Goal: Task Accomplishment & Management: Manage account settings

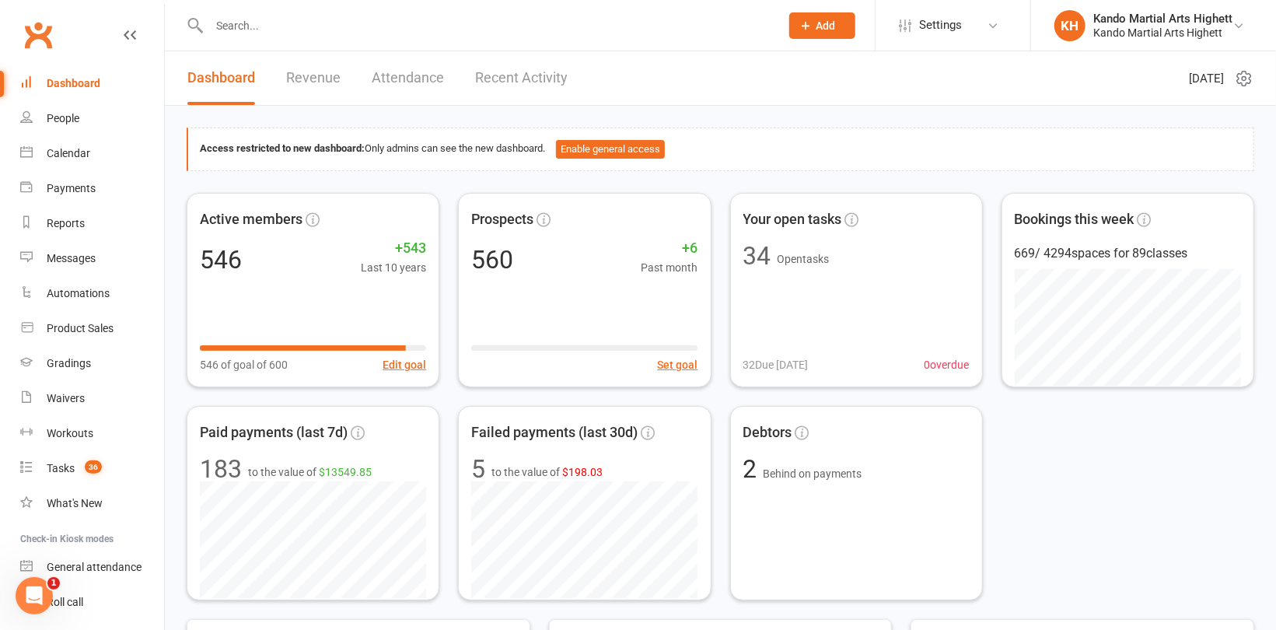
click at [262, 30] on input "text" at bounding box center [486, 26] width 564 height 22
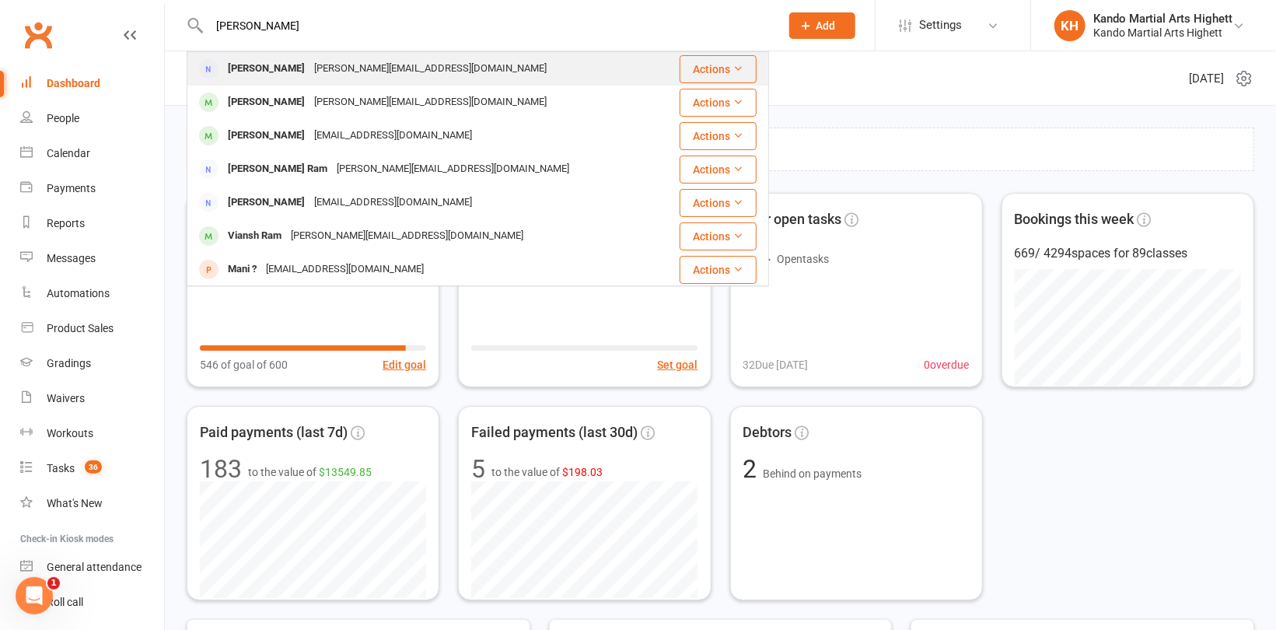
type input "rini"
click at [309, 64] on div "rini.mowson@gmail.com" at bounding box center [430, 69] width 242 height 23
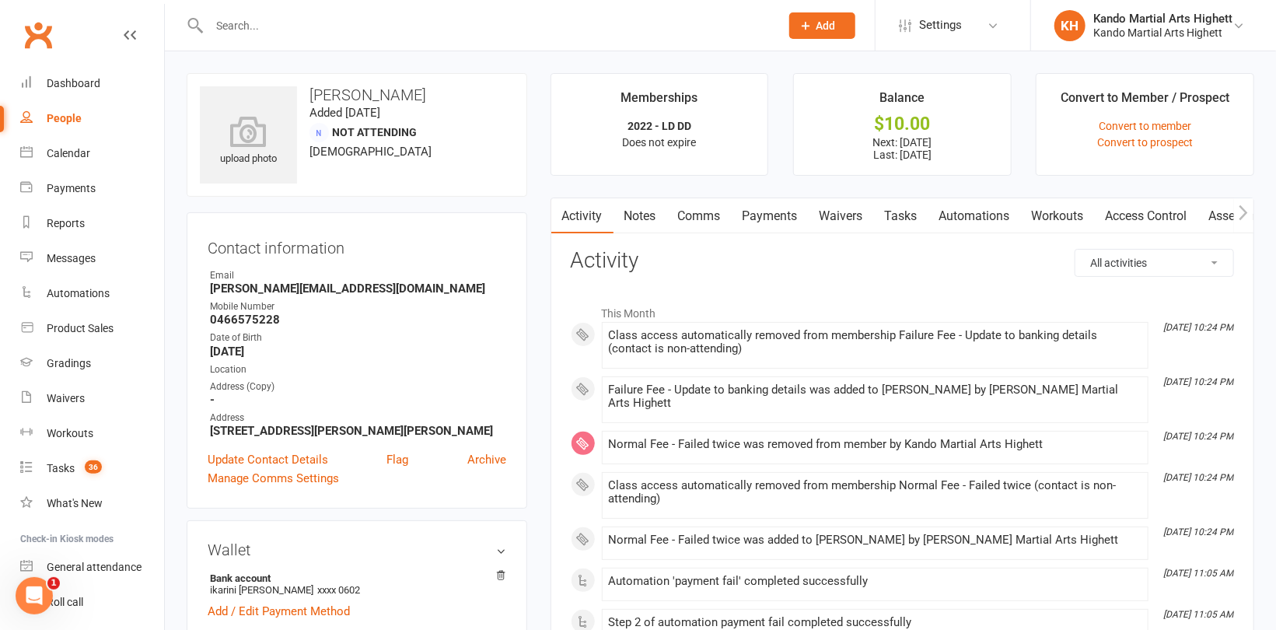
click at [775, 206] on link "Payments" at bounding box center [770, 216] width 77 height 36
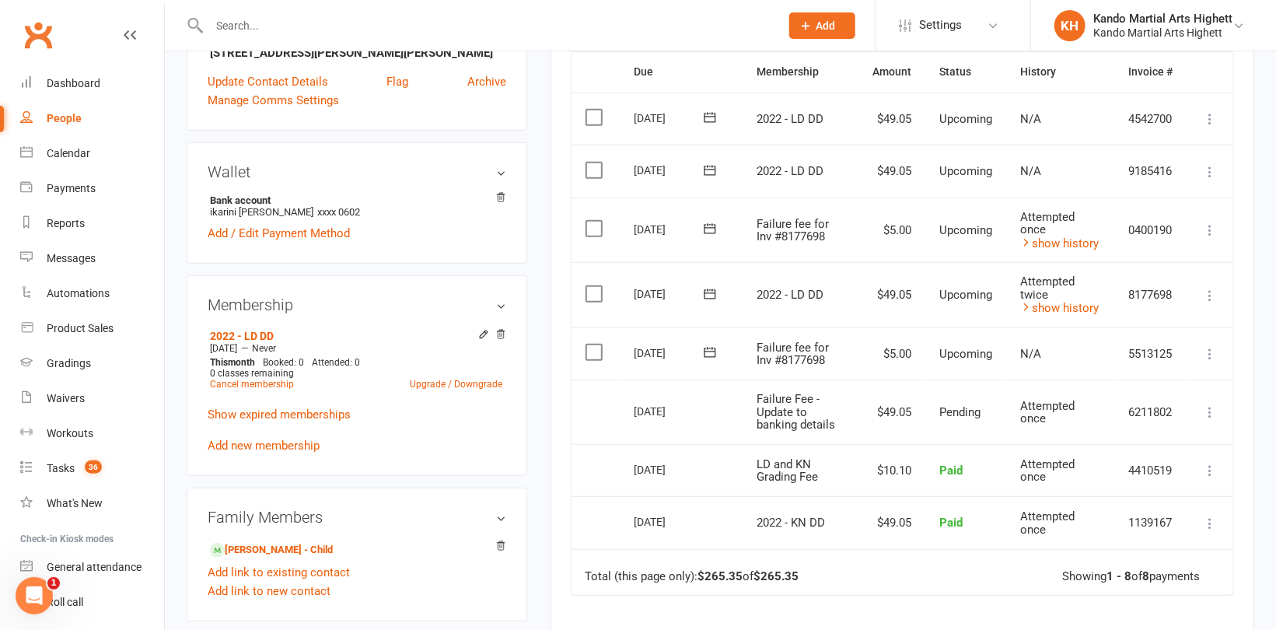
scroll to position [389, 0]
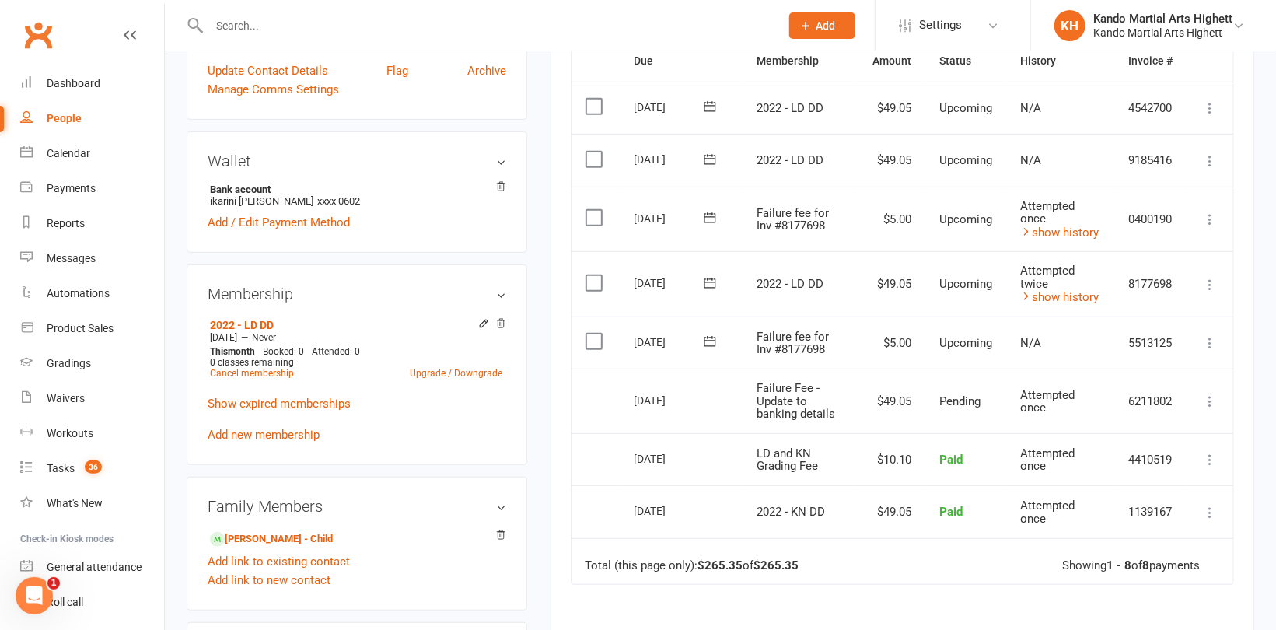
click at [1209, 337] on icon at bounding box center [1210, 343] width 16 height 16
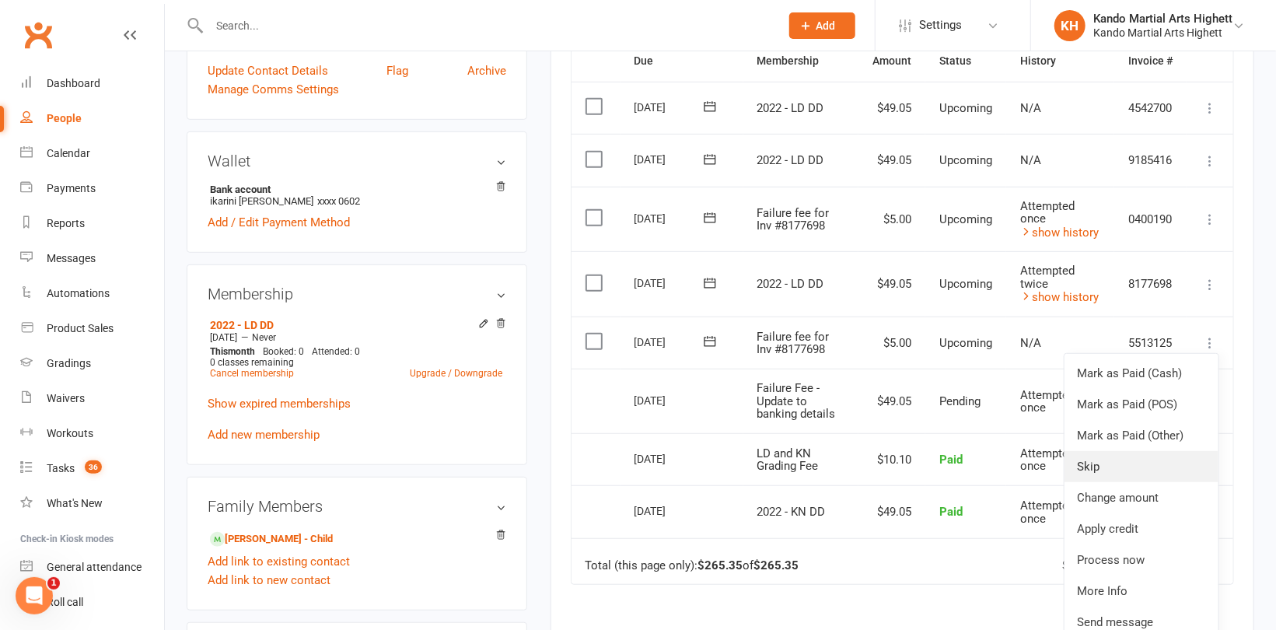
click at [1117, 467] on link "Skip" at bounding box center [1141, 466] width 154 height 31
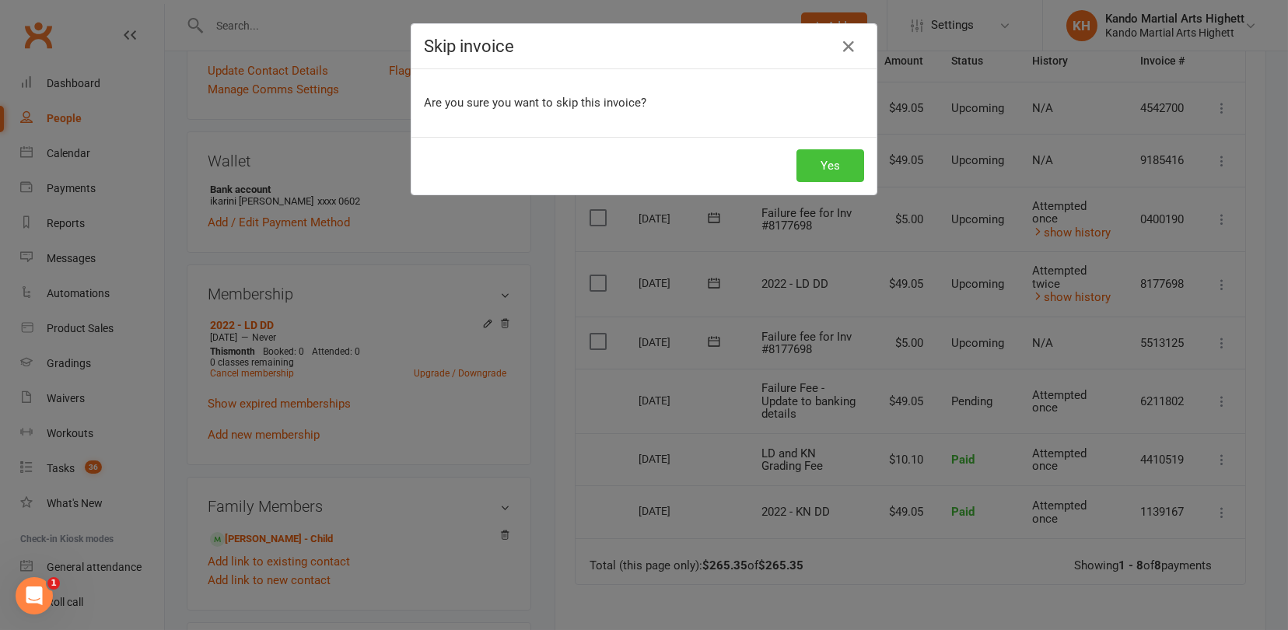
click at [836, 163] on button "Yes" at bounding box center [830, 165] width 68 height 33
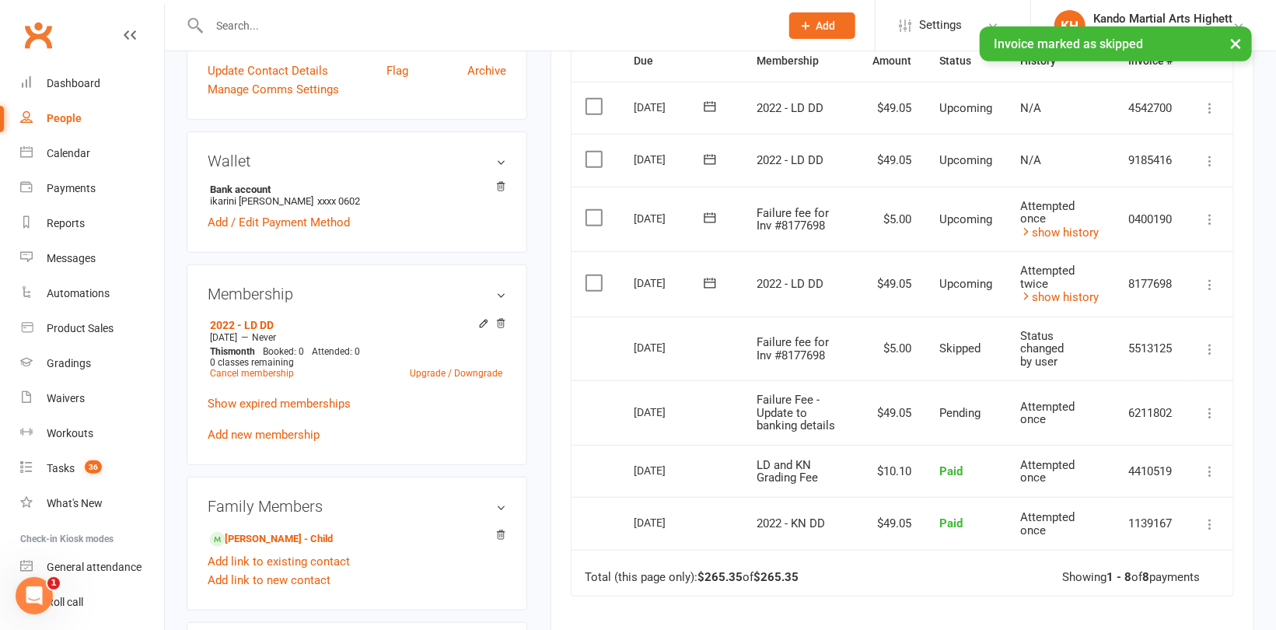
click at [1207, 277] on icon at bounding box center [1210, 285] width 16 height 16
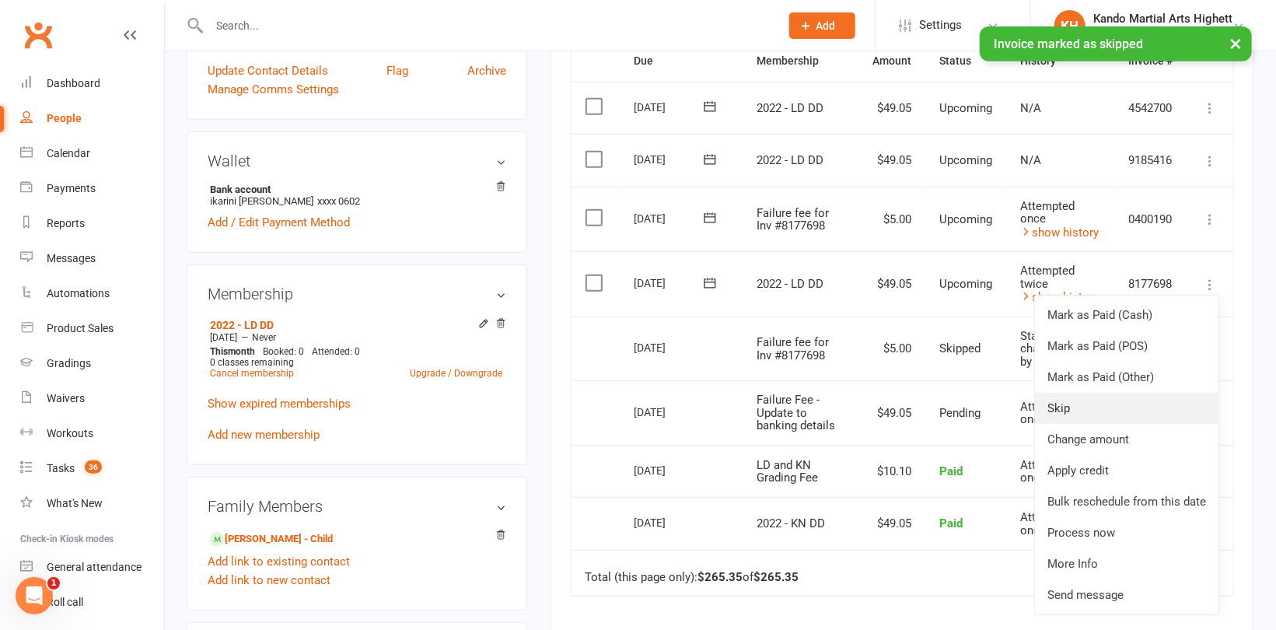
click at [1074, 407] on link "Skip" at bounding box center [1126, 408] width 183 height 31
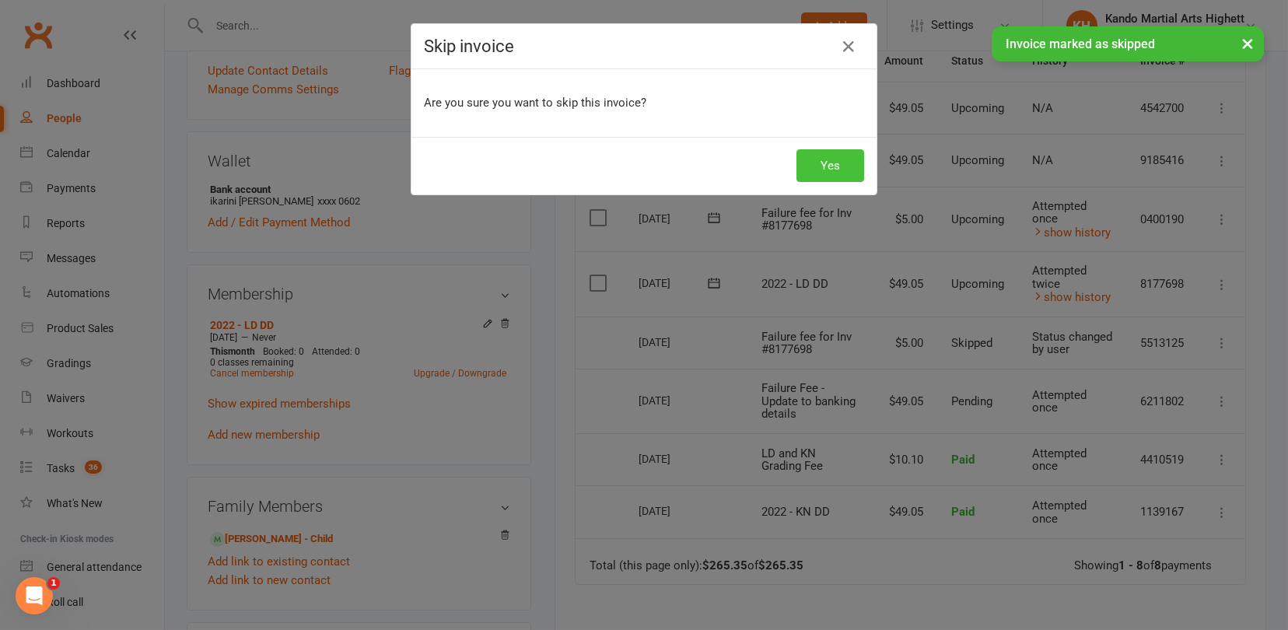
click at [822, 165] on button "Yes" at bounding box center [830, 165] width 68 height 33
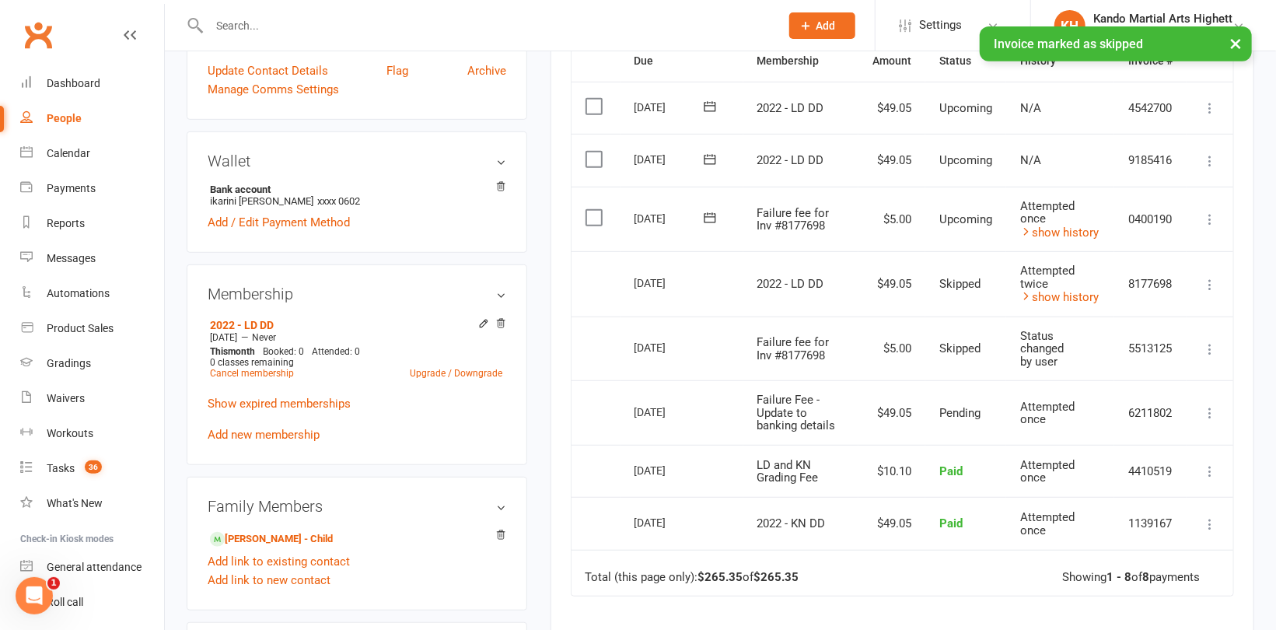
click at [1211, 217] on icon at bounding box center [1210, 219] width 16 height 16
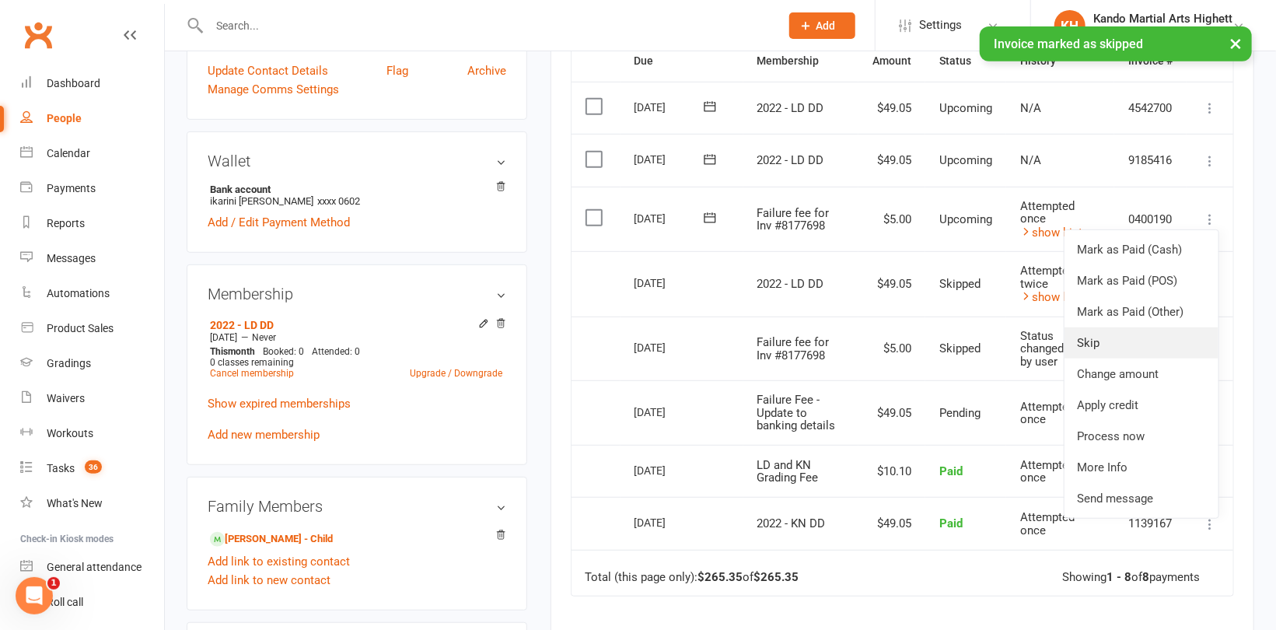
click at [1108, 331] on link "Skip" at bounding box center [1141, 342] width 154 height 31
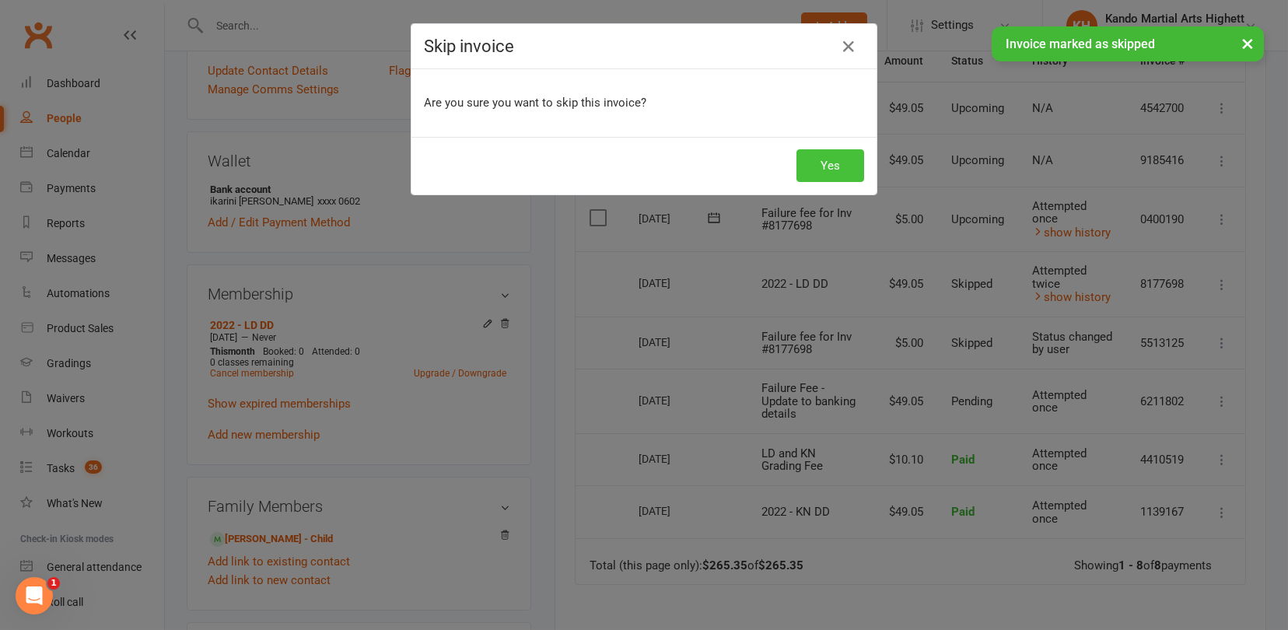
click at [830, 159] on button "Yes" at bounding box center [830, 165] width 68 height 33
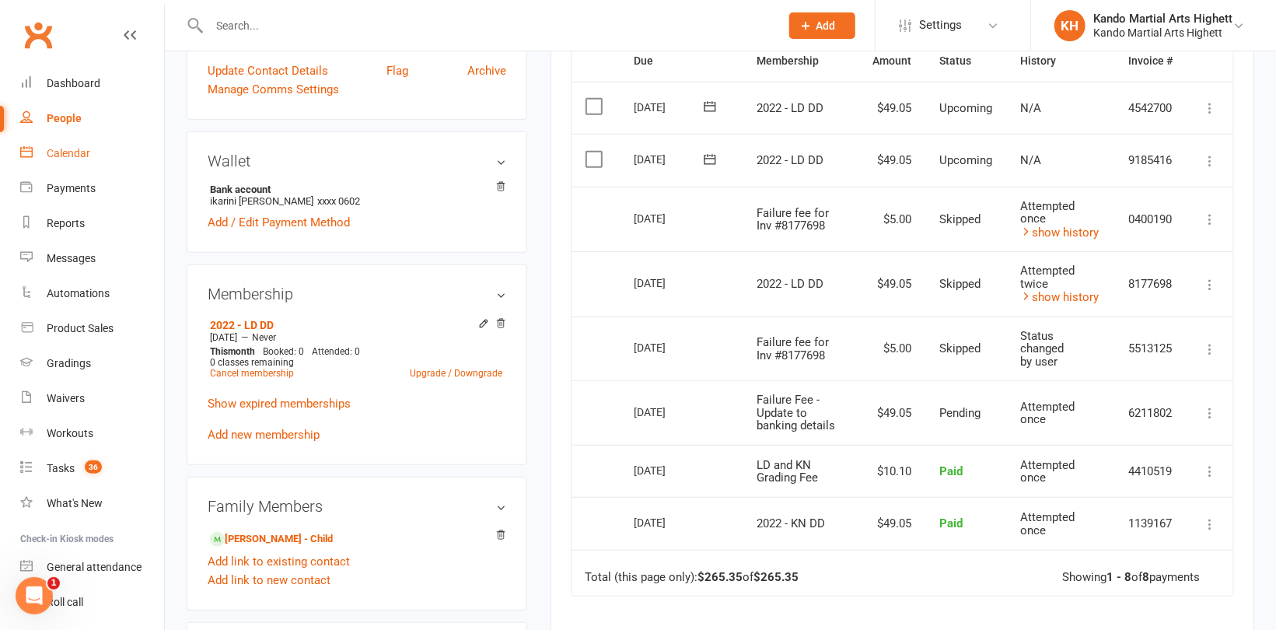
click at [62, 148] on div "Calendar" at bounding box center [69, 153] width 44 height 12
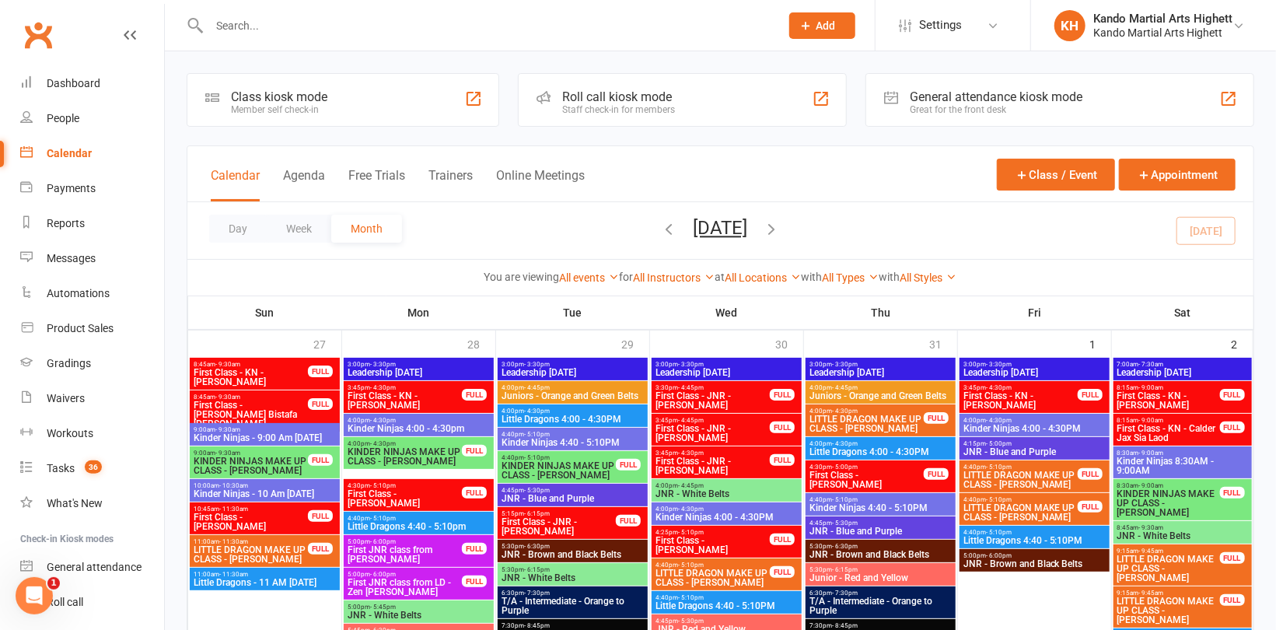
click at [781, 229] on icon "button" at bounding box center [772, 228] width 17 height 17
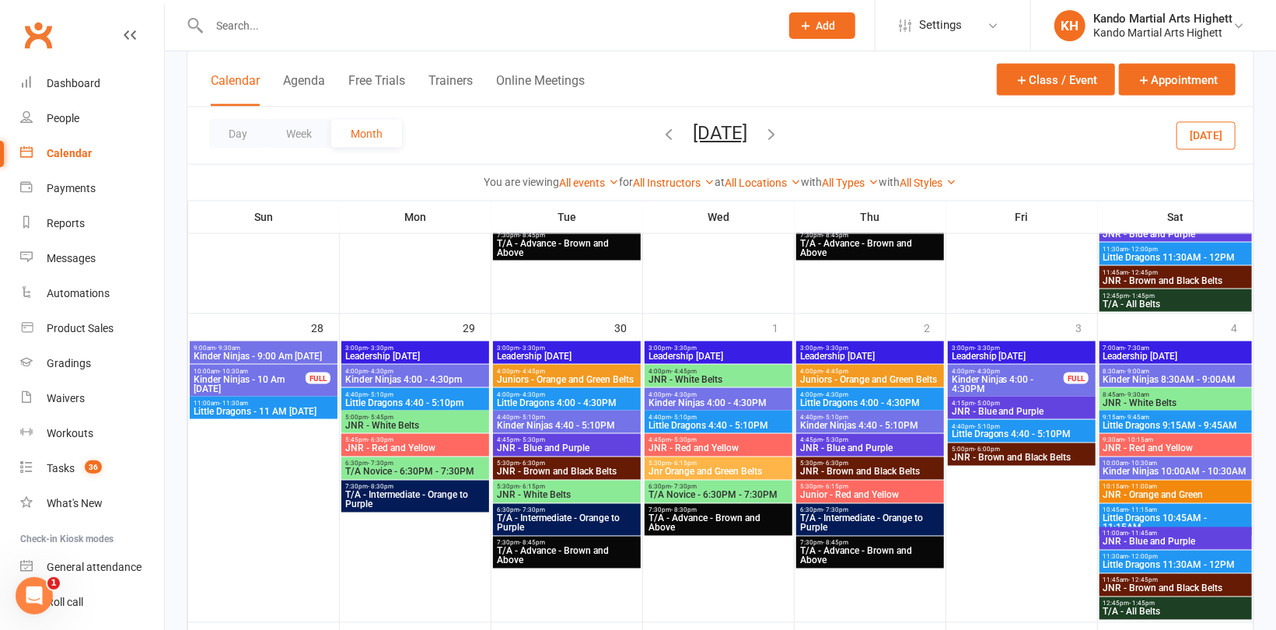
scroll to position [1244, 0]
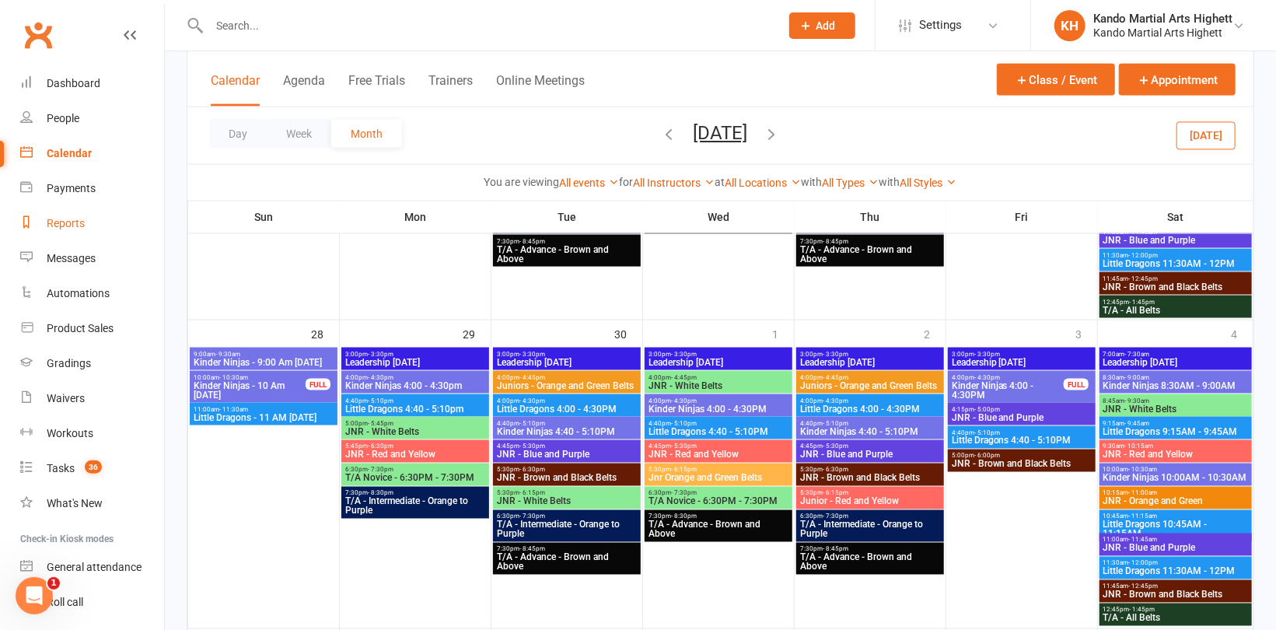
click at [72, 222] on div "Reports" at bounding box center [66, 223] width 38 height 12
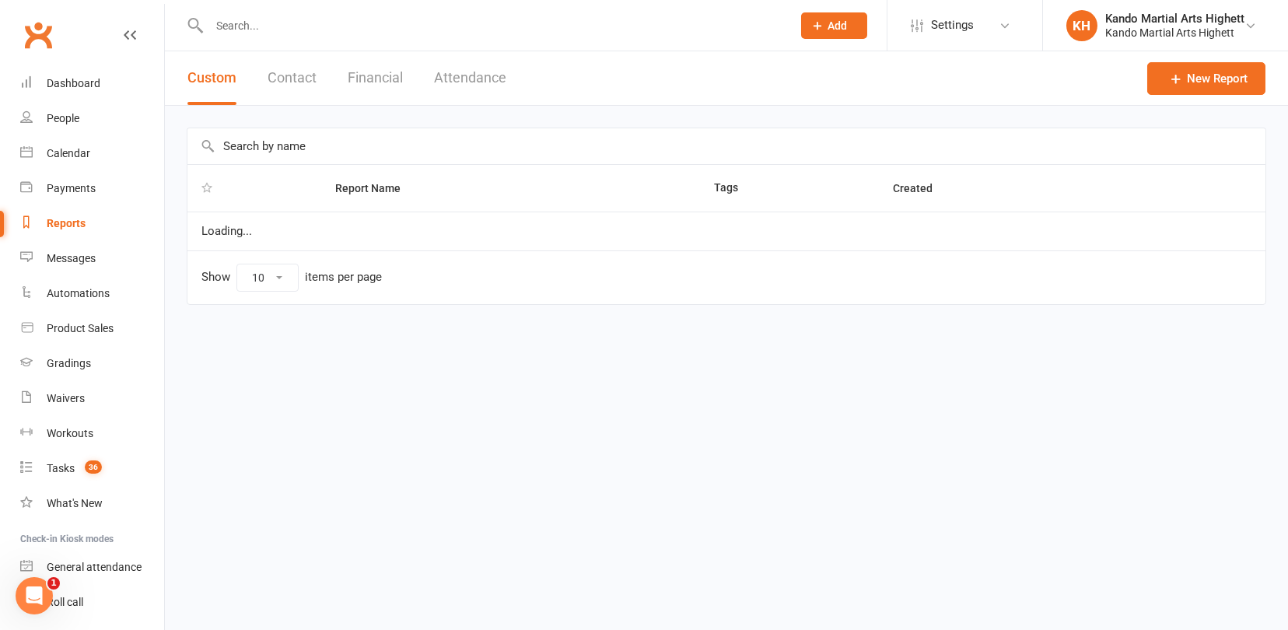
select select "100"
click at [486, 82] on button "Attendance" at bounding box center [470, 78] width 72 height 54
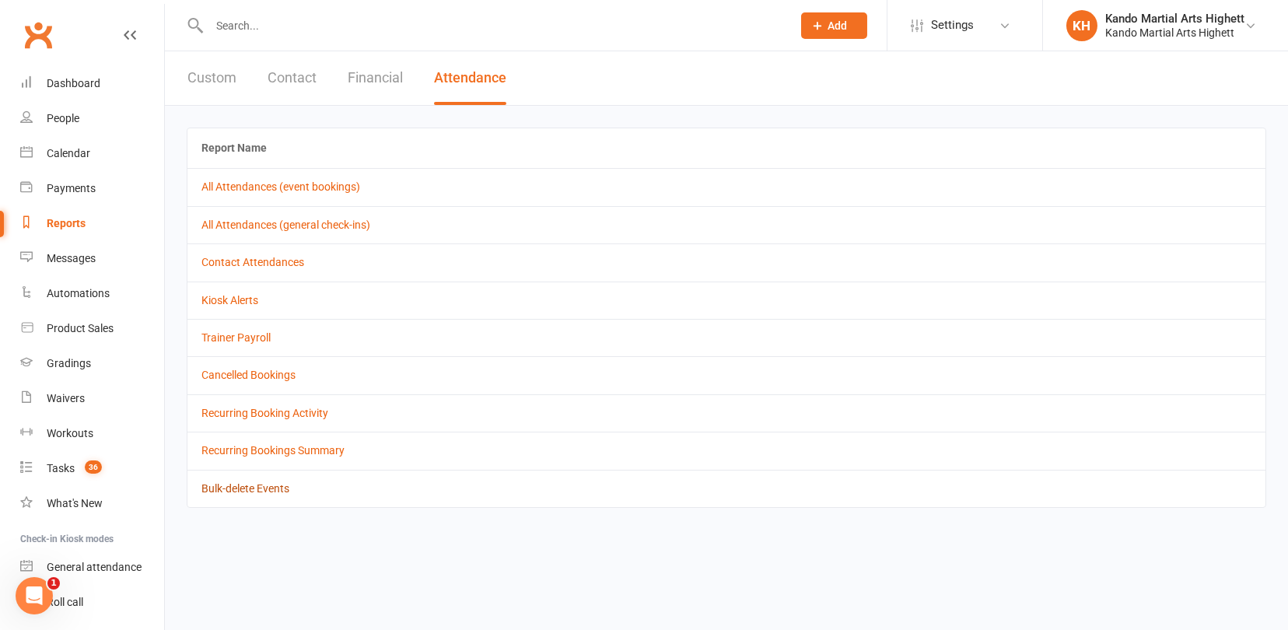
click at [257, 486] on link "Bulk-delete Events" at bounding box center [245, 488] width 88 height 12
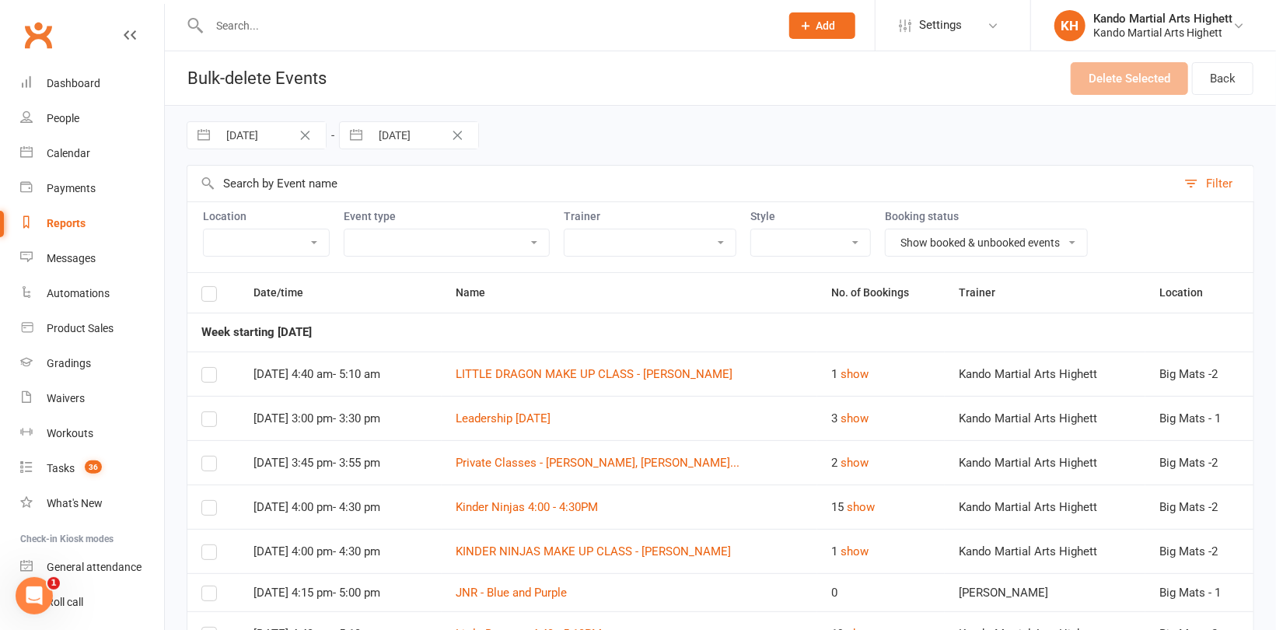
click at [270, 141] on input "15 Aug 2025" at bounding box center [272, 135] width 108 height 26
select select "6"
select select "2025"
select select "7"
select select "2025"
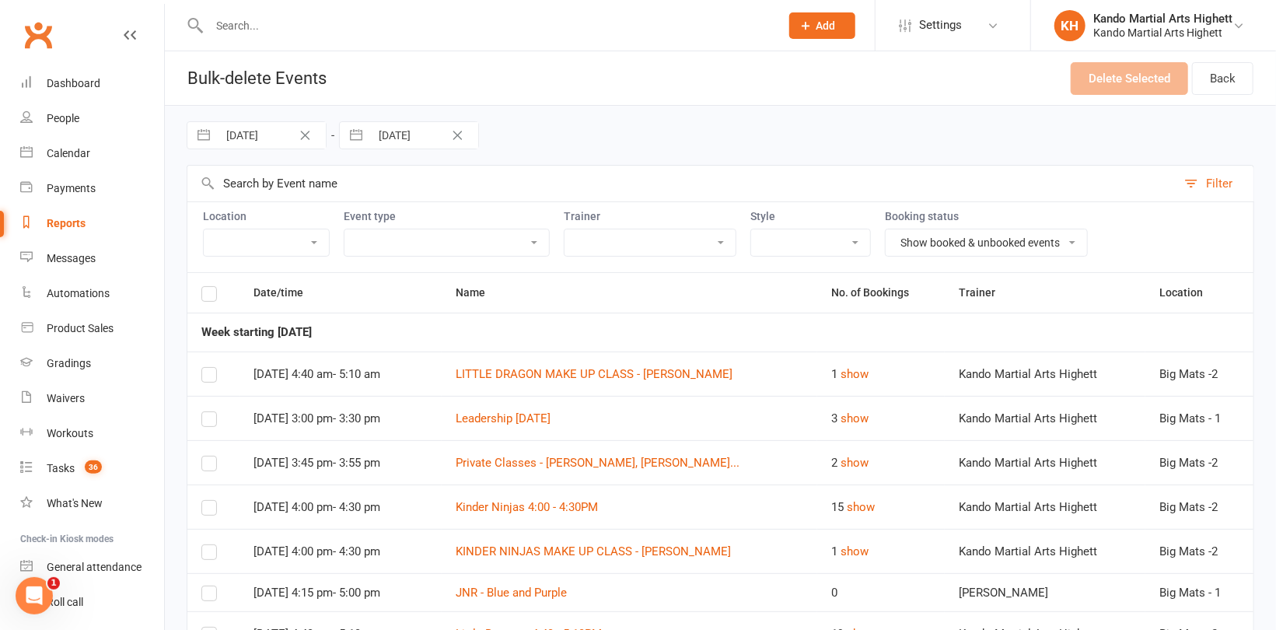
select select "8"
select select "2025"
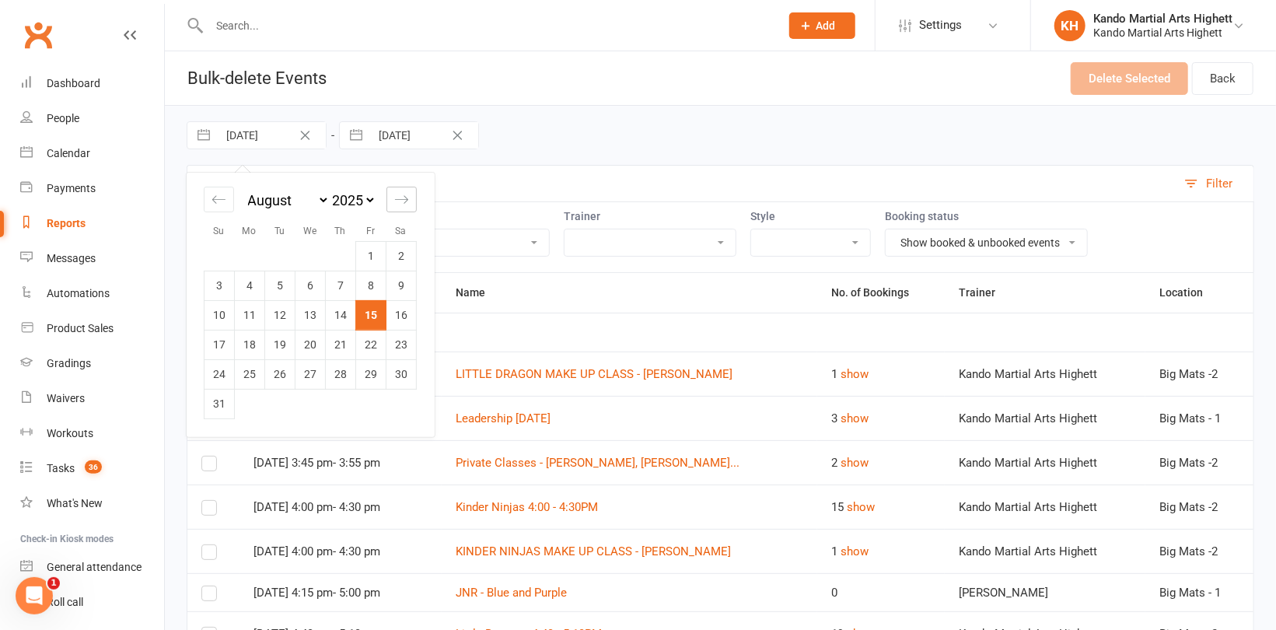
click at [413, 204] on div "Move forward to switch to the next month." at bounding box center [401, 200] width 30 height 26
select select "9"
select select "2025"
click at [253, 378] on td "29" at bounding box center [250, 374] width 30 height 30
type input "29 Sep 2025"
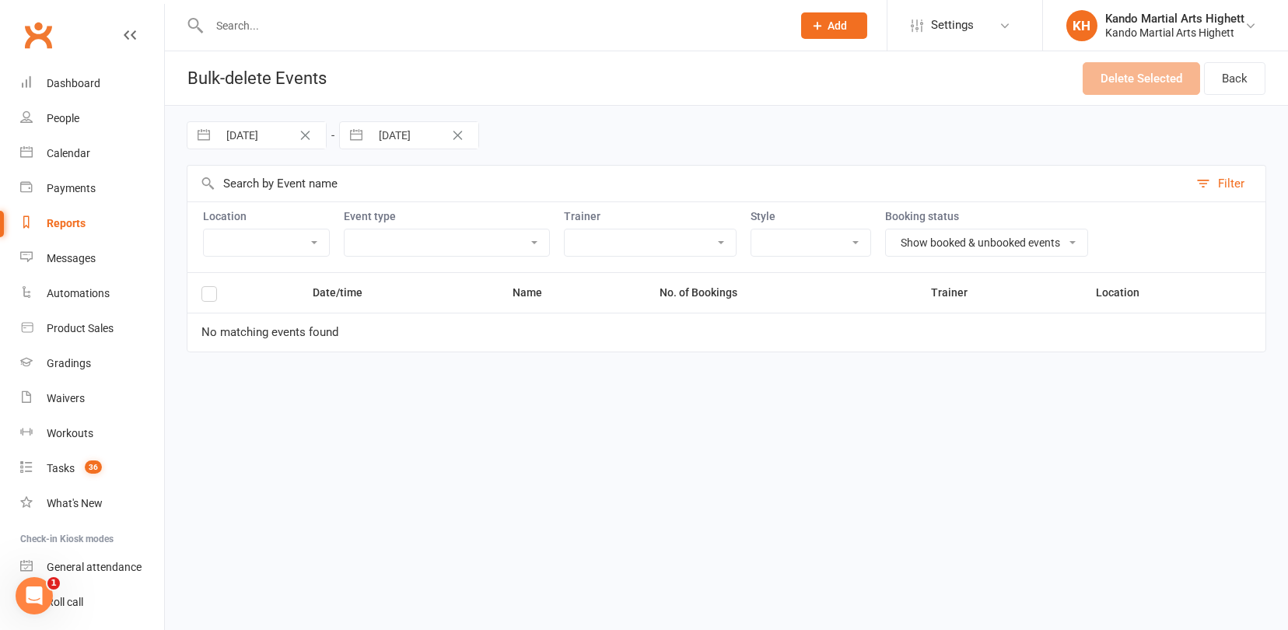
select select "6"
select select "2025"
select select "7"
select select "2025"
select select "8"
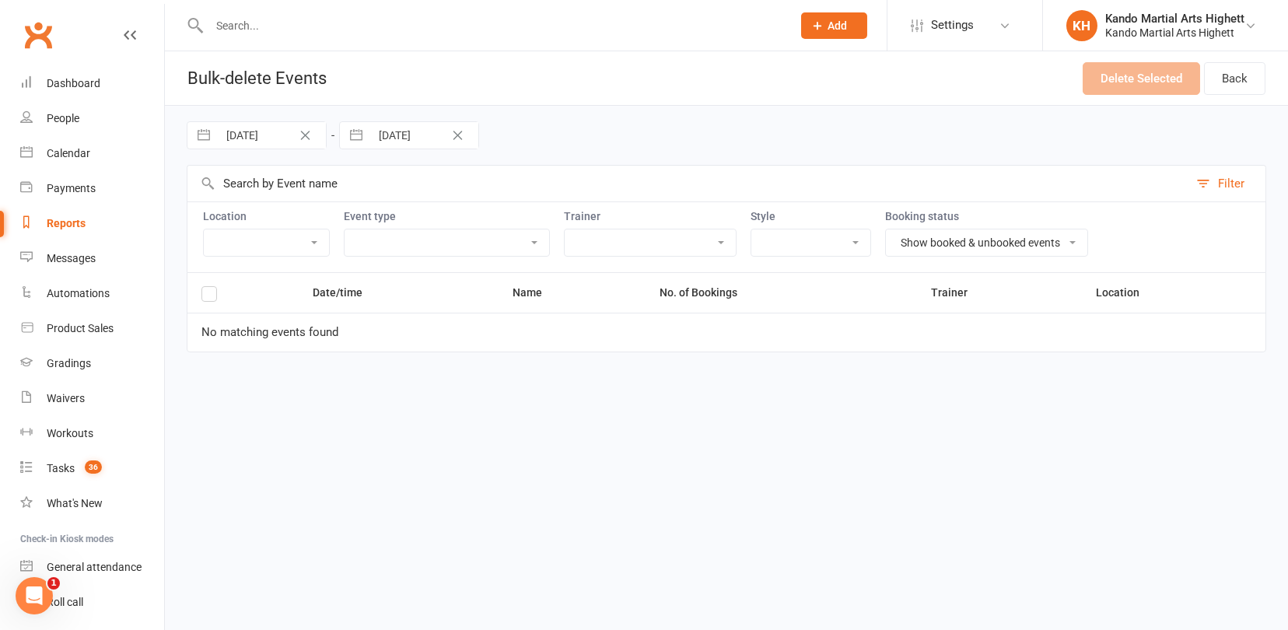
select select "2025"
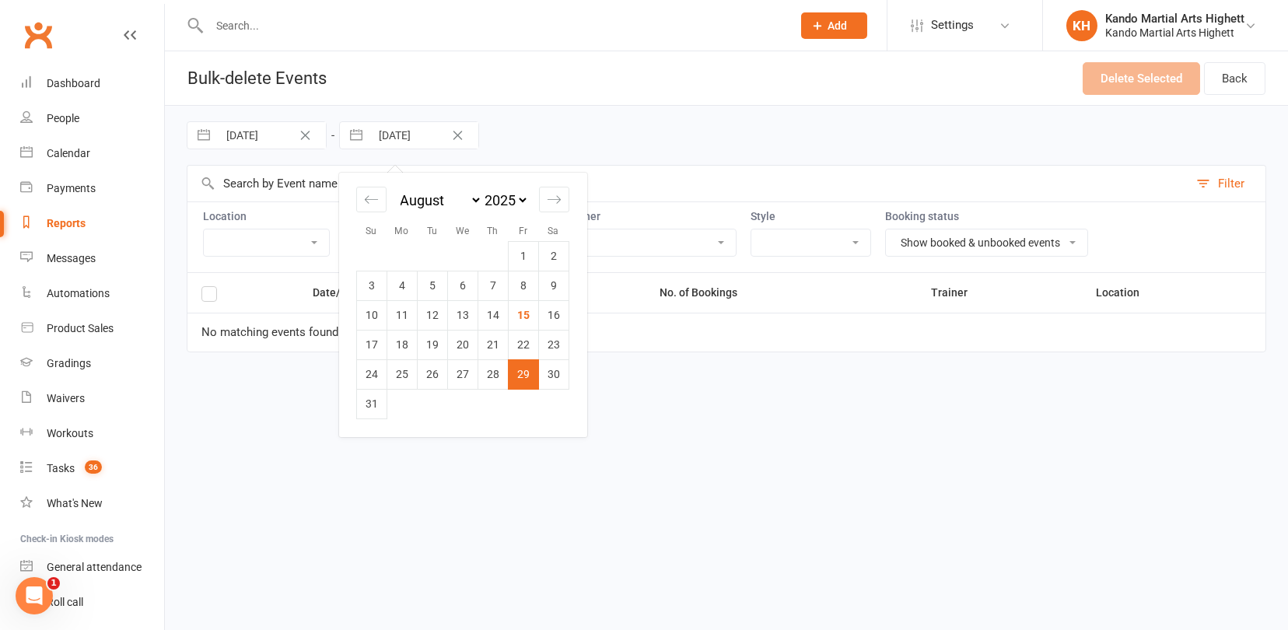
click at [438, 138] on input "29 Aug 2025" at bounding box center [424, 135] width 108 height 26
click at [561, 201] on icon "Move forward to switch to the next month." at bounding box center [554, 199] width 15 height 15
select select "9"
select select "2025"
click at [551, 201] on icon "Move forward to switch to the next month." at bounding box center [554, 199] width 15 height 15
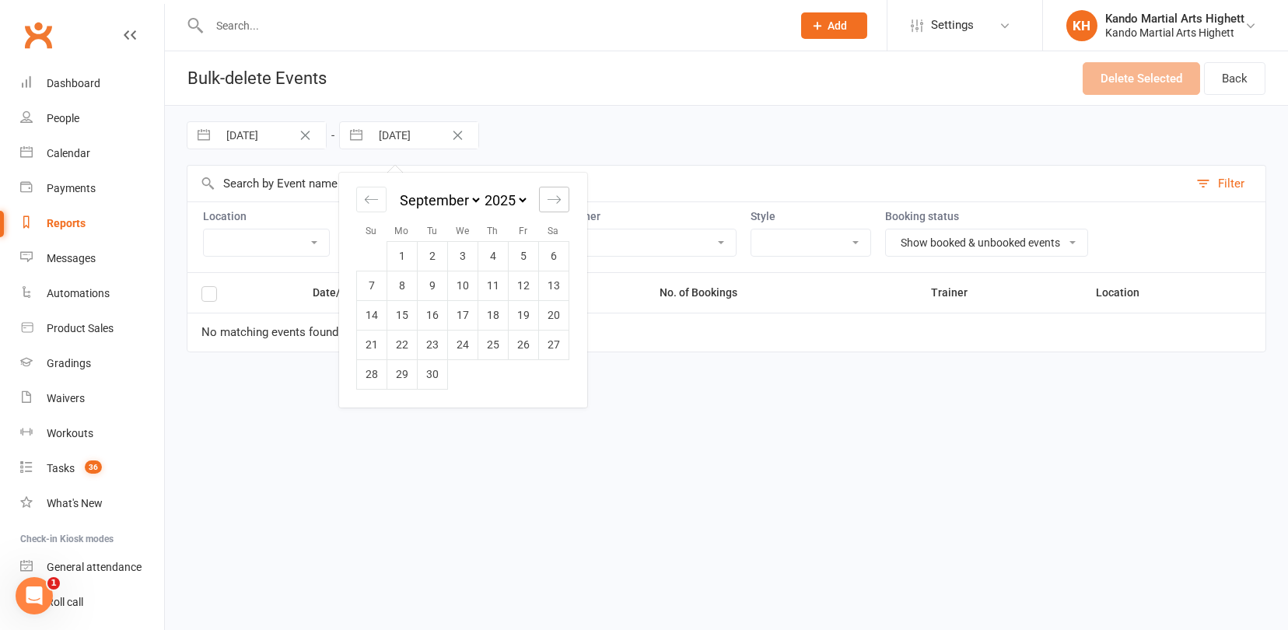
select select "10"
select select "2025"
click at [369, 288] on td "5" at bounding box center [372, 286] width 30 height 30
type input "05 Oct 2025"
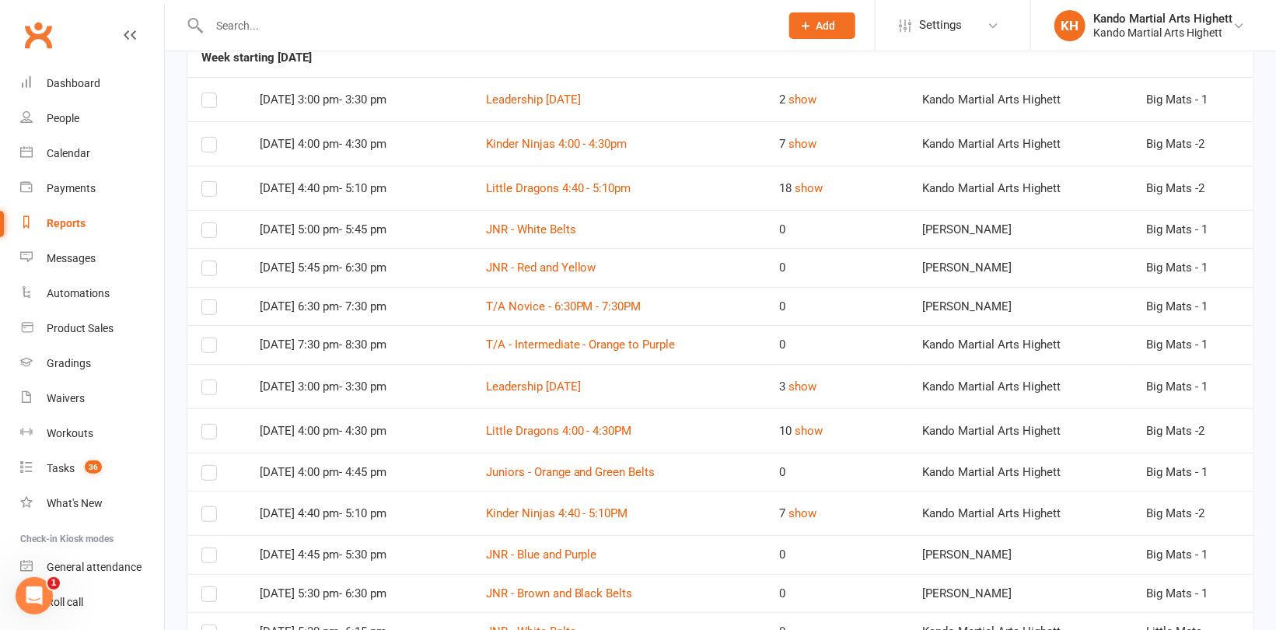
scroll to position [67, 0]
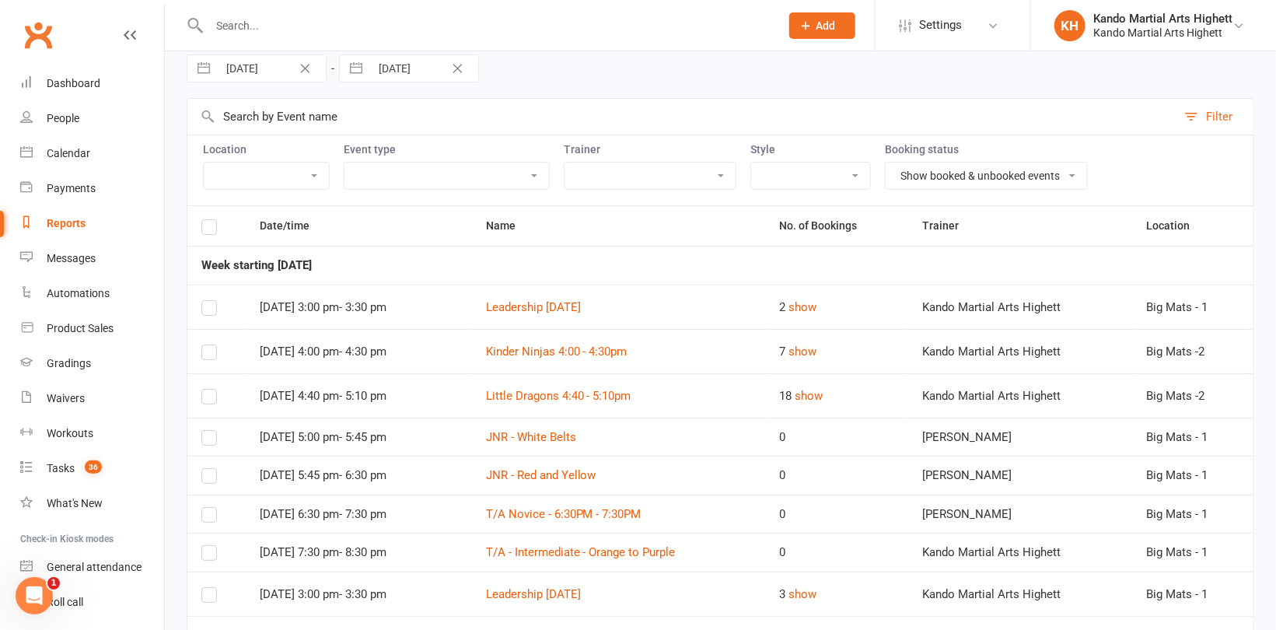
click at [209, 229] on label at bounding box center [209, 229] width 16 height 0
click at [209, 220] on input "checkbox" at bounding box center [209, 220] width 16 height 0
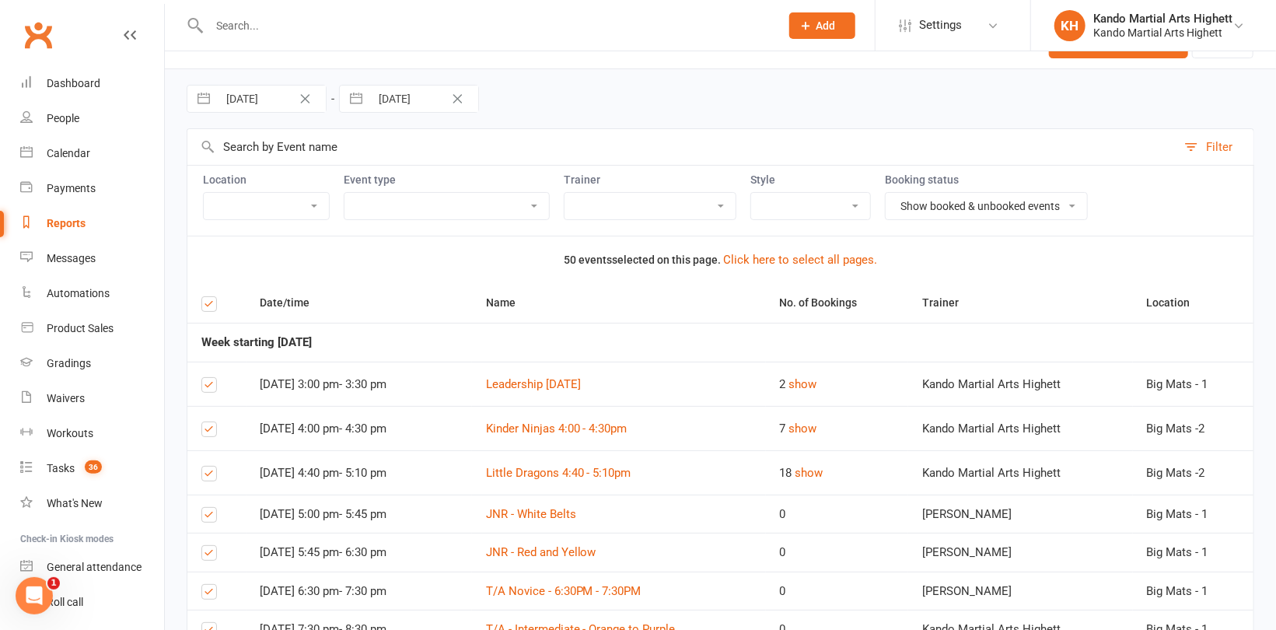
scroll to position [0, 0]
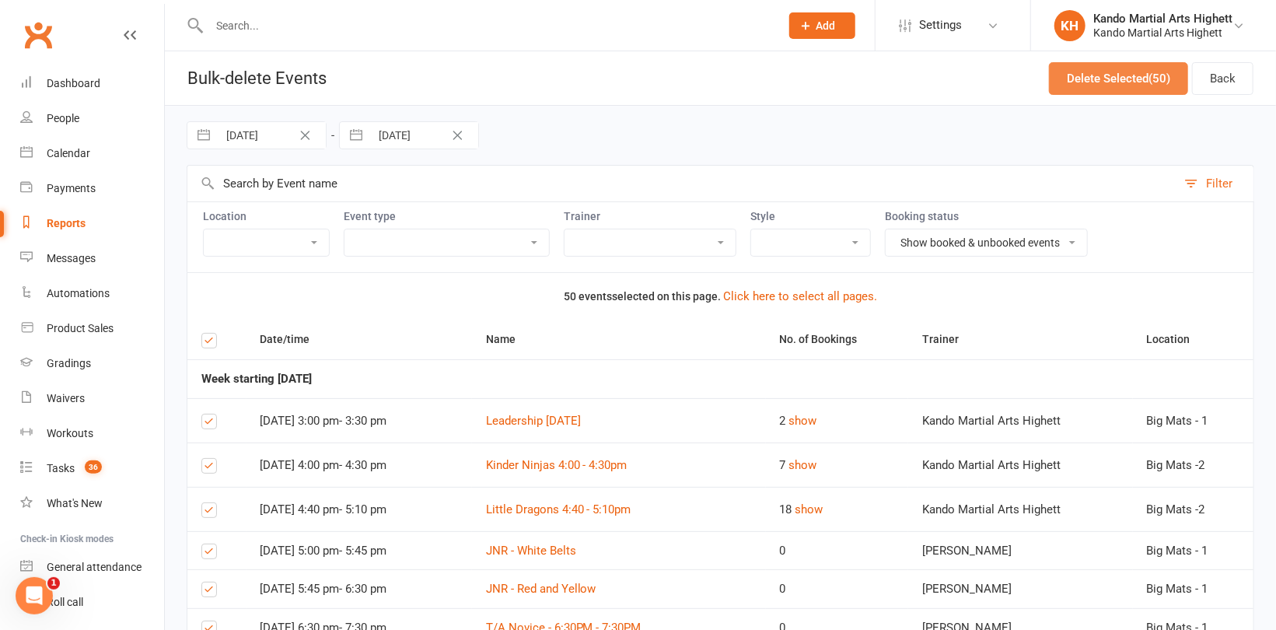
click at [1152, 88] on button "Delete Selected (50)" at bounding box center [1118, 78] width 139 height 33
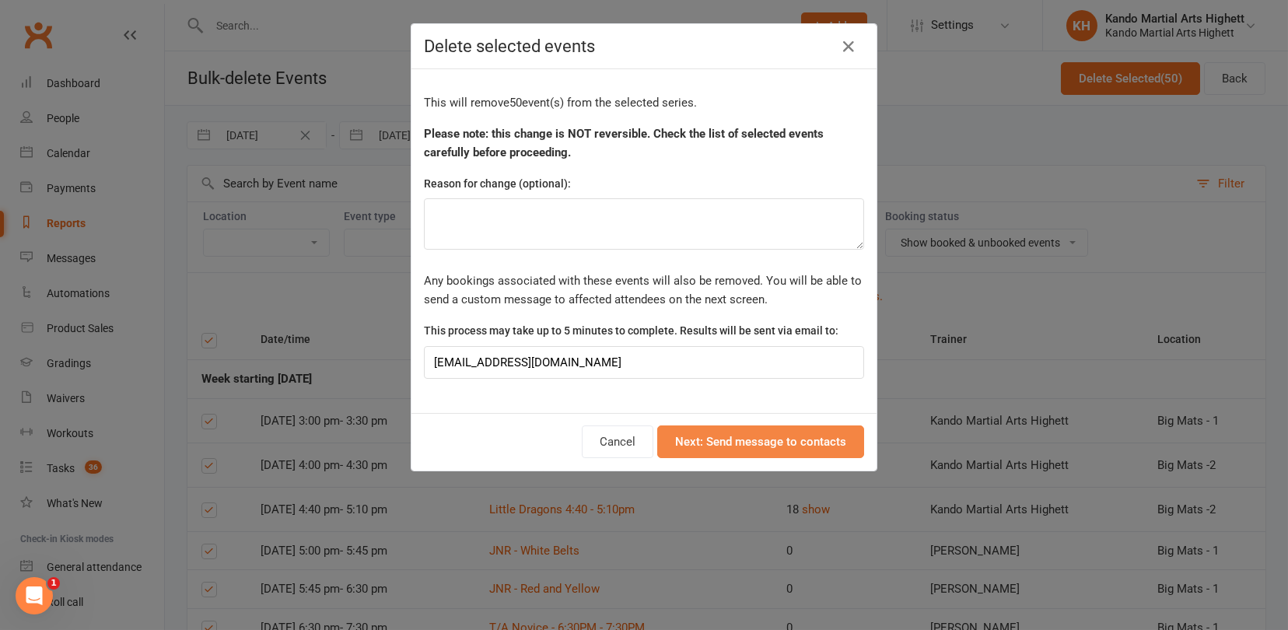
click at [791, 438] on button "Next: Send message to contacts" at bounding box center [760, 441] width 207 height 33
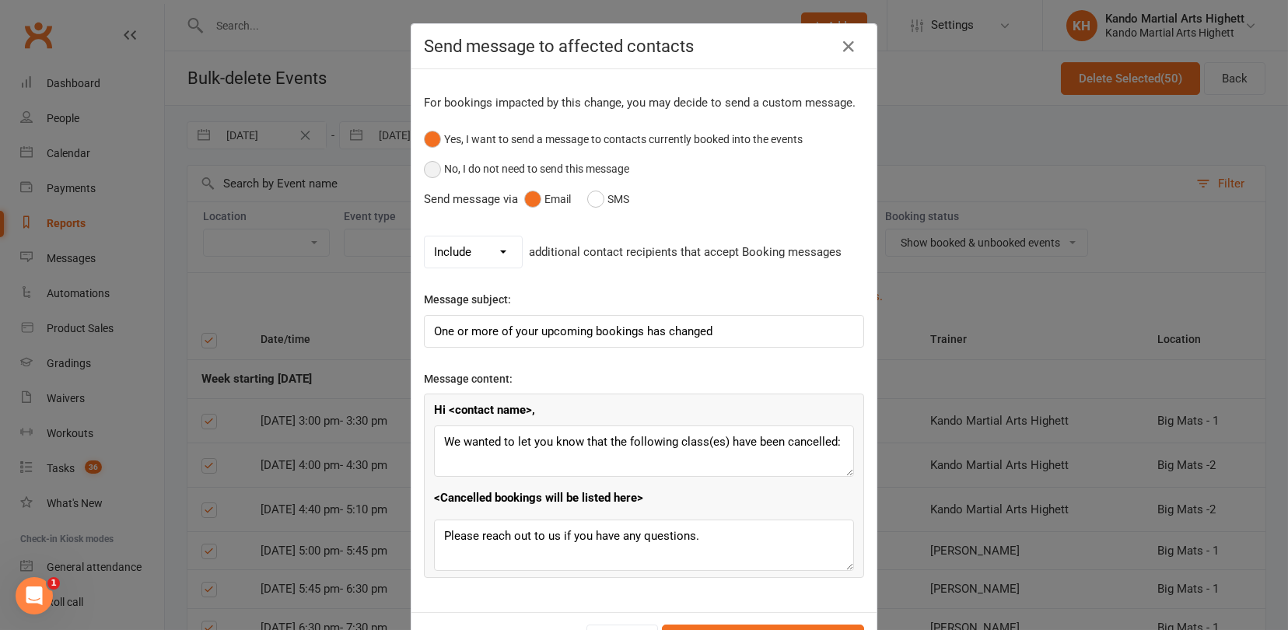
click at [485, 168] on button "No, I do not need to send this message" at bounding box center [526, 169] width 205 height 30
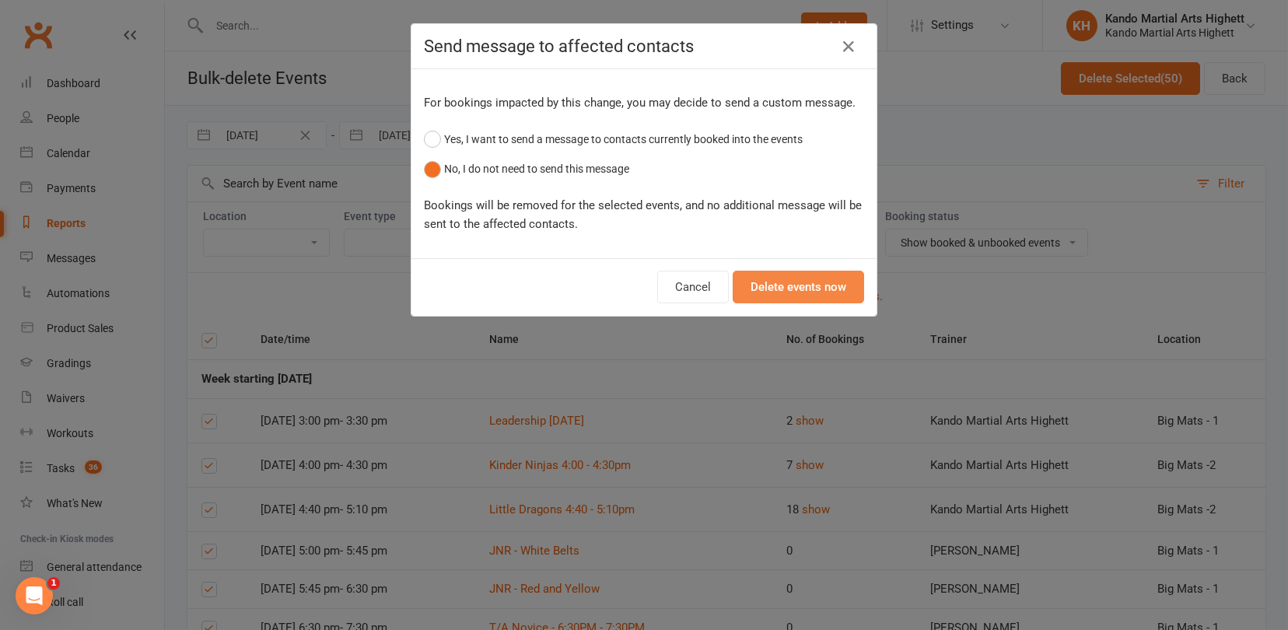
click at [771, 285] on button "Delete events now" at bounding box center [797, 287] width 131 height 33
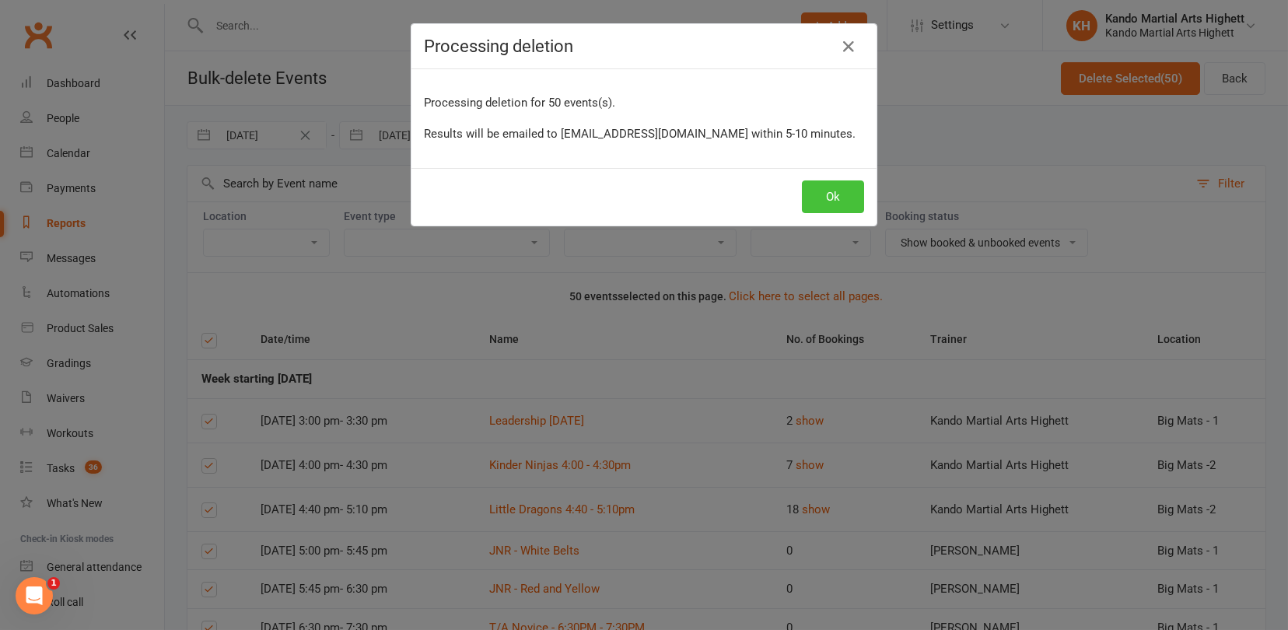
click at [826, 195] on button "Ok" at bounding box center [833, 196] width 62 height 33
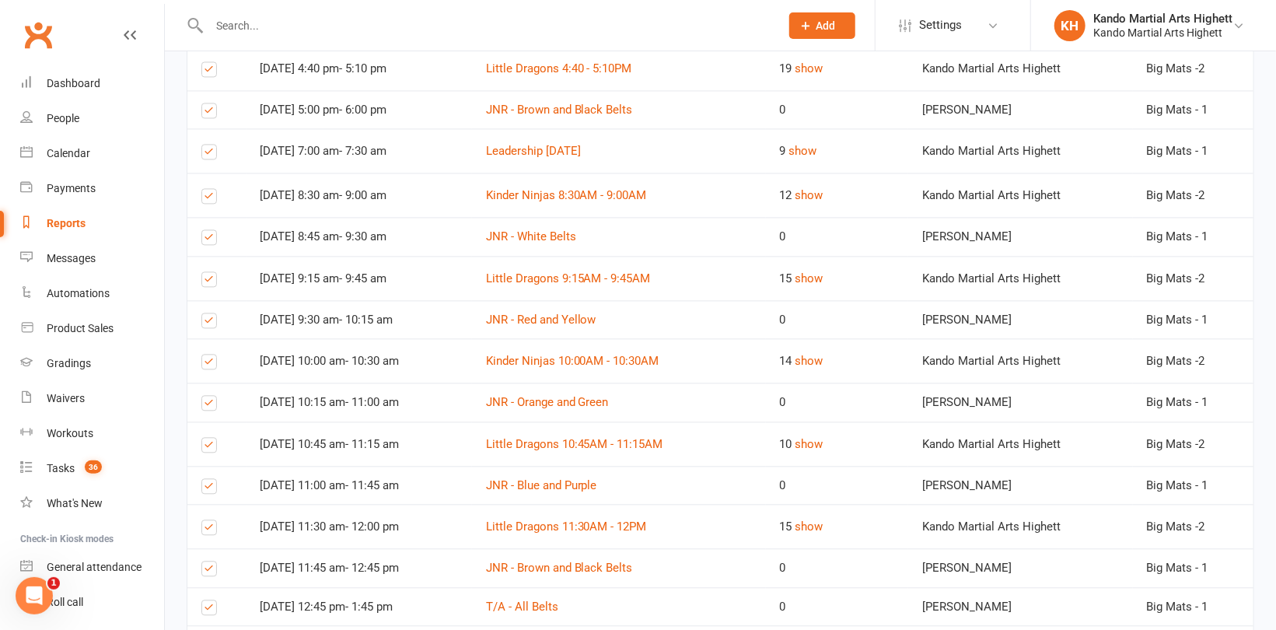
scroll to position [1902, 0]
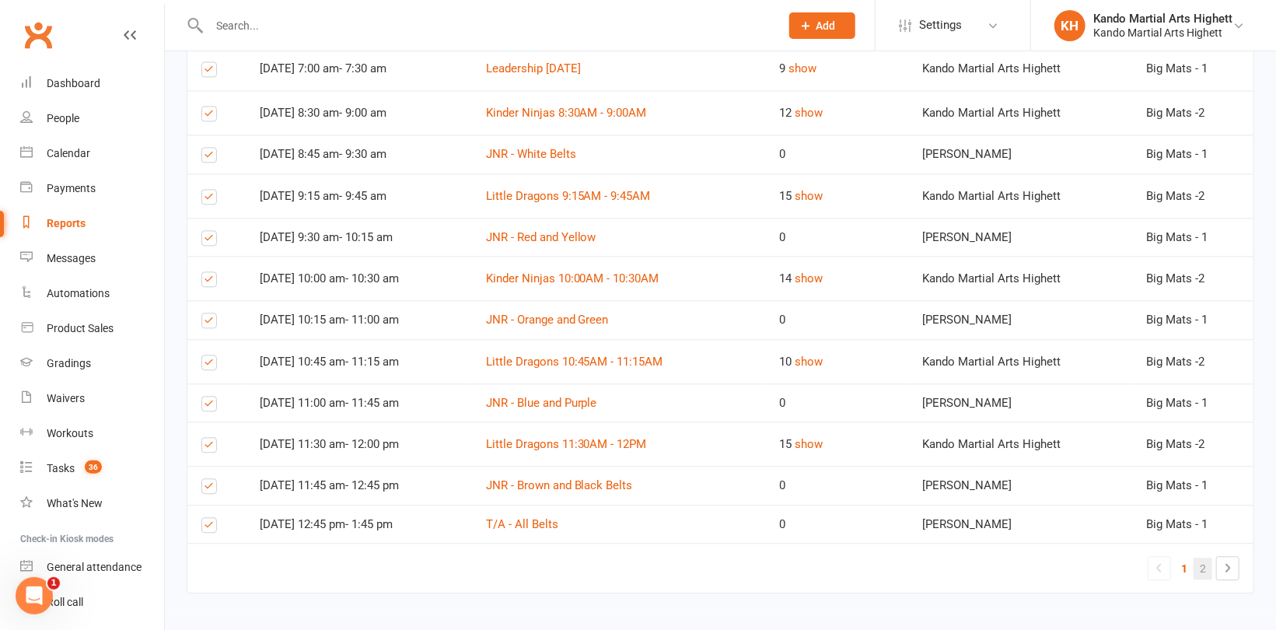
click at [1196, 557] on link "2" at bounding box center [1202, 568] width 19 height 22
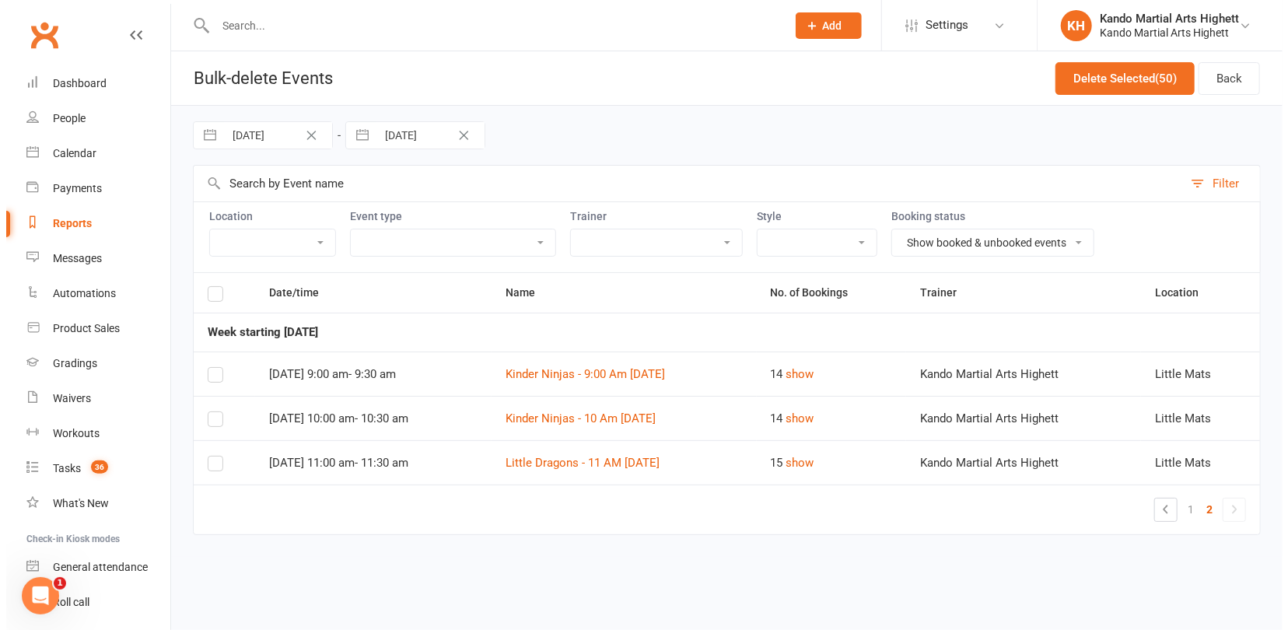
scroll to position [0, 0]
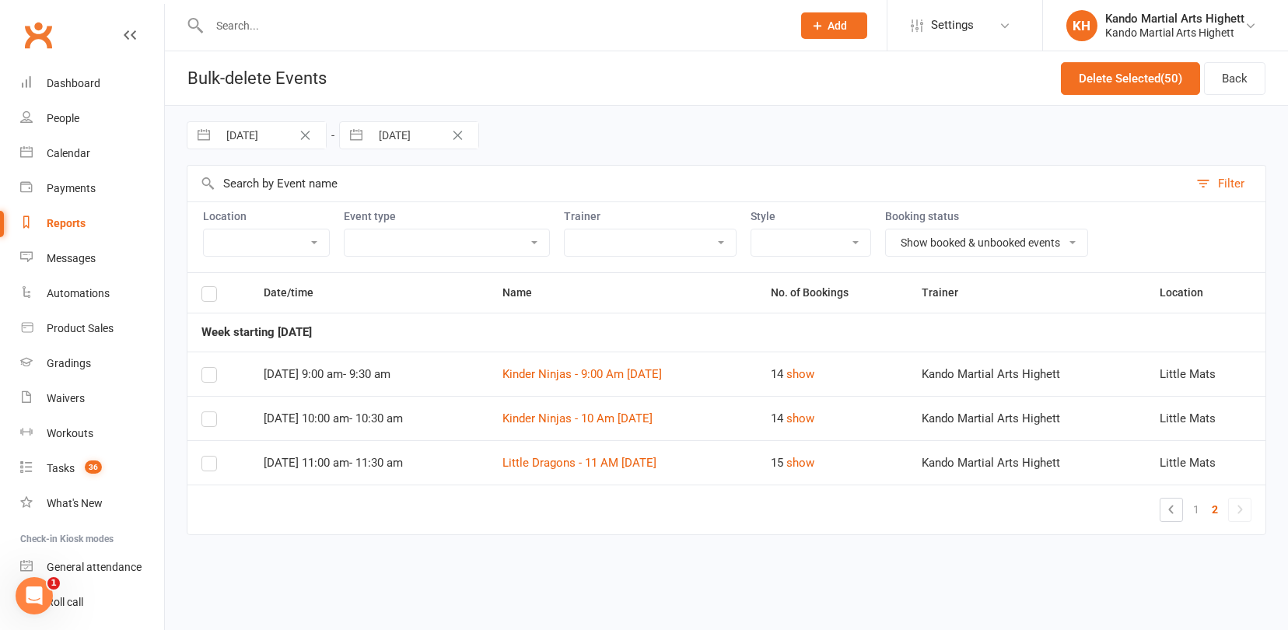
click at [211, 296] on label at bounding box center [209, 296] width 16 height 0
click at [211, 287] on input "checkbox" at bounding box center [209, 287] width 16 height 0
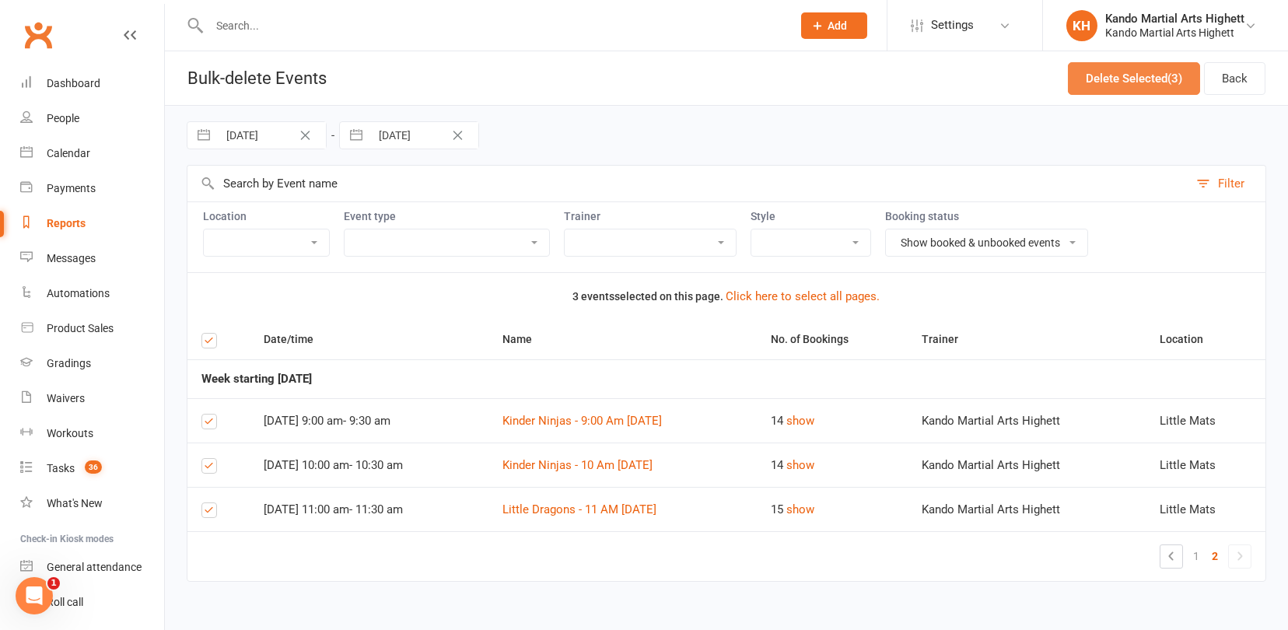
click at [1144, 81] on button "Delete Selected (3)" at bounding box center [1134, 78] width 132 height 33
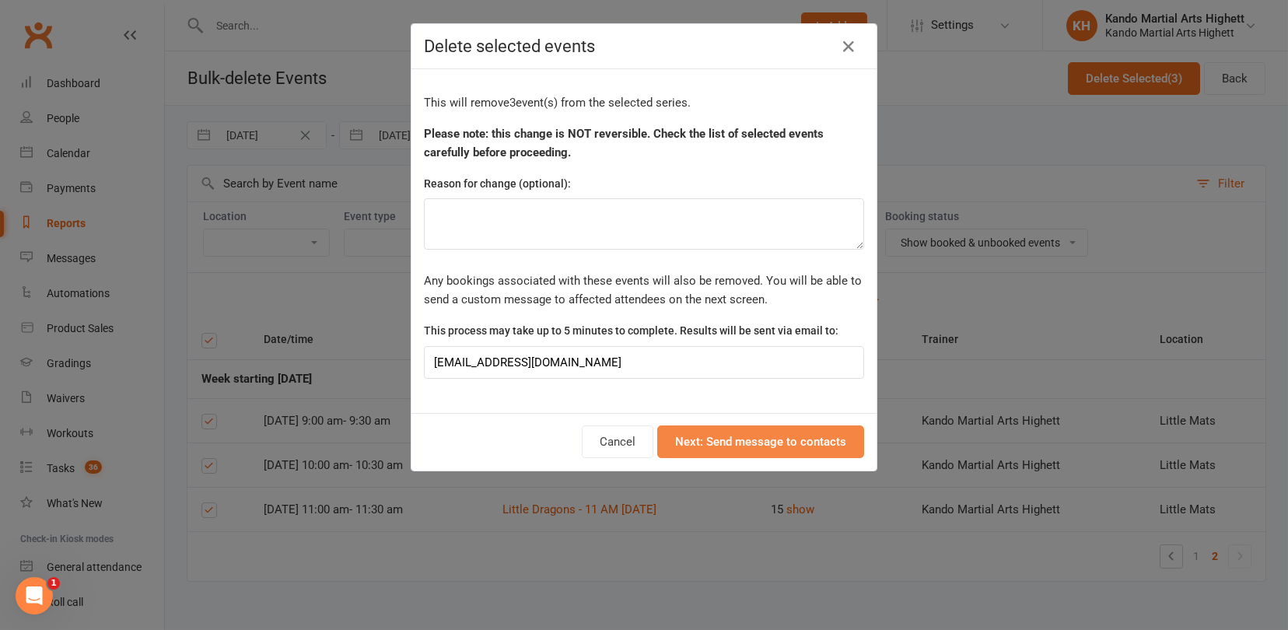
click at [714, 442] on button "Next: Send message to contacts" at bounding box center [760, 441] width 207 height 33
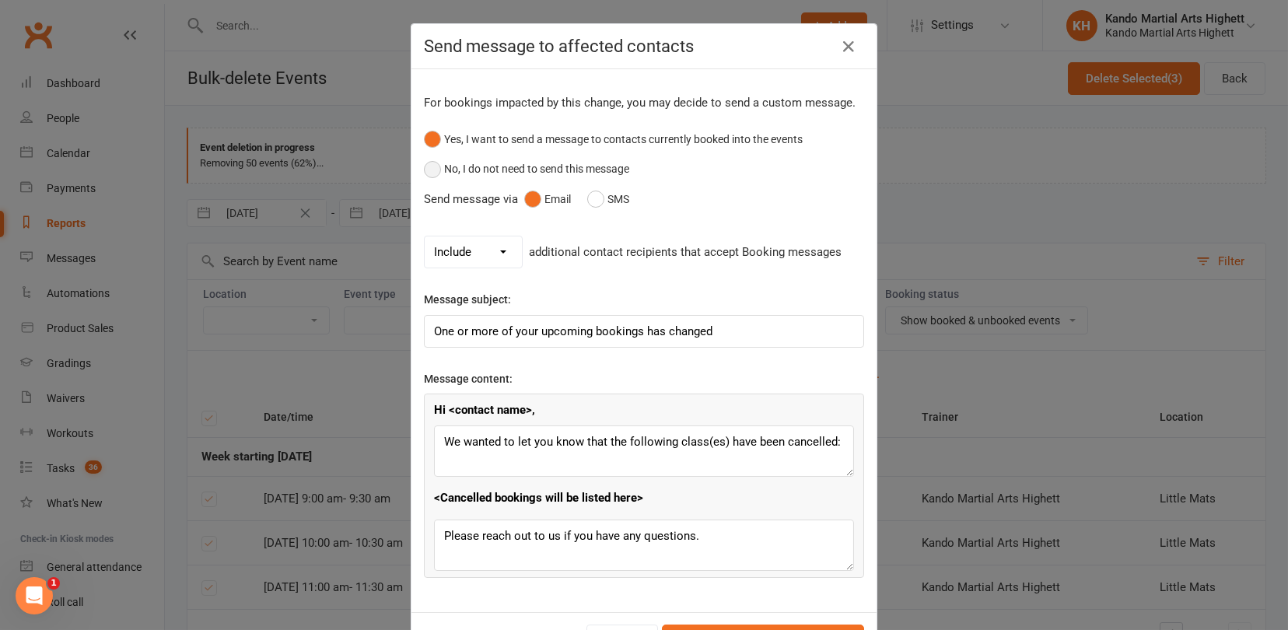
click at [439, 169] on button "No, I do not need to send this message" at bounding box center [526, 169] width 205 height 30
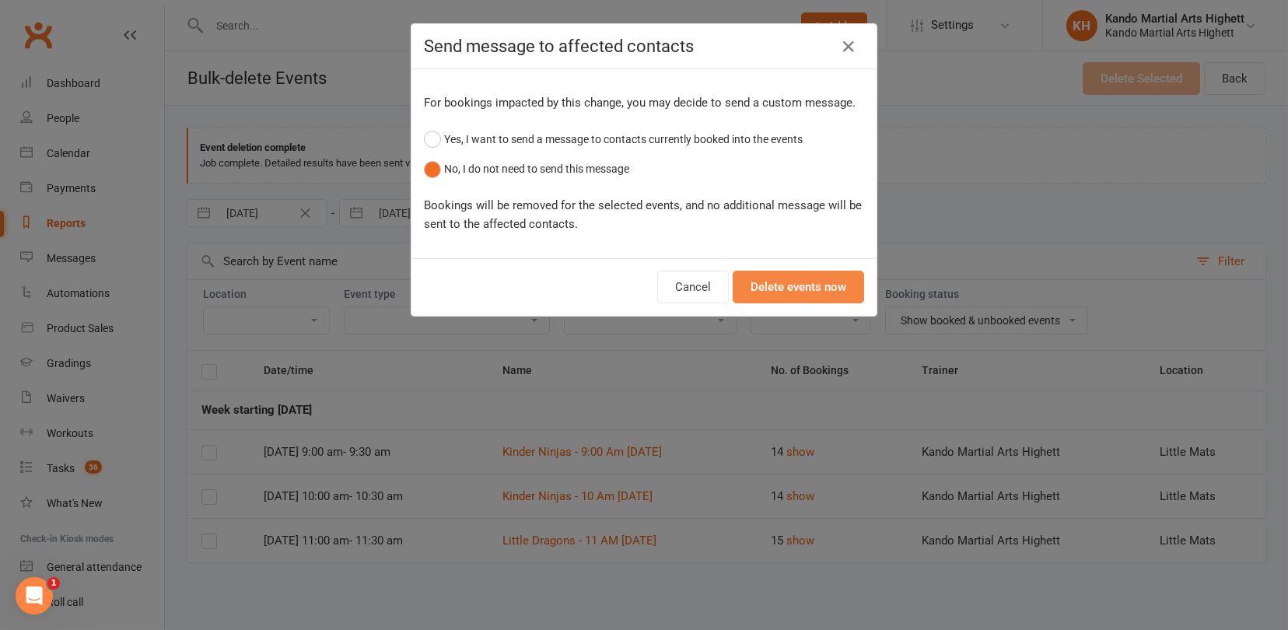
click at [802, 287] on button "Delete events now" at bounding box center [797, 287] width 131 height 33
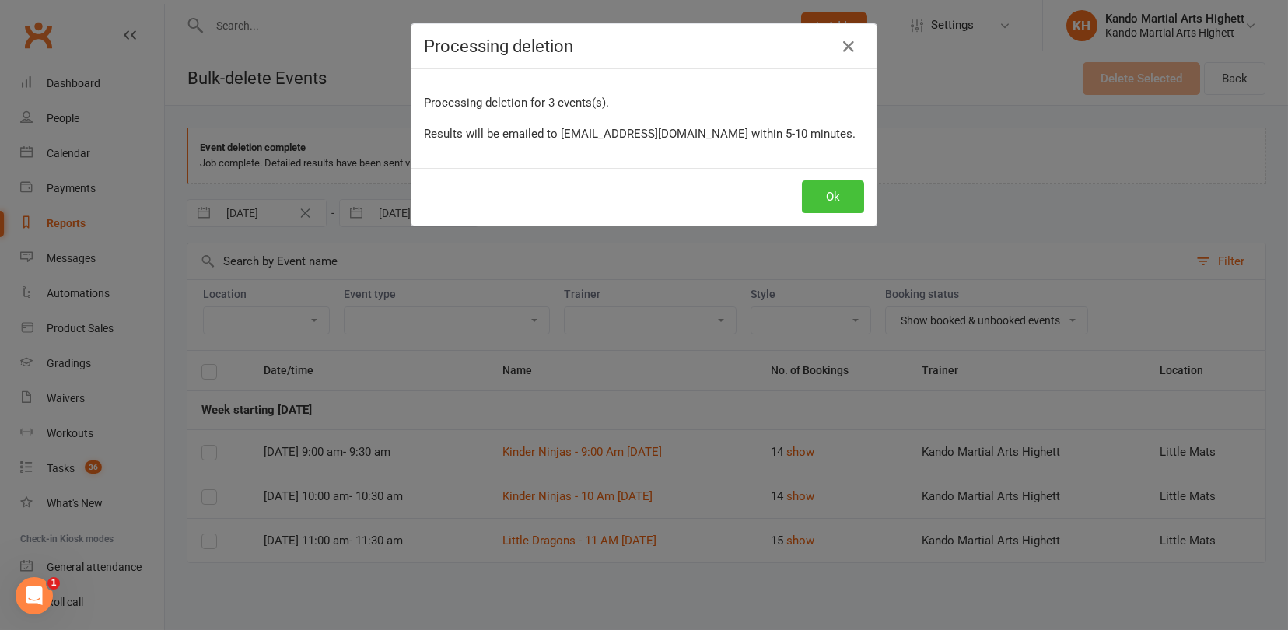
click at [842, 197] on button "Ok" at bounding box center [833, 196] width 62 height 33
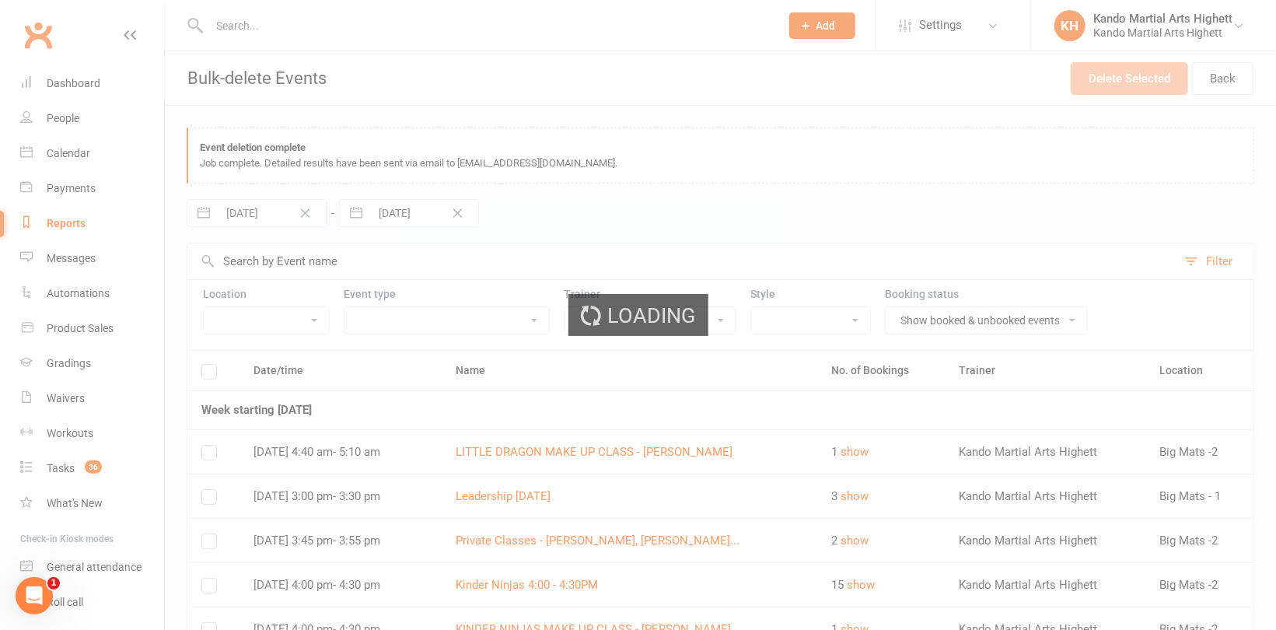
click at [74, 143] on div "Loading" at bounding box center [638, 315] width 1276 height 630
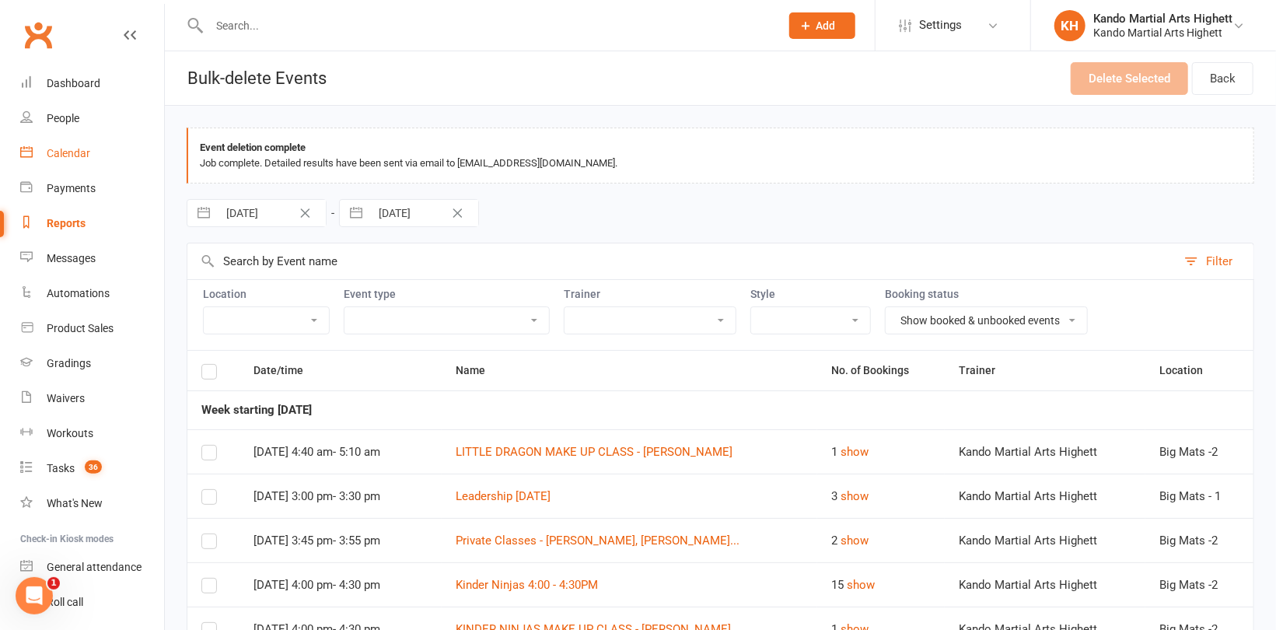
click at [74, 148] on div "Calendar" at bounding box center [69, 153] width 44 height 12
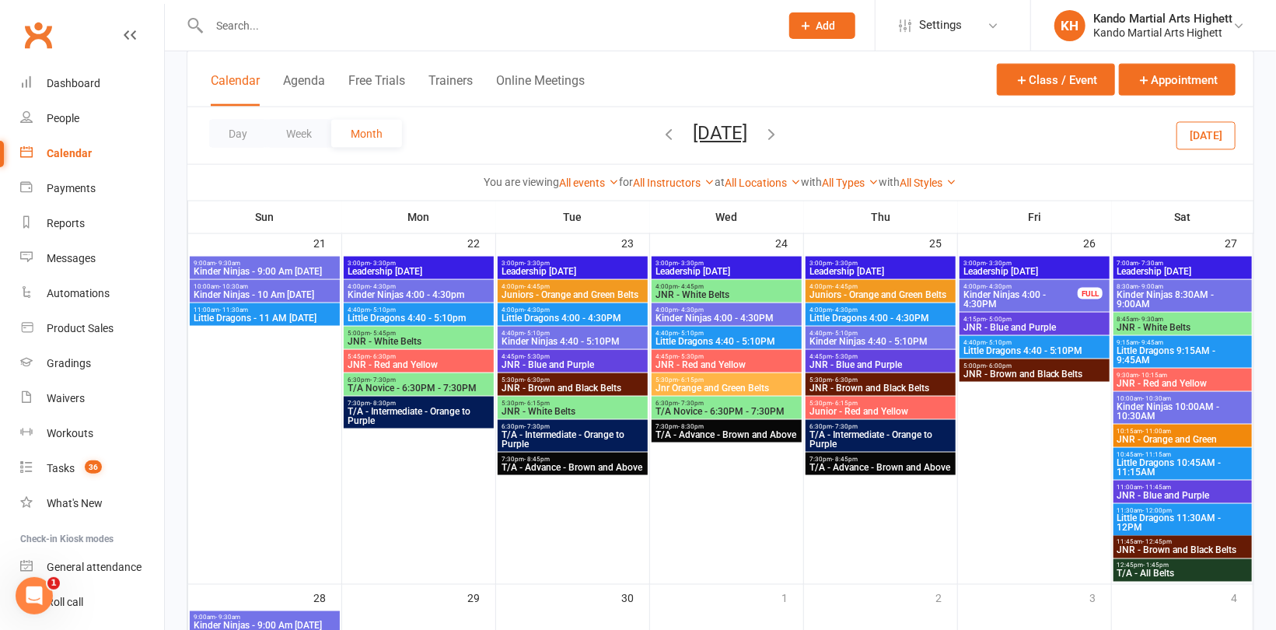
scroll to position [1400, 0]
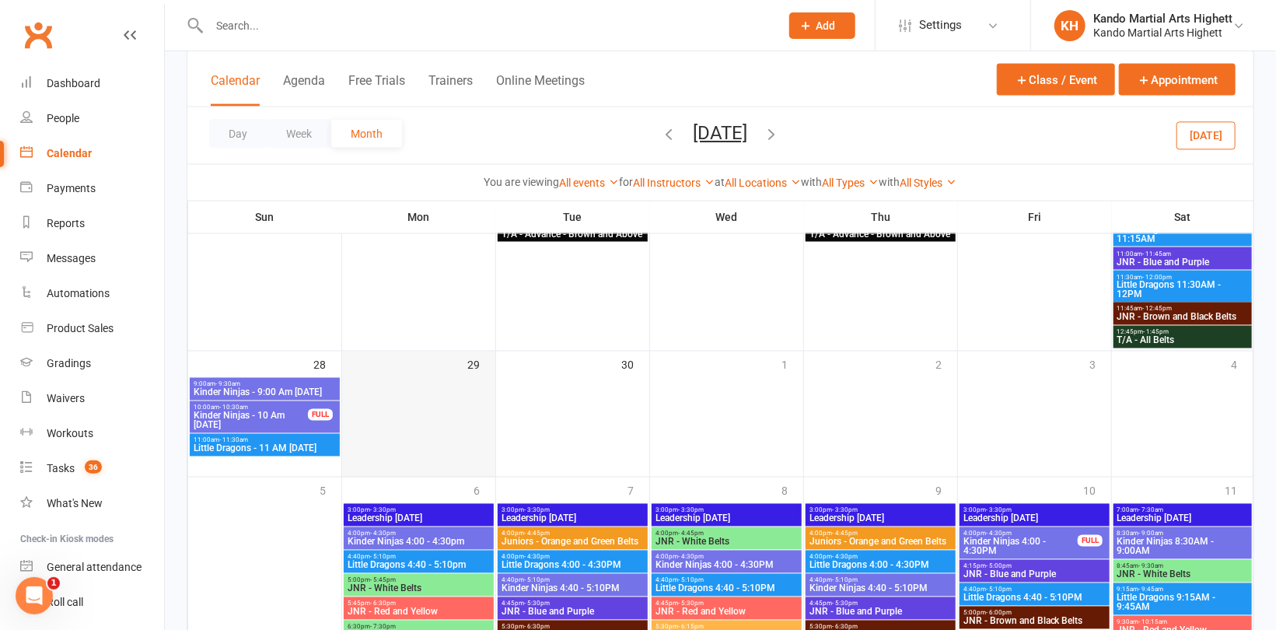
click at [428, 367] on div "29" at bounding box center [418, 404] width 153 height 107
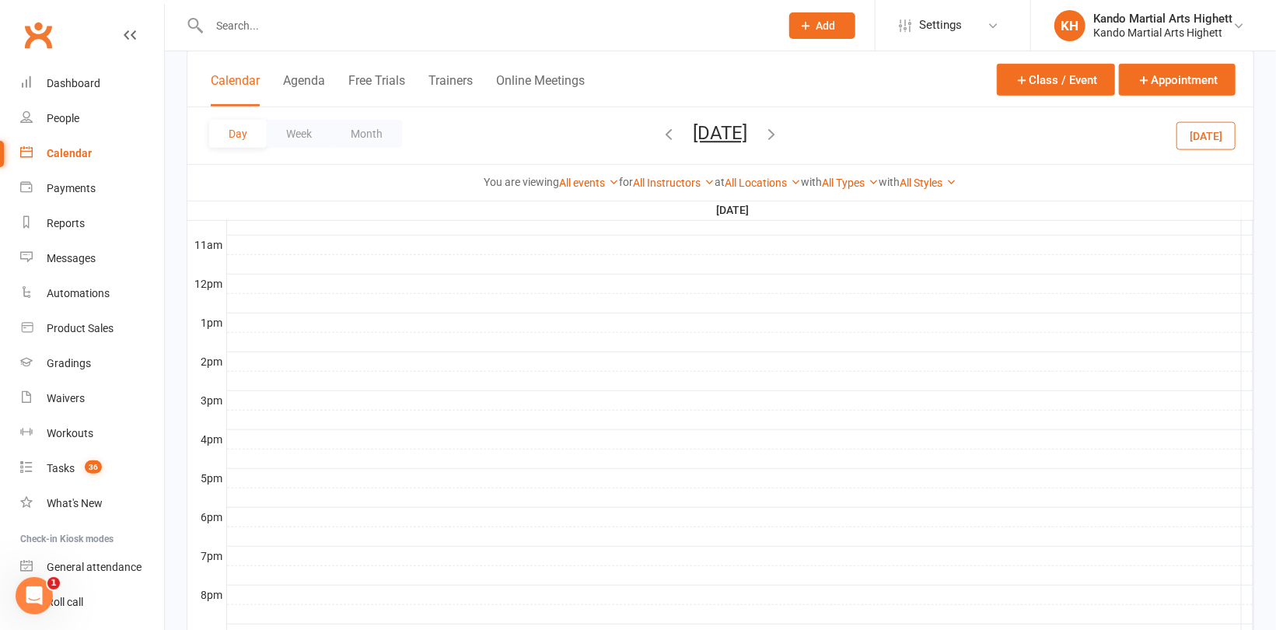
scroll to position [659, 0]
click at [264, 481] on div at bounding box center [740, 483] width 1026 height 19
click at [265, 467] on button "Add Event" at bounding box center [253, 465] width 52 height 19
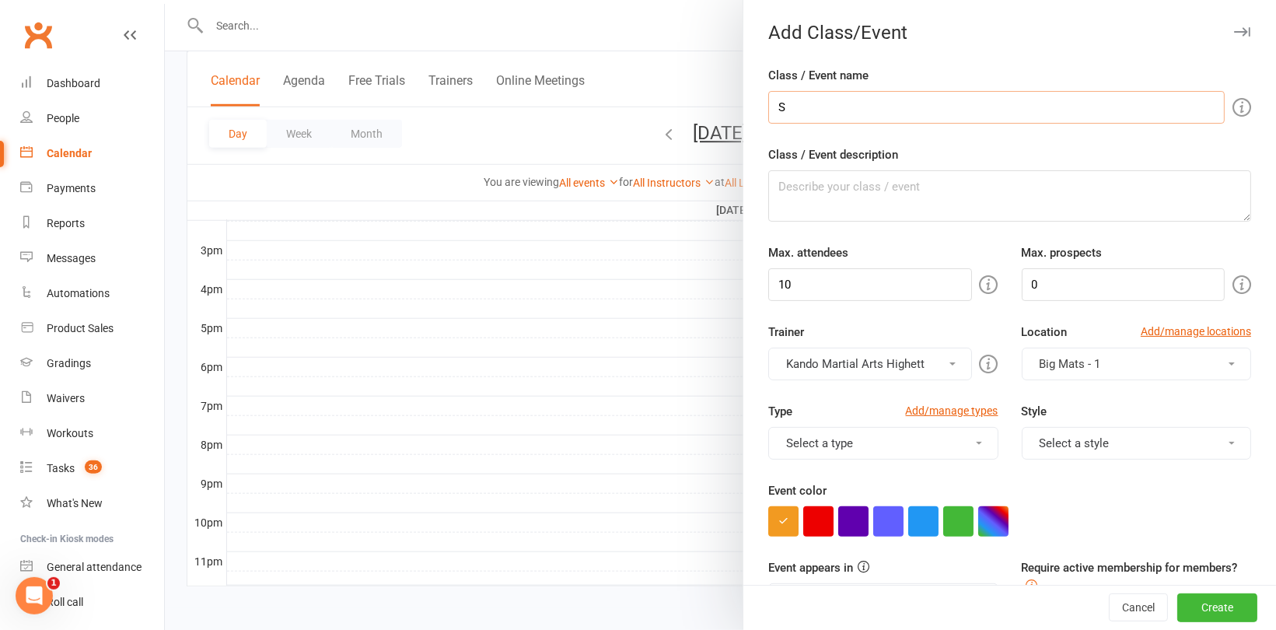
type input "School Holiday Program - Monday"
click at [893, 200] on textarea "Class / Event description" at bounding box center [1009, 195] width 483 height 51
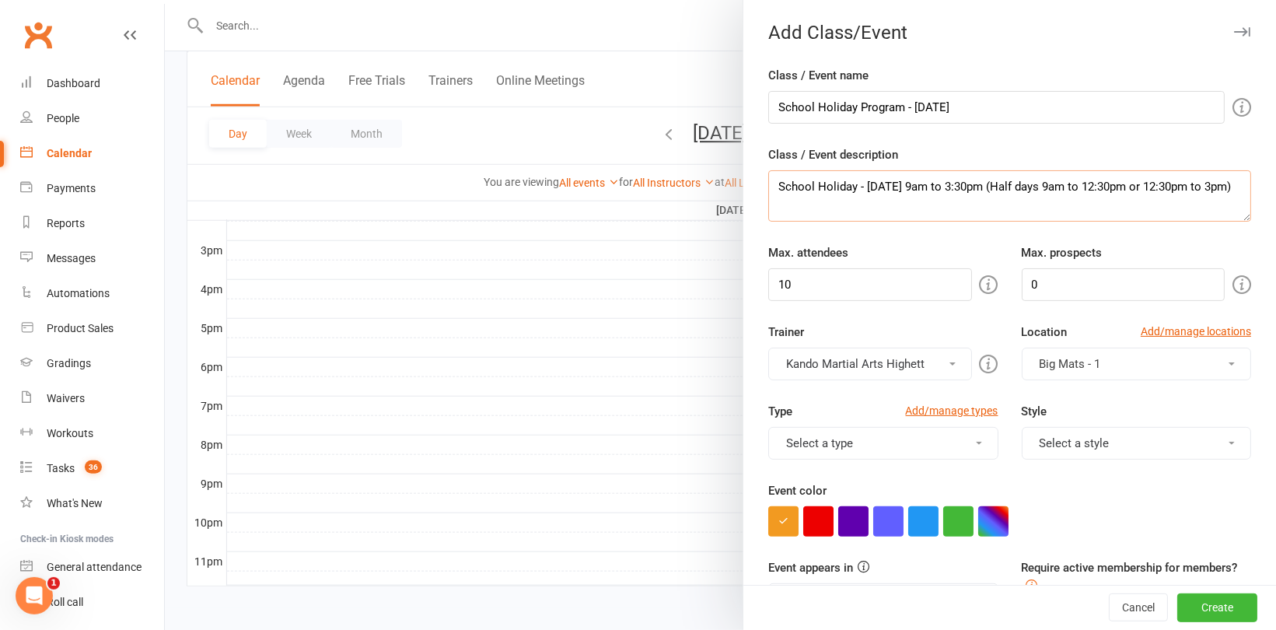
drag, startPoint x: 824, startPoint y: 204, endPoint x: 757, endPoint y: 191, distance: 68.9
click at [757, 191] on div "Class / Event name School Holiday Program - Monday Class / Event description Sc…" at bounding box center [1009, 611] width 533 height 1091
type textarea "School Holiday - Monday 9am to 3:30pm (Half days 9am to 12:30pm or 12:30pm to 3…"
click at [815, 271] on input "10" at bounding box center [869, 284] width 203 height 33
drag, startPoint x: 786, startPoint y: 276, endPoint x: 758, endPoint y: 274, distance: 28.1
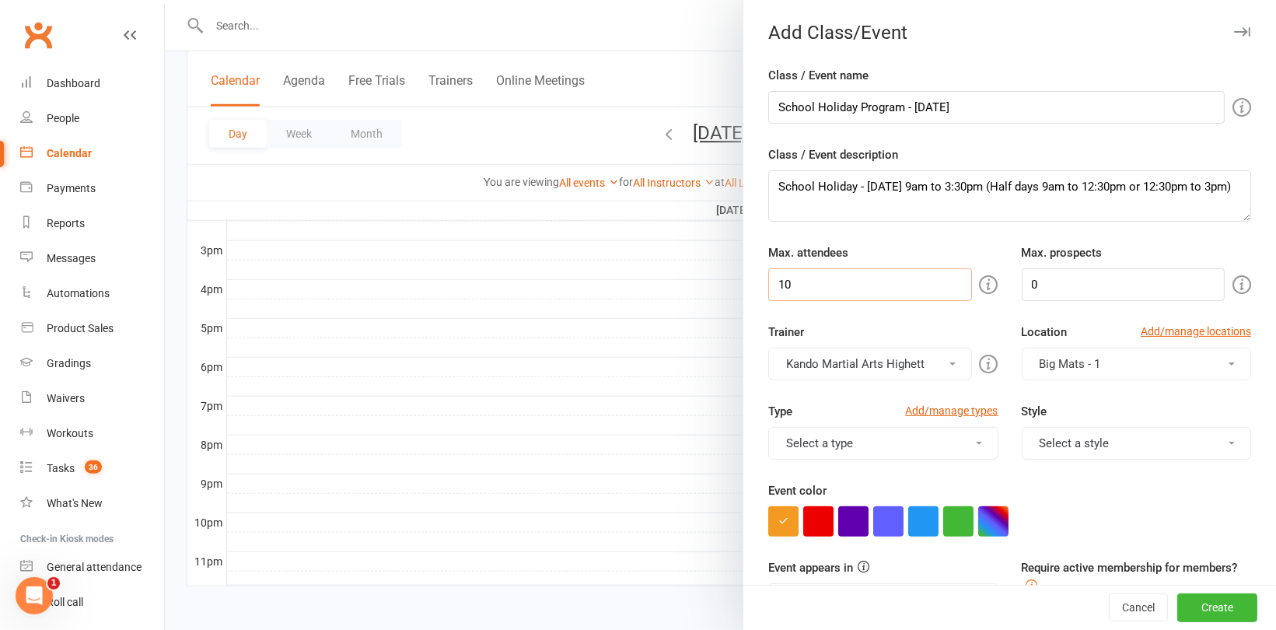
click at [758, 274] on div "Max. attendees 10" at bounding box center [883, 272] width 253 height 58
type input "30"
click at [986, 514] on button "button" at bounding box center [993, 521] width 30 height 30
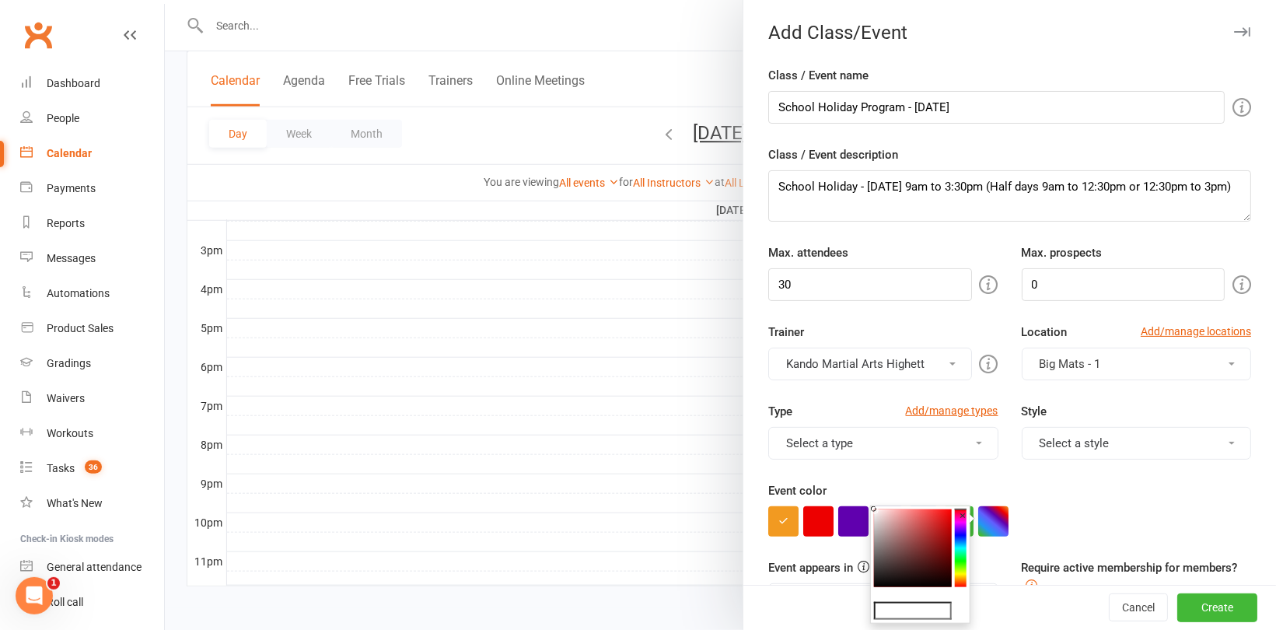
click at [928, 610] on input "text" at bounding box center [913, 611] width 78 height 19
type input "#e809de"
click at [1105, 481] on div "Event color" at bounding box center [1009, 508] width 483 height 55
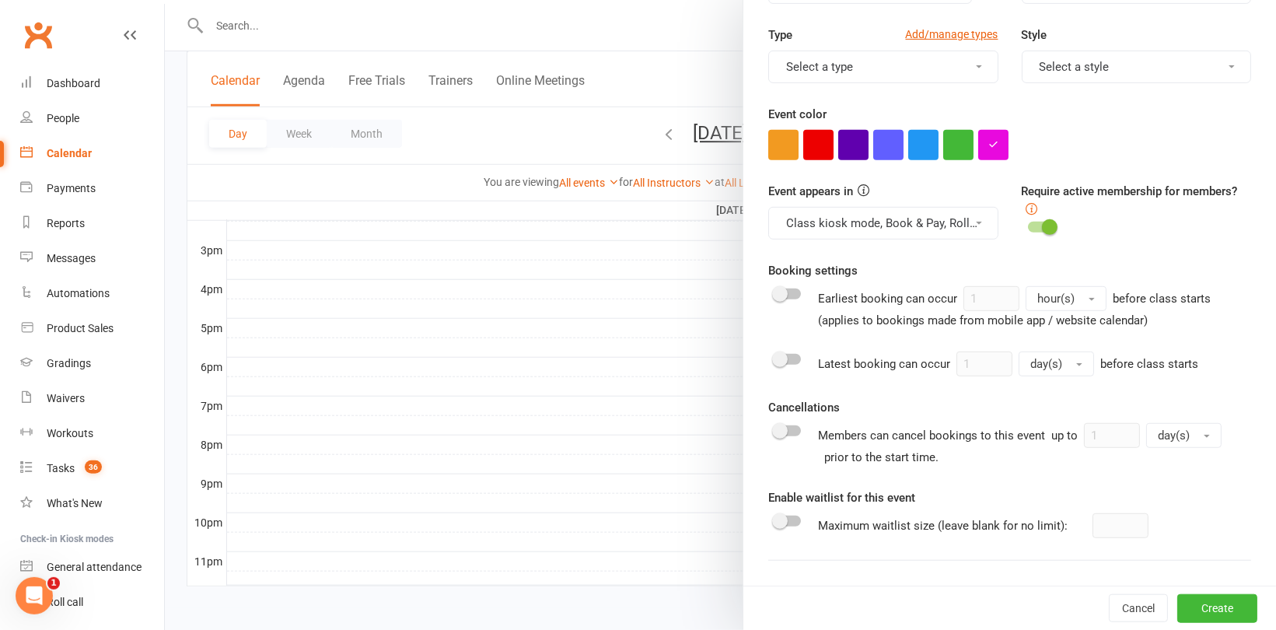
scroll to position [389, 0]
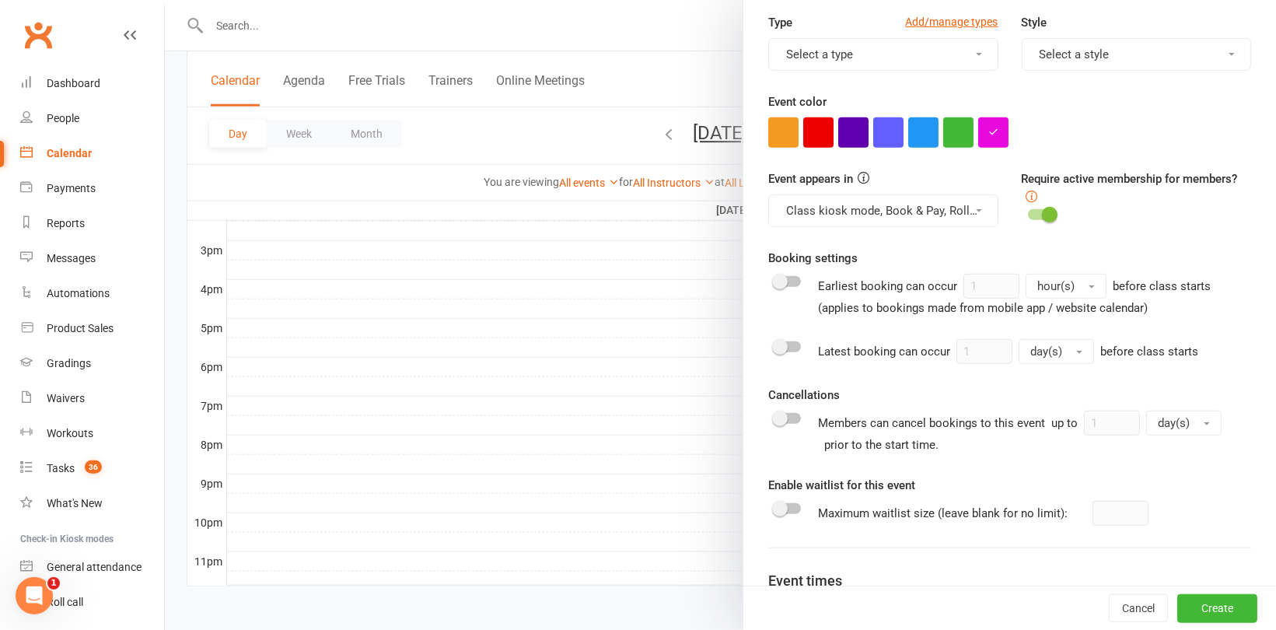
click at [1028, 215] on div at bounding box center [1041, 214] width 26 height 11
click at [1028, 212] on input "checkbox" at bounding box center [1028, 212] width 0 height 0
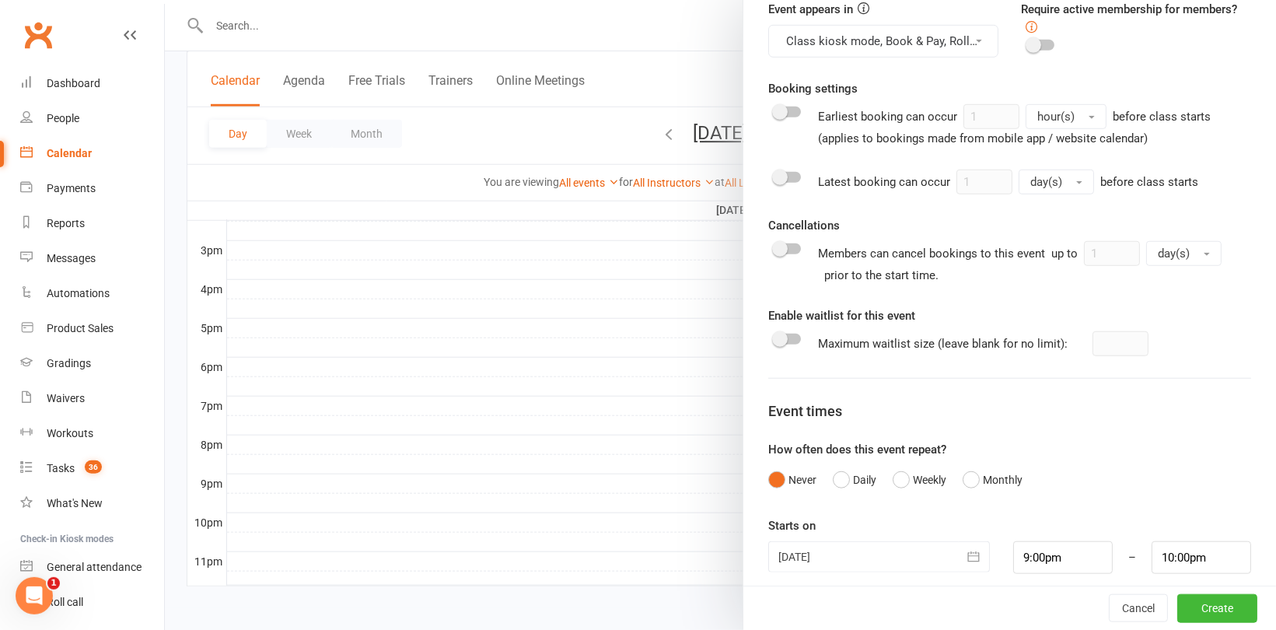
scroll to position [569, 0]
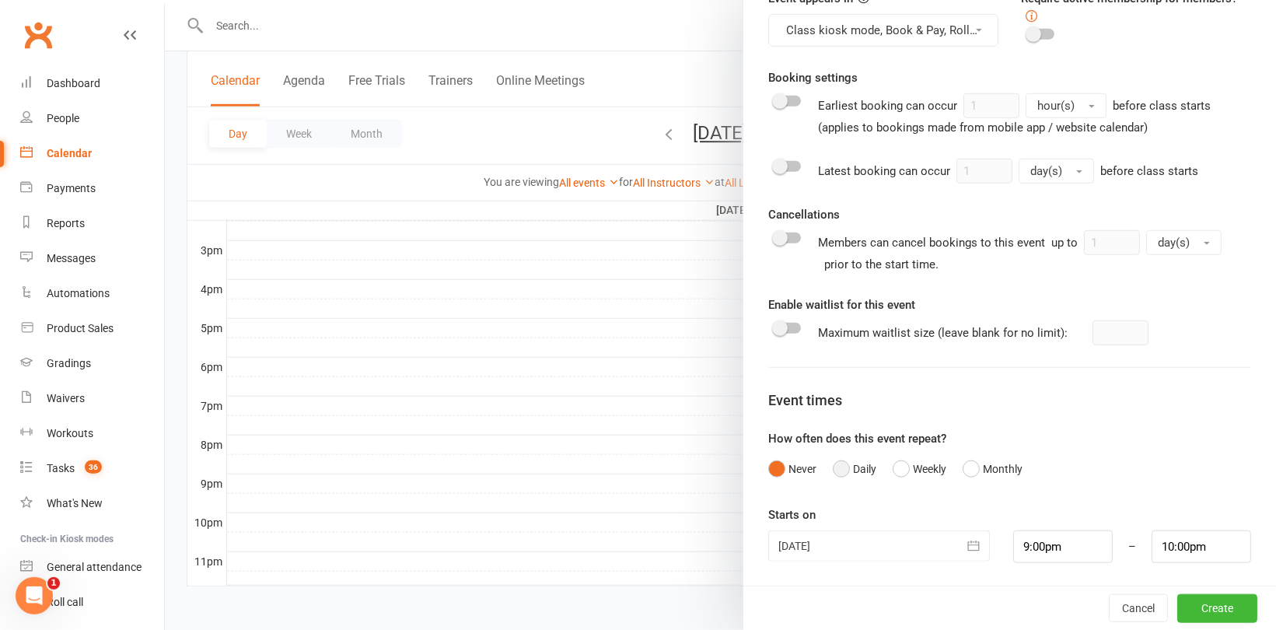
click at [845, 470] on button "Daily" at bounding box center [855, 469] width 44 height 30
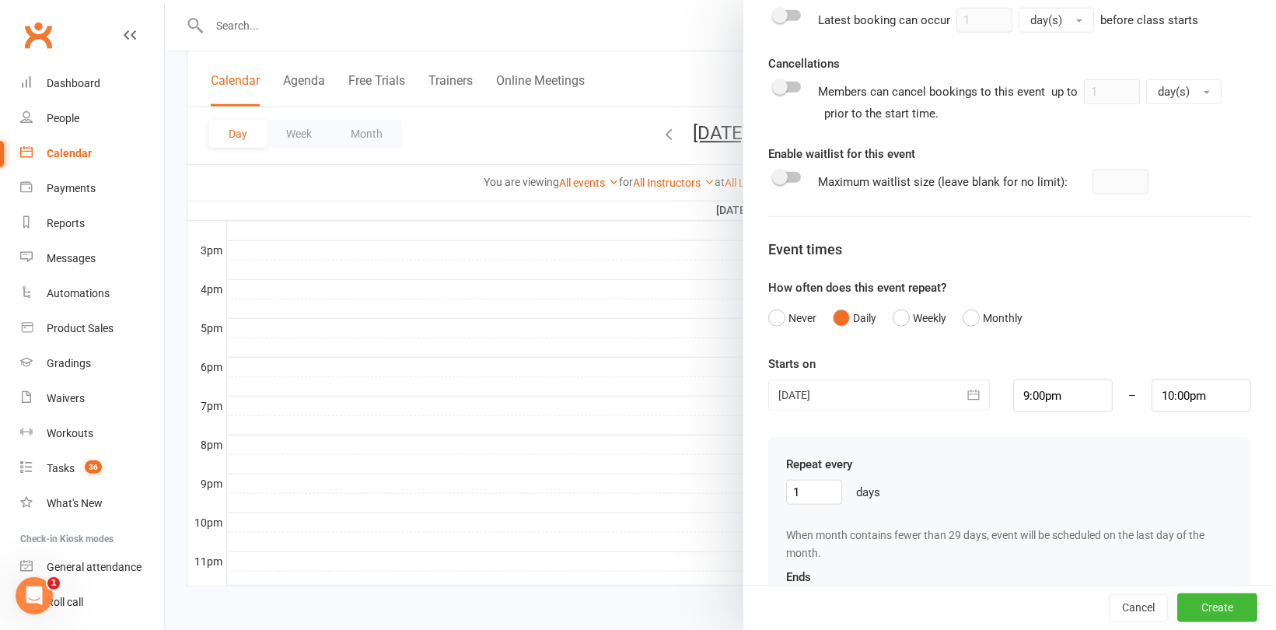
scroll to position [725, 0]
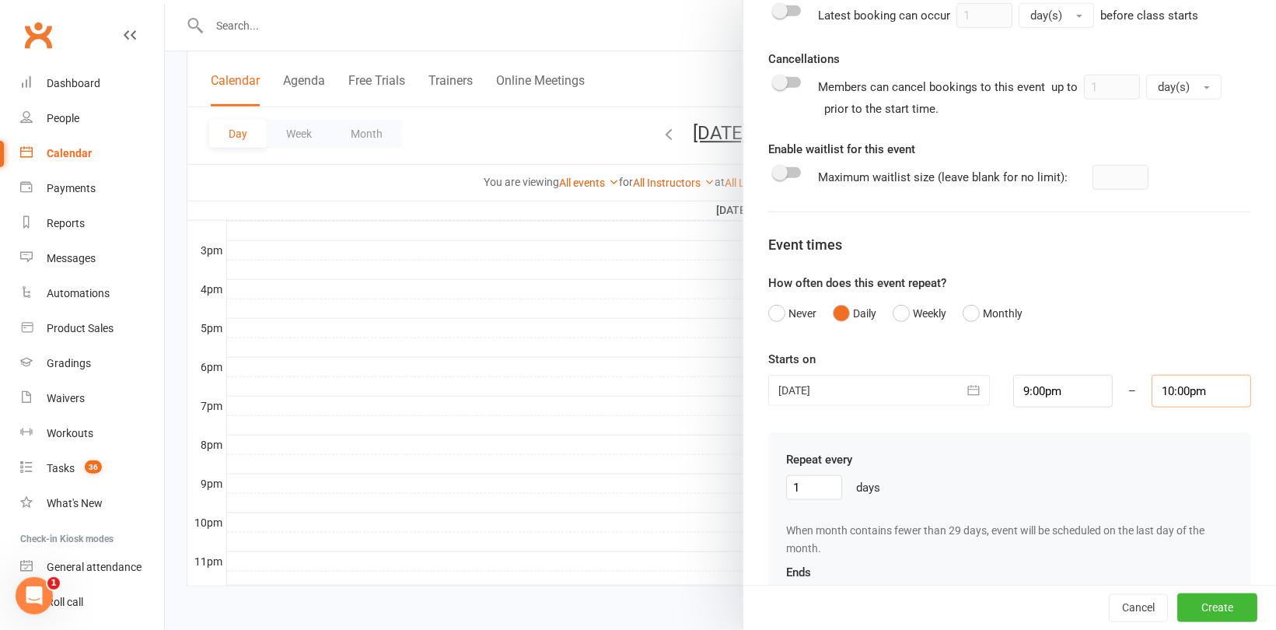
click at [1162, 387] on input "10:00pm" at bounding box center [1201, 391] width 100 height 33
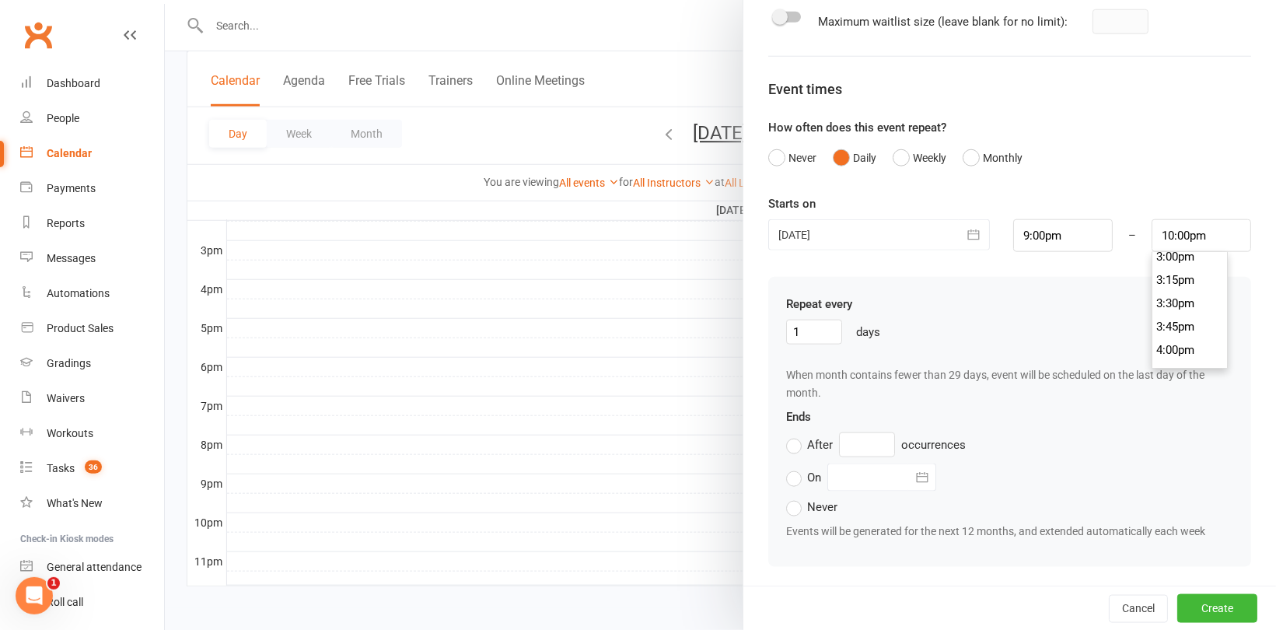
scroll to position [1375, 0]
type input "3:30pm"
click at [1165, 330] on li "3:30pm" at bounding box center [1189, 334] width 75 height 23
drag, startPoint x: 813, startPoint y: 331, endPoint x: 780, endPoint y: 330, distance: 33.4
click at [786, 330] on input "1" at bounding box center [814, 332] width 56 height 25
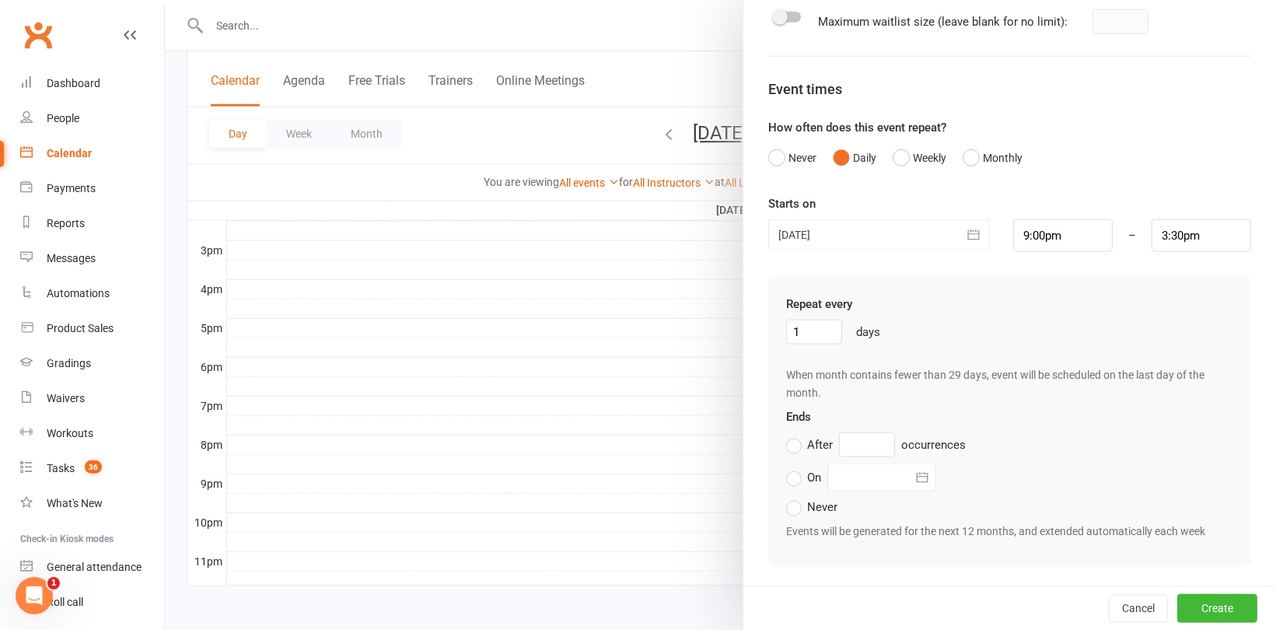
click at [919, 396] on div "When month contains fewer than 29 days, event will be scheduled on the last day…" at bounding box center [1009, 383] width 447 height 35
click at [860, 439] on input "text" at bounding box center [867, 444] width 56 height 25
type input "5"
click at [1056, 432] on div "After 5 occurrences" at bounding box center [1009, 444] width 447 height 25
click at [1192, 600] on button "Create" at bounding box center [1217, 608] width 80 height 28
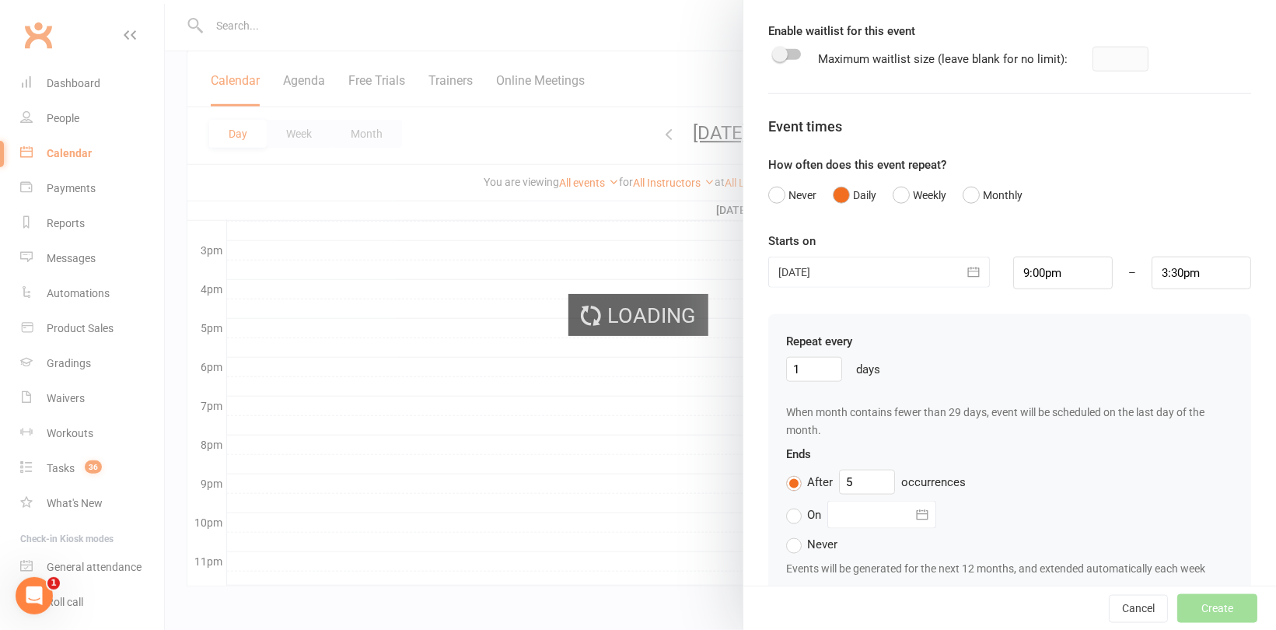
scroll to position [918, 0]
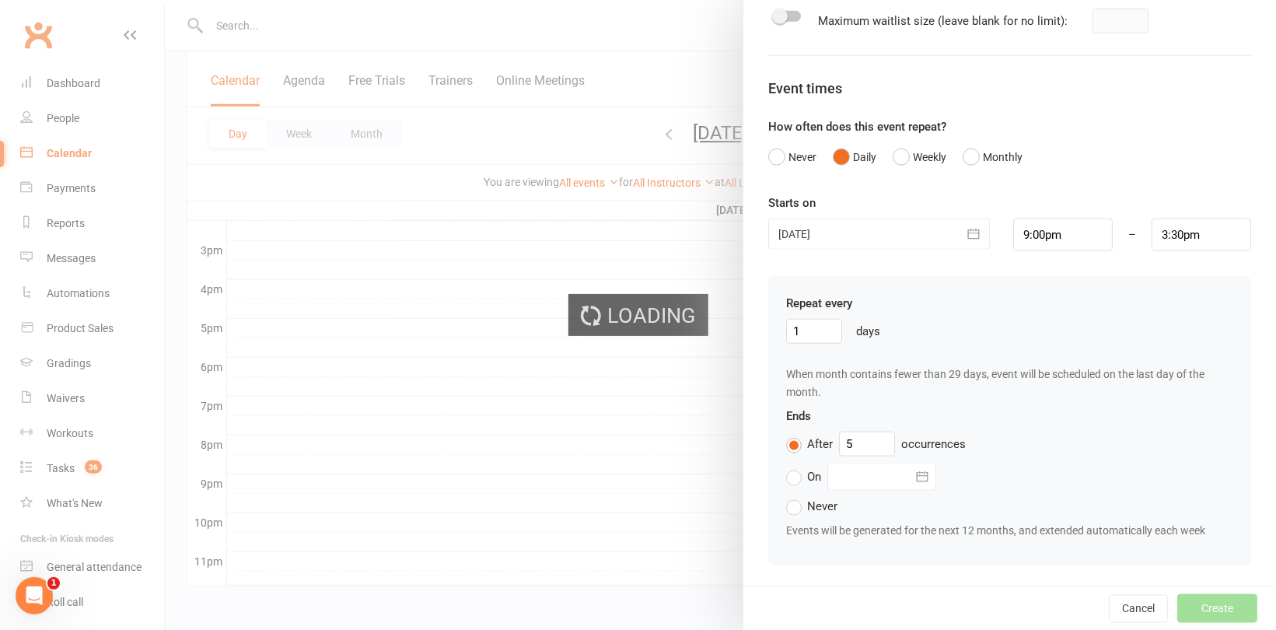
type input "1"
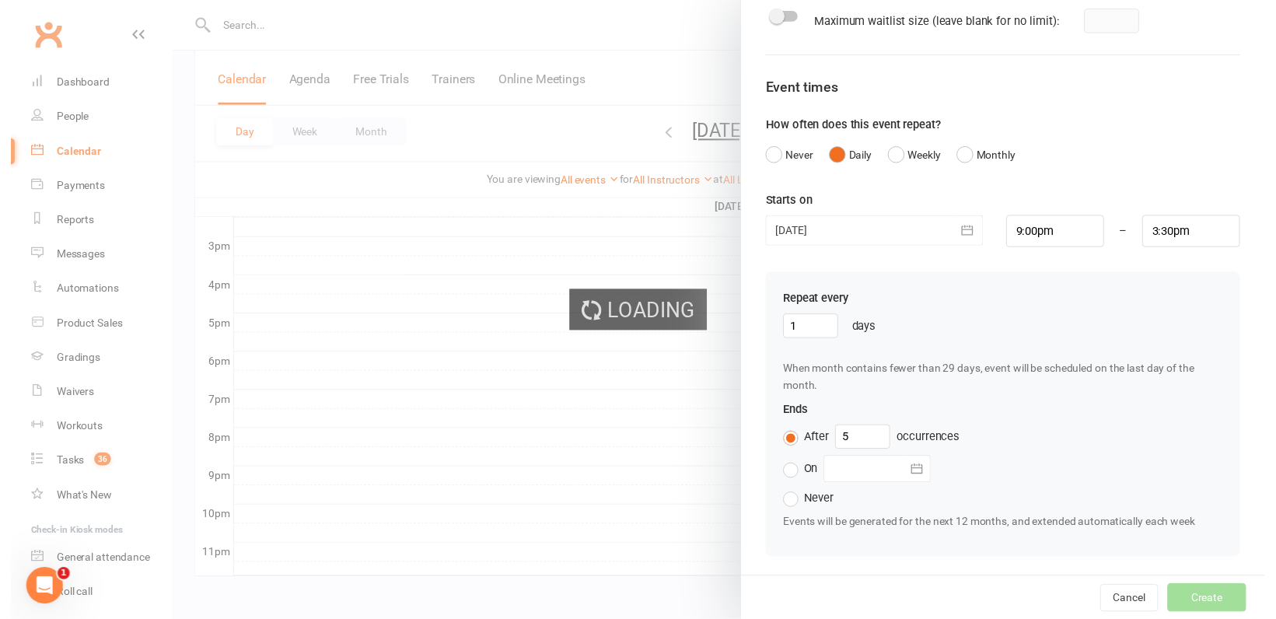
scroll to position [880, 0]
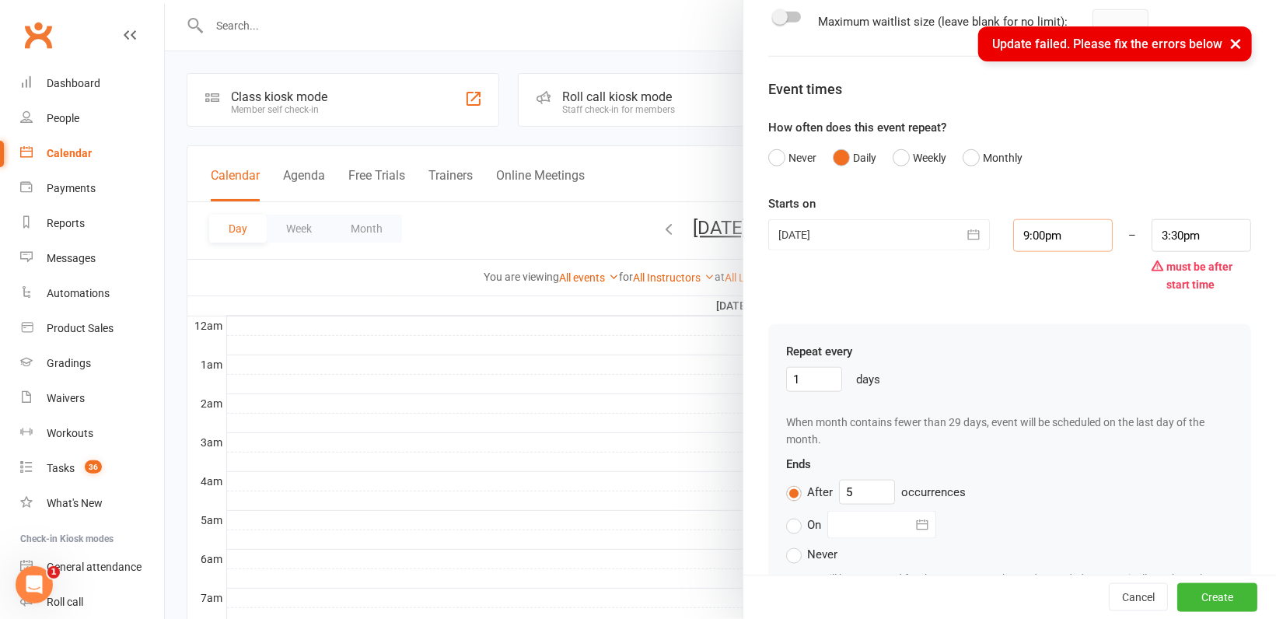
click at [1059, 241] on input "9:00pm" at bounding box center [1063, 235] width 100 height 33
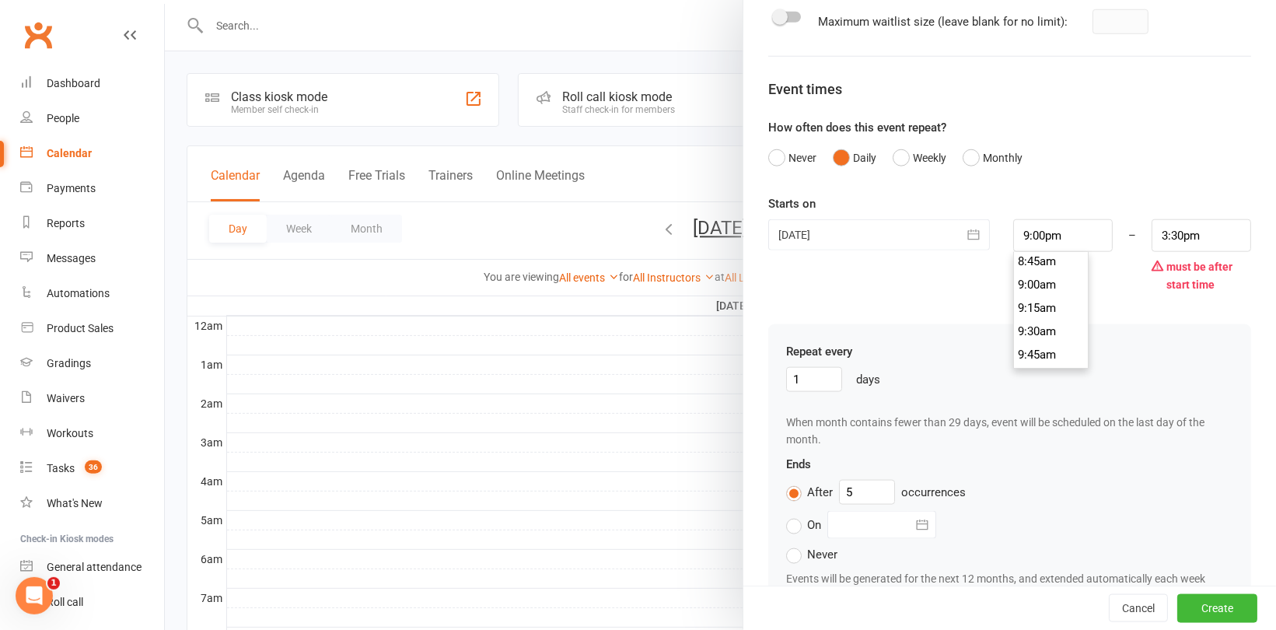
scroll to position [816, 0]
type input "9:00am"
click at [1050, 285] on li "9:00am" at bounding box center [1051, 288] width 75 height 23
click at [1202, 610] on button "Create" at bounding box center [1217, 608] width 80 height 28
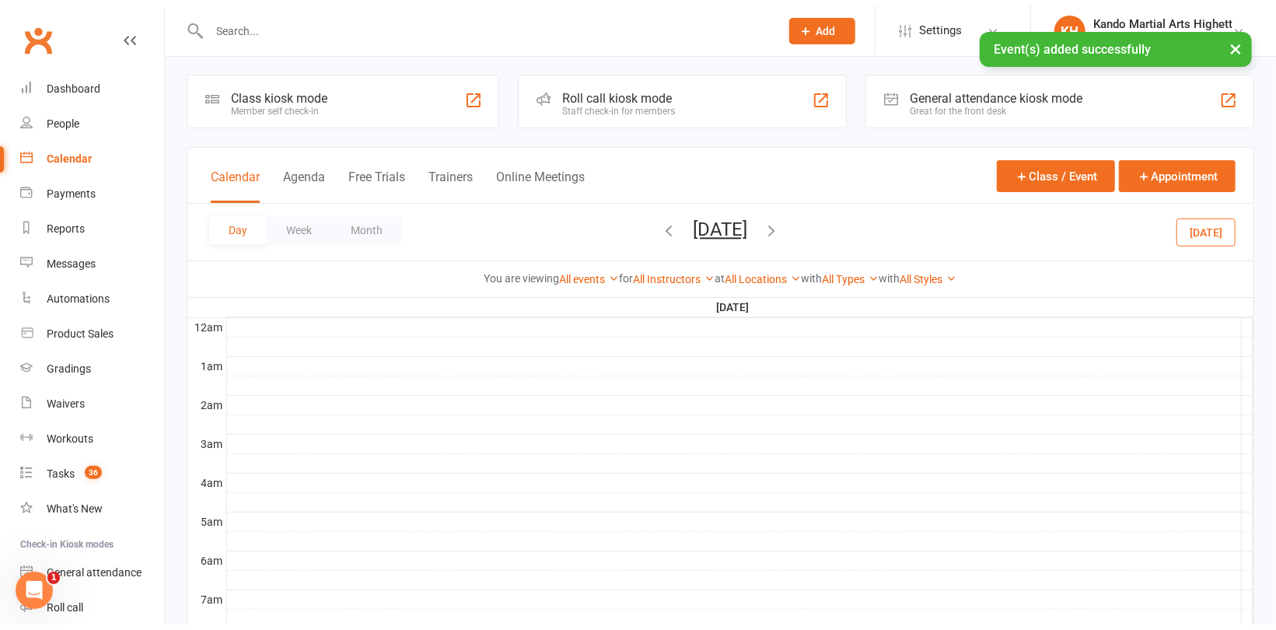
scroll to position [0, 0]
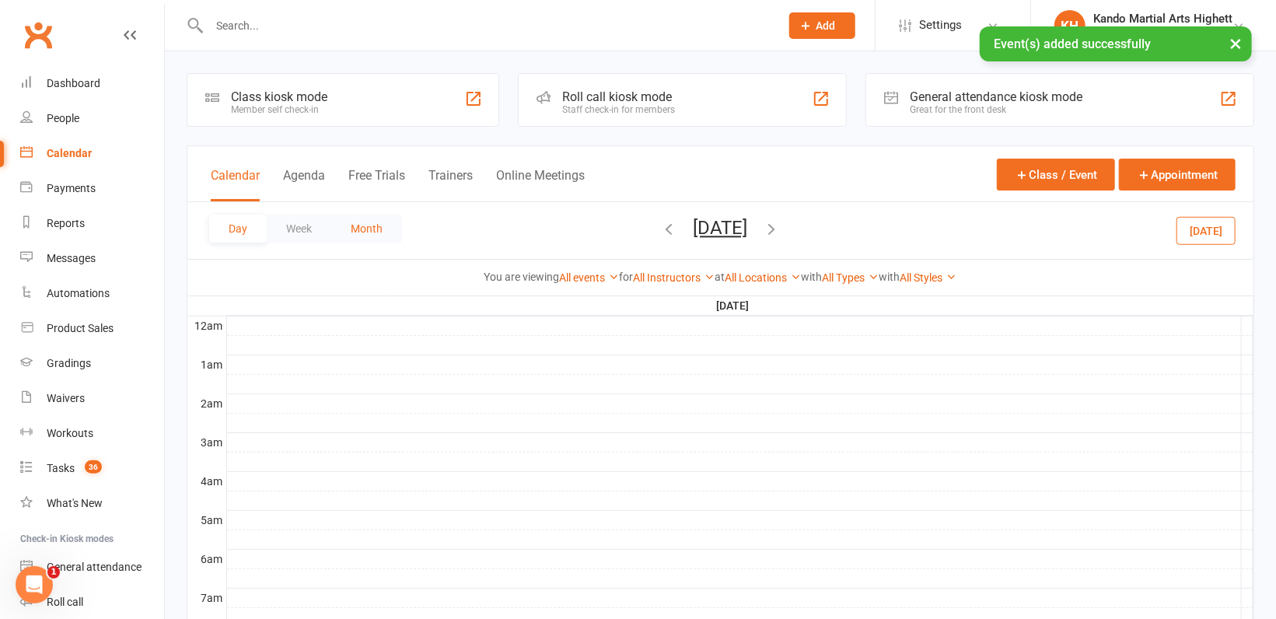
click at [372, 236] on button "Month" at bounding box center [366, 229] width 71 height 28
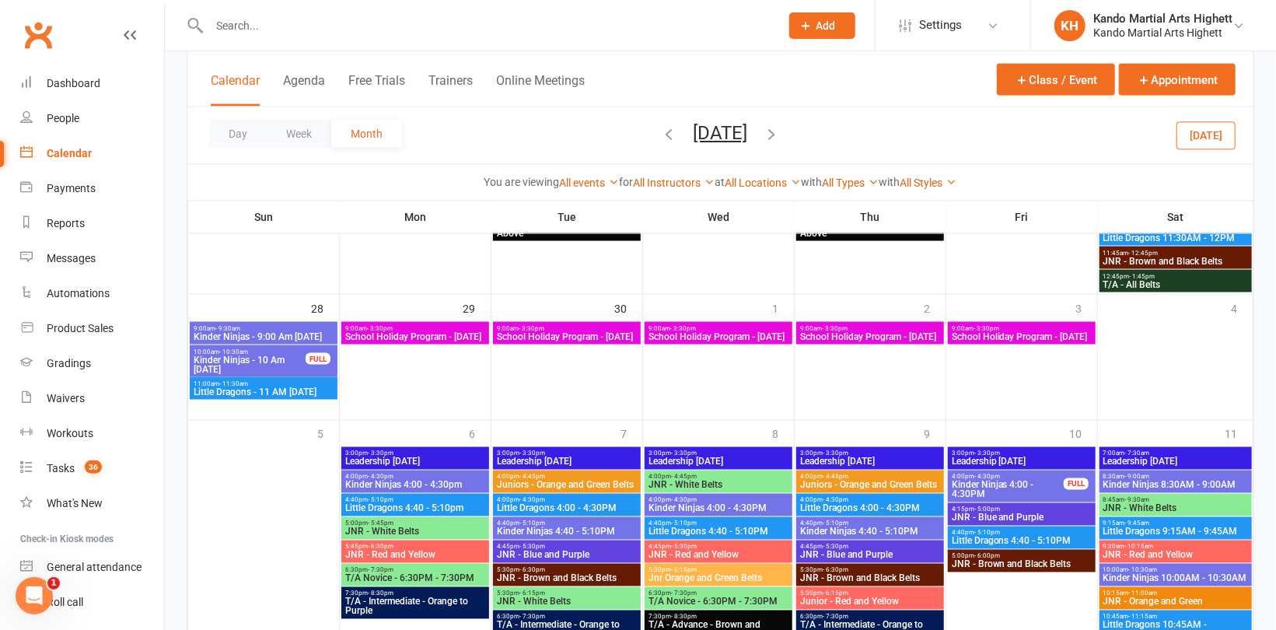
scroll to position [1244, 0]
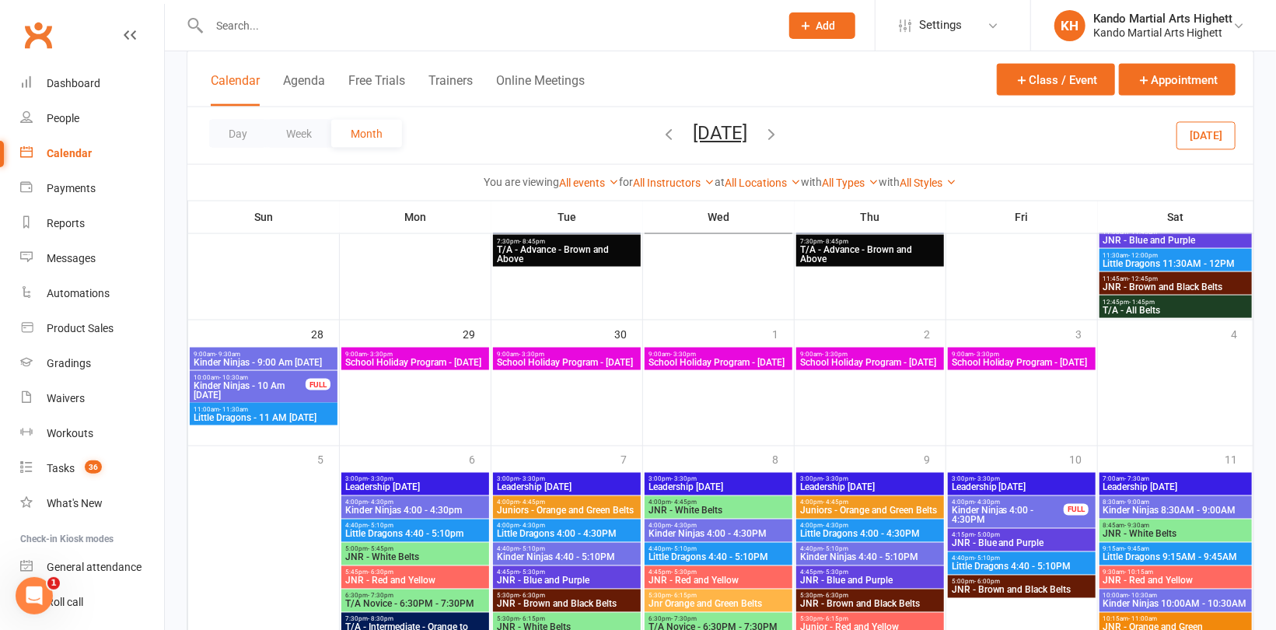
click at [568, 367] on span "School Holiday Program - Monday" at bounding box center [567, 362] width 142 height 9
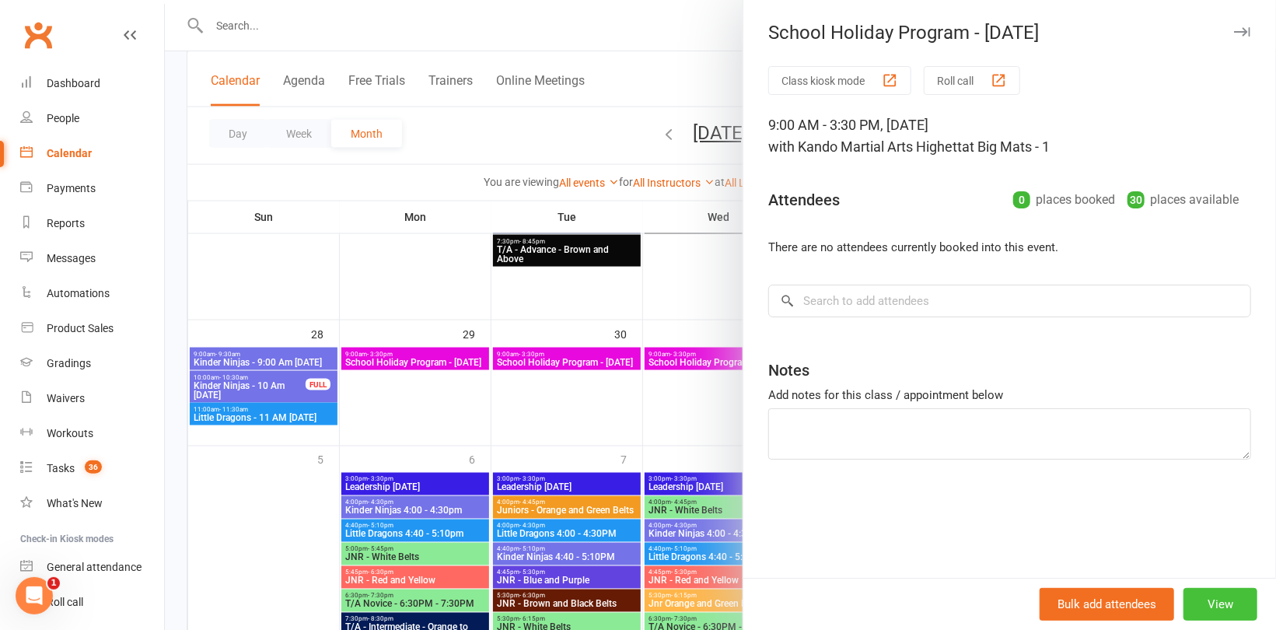
click at [1227, 603] on button "View" at bounding box center [1220, 604] width 74 height 33
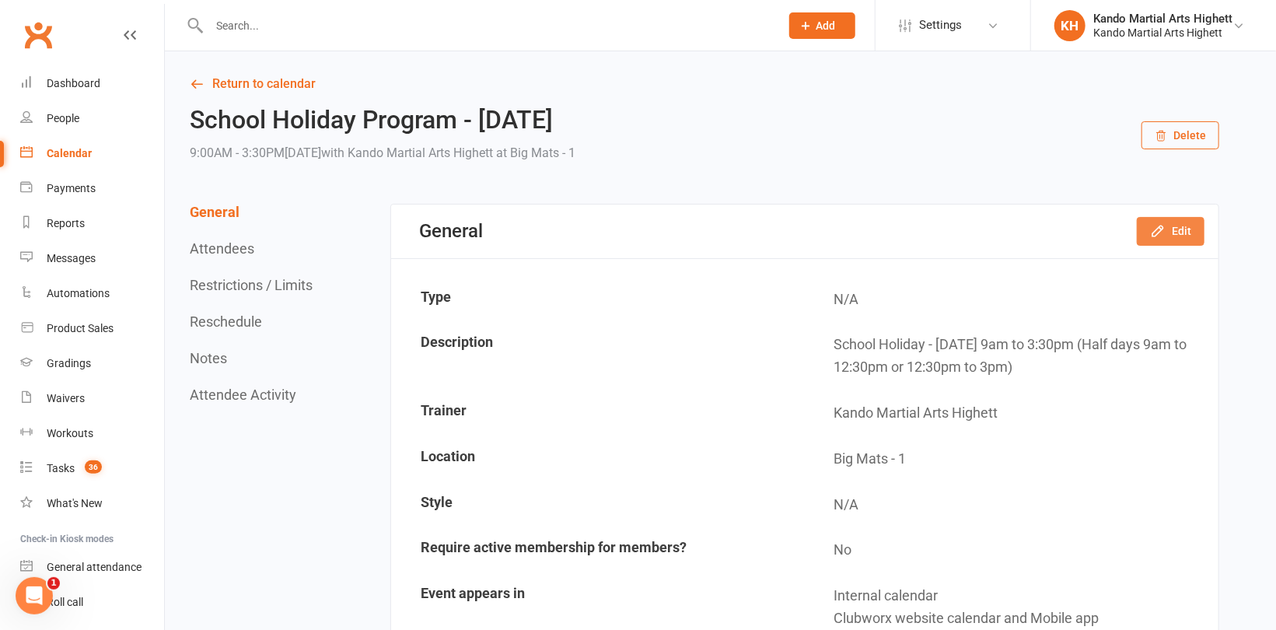
click at [1181, 236] on button "Edit" at bounding box center [1171, 231] width 68 height 28
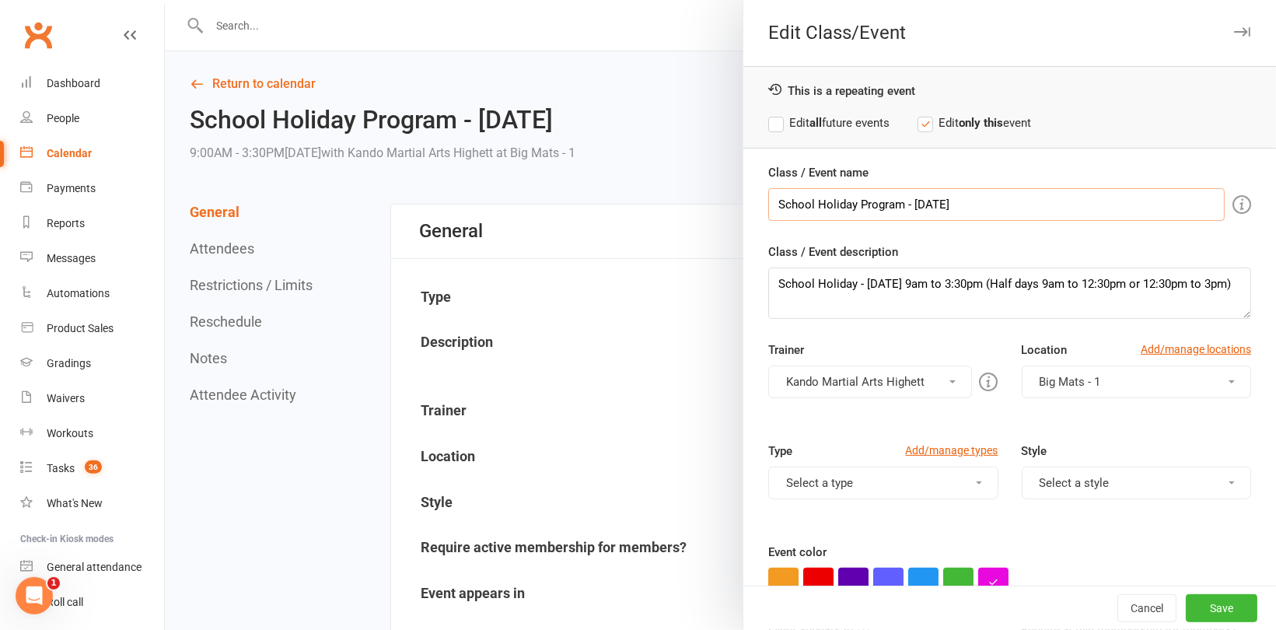
click at [928, 204] on input "School Holiday Program - Monday" at bounding box center [996, 204] width 456 height 33
type input "School Holiday Program - Tuesday"
click at [878, 287] on textarea "School Holiday - Monday 9am to 3:30pm (Half days 9am to 12:30pm or 12:30pm to 3…" at bounding box center [1009, 292] width 483 height 51
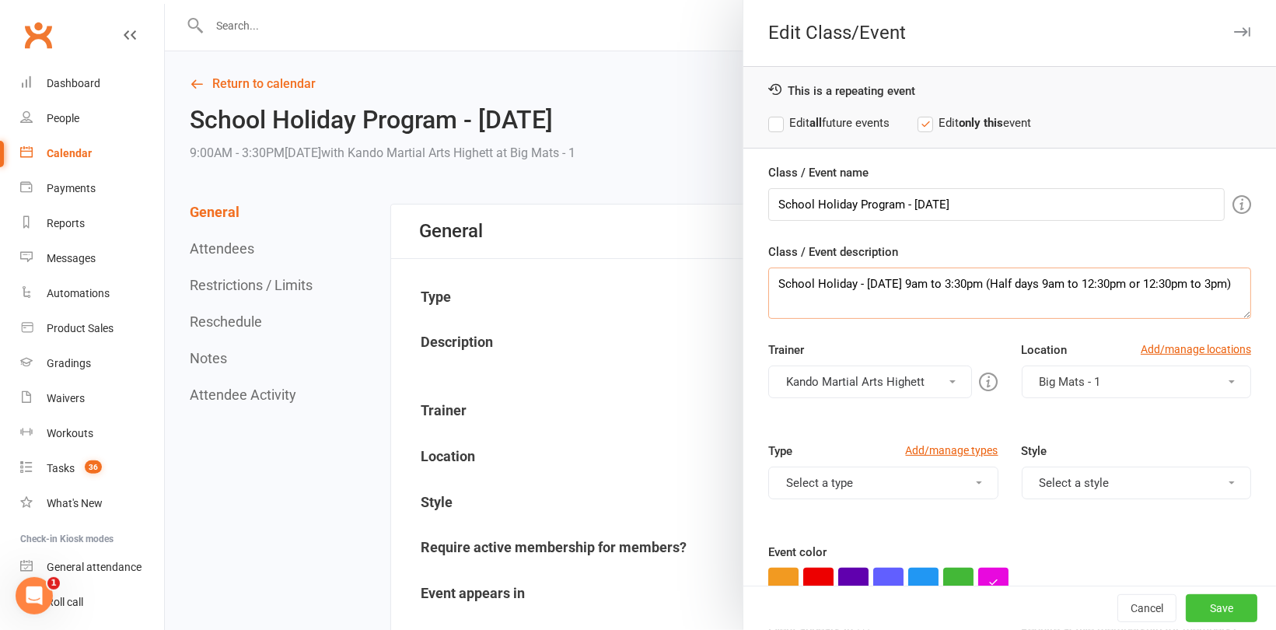
type textarea "School Holiday - Tuesday 9am to 3:30pm (Half days 9am to 12:30pm or 12:30pm to …"
drag, startPoint x: 1196, startPoint y: 610, endPoint x: 1181, endPoint y: 596, distance: 20.3
click at [1197, 610] on button "Save" at bounding box center [1222, 608] width 72 height 28
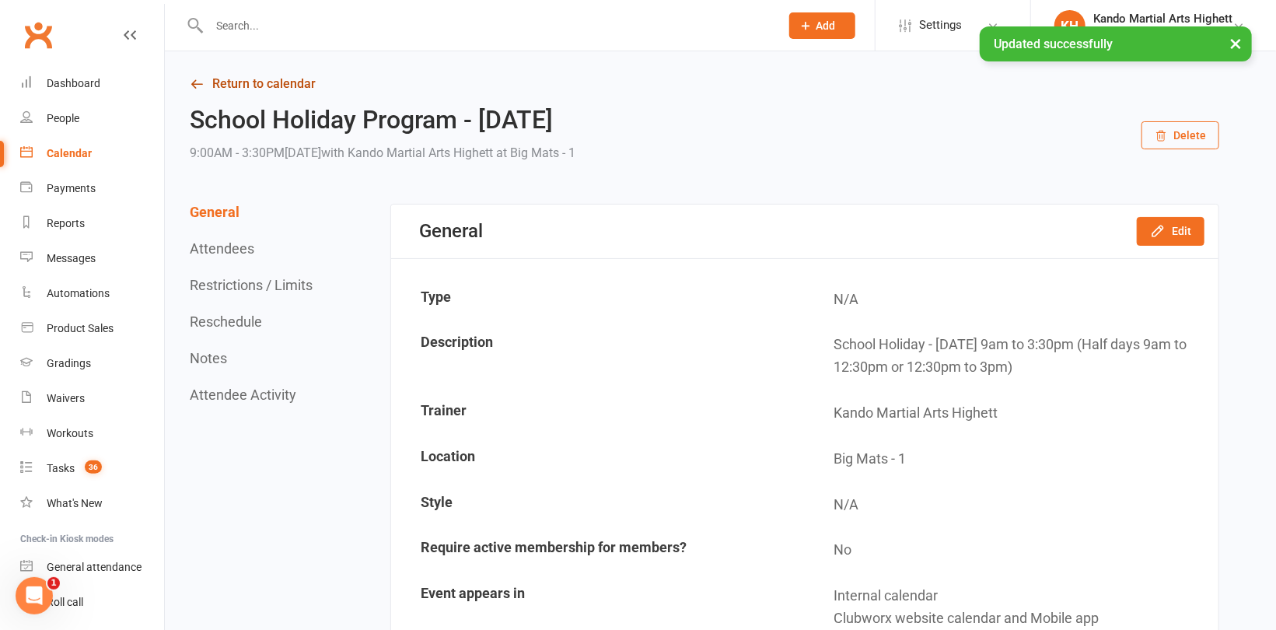
click at [257, 82] on link "Return to calendar" at bounding box center [704, 84] width 1029 height 22
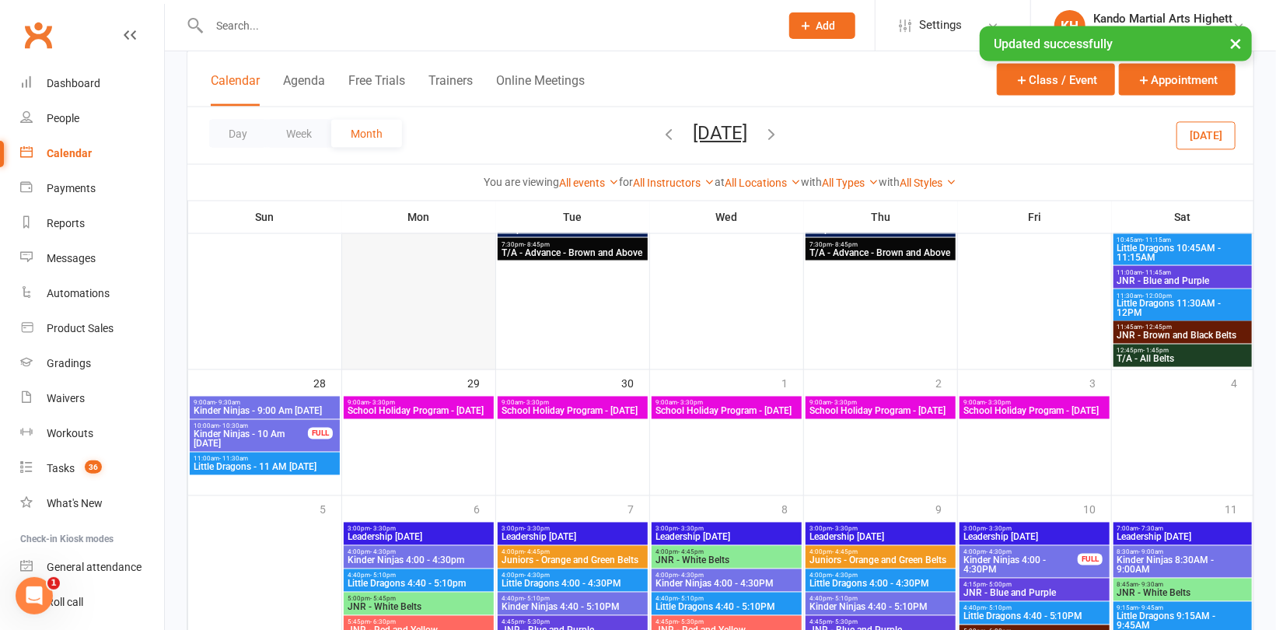
scroll to position [1477, 0]
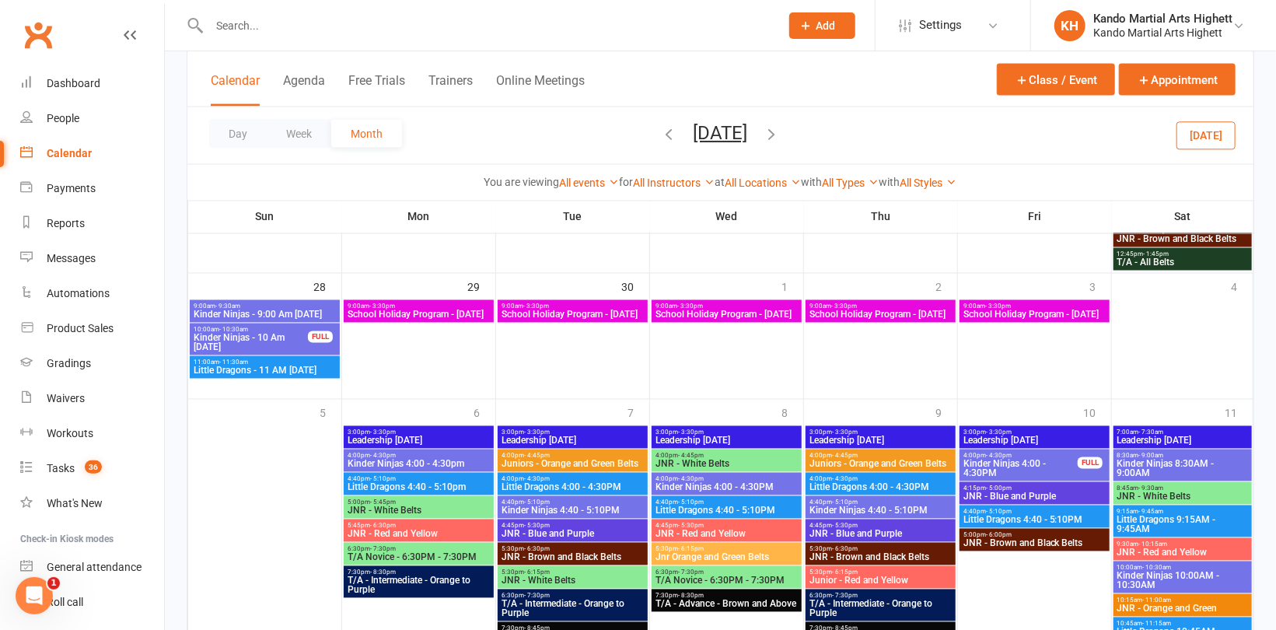
click at [756, 311] on span "School Holiday Program - Monday" at bounding box center [727, 314] width 144 height 9
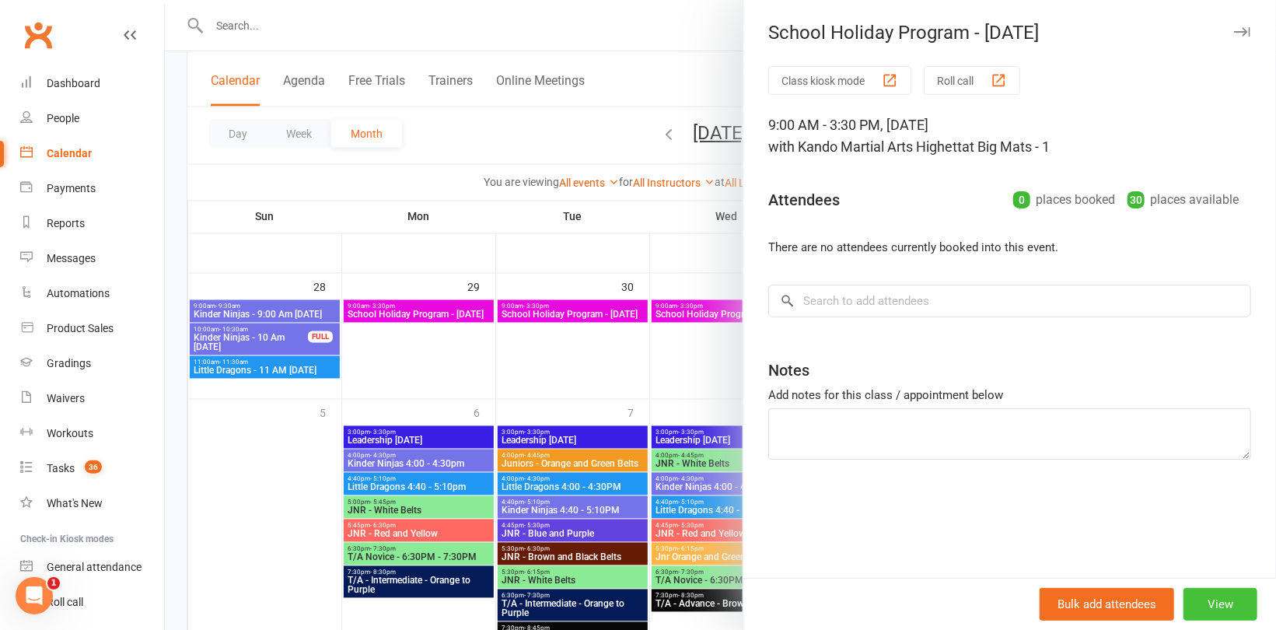
click at [1196, 606] on button "View" at bounding box center [1220, 604] width 74 height 33
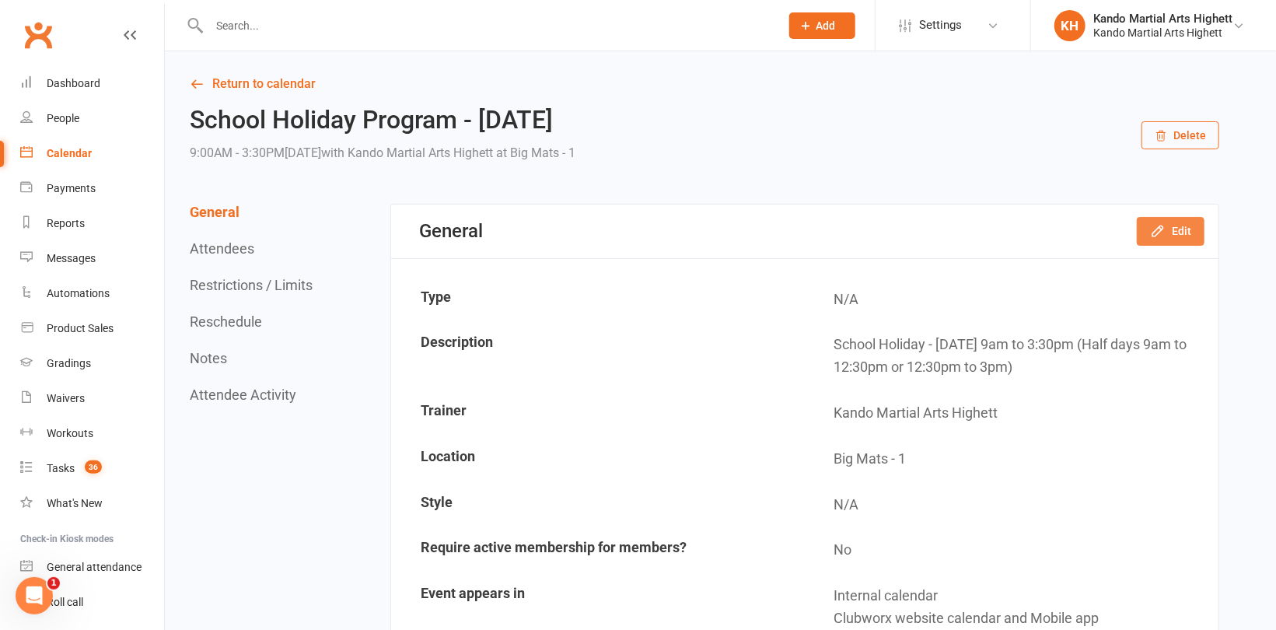
click at [1165, 229] on icon "button" at bounding box center [1158, 231] width 16 height 16
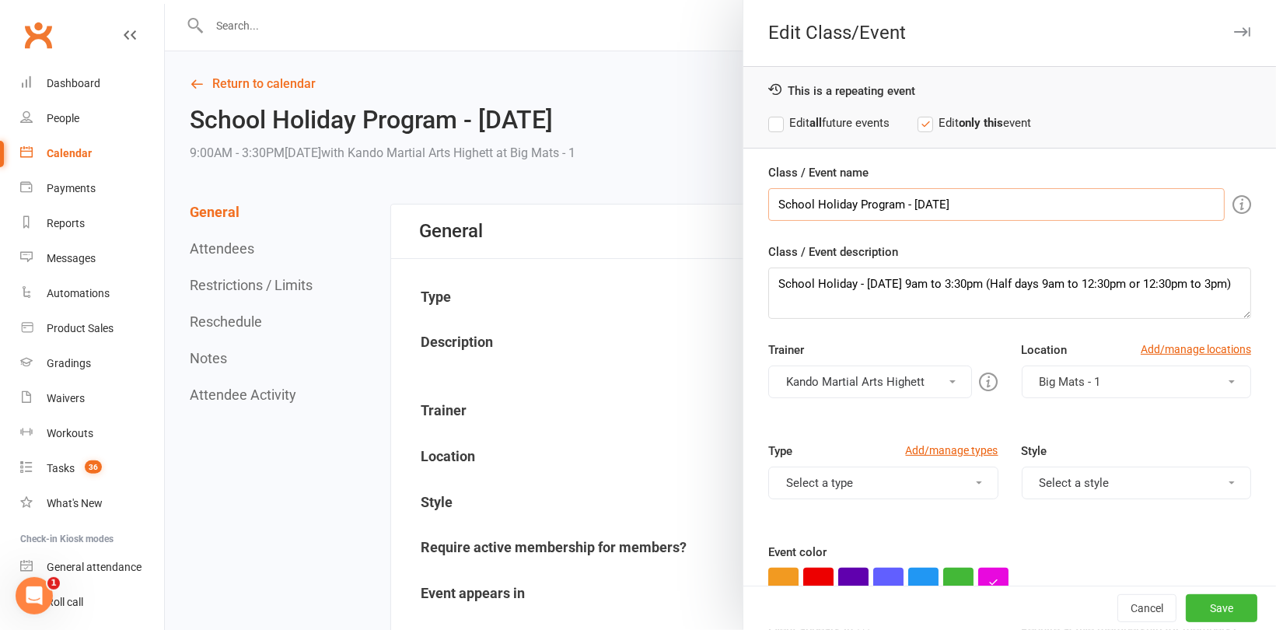
click at [942, 202] on input "School Holiday Program - Monday" at bounding box center [996, 204] width 456 height 33
type input "School Holiday Program - Wednesday"
click at [878, 282] on textarea "School Holiday - Monday 9am to 3:30pm (Half days 9am to 12:30pm or 12:30pm to 3…" at bounding box center [1009, 292] width 483 height 51
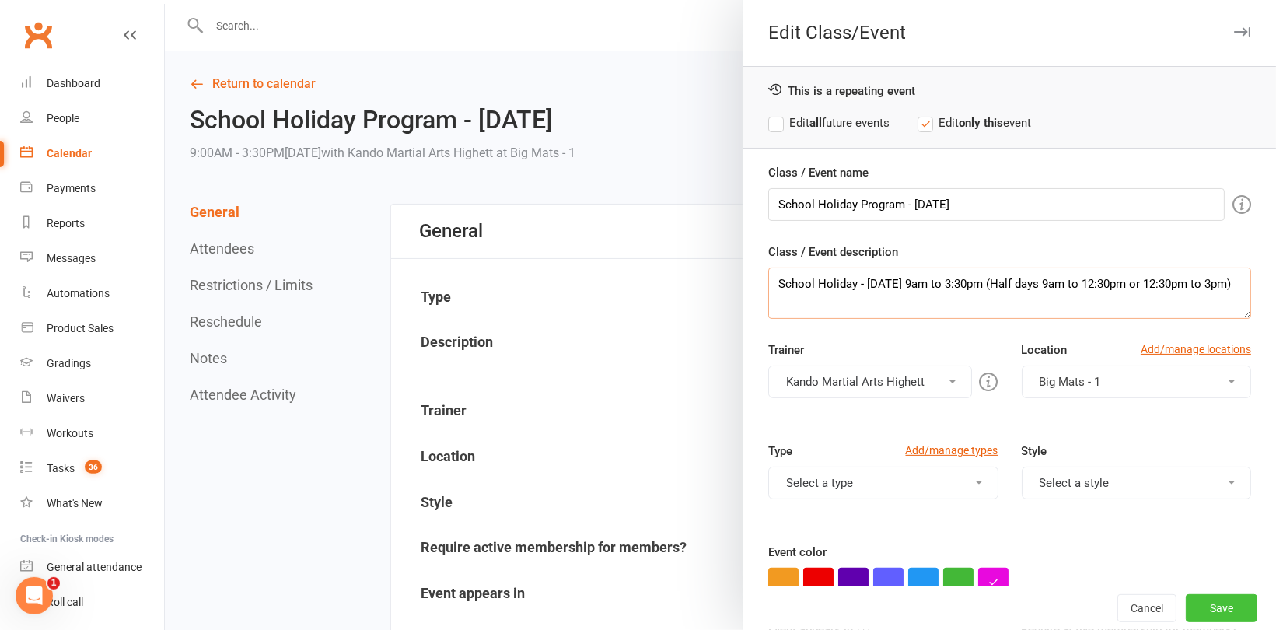
type textarea "School Holiday - Wednesday 9am to 3:30pm (Half days 9am to 12:30pm or 12:30pm t…"
click at [1209, 601] on button "Save" at bounding box center [1222, 608] width 72 height 28
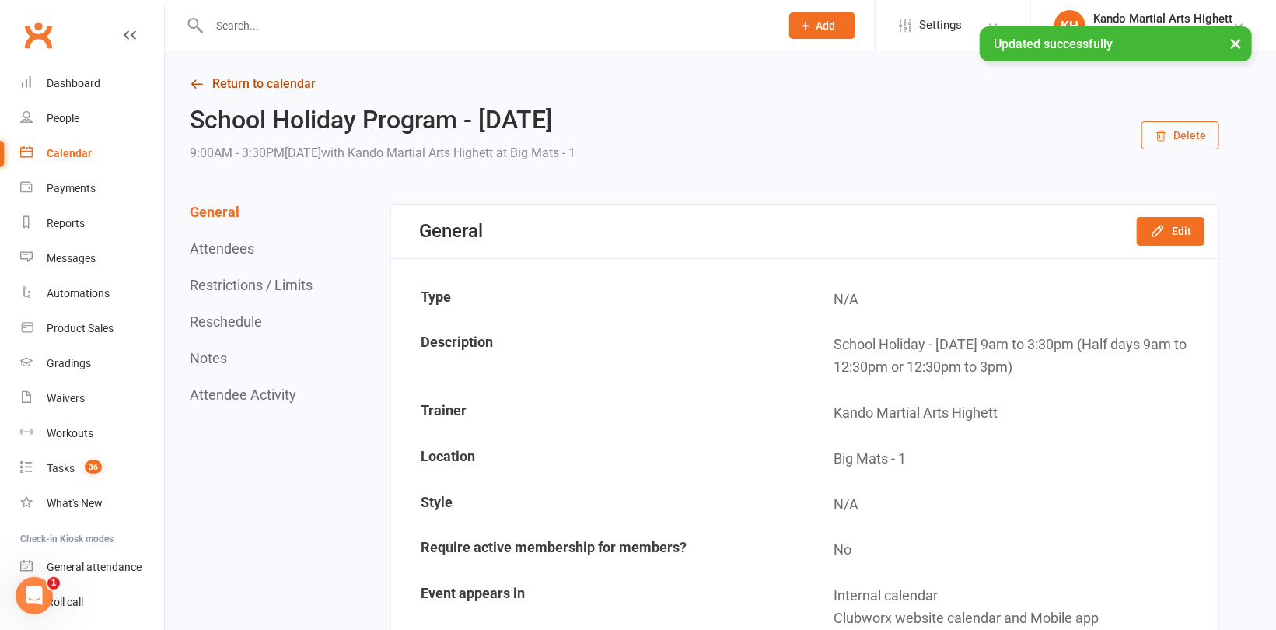
click at [279, 77] on link "Return to calendar" at bounding box center [704, 84] width 1029 height 22
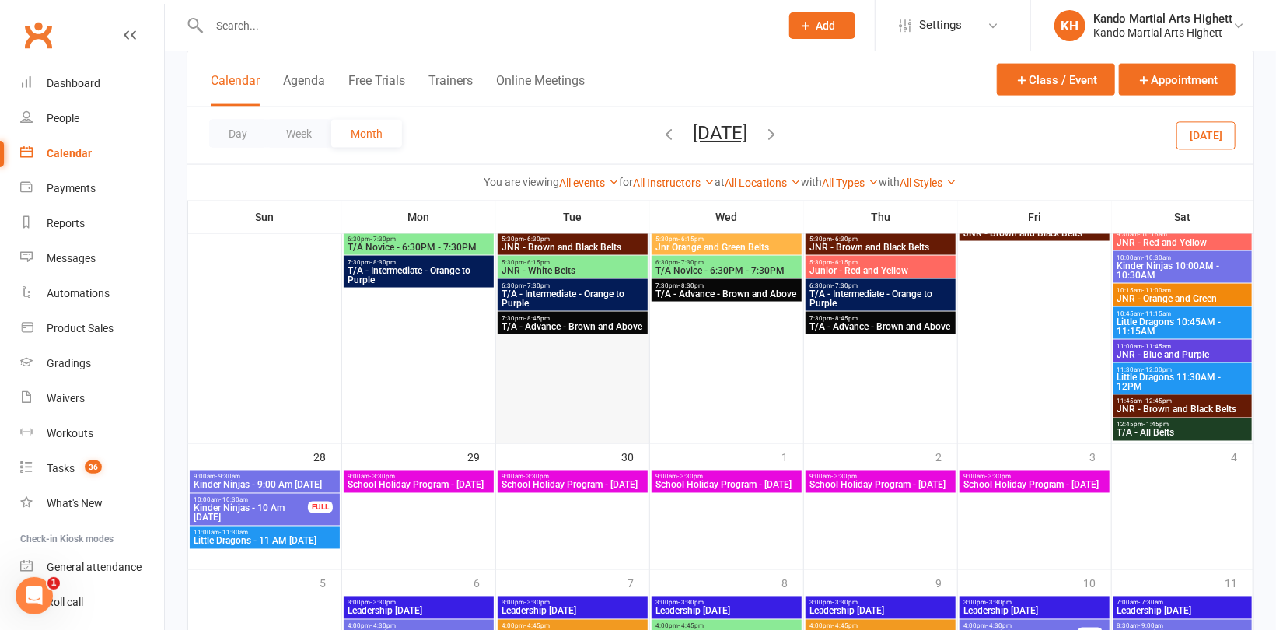
scroll to position [1400, 0]
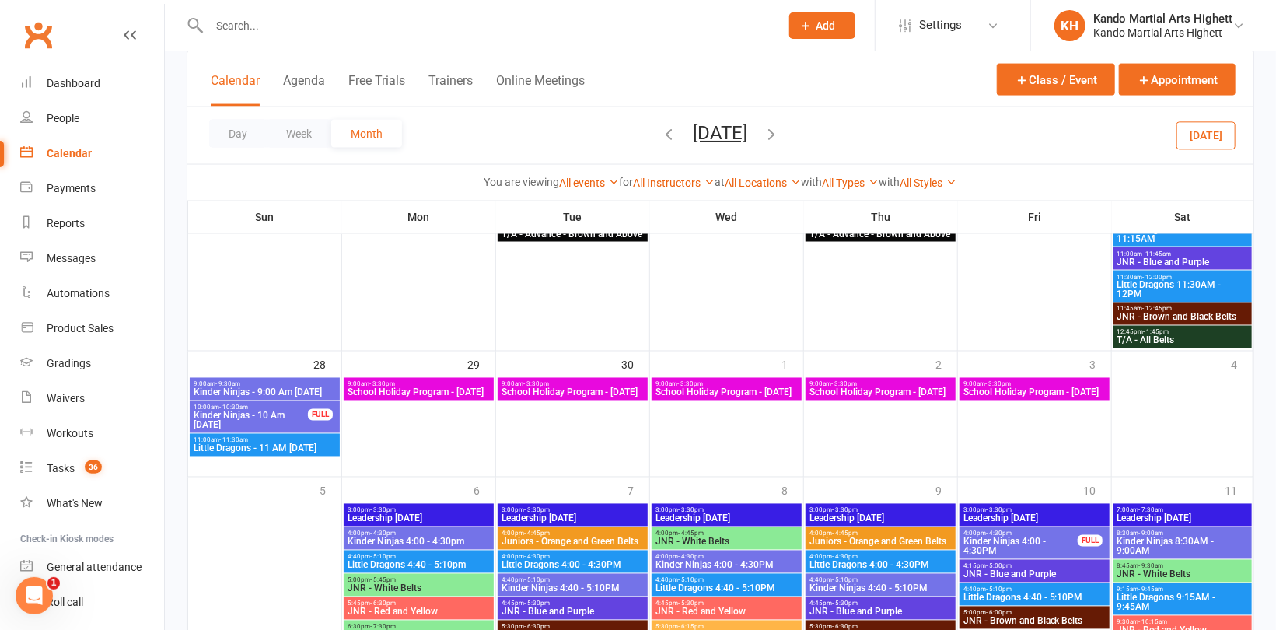
click at [894, 392] on span "School Holiday Program - Monday" at bounding box center [881, 392] width 144 height 9
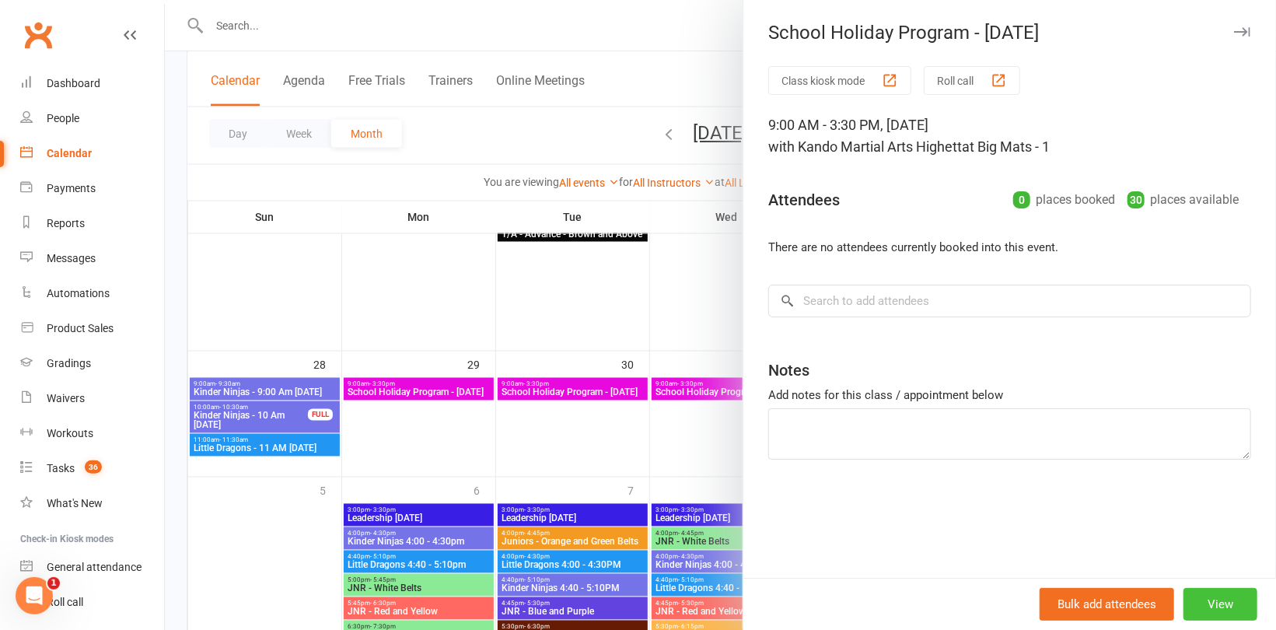
click at [1214, 605] on button "View" at bounding box center [1220, 604] width 74 height 33
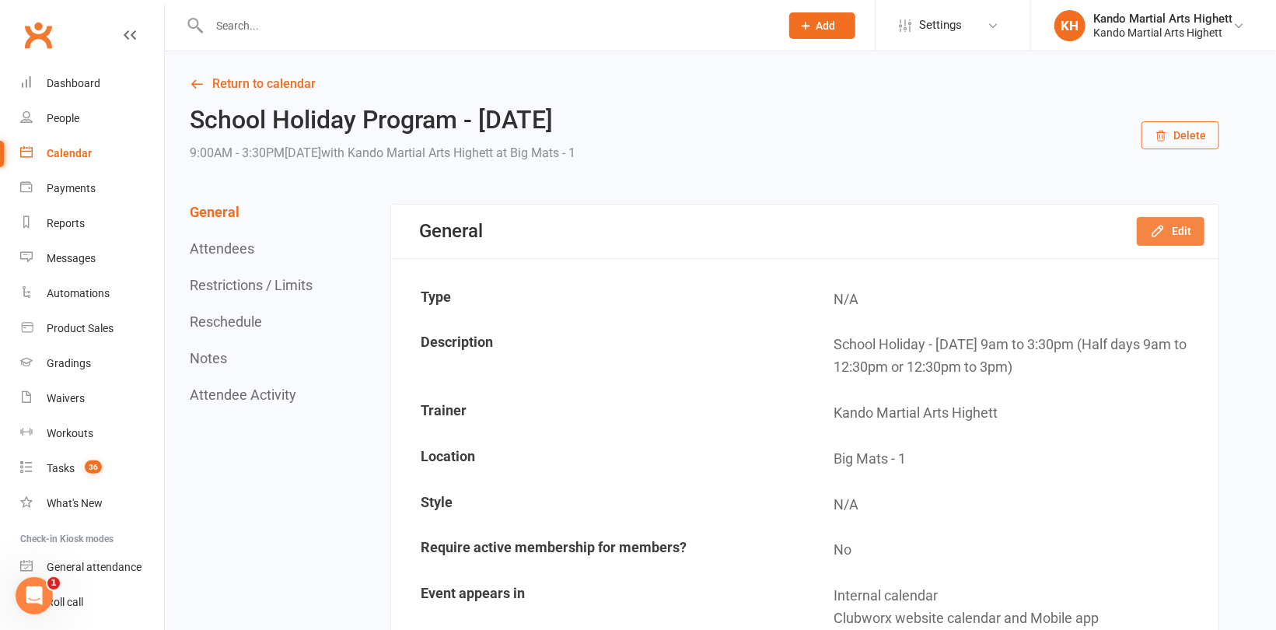
click at [1182, 229] on button "Edit" at bounding box center [1171, 231] width 68 height 28
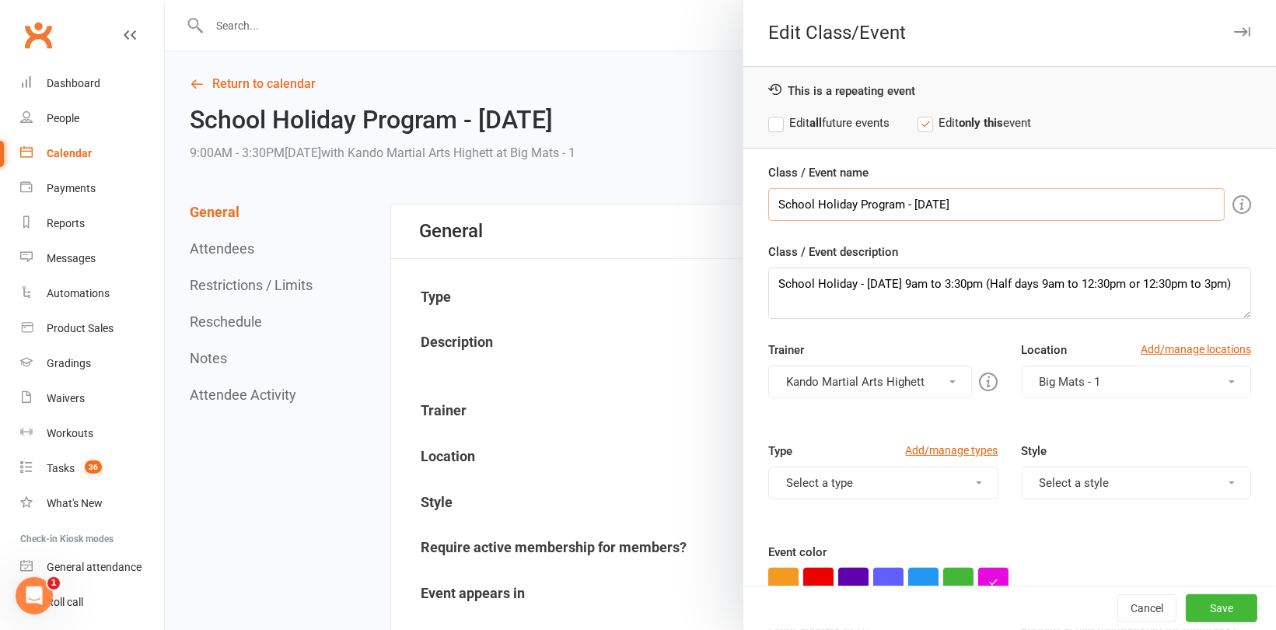
click at [925, 204] on input "School Holiday Program - Monday" at bounding box center [996, 204] width 456 height 33
type input "School Holiday Program - Thursday"
click at [873, 284] on textarea "School Holiday - Monday 9am to 3:30pm (Half days 9am to 12:30pm or 12:30pm to 3…" at bounding box center [1009, 292] width 483 height 51
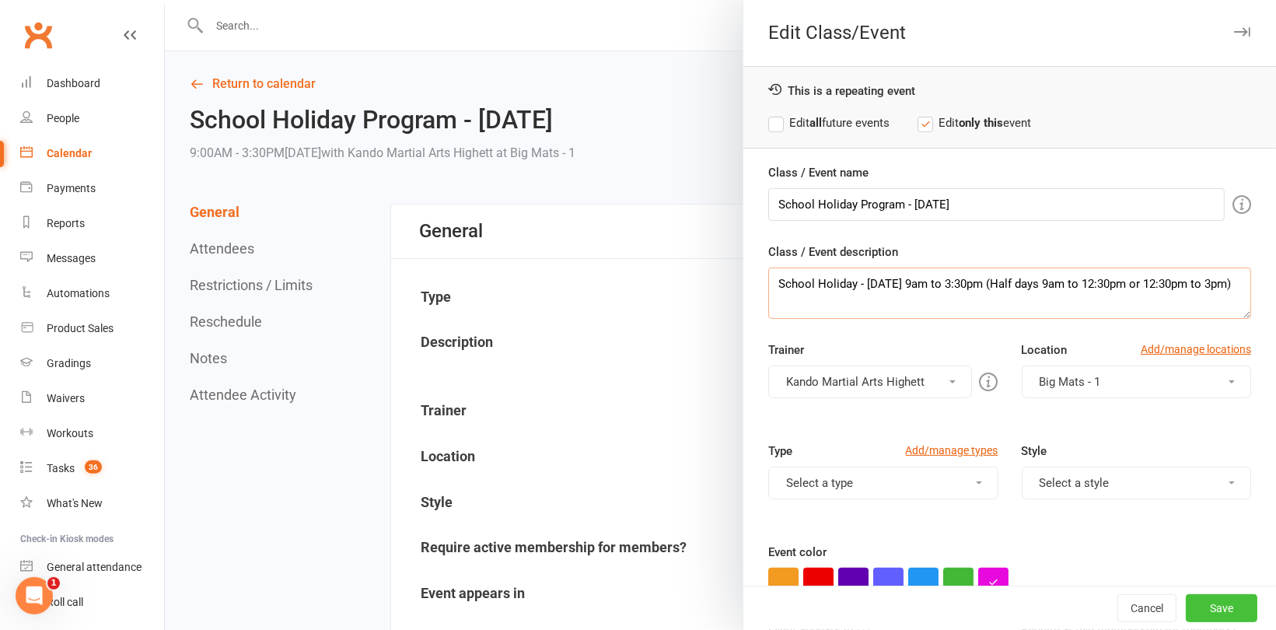
type textarea "School Holiday - Thursday 9am to 3:30pm (Half days 9am to 12:30pm or 12:30pm to…"
click at [1205, 605] on button "Save" at bounding box center [1222, 608] width 72 height 28
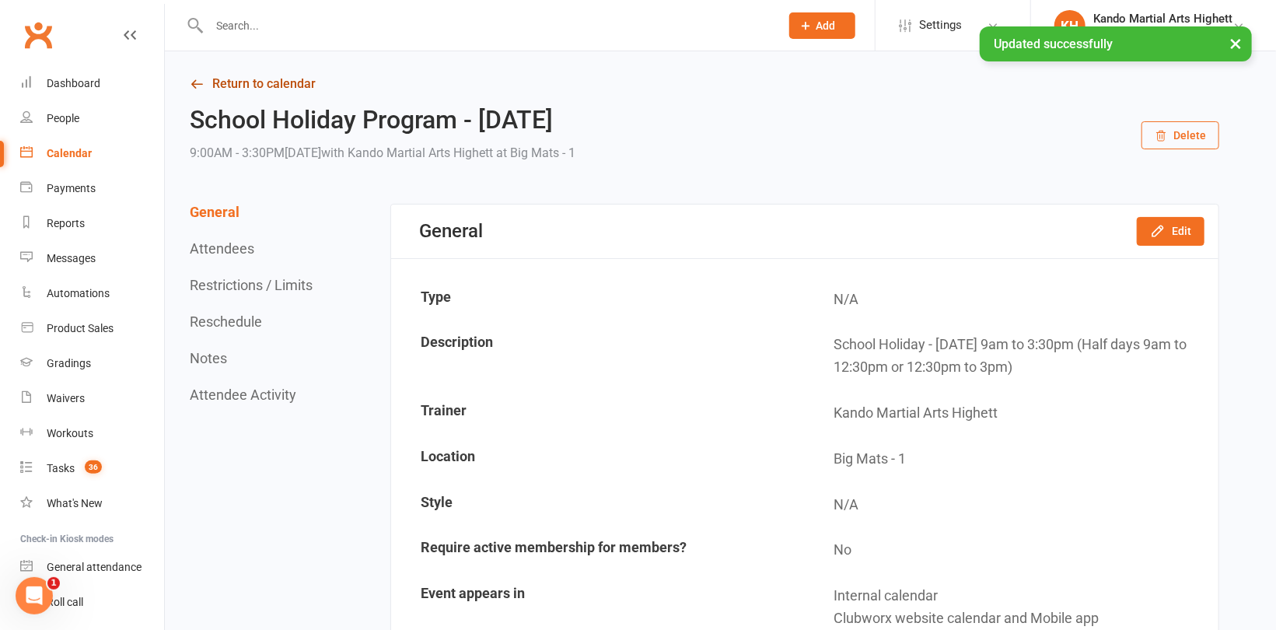
click at [267, 78] on link "Return to calendar" at bounding box center [704, 84] width 1029 height 22
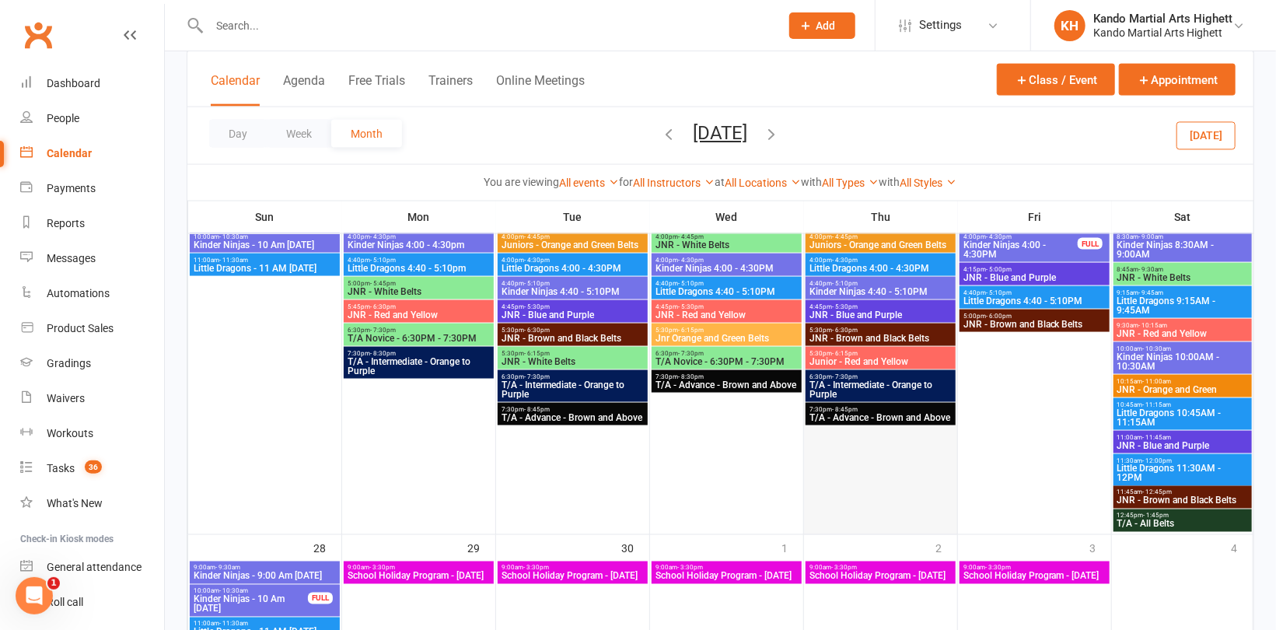
scroll to position [1244, 0]
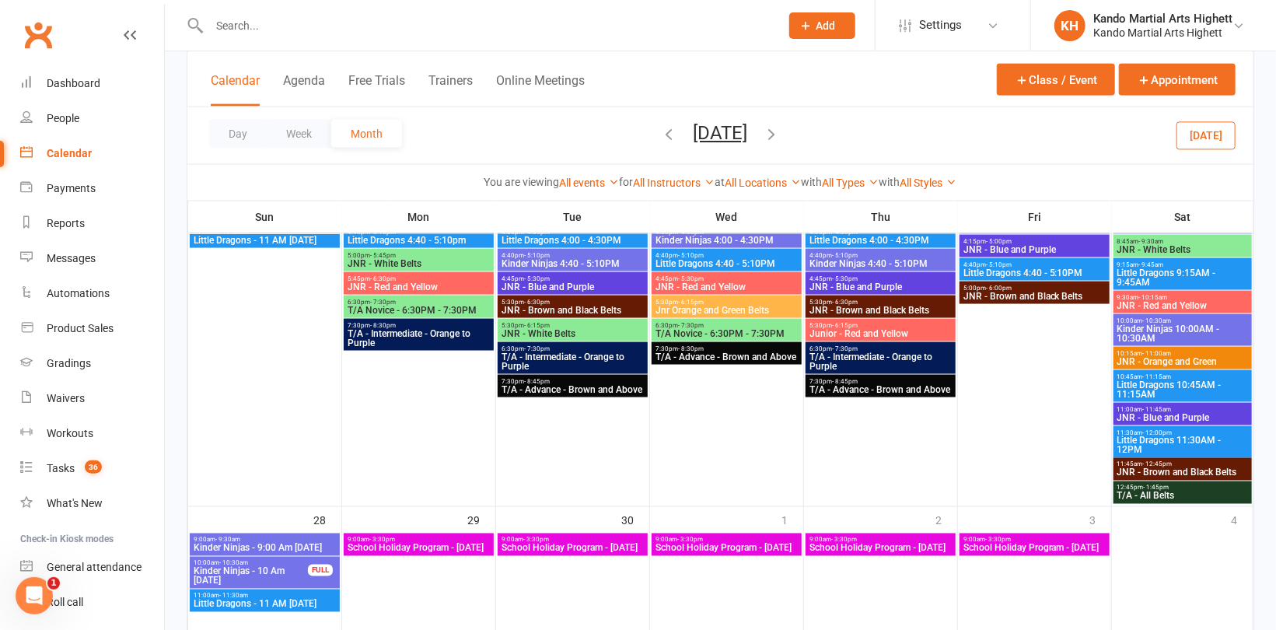
click at [1004, 546] on span "School Holiday Program - Monday" at bounding box center [1035, 547] width 144 height 9
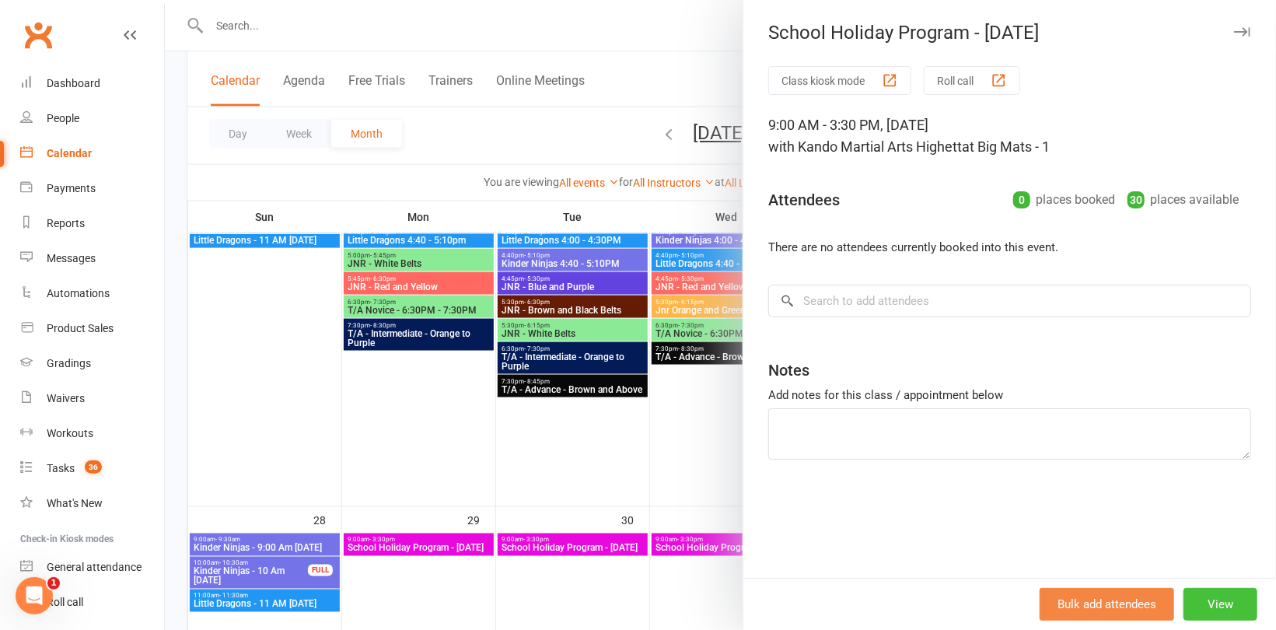
click at [1200, 602] on button "View" at bounding box center [1220, 604] width 74 height 33
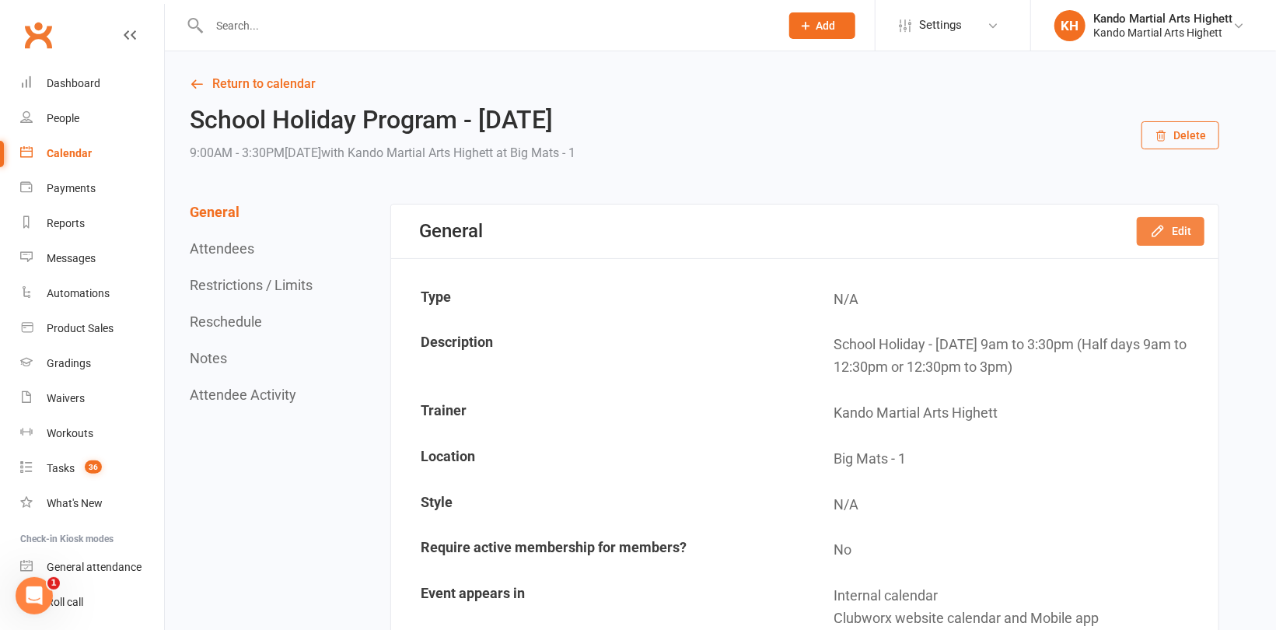
click at [1179, 226] on button "Edit" at bounding box center [1171, 231] width 68 height 28
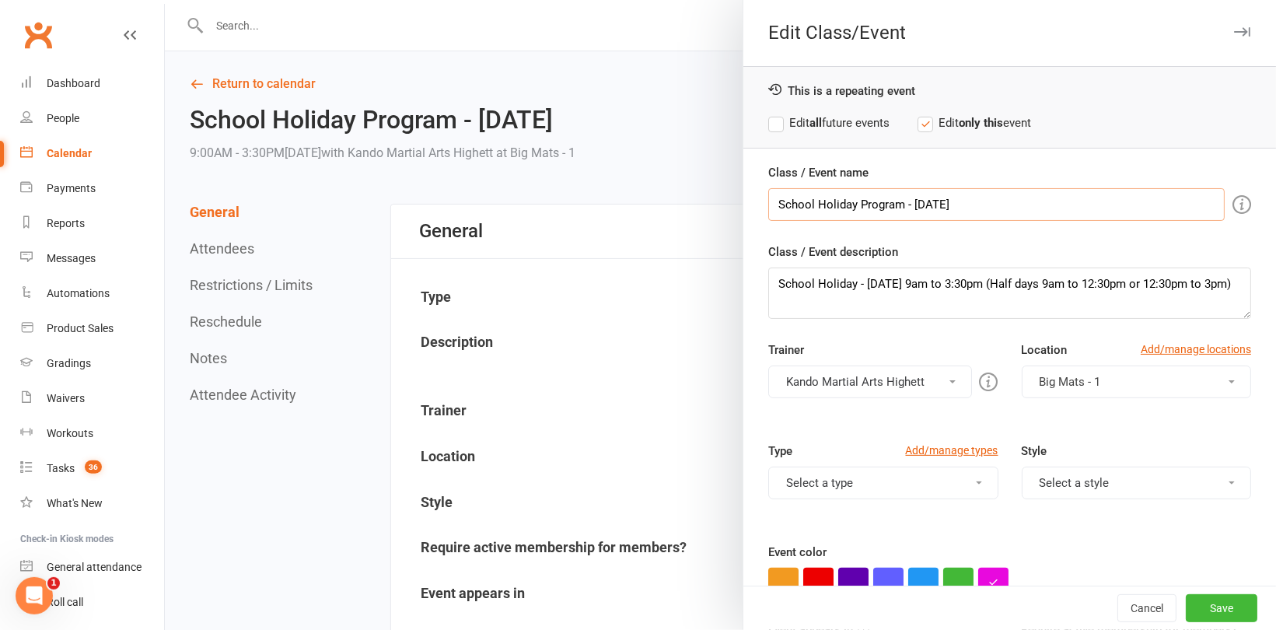
click at [930, 201] on input "School Holiday Program - Monday" at bounding box center [996, 204] width 456 height 33
type input "School Holiday Program - Friday"
click at [885, 287] on textarea "School Holiday - Monday 9am to 3:30pm (Half days 9am to 12:30pm or 12:30pm to 3…" at bounding box center [1009, 292] width 483 height 51
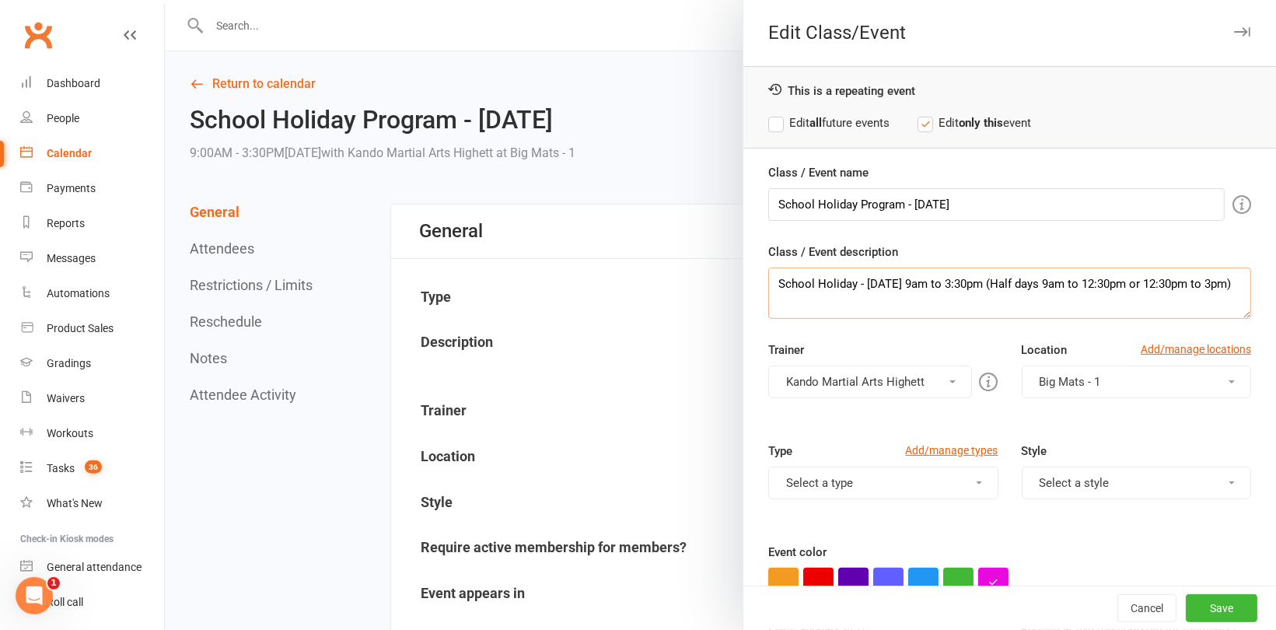
click at [885, 287] on textarea "School Holiday - Monday 9am to 3:30pm (Half days 9am to 12:30pm or 12:30pm to 3…" at bounding box center [1009, 292] width 483 height 51
type textarea "School Holiday - Friday 9am to 3:30pm (Half days 9am to 12:30pm or 12:30pm to 3…"
click at [1198, 607] on button "Save" at bounding box center [1222, 608] width 72 height 28
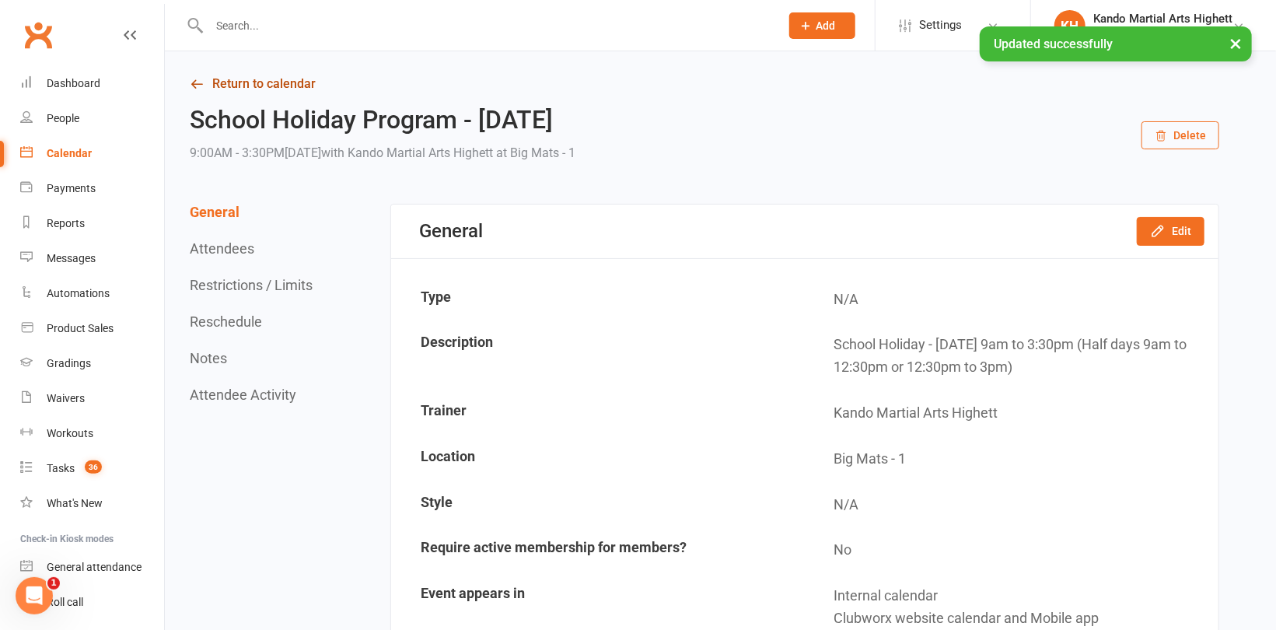
click at [292, 86] on link "Return to calendar" at bounding box center [704, 84] width 1029 height 22
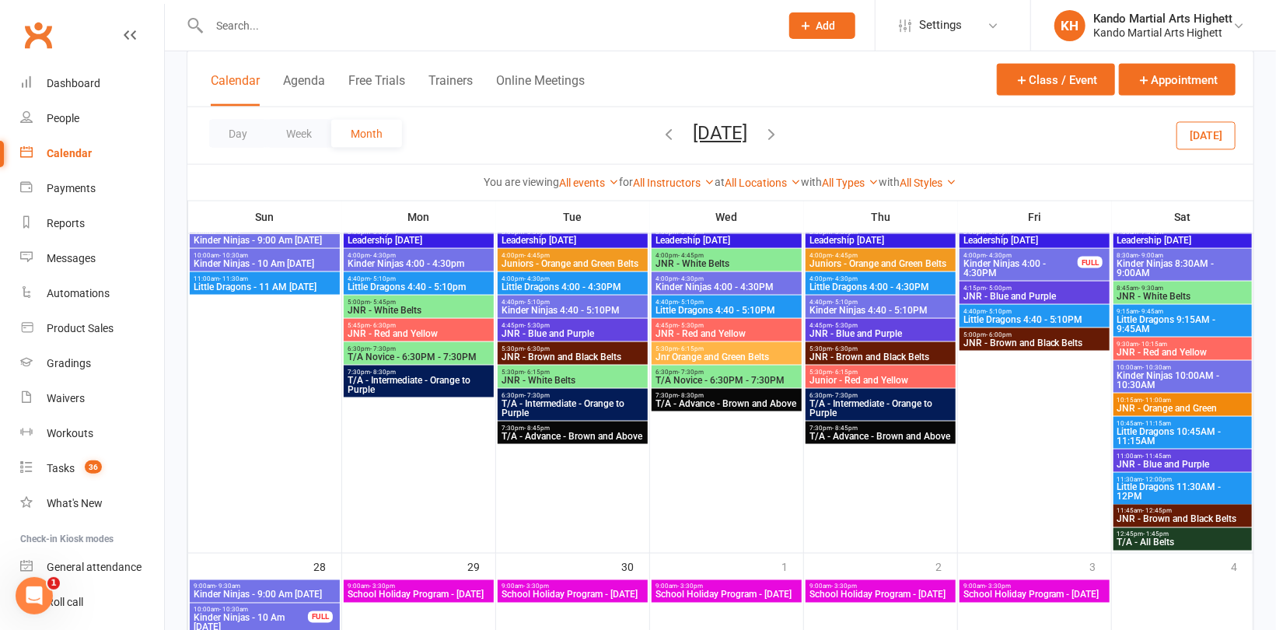
scroll to position [1322, 0]
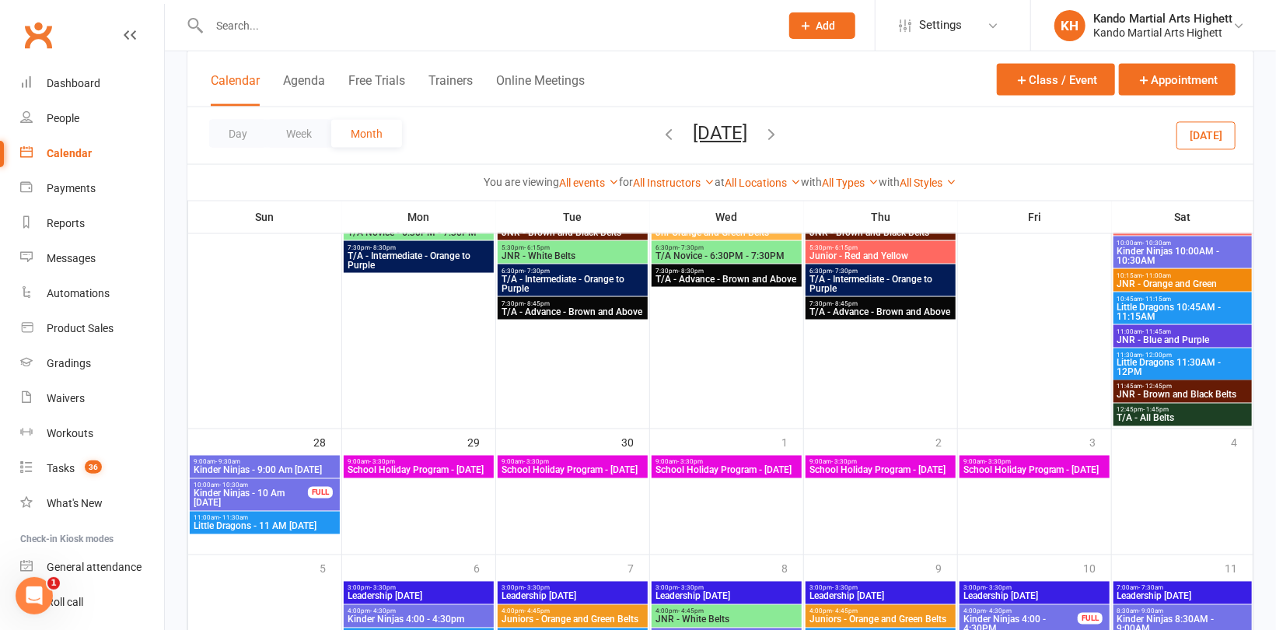
click at [562, 473] on span "School Holiday Program - Tuesday" at bounding box center [573, 470] width 144 height 9
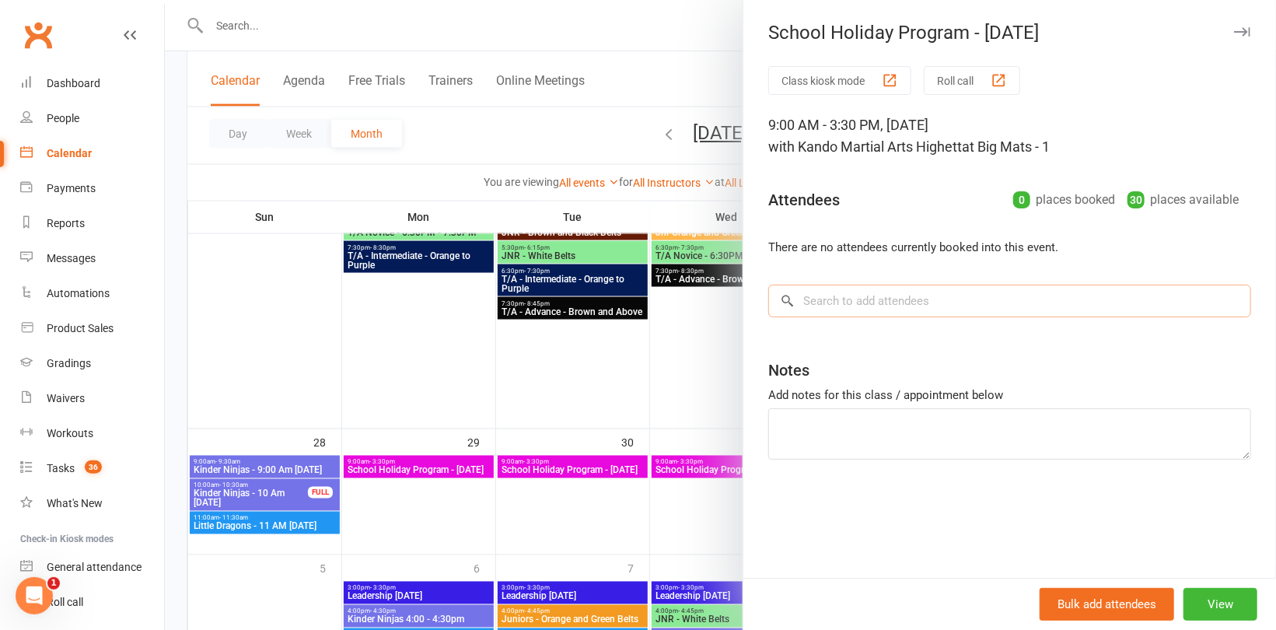
click at [845, 300] on input "search" at bounding box center [1009, 301] width 483 height 33
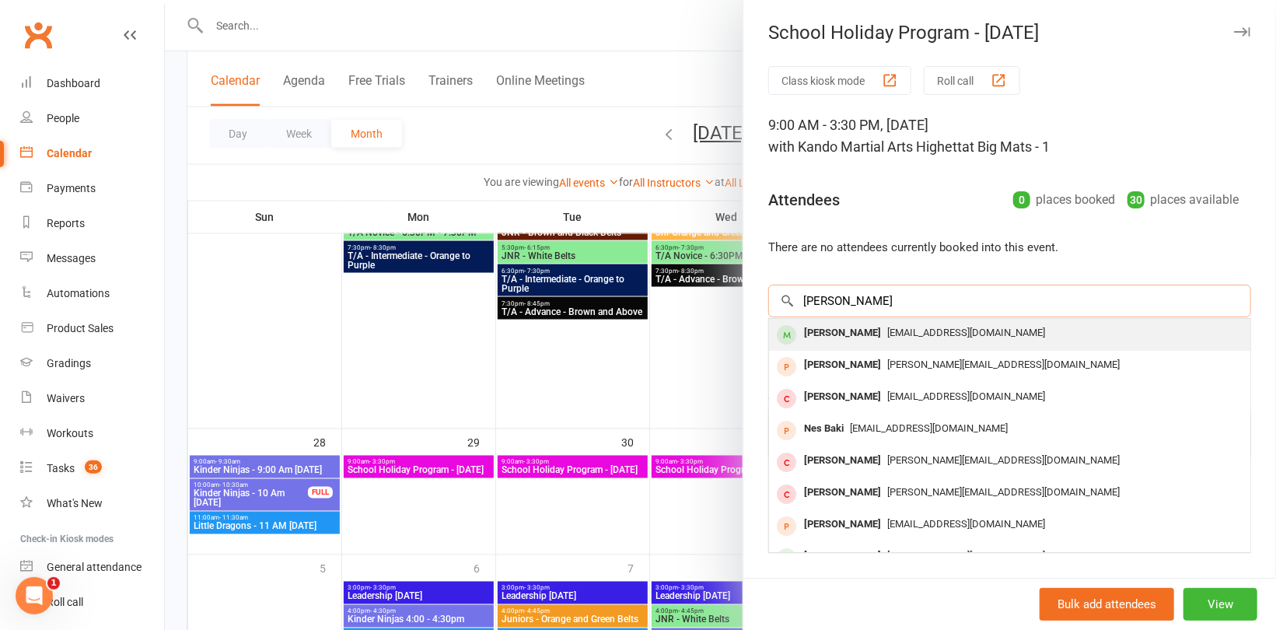
type input "Bart ne"
click at [855, 335] on div "Bart Neilsen" at bounding box center [842, 333] width 89 height 23
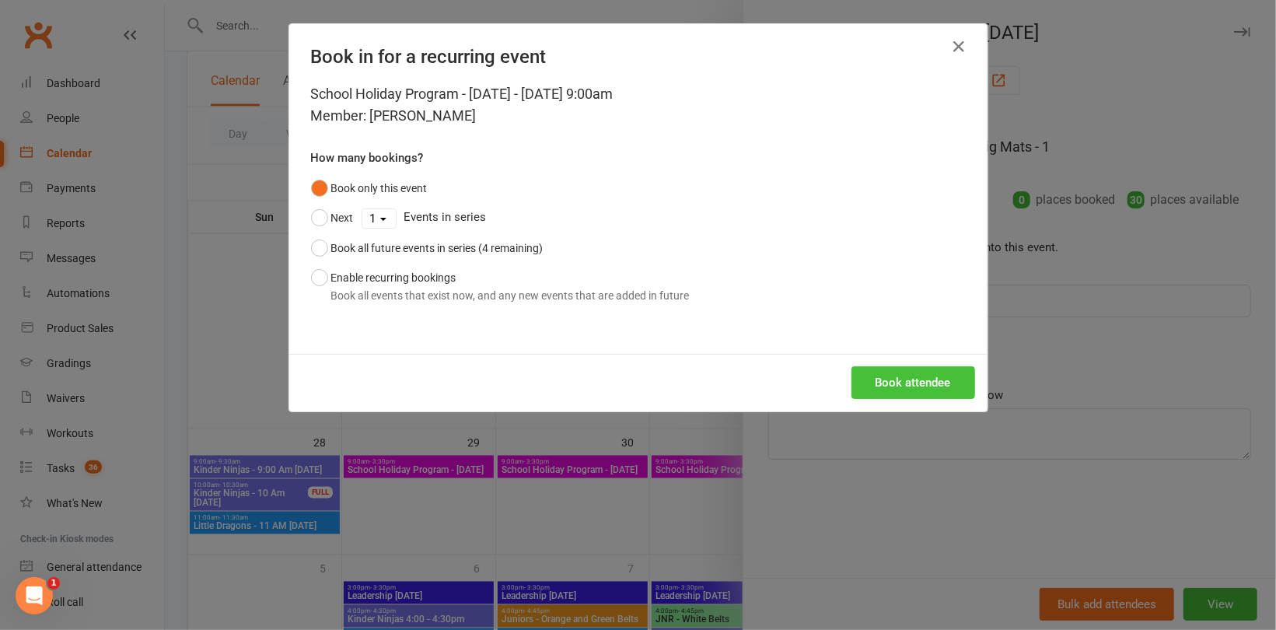
click at [888, 383] on button "Book attendee" at bounding box center [913, 382] width 124 height 33
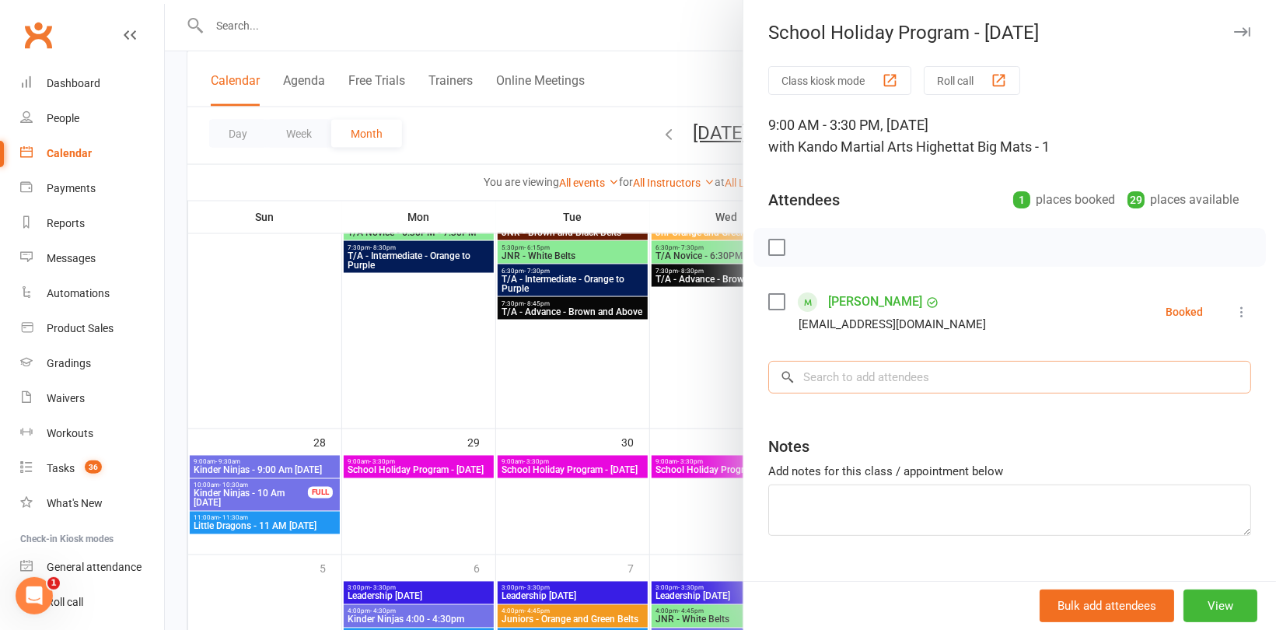
click at [802, 380] on input "search" at bounding box center [1009, 377] width 483 height 33
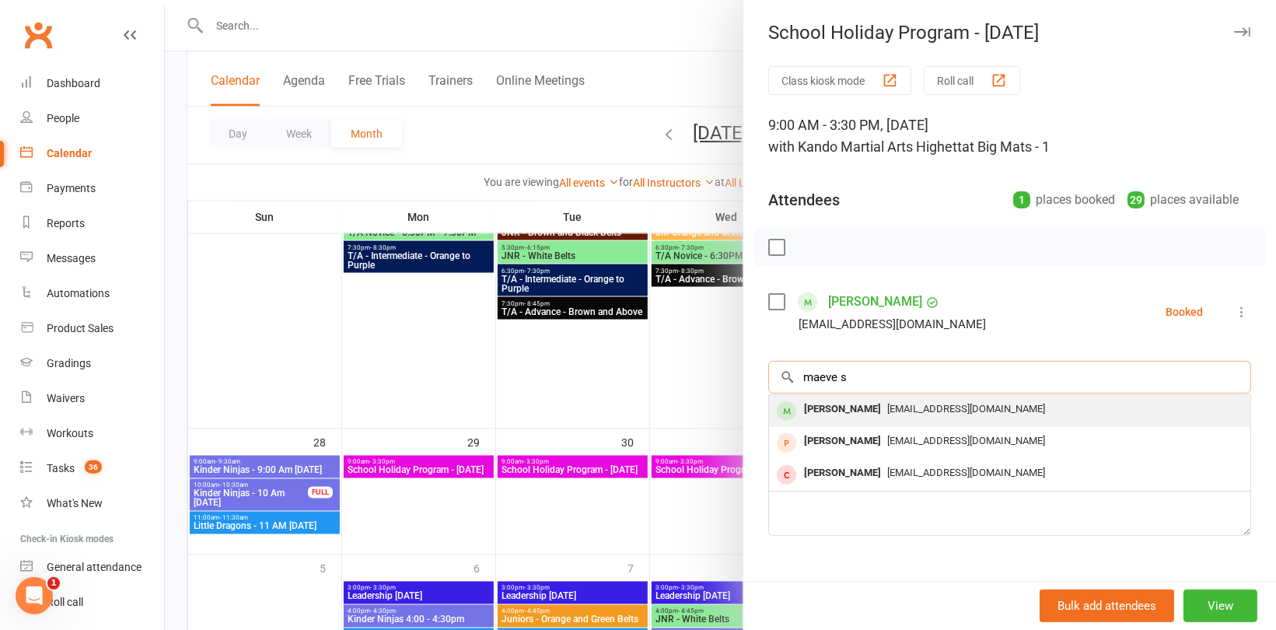
type input "maeve s"
click at [830, 409] on div "Maeve Simpson" at bounding box center [842, 409] width 89 height 23
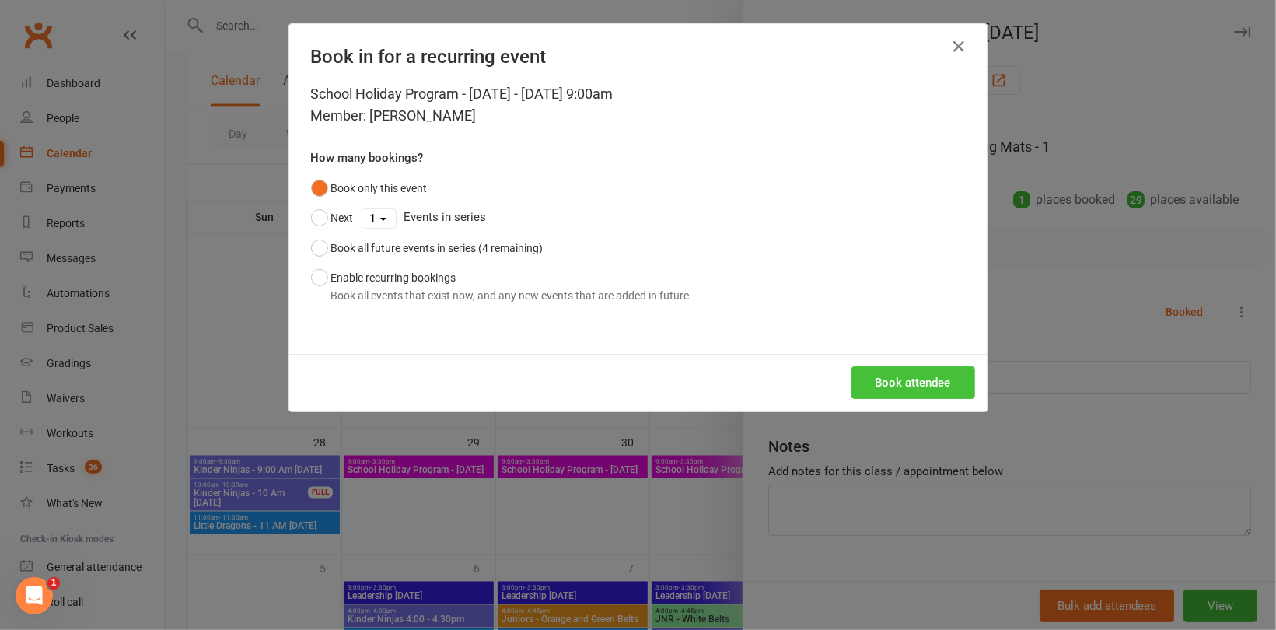
click at [931, 379] on button "Book attendee" at bounding box center [913, 382] width 124 height 33
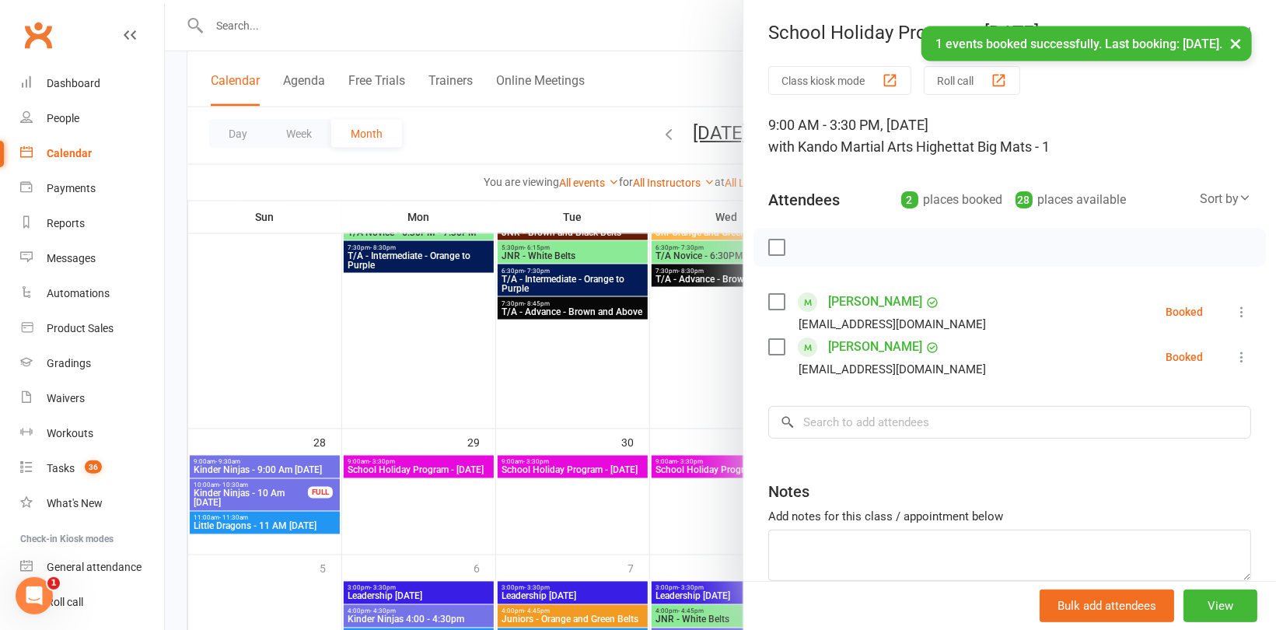
click at [655, 377] on div at bounding box center [720, 315] width 1111 height 630
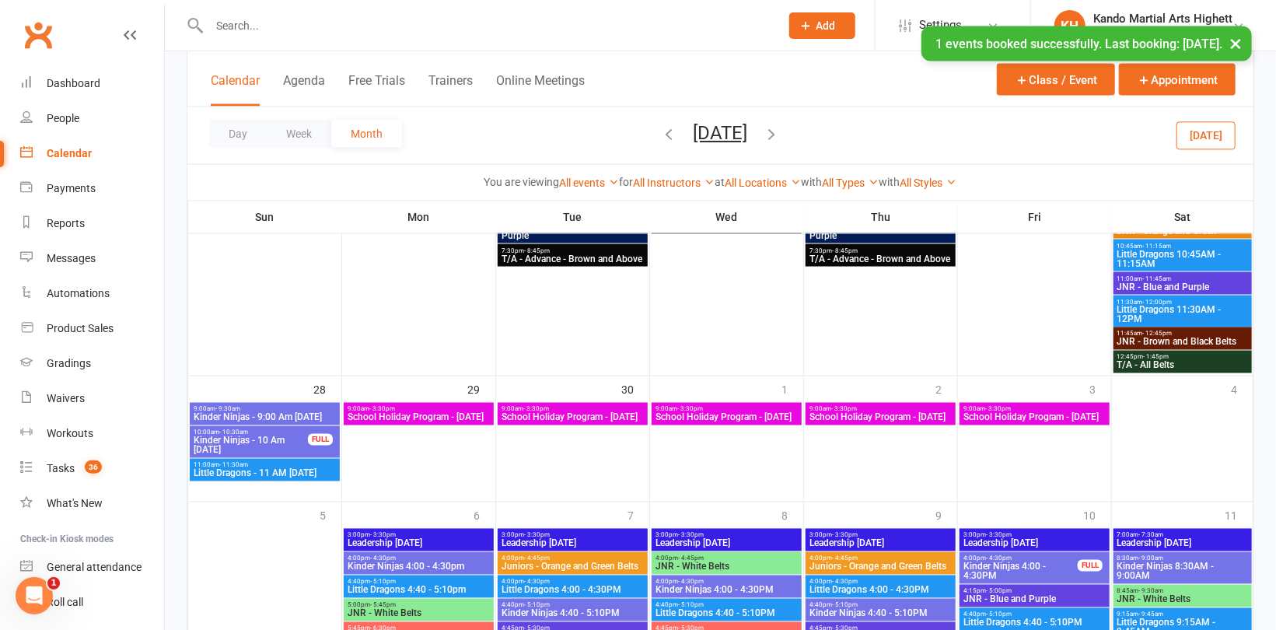
scroll to position [1400, 0]
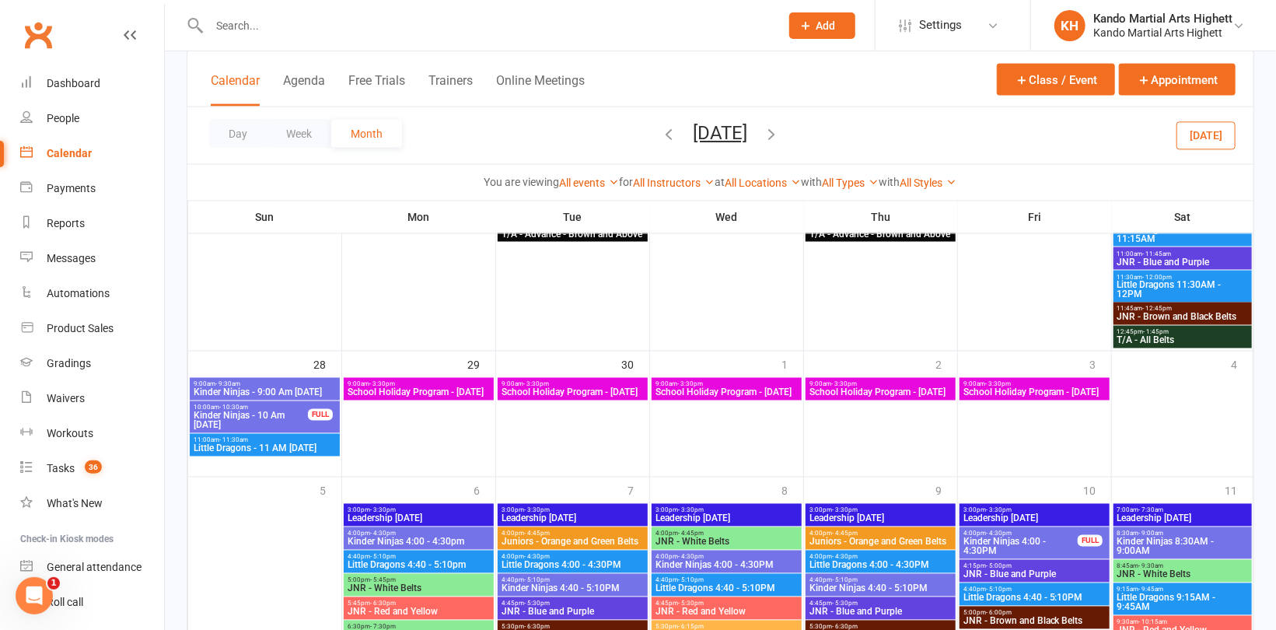
click at [597, 397] on span "School Holiday Program - Tuesday" at bounding box center [573, 392] width 144 height 9
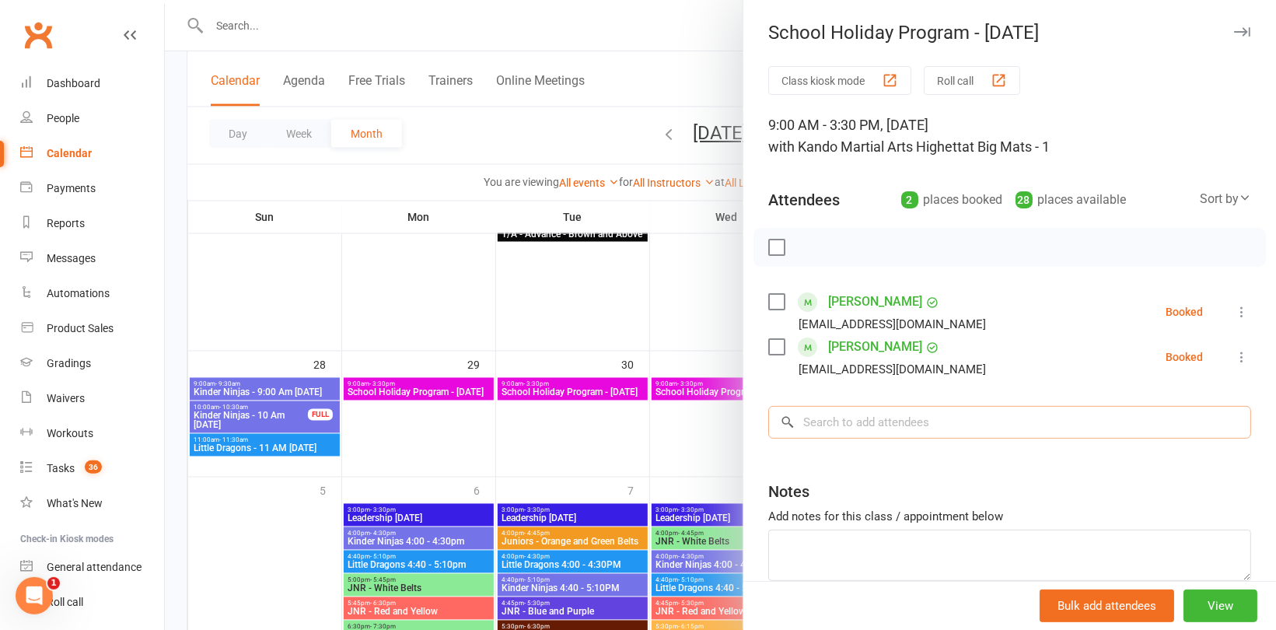
click at [849, 428] on input "search" at bounding box center [1009, 422] width 483 height 33
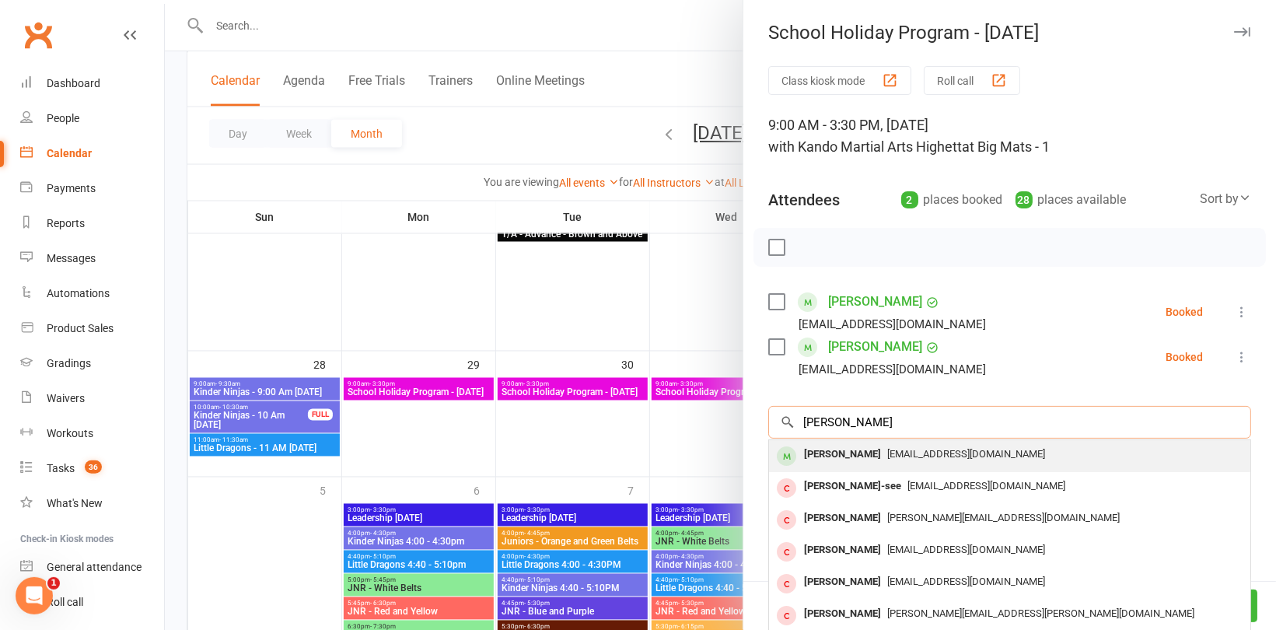
type input "Hugo La"
click at [849, 453] on div "Hugo Lane" at bounding box center [842, 454] width 89 height 23
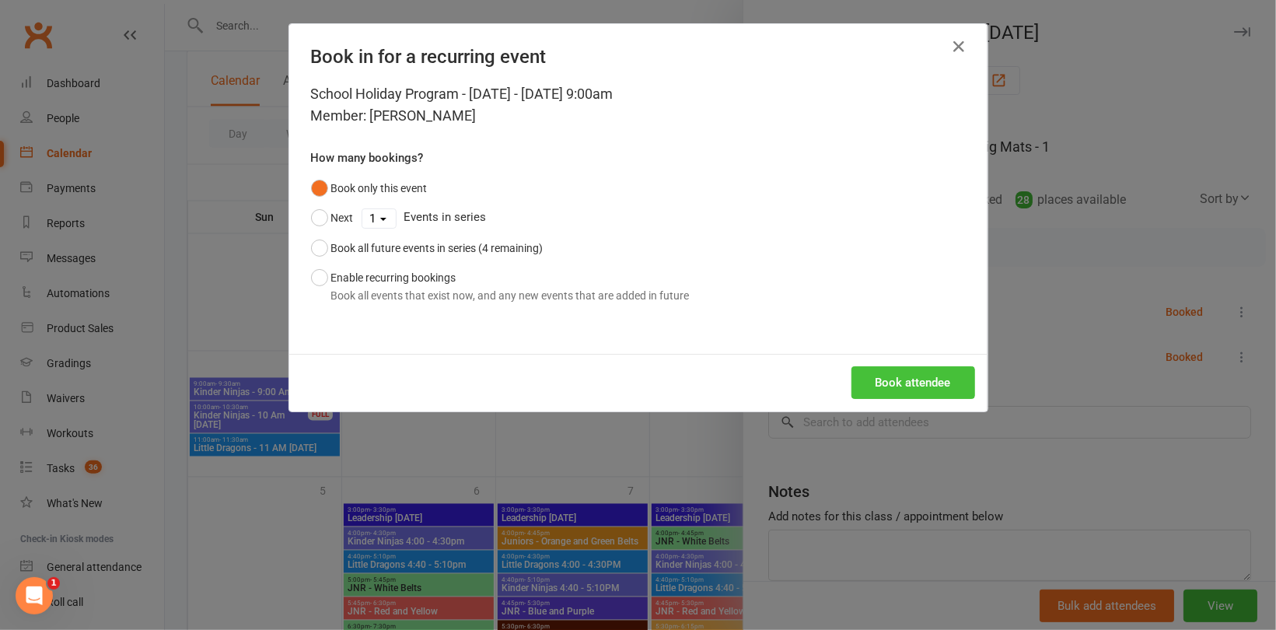
click at [884, 385] on button "Book attendee" at bounding box center [913, 382] width 124 height 33
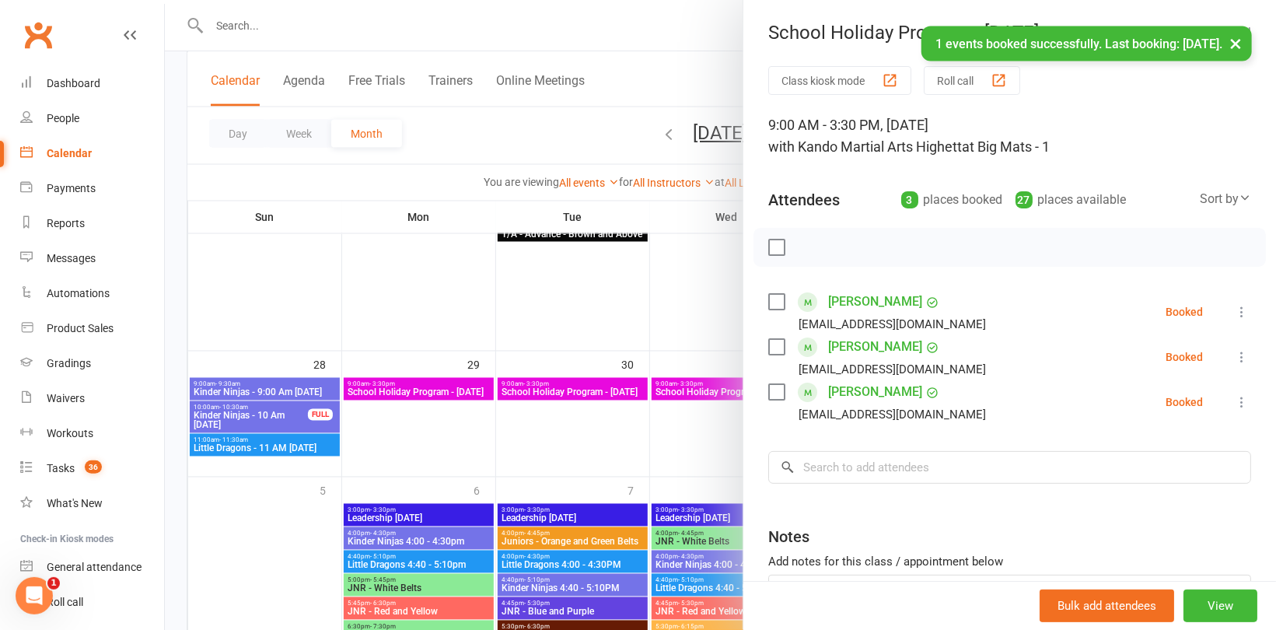
click at [868, 343] on link "Bart Neilsen" at bounding box center [875, 346] width 94 height 25
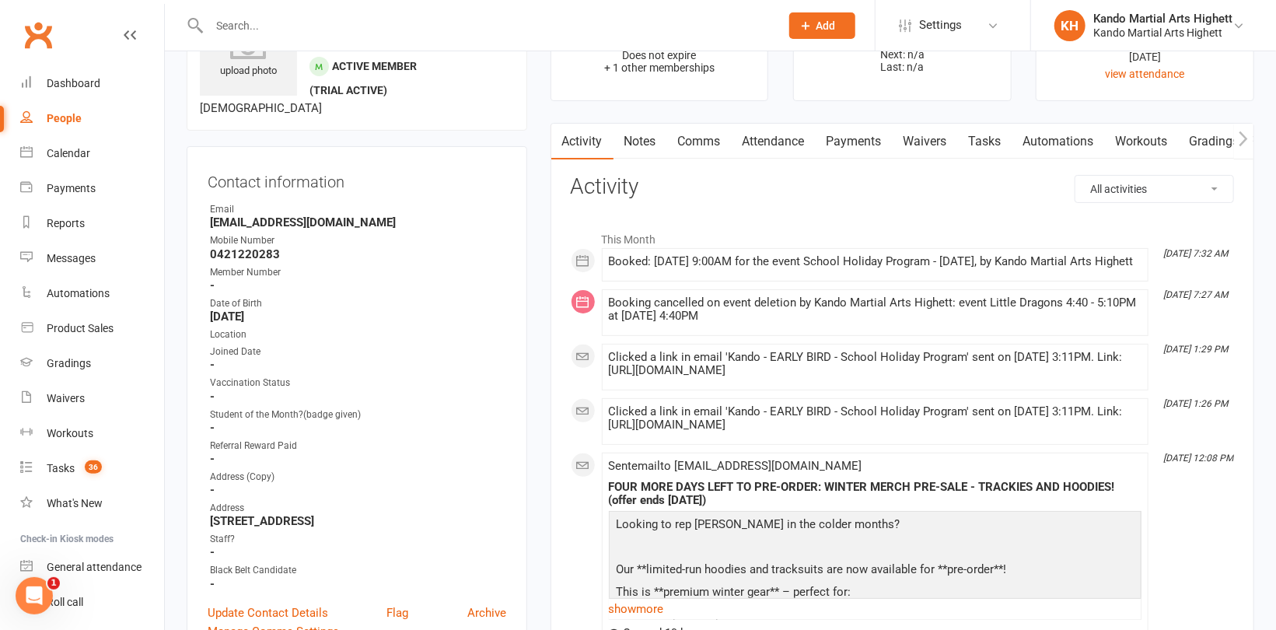
scroll to position [78, 0]
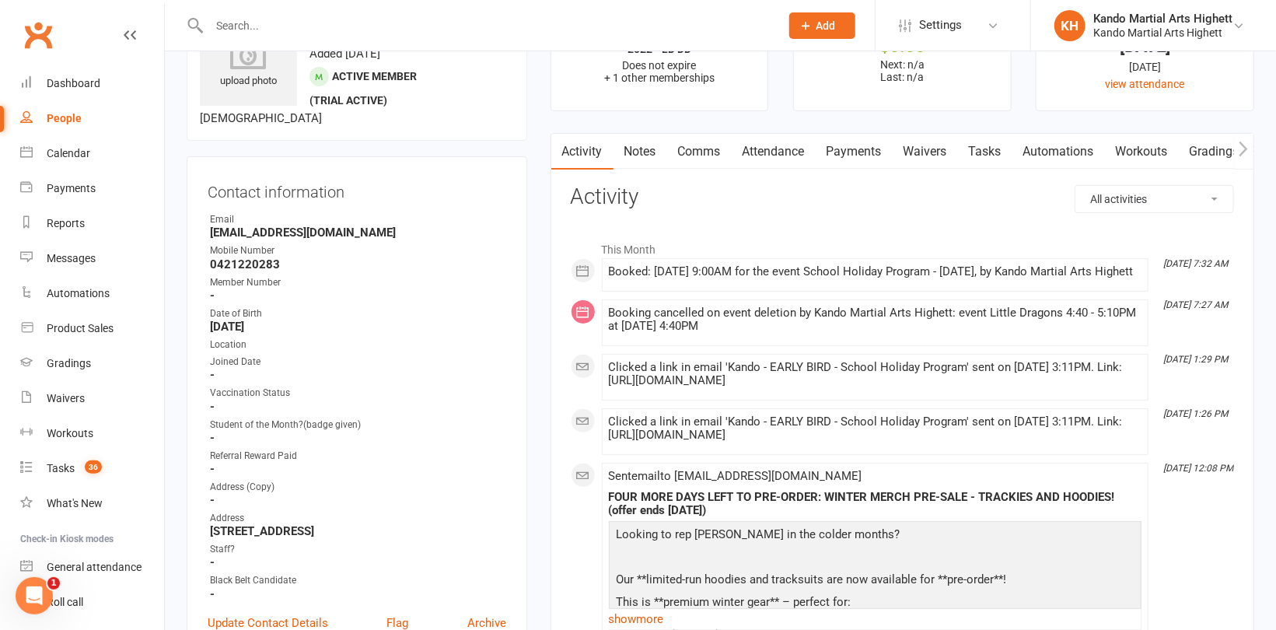
click at [73, 121] on div "People" at bounding box center [64, 118] width 35 height 12
select select "100"
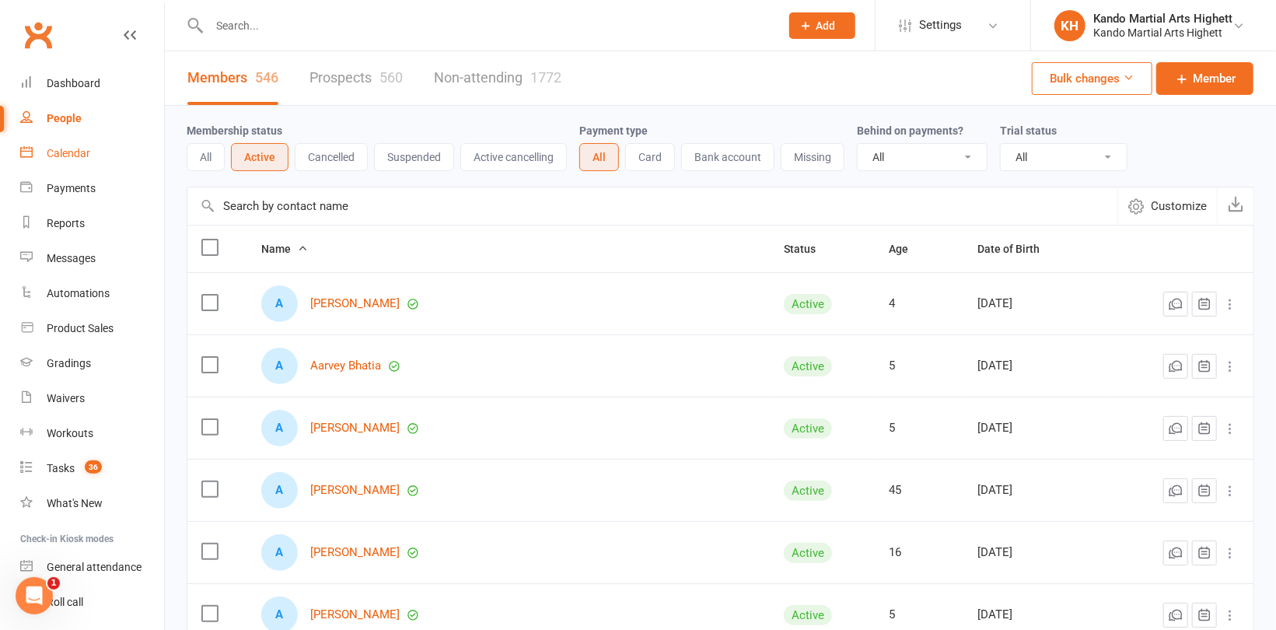
click at [79, 150] on div "Calendar" at bounding box center [69, 153] width 44 height 12
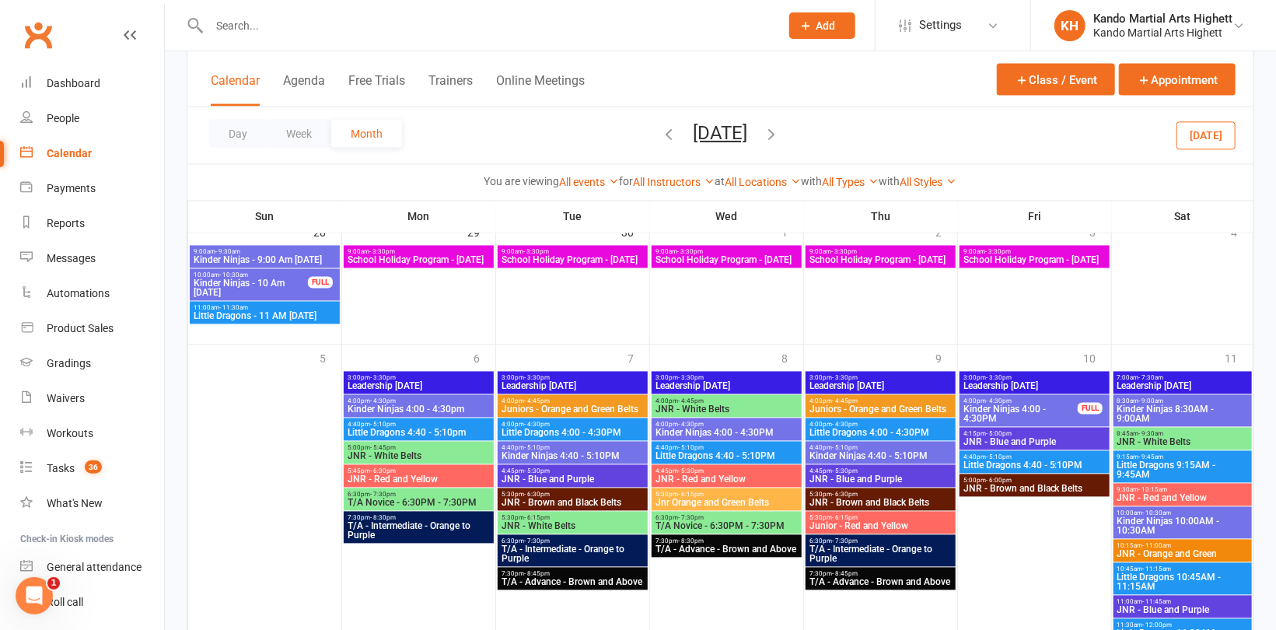
scroll to position [1322, 0]
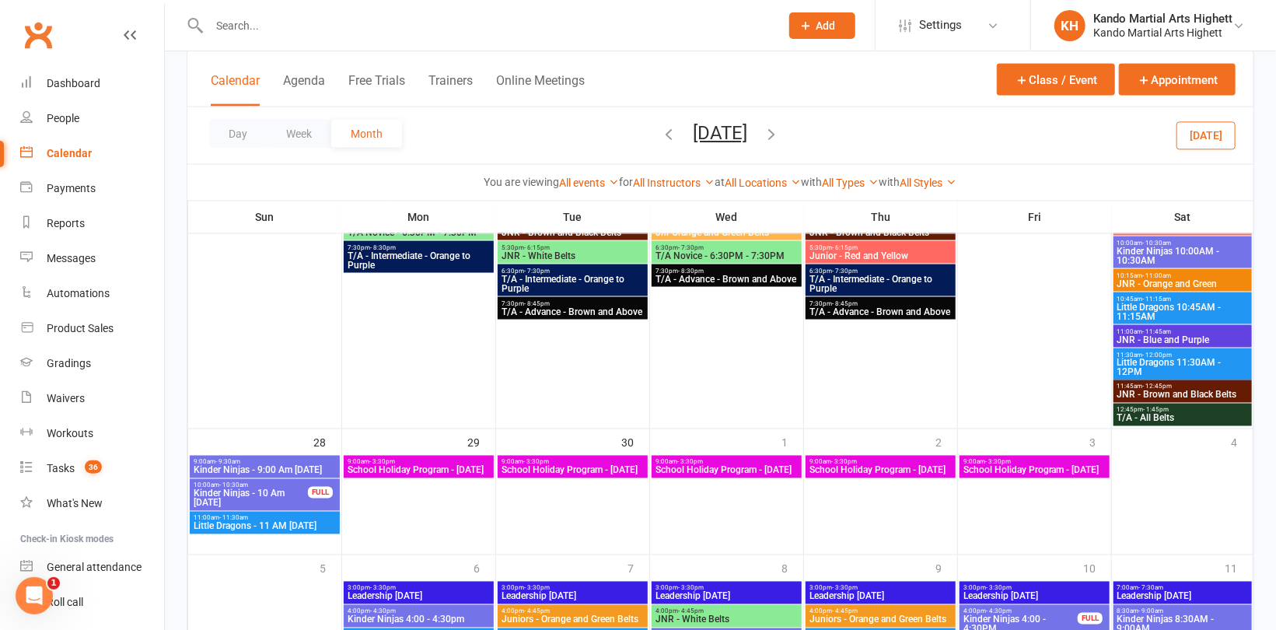
click at [661, 140] on icon "button" at bounding box center [669, 133] width 17 height 17
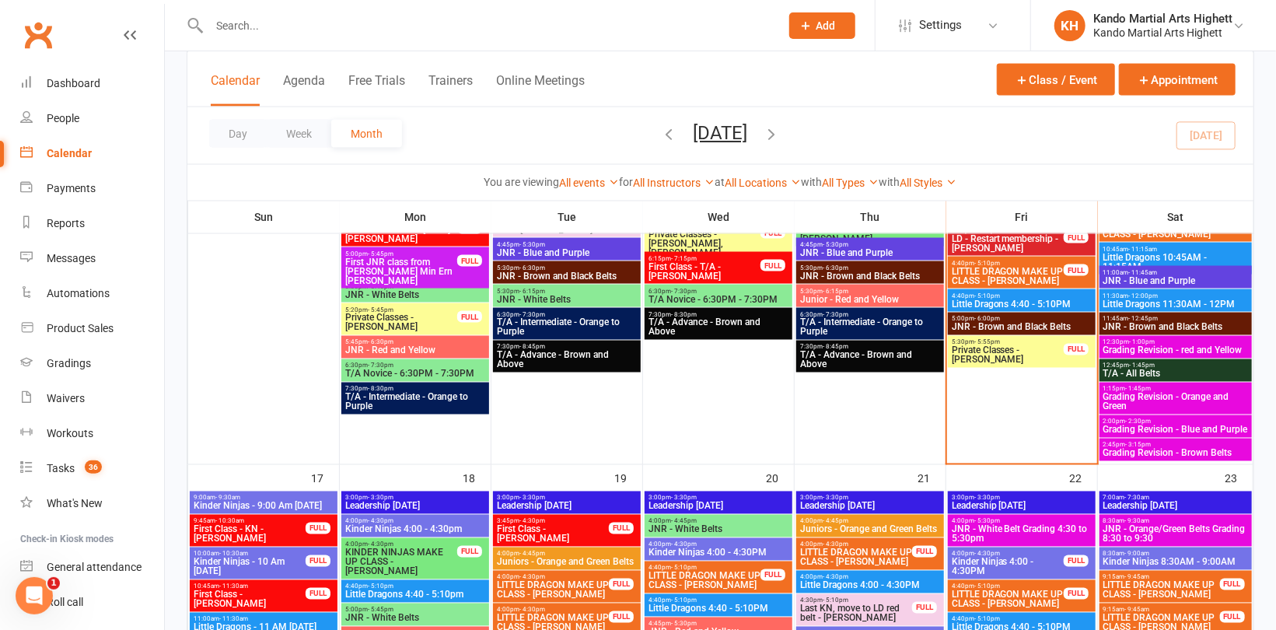
scroll to position [1404, 0]
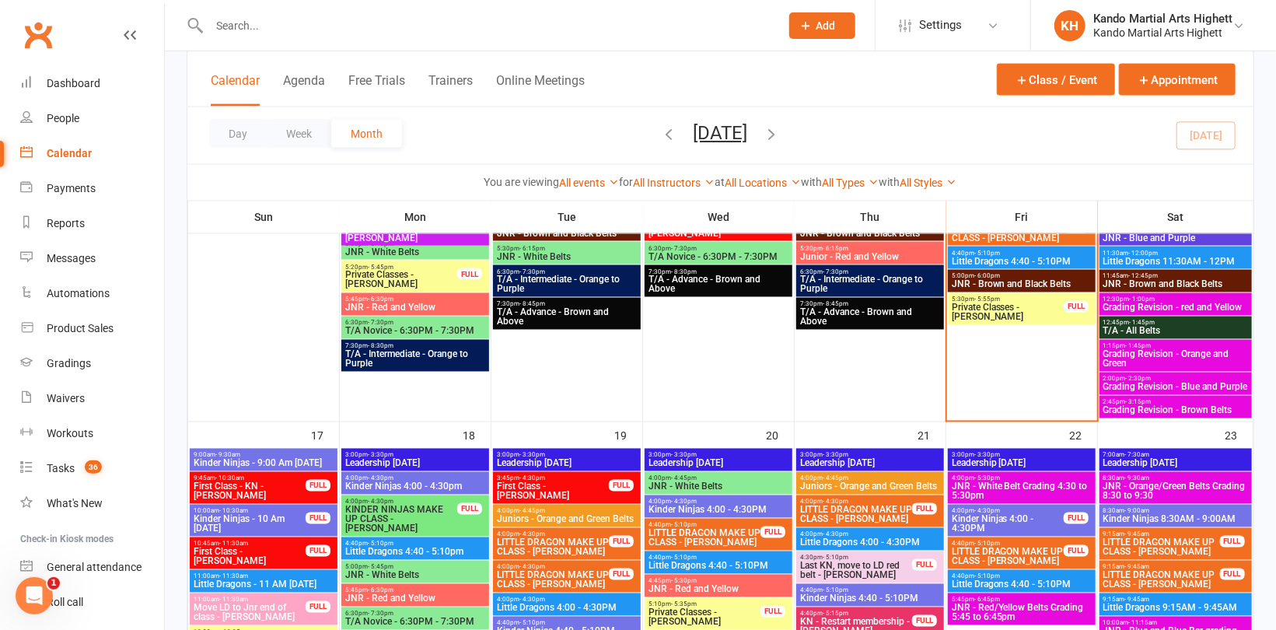
click at [1193, 406] on span "Grading Revision - Brown Belts" at bounding box center [1176, 410] width 146 height 9
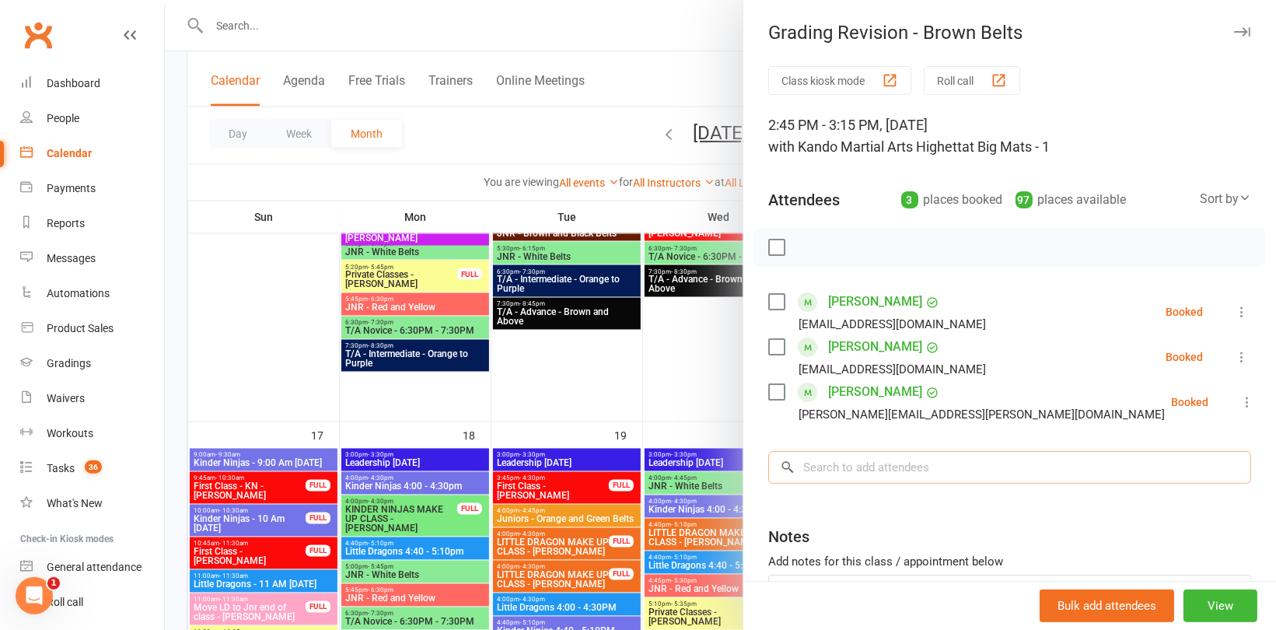
click at [1003, 463] on input "search" at bounding box center [1009, 467] width 483 height 33
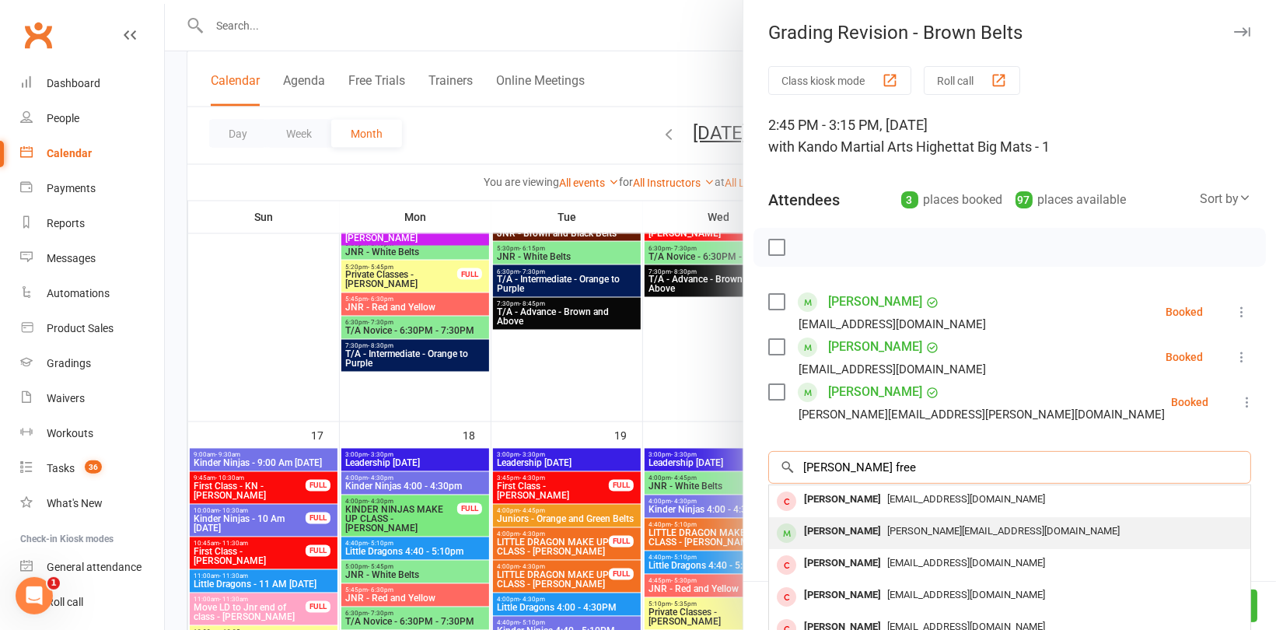
type input "Miller free"
click at [942, 544] on div "Miller Freeland David@Fenglobal.com.au" at bounding box center [1009, 533] width 481 height 32
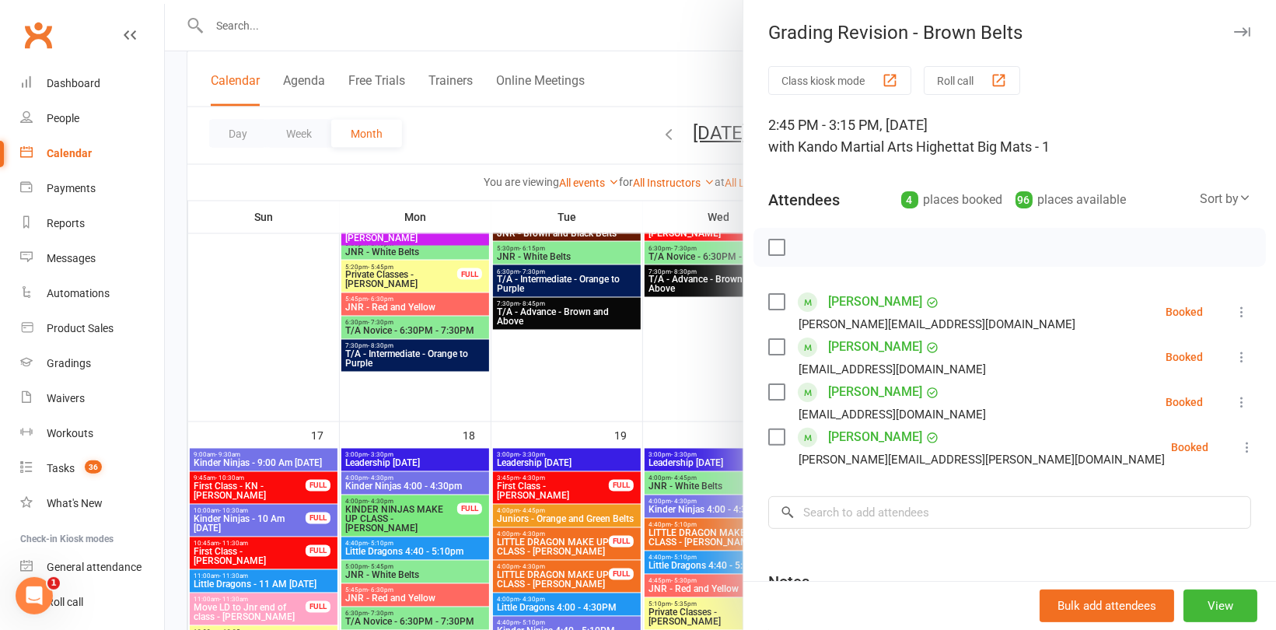
click at [383, 175] on div at bounding box center [720, 315] width 1111 height 630
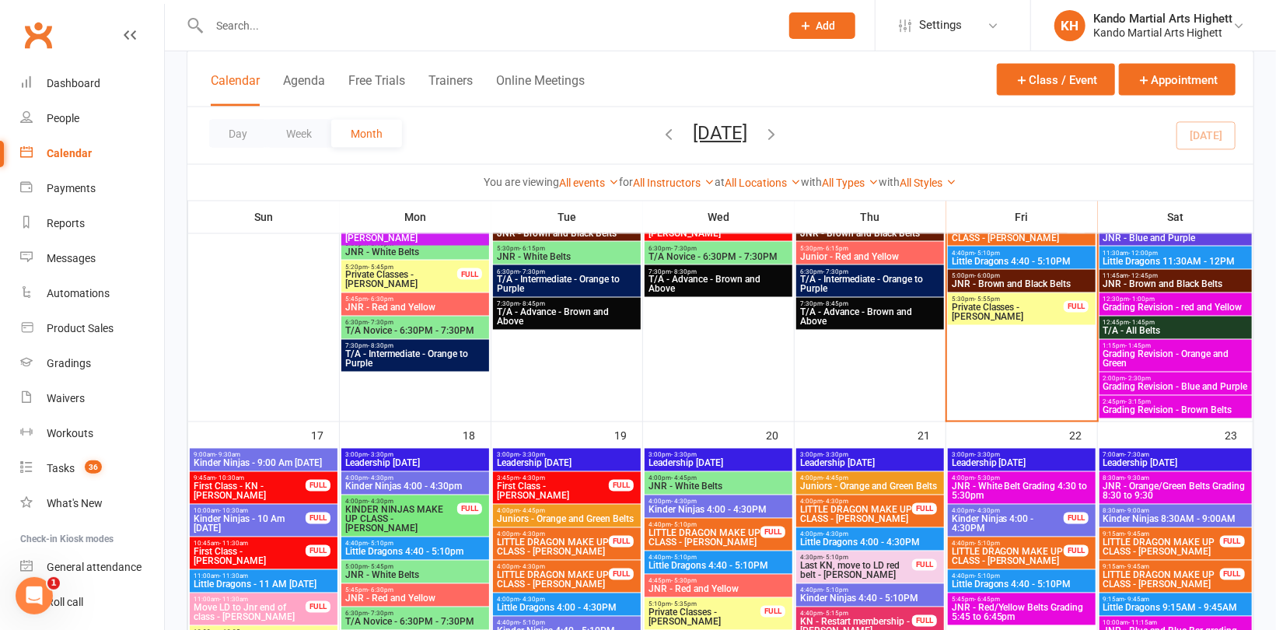
click at [1201, 379] on span "2:00pm - 2:30pm" at bounding box center [1176, 379] width 146 height 7
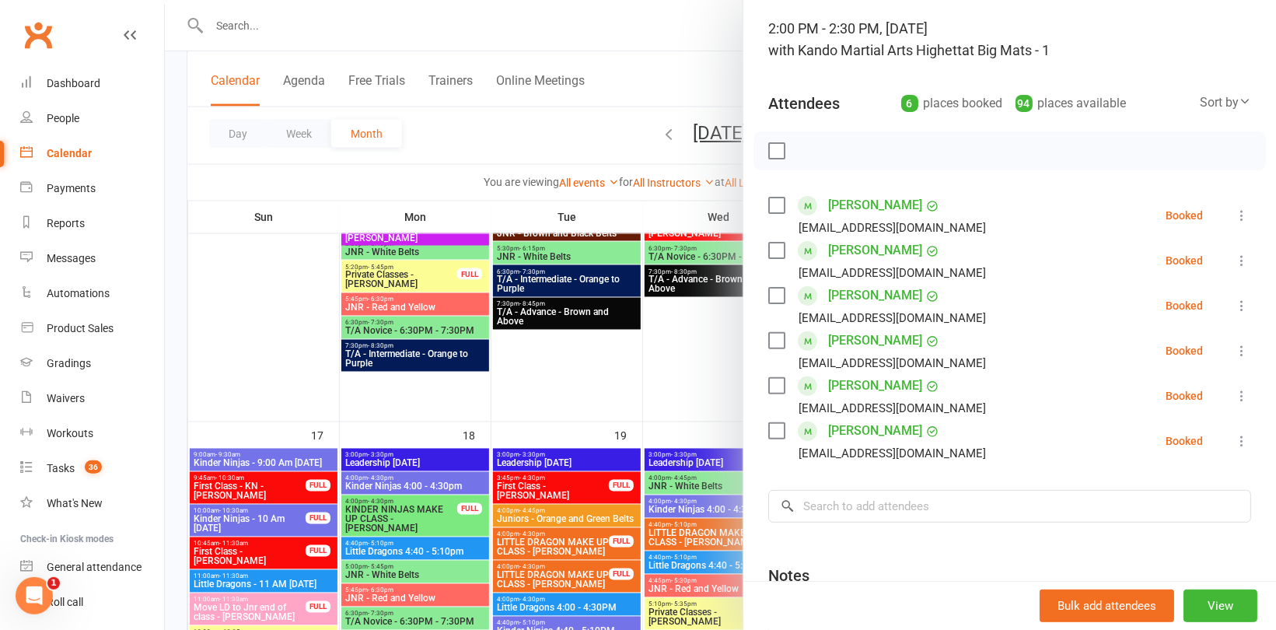
scroll to position [233, 0]
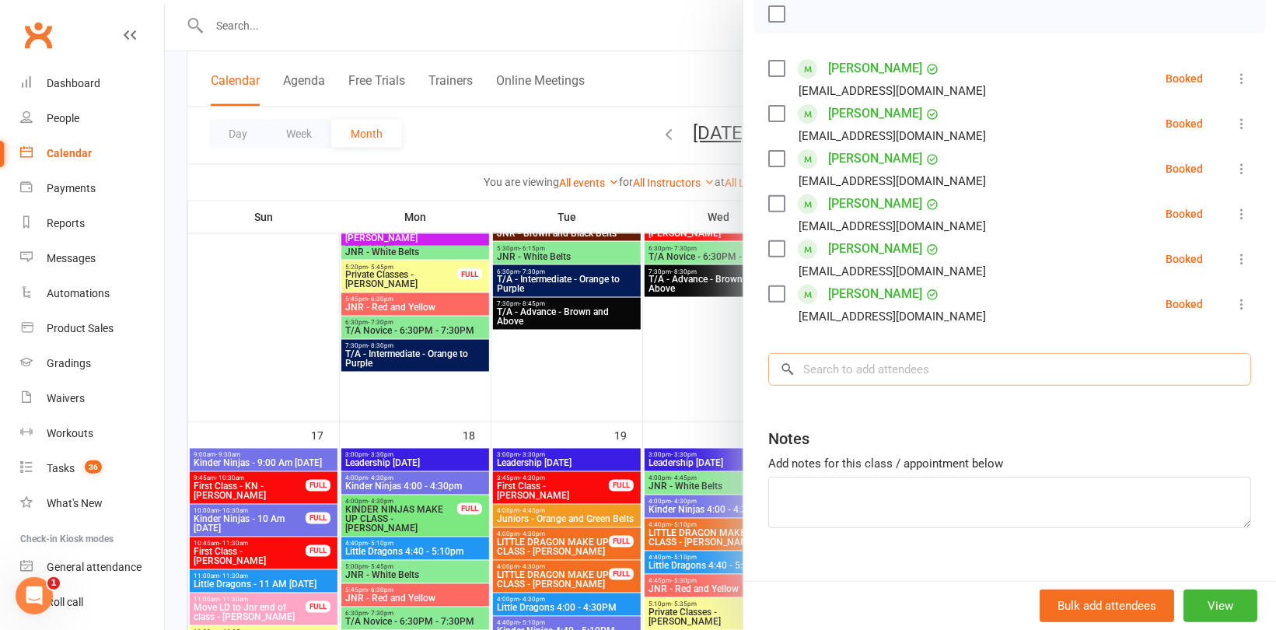
click at [893, 379] on input "search" at bounding box center [1009, 369] width 483 height 33
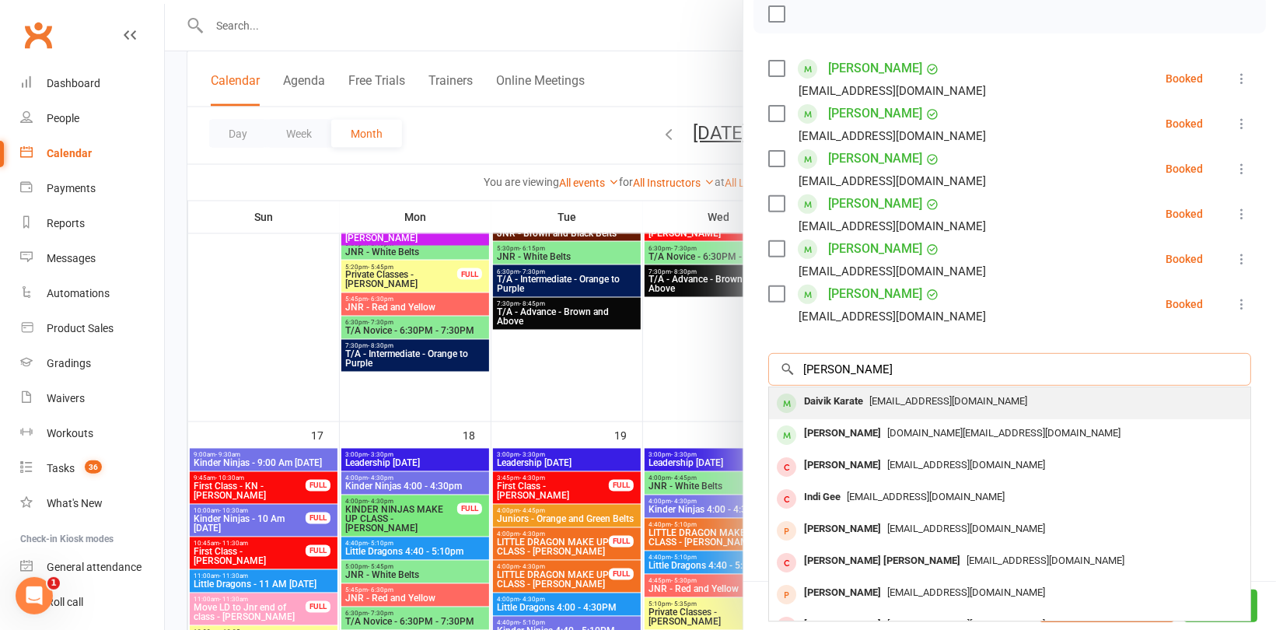
type input "Davik kara"
click at [858, 404] on div "Daivik Karate" at bounding box center [834, 401] width 72 height 23
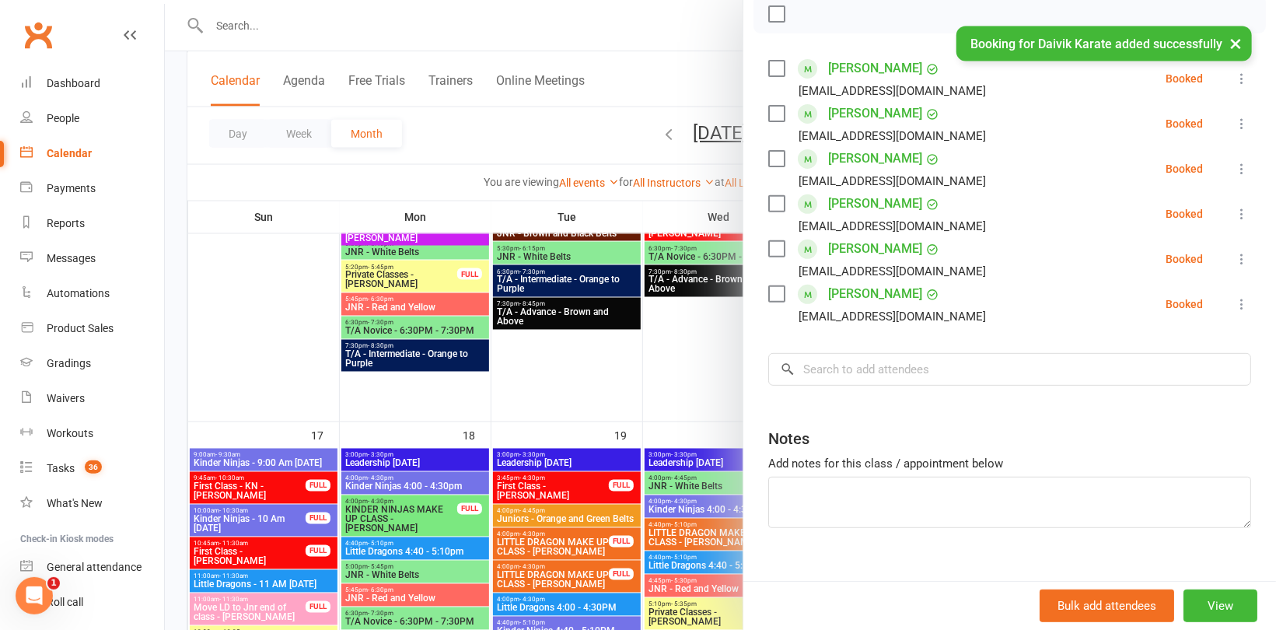
click at [709, 369] on div at bounding box center [720, 315] width 1111 height 630
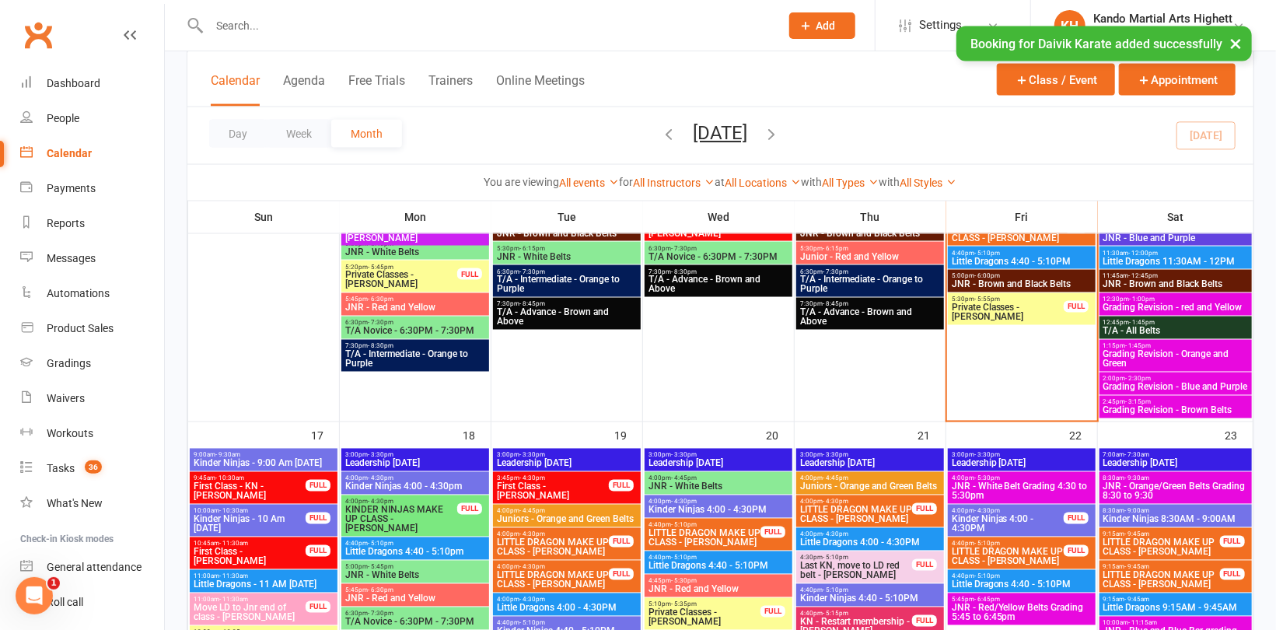
click at [1144, 299] on span "- 1:00pm" at bounding box center [1143, 299] width 26 height 7
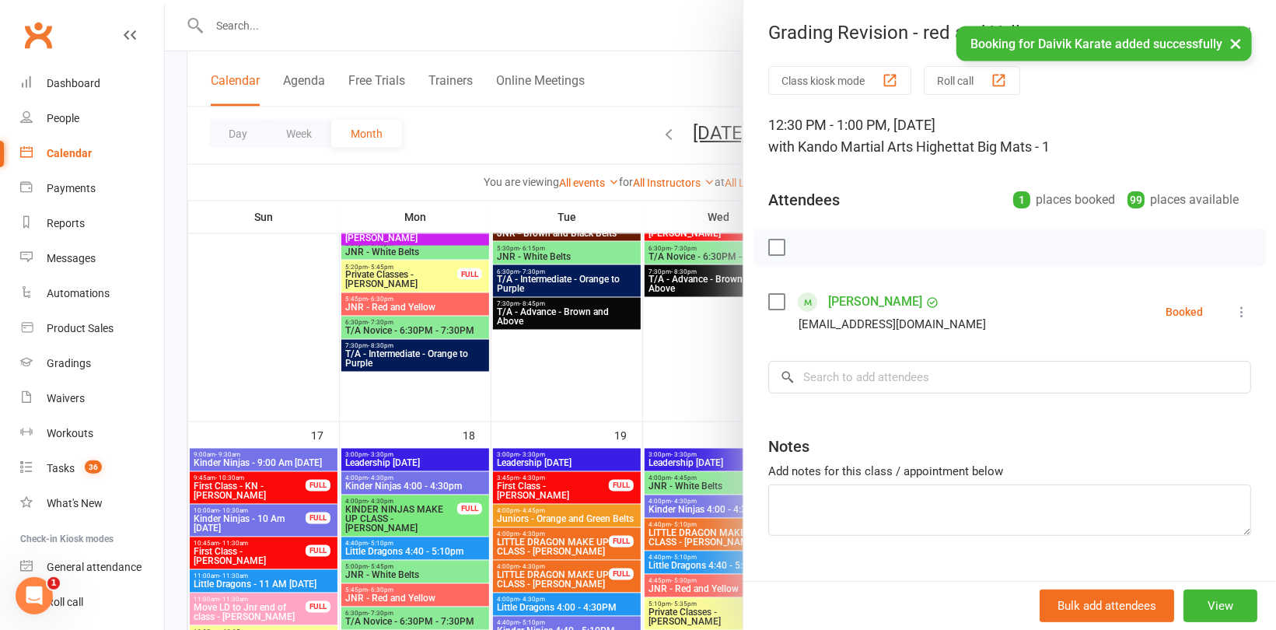
click at [720, 372] on div at bounding box center [720, 315] width 1111 height 630
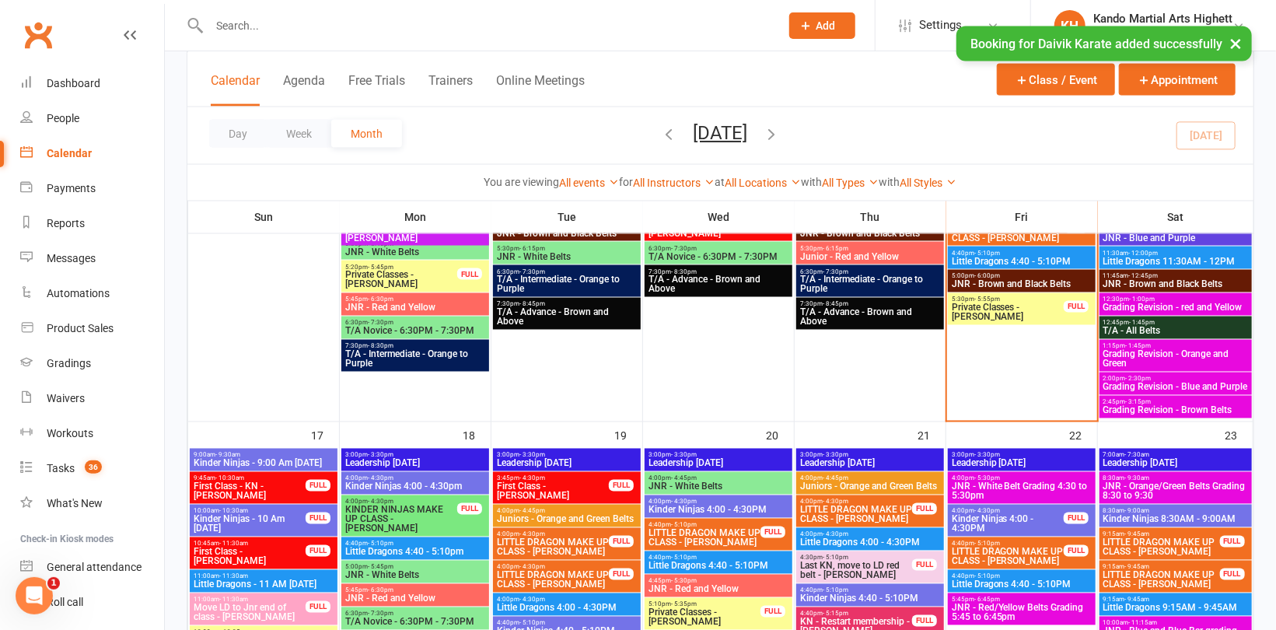
click at [1176, 352] on span "Grading Revision - Orange and Green" at bounding box center [1176, 359] width 146 height 19
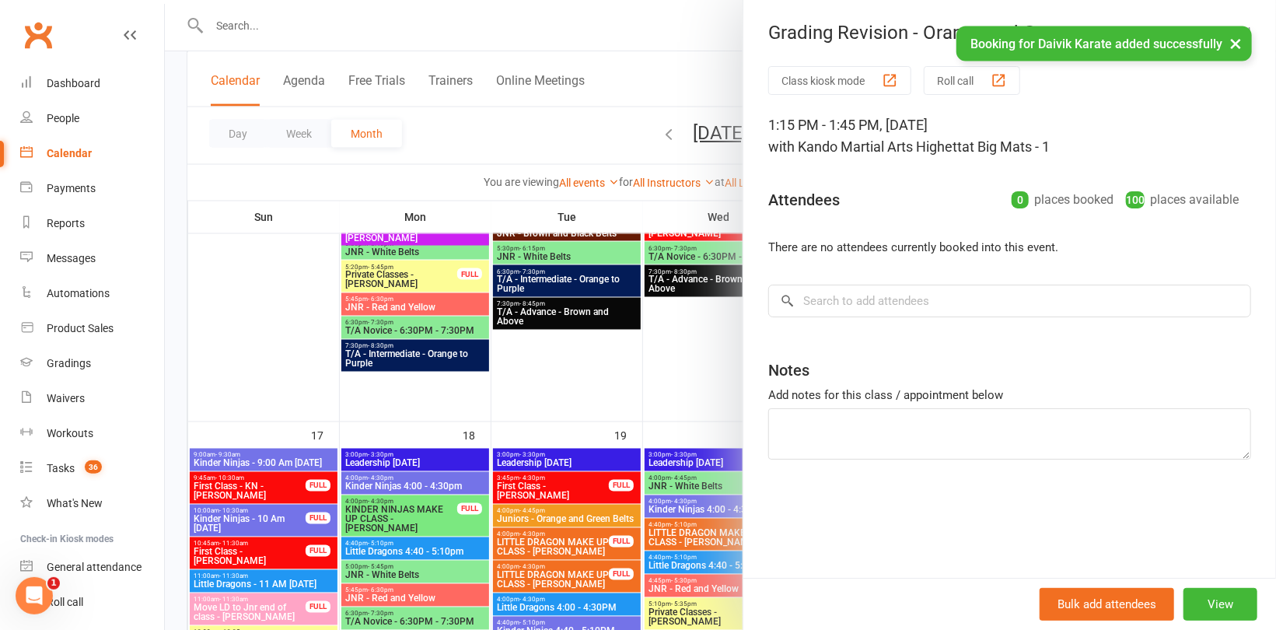
click at [710, 369] on div at bounding box center [720, 315] width 1111 height 630
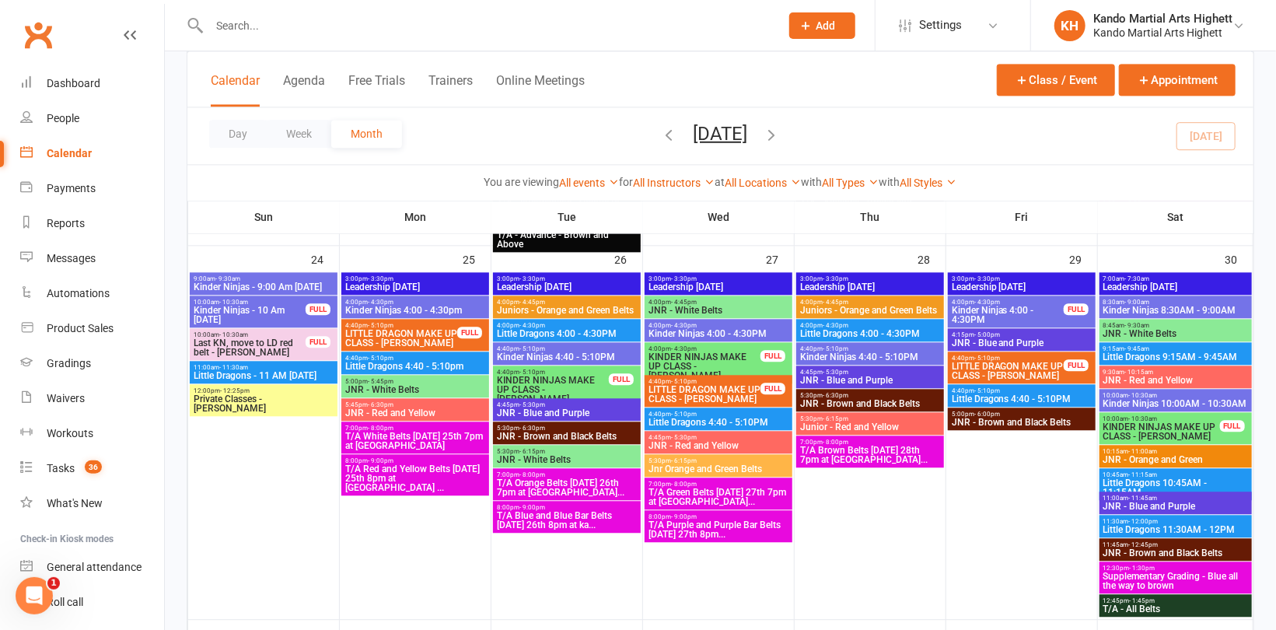
scroll to position [2026, 0]
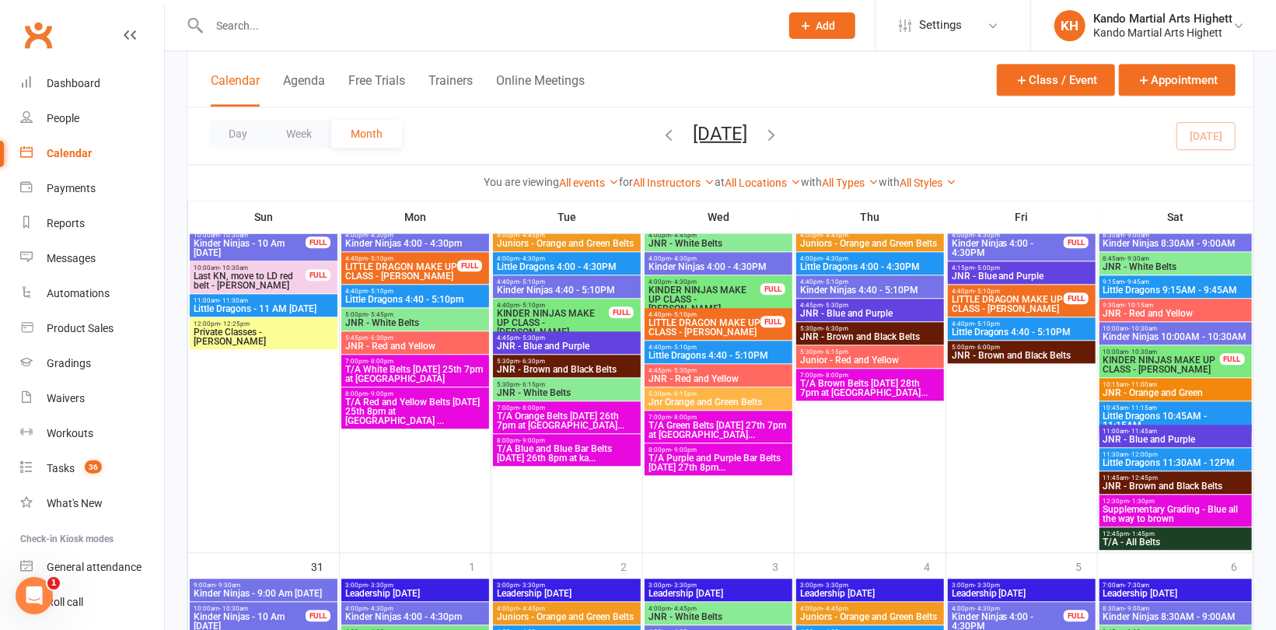
click at [861, 390] on span "T/A Brown Belts Wednesday 28th 7pm at kando Rowvil..." at bounding box center [870, 388] width 142 height 19
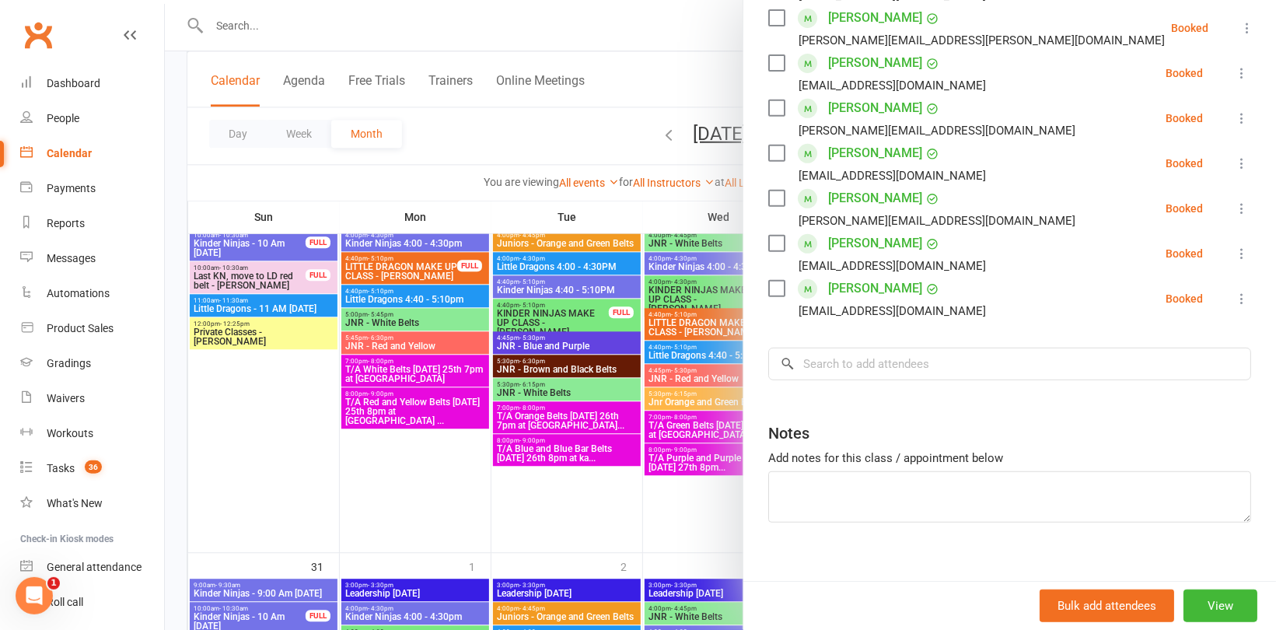
scroll to position [347, 0]
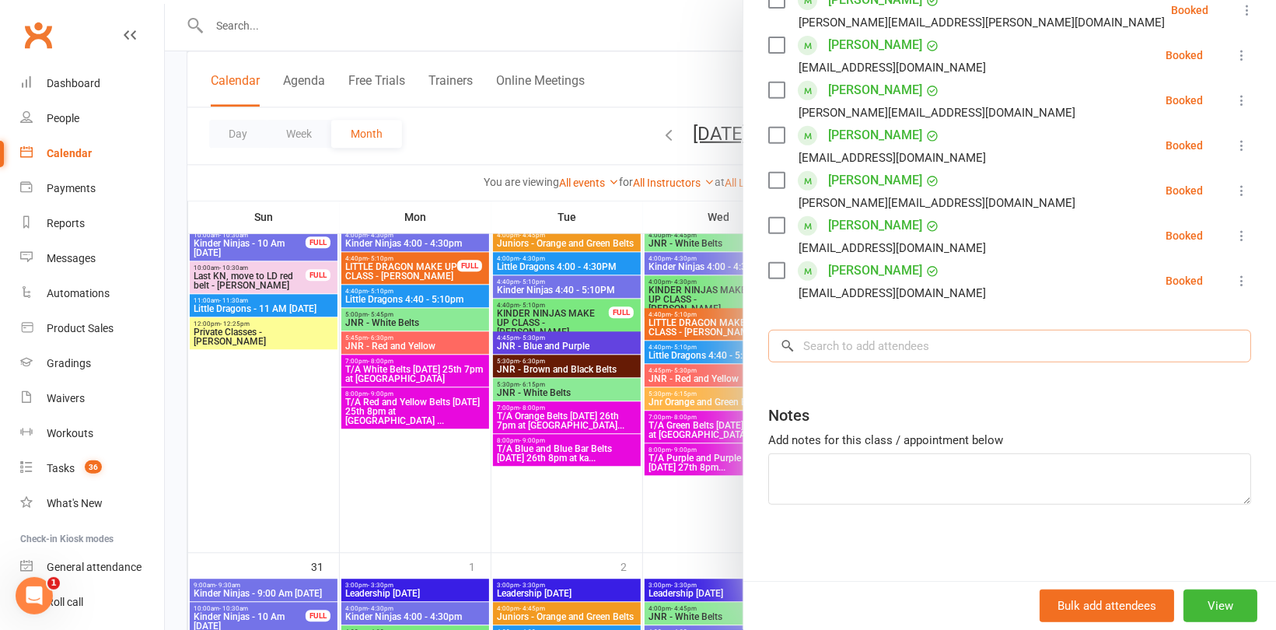
click at [869, 350] on input "search" at bounding box center [1009, 346] width 483 height 33
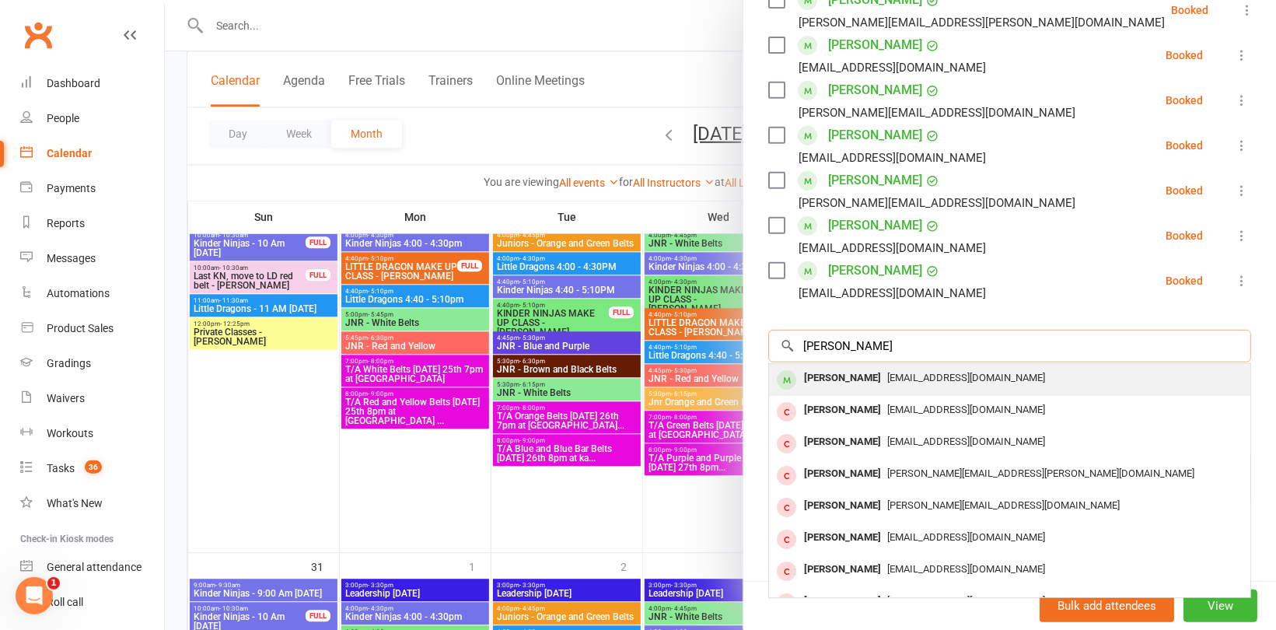
type input "Xavier z"
click at [831, 380] on div "[PERSON_NAME]" at bounding box center [842, 378] width 89 height 23
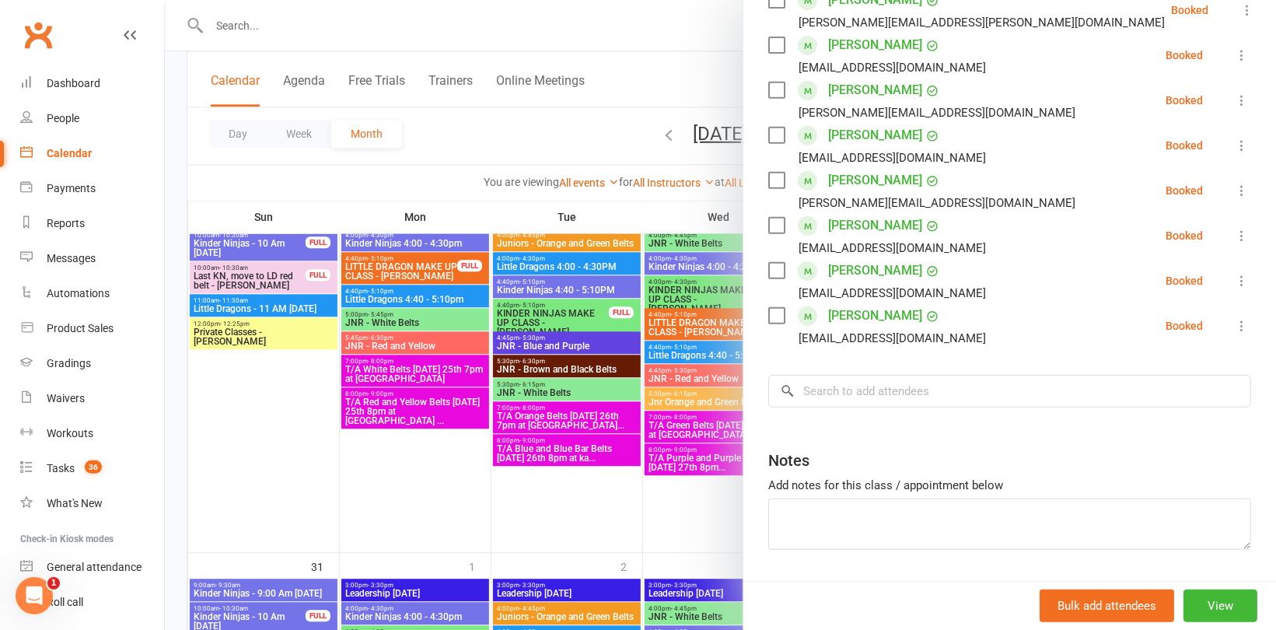
click at [523, 208] on div at bounding box center [720, 315] width 1111 height 630
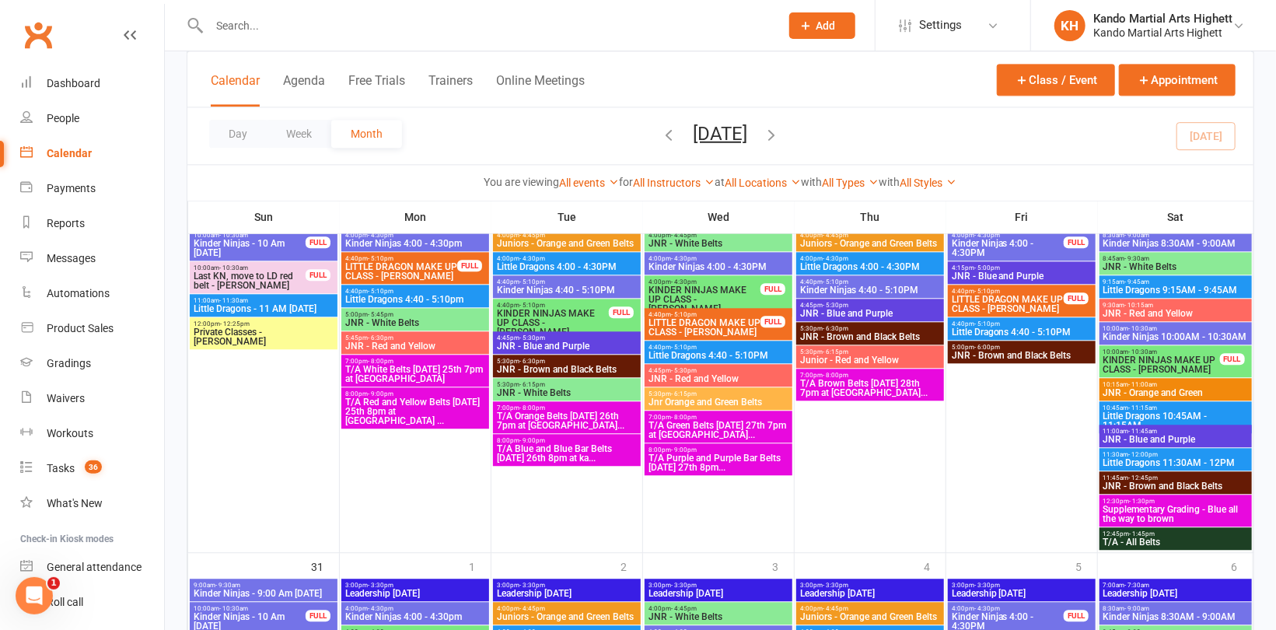
click at [735, 456] on span "T/A Purple and Purple Bar Belts Wednesday 27th 8pm..." at bounding box center [719, 462] width 142 height 19
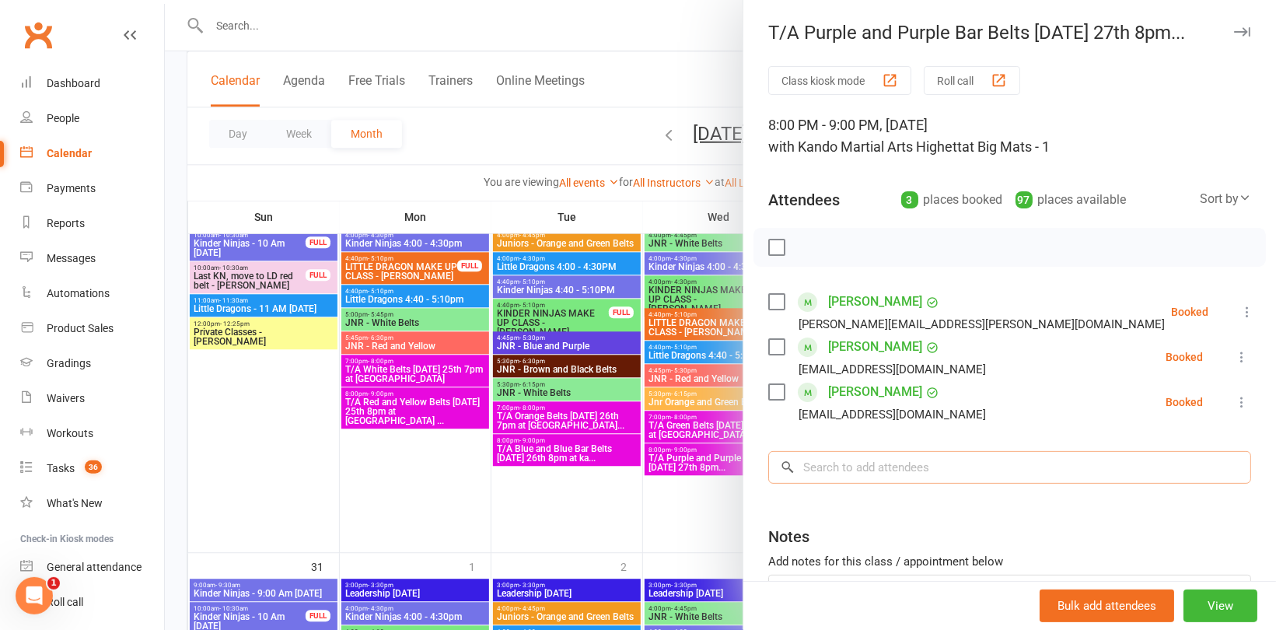
click at [858, 463] on input "search" at bounding box center [1009, 467] width 483 height 33
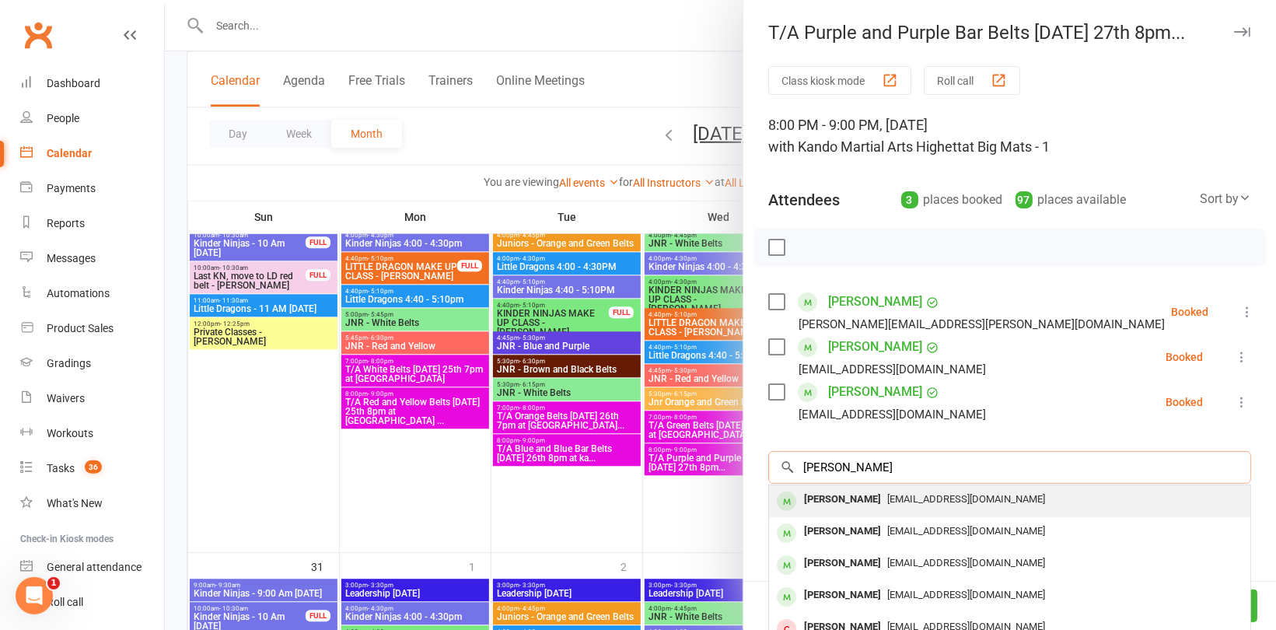
type input "Rob cu"
click at [816, 496] on div "[PERSON_NAME]" at bounding box center [842, 499] width 89 height 23
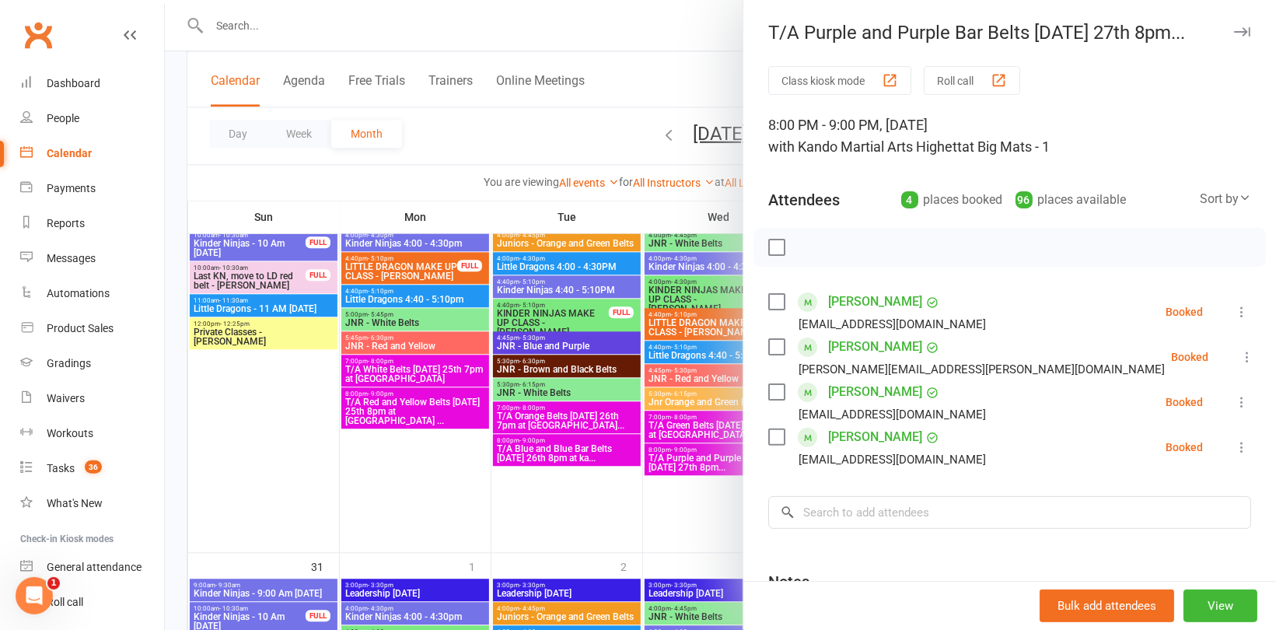
drag, startPoint x: 447, startPoint y: 470, endPoint x: 452, endPoint y: 447, distance: 23.0
click at [447, 466] on div at bounding box center [720, 315] width 1111 height 630
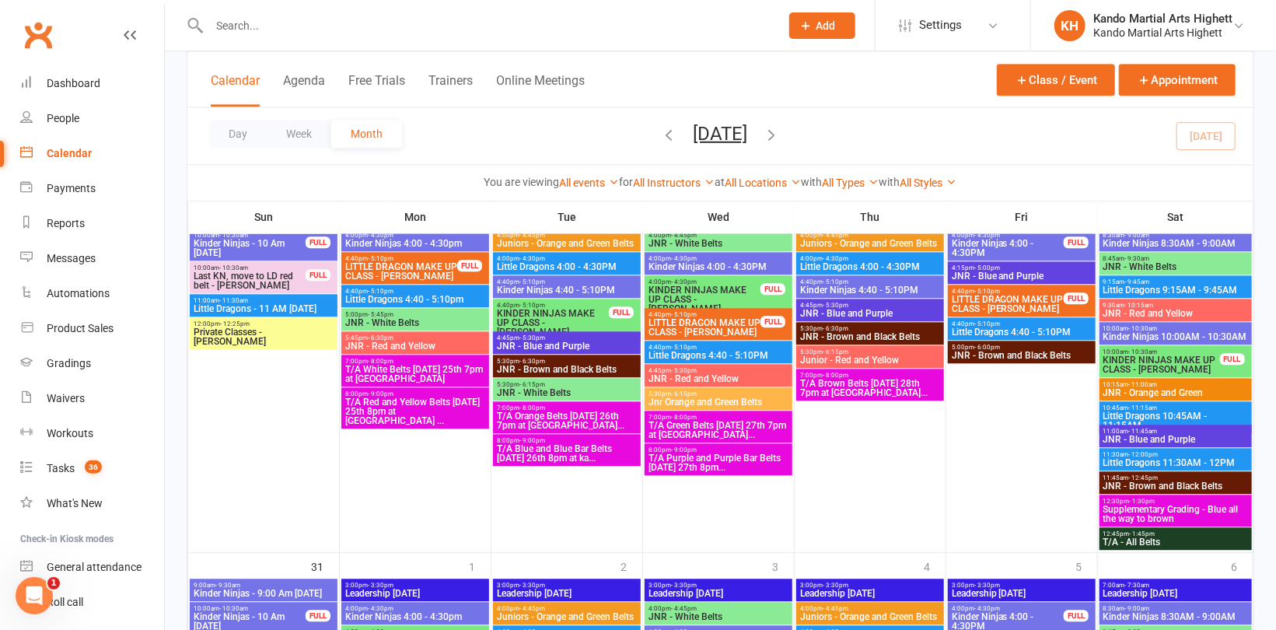
click at [841, 386] on span "T/A Brown Belts Wednesday 28th 7pm at kando Rowvil..." at bounding box center [870, 388] width 142 height 19
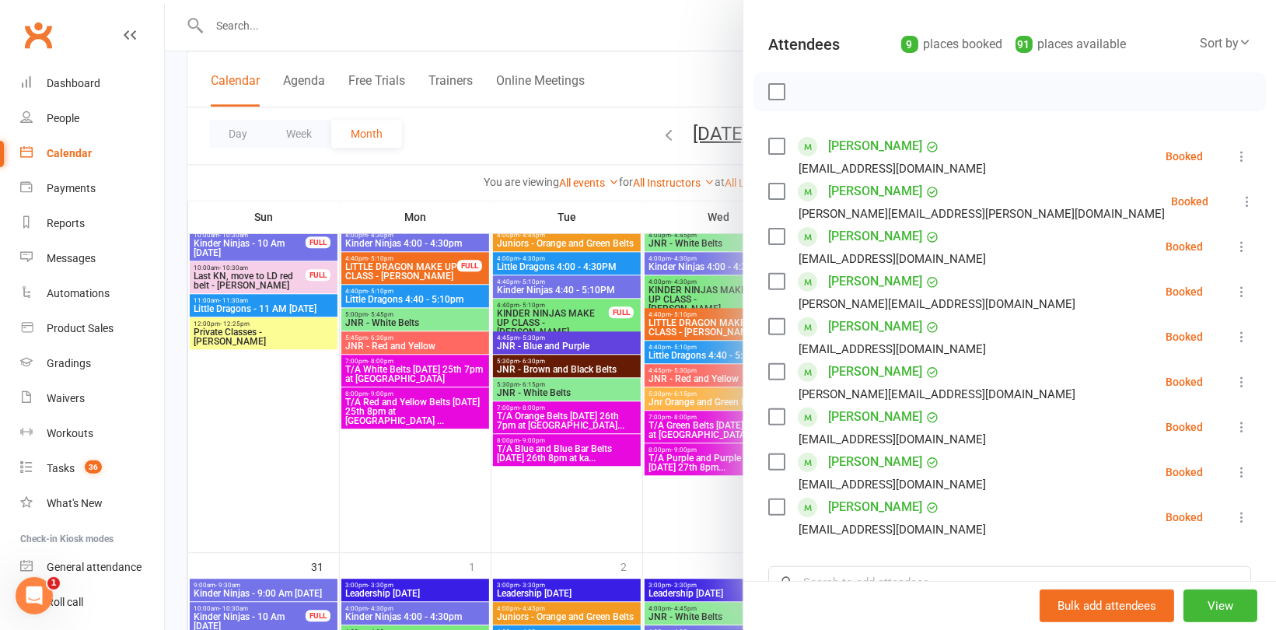
scroll to position [311, 0]
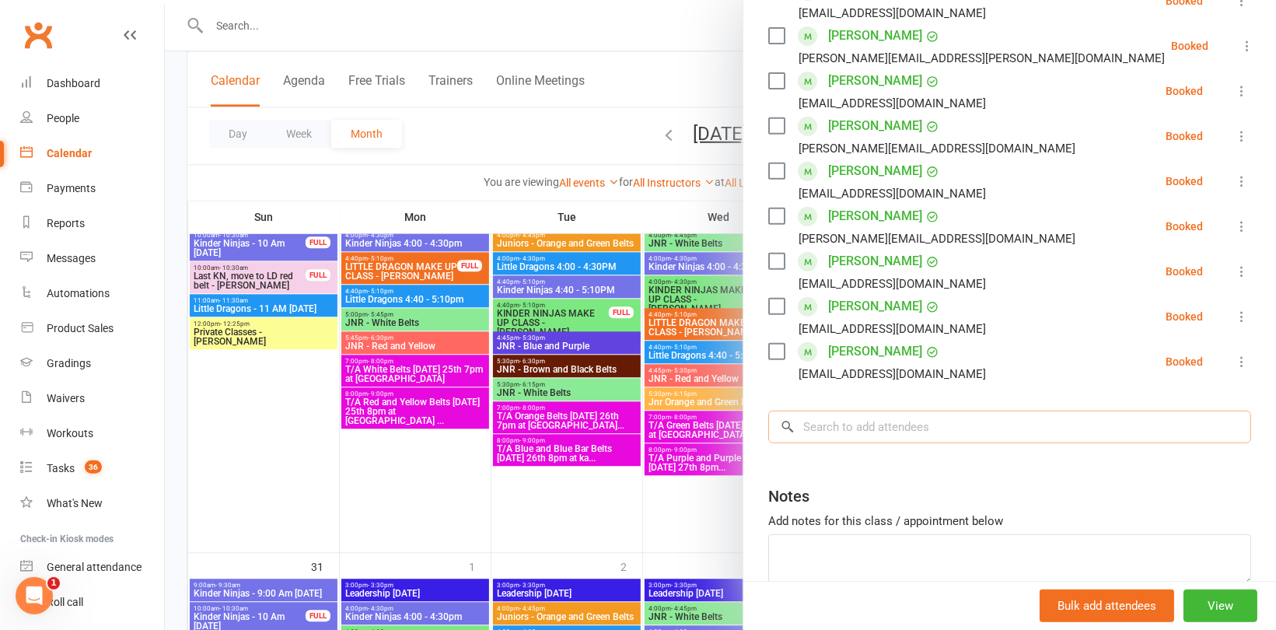
click at [855, 421] on input "search" at bounding box center [1009, 427] width 483 height 33
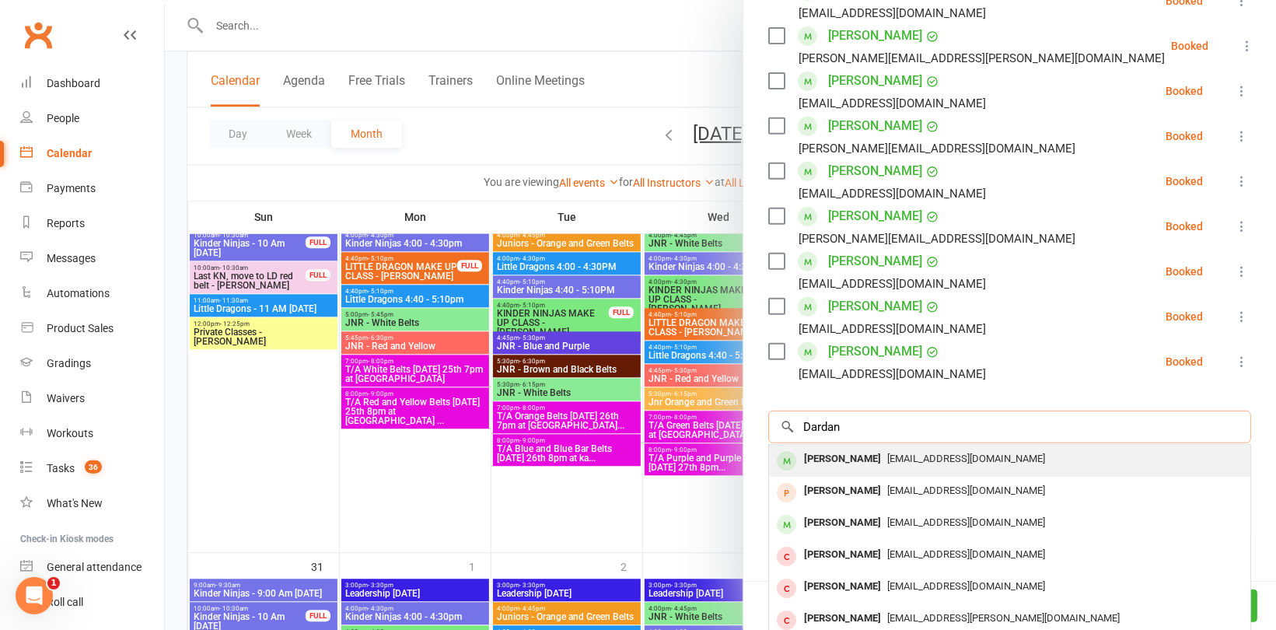
type input "Dardan"
click at [858, 461] on div "[PERSON_NAME]" at bounding box center [842, 459] width 89 height 23
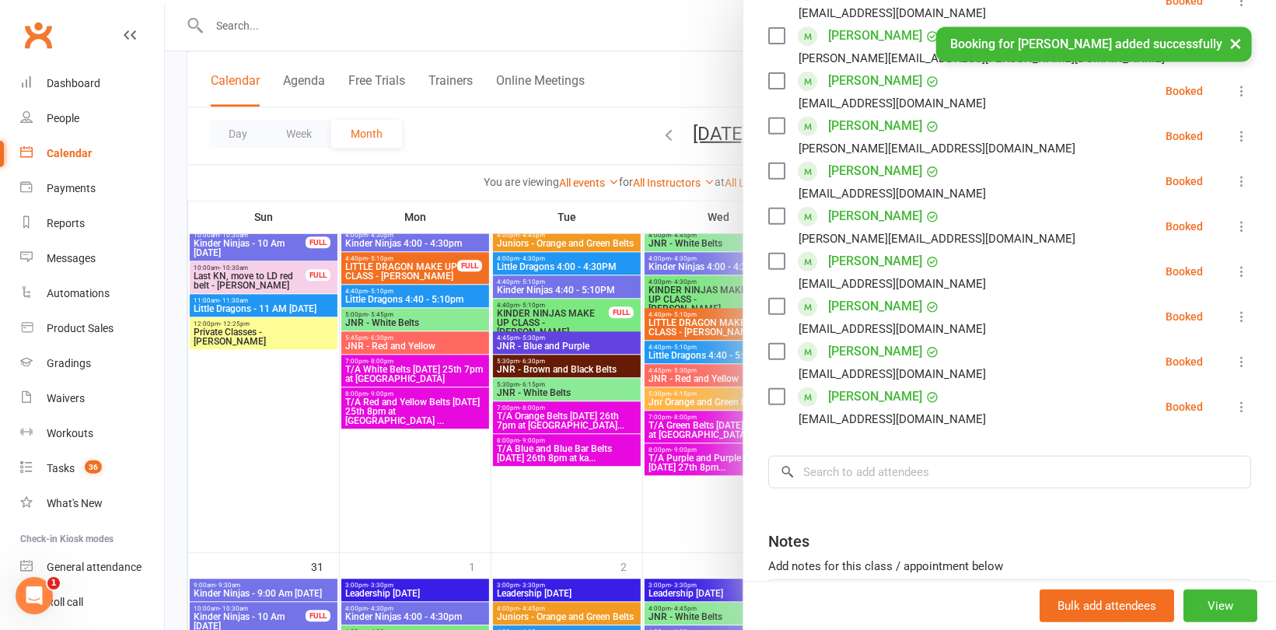
click at [446, 178] on div at bounding box center [720, 315] width 1111 height 630
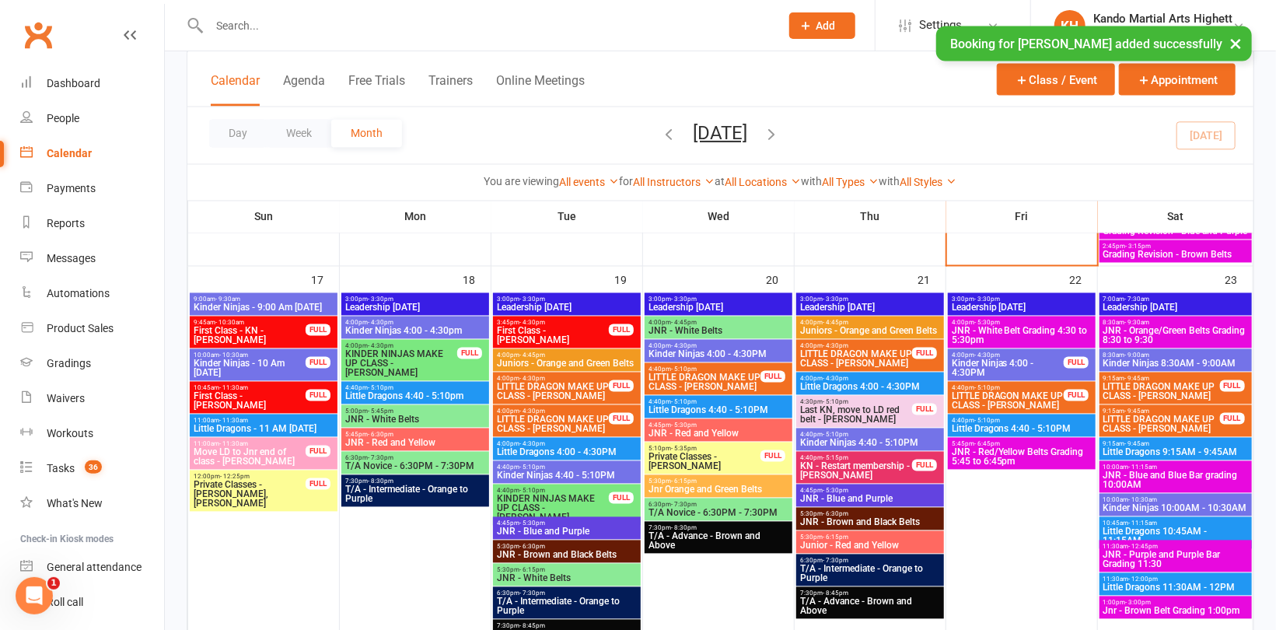
scroll to position [1560, 0]
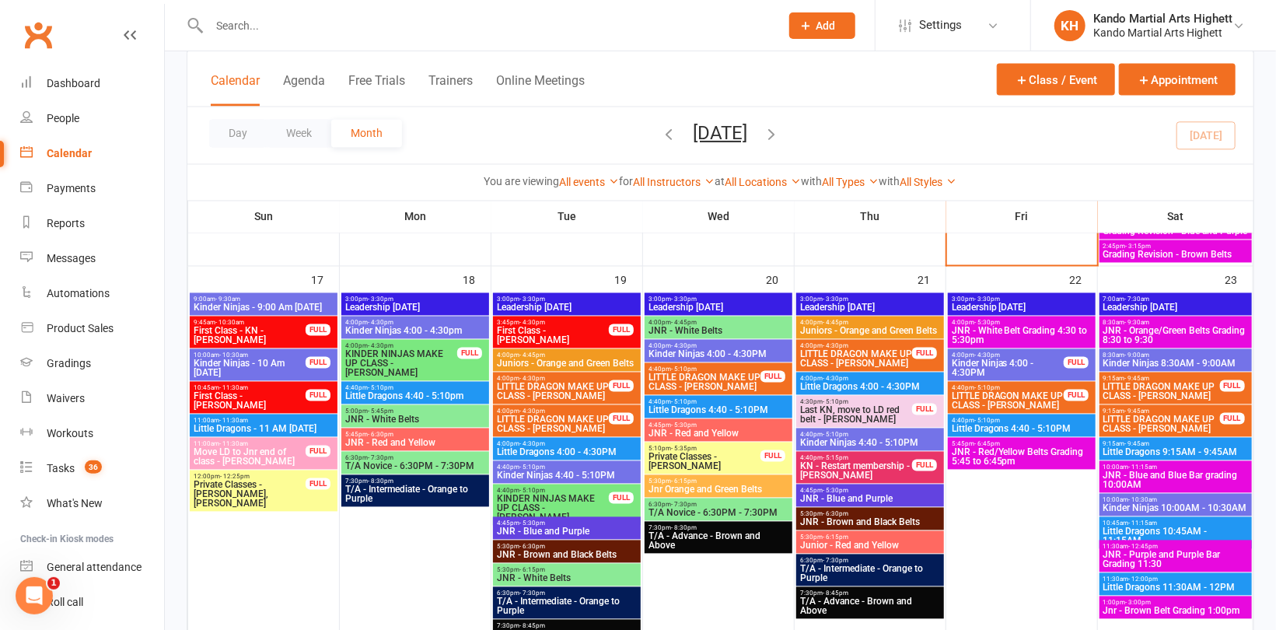
click at [987, 448] on span "JNR - Red/Yellow Belts Grading 5:45 to 6:45pm" at bounding box center [1022, 457] width 142 height 19
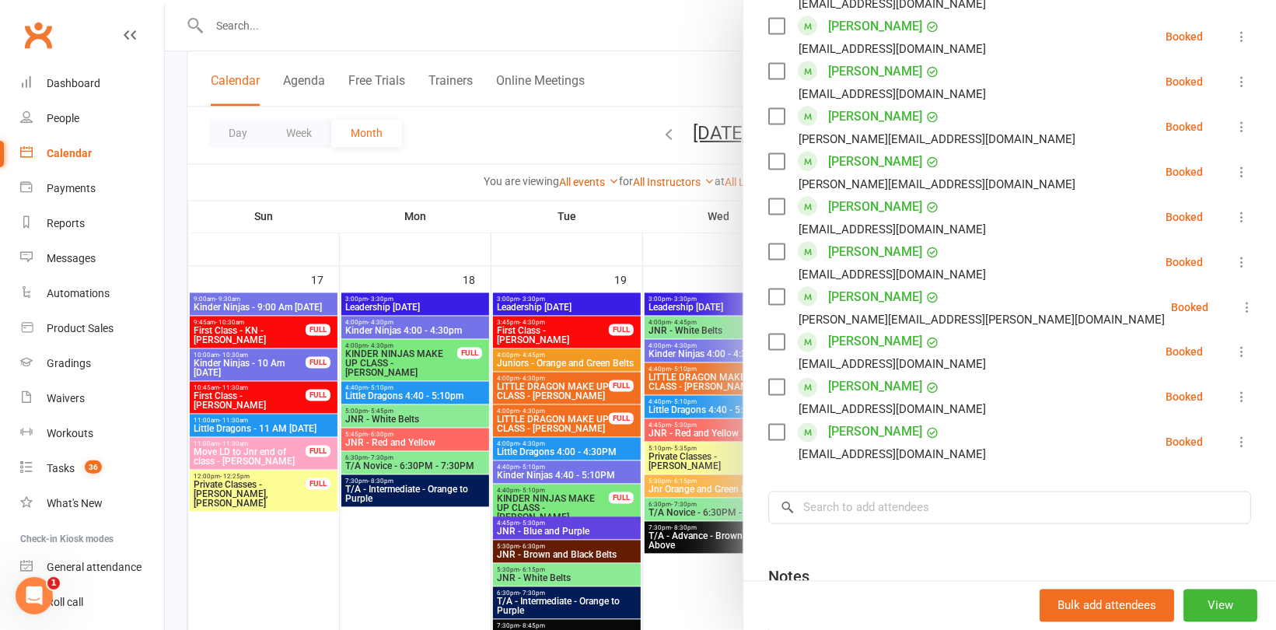
scroll to position [1520, 0]
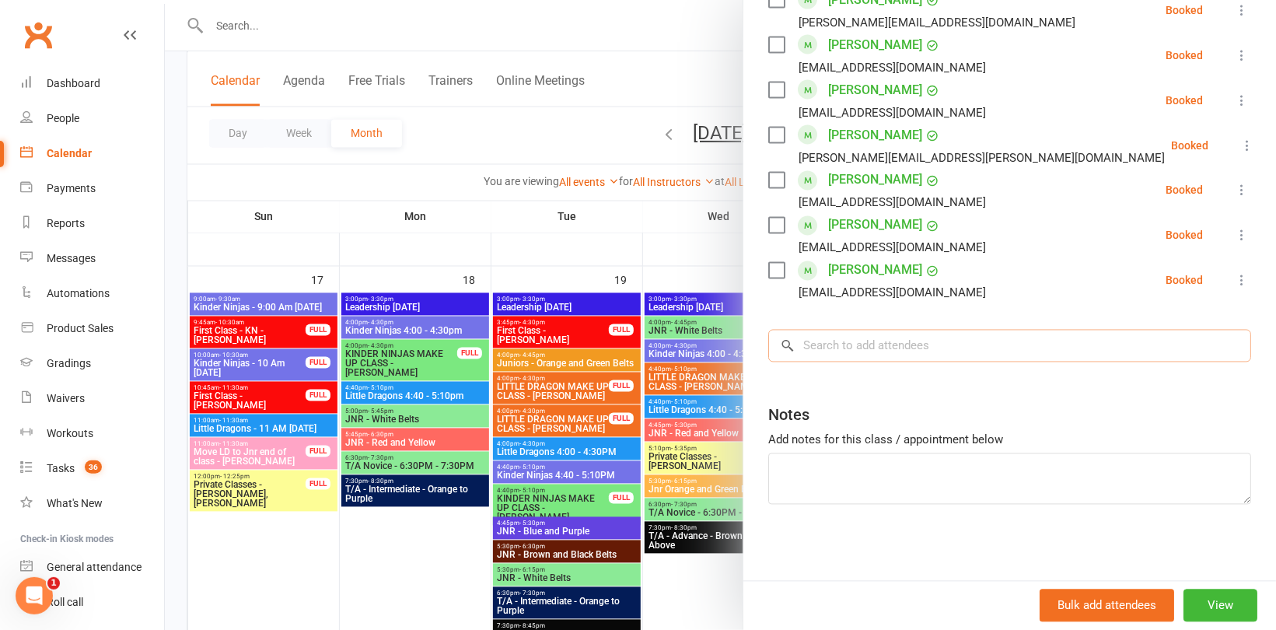
click at [858, 353] on input "search" at bounding box center [1009, 346] width 483 height 33
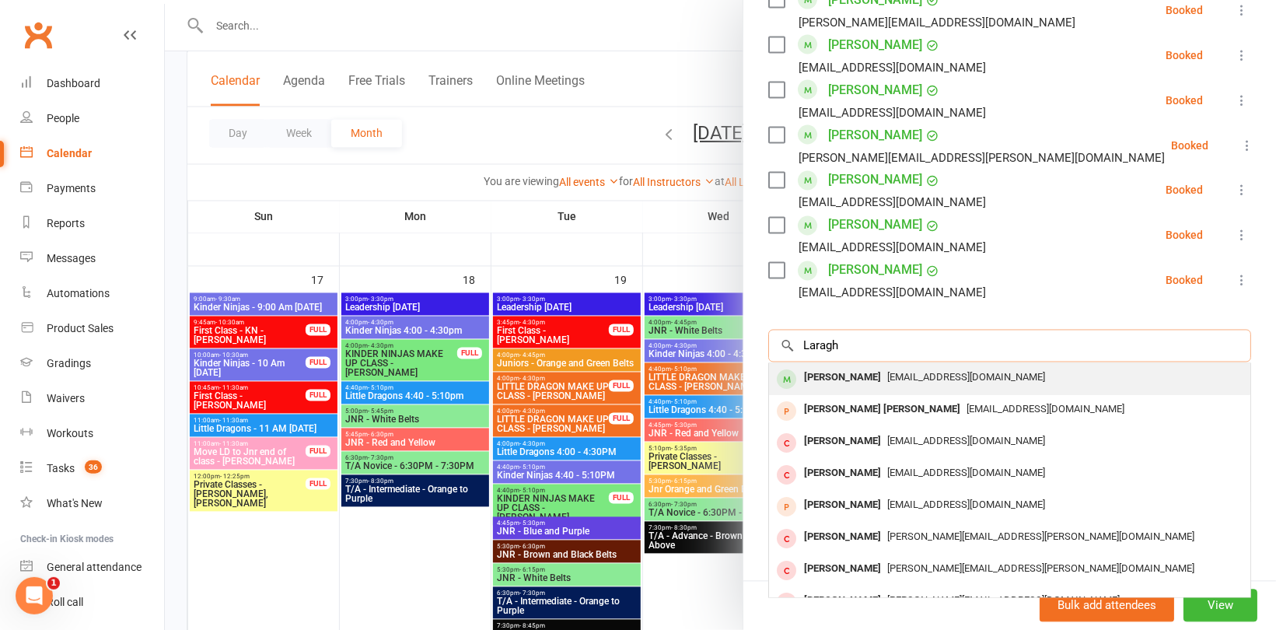
type input "Laragh"
click at [858, 379] on div "Laragh Connor" at bounding box center [842, 378] width 89 height 23
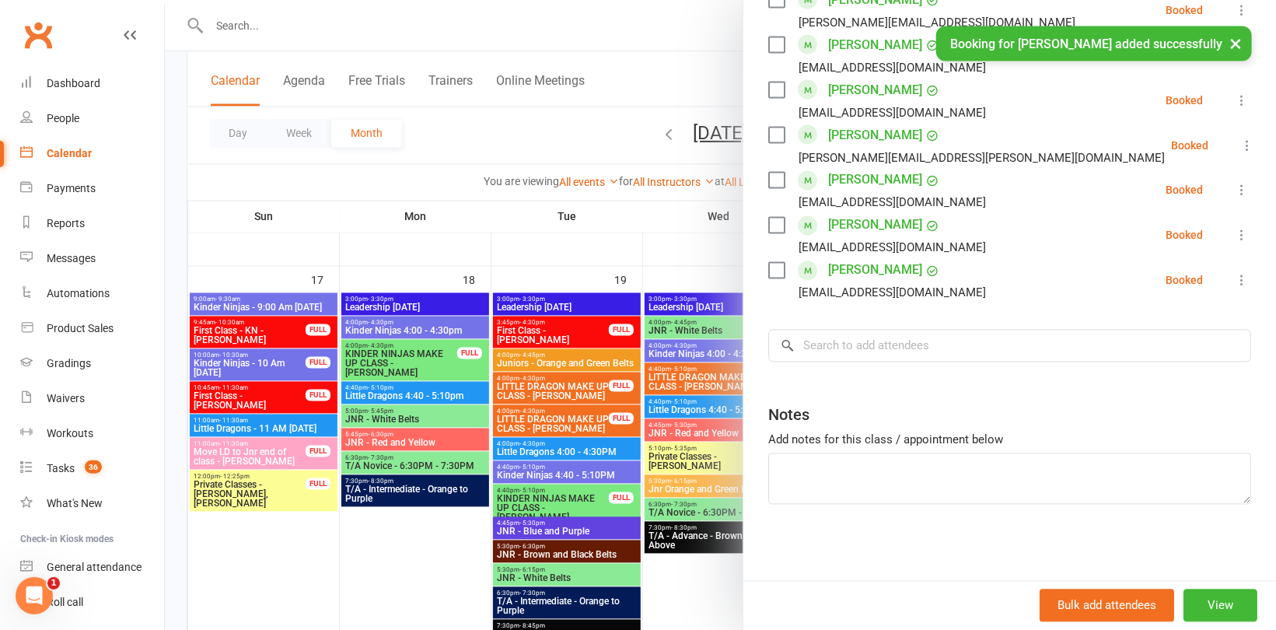
scroll to position [1564, 0]
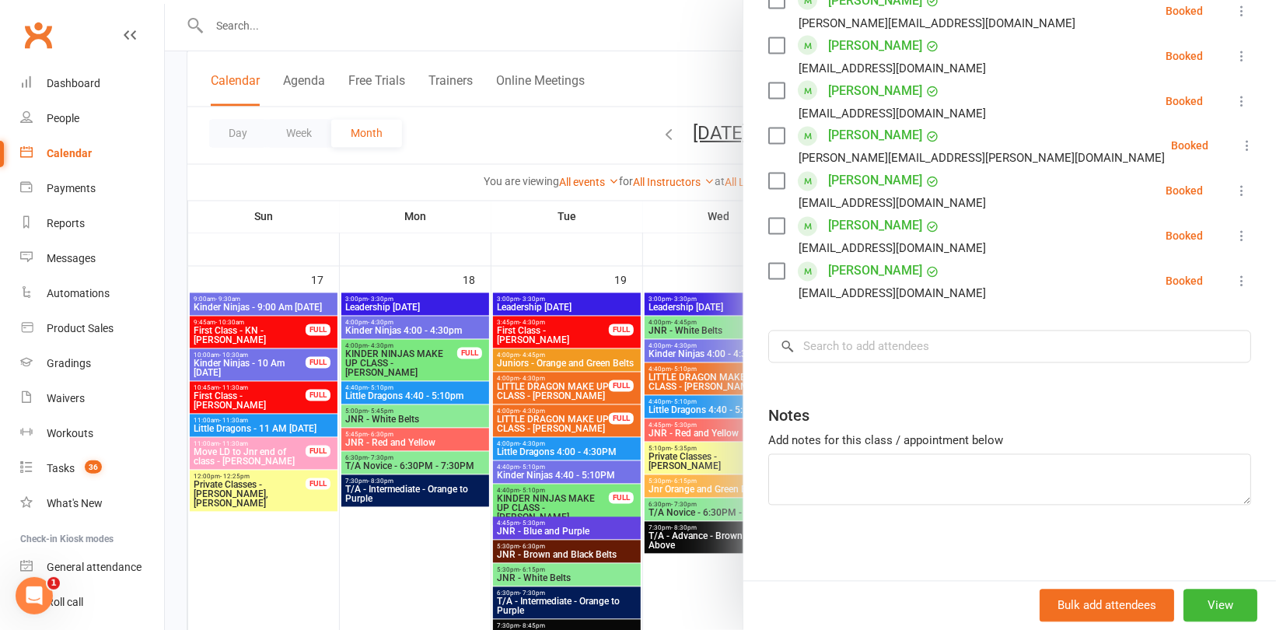
click at [479, 211] on div at bounding box center [720, 315] width 1111 height 630
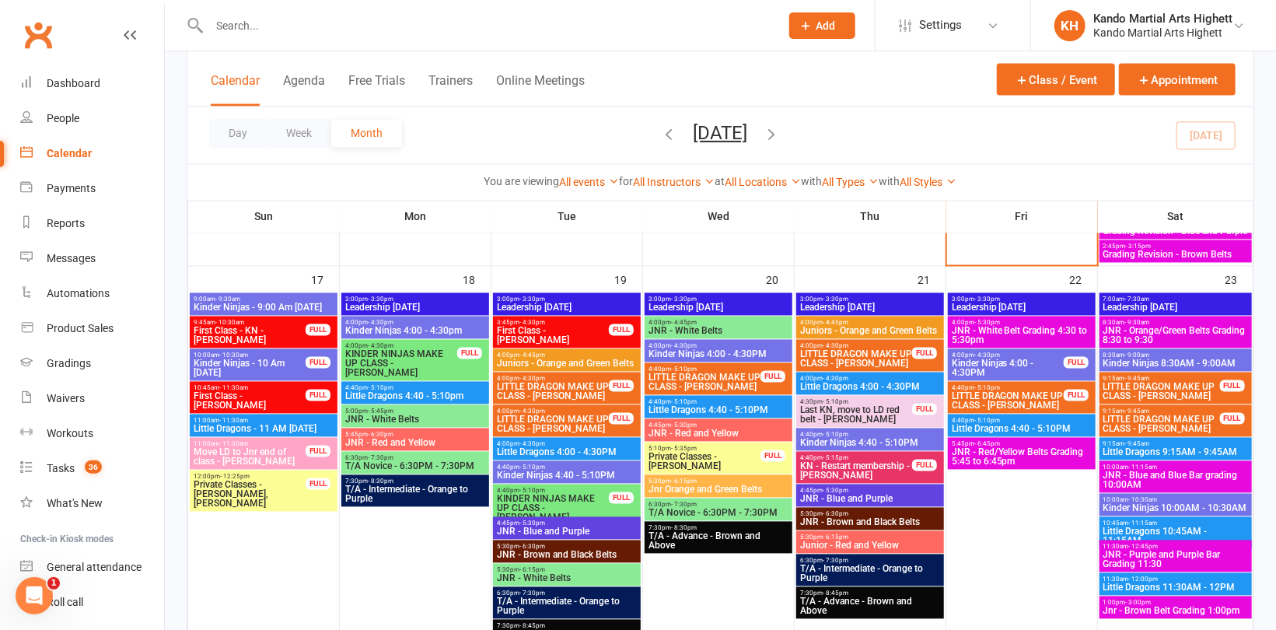
scroll to position [1565, 0]
click at [1199, 559] on span "JNR - Purple and Purple Bar Grading 11:30" at bounding box center [1176, 559] width 146 height 19
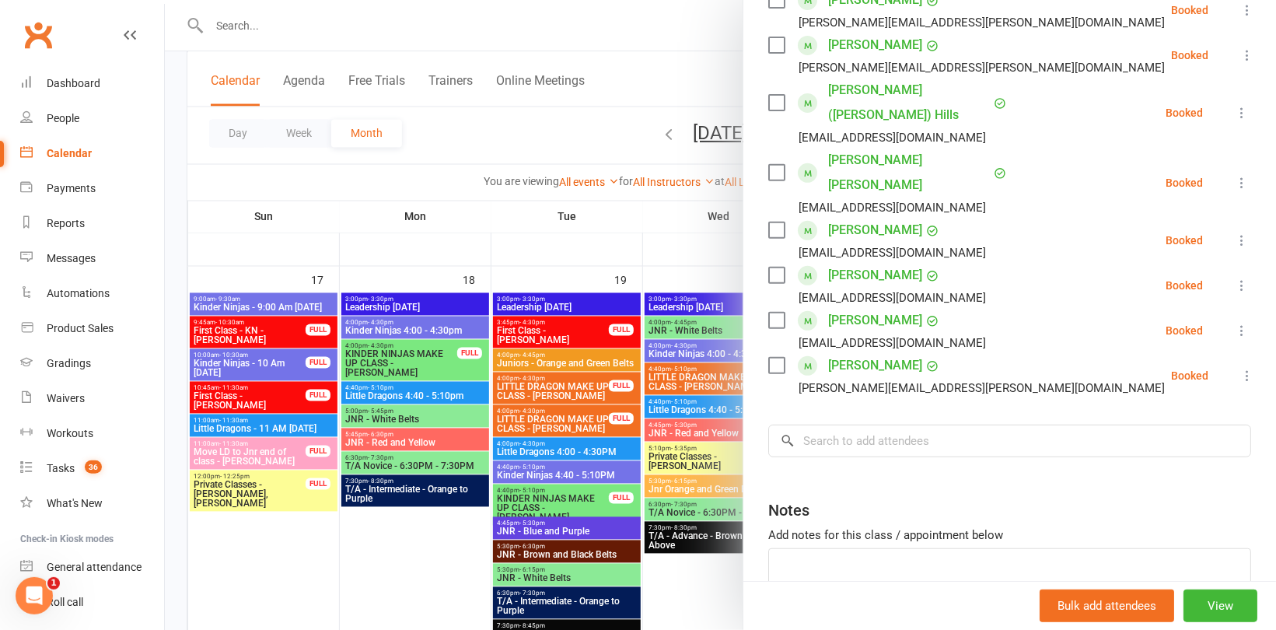
scroll to position [347, 0]
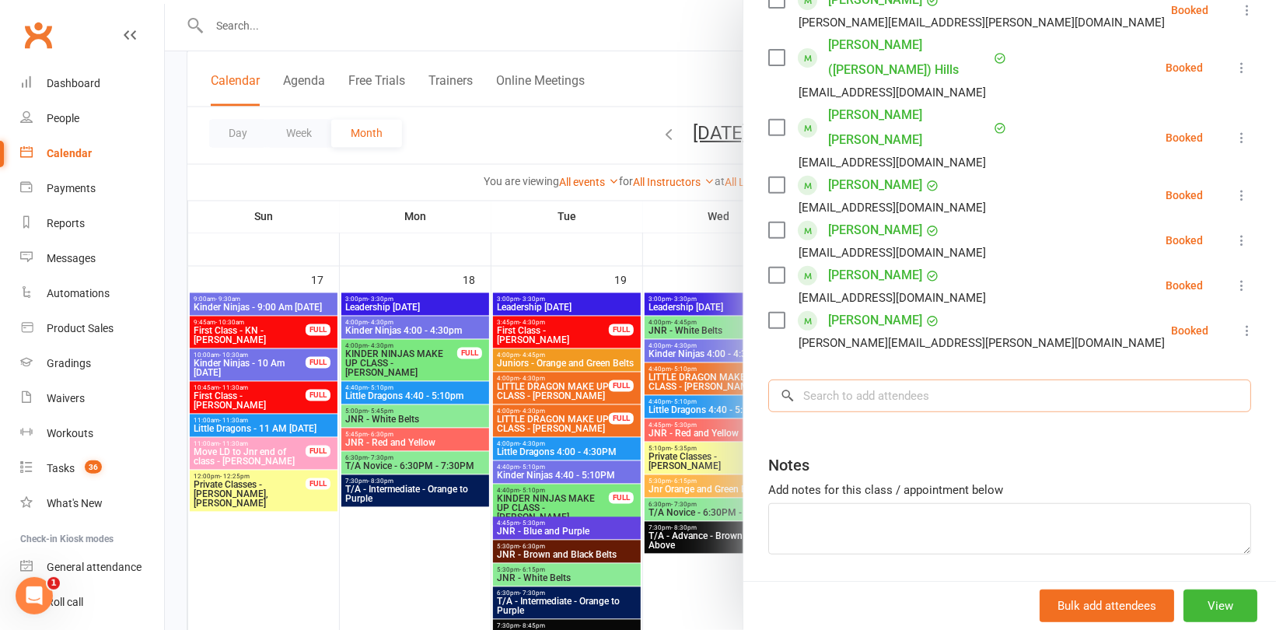
click at [953, 379] on input "search" at bounding box center [1009, 395] width 483 height 33
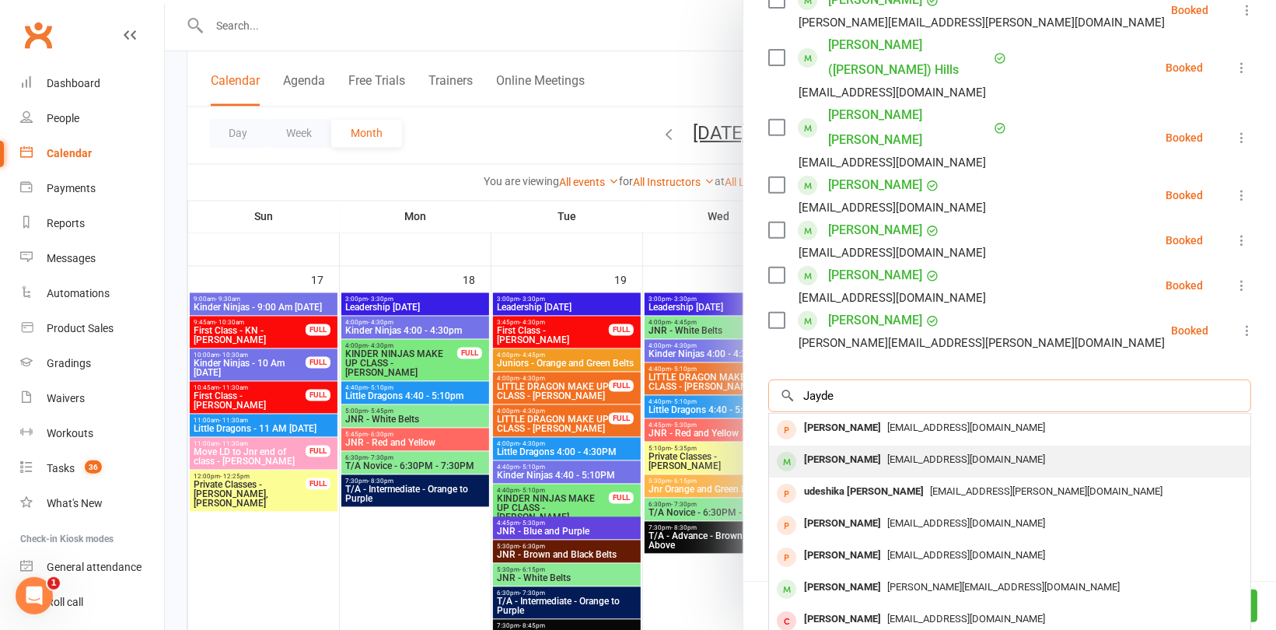
type input "Jayde"
click at [941, 453] on span "beckye6868@gmail.com" at bounding box center [966, 459] width 158 height 12
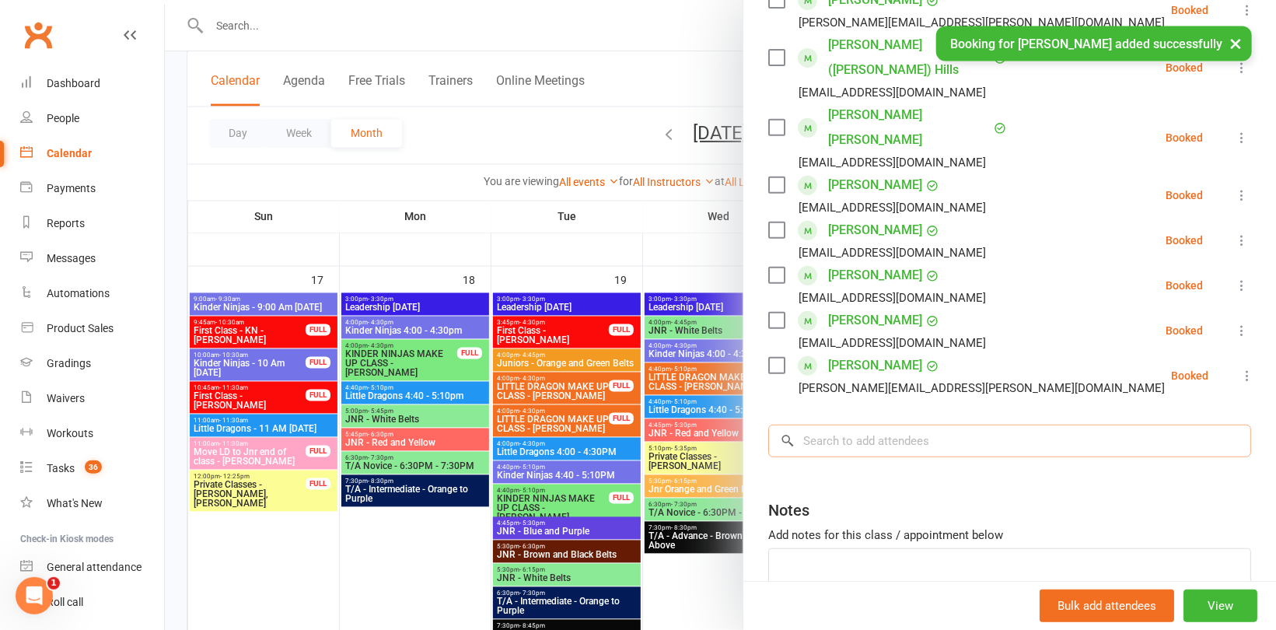
click at [858, 425] on input "search" at bounding box center [1009, 441] width 483 height 33
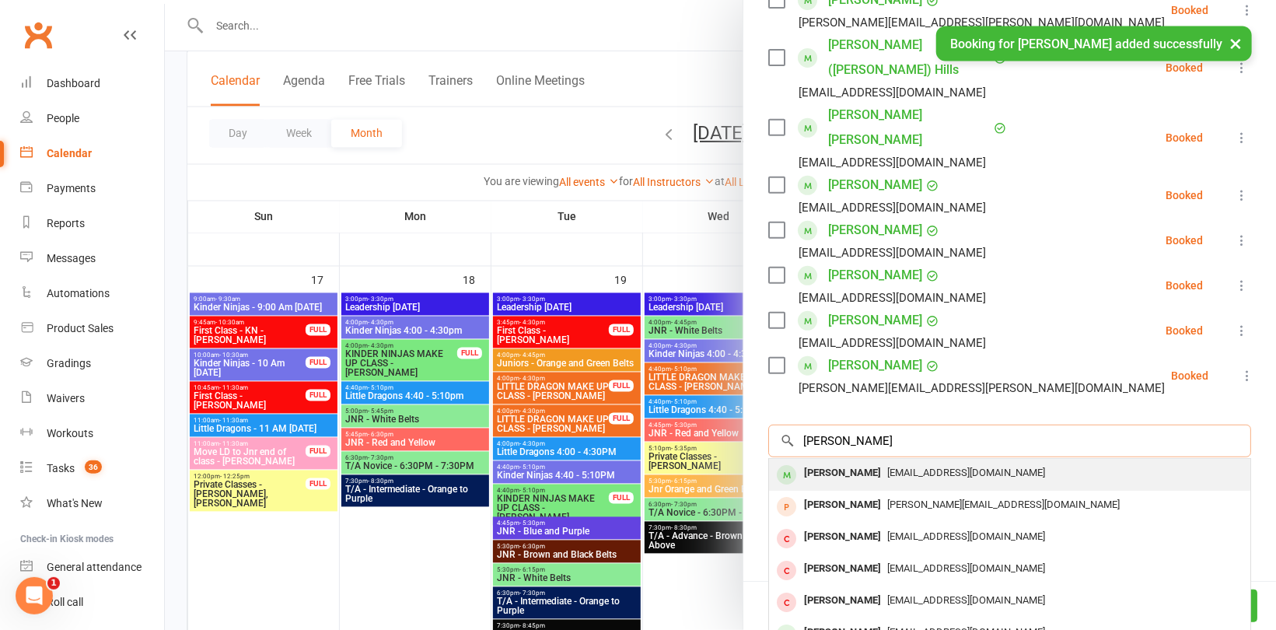
type input "Nina m"
click at [855, 462] on div "[PERSON_NAME]" at bounding box center [842, 473] width 89 height 23
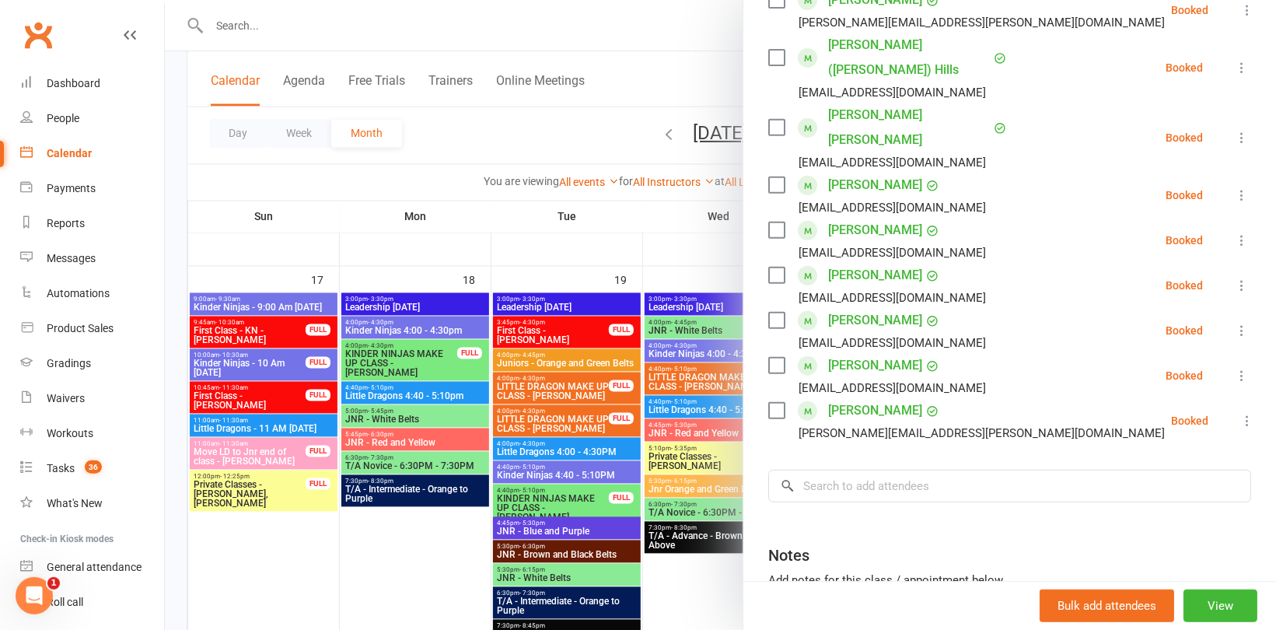
drag, startPoint x: 533, startPoint y: 138, endPoint x: 527, endPoint y: 123, distance: 16.7
click at [533, 138] on div at bounding box center [720, 315] width 1111 height 630
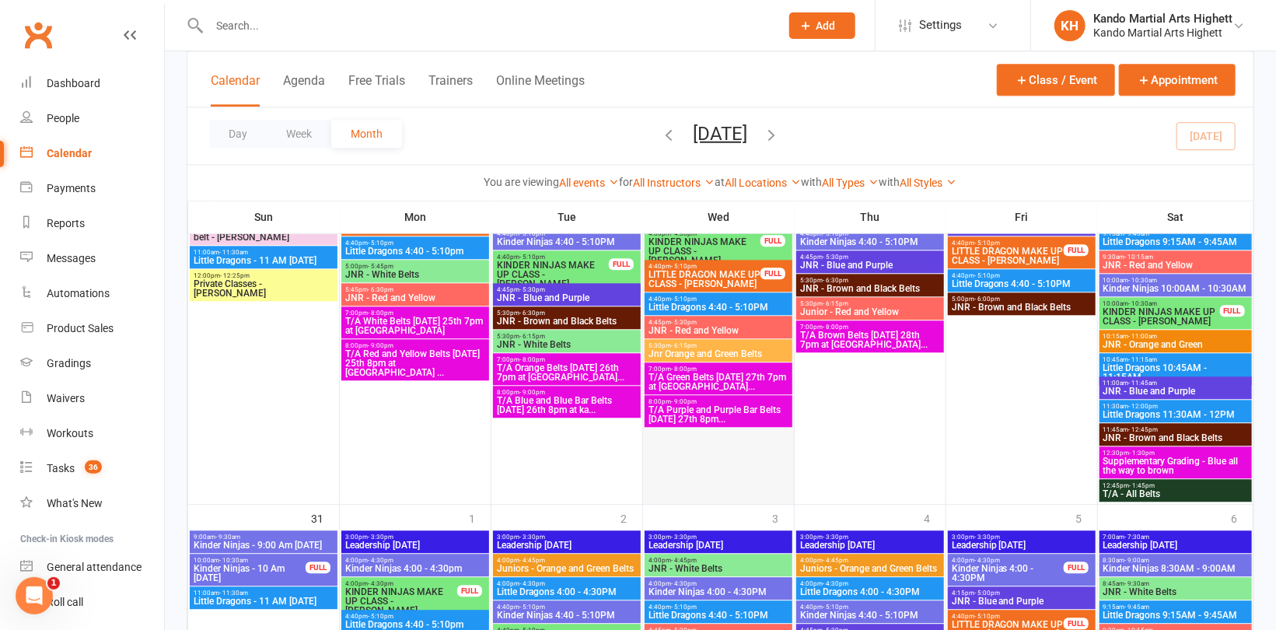
scroll to position [2259, 0]
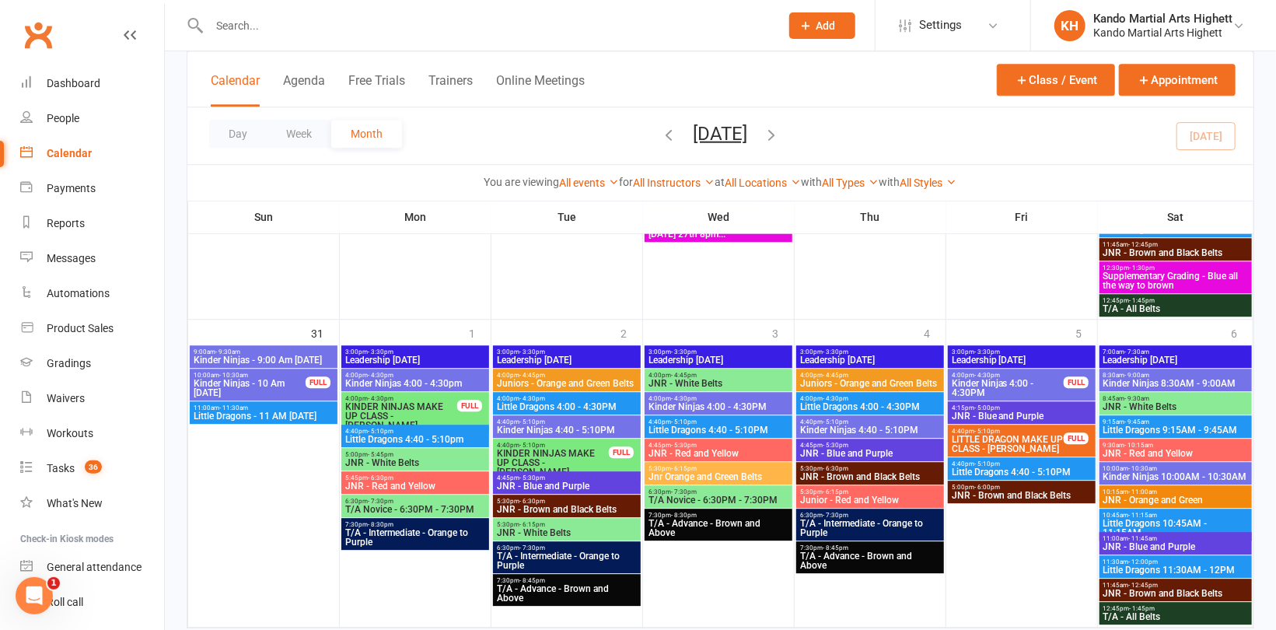
click at [1131, 286] on span "Supplementary Grading - Blue all the way to brown" at bounding box center [1176, 280] width 146 height 19
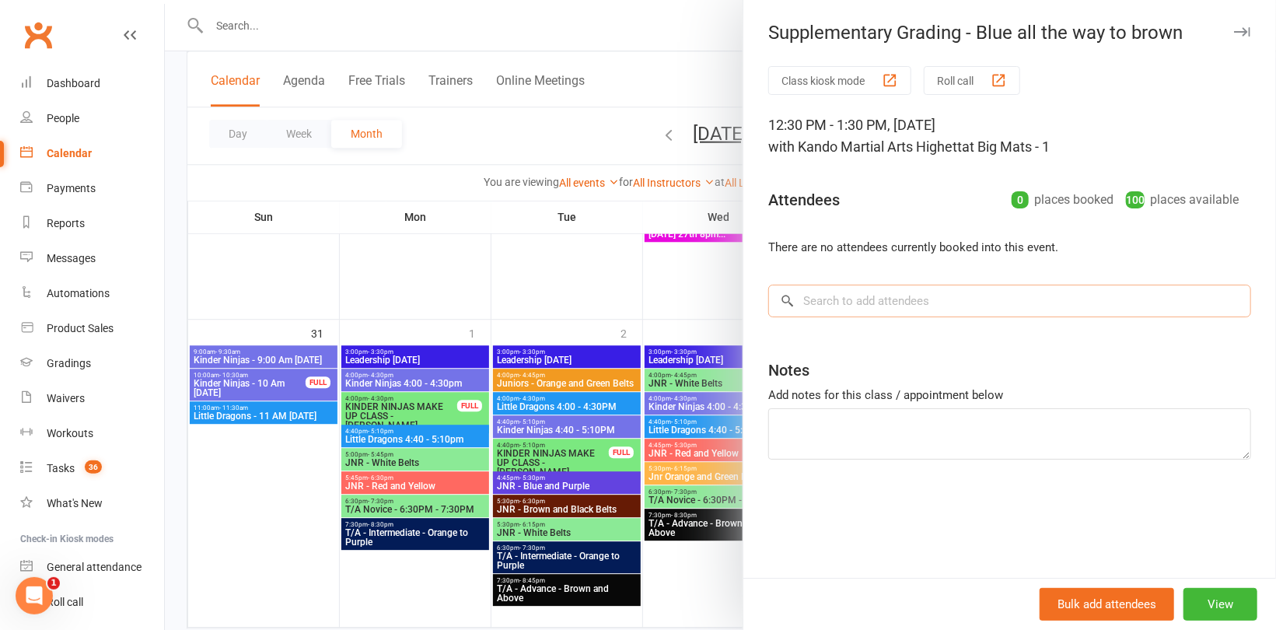
click at [854, 296] on input "search" at bounding box center [1009, 301] width 483 height 33
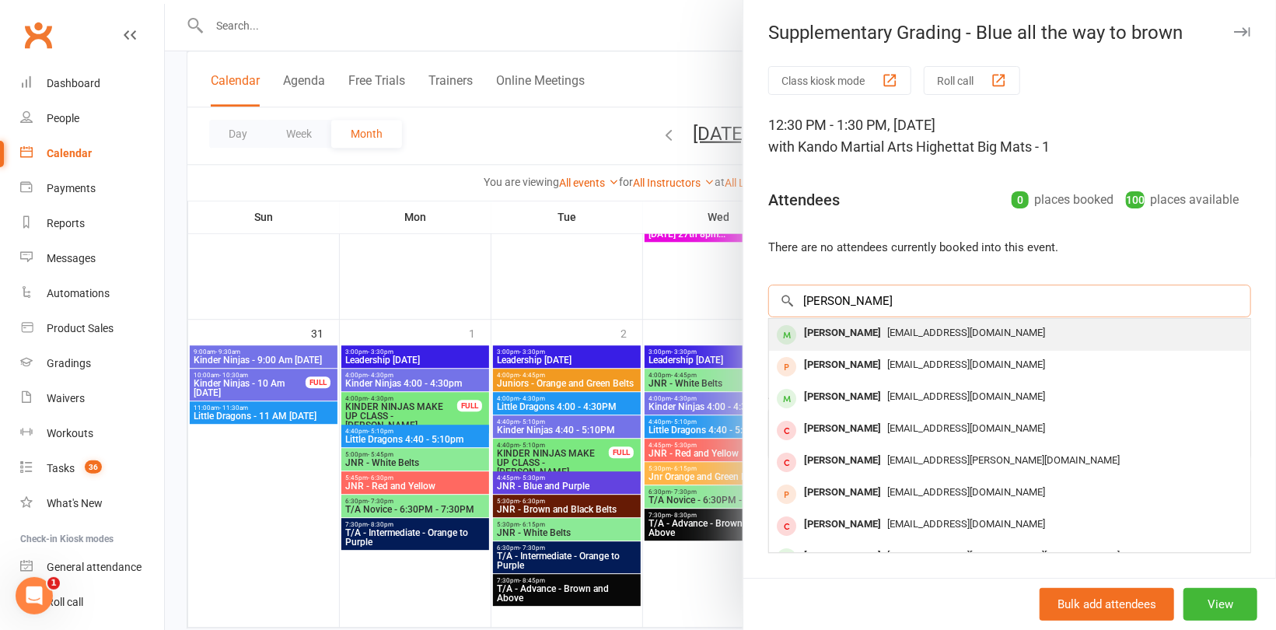
type input "Daniel Gol"
click at [830, 335] on div "[PERSON_NAME]" at bounding box center [842, 333] width 89 height 23
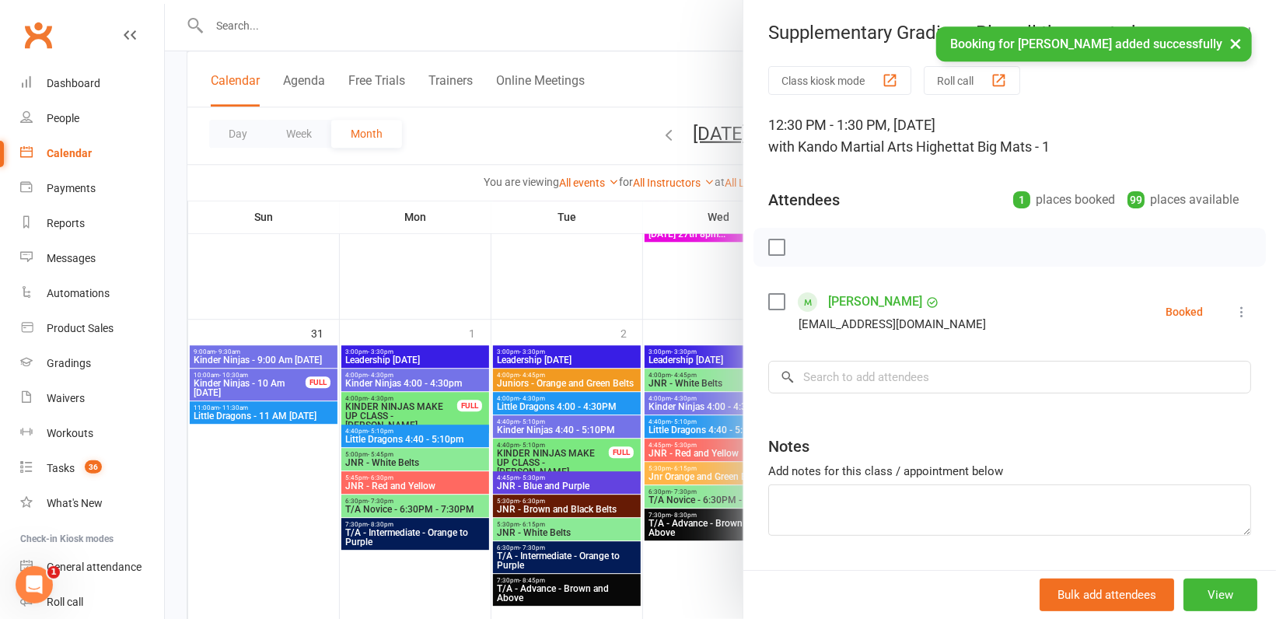
click at [647, 296] on div at bounding box center [720, 309] width 1111 height 619
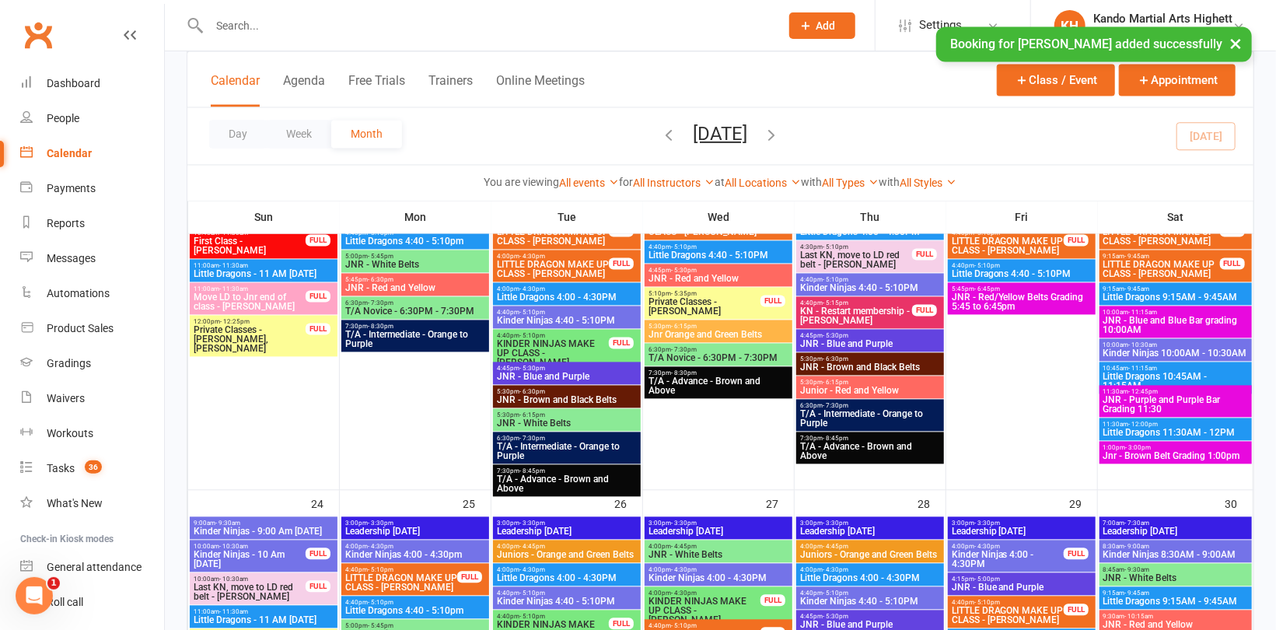
scroll to position [1715, 0]
click at [1174, 316] on span "JNR - Blue and Blue Bar grading 10:00AM" at bounding box center [1176, 325] width 146 height 19
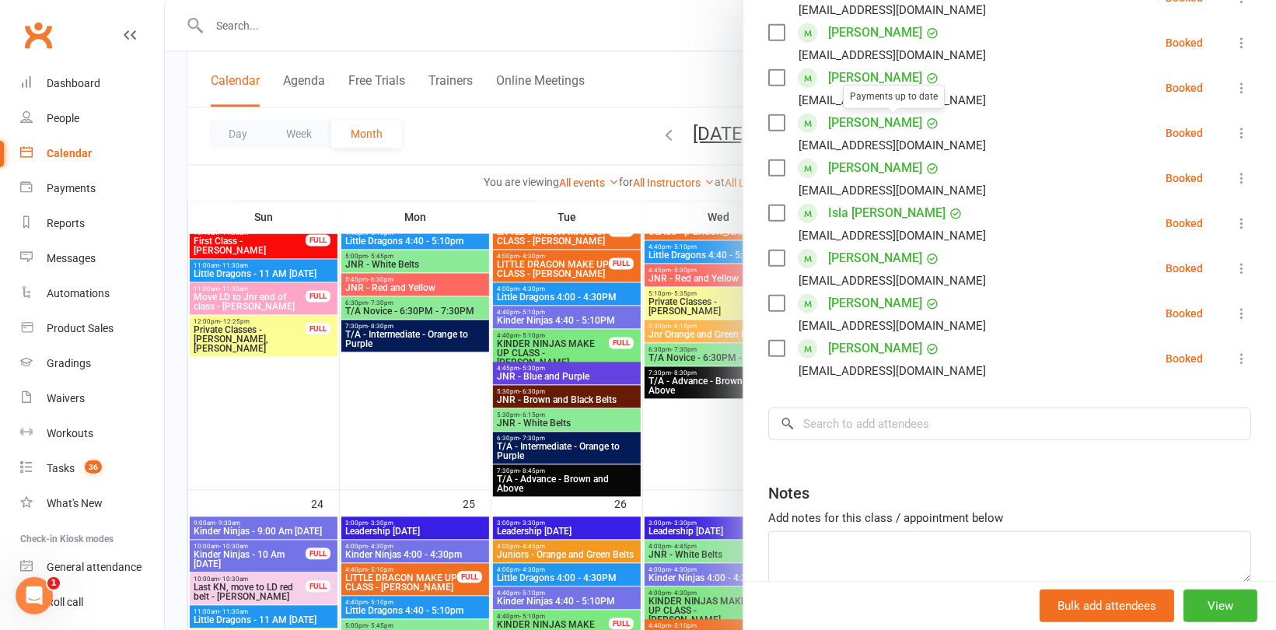
scroll to position [617, 0]
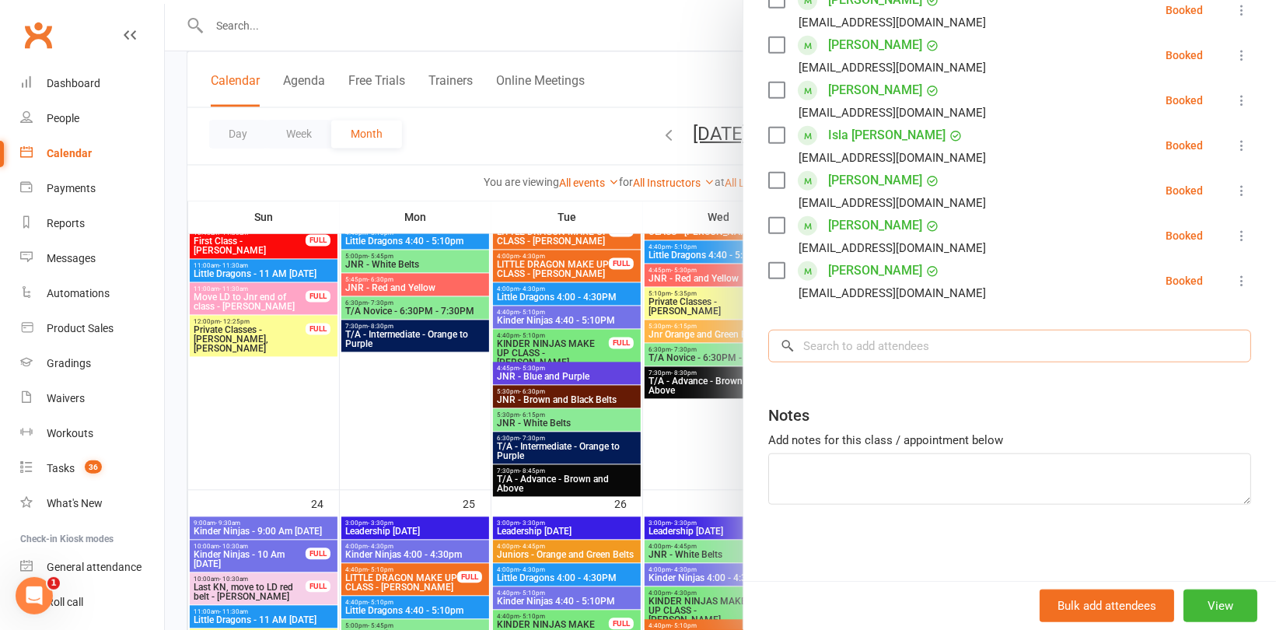
click at [878, 348] on input "search" at bounding box center [1009, 346] width 483 height 33
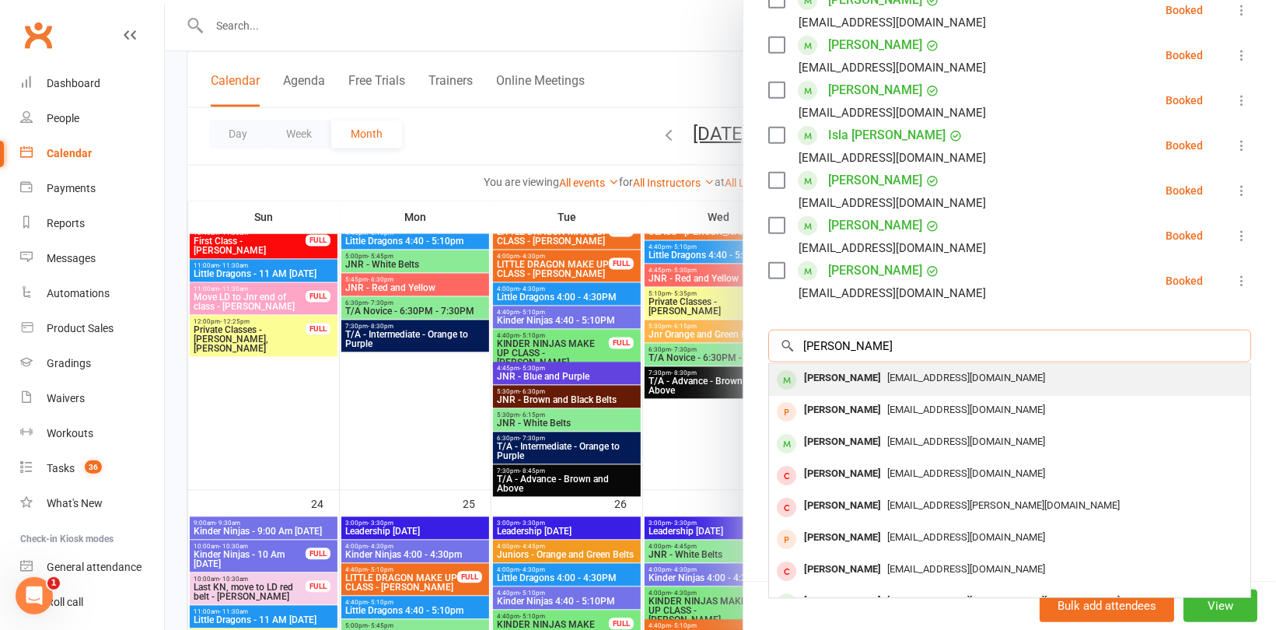
type input "Daniel gol"
click at [851, 376] on div "[PERSON_NAME]" at bounding box center [842, 378] width 89 height 23
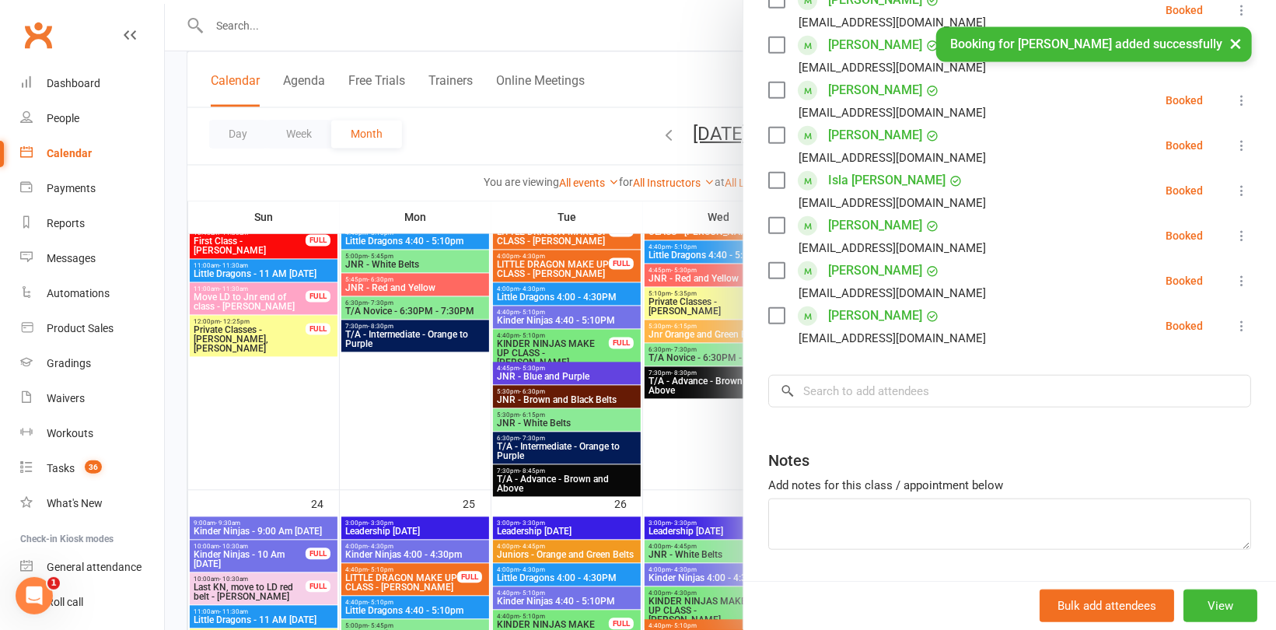
scroll to position [662, 0]
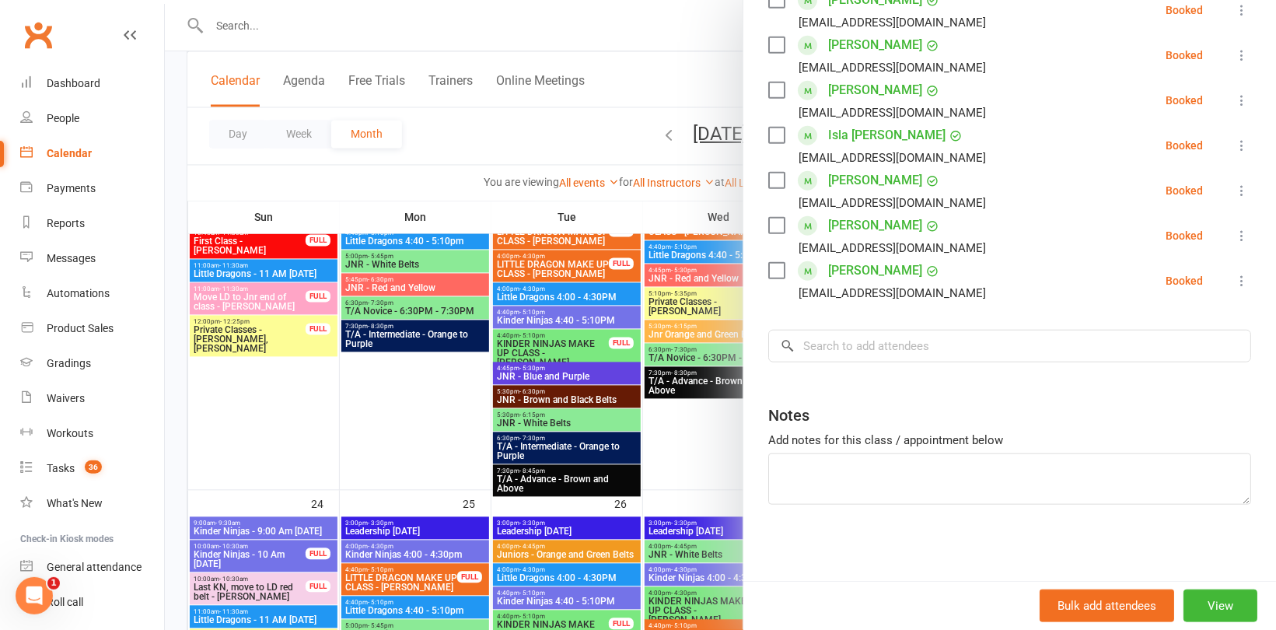
click at [411, 156] on div at bounding box center [720, 315] width 1111 height 630
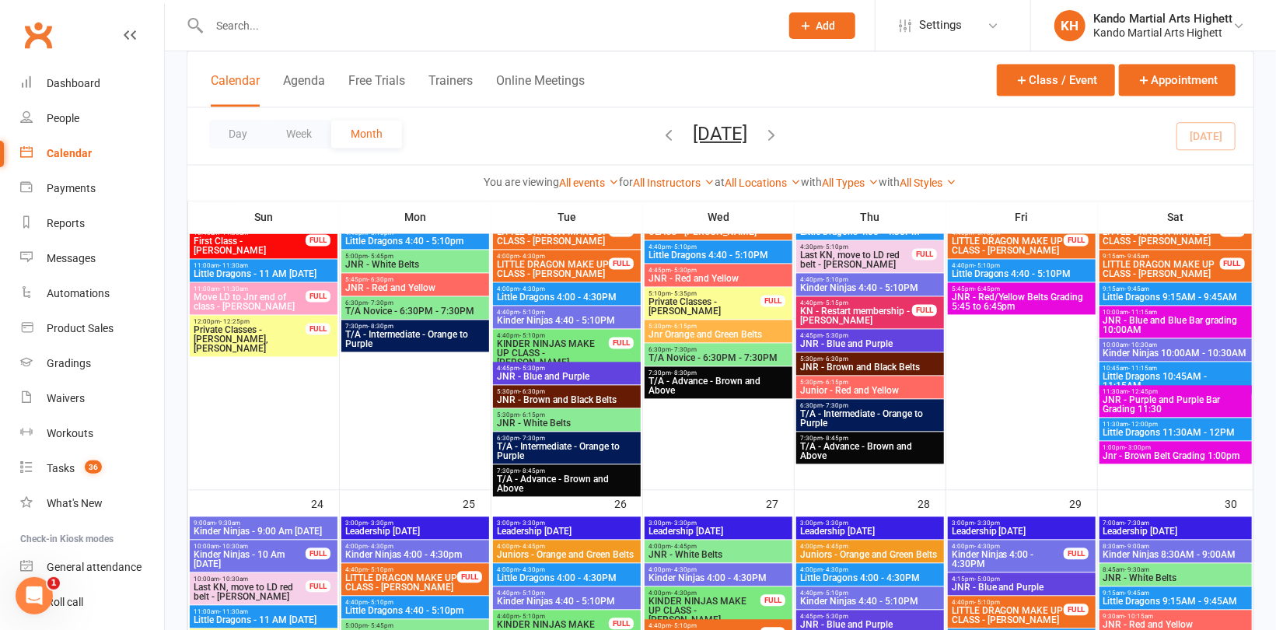
click at [1180, 397] on span "JNR - Purple and Purple Bar Grading 11:30" at bounding box center [1176, 404] width 146 height 19
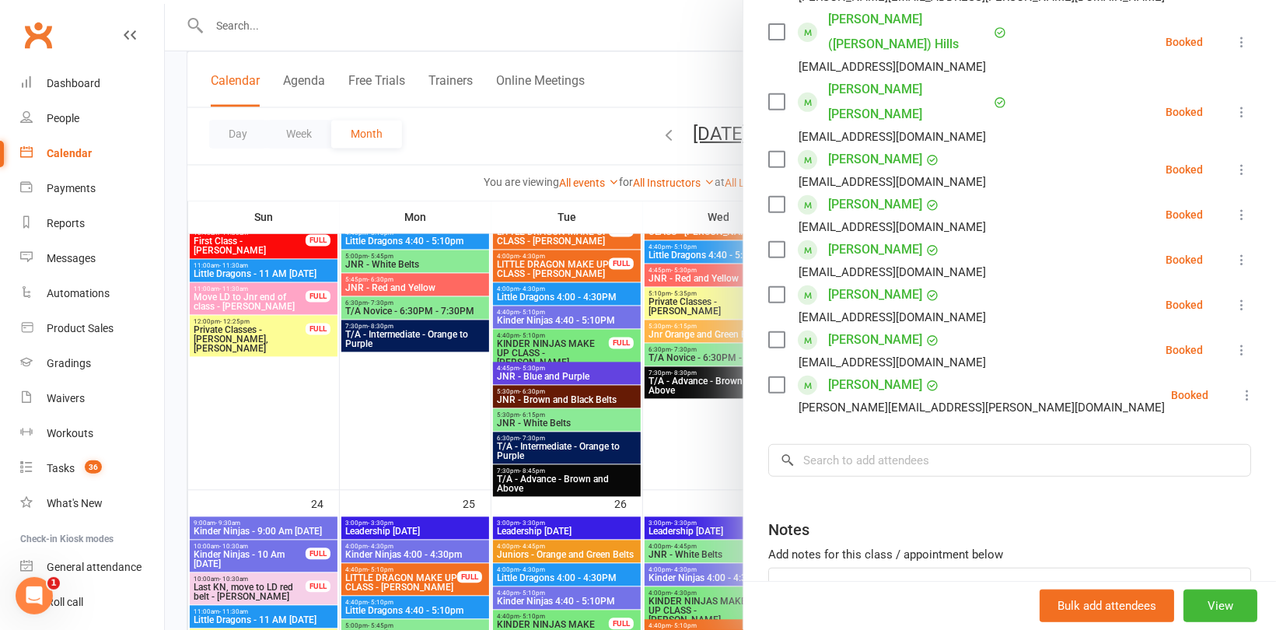
scroll to position [437, 0]
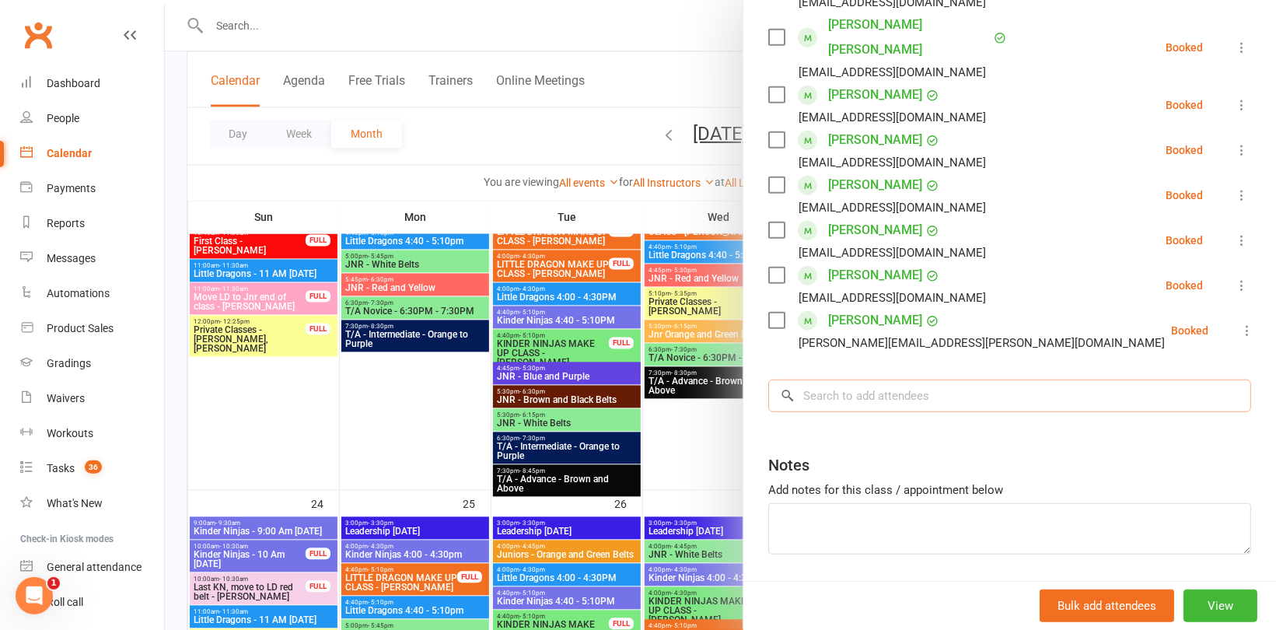
click at [889, 379] on input "search" at bounding box center [1009, 395] width 483 height 33
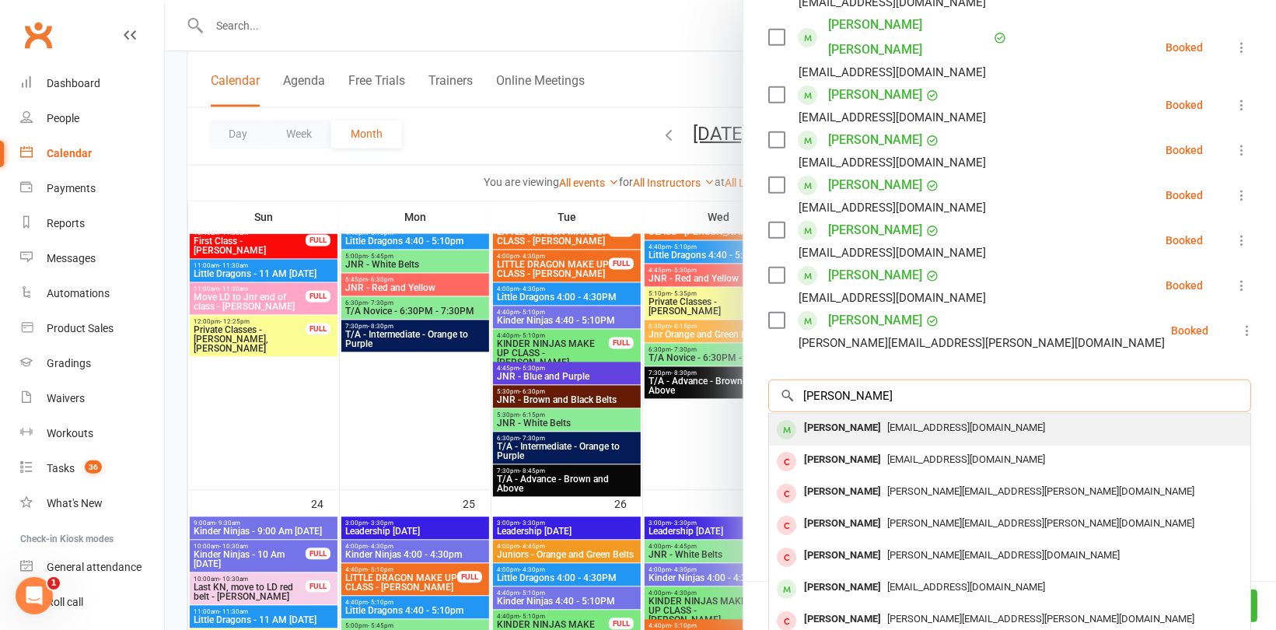
type input "Jessica cu"
click at [867, 417] on div "[PERSON_NAME]" at bounding box center [842, 428] width 89 height 23
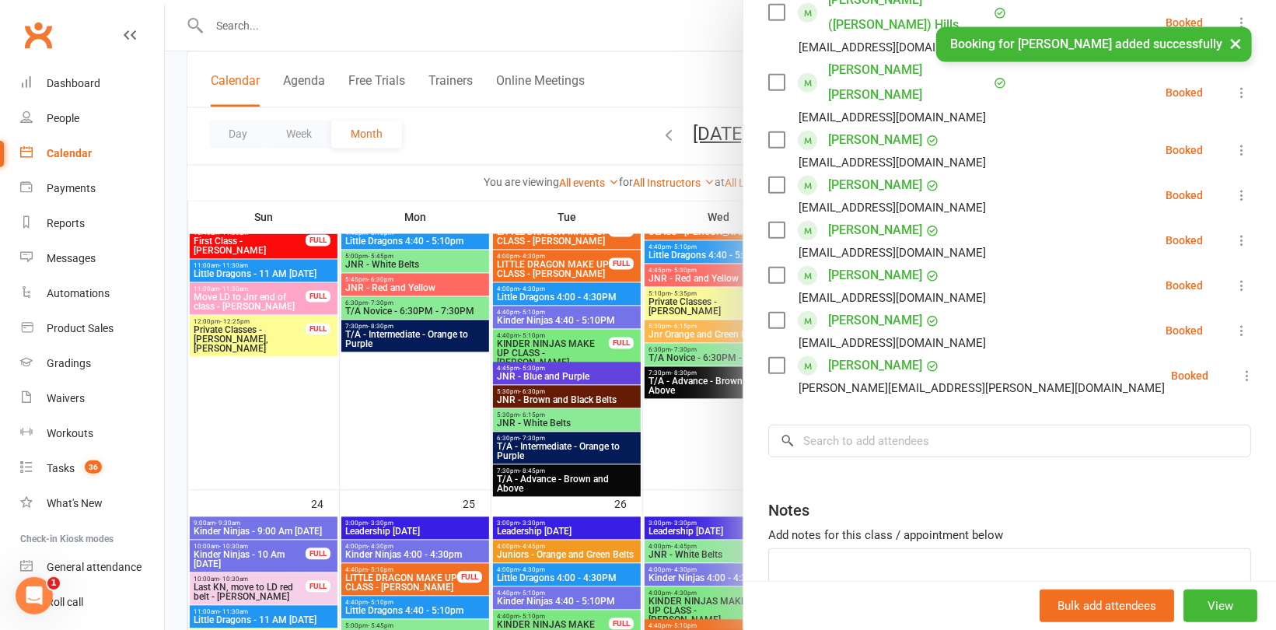
scroll to position [481, 0]
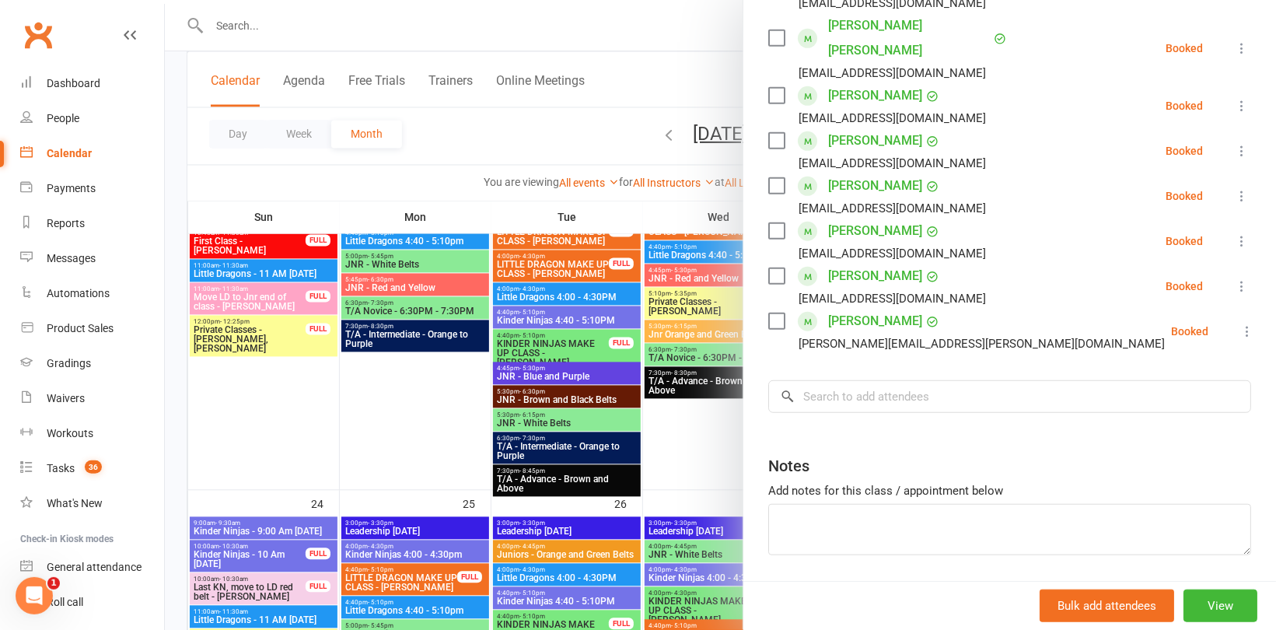
click at [528, 199] on div at bounding box center [720, 315] width 1111 height 630
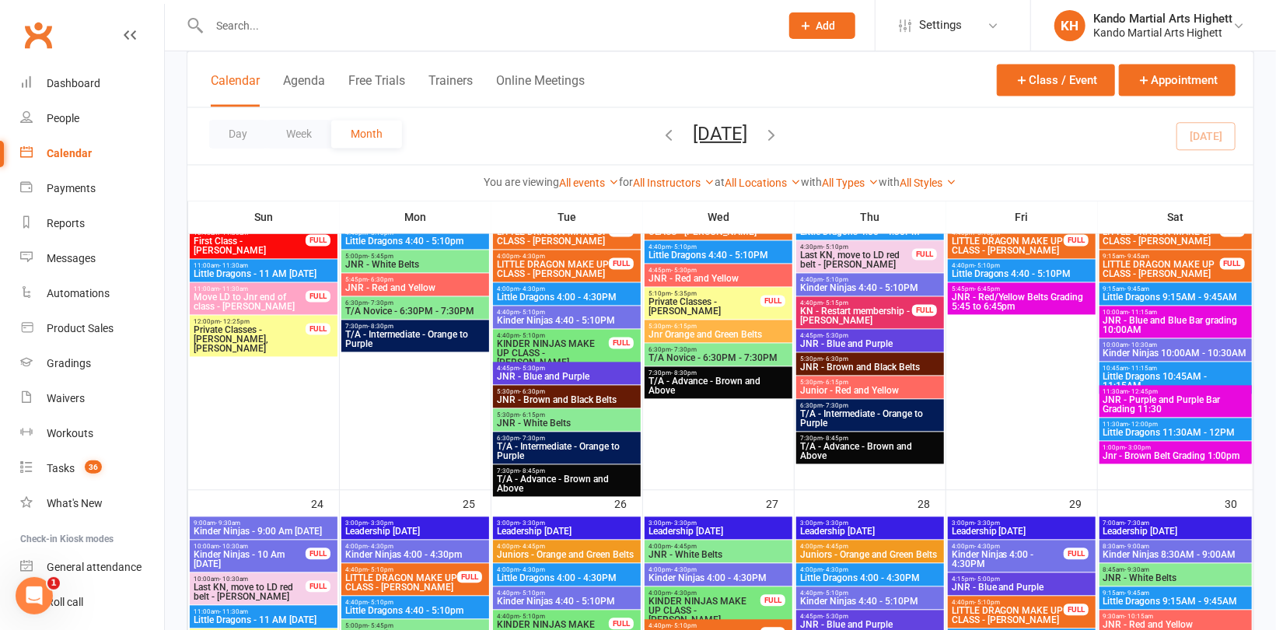
click at [1179, 321] on span "JNR - Blue and Blue Bar grading 10:00AM" at bounding box center [1176, 325] width 146 height 19
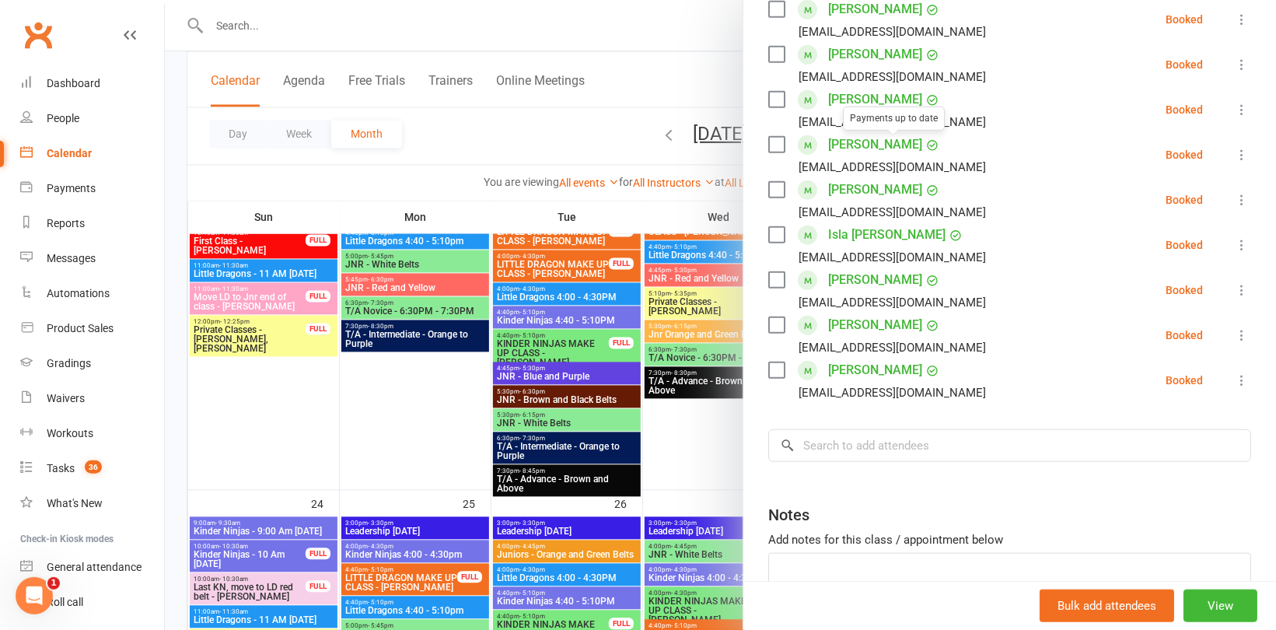
scroll to position [662, 0]
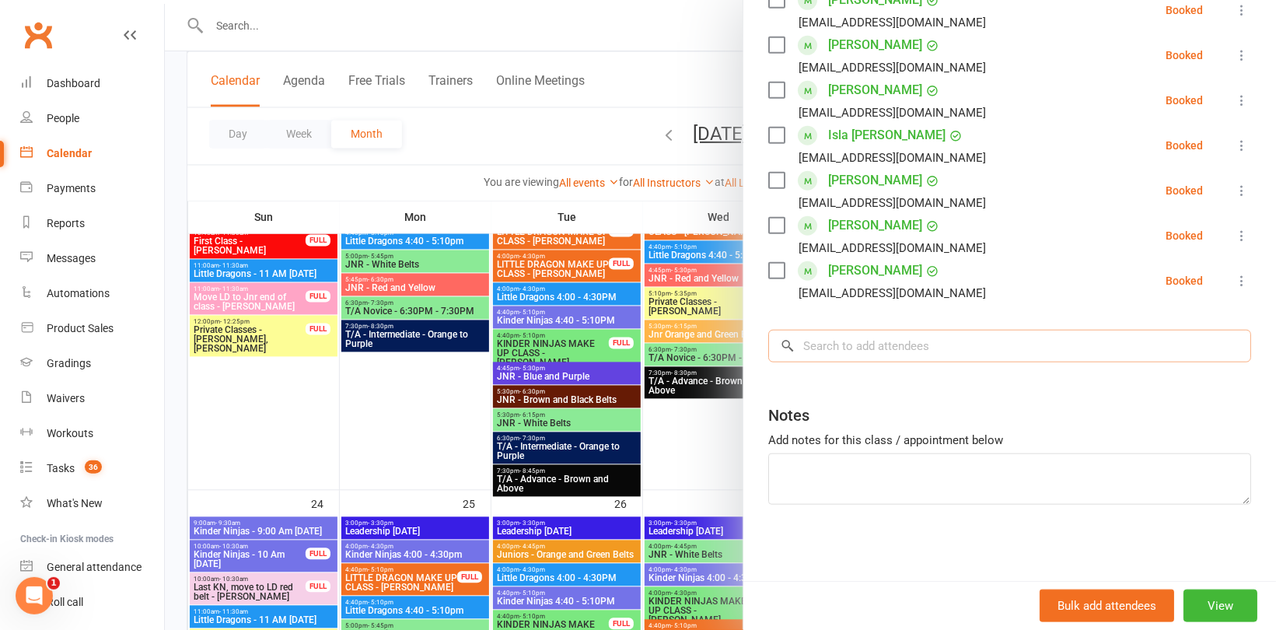
click at [862, 350] on input "search" at bounding box center [1009, 346] width 483 height 33
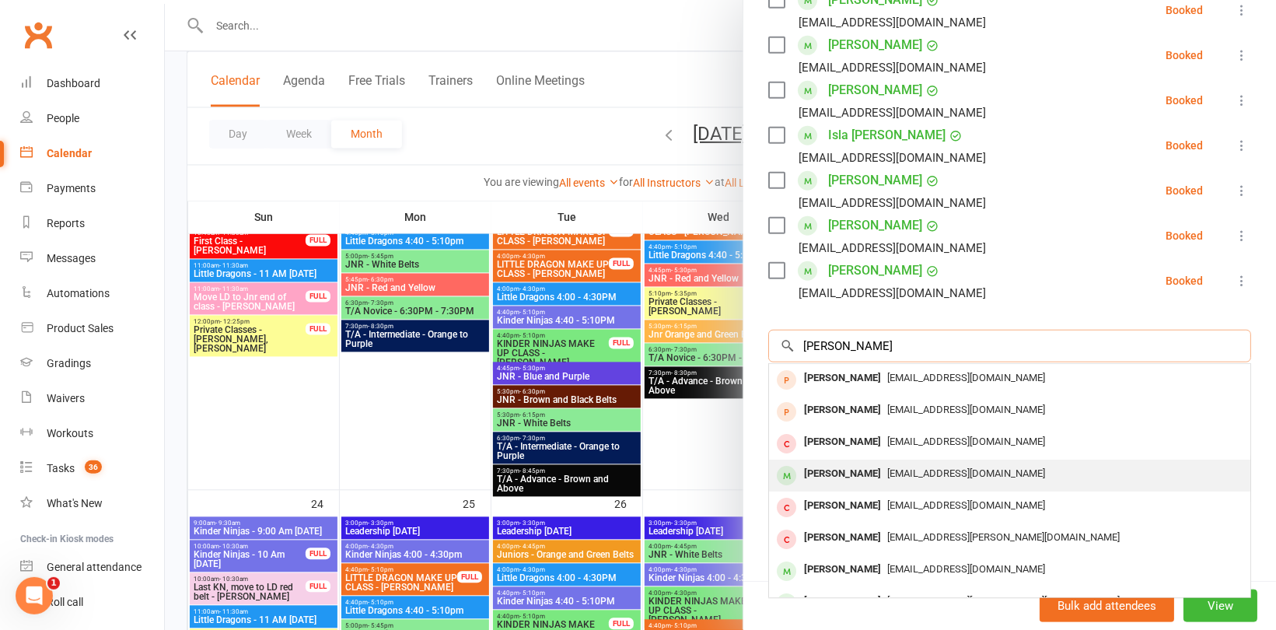
type input "Daniel c"
click at [826, 464] on div "[PERSON_NAME]" at bounding box center [842, 474] width 89 height 23
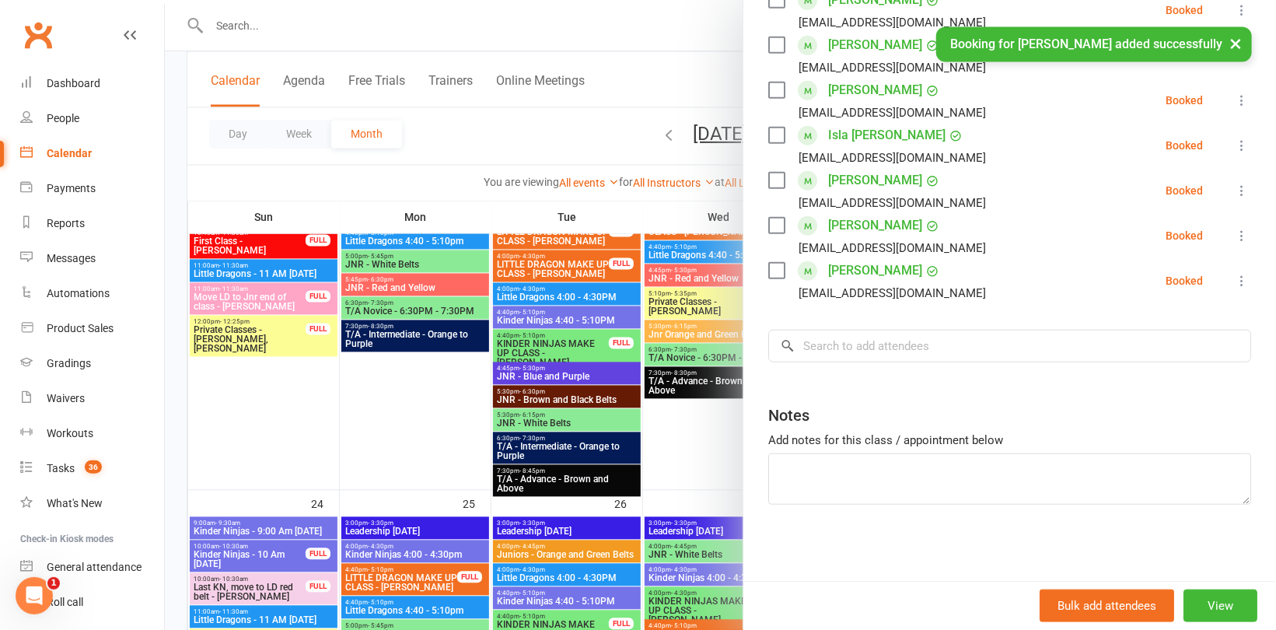
scroll to position [708, 0]
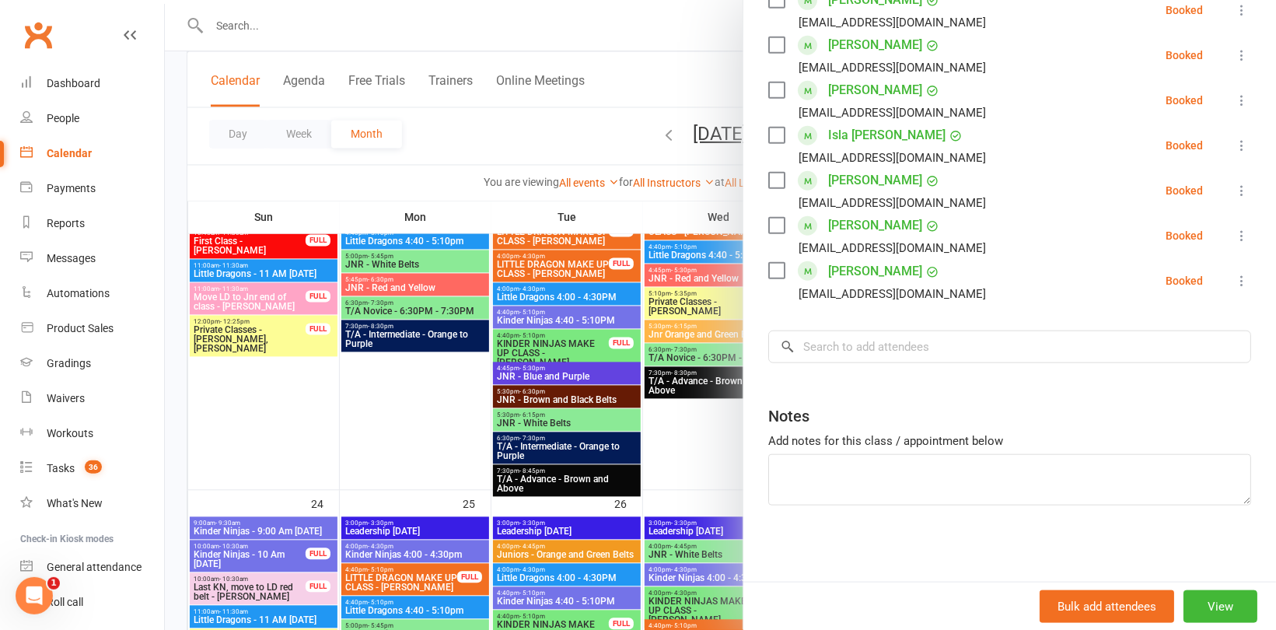
click at [460, 153] on div at bounding box center [720, 315] width 1111 height 630
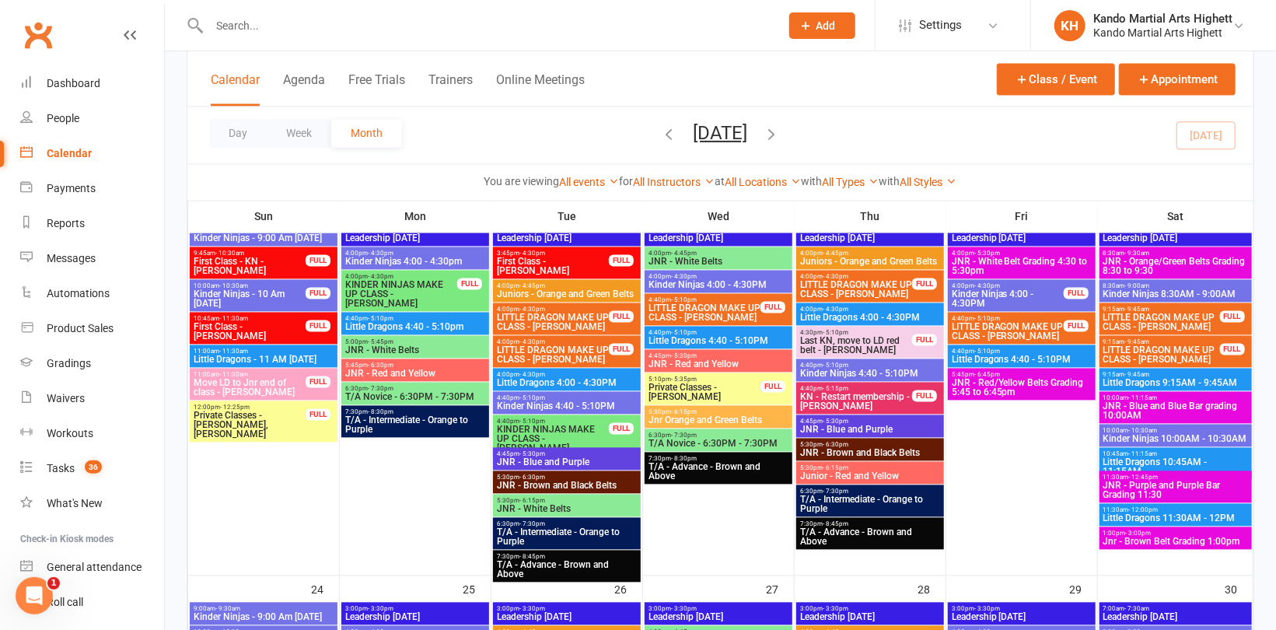
scroll to position [1560, 0]
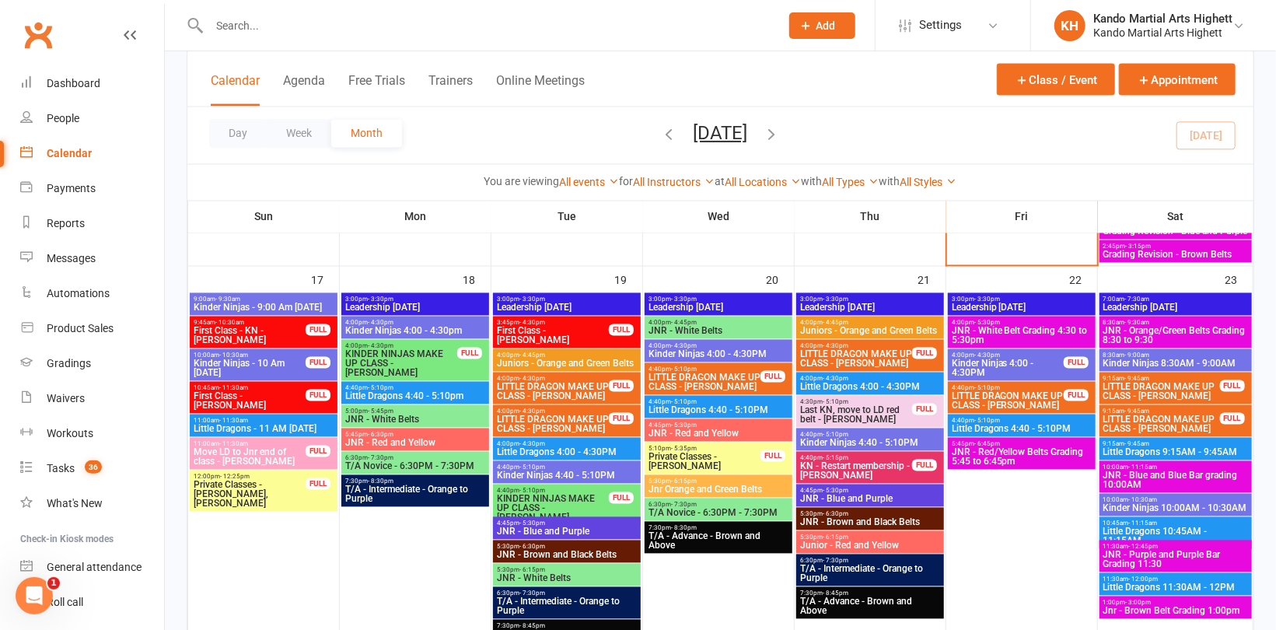
click at [1188, 327] on span "JNR - Orange/Green Belts Grading 8:30 to 9:30" at bounding box center [1176, 336] width 146 height 19
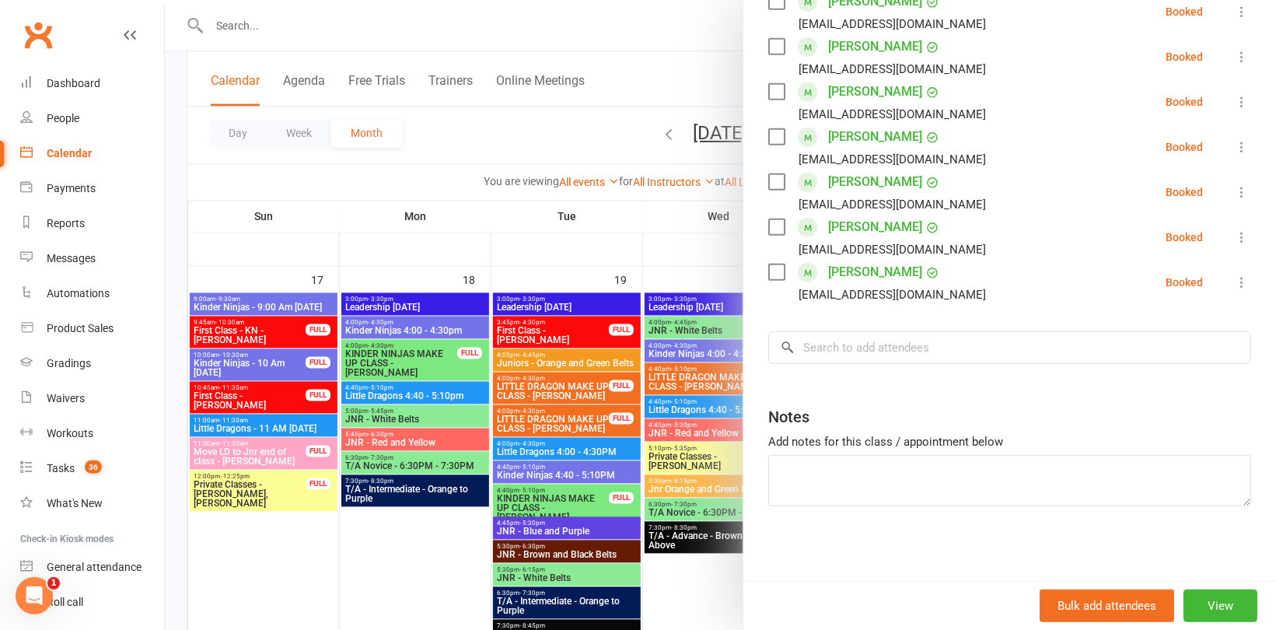
scroll to position [437, 0]
click at [915, 341] on input "search" at bounding box center [1009, 346] width 483 height 33
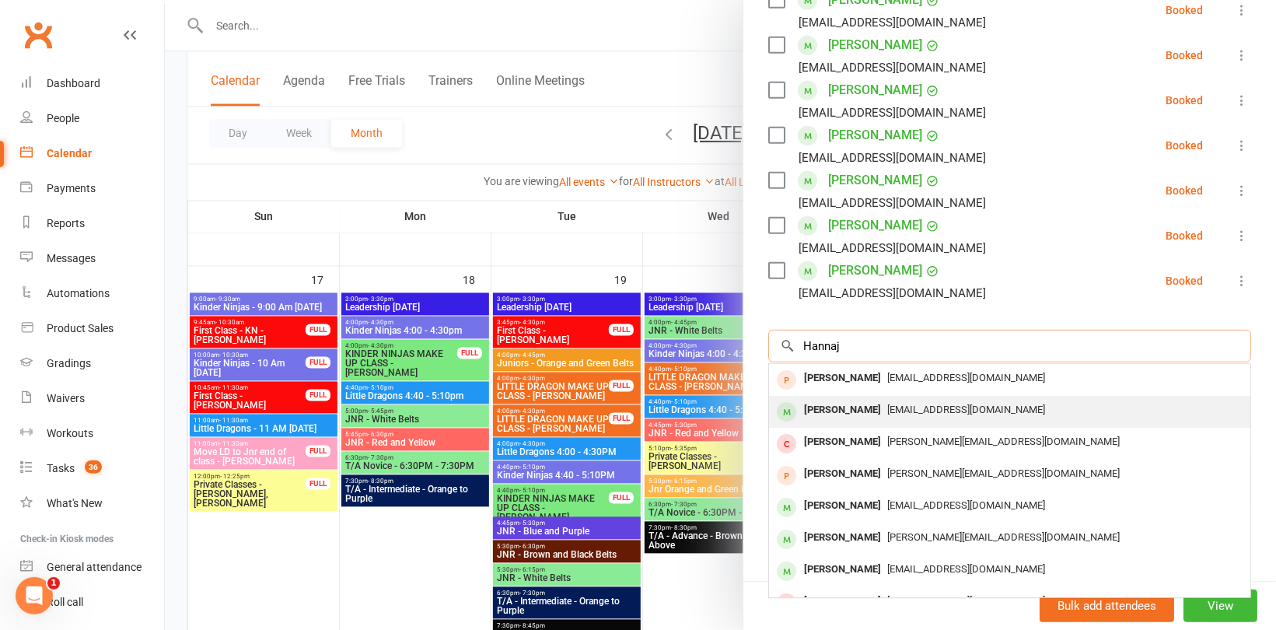
type input "Hannaj"
click at [887, 414] on span "robjcurran@gmail.com" at bounding box center [966, 410] width 158 height 12
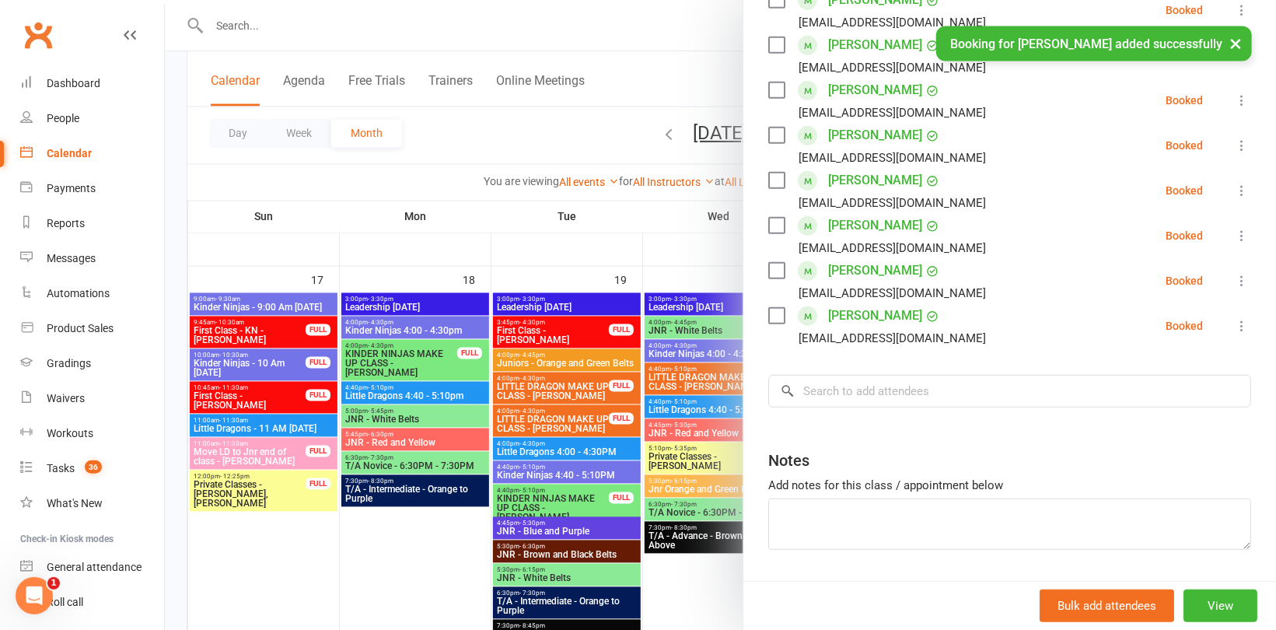
scroll to position [481, 0]
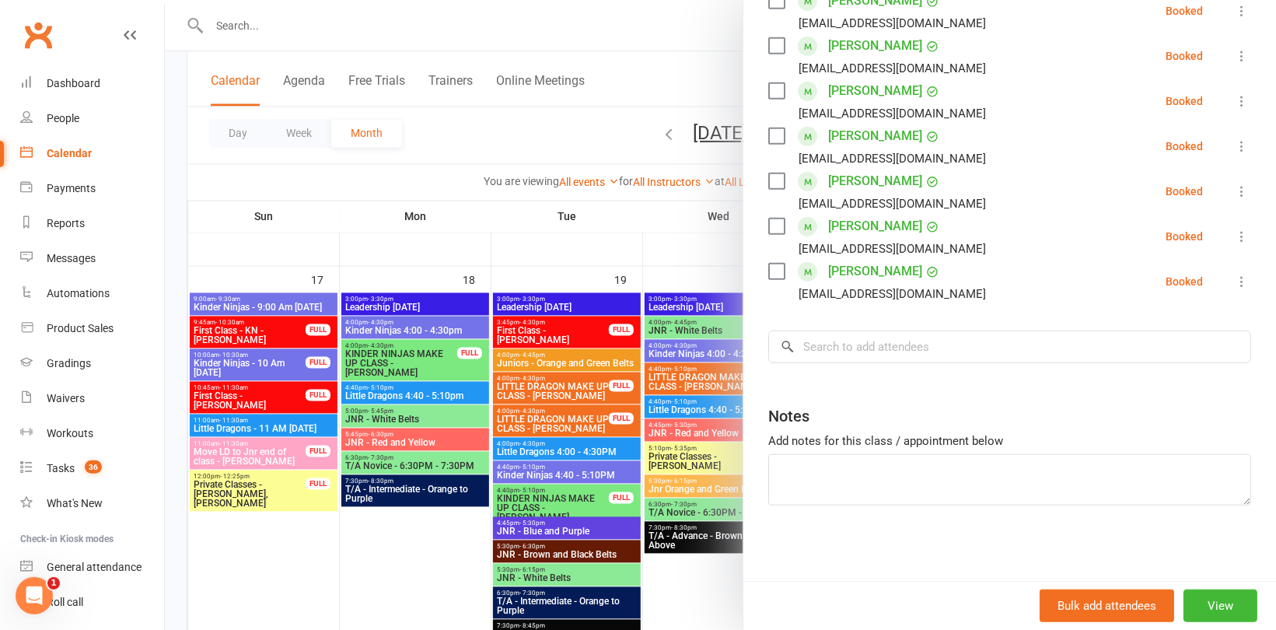
click at [314, 172] on div at bounding box center [720, 315] width 1111 height 630
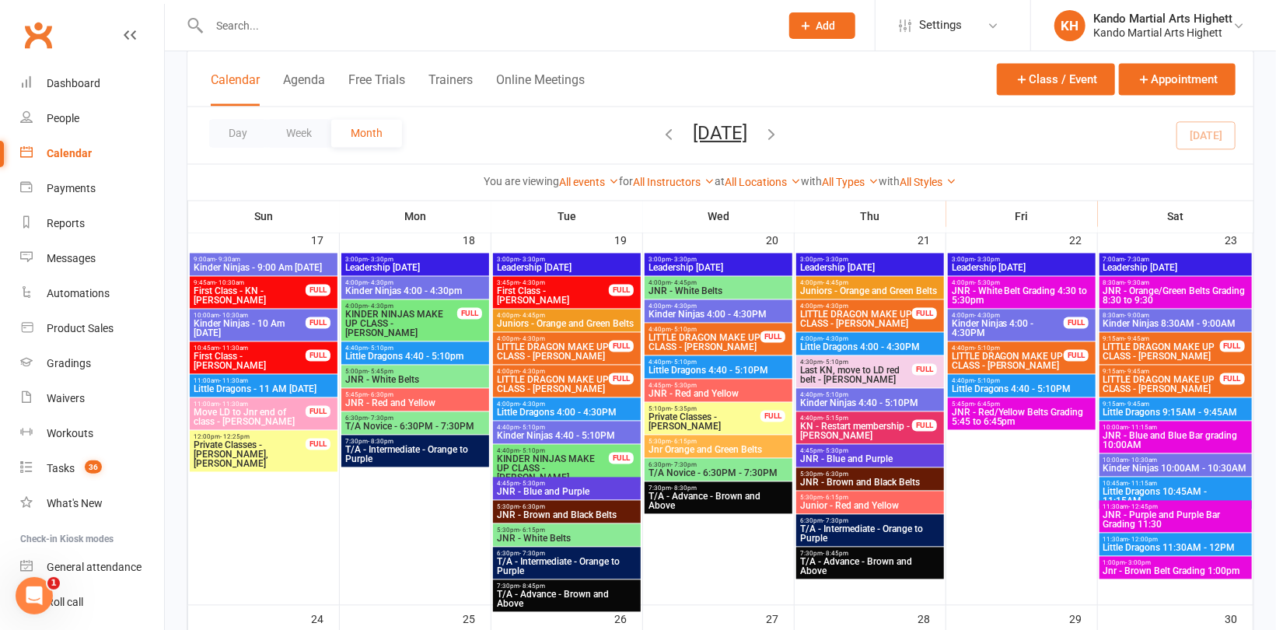
scroll to position [1637, 0]
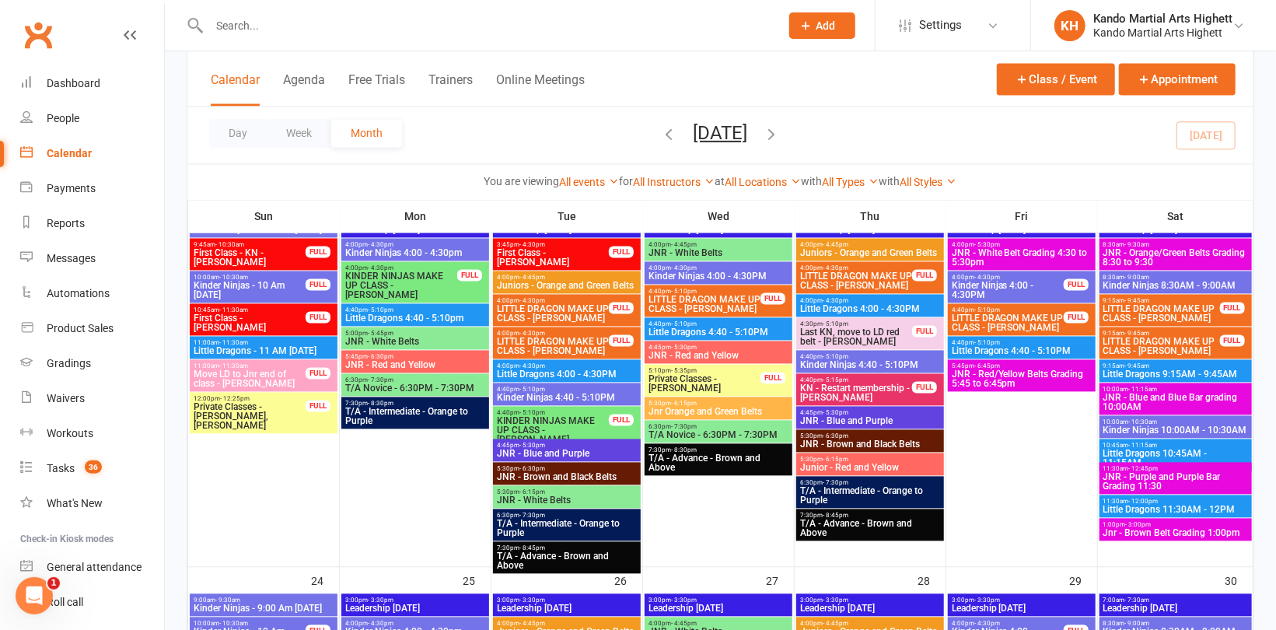
click at [1183, 250] on span "JNR - Orange/Green Belts Grading 8:30 to 9:30" at bounding box center [1176, 258] width 146 height 19
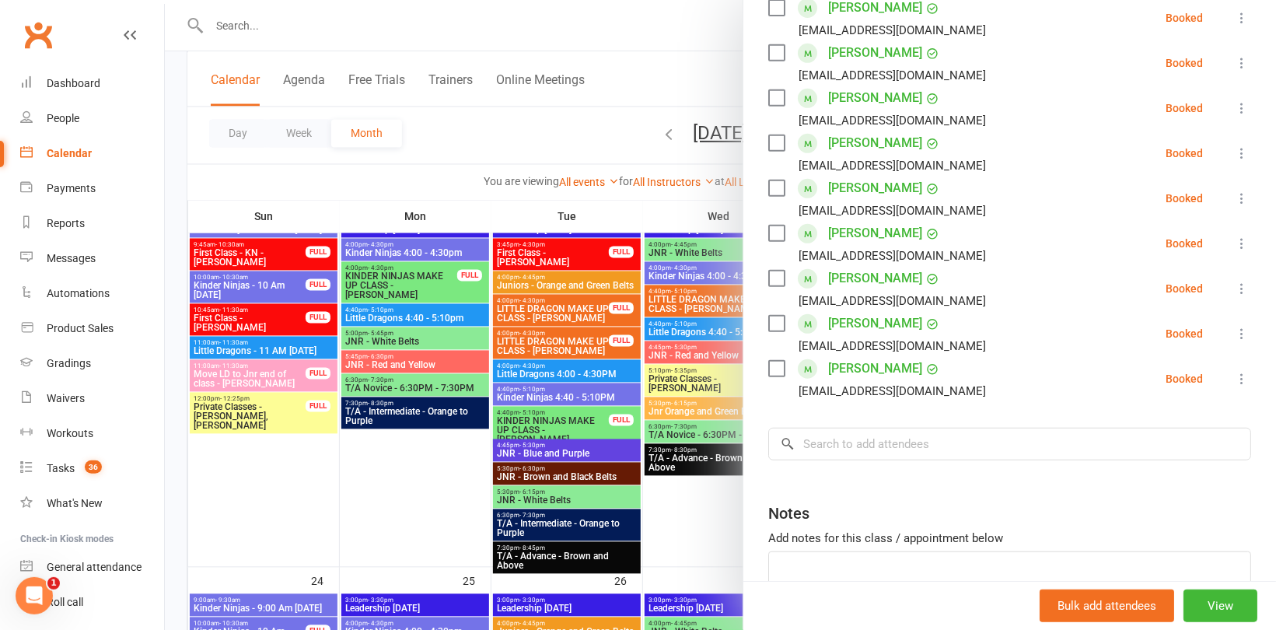
scroll to position [482, 0]
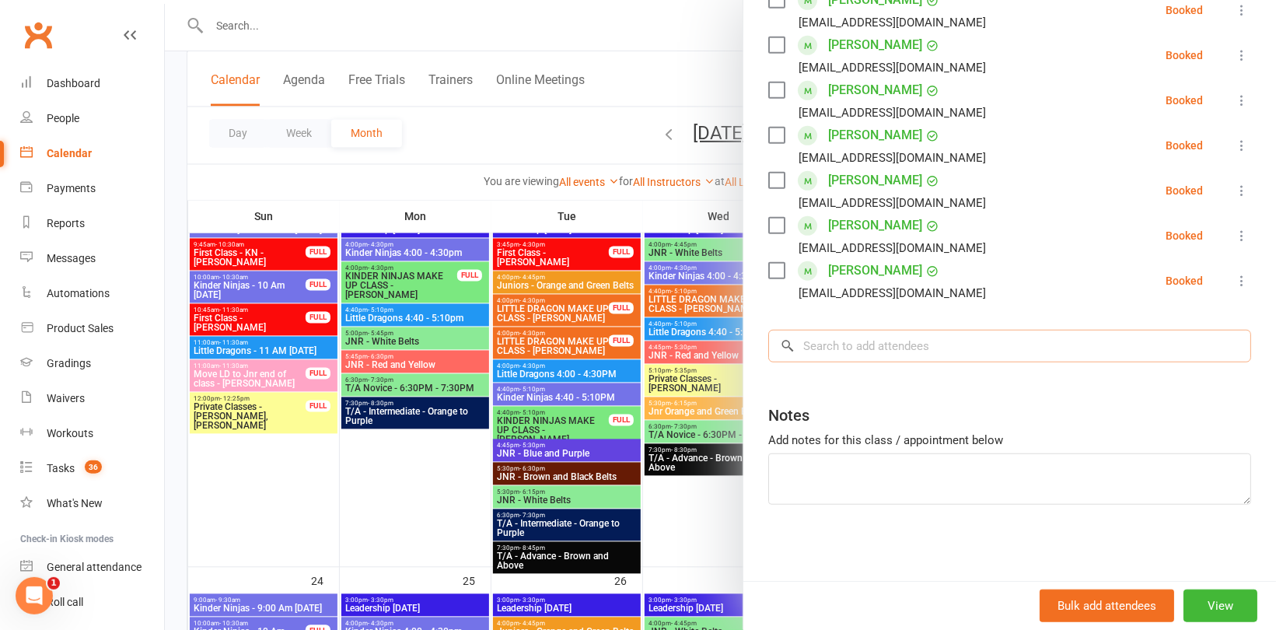
click at [898, 330] on input "search" at bounding box center [1009, 346] width 483 height 33
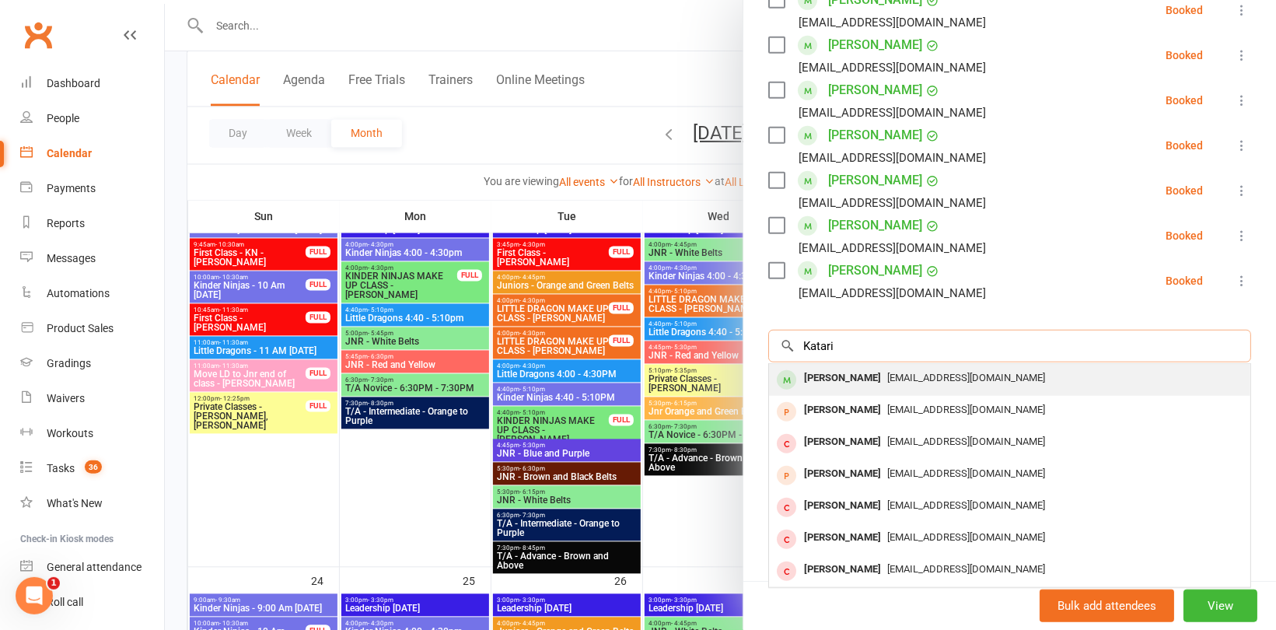
type input "Katari"
click at [828, 376] on div "[PERSON_NAME]" at bounding box center [842, 378] width 89 height 23
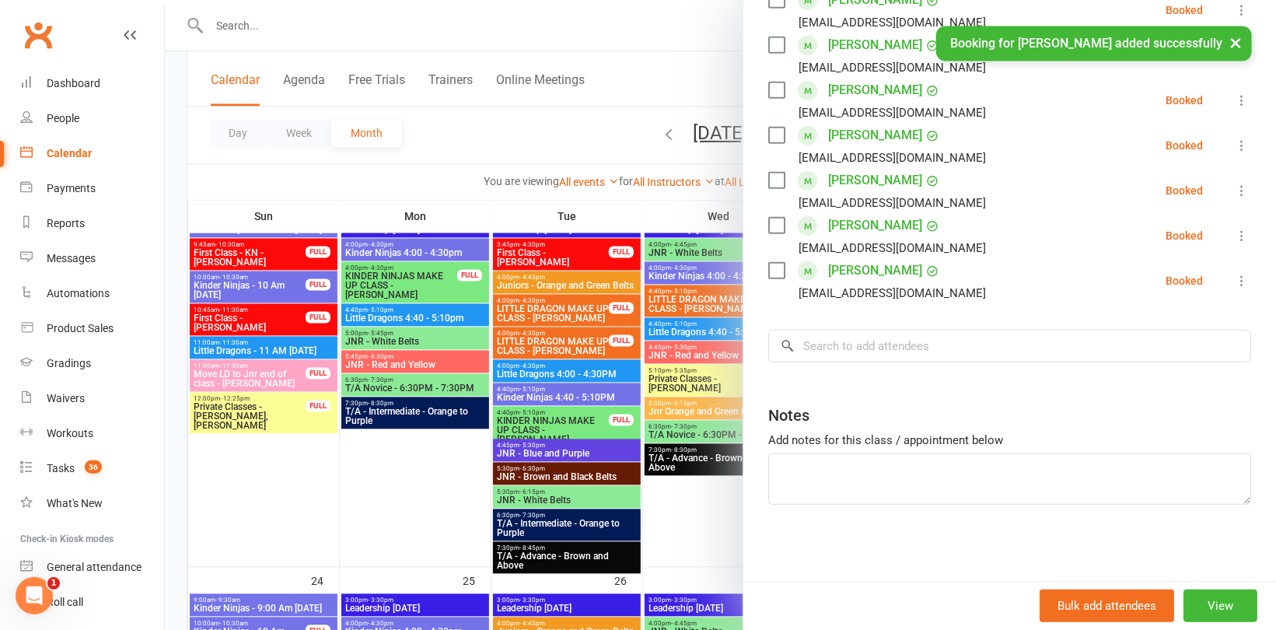
scroll to position [527, 0]
click at [844, 352] on input "search" at bounding box center [1009, 346] width 483 height 33
type input "T"
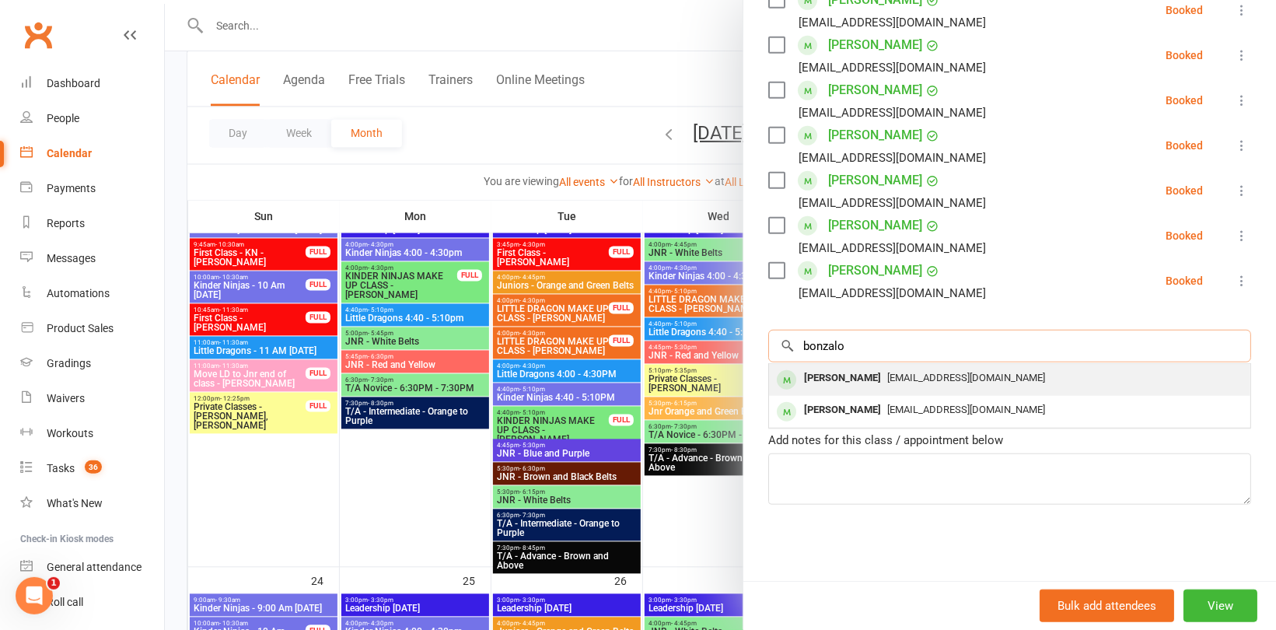
type input "bonzalo"
click at [806, 379] on div "[PERSON_NAME]" at bounding box center [842, 378] width 89 height 23
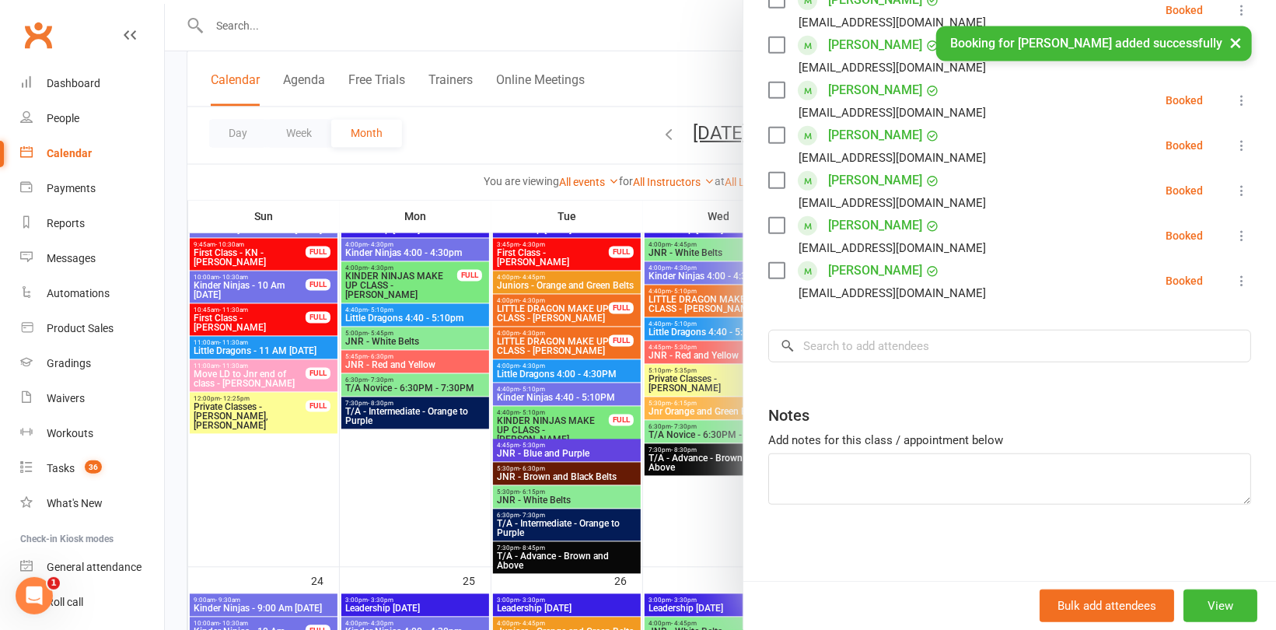
scroll to position [572, 0]
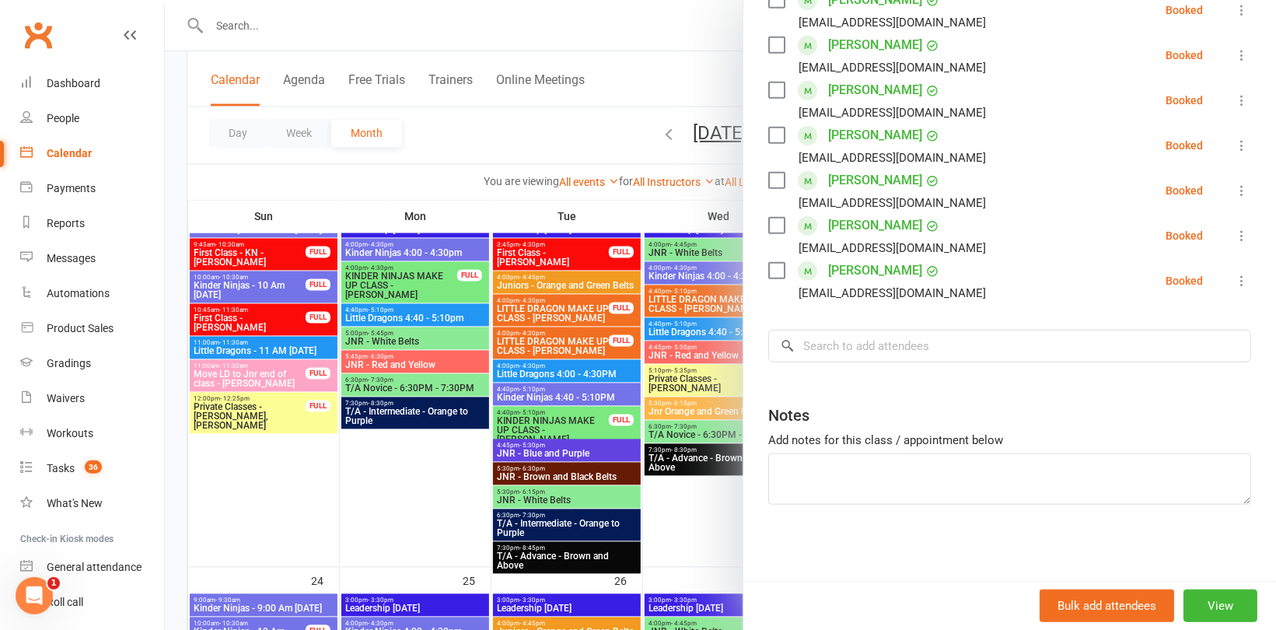
click at [504, 198] on div at bounding box center [720, 315] width 1111 height 630
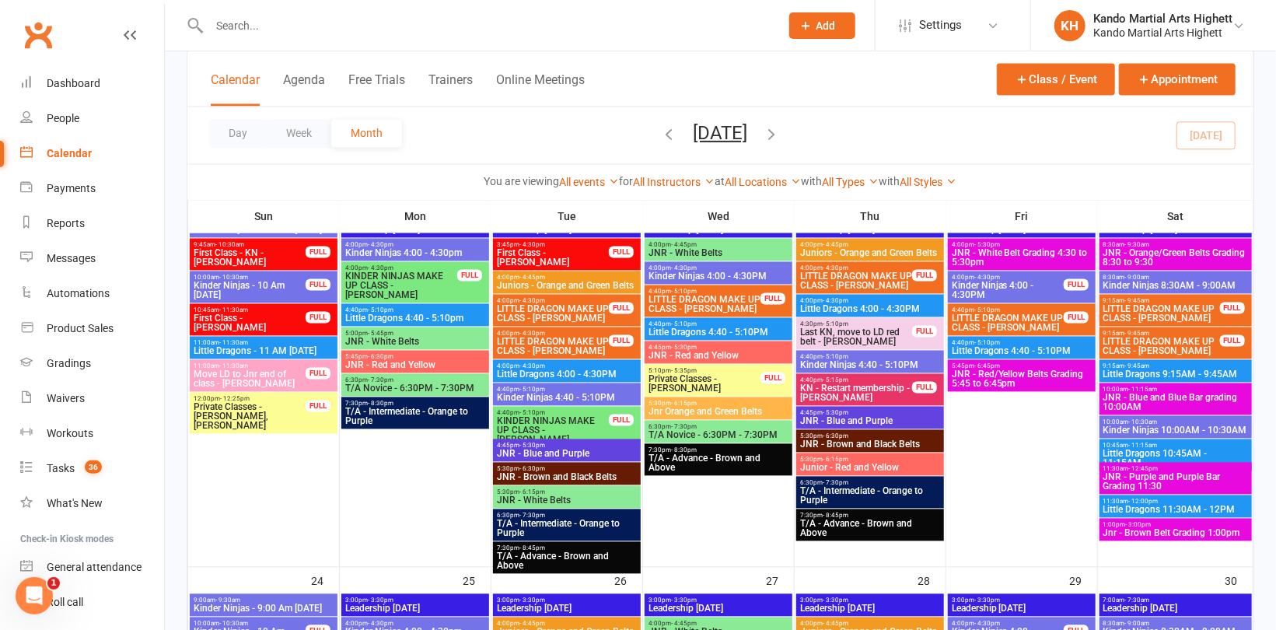
scroll to position [573, 0]
click at [1191, 400] on span "JNR - Blue and Blue Bar grading 10:00AM" at bounding box center [1176, 402] width 146 height 19
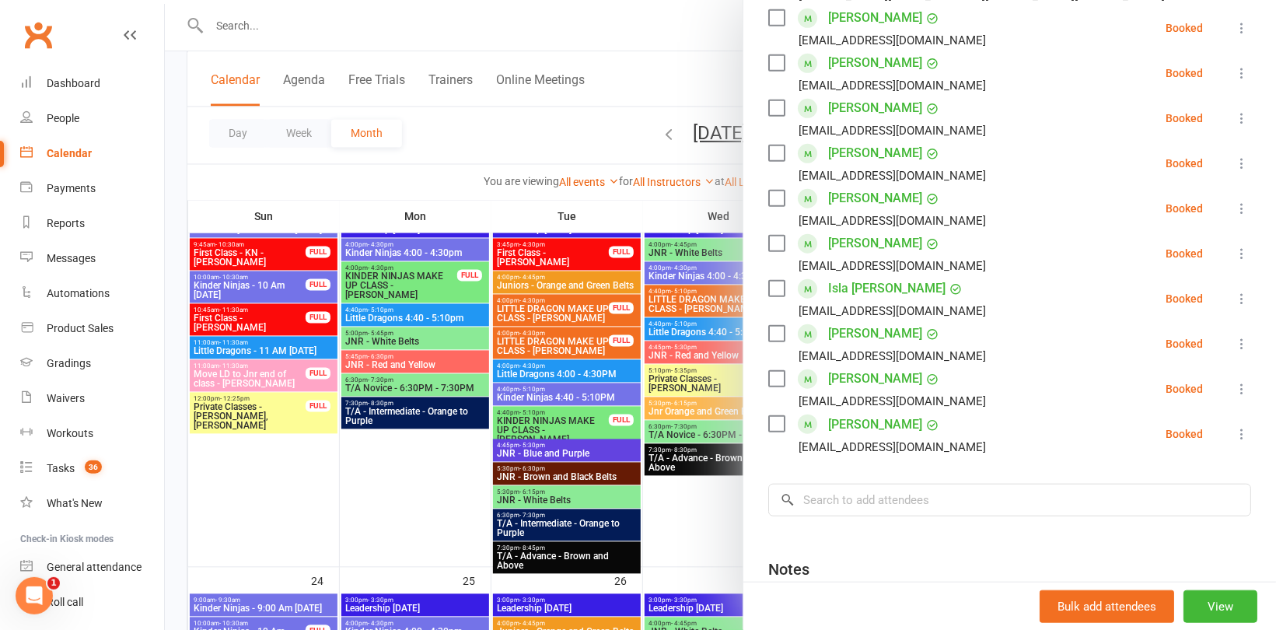
scroll to position [700, 0]
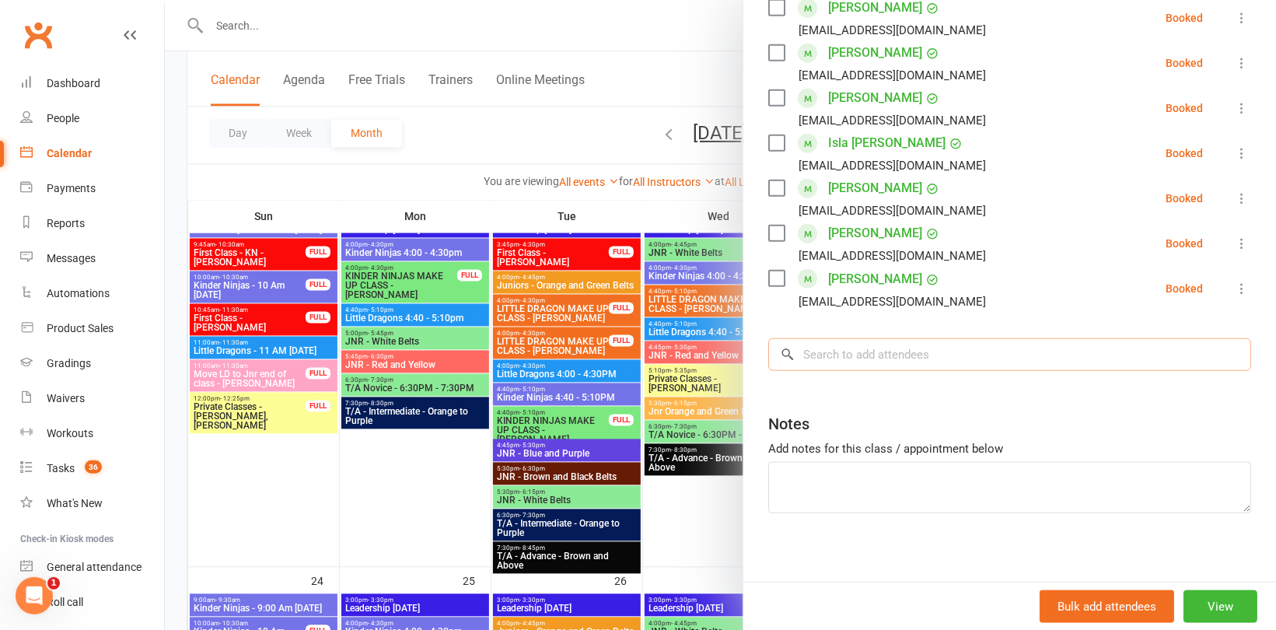
click at [872, 348] on input "search" at bounding box center [1009, 354] width 483 height 33
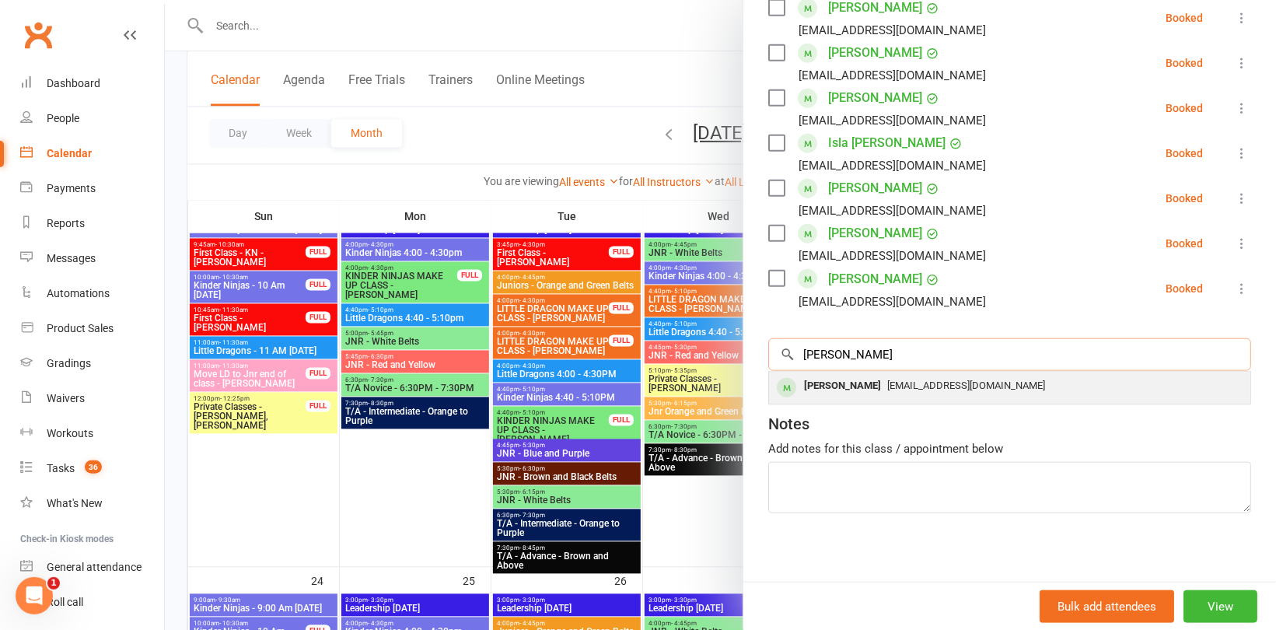
type input "[PERSON_NAME]"
click at [934, 386] on span "Ishara.wijemanne@gmail.com" at bounding box center [966, 385] width 158 height 12
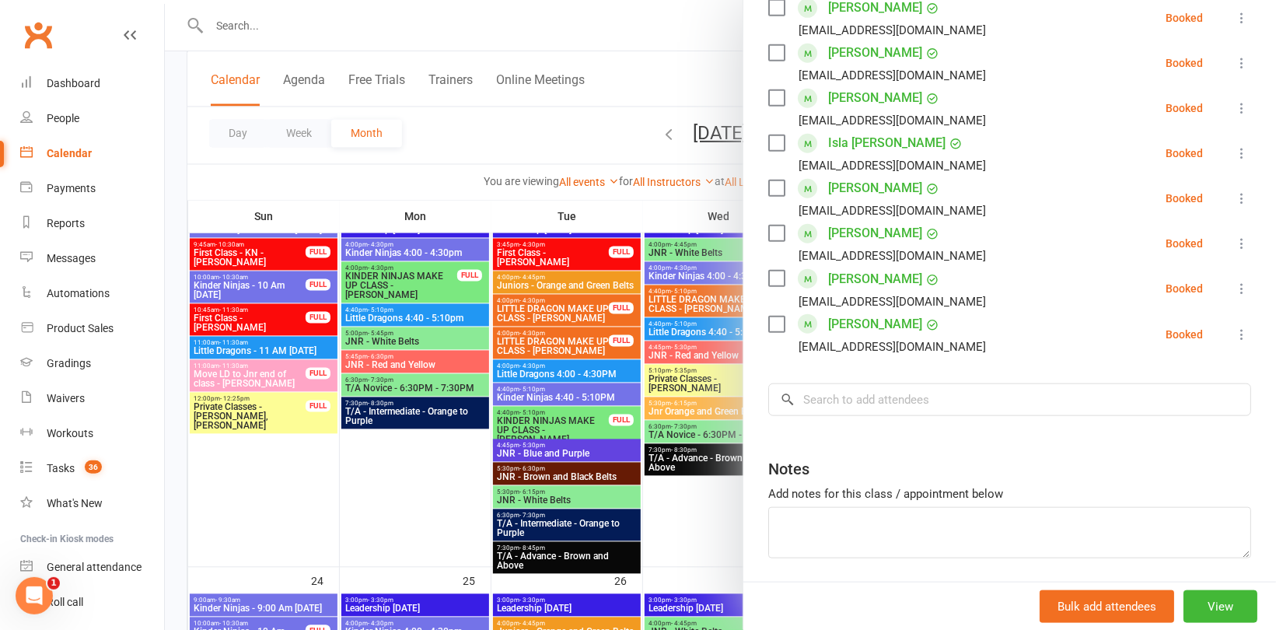
click at [360, 181] on div at bounding box center [720, 315] width 1111 height 630
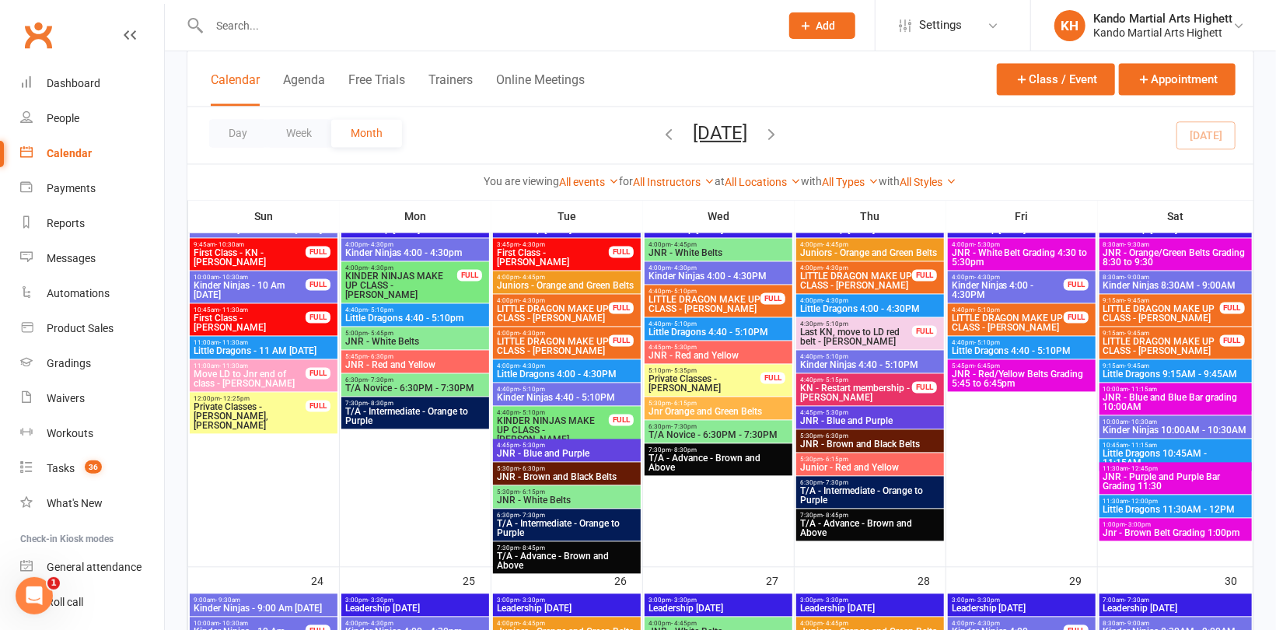
click at [1141, 480] on span "JNR - Purple and Purple Bar Grading 11:30" at bounding box center [1176, 482] width 146 height 19
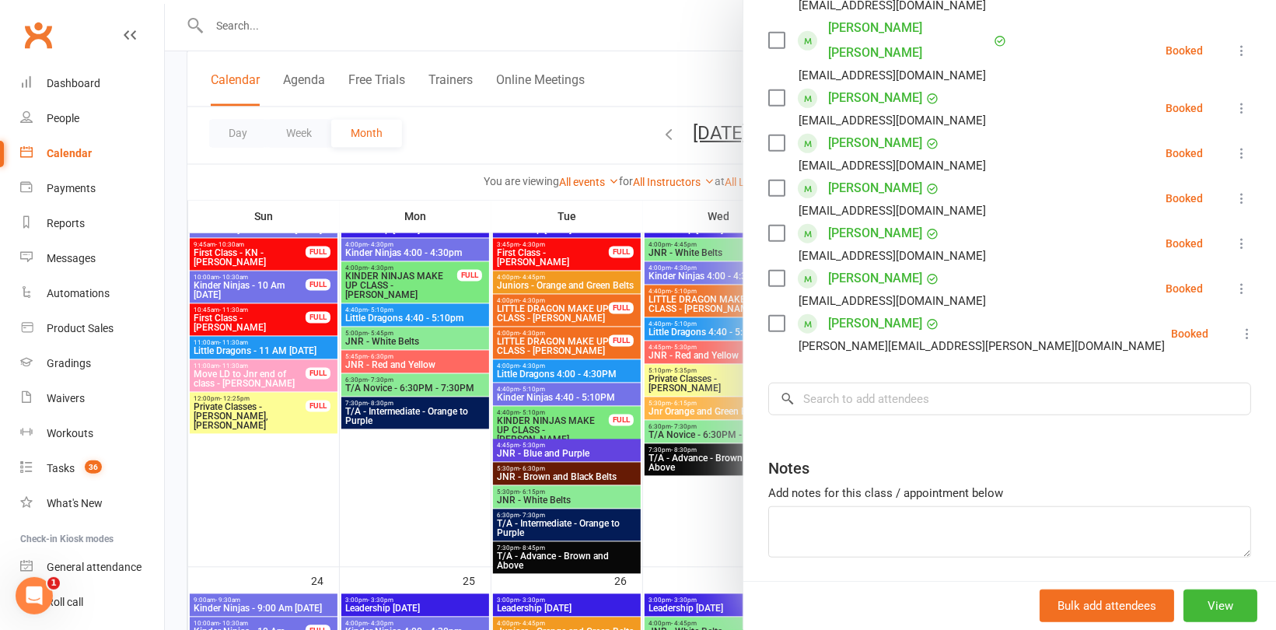
scroll to position [482, 0]
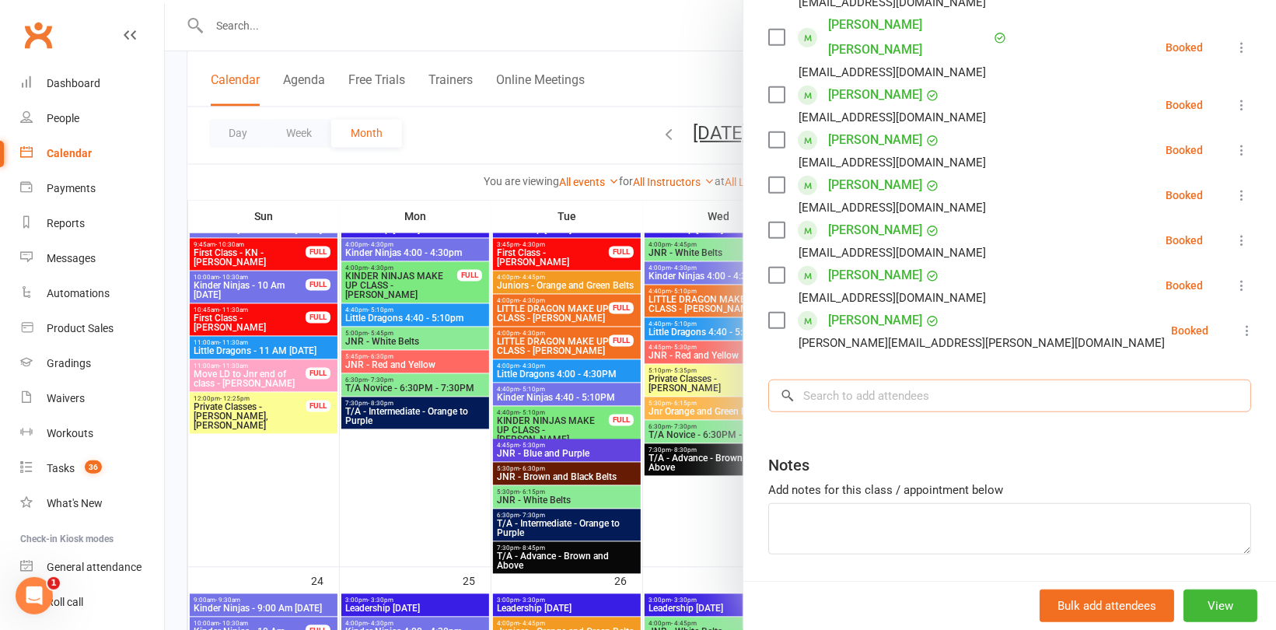
click at [915, 379] on input "search" at bounding box center [1009, 395] width 483 height 33
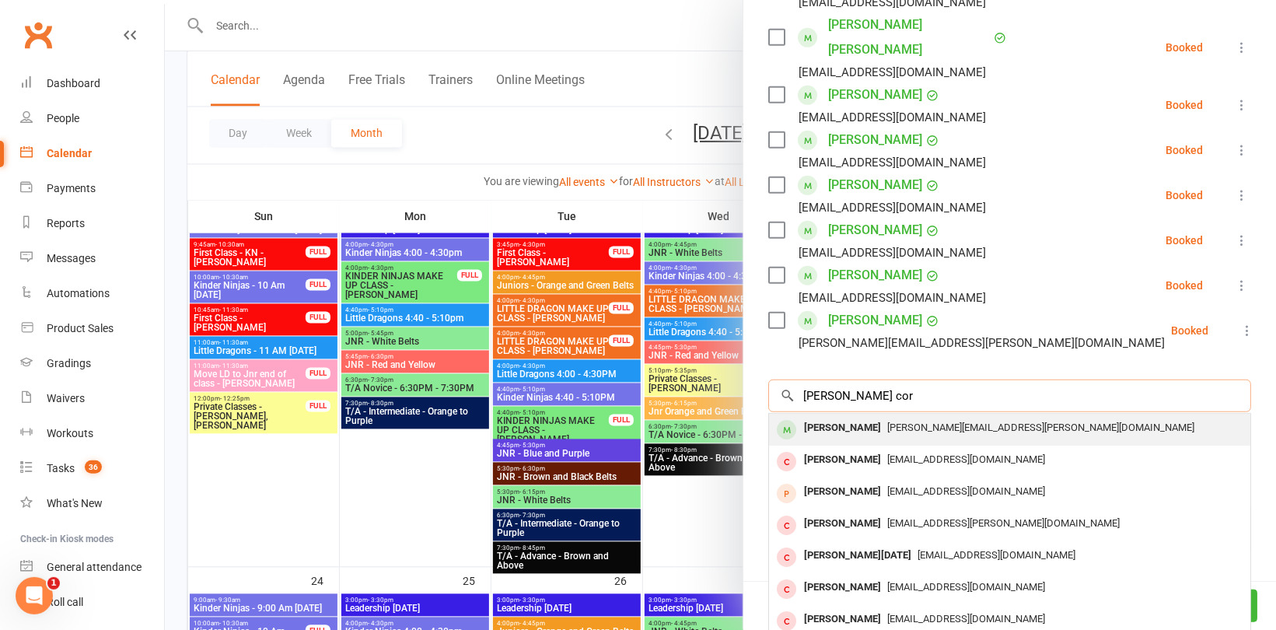
type input "[PERSON_NAME] cor"
click at [890, 421] on span "calvin.cordle@gmail.com" at bounding box center [1040, 427] width 307 height 12
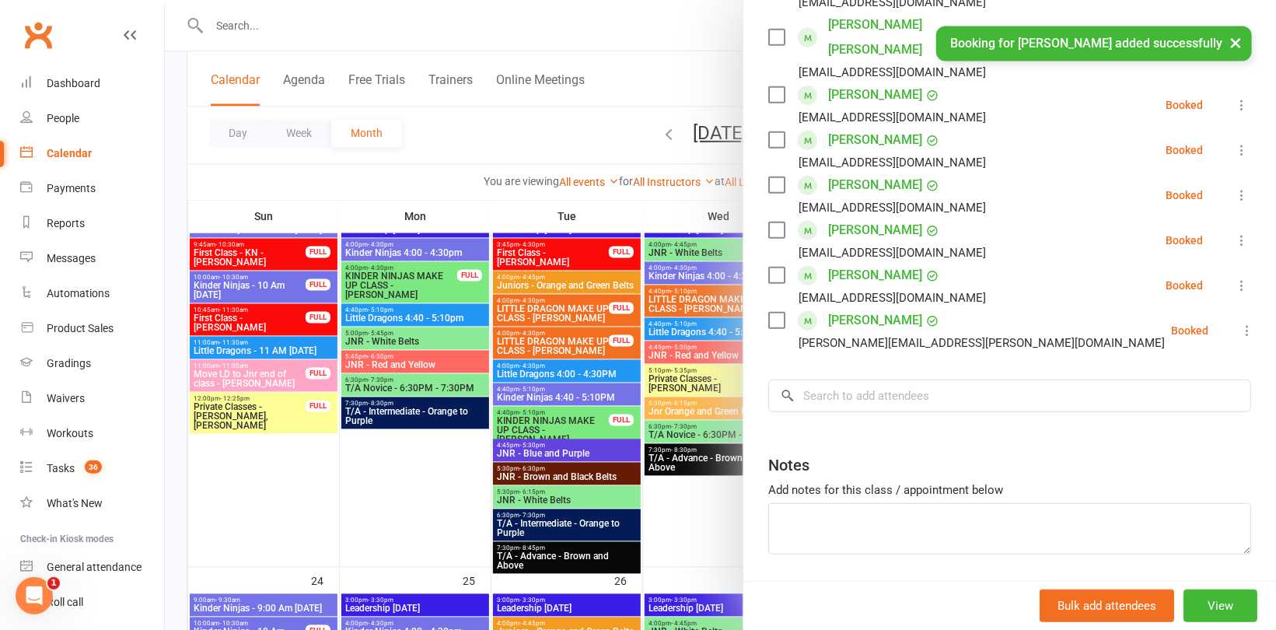
scroll to position [527, 0]
click at [508, 195] on div at bounding box center [720, 315] width 1111 height 630
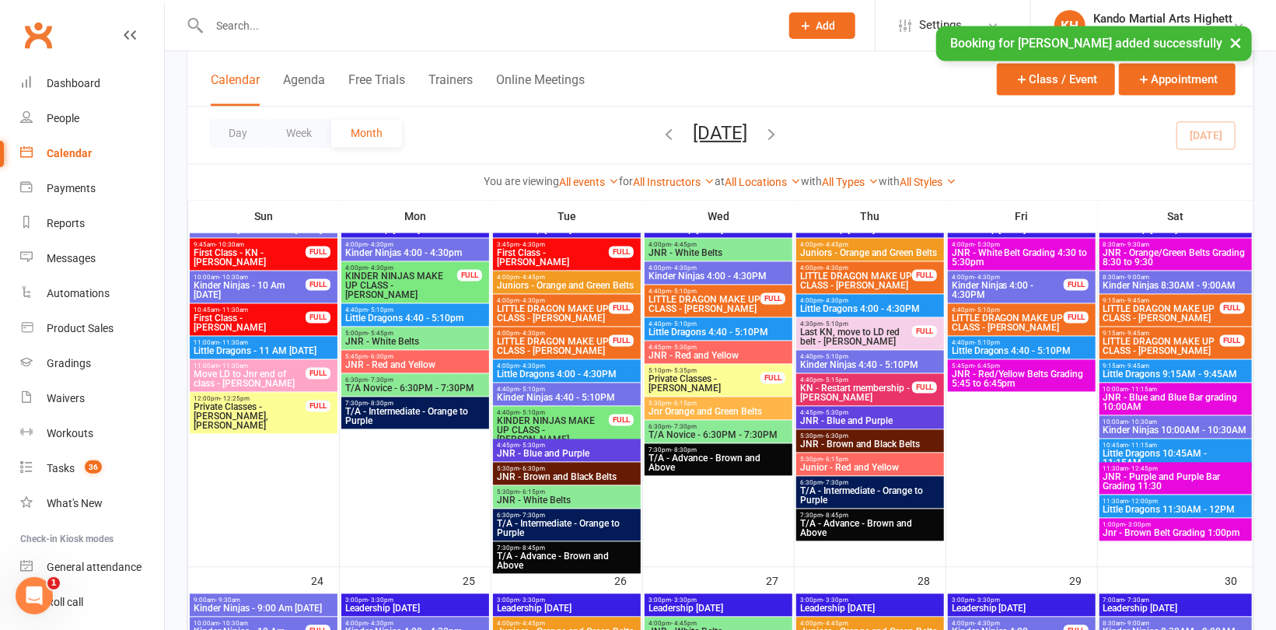
click at [313, 26] on div "× Booking for Orin Cordle added successfully" at bounding box center [628, 26] width 1256 height 0
click at [302, 26] on div "× Booking for Orin Cordle added successfully" at bounding box center [628, 26] width 1256 height 0
click at [236, 19] on input "text" at bounding box center [486, 26] width 564 height 22
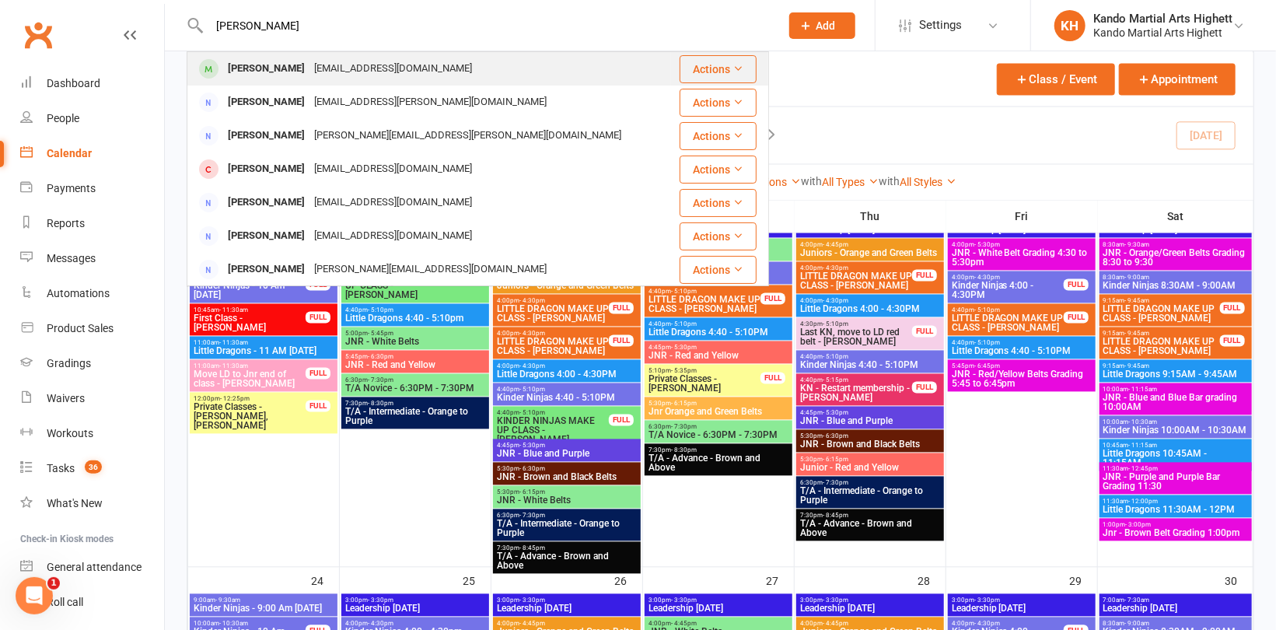
type input "[PERSON_NAME]"
click at [257, 68] on div "Avish Thevadasan" at bounding box center [266, 69] width 86 height 23
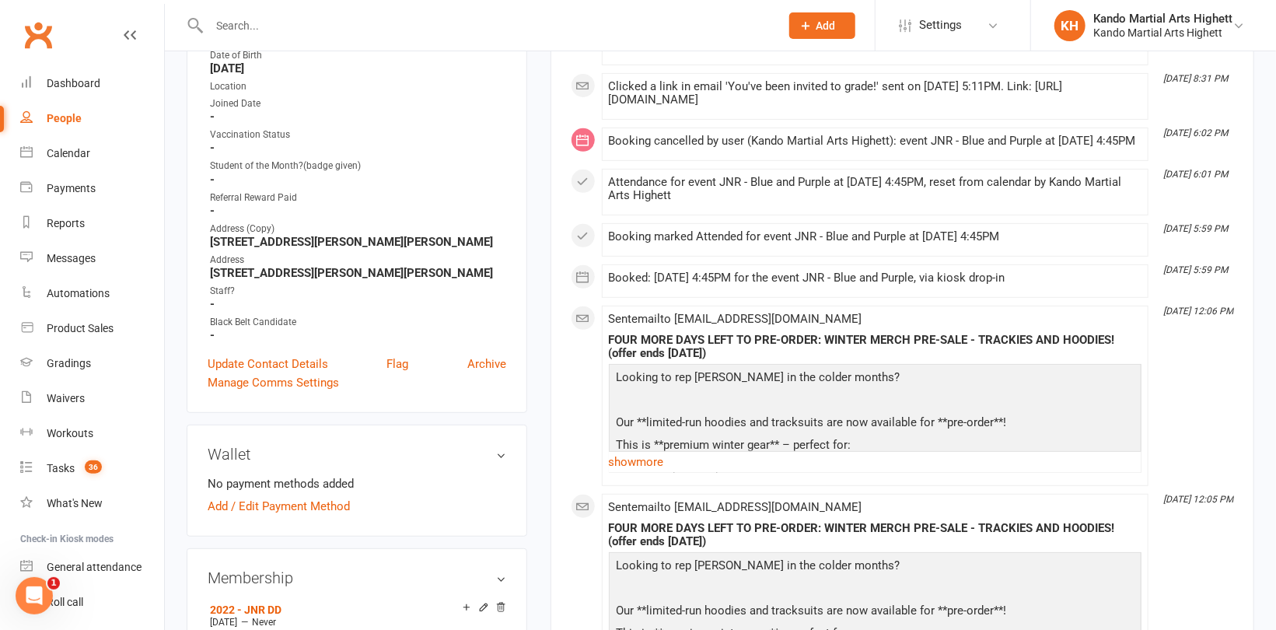
scroll to position [389, 0]
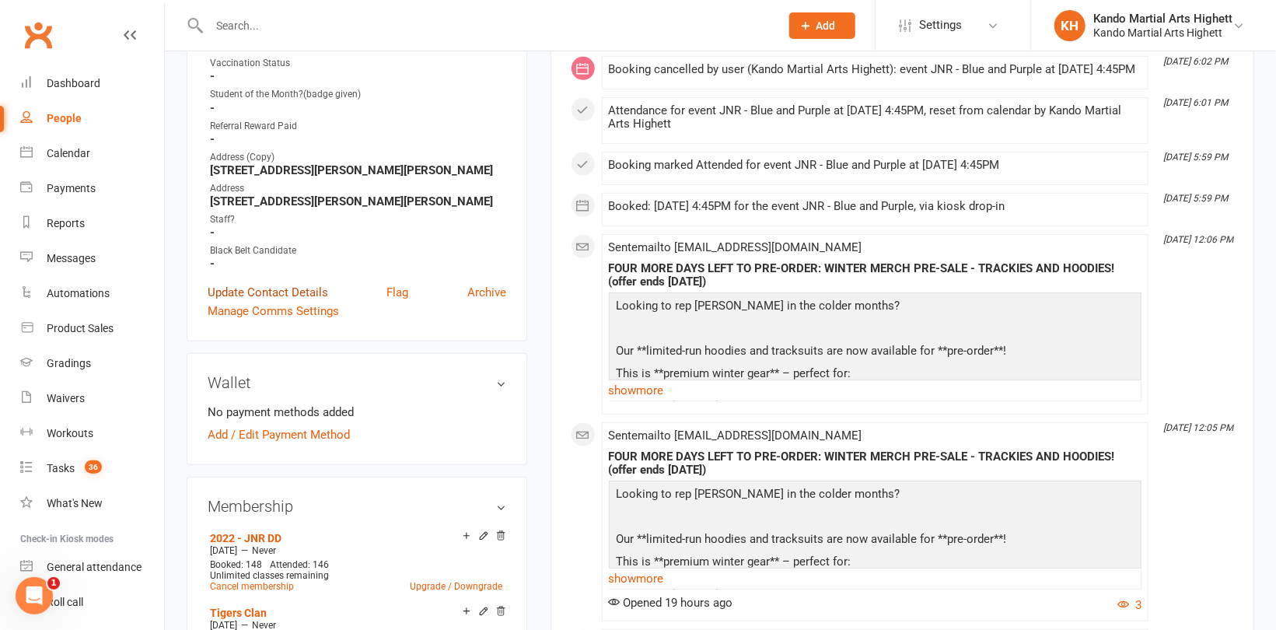
click at [278, 294] on link "Update Contact Details" at bounding box center [268, 292] width 121 height 19
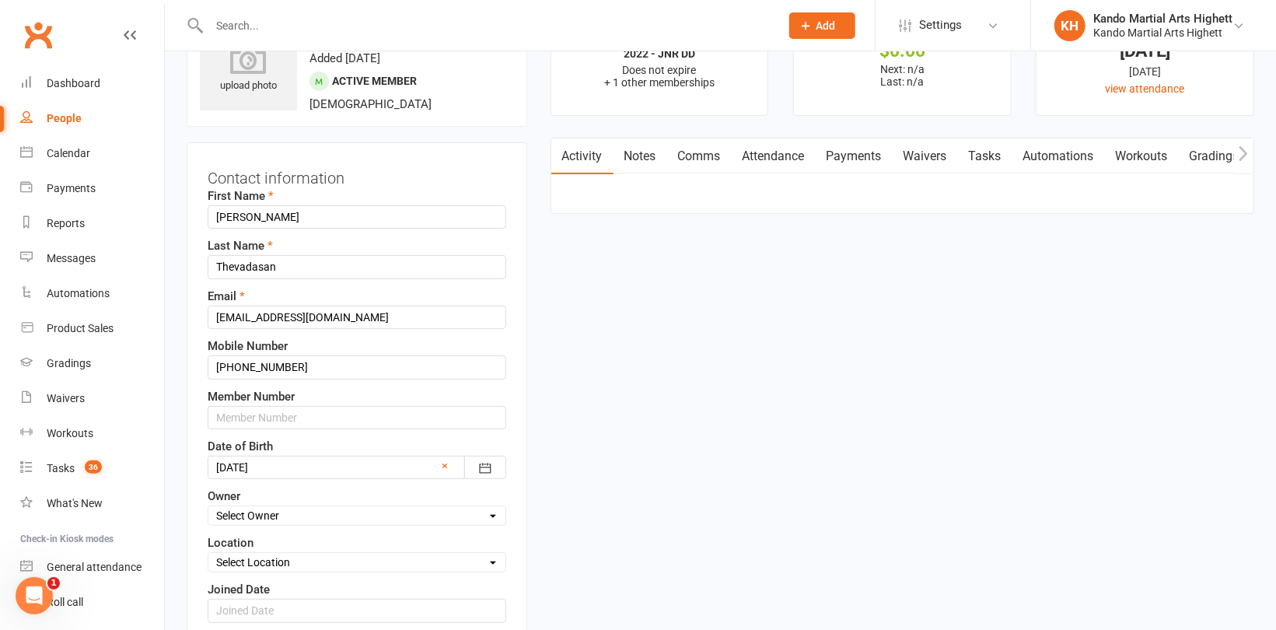
scroll to position [72, 0]
click at [222, 267] on input "Thevadasan" at bounding box center [357, 267] width 299 height 23
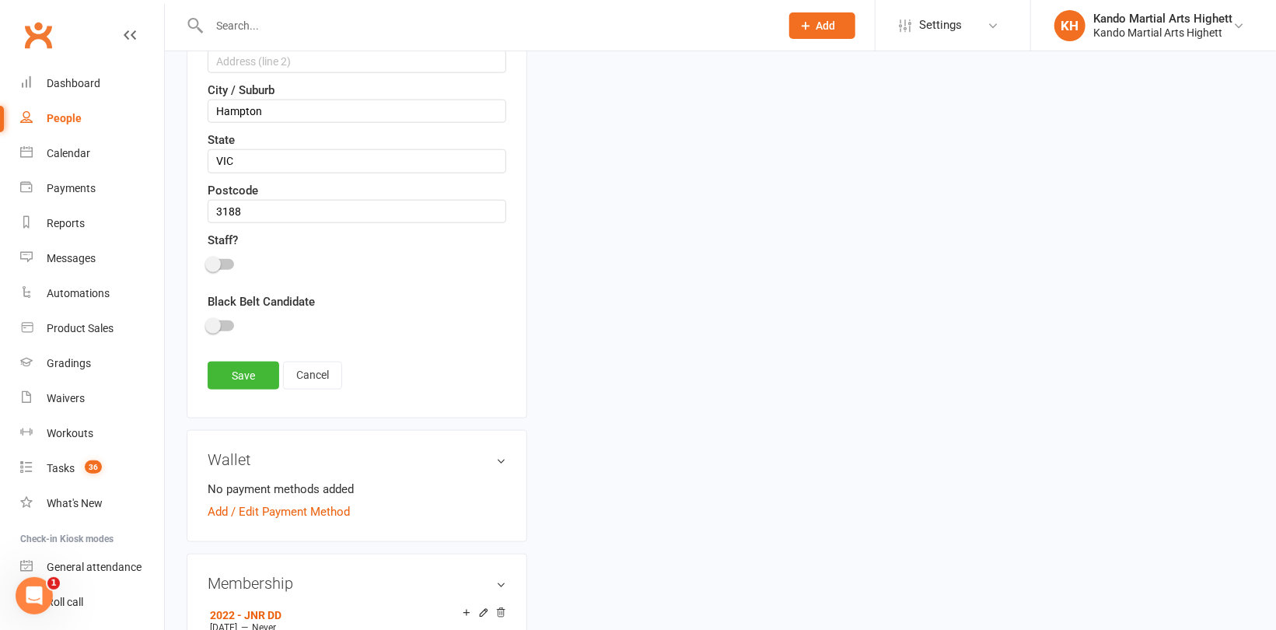
scroll to position [928, 0]
type input "Milan Thevadasan"
click at [243, 376] on link "Save" at bounding box center [244, 376] width 72 height 28
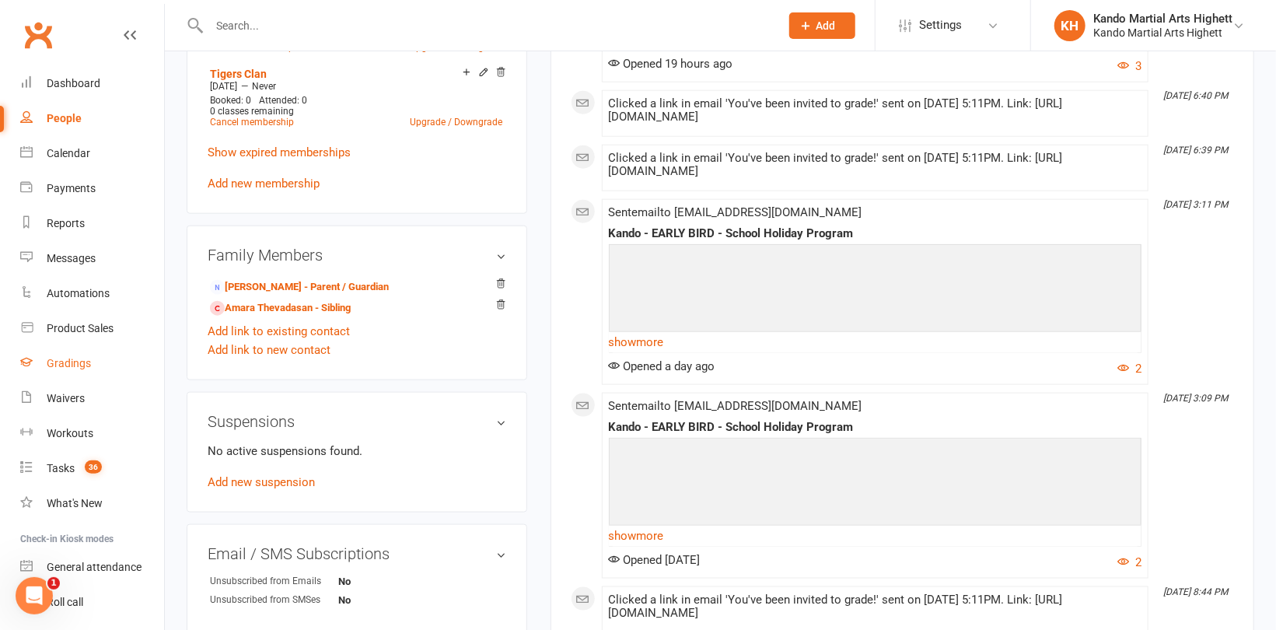
click at [72, 360] on div "Gradings" at bounding box center [69, 363] width 44 height 12
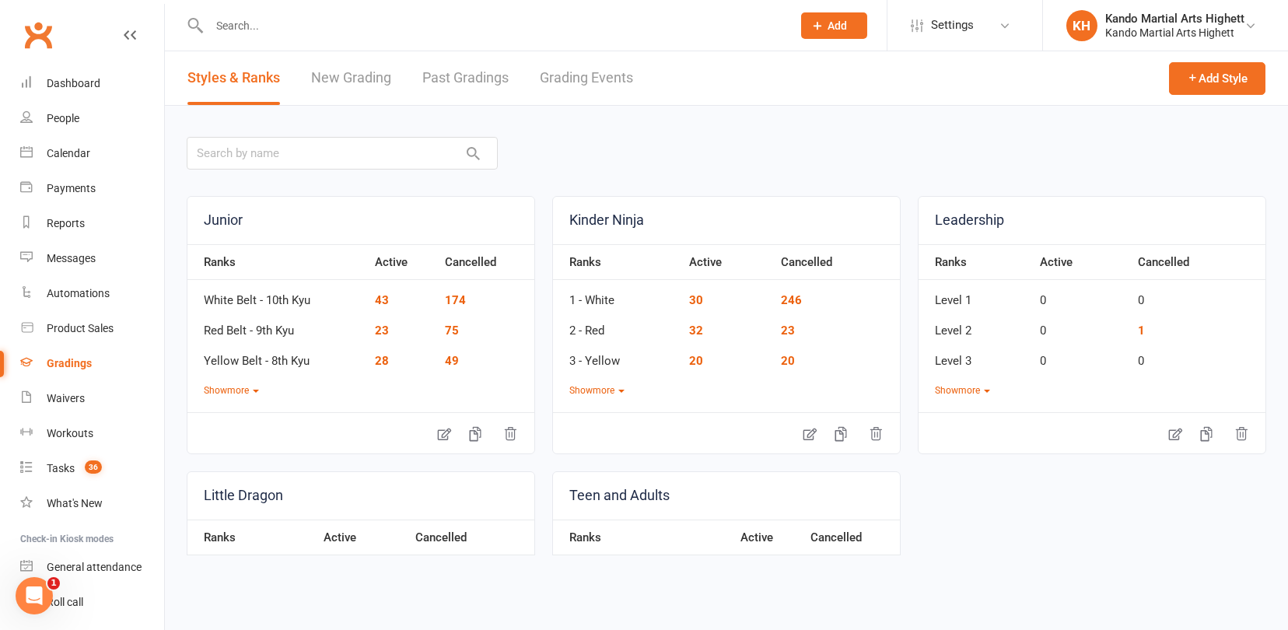
click at [578, 73] on link "Grading Events" at bounding box center [586, 78] width 93 height 54
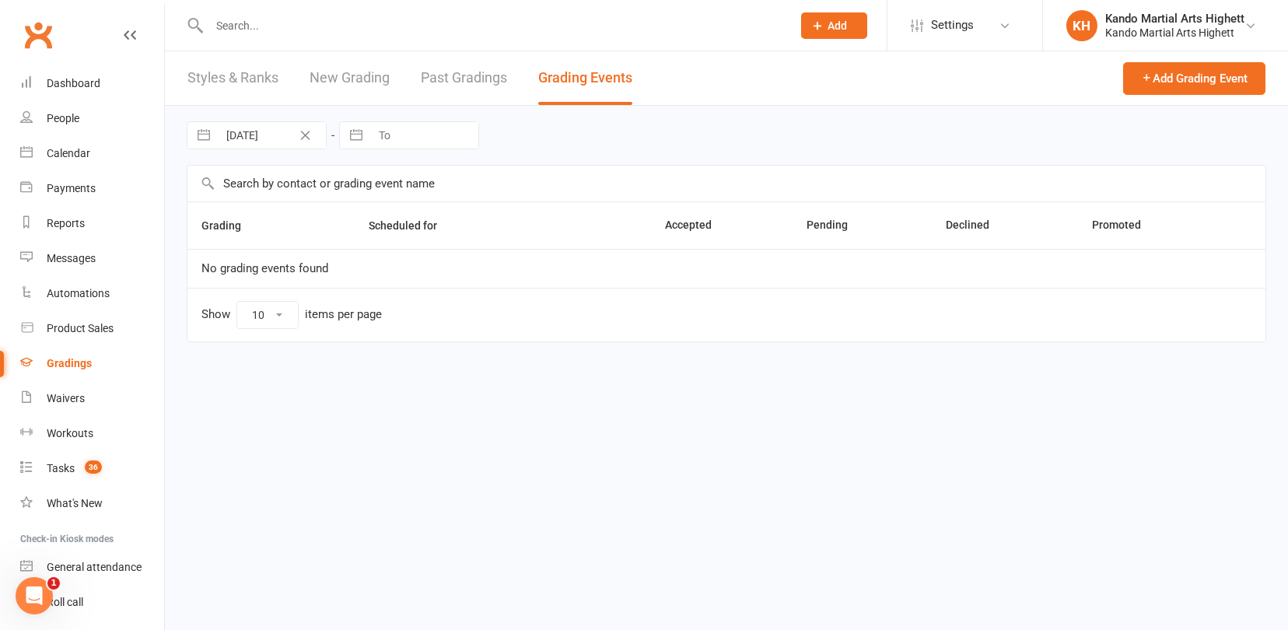
select select "100"
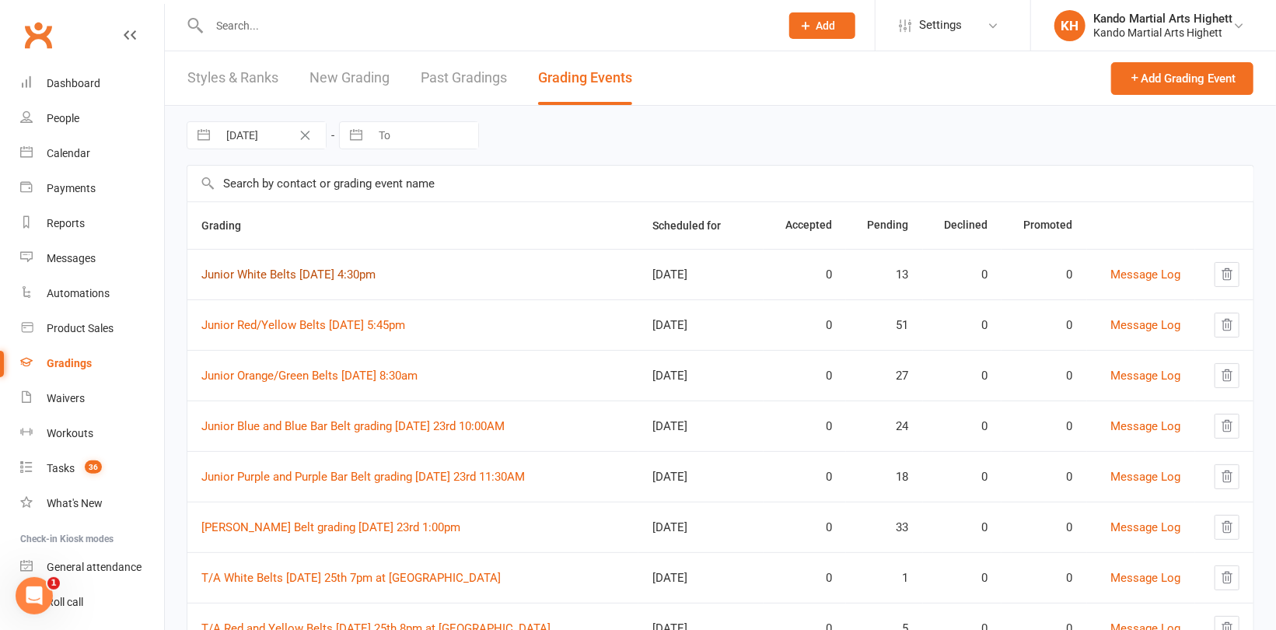
click at [320, 271] on link "Junior White Belts [DATE] 4:30pm" at bounding box center [288, 274] width 174 height 14
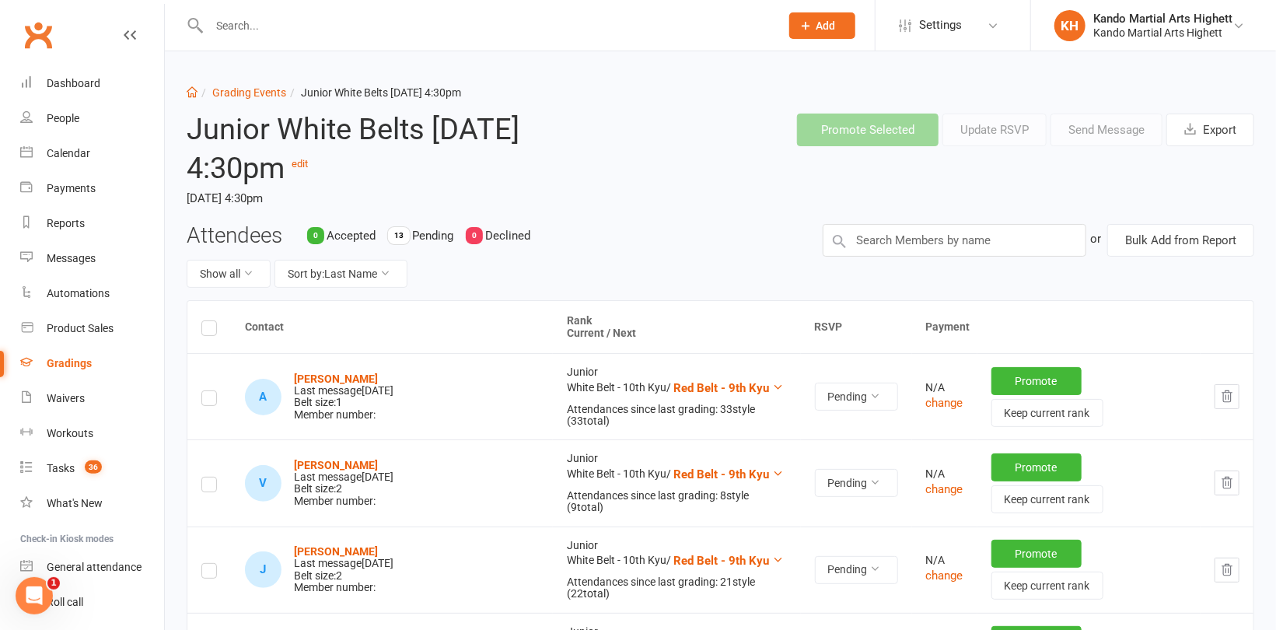
click at [716, 246] on div "Attendees 0 Accepted 13 Pending 0 Declined Show all Sort by: Last Name" at bounding box center [493, 262] width 636 height 77
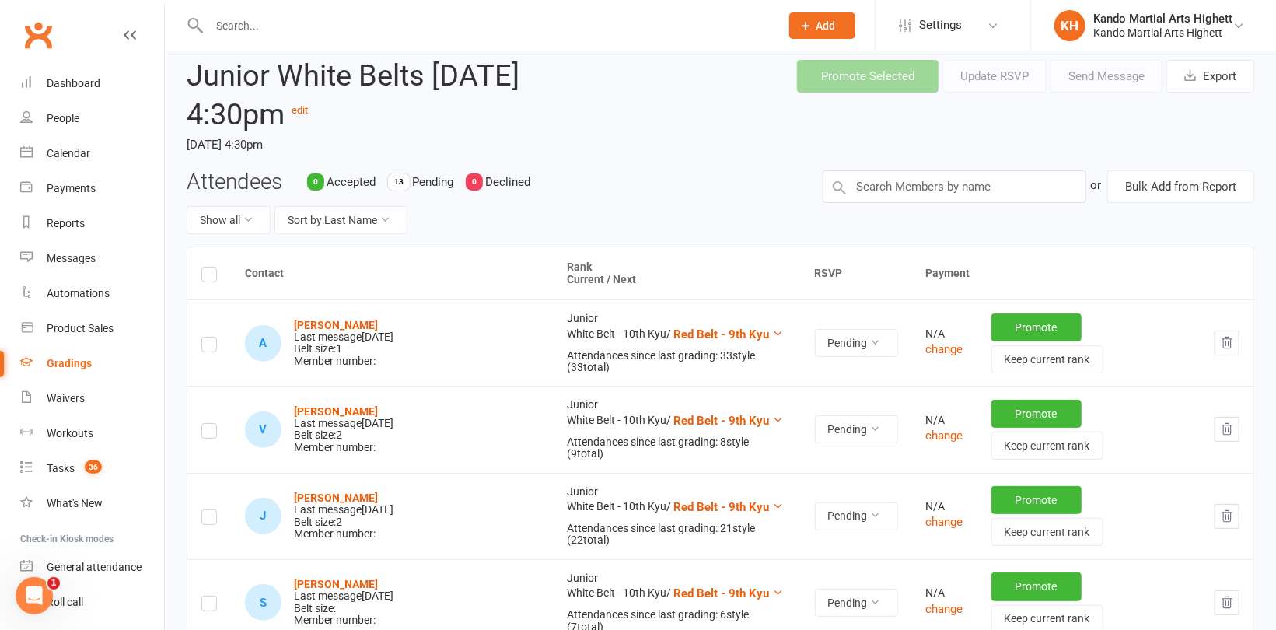
scroll to position [78, 0]
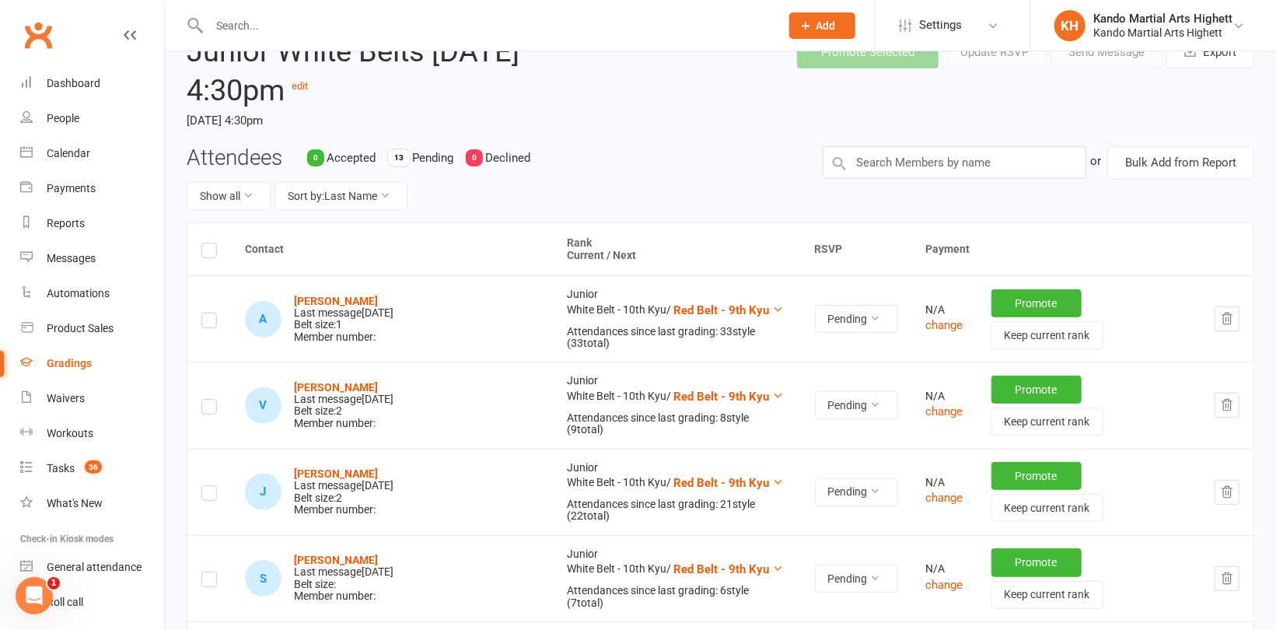
click at [215, 323] on label at bounding box center [209, 323] width 16 height 0
click at [215, 313] on input "checkbox" at bounding box center [209, 313] width 16 height 0
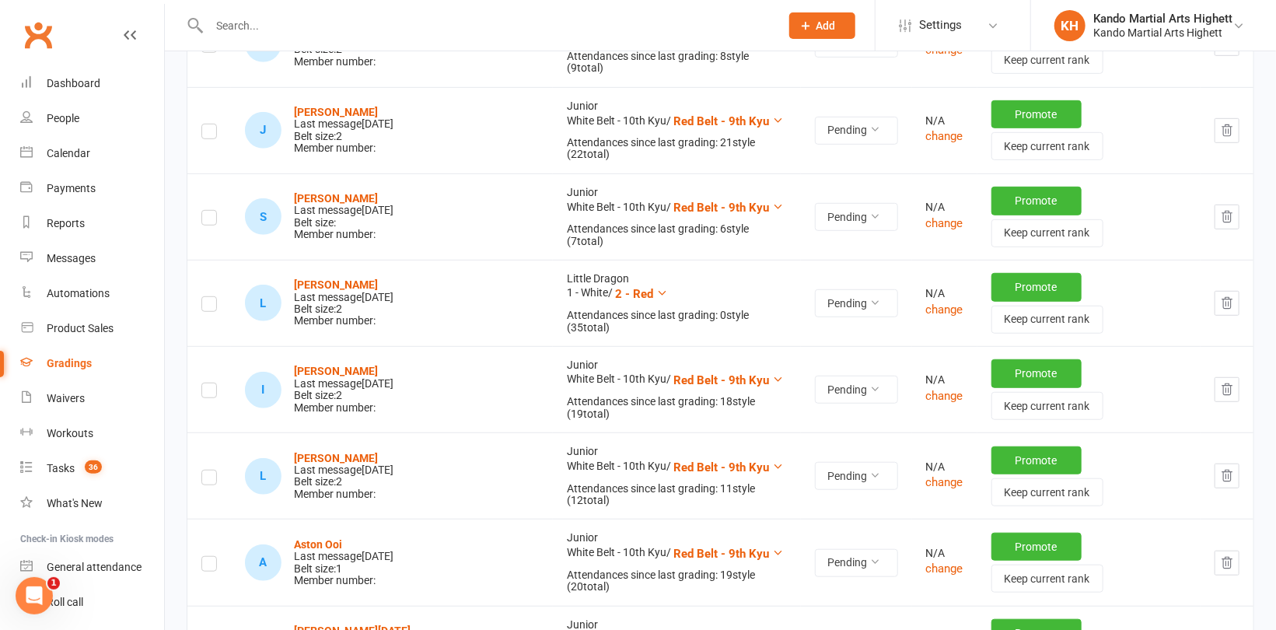
scroll to position [467, 0]
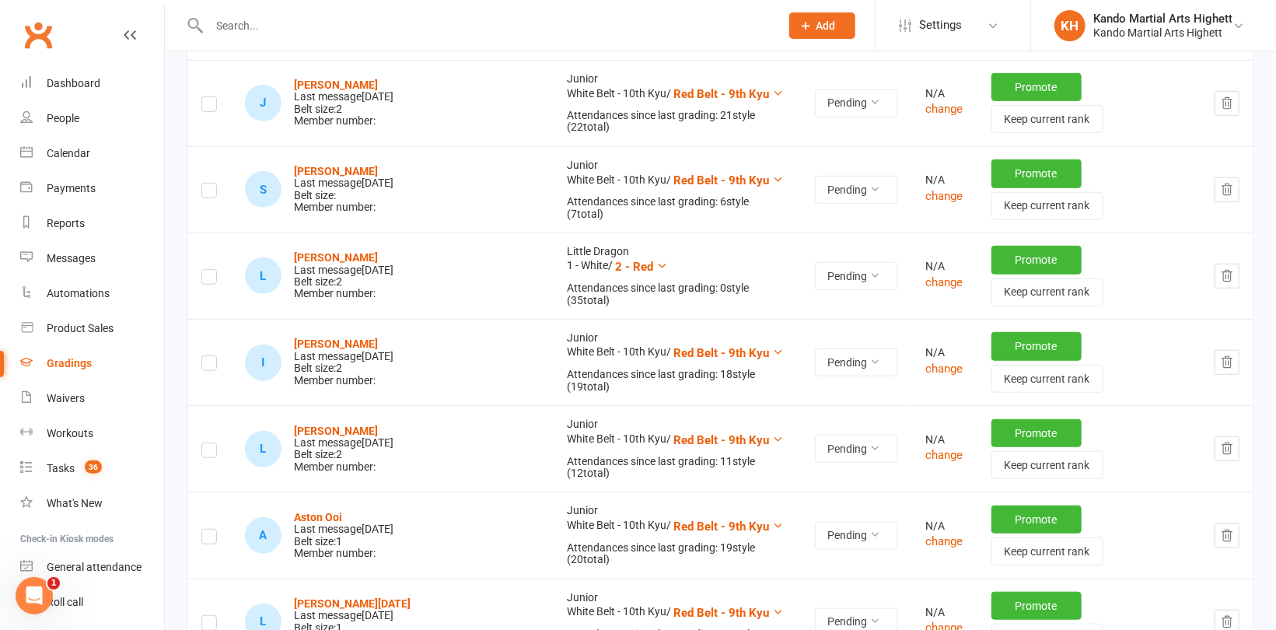
click at [205, 193] on label at bounding box center [209, 193] width 16 height 0
click at [205, 183] on input "checkbox" at bounding box center [209, 183] width 16 height 0
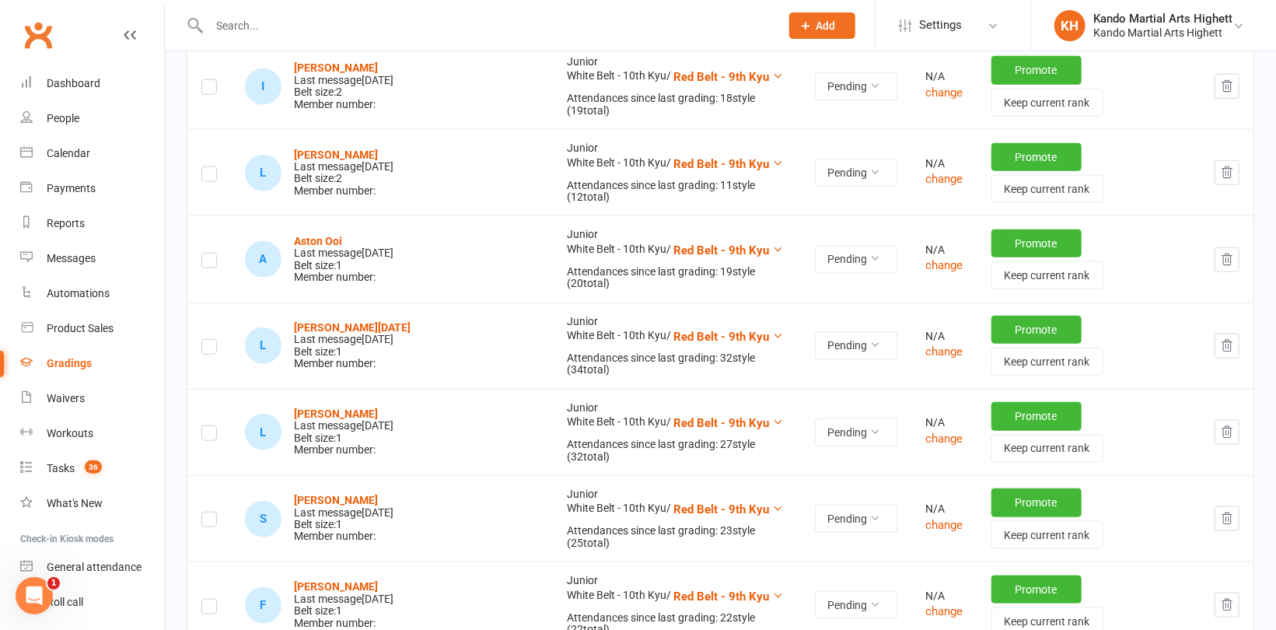
scroll to position [778, 0]
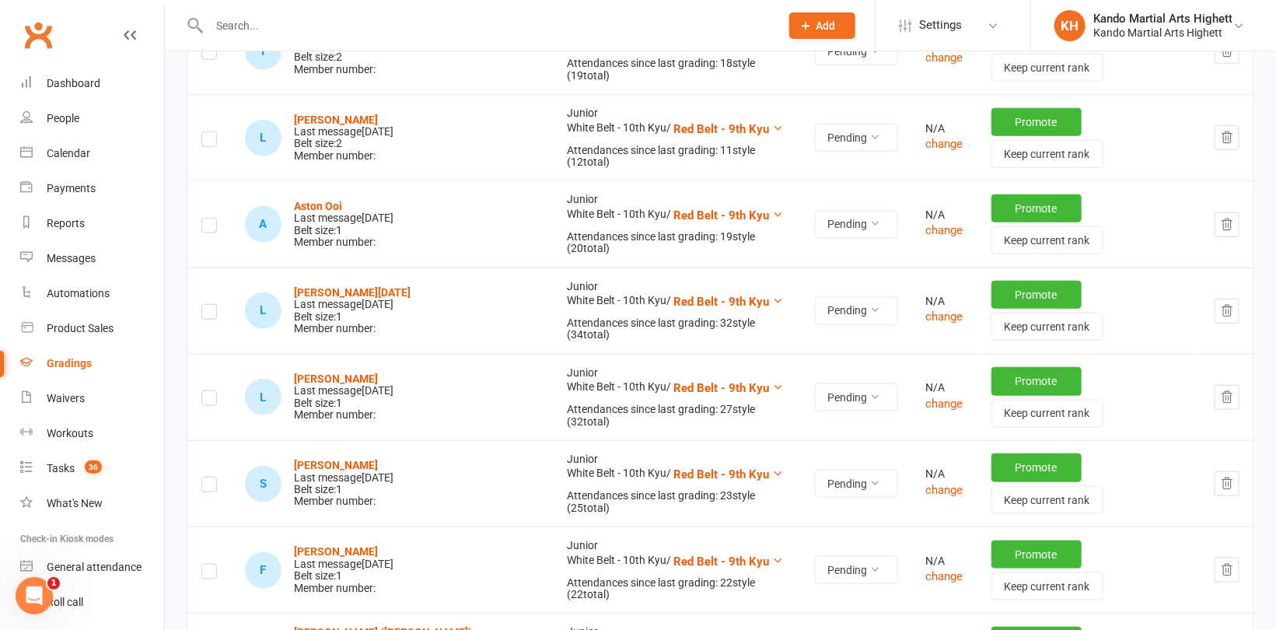
click at [201, 400] on label at bounding box center [209, 400] width 16 height 0
click at [201, 391] on input "checkbox" at bounding box center [209, 391] width 16 height 0
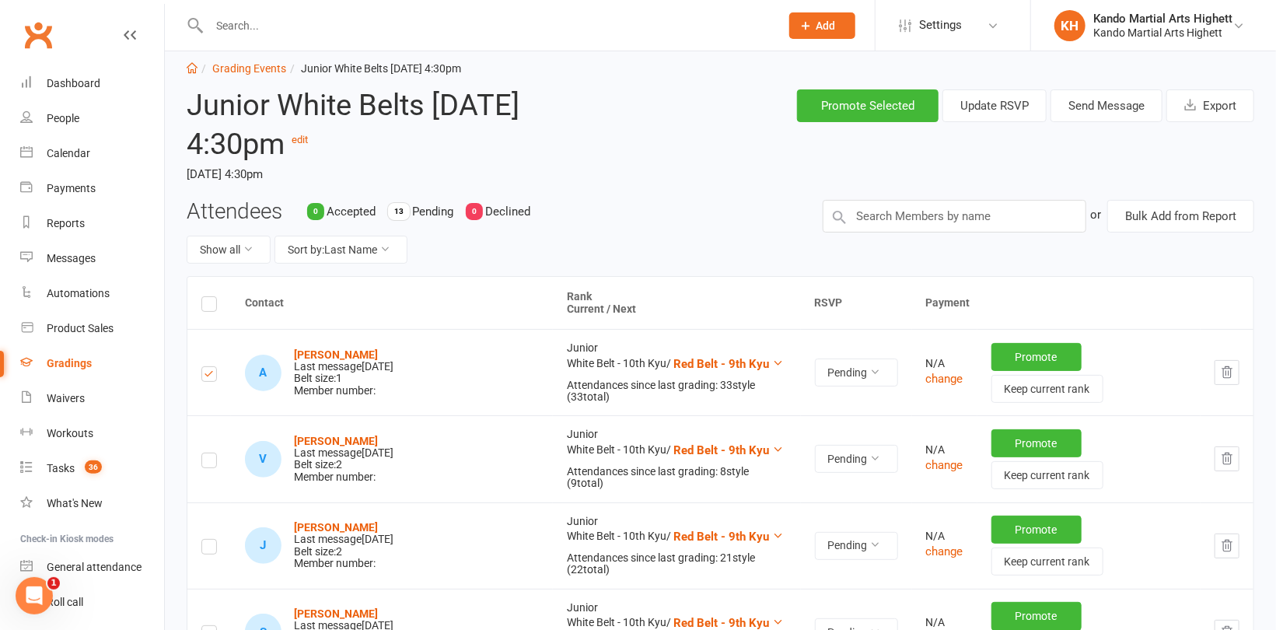
scroll to position [0, 0]
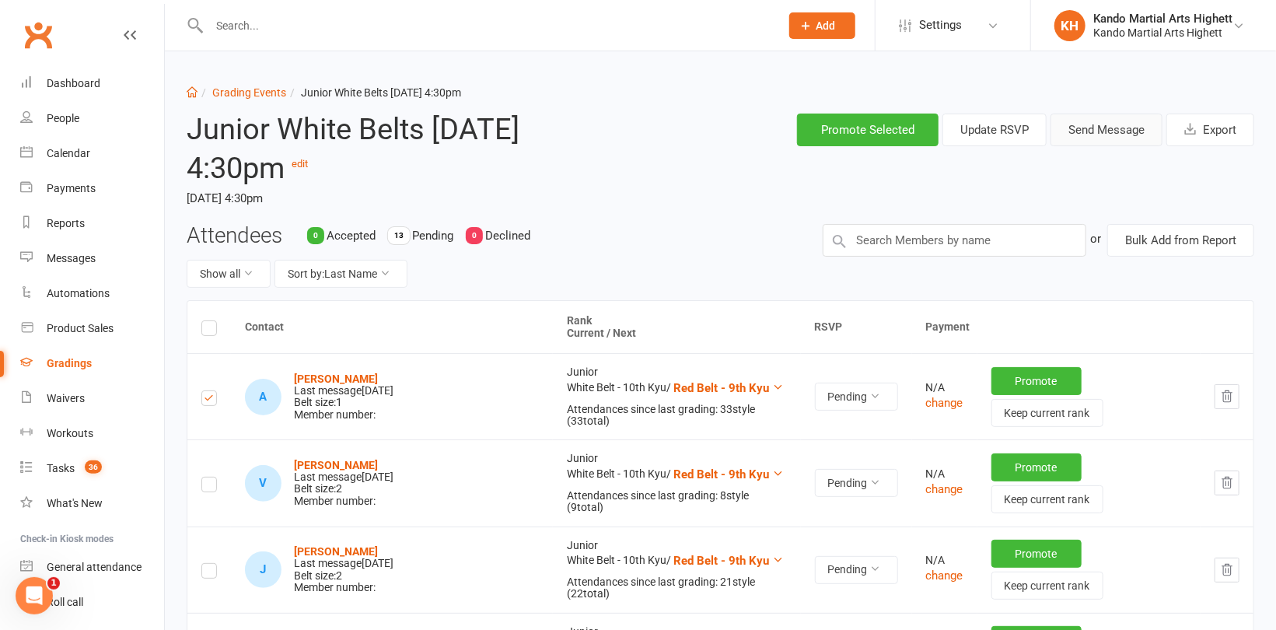
click at [1096, 139] on button "Send Message" at bounding box center [1106, 130] width 112 height 33
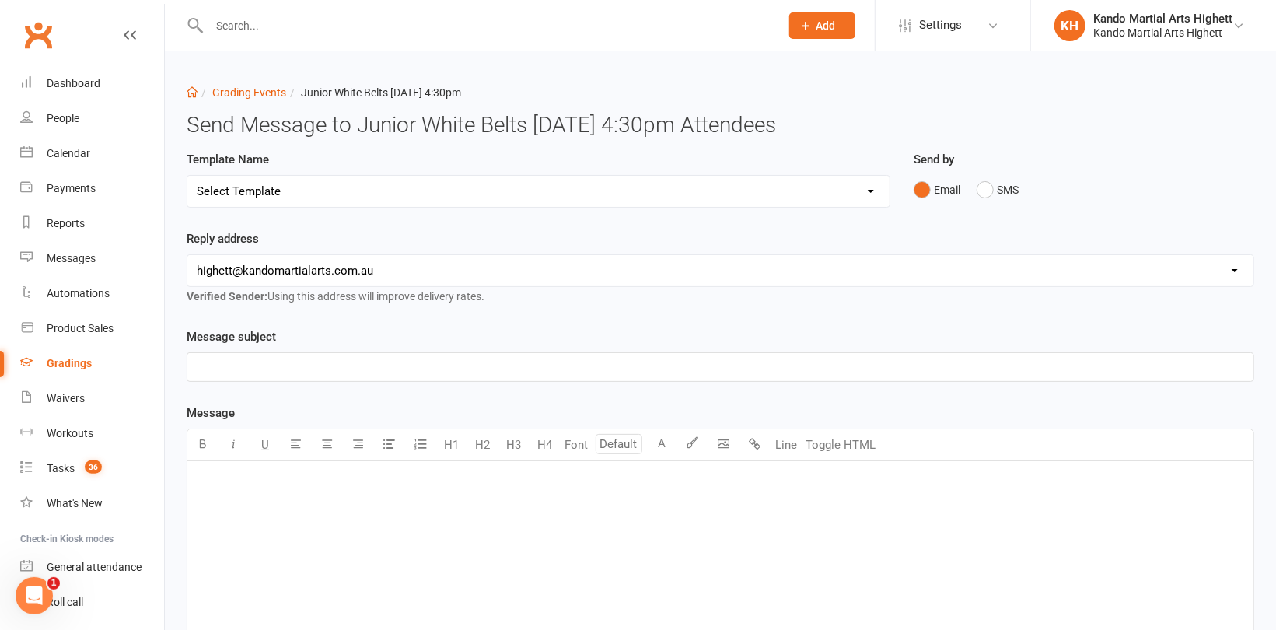
click at [713, 204] on select "Select Template [Email] Black Belt Grading Invitation [Email] Confirmation of S…" at bounding box center [538, 191] width 702 height 31
select select "4"
click at [187, 176] on select "Select Template [Email] Black Belt Grading Invitation [Email] Confirmation of S…" at bounding box center [538, 191] width 702 height 31
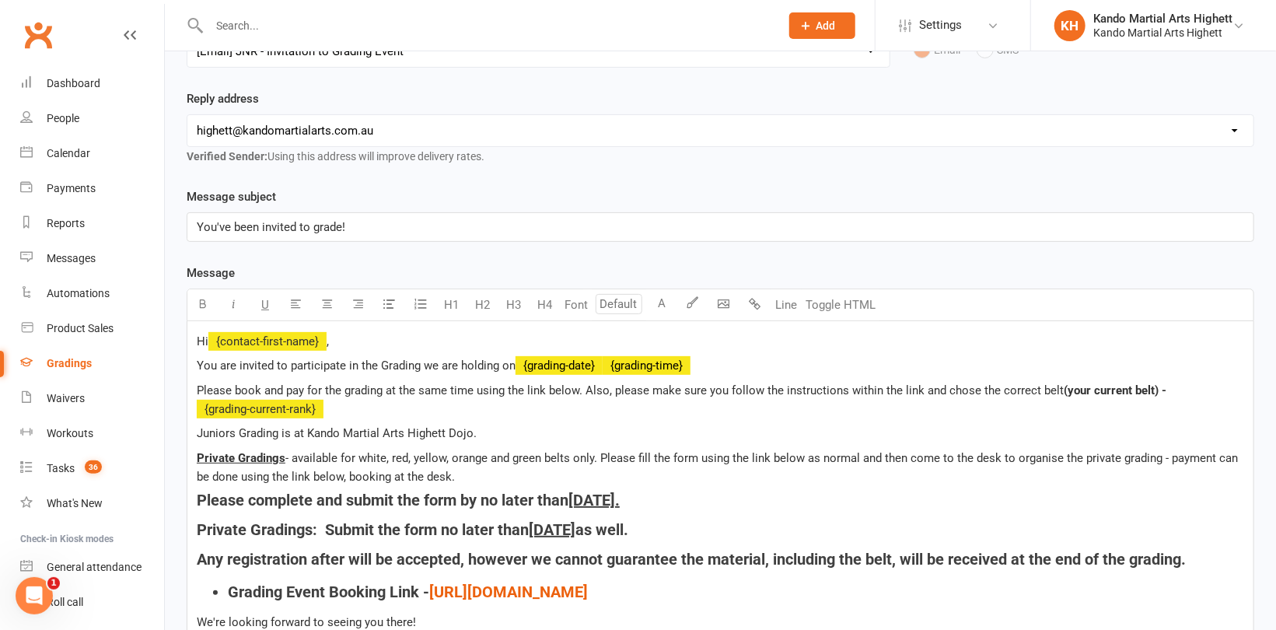
scroll to position [156, 0]
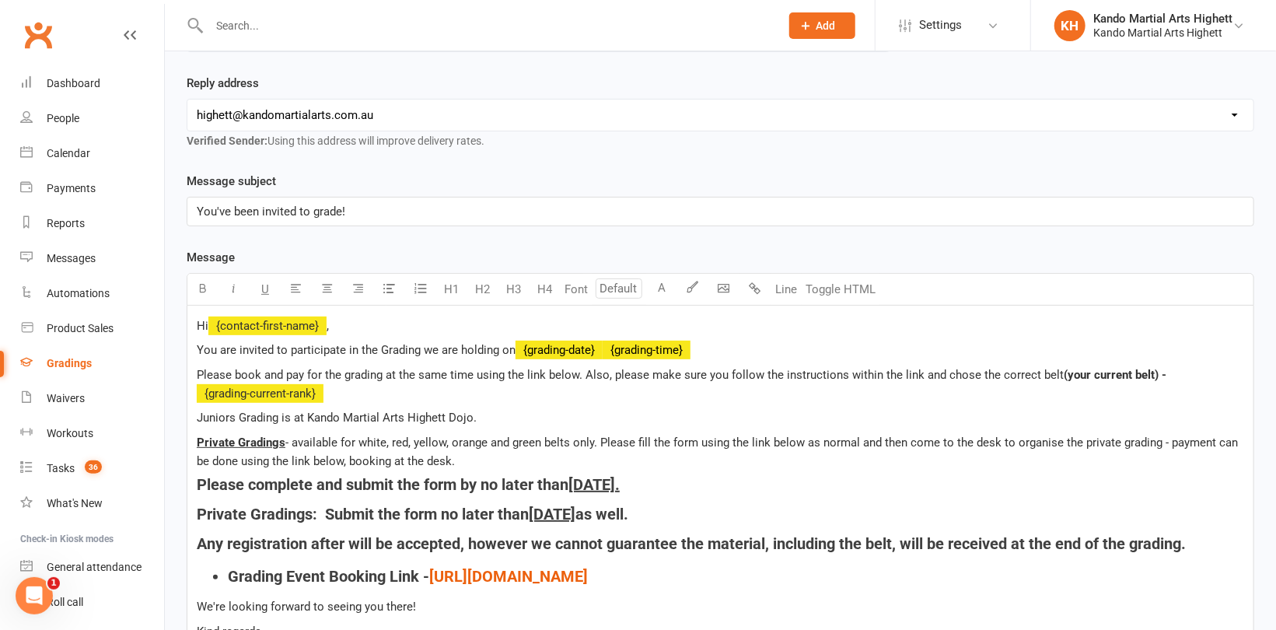
click at [393, 329] on p "Hi ﻿ {contact-first-name} ," at bounding box center [720, 325] width 1047 height 19
click at [405, 203] on p "You've been invited to grade!" at bounding box center [720, 211] width 1047 height 19
click at [389, 330] on p "Hi ﻿ {contact-first-name} ," at bounding box center [720, 325] width 1047 height 19
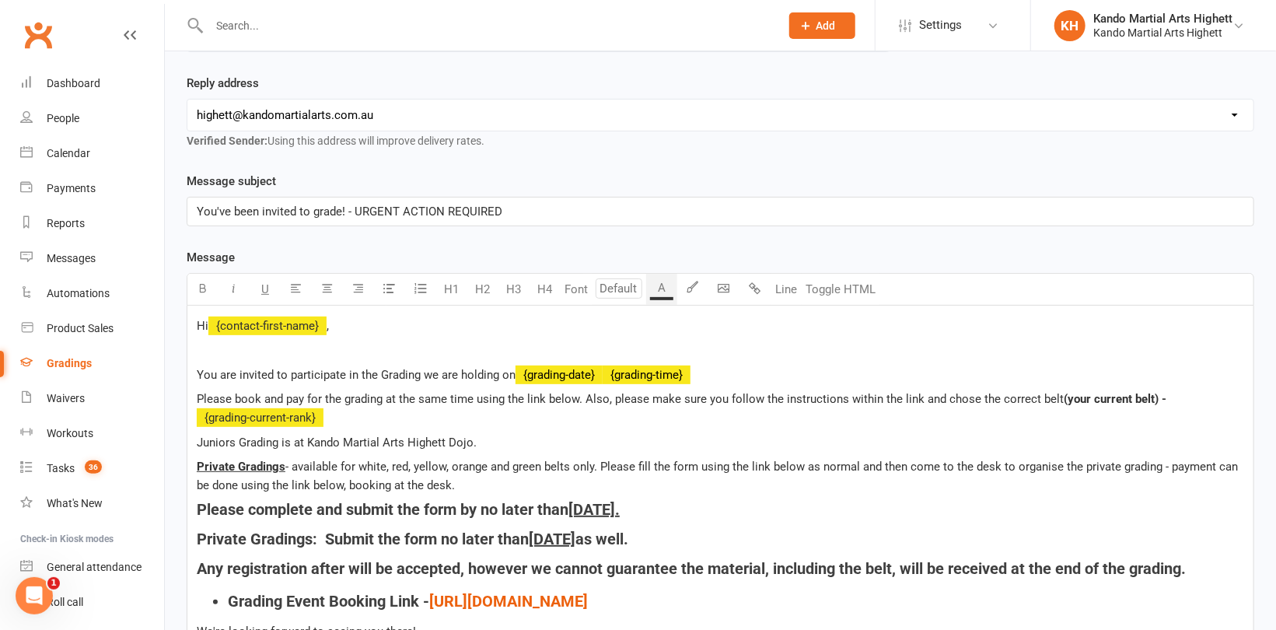
click at [393, 325] on p "Hi ﻿ {contact-first-name} ," at bounding box center [720, 325] width 1047 height 19
drag, startPoint x: 577, startPoint y: 346, endPoint x: 197, endPoint y: 354, distance: 380.3
click at [197, 354] on p "PLEASO NOTE WE NEED THE FORM COMPLETE BY MAX SUNDAY 17th" at bounding box center [720, 350] width 1047 height 19
click at [514, 288] on button "H3" at bounding box center [513, 289] width 31 height 31
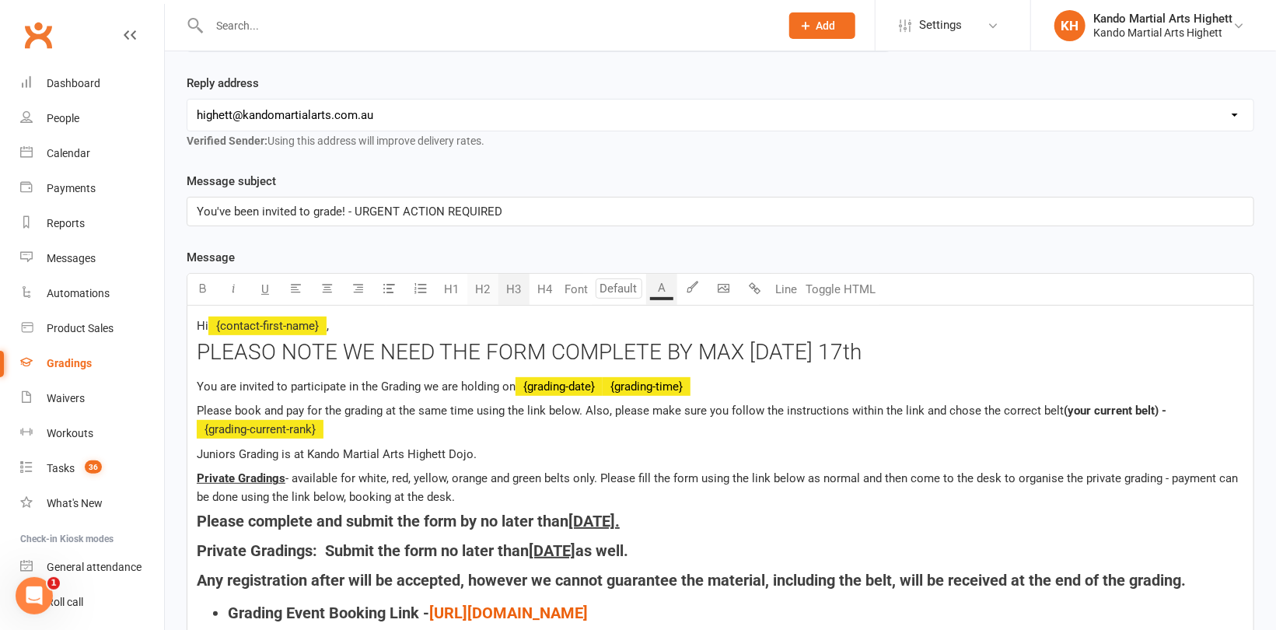
click at [483, 291] on button "H2" at bounding box center [482, 289] width 31 height 31
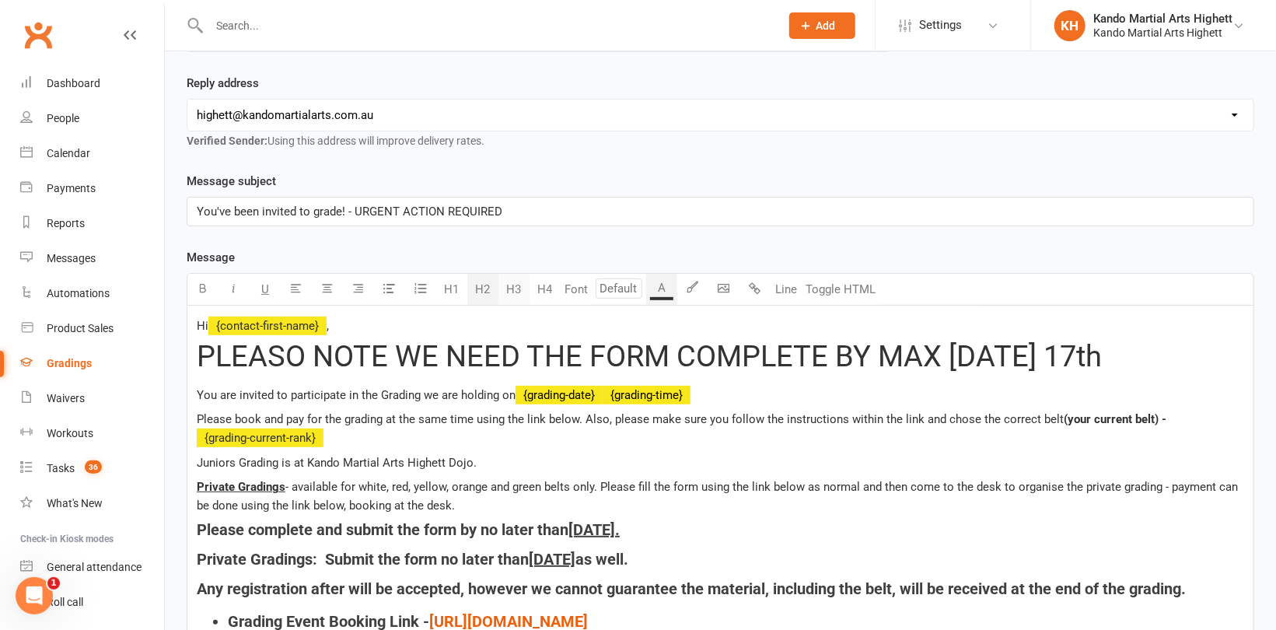
click at [505, 290] on button "H3" at bounding box center [513, 289] width 31 height 31
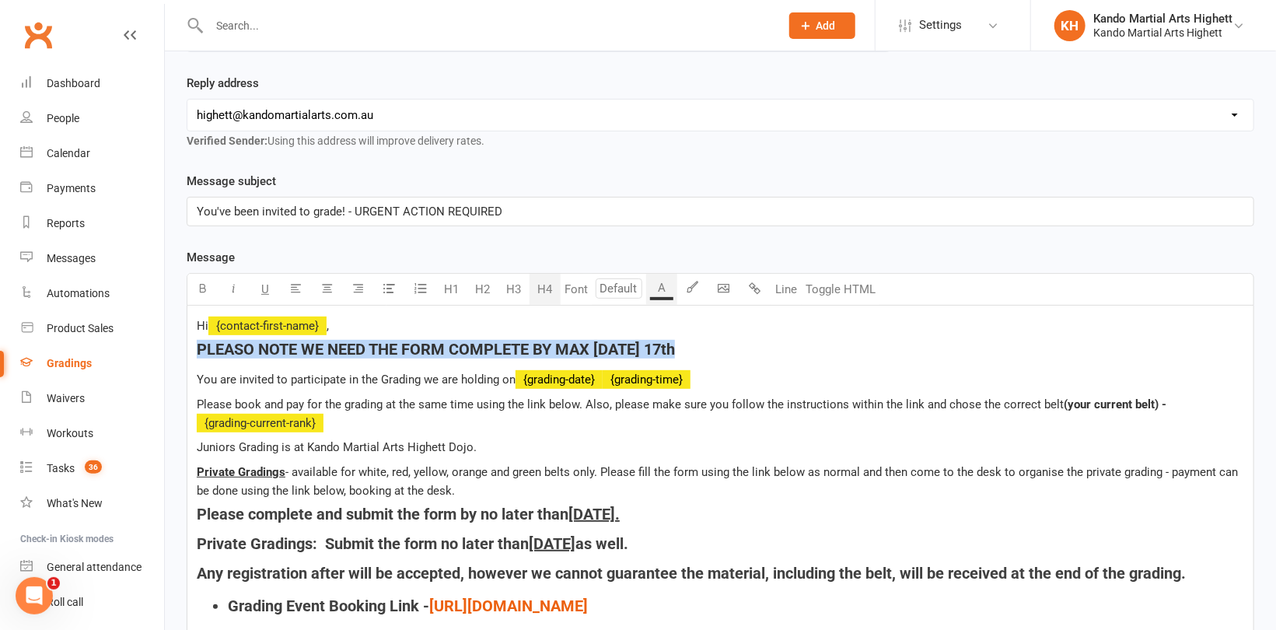
click at [540, 285] on button "H4" at bounding box center [544, 289] width 31 height 31
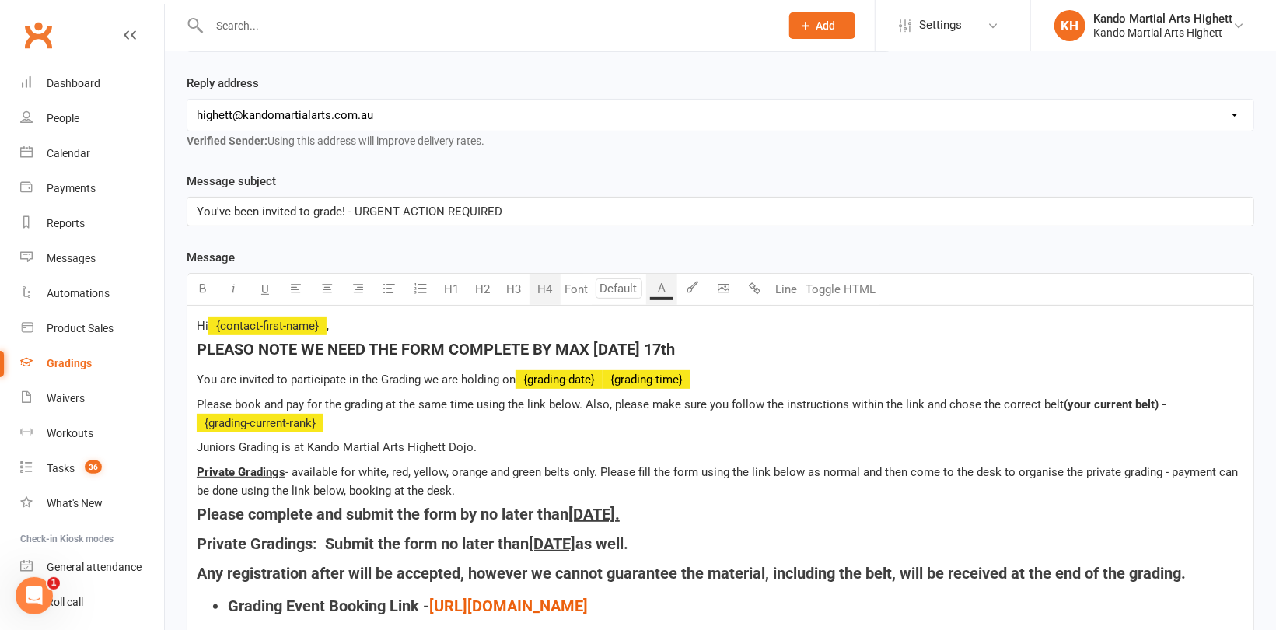
click at [714, 432] on div "Hi ﻿ {contact-first-name} , PLEASO NOTE WE NEED THE FORM COMPLETE BY MAX SUNDAY…" at bounding box center [720, 506] width 1066 height 400
click at [741, 346] on h4 "PLEASO NOTE WE NEED THE FORM COMPLETE BY MAX SUNDAY 17th" at bounding box center [720, 349] width 1047 height 17
click at [253, 347] on span "PLEASO NOTE WE NEED THE FORM COMPLETE BY MAX SUNDAY 17th - EVEN FOR PRIVATE GRA…" at bounding box center [552, 349] width 710 height 19
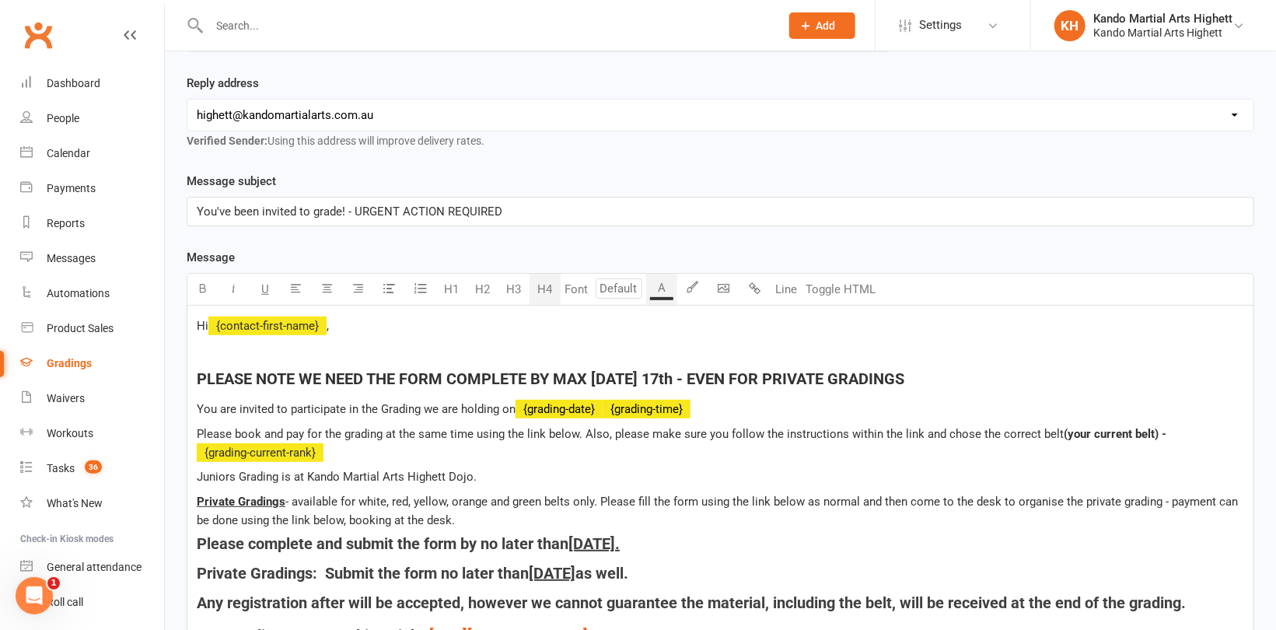
click at [933, 376] on h4 "PLEASE NOTE WE NEED THE FORM COMPLETE BY MAX [DATE] 17th - EVEN FOR PRIVATE GRA…" at bounding box center [720, 378] width 1047 height 17
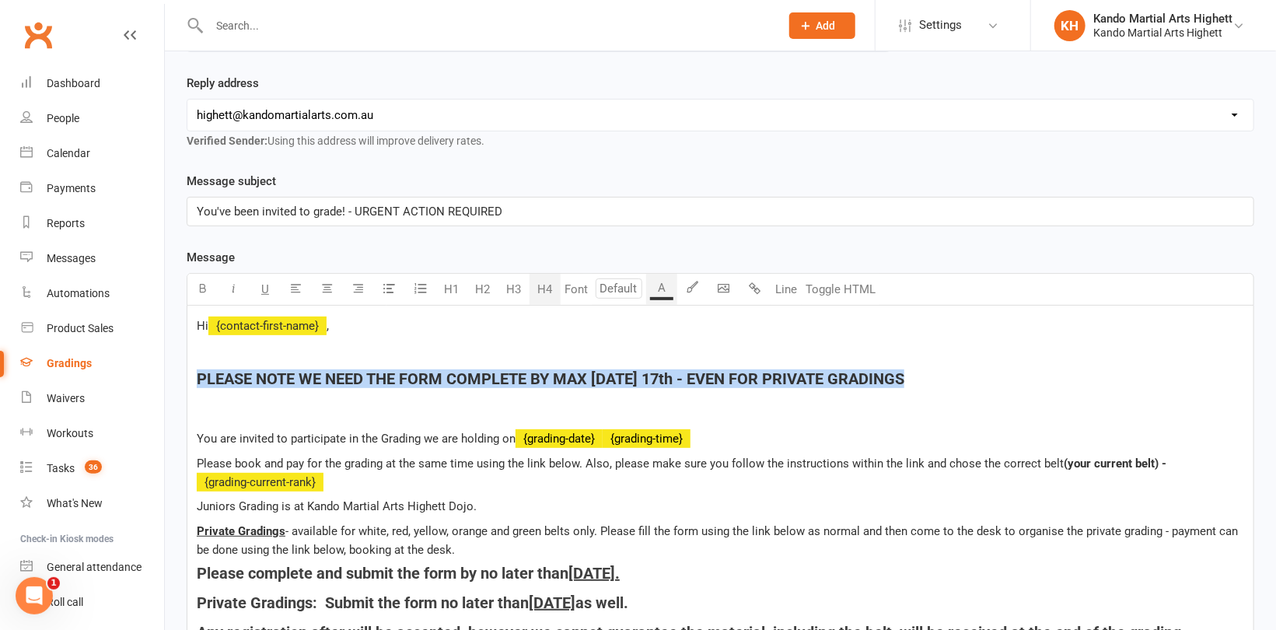
drag, startPoint x: 942, startPoint y: 372, endPoint x: 190, endPoint y: 363, distance: 751.1
click at [190, 363] on div "Hi ﻿ {contact-first-name} , ﻿ PLEASE NOTE WE NEED THE FORM COMPLETE BY MAX SUND…" at bounding box center [720, 535] width 1066 height 459
copy span "PLEASE NOTE WE NEED THE FORM COMPLETE BY MAX [DATE] 17th - EVEN FOR PRIVATE GRA…"
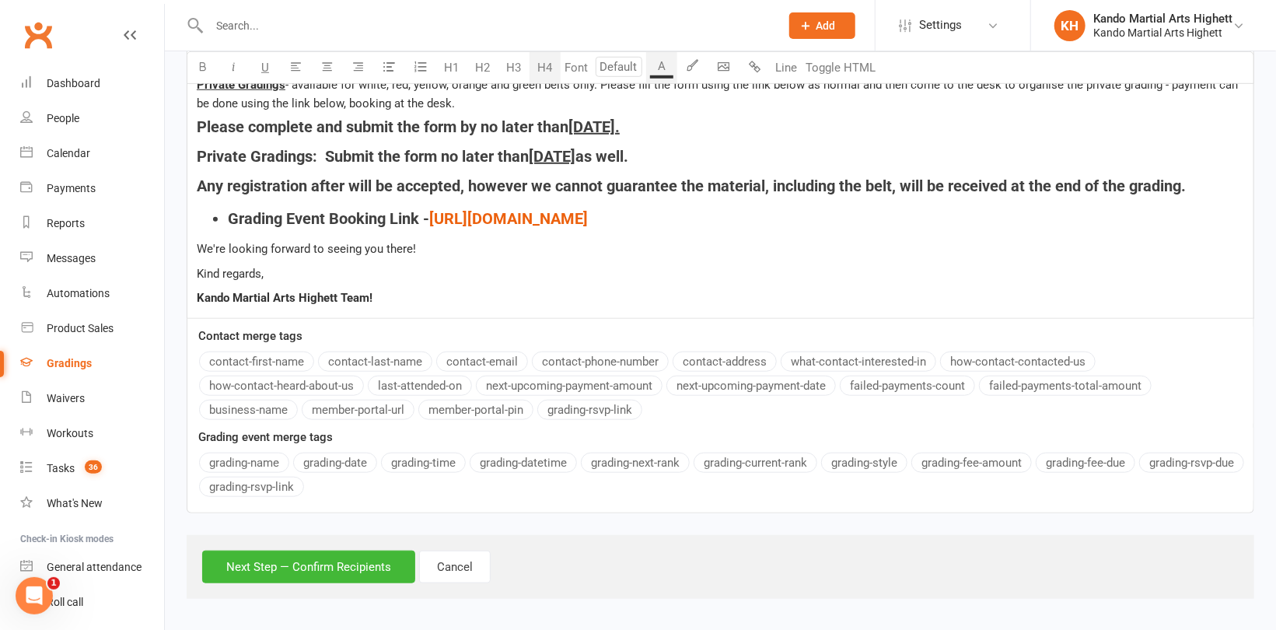
scroll to position [603, 0]
click at [376, 554] on button "Next Step — Confirm Recipients" at bounding box center [308, 566] width 213 height 33
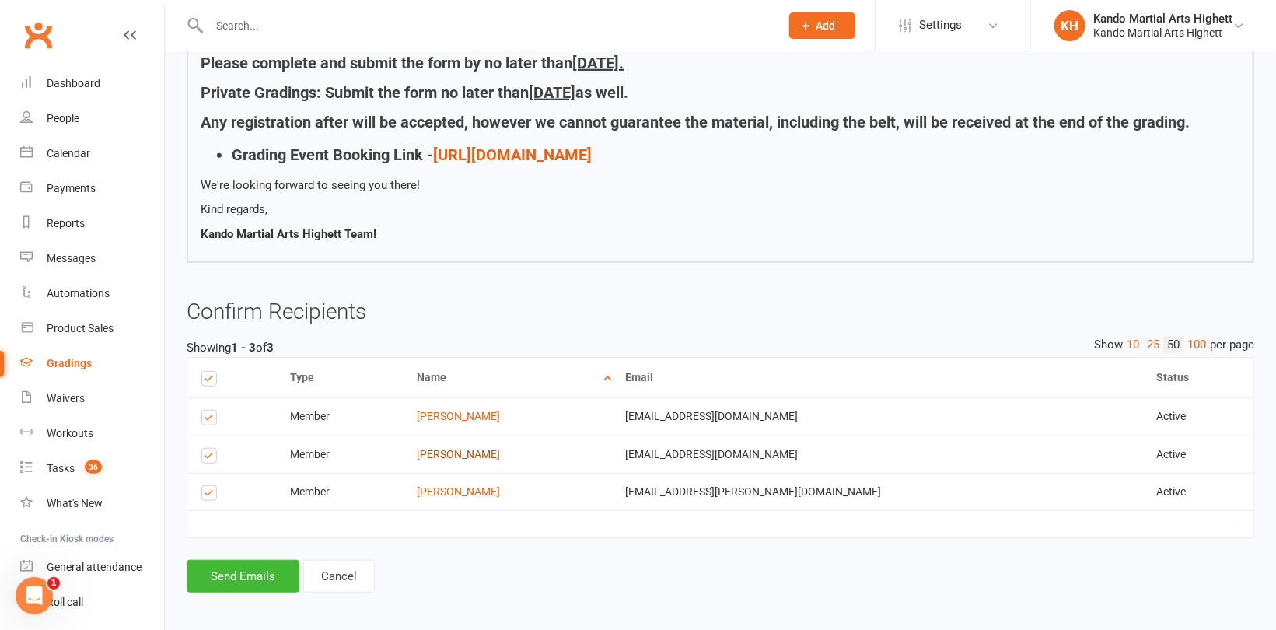
scroll to position [568, 0]
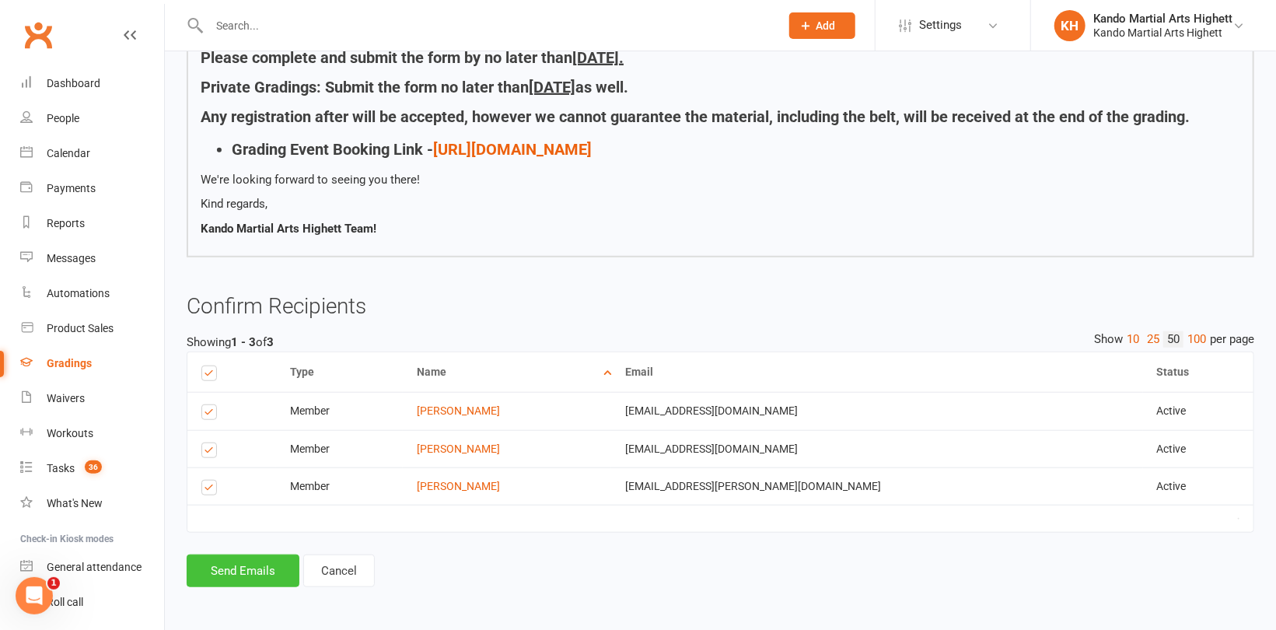
click at [252, 569] on button "Send Emails" at bounding box center [243, 570] width 113 height 33
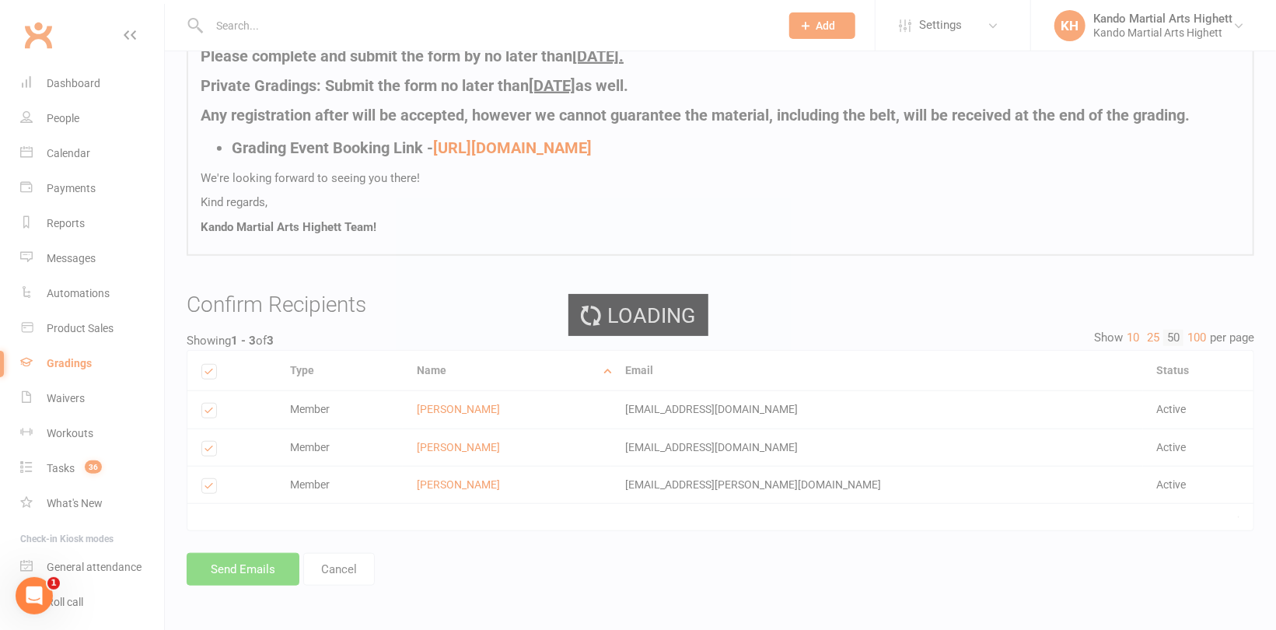
scroll to position [560, 0]
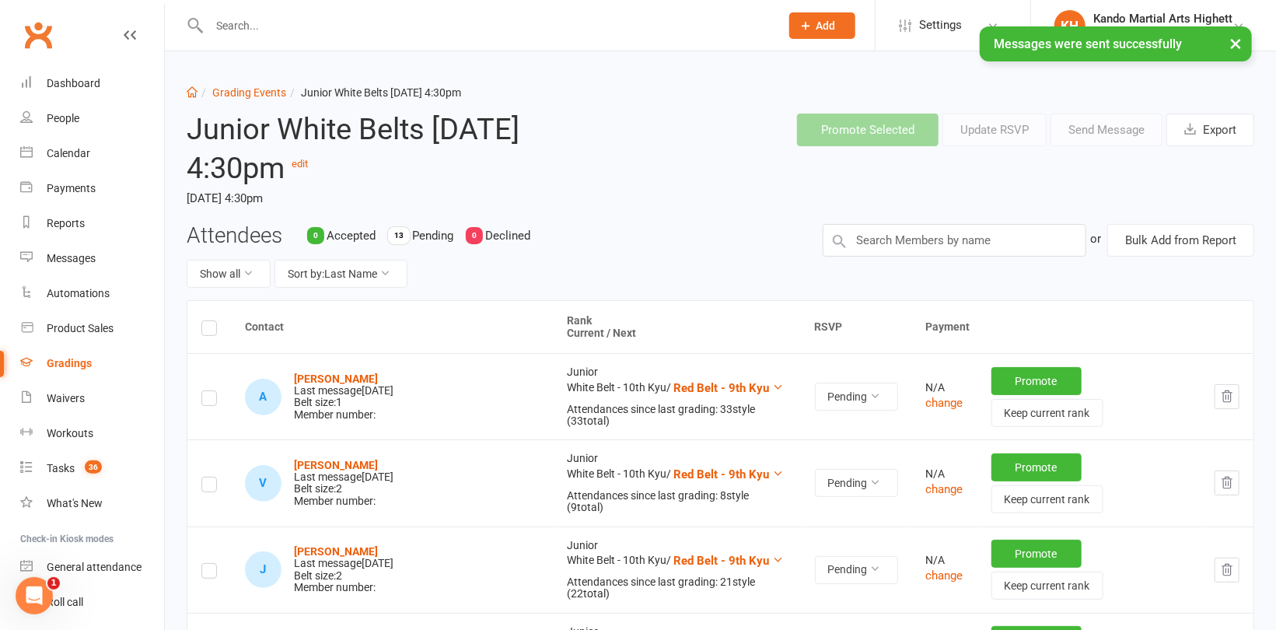
click at [208, 400] on label at bounding box center [209, 400] width 16 height 0
click at [208, 391] on input "checkbox" at bounding box center [209, 391] width 16 height 0
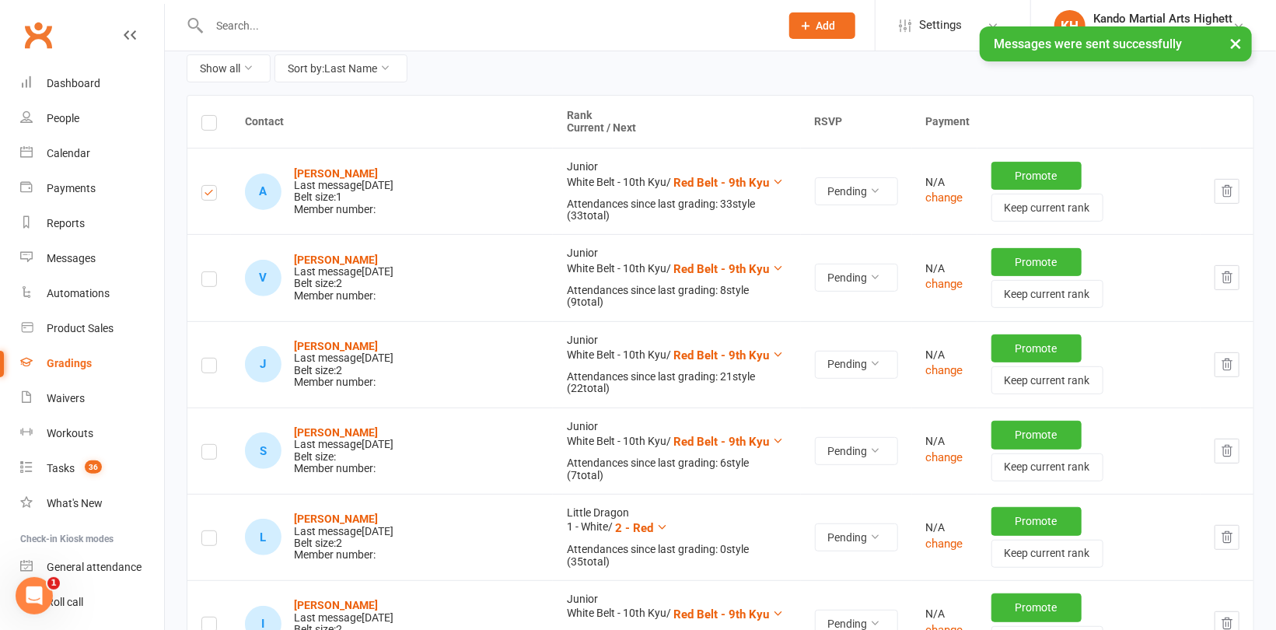
scroll to position [233, 0]
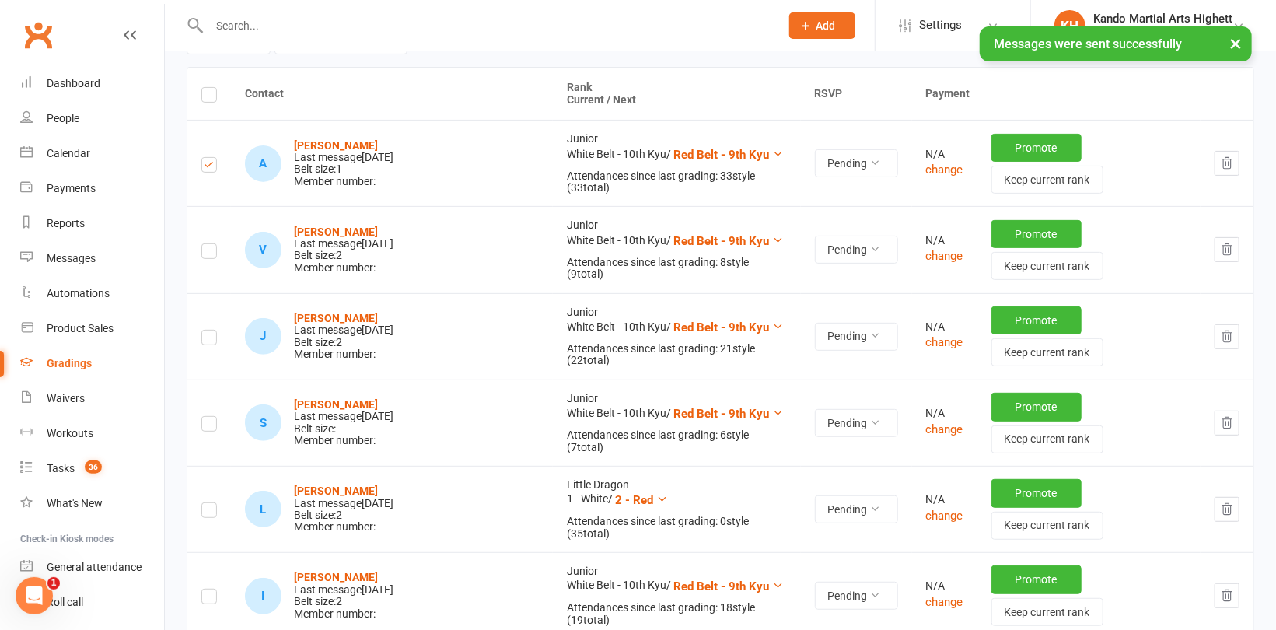
click at [210, 426] on label at bounding box center [209, 426] width 16 height 0
click at [210, 417] on input "checkbox" at bounding box center [209, 417] width 16 height 0
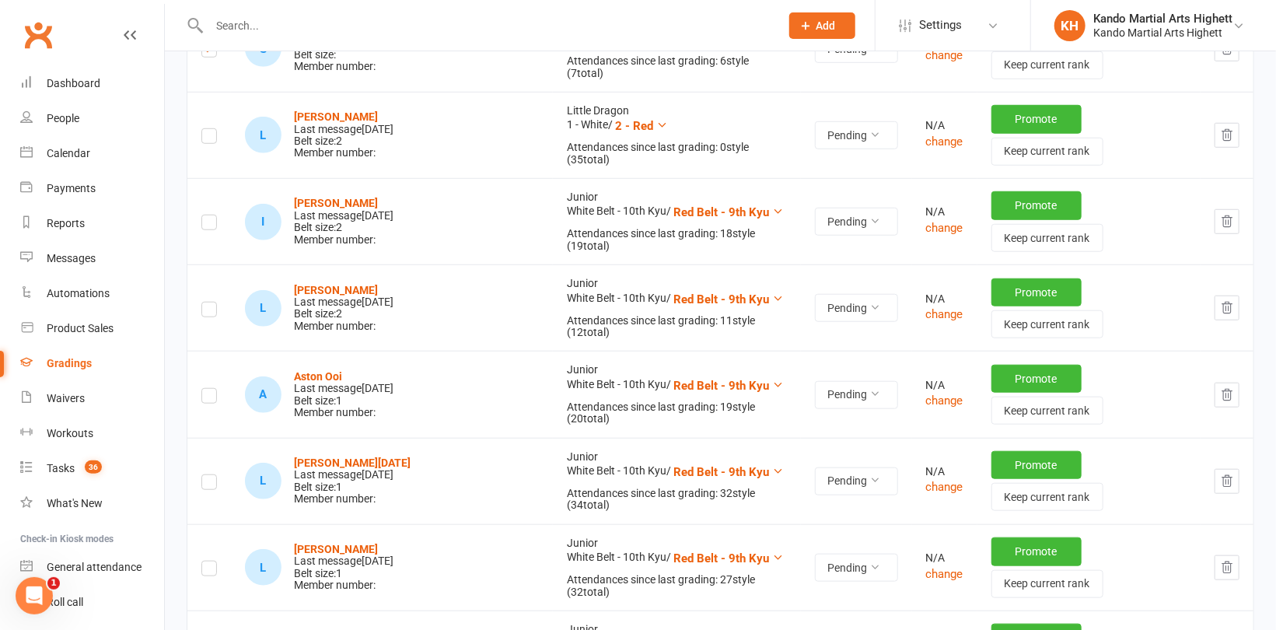
scroll to position [622, 0]
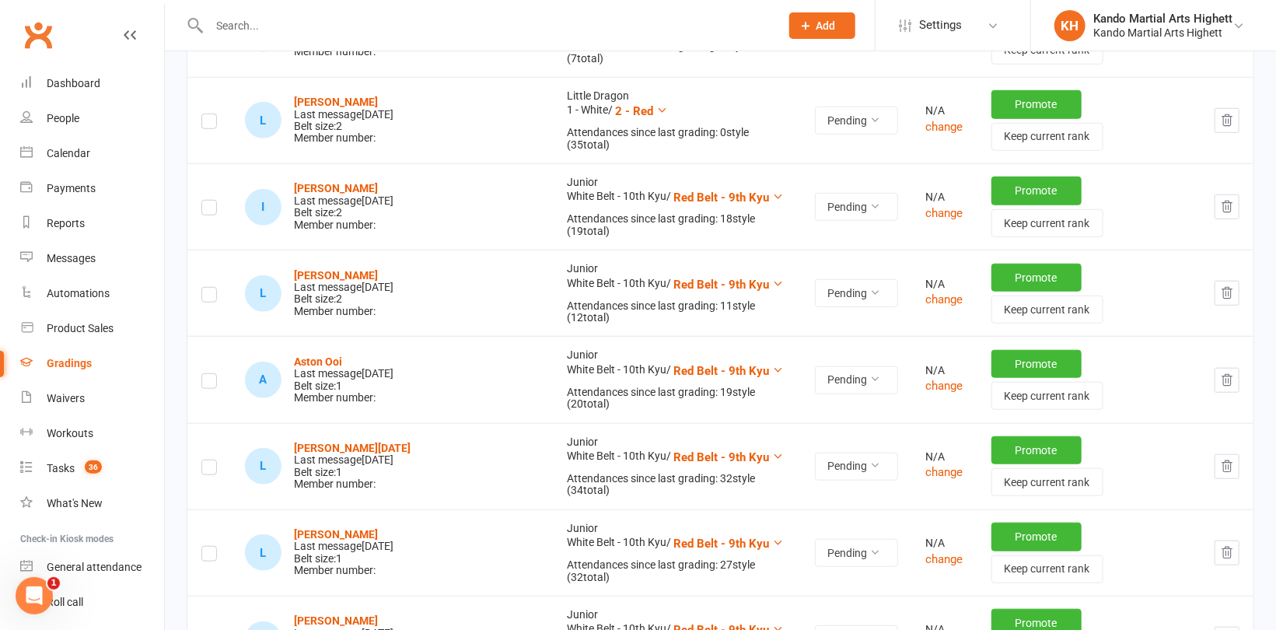
click at [209, 556] on label at bounding box center [209, 556] width 16 height 0
click at [209, 547] on input "checkbox" at bounding box center [209, 547] width 16 height 0
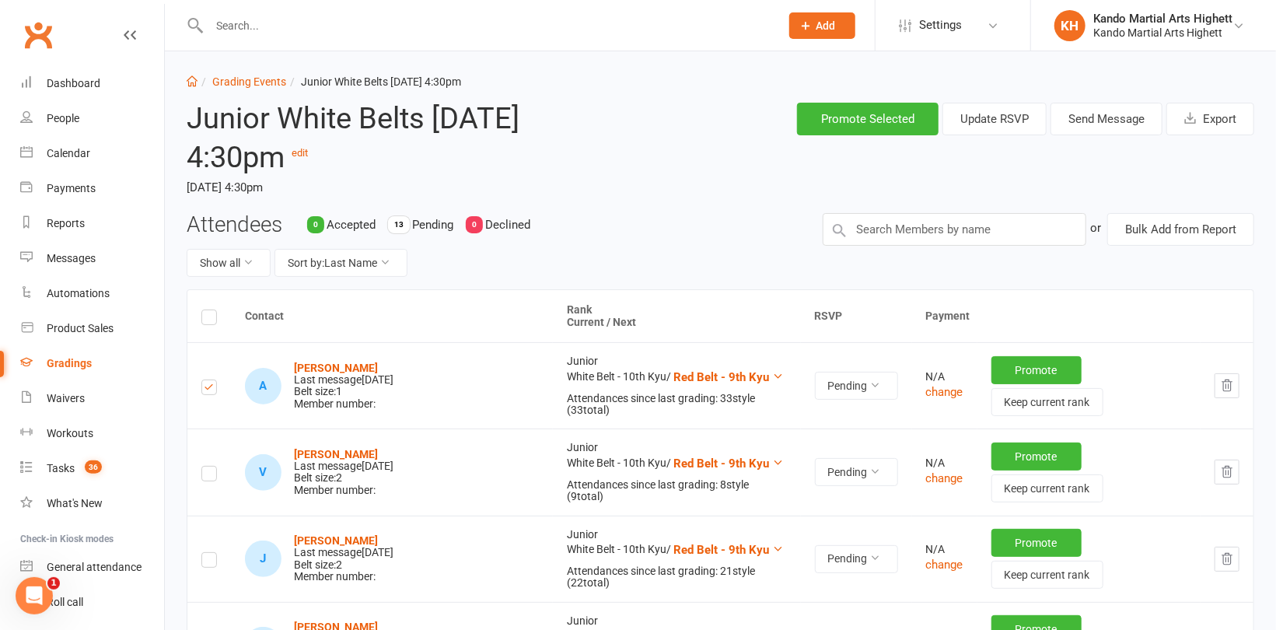
scroll to position [0, 0]
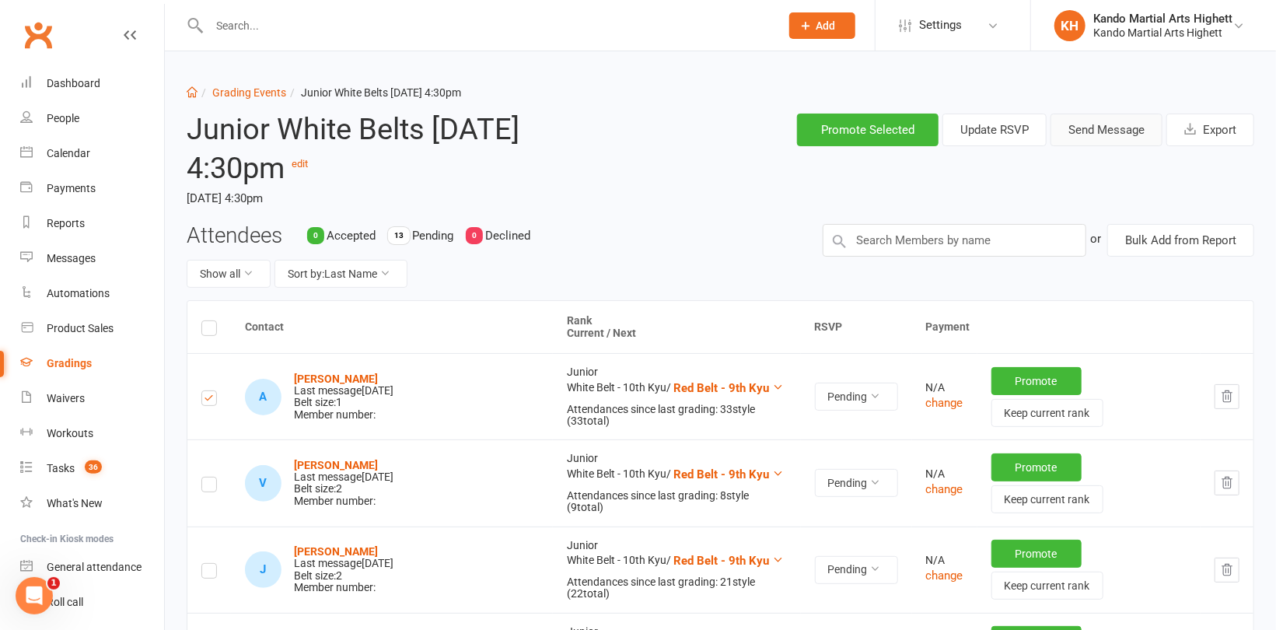
click at [1100, 128] on button "Send Message" at bounding box center [1106, 130] width 112 height 33
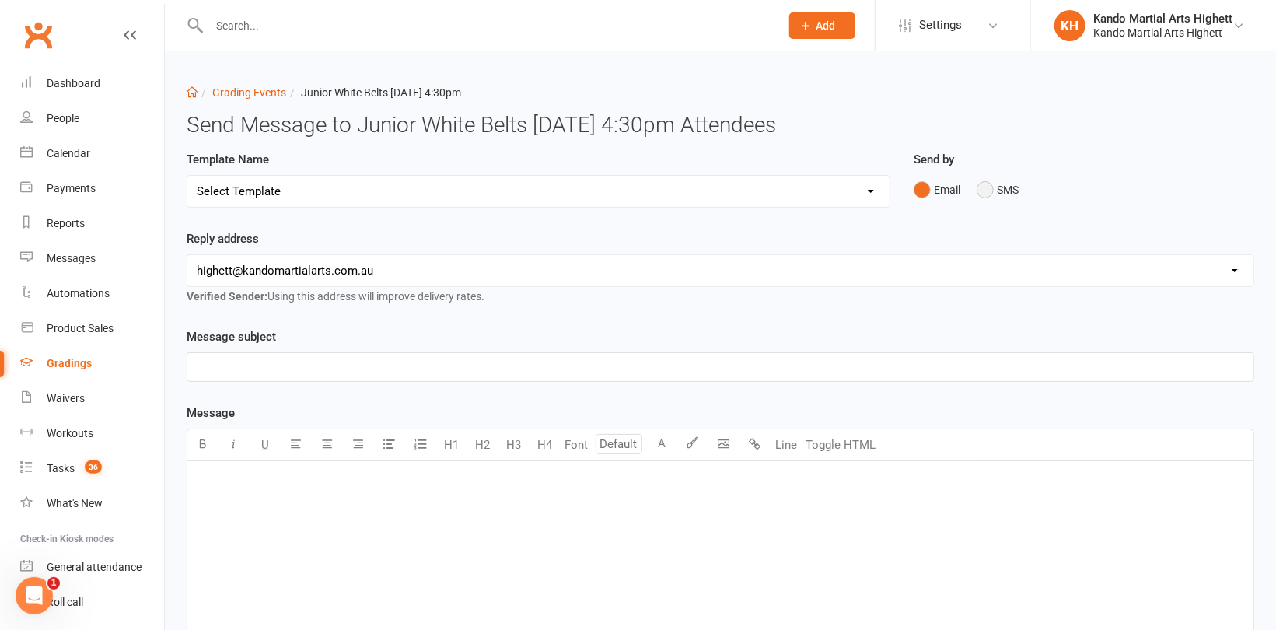
click at [998, 190] on button "SMS" at bounding box center [998, 190] width 42 height 30
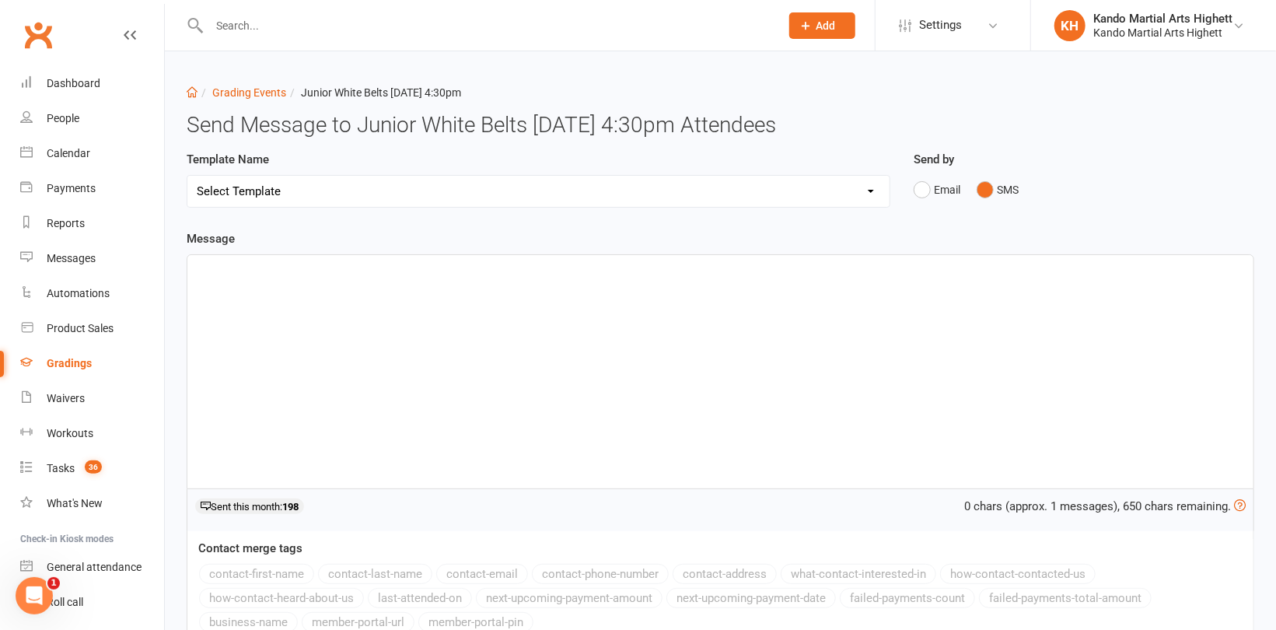
click at [507, 302] on div "﻿" at bounding box center [720, 371] width 1066 height 233
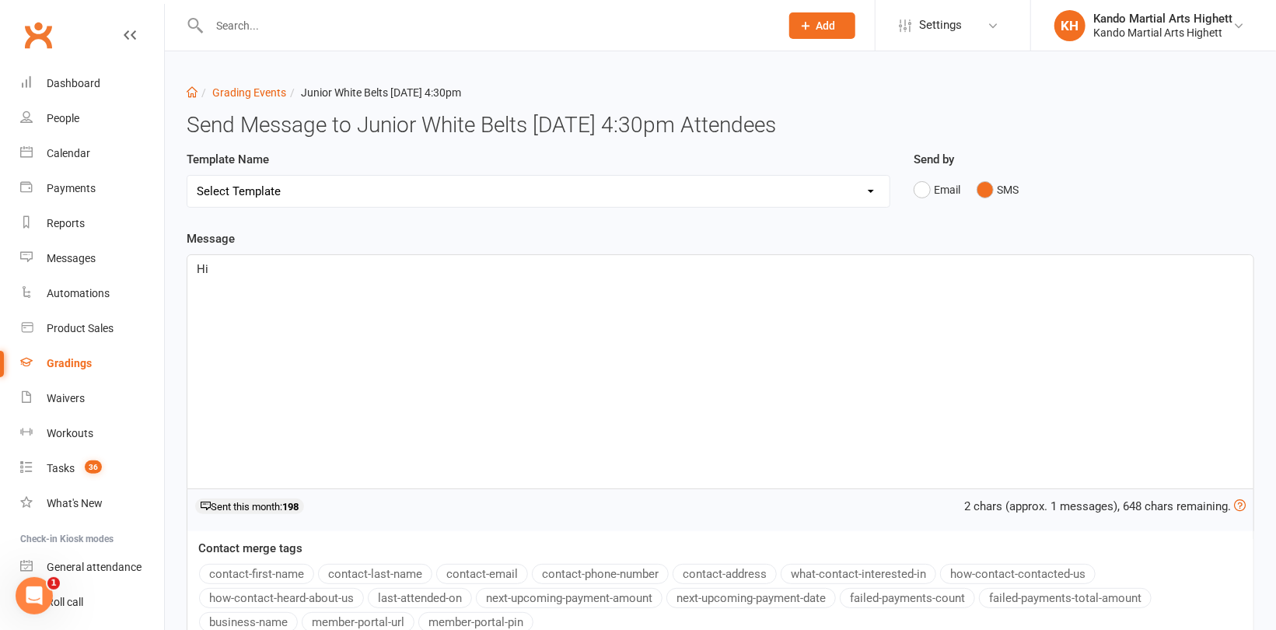
click at [225, 576] on button "contact-first-name" at bounding box center [256, 574] width 115 height 20
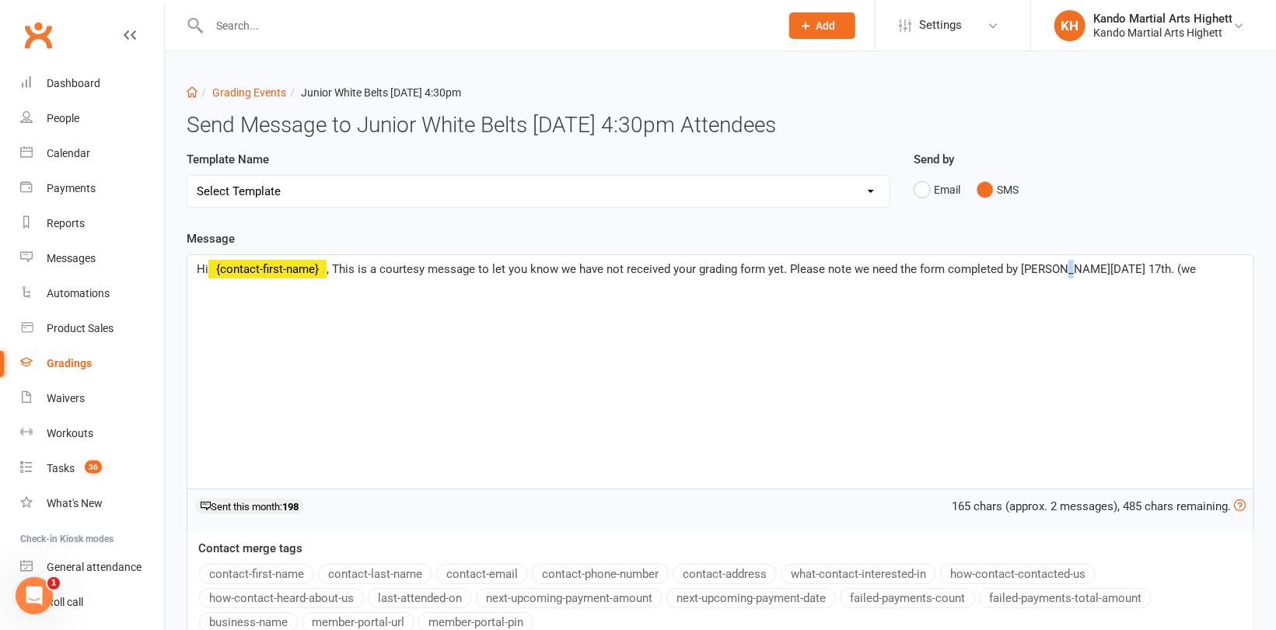
drag, startPoint x: 1043, startPoint y: 268, endPoint x: 1064, endPoint y: 267, distance: 20.2
click at [1064, 267] on span ", This is a courtesy message to let you know we have not received your grading …" at bounding box center [761, 269] width 869 height 14
drag, startPoint x: 1064, startPoint y: 267, endPoint x: 984, endPoint y: 343, distance: 109.4
click at [972, 355] on div "Hi ﻿ {contact-first-name} , This is a courtesy message to let you know we have …" at bounding box center [720, 371] width 1066 height 233
click at [1059, 265] on span ", This is a courtesy message to let you know we have not received your grading …" at bounding box center [761, 269] width 869 height 14
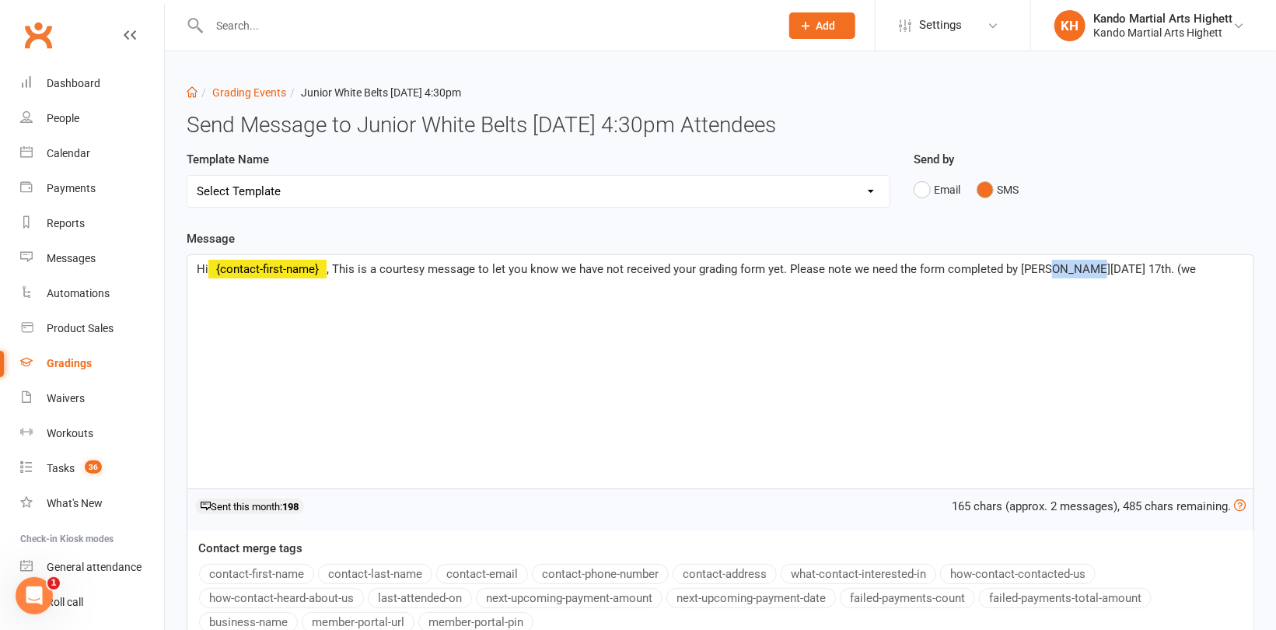
click at [1059, 265] on span ", This is a courtesy message to let you know we have not received your grading …" at bounding box center [761, 269] width 869 height 14
click at [1154, 267] on p "Hi ﻿ {contact-first-name} , This is a courtesy message to let you know we have …" at bounding box center [720, 269] width 1047 height 19
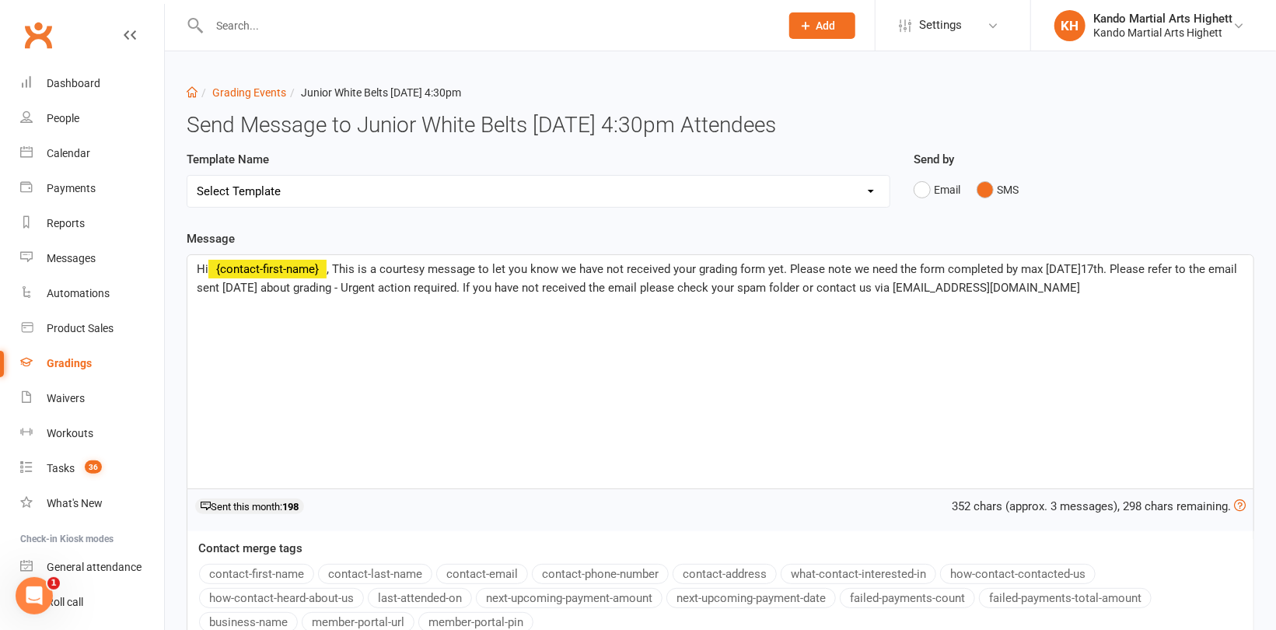
drag, startPoint x: 1079, startPoint y: 289, endPoint x: 337, endPoint y: 268, distance: 742.0
click at [337, 268] on p "Hi ﻿ {contact-first-name} , This is a courtesy message to let you know we have …" at bounding box center [720, 278] width 1047 height 37
click at [1053, 375] on div "Hi ﻿ {contact-first-name} , This is a courtesy message to let you know we have …" at bounding box center [720, 371] width 1066 height 233
drag, startPoint x: 1085, startPoint y: 295, endPoint x: 335, endPoint y: 271, distance: 750.7
click at [335, 271] on p "Hi ﻿ {contact-first-name} , This is a courtesy message to let you know we have …" at bounding box center [720, 278] width 1047 height 37
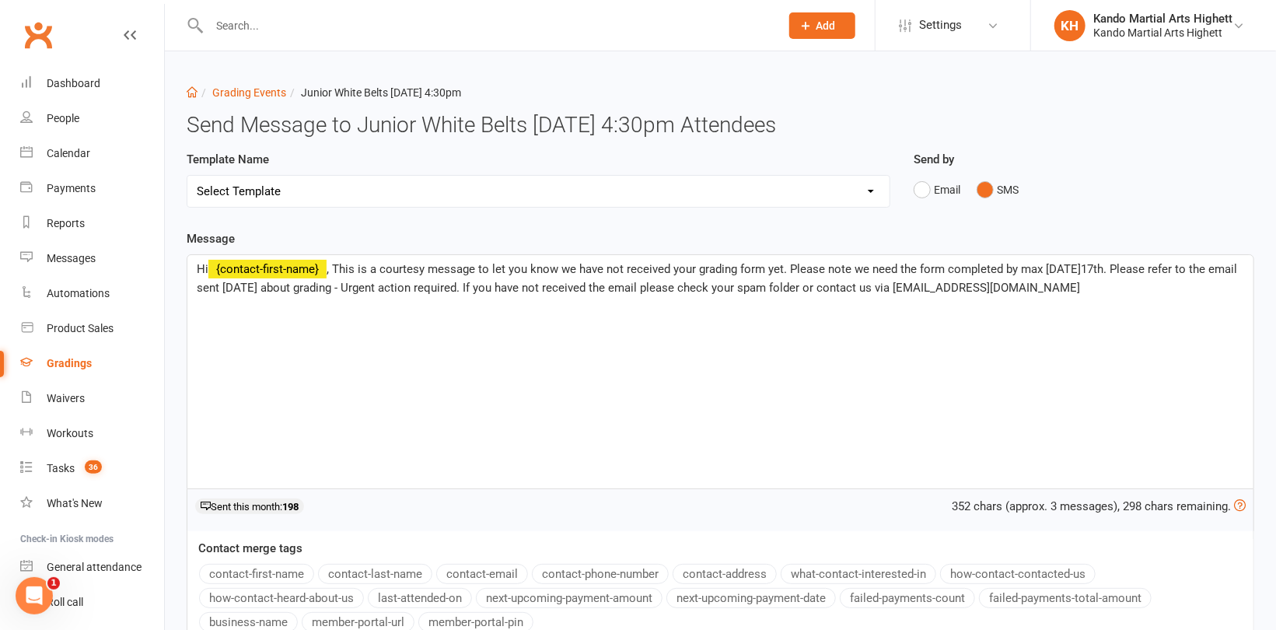
copy span "This is a courtesy message to let you know we have not received your grading fo…"
click at [449, 328] on div "Hi ﻿ {contact-first-name} , This is a courtesy message to let you know we have …" at bounding box center [720, 371] width 1066 height 233
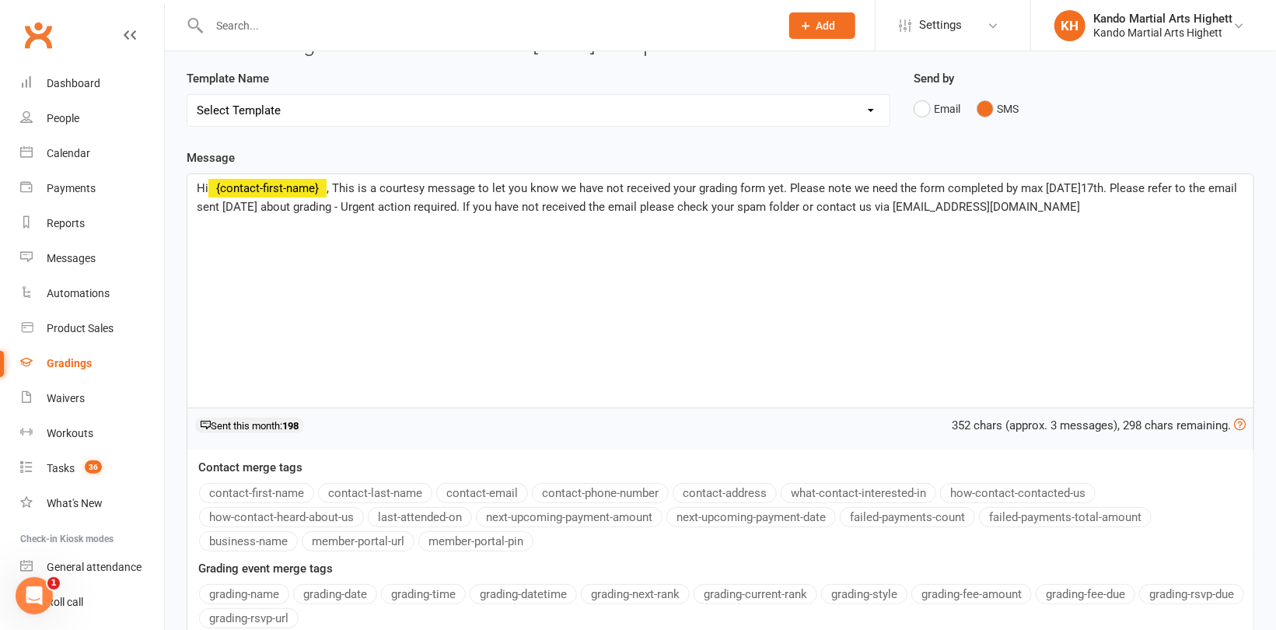
scroll to position [214, 0]
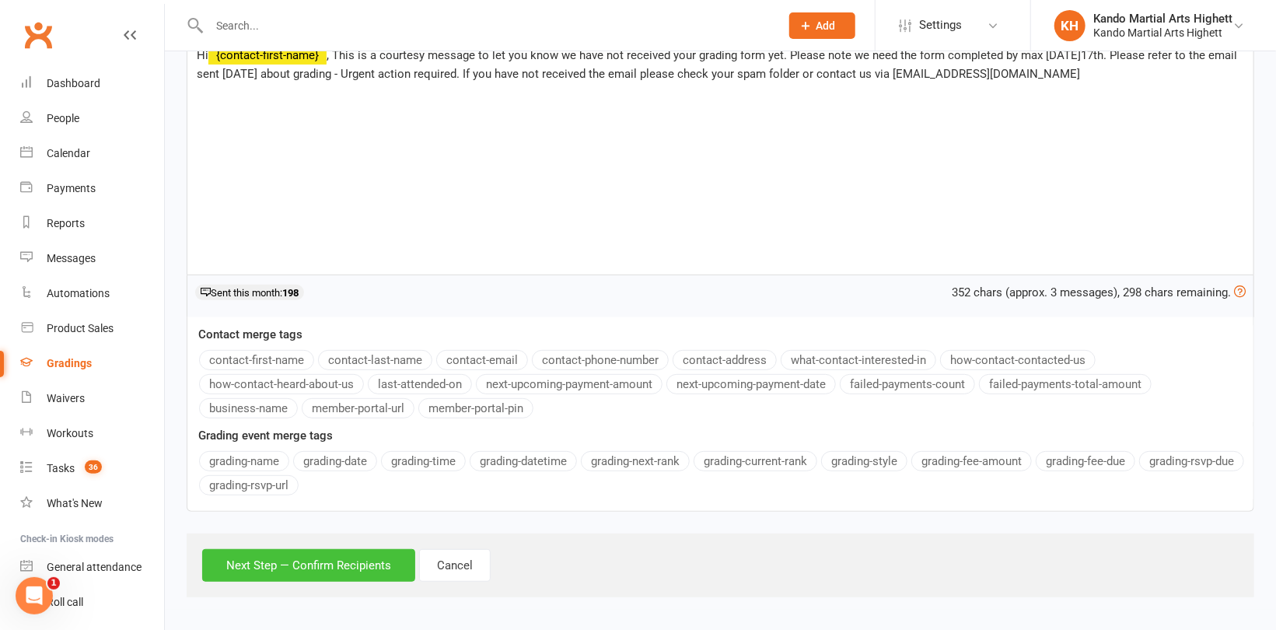
click at [365, 577] on button "Next Step — Confirm Recipients" at bounding box center [308, 565] width 213 height 33
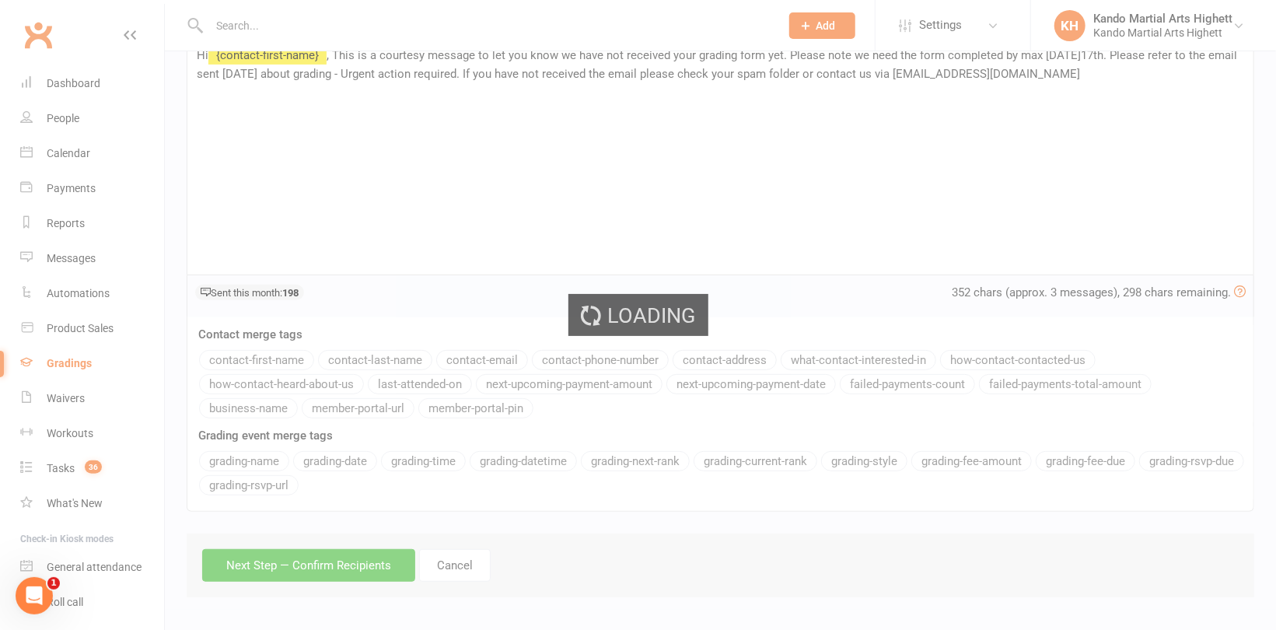
scroll to position [0, 0]
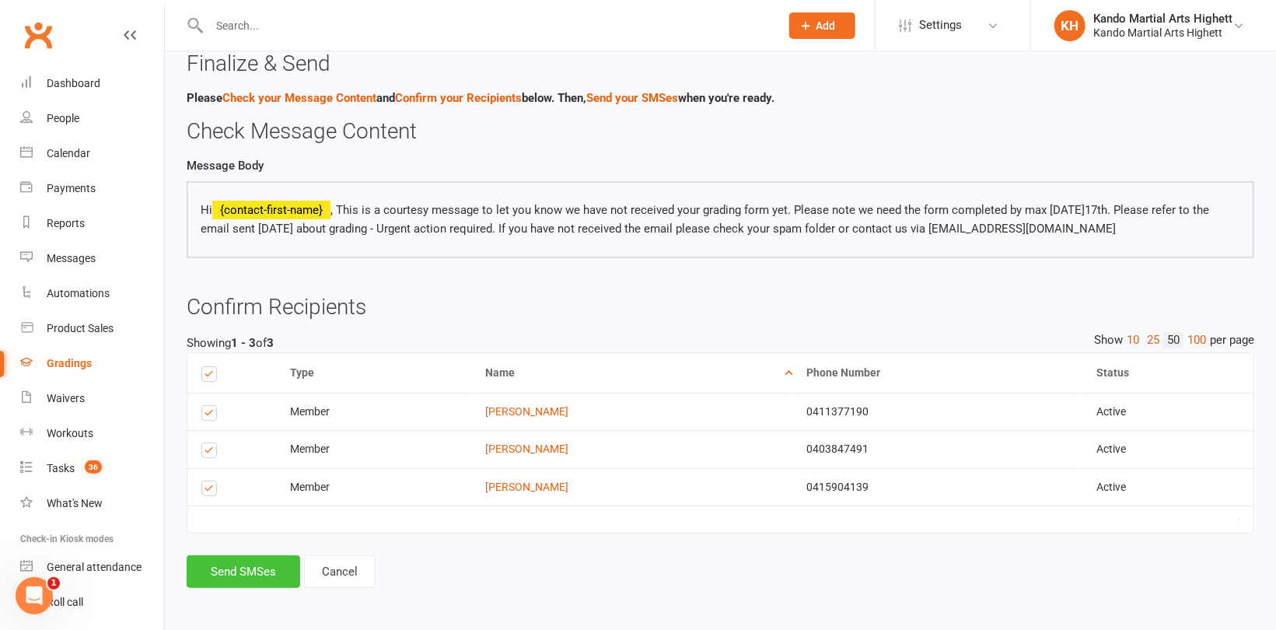
click at [269, 575] on button "Send SMSes" at bounding box center [244, 571] width 114 height 33
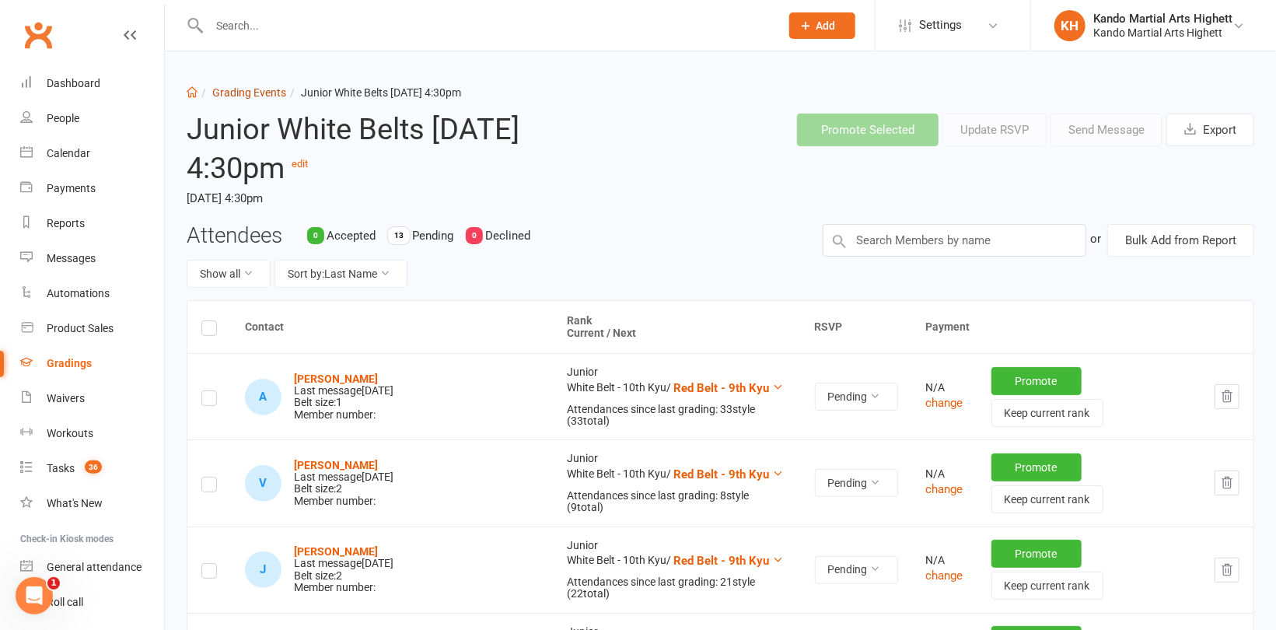
click at [265, 93] on link "Grading Events" at bounding box center [249, 92] width 74 height 12
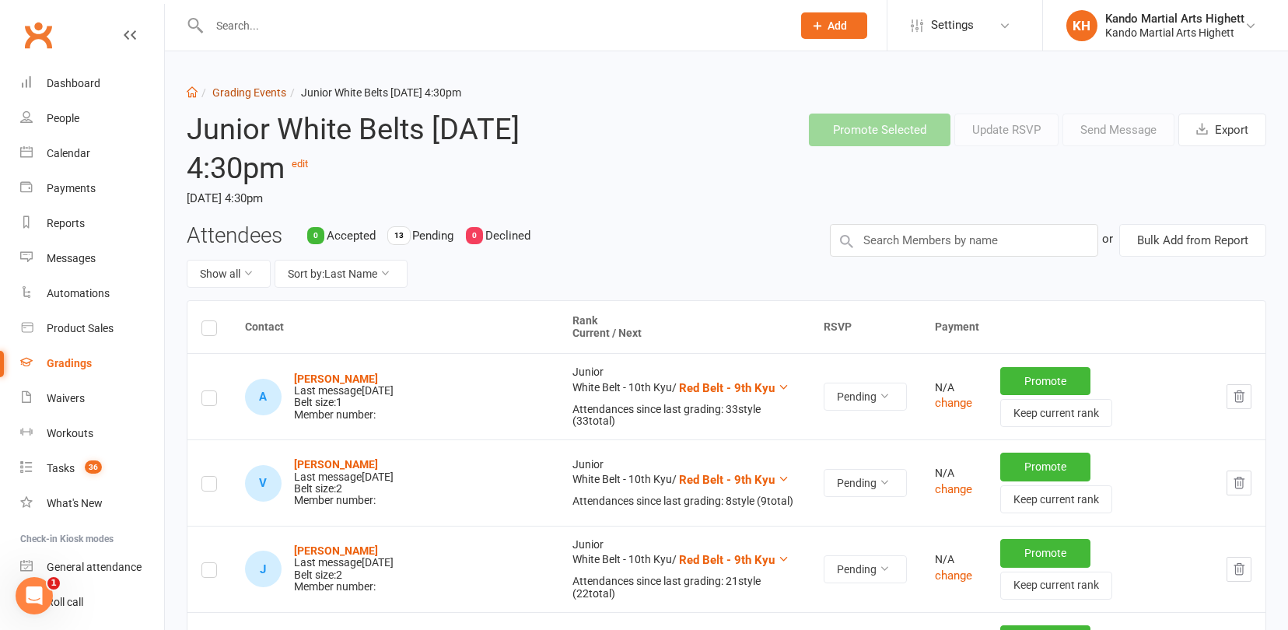
select select "100"
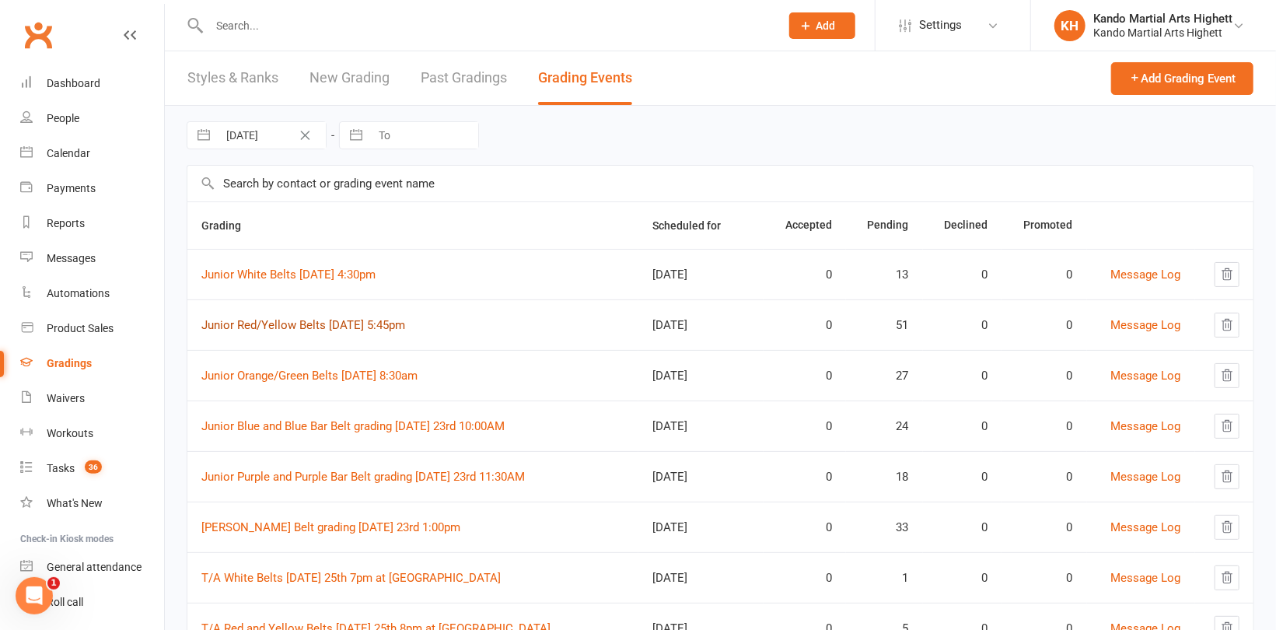
click at [328, 320] on link "Junior Red/Yellow Belts [DATE] 5:45pm" at bounding box center [303, 325] width 204 height 14
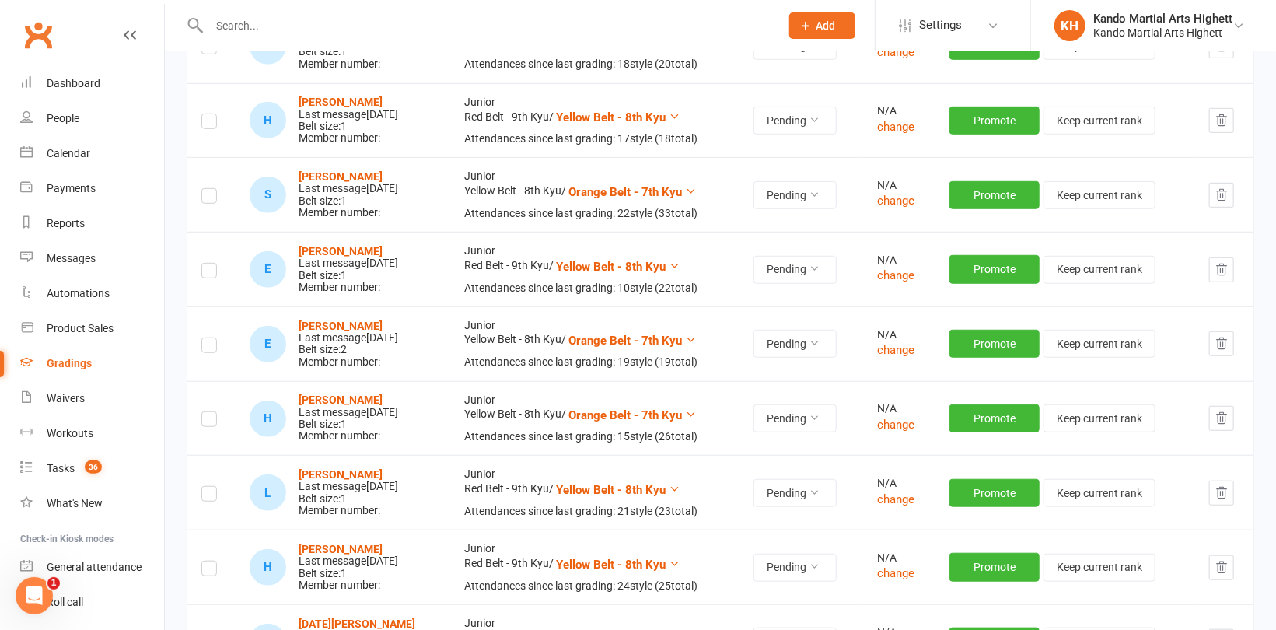
scroll to position [467, 0]
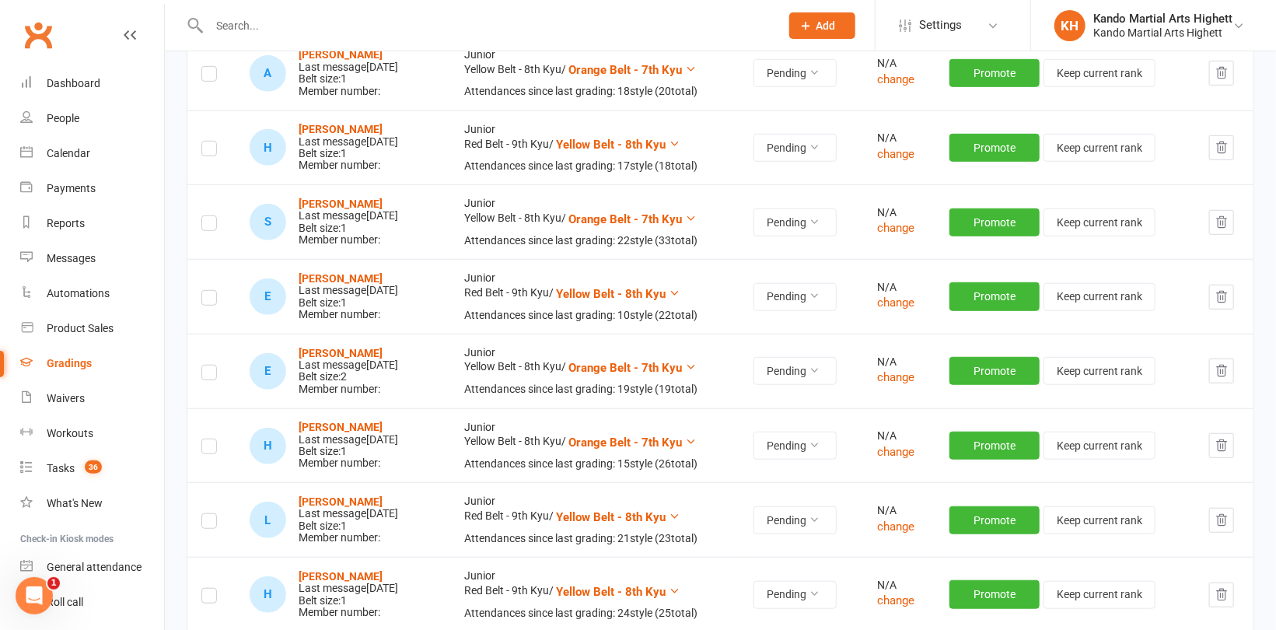
click at [210, 151] on label at bounding box center [209, 151] width 16 height 0
click at [210, 142] on input "checkbox" at bounding box center [209, 142] width 16 height 0
click at [202, 225] on label at bounding box center [209, 225] width 16 height 0
click at [202, 216] on input "checkbox" at bounding box center [209, 216] width 16 height 0
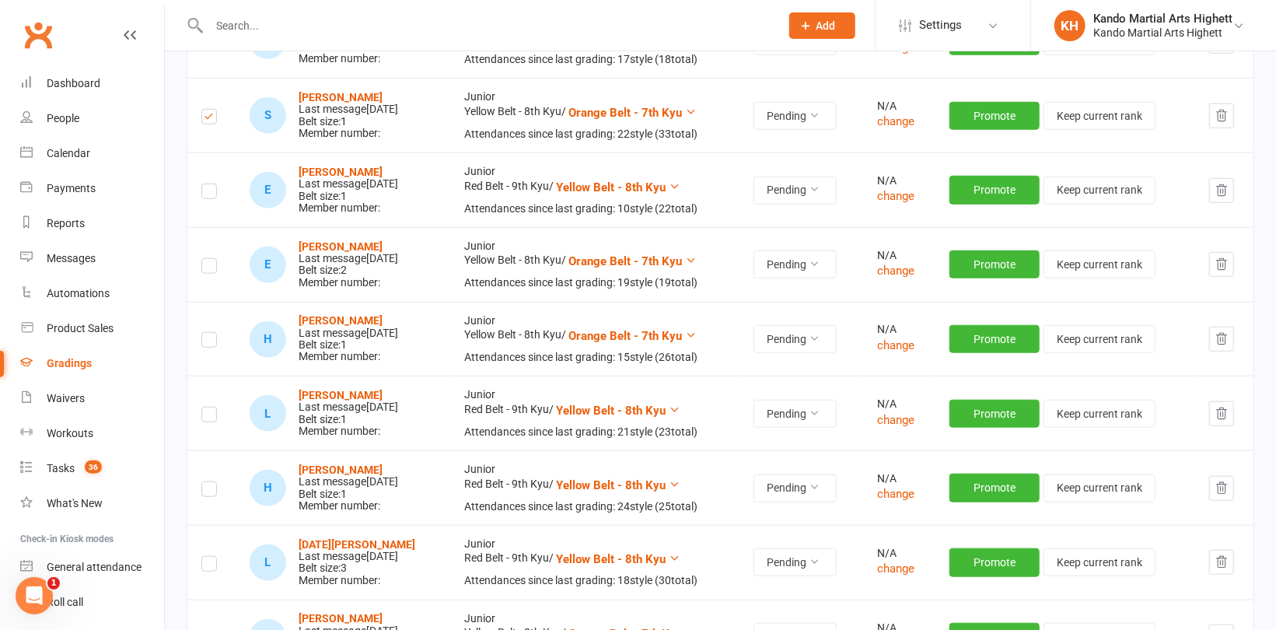
scroll to position [622, 0]
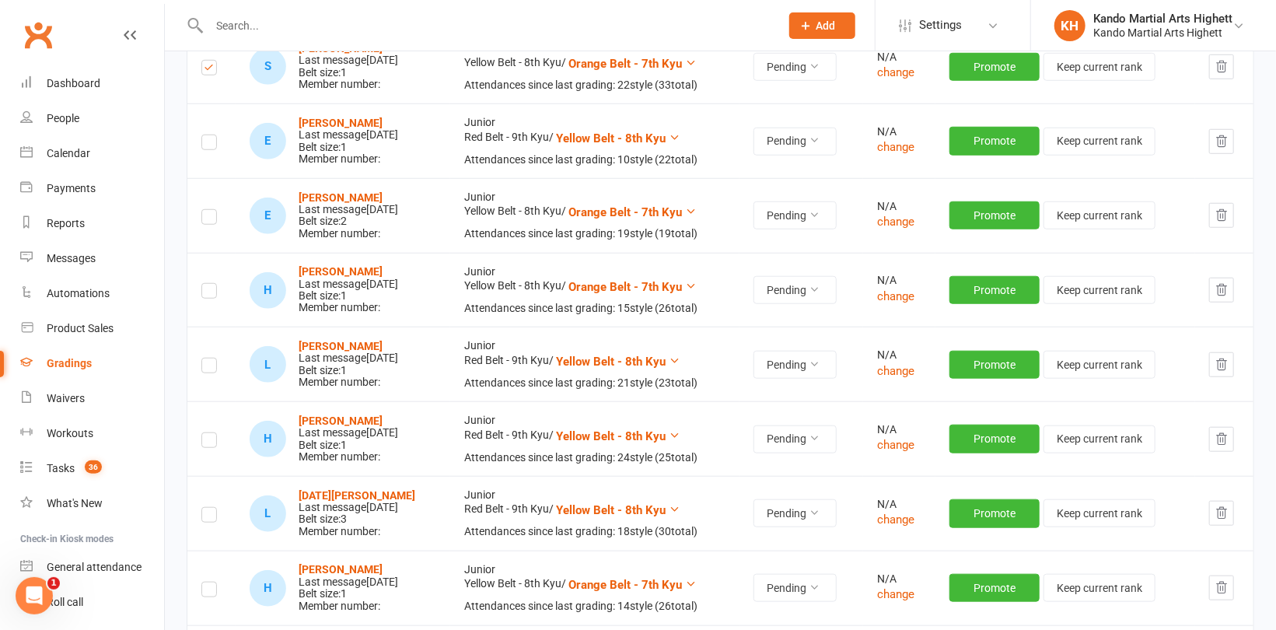
click at [208, 293] on label at bounding box center [209, 293] width 16 height 0
click at [208, 284] on input "checkbox" at bounding box center [209, 284] width 16 height 0
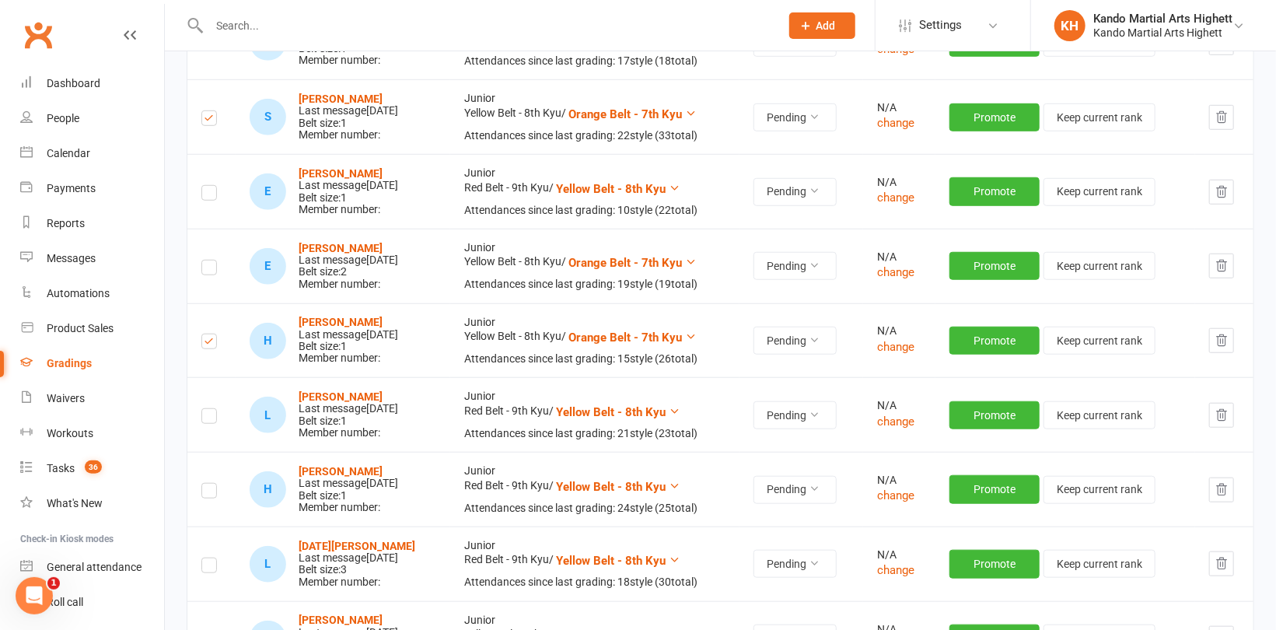
scroll to position [544, 0]
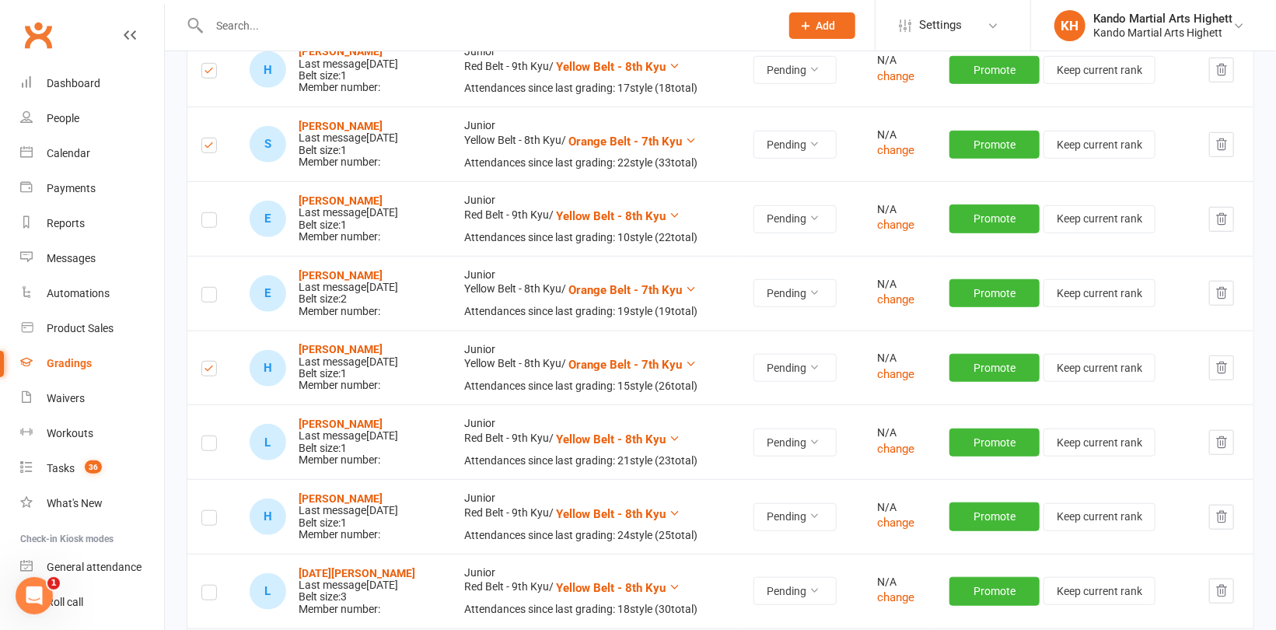
click at [210, 371] on label at bounding box center [209, 371] width 16 height 0
click at [210, 362] on input "checkbox" at bounding box center [209, 362] width 16 height 0
click at [204, 297] on label at bounding box center [209, 297] width 16 height 0
click at [204, 288] on input "checkbox" at bounding box center [209, 288] width 16 height 0
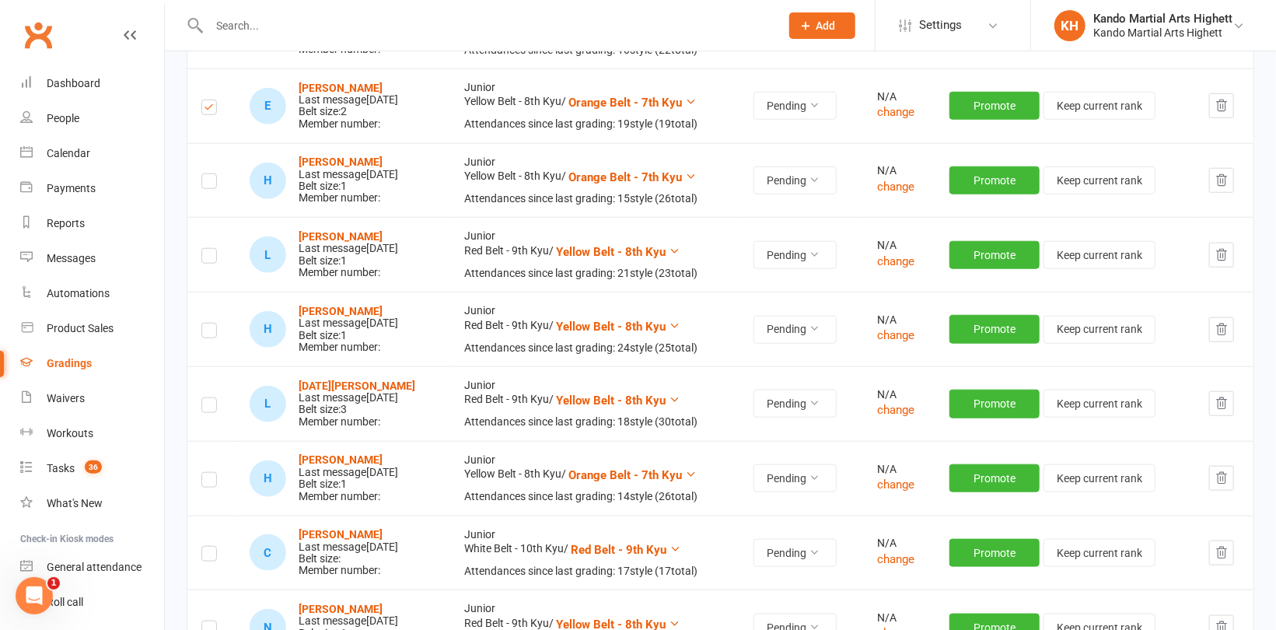
scroll to position [778, 0]
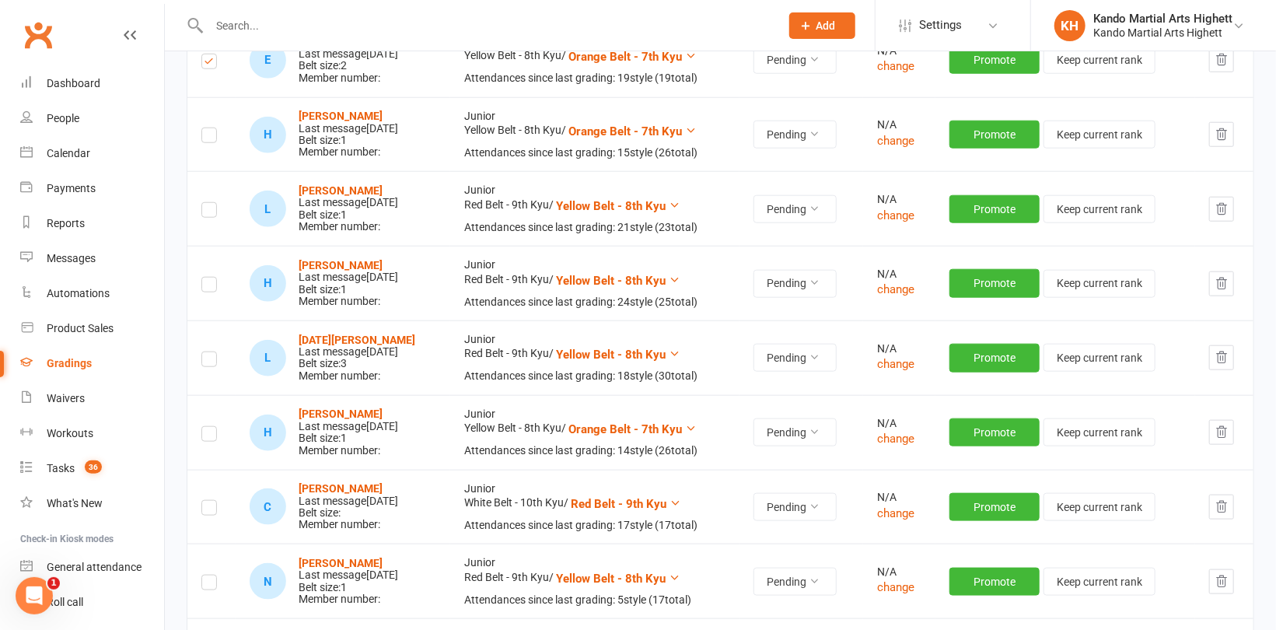
click at [207, 138] on label at bounding box center [209, 138] width 16 height 0
click at [207, 128] on input "checkbox" at bounding box center [209, 128] width 16 height 0
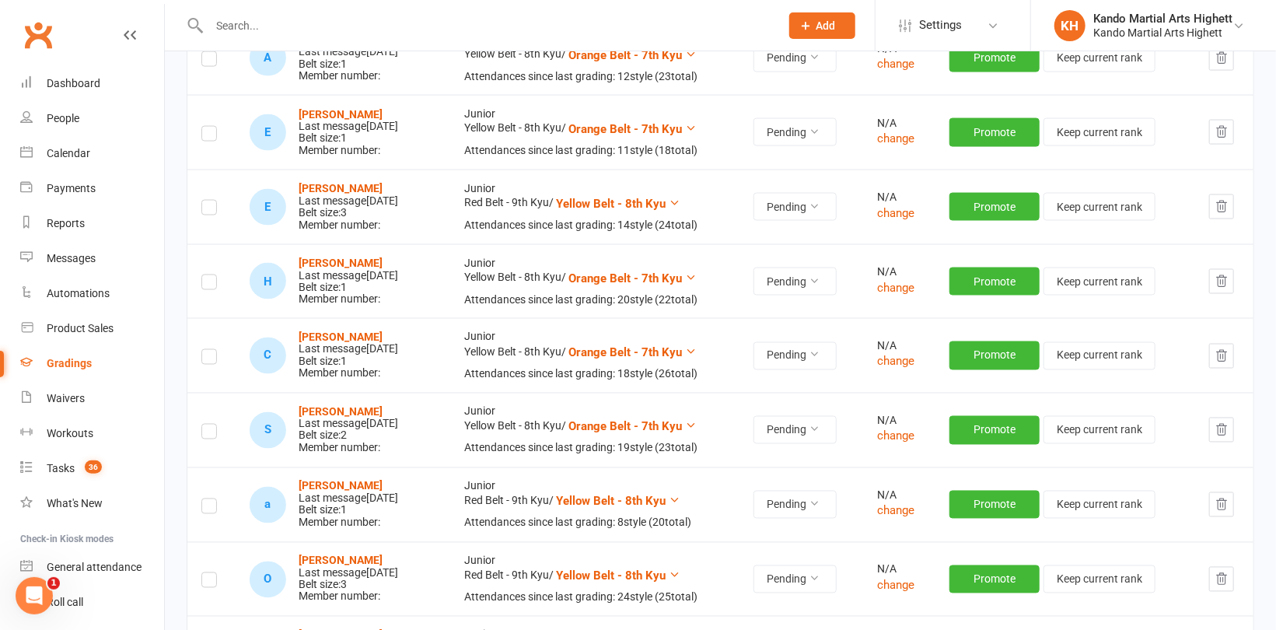
scroll to position [1400, 0]
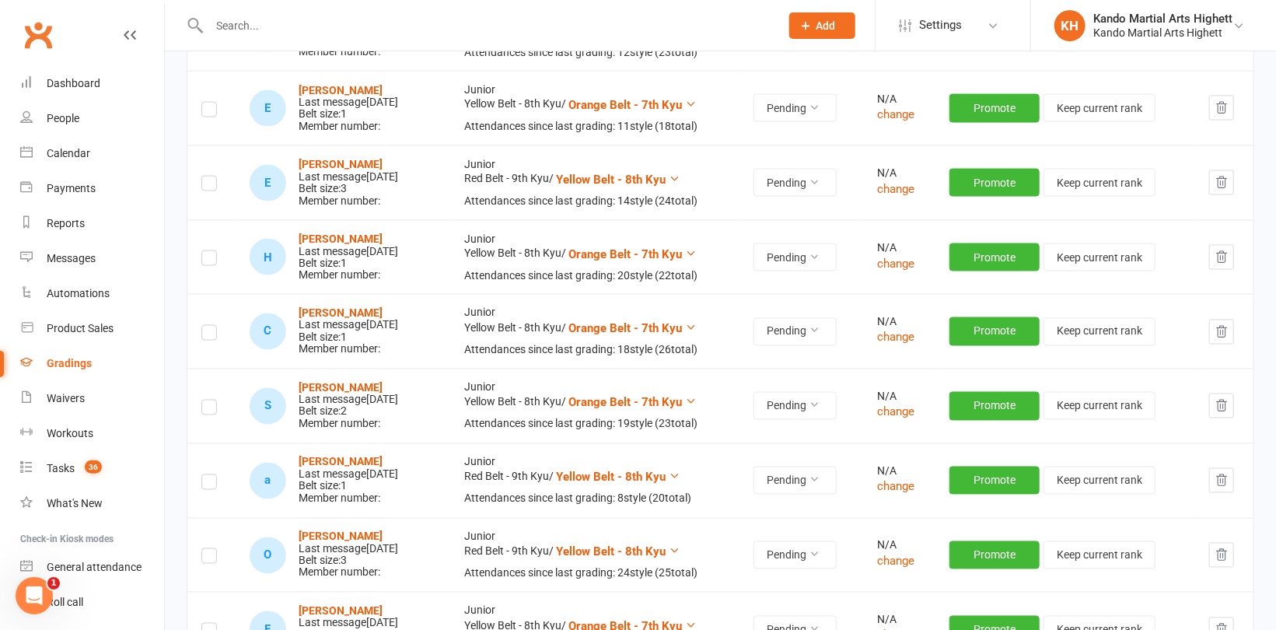
click at [197, 179] on td at bounding box center [211, 182] width 48 height 75
click at [208, 186] on label at bounding box center [209, 186] width 16 height 0
click at [208, 176] on input "checkbox" at bounding box center [209, 176] width 16 height 0
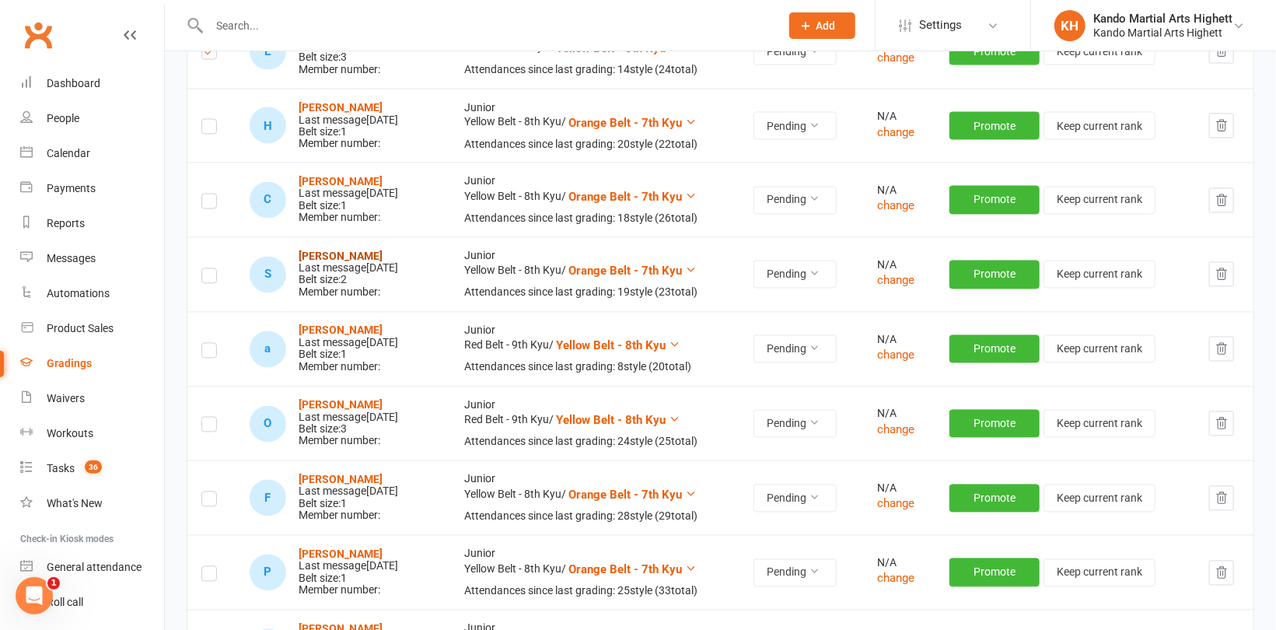
scroll to position [1555, 0]
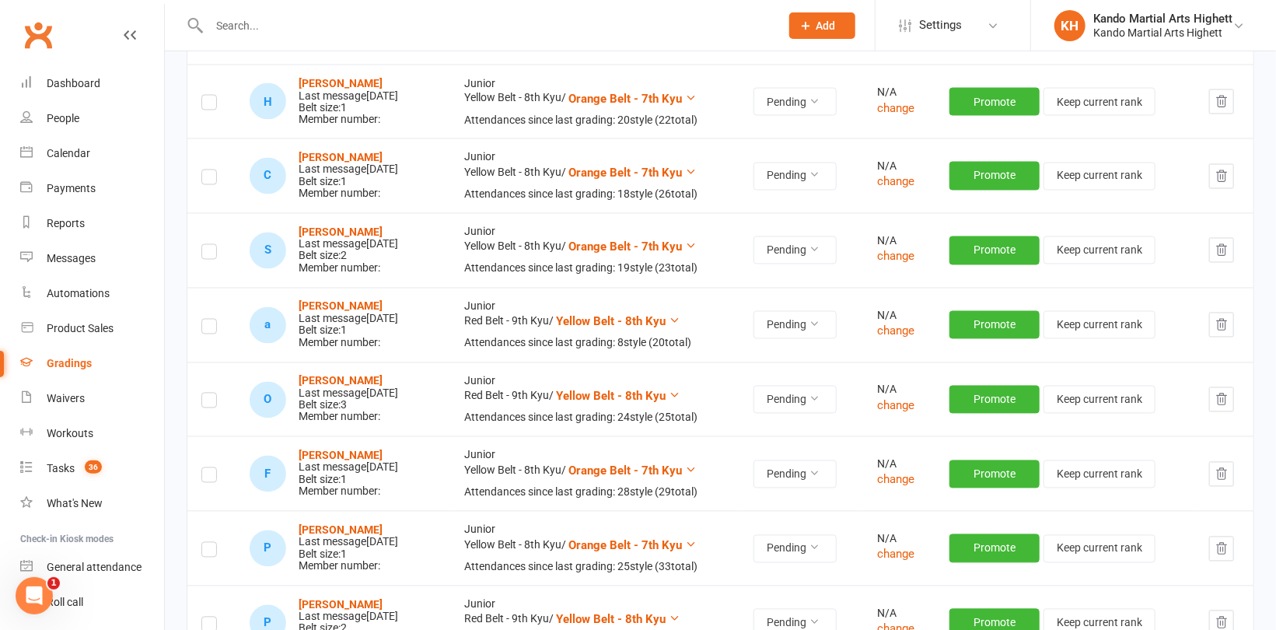
click at [207, 254] on label at bounding box center [209, 254] width 16 height 0
click at [207, 245] on input "checkbox" at bounding box center [209, 245] width 16 height 0
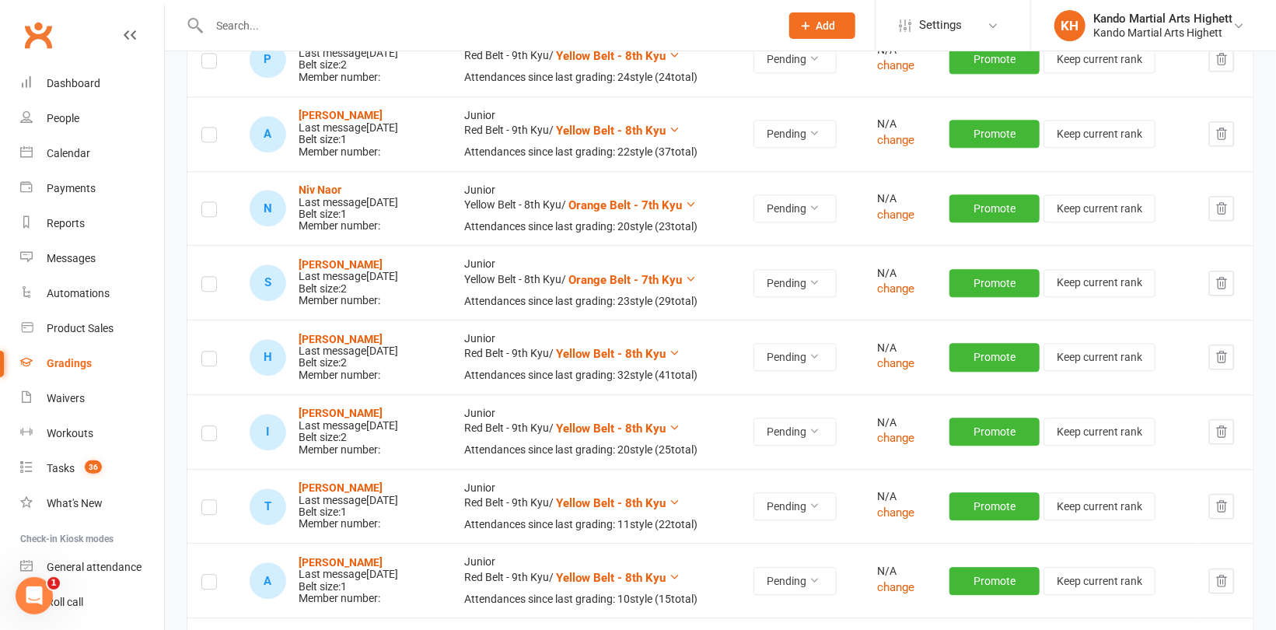
scroll to position [2177, 0]
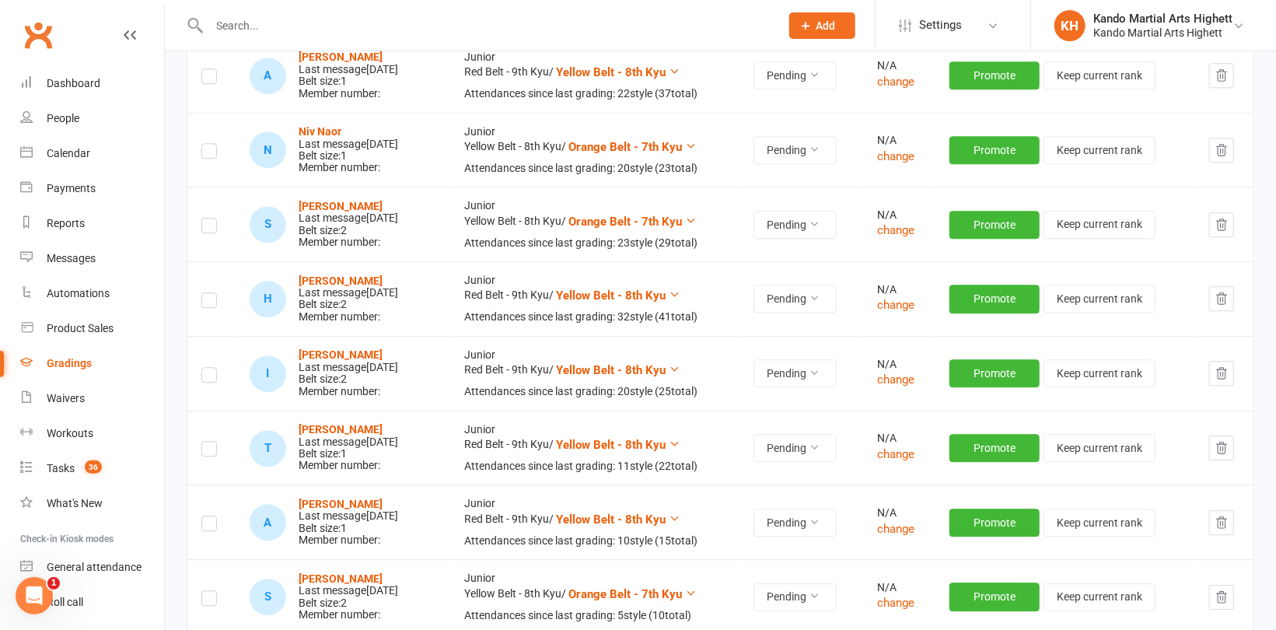
click at [205, 153] on label at bounding box center [209, 153] width 16 height 0
click at [205, 144] on input "checkbox" at bounding box center [209, 144] width 16 height 0
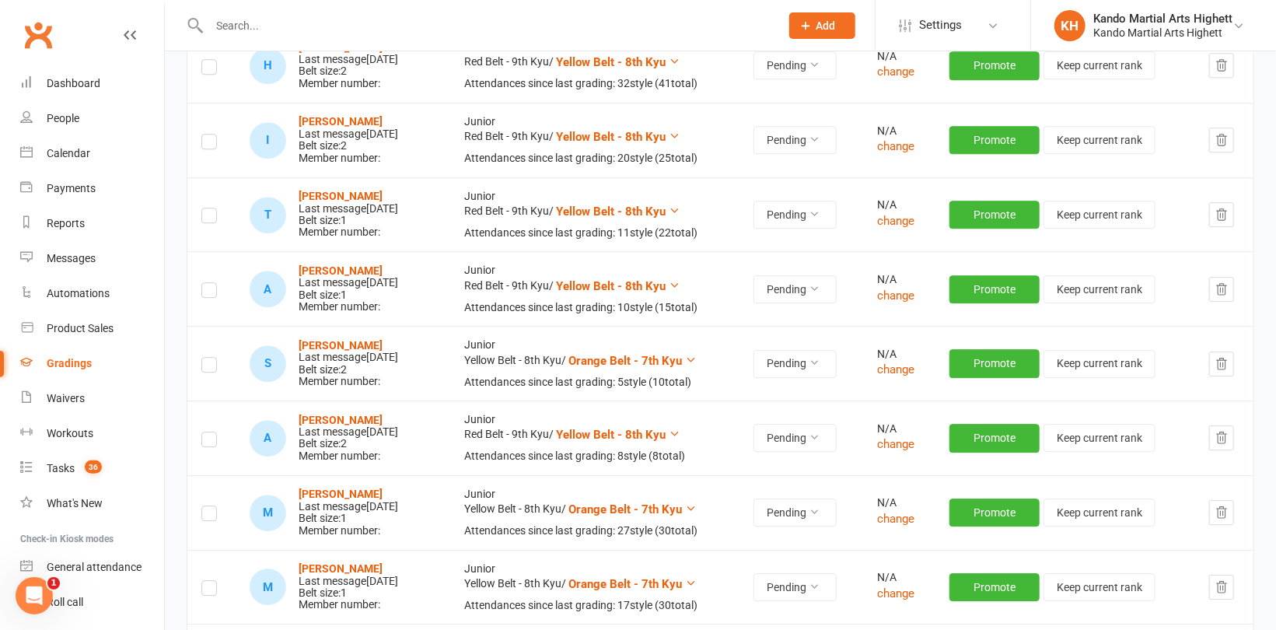
scroll to position [2488, 0]
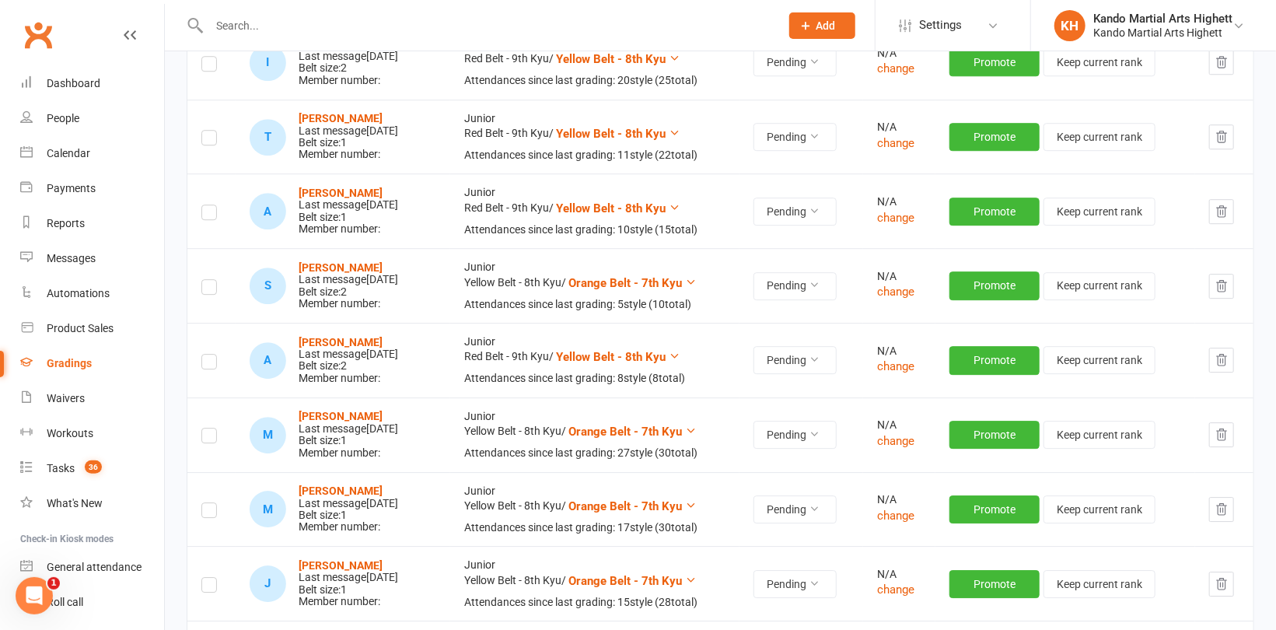
click at [208, 140] on label at bounding box center [209, 140] width 16 height 0
click at [208, 131] on input "checkbox" at bounding box center [209, 131] width 16 height 0
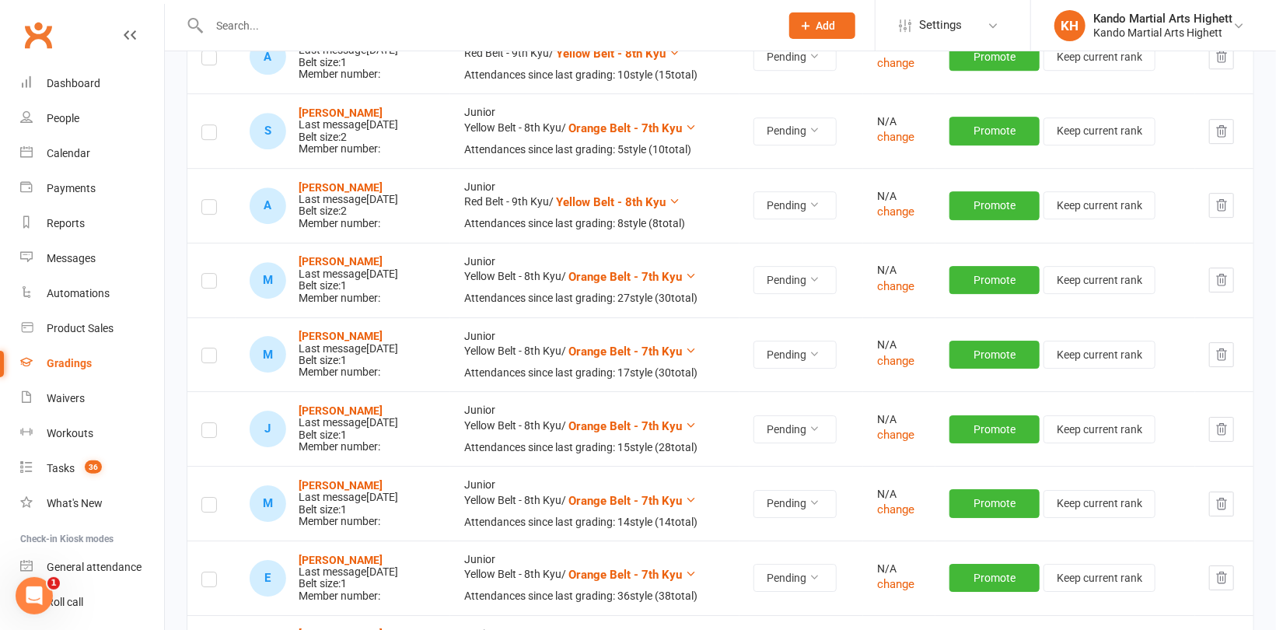
scroll to position [2644, 0]
click at [211, 208] on label at bounding box center [209, 208] width 16 height 0
click at [211, 199] on input "checkbox" at bounding box center [209, 199] width 16 height 0
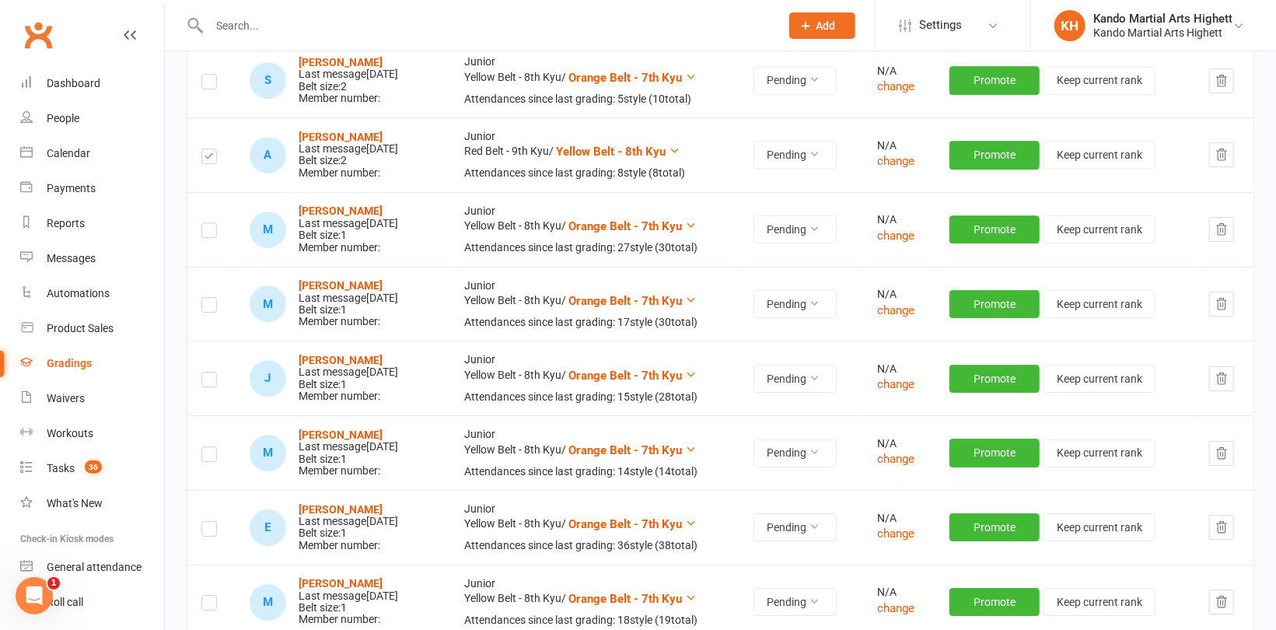
scroll to position [2721, 0]
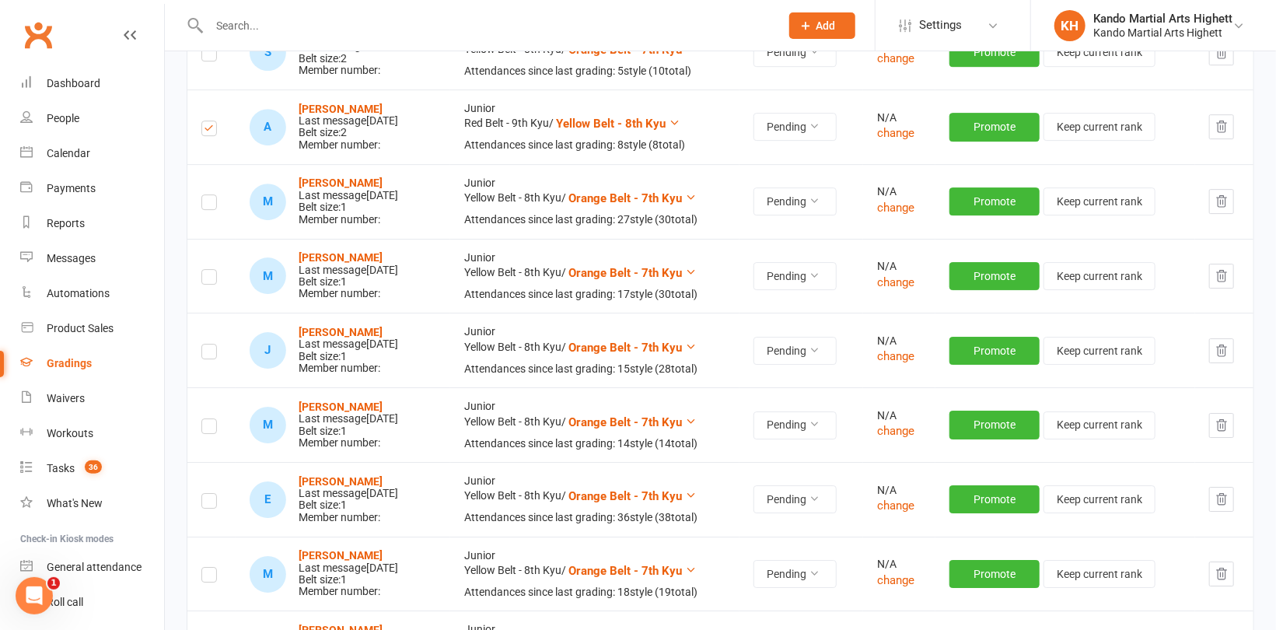
click at [203, 204] on label at bounding box center [209, 204] width 16 height 0
click at [203, 195] on input "checkbox" at bounding box center [209, 195] width 16 height 0
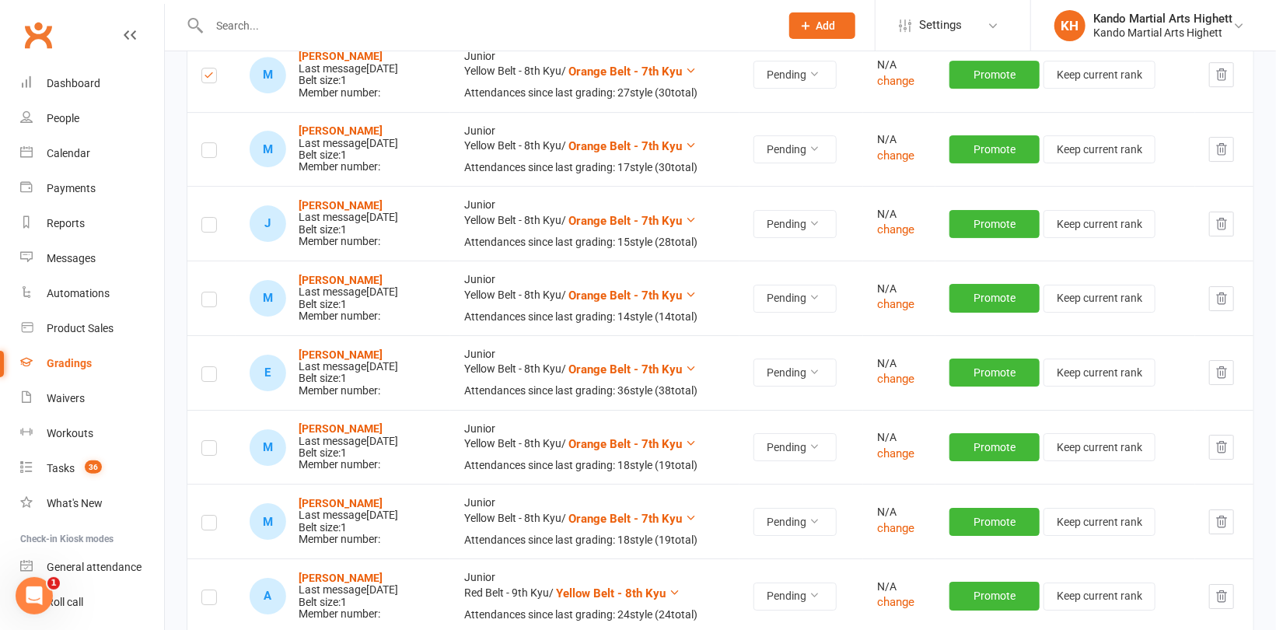
scroll to position [2877, 0]
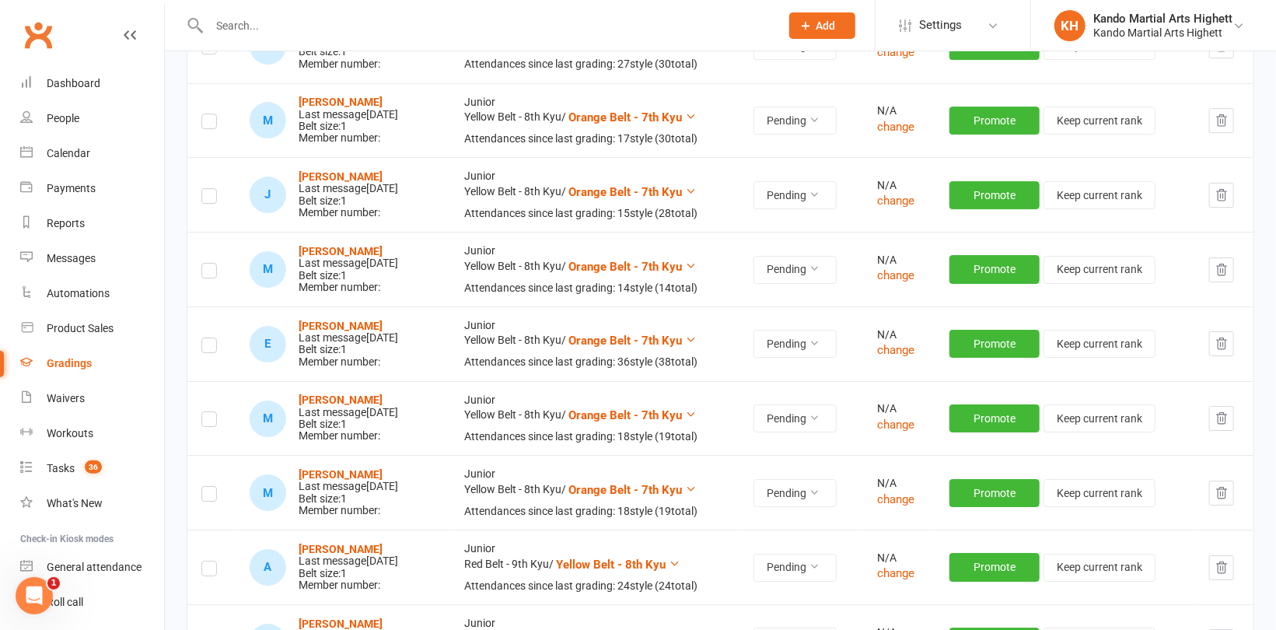
click at [204, 273] on label at bounding box center [209, 273] width 16 height 0
click at [204, 264] on input "checkbox" at bounding box center [209, 264] width 16 height 0
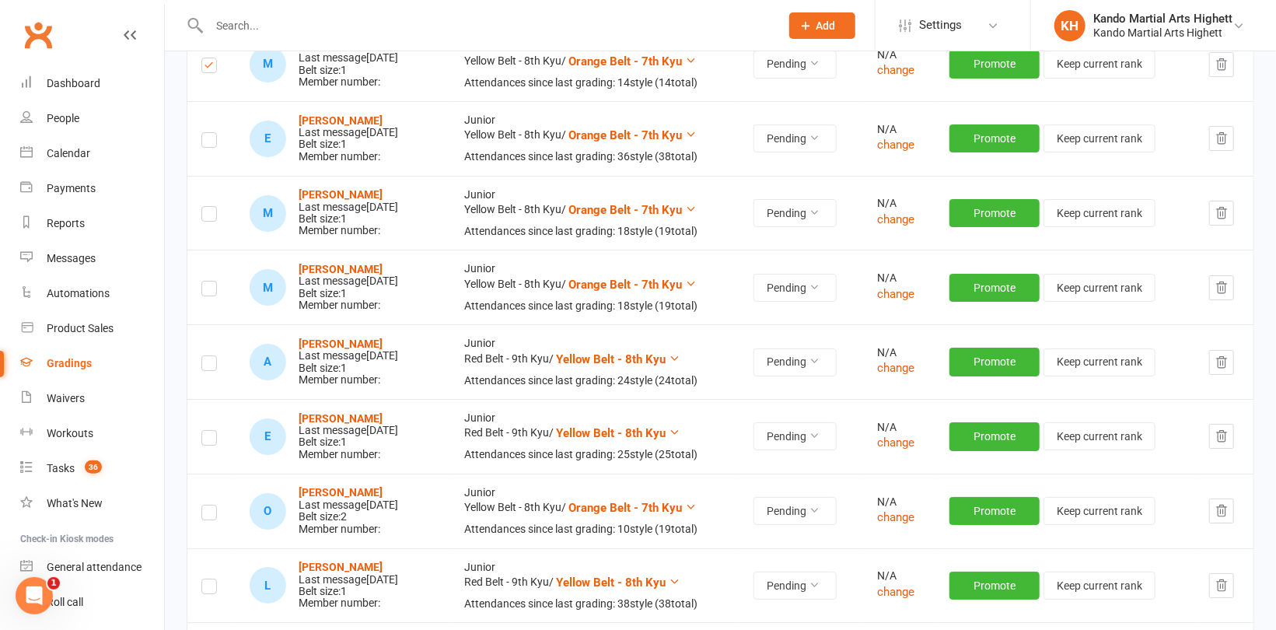
scroll to position [3110, 0]
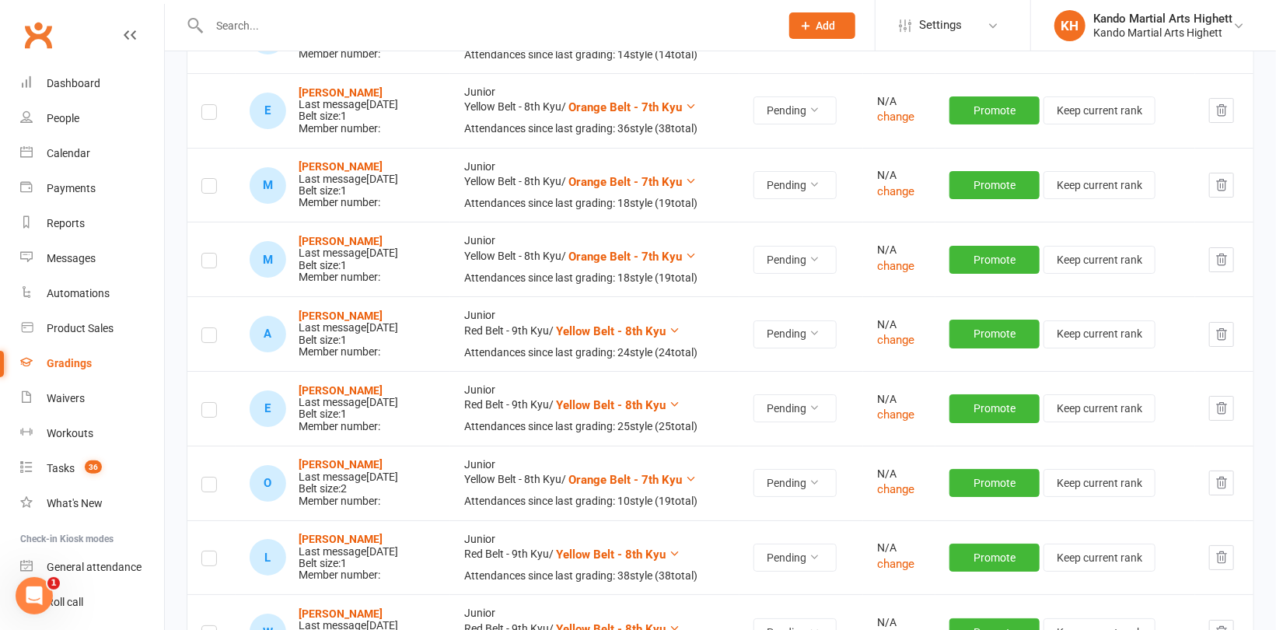
click at [208, 188] on label at bounding box center [209, 188] width 16 height 0
click at [208, 179] on input "checkbox" at bounding box center [209, 179] width 16 height 0
click at [206, 263] on label at bounding box center [209, 263] width 16 height 0
click at [206, 253] on input "checkbox" at bounding box center [209, 253] width 16 height 0
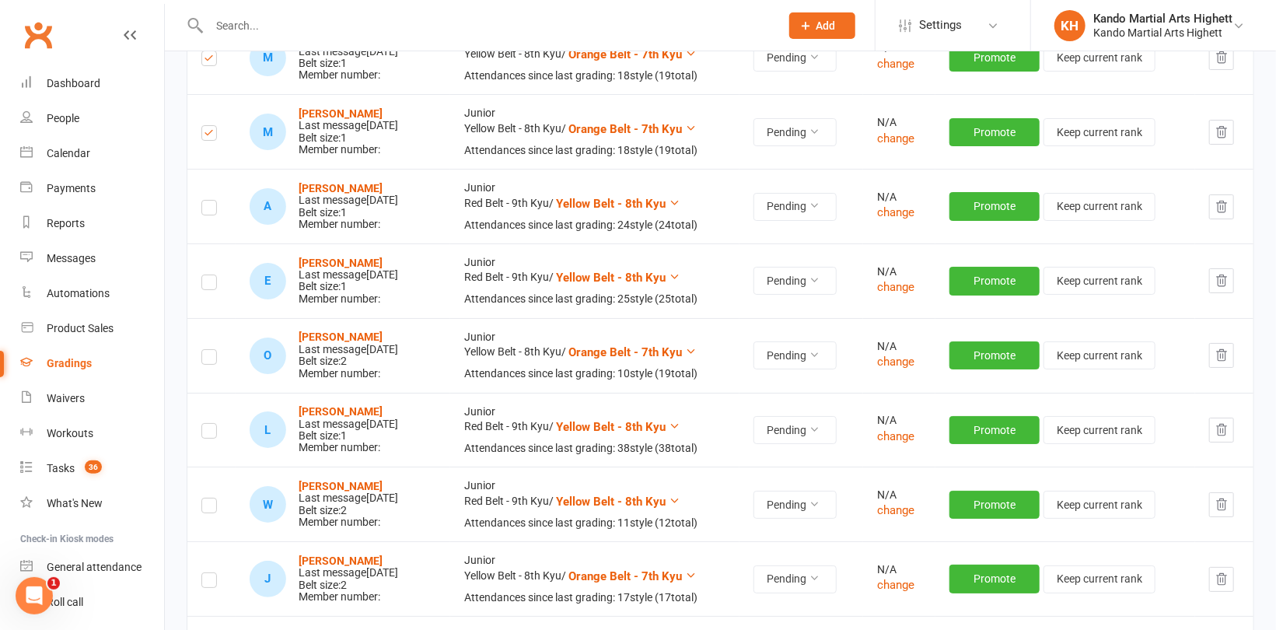
scroll to position [3266, 0]
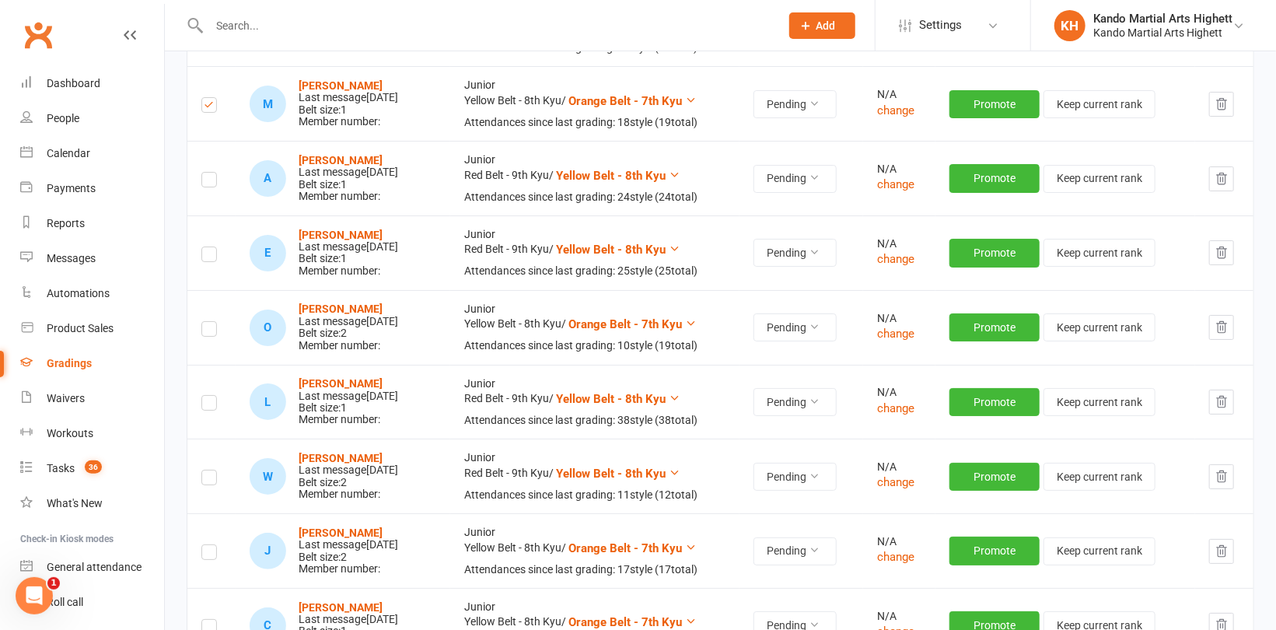
click at [205, 257] on label at bounding box center [209, 257] width 16 height 0
click at [205, 247] on input "checkbox" at bounding box center [209, 247] width 16 height 0
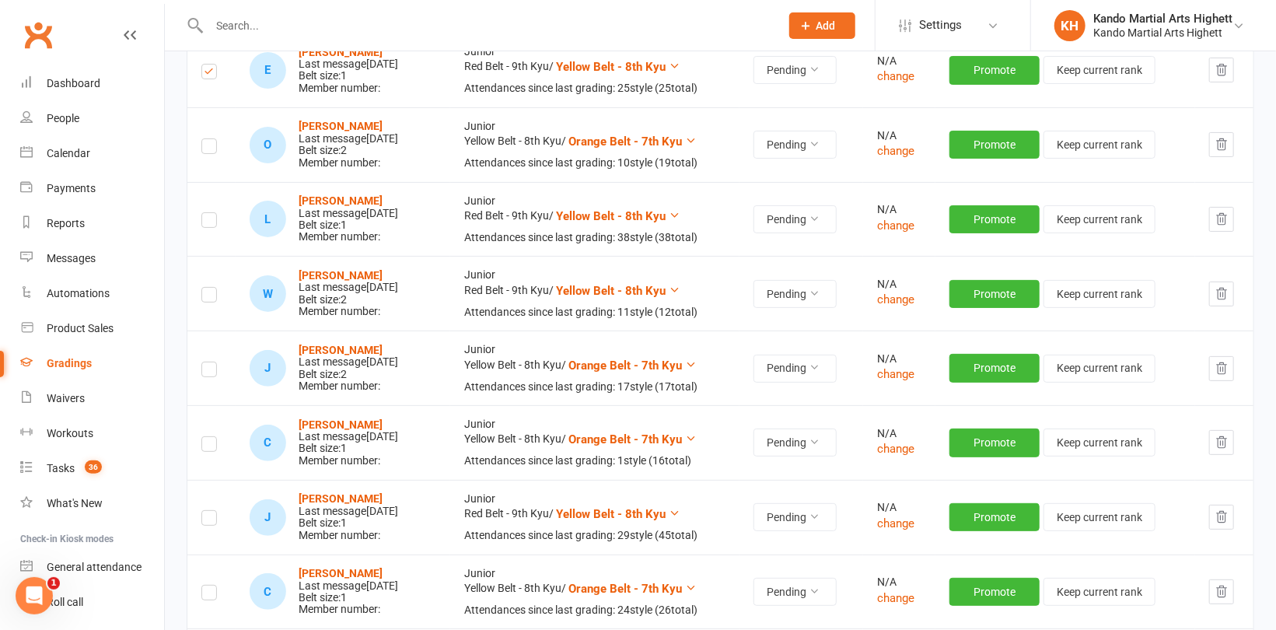
scroll to position [3421, 0]
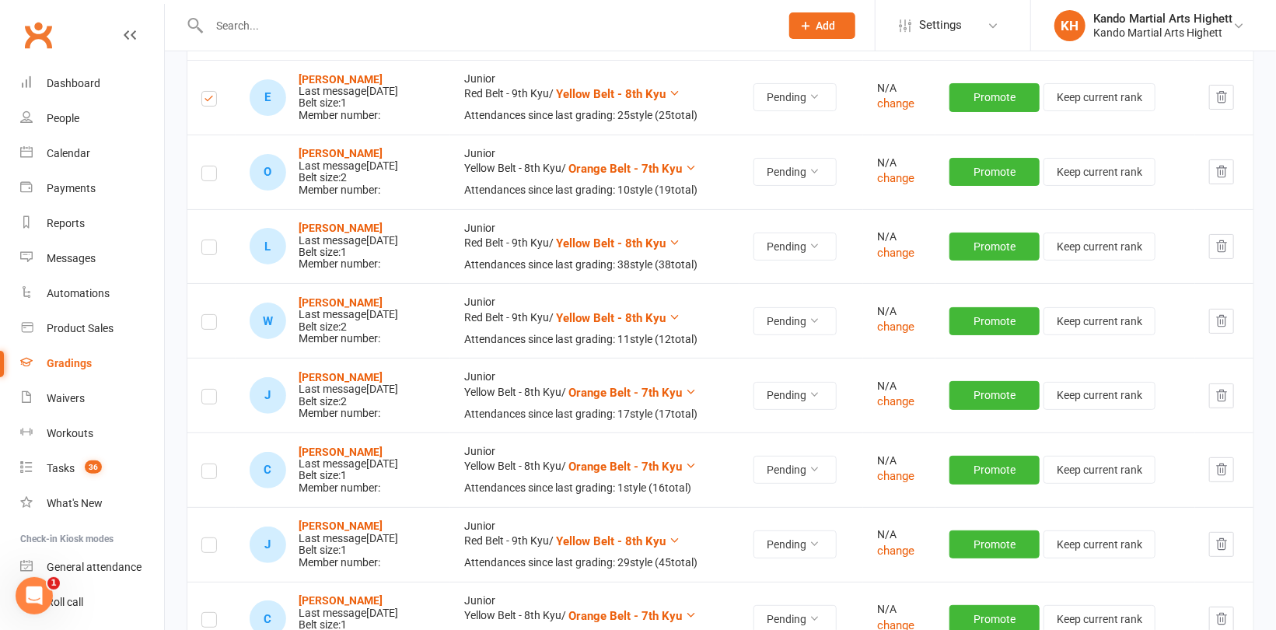
click at [211, 250] on label at bounding box center [209, 250] width 16 height 0
click at [211, 240] on input "checkbox" at bounding box center [209, 240] width 16 height 0
click at [208, 324] on label at bounding box center [209, 324] width 16 height 0
click at [208, 315] on input "checkbox" at bounding box center [209, 315] width 16 height 0
click at [208, 399] on label at bounding box center [209, 399] width 16 height 0
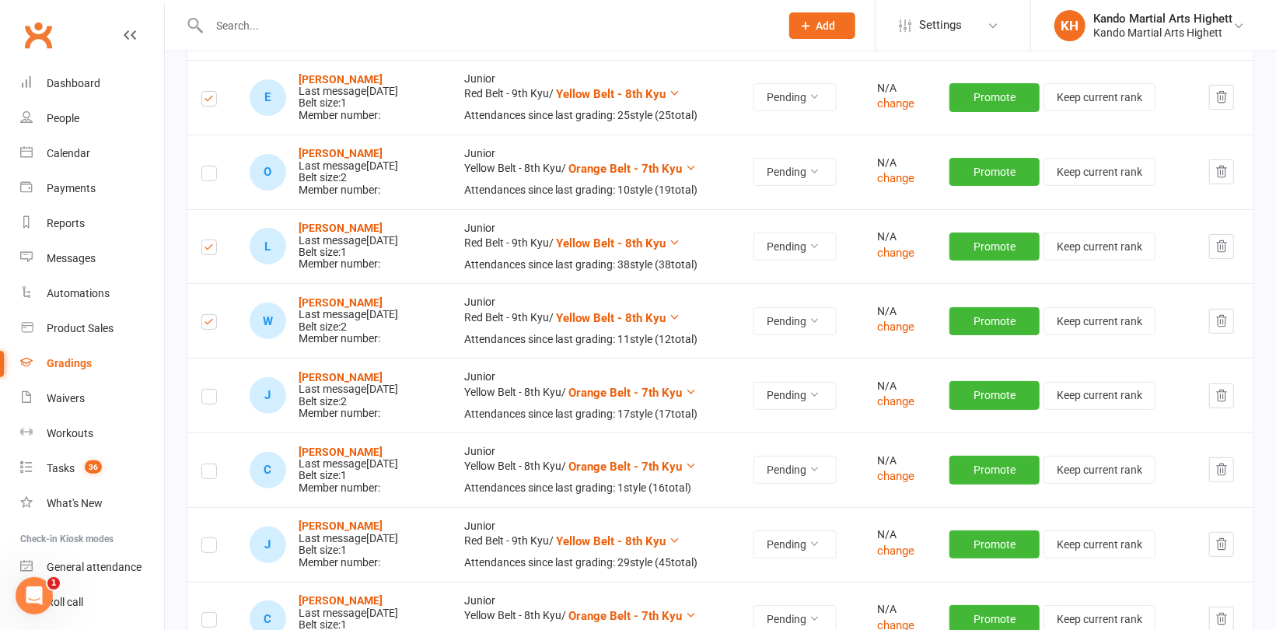
click at [208, 390] on input "checkbox" at bounding box center [209, 390] width 16 height 0
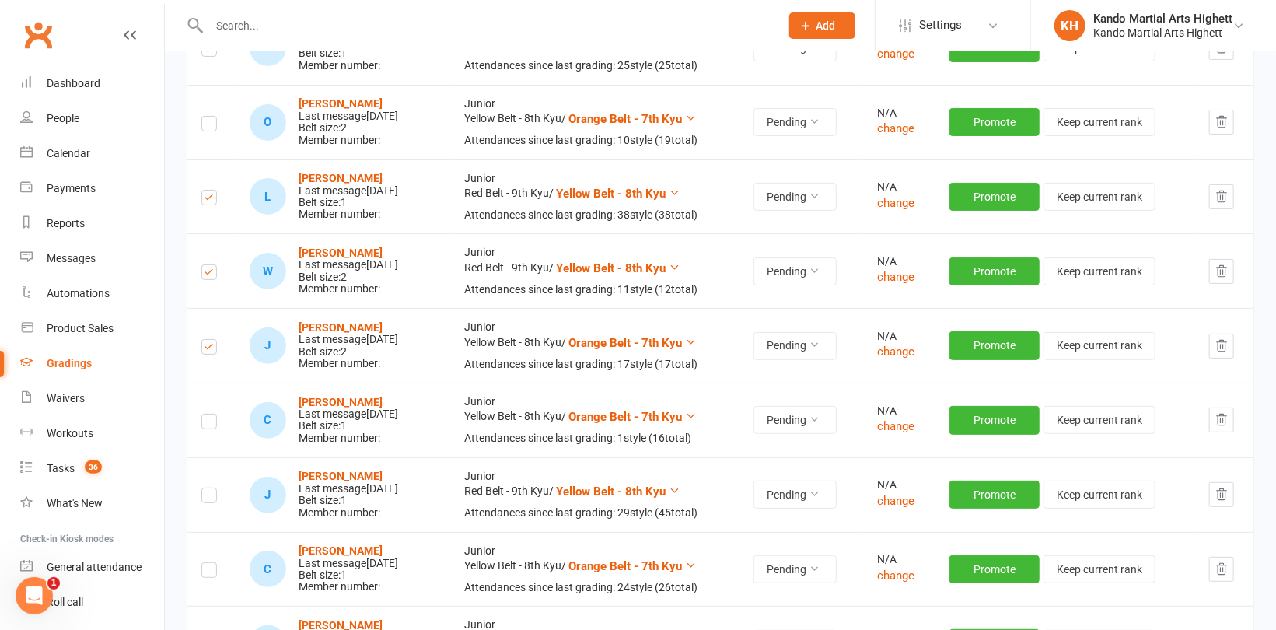
scroll to position [3499, 0]
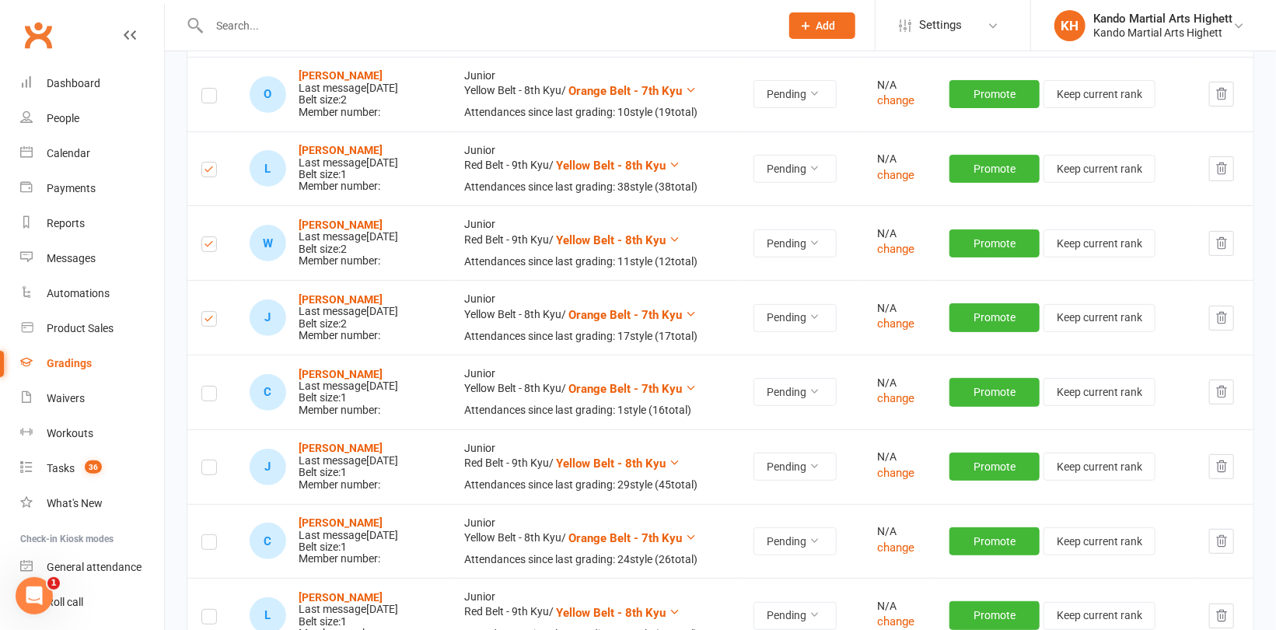
click at [211, 321] on label at bounding box center [209, 321] width 16 height 0
click at [211, 312] on input "checkbox" at bounding box center [209, 312] width 16 height 0
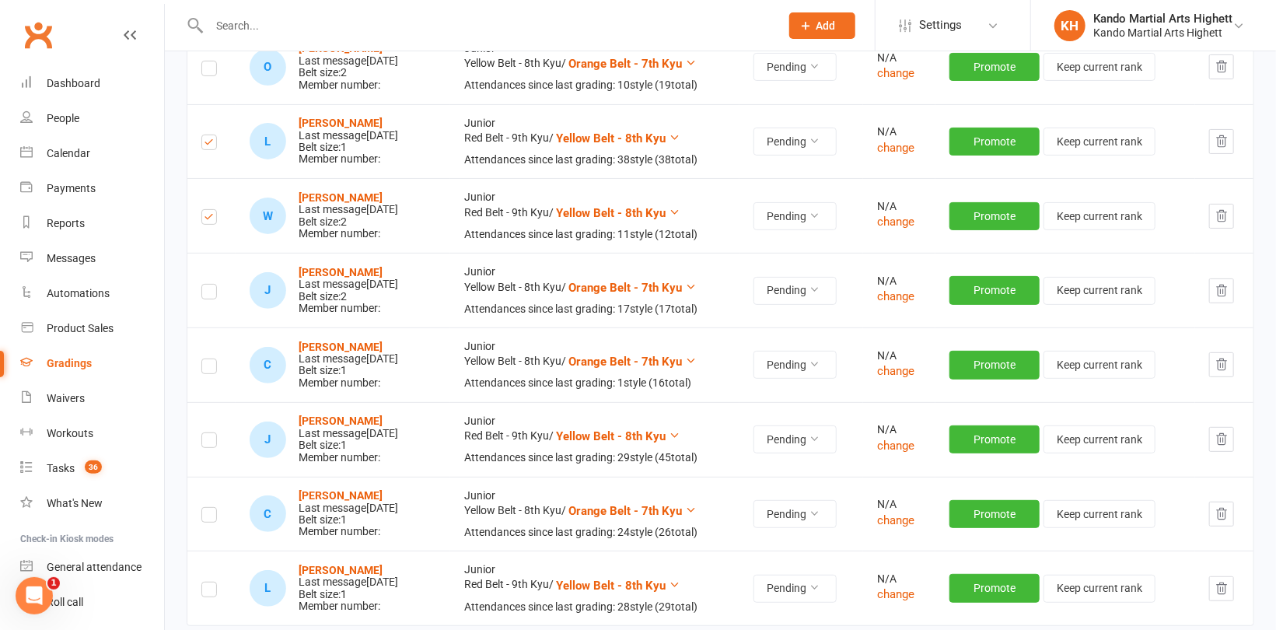
scroll to position [3577, 0]
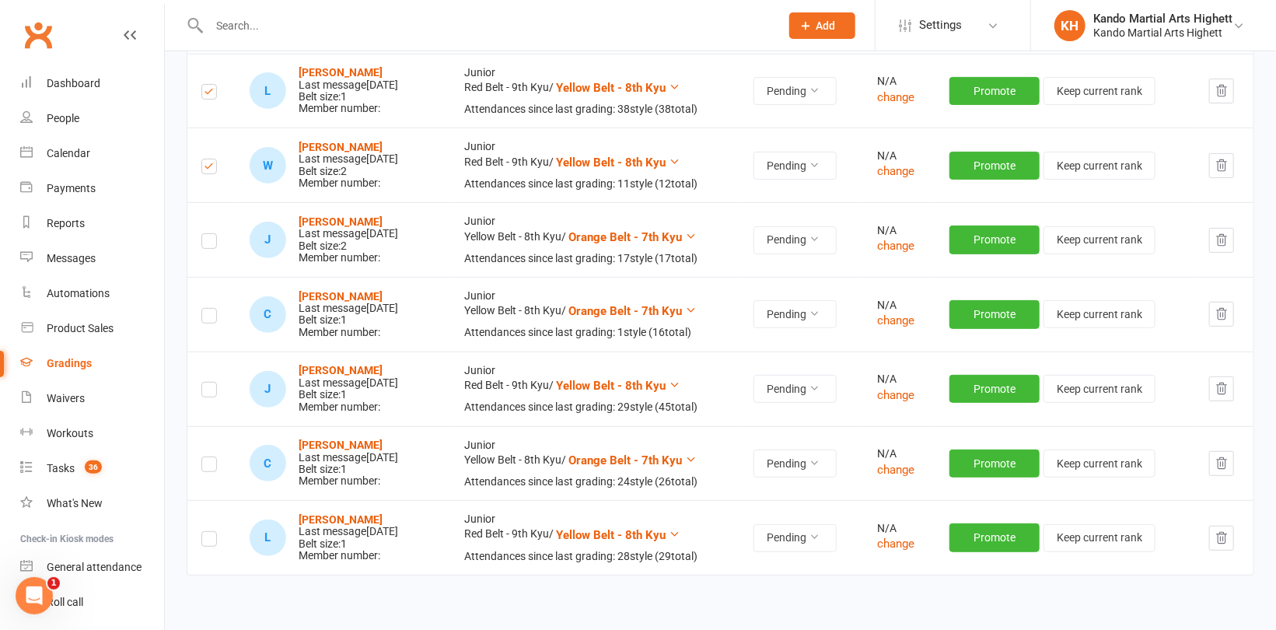
click at [207, 318] on label at bounding box center [209, 318] width 16 height 0
click at [207, 309] on input "checkbox" at bounding box center [209, 309] width 16 height 0
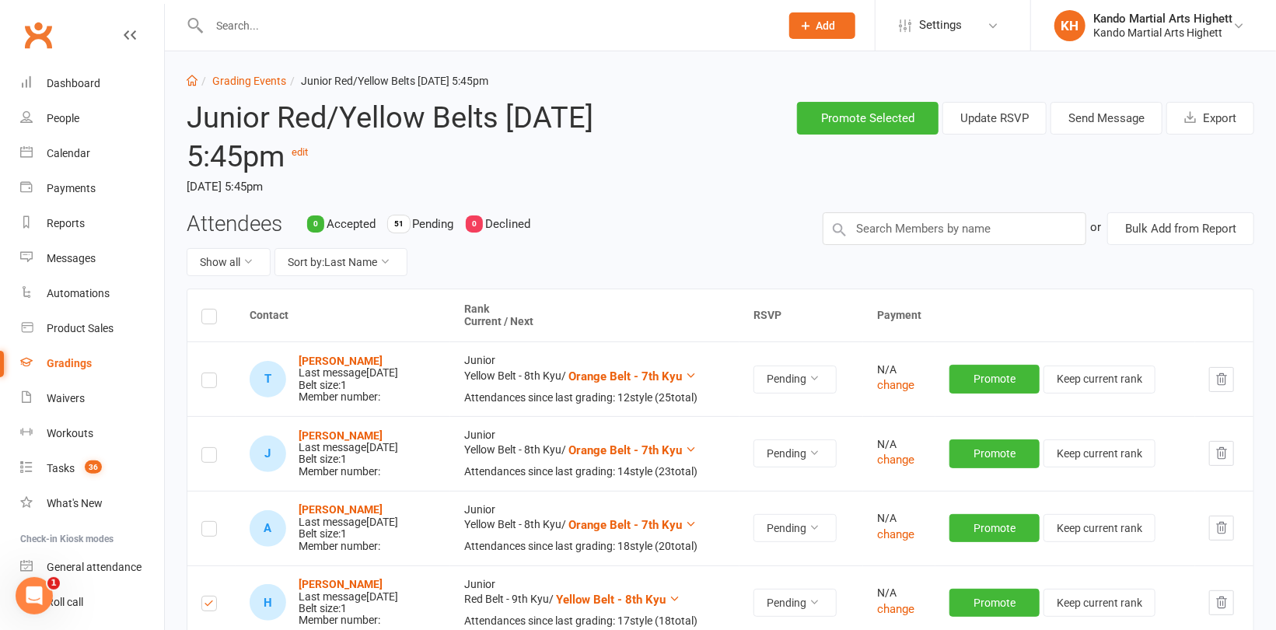
scroll to position [0, 0]
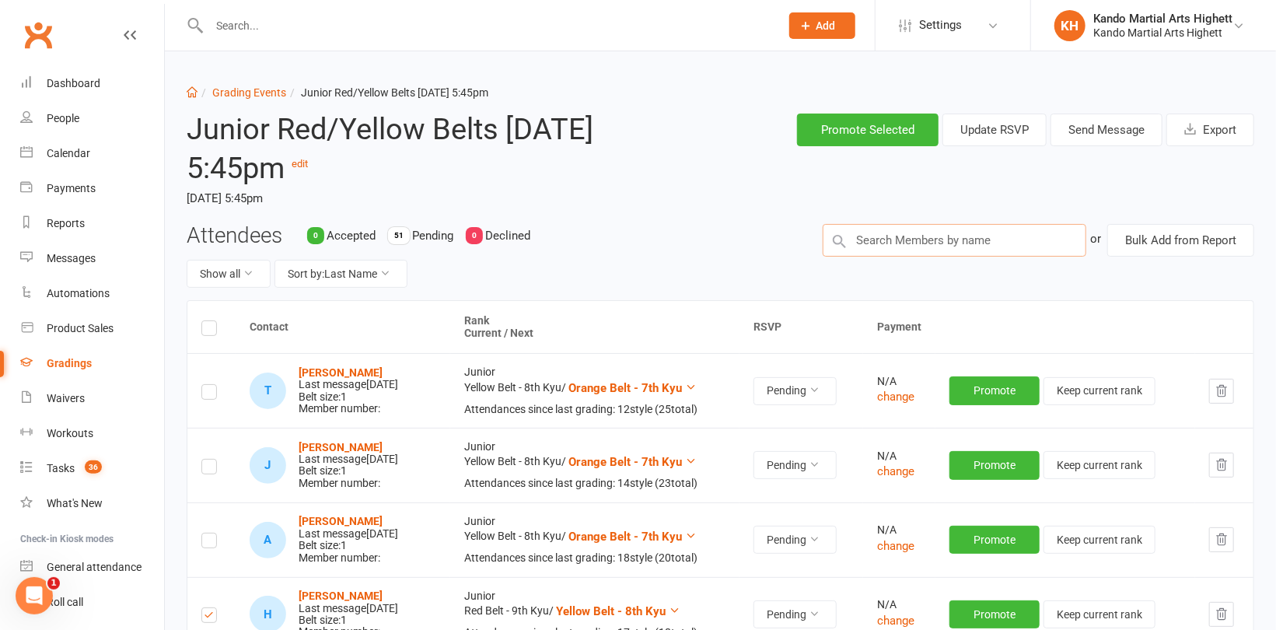
click at [957, 243] on input "text" at bounding box center [955, 240] width 264 height 33
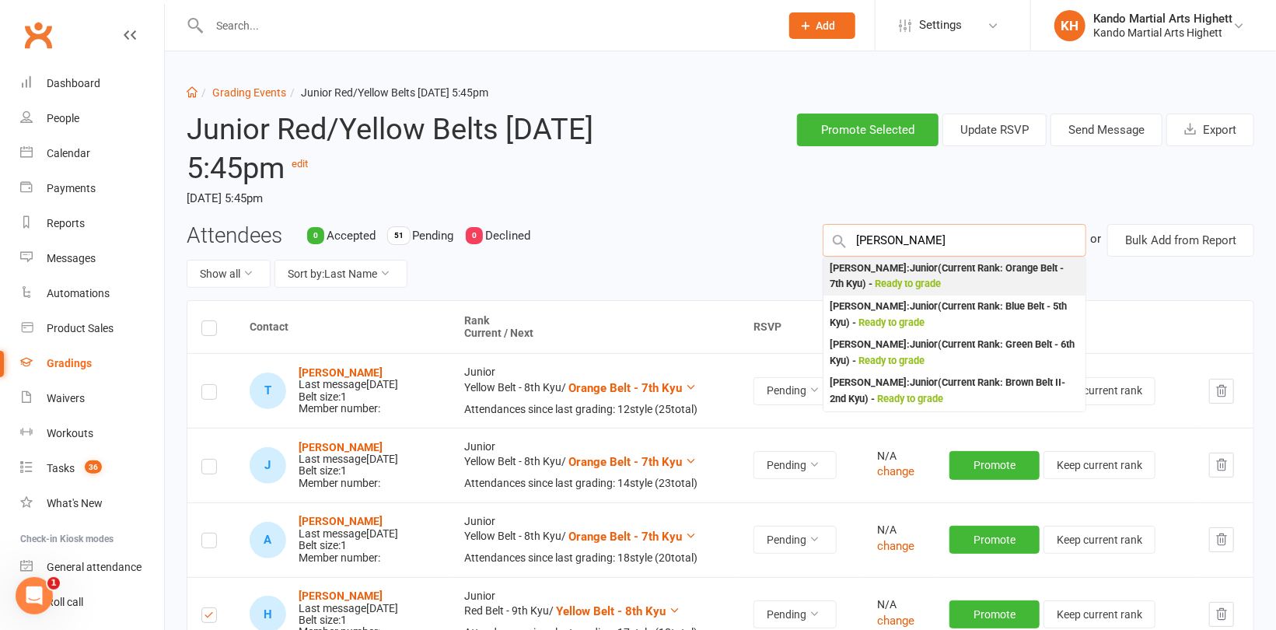
type input "Amelia tala"
click at [945, 264] on div "Amelia Tarlamis : Junior (Current Rank: Orange Belt - 7th Kyu ) - Ready to grade" at bounding box center [955, 276] width 250 height 32
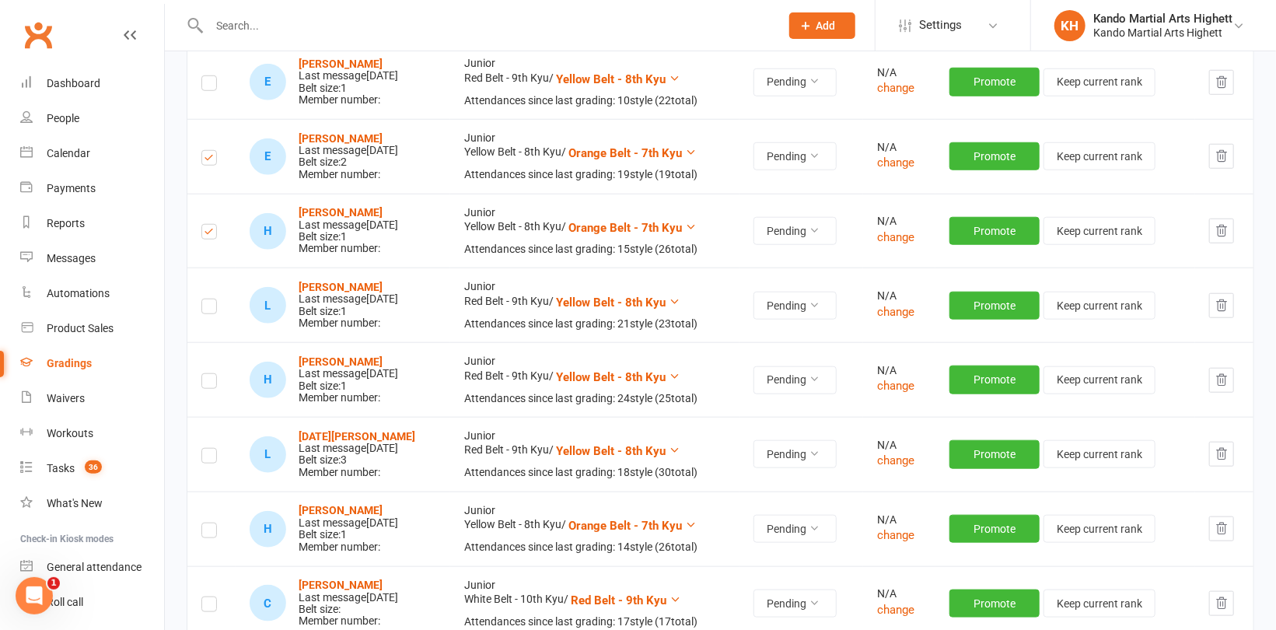
scroll to position [700, 0]
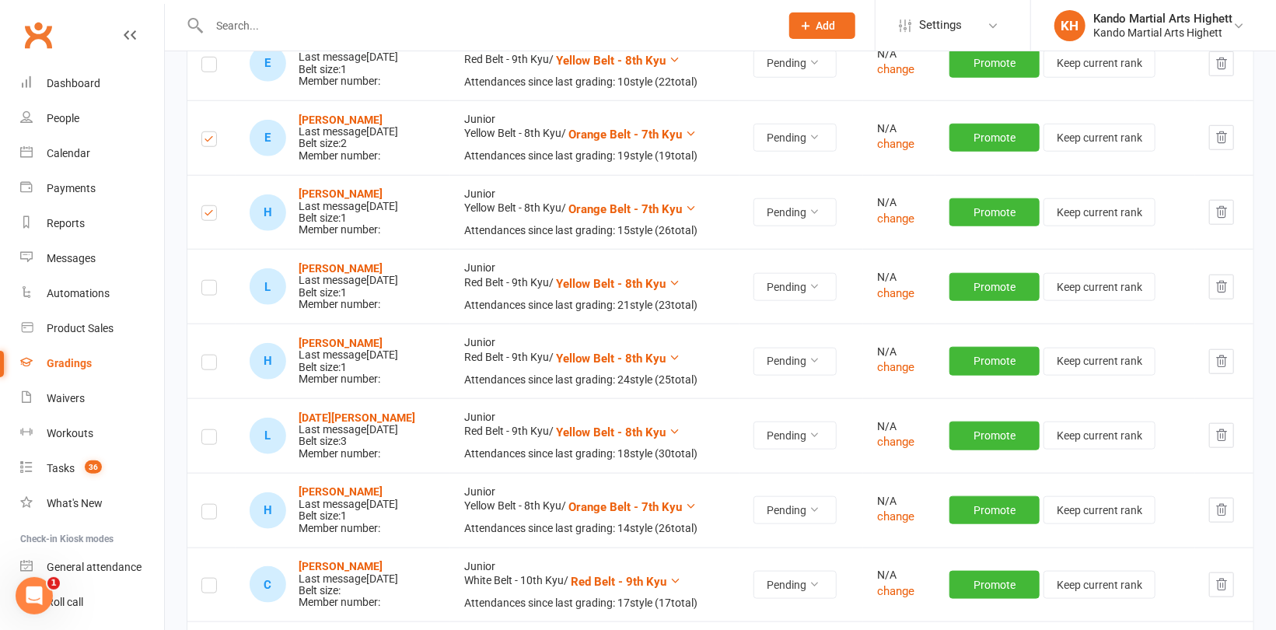
click at [210, 215] on label at bounding box center [209, 215] width 16 height 0
click at [210, 206] on input "checkbox" at bounding box center [209, 206] width 16 height 0
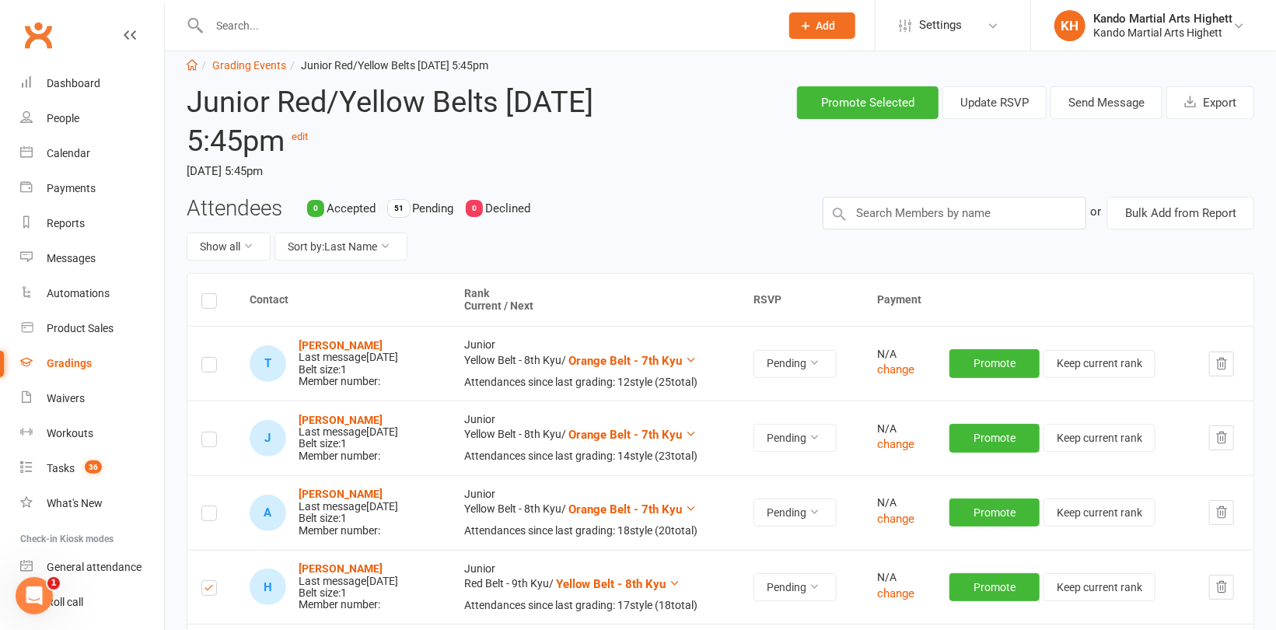
scroll to position [0, 0]
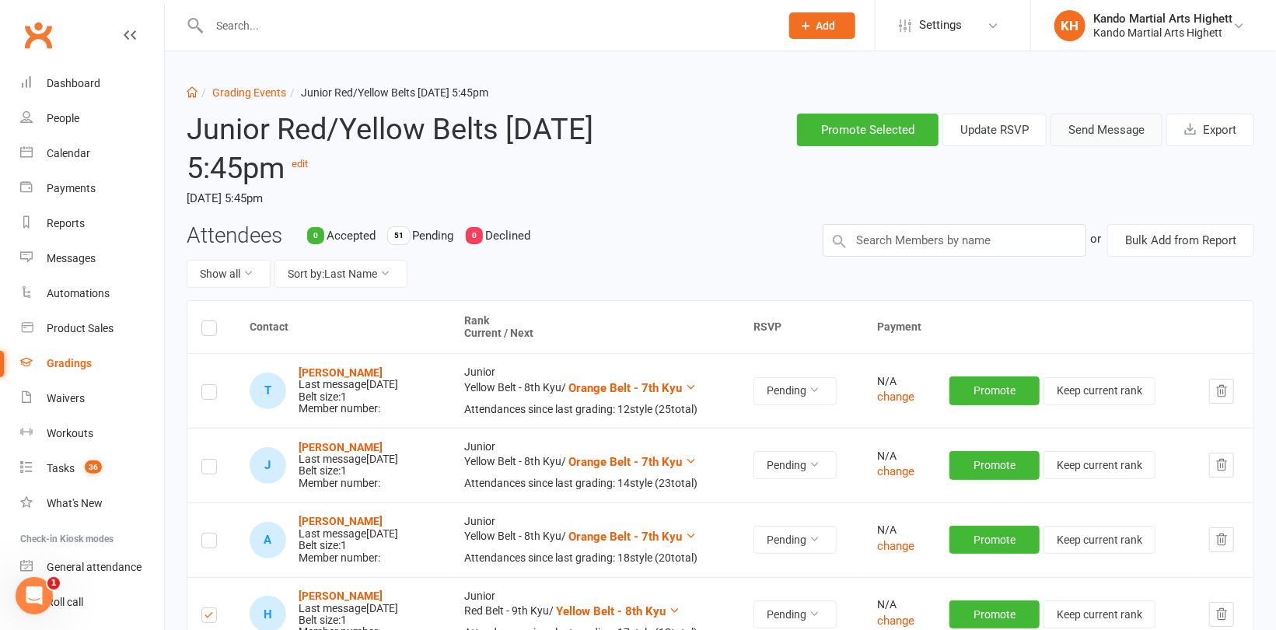
click at [1105, 126] on button "Send Message" at bounding box center [1106, 130] width 112 height 33
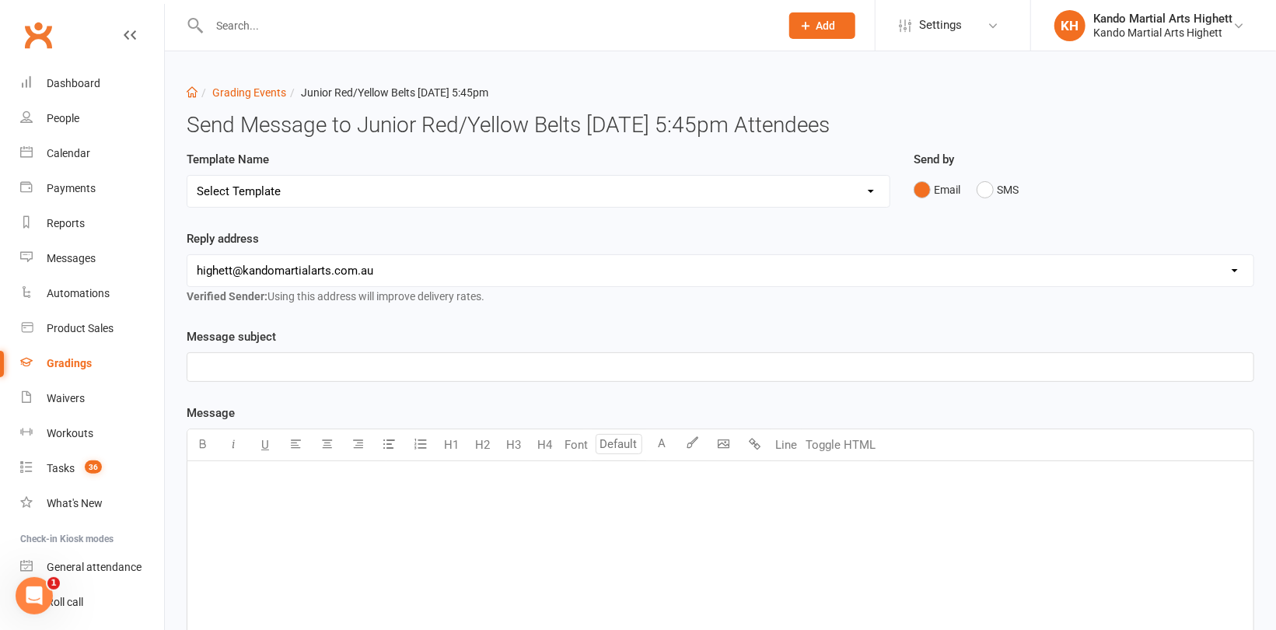
click at [640, 190] on select "Select Template [Email] Black Belt Grading Invitation [Email] Confirmation of S…" at bounding box center [538, 191] width 702 height 31
select select "4"
click at [187, 176] on select "Select Template [Email] Black Belt Grading Invitation [Email] Confirmation of S…" at bounding box center [538, 191] width 702 height 31
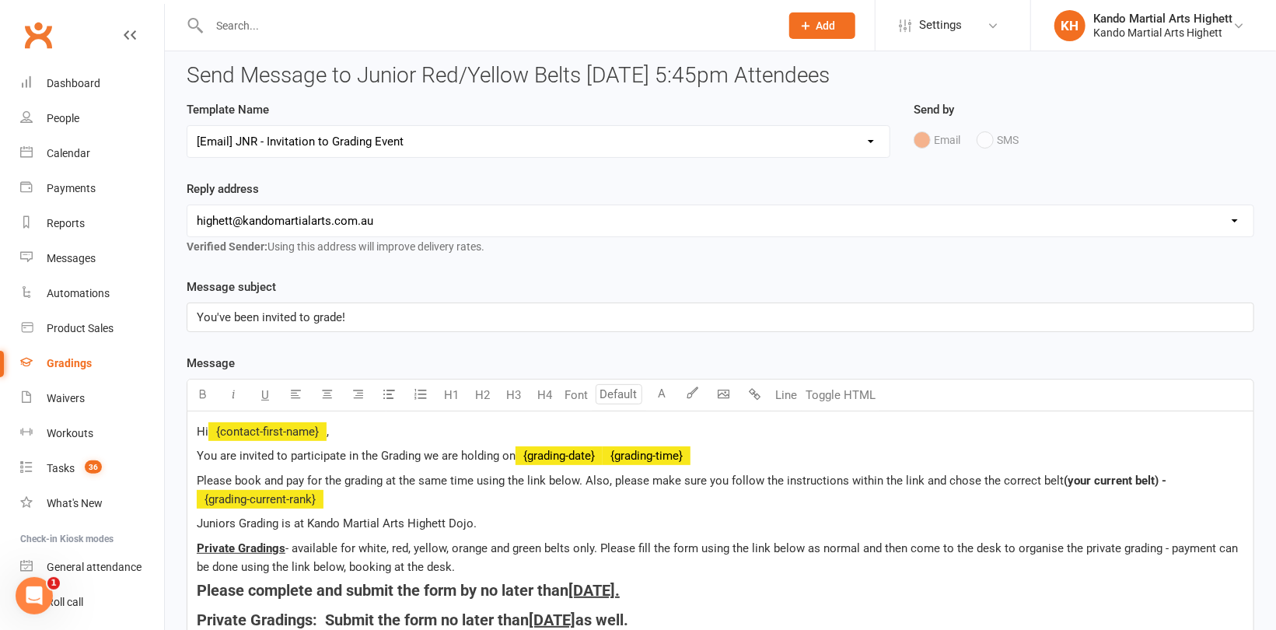
scroll to position [78, 0]
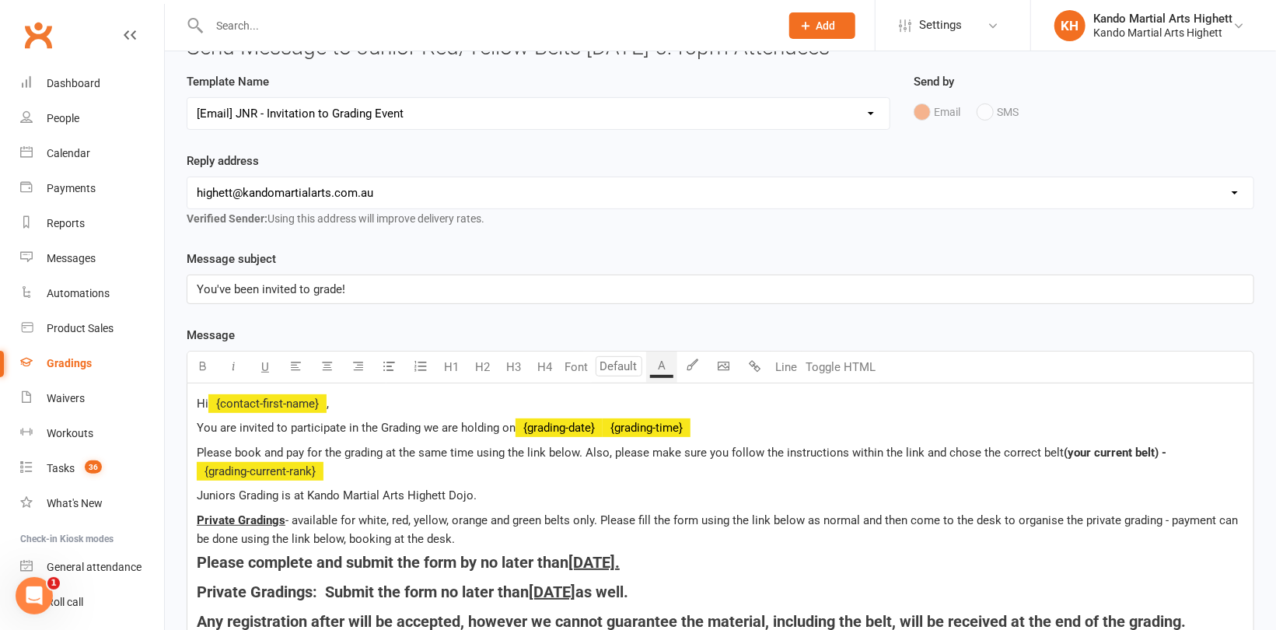
drag, startPoint x: 366, startPoint y: 398, endPoint x: 418, endPoint y: 395, distance: 51.4
click at [367, 398] on p "Hi ﻿ {contact-first-name} ," at bounding box center [720, 403] width 1047 height 19
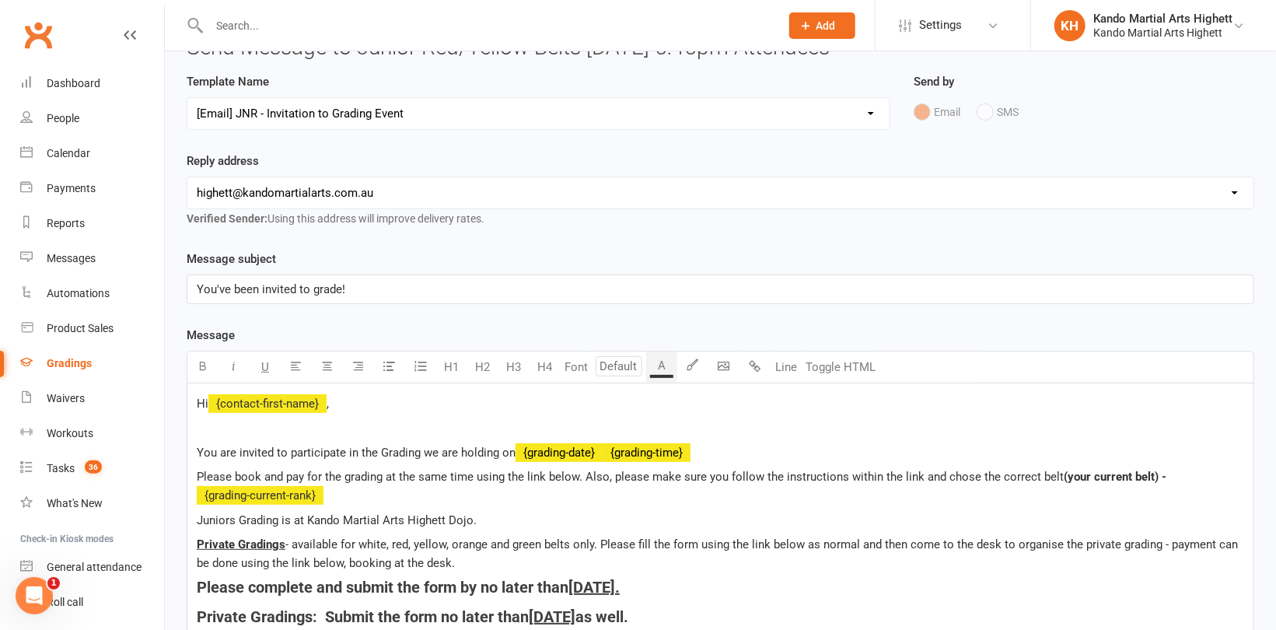
click at [220, 432] on p "﻿" at bounding box center [720, 427] width 1047 height 19
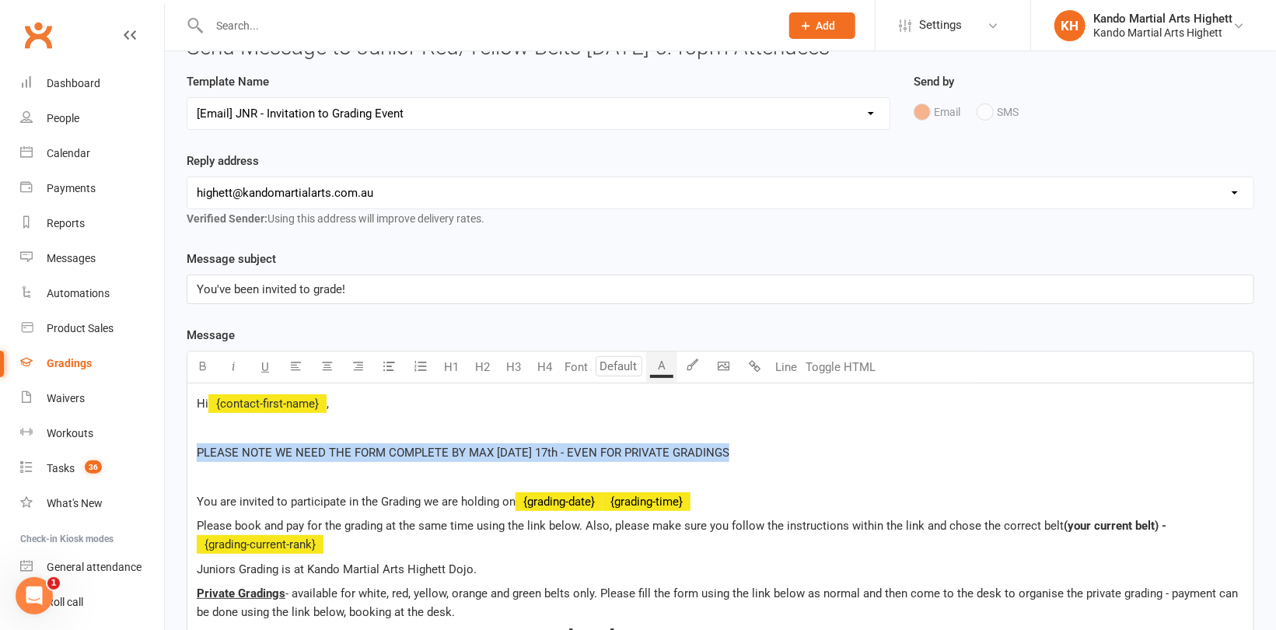
drag, startPoint x: 734, startPoint y: 450, endPoint x: 194, endPoint y: 457, distance: 539.6
click at [194, 457] on div "Hi ﻿ {contact-first-name} , ﻿ PLEASE NOTE WE NEED THE FORM COMPLETE BY MAX SUND…" at bounding box center [720, 604] width 1066 height 443
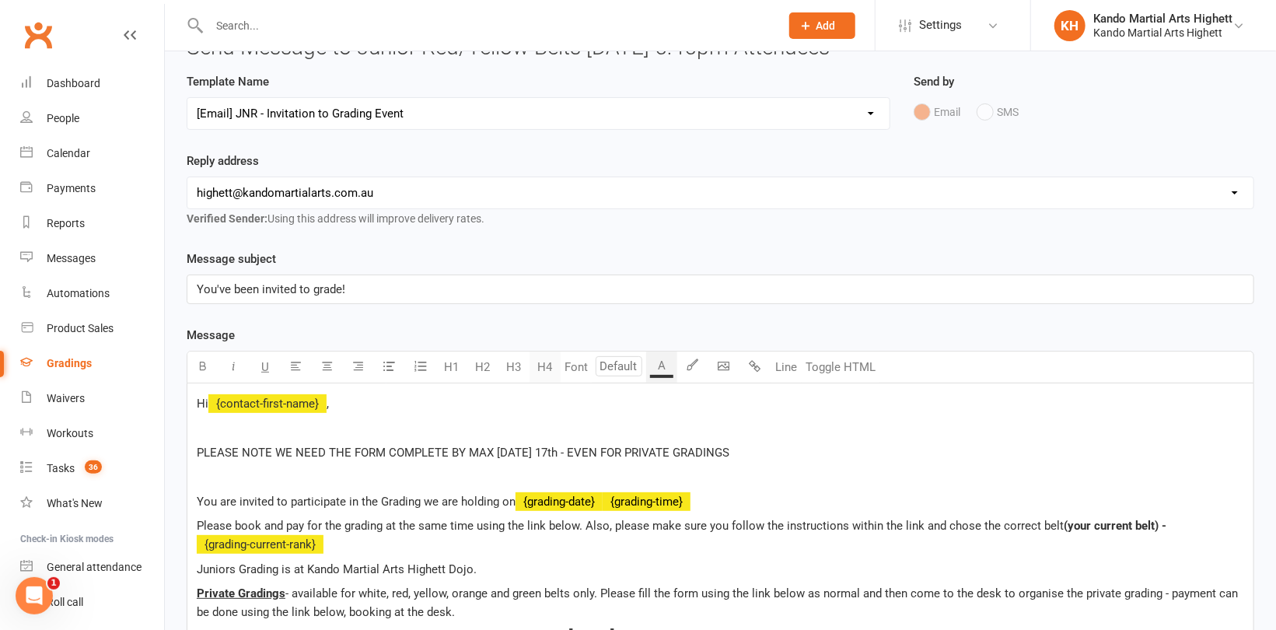
click at [544, 363] on button "H4" at bounding box center [544, 366] width 31 height 31
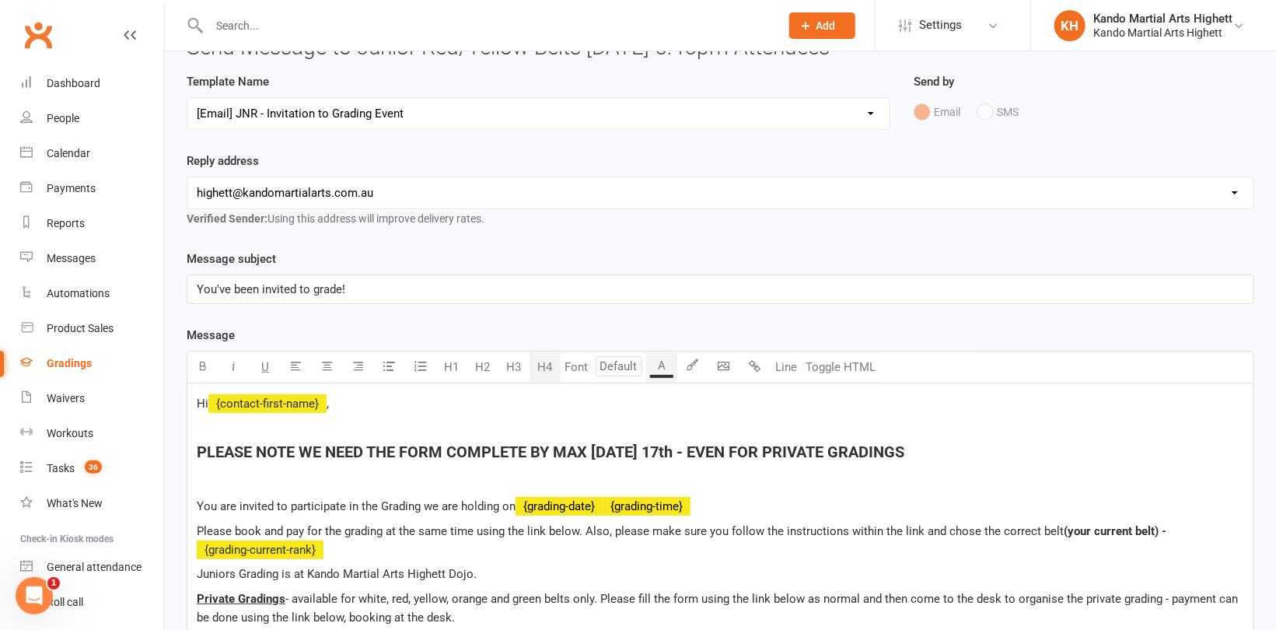
click at [411, 502] on span "You are invited to participate in the Grading we are holding on" at bounding box center [356, 506] width 319 height 14
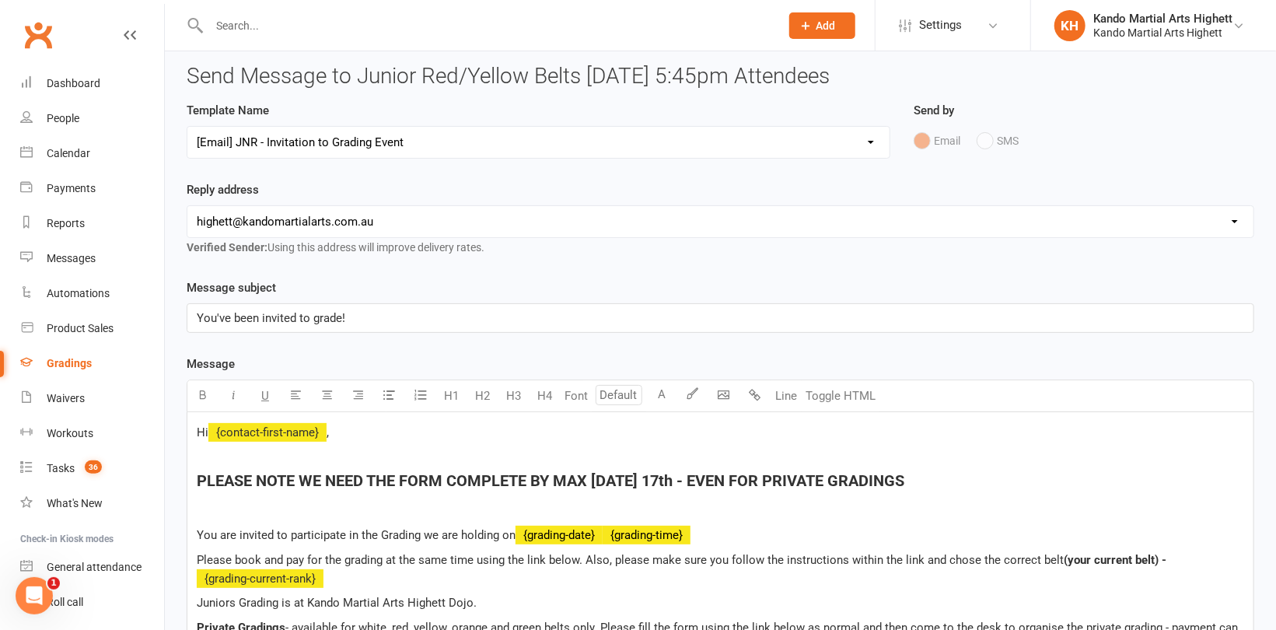
scroll to position [0, 0]
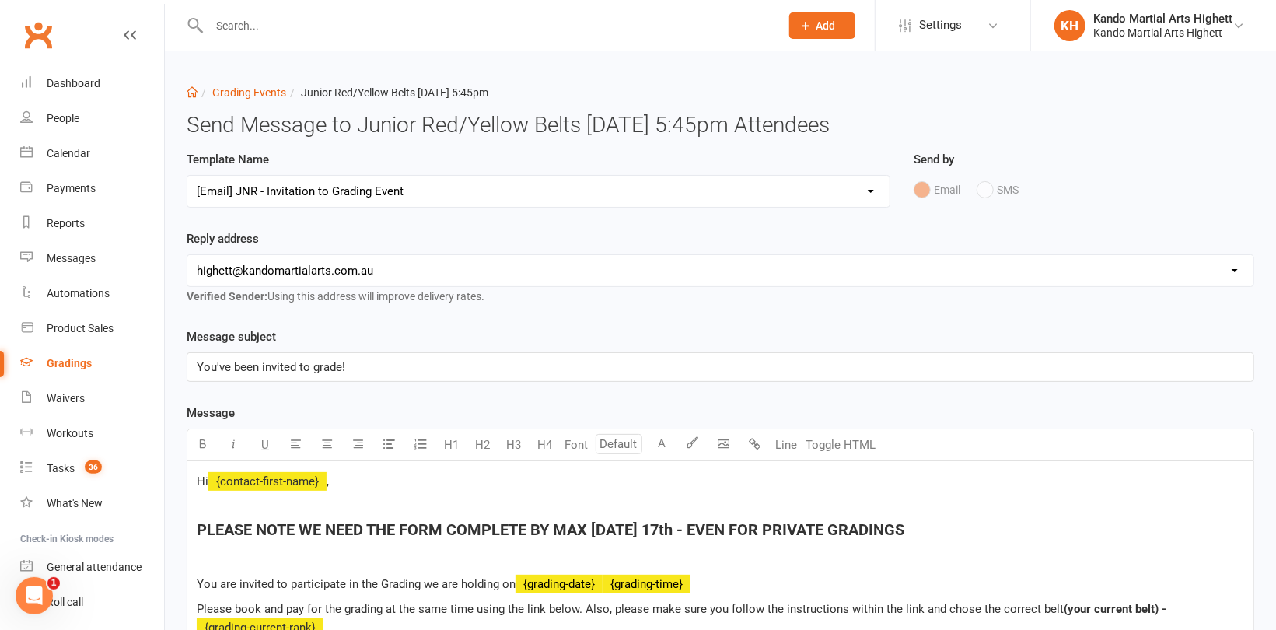
click at [439, 365] on p "You've been invited to grade!" at bounding box center [720, 367] width 1047 height 19
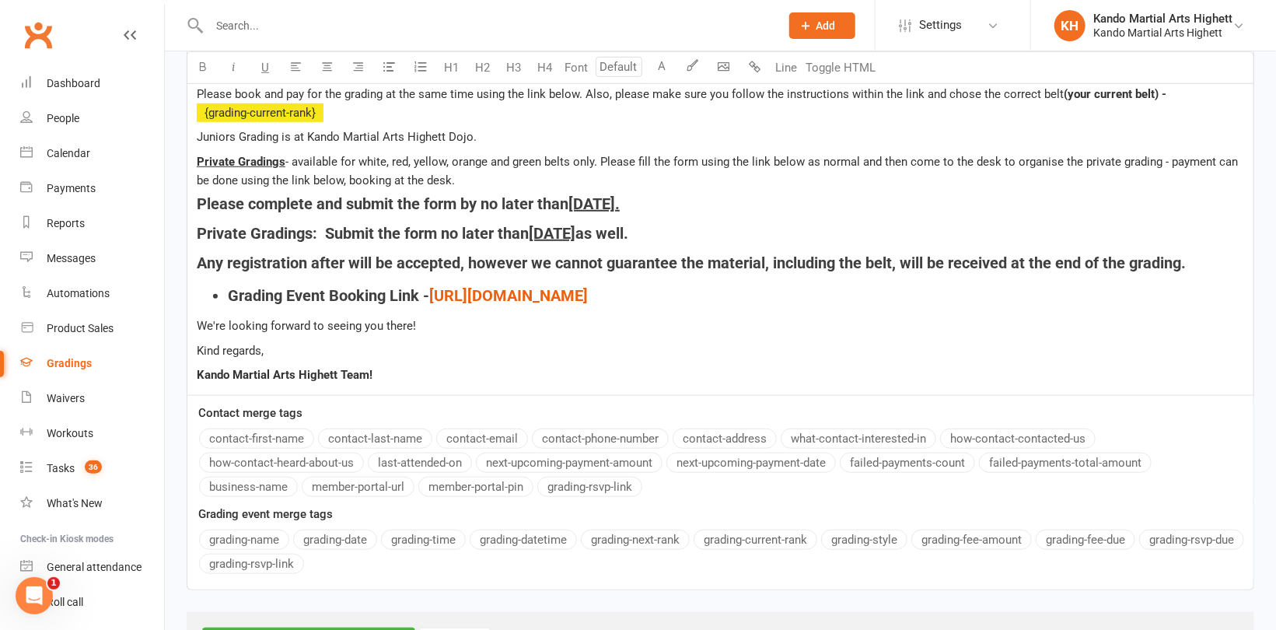
scroll to position [592, 0]
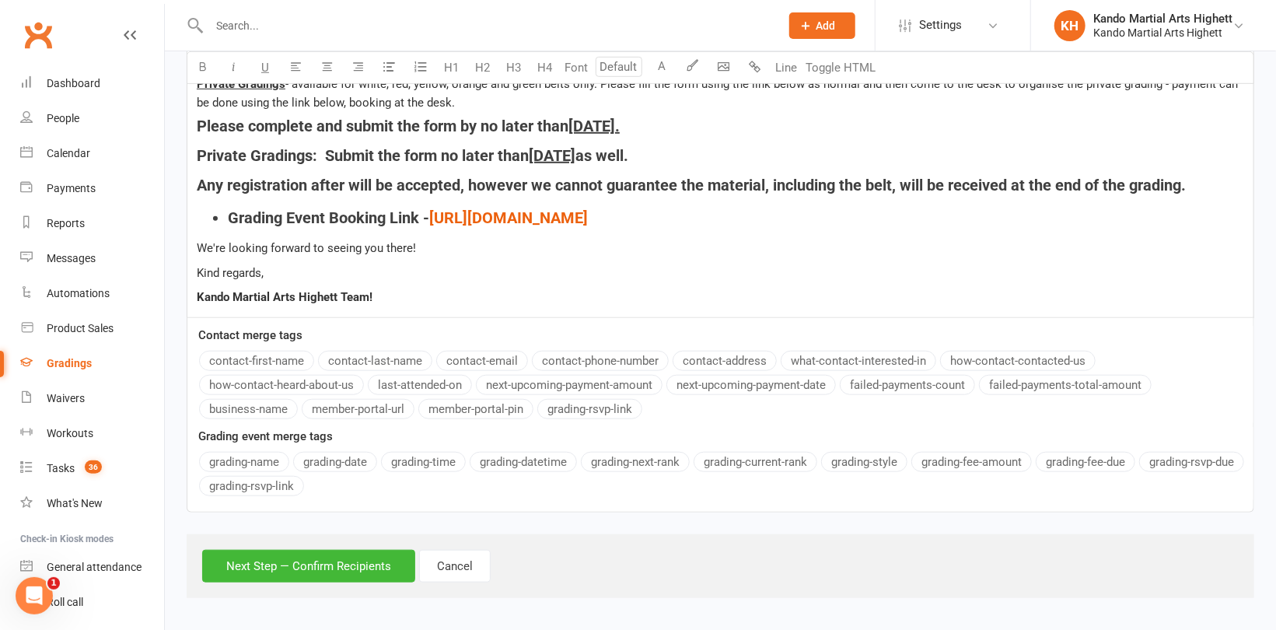
click at [347, 543] on div "Next Step — Confirm Recipients Cancel" at bounding box center [721, 566] width 1068 height 64
click at [344, 554] on button "Next Step — Confirm Recipients" at bounding box center [308, 566] width 213 height 33
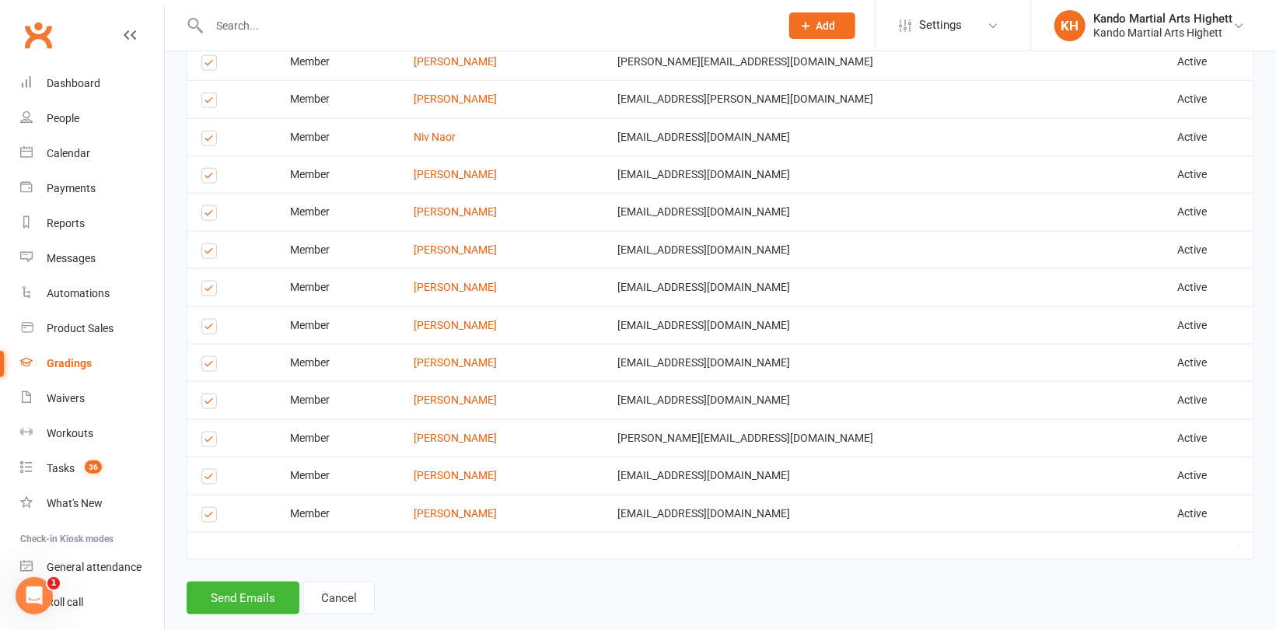
scroll to position [1082, 0]
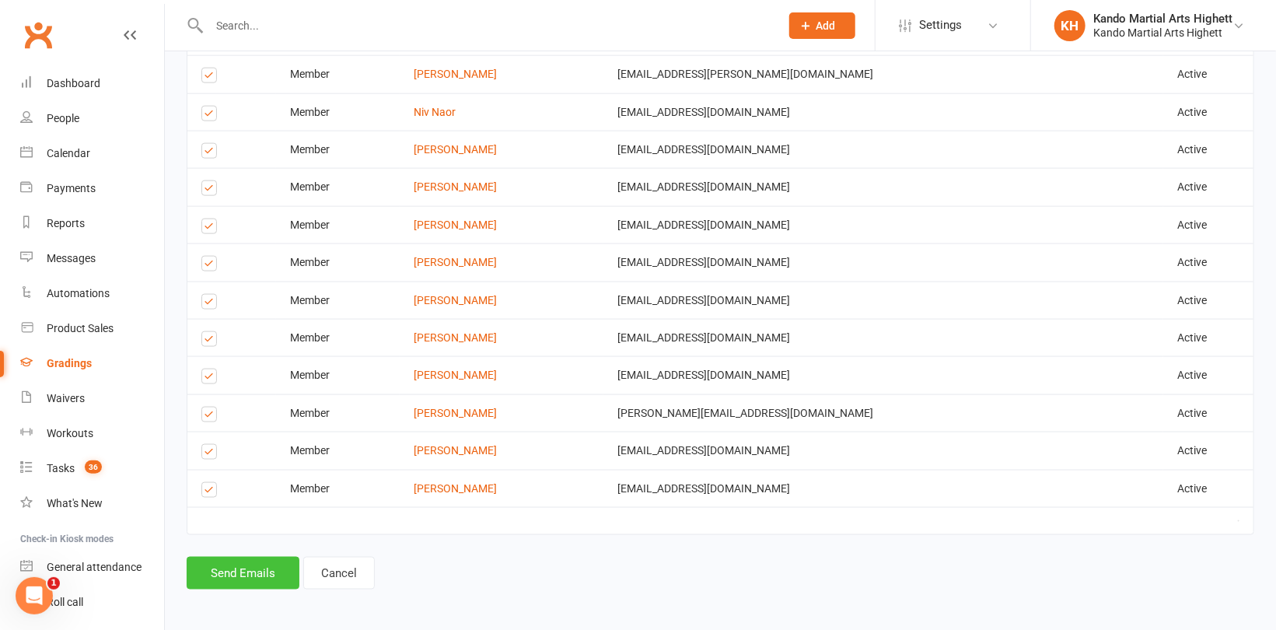
click at [228, 572] on button "Send Emails" at bounding box center [243, 573] width 113 height 33
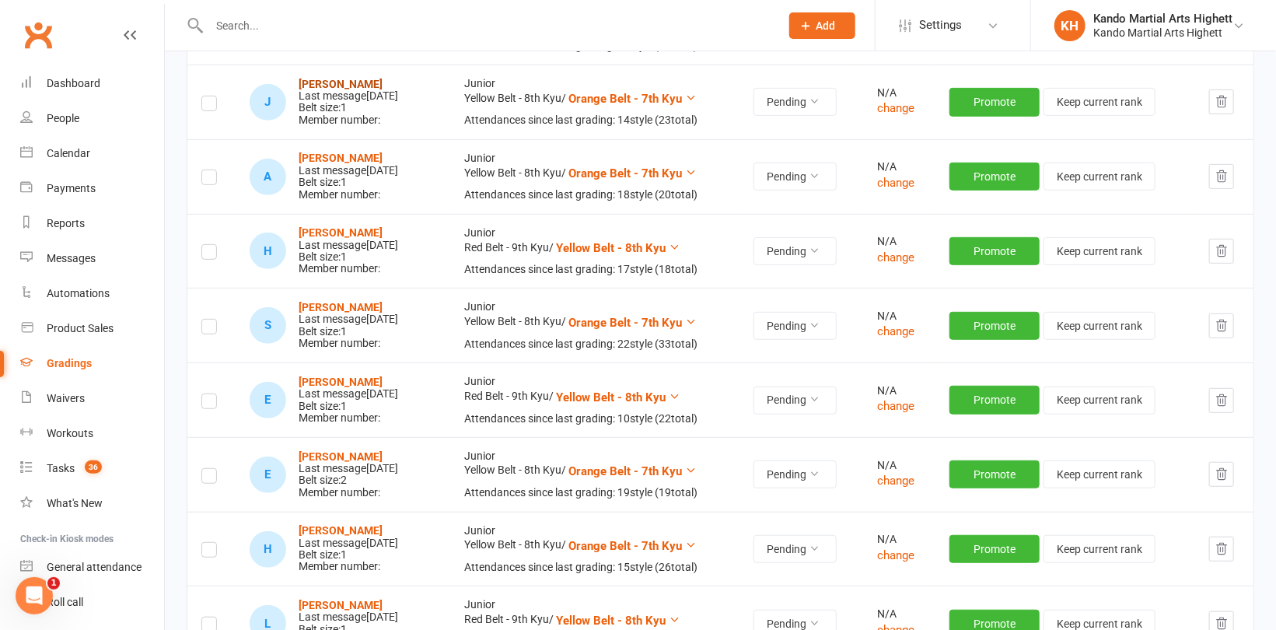
scroll to position [389, 0]
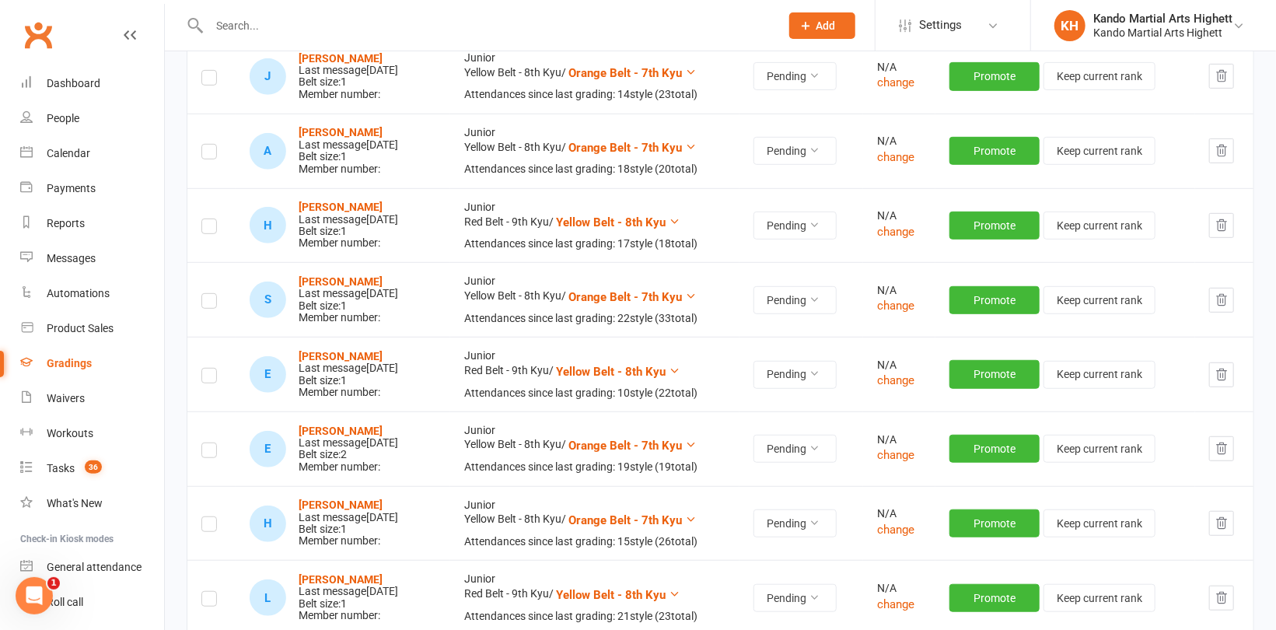
click at [212, 229] on label at bounding box center [209, 229] width 16 height 0
click at [212, 219] on input "checkbox" at bounding box center [209, 219] width 16 height 0
click at [205, 303] on label at bounding box center [209, 303] width 16 height 0
click at [205, 294] on input "checkbox" at bounding box center [209, 294] width 16 height 0
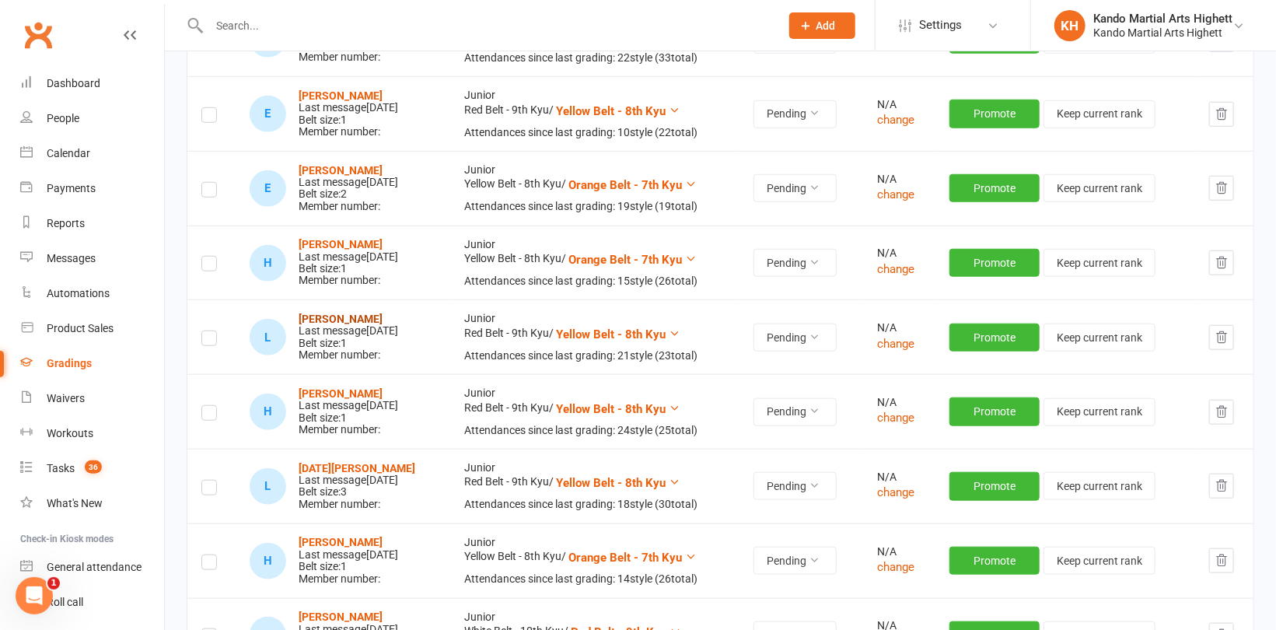
scroll to position [622, 0]
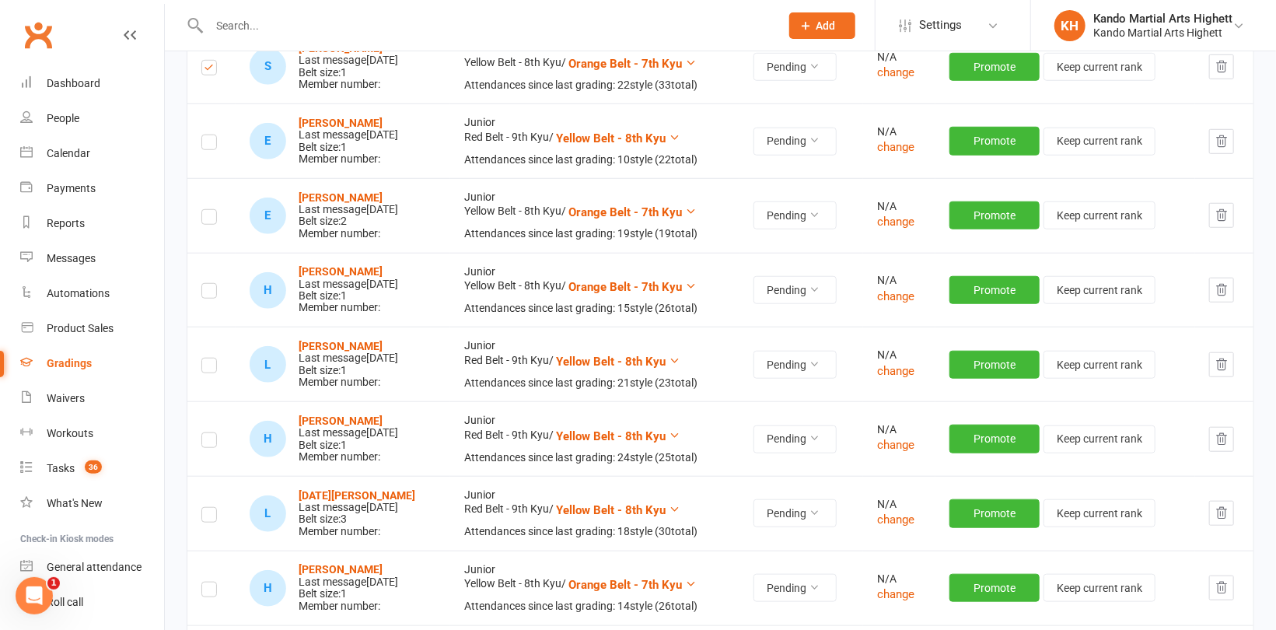
click at [201, 219] on label at bounding box center [209, 219] width 16 height 0
click at [201, 210] on input "checkbox" at bounding box center [209, 210] width 16 height 0
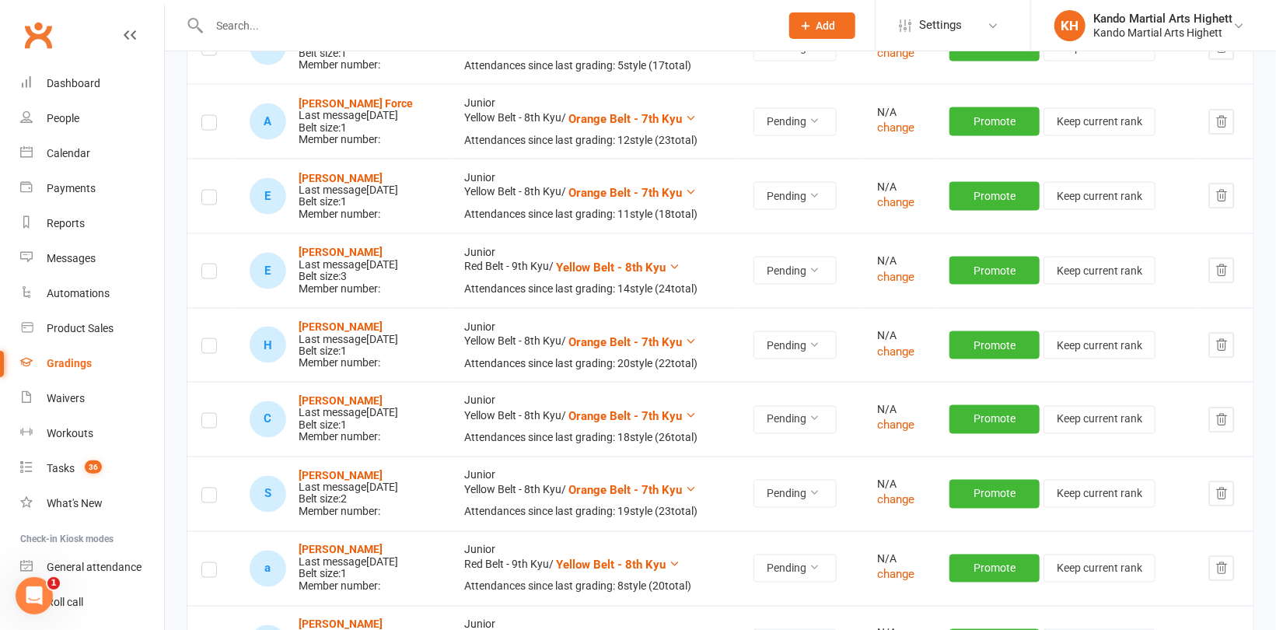
scroll to position [1322, 0]
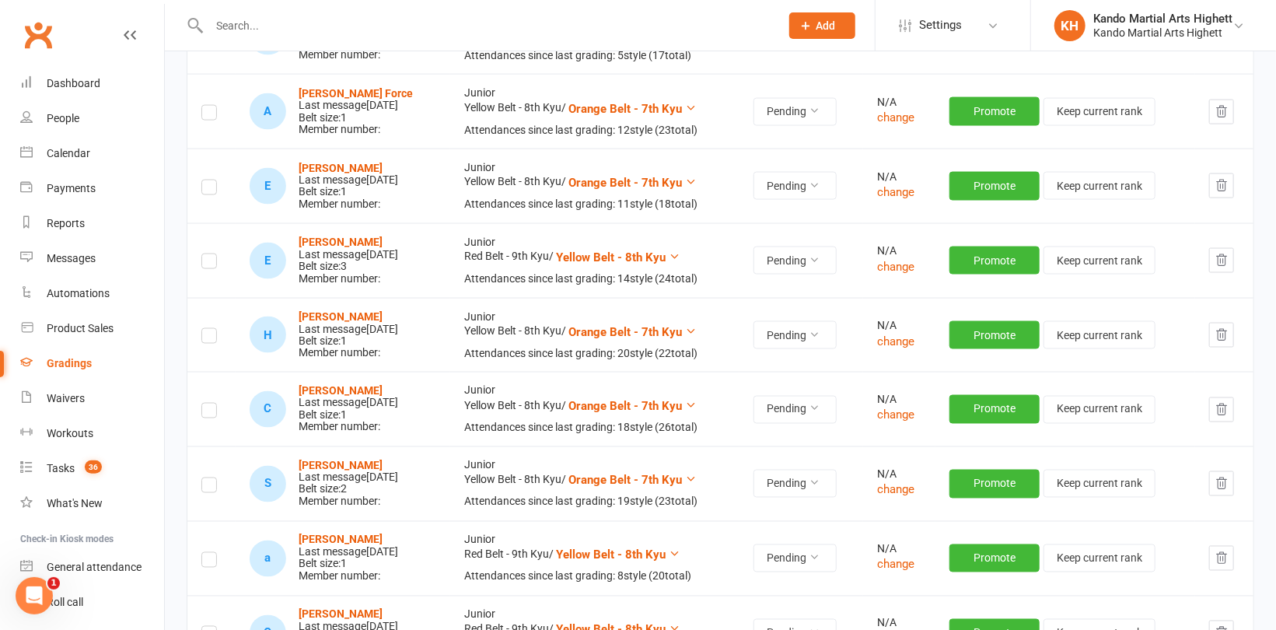
click at [204, 264] on label at bounding box center [209, 264] width 16 height 0
click at [204, 254] on input "checkbox" at bounding box center [209, 254] width 16 height 0
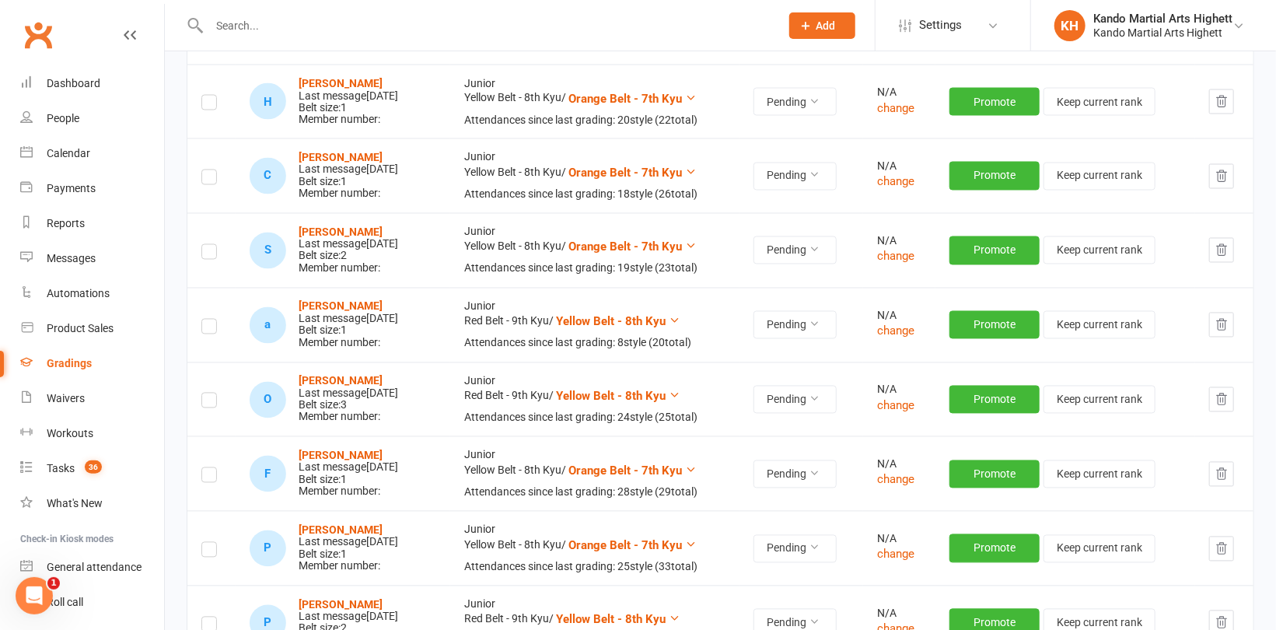
click at [204, 254] on label at bounding box center [209, 254] width 16 height 0
click at [204, 245] on input "checkbox" at bounding box center [209, 245] width 16 height 0
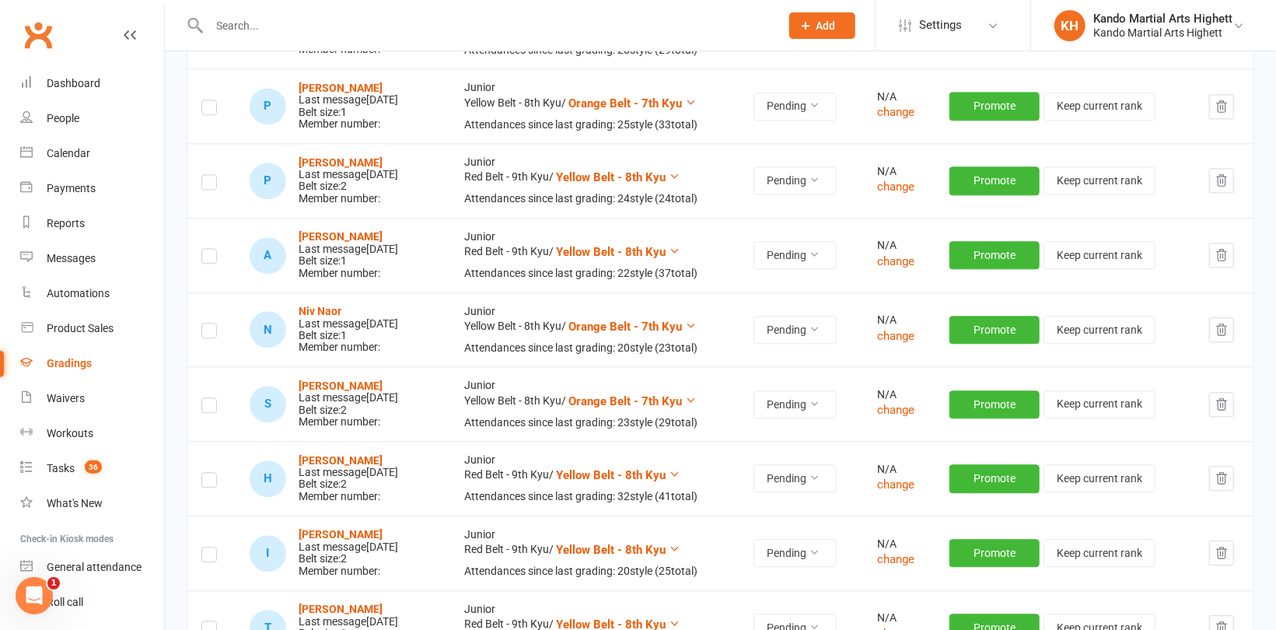
scroll to position [2022, 0]
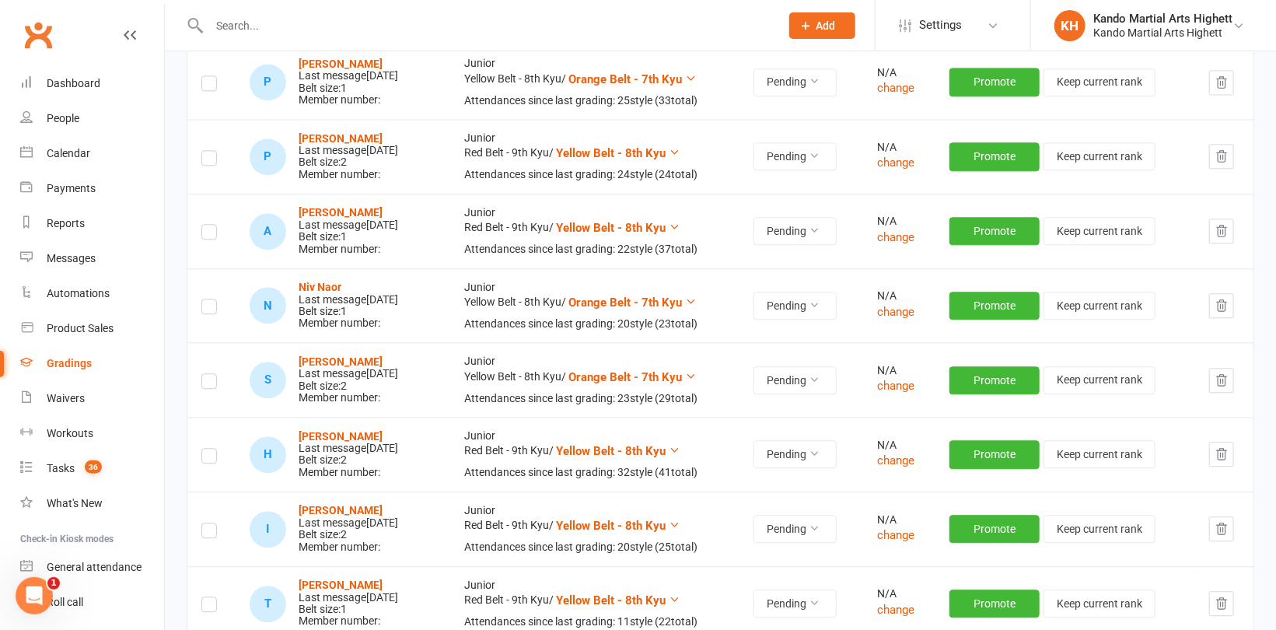
click at [199, 299] on td at bounding box center [211, 305] width 48 height 75
click at [204, 309] on label at bounding box center [209, 309] width 16 height 0
click at [204, 299] on input "checkbox" at bounding box center [209, 299] width 16 height 0
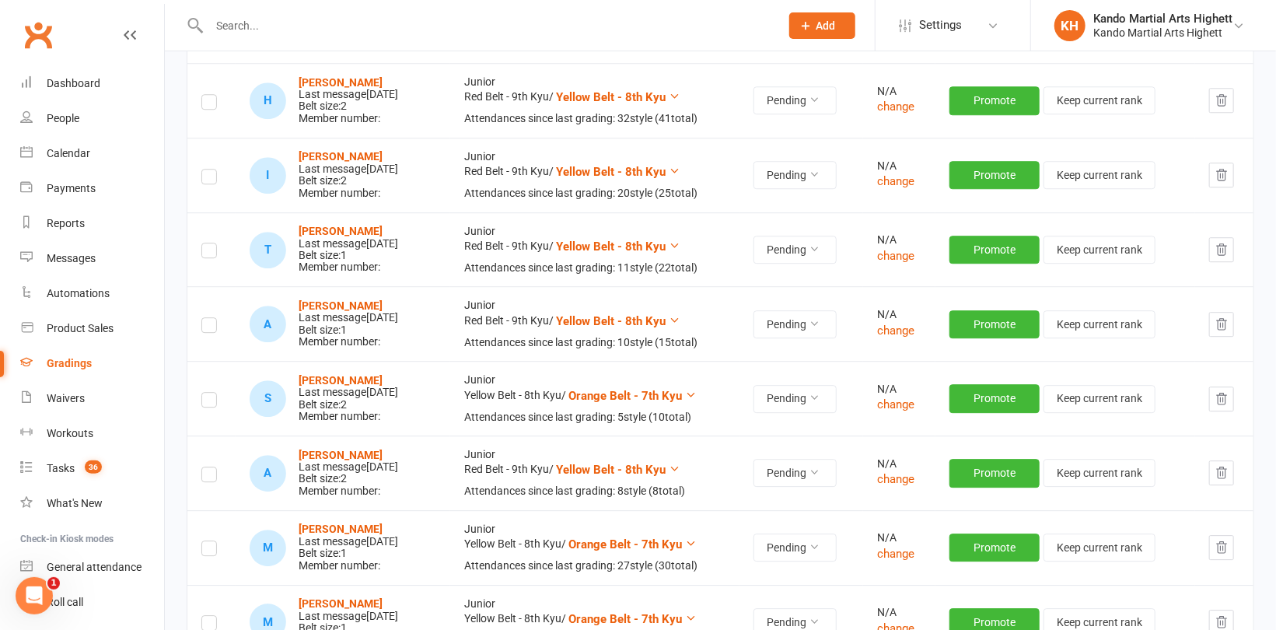
scroll to position [2410, 0]
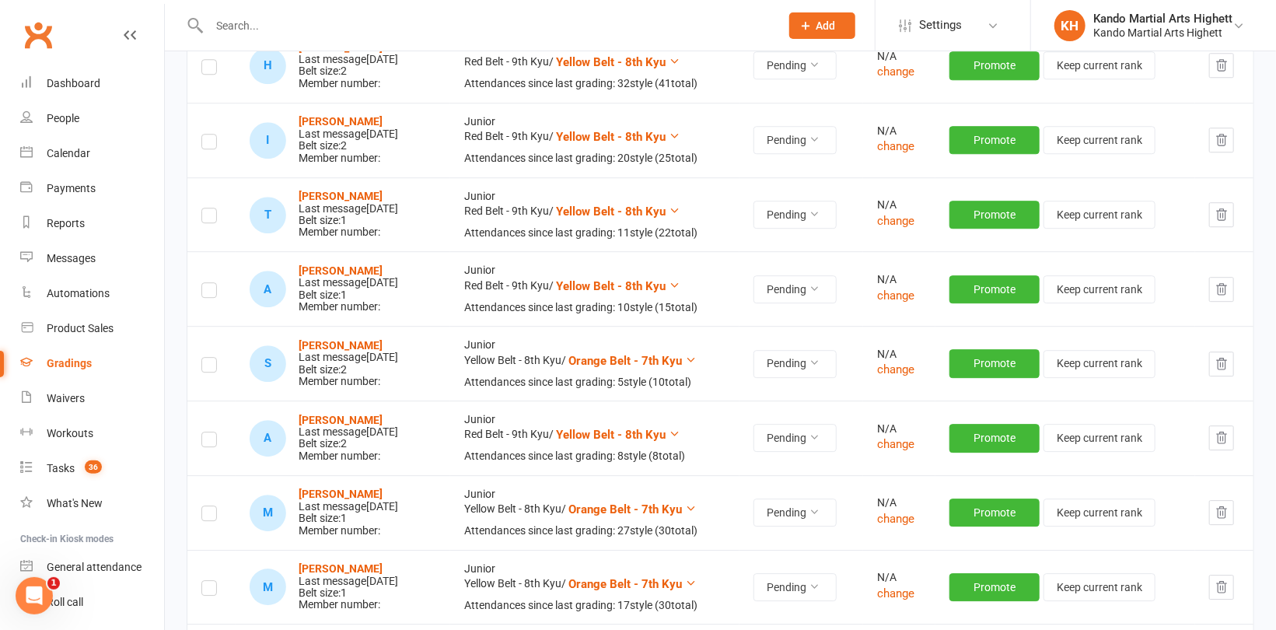
click at [208, 218] on label at bounding box center [209, 218] width 16 height 0
click at [208, 208] on input "checkbox" at bounding box center [209, 208] width 16 height 0
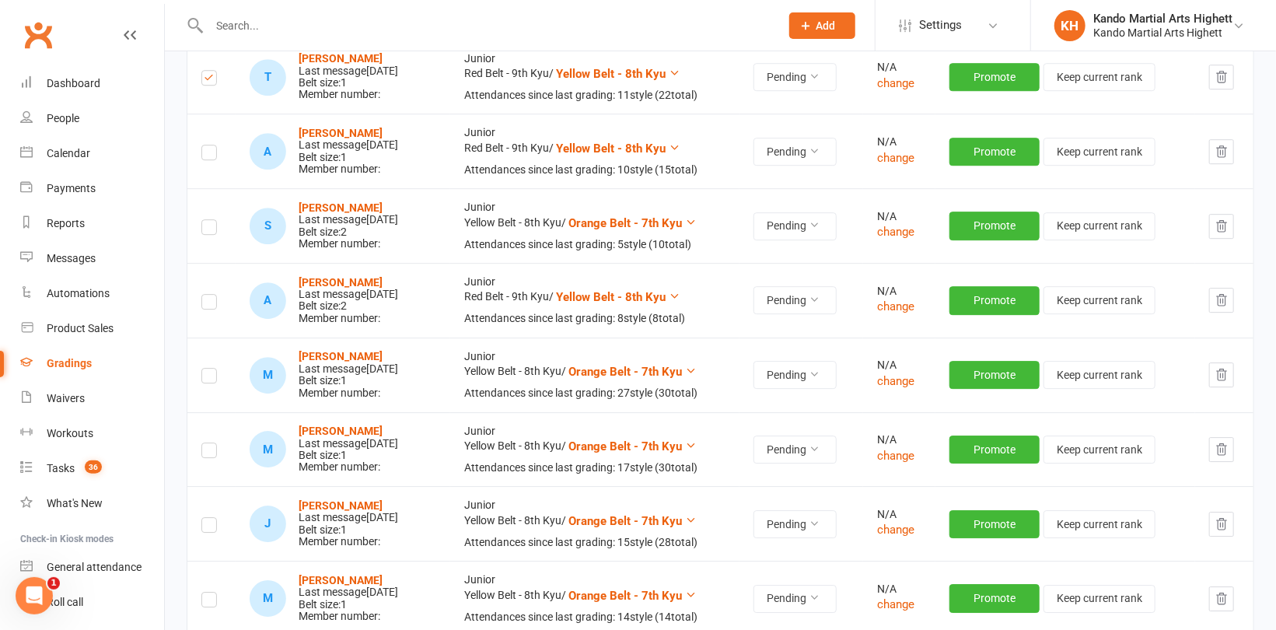
scroll to position [2566, 0]
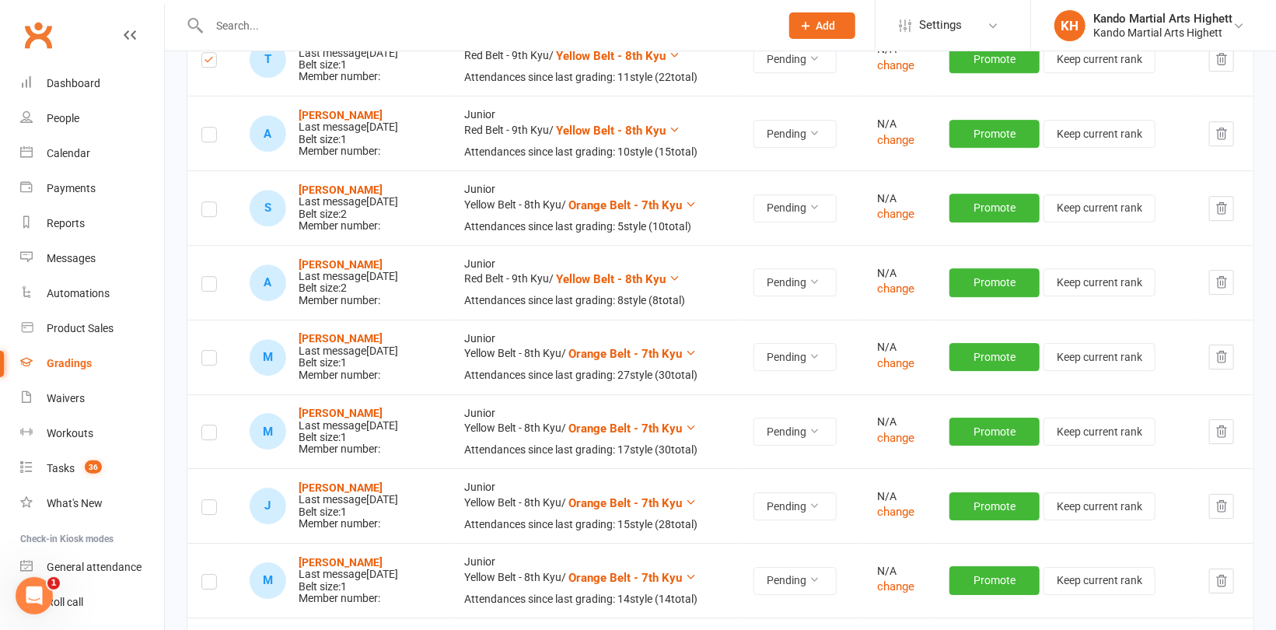
click at [213, 286] on label at bounding box center [209, 286] width 16 height 0
click at [213, 277] on input "checkbox" at bounding box center [209, 277] width 16 height 0
click at [208, 360] on label at bounding box center [209, 360] width 16 height 0
click at [208, 351] on input "checkbox" at bounding box center [209, 351] width 16 height 0
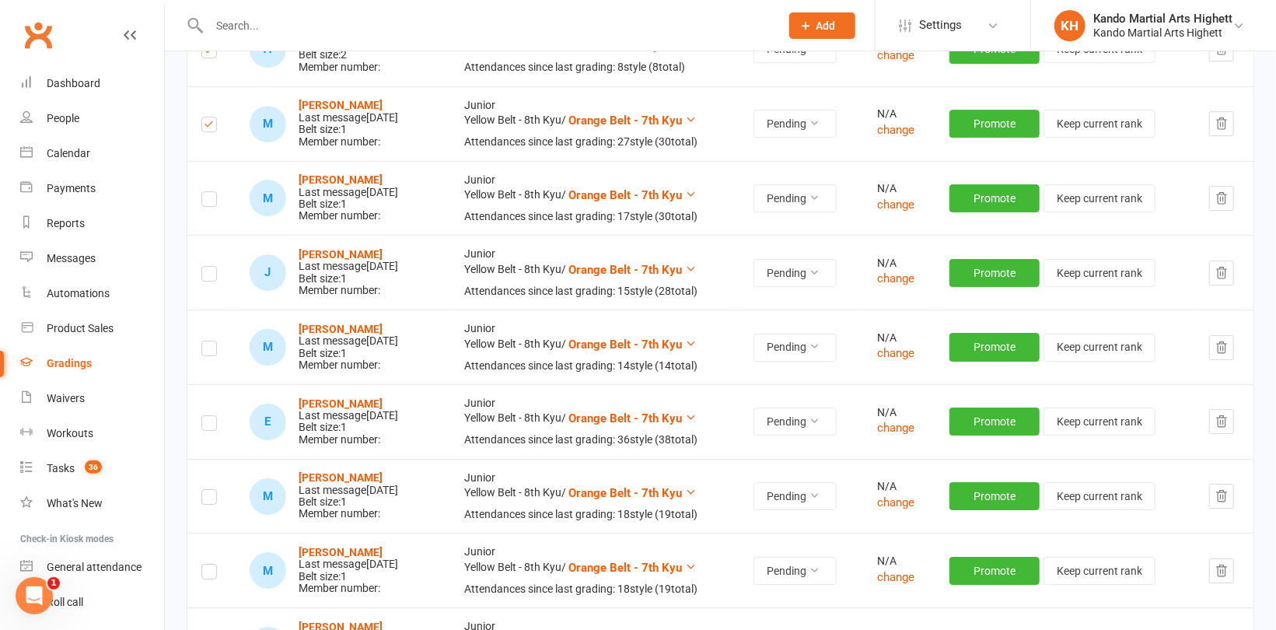
scroll to position [2877, 0]
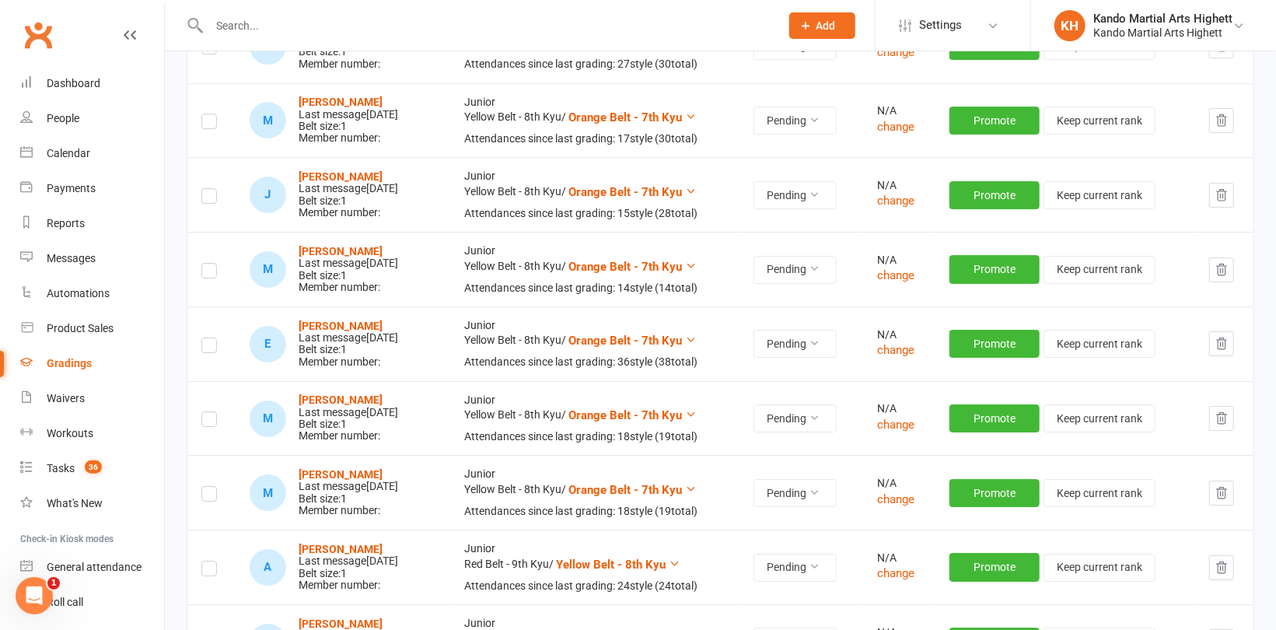
click at [206, 273] on label at bounding box center [209, 273] width 16 height 0
click at [206, 264] on input "checkbox" at bounding box center [209, 264] width 16 height 0
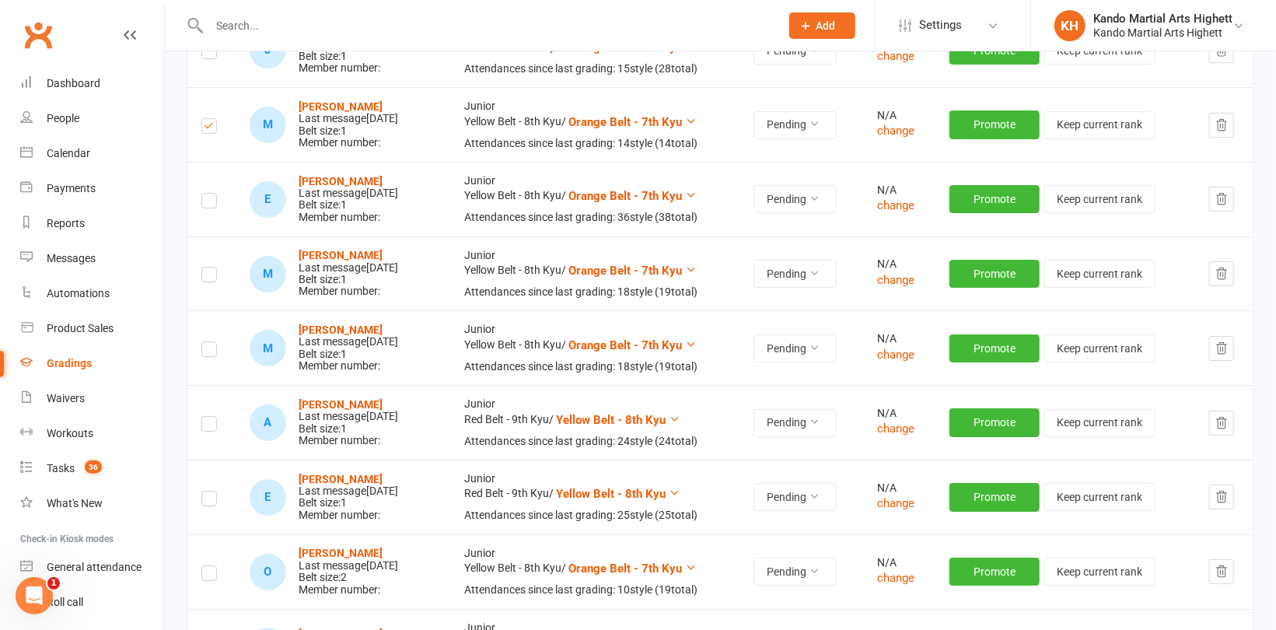
scroll to position [3110, 0]
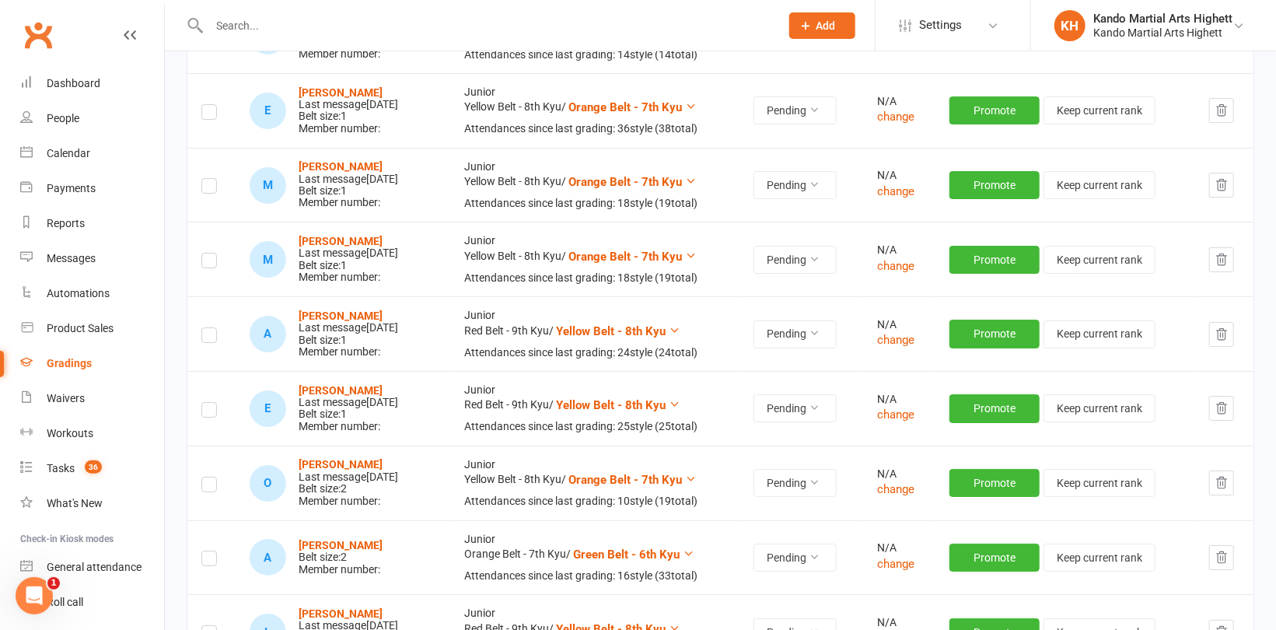
click at [209, 188] on label at bounding box center [209, 188] width 16 height 0
click at [209, 179] on input "checkbox" at bounding box center [209, 179] width 16 height 0
click at [212, 263] on label at bounding box center [209, 263] width 16 height 0
click at [212, 253] on input "checkbox" at bounding box center [209, 253] width 16 height 0
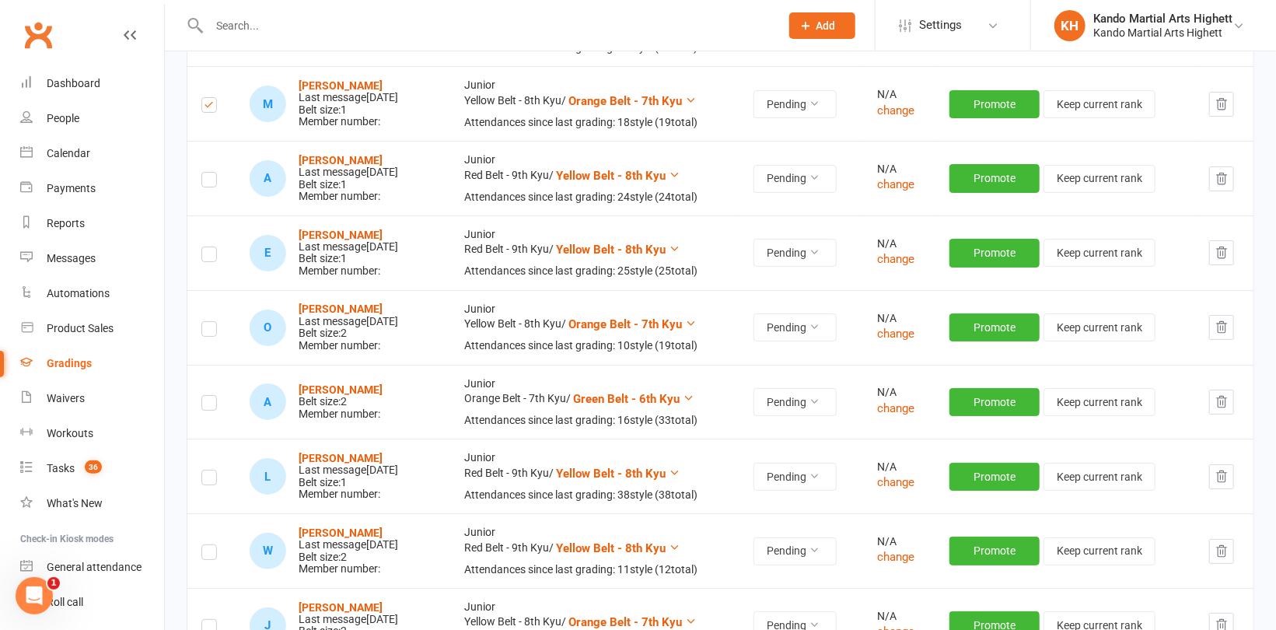
scroll to position [3343, 0]
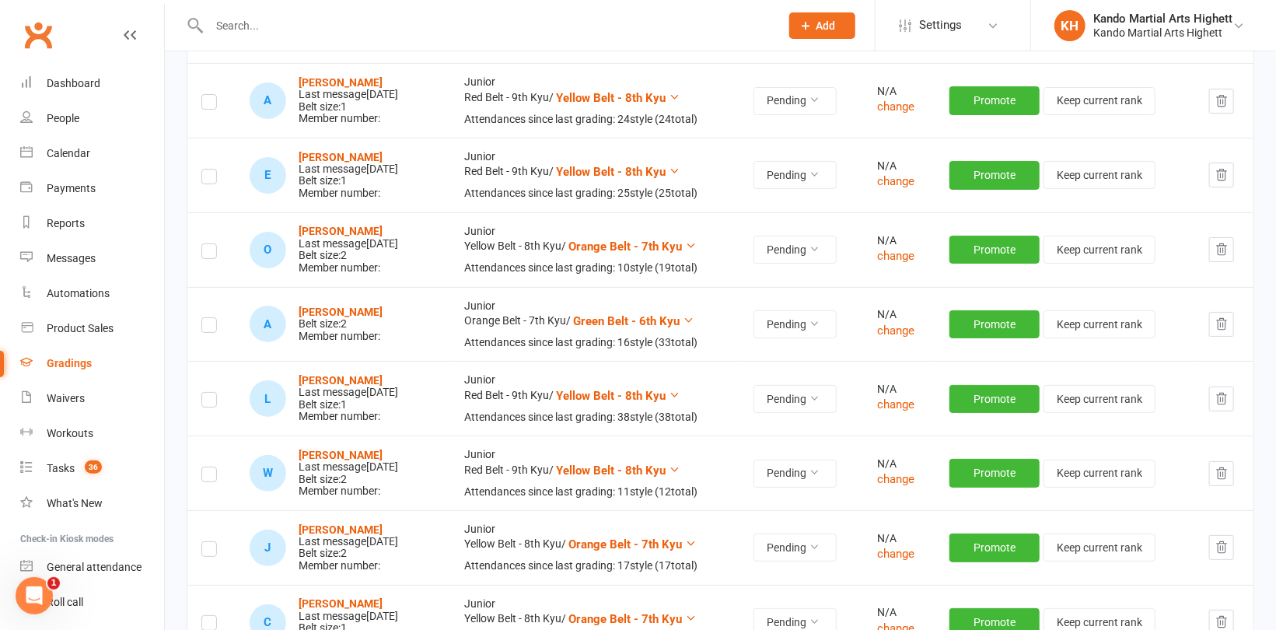
click at [208, 179] on label at bounding box center [209, 179] width 16 height 0
click at [208, 169] on input "checkbox" at bounding box center [209, 169] width 16 height 0
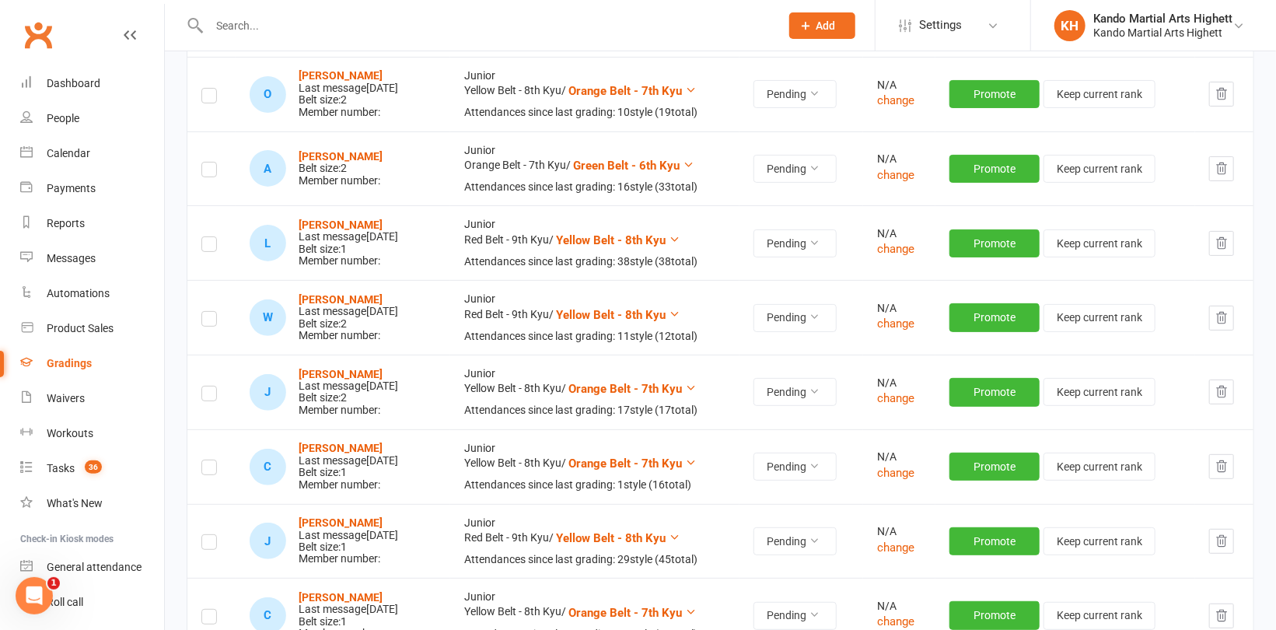
scroll to position [3577, 0]
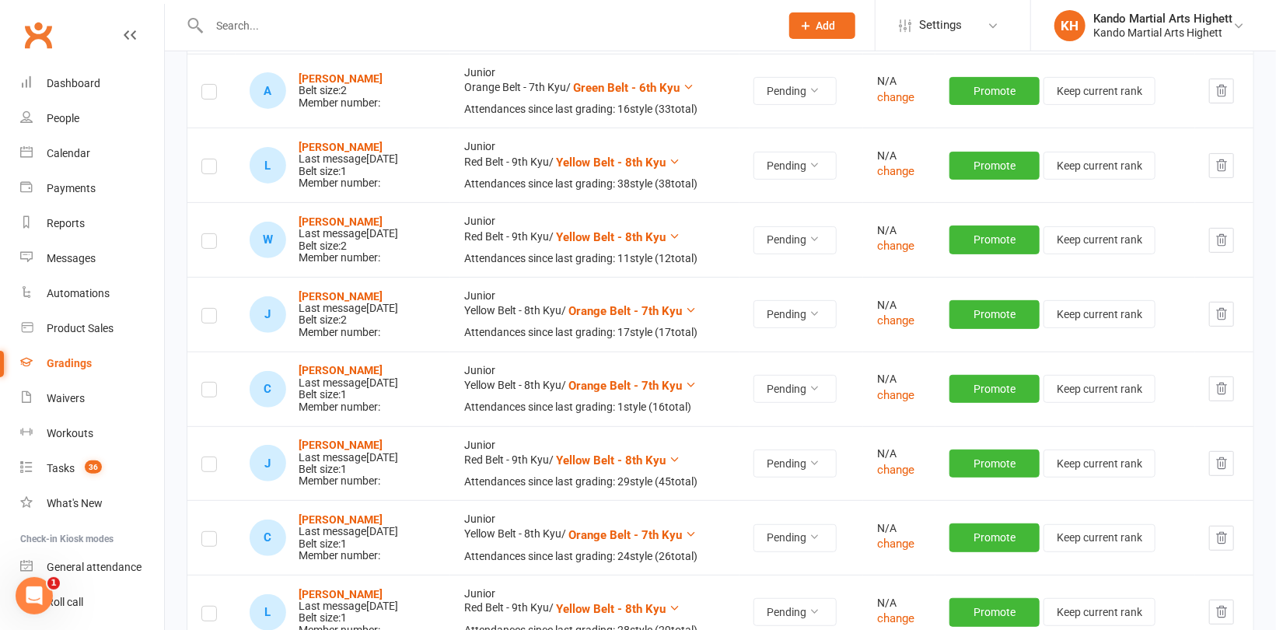
click at [208, 169] on label at bounding box center [209, 169] width 16 height 0
click at [208, 159] on input "checkbox" at bounding box center [209, 159] width 16 height 0
click at [207, 243] on label at bounding box center [209, 243] width 16 height 0
click at [207, 234] on input "checkbox" at bounding box center [209, 234] width 16 height 0
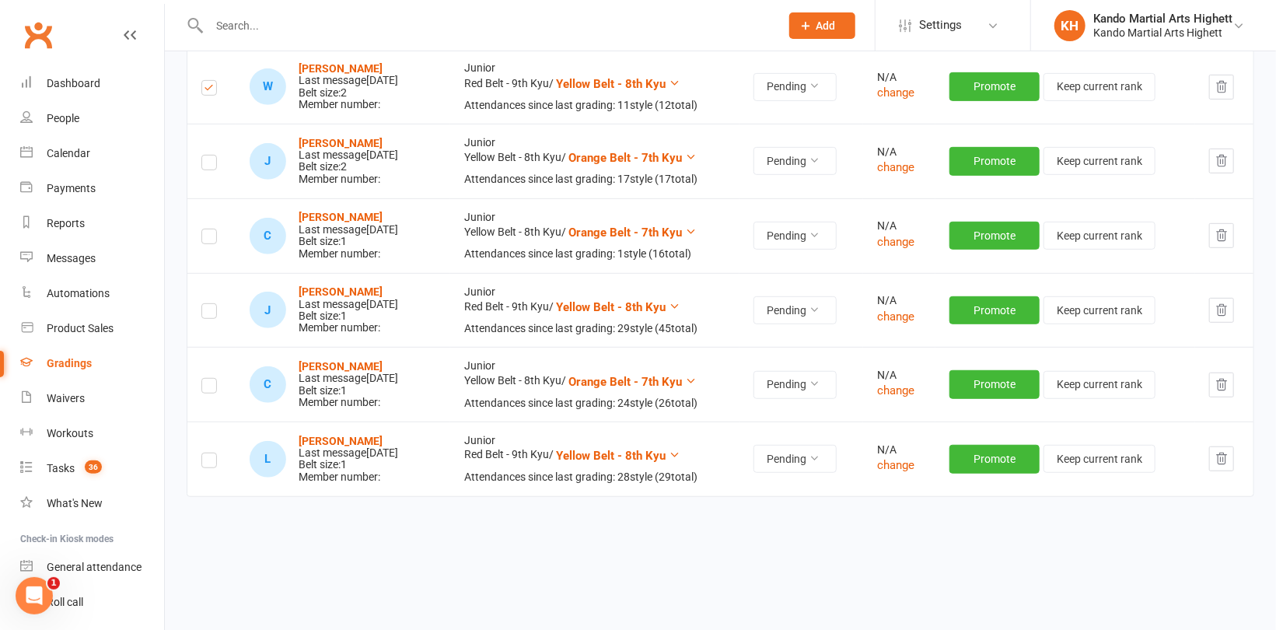
scroll to position [3732, 0]
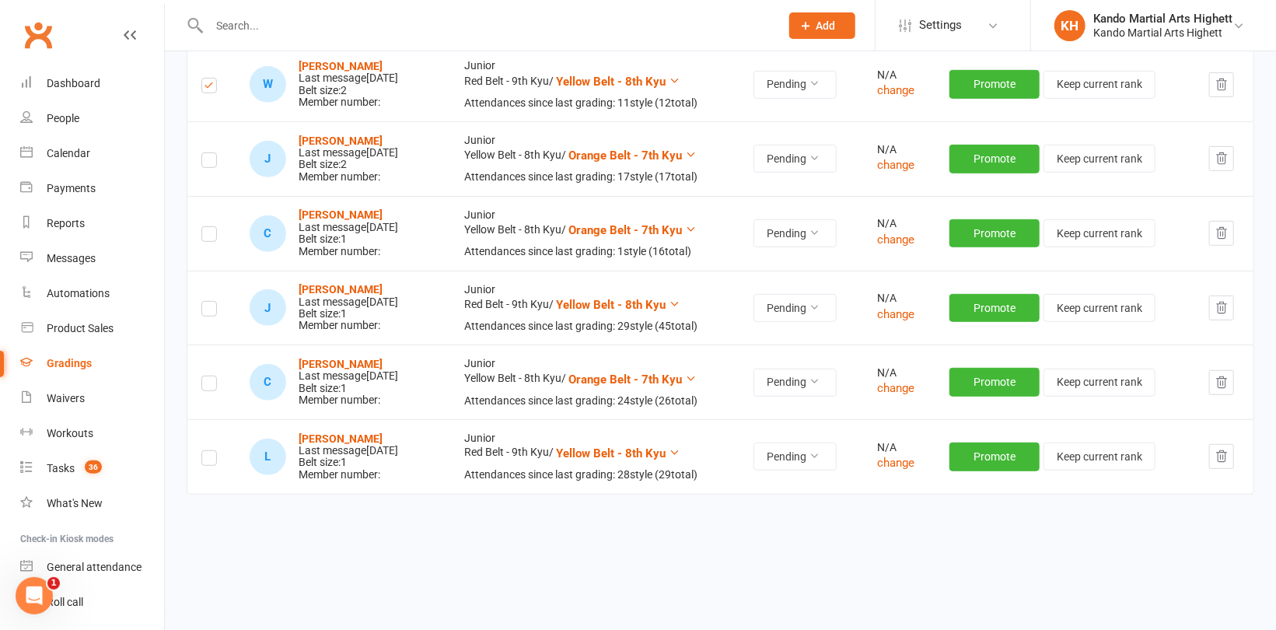
click at [200, 228] on td at bounding box center [211, 233] width 48 height 75
click at [206, 236] on label at bounding box center [209, 236] width 16 height 0
click at [206, 227] on input "checkbox" at bounding box center [209, 227] width 16 height 0
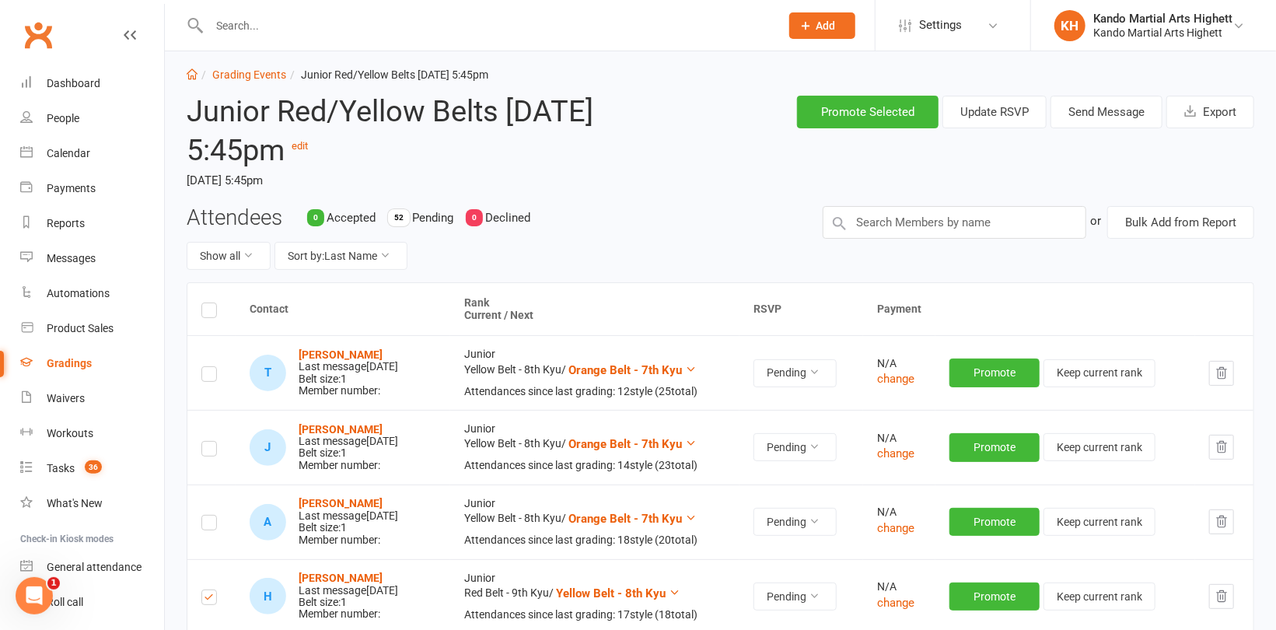
scroll to position [0, 0]
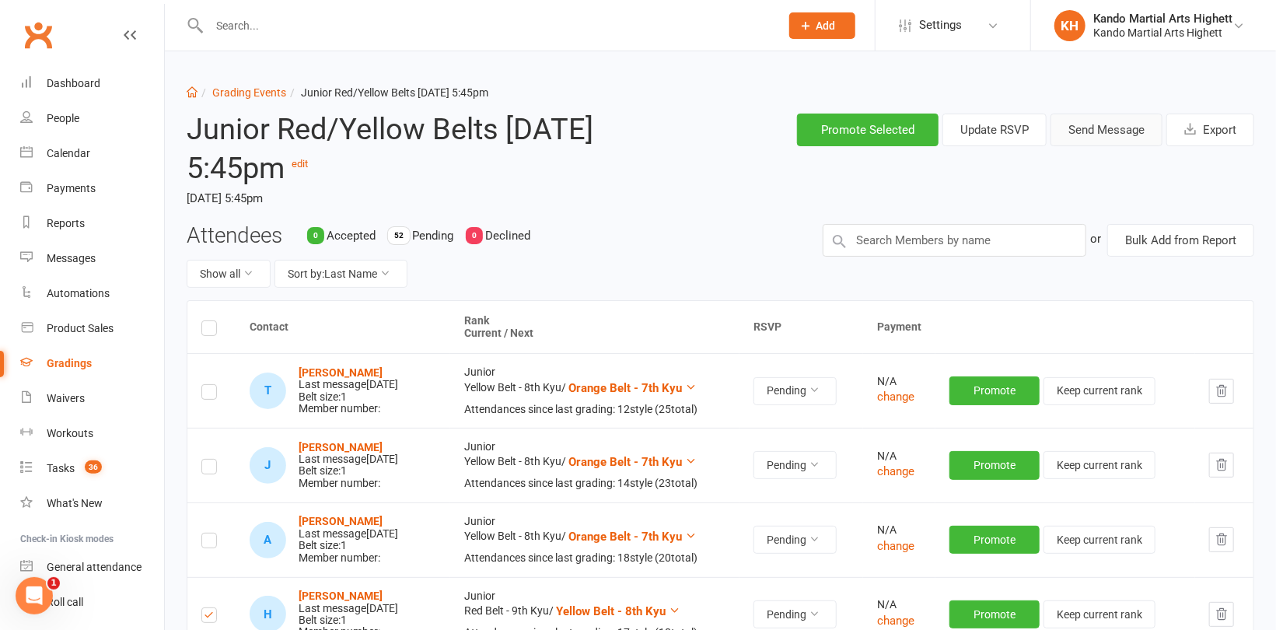
click at [1076, 131] on button "Send Message" at bounding box center [1106, 130] width 112 height 33
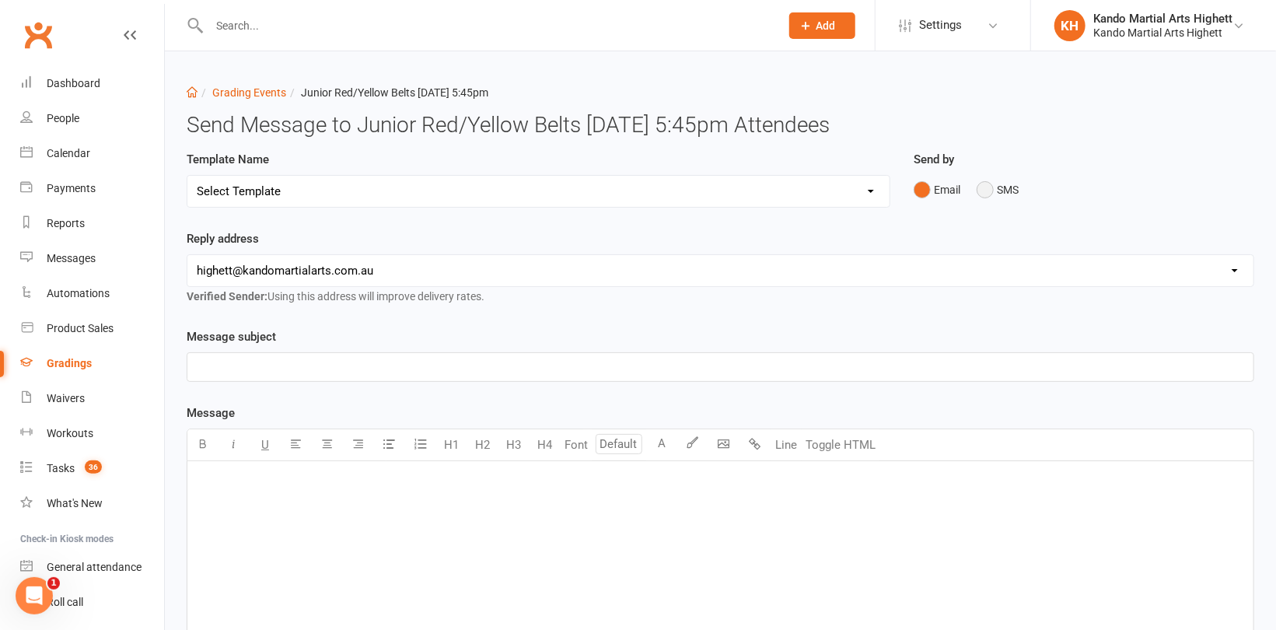
click at [1002, 190] on button "SMS" at bounding box center [998, 190] width 42 height 30
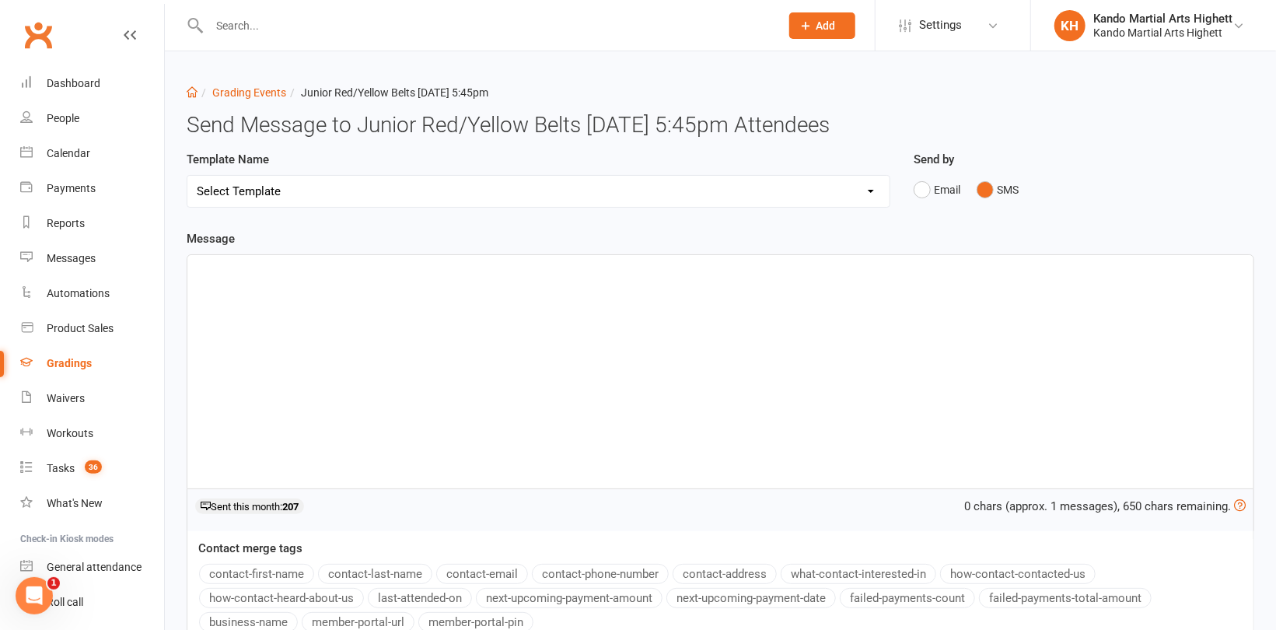
click at [330, 304] on div "﻿" at bounding box center [720, 371] width 1066 height 233
click at [264, 571] on button "contact-first-name" at bounding box center [256, 574] width 115 height 20
click at [375, 275] on p "Hi ﻿ {contact-first-name}" at bounding box center [720, 269] width 1047 height 19
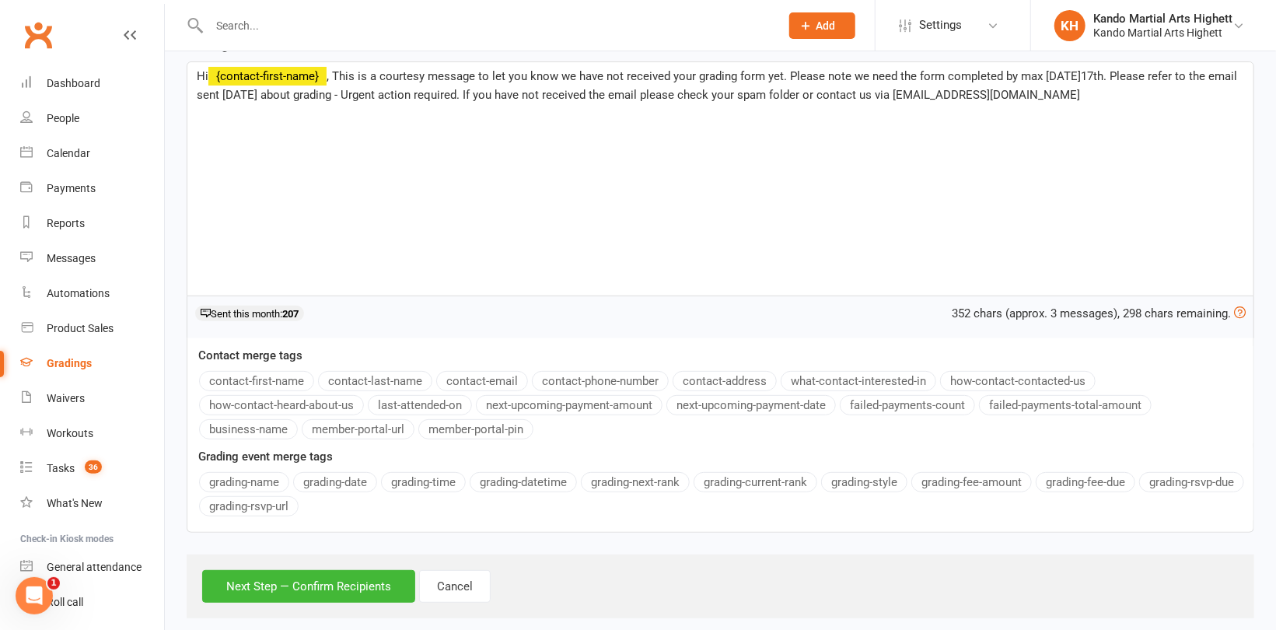
scroll to position [214, 0]
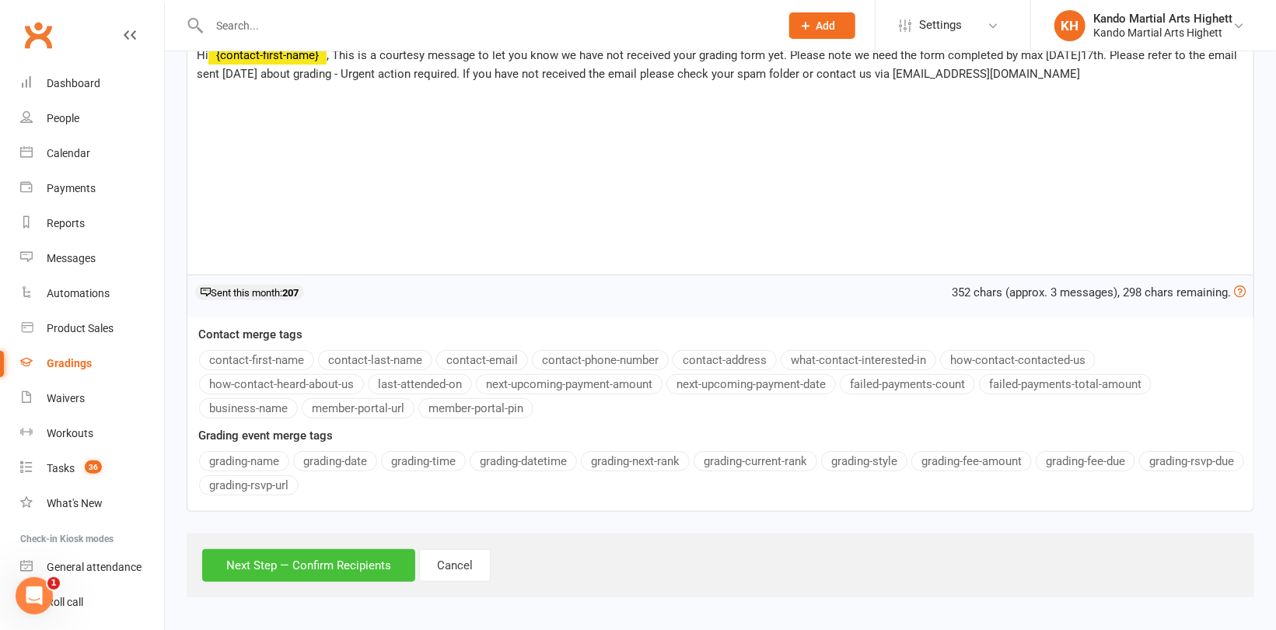
click at [369, 559] on button "Next Step — Confirm Recipients" at bounding box center [308, 565] width 213 height 33
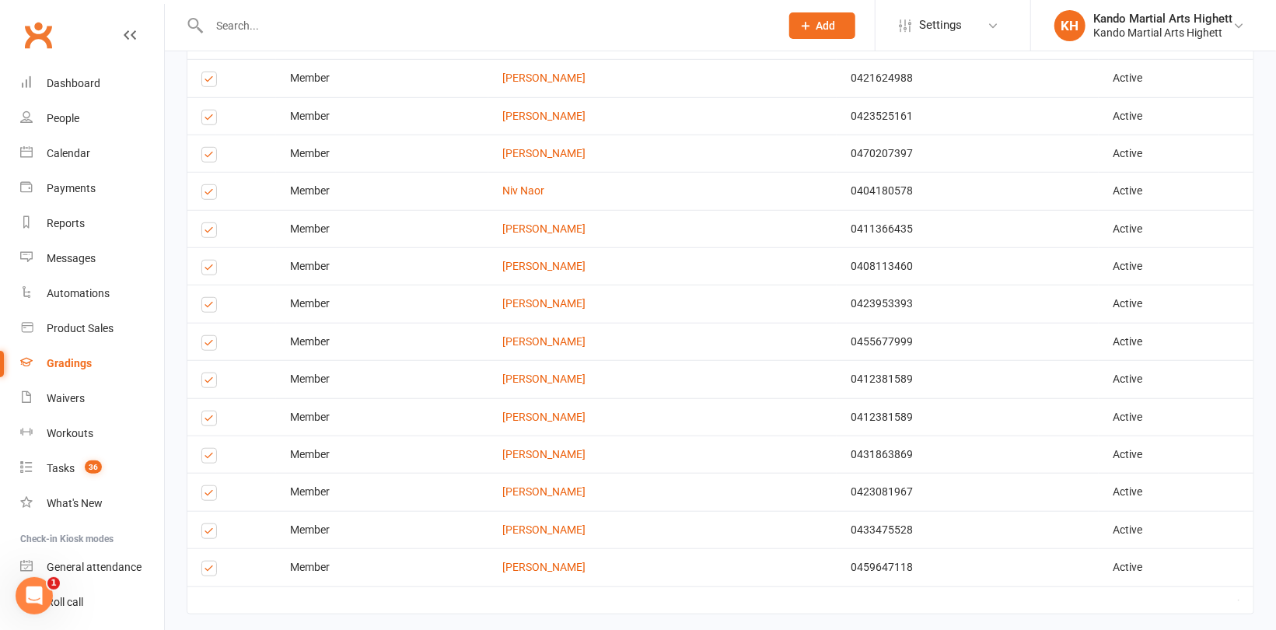
scroll to position [623, 0]
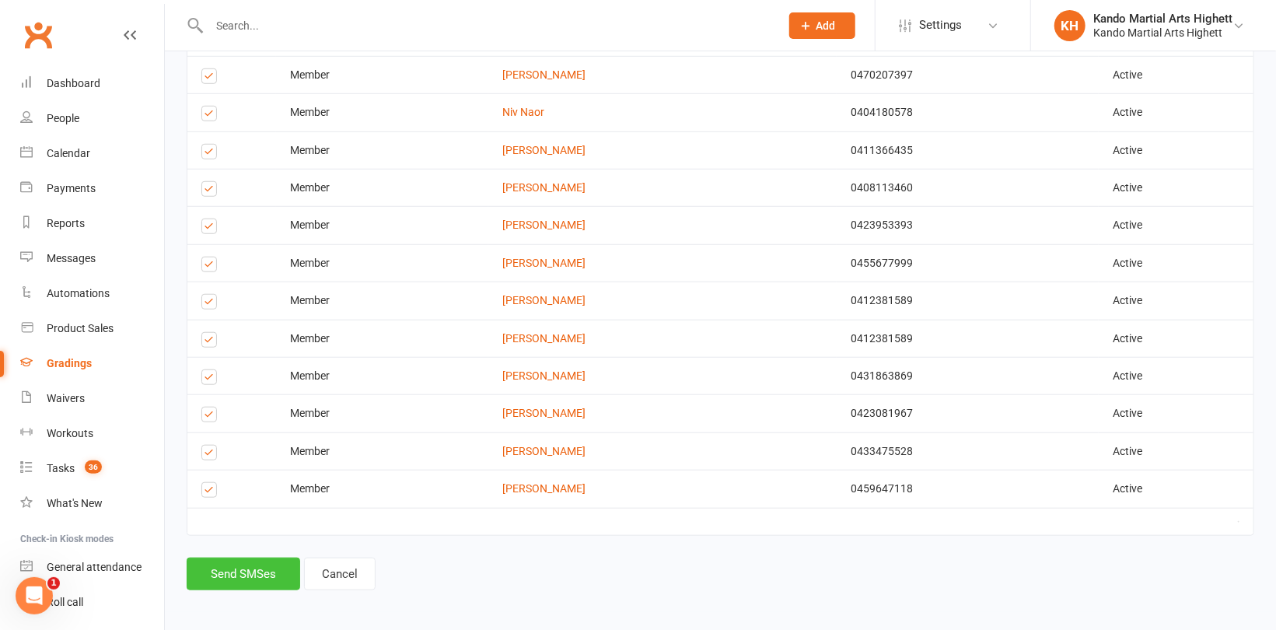
click at [279, 562] on button "Send SMSes" at bounding box center [244, 573] width 114 height 33
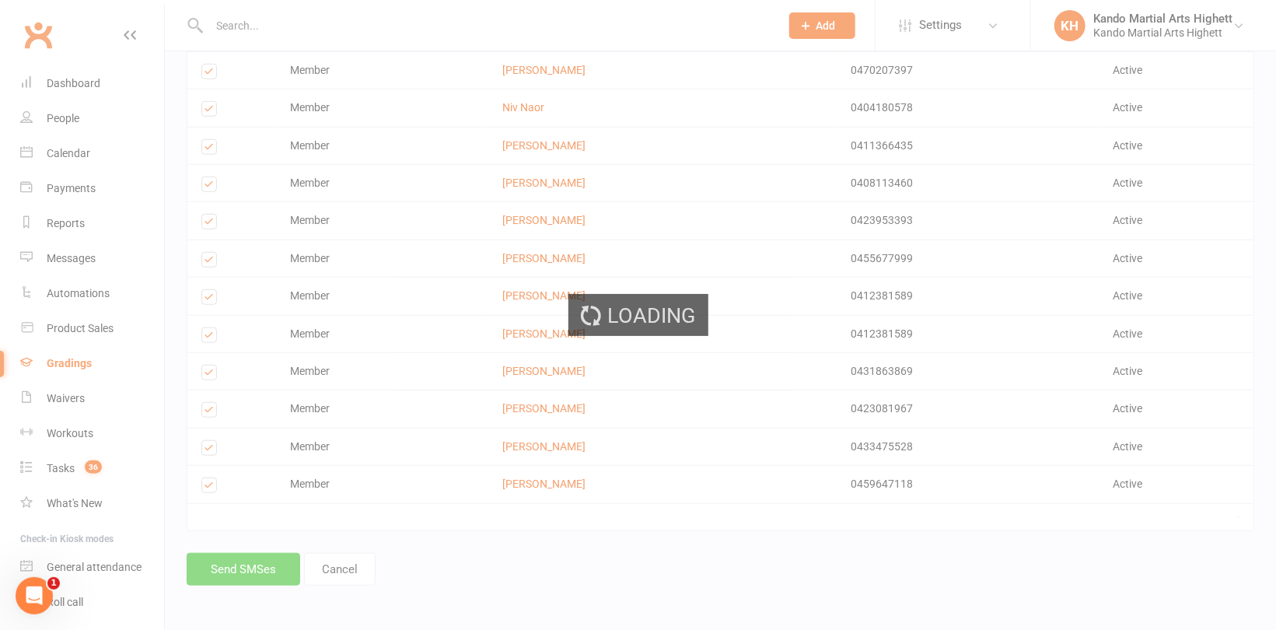
scroll to position [612, 0]
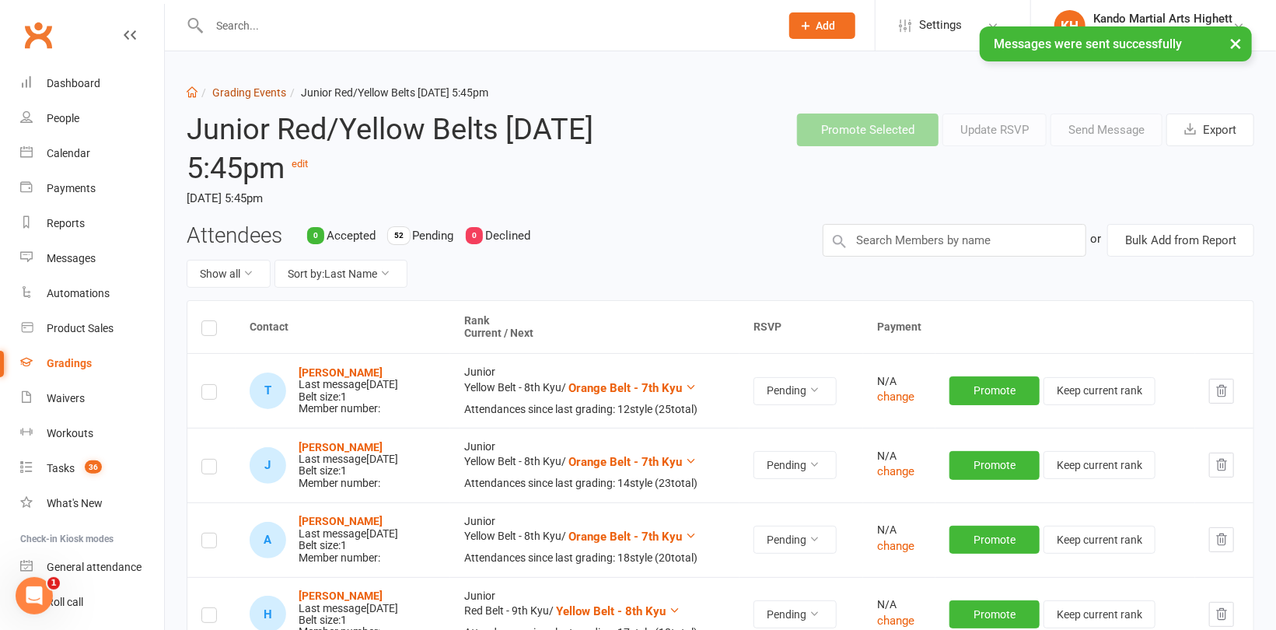
click at [243, 92] on link "Grading Events" at bounding box center [249, 92] width 74 height 12
select select "100"
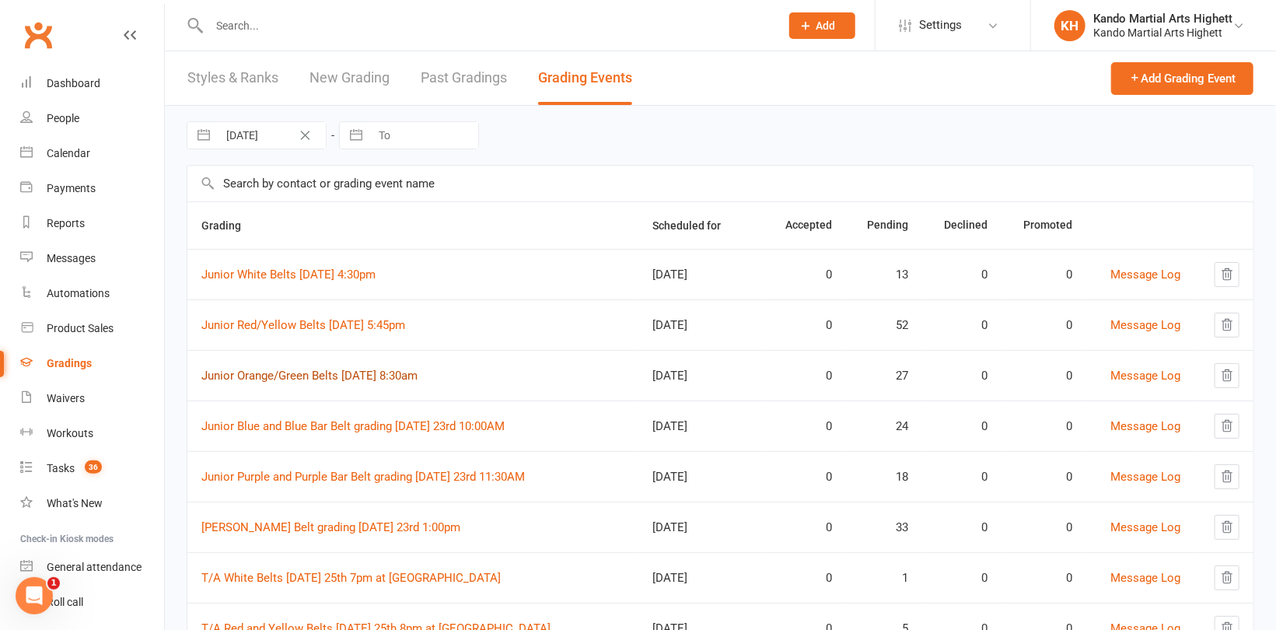
click at [344, 374] on link "Junior Orange/Green Belts Saturday 23rd August 8:30am" at bounding box center [309, 376] width 216 height 14
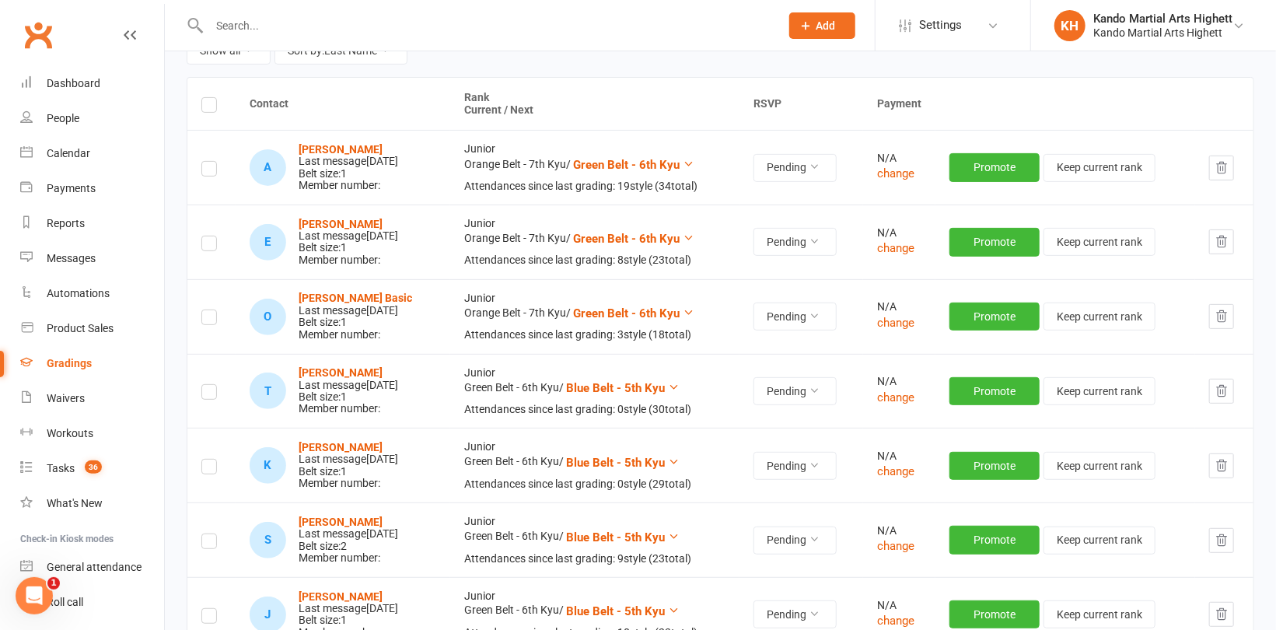
scroll to position [233, 0]
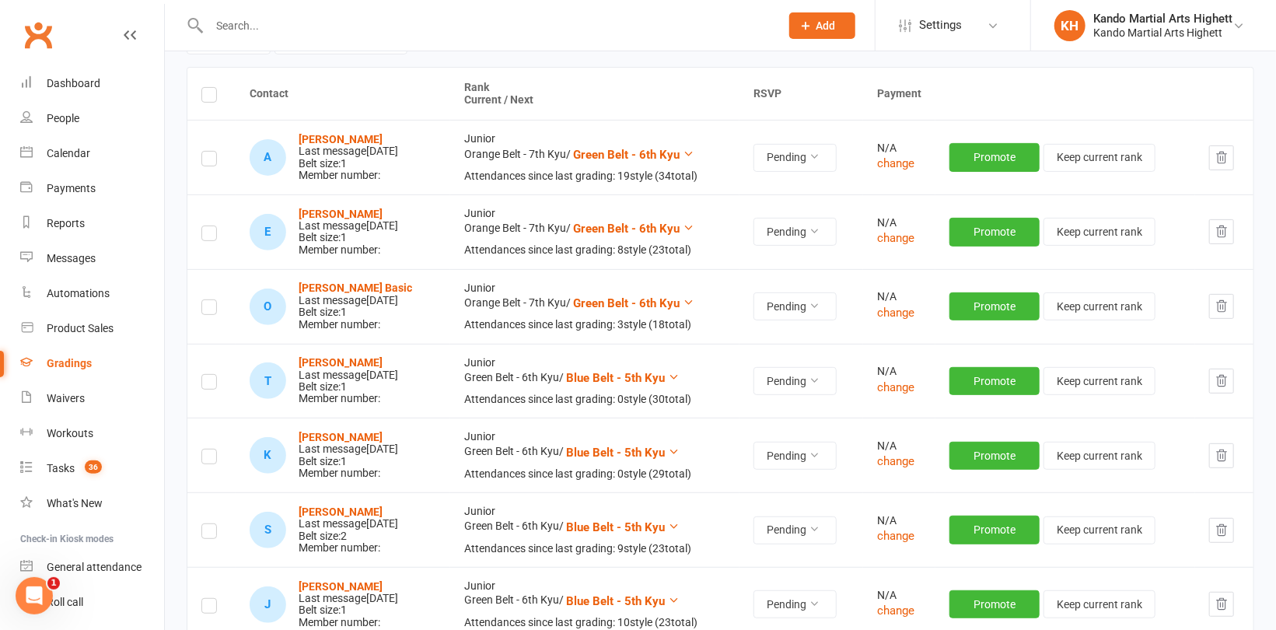
click at [205, 236] on label at bounding box center [209, 236] width 16 height 0
click at [205, 226] on input "checkbox" at bounding box center [209, 226] width 16 height 0
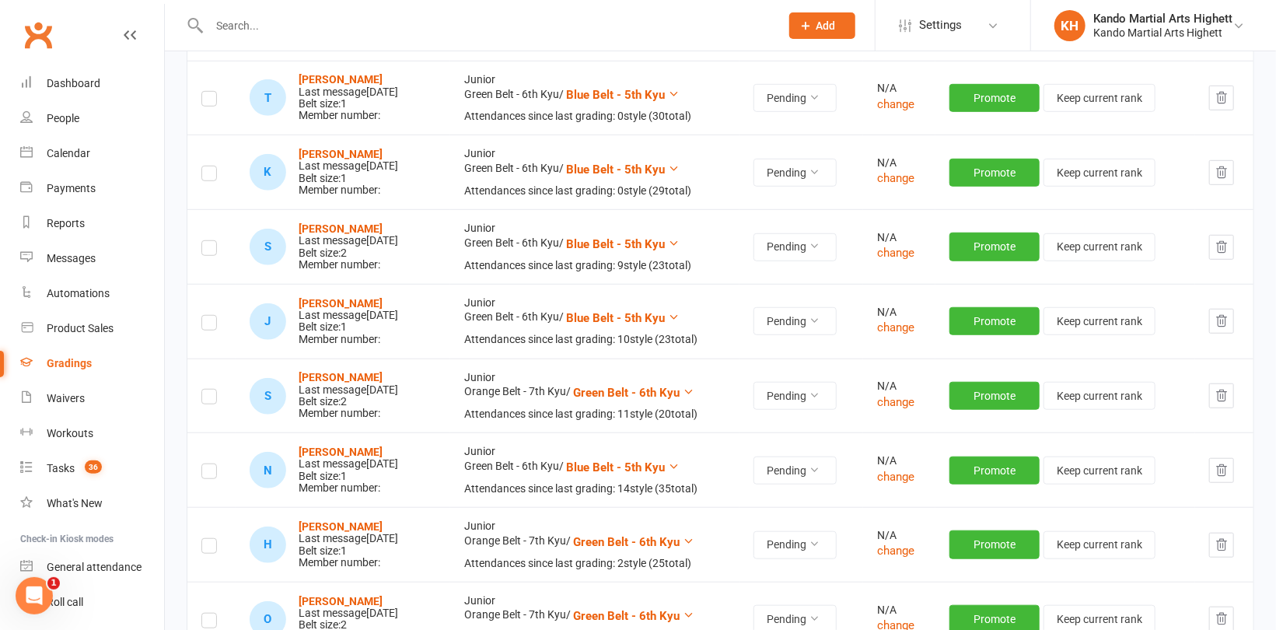
scroll to position [544, 0]
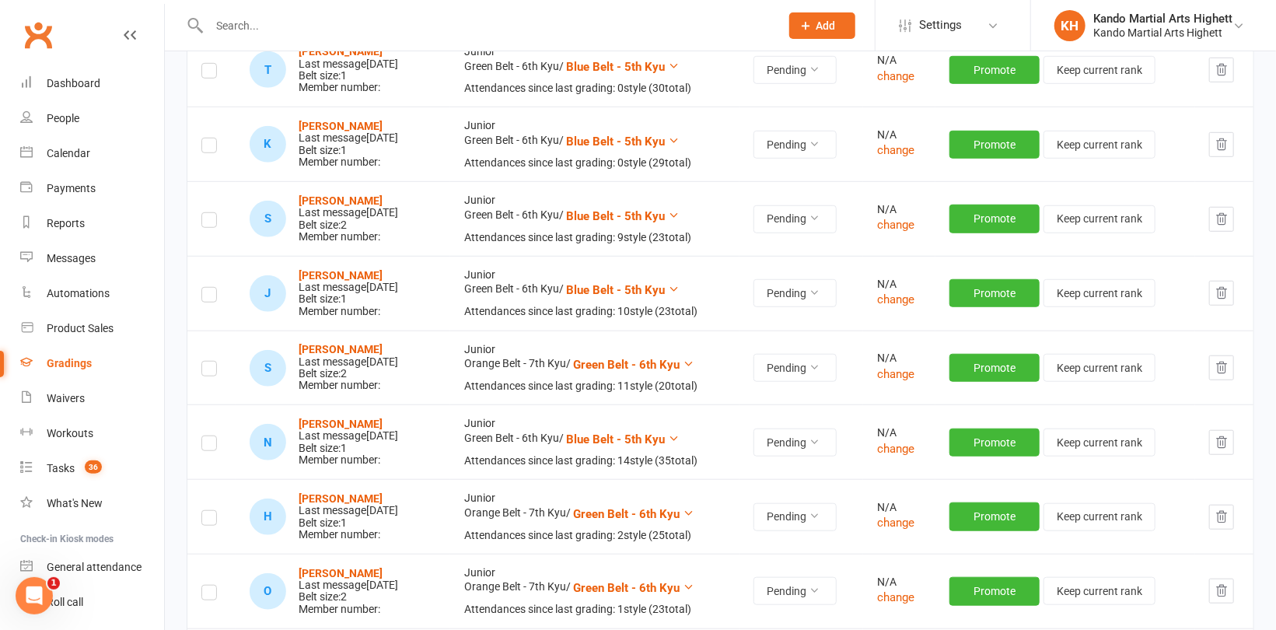
click at [206, 222] on label at bounding box center [209, 222] width 16 height 0
click at [206, 213] on input "checkbox" at bounding box center [209, 213] width 16 height 0
click at [212, 297] on label at bounding box center [209, 297] width 16 height 0
click at [212, 288] on input "checkbox" at bounding box center [209, 288] width 16 height 0
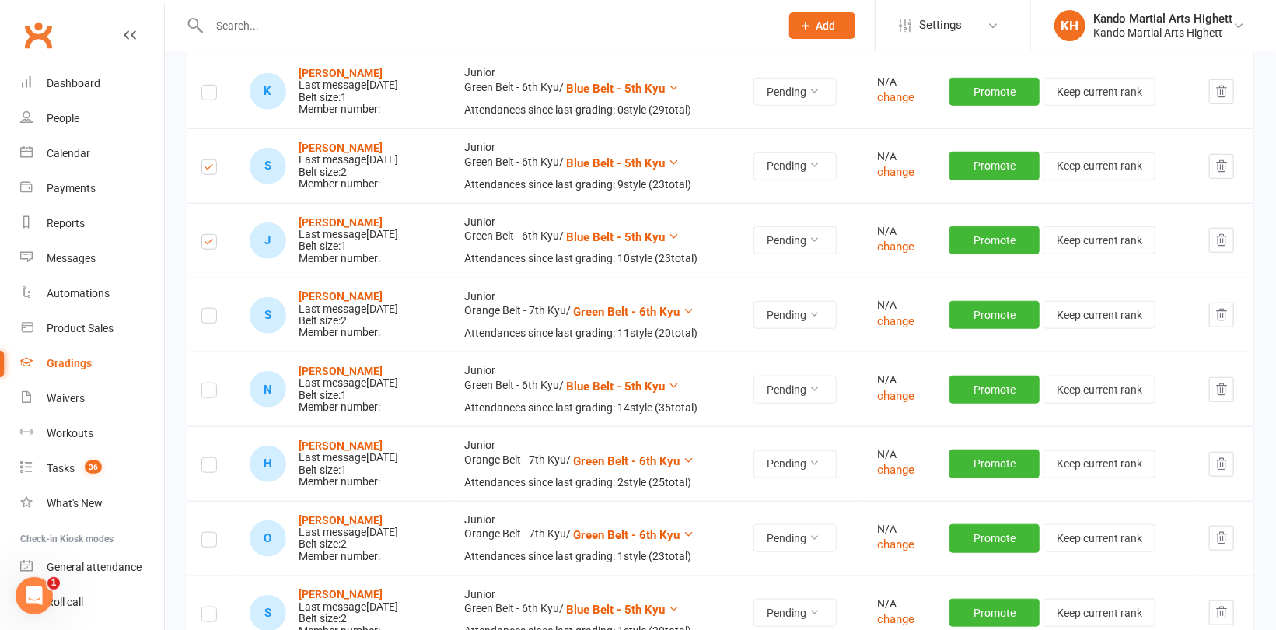
scroll to position [622, 0]
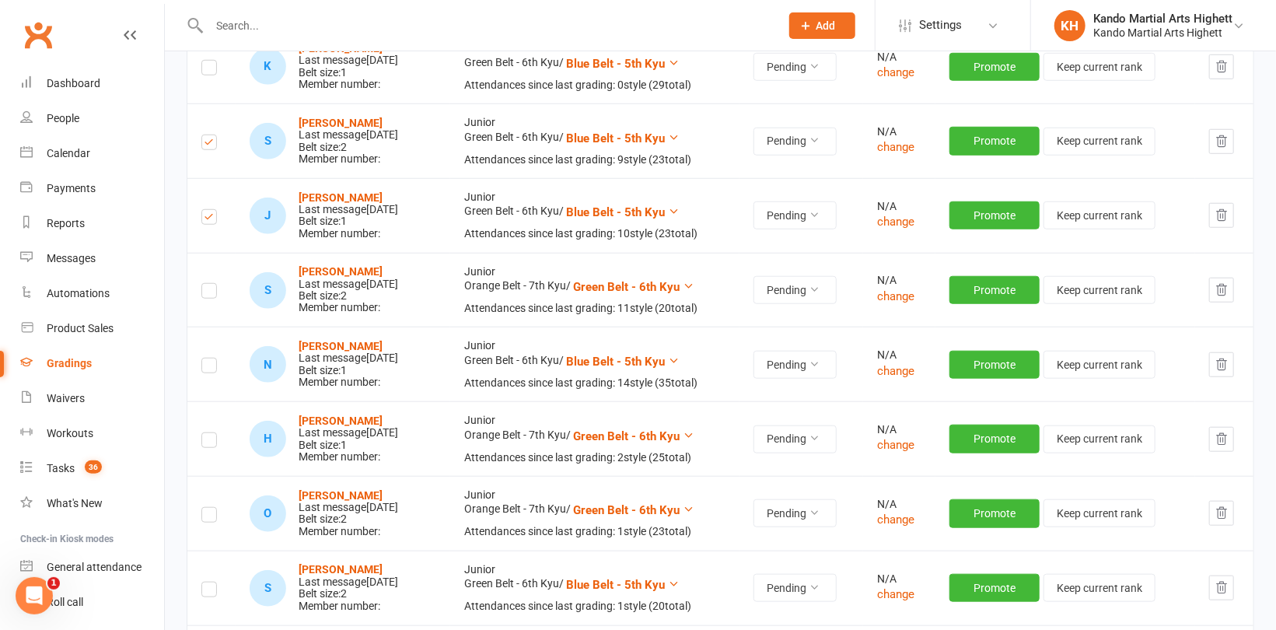
click at [205, 293] on label at bounding box center [209, 293] width 16 height 0
click at [205, 284] on input "checkbox" at bounding box center [209, 284] width 16 height 0
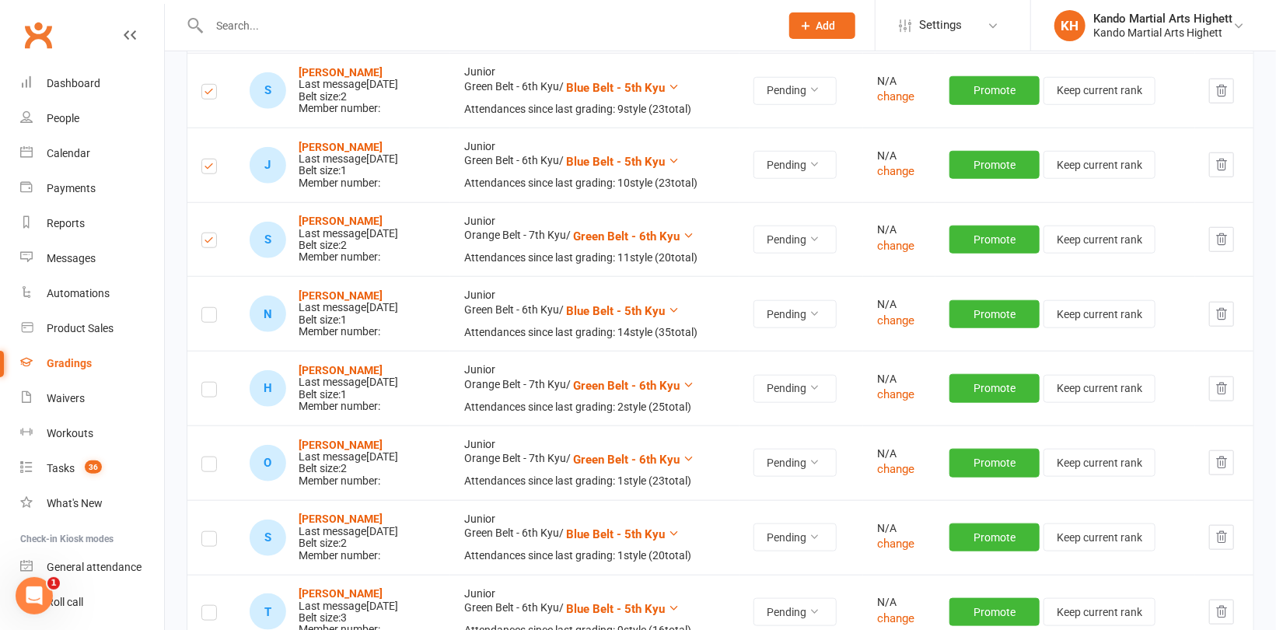
scroll to position [700, 0]
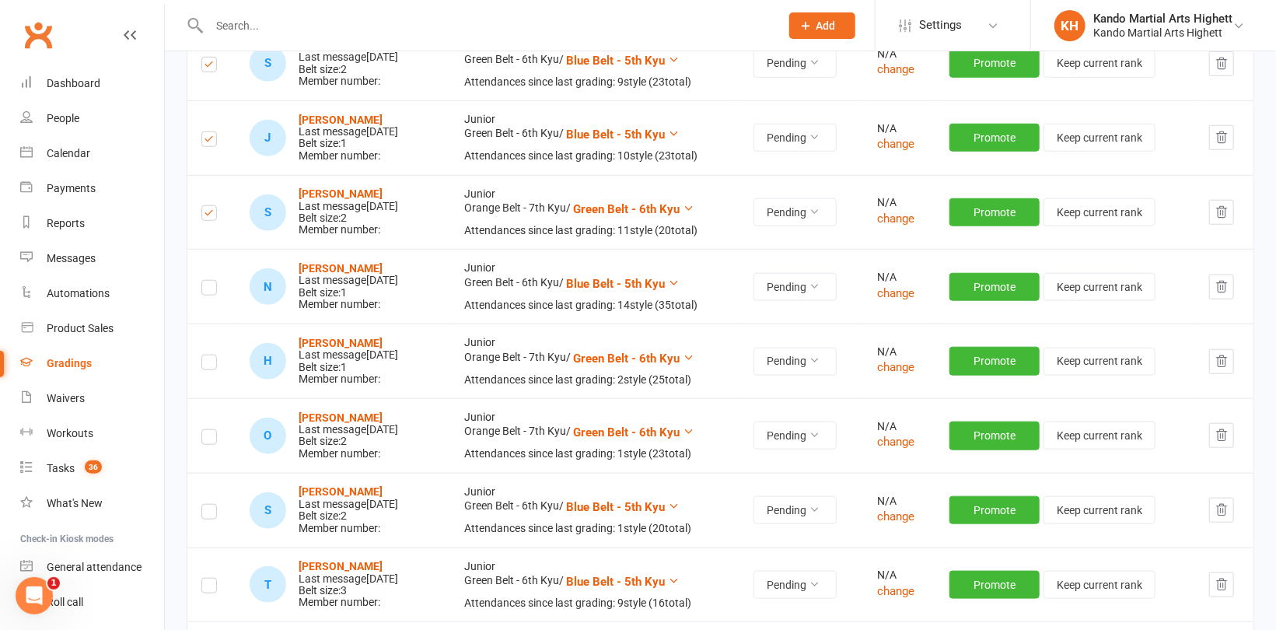
click at [204, 290] on label at bounding box center [209, 290] width 16 height 0
click at [204, 281] on input "checkbox" at bounding box center [209, 281] width 16 height 0
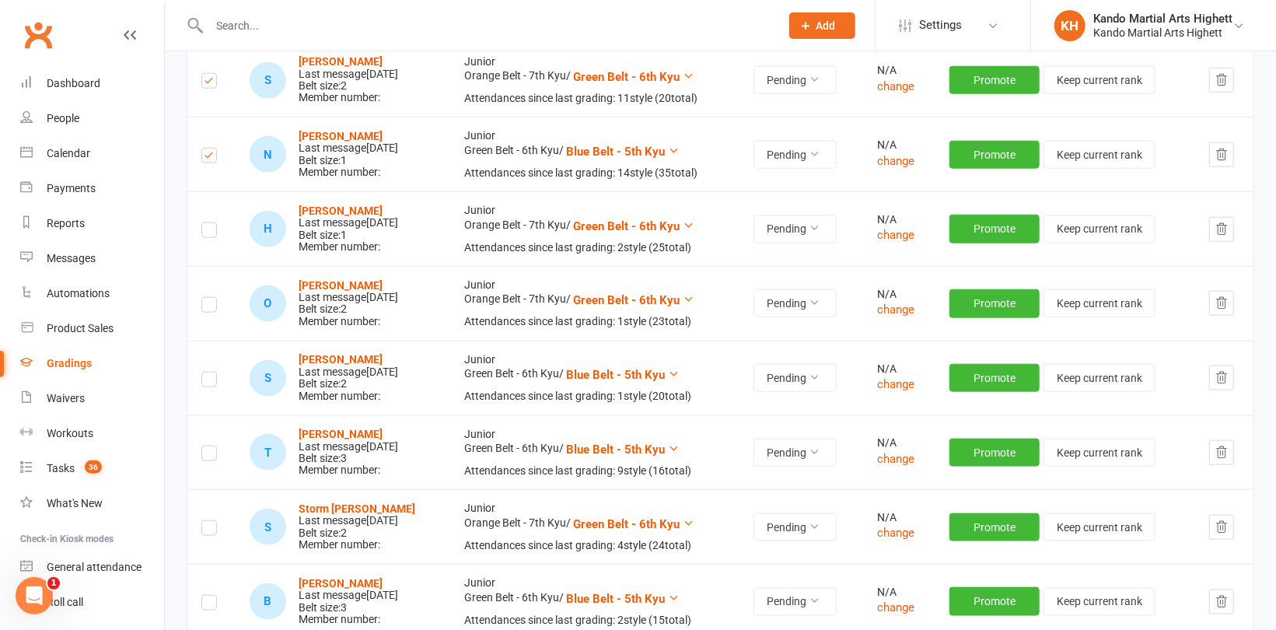
scroll to position [855, 0]
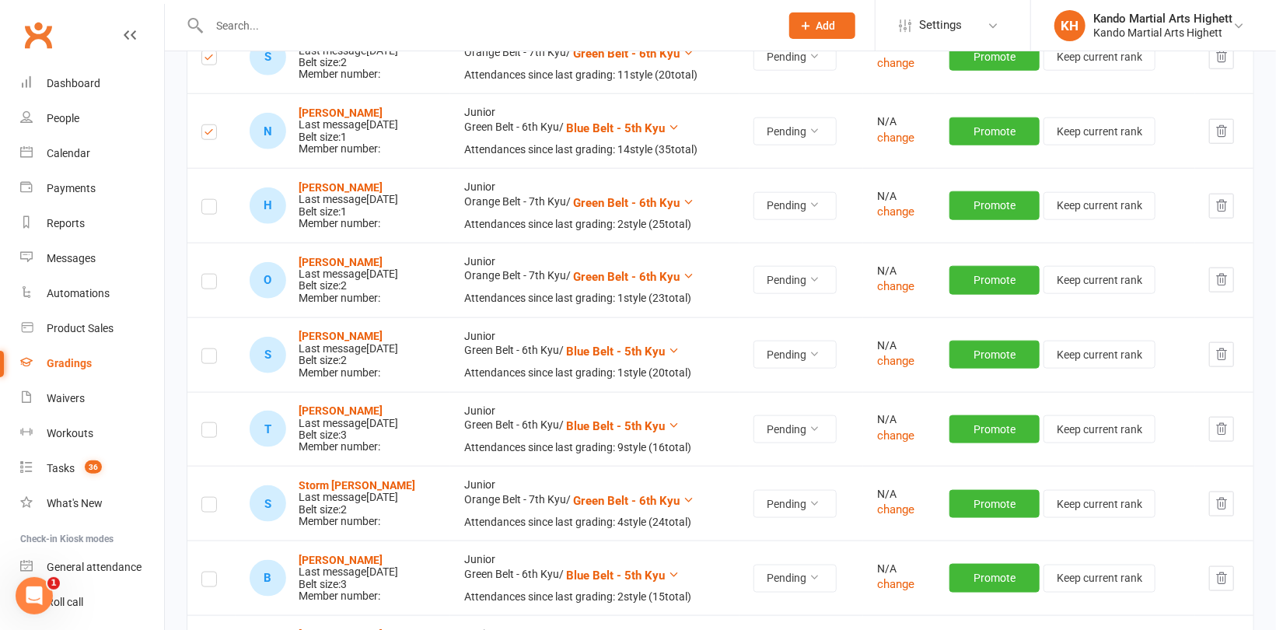
click at [207, 209] on label at bounding box center [209, 209] width 16 height 0
click at [207, 200] on input "checkbox" at bounding box center [209, 200] width 16 height 0
click at [210, 284] on label at bounding box center [209, 284] width 16 height 0
click at [210, 274] on input "checkbox" at bounding box center [209, 274] width 16 height 0
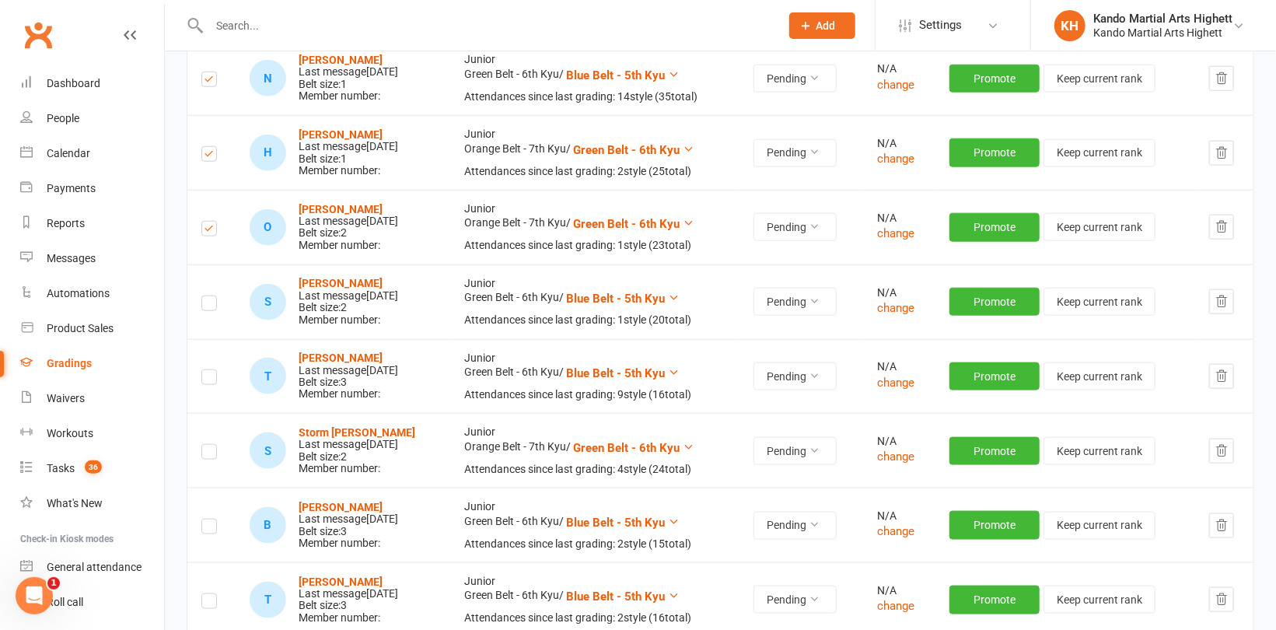
scroll to position [933, 0]
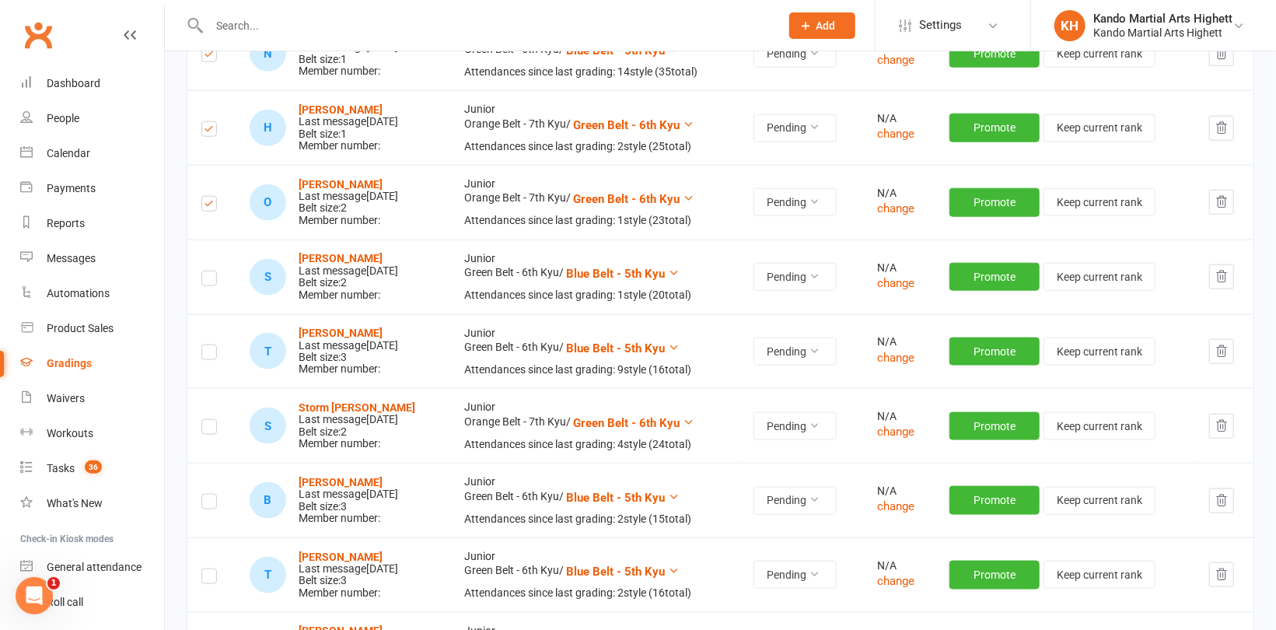
click at [208, 281] on label at bounding box center [209, 281] width 16 height 0
click at [208, 271] on input "checkbox" at bounding box center [209, 271] width 16 height 0
click at [209, 355] on label at bounding box center [209, 355] width 16 height 0
click at [209, 345] on input "checkbox" at bounding box center [209, 345] width 16 height 0
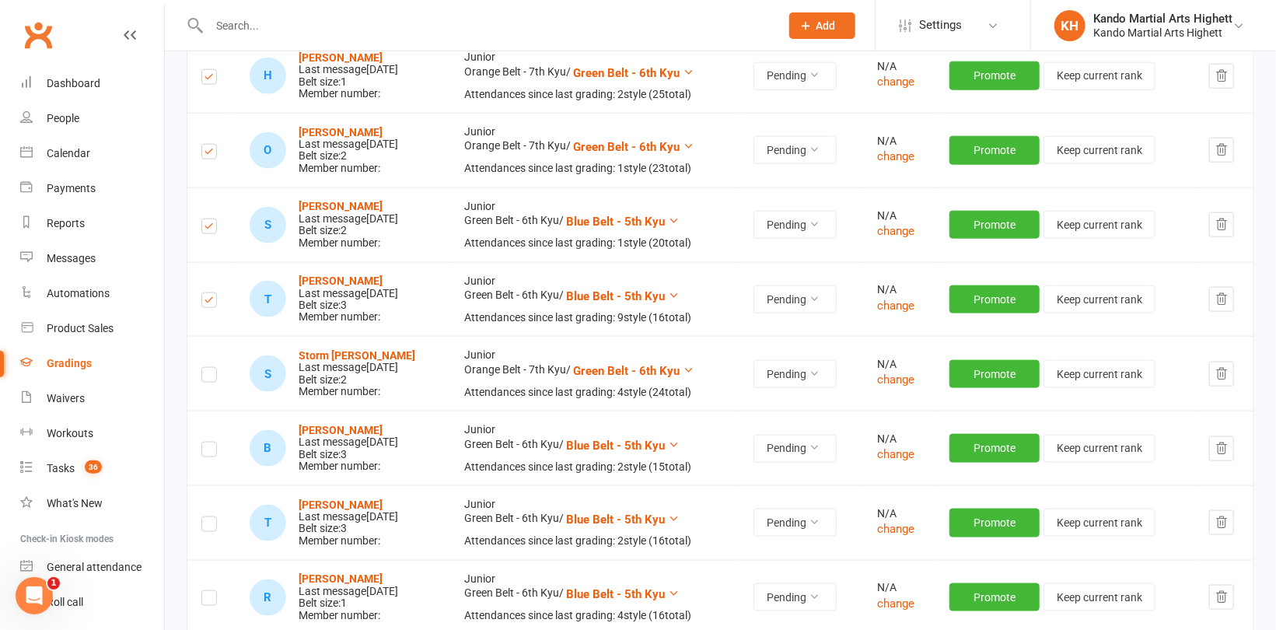
scroll to position [1089, 0]
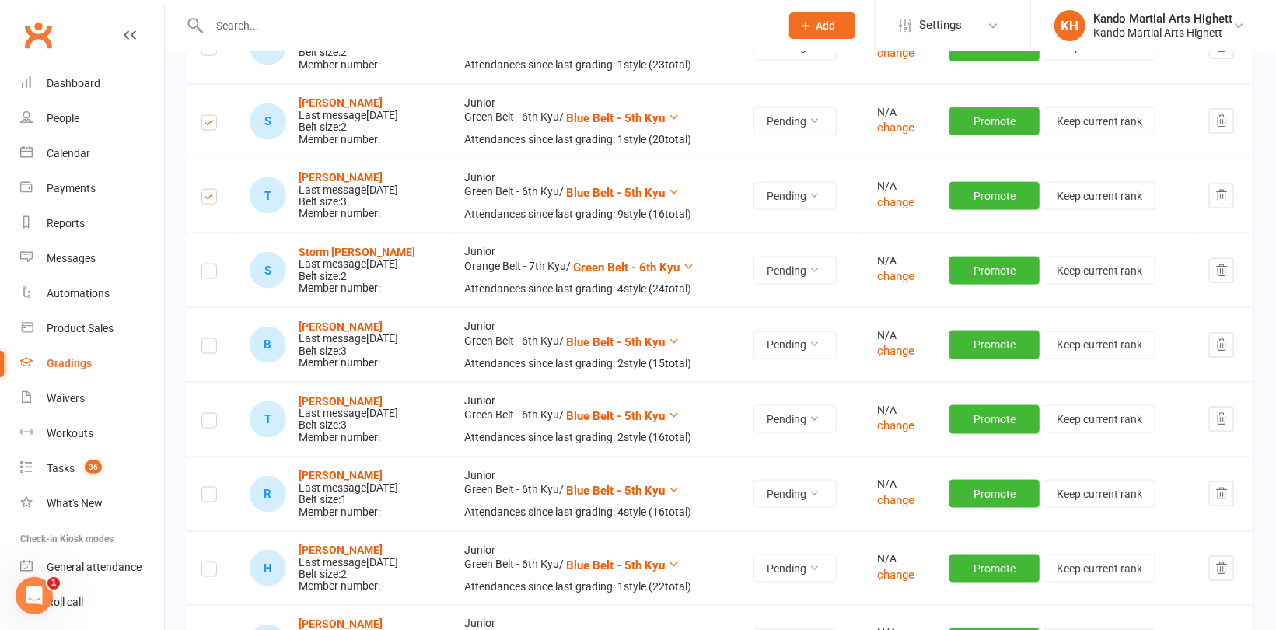
click at [208, 274] on label at bounding box center [209, 274] width 16 height 0
click at [208, 264] on input "checkbox" at bounding box center [209, 264] width 16 height 0
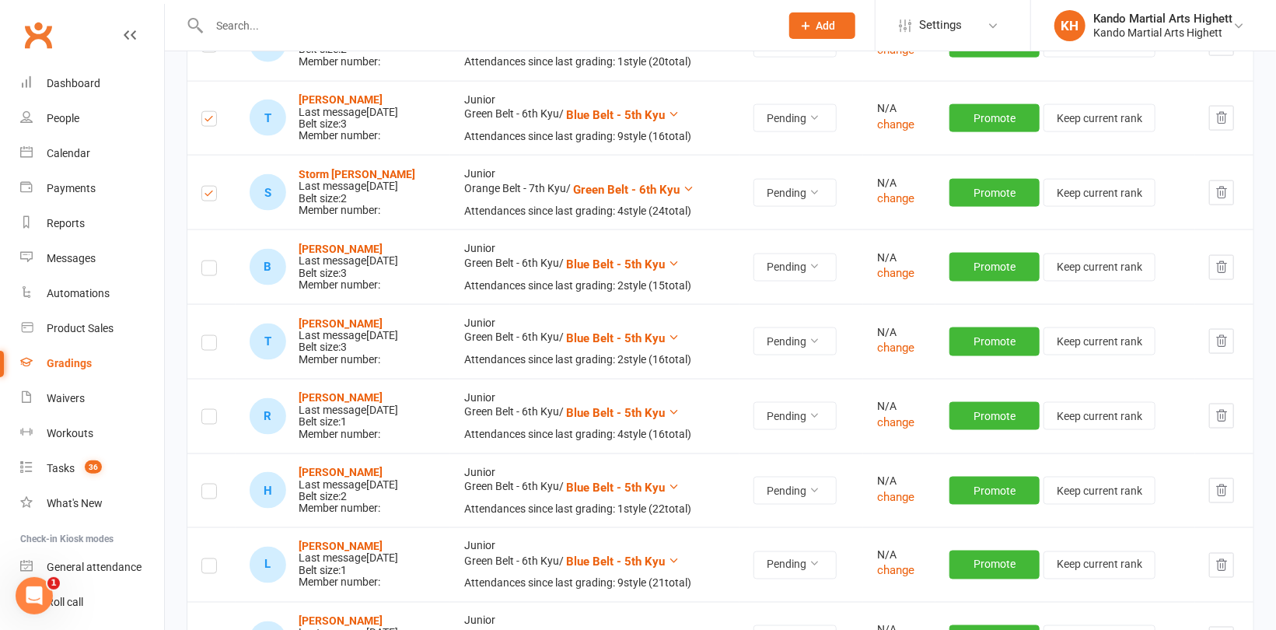
click at [211, 271] on label at bounding box center [209, 271] width 16 height 0
click at [211, 261] on input "checkbox" at bounding box center [209, 261] width 16 height 0
click at [210, 345] on label at bounding box center [209, 345] width 16 height 0
click at [210, 336] on input "checkbox" at bounding box center [209, 336] width 16 height 0
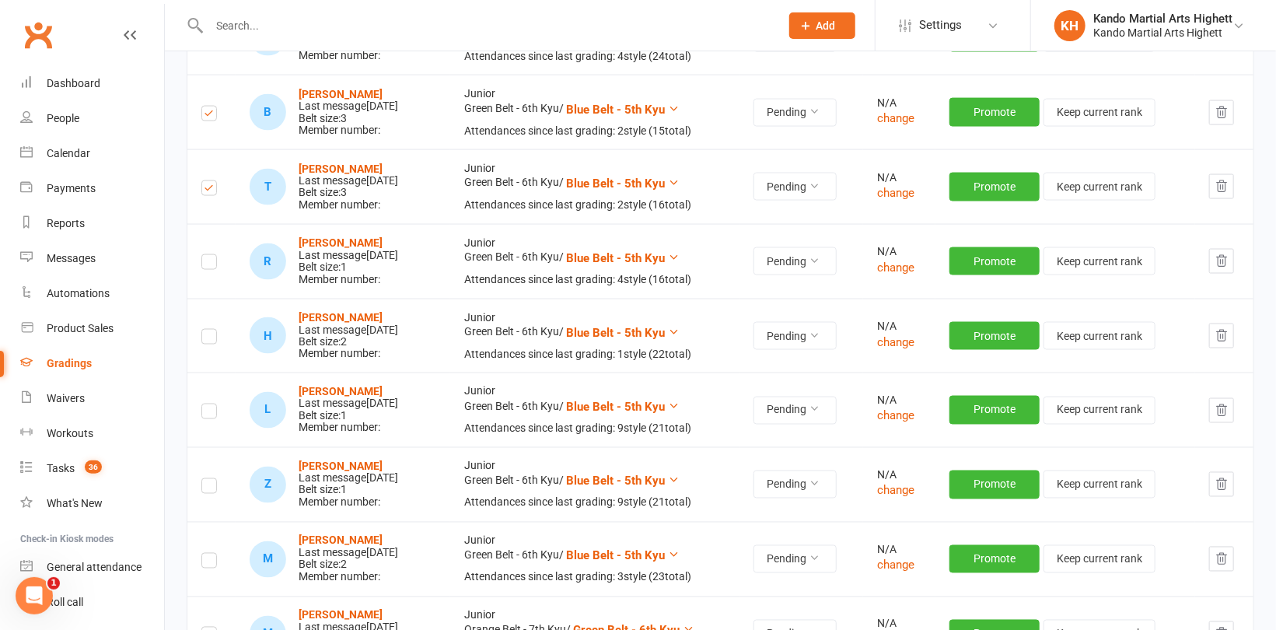
scroll to position [1322, 0]
click at [213, 264] on label at bounding box center [209, 264] width 16 height 0
click at [213, 254] on input "checkbox" at bounding box center [209, 254] width 16 height 0
click at [212, 338] on label at bounding box center [209, 338] width 16 height 0
click at [212, 329] on input "checkbox" at bounding box center [209, 329] width 16 height 0
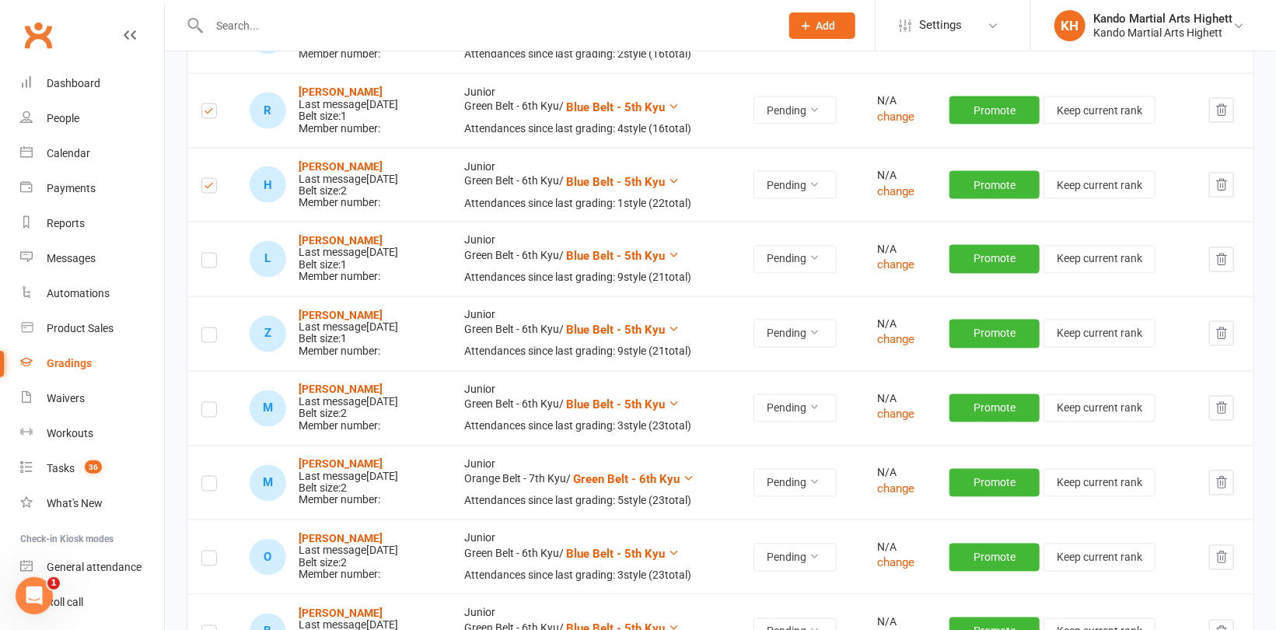
scroll to position [1477, 0]
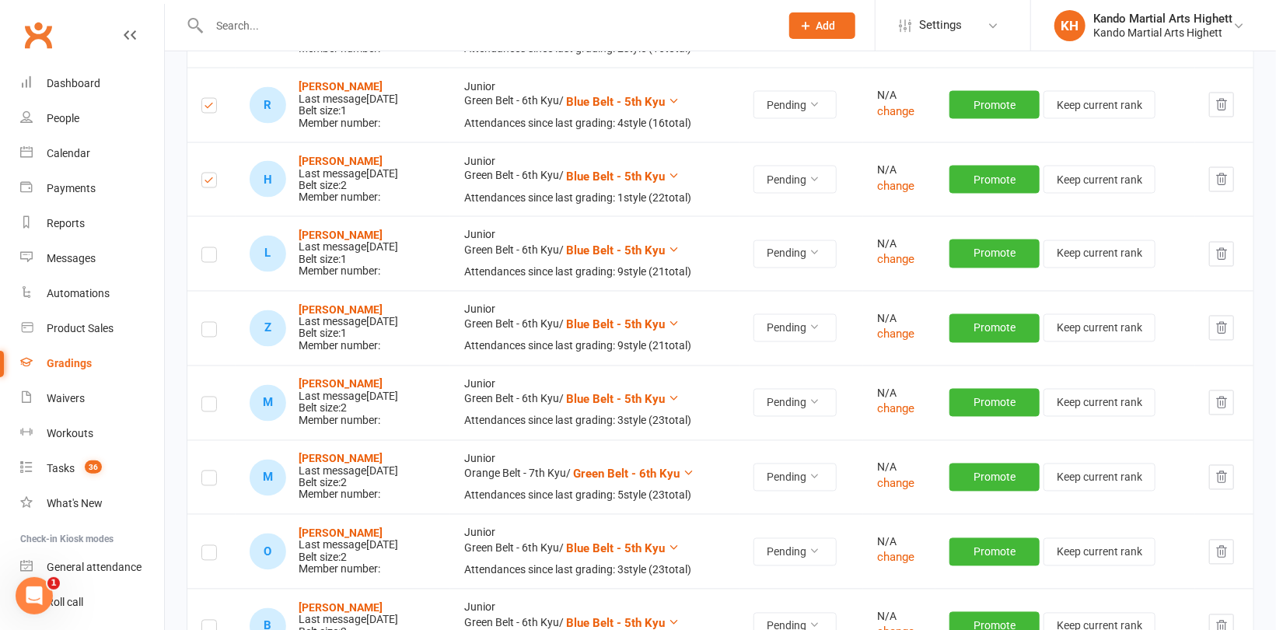
click at [206, 257] on label at bounding box center [209, 257] width 16 height 0
click at [206, 248] on input "checkbox" at bounding box center [209, 248] width 16 height 0
click at [204, 332] on label at bounding box center [209, 332] width 16 height 0
click at [204, 323] on input "checkbox" at bounding box center [209, 323] width 16 height 0
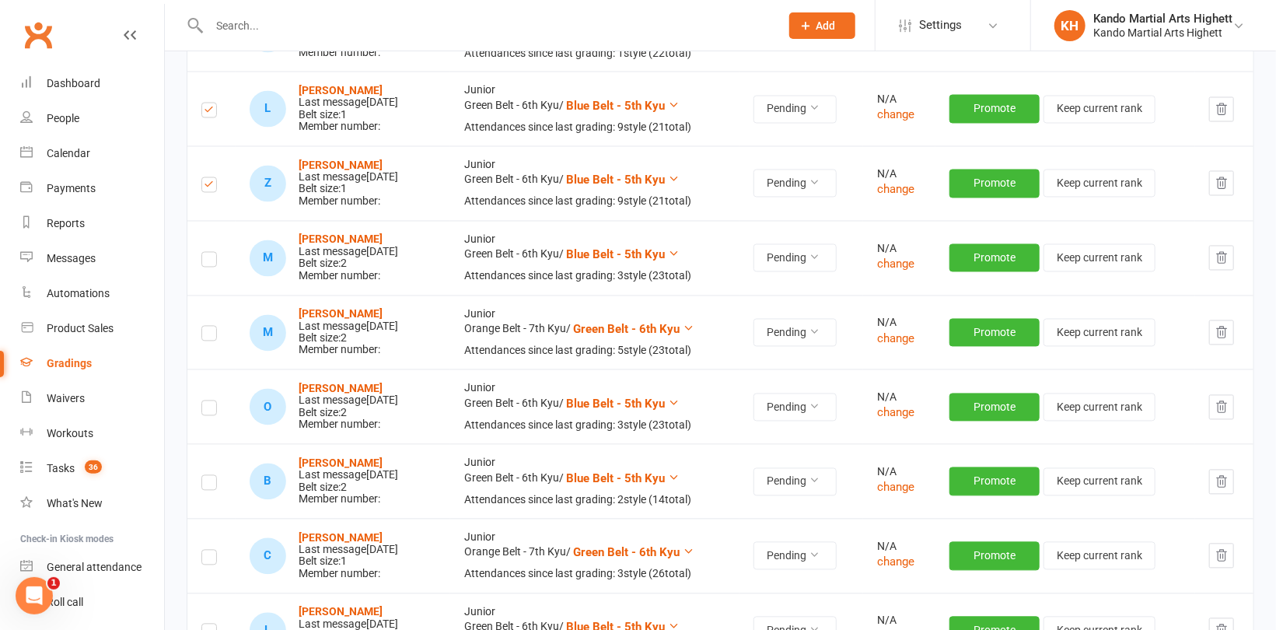
scroll to position [1633, 0]
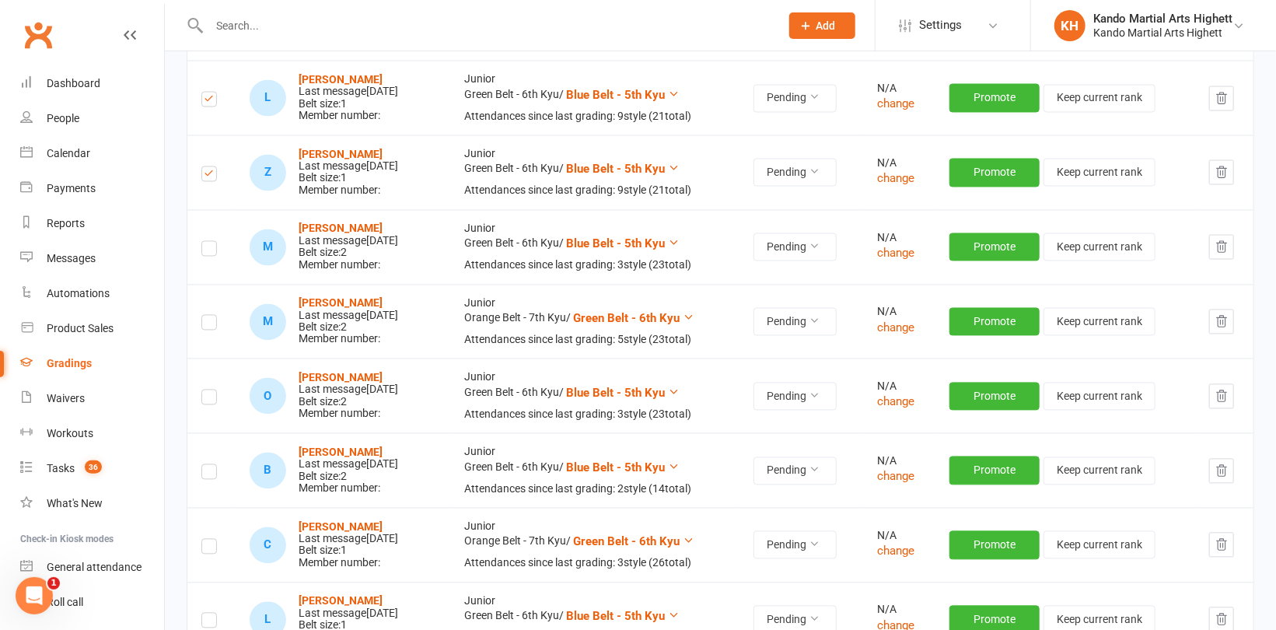
click at [208, 251] on label at bounding box center [209, 251] width 16 height 0
click at [208, 242] on input "checkbox" at bounding box center [209, 242] width 16 height 0
click at [208, 325] on label at bounding box center [209, 325] width 16 height 0
click at [208, 316] on input "checkbox" at bounding box center [209, 316] width 16 height 0
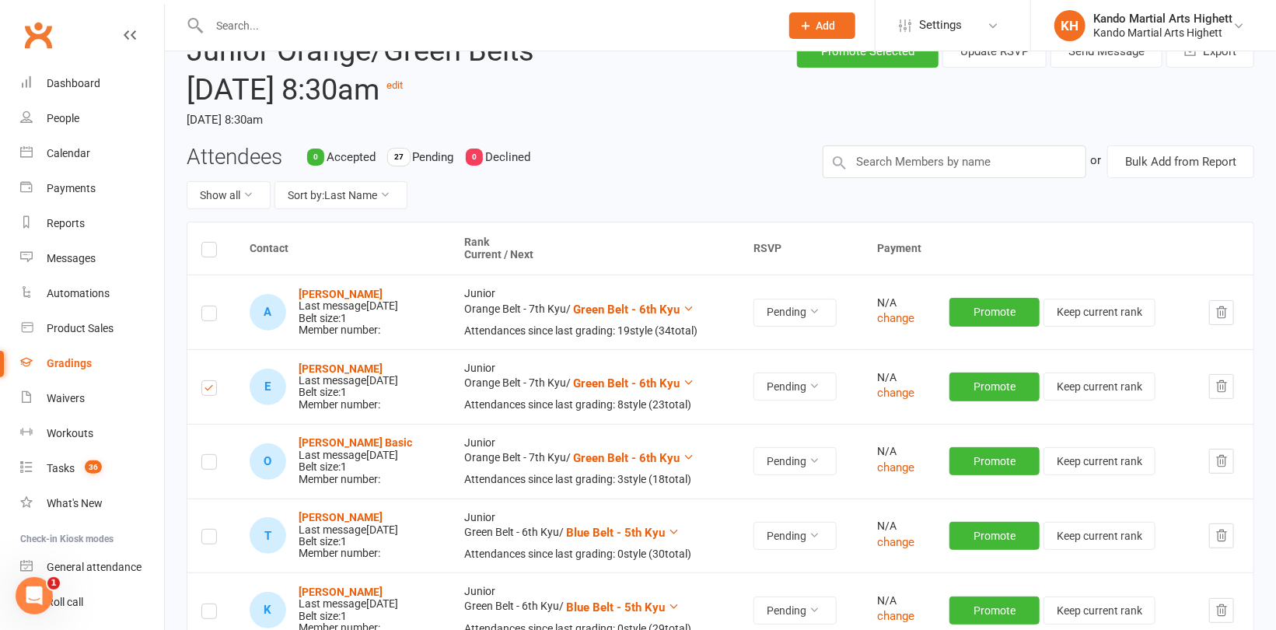
scroll to position [78, 0]
click at [210, 253] on label at bounding box center [209, 253] width 16 height 0
click at [210, 243] on input "checkbox" at bounding box center [209, 243] width 16 height 0
click at [210, 253] on label at bounding box center [209, 253] width 16 height 0
click at [210, 243] on input "checkbox" at bounding box center [209, 243] width 16 height 0
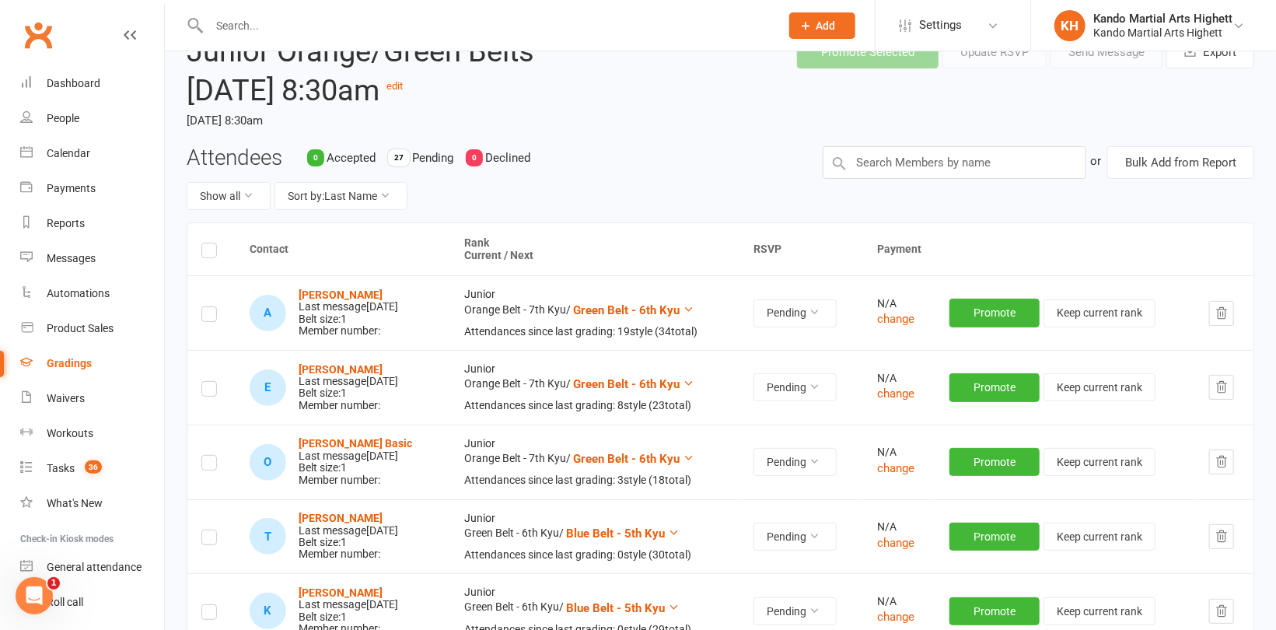
click at [210, 391] on label at bounding box center [209, 391] width 16 height 0
click at [210, 382] on input "checkbox" at bounding box center [209, 382] width 16 height 0
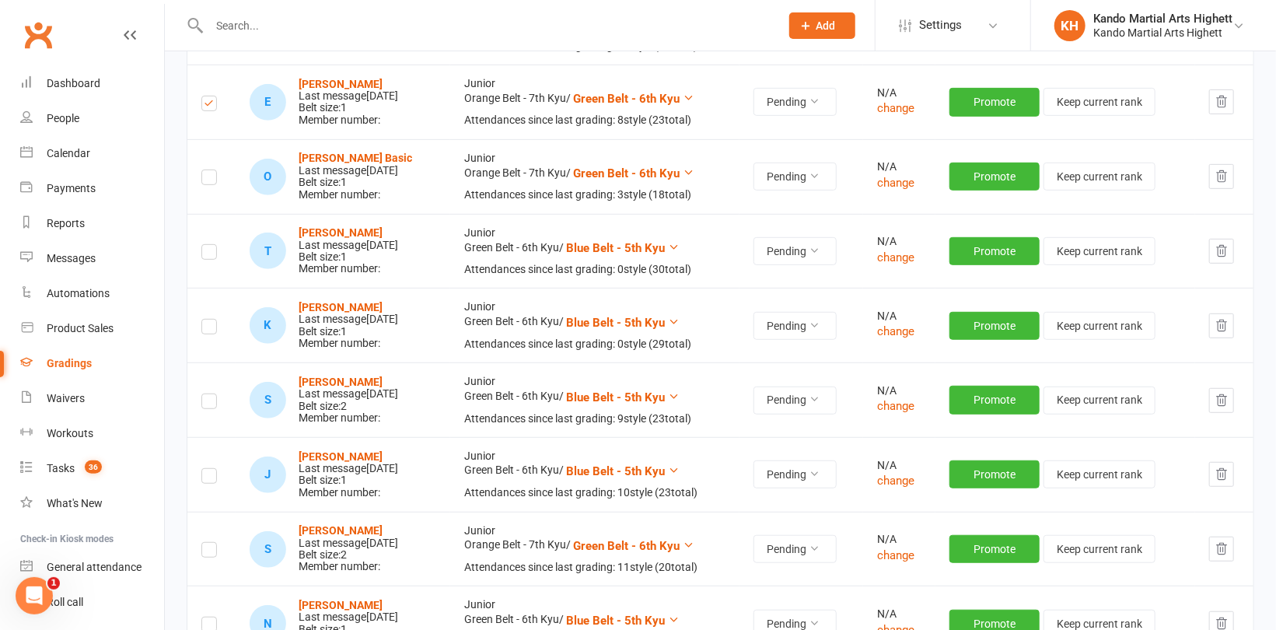
scroll to position [389, 0]
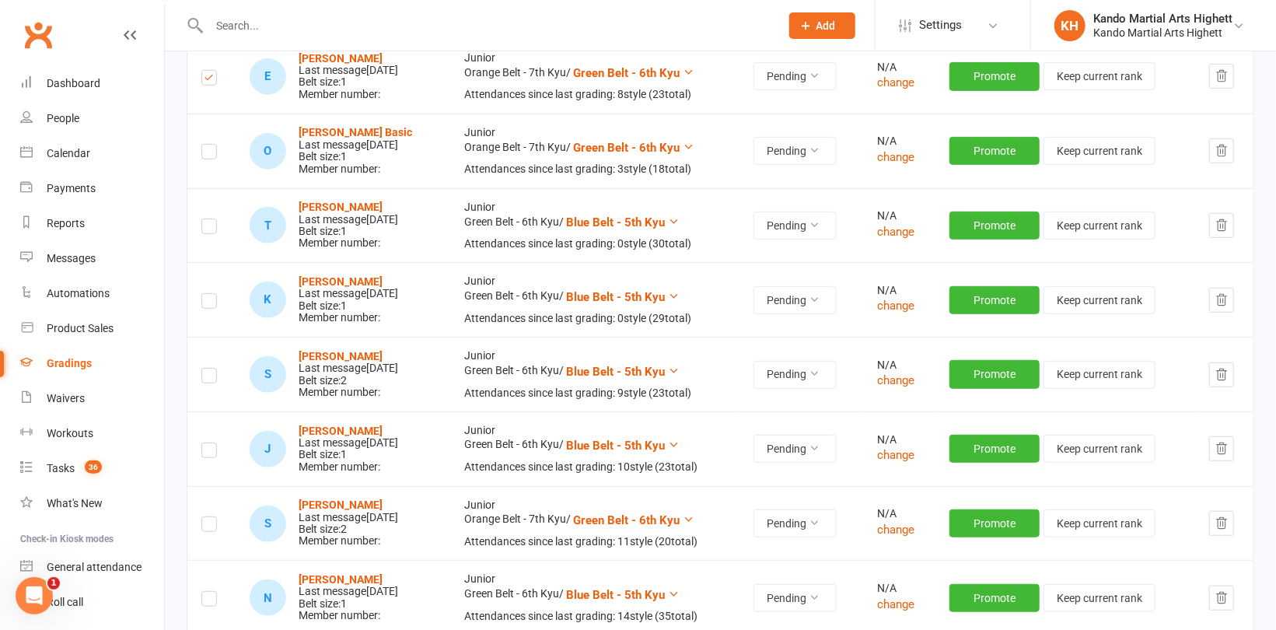
click at [213, 229] on label at bounding box center [209, 229] width 16 height 0
click at [213, 219] on input "checkbox" at bounding box center [209, 219] width 16 height 0
click at [207, 229] on label at bounding box center [209, 229] width 16 height 0
click at [207, 219] on input "checkbox" at bounding box center [209, 219] width 16 height 0
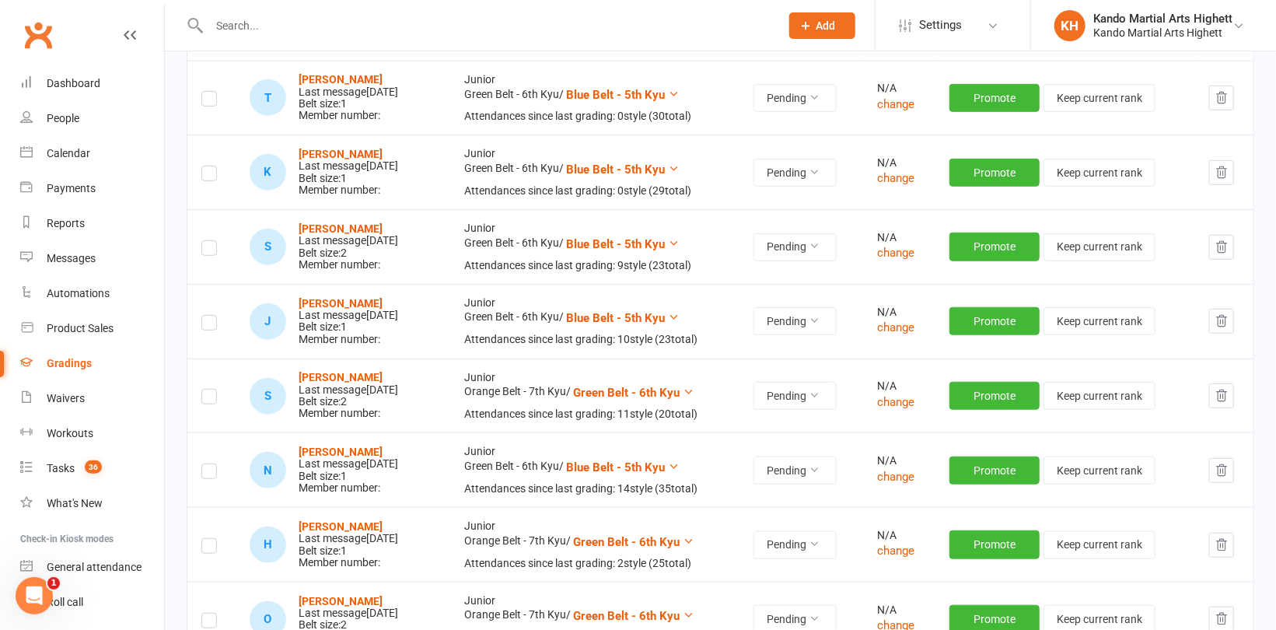
scroll to position [544, 0]
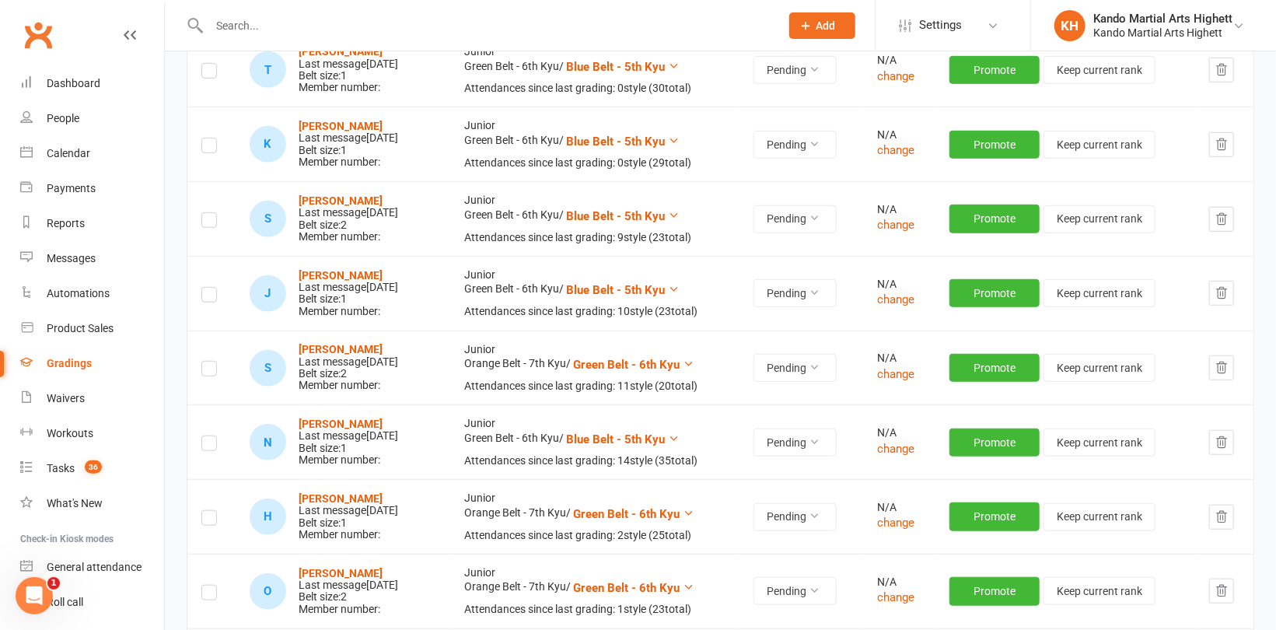
click at [211, 222] on label at bounding box center [209, 222] width 16 height 0
click at [211, 213] on input "checkbox" at bounding box center [209, 213] width 16 height 0
click at [211, 297] on label at bounding box center [209, 297] width 16 height 0
click at [211, 288] on input "checkbox" at bounding box center [209, 288] width 16 height 0
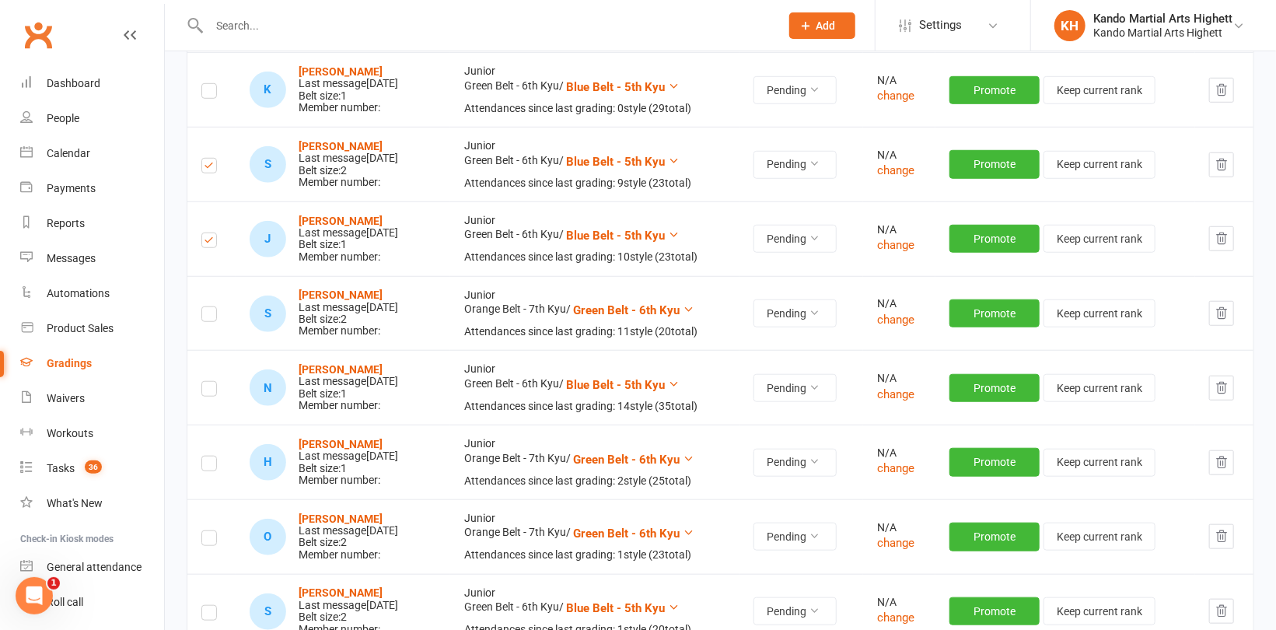
scroll to position [622, 0]
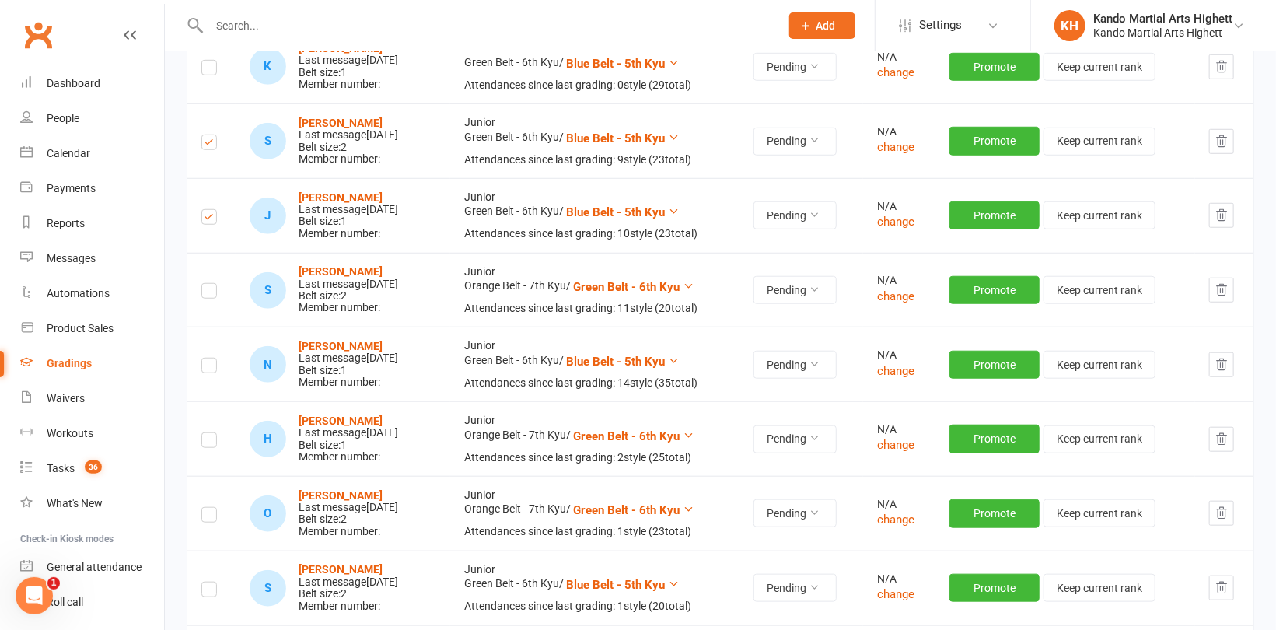
click at [205, 293] on label at bounding box center [209, 293] width 16 height 0
click at [205, 284] on input "checkbox" at bounding box center [209, 284] width 16 height 0
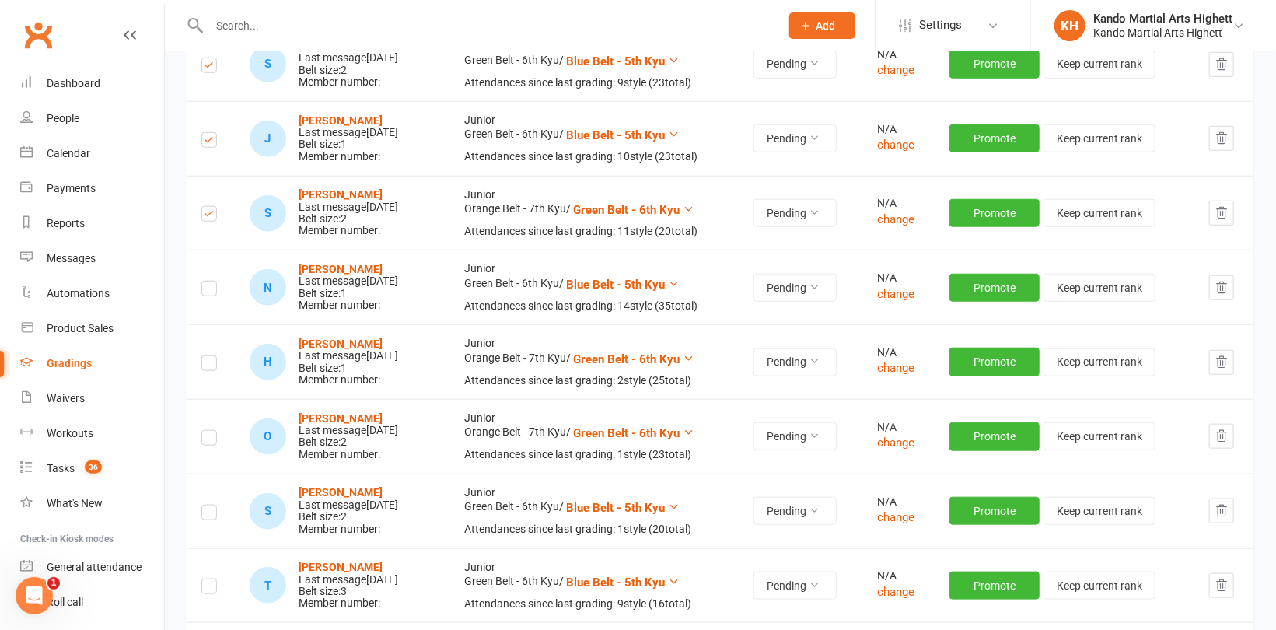
scroll to position [700, 0]
click at [212, 290] on label at bounding box center [209, 290] width 16 height 0
click at [212, 281] on input "checkbox" at bounding box center [209, 281] width 16 height 0
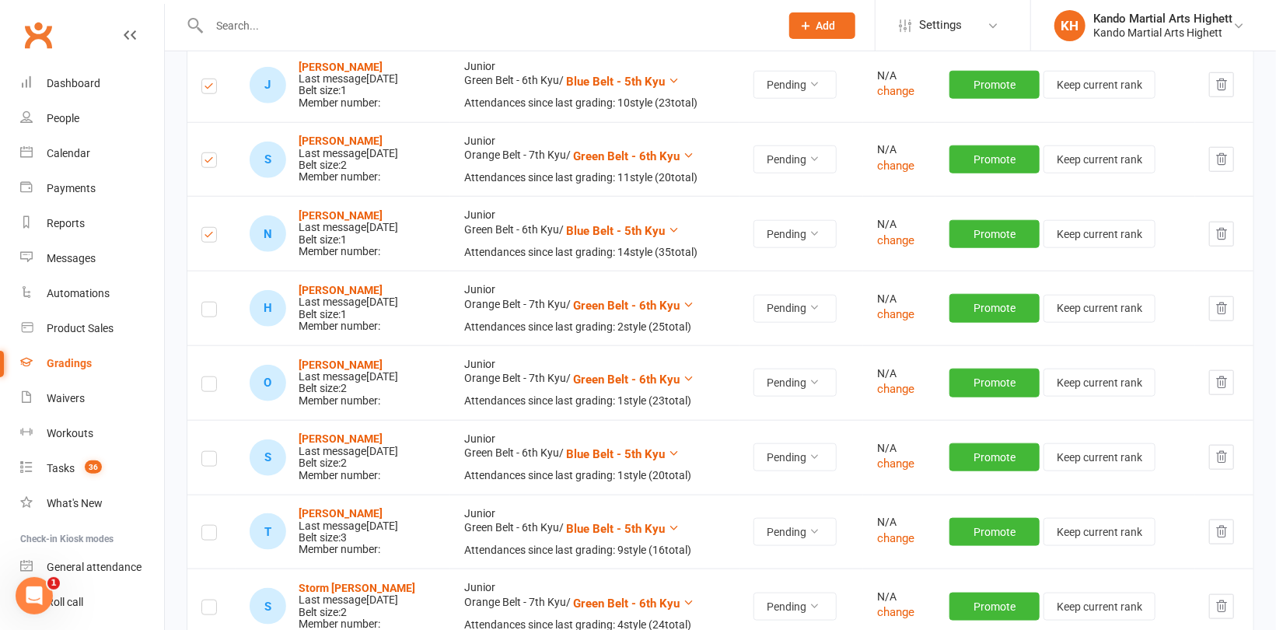
scroll to position [778, 0]
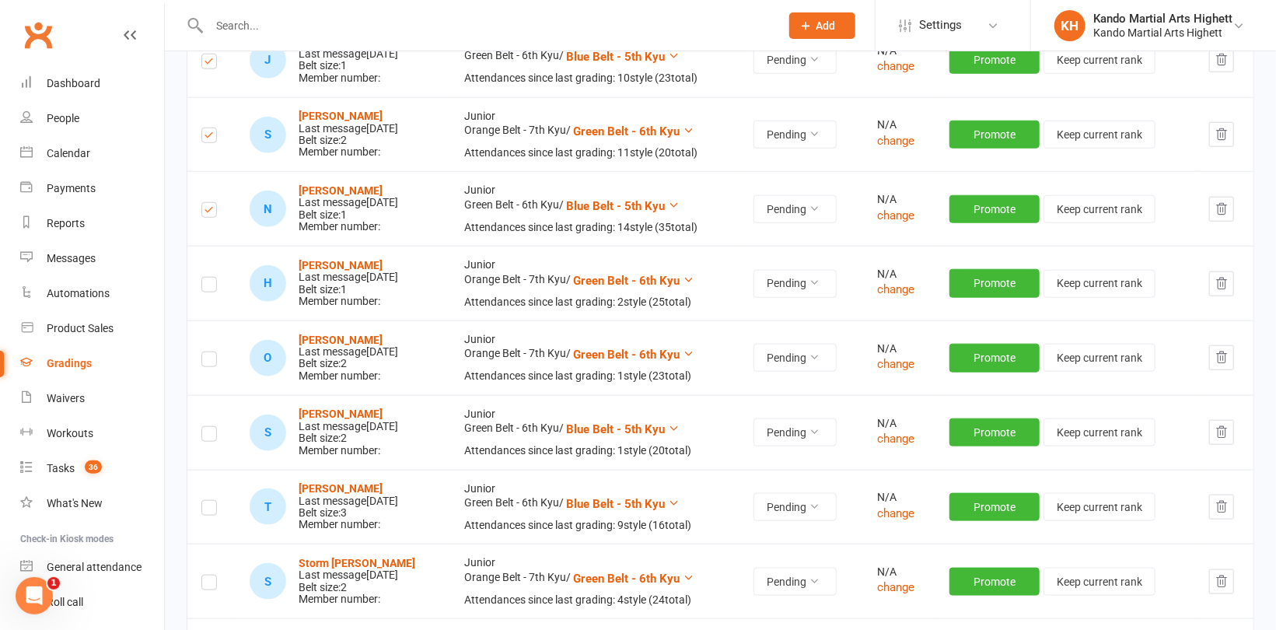
click at [211, 287] on label at bounding box center [209, 287] width 16 height 0
click at [211, 278] on input "checkbox" at bounding box center [209, 278] width 16 height 0
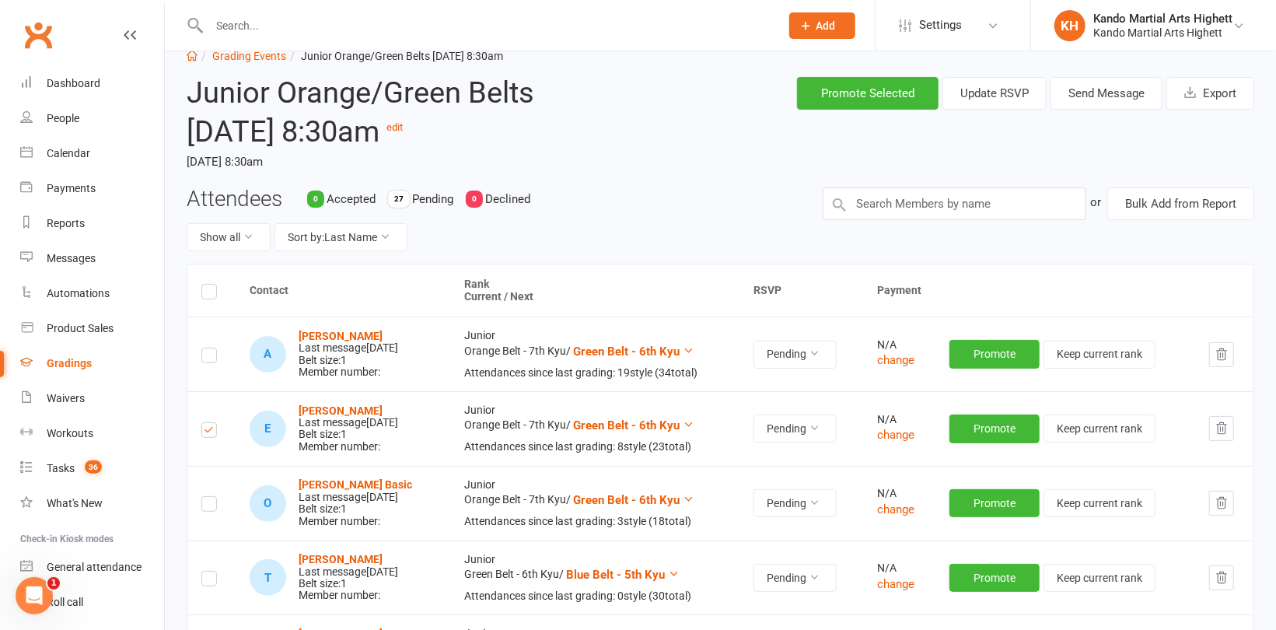
scroll to position [0, 0]
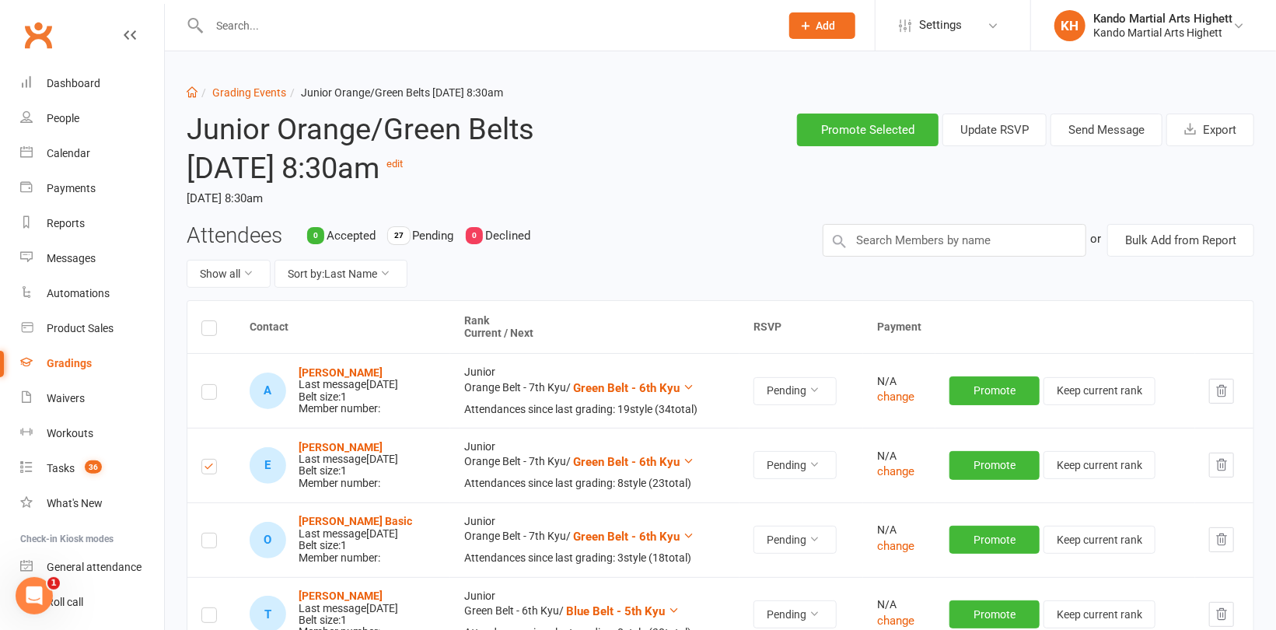
click at [209, 330] on label at bounding box center [209, 330] width 16 height 0
click at [209, 321] on input "checkbox" at bounding box center [209, 321] width 16 height 0
click at [203, 330] on label at bounding box center [209, 330] width 16 height 0
click at [203, 321] on input "checkbox" at bounding box center [209, 321] width 16 height 0
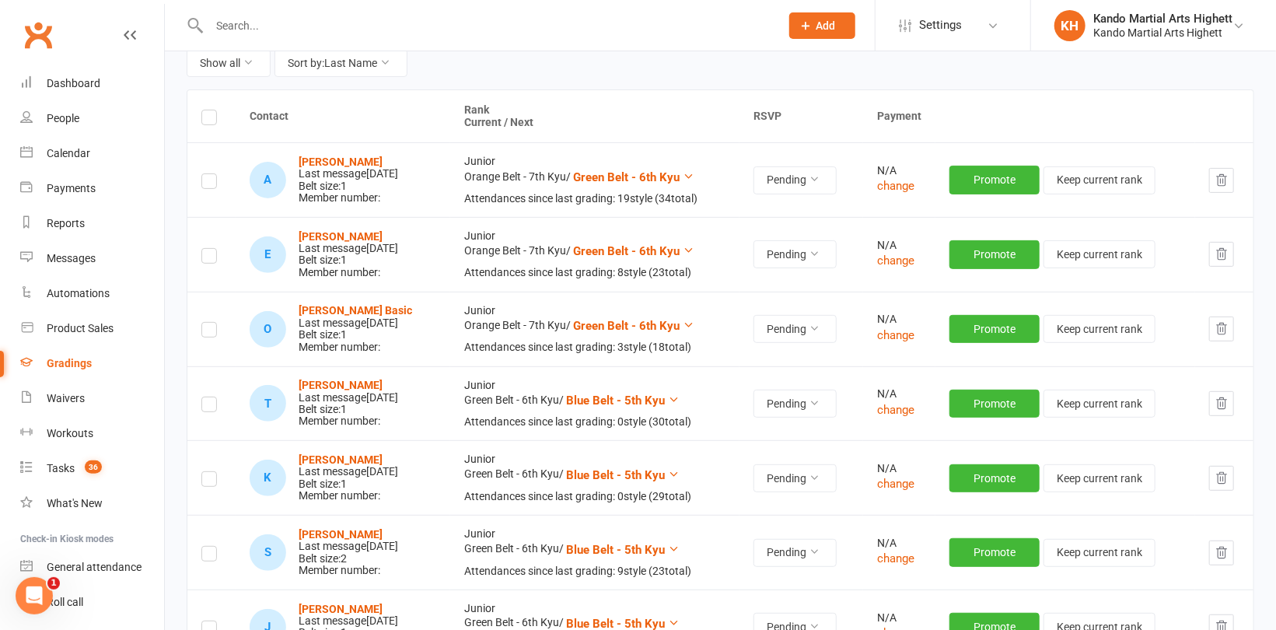
scroll to position [311, 0]
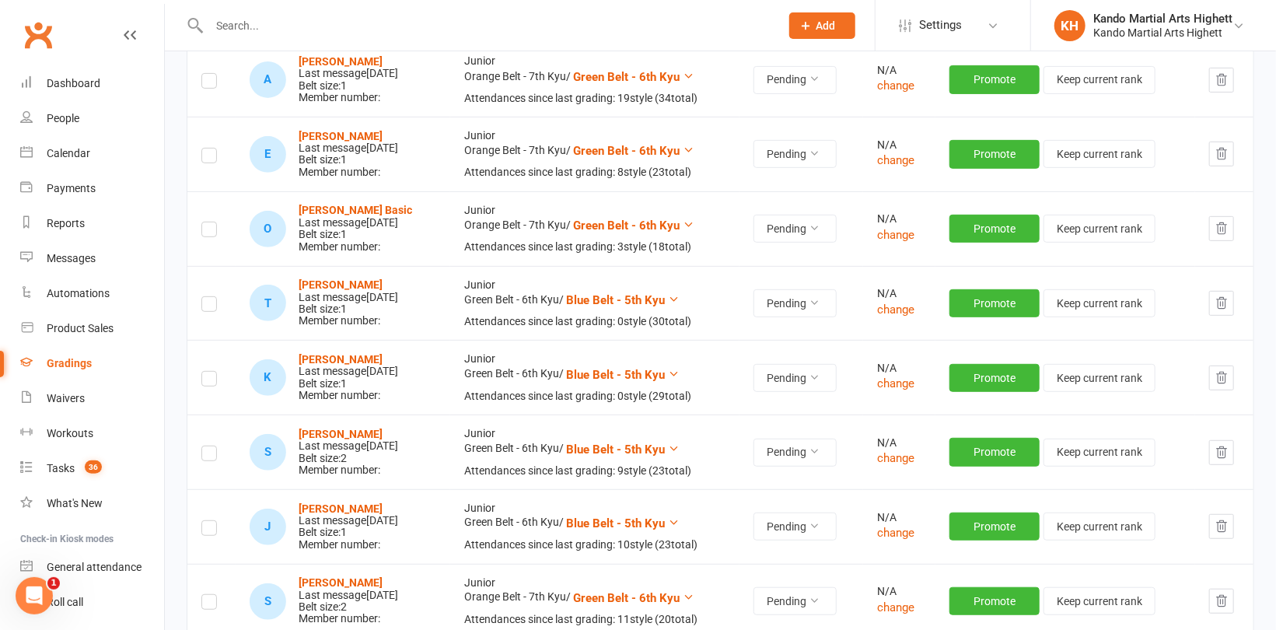
click at [208, 158] on label at bounding box center [209, 158] width 16 height 0
click at [208, 149] on input "checkbox" at bounding box center [209, 149] width 16 height 0
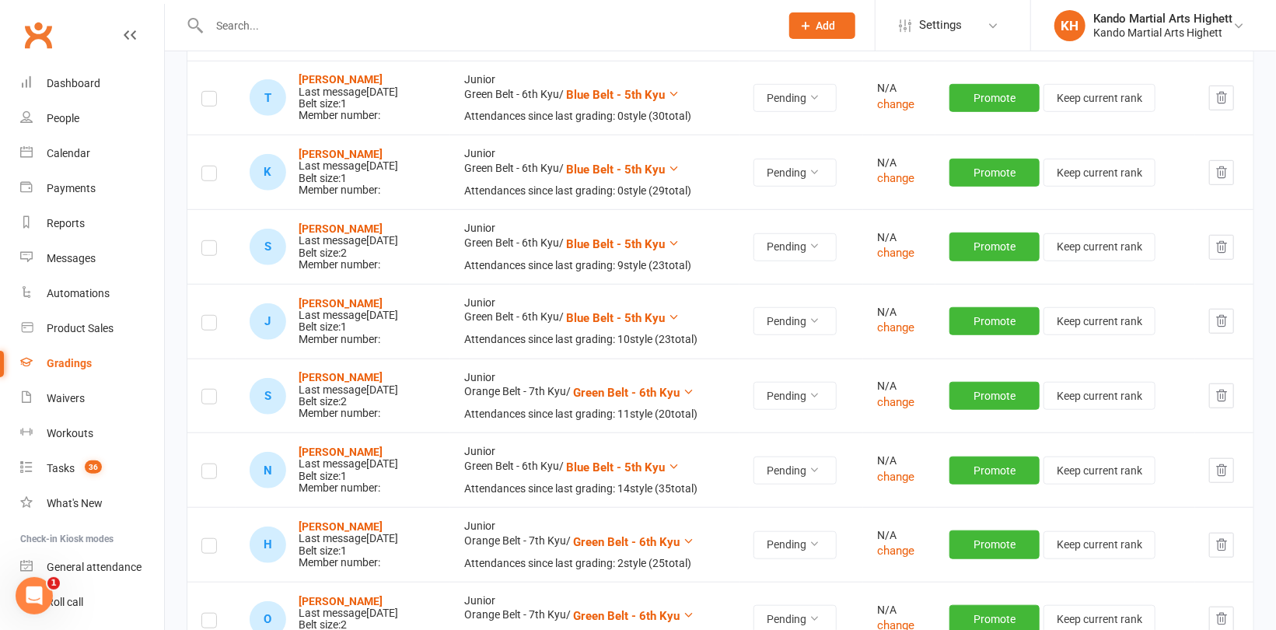
scroll to position [544, 0]
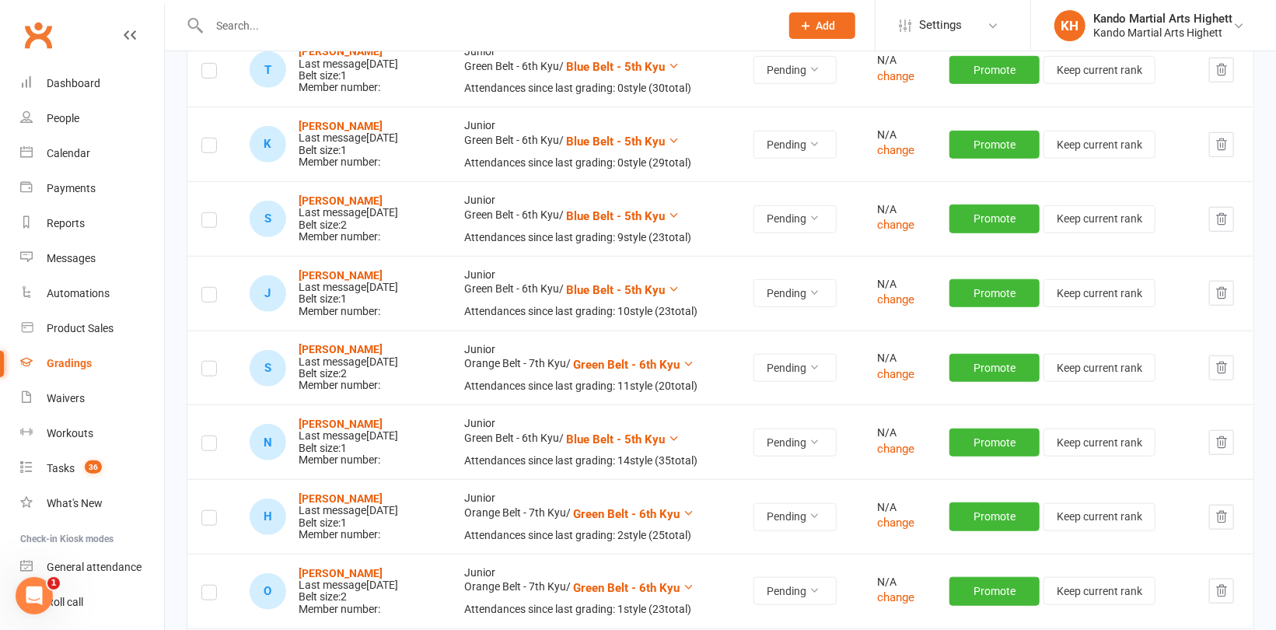
click at [208, 222] on label at bounding box center [209, 222] width 16 height 0
click at [208, 213] on input "checkbox" at bounding box center [209, 213] width 16 height 0
click at [208, 297] on label at bounding box center [209, 297] width 16 height 0
click at [208, 288] on input "checkbox" at bounding box center [209, 288] width 16 height 0
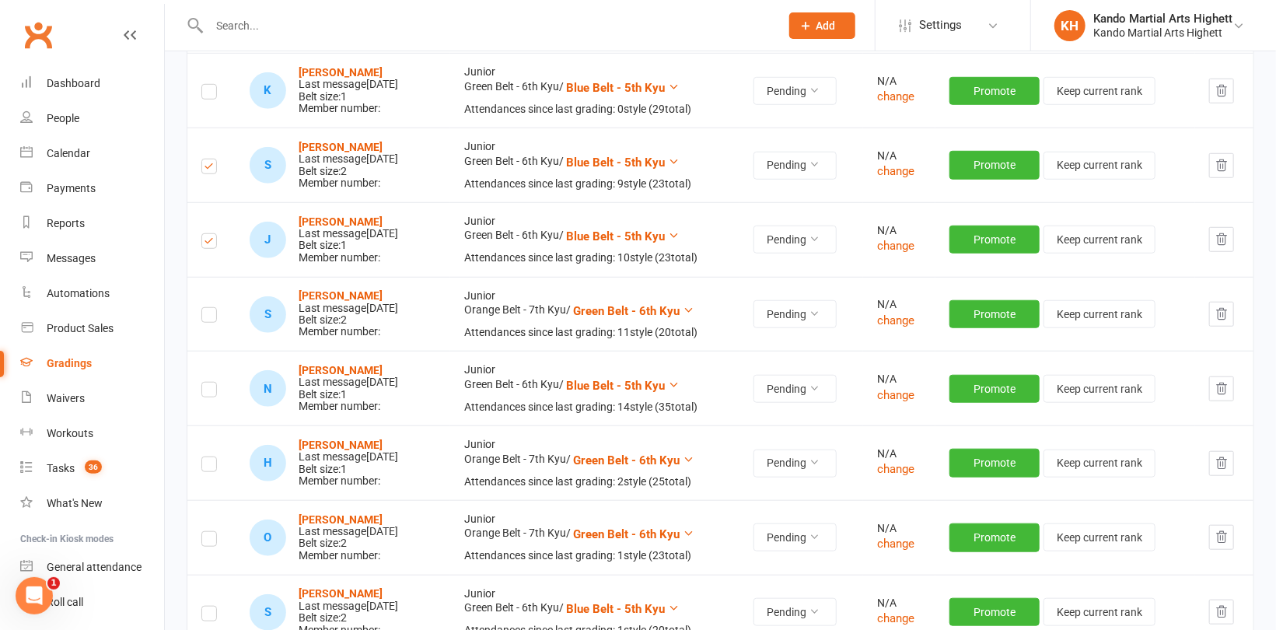
scroll to position [622, 0]
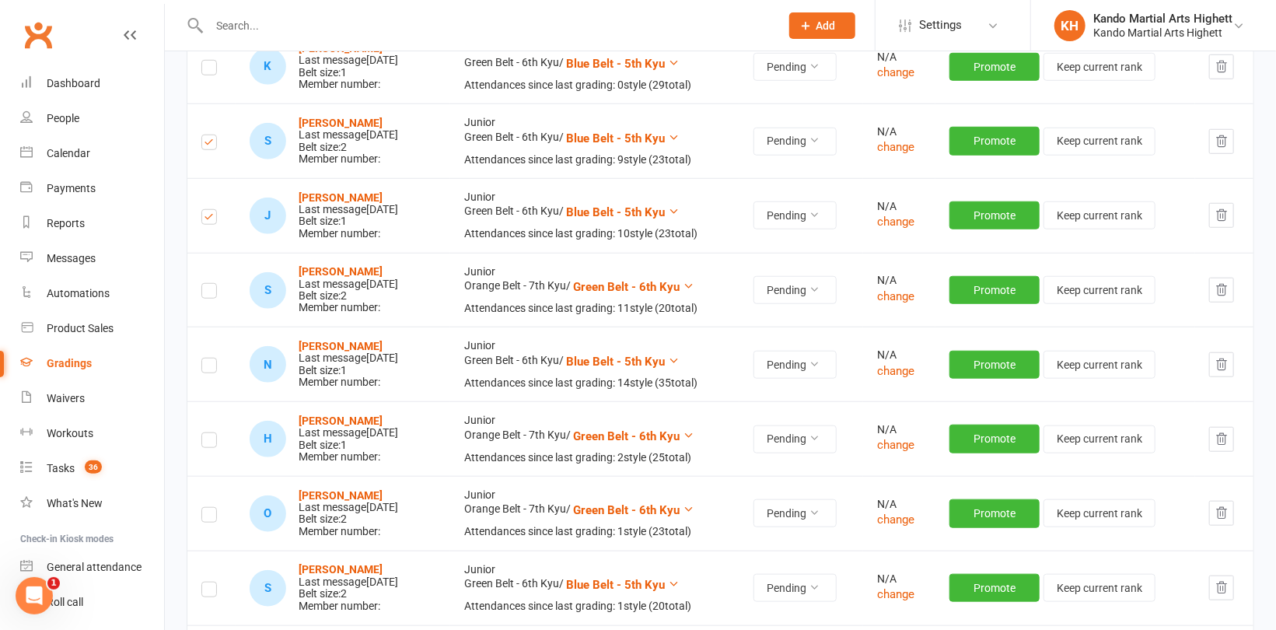
click at [208, 293] on label at bounding box center [209, 293] width 16 height 0
click at [208, 284] on input "checkbox" at bounding box center [209, 284] width 16 height 0
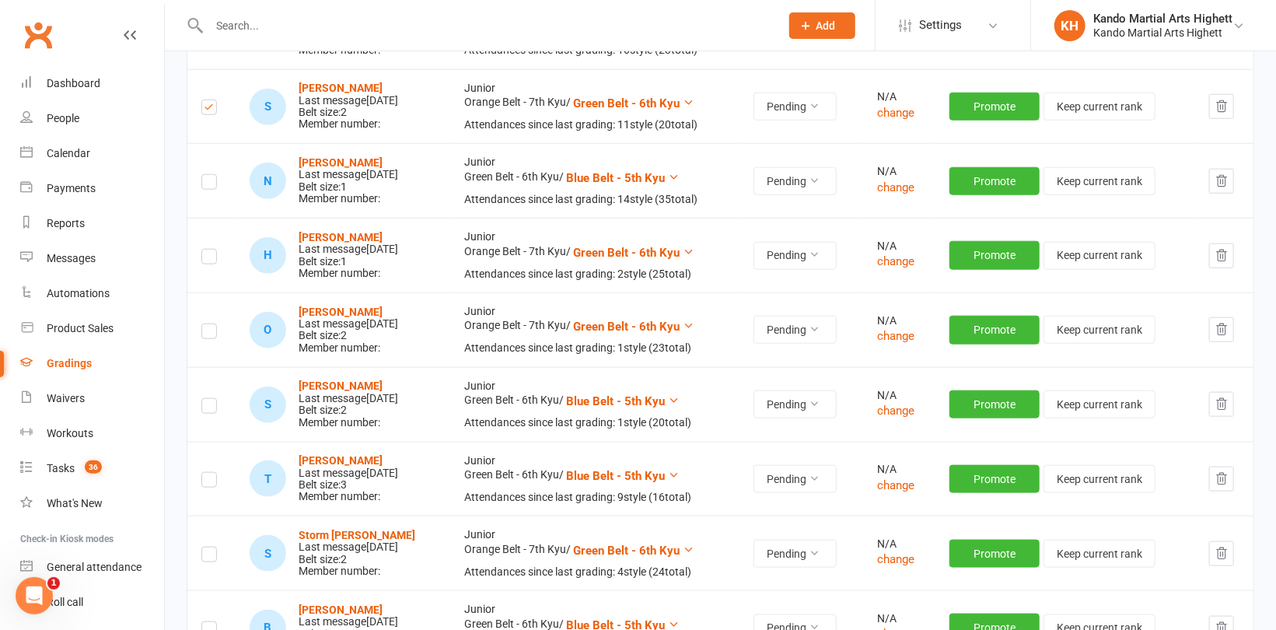
scroll to position [855, 0]
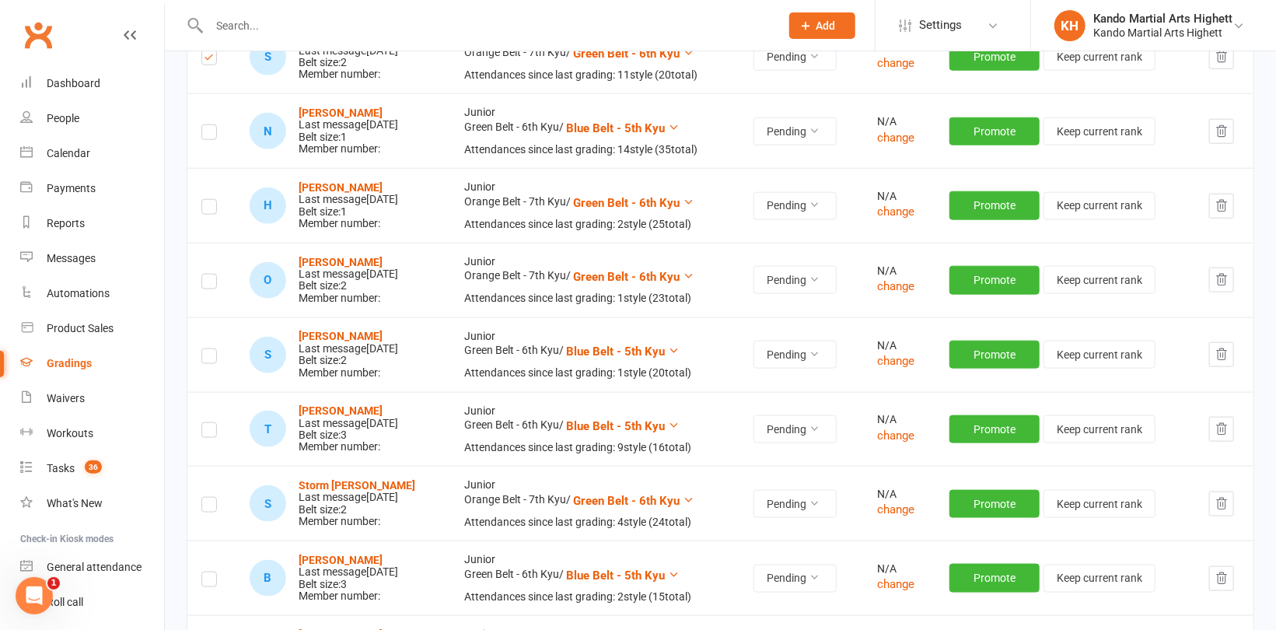
click at [212, 209] on label at bounding box center [209, 209] width 16 height 0
click at [212, 200] on input "checkbox" at bounding box center [209, 200] width 16 height 0
click at [211, 284] on label at bounding box center [209, 284] width 16 height 0
click at [211, 274] on input "checkbox" at bounding box center [209, 274] width 16 height 0
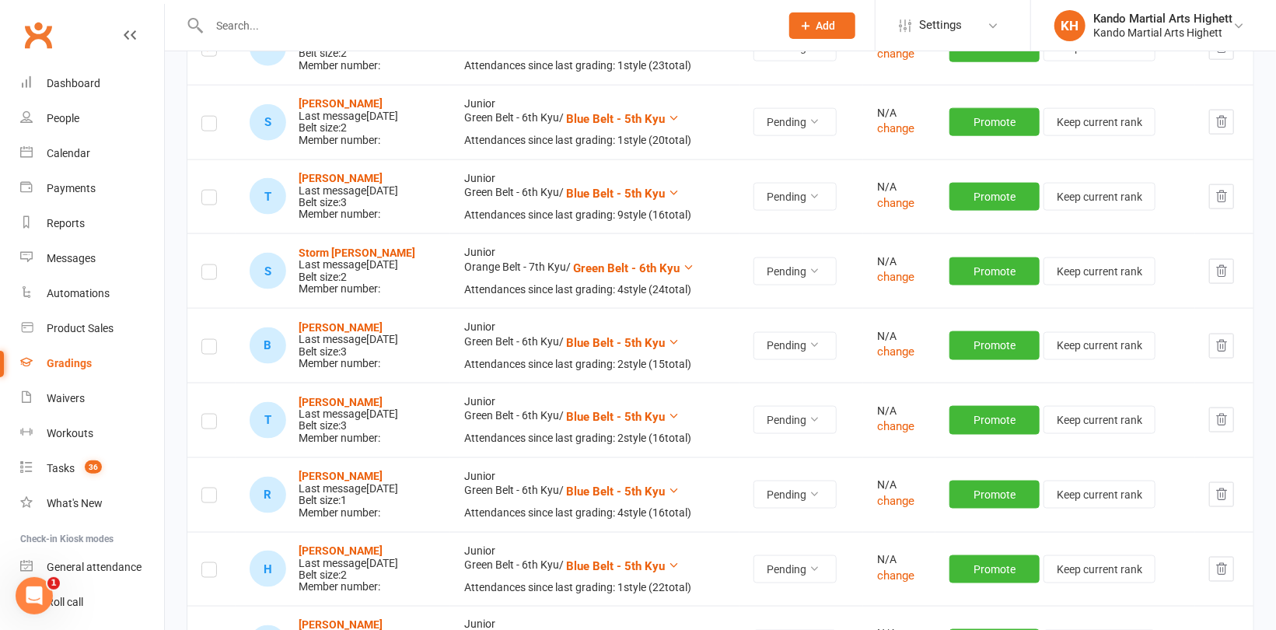
scroll to position [1166, 0]
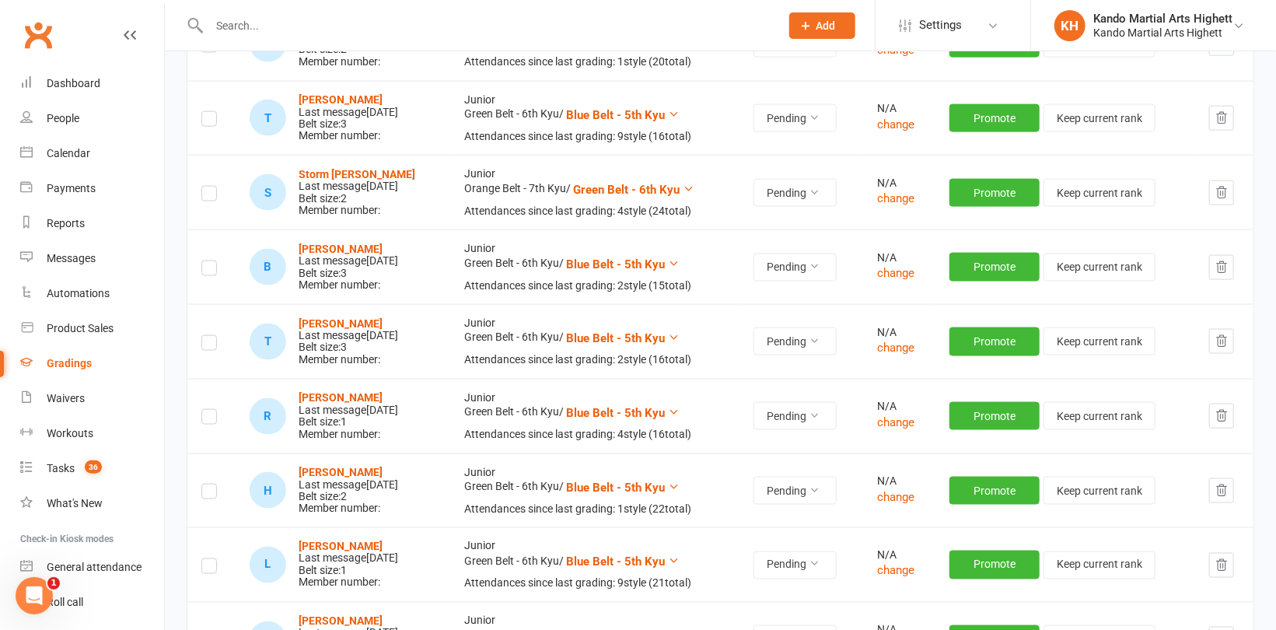
click at [205, 196] on label at bounding box center [209, 196] width 16 height 0
click at [205, 187] on input "checkbox" at bounding box center [209, 187] width 16 height 0
click at [205, 271] on label at bounding box center [209, 271] width 16 height 0
click at [205, 261] on input "checkbox" at bounding box center [209, 261] width 16 height 0
click at [204, 345] on label at bounding box center [209, 345] width 16 height 0
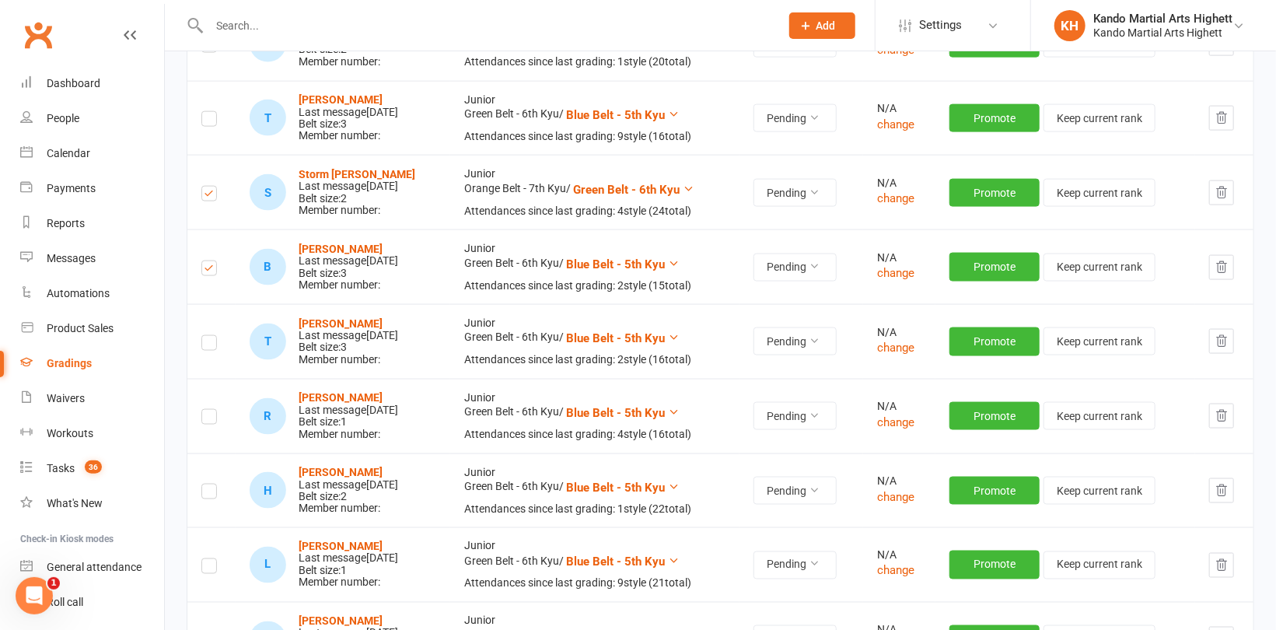
click at [204, 336] on input "checkbox" at bounding box center [209, 336] width 16 height 0
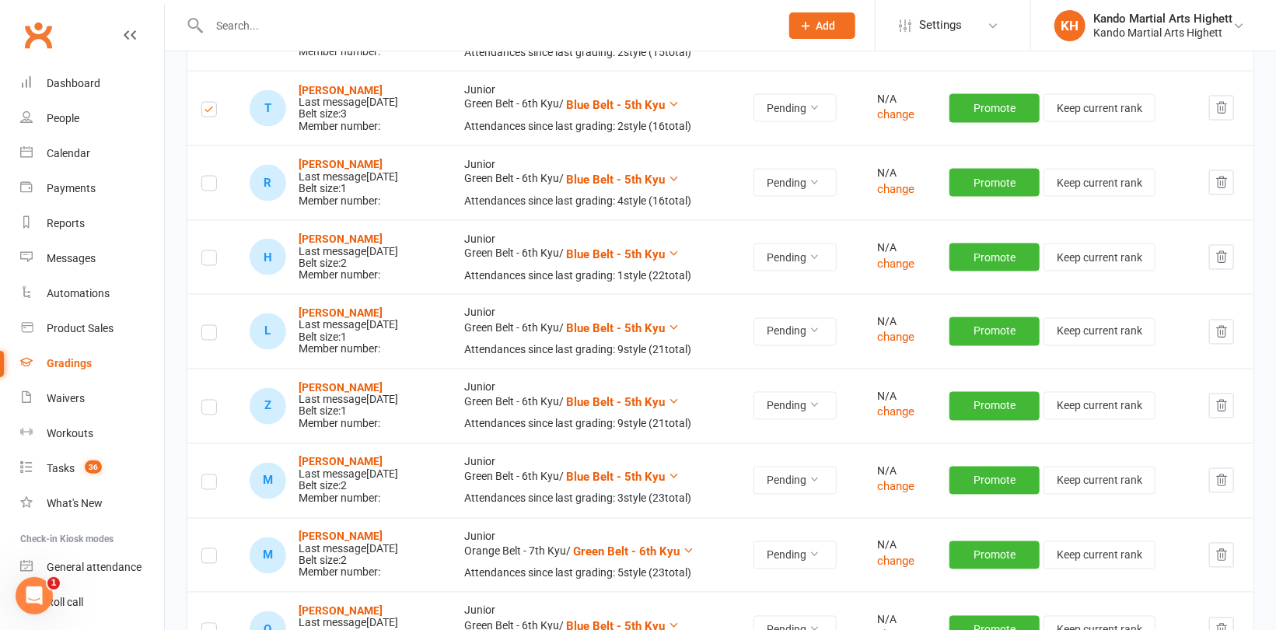
scroll to position [1477, 0]
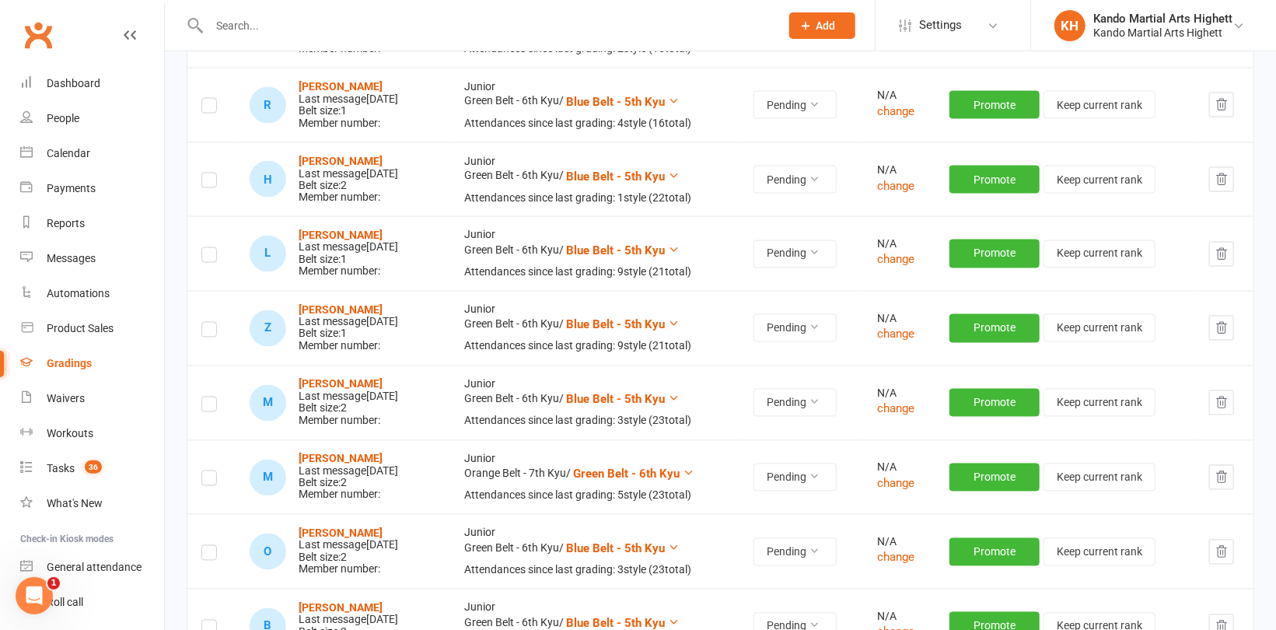
click at [211, 183] on label at bounding box center [209, 183] width 16 height 0
click at [211, 173] on input "checkbox" at bounding box center [209, 173] width 16 height 0
click at [209, 257] on label at bounding box center [209, 257] width 16 height 0
click at [209, 248] on input "checkbox" at bounding box center [209, 248] width 16 height 0
click at [211, 332] on label at bounding box center [209, 332] width 16 height 0
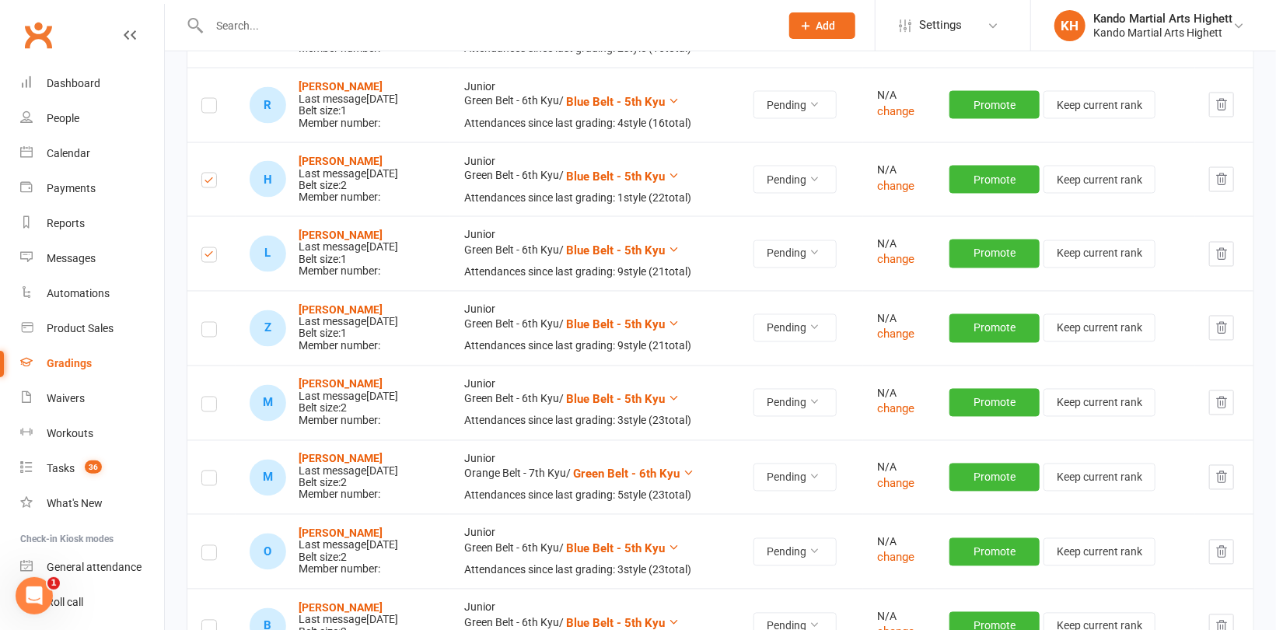
click at [211, 323] on input "checkbox" at bounding box center [209, 323] width 16 height 0
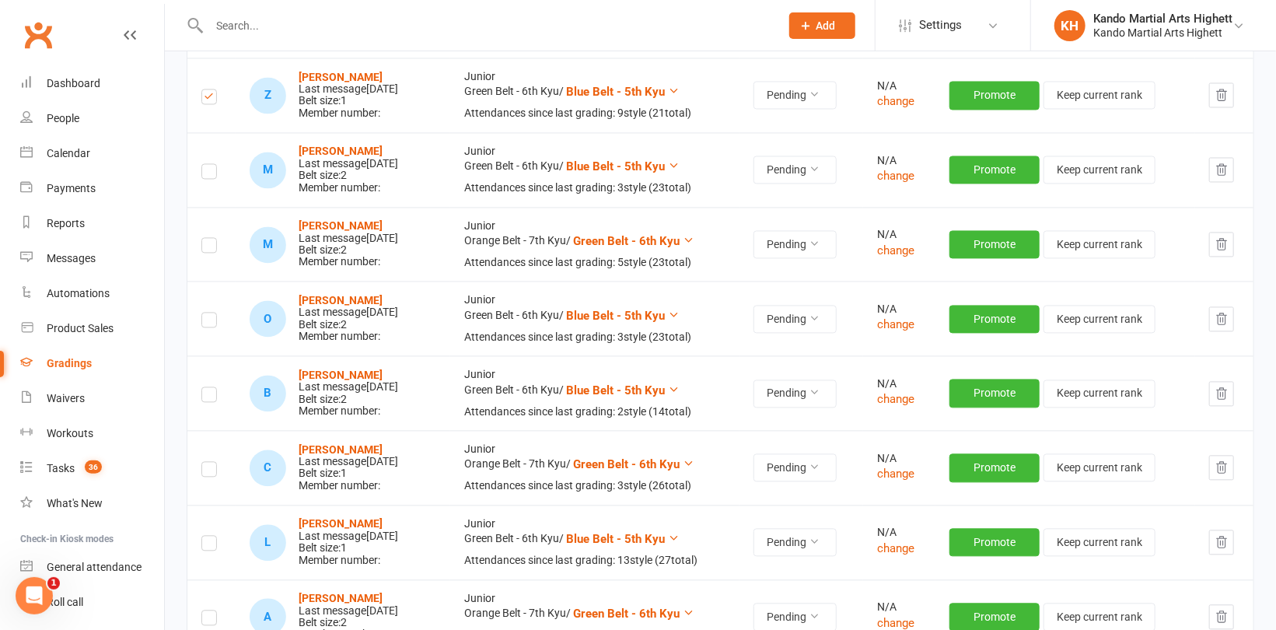
scroll to position [1788, 0]
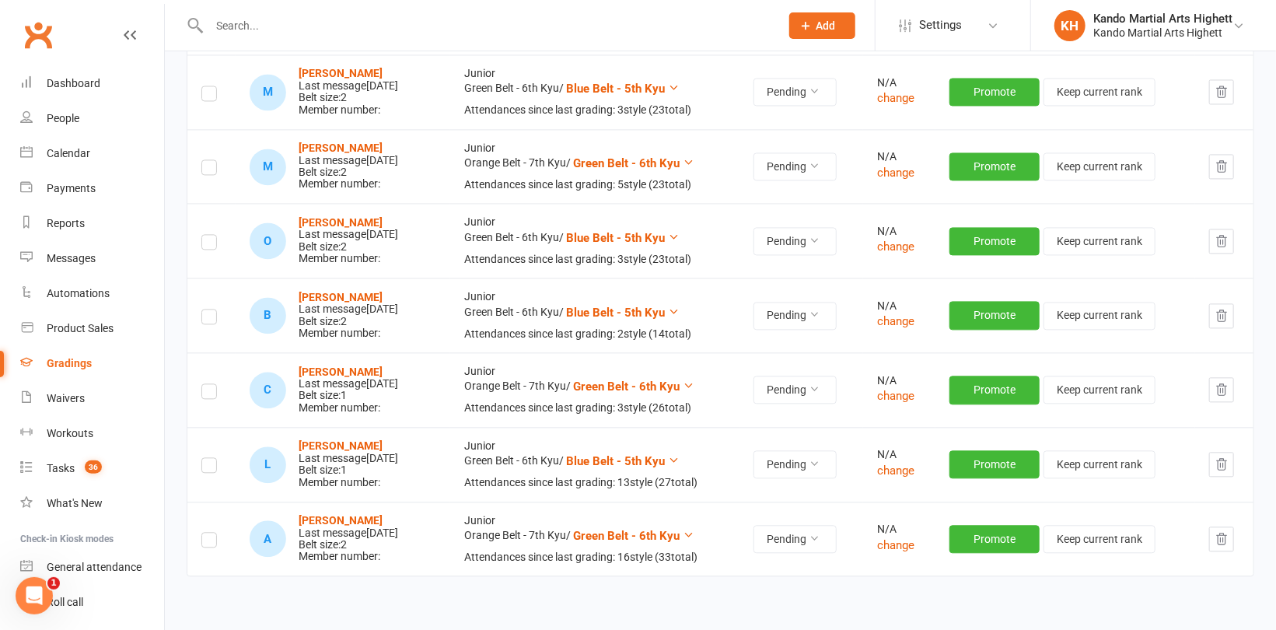
click at [208, 319] on label at bounding box center [209, 319] width 16 height 0
click at [208, 309] on input "checkbox" at bounding box center [209, 309] width 16 height 0
click at [208, 393] on label at bounding box center [209, 393] width 16 height 0
click at [208, 384] on input "checkbox" at bounding box center [209, 384] width 16 height 0
click at [210, 393] on label at bounding box center [209, 393] width 16 height 0
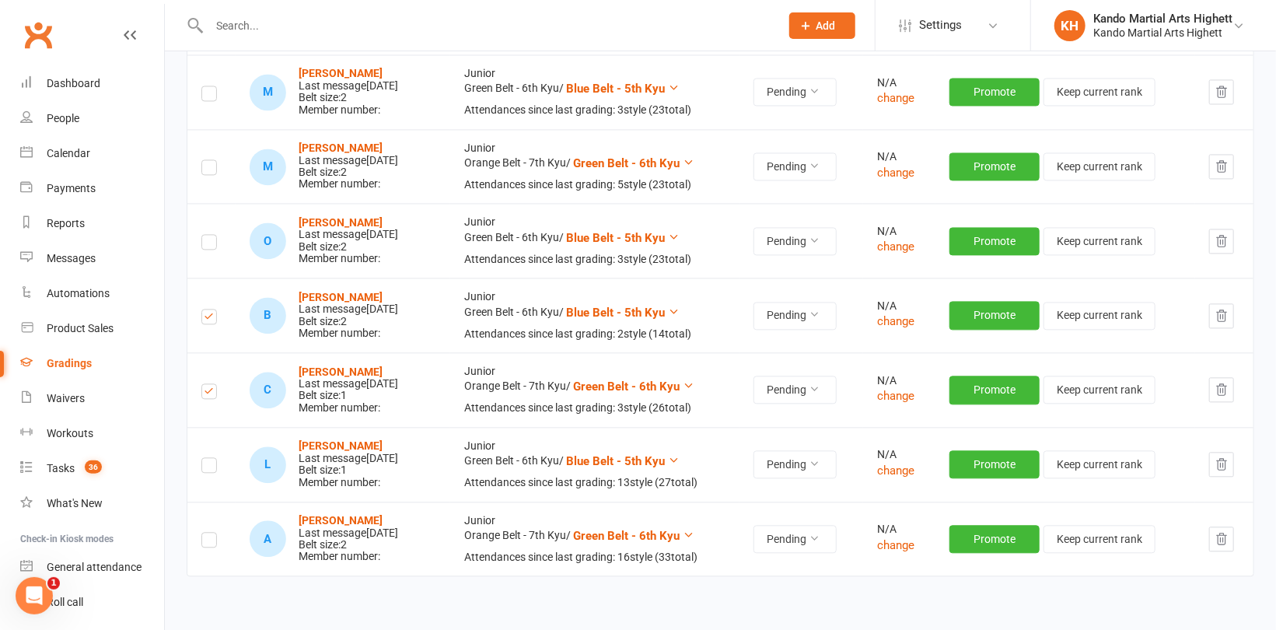
click at [210, 384] on input "checkbox" at bounding box center [209, 384] width 16 height 0
click at [204, 542] on label at bounding box center [209, 542] width 16 height 0
click at [204, 533] on input "checkbox" at bounding box center [209, 533] width 16 height 0
click at [211, 542] on label at bounding box center [209, 542] width 16 height 0
click at [211, 533] on input "checkbox" at bounding box center [209, 533] width 16 height 0
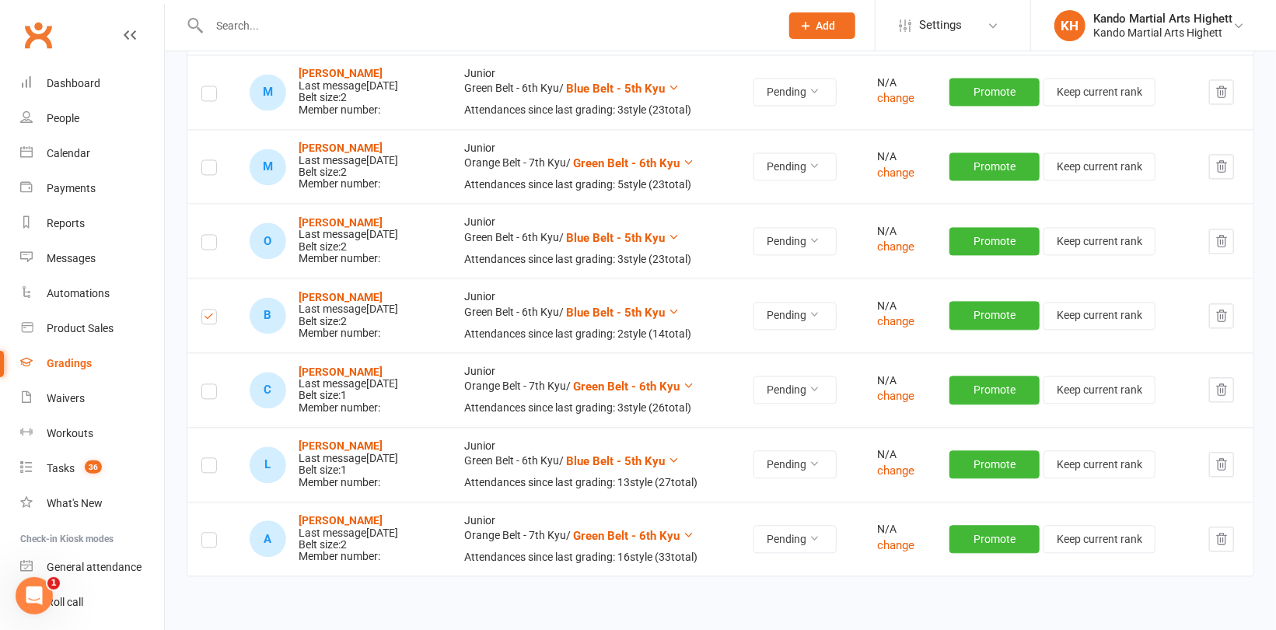
click at [210, 542] on label at bounding box center [209, 542] width 16 height 0
click at [210, 533] on input "checkbox" at bounding box center [209, 533] width 16 height 0
click at [205, 542] on label at bounding box center [209, 542] width 16 height 0
click at [205, 533] on input "checkbox" at bounding box center [209, 533] width 16 height 0
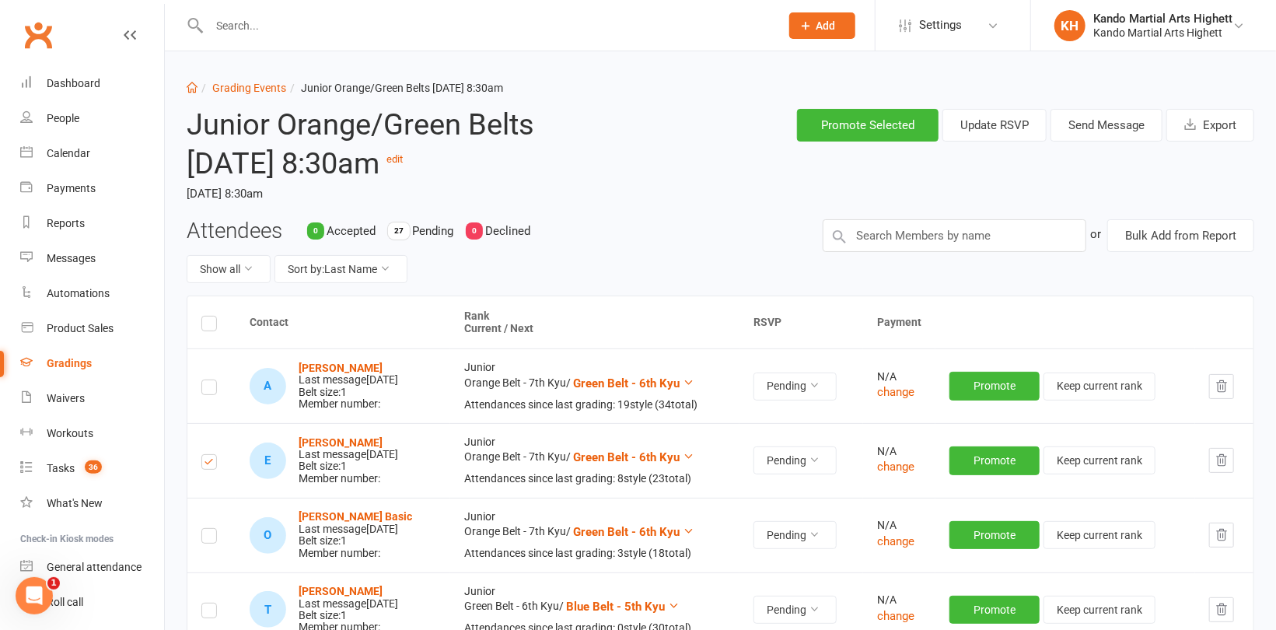
scroll to position [0, 0]
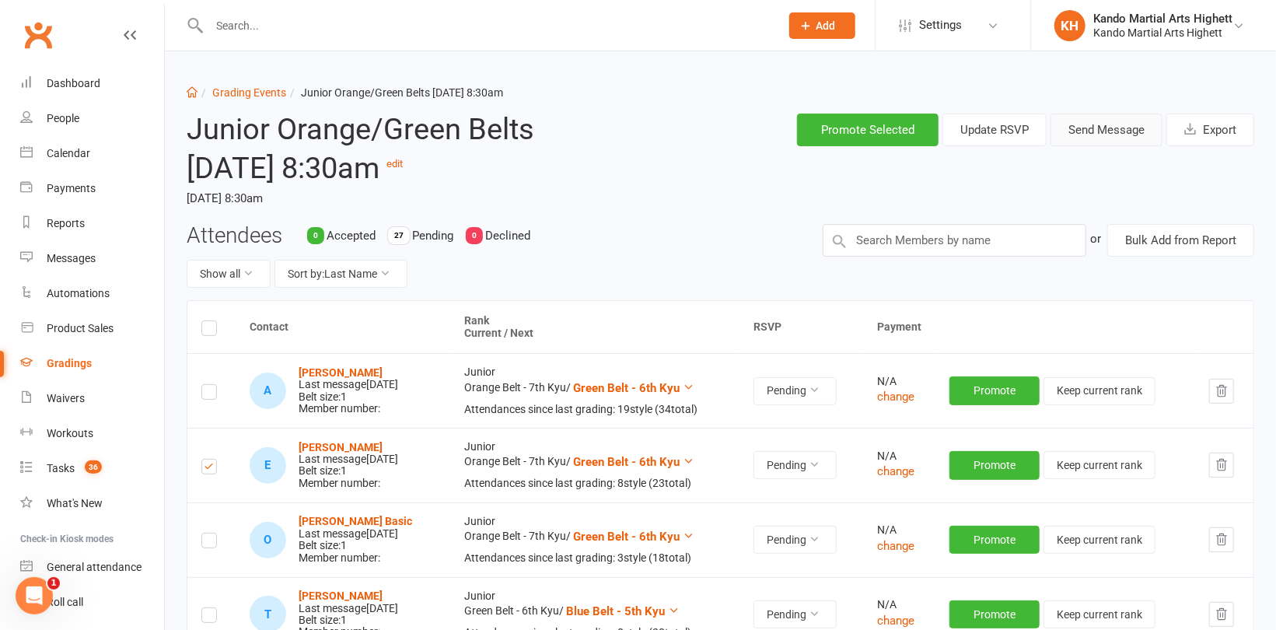
click at [1122, 131] on button "Send Message" at bounding box center [1106, 130] width 112 height 33
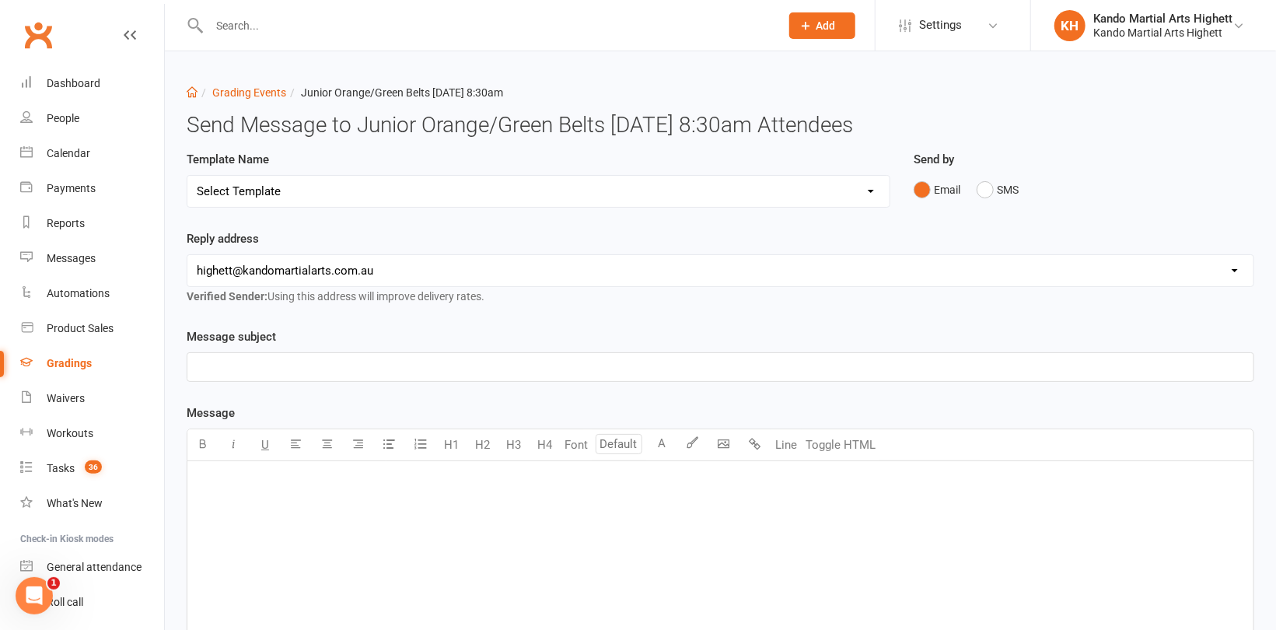
click at [666, 199] on select "Select Template [Email] Black Belt Grading Invitation [Email] Confirmation of S…" at bounding box center [538, 191] width 702 height 31
select select "4"
click at [187, 176] on select "Select Template [Email] Black Belt Grading Invitation [Email] Confirmation of S…" at bounding box center [538, 191] width 702 height 31
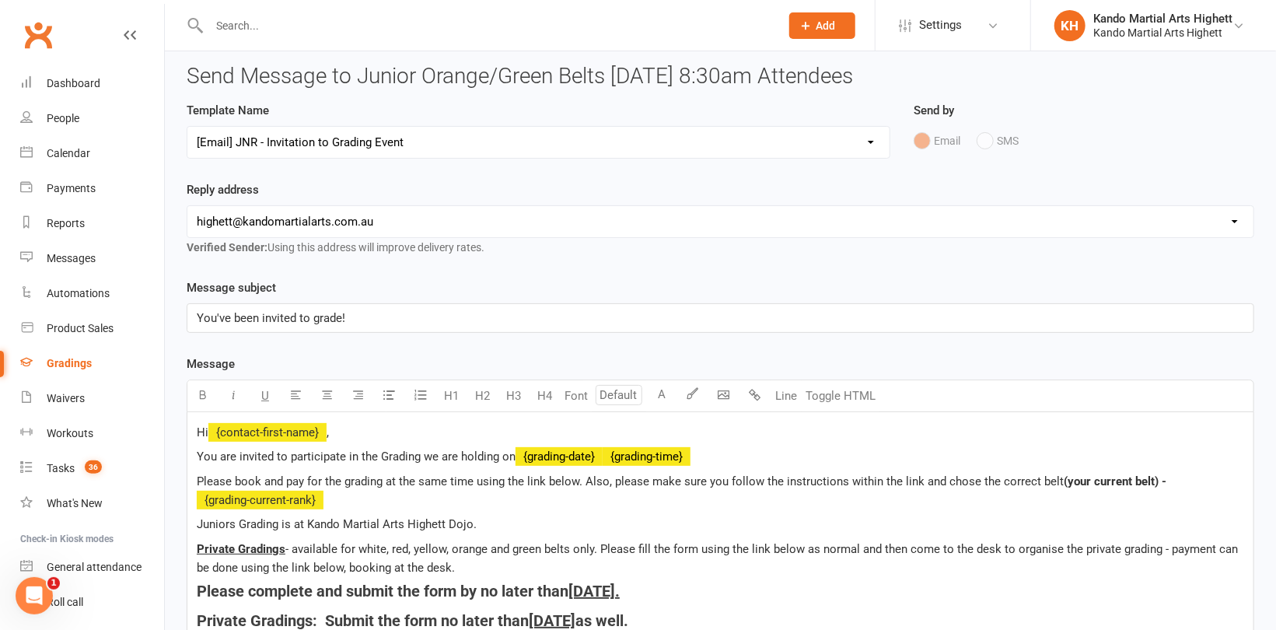
scroll to position [156, 0]
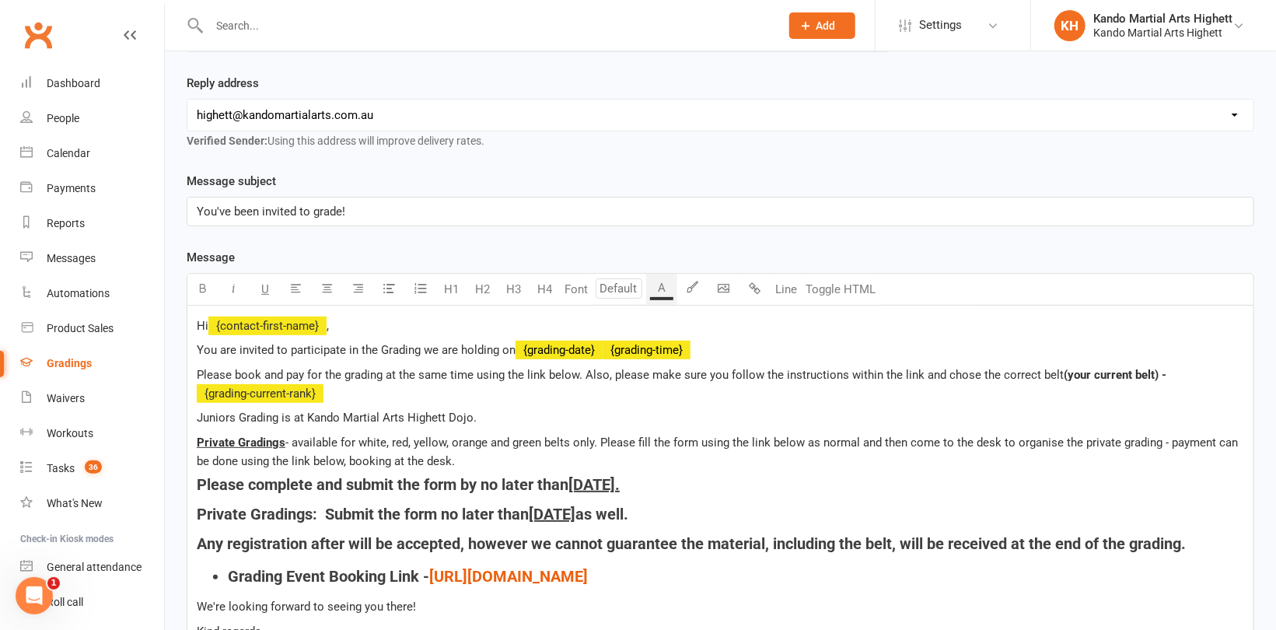
click at [403, 329] on p "Hi ﻿ {contact-first-name} ," at bounding box center [720, 325] width 1047 height 19
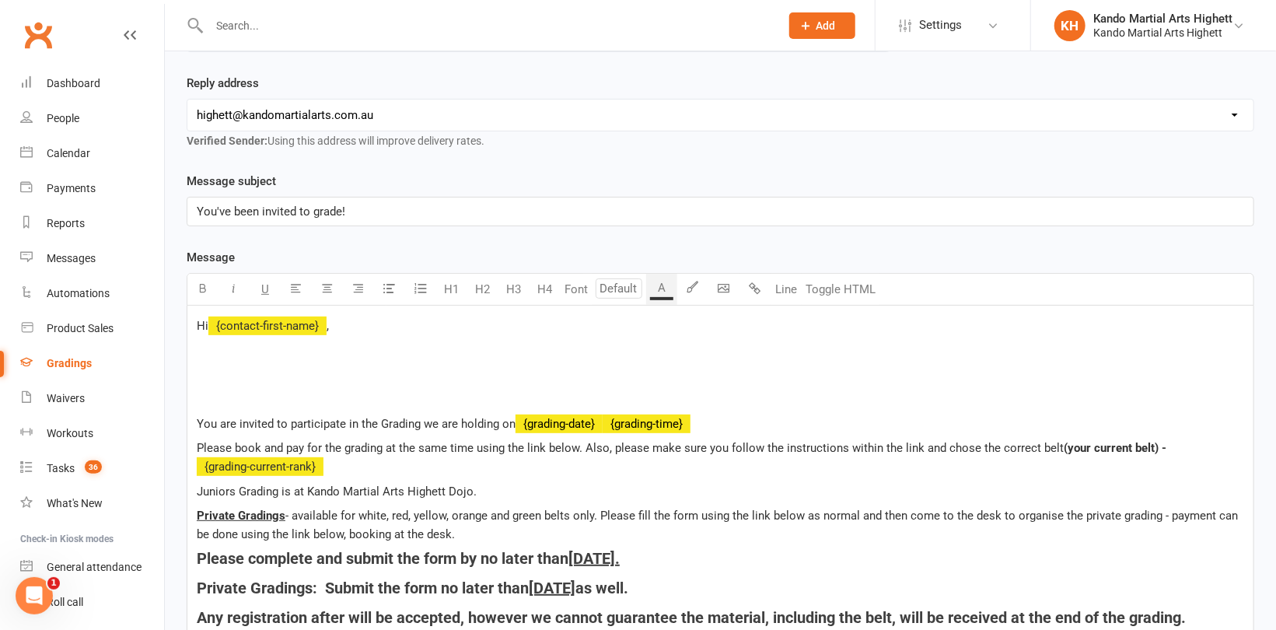
drag, startPoint x: 320, startPoint y: 371, endPoint x: 330, endPoint y: 372, distance: 10.1
click at [320, 371] on p "﻿" at bounding box center [720, 374] width 1047 height 19
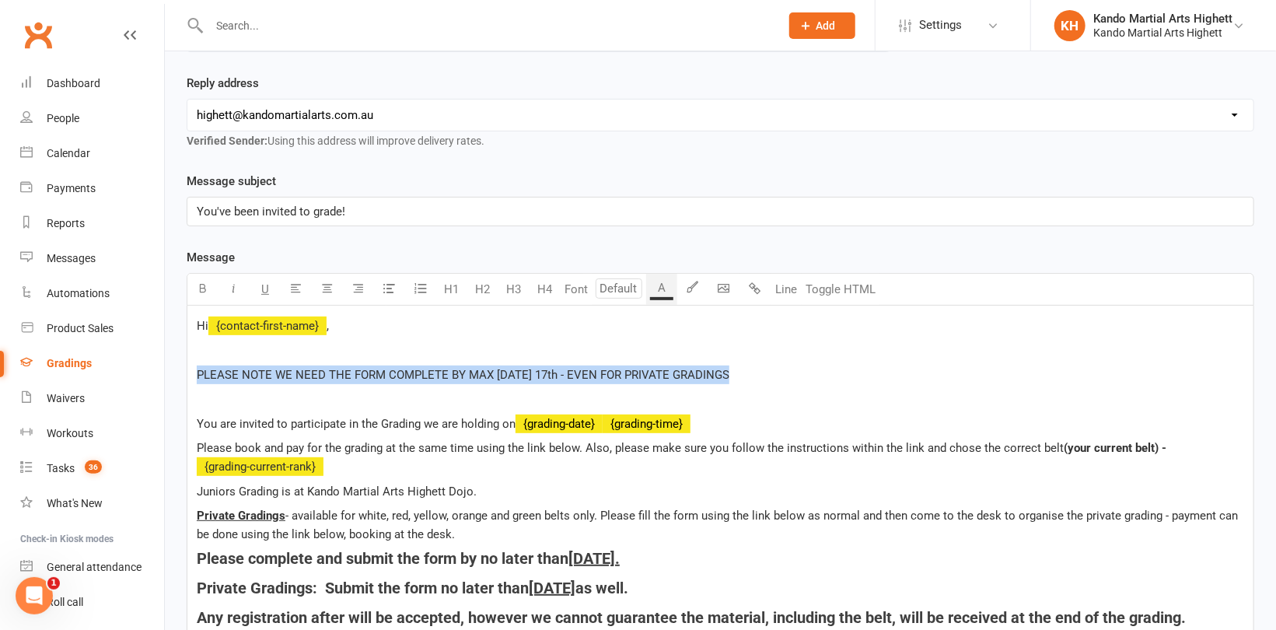
drag, startPoint x: 724, startPoint y: 368, endPoint x: 190, endPoint y: 379, distance: 534.3
click at [190, 379] on div "Hi ﻿ {contact-first-name} , ﻿ PLEASE NOTE WE NEED THE FORM COMPLETE BY MAX SUND…" at bounding box center [720, 527] width 1066 height 443
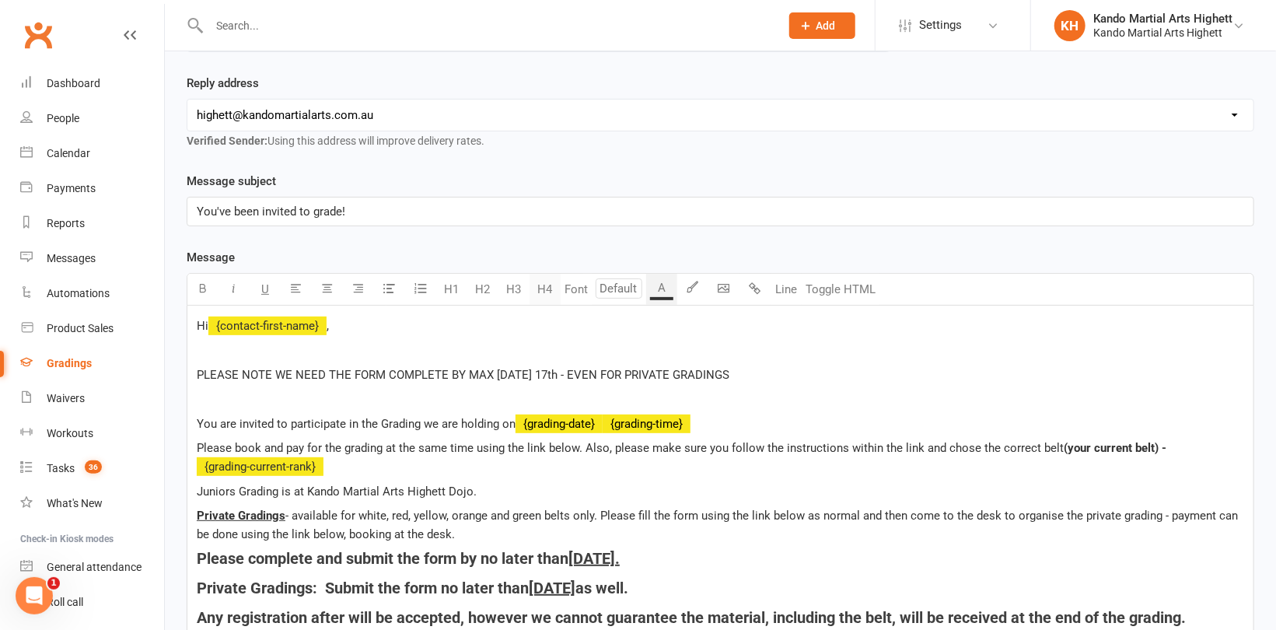
click at [547, 289] on button "H4" at bounding box center [544, 289] width 31 height 31
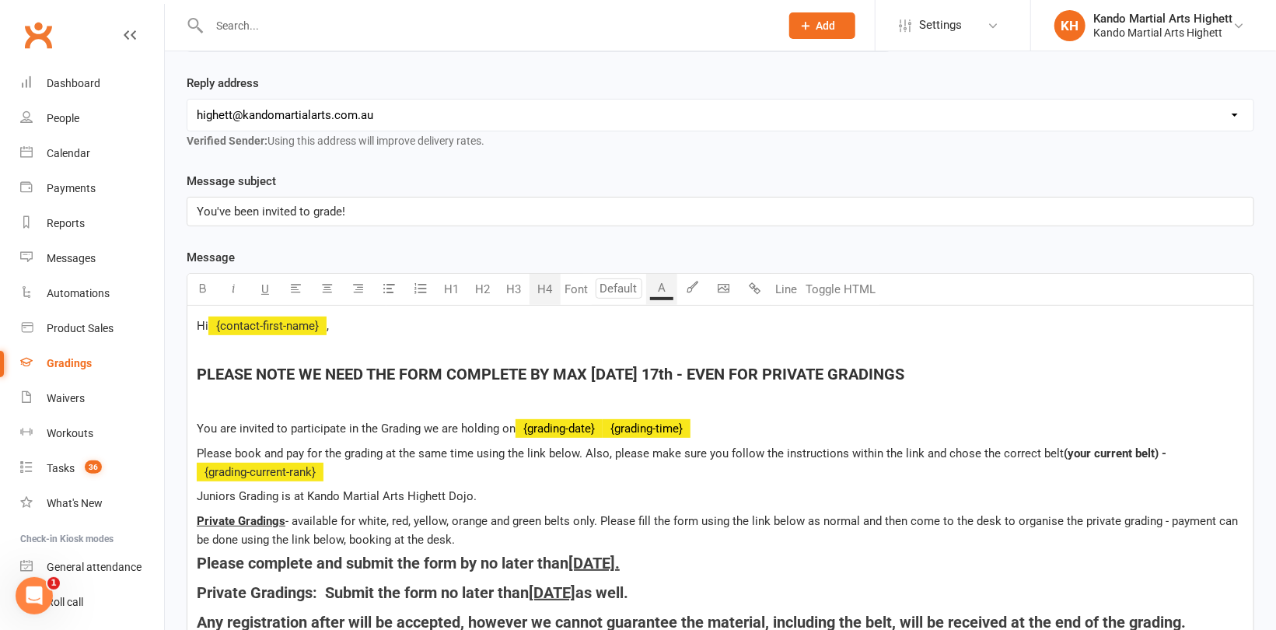
click at [393, 219] on p "You've been invited to grade!" at bounding box center [720, 211] width 1047 height 19
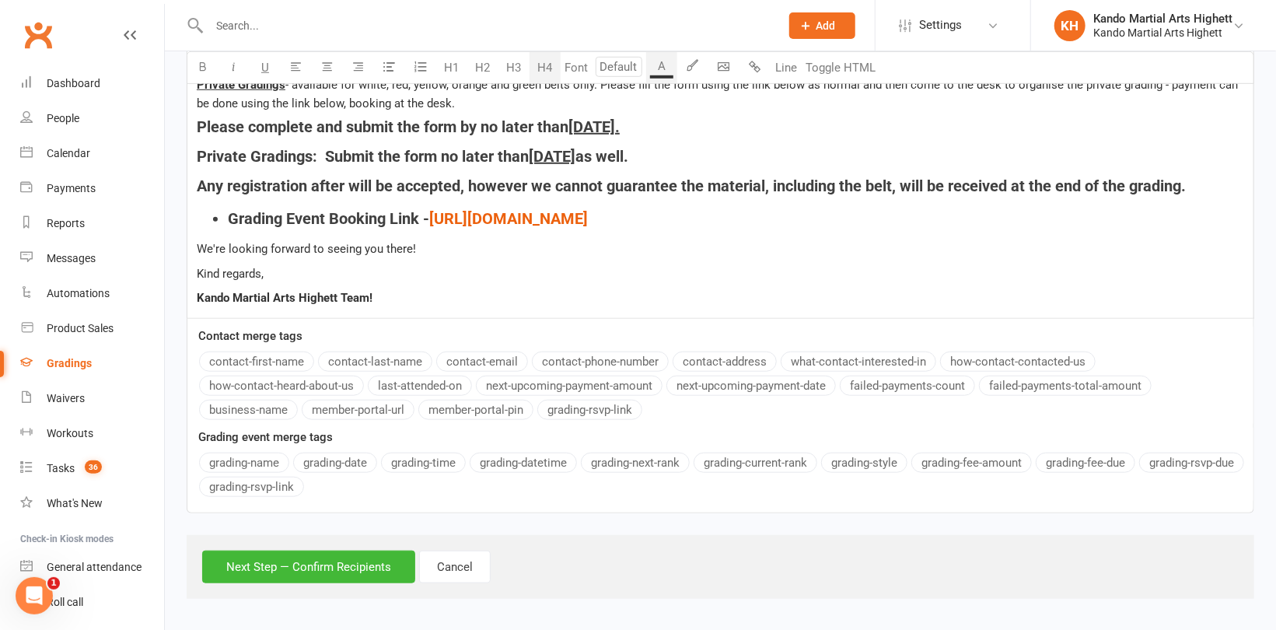
scroll to position [592, 0]
click at [357, 559] on button "Next Step — Confirm Recipients" at bounding box center [308, 566] width 213 height 33
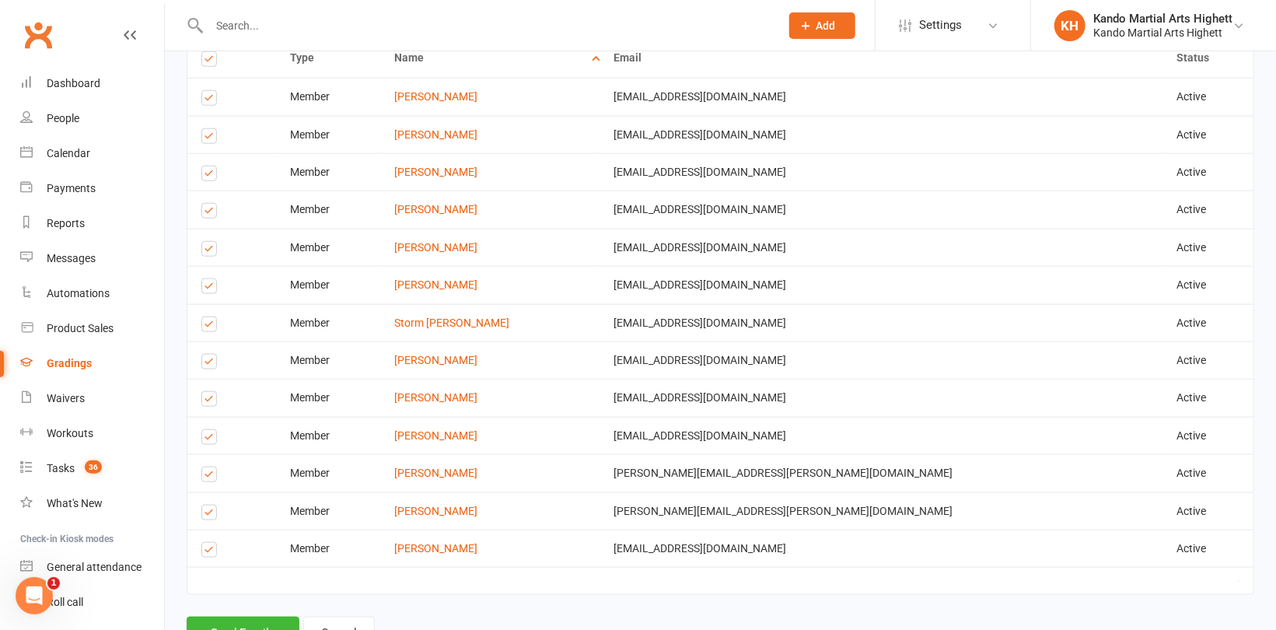
scroll to position [800, 0]
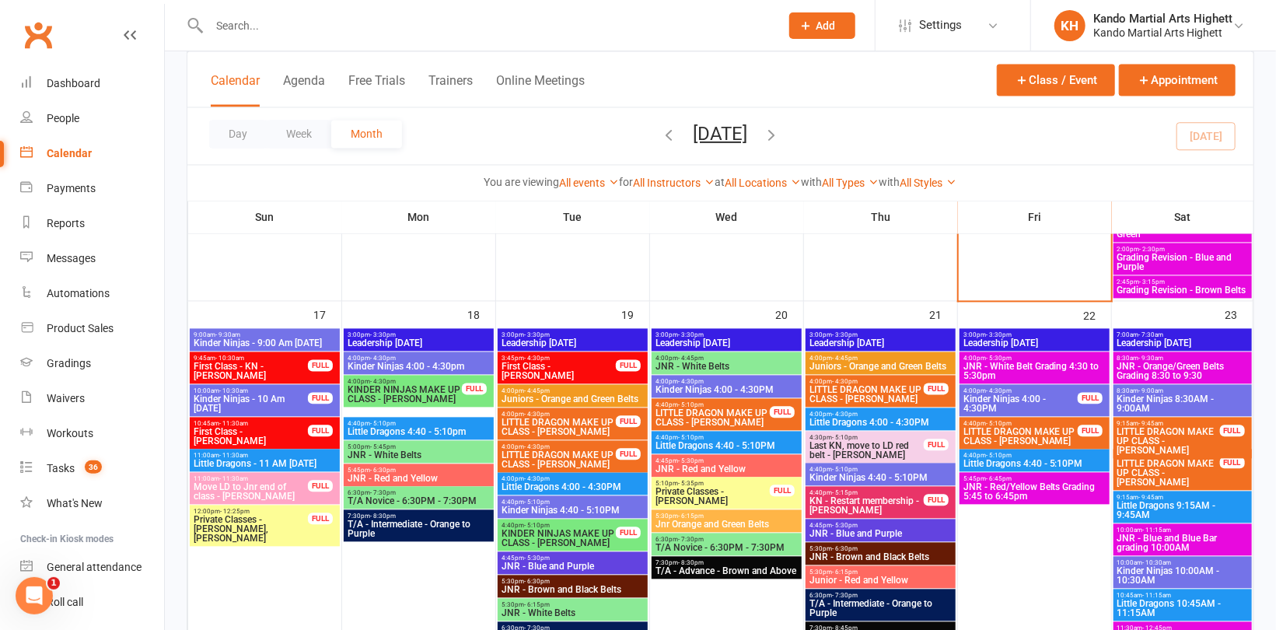
scroll to position [1788, 0]
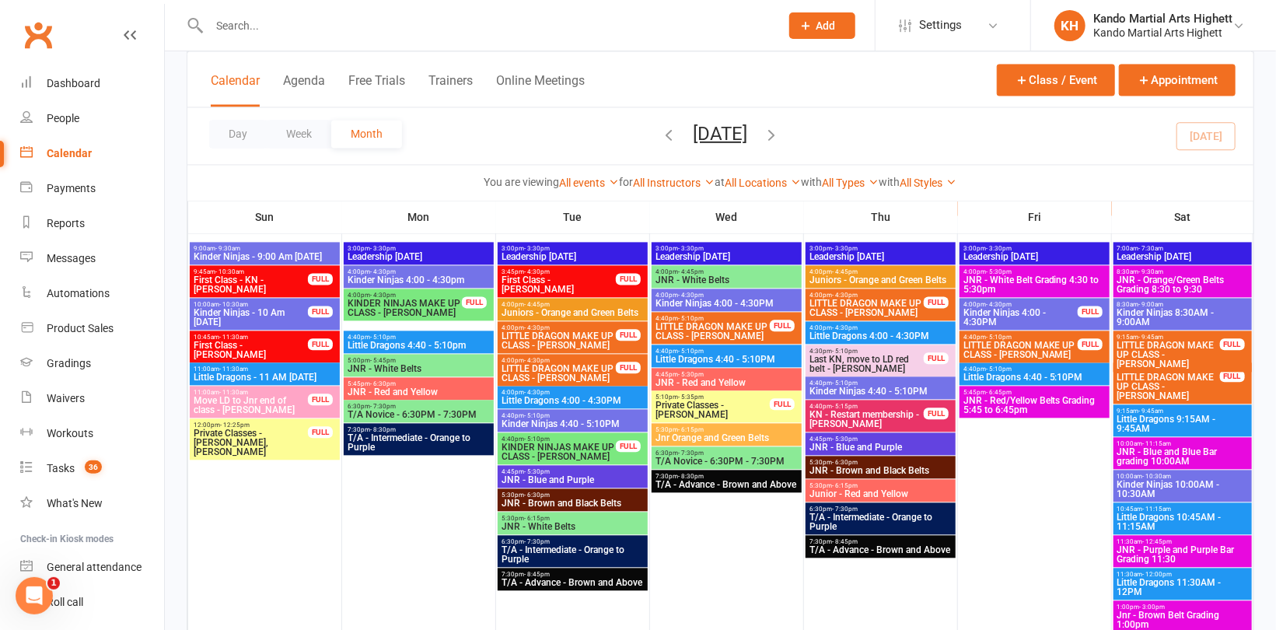
click at [980, 271] on span "4:00pm - 5:30pm" at bounding box center [1035, 271] width 144 height 7
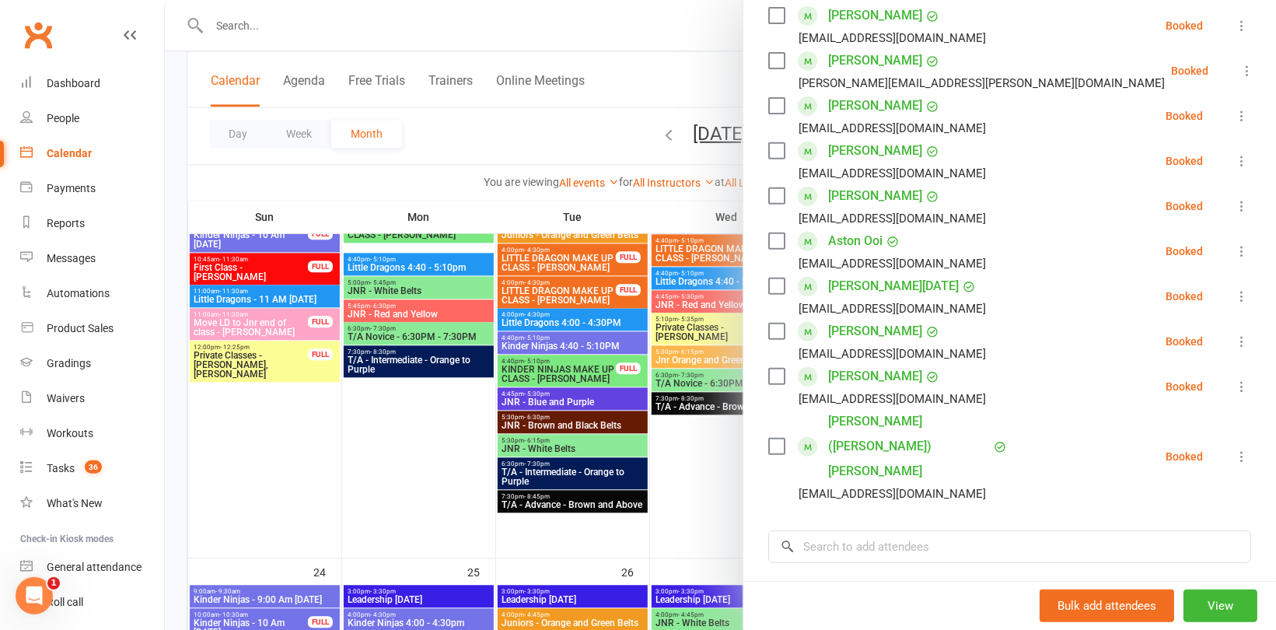
scroll to position [311, 0]
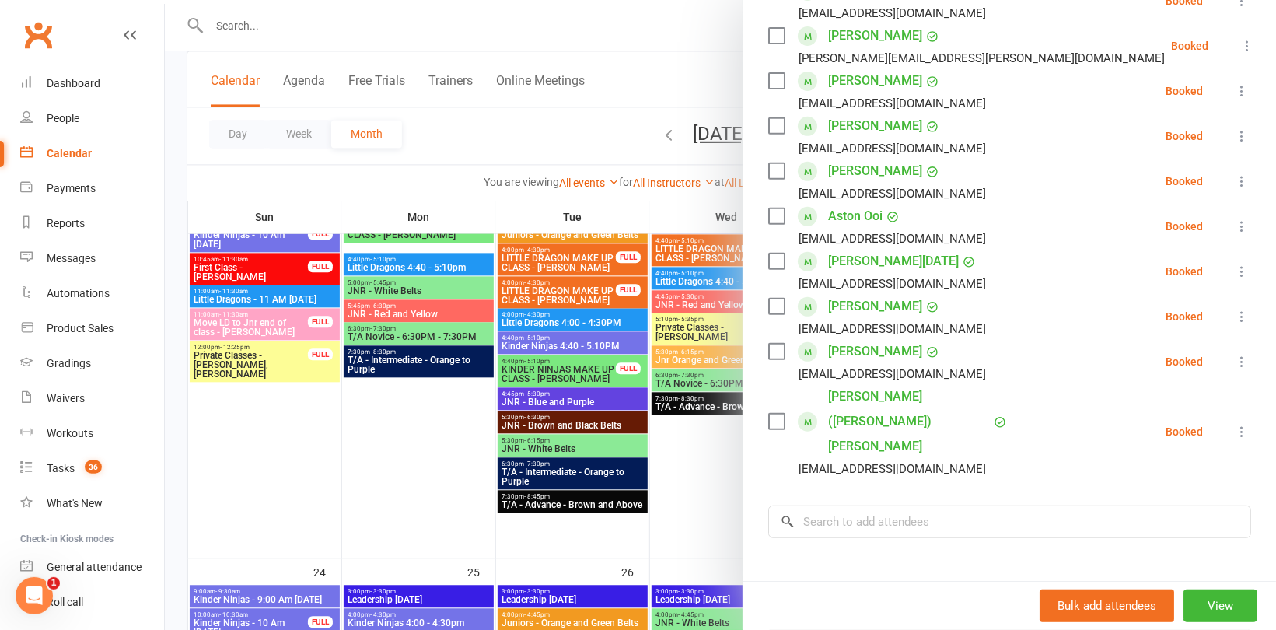
click at [501, 173] on div at bounding box center [720, 315] width 1111 height 630
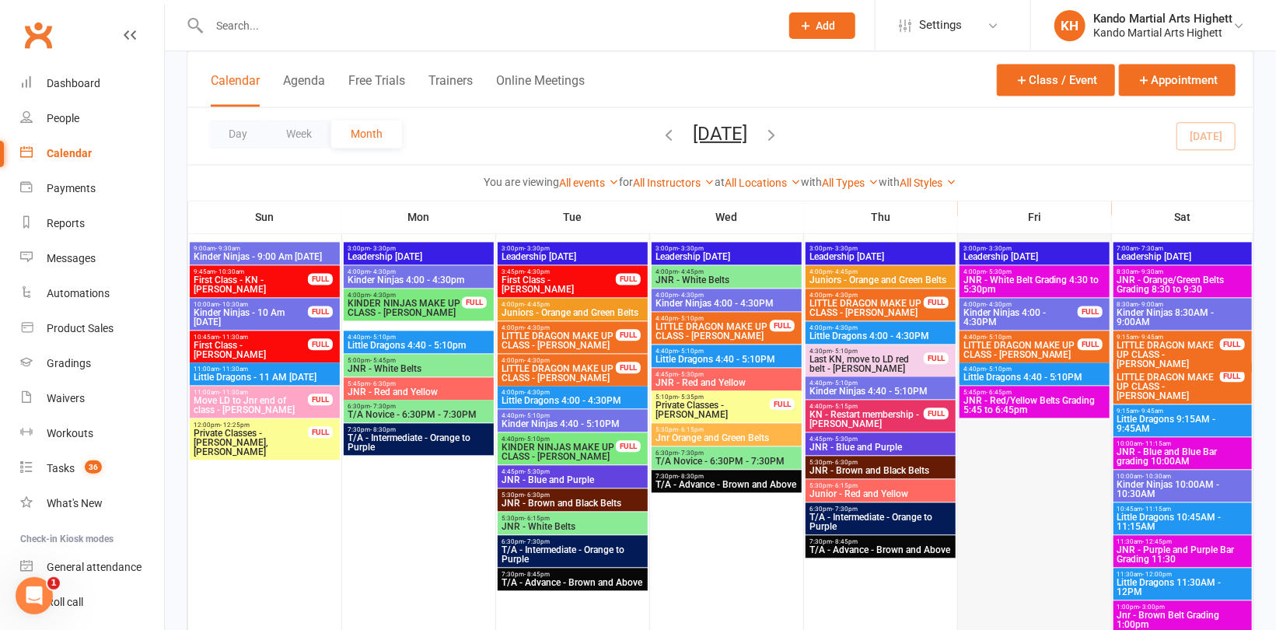
scroll to position [1633, 0]
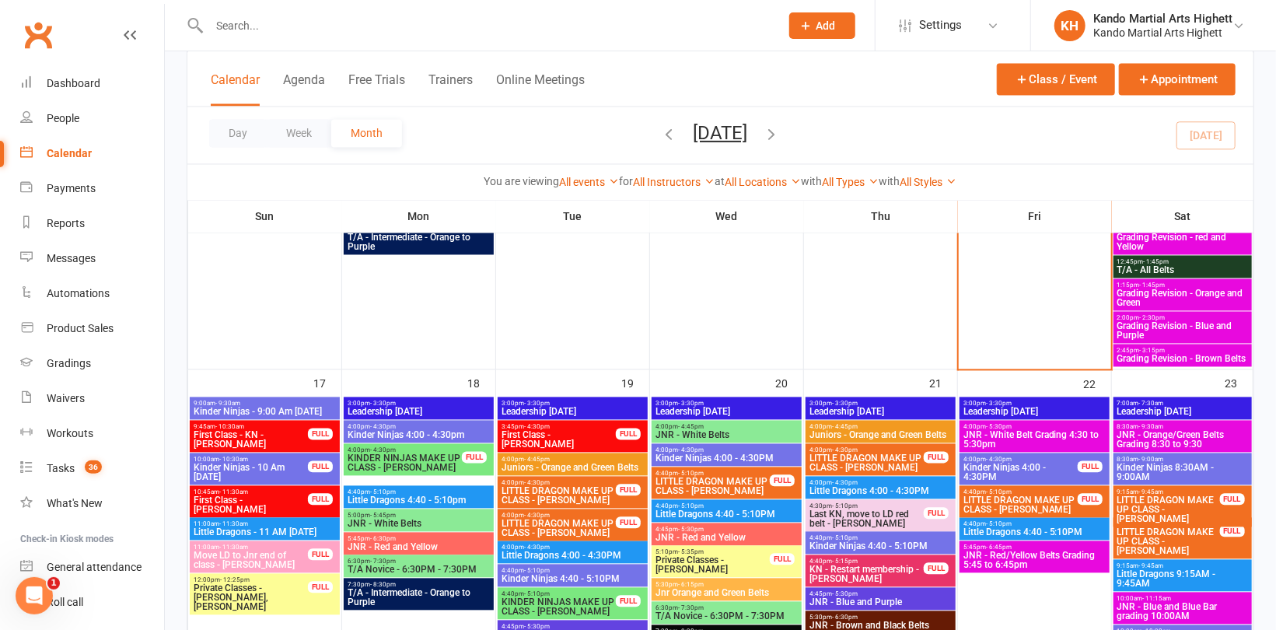
click at [1029, 557] on span "JNR - Red/Yellow Belts Grading 5:45 to 6:45pm" at bounding box center [1035, 560] width 144 height 19
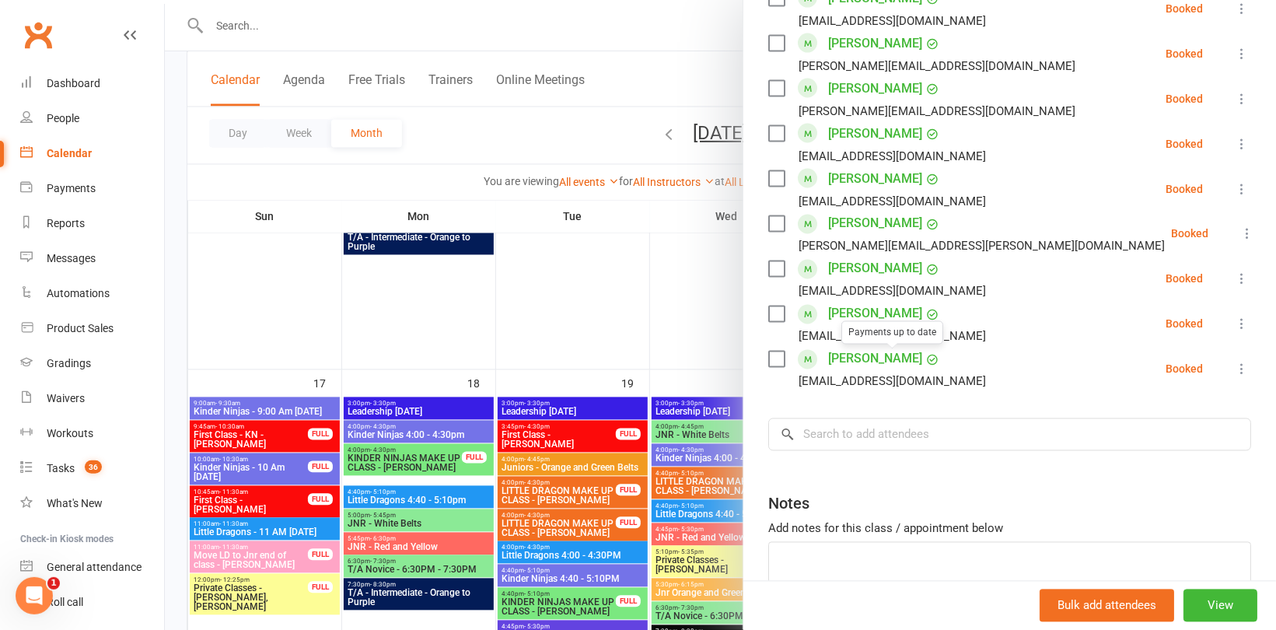
scroll to position [1477, 0]
click at [882, 435] on input "search" at bounding box center [1009, 434] width 483 height 33
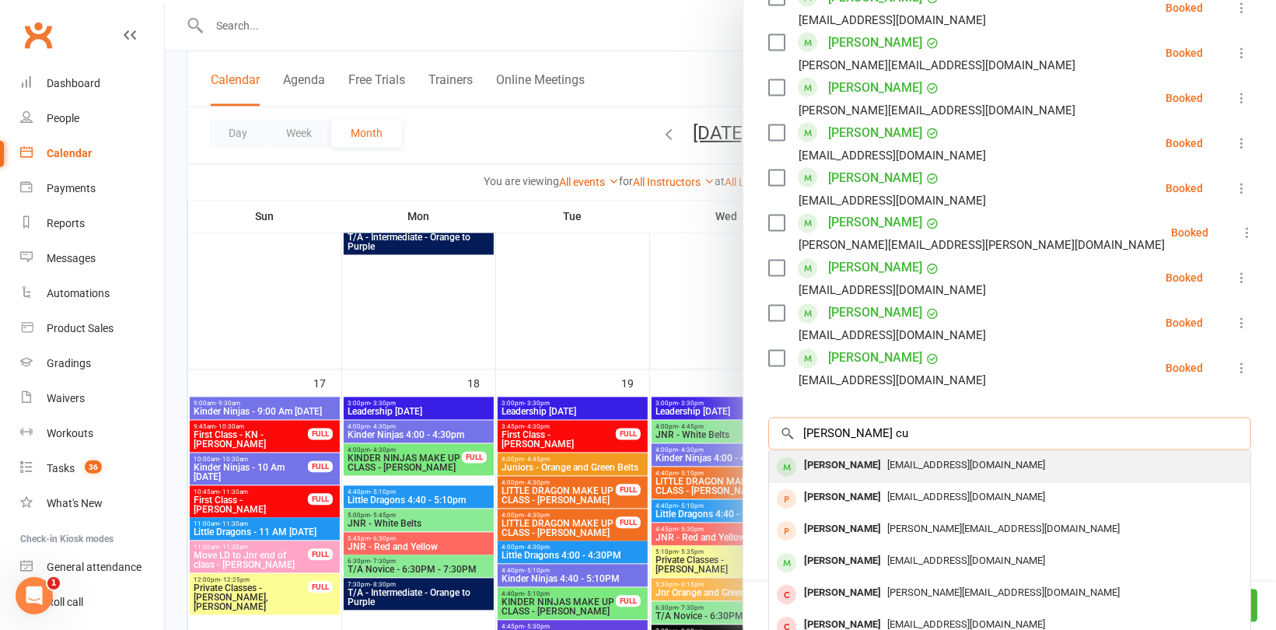
type input "Hannah cu"
click at [858, 467] on div "Hannah Curran" at bounding box center [842, 466] width 89 height 23
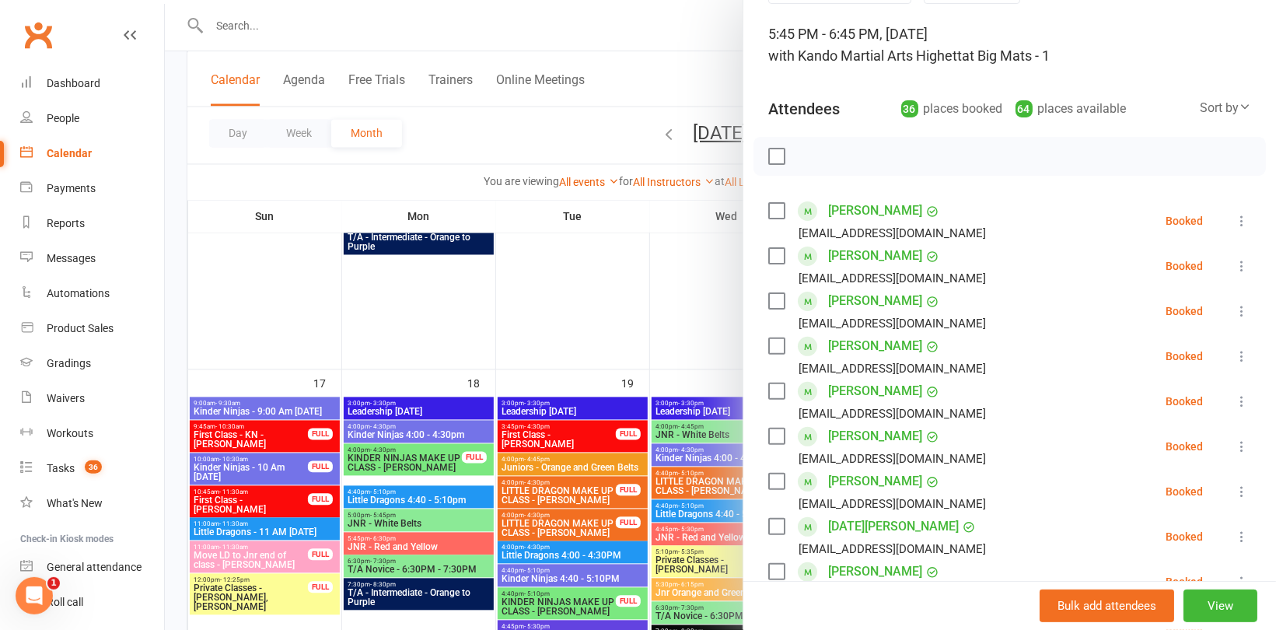
scroll to position [0, 0]
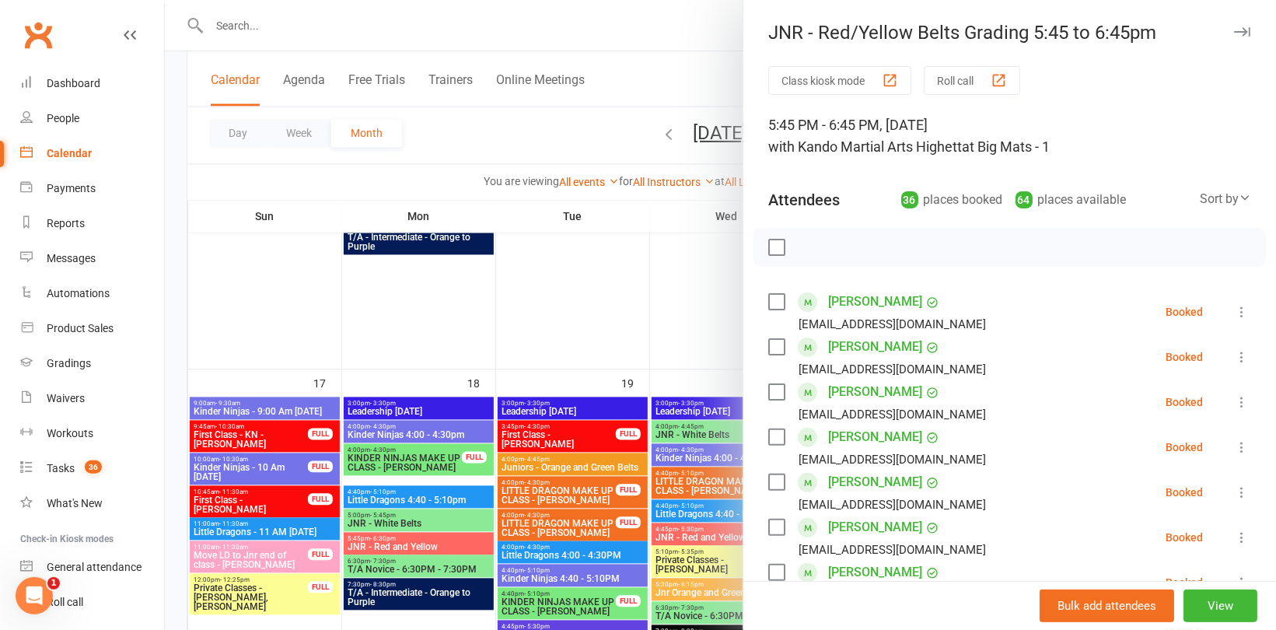
click at [858, 233] on div at bounding box center [1009, 247] width 512 height 39
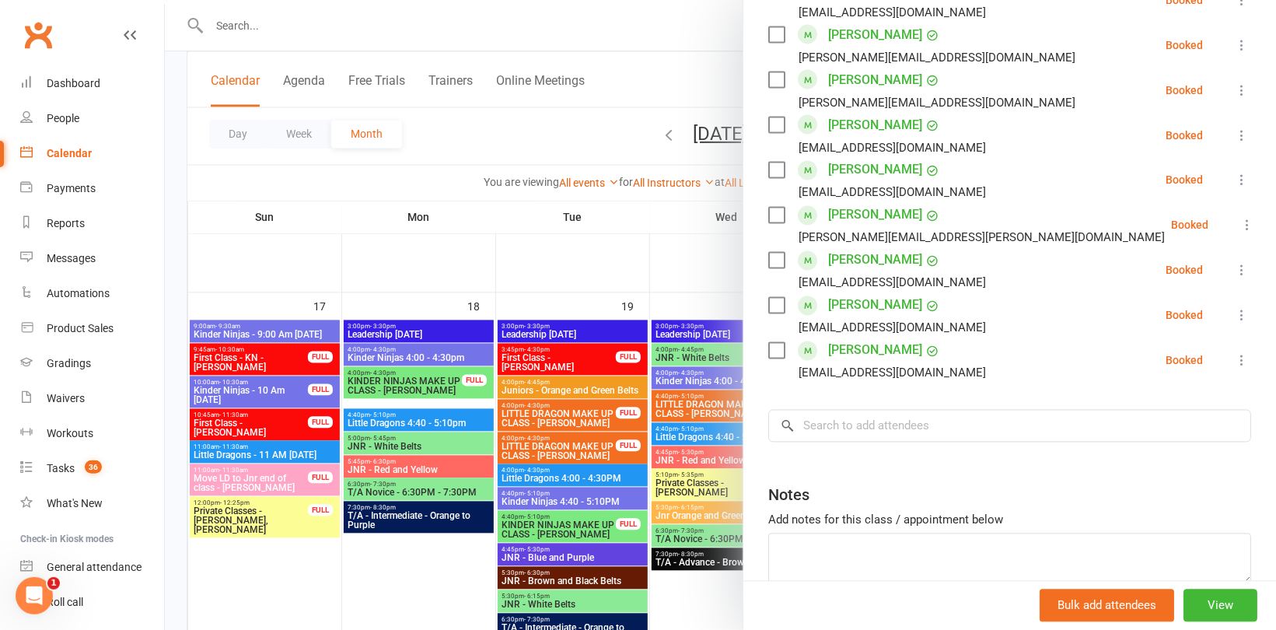
scroll to position [1555, 0]
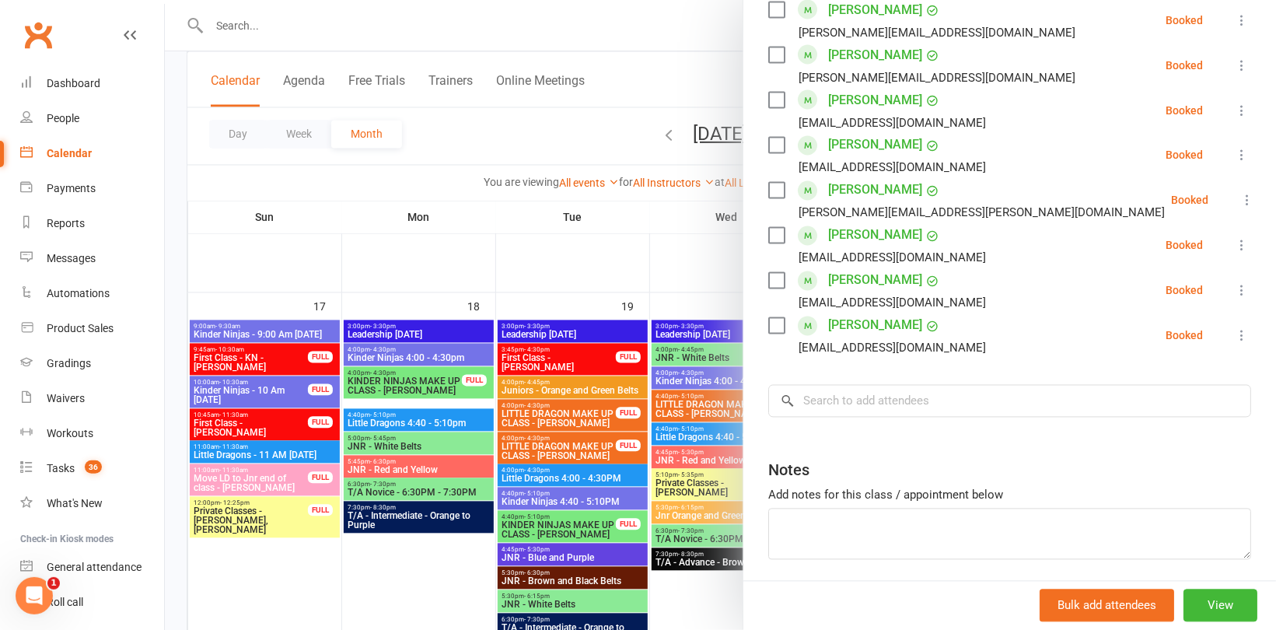
click at [497, 163] on div at bounding box center [720, 315] width 1111 height 630
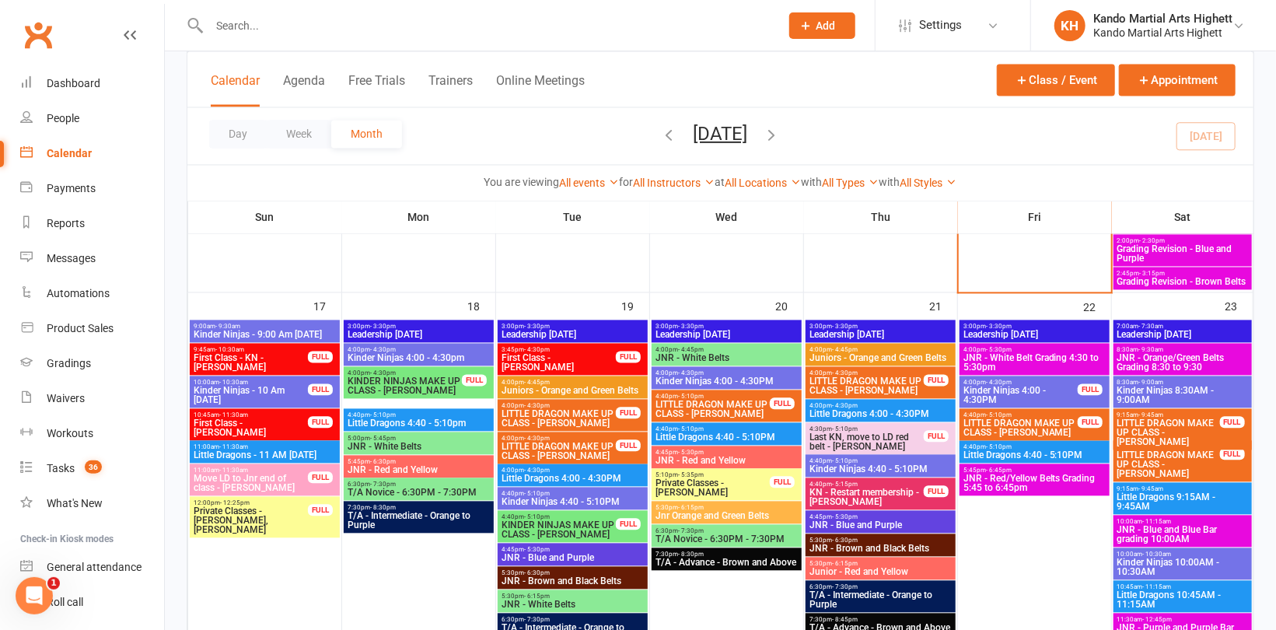
click at [1024, 482] on span "JNR - Red/Yellow Belts Grading 5:45 to 6:45pm" at bounding box center [1035, 482] width 144 height 19
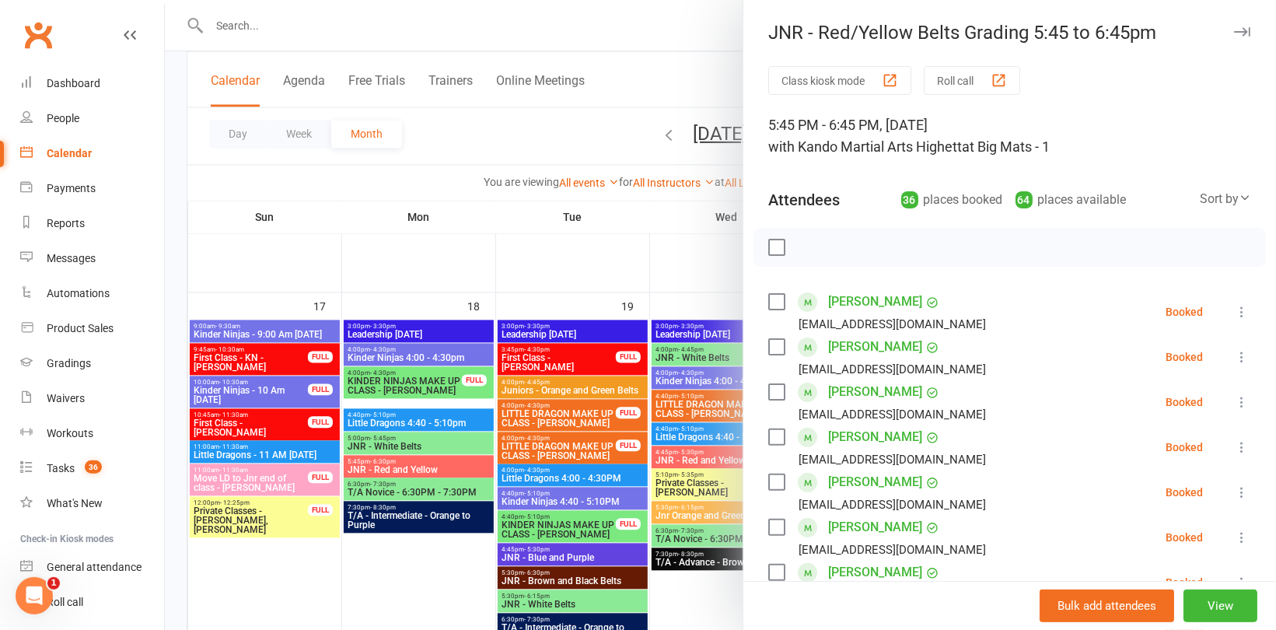
click at [627, 239] on div at bounding box center [720, 315] width 1111 height 630
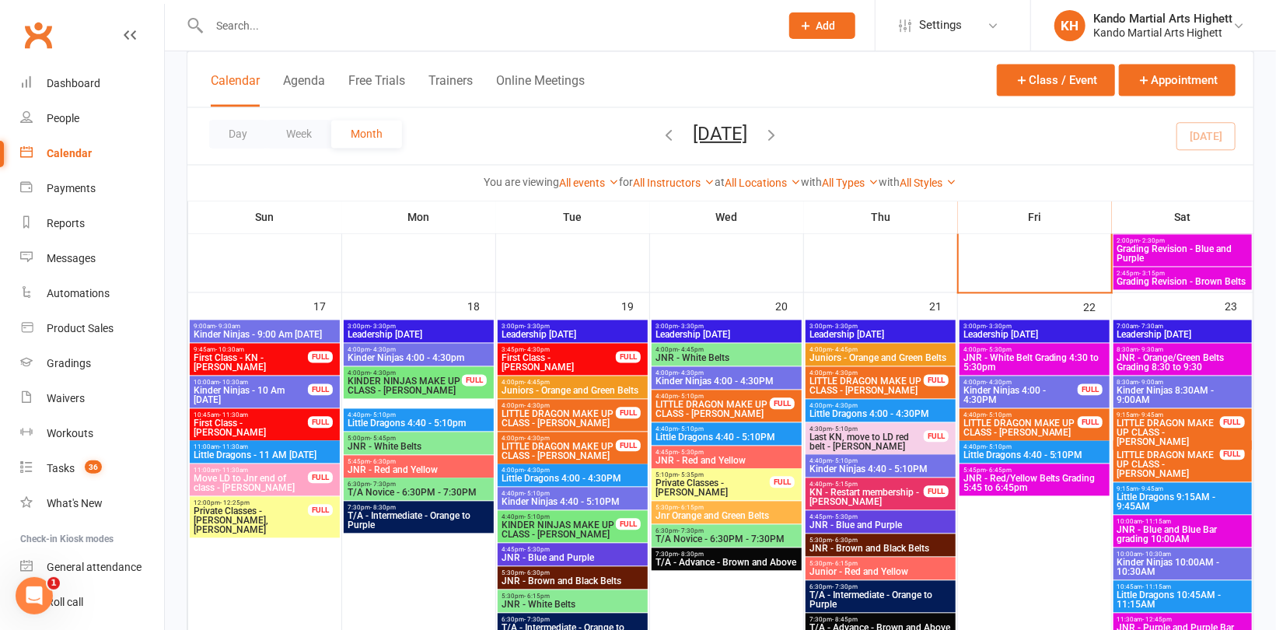
click at [1195, 353] on span "JNR - Orange/Green Belts Grading 8:30 to 9:30" at bounding box center [1182, 362] width 132 height 19
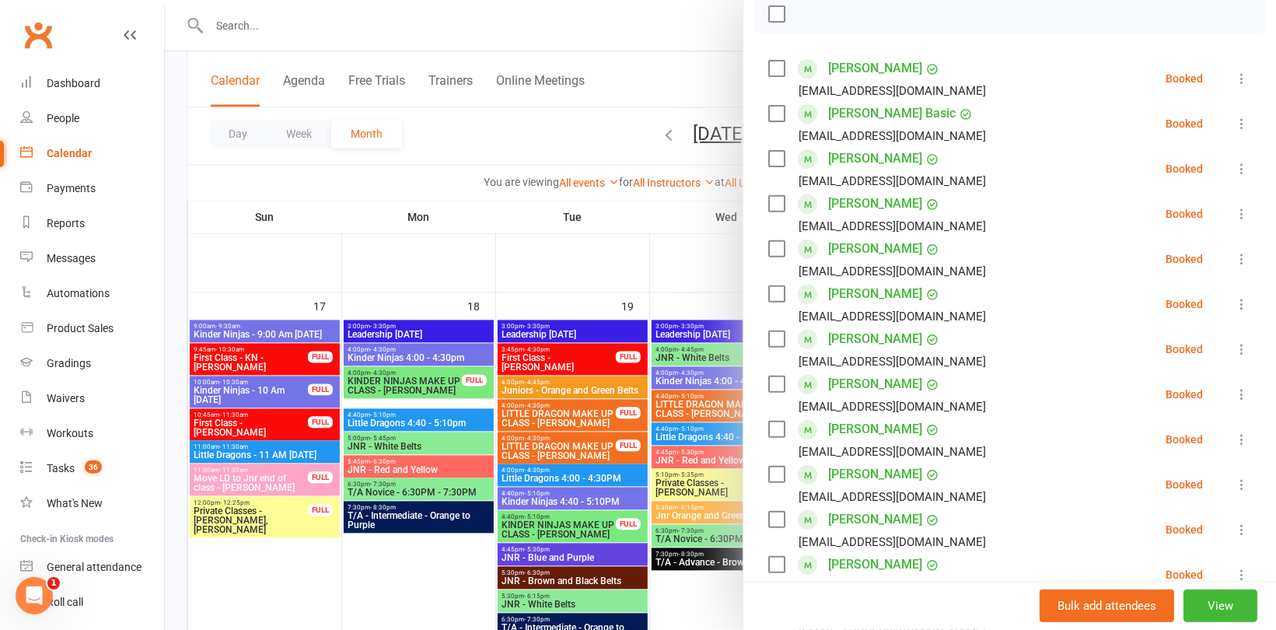
scroll to position [156, 0]
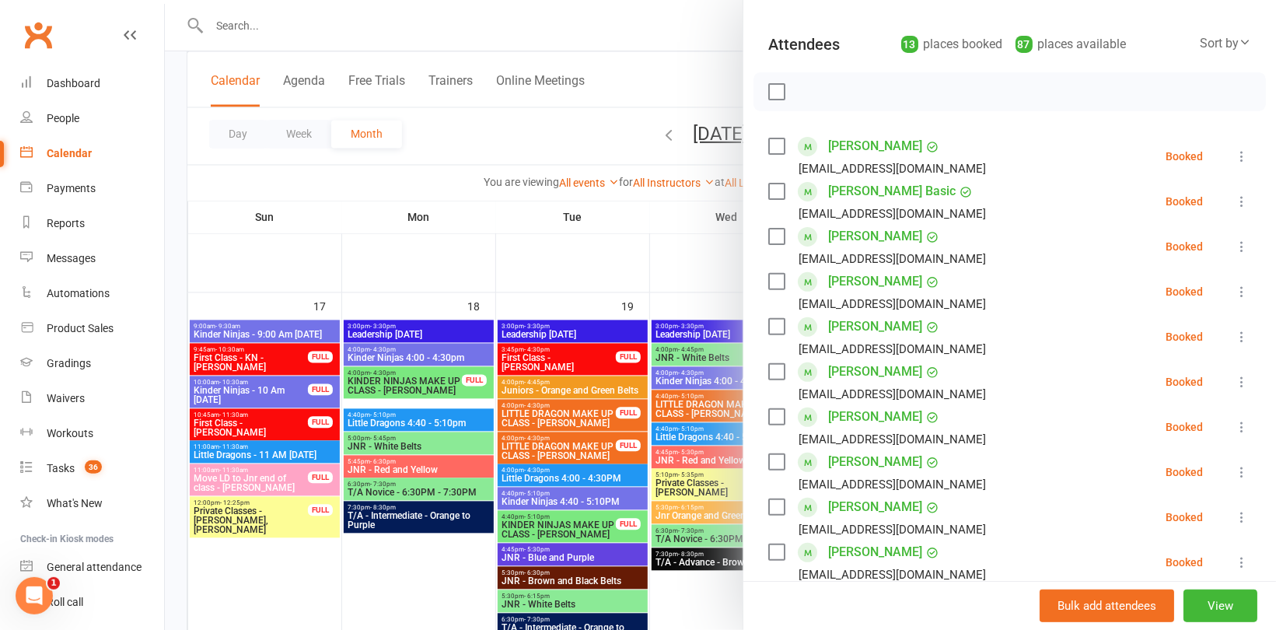
click at [1234, 335] on icon at bounding box center [1242, 337] width 16 height 16
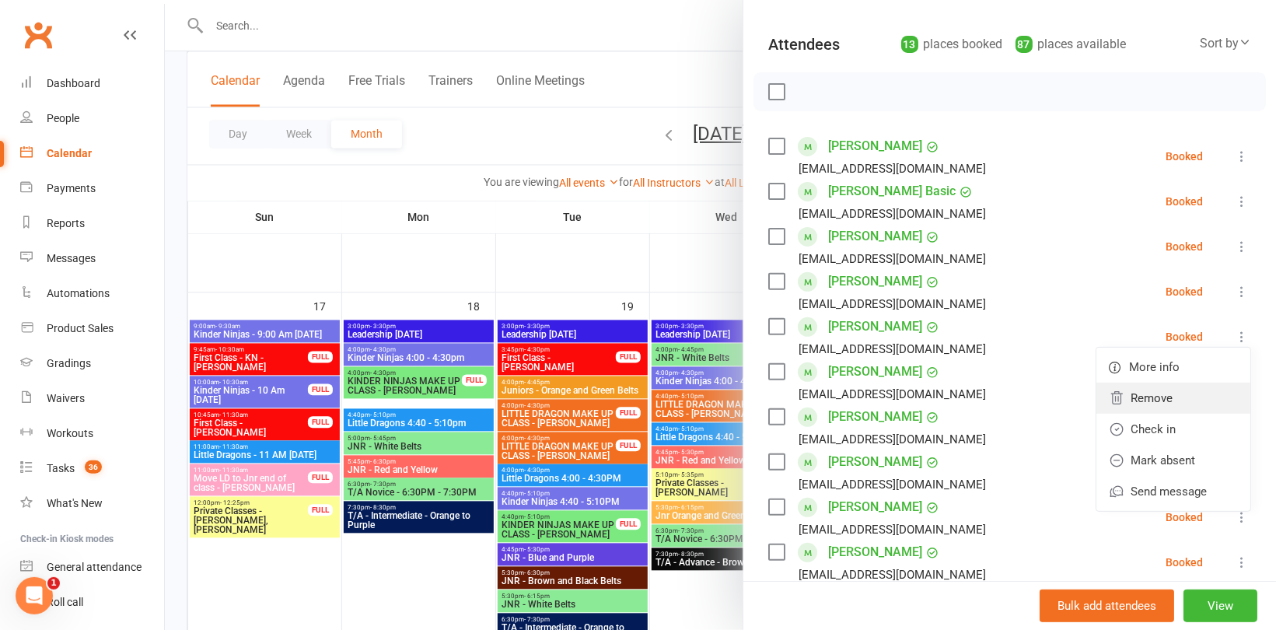
click at [1134, 397] on link "Remove" at bounding box center [1173, 398] width 154 height 31
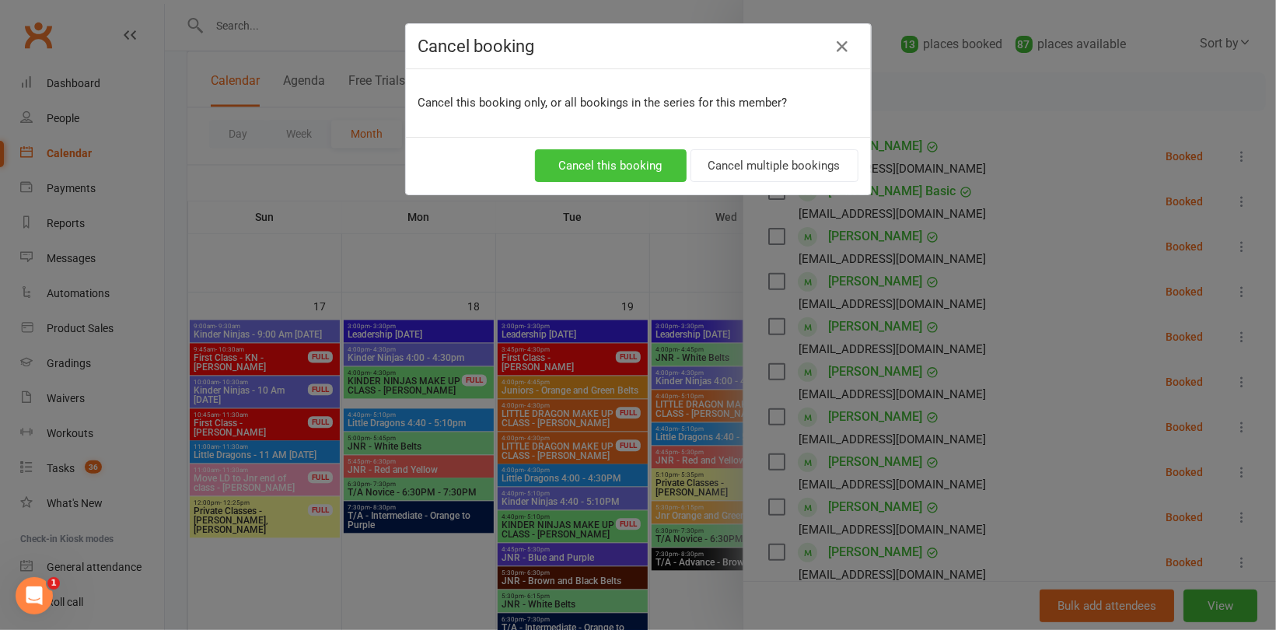
click at [666, 164] on button "Cancel this booking" at bounding box center [611, 165] width 152 height 33
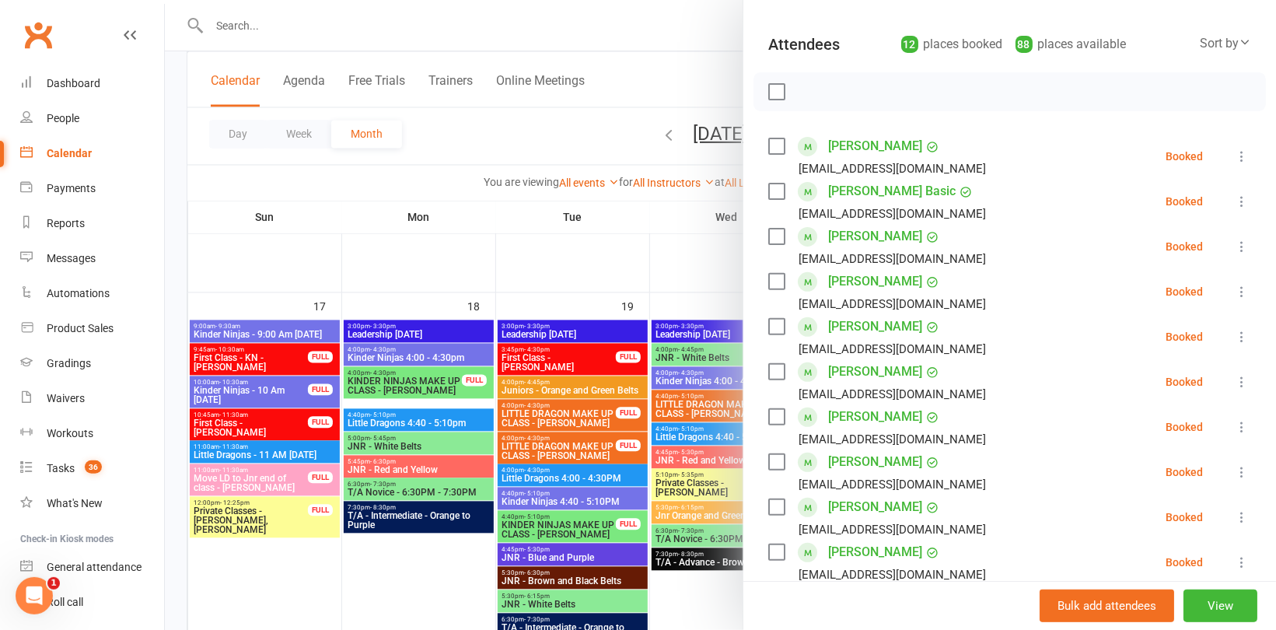
click at [675, 277] on div at bounding box center [720, 315] width 1111 height 630
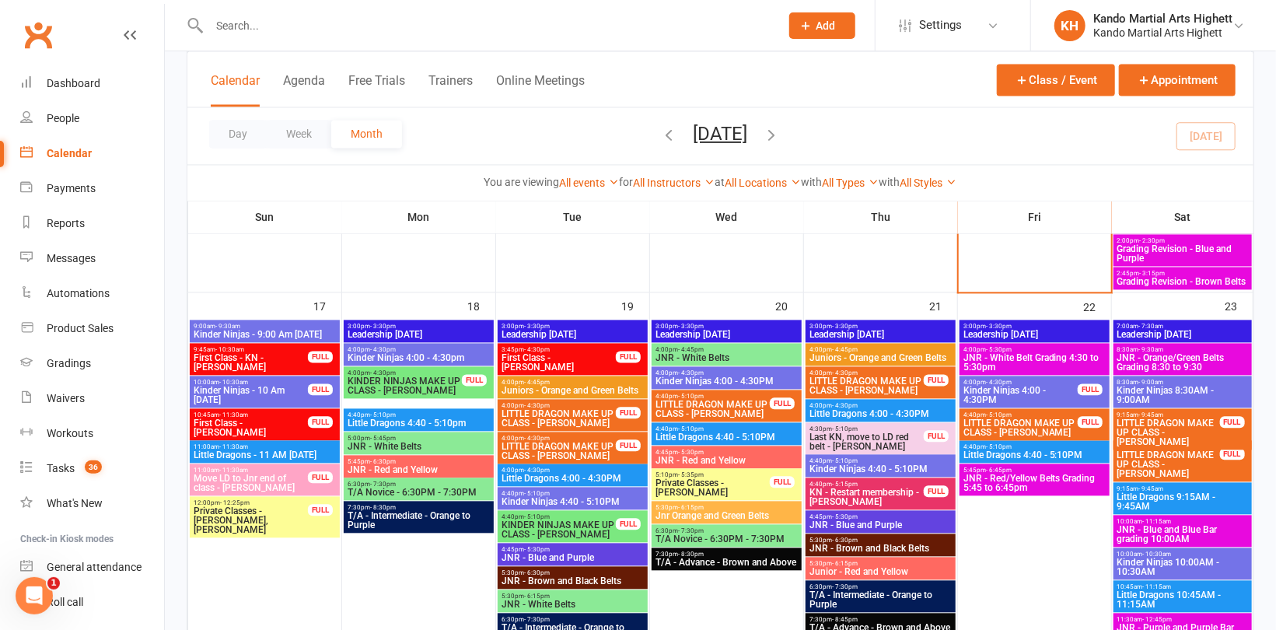
click at [1013, 473] on span "JNR - Red/Yellow Belts Grading 5:45 to 6:45pm" at bounding box center [1035, 482] width 144 height 19
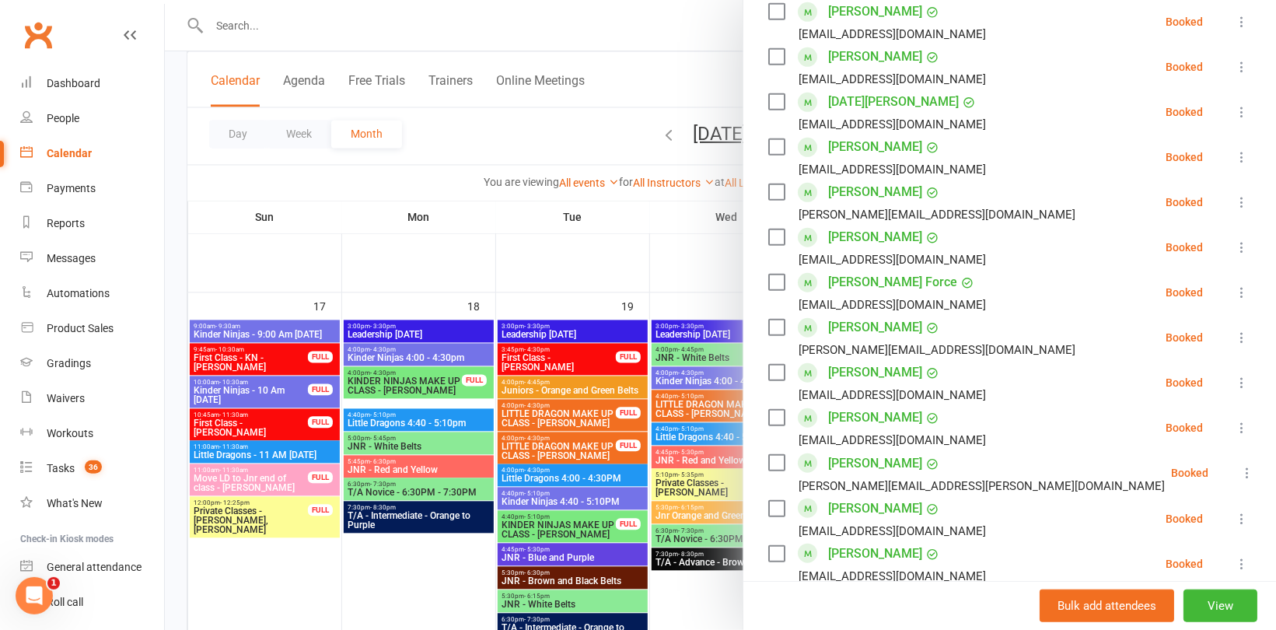
scroll to position [544, 0]
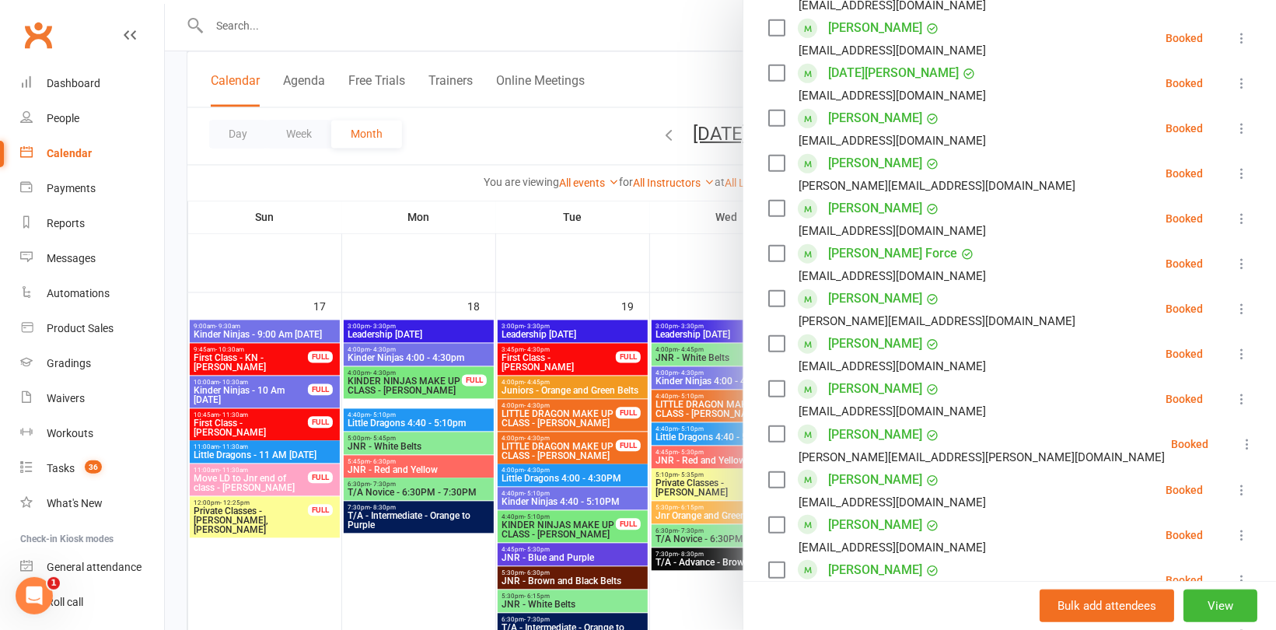
click at [666, 264] on div at bounding box center [720, 315] width 1111 height 630
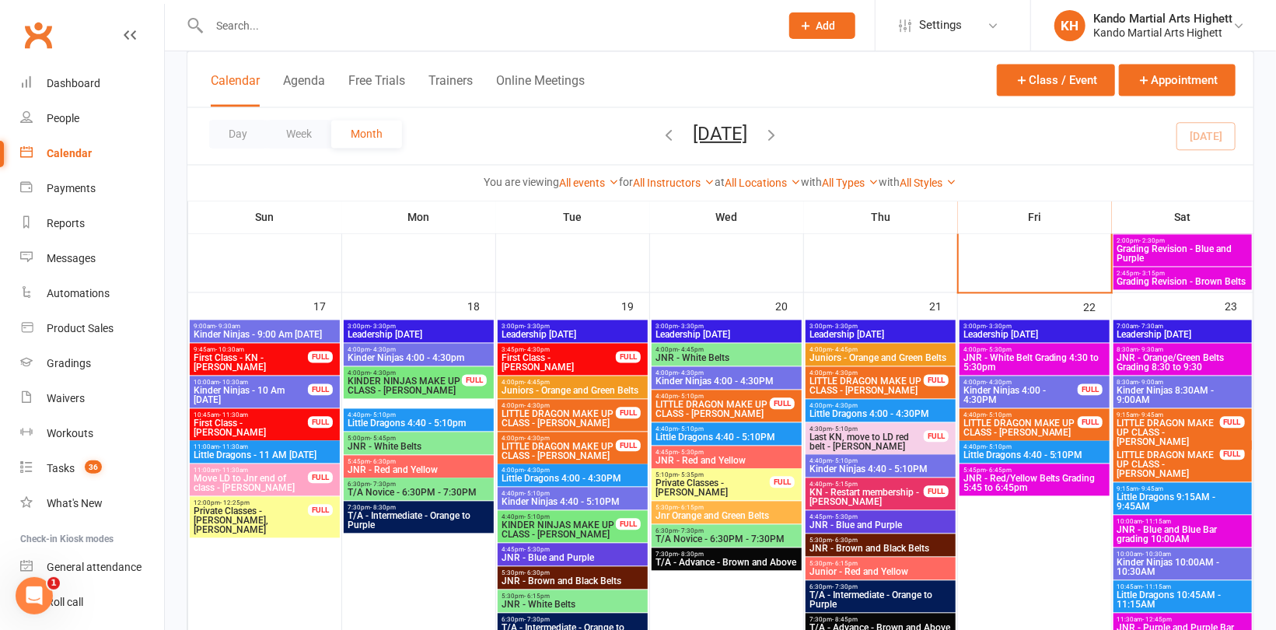
click at [1149, 362] on span "JNR - Orange/Green Belts Grading 8:30 to 9:30" at bounding box center [1182, 362] width 132 height 19
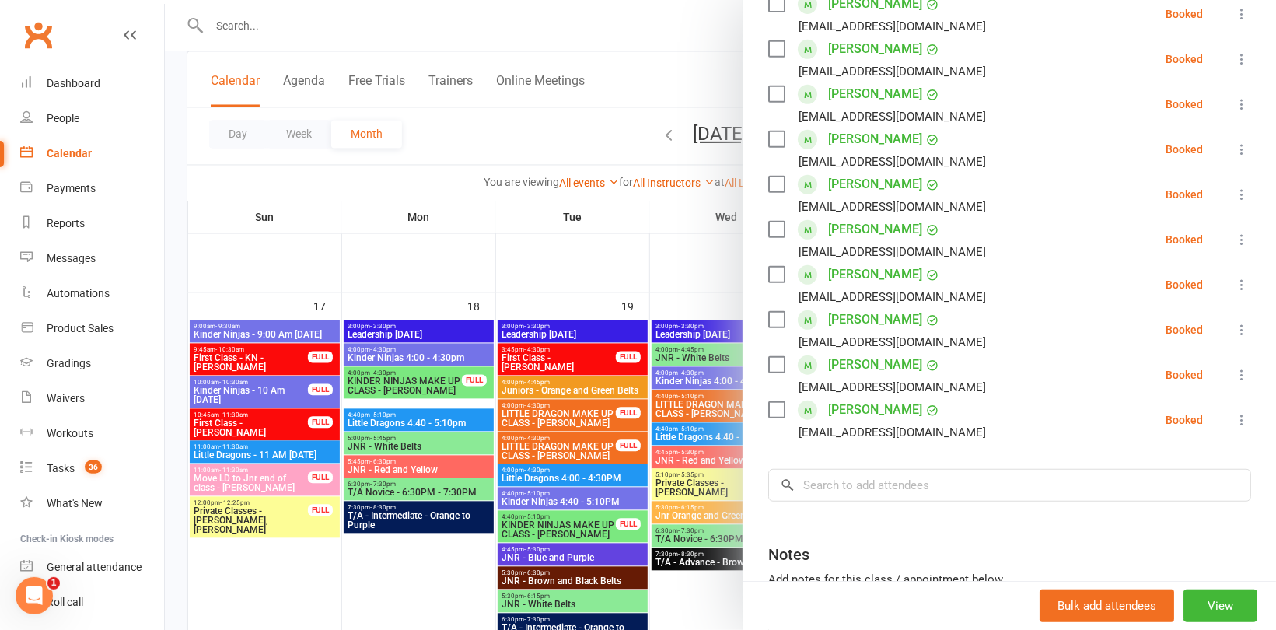
scroll to position [389, 0]
click at [576, 277] on div at bounding box center [720, 315] width 1111 height 630
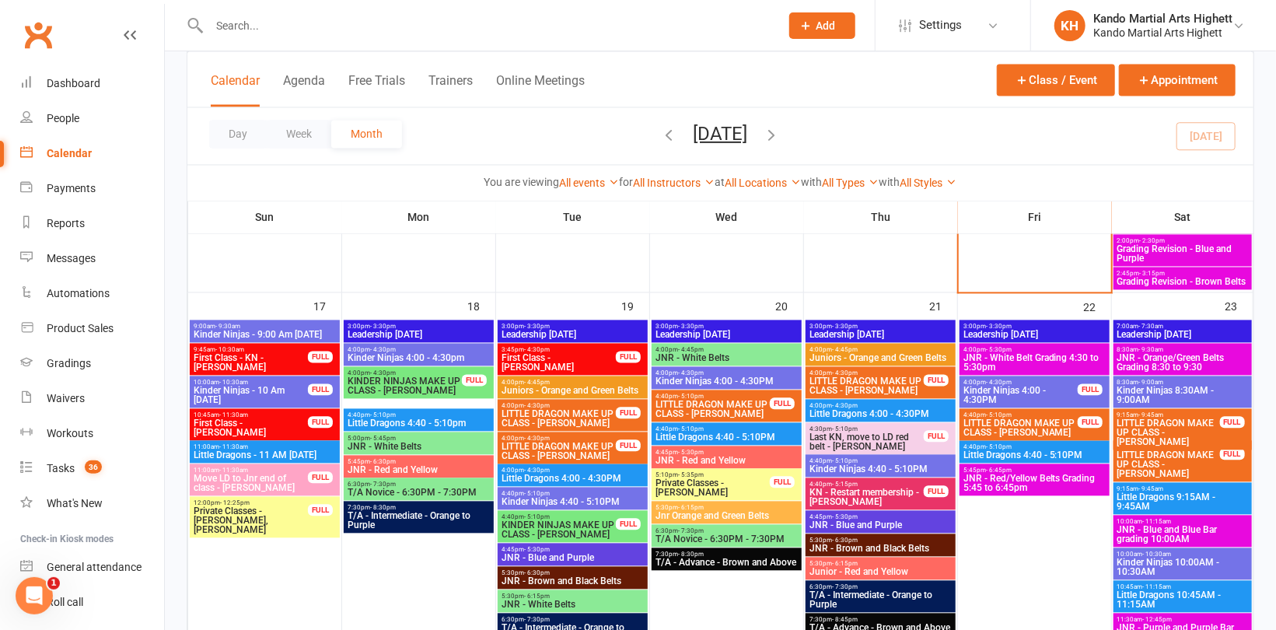
click at [994, 477] on span "JNR - Red/Yellow Belts Grading 5:45 to 6:45pm" at bounding box center [1035, 482] width 144 height 19
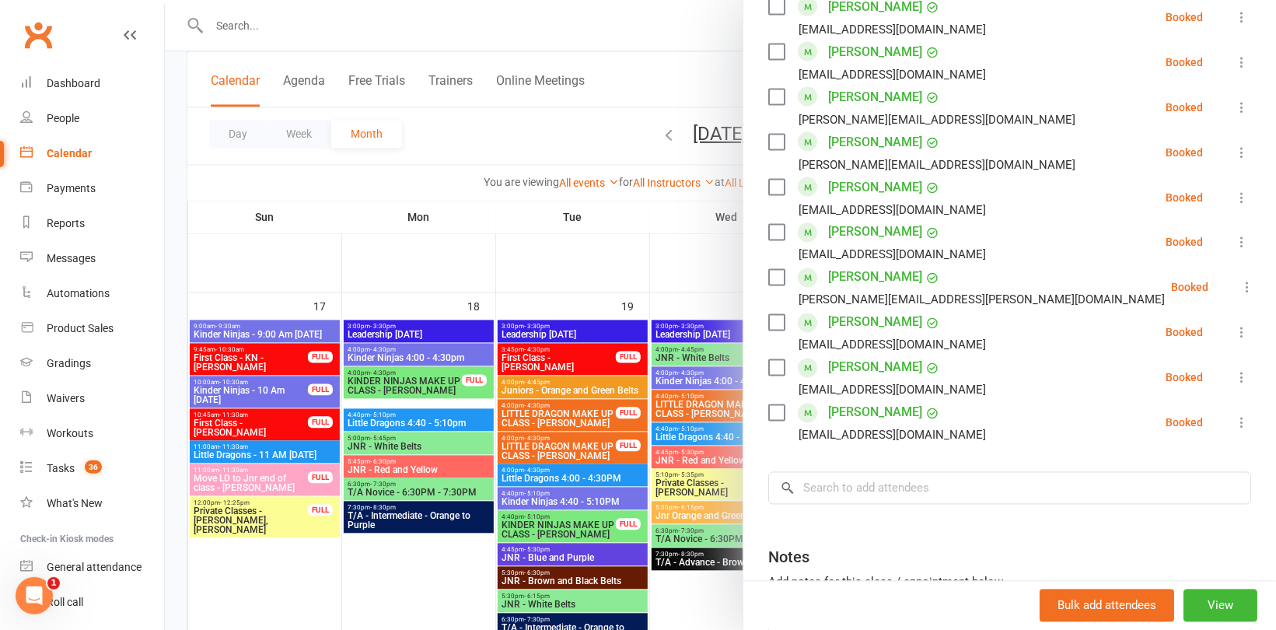
scroll to position [1555, 0]
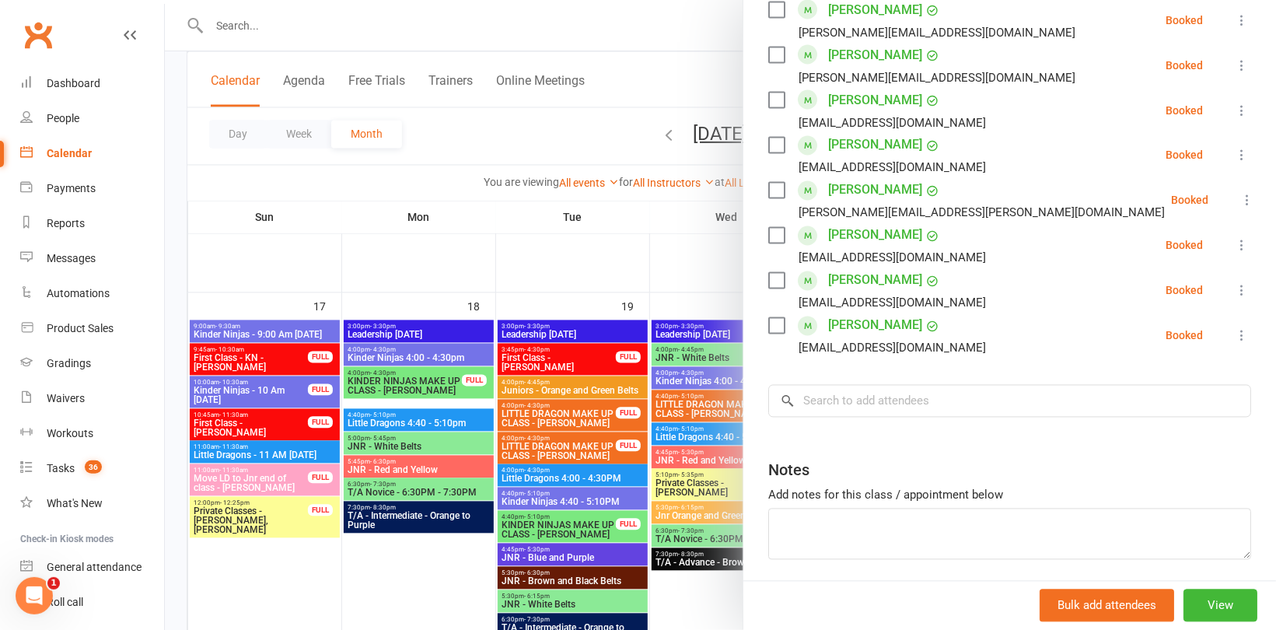
click at [846, 143] on link "[PERSON_NAME]" at bounding box center [875, 145] width 94 height 25
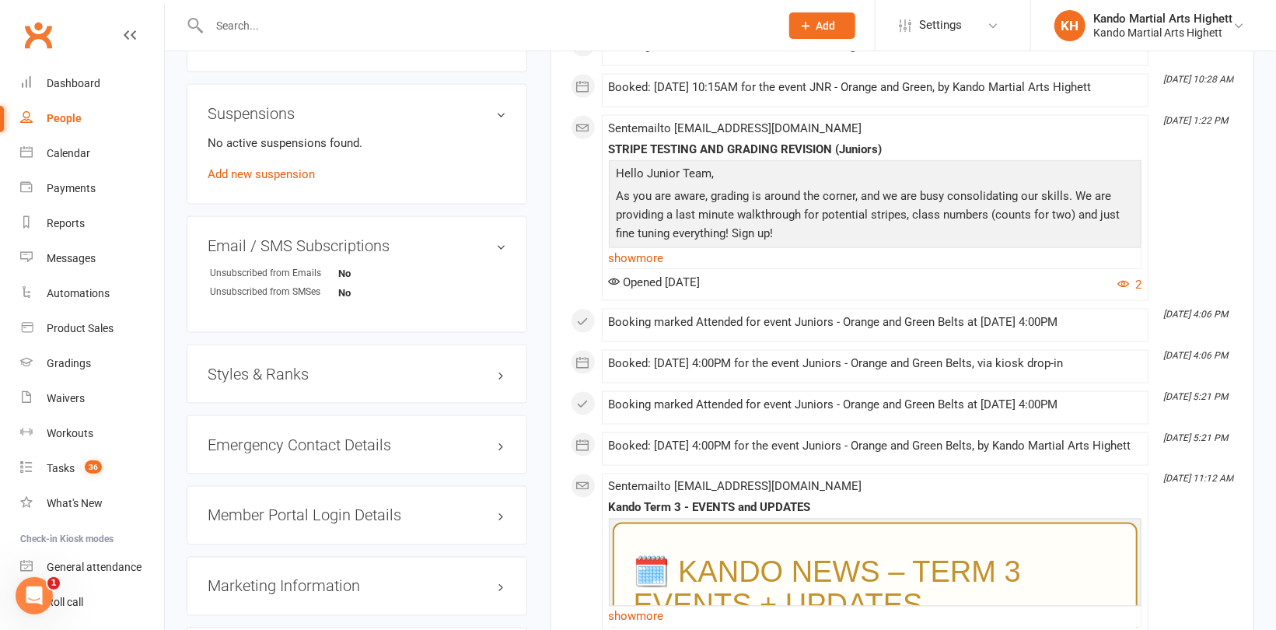
scroll to position [1322, 0]
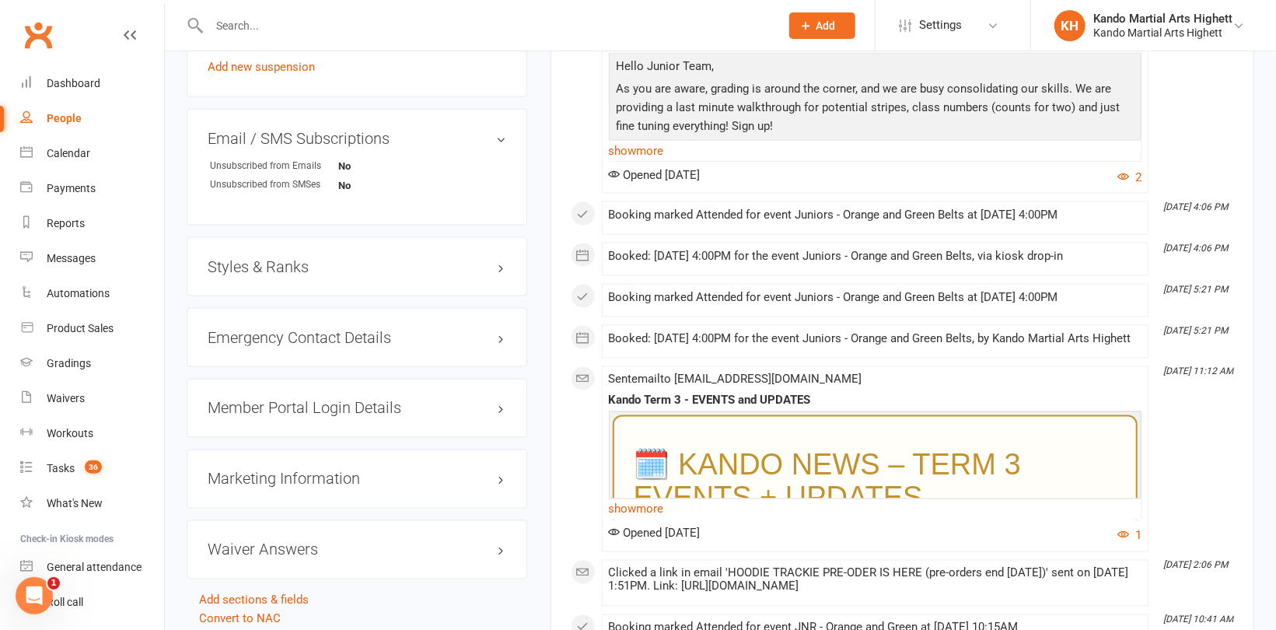
click at [263, 264] on h3 "Styles & Ranks" at bounding box center [357, 266] width 299 height 17
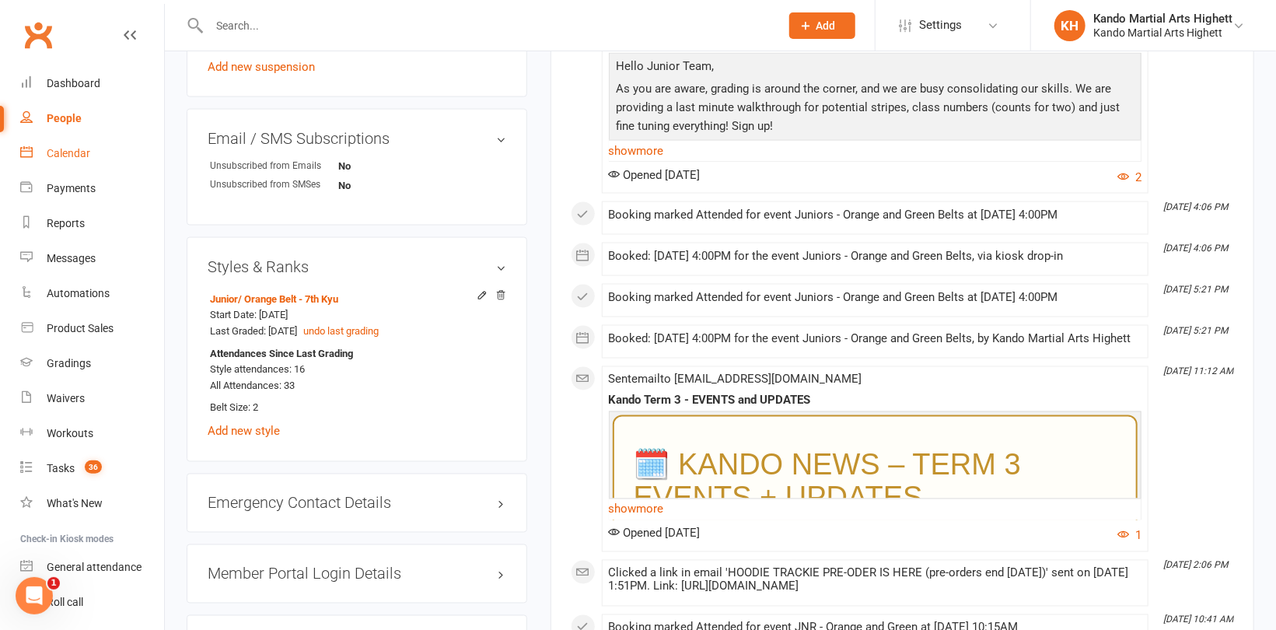
click at [77, 153] on div "Calendar" at bounding box center [69, 153] width 44 height 12
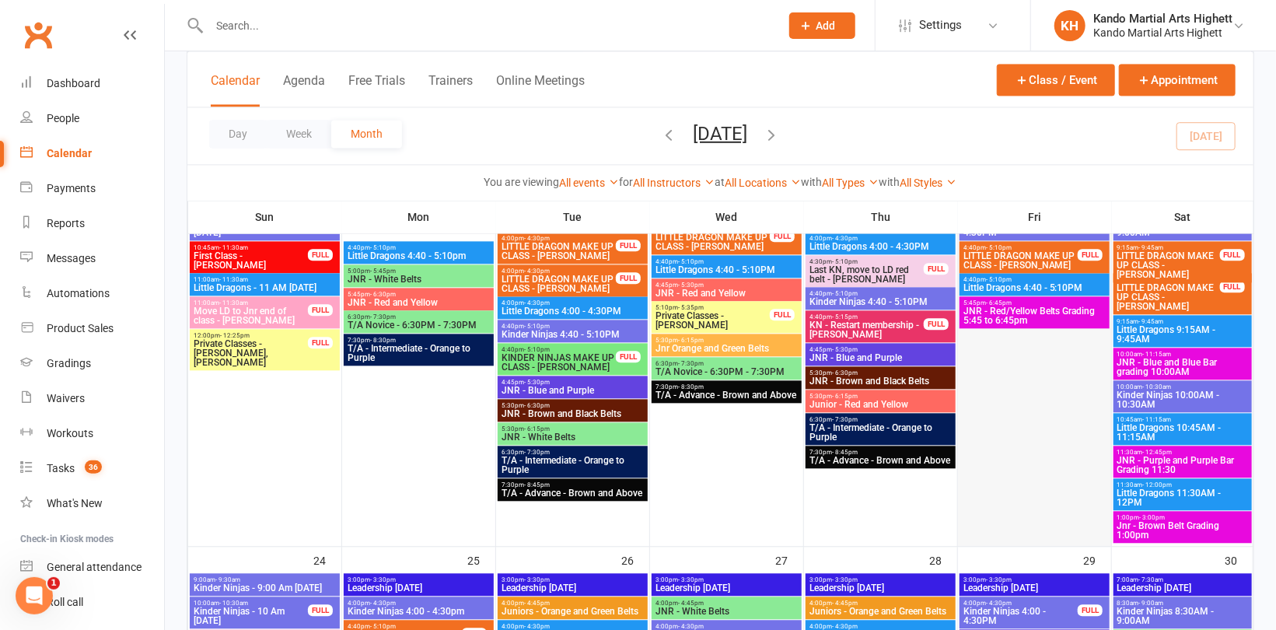
scroll to position [1788, 0]
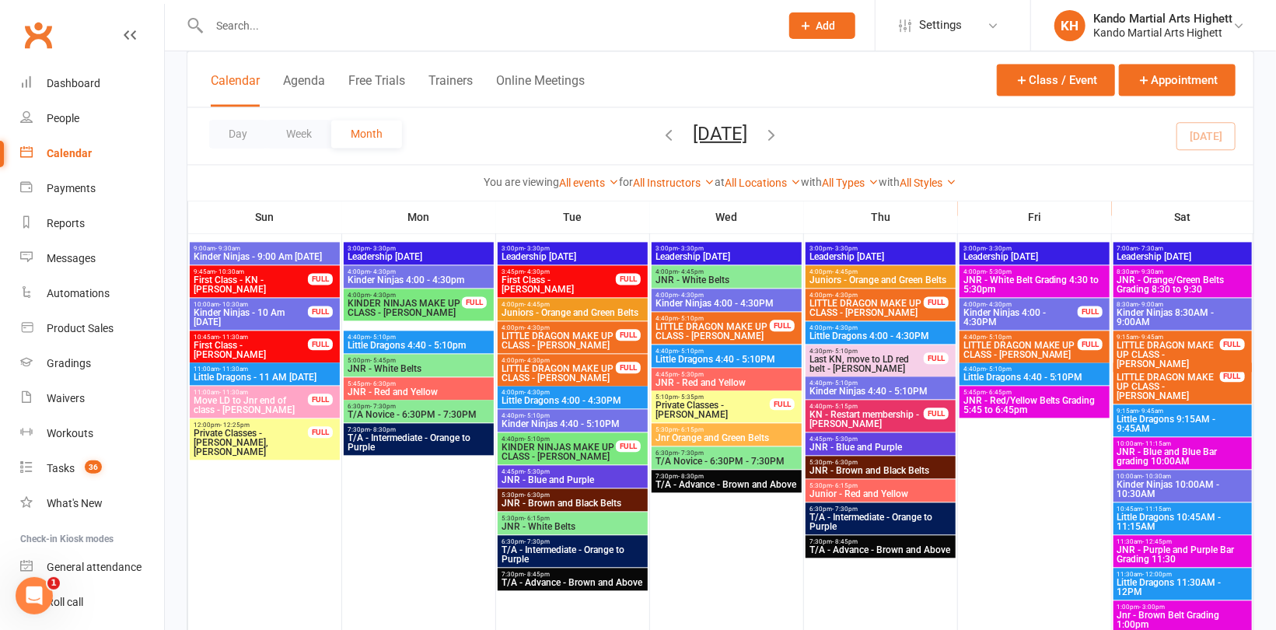
click at [1060, 405] on span "JNR - Red/Yellow Belts Grading 5:45 to 6:45pm" at bounding box center [1035, 405] width 144 height 19
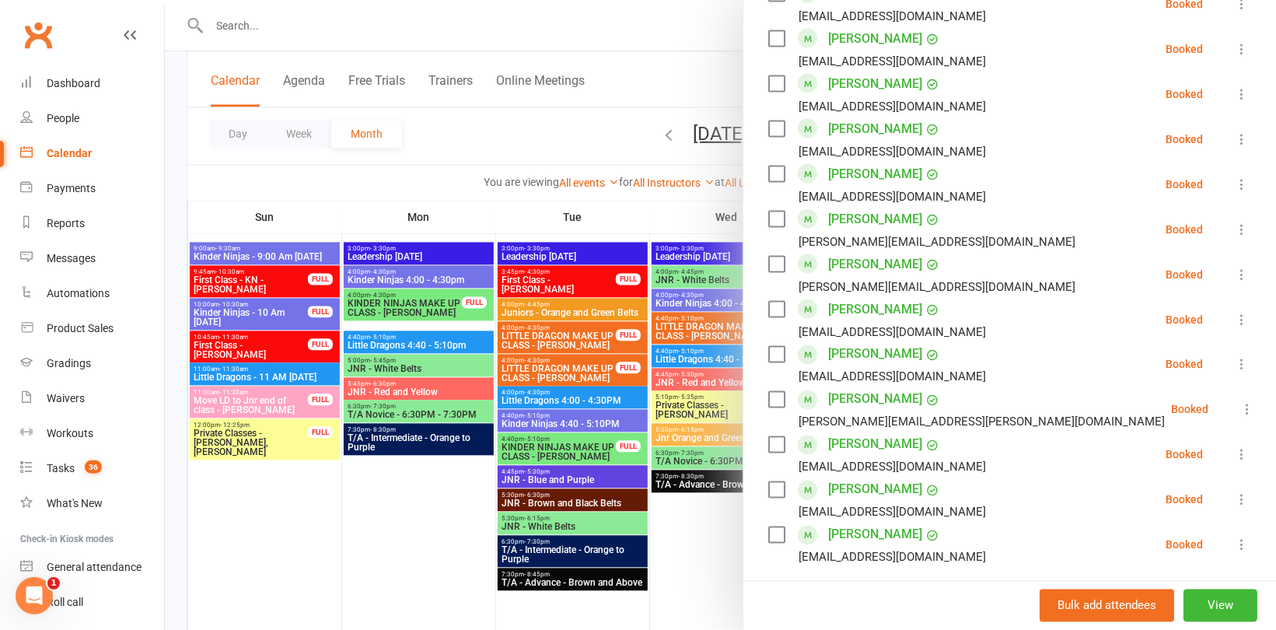
scroll to position [1322, 0]
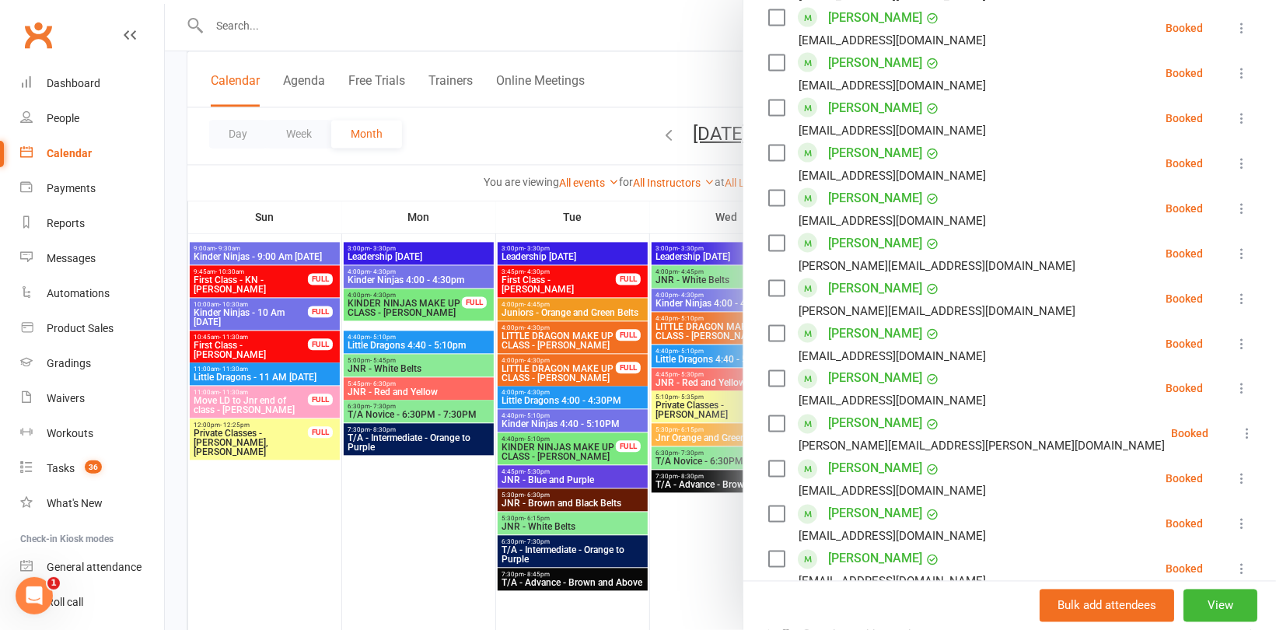
click at [1234, 389] on icon at bounding box center [1242, 389] width 16 height 16
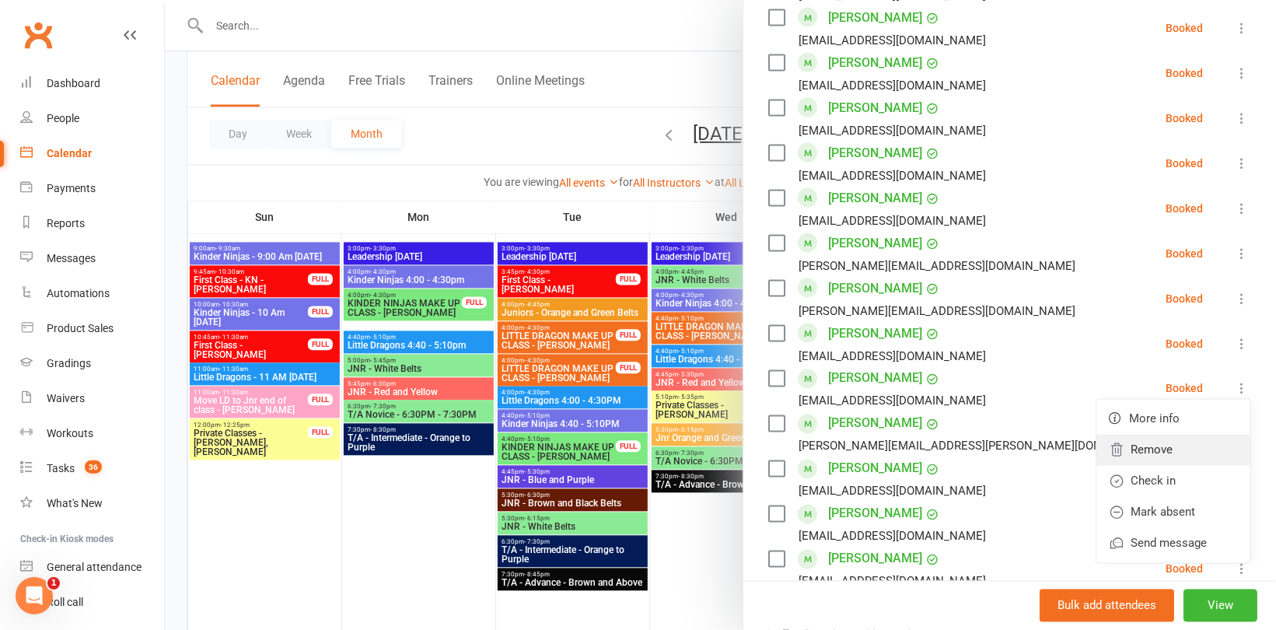
click at [1147, 448] on link "Remove" at bounding box center [1173, 450] width 154 height 31
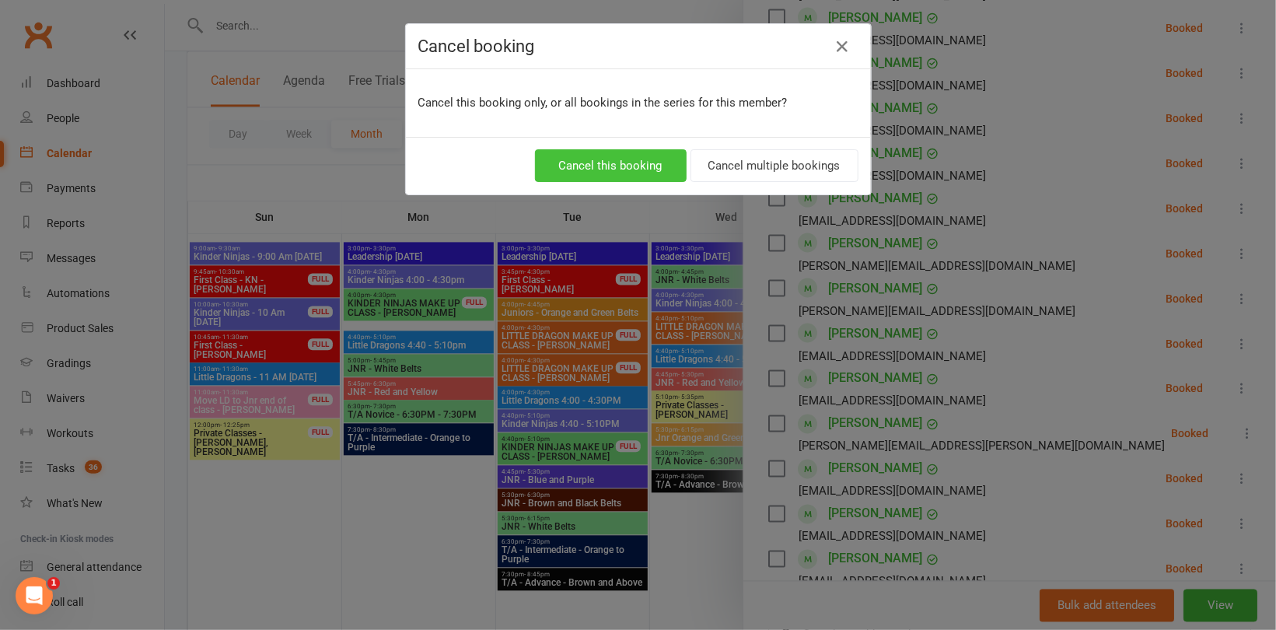
click at [641, 166] on button "Cancel this booking" at bounding box center [611, 165] width 152 height 33
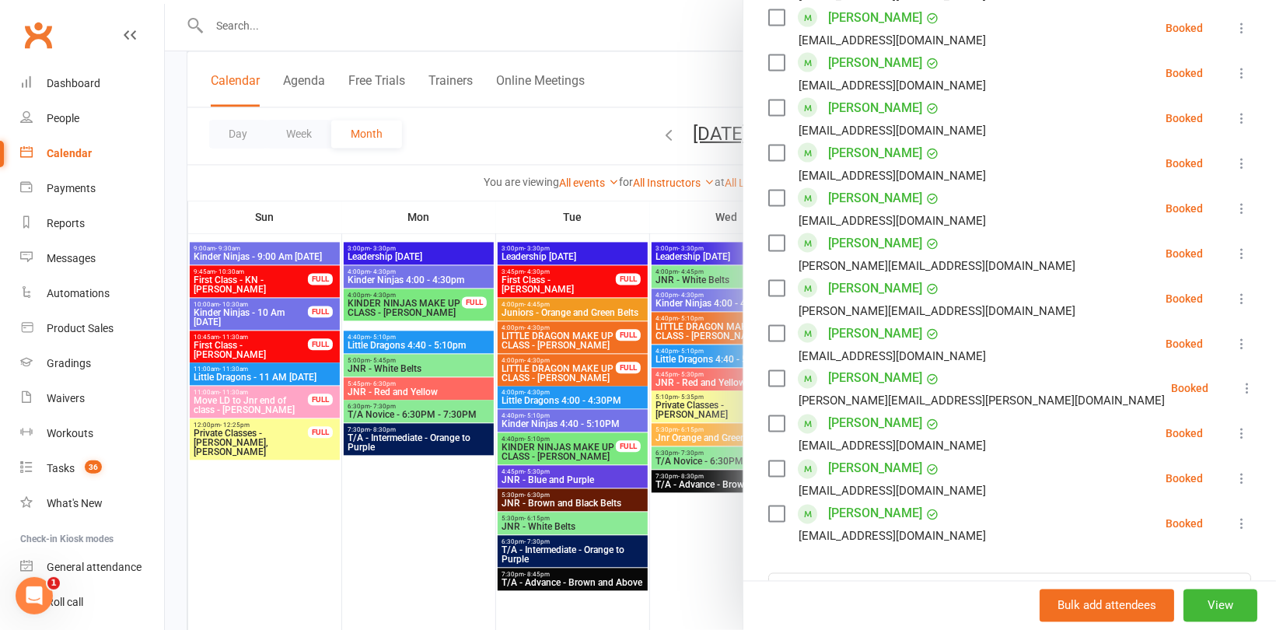
click at [461, 159] on div at bounding box center [720, 315] width 1111 height 630
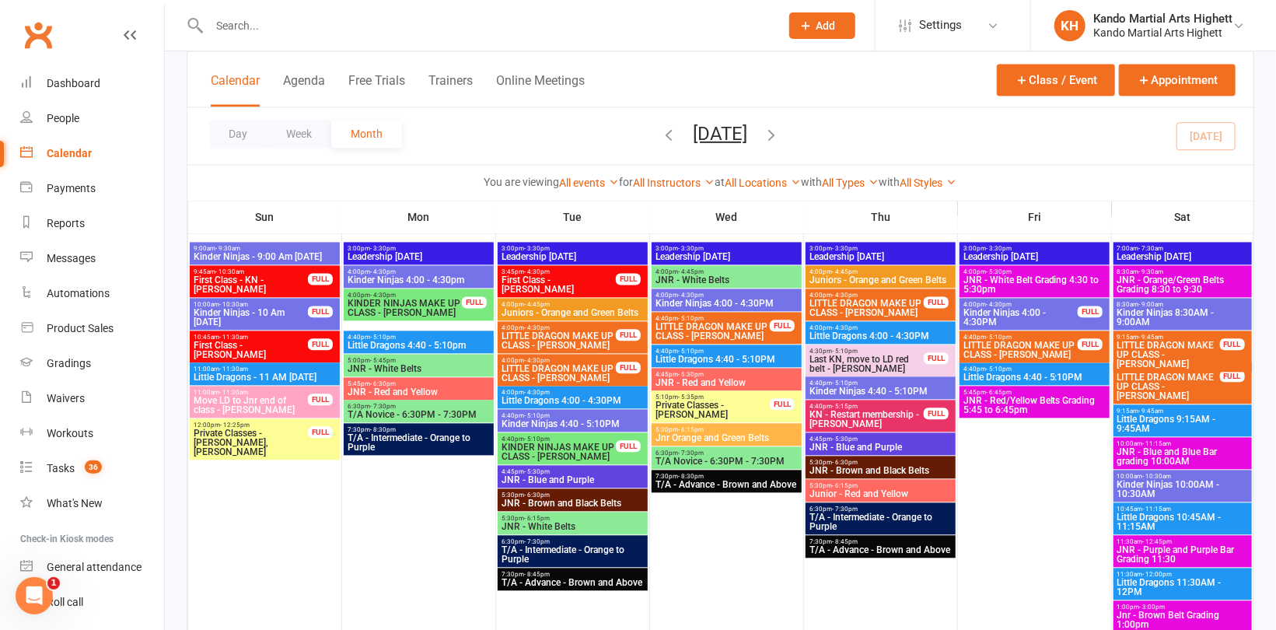
click at [1156, 278] on span "JNR - Orange/Green Belts Grading 8:30 to 9:30" at bounding box center [1182, 284] width 132 height 19
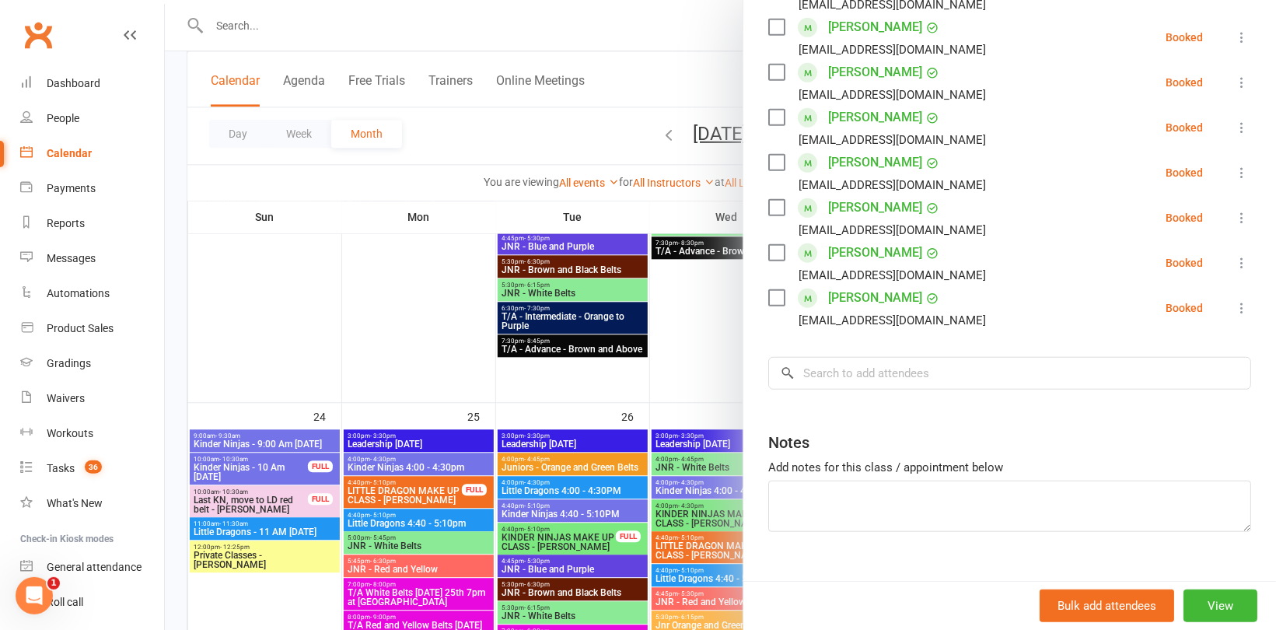
scroll to position [527, 0]
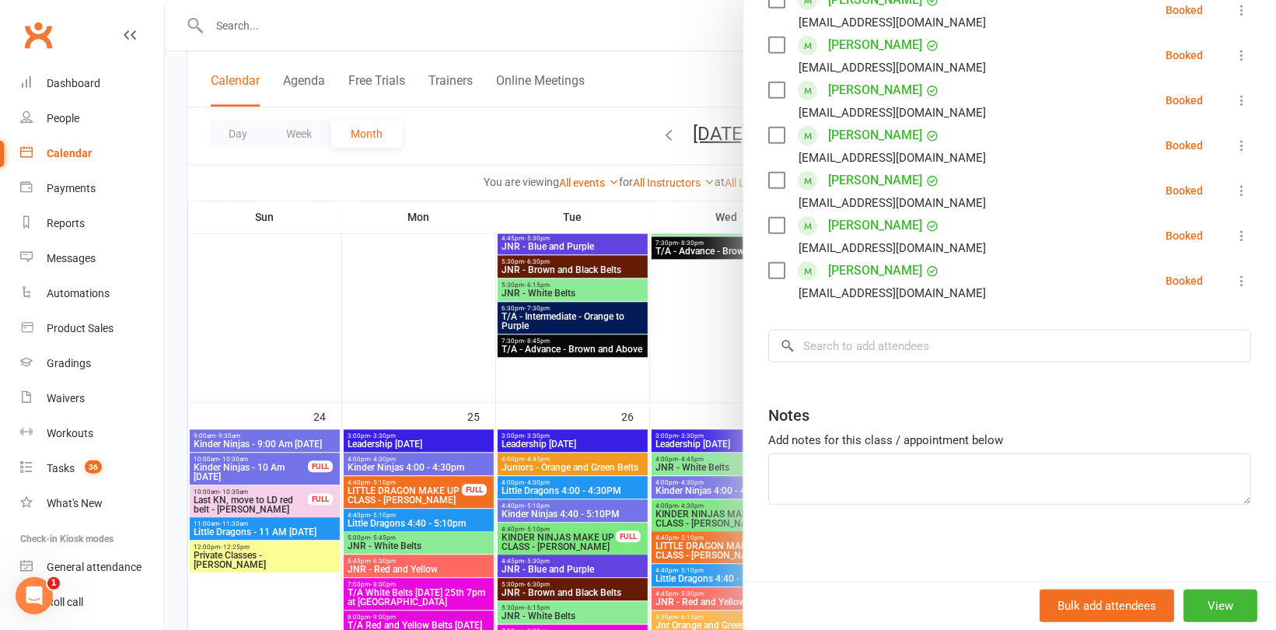
click at [816, 331] on div "Class kiosk mode Roll call 8:30 AM - 9:30 AM, Saturday, August, 23, 2025 with K…" at bounding box center [1009, 60] width 533 height 1043
click at [797, 346] on input "search" at bounding box center [1009, 346] width 483 height 33
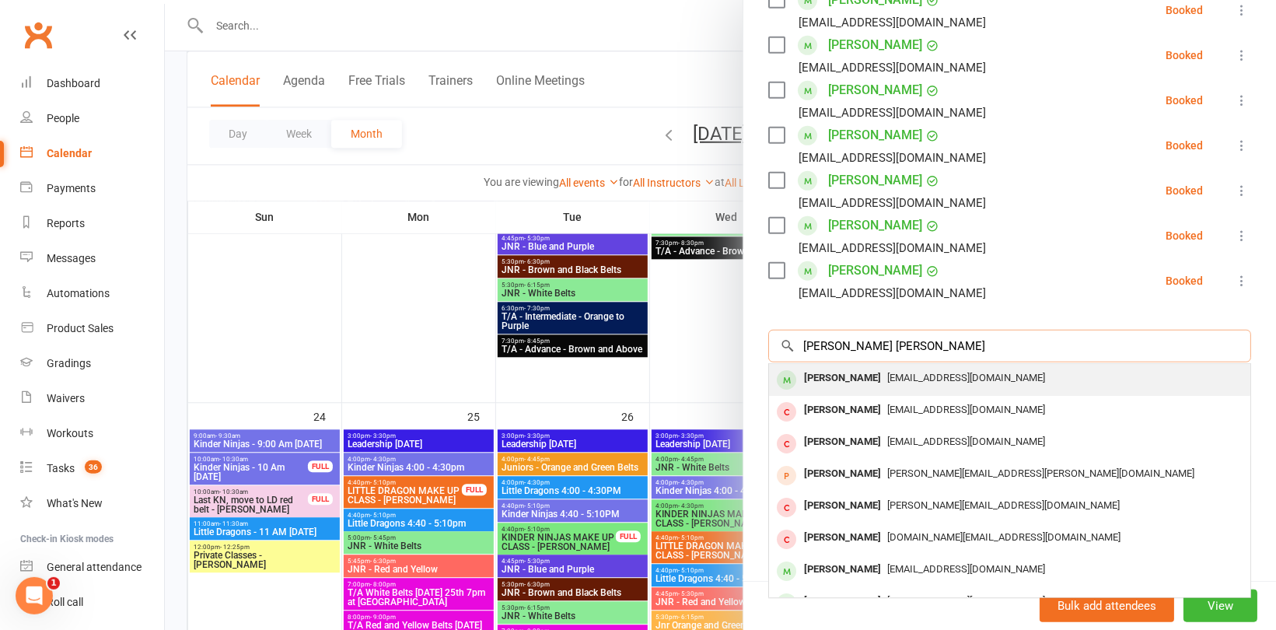
type input "amelia tarl"
click at [830, 374] on div "[PERSON_NAME]" at bounding box center [842, 378] width 89 height 23
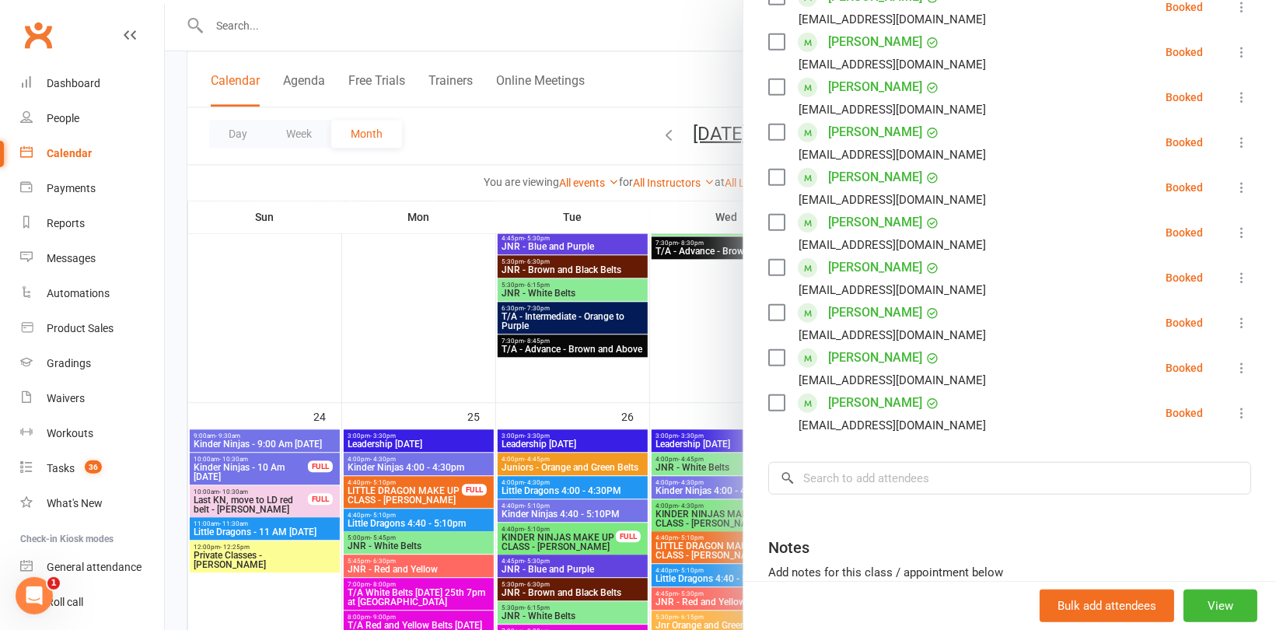
scroll to position [467, 0]
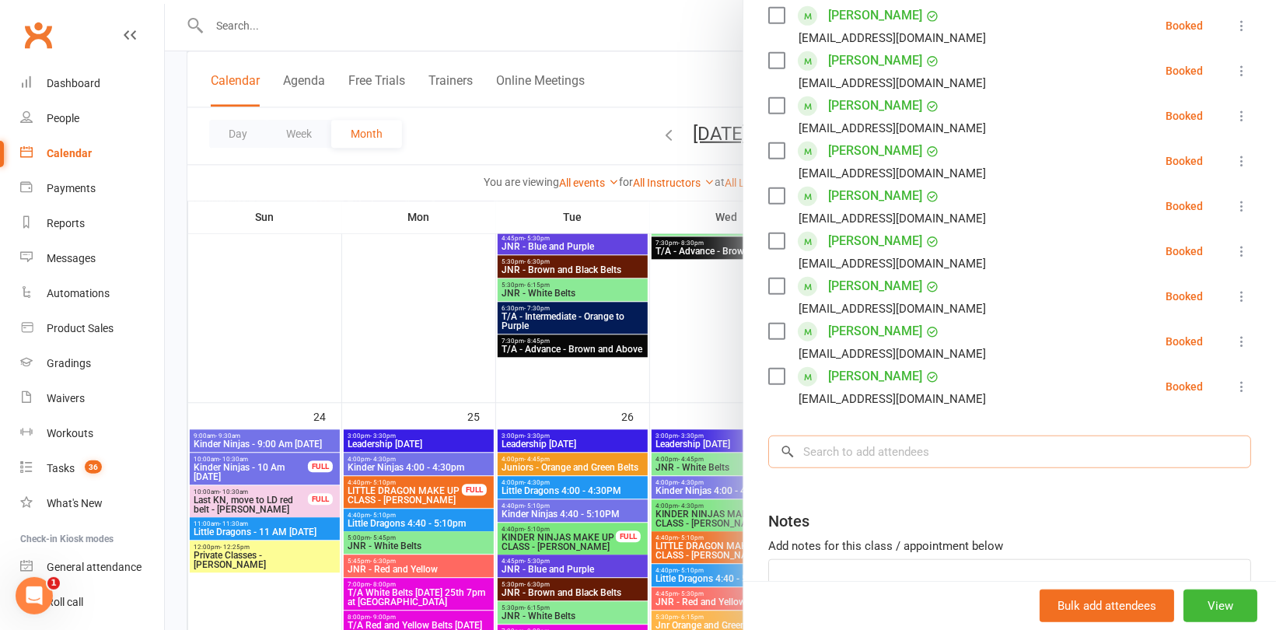
click at [854, 459] on input "search" at bounding box center [1009, 451] width 483 height 33
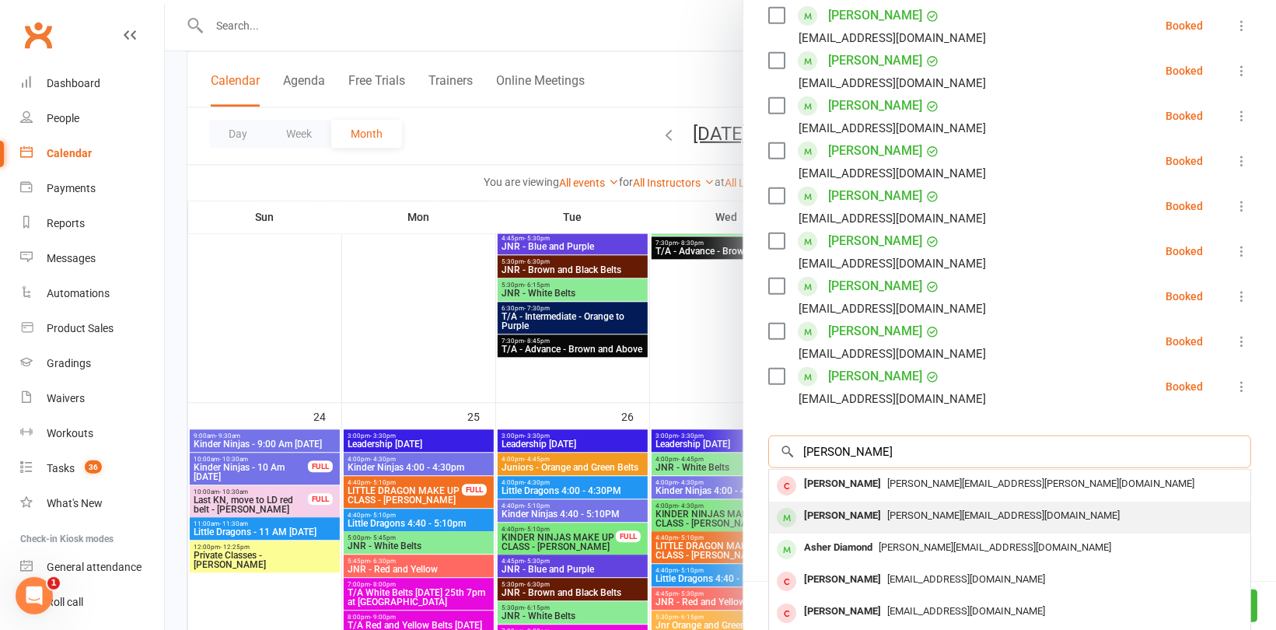
type input "christopher"
click at [876, 515] on div "[PERSON_NAME]" at bounding box center [842, 516] width 89 height 23
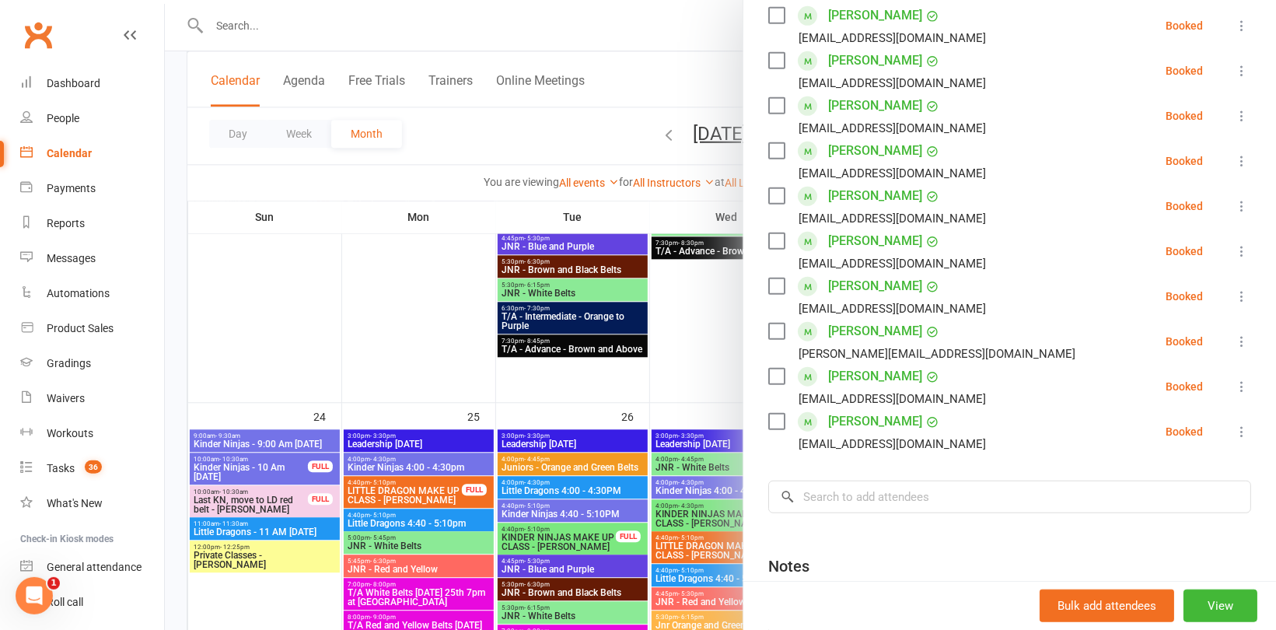
click at [449, 237] on div at bounding box center [720, 315] width 1111 height 630
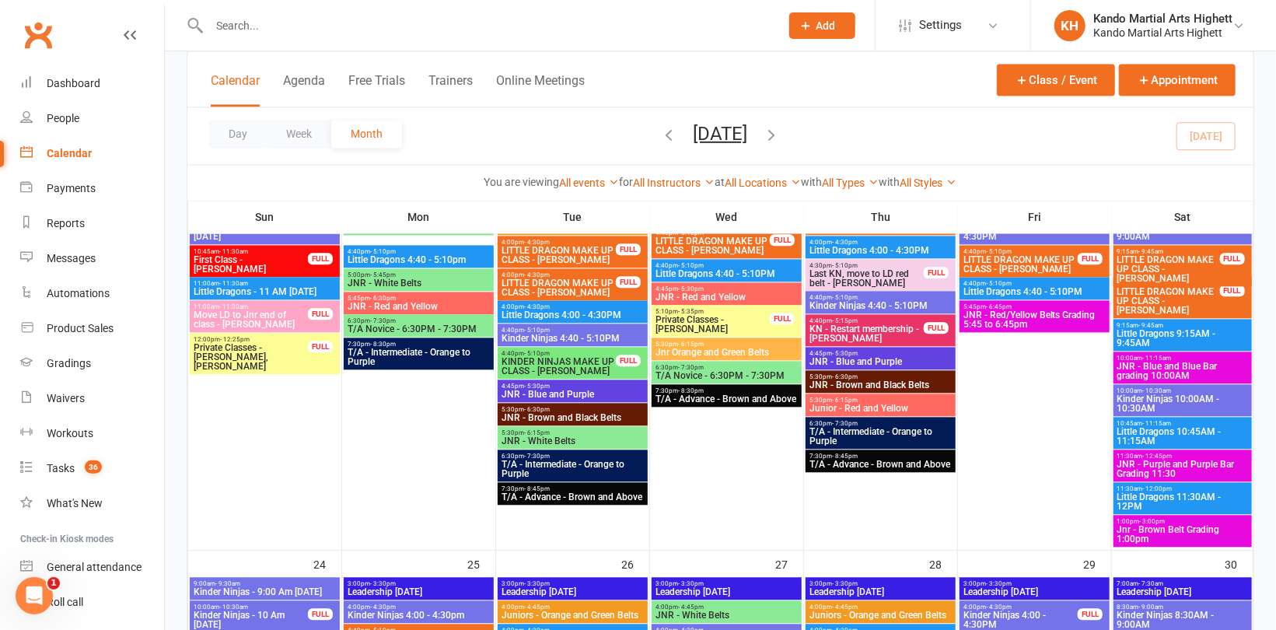
scroll to position [1866, 0]
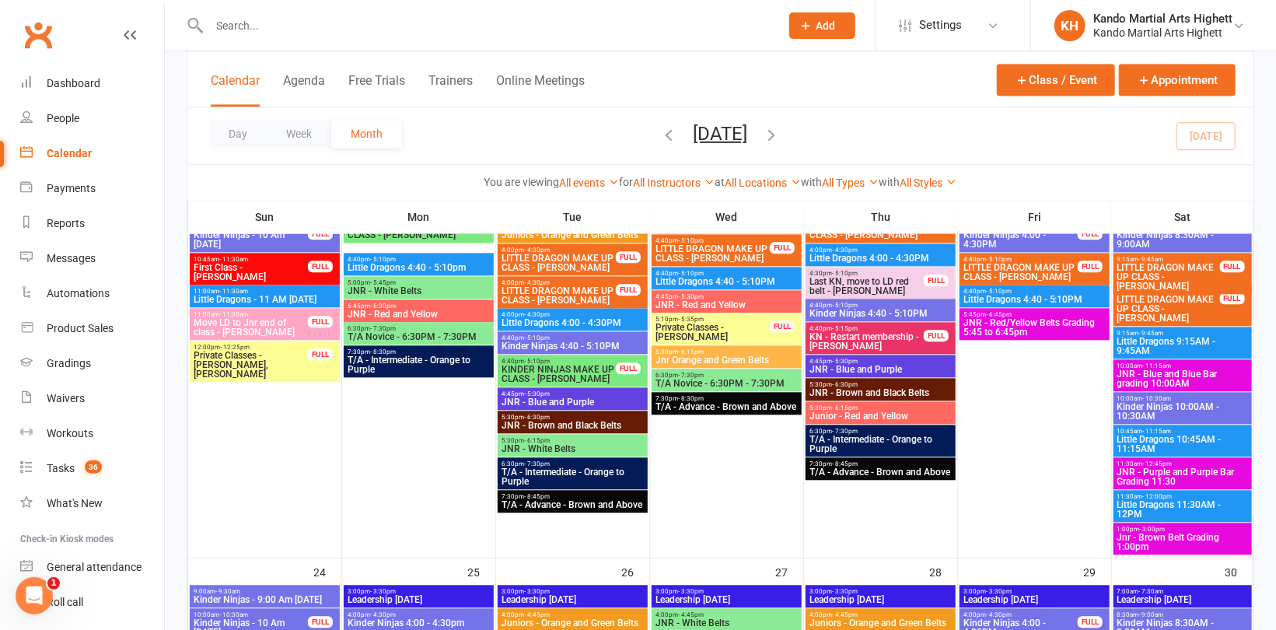
click at [1155, 369] on span "JNR - Blue and Blue Bar grading 10:00AM" at bounding box center [1182, 378] width 132 height 19
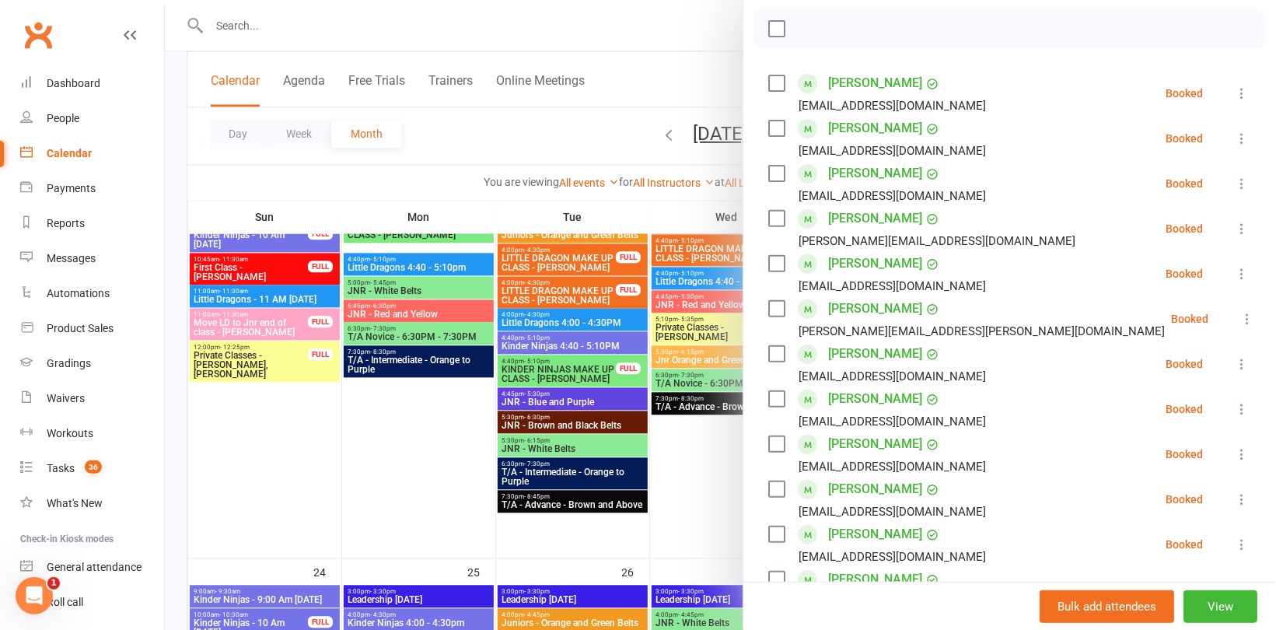
scroll to position [233, 0]
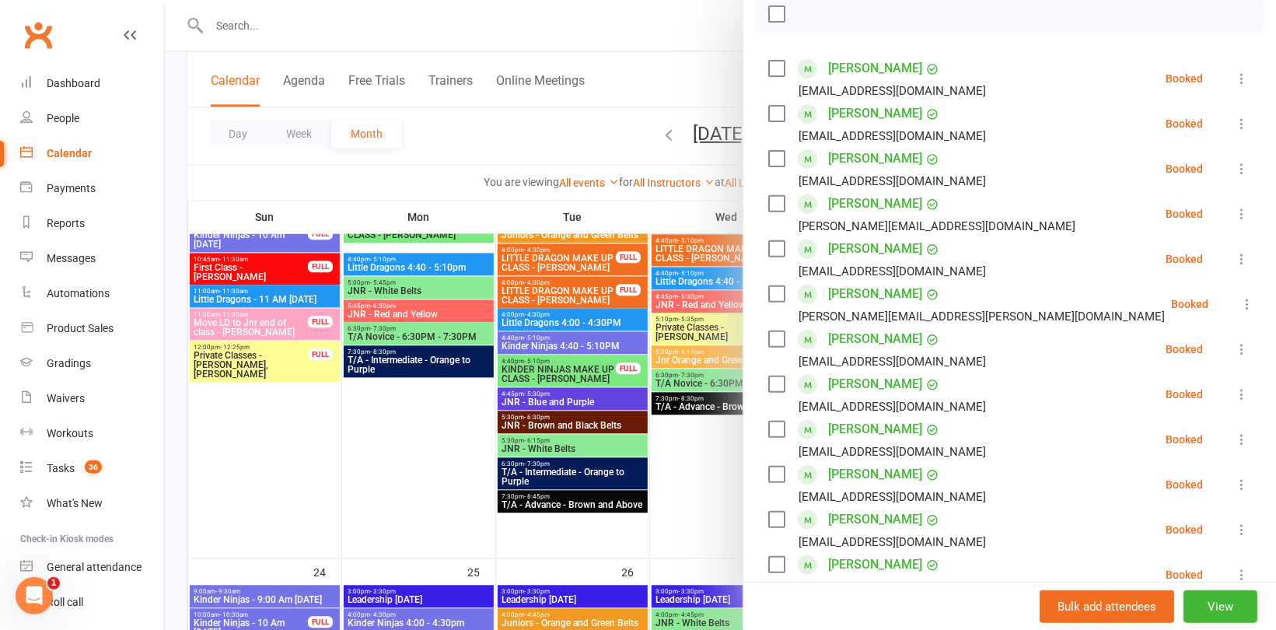
click at [501, 135] on div at bounding box center [720, 315] width 1111 height 630
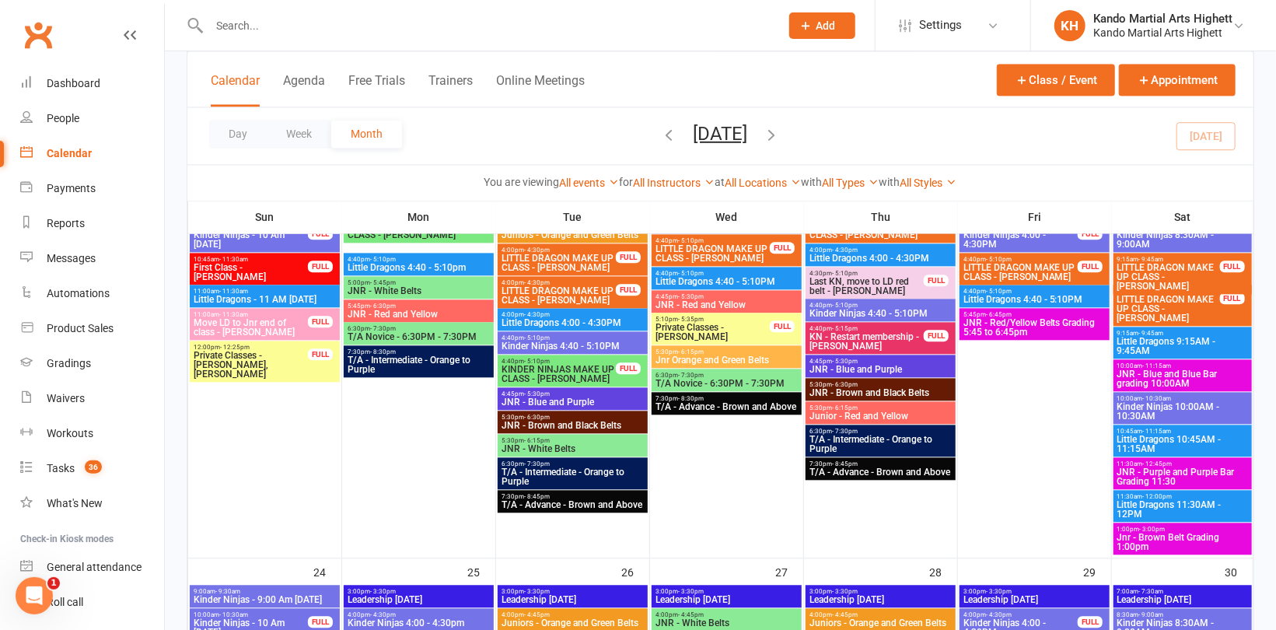
click at [1204, 382] on span "JNR - Blue and Blue Bar grading 10:00AM" at bounding box center [1182, 378] width 132 height 19
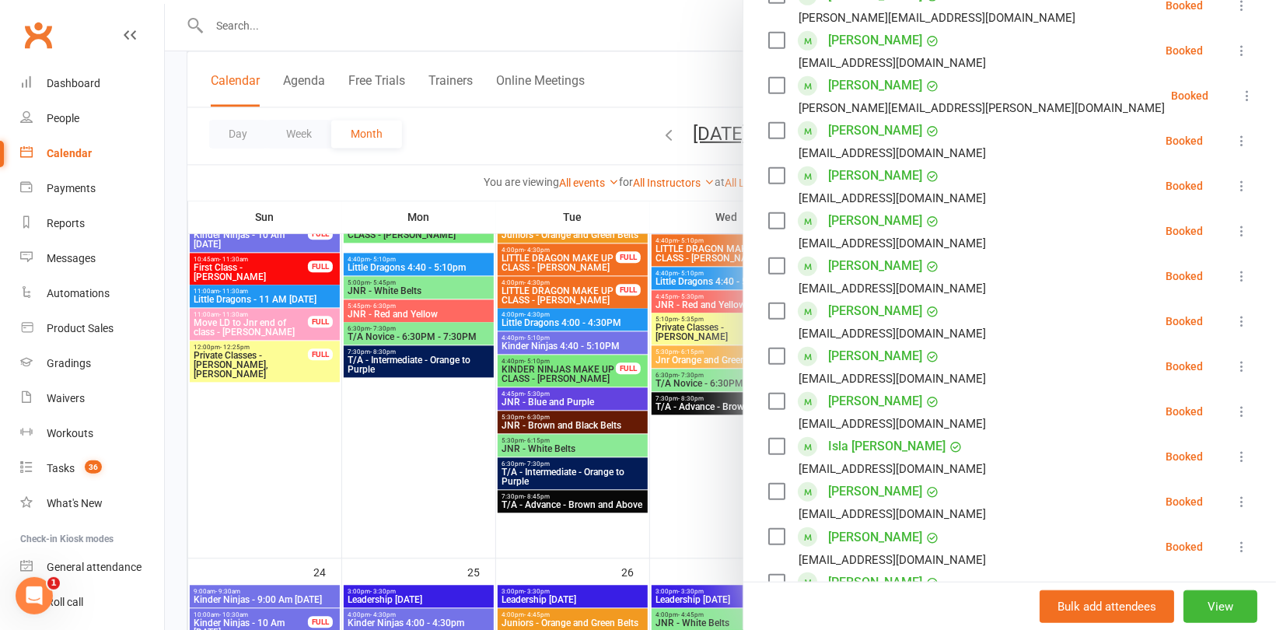
scroll to position [467, 0]
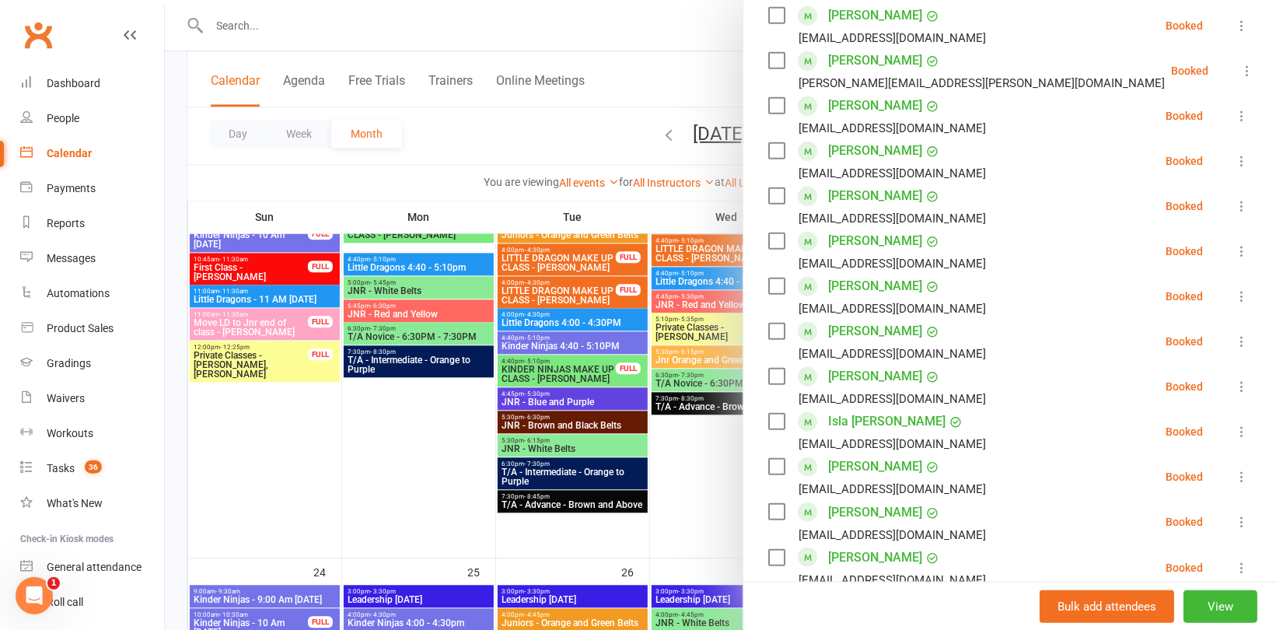
click at [1234, 202] on icon at bounding box center [1242, 206] width 16 height 16
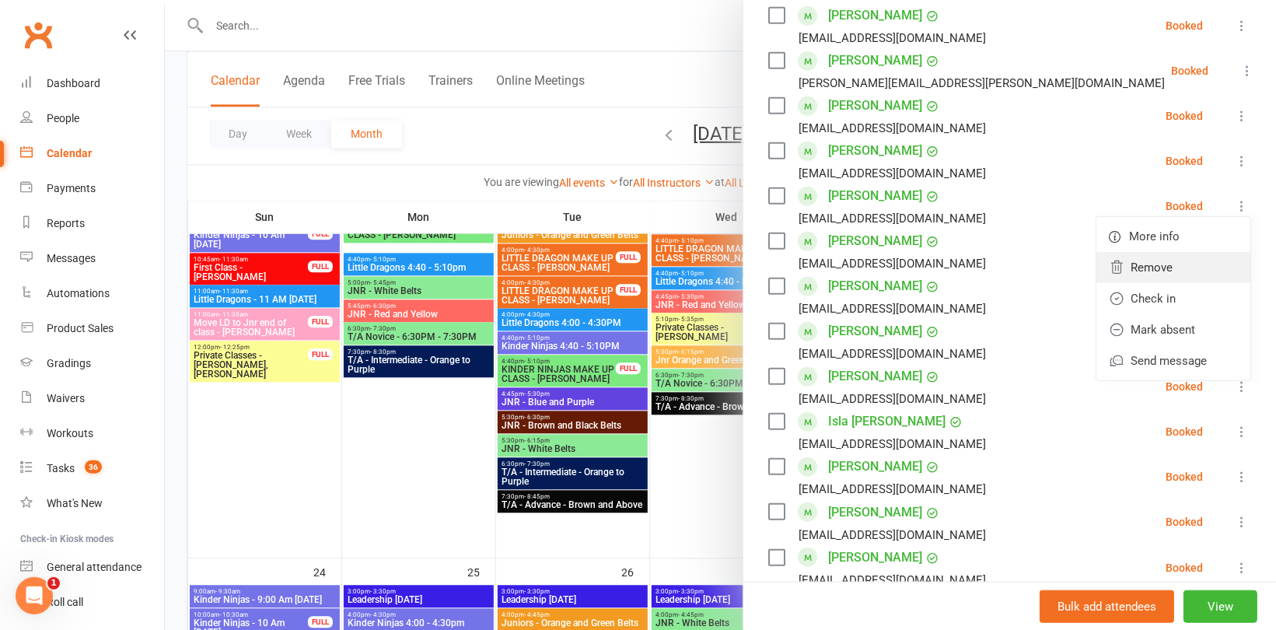
click at [1131, 267] on link "Remove" at bounding box center [1173, 267] width 154 height 31
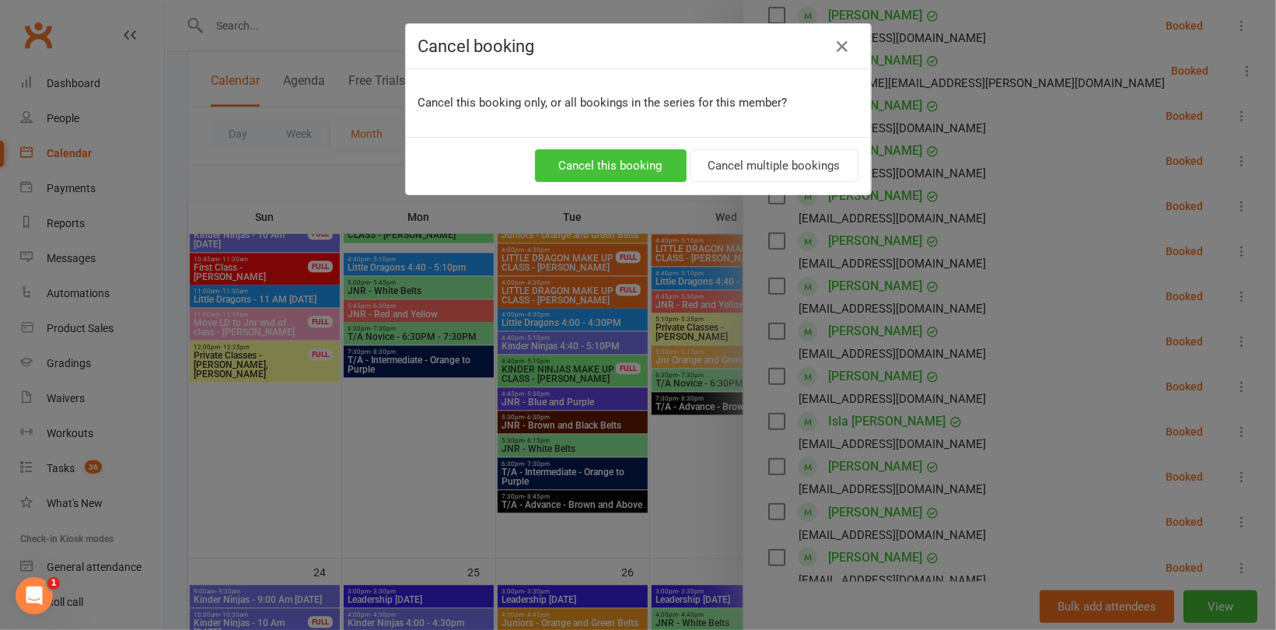
click at [610, 159] on button "Cancel this booking" at bounding box center [611, 165] width 152 height 33
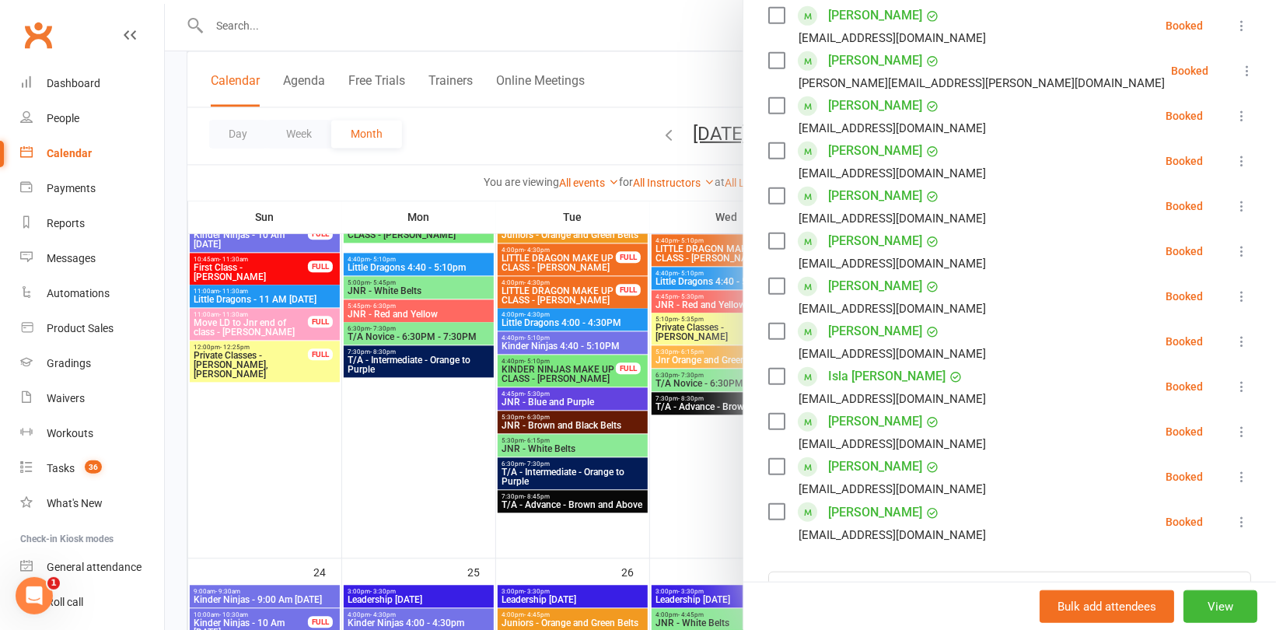
click at [610, 142] on div at bounding box center [720, 315] width 1111 height 630
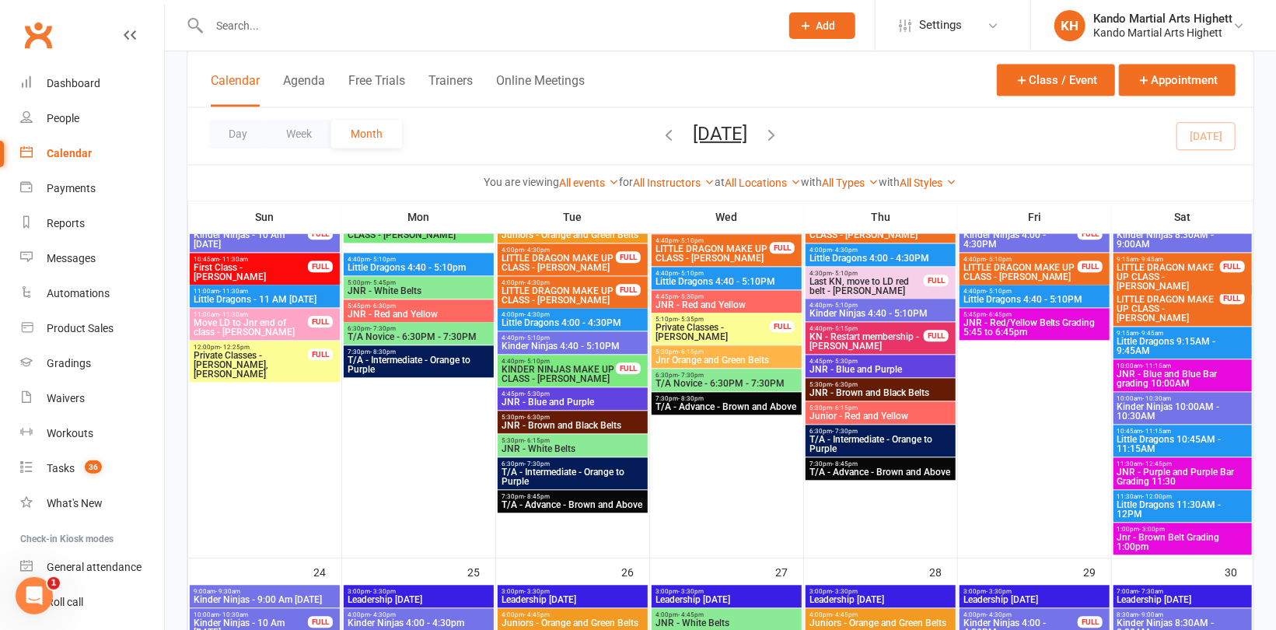
click at [1183, 543] on span "Jnr - Brown Belt Grading 1:00pm" at bounding box center [1182, 542] width 132 height 19
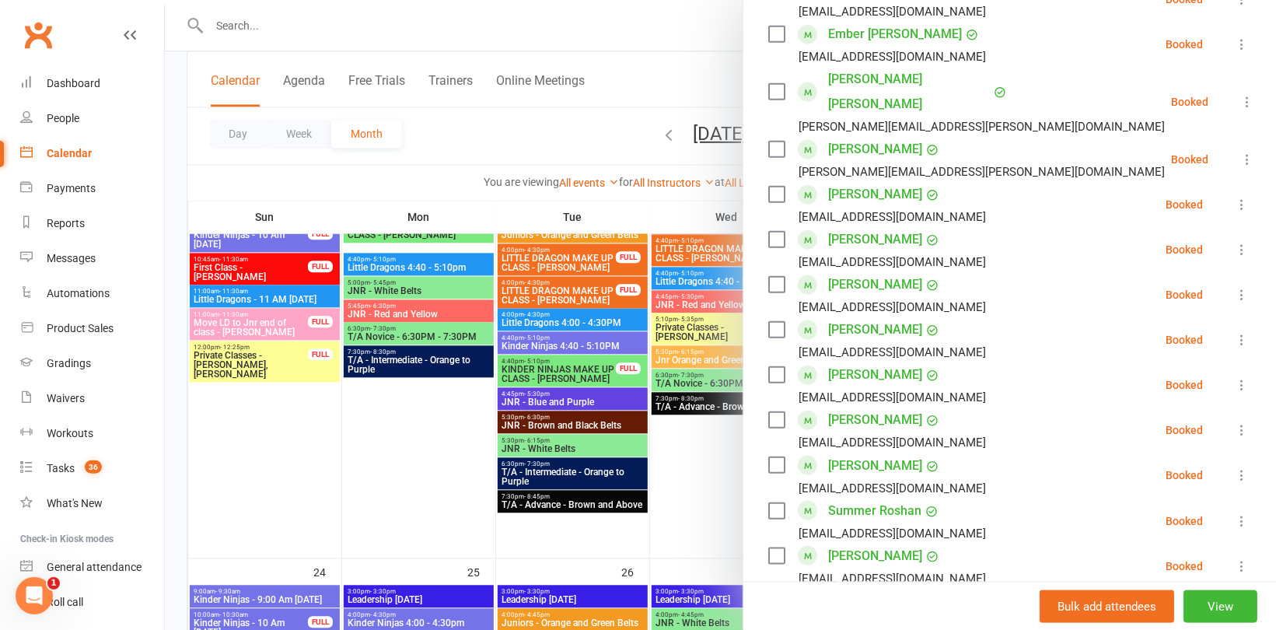
scroll to position [855, 0]
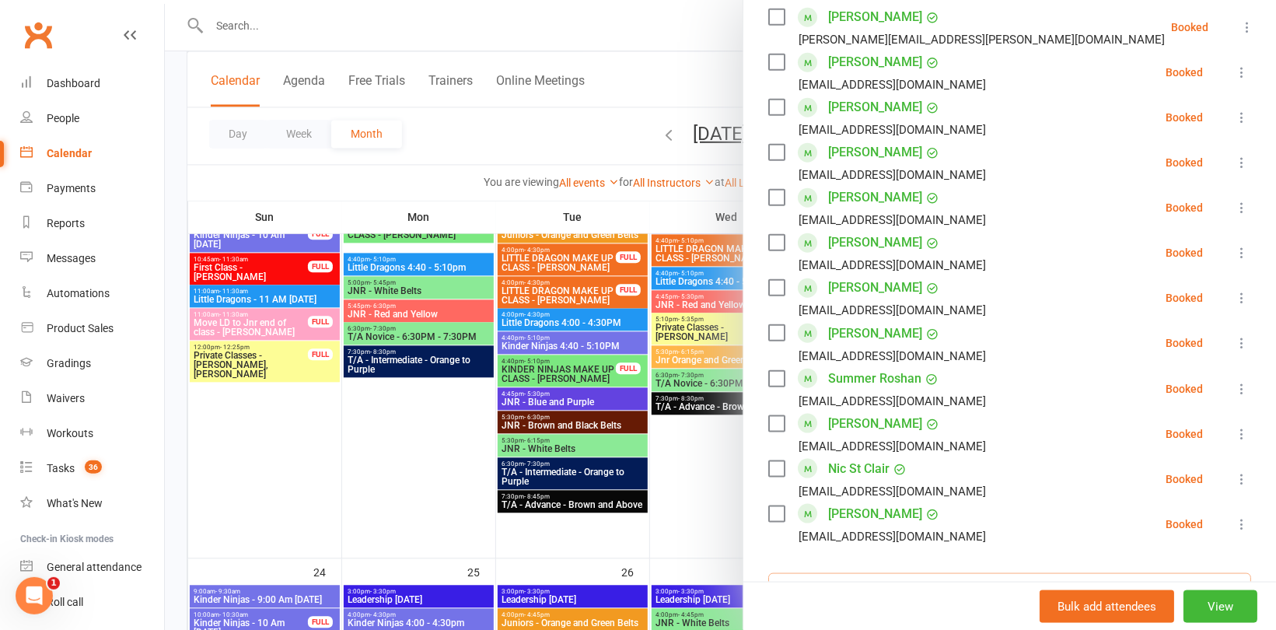
click at [850, 573] on input "search" at bounding box center [1009, 589] width 483 height 33
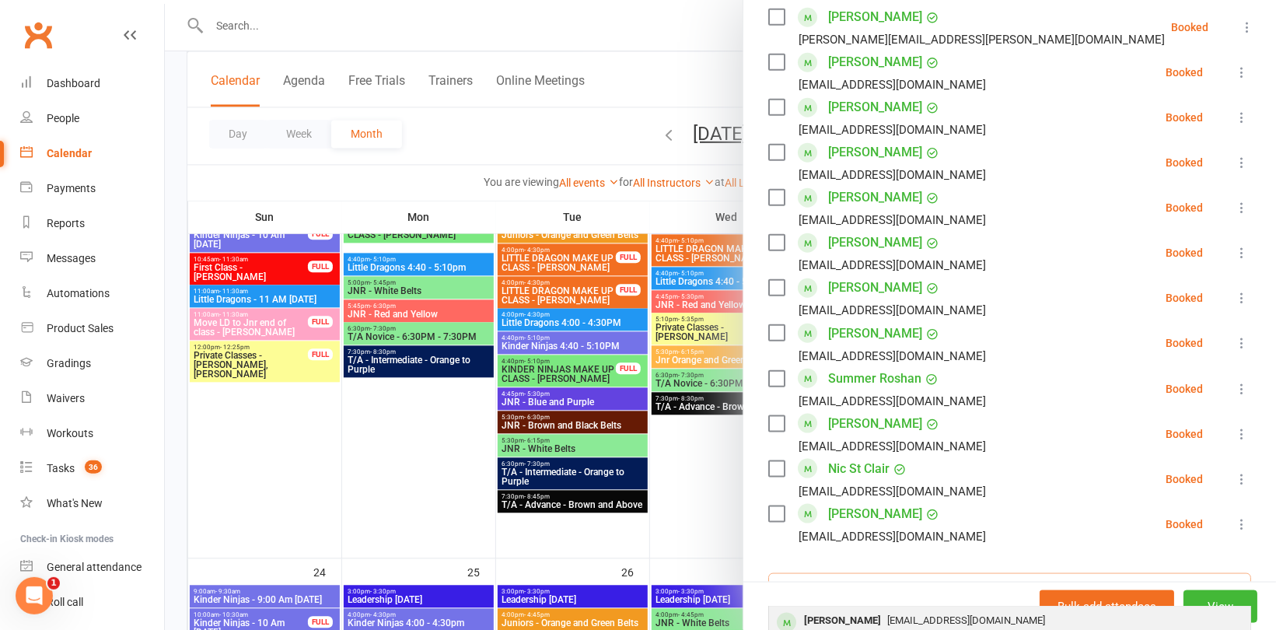
type input "[PERSON_NAME]"
click at [853, 610] on div "[PERSON_NAME]" at bounding box center [842, 621] width 89 height 23
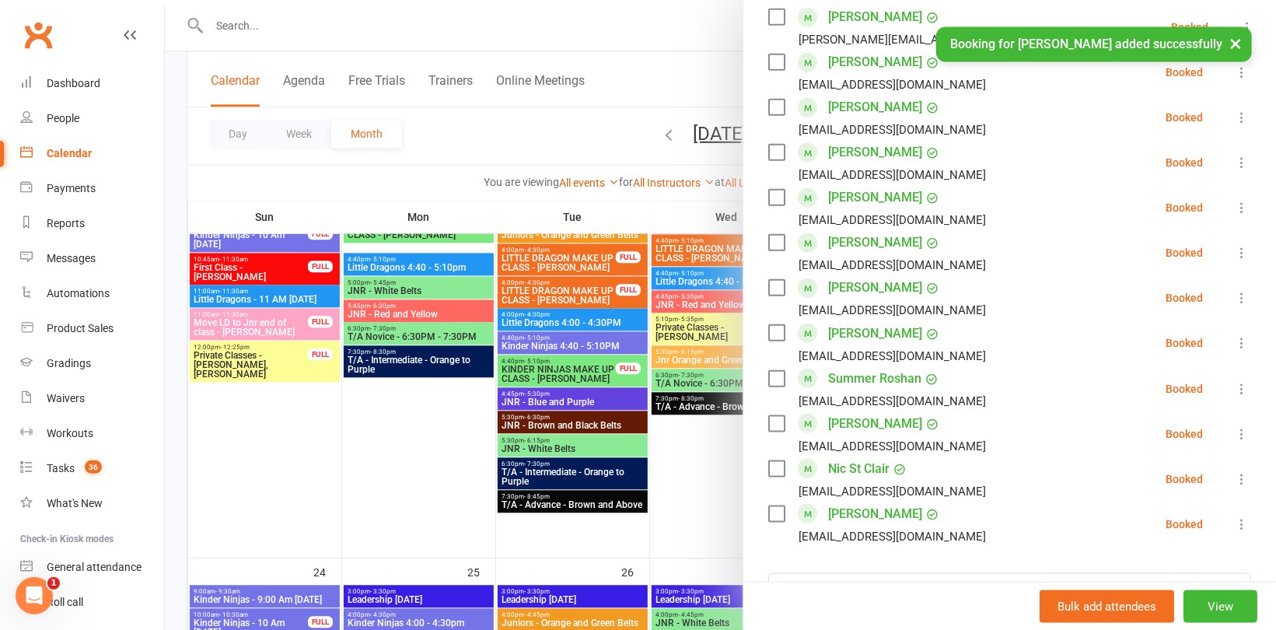
scroll to position [900, 0]
click at [654, 209] on div at bounding box center [720, 315] width 1111 height 630
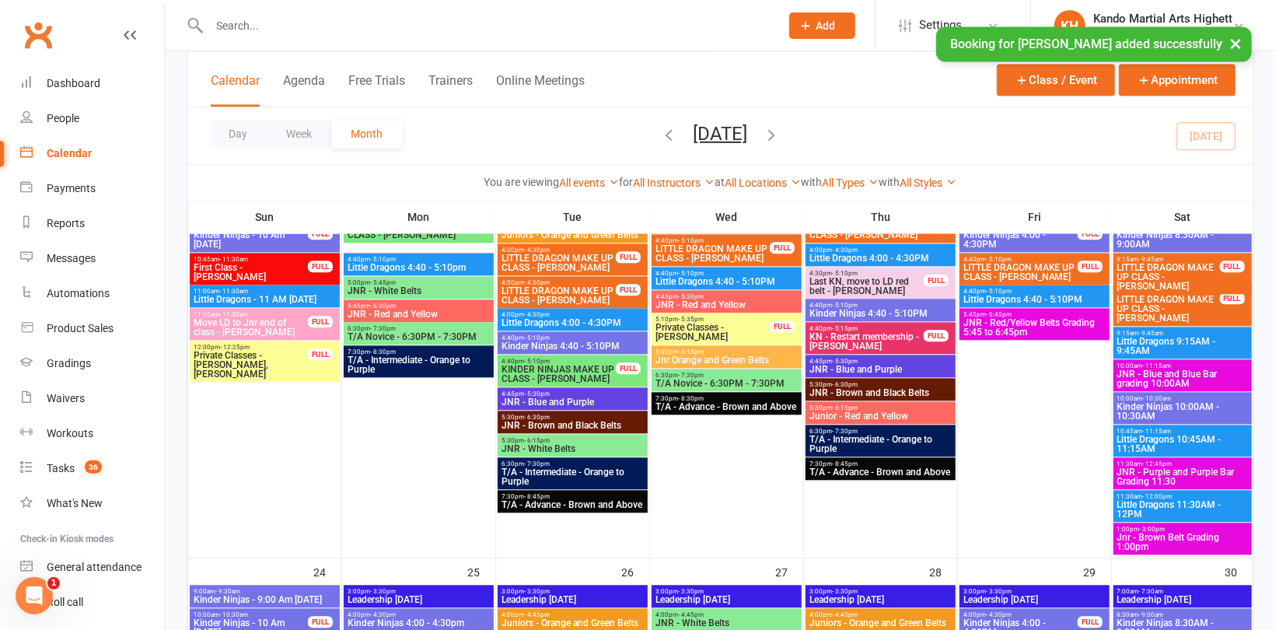
click at [1186, 369] on span "JNR - Blue and Blue Bar grading 10:00AM" at bounding box center [1182, 378] width 132 height 19
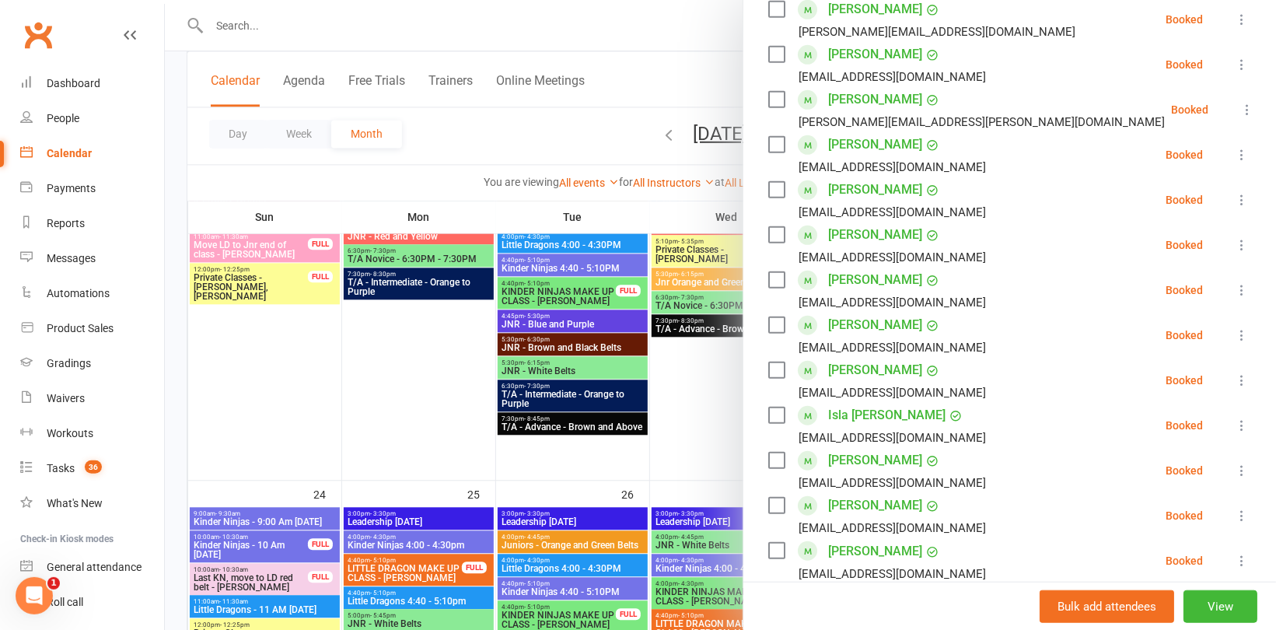
scroll to position [467, 0]
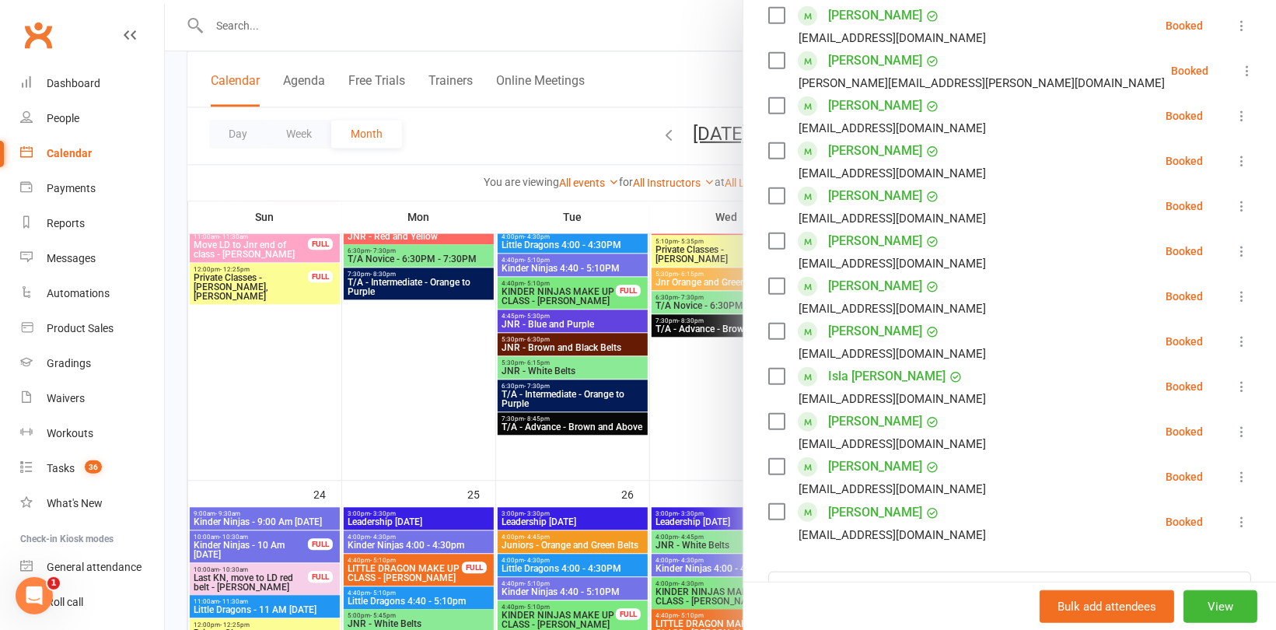
click at [1234, 430] on icon at bounding box center [1242, 432] width 16 height 16
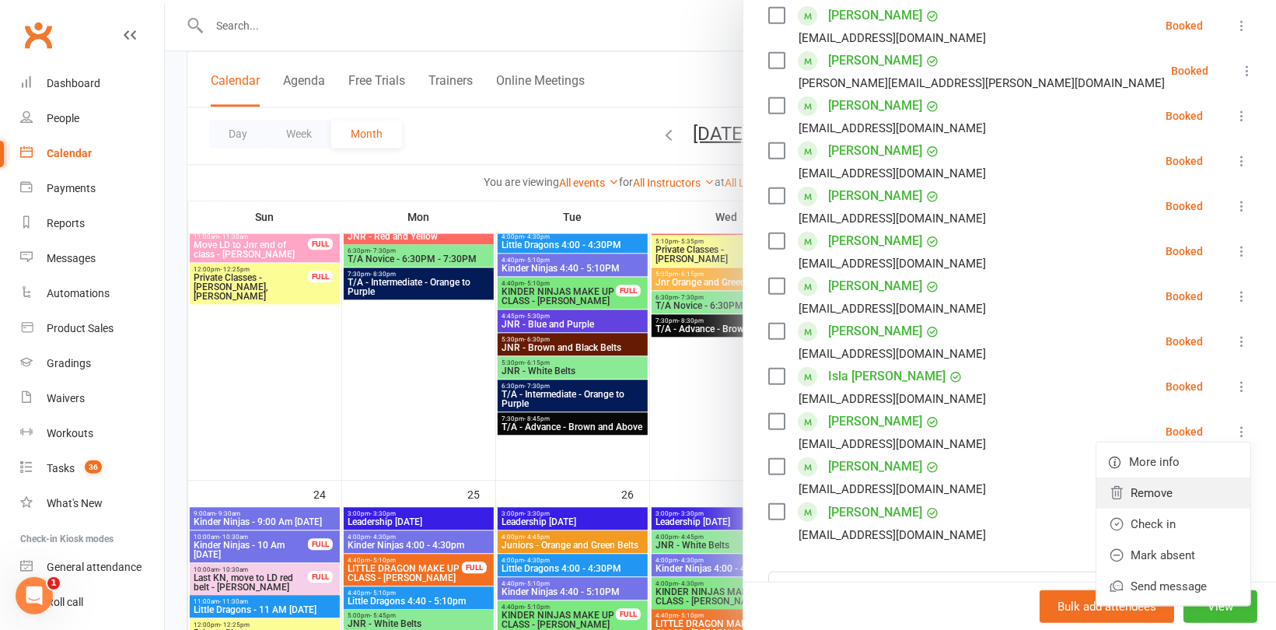
click at [1141, 498] on link "Remove" at bounding box center [1173, 492] width 154 height 31
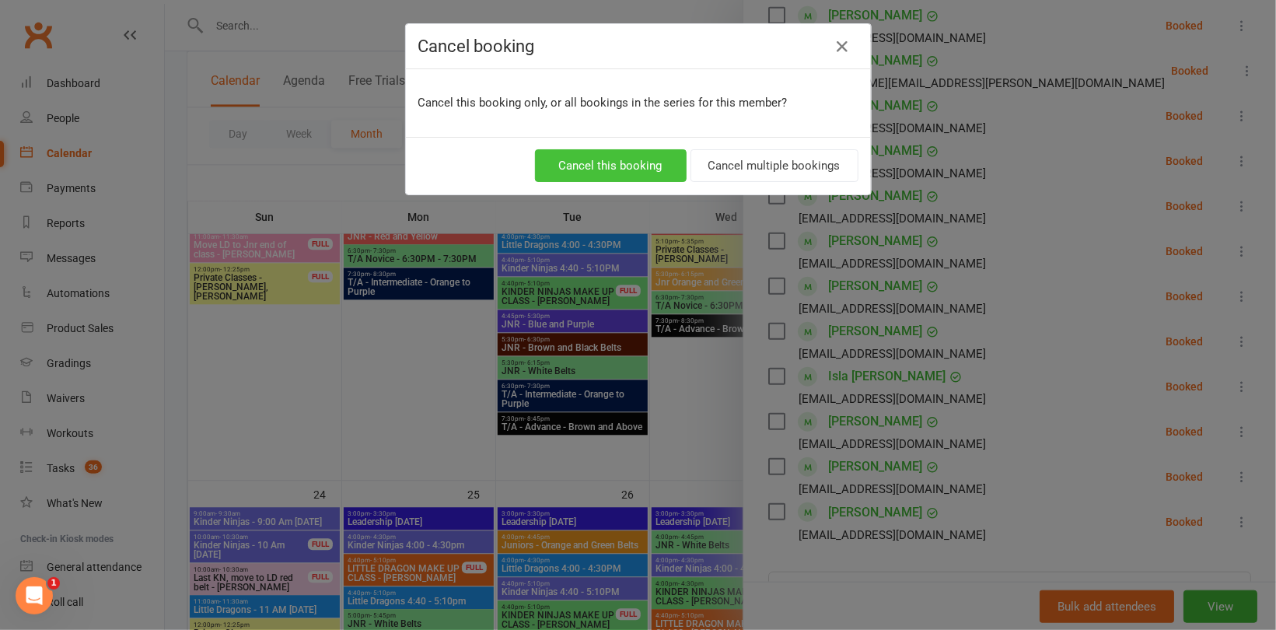
click at [633, 160] on button "Cancel this booking" at bounding box center [611, 165] width 152 height 33
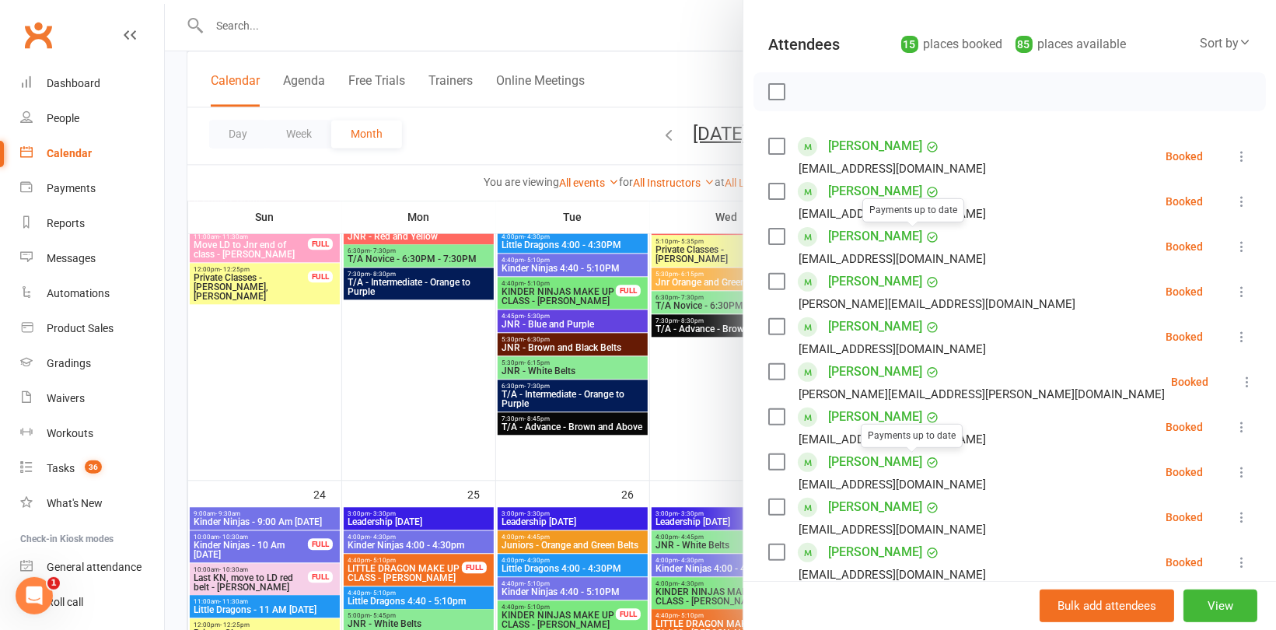
scroll to position [0, 0]
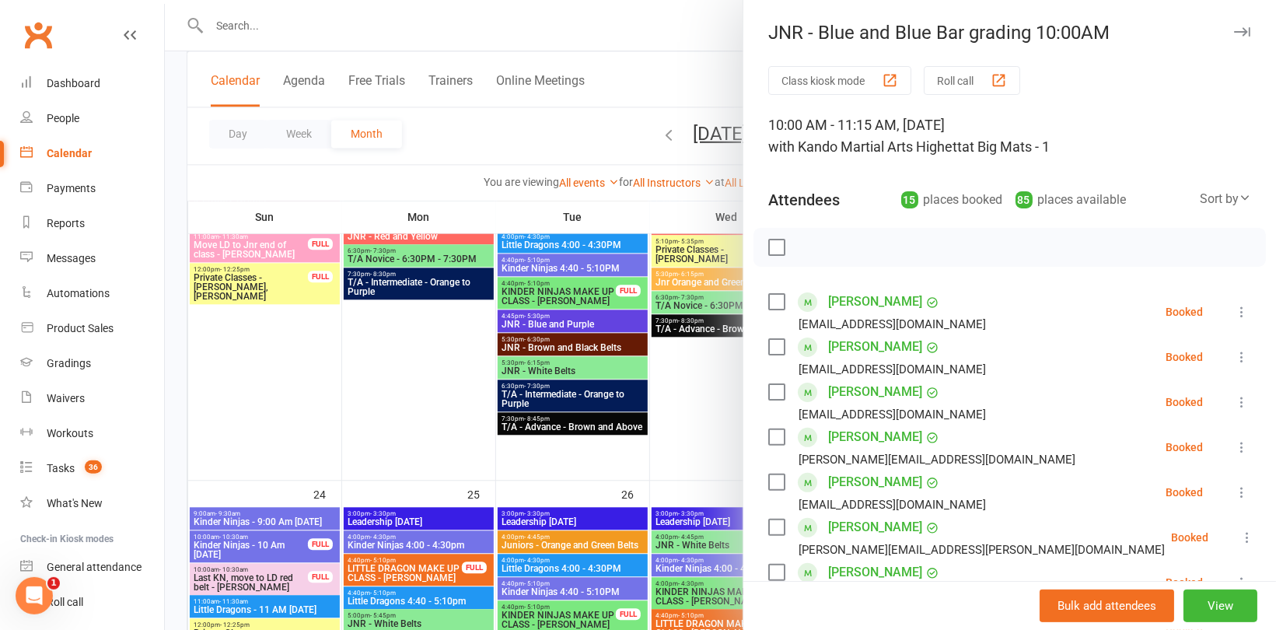
click at [590, 145] on div at bounding box center [720, 315] width 1111 height 630
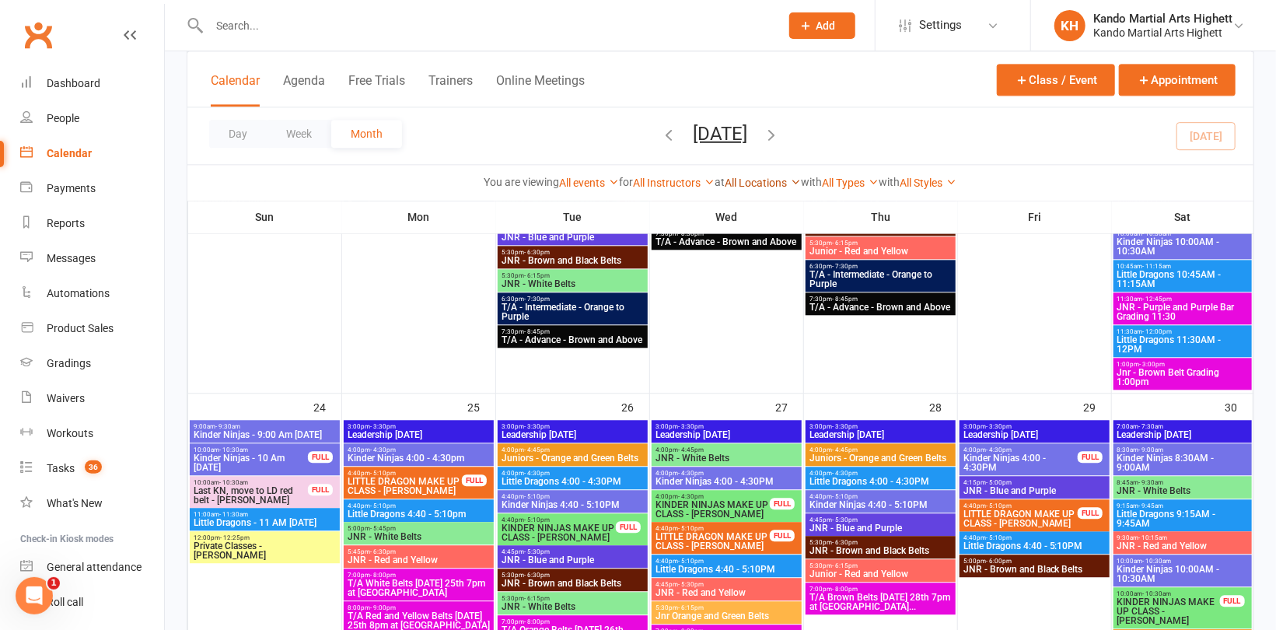
scroll to position [2099, 0]
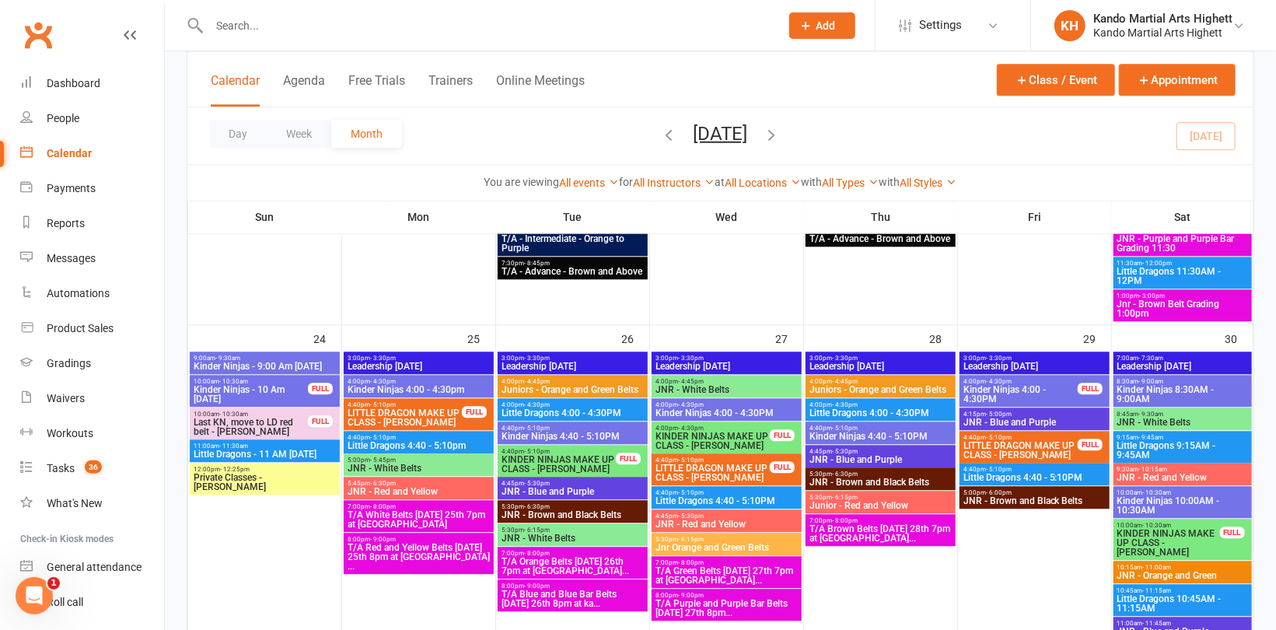
click at [1200, 240] on span "JNR - Purple and Purple Bar Grading 11:30" at bounding box center [1182, 243] width 132 height 19
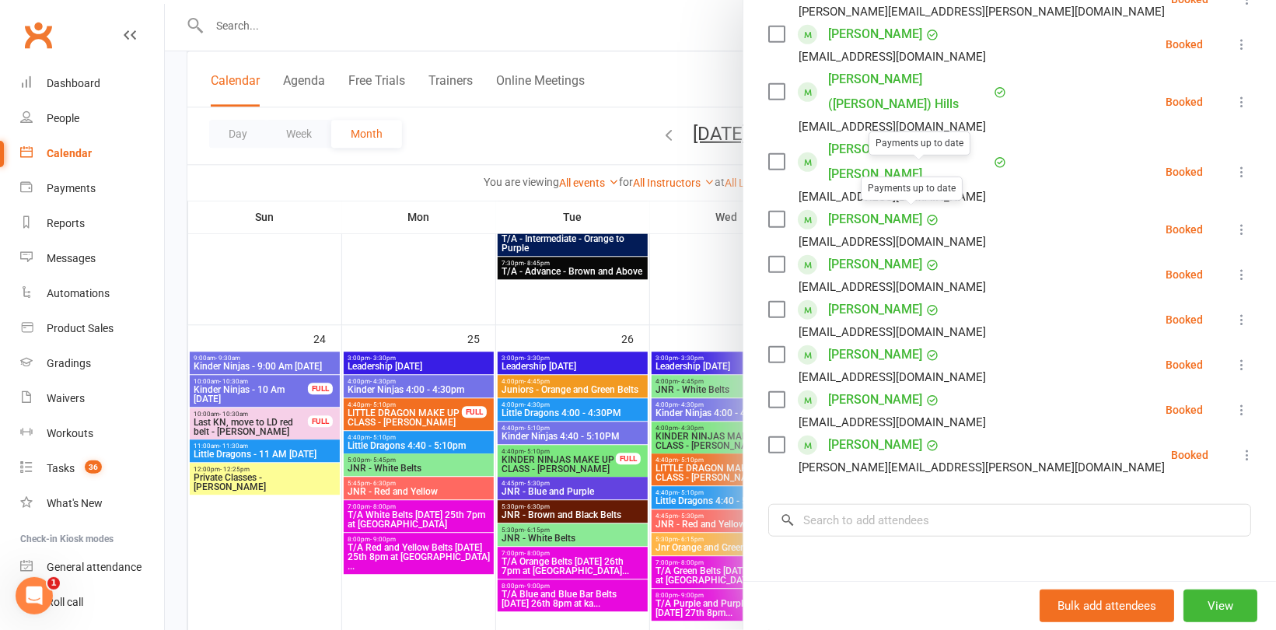
scroll to position [527, 0]
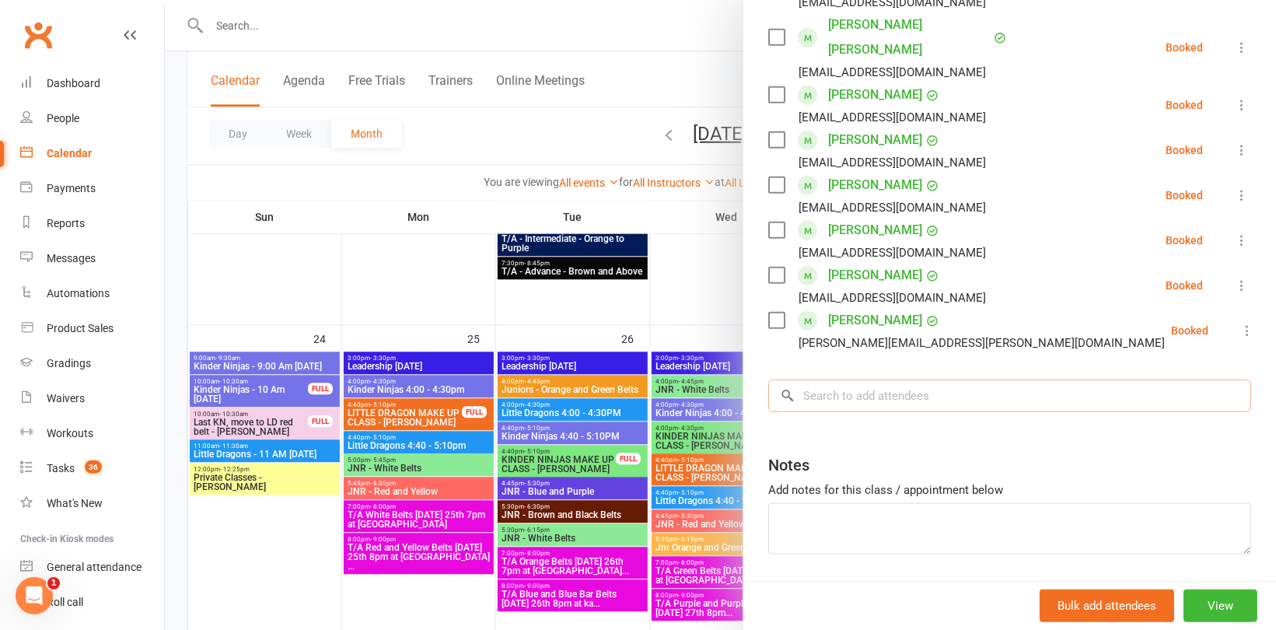
click at [875, 379] on input "search" at bounding box center [1009, 395] width 483 height 33
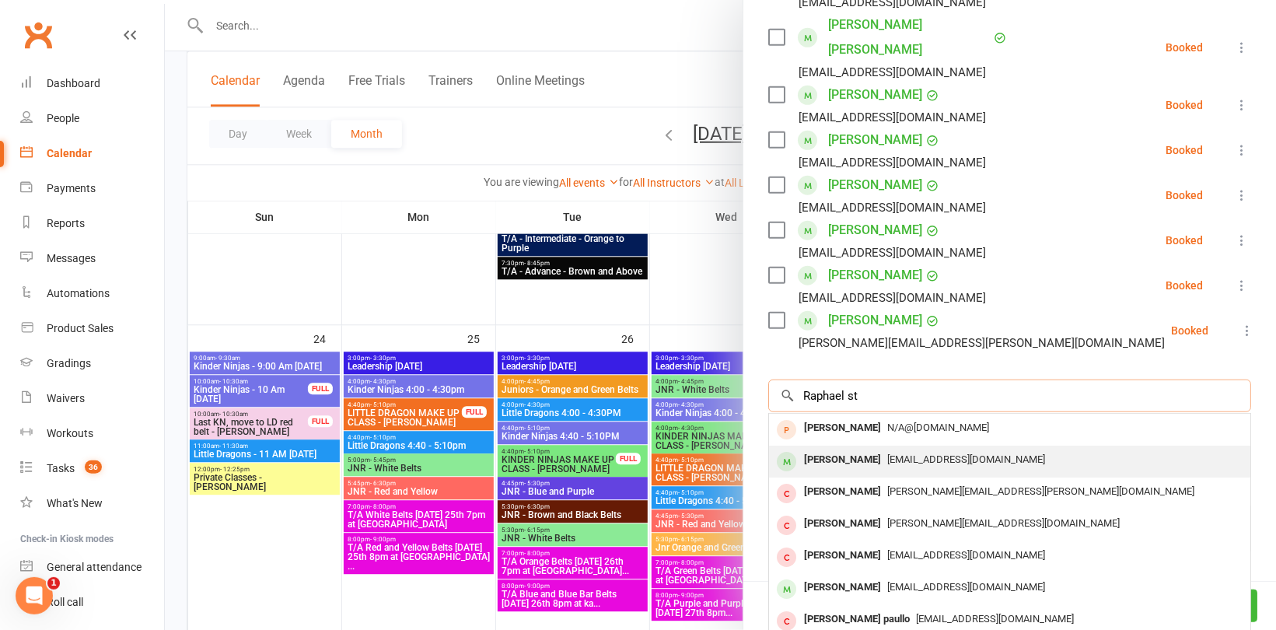
type input "Raphael st"
click at [867, 449] on div "[PERSON_NAME]" at bounding box center [842, 460] width 89 height 23
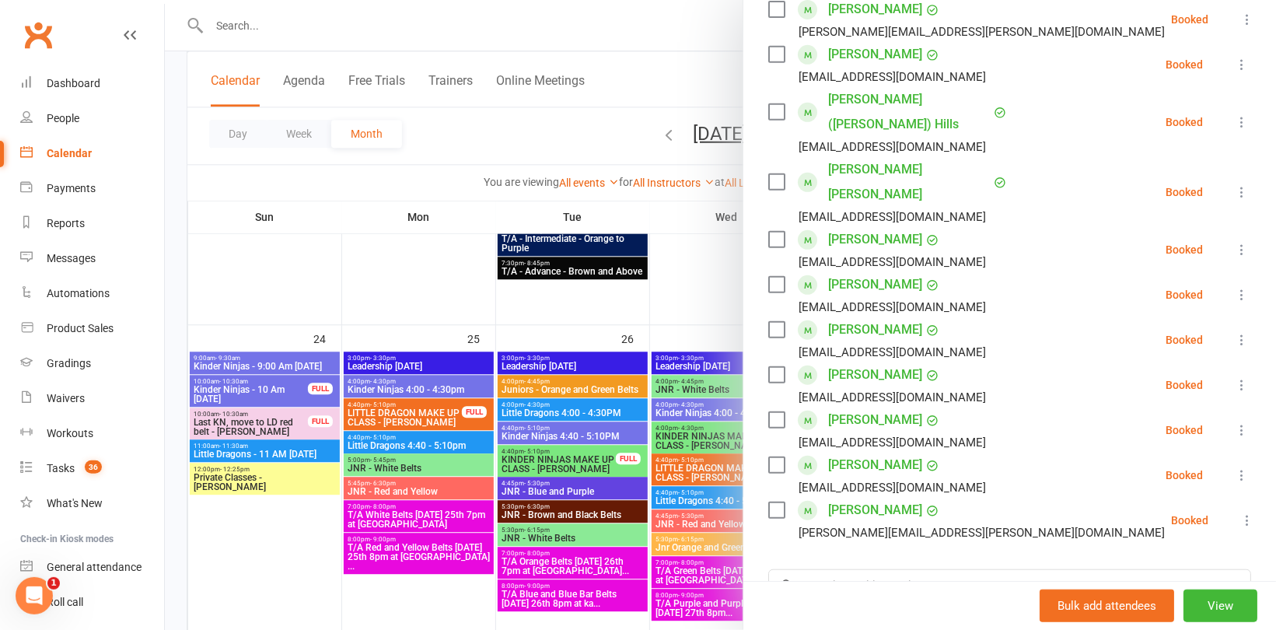
scroll to position [449, 0]
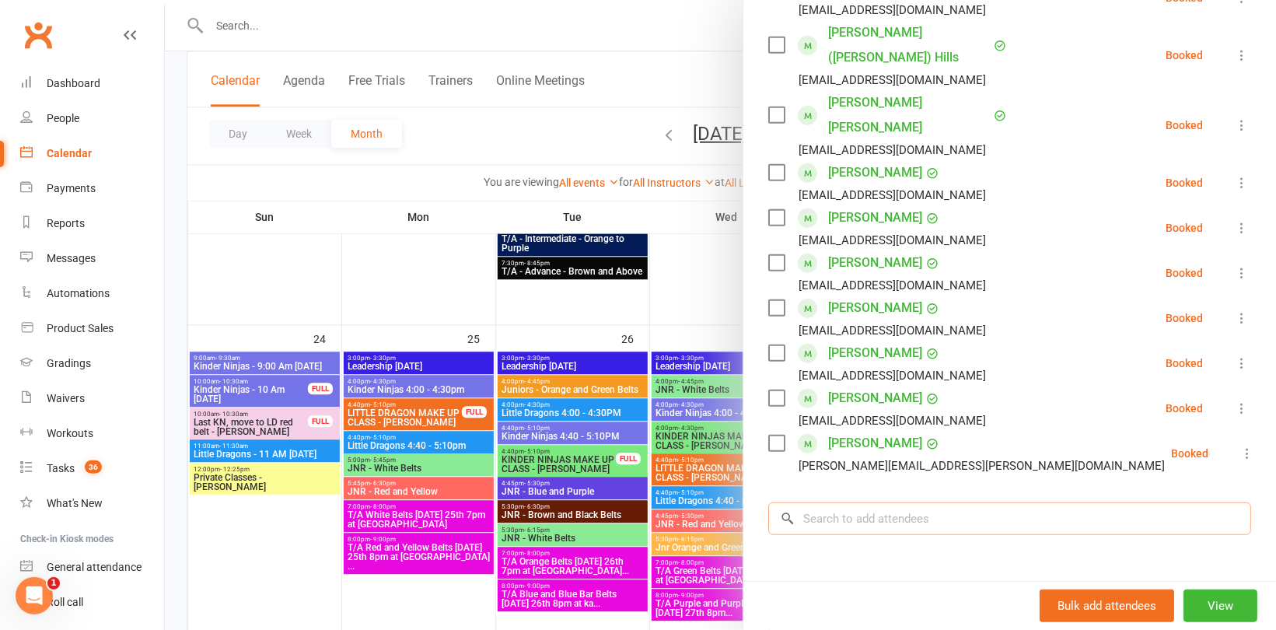
click at [855, 502] on input "search" at bounding box center [1009, 518] width 483 height 33
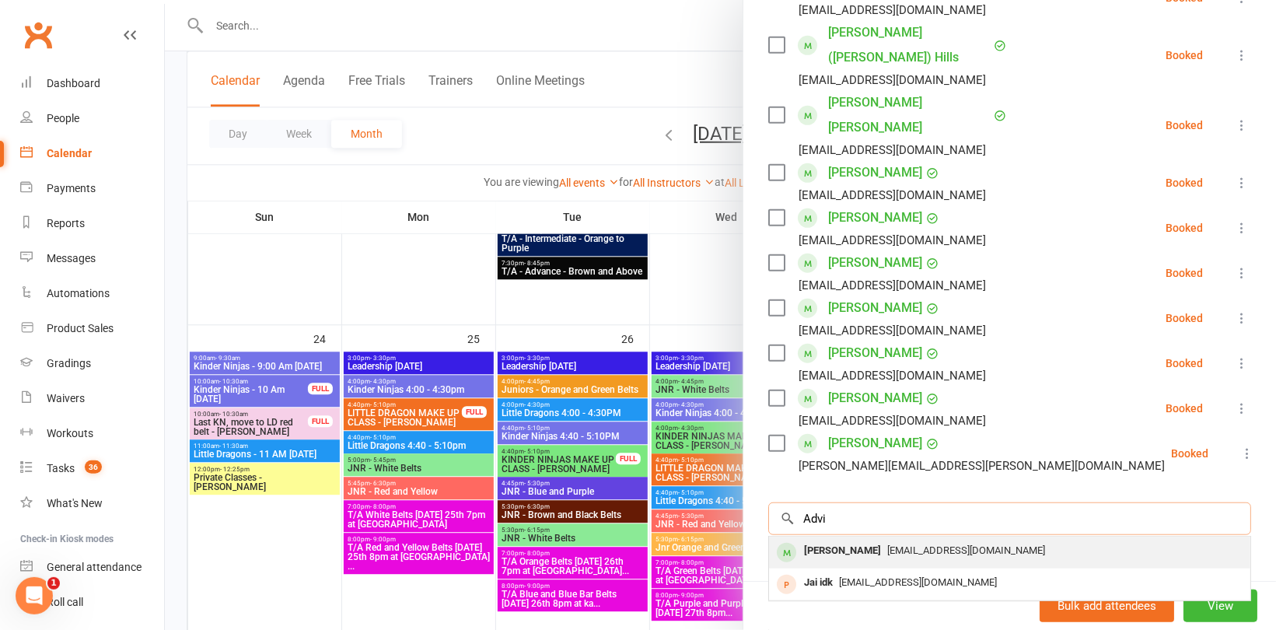
type input "Advi"
click at [834, 540] on div "[PERSON_NAME]" at bounding box center [842, 551] width 89 height 23
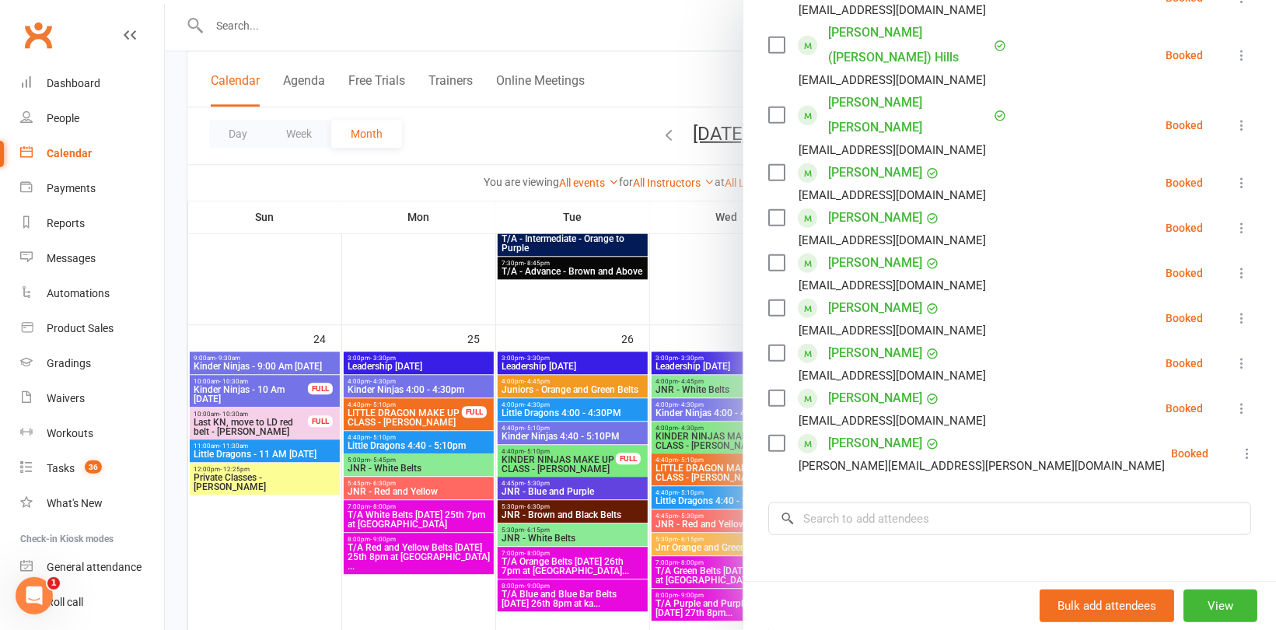
click at [365, 205] on div at bounding box center [720, 315] width 1111 height 630
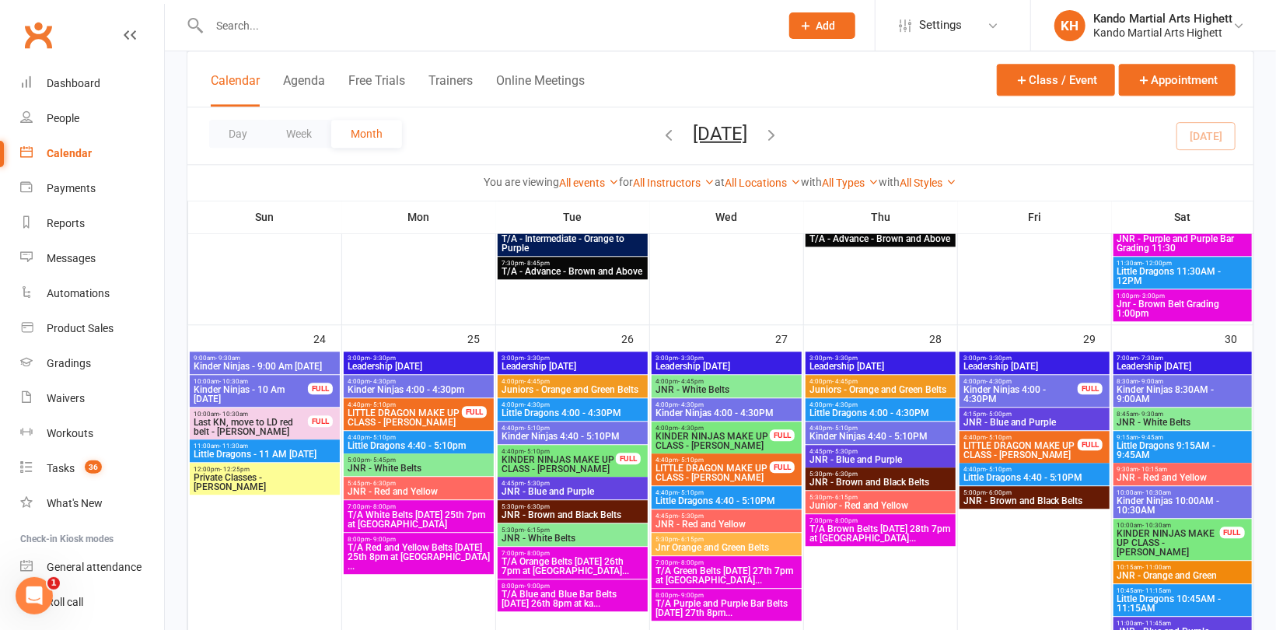
click at [1158, 236] on span "JNR - Purple and Purple Bar Grading 11:30" at bounding box center [1182, 243] width 132 height 19
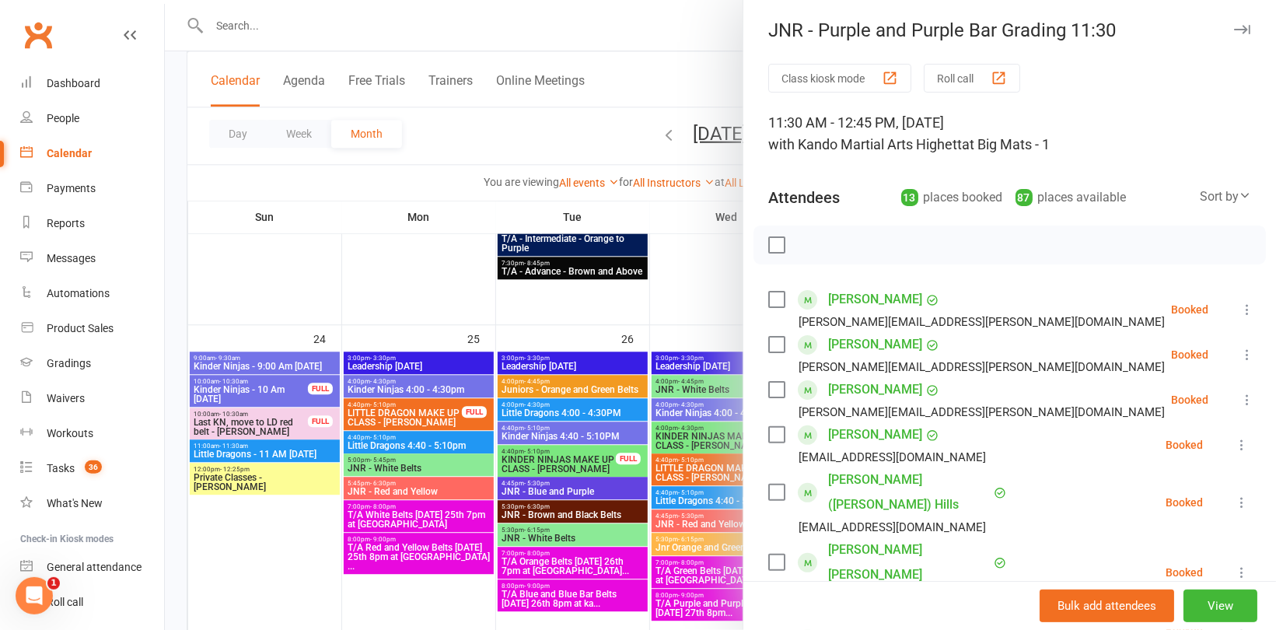
scroll to position [0, 0]
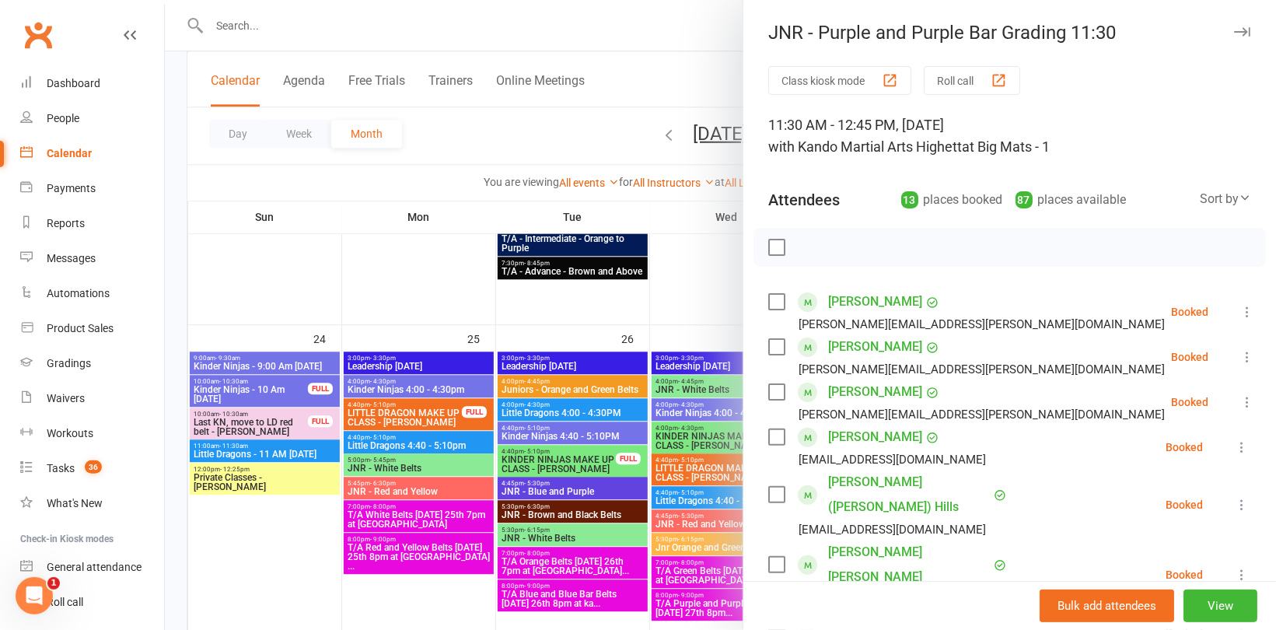
click at [878, 238] on div at bounding box center [1009, 247] width 512 height 39
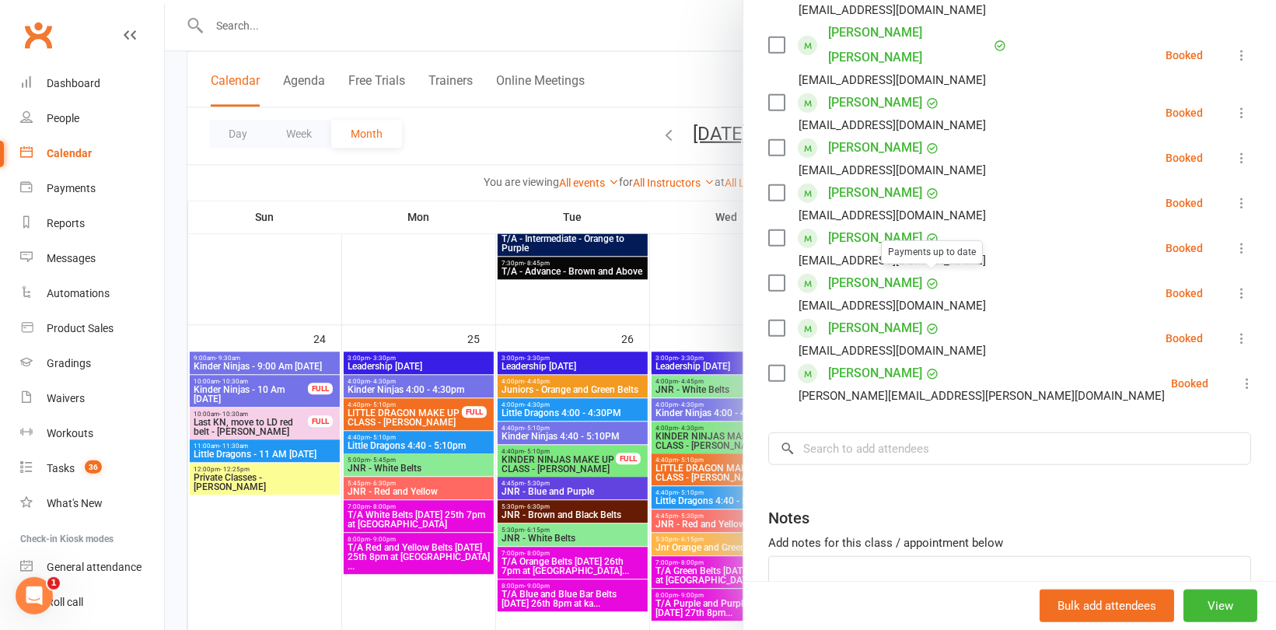
scroll to position [572, 0]
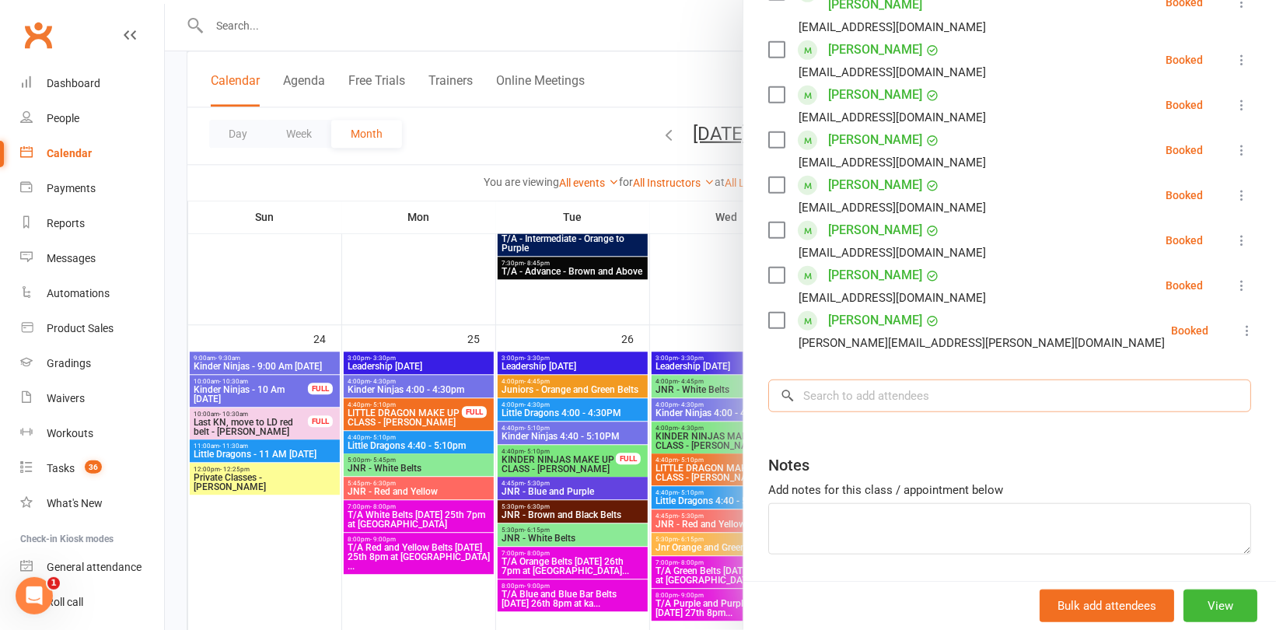
click at [858, 379] on input "search" at bounding box center [1009, 395] width 483 height 33
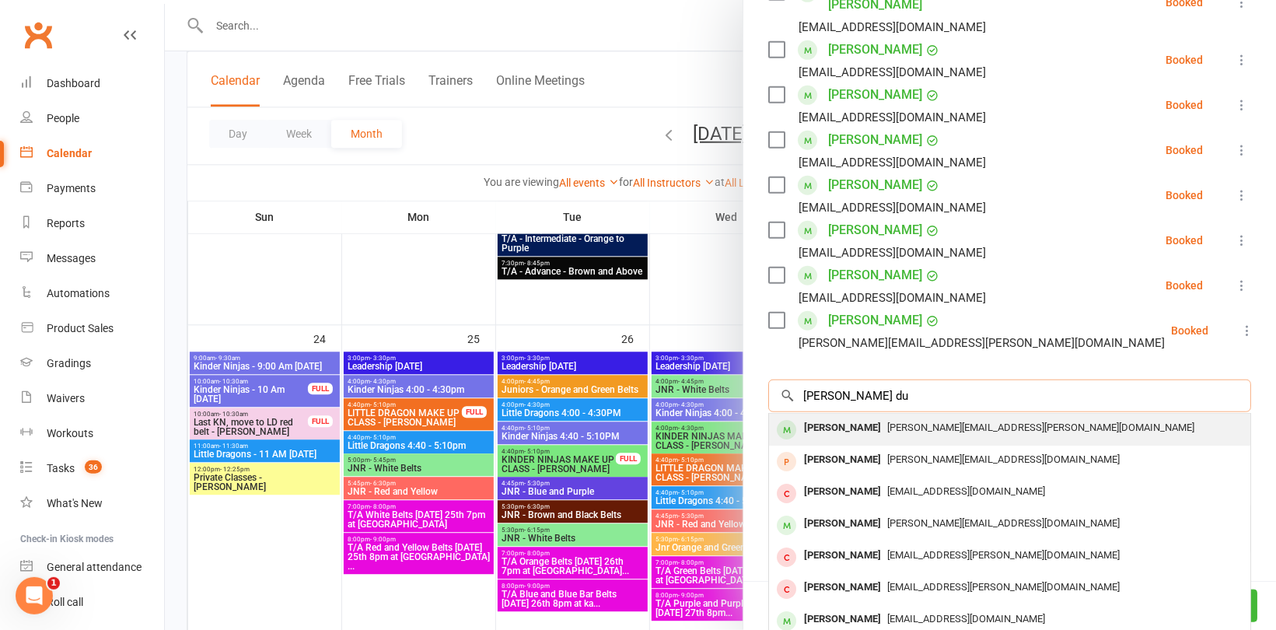
type input "Thomas du"
click at [859, 417] on div "[PERSON_NAME]" at bounding box center [842, 428] width 89 height 23
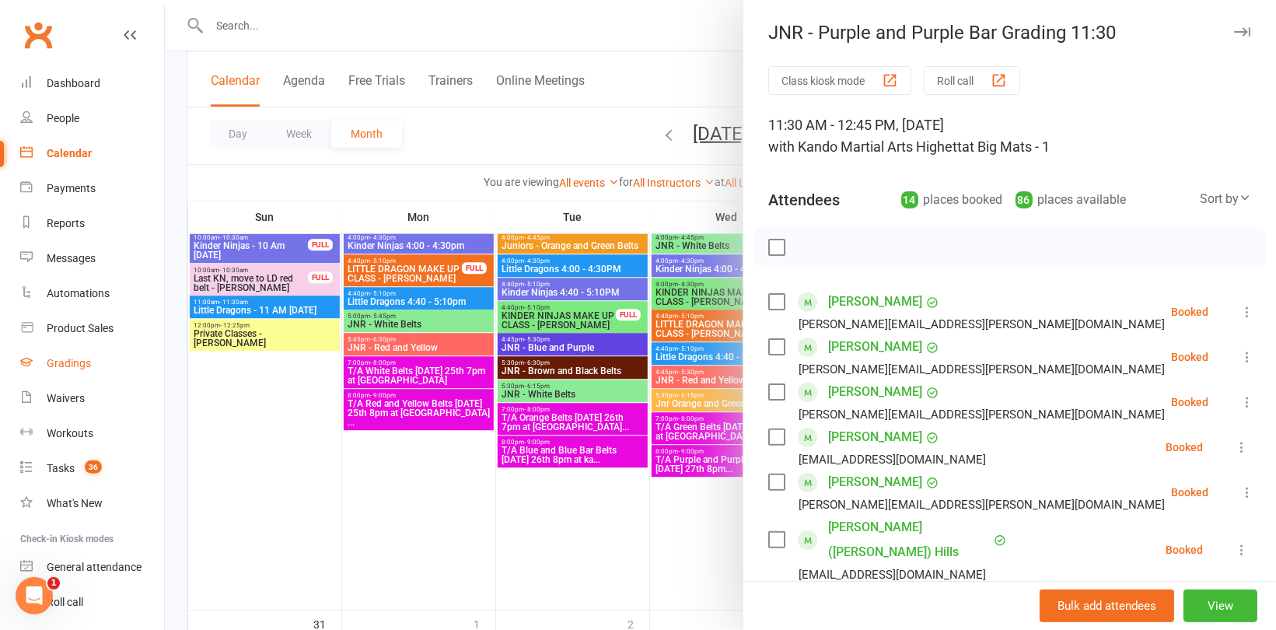
scroll to position [2255, 0]
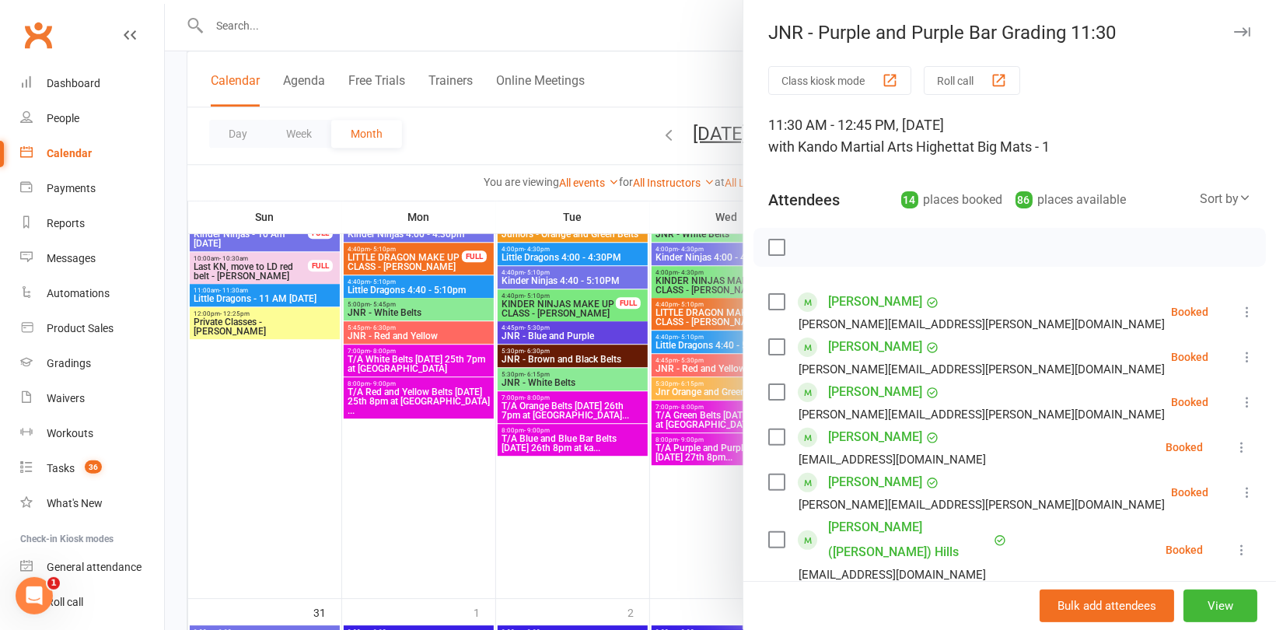
click at [1239, 492] on icon at bounding box center [1247, 492] width 16 height 16
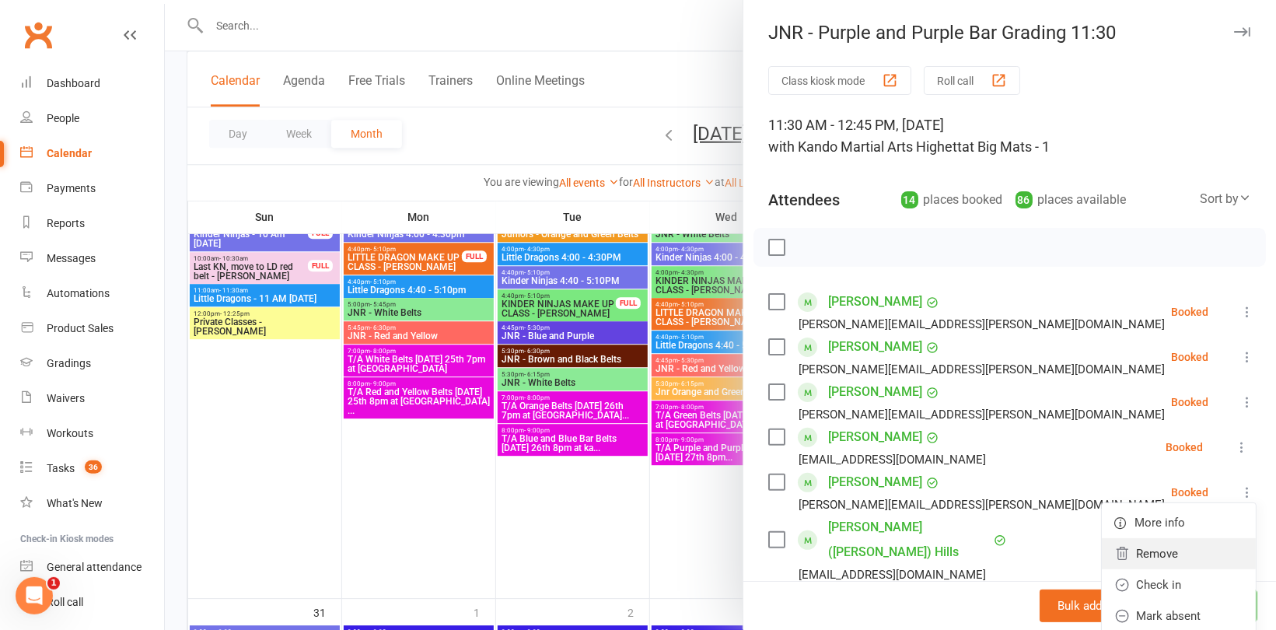
click at [1158, 551] on link "Remove" at bounding box center [1179, 553] width 154 height 31
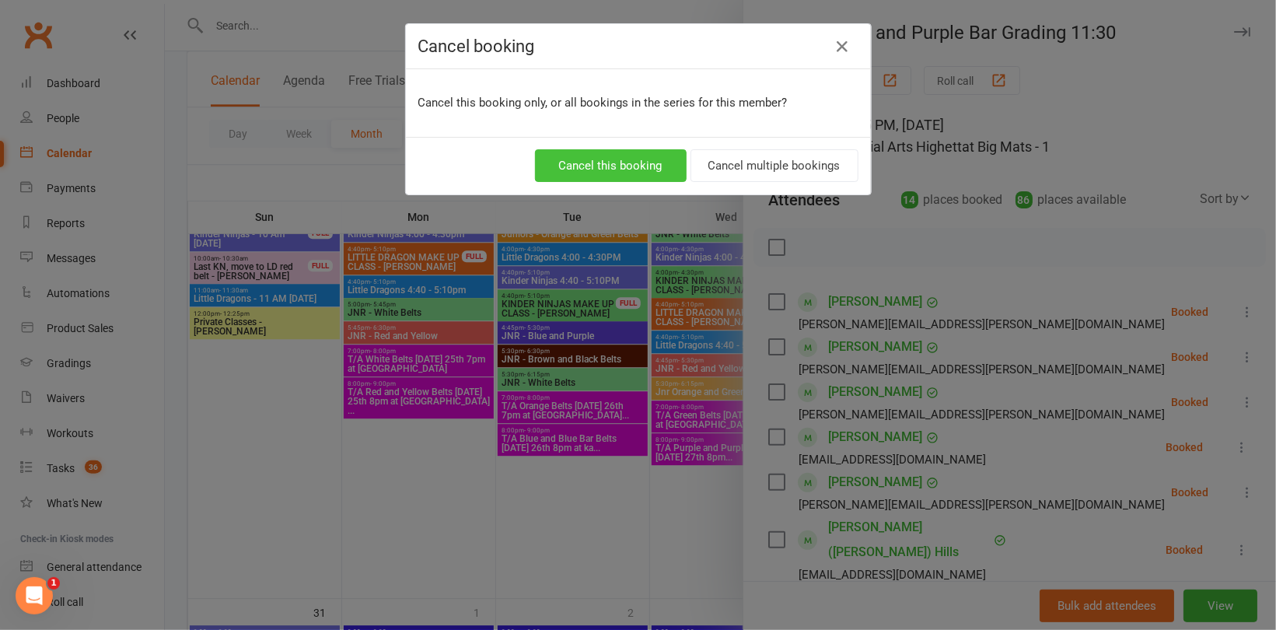
click at [641, 166] on button "Cancel this booking" at bounding box center [611, 165] width 152 height 33
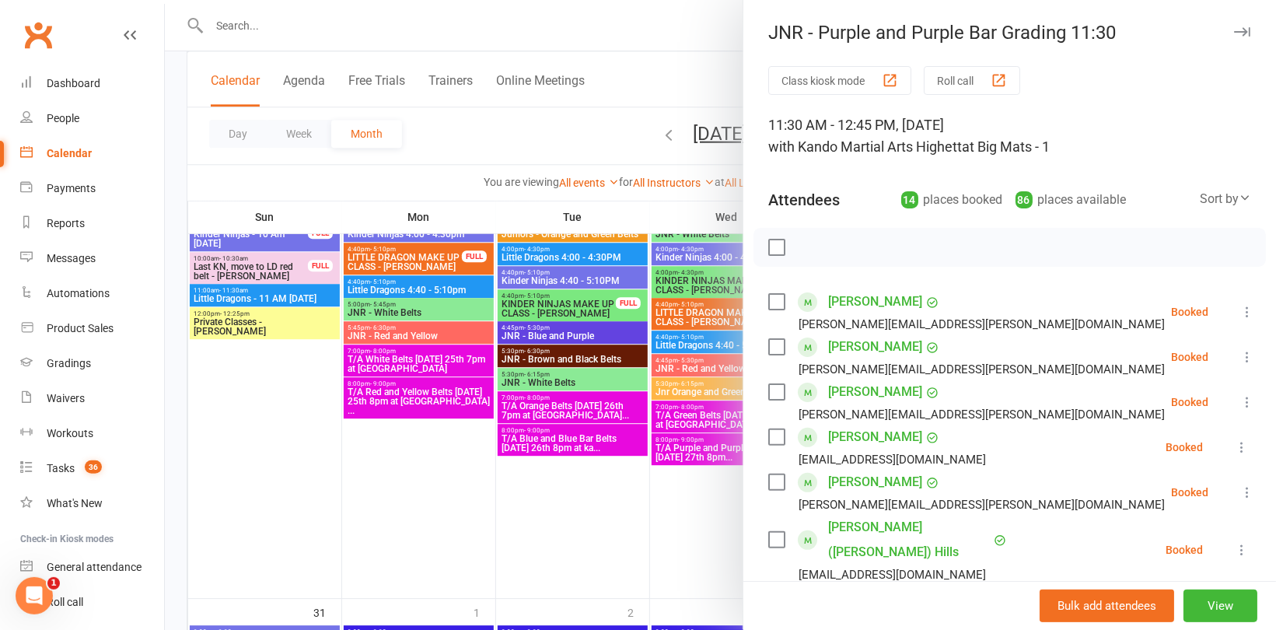
click at [554, 205] on div at bounding box center [720, 315] width 1111 height 630
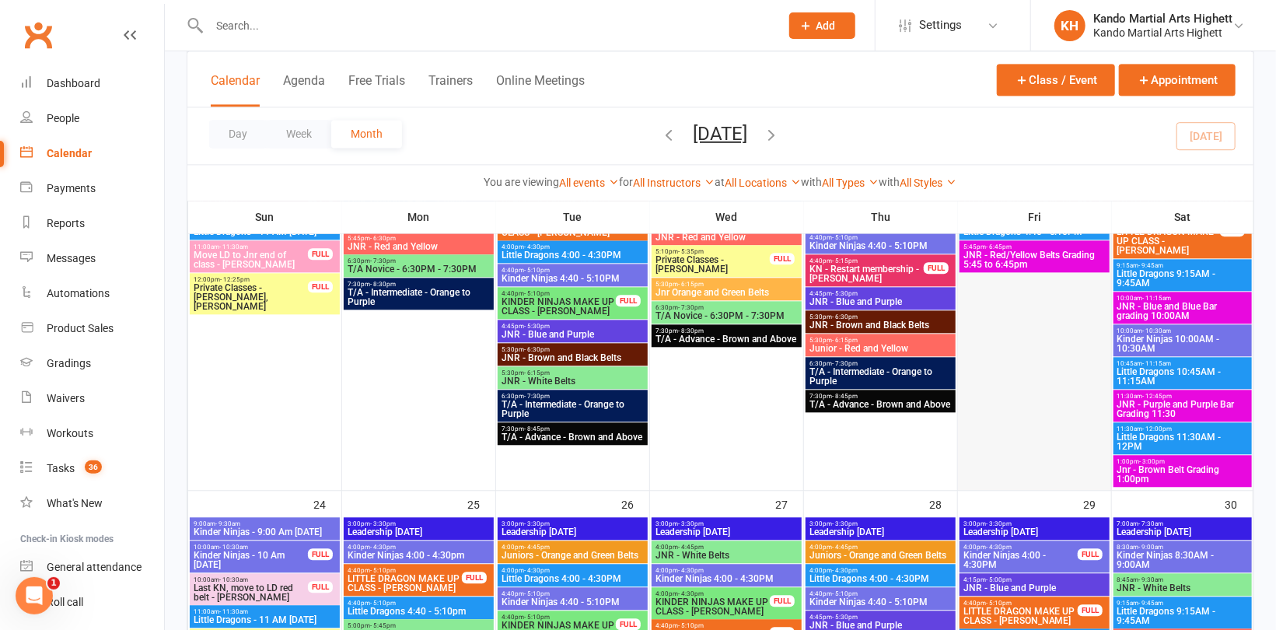
scroll to position [1866, 0]
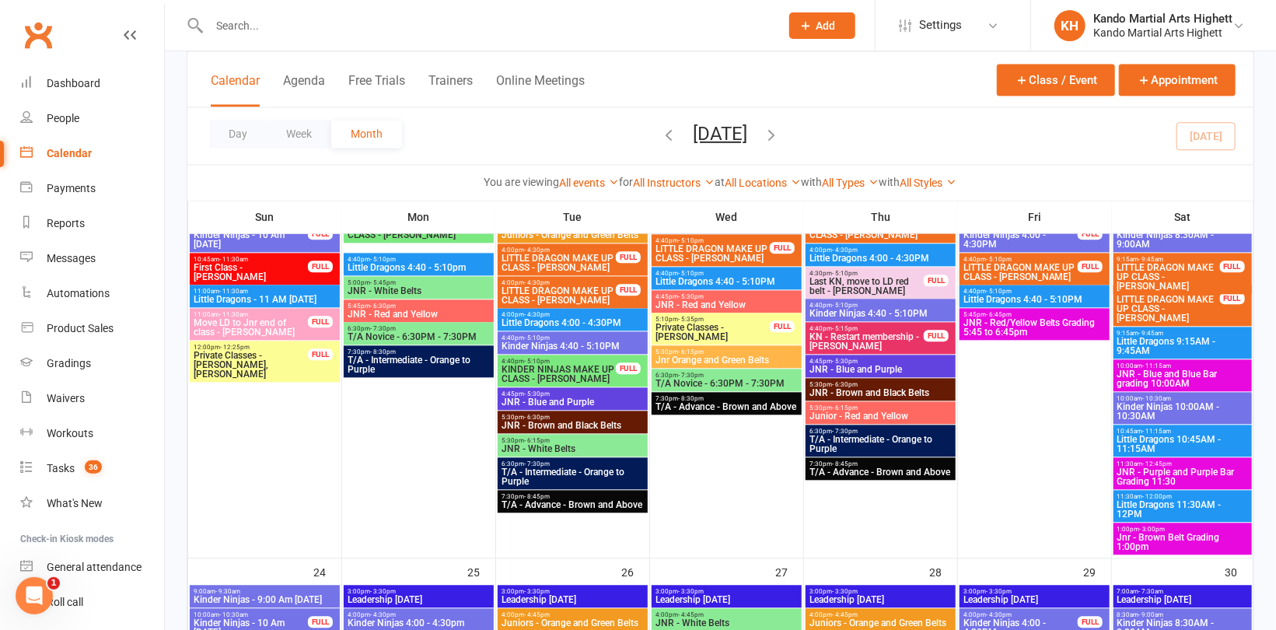
click at [1172, 374] on span "JNR - Blue and Blue Bar grading 10:00AM" at bounding box center [1182, 378] width 132 height 19
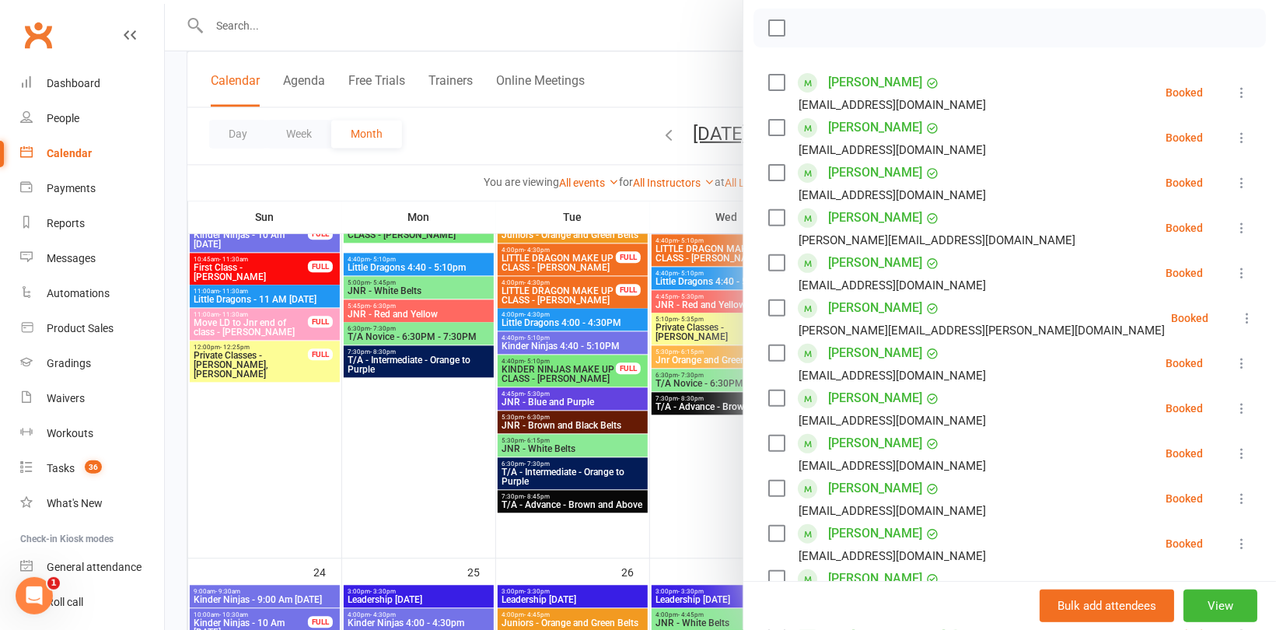
scroll to position [311, 0]
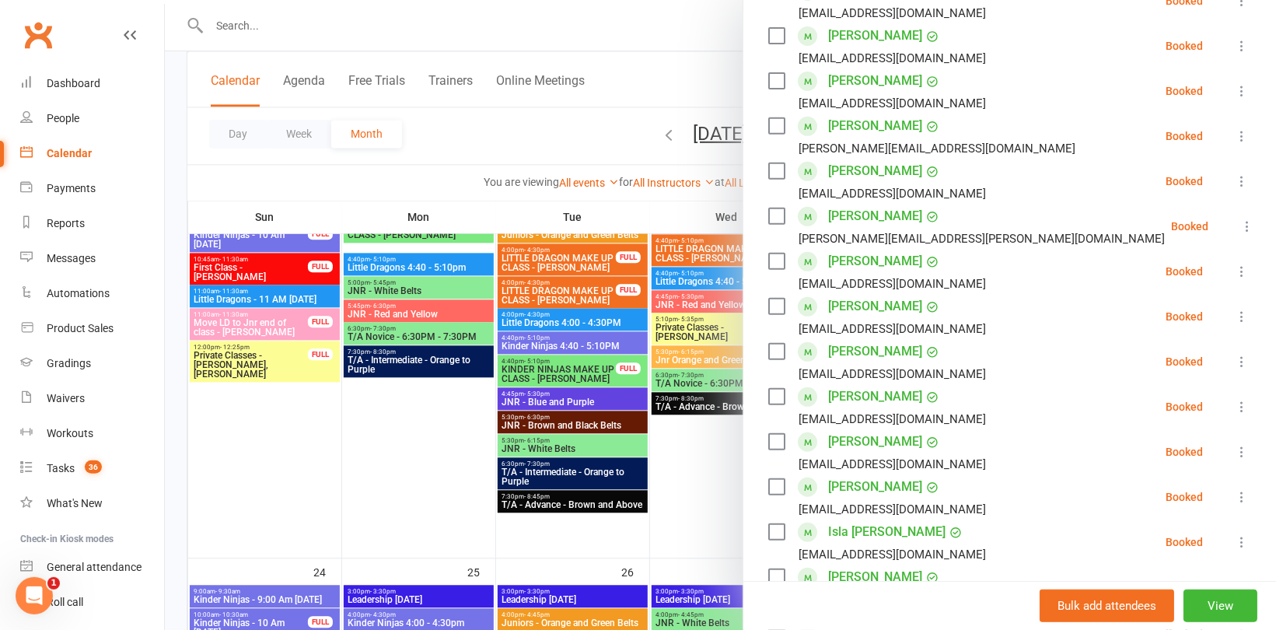
click at [485, 175] on div at bounding box center [720, 315] width 1111 height 630
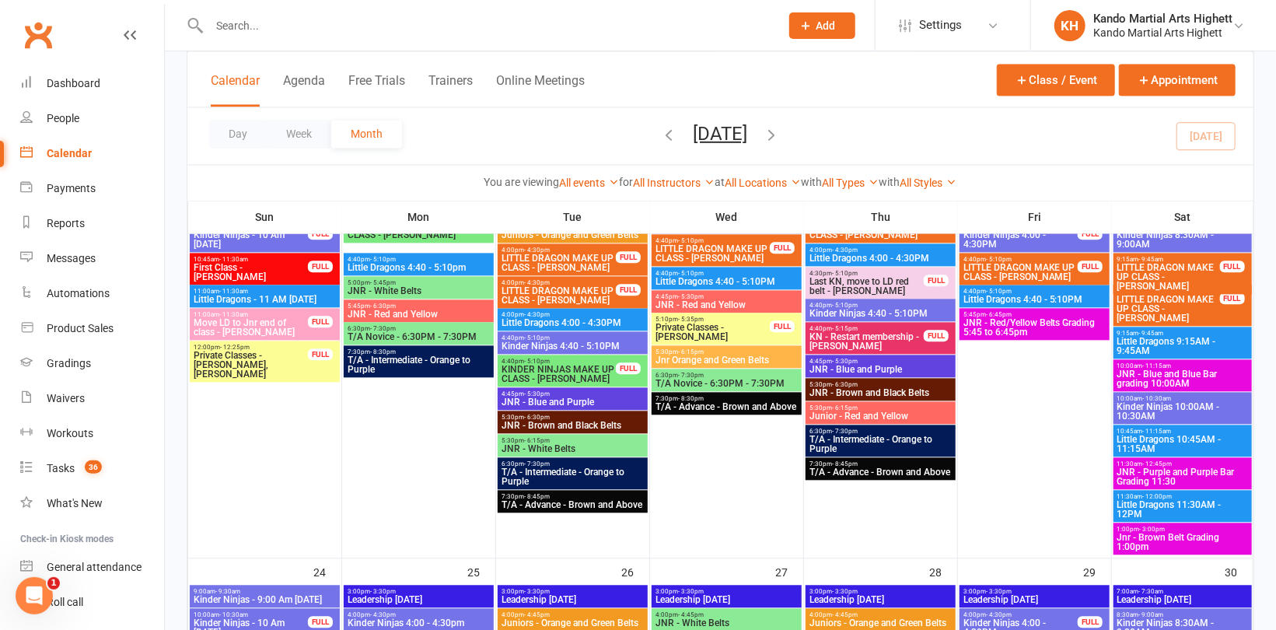
click at [1151, 477] on span "JNR - Purple and Purple Bar Grading 11:30" at bounding box center [1182, 476] width 132 height 19
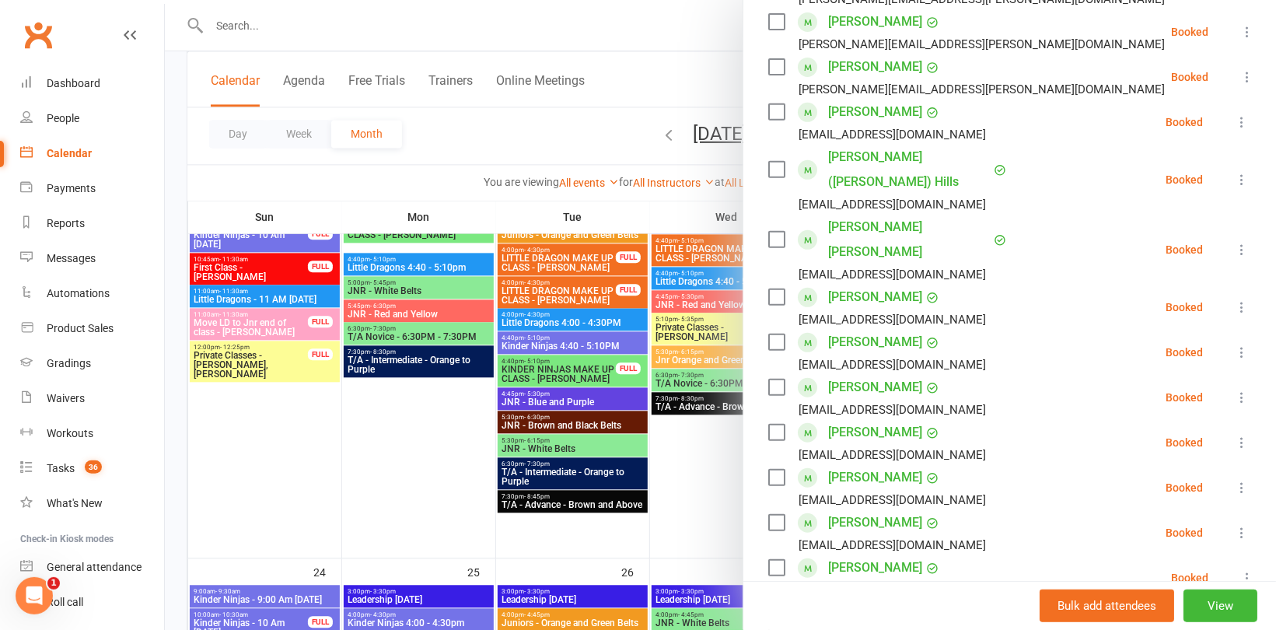
scroll to position [389, 0]
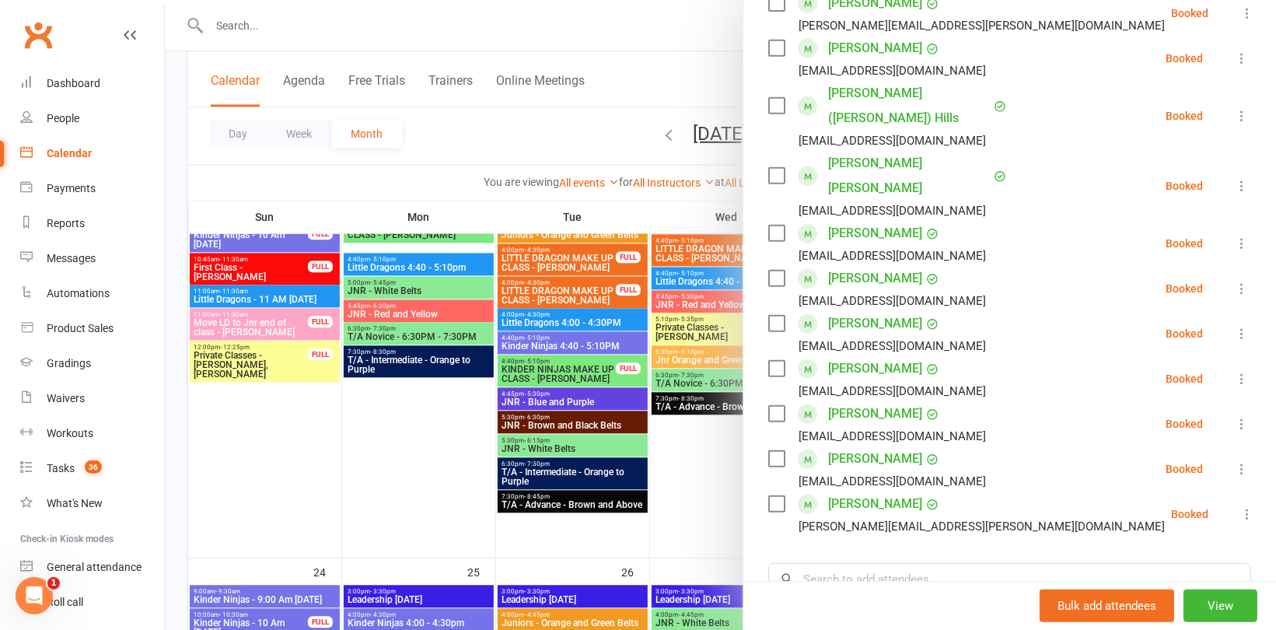
drag, startPoint x: 421, startPoint y: 183, endPoint x: 400, endPoint y: 170, distance: 24.2
click at [421, 183] on div at bounding box center [720, 315] width 1111 height 630
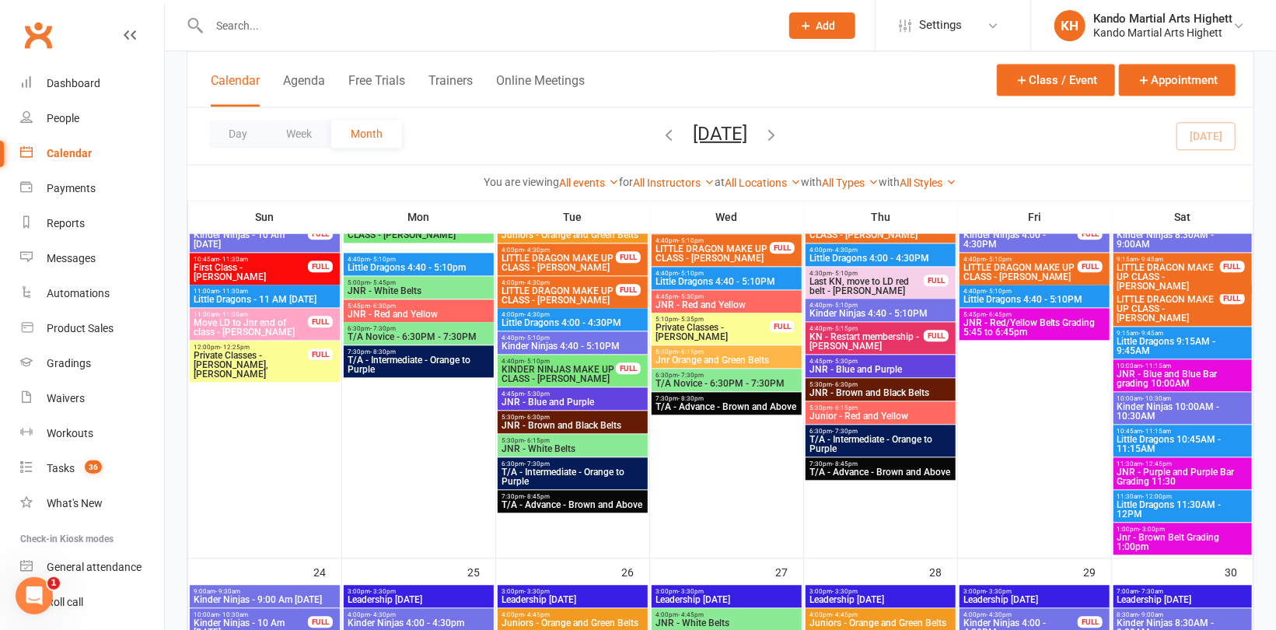
click at [1165, 534] on span "Jnr - Brown Belt Grading 1:00pm" at bounding box center [1182, 542] width 132 height 19
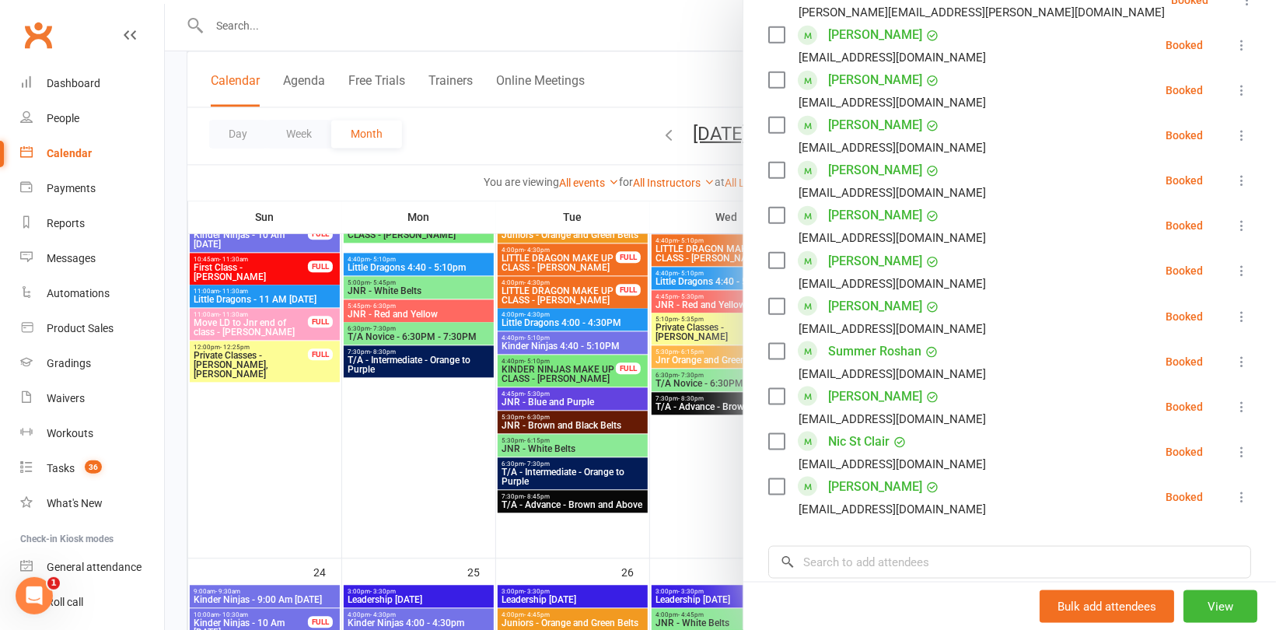
scroll to position [933, 0]
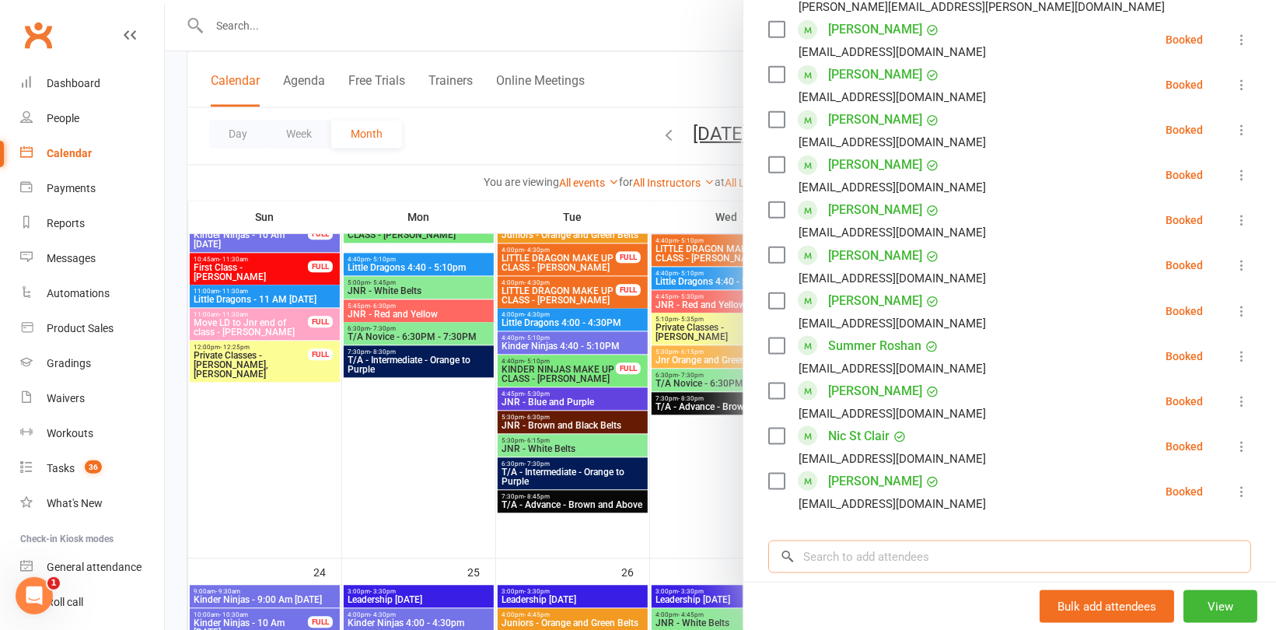
click at [901, 540] on input "search" at bounding box center [1009, 556] width 483 height 33
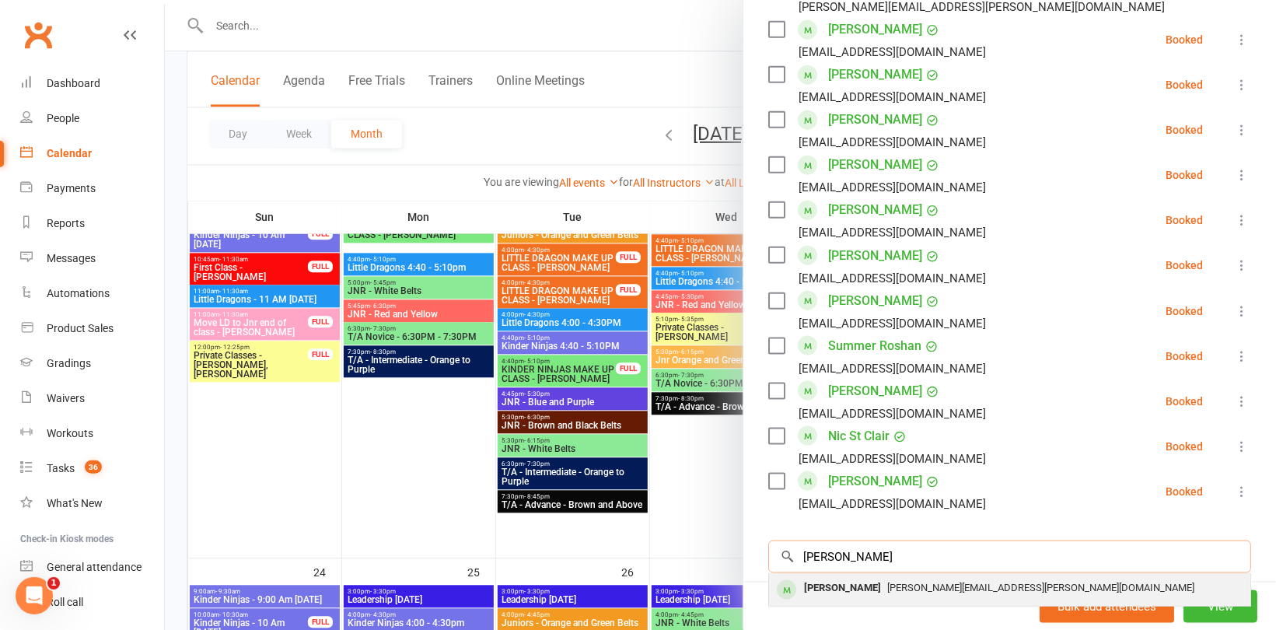
type input "Imelda"
click at [868, 577] on div "[PERSON_NAME]" at bounding box center [842, 588] width 89 height 23
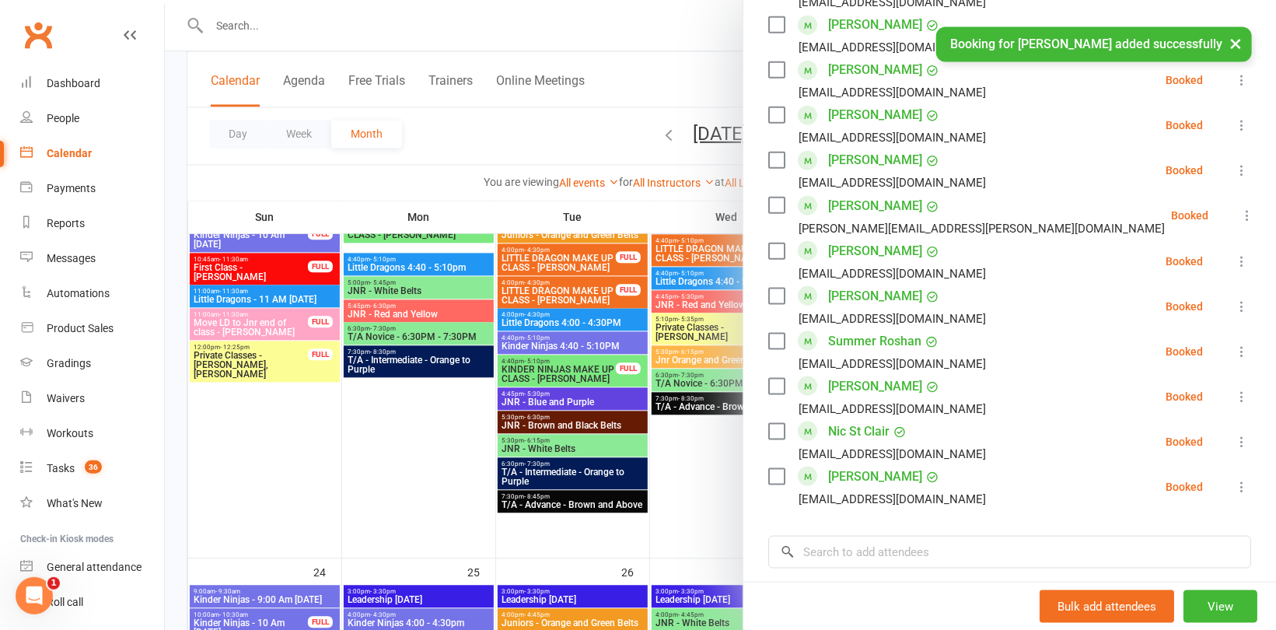
scroll to position [1011, 0]
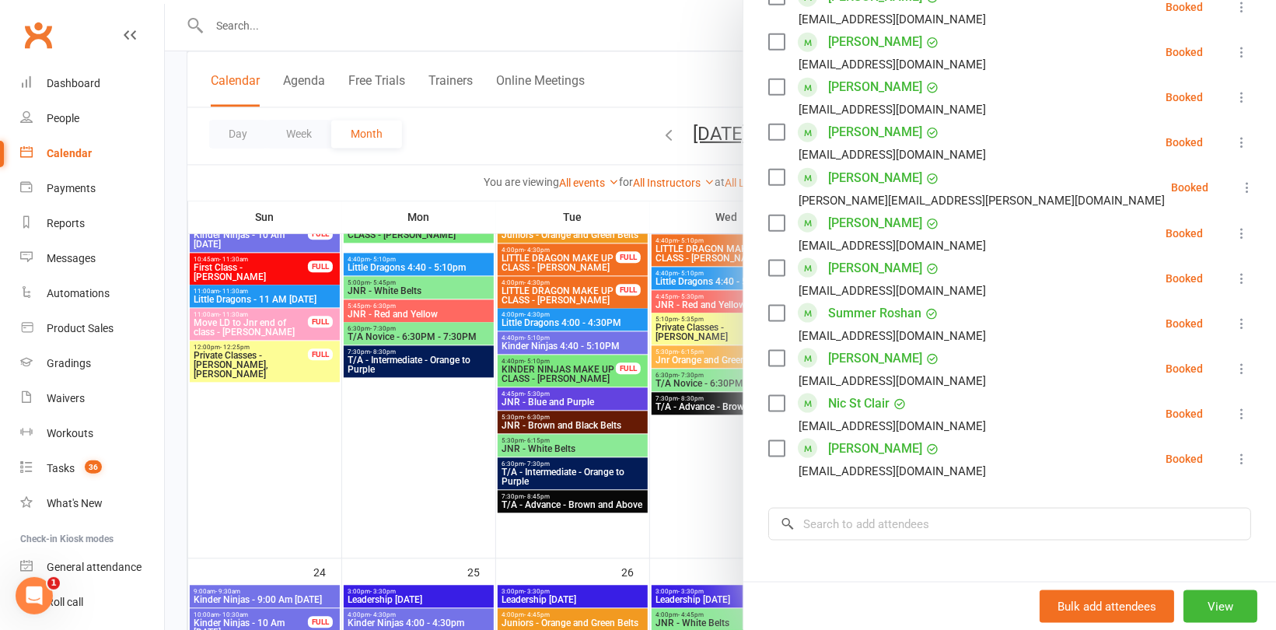
click at [333, 458] on div at bounding box center [720, 315] width 1111 height 630
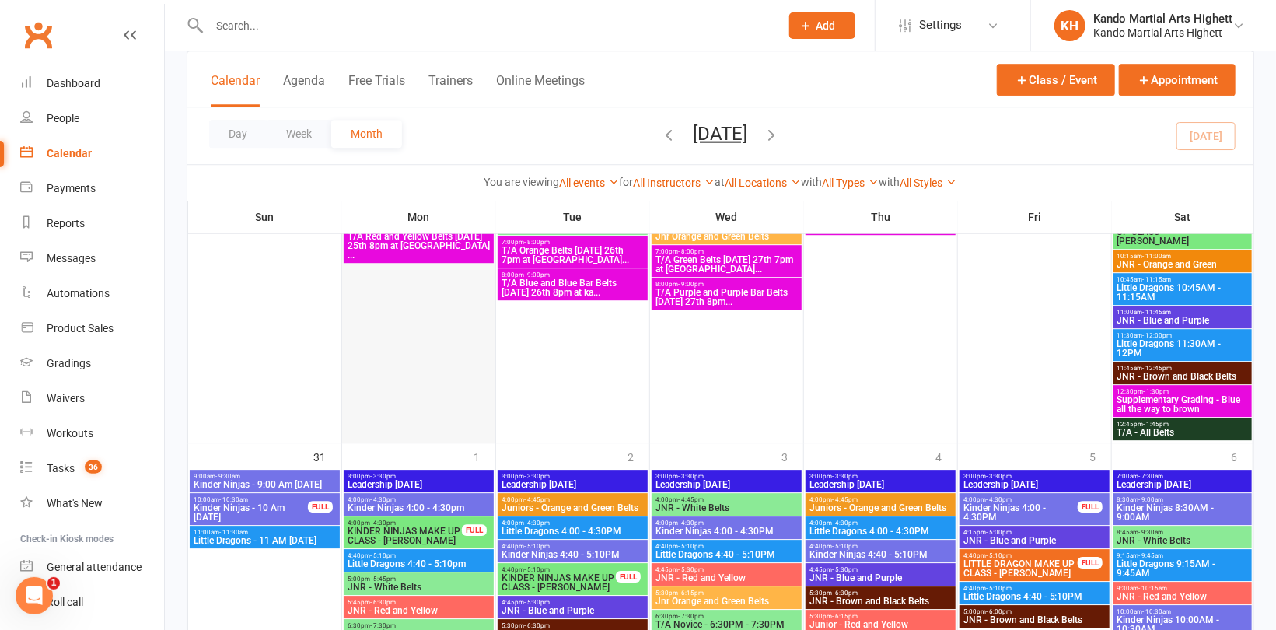
scroll to position [2255, 0]
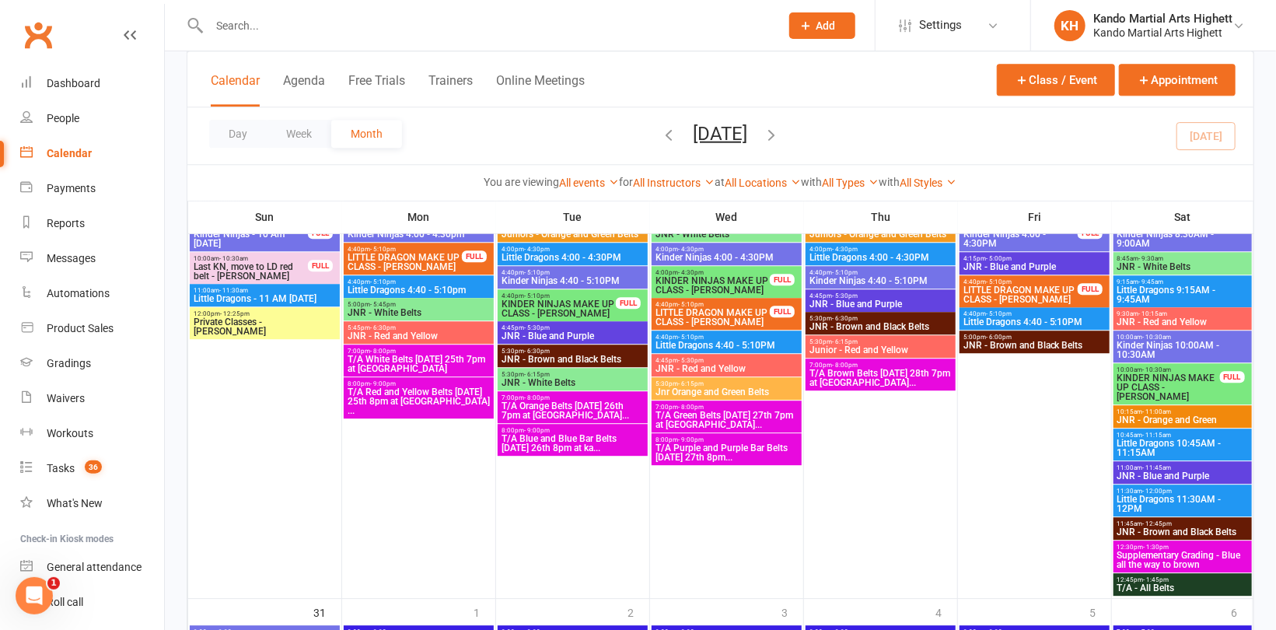
click at [410, 355] on span "T/A White Belts [DATE] 25th 7pm at [GEOGRAPHIC_DATA]" at bounding box center [419, 364] width 144 height 19
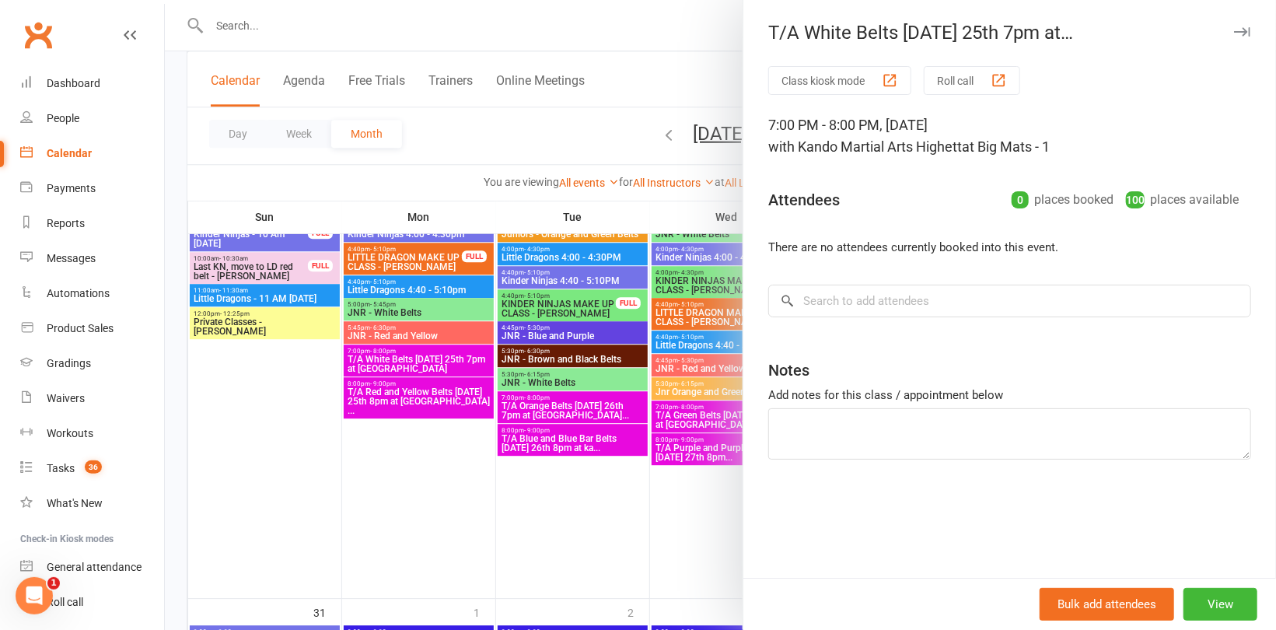
click at [387, 397] on div at bounding box center [720, 315] width 1111 height 630
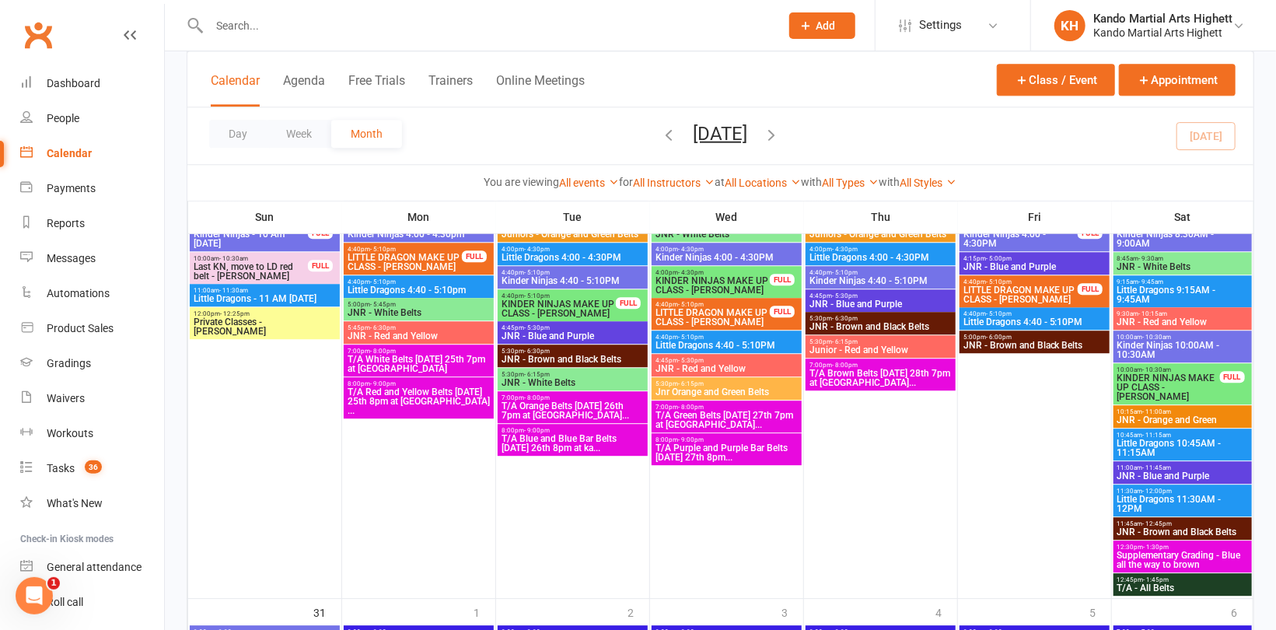
click at [425, 393] on span "T/A Red and Yellow Belts Monday 25th 8pm at kando ..." at bounding box center [419, 401] width 144 height 28
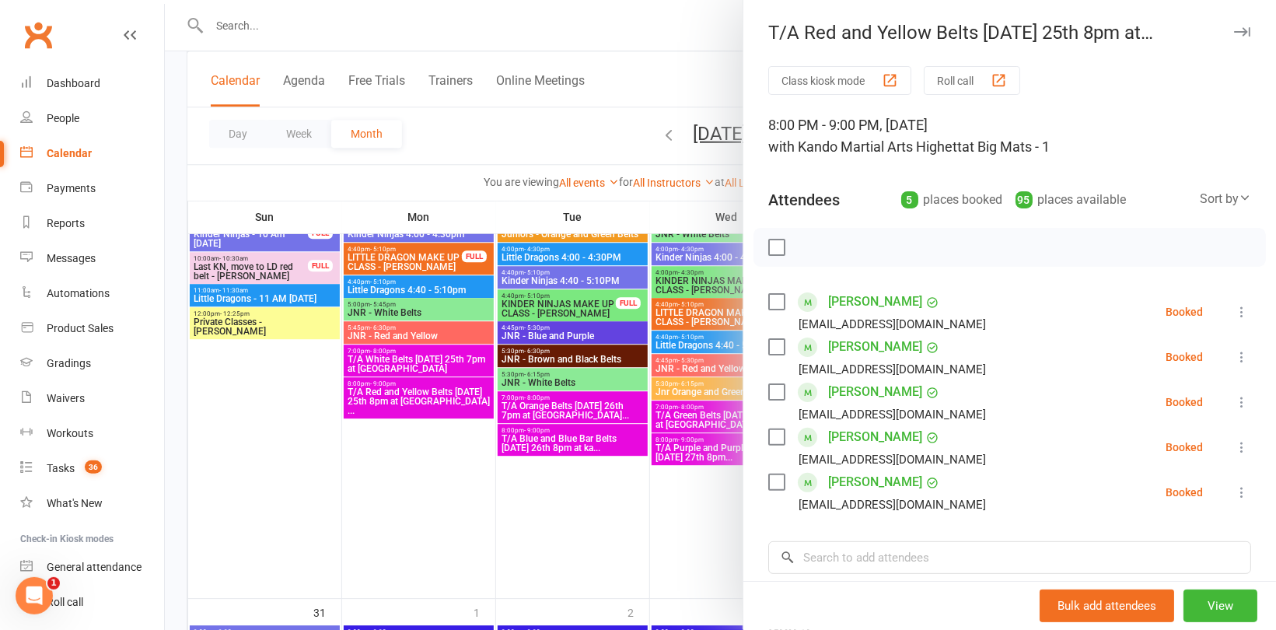
click at [346, 496] on div at bounding box center [720, 315] width 1111 height 630
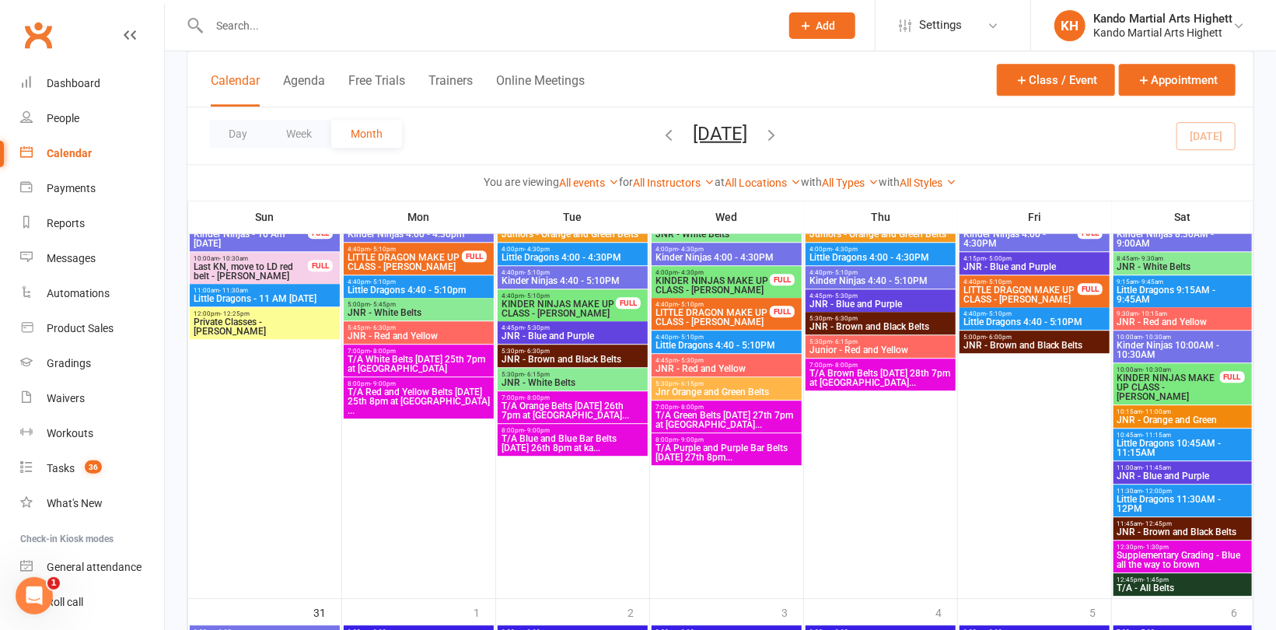
click at [537, 404] on span "T/A Orange Belts Tuesday 26th 7pm at kando Rowvill..." at bounding box center [573, 410] width 144 height 19
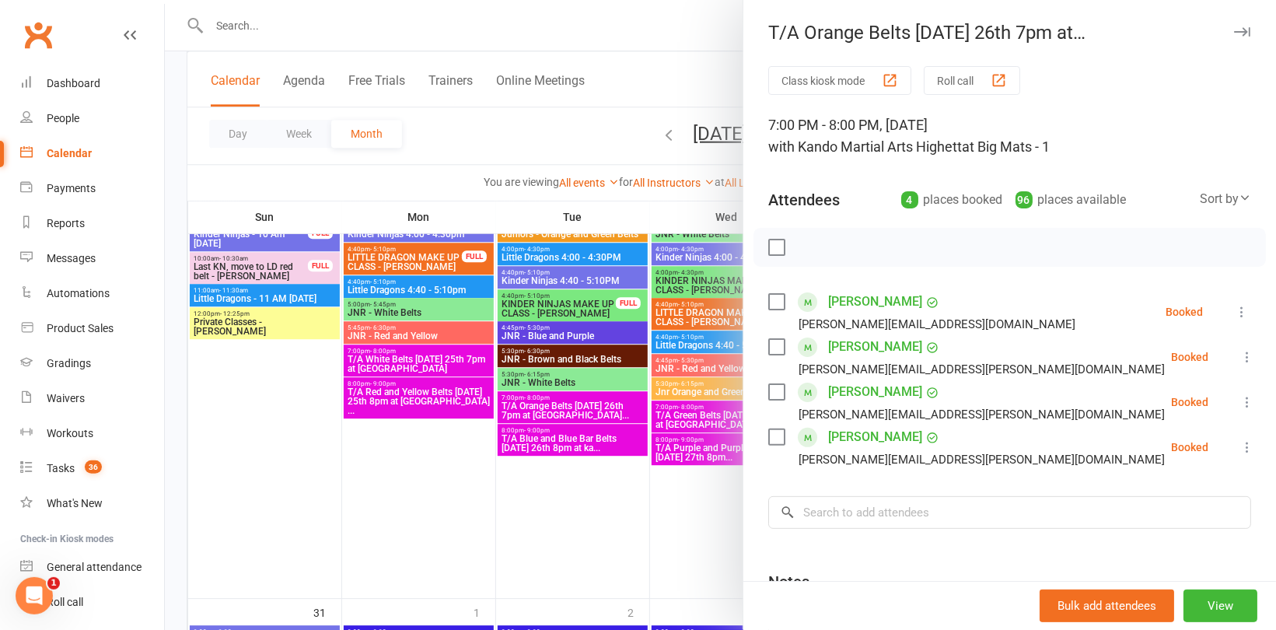
click at [551, 439] on div at bounding box center [720, 315] width 1111 height 630
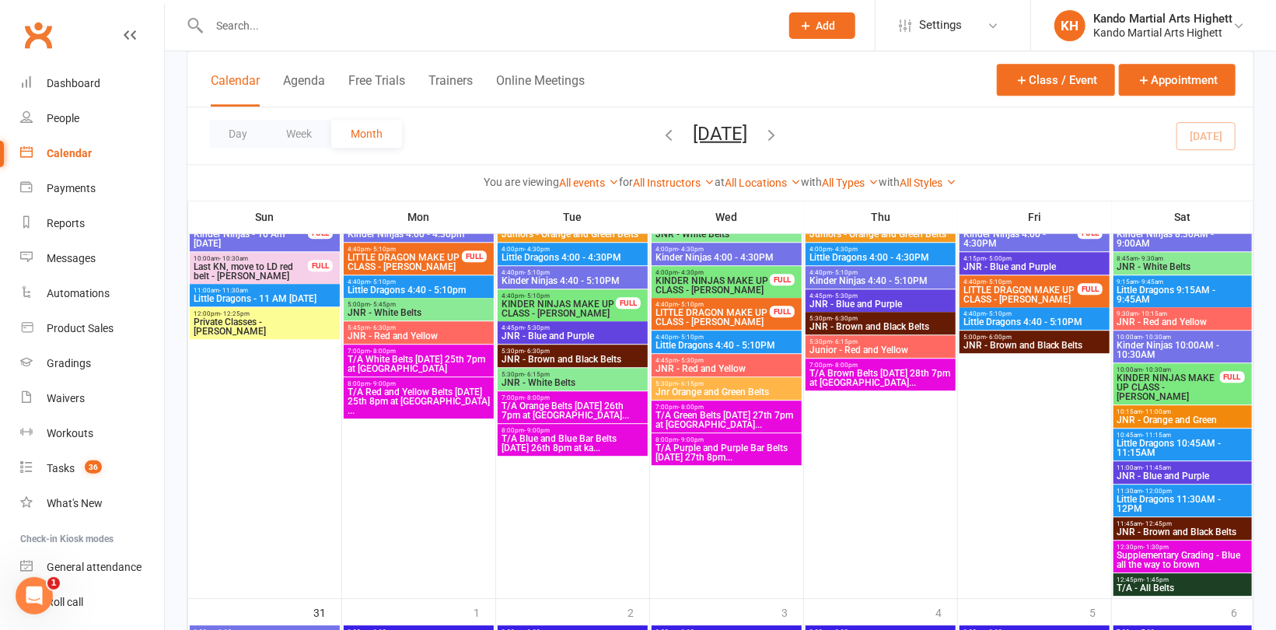
click at [585, 438] on span "T/A Blue and Blue Bar Belts Tuesday 26th 8pm at ka..." at bounding box center [573, 443] width 144 height 19
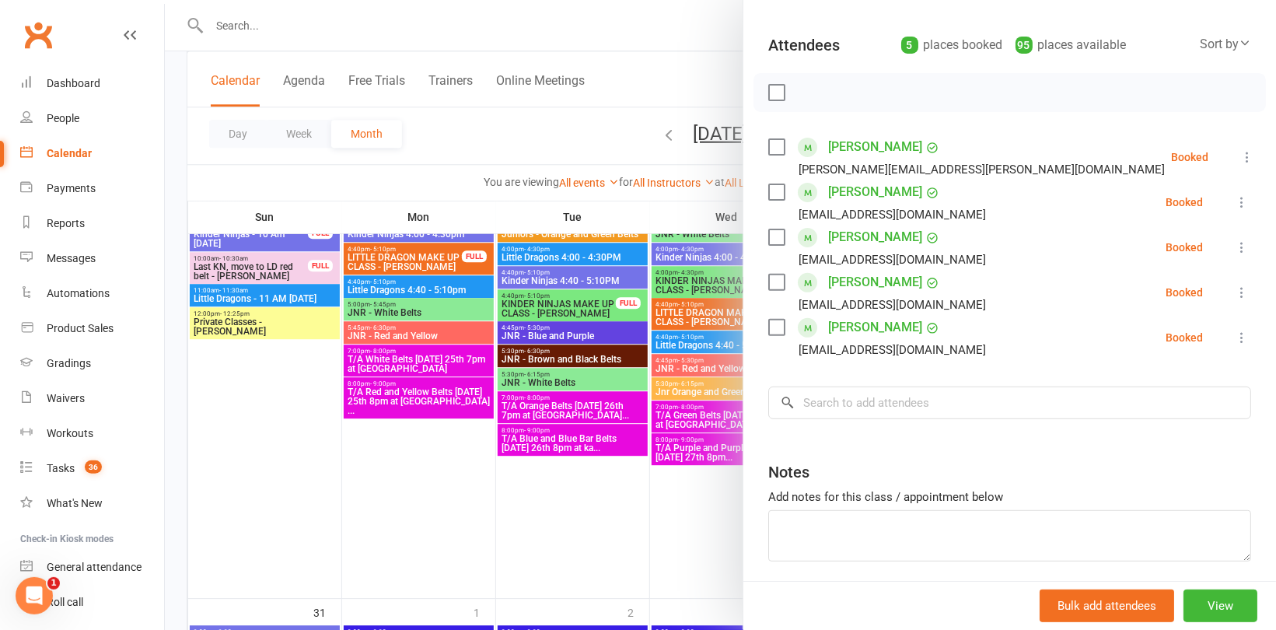
scroll to position [156, 0]
drag, startPoint x: 348, startPoint y: 469, endPoint x: 350, endPoint y: 417, distance: 52.1
click at [349, 467] on div at bounding box center [720, 315] width 1111 height 630
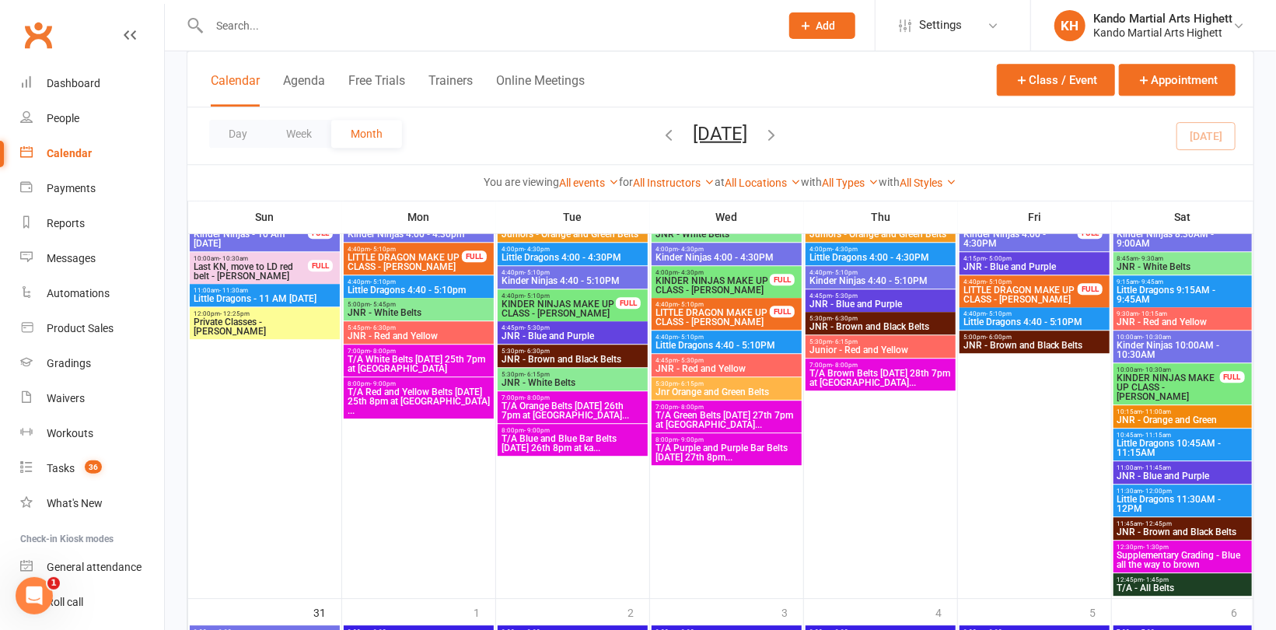
click at [723, 411] on span "T/A Green Belts Wednesday 27th 7pm at kando Rowvil..." at bounding box center [727, 420] width 144 height 19
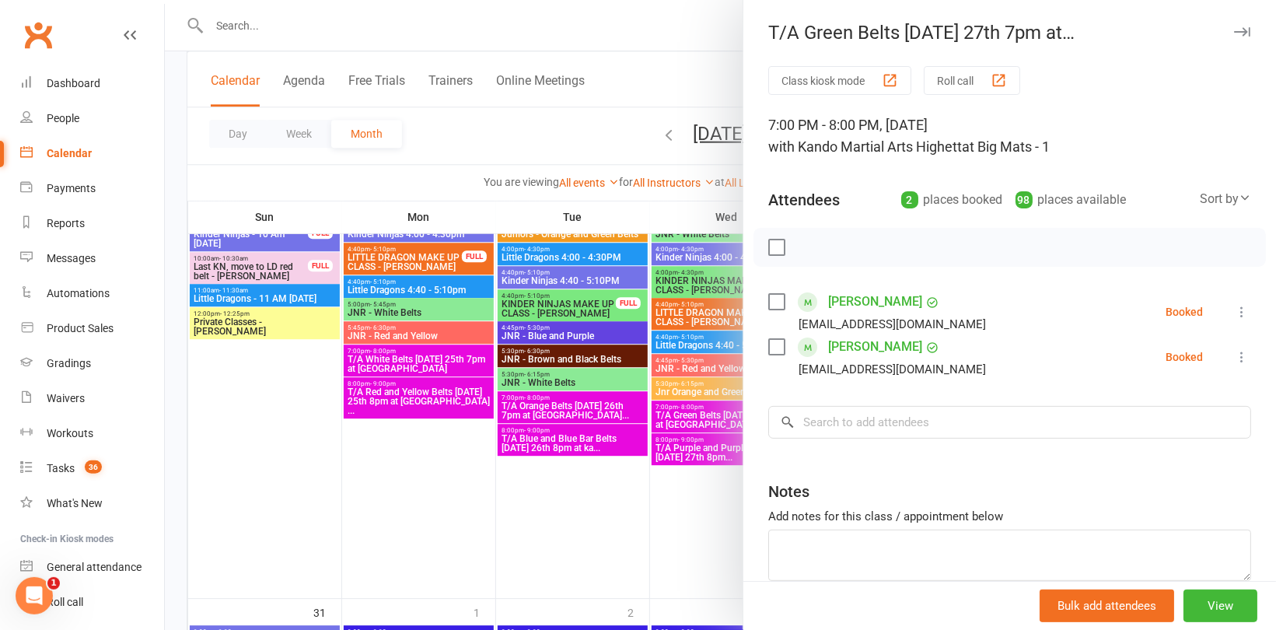
drag, startPoint x: 655, startPoint y: 492, endPoint x: 700, endPoint y: 456, distance: 58.0
click at [655, 491] on div at bounding box center [720, 315] width 1111 height 630
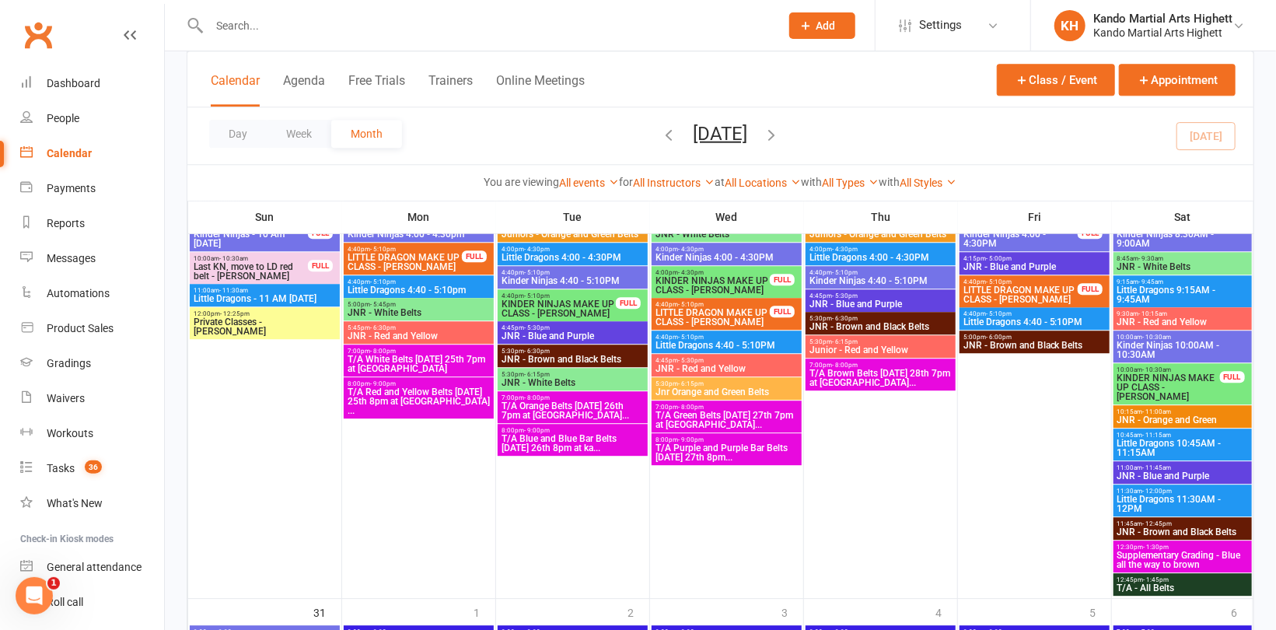
click at [701, 452] on span "T/A Purple and Purple Bar Belts Wednesday 27th 8pm..." at bounding box center [727, 452] width 144 height 19
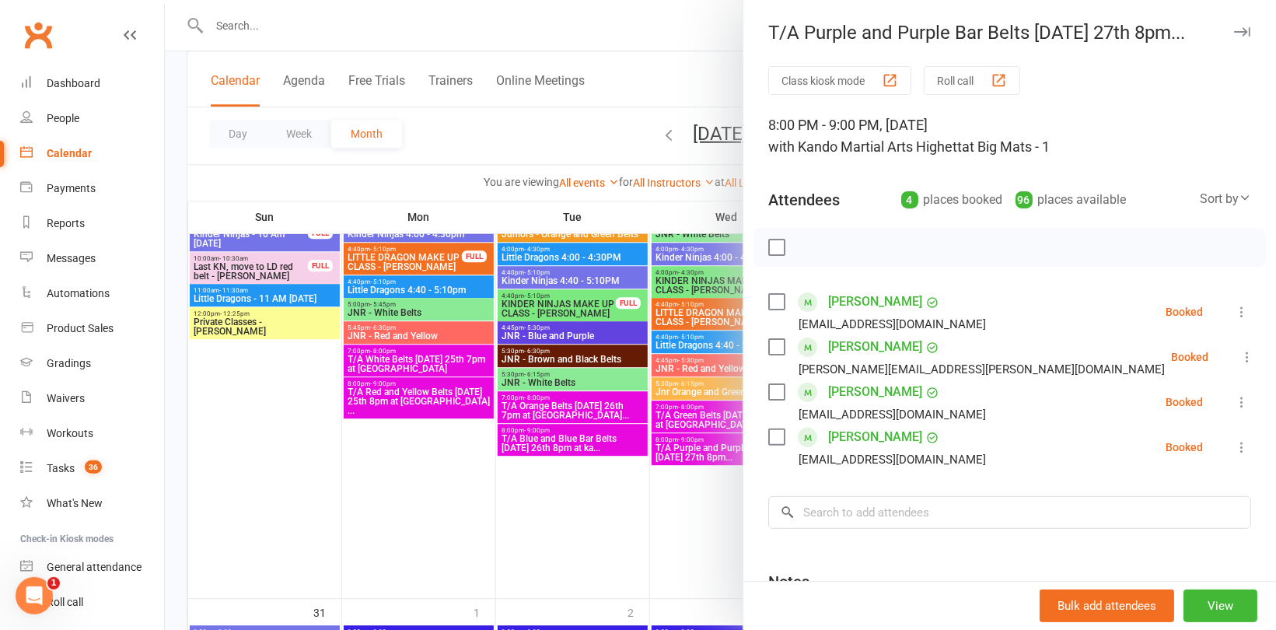
click at [348, 470] on div at bounding box center [720, 315] width 1111 height 630
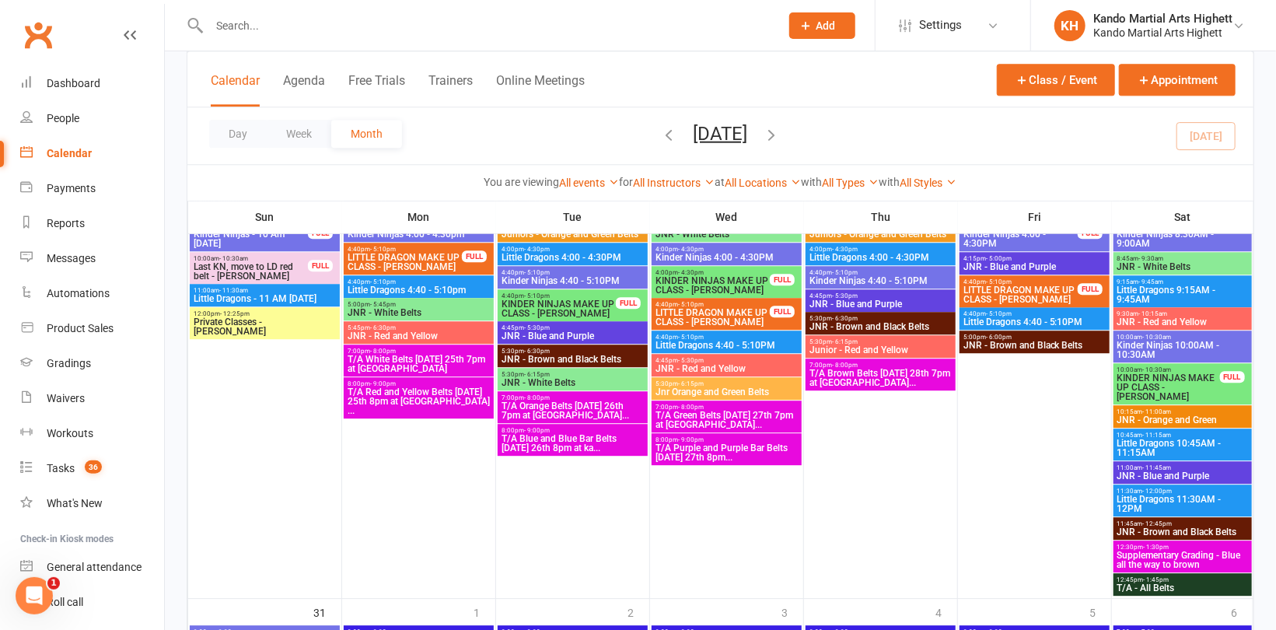
click at [894, 369] on span "T/A Brown Belts Wednesday 28th 7pm at kando Rowvil..." at bounding box center [881, 378] width 144 height 19
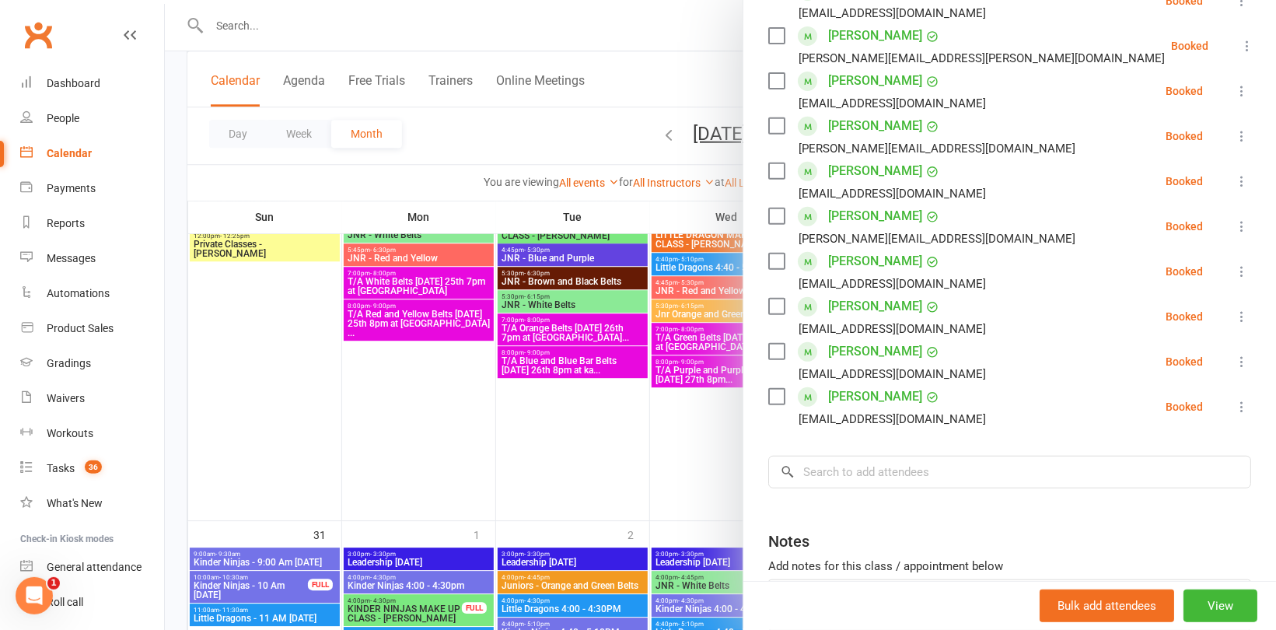
scroll to position [389, 0]
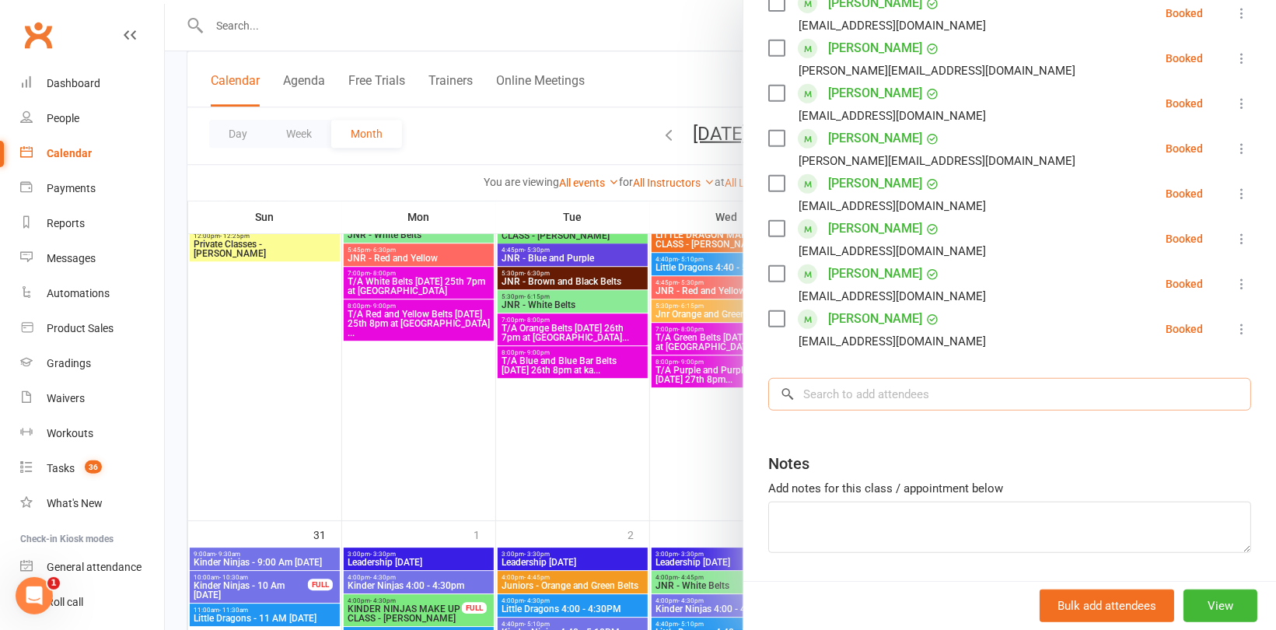
click at [851, 395] on input "search" at bounding box center [1009, 394] width 483 height 33
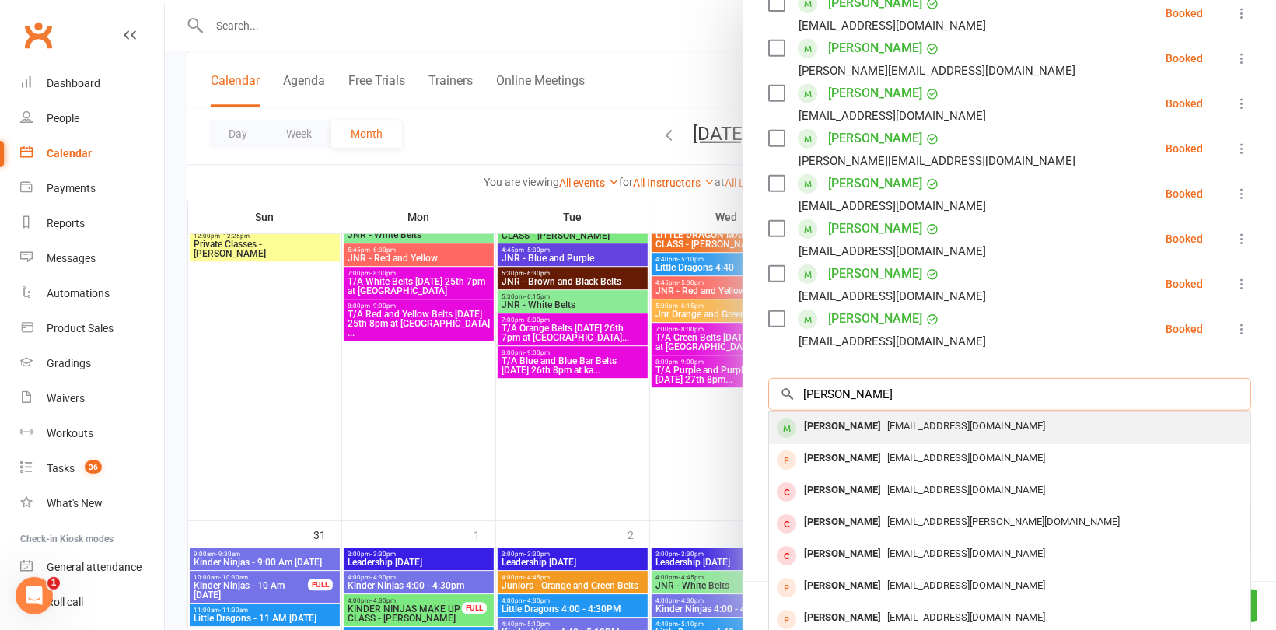
type input "matilda ross"
click at [849, 421] on div "Matilda Ross" at bounding box center [842, 426] width 89 height 23
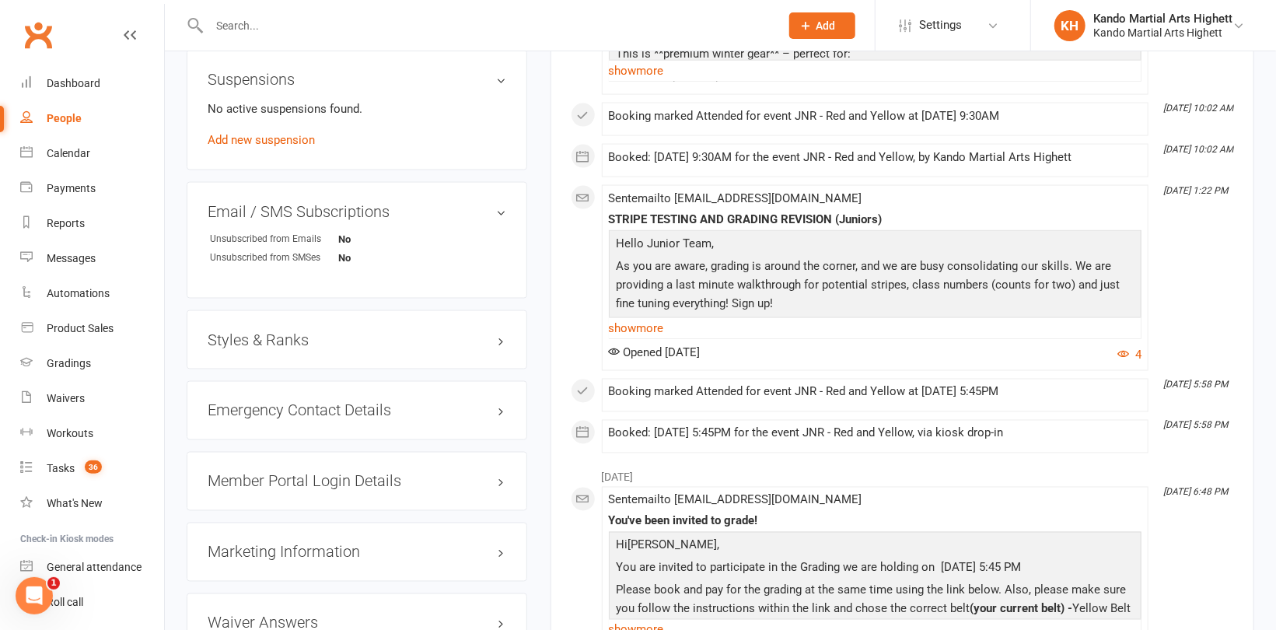
scroll to position [1322, 0]
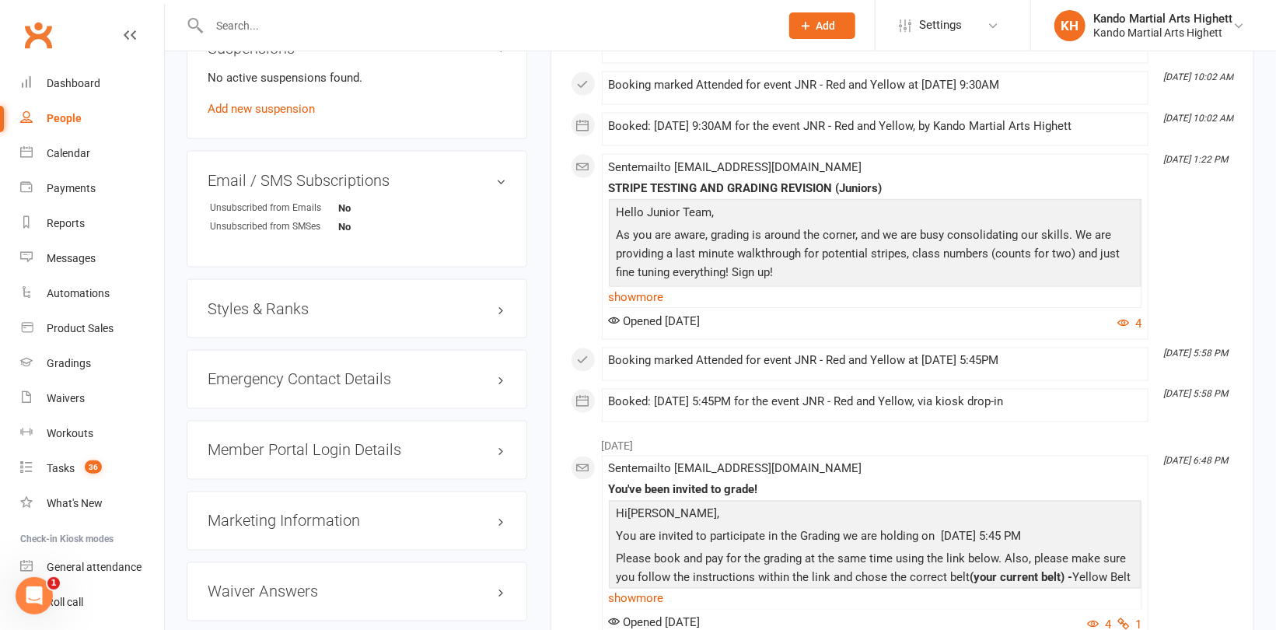
click at [281, 309] on h3 "Styles & Ranks" at bounding box center [357, 308] width 299 height 17
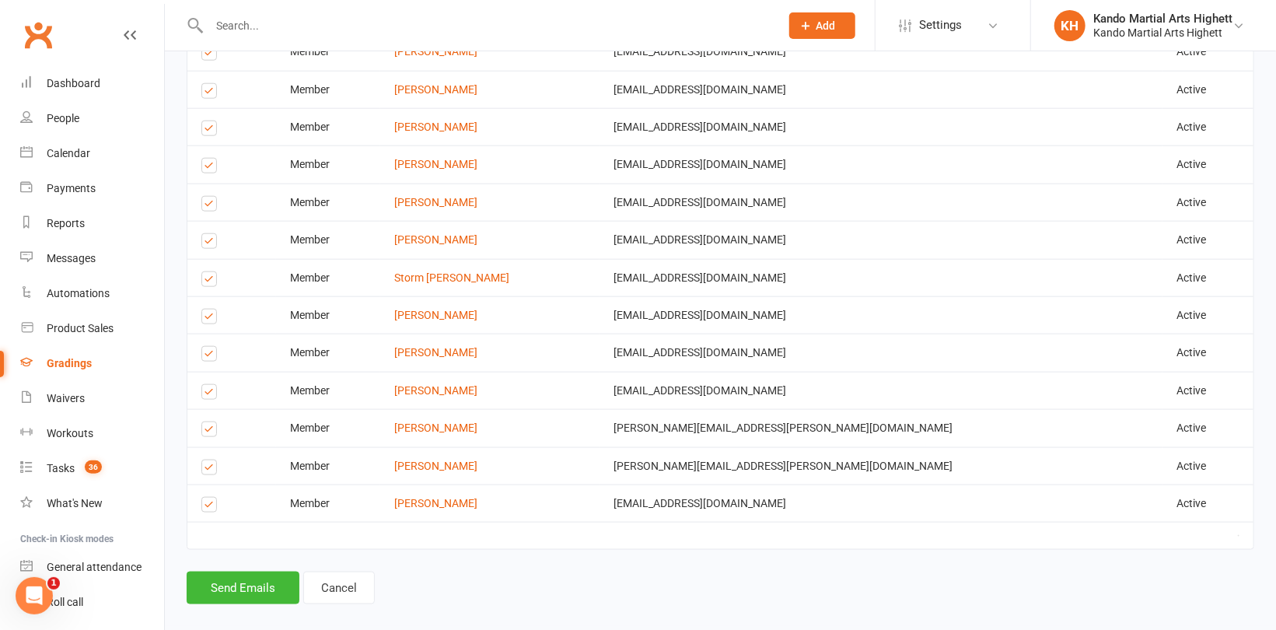
scroll to position [932, 0]
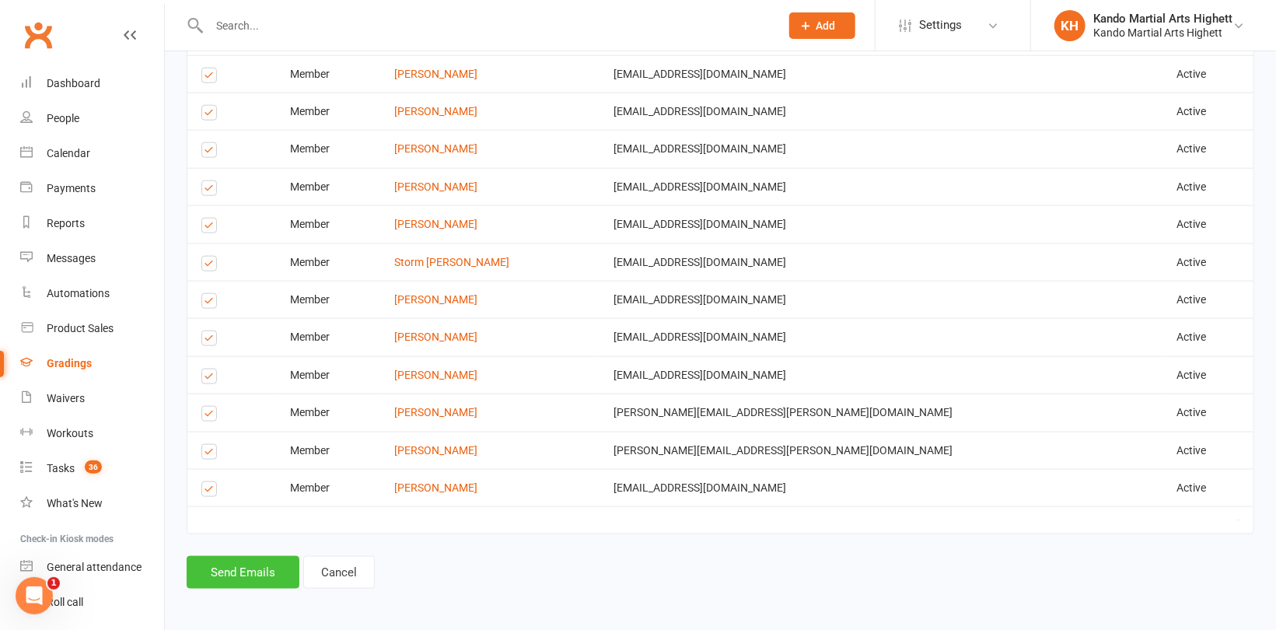
click at [239, 566] on button "Send Emails" at bounding box center [243, 572] width 113 height 33
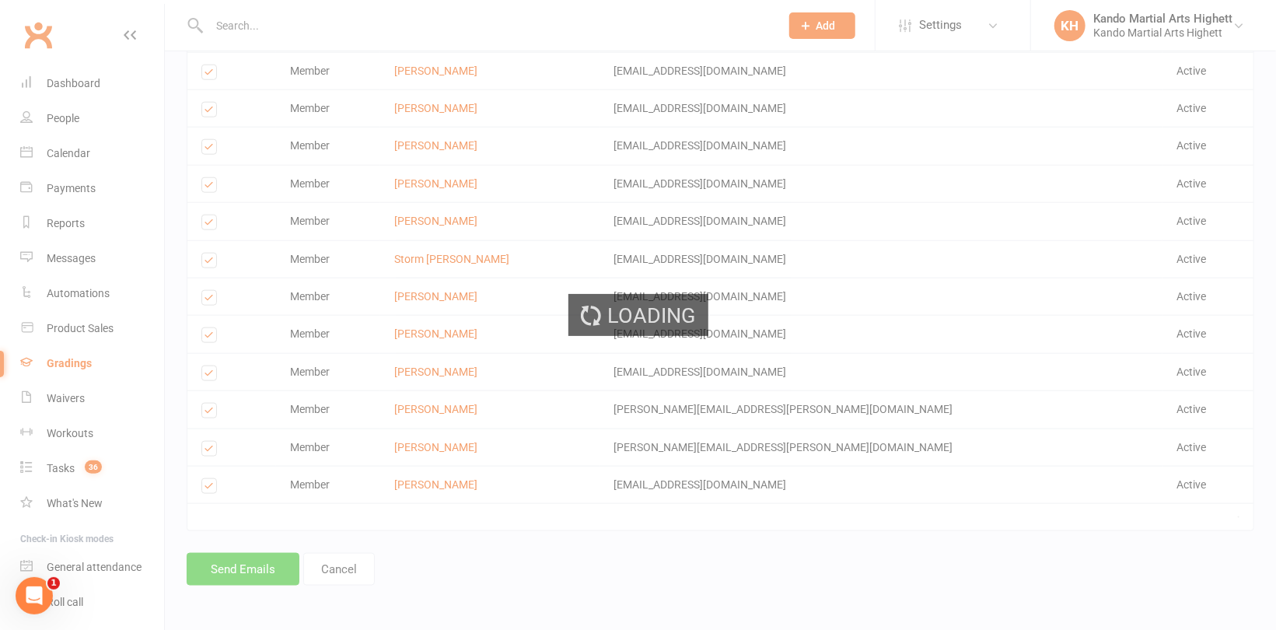
scroll to position [925, 0]
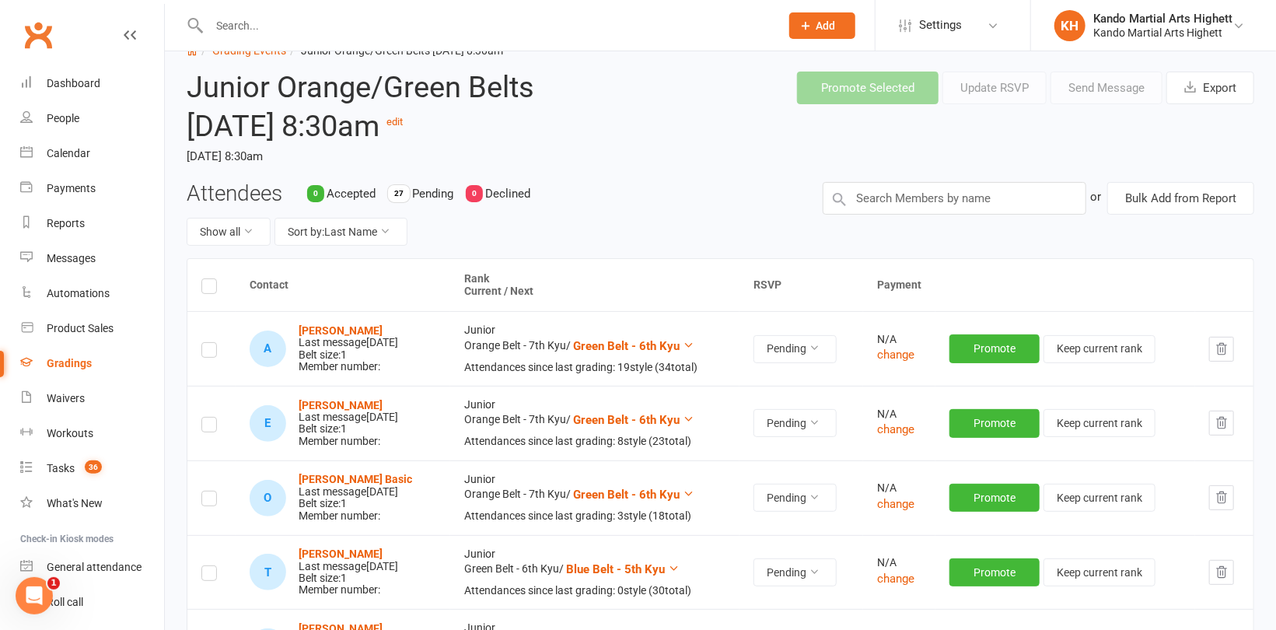
scroll to position [78, 0]
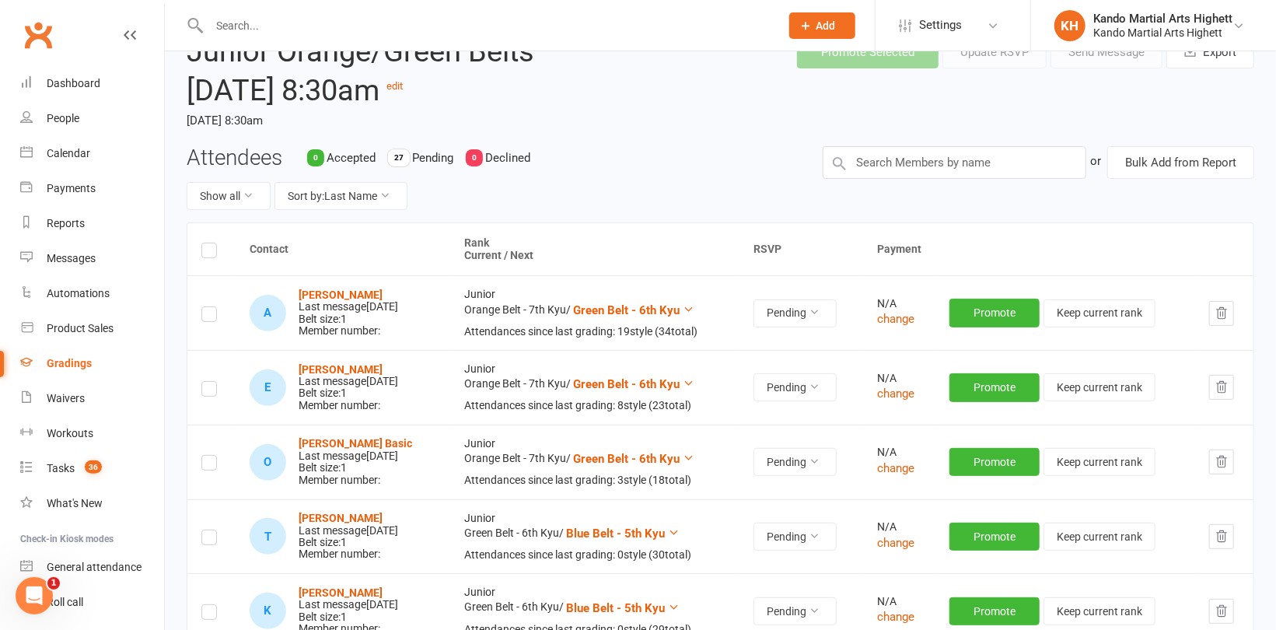
click at [201, 391] on label at bounding box center [209, 391] width 16 height 0
click at [201, 382] on input "checkbox" at bounding box center [209, 382] width 16 height 0
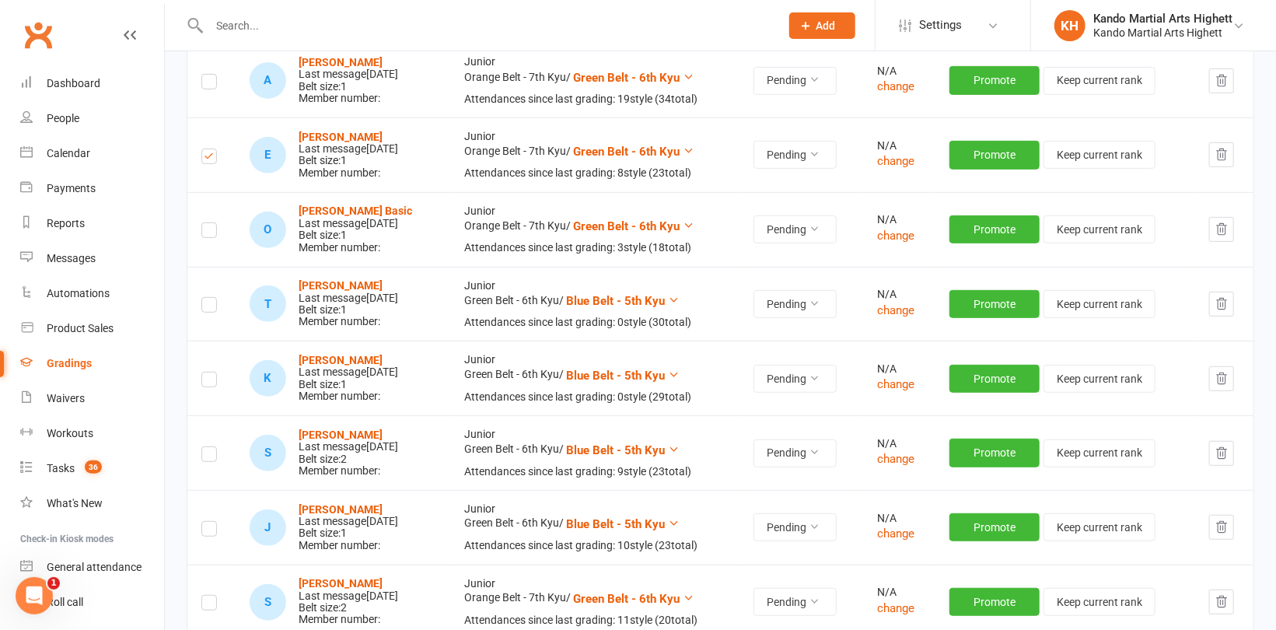
scroll to position [311, 0]
click at [208, 456] on label at bounding box center [209, 456] width 16 height 0
click at [208, 446] on input "checkbox" at bounding box center [209, 446] width 16 height 0
click at [210, 530] on label at bounding box center [209, 530] width 16 height 0
click at [210, 521] on input "checkbox" at bounding box center [209, 521] width 16 height 0
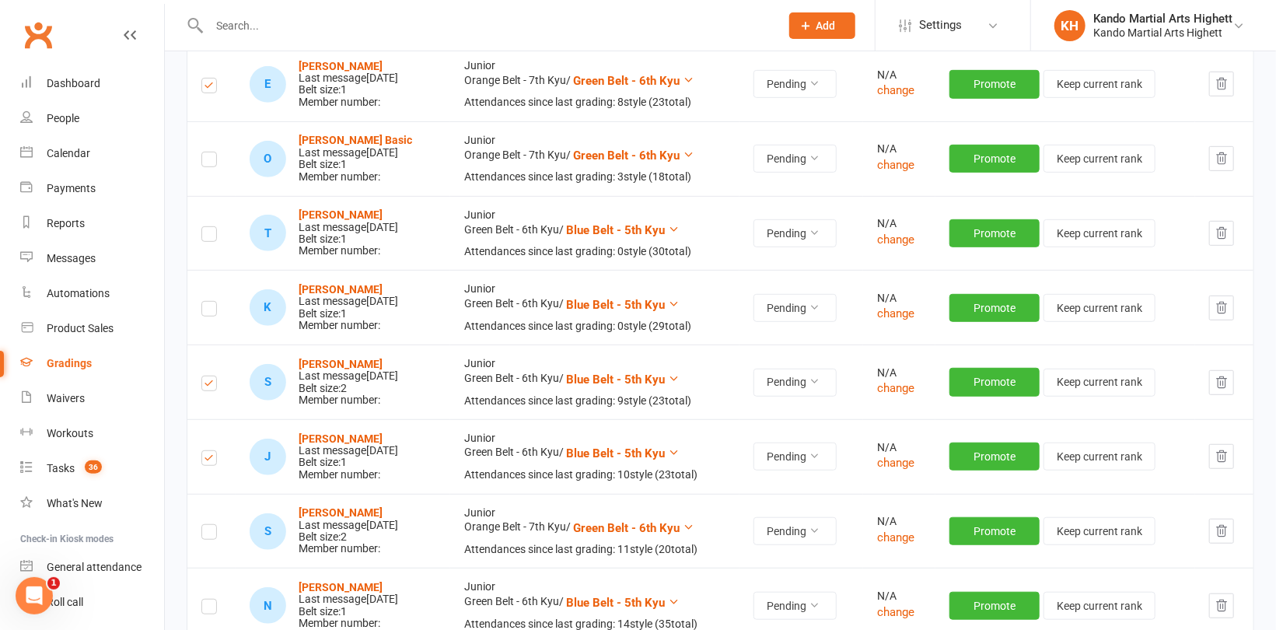
scroll to position [467, 0]
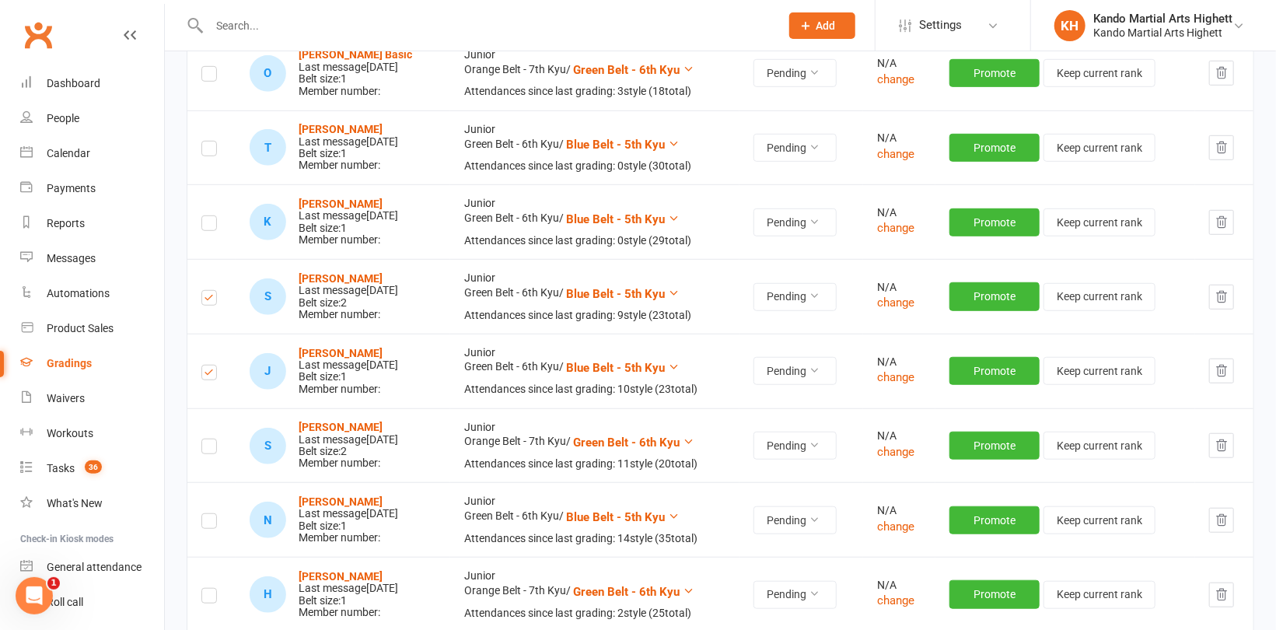
click at [205, 449] on label at bounding box center [209, 449] width 16 height 0
click at [205, 439] on input "checkbox" at bounding box center [209, 439] width 16 height 0
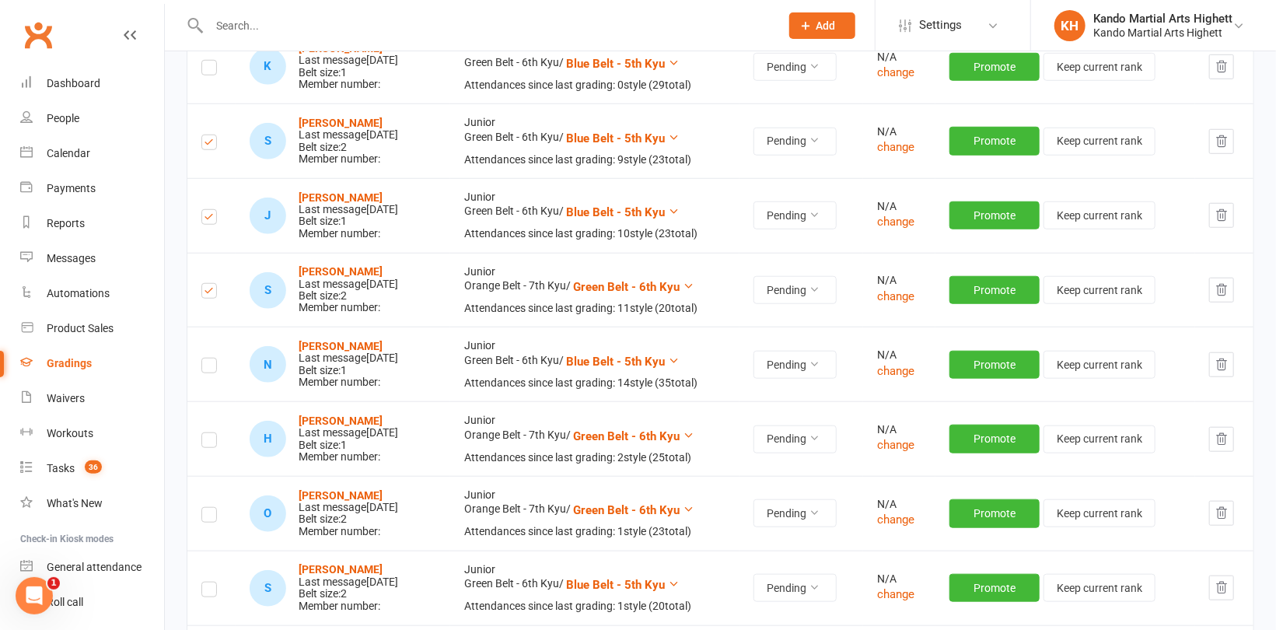
scroll to position [700, 0]
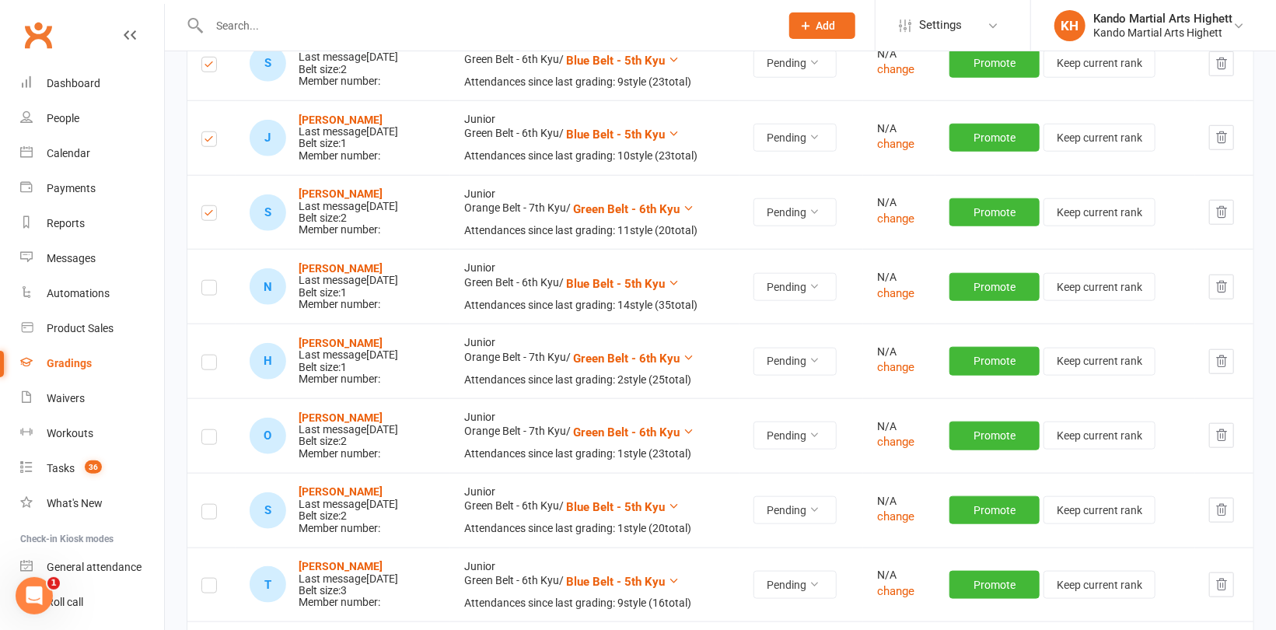
click at [208, 365] on label at bounding box center [209, 365] width 16 height 0
click at [208, 355] on input "checkbox" at bounding box center [209, 355] width 16 height 0
click at [208, 439] on label at bounding box center [209, 439] width 16 height 0
click at [208, 430] on input "checkbox" at bounding box center [209, 430] width 16 height 0
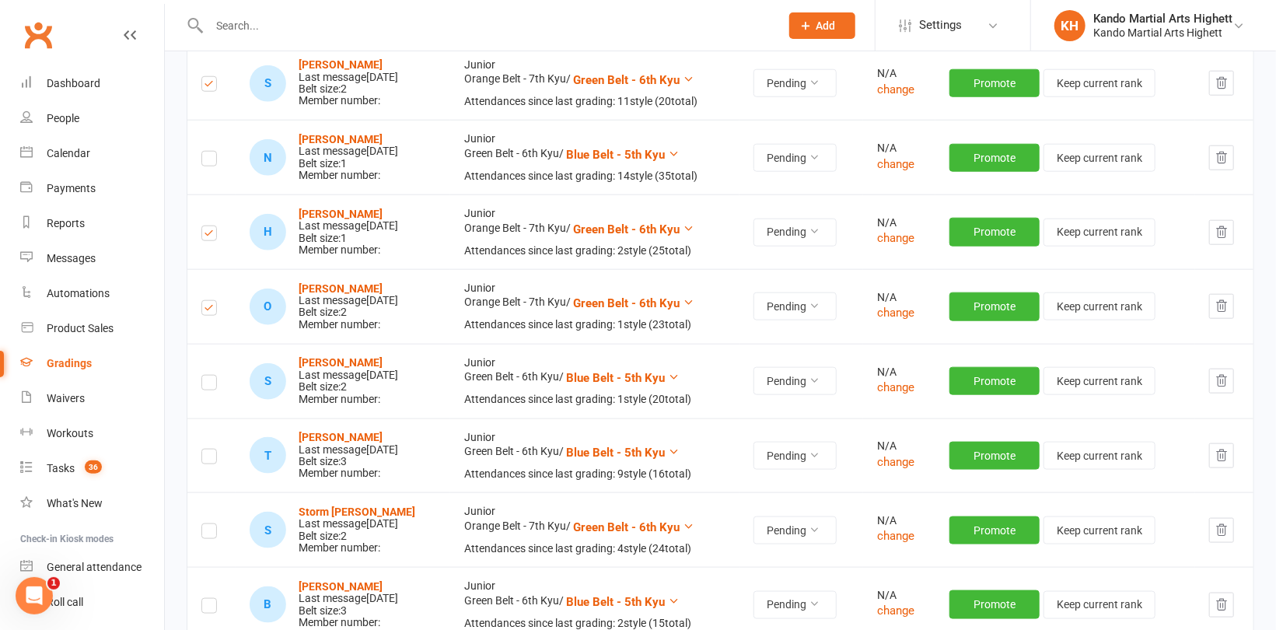
scroll to position [855, 0]
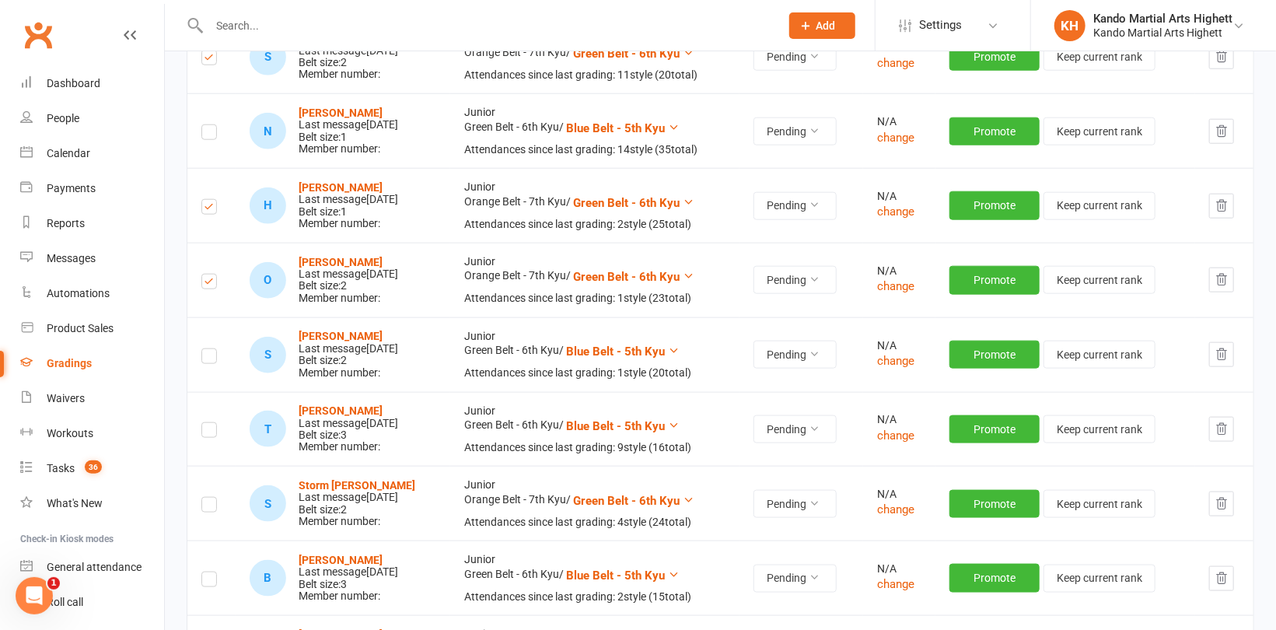
click at [208, 507] on label at bounding box center [209, 507] width 16 height 0
click at [208, 498] on input "checkbox" at bounding box center [209, 498] width 16 height 0
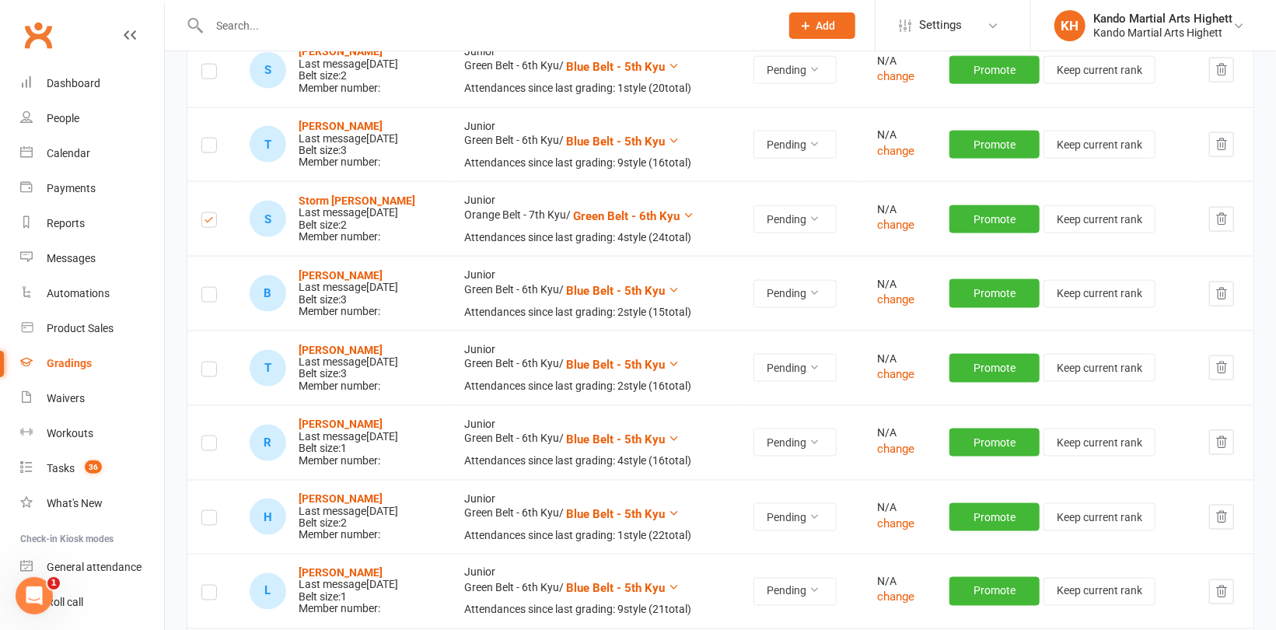
scroll to position [1166, 0]
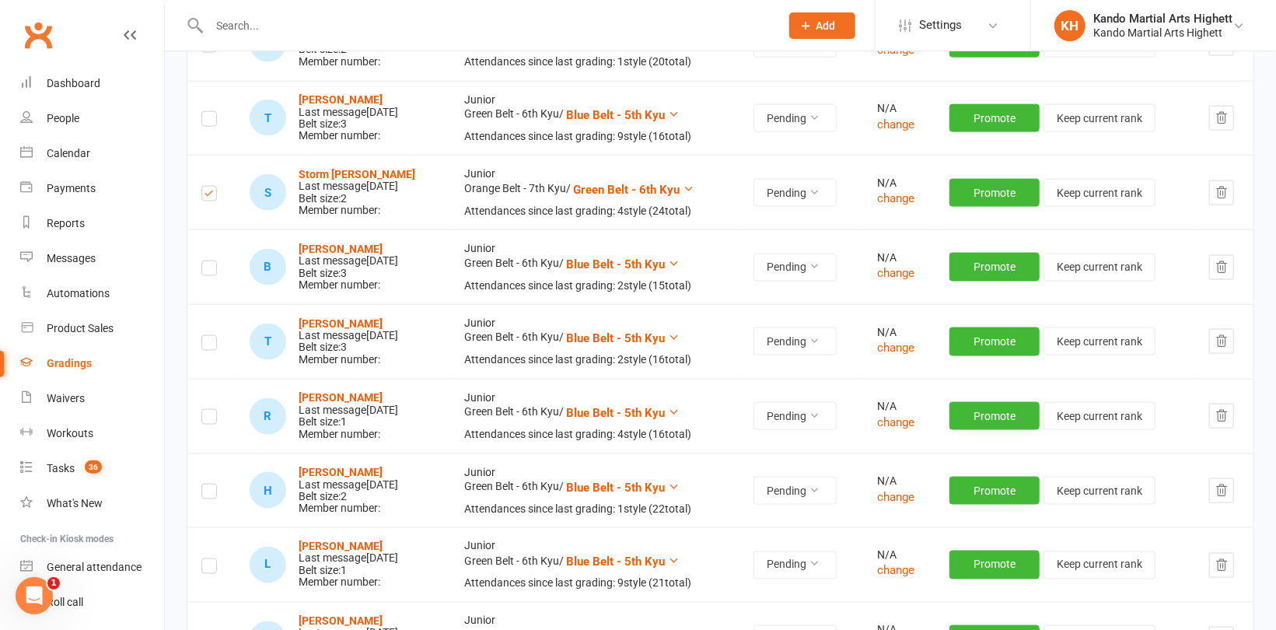
click at [213, 271] on label at bounding box center [209, 271] width 16 height 0
click at [213, 261] on input "checkbox" at bounding box center [209, 261] width 16 height 0
click at [207, 345] on label at bounding box center [209, 345] width 16 height 0
click at [207, 336] on input "checkbox" at bounding box center [209, 336] width 16 height 0
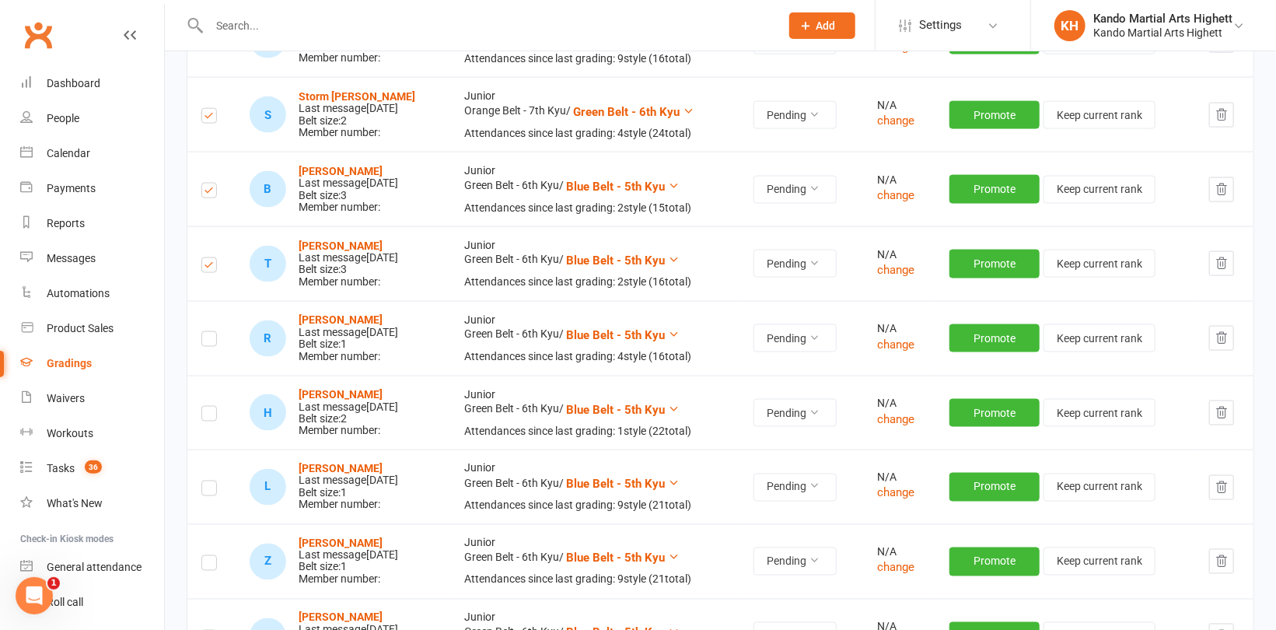
click at [208, 416] on label at bounding box center [209, 416] width 16 height 0
click at [208, 407] on input "checkbox" at bounding box center [209, 407] width 16 height 0
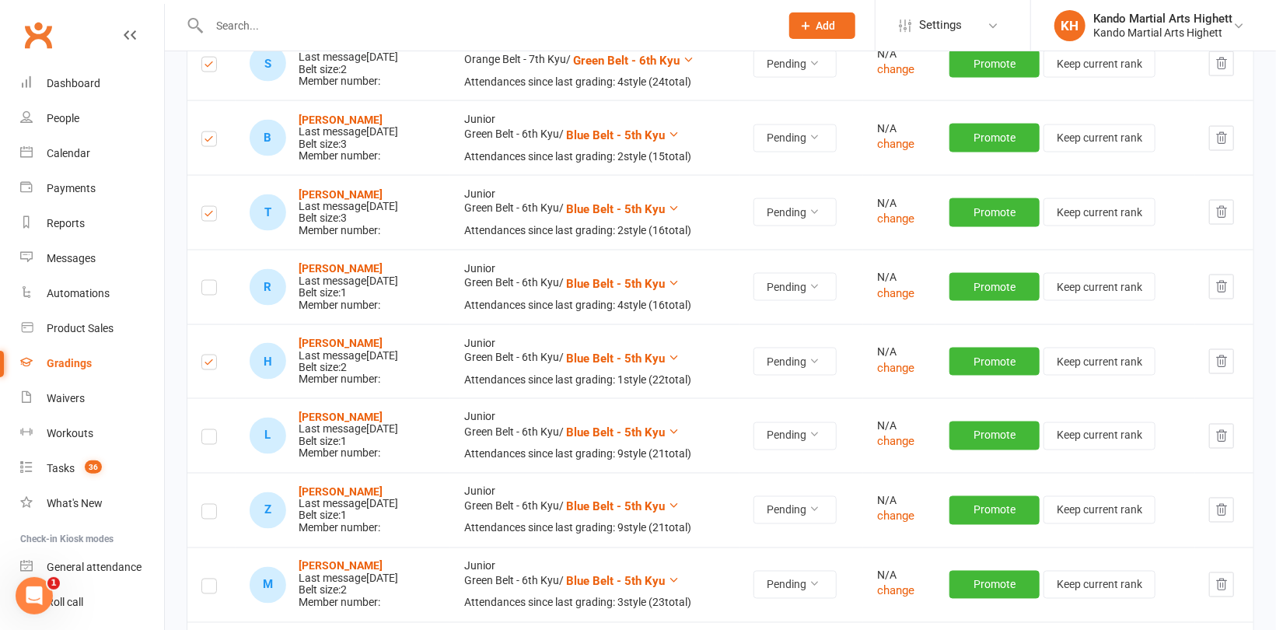
scroll to position [1322, 0]
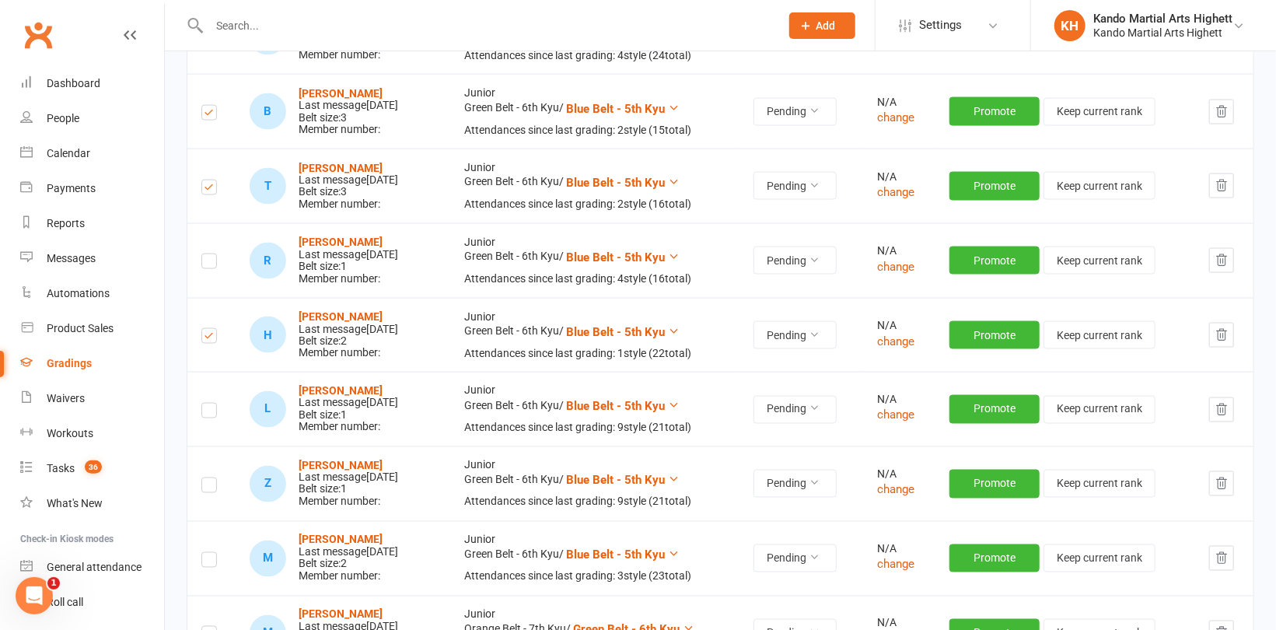
click at [209, 413] on label at bounding box center [209, 413] width 16 height 0
click at [209, 404] on input "checkbox" at bounding box center [209, 404] width 16 height 0
click at [210, 487] on label at bounding box center [209, 487] width 16 height 0
click at [210, 478] on input "checkbox" at bounding box center [209, 478] width 16 height 0
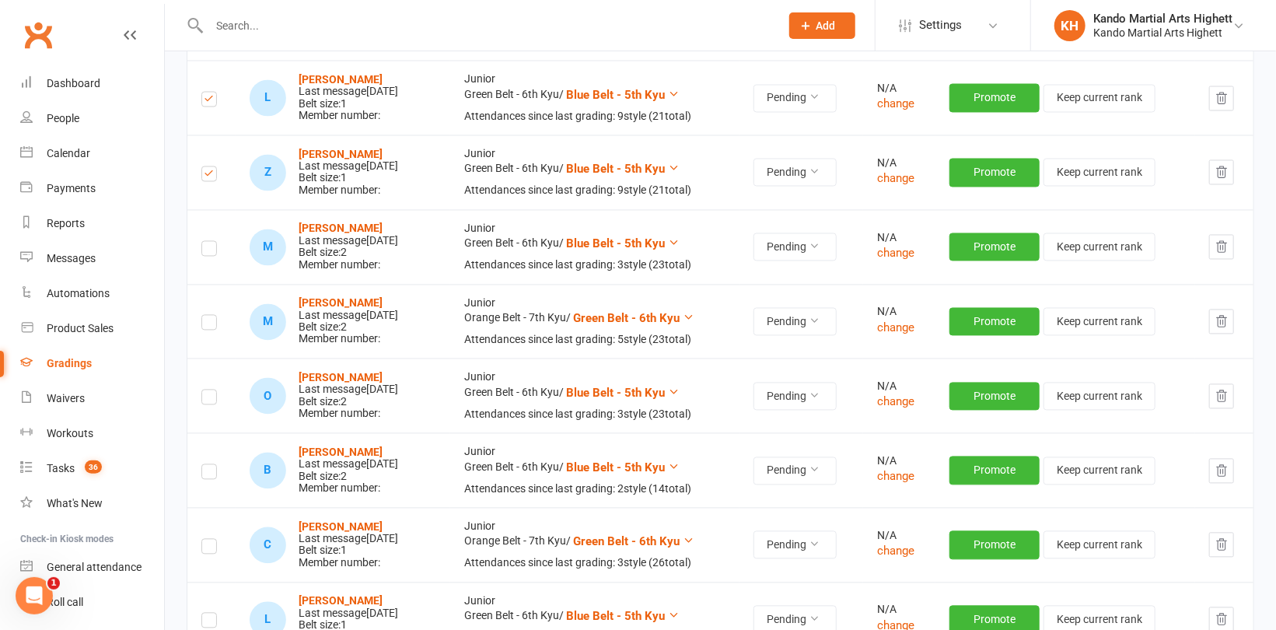
scroll to position [1711, 0]
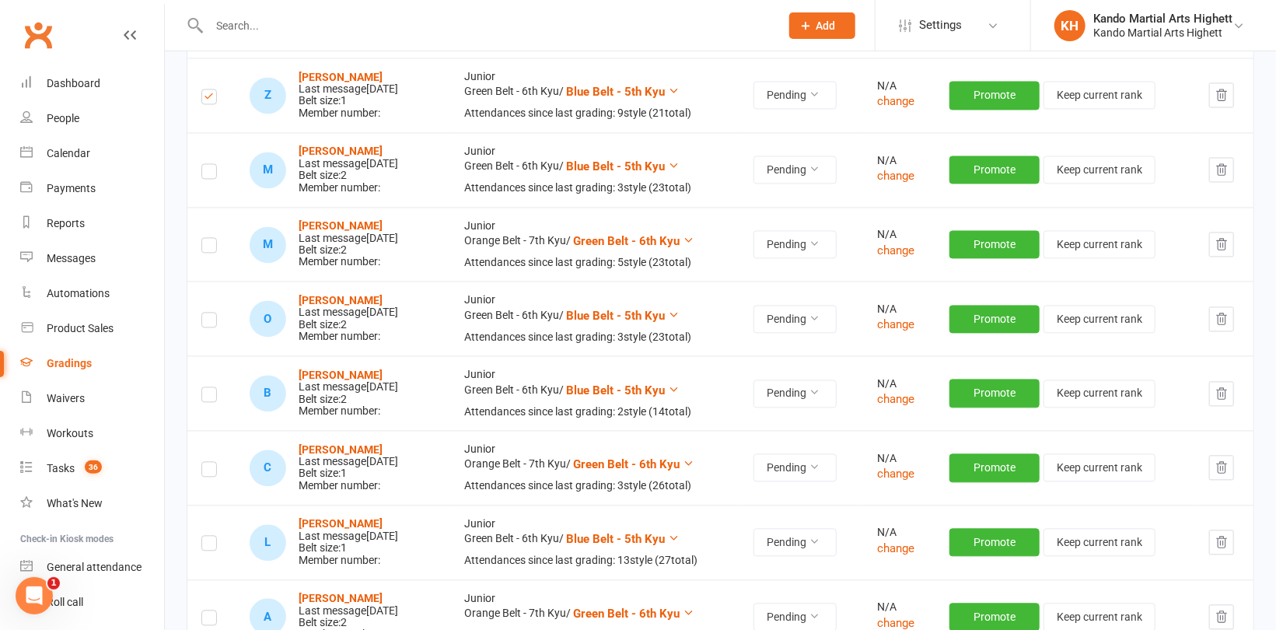
click at [213, 397] on label at bounding box center [209, 397] width 16 height 0
click at [213, 387] on input "checkbox" at bounding box center [209, 387] width 16 height 0
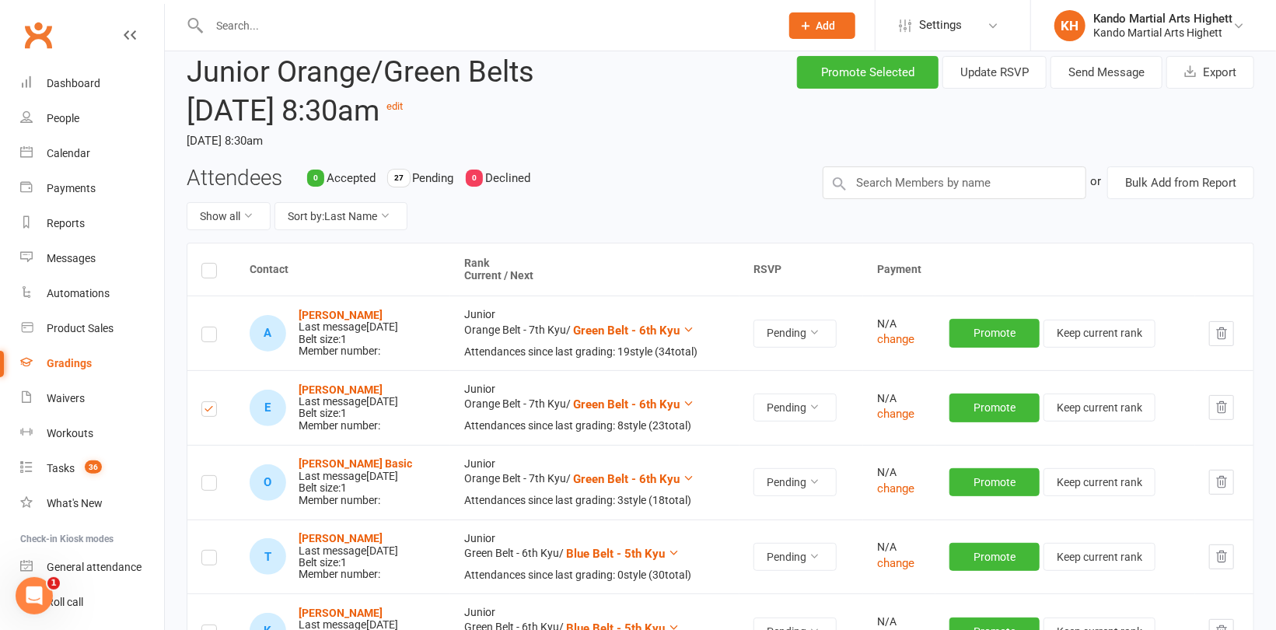
scroll to position [0, 0]
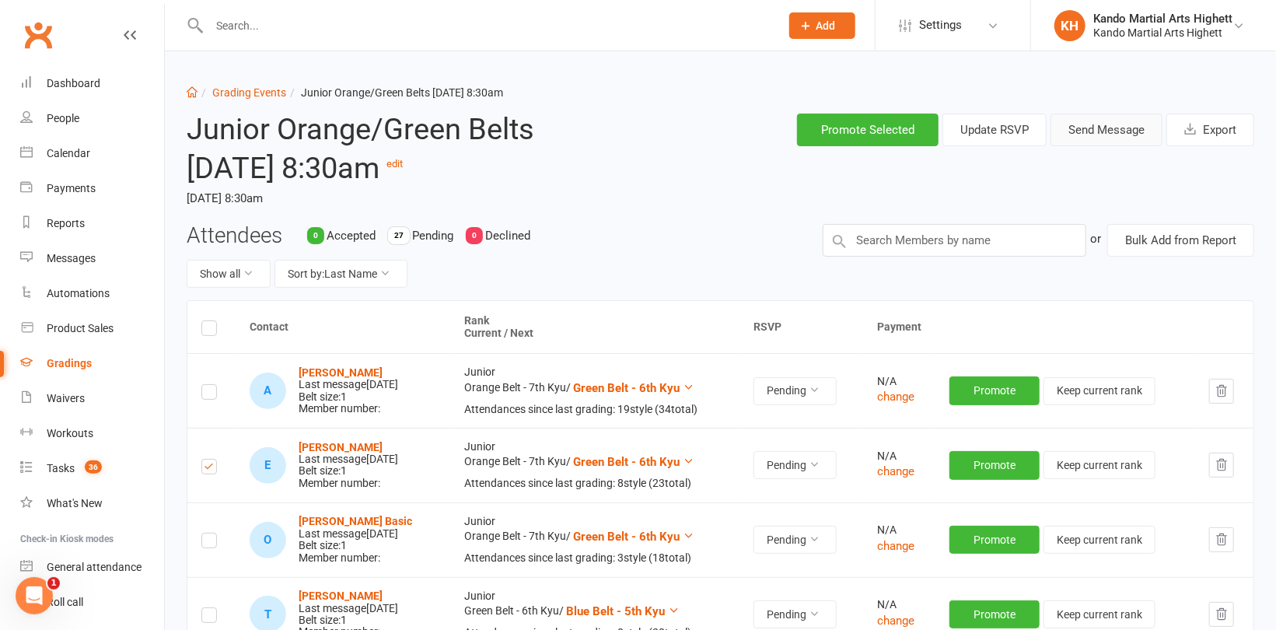
click at [1090, 138] on button "Send Message" at bounding box center [1106, 130] width 112 height 33
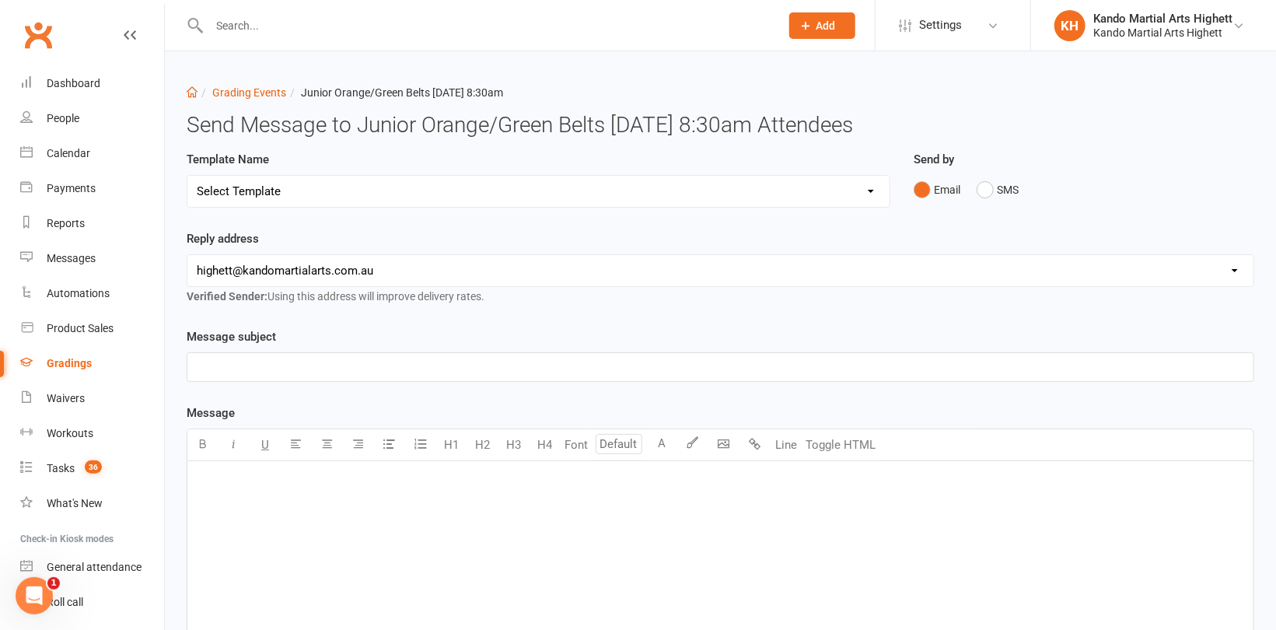
click at [1024, 180] on div "Email SMS" at bounding box center [1084, 190] width 341 height 30
click at [1005, 190] on button "SMS" at bounding box center [998, 190] width 42 height 30
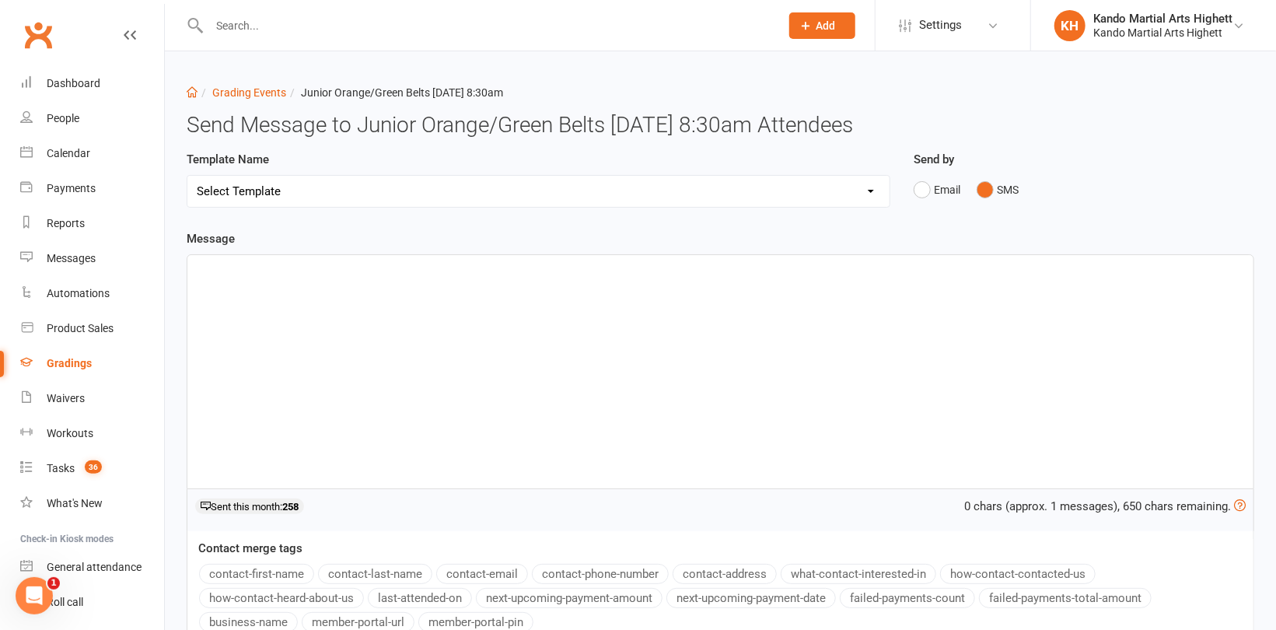
click at [497, 323] on div "﻿" at bounding box center [720, 371] width 1066 height 233
click at [274, 577] on button "contact-first-name" at bounding box center [256, 574] width 115 height 20
click at [366, 267] on p "Hi ﻿ {contact-first-name} ," at bounding box center [720, 269] width 1047 height 19
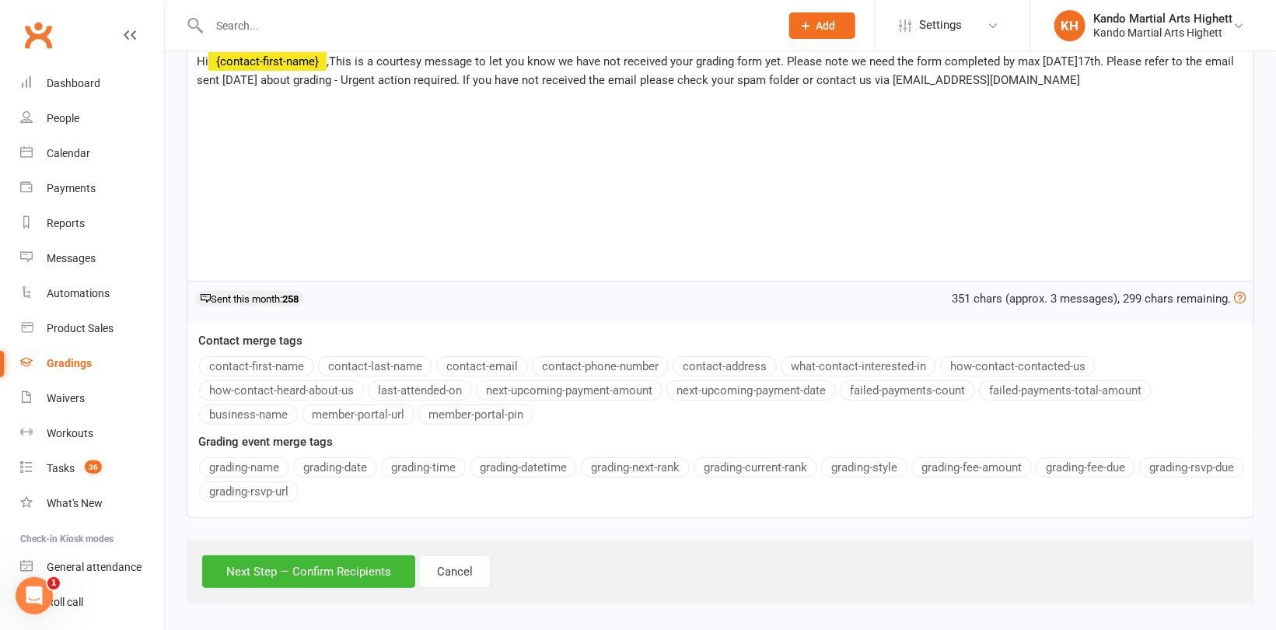
scroll to position [214, 0]
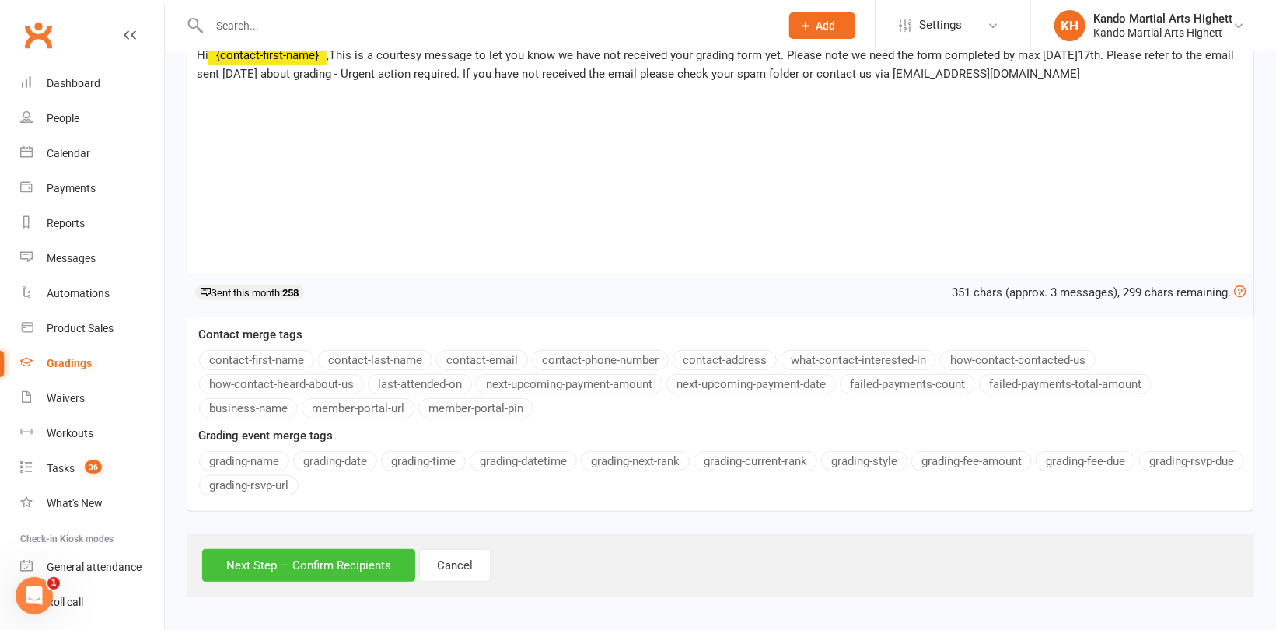
click at [340, 563] on button "Next Step — Confirm Recipients" at bounding box center [308, 565] width 213 height 33
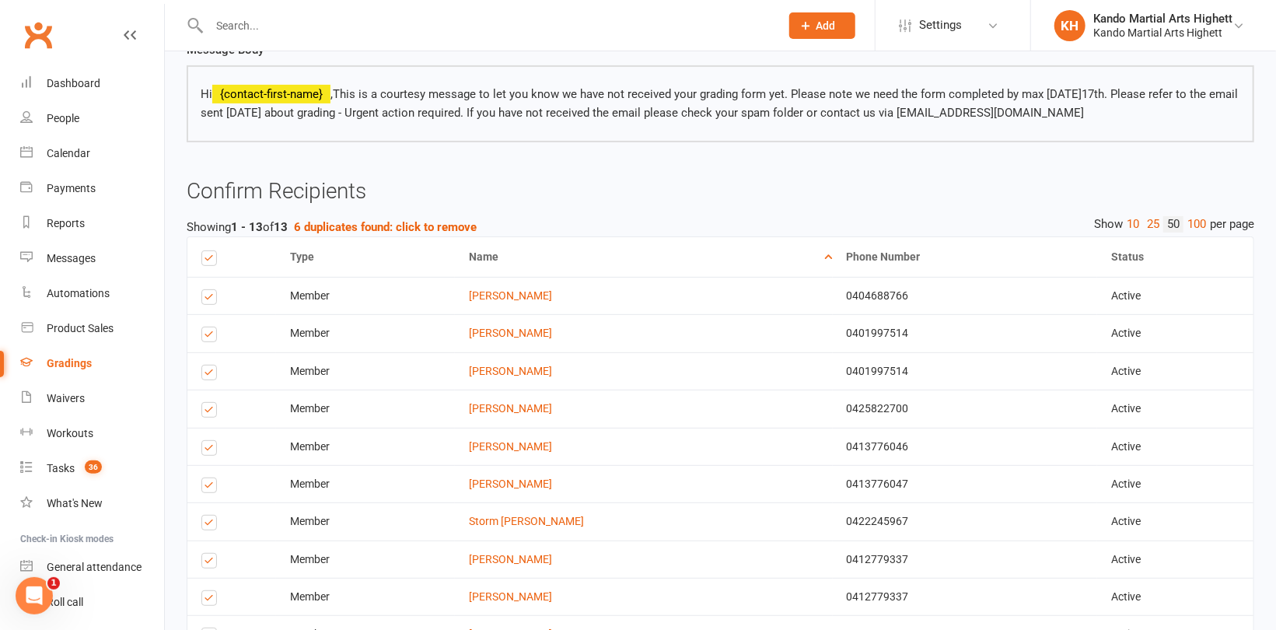
scroll to position [0, 0]
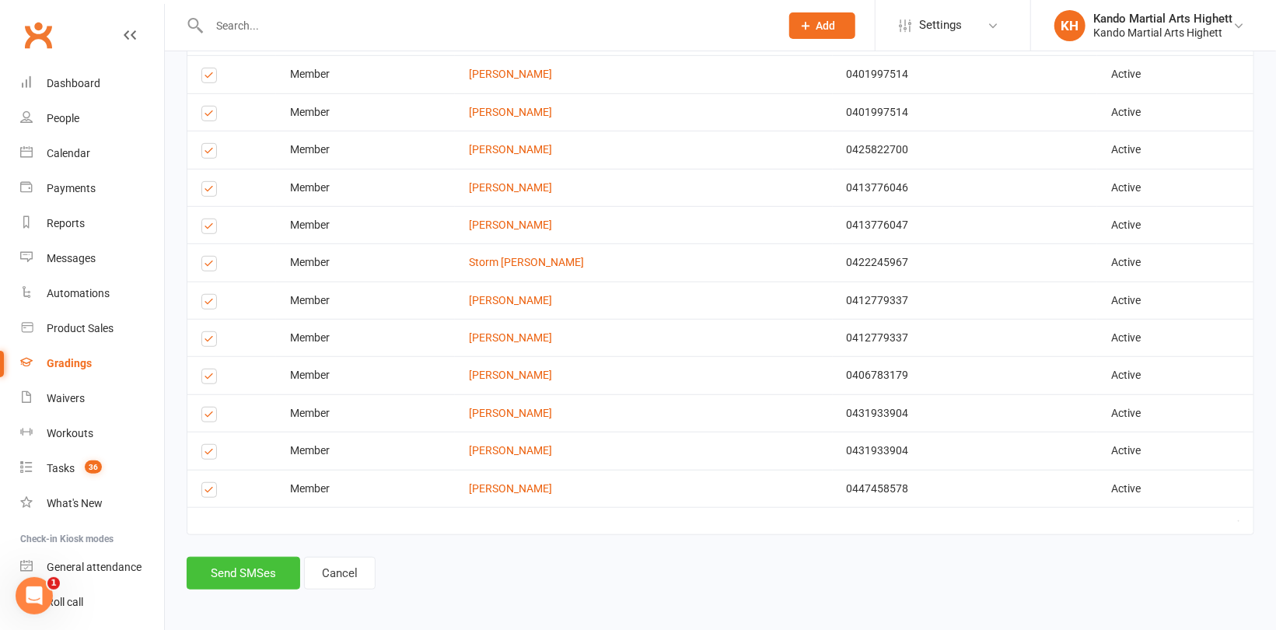
click at [249, 569] on button "Send SMSes" at bounding box center [244, 573] width 114 height 33
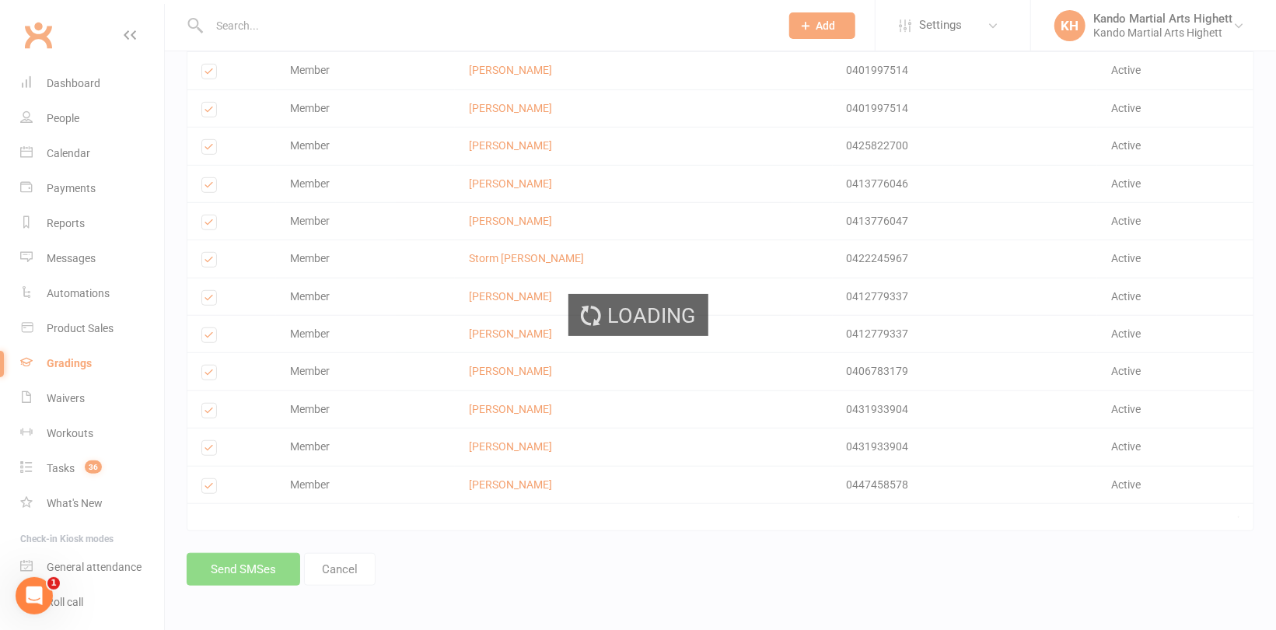
scroll to position [461, 0]
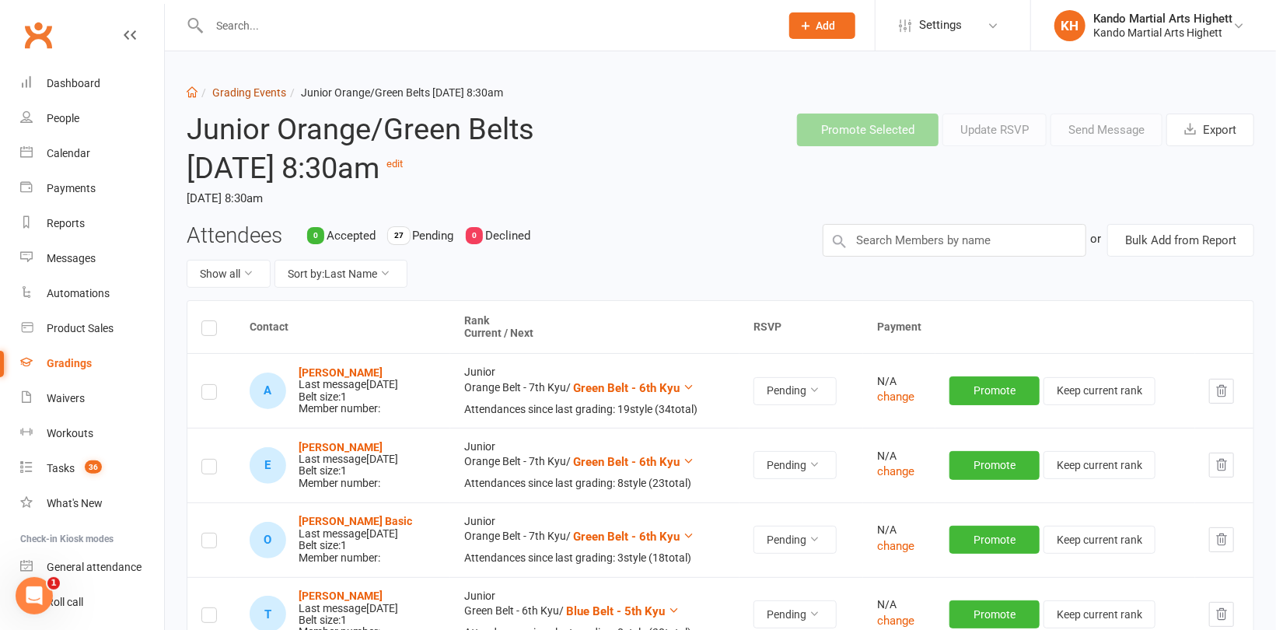
click at [262, 95] on link "Grading Events" at bounding box center [249, 92] width 74 height 12
select select "100"
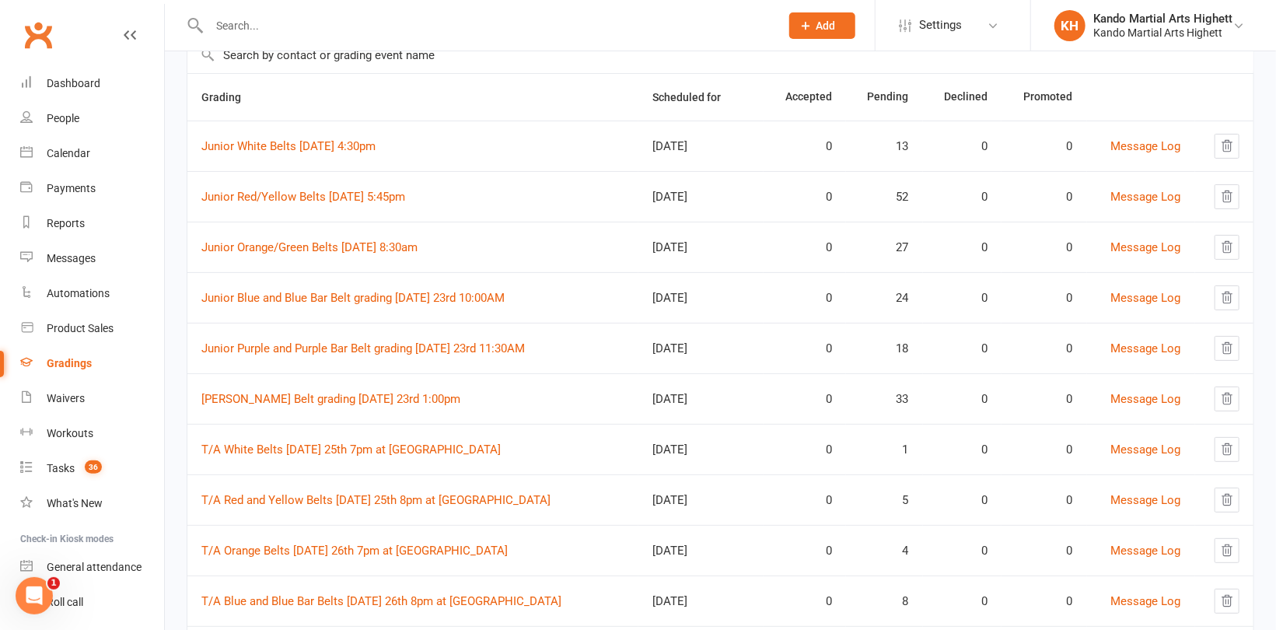
scroll to position [156, 0]
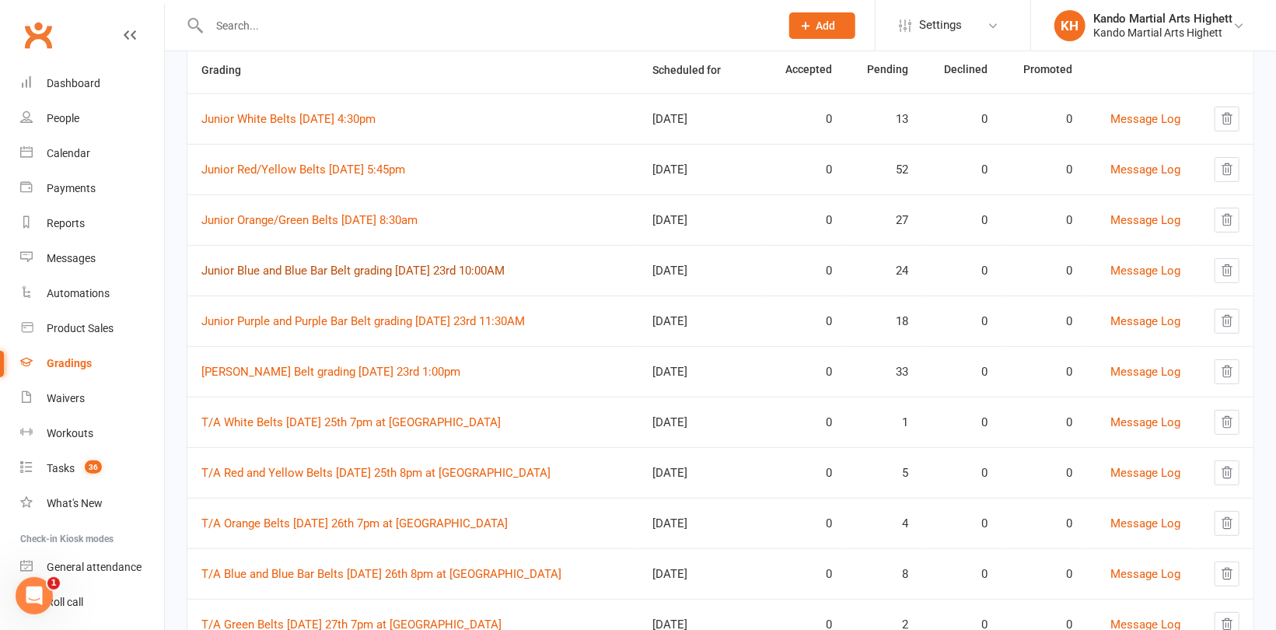
click at [385, 269] on link "Junior Blue and Blue Bar Belt grading [DATE] 23rd 10:00AM" at bounding box center [352, 271] width 303 height 14
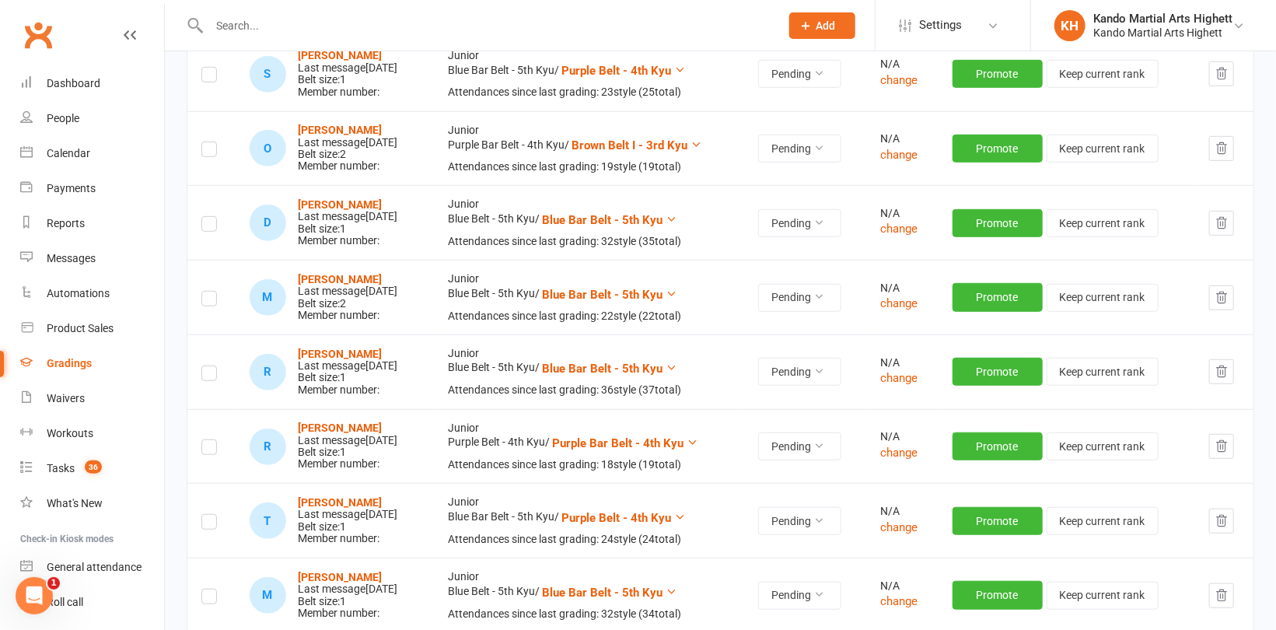
scroll to position [467, 0]
click at [1225, 152] on icon "button" at bounding box center [1222, 147] width 10 height 11
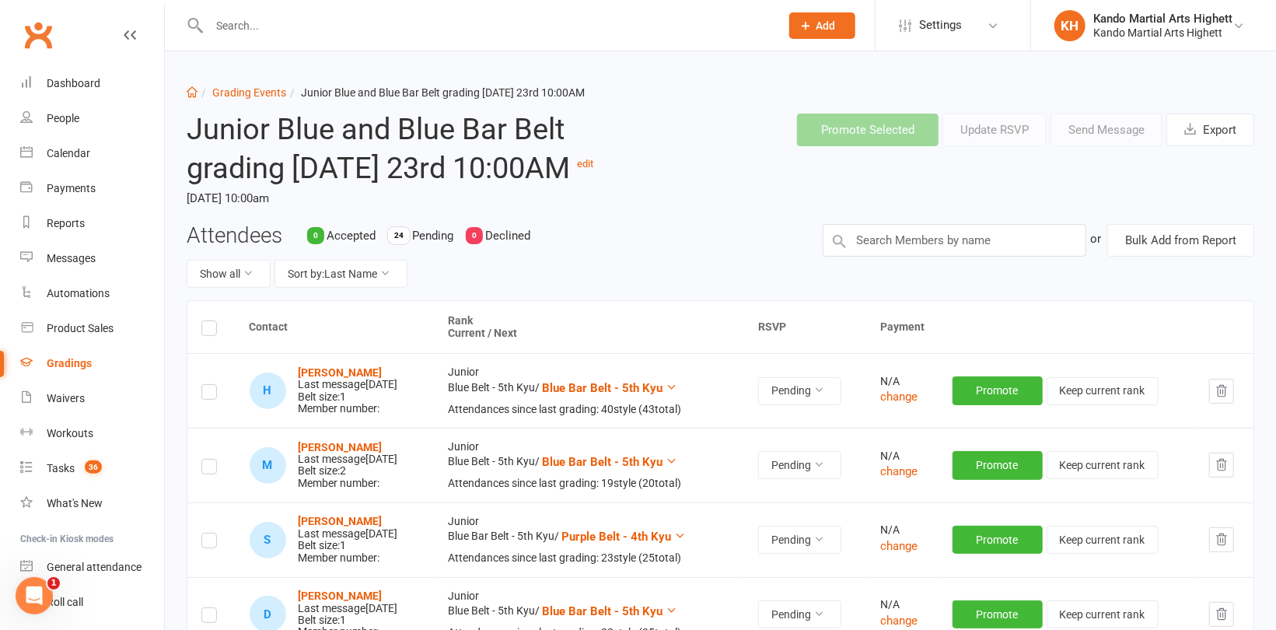
scroll to position [0, 0]
click at [244, 93] on link "Grading Events" at bounding box center [249, 92] width 74 height 12
select select "100"
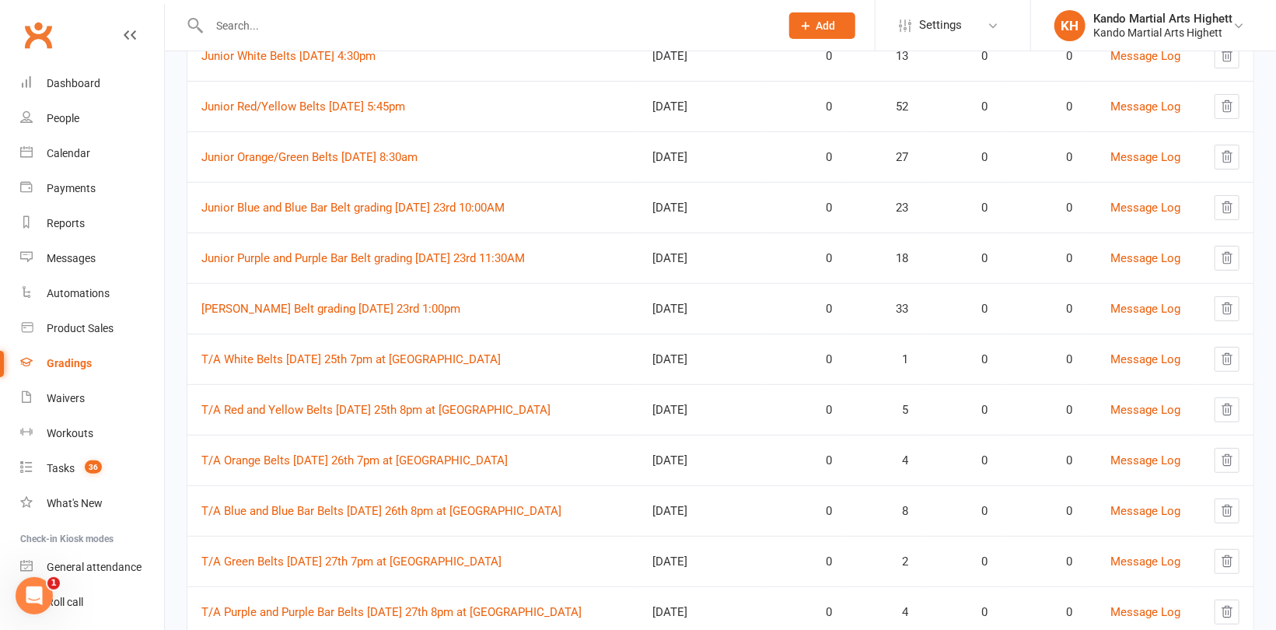
scroll to position [233, 0]
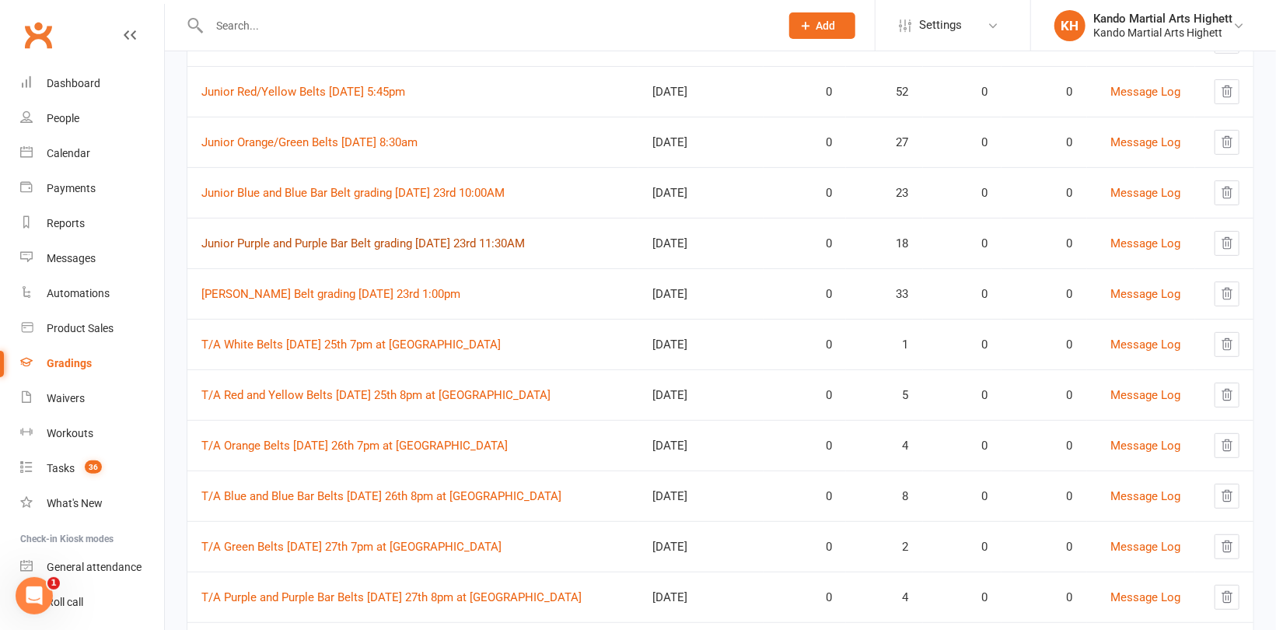
click at [321, 243] on link "Junior Purple and Purple Bar Belt grading [DATE] 23rd 11:30AM" at bounding box center [362, 243] width 323 height 14
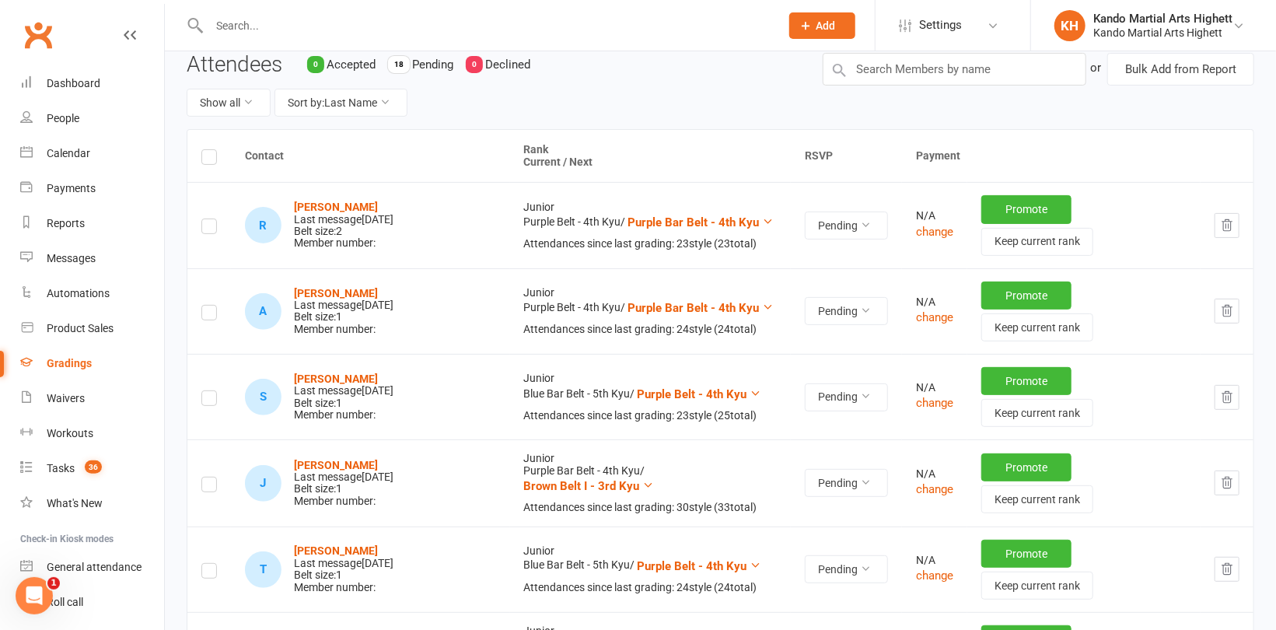
scroll to position [78, 0]
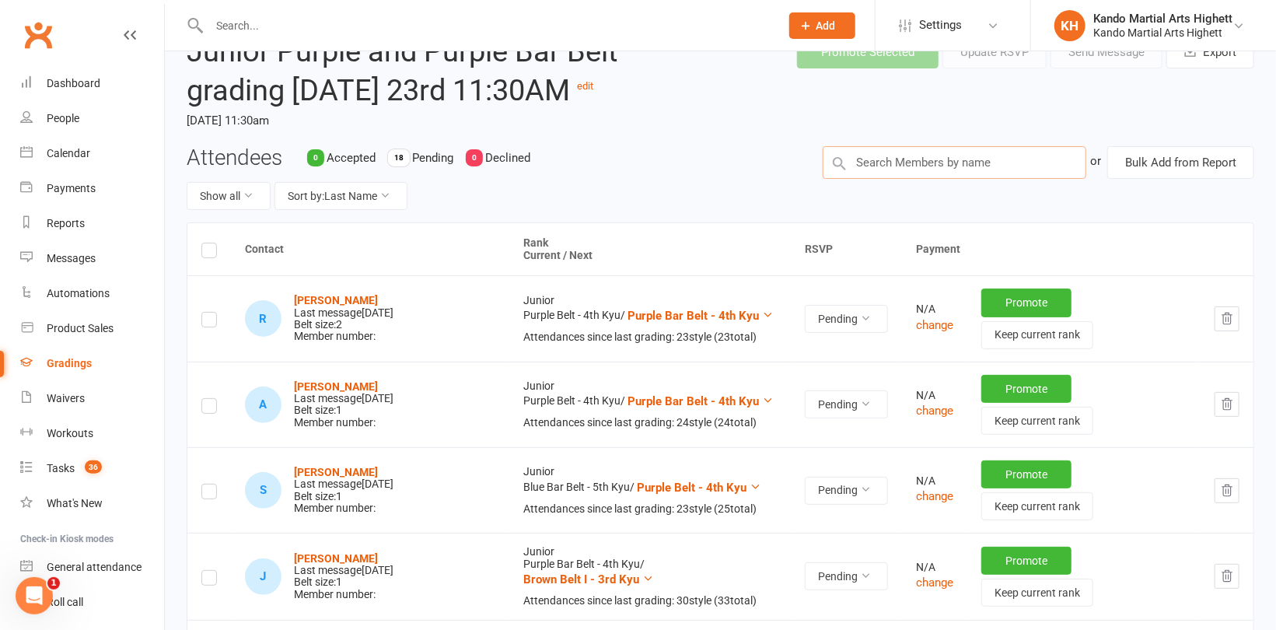
click at [917, 179] on input "text" at bounding box center [955, 162] width 264 height 33
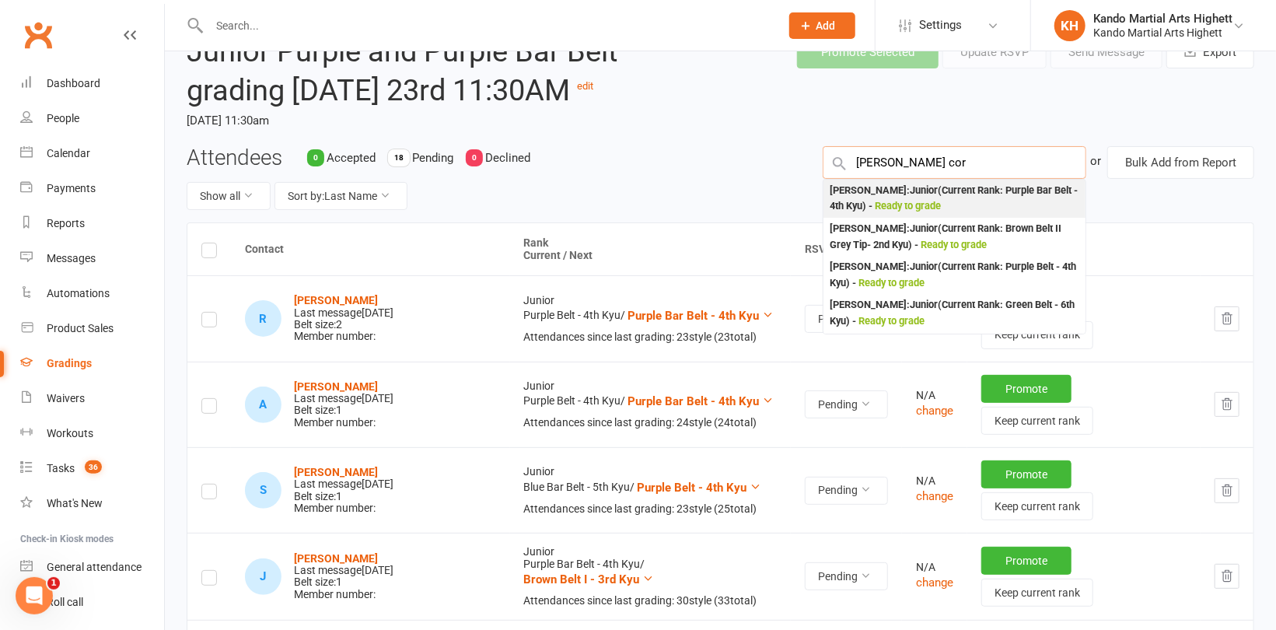
type input "[PERSON_NAME] cor"
click at [895, 215] on div "[PERSON_NAME] : Junior (Current Rank: Purple Bar Belt - 4th Kyu ) - Ready to gr…" at bounding box center [955, 199] width 250 height 32
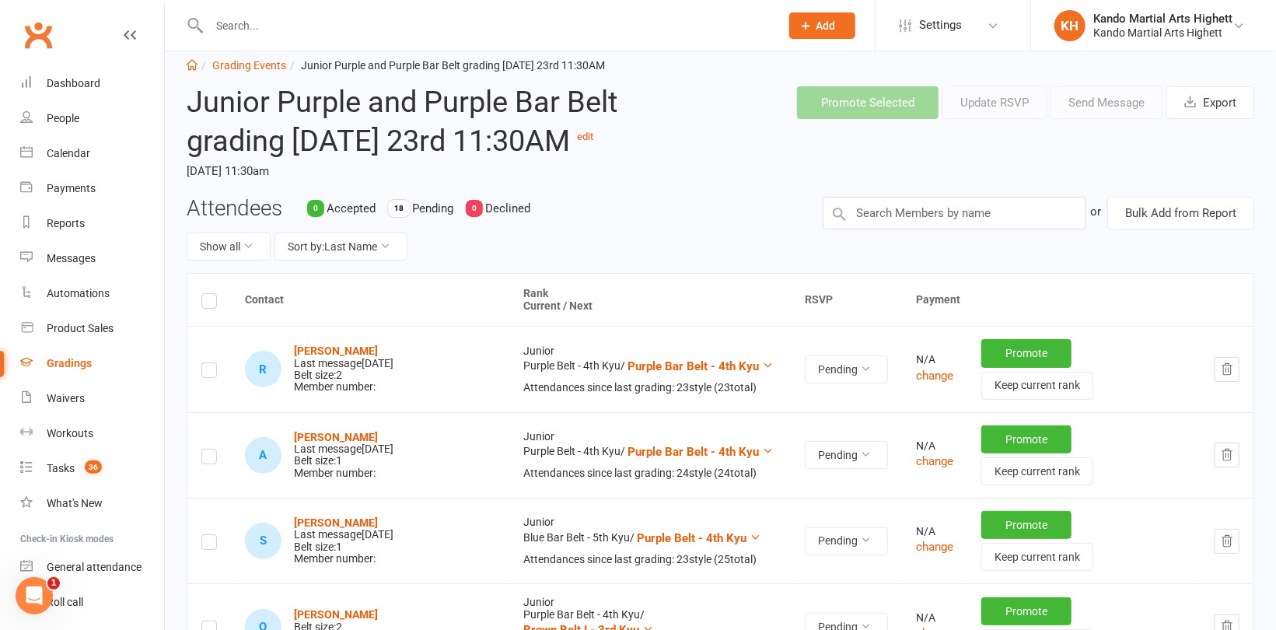
scroll to position [0, 0]
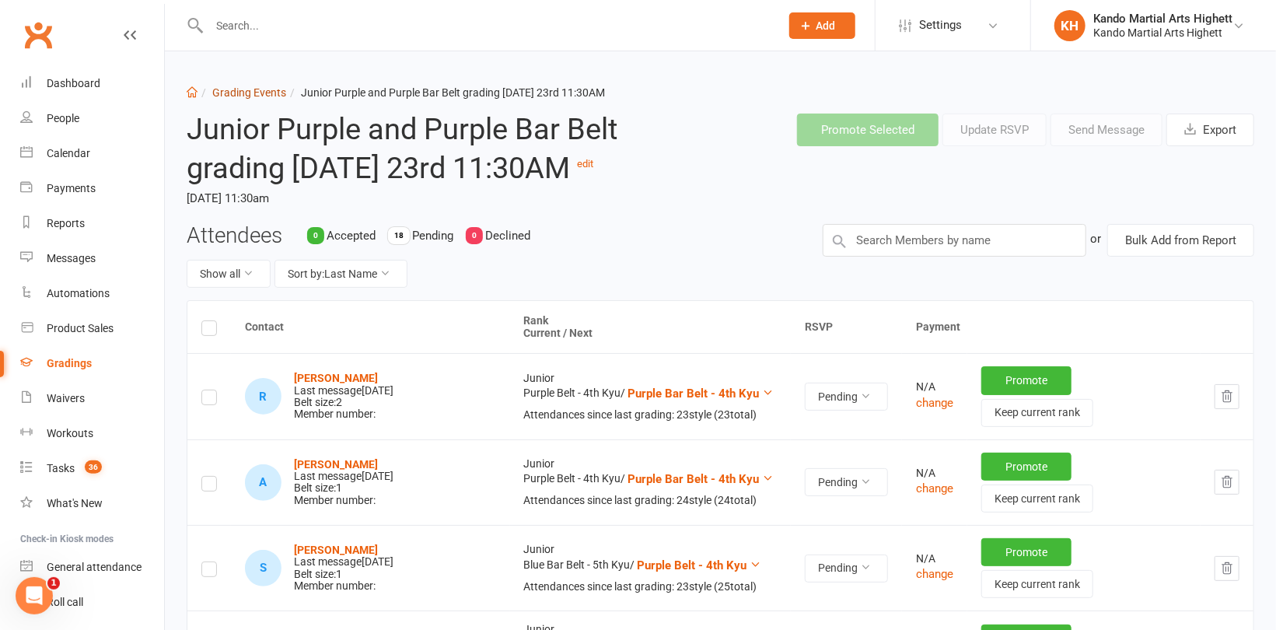
click at [264, 93] on link "Grading Events" at bounding box center [249, 92] width 74 height 12
select select "100"
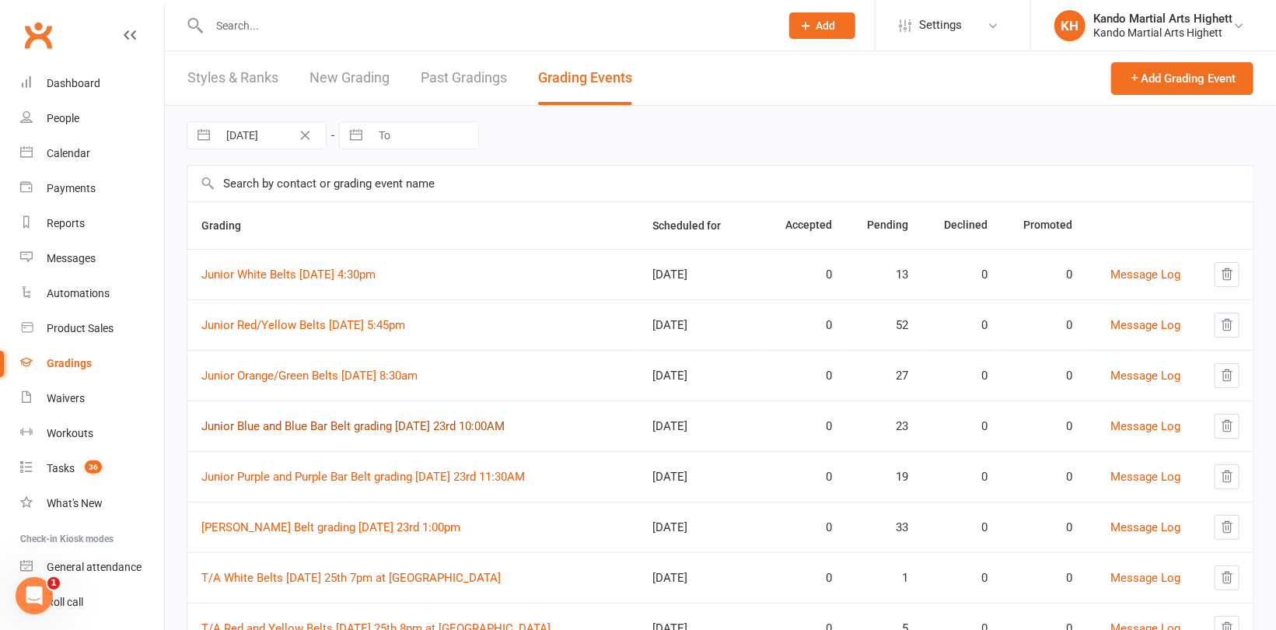
click at [476, 421] on link "Junior Blue and Blue Bar Belt grading [DATE] 23rd 10:00AM" at bounding box center [352, 426] width 303 height 14
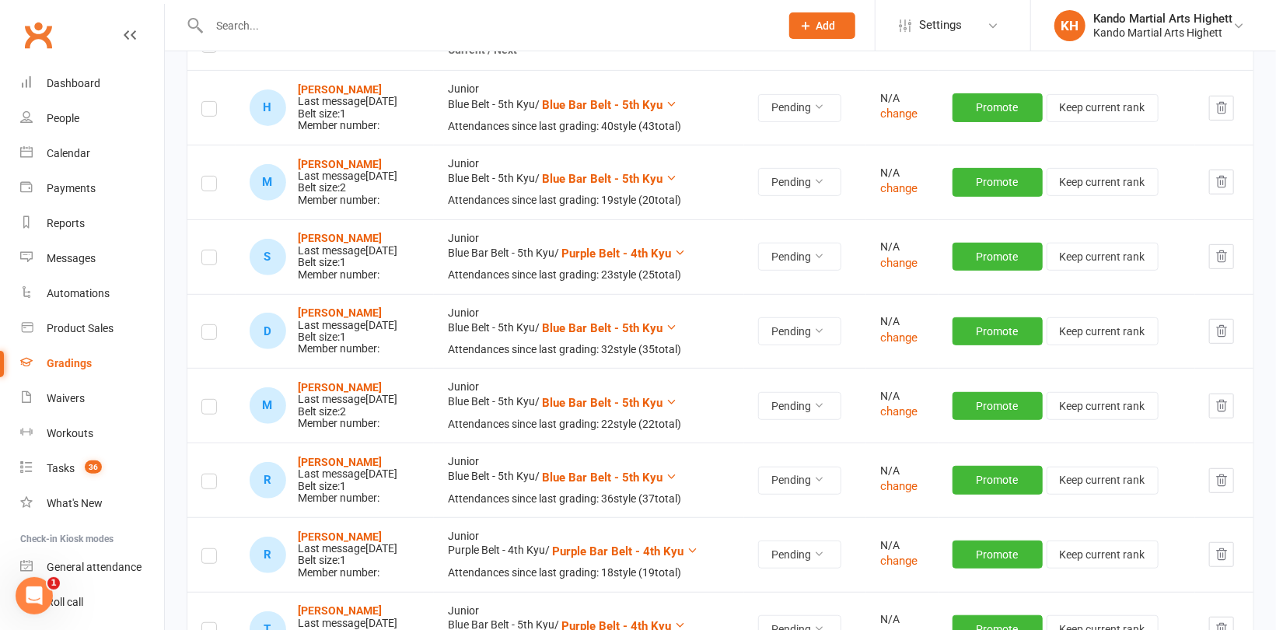
scroll to position [311, 0]
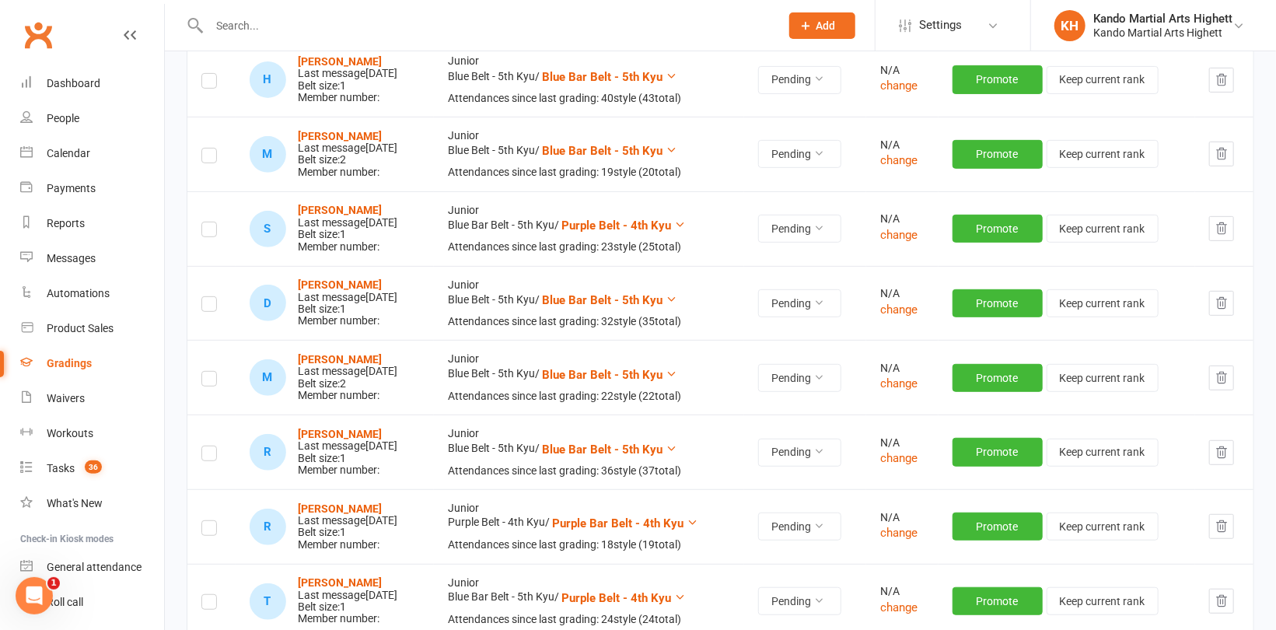
click at [209, 232] on label at bounding box center [209, 232] width 16 height 0
click at [209, 222] on input "checkbox" at bounding box center [209, 222] width 16 height 0
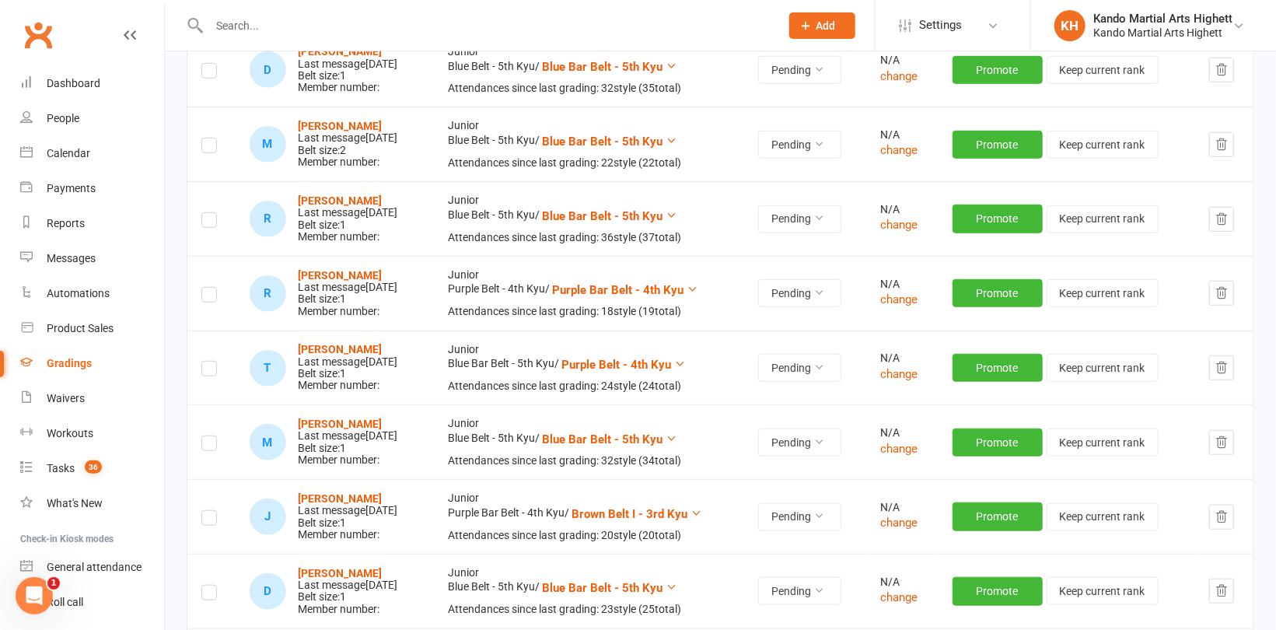
scroll to position [622, 0]
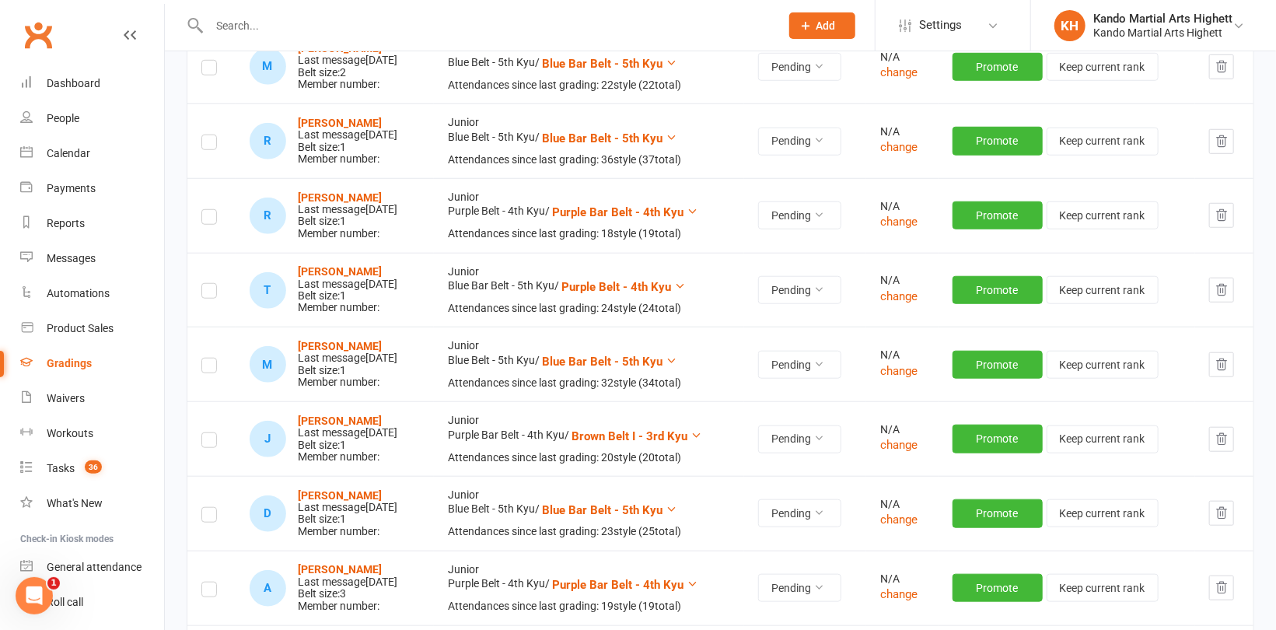
click at [208, 219] on label at bounding box center [209, 219] width 16 height 0
click at [208, 210] on input "checkbox" at bounding box center [209, 210] width 16 height 0
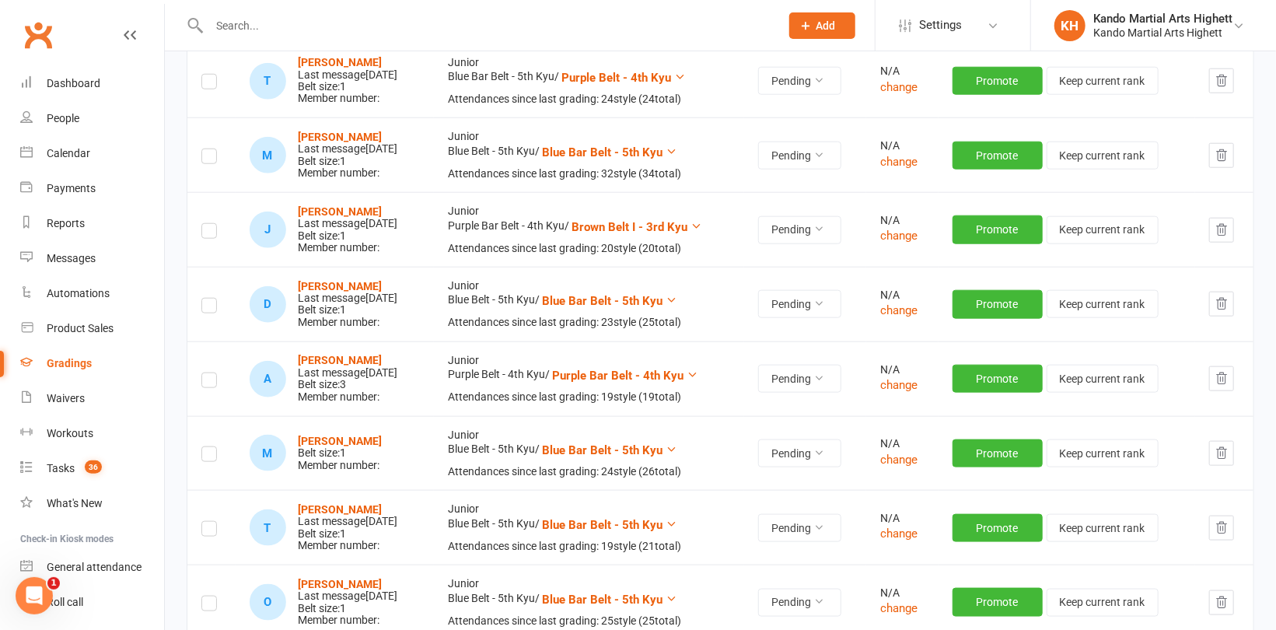
scroll to position [855, 0]
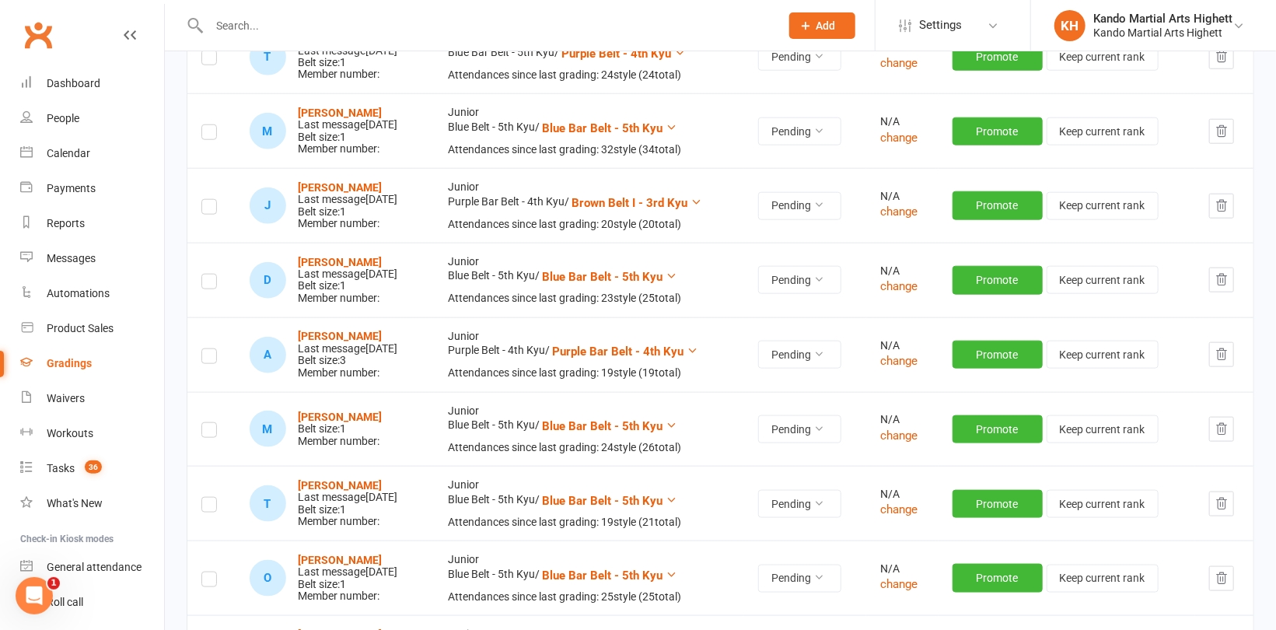
click at [208, 209] on label at bounding box center [209, 209] width 16 height 0
click at [208, 200] on input "checkbox" at bounding box center [209, 200] width 16 height 0
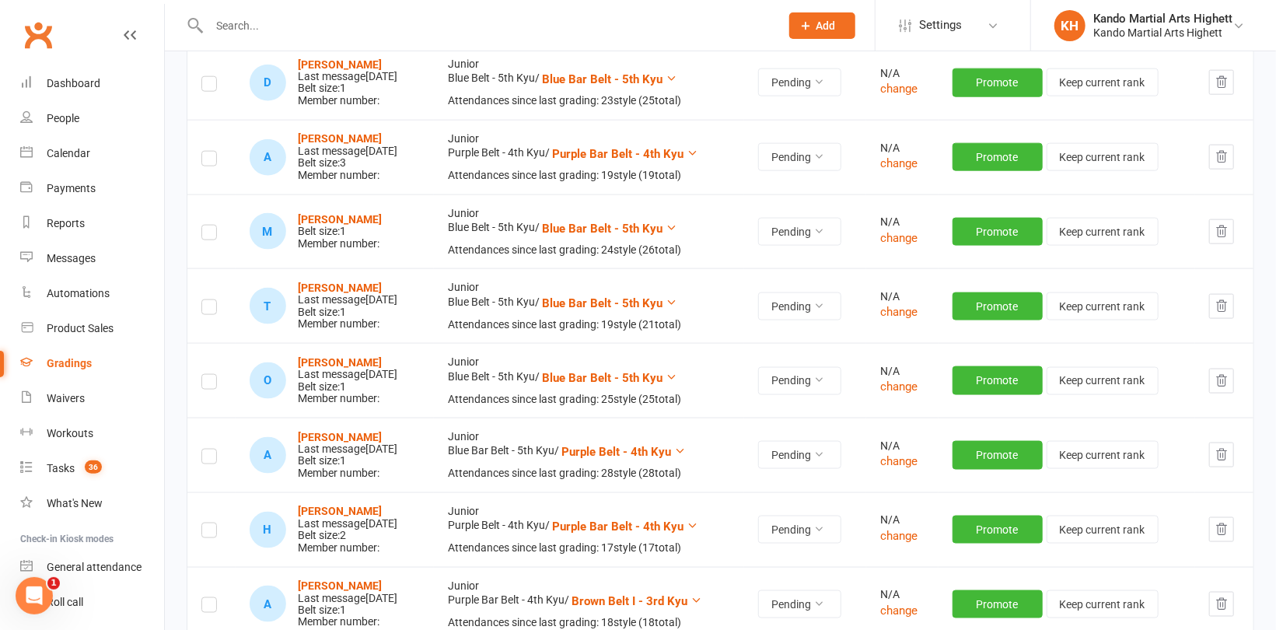
scroll to position [1089, 0]
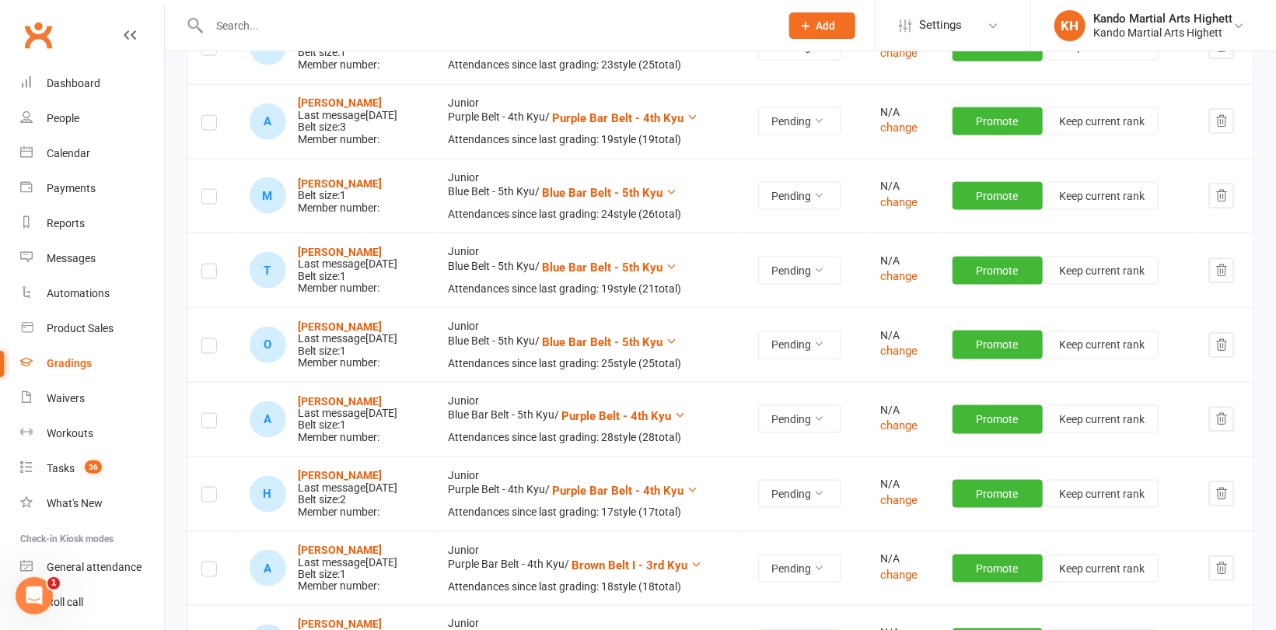
click at [209, 125] on label at bounding box center [209, 125] width 16 height 0
click at [209, 116] on input "checkbox" at bounding box center [209, 116] width 16 height 0
click at [206, 199] on label at bounding box center [209, 199] width 16 height 0
click at [206, 190] on input "checkbox" at bounding box center [209, 190] width 16 height 0
click at [211, 274] on label at bounding box center [209, 274] width 16 height 0
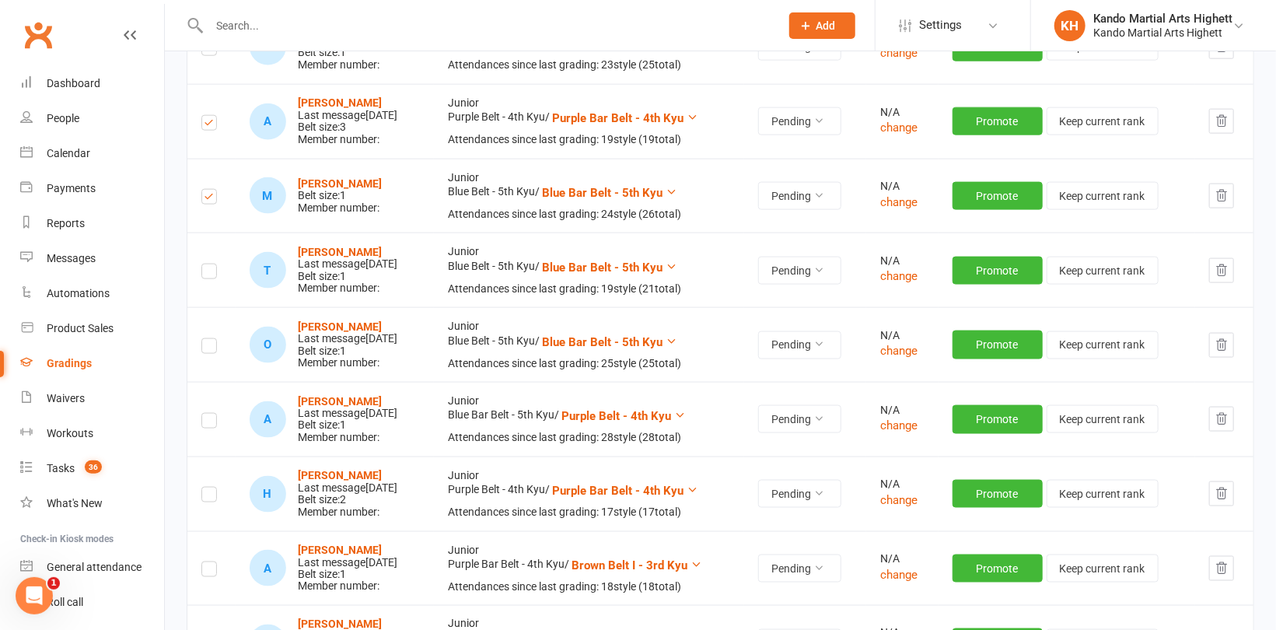
click at [211, 264] on input "checkbox" at bounding box center [209, 264] width 16 height 0
click at [208, 348] on label at bounding box center [209, 348] width 16 height 0
click at [208, 339] on input "checkbox" at bounding box center [209, 339] width 16 height 0
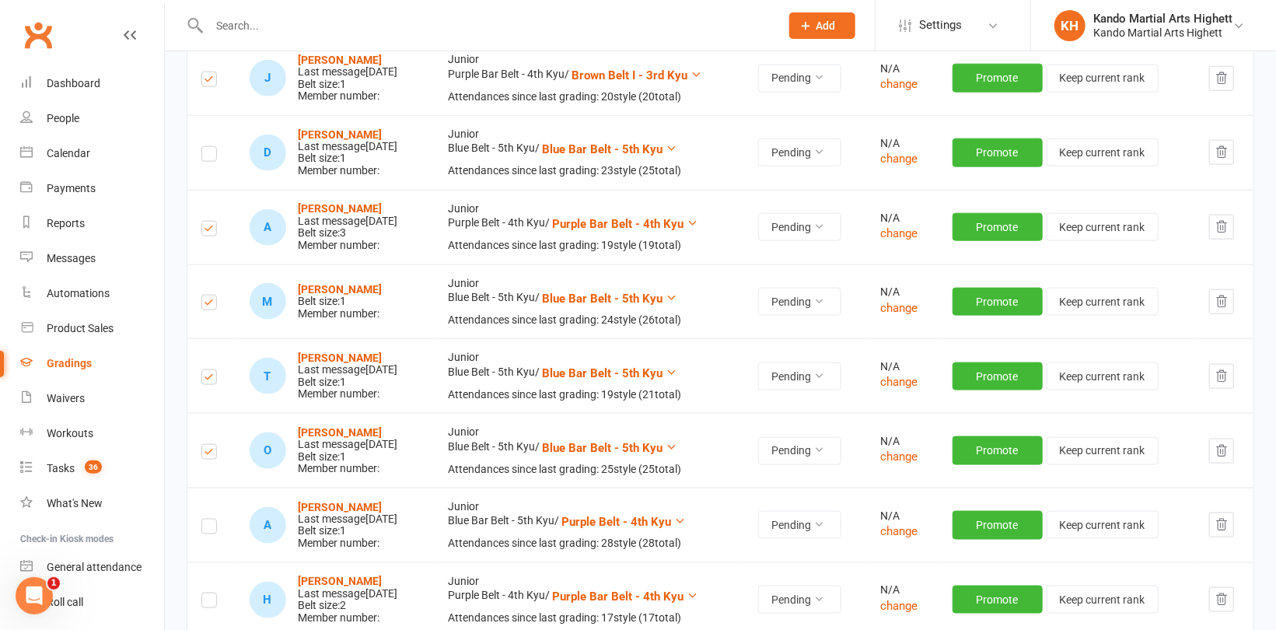
scroll to position [1011, 0]
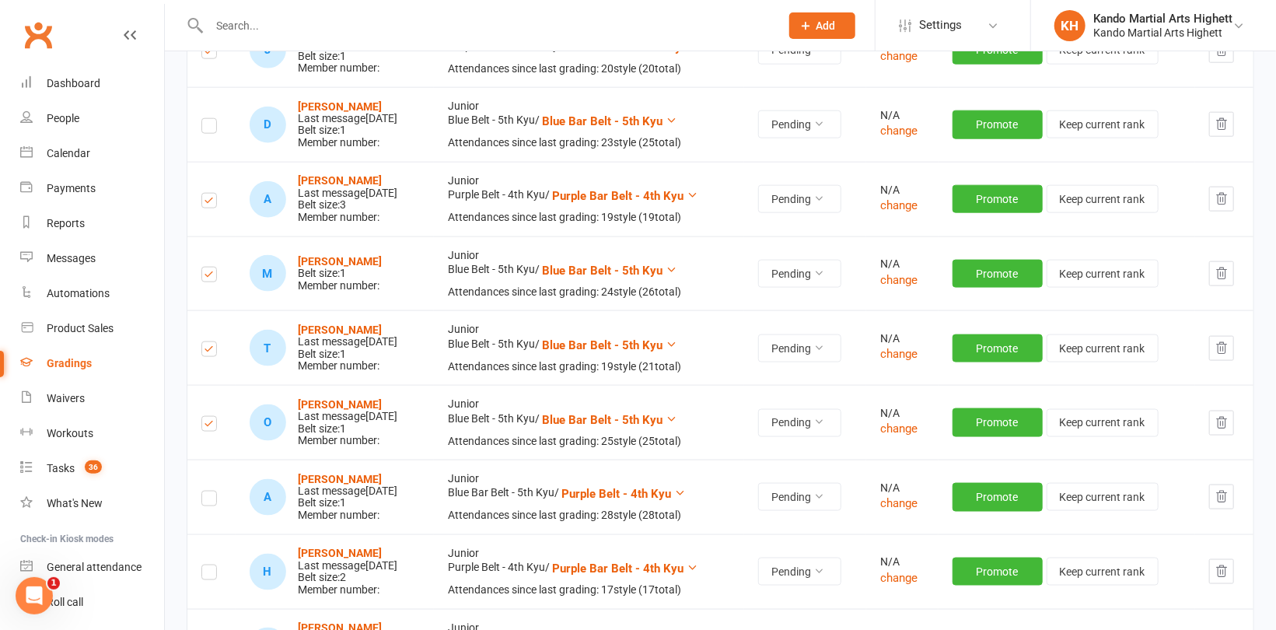
click at [213, 203] on label at bounding box center [209, 203] width 16 height 0
click at [213, 194] on input "checkbox" at bounding box center [209, 194] width 16 height 0
click at [209, 296] on td at bounding box center [211, 273] width 48 height 75
click at [214, 277] on label at bounding box center [209, 277] width 16 height 0
click at [214, 267] on input "checkbox" at bounding box center [209, 267] width 16 height 0
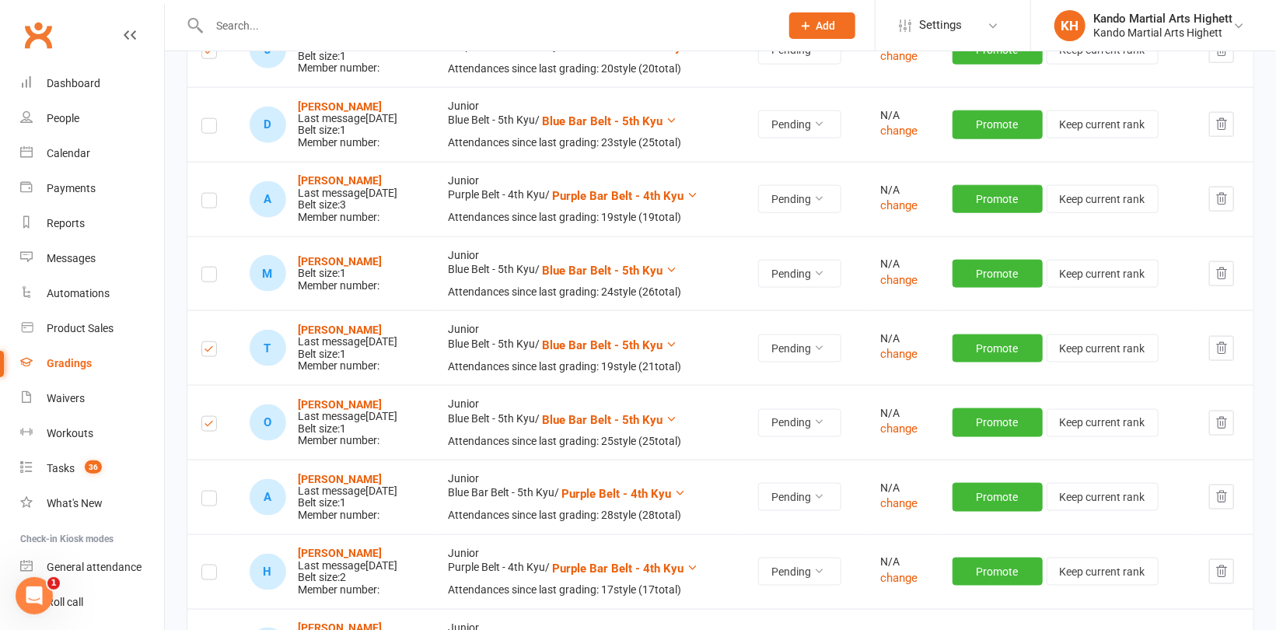
click at [207, 351] on label at bounding box center [209, 351] width 16 height 0
click at [207, 342] on input "checkbox" at bounding box center [209, 342] width 16 height 0
click at [211, 426] on label at bounding box center [209, 426] width 16 height 0
click at [211, 417] on input "checkbox" at bounding box center [209, 417] width 16 height 0
click at [211, 203] on label at bounding box center [209, 203] width 16 height 0
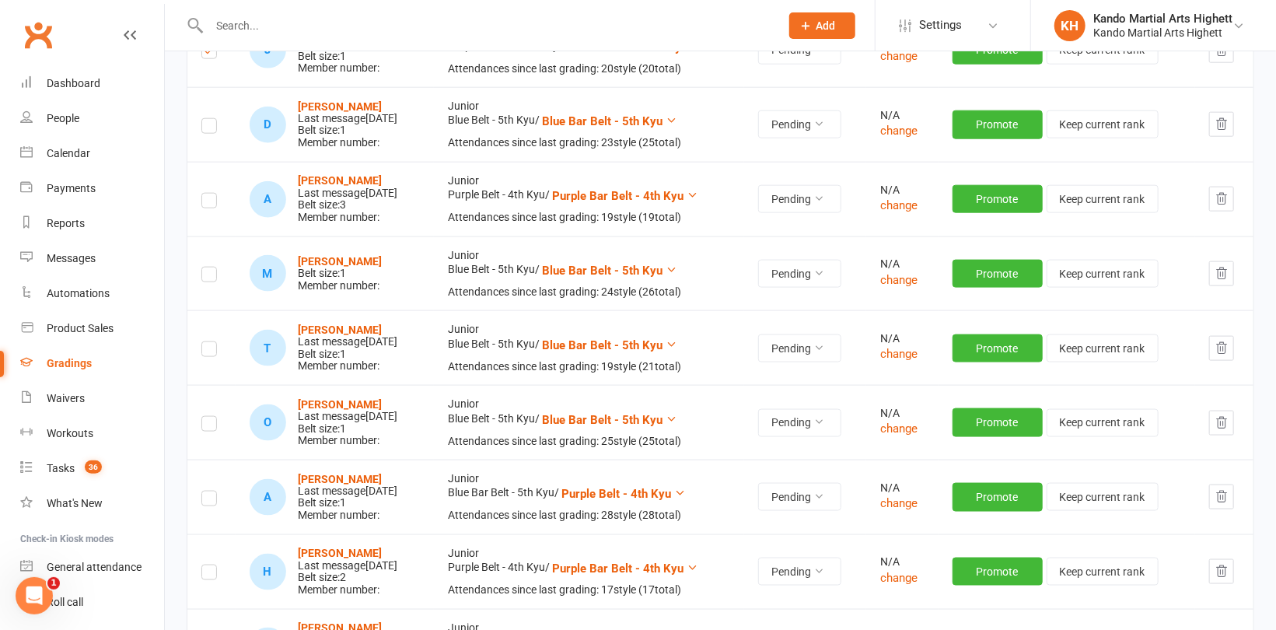
click at [211, 194] on input "checkbox" at bounding box center [209, 194] width 16 height 0
click at [203, 277] on label at bounding box center [209, 277] width 16 height 0
click at [203, 267] on input "checkbox" at bounding box center [209, 267] width 16 height 0
click at [204, 351] on label at bounding box center [209, 351] width 16 height 0
click at [204, 342] on input "checkbox" at bounding box center [209, 342] width 16 height 0
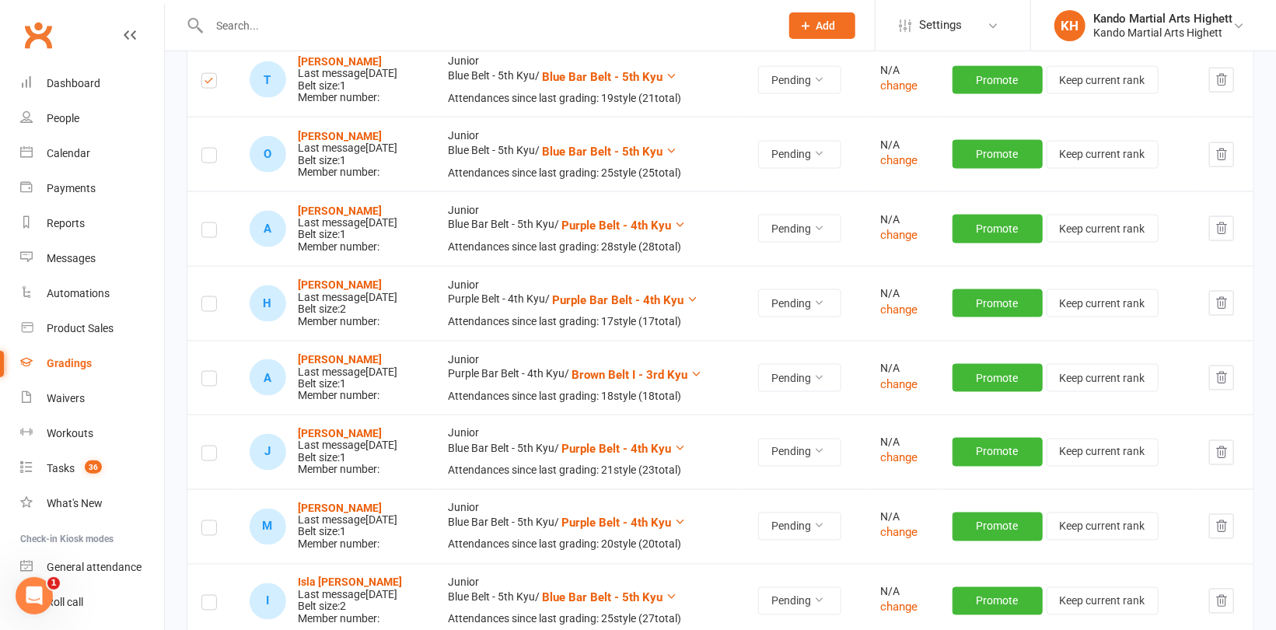
scroll to position [1322, 0]
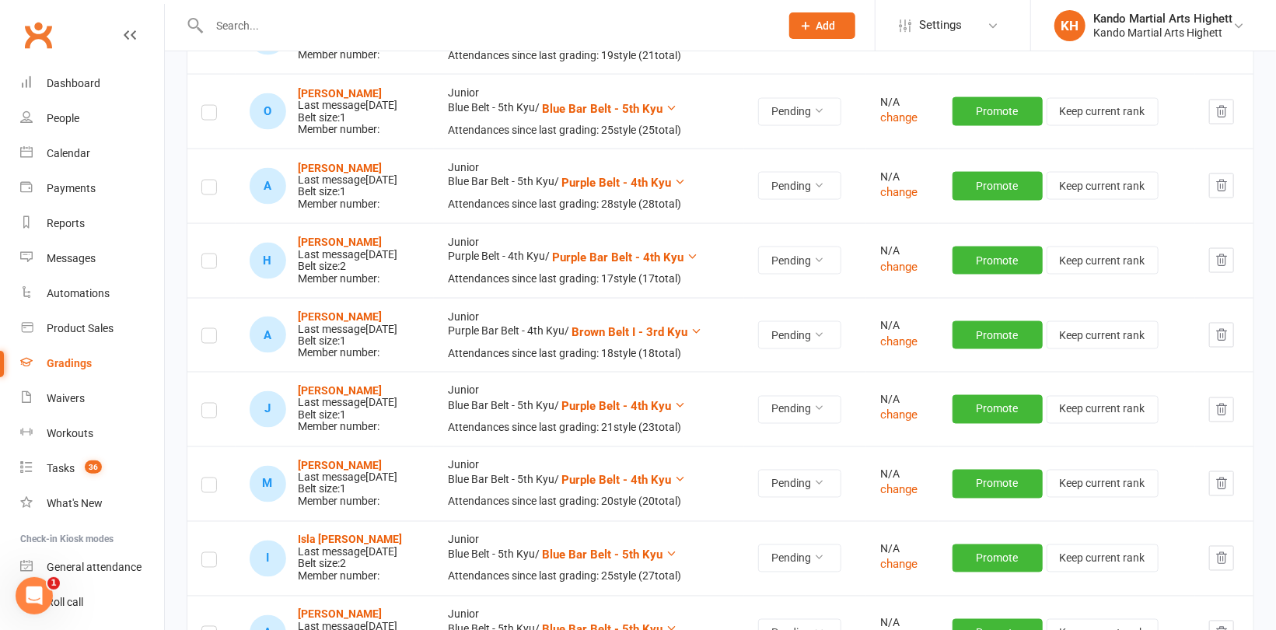
click at [208, 190] on label at bounding box center [209, 190] width 16 height 0
click at [208, 180] on input "checkbox" at bounding box center [209, 180] width 16 height 0
click at [208, 264] on label at bounding box center [209, 264] width 16 height 0
click at [208, 254] on input "checkbox" at bounding box center [209, 254] width 16 height 0
click at [211, 338] on label at bounding box center [209, 338] width 16 height 0
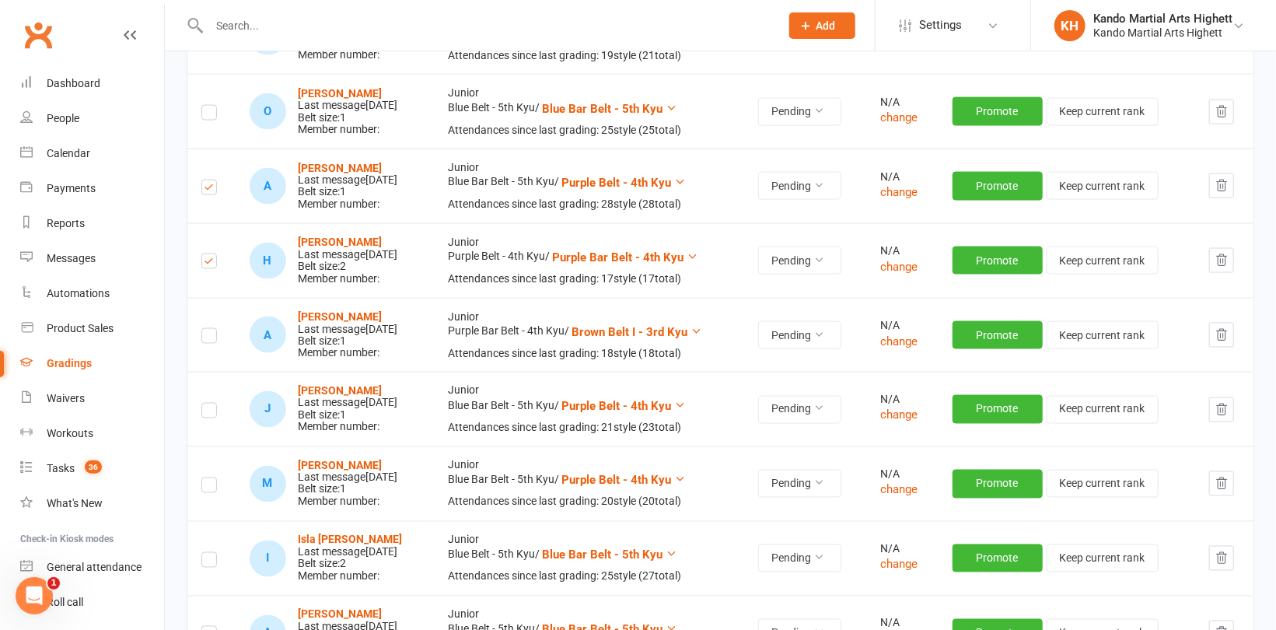
click at [211, 329] on input "checkbox" at bounding box center [209, 329] width 16 height 0
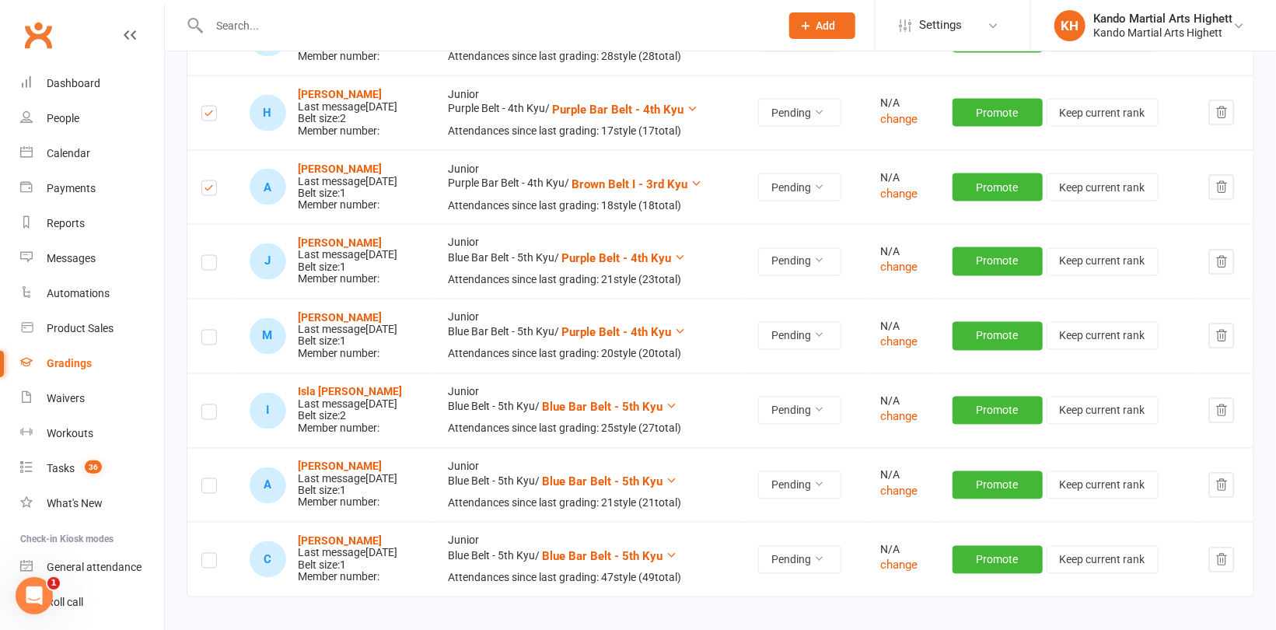
scroll to position [1477, 0]
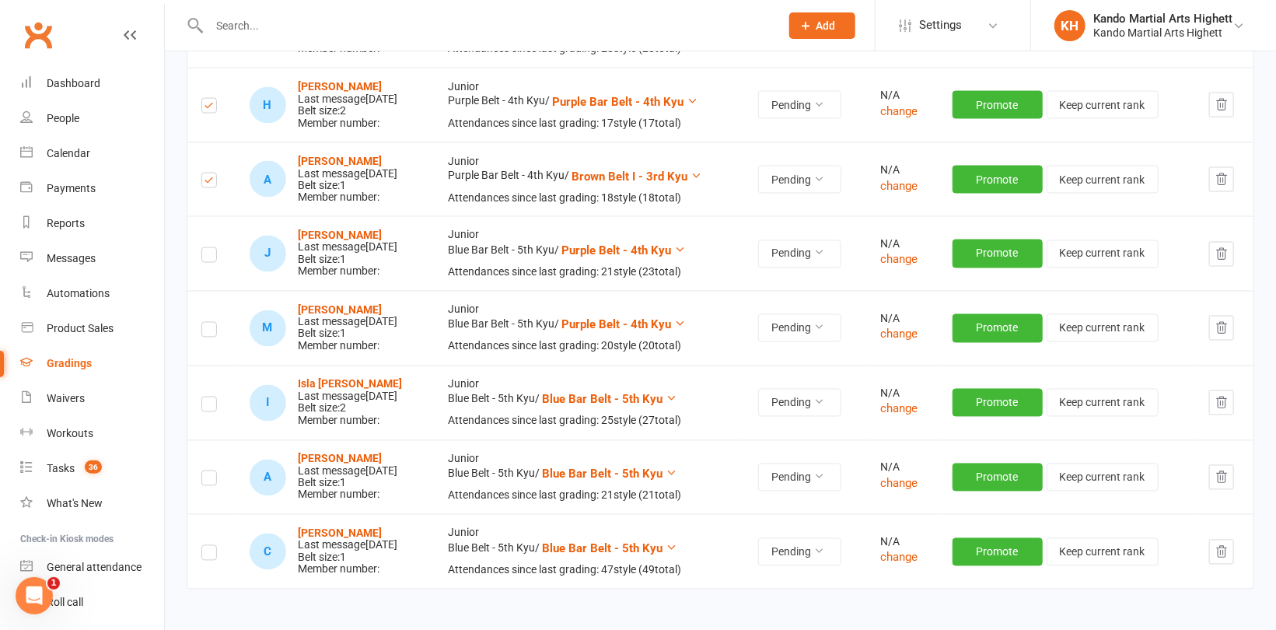
click at [213, 257] on label at bounding box center [209, 257] width 16 height 0
click at [213, 248] on input "checkbox" at bounding box center [209, 248] width 16 height 0
click at [207, 332] on label at bounding box center [209, 332] width 16 height 0
click at [207, 323] on input "checkbox" at bounding box center [209, 323] width 16 height 0
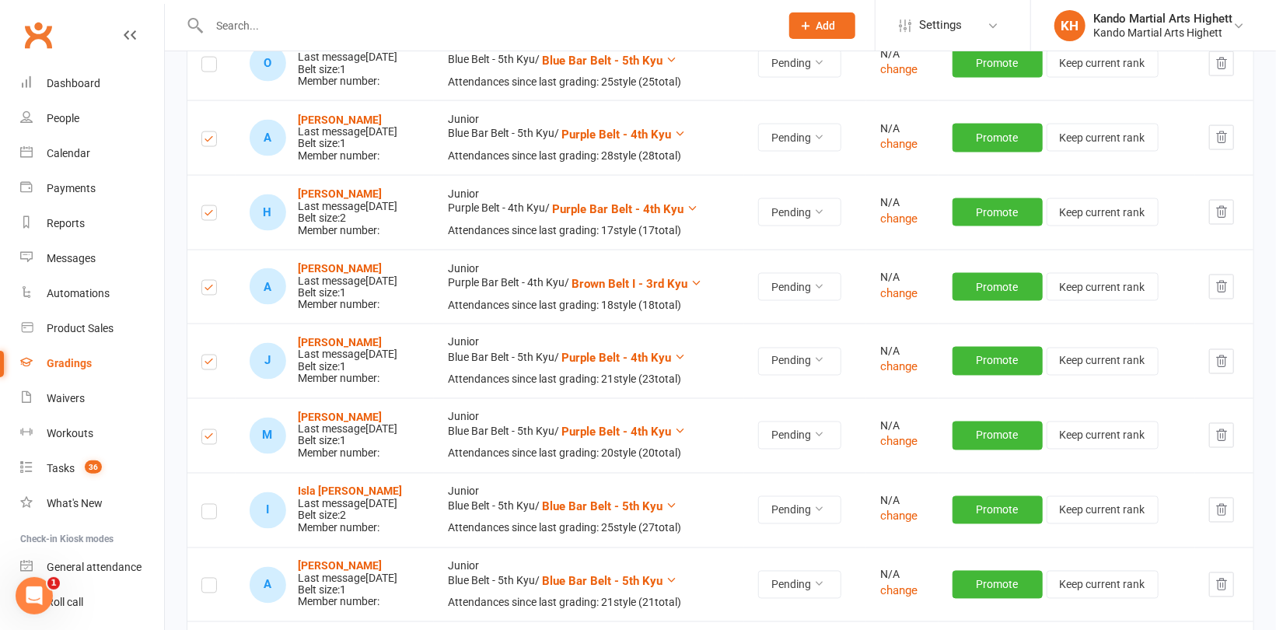
scroll to position [1322, 0]
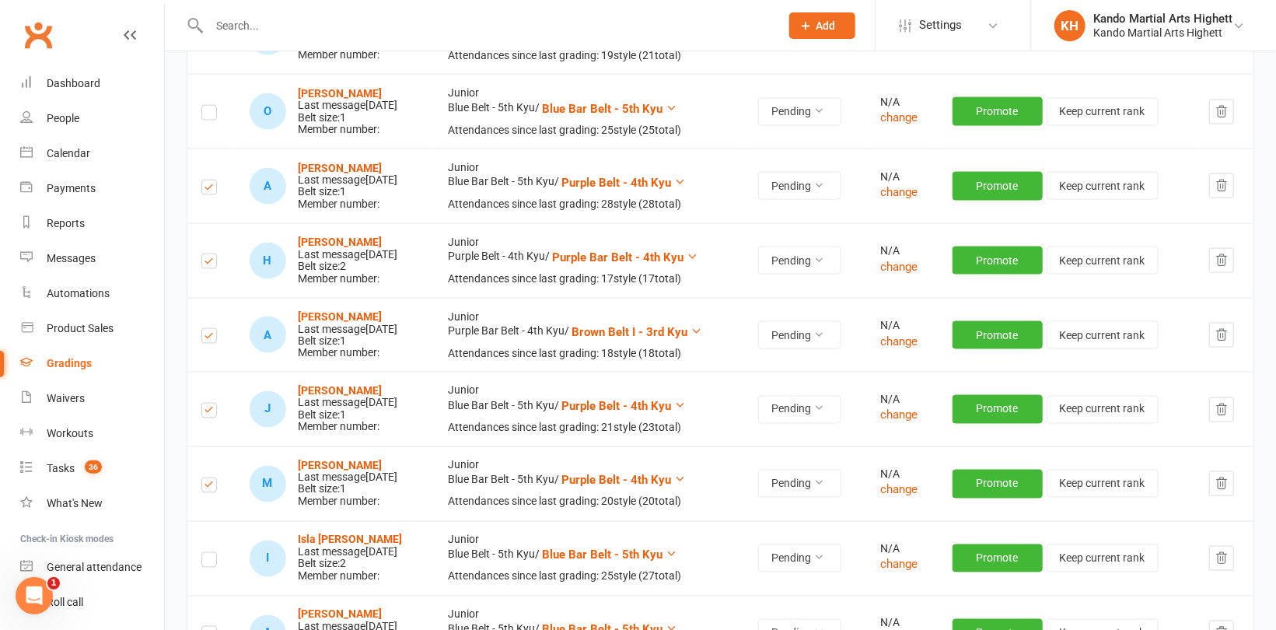
click at [211, 190] on label at bounding box center [209, 190] width 16 height 0
click at [211, 180] on input "checkbox" at bounding box center [209, 180] width 16 height 0
click at [214, 264] on label at bounding box center [209, 264] width 16 height 0
click at [214, 254] on input "checkbox" at bounding box center [209, 254] width 16 height 0
click at [204, 338] on label at bounding box center [209, 338] width 16 height 0
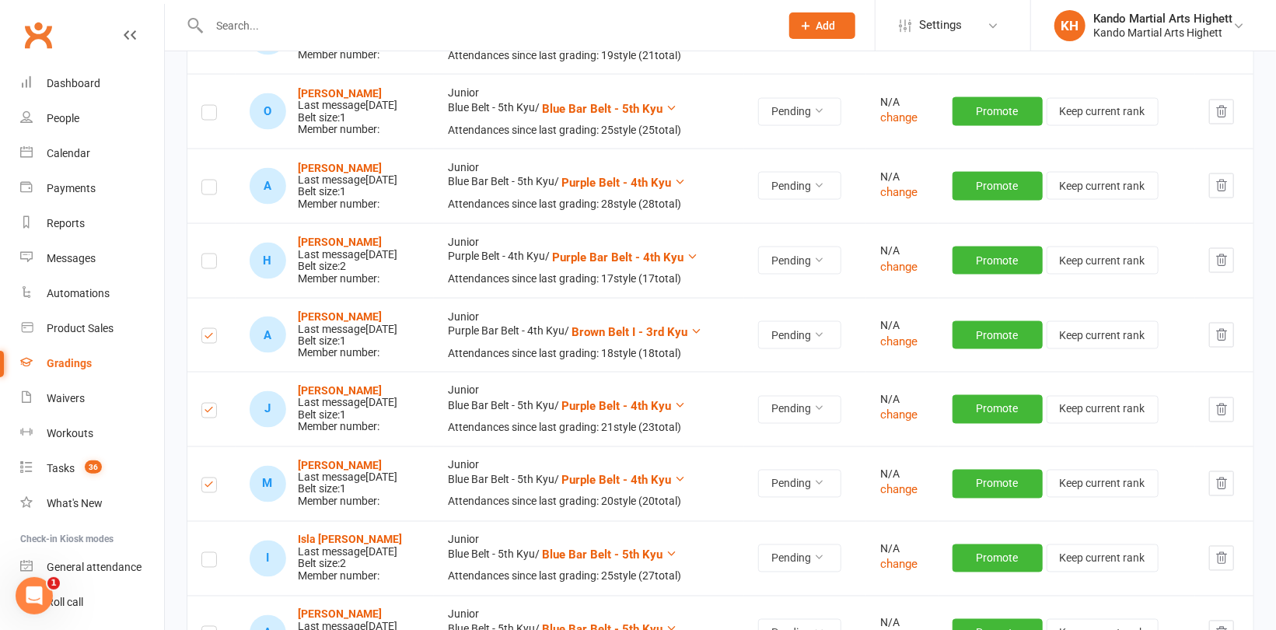
click at [204, 329] on input "checkbox" at bounding box center [209, 329] width 16 height 0
click at [204, 413] on label at bounding box center [209, 413] width 16 height 0
click at [204, 404] on input "checkbox" at bounding box center [209, 404] width 16 height 0
click at [211, 487] on label at bounding box center [209, 487] width 16 height 0
click at [211, 478] on input "checkbox" at bounding box center [209, 478] width 16 height 0
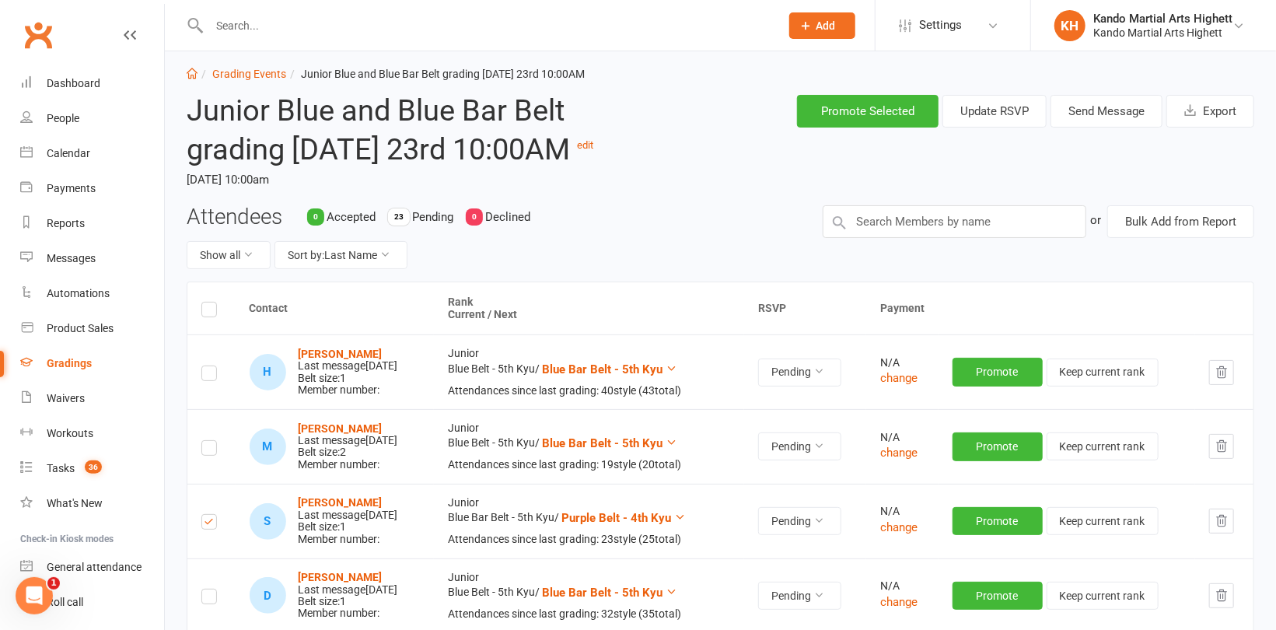
scroll to position [0, 0]
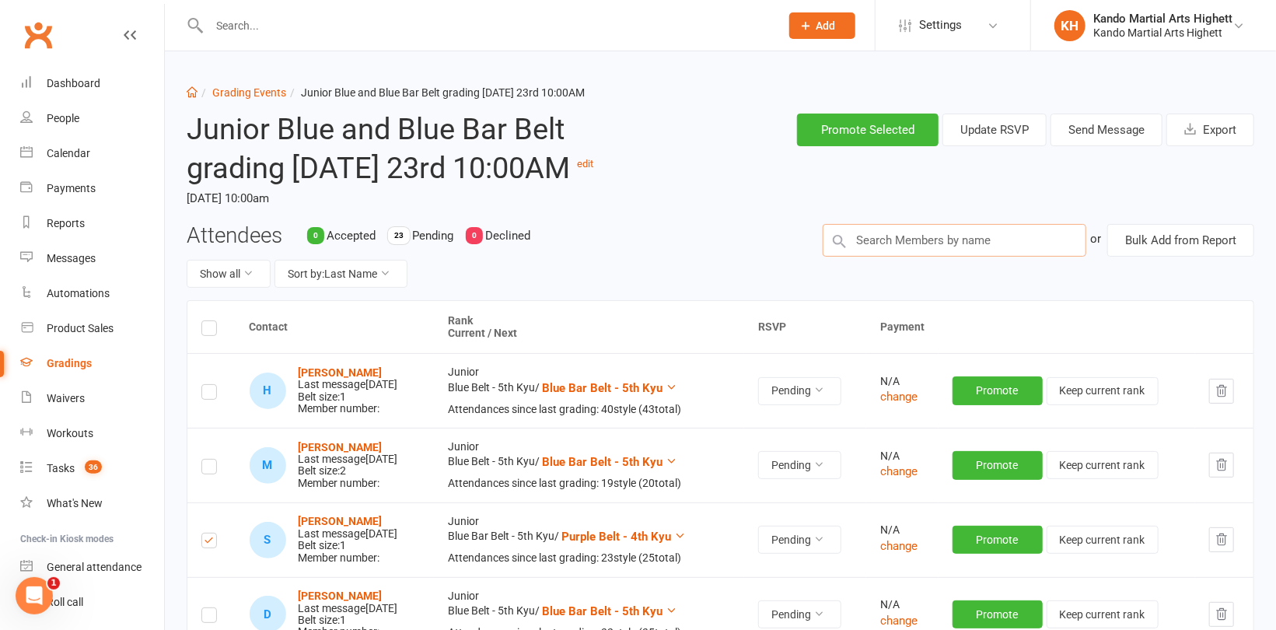
click at [875, 257] on input "text" at bounding box center [955, 240] width 264 height 33
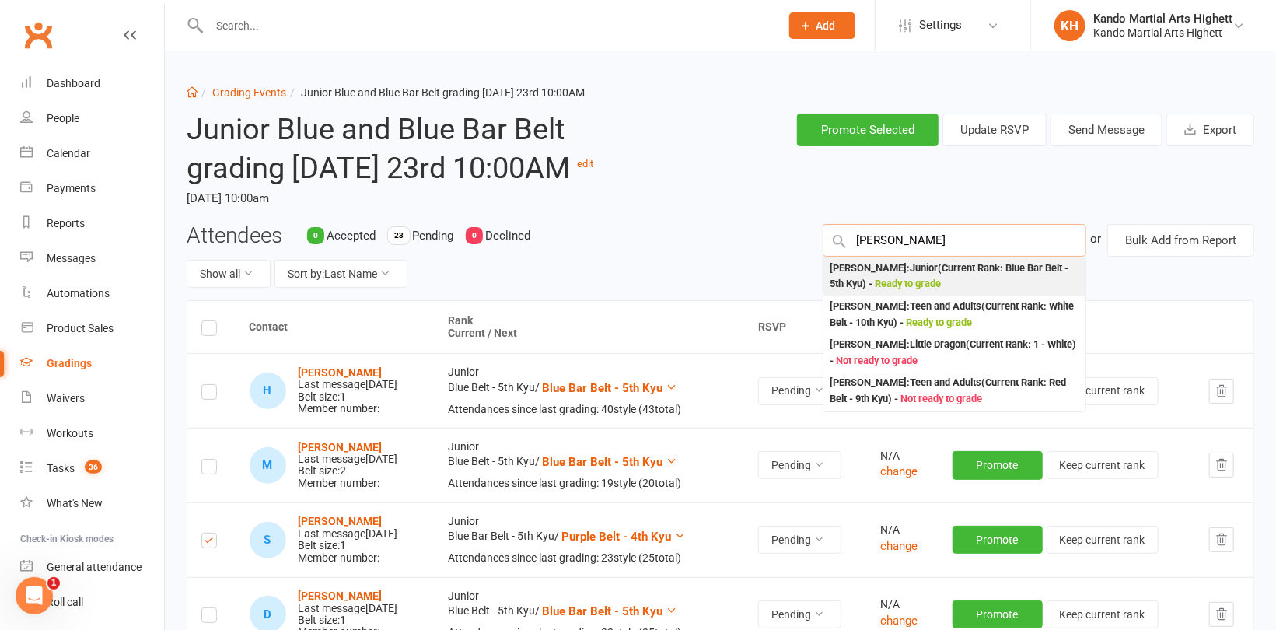
type input "[PERSON_NAME]"
click at [868, 292] on div "[PERSON_NAME] Thevadasan : Junior (Current Rank: Blue Bar Belt - 5th Kyu ) - Re…" at bounding box center [955, 276] width 250 height 32
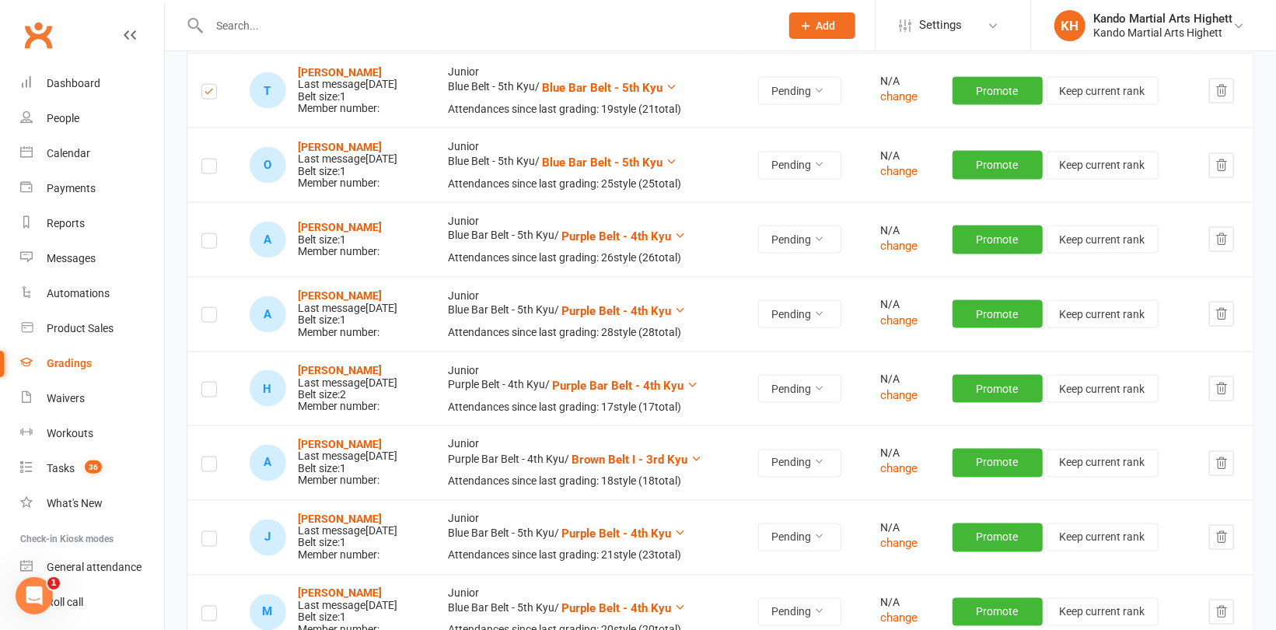
scroll to position [1295, 0]
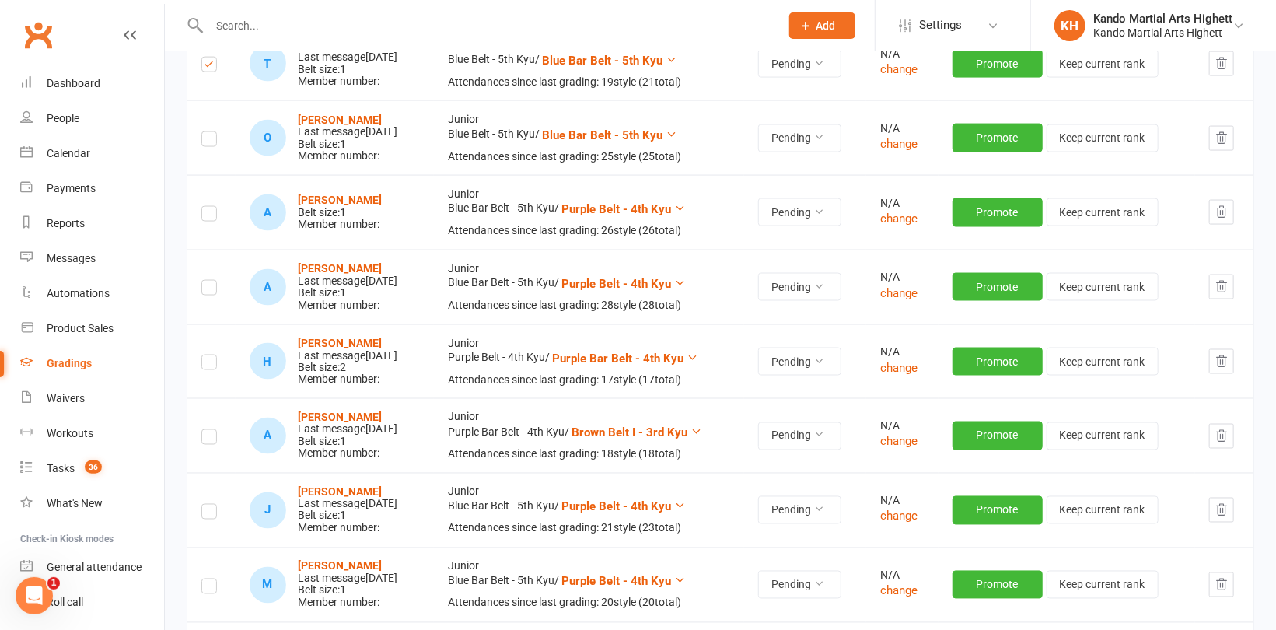
click at [208, 290] on label at bounding box center [209, 290] width 16 height 0
click at [208, 281] on input "checkbox" at bounding box center [209, 281] width 16 height 0
click at [214, 365] on label at bounding box center [209, 365] width 16 height 0
click at [214, 355] on input "checkbox" at bounding box center [209, 355] width 16 height 0
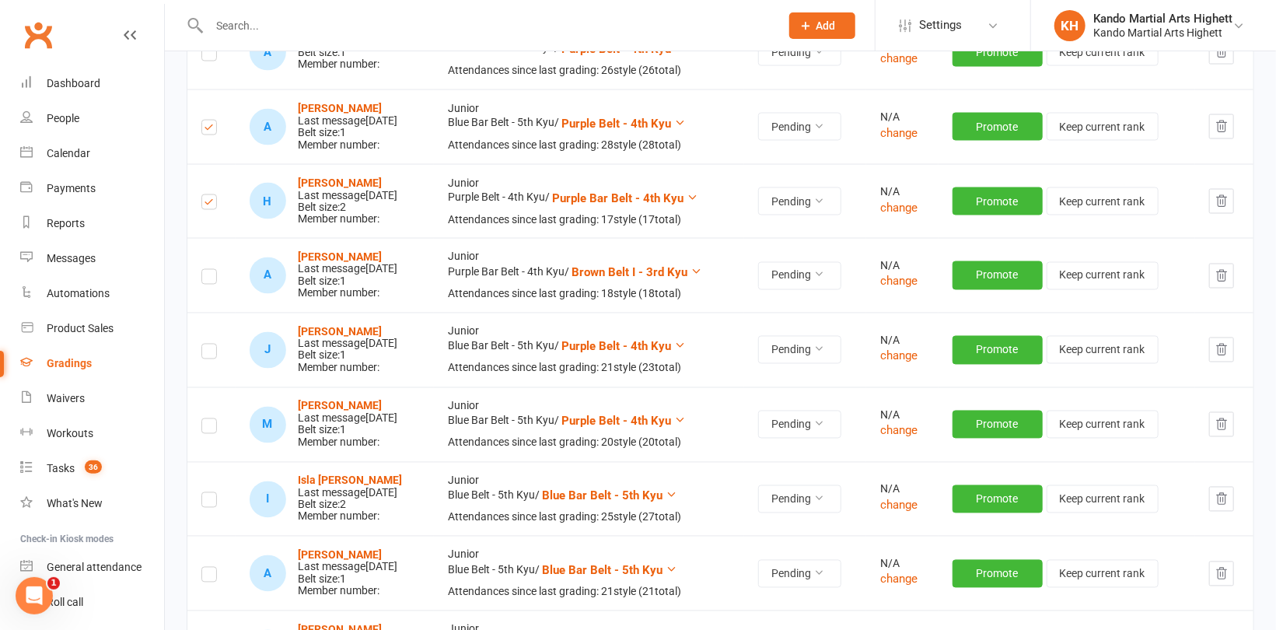
scroll to position [1529, 0]
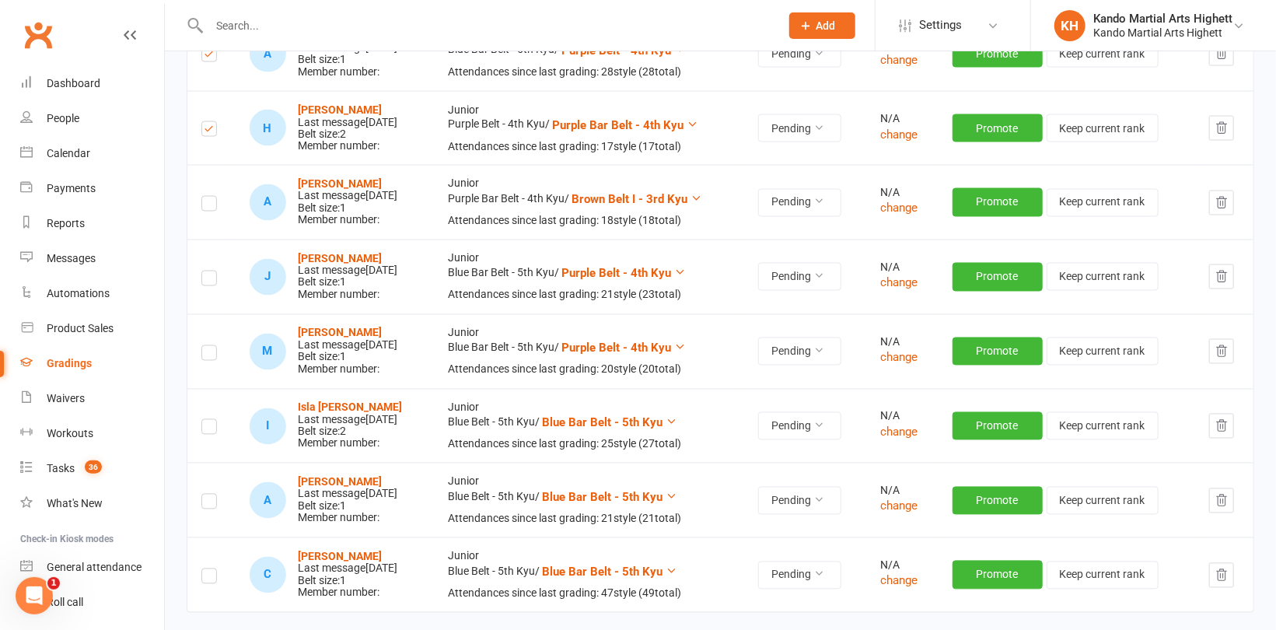
click at [1220, 208] on icon "button" at bounding box center [1222, 202] width 10 height 11
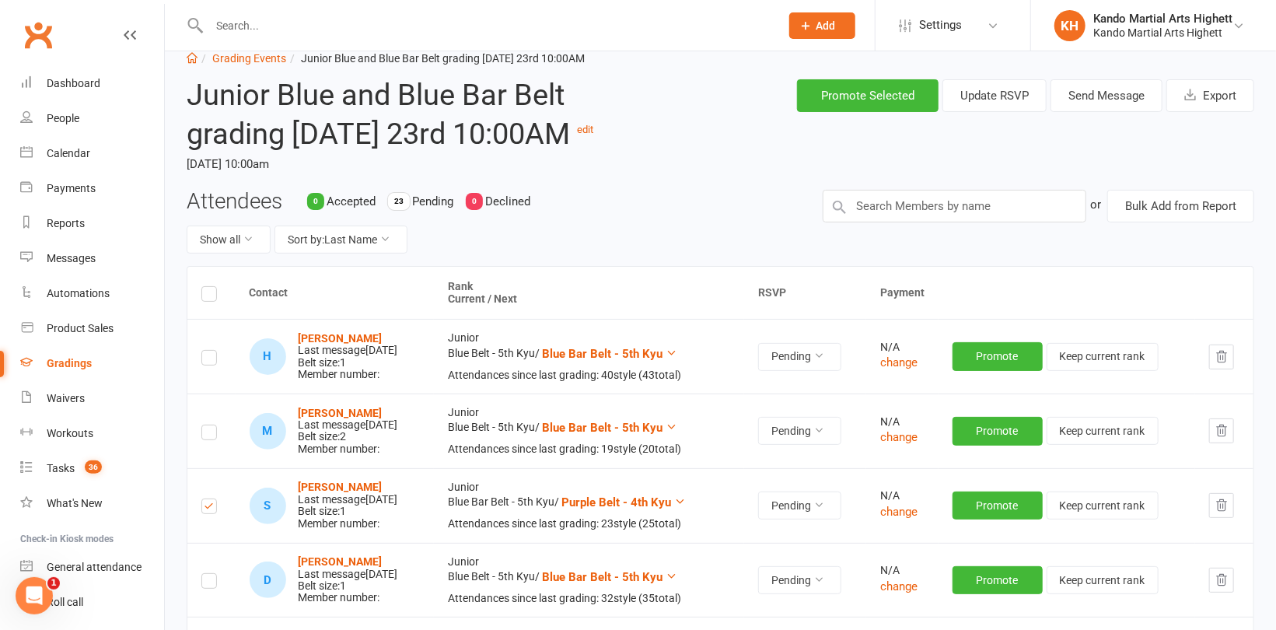
scroll to position [0, 0]
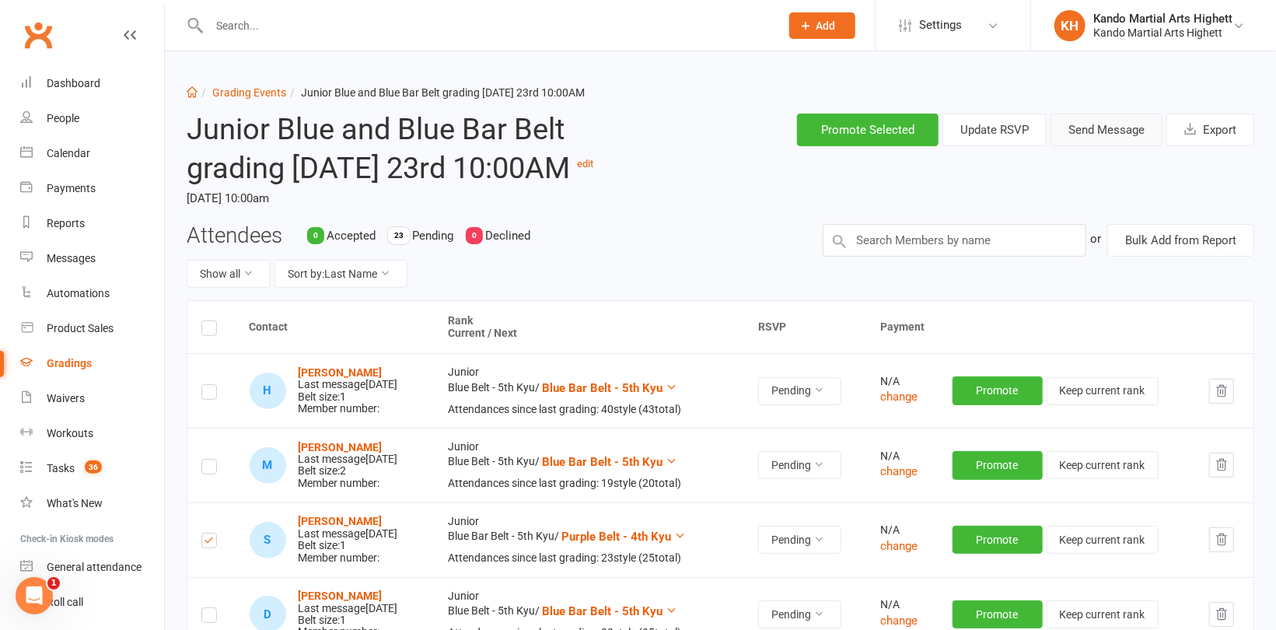
click at [1107, 120] on button "Send Message" at bounding box center [1106, 130] width 112 height 33
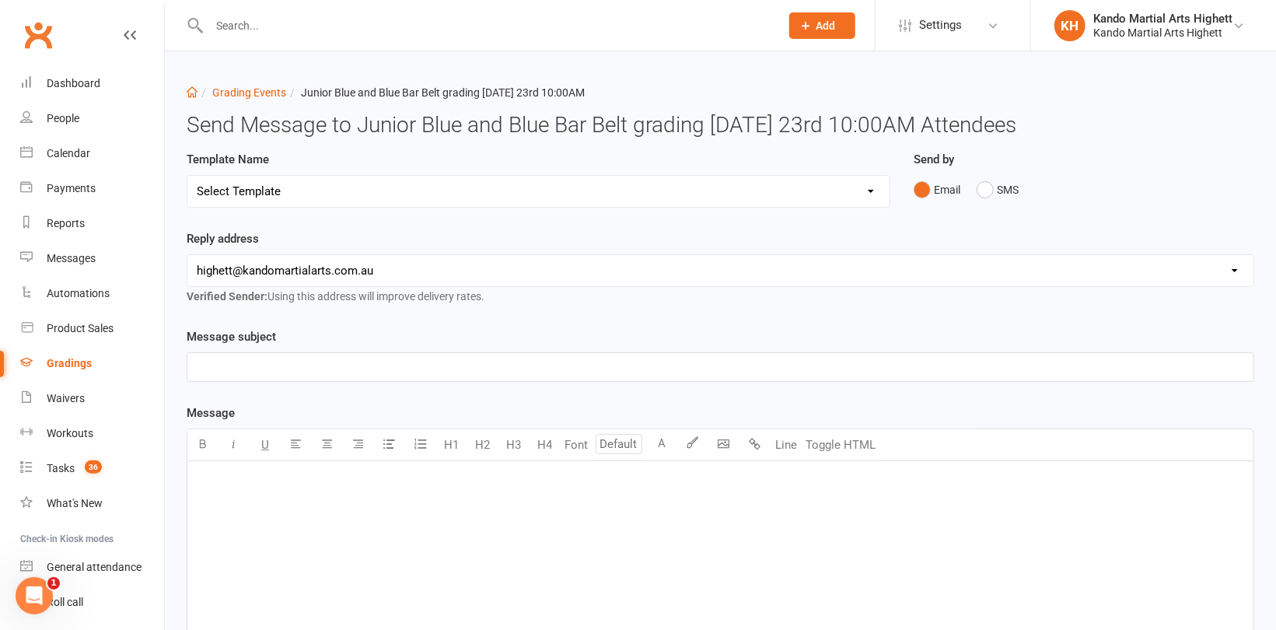
click at [315, 187] on select "Select Template [Email] Black Belt Grading Invitation [Email] Confirmation of S…" at bounding box center [538, 191] width 702 height 31
select select "4"
click at [187, 176] on select "Select Template [Email] Black Belt Grading Invitation [Email] Confirmation of S…" at bounding box center [538, 191] width 702 height 31
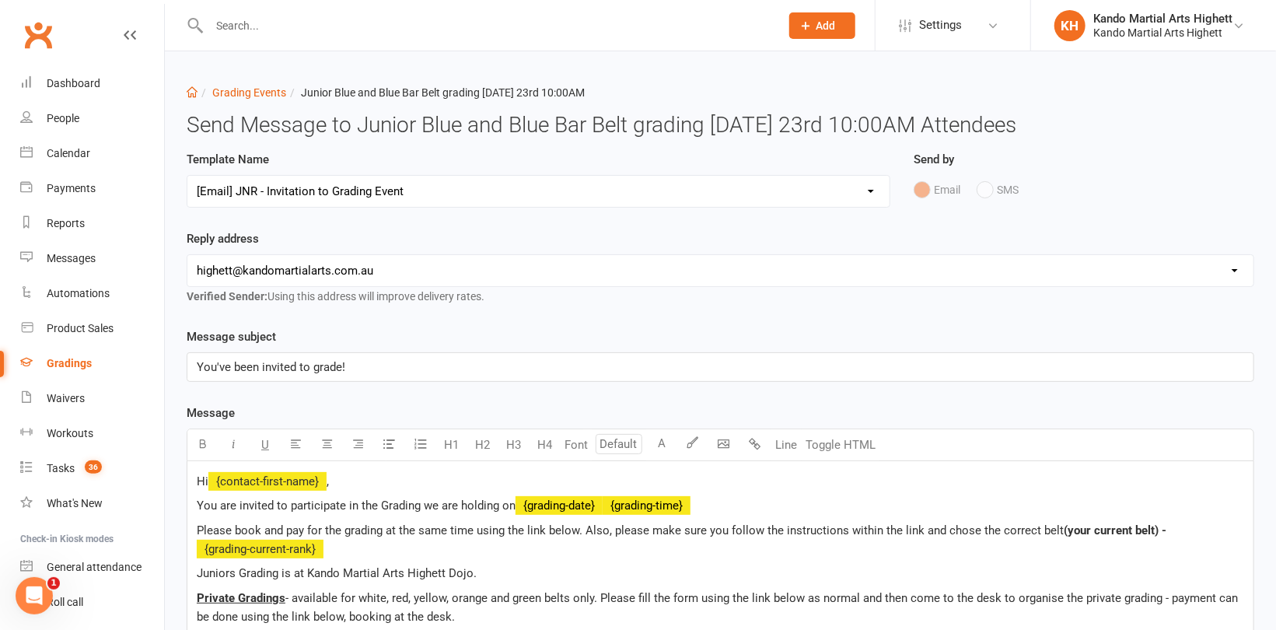
click at [436, 364] on p "You've been invited to grade!" at bounding box center [720, 367] width 1047 height 19
click at [376, 479] on p "Hi ﻿ {contact-first-name} ," at bounding box center [720, 481] width 1047 height 19
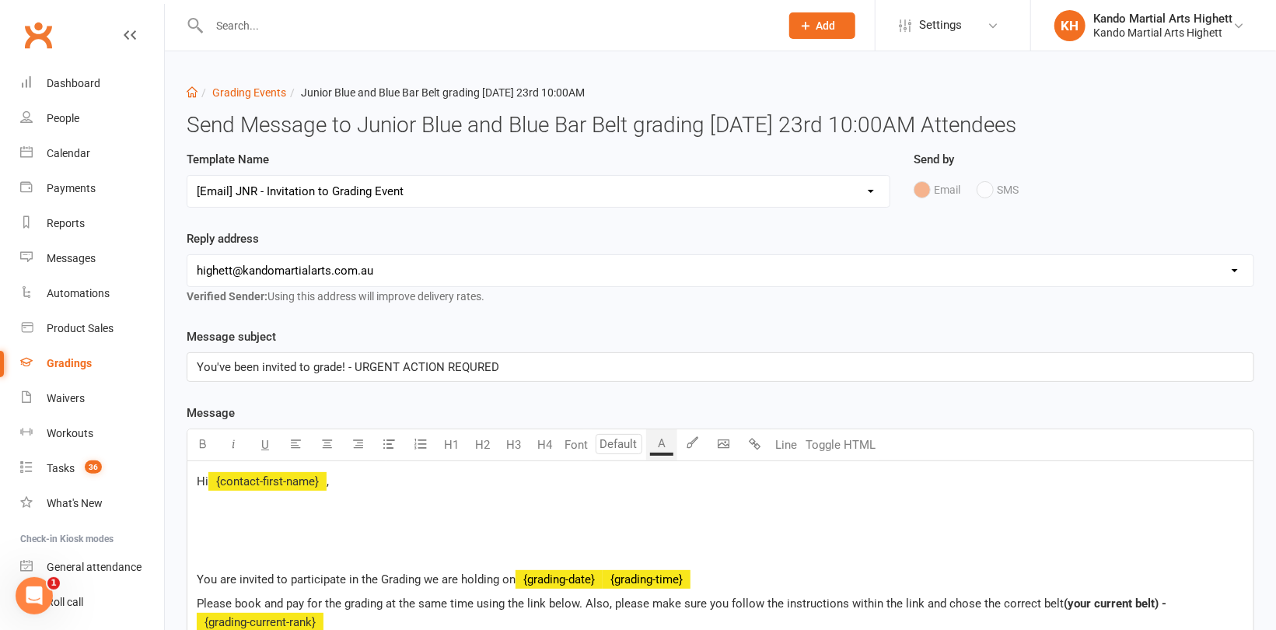
click at [213, 531] on p "﻿" at bounding box center [720, 530] width 1047 height 19
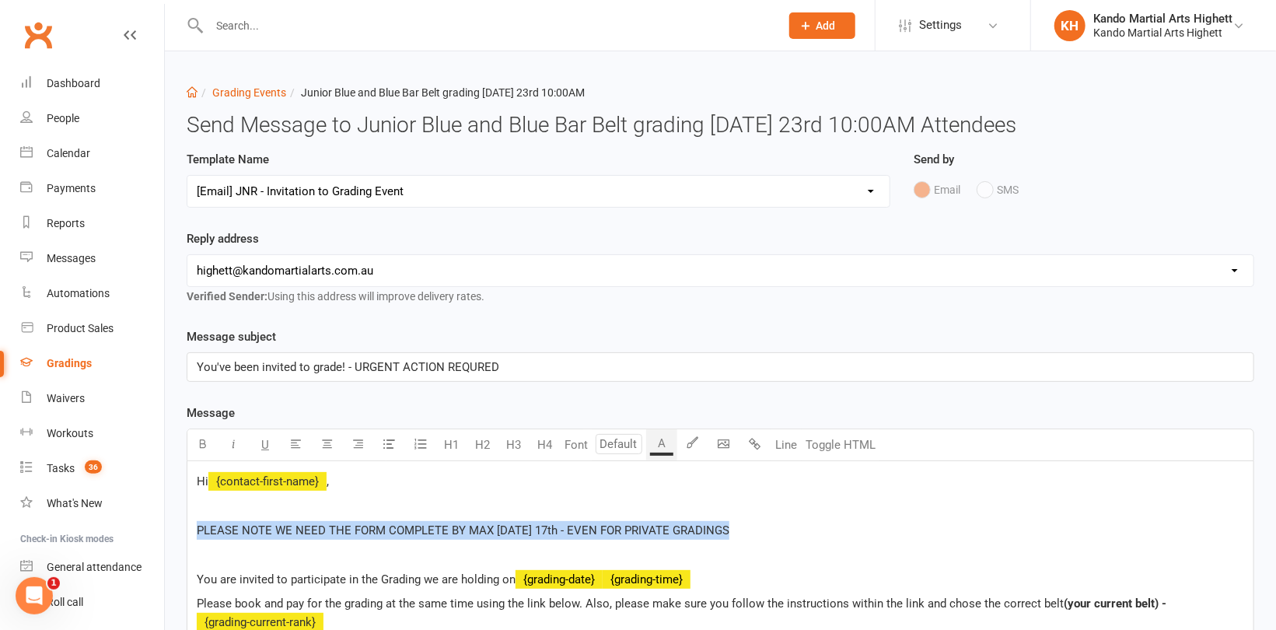
drag, startPoint x: 745, startPoint y: 522, endPoint x: 180, endPoint y: 530, distance: 565.3
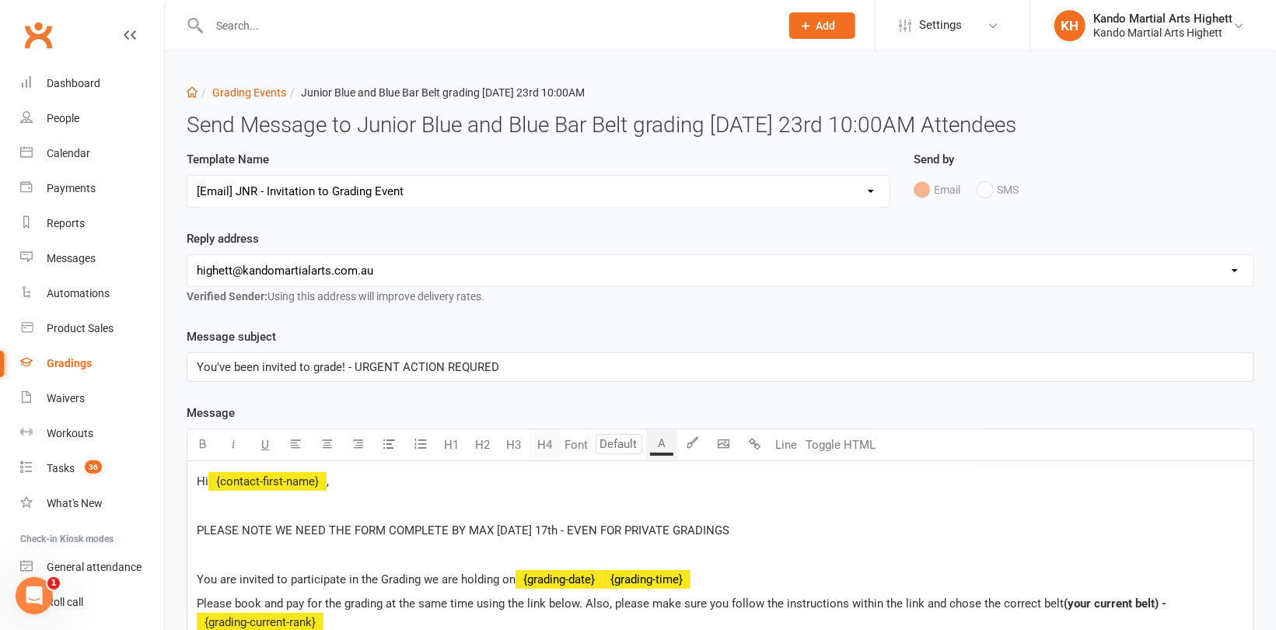
click at [541, 442] on button "H4" at bounding box center [544, 444] width 31 height 31
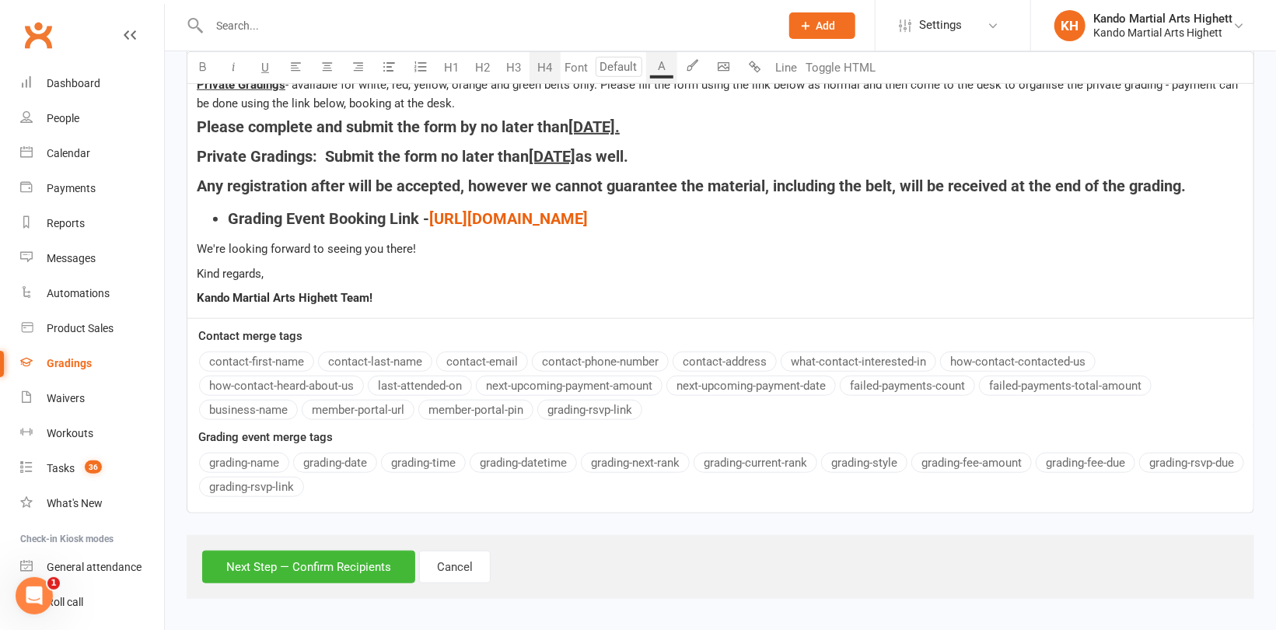
scroll to position [592, 0]
click at [369, 558] on button "Next Step — Confirm Recipients" at bounding box center [308, 566] width 213 height 33
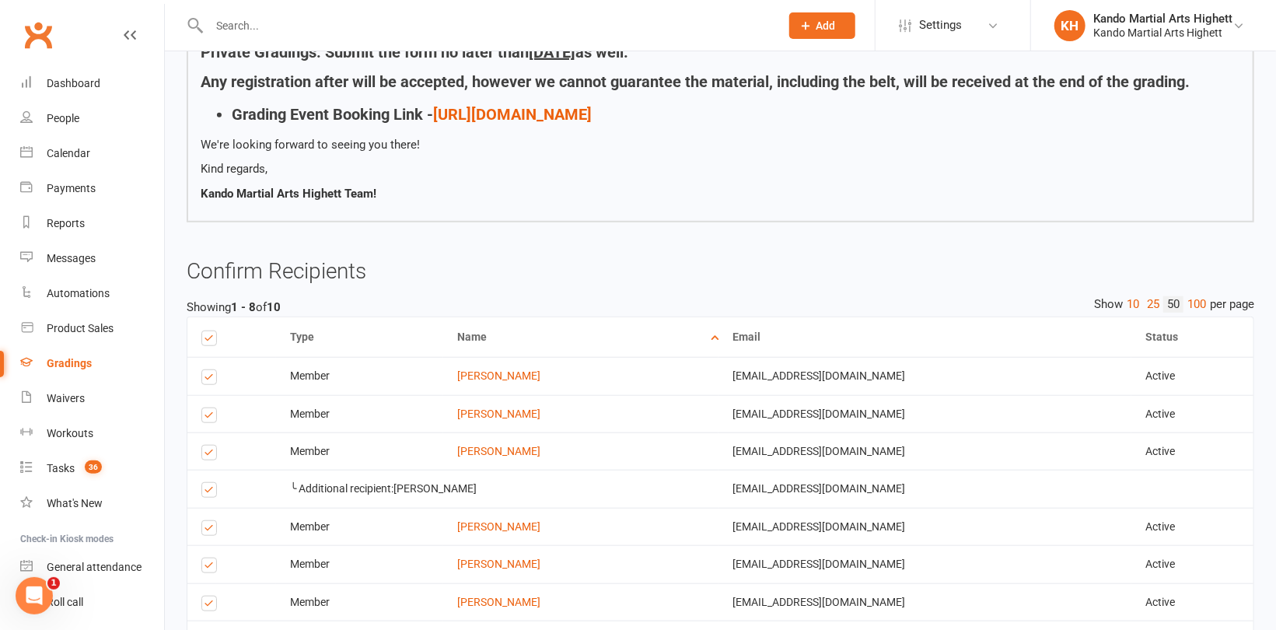
scroll to position [0, 0]
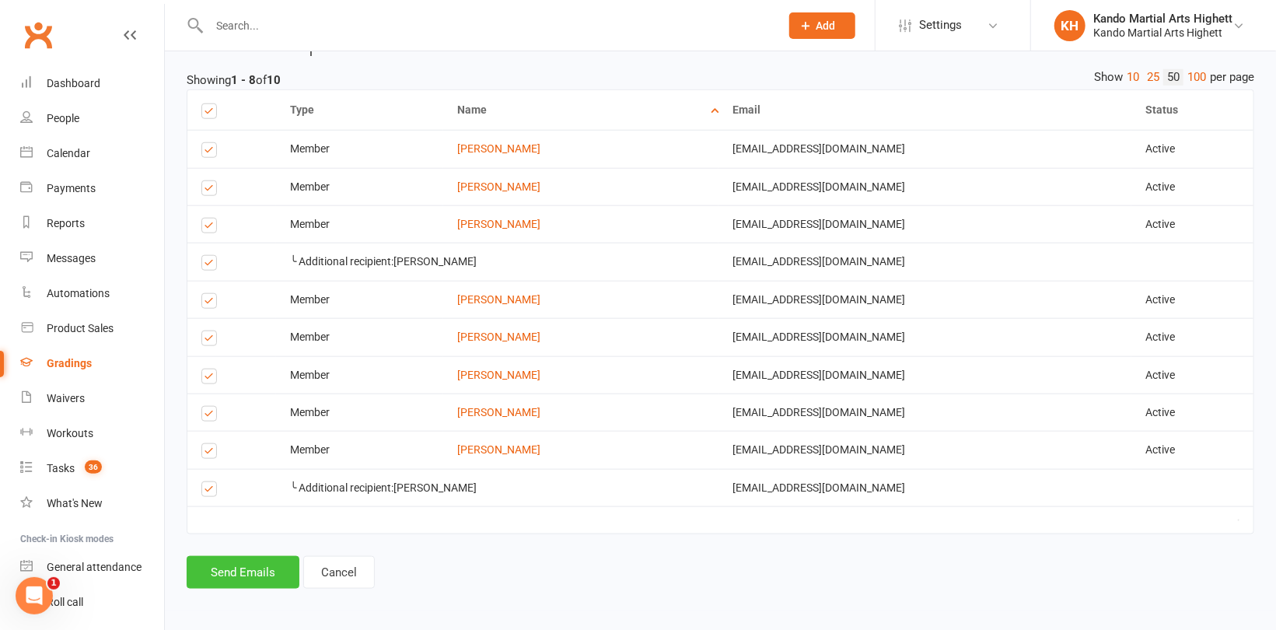
click at [260, 564] on button "Send Emails" at bounding box center [243, 572] width 113 height 33
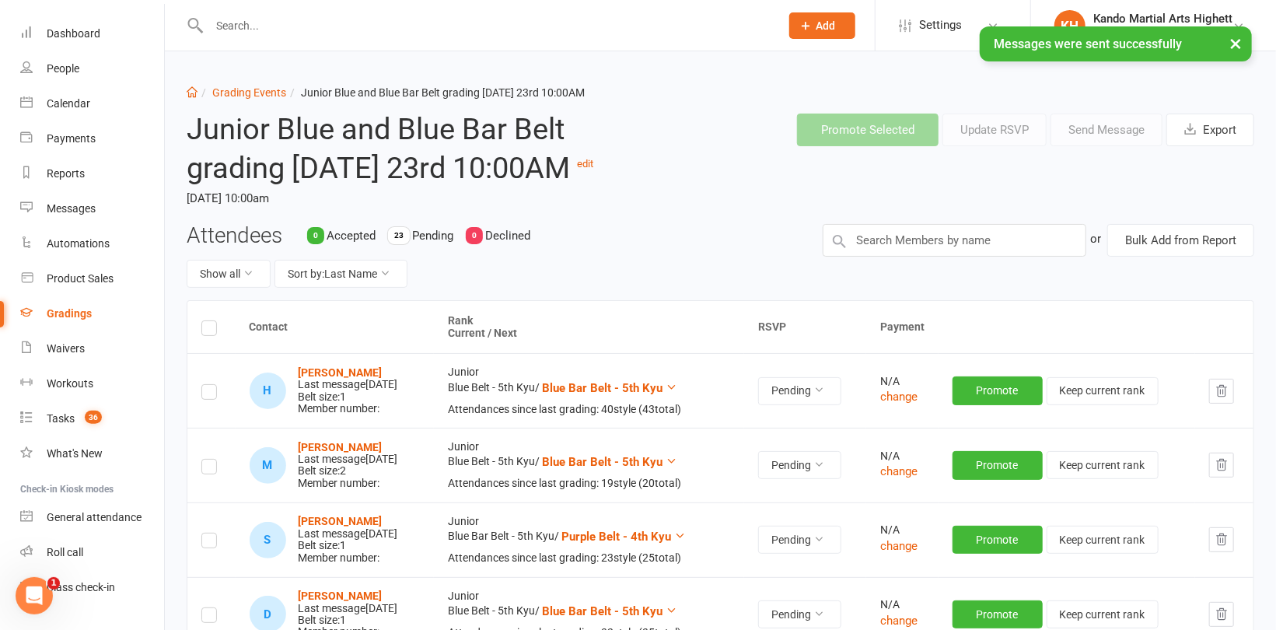
scroll to position [78, 0]
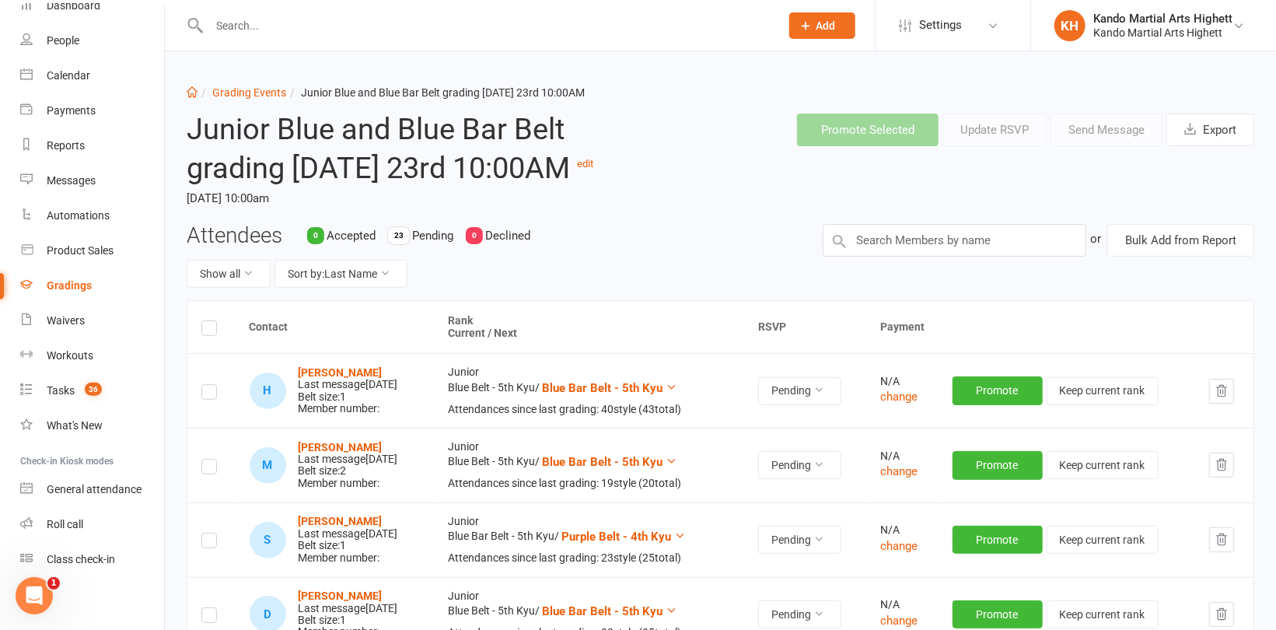
click at [208, 543] on label at bounding box center [209, 543] width 16 height 0
click at [208, 533] on input "checkbox" at bounding box center [209, 533] width 16 height 0
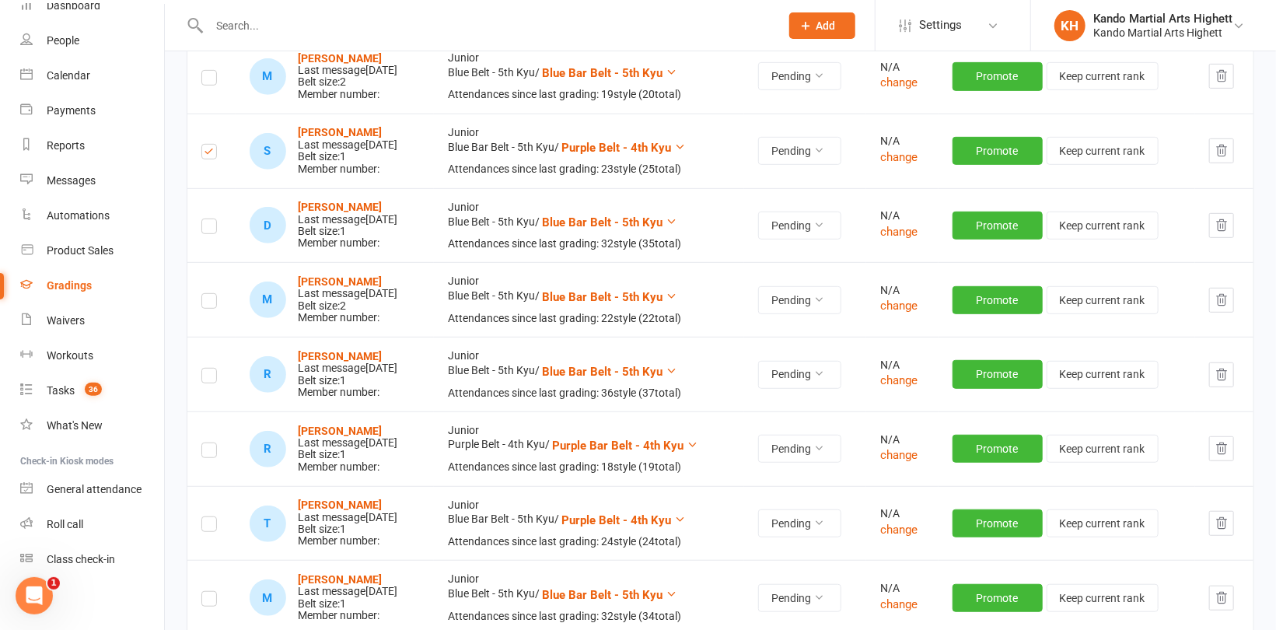
scroll to position [467, 0]
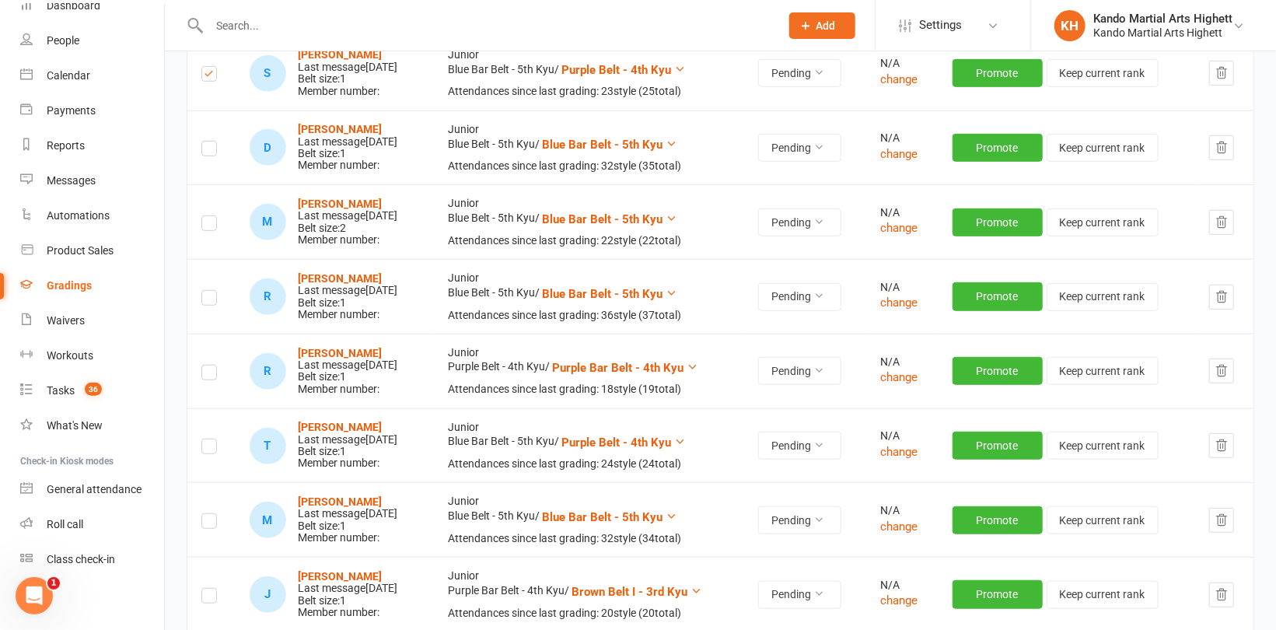
click at [207, 375] on label at bounding box center [209, 375] width 16 height 0
click at [207, 365] on input "checkbox" at bounding box center [209, 365] width 16 height 0
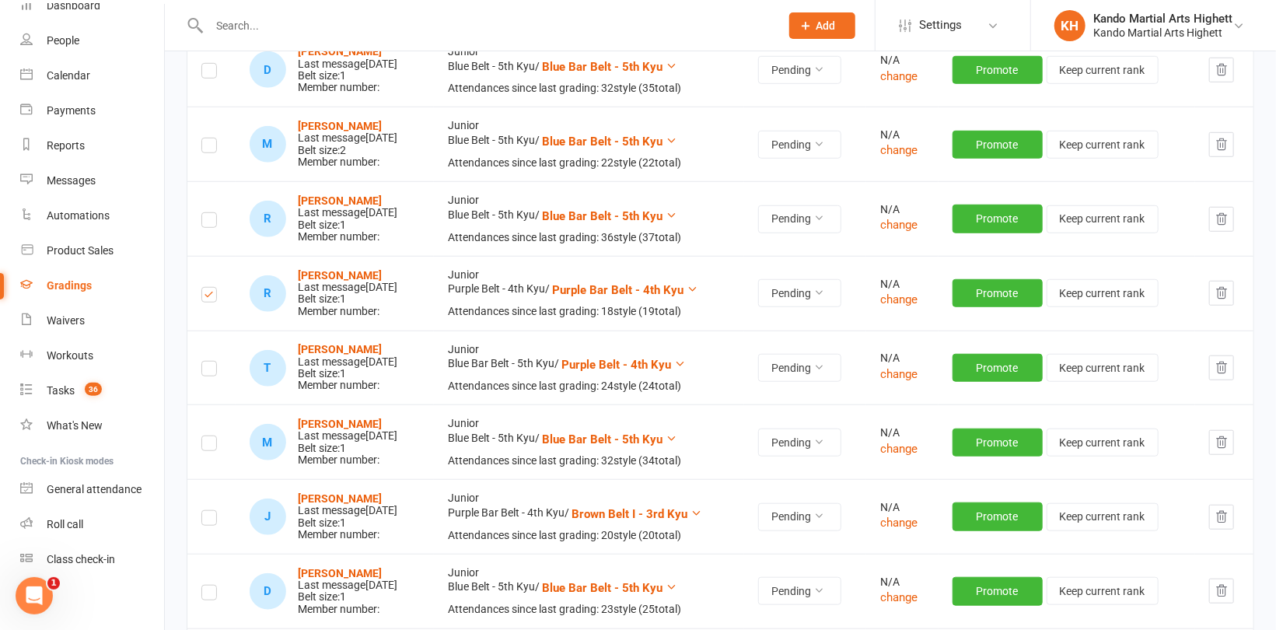
scroll to position [622, 0]
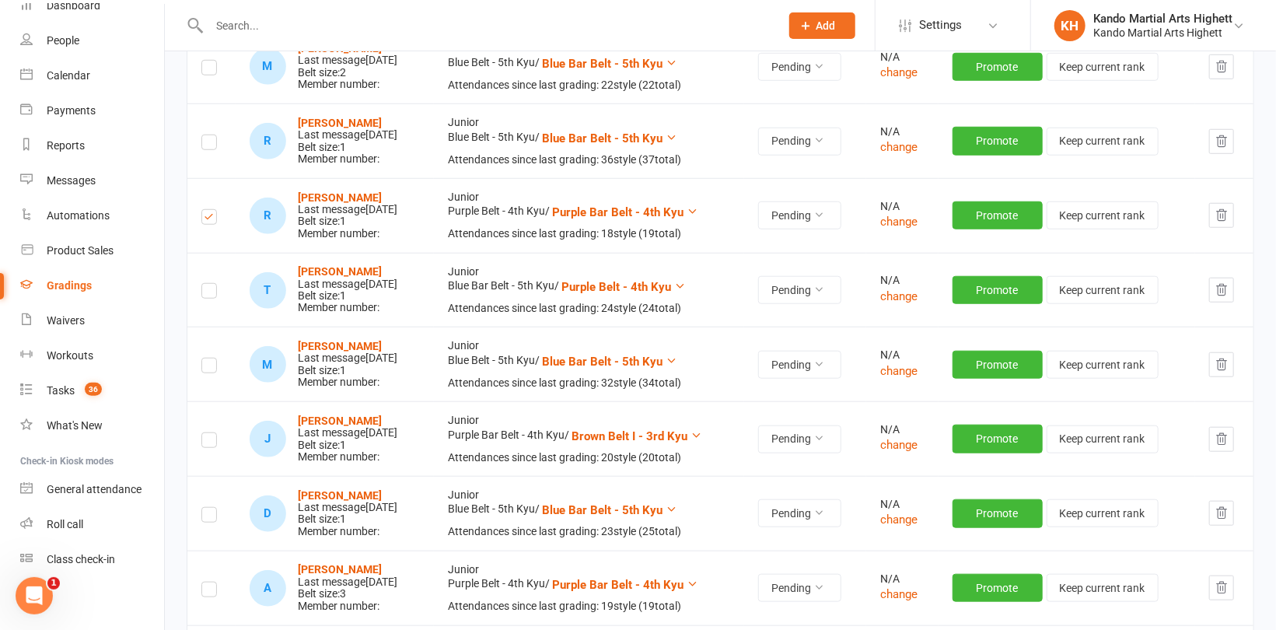
click at [211, 442] on label at bounding box center [209, 442] width 16 height 0
click at [211, 433] on input "checkbox" at bounding box center [209, 433] width 16 height 0
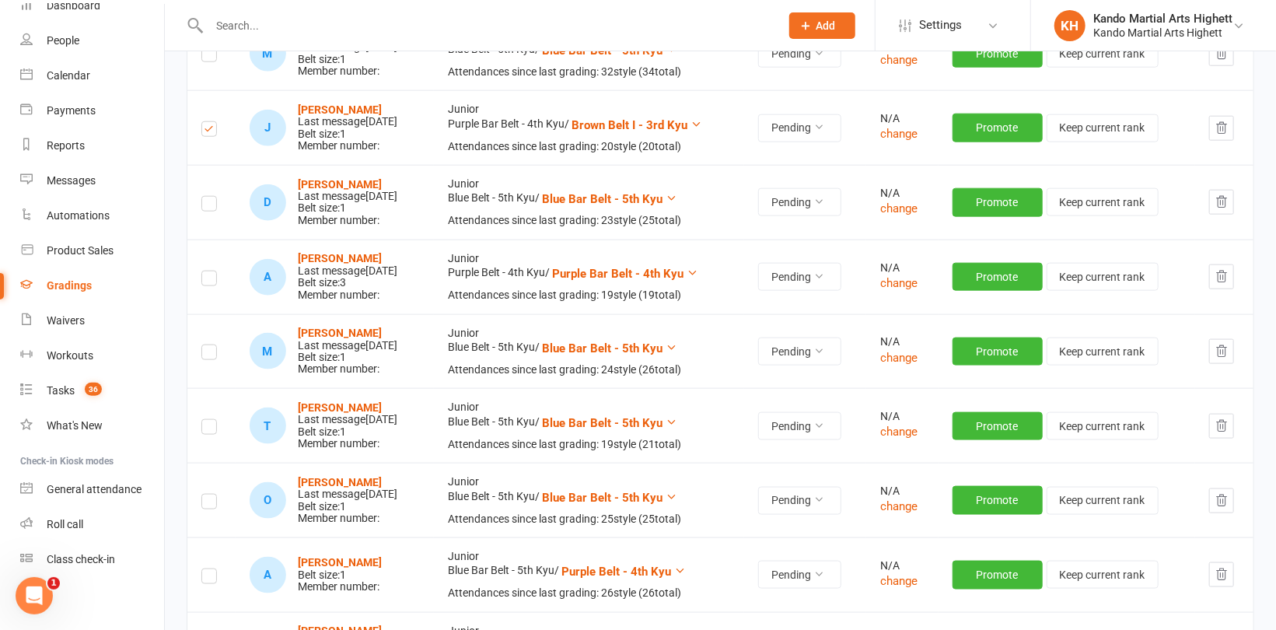
scroll to position [1011, 0]
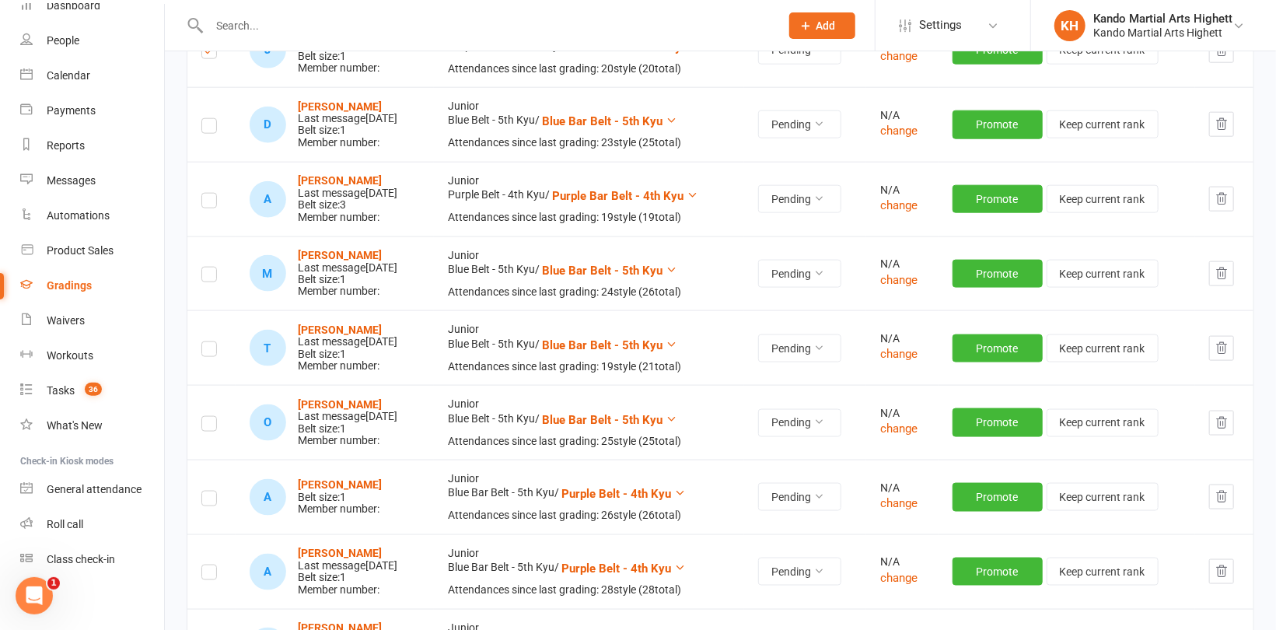
click at [206, 203] on label at bounding box center [209, 203] width 16 height 0
click at [206, 194] on input "checkbox" at bounding box center [209, 194] width 16 height 0
click at [215, 277] on label at bounding box center [209, 277] width 16 height 0
click at [215, 267] on input "checkbox" at bounding box center [209, 267] width 16 height 0
click at [208, 351] on label at bounding box center [209, 351] width 16 height 0
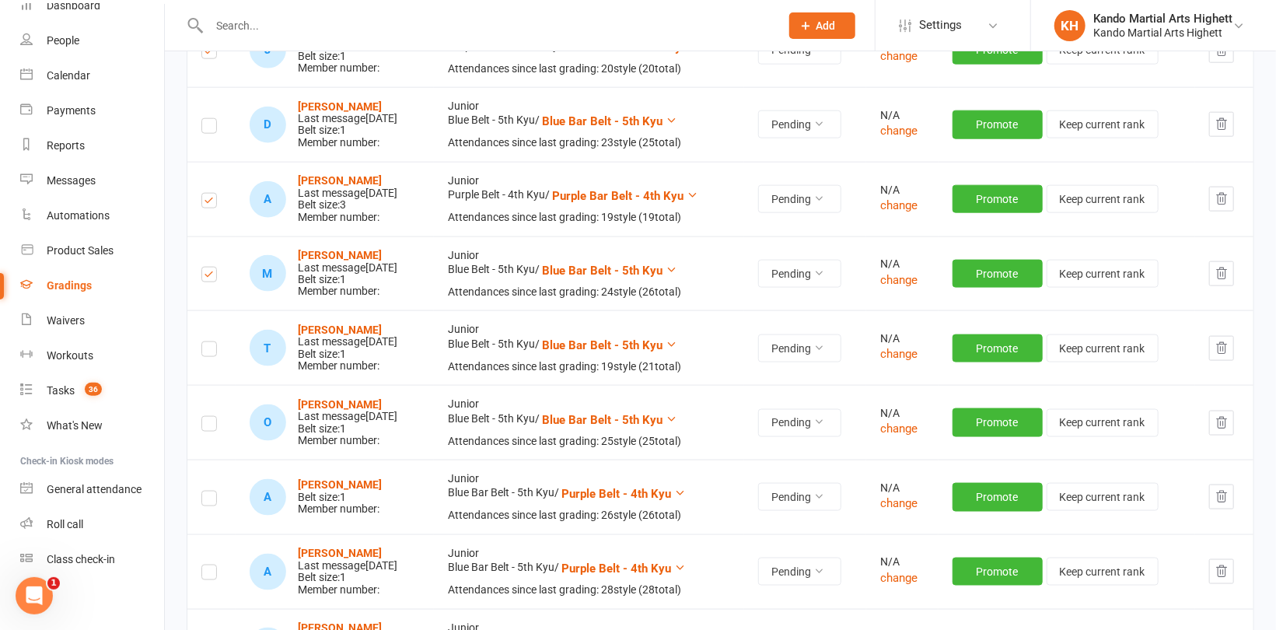
click at [208, 342] on input "checkbox" at bounding box center [209, 342] width 16 height 0
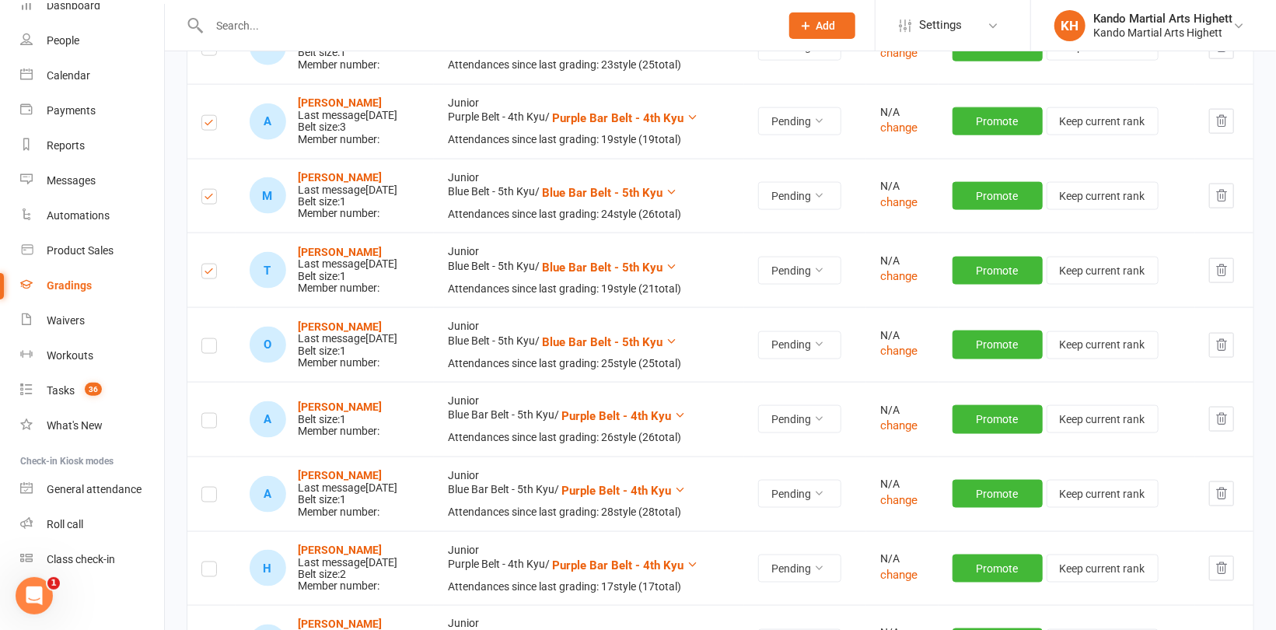
scroll to position [1166, 0]
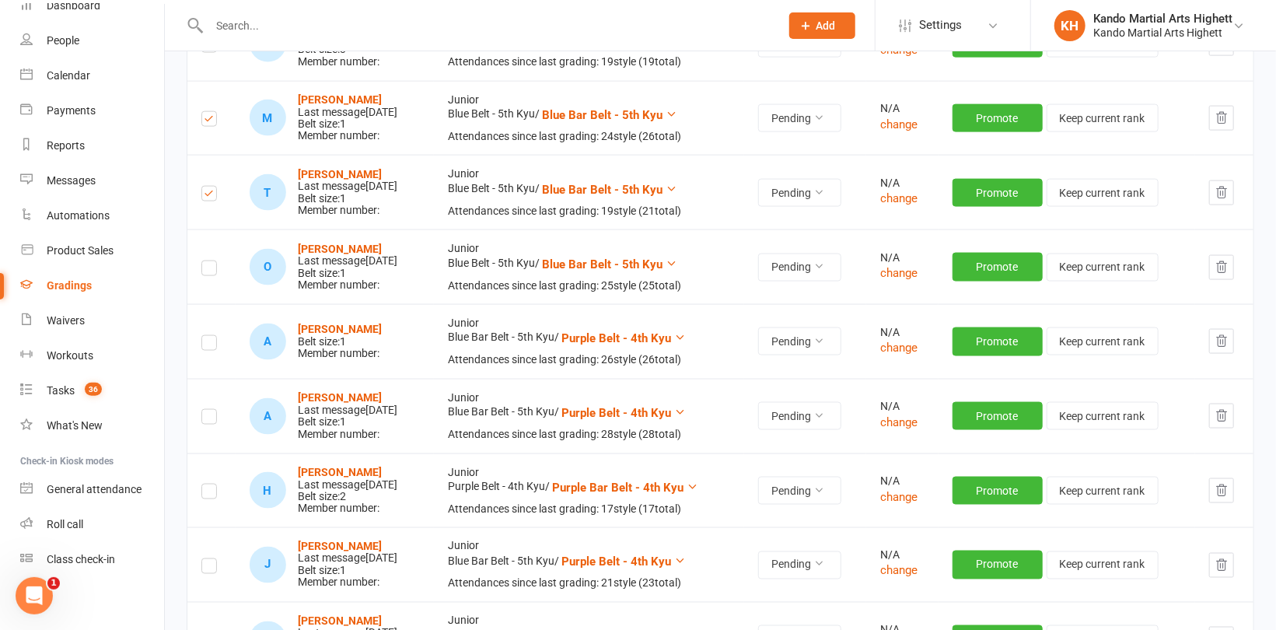
click at [201, 419] on label at bounding box center [209, 419] width 16 height 0
click at [201, 410] on input "checkbox" at bounding box center [209, 410] width 16 height 0
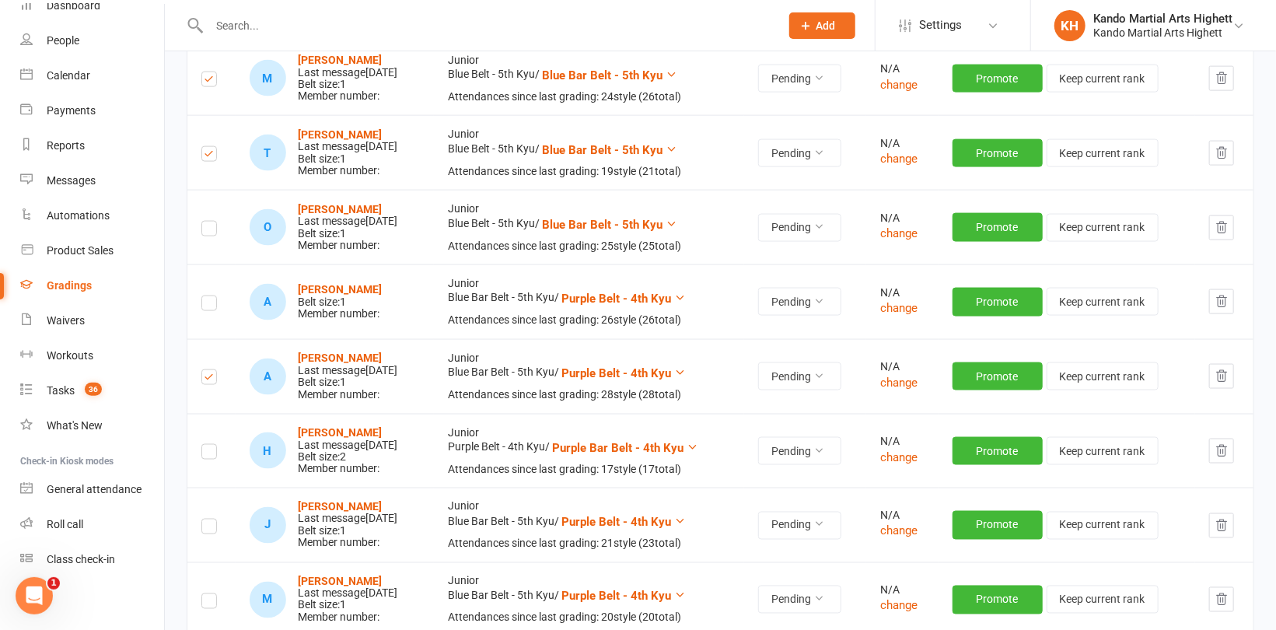
scroll to position [1244, 0]
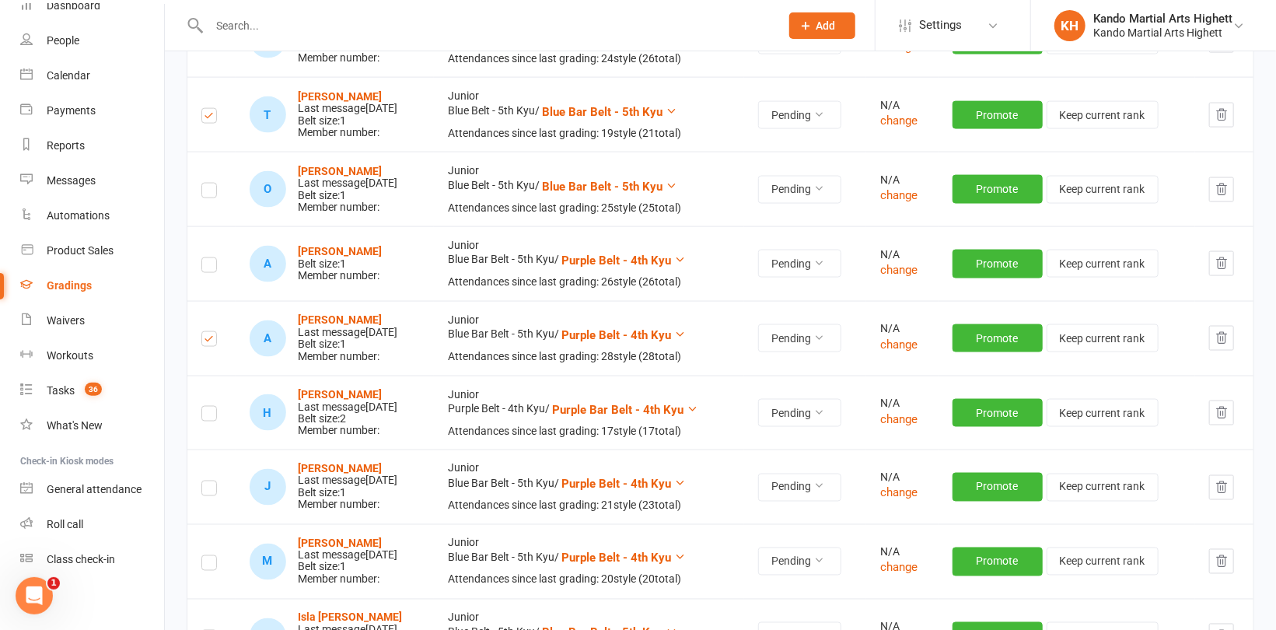
click at [206, 416] on label at bounding box center [209, 416] width 16 height 0
click at [206, 407] on input "checkbox" at bounding box center [209, 407] width 16 height 0
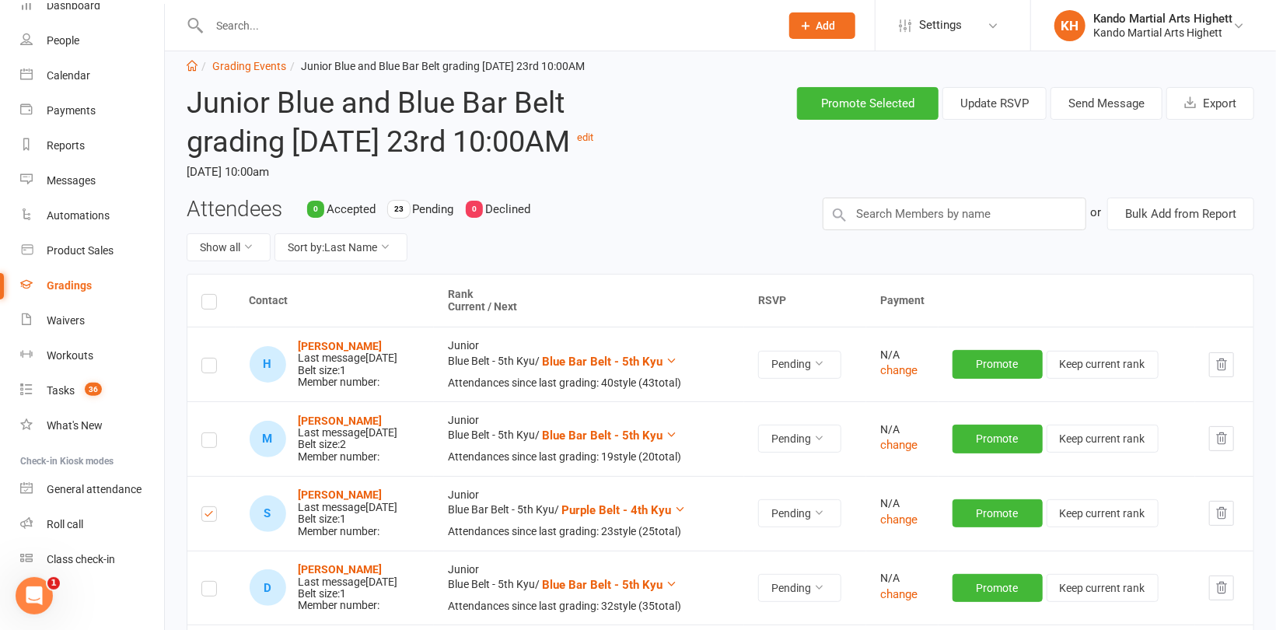
scroll to position [0, 0]
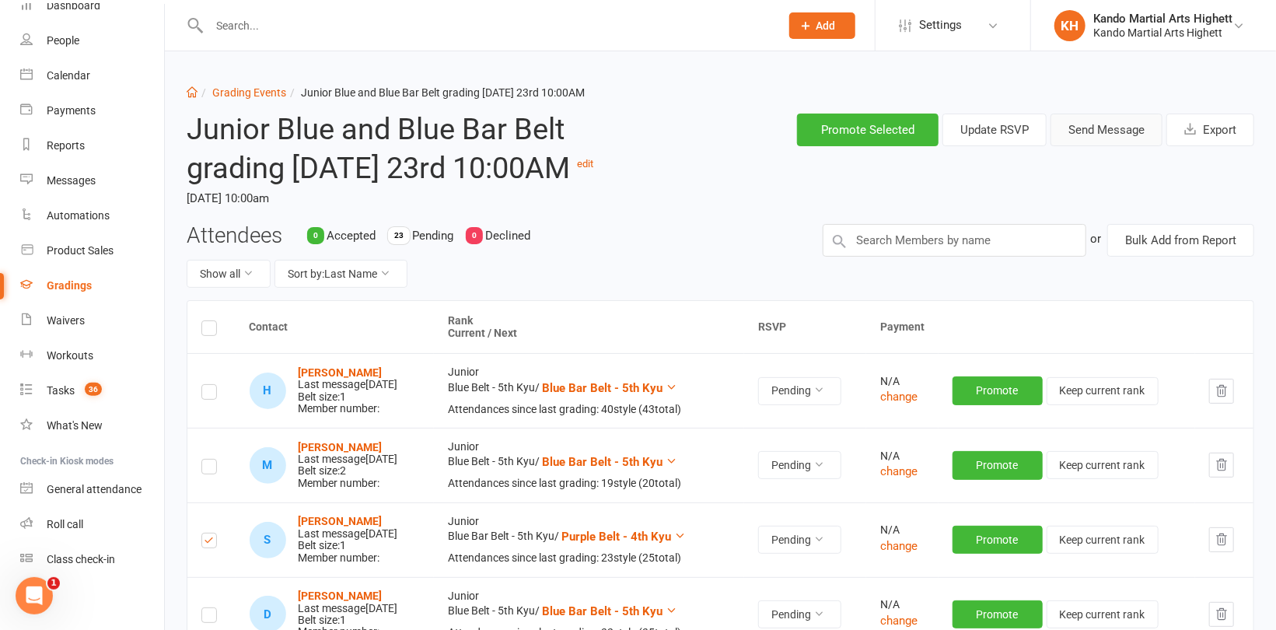
click at [1096, 117] on button "Send Message" at bounding box center [1106, 130] width 112 height 33
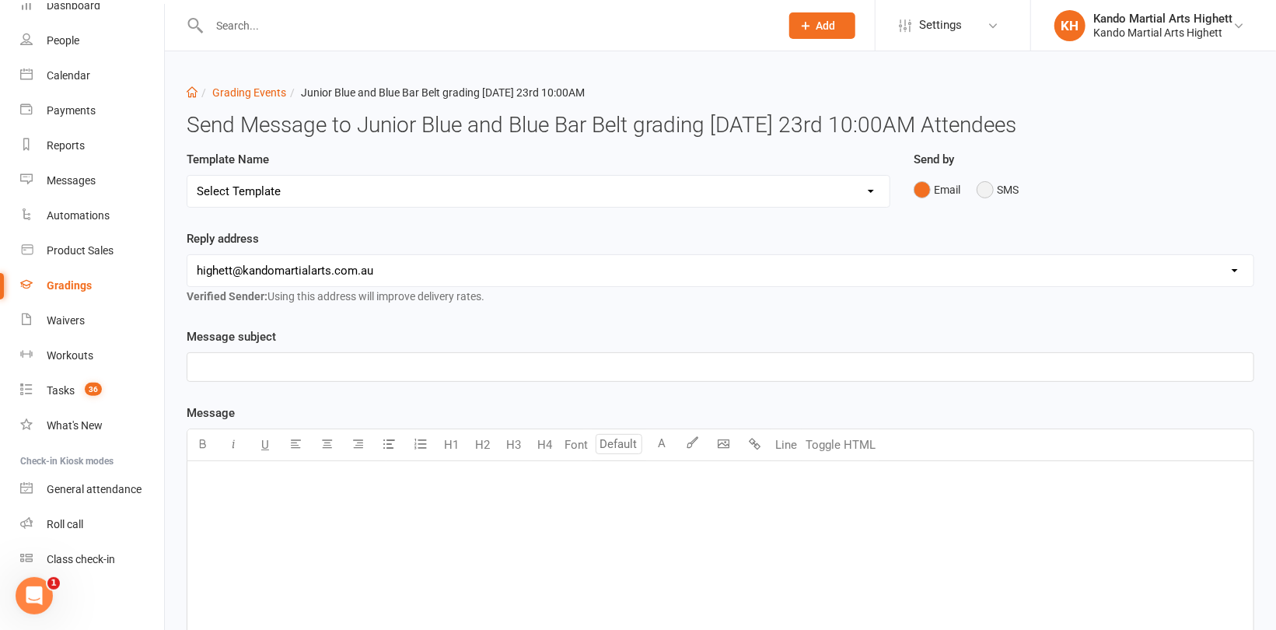
click at [995, 194] on button "SMS" at bounding box center [998, 190] width 42 height 30
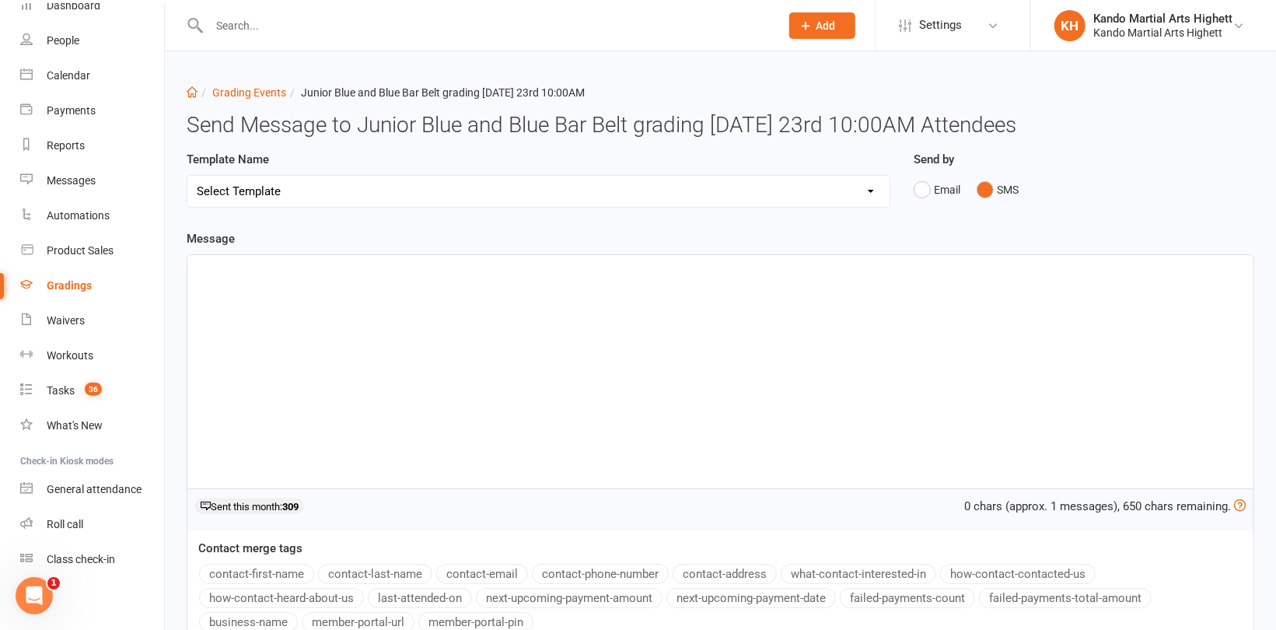
click at [442, 301] on div "﻿" at bounding box center [720, 371] width 1066 height 233
click at [275, 574] on button "contact-first-name" at bounding box center [256, 574] width 115 height 20
click at [396, 267] on p "Hi ﻿ {contact-first-name} ," at bounding box center [720, 269] width 1047 height 19
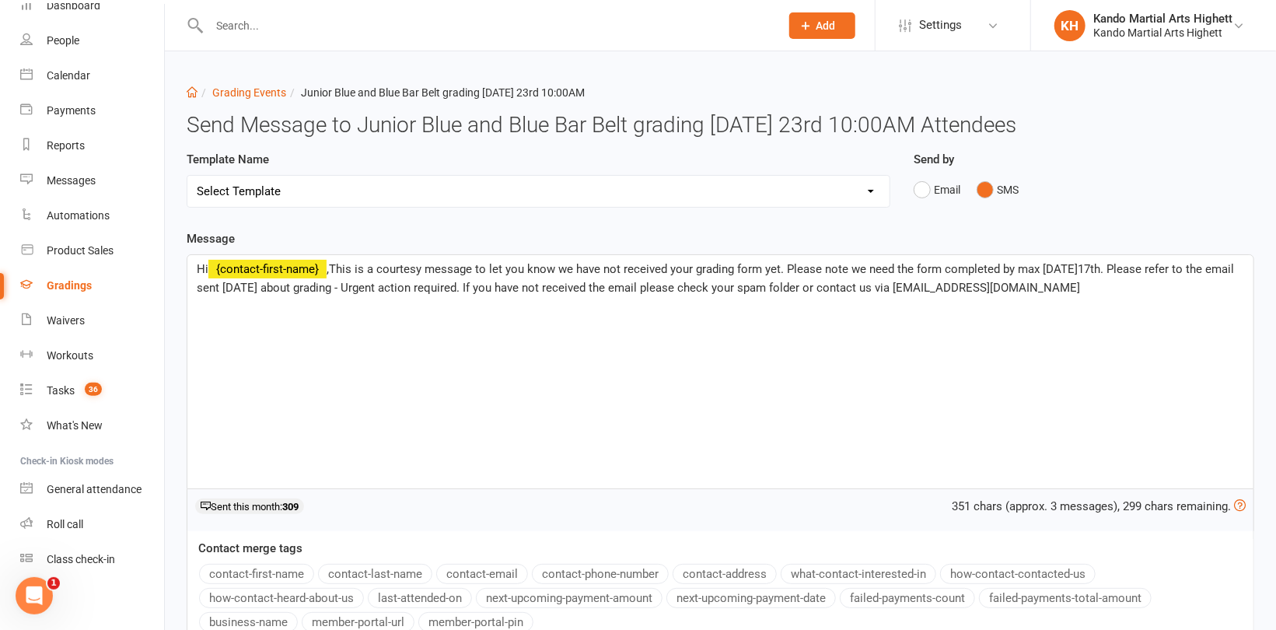
scroll to position [214, 0]
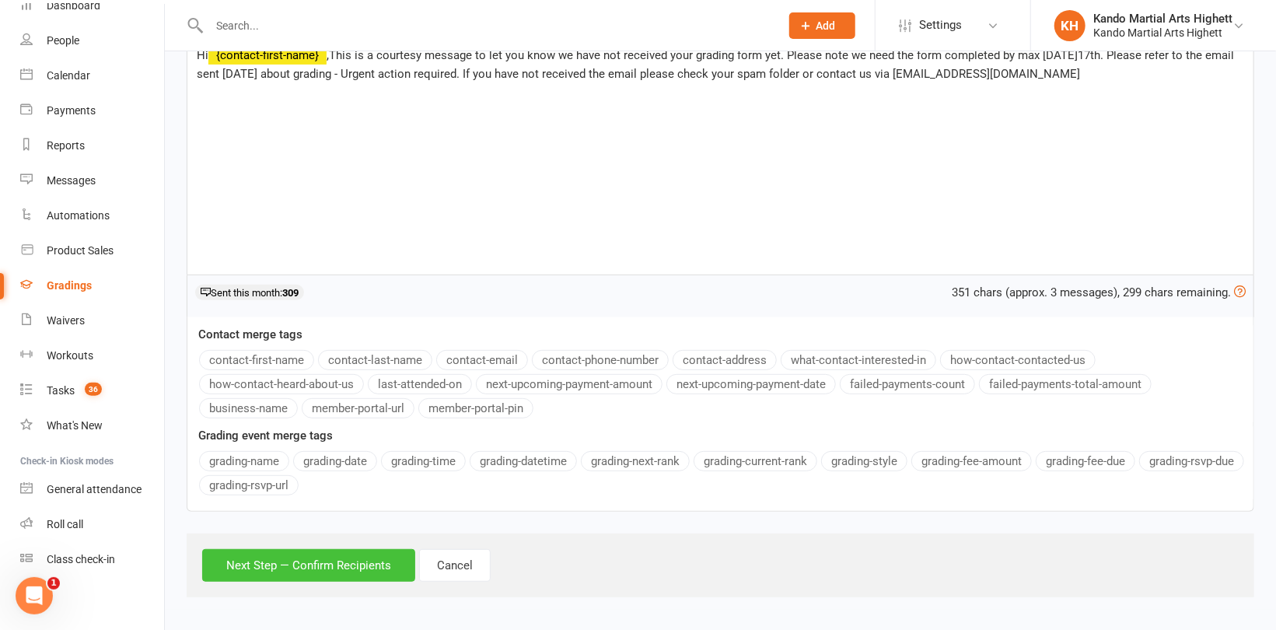
click at [316, 571] on button "Next Step — Confirm Recipients" at bounding box center [308, 565] width 213 height 33
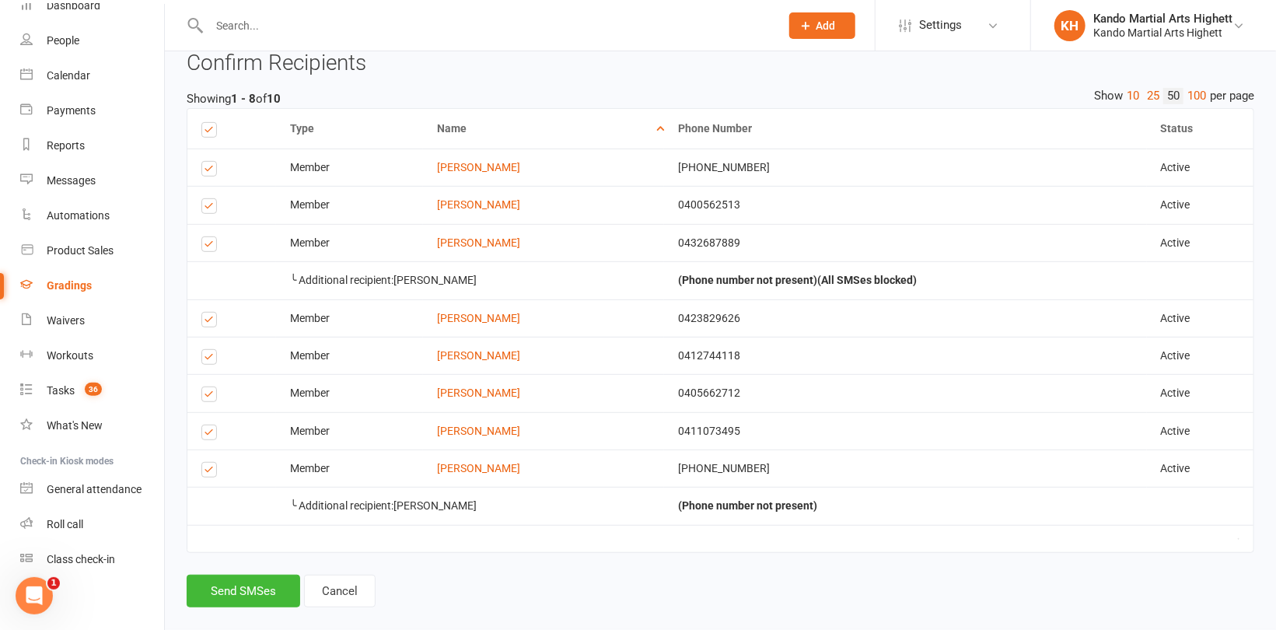
scroll to position [360, 0]
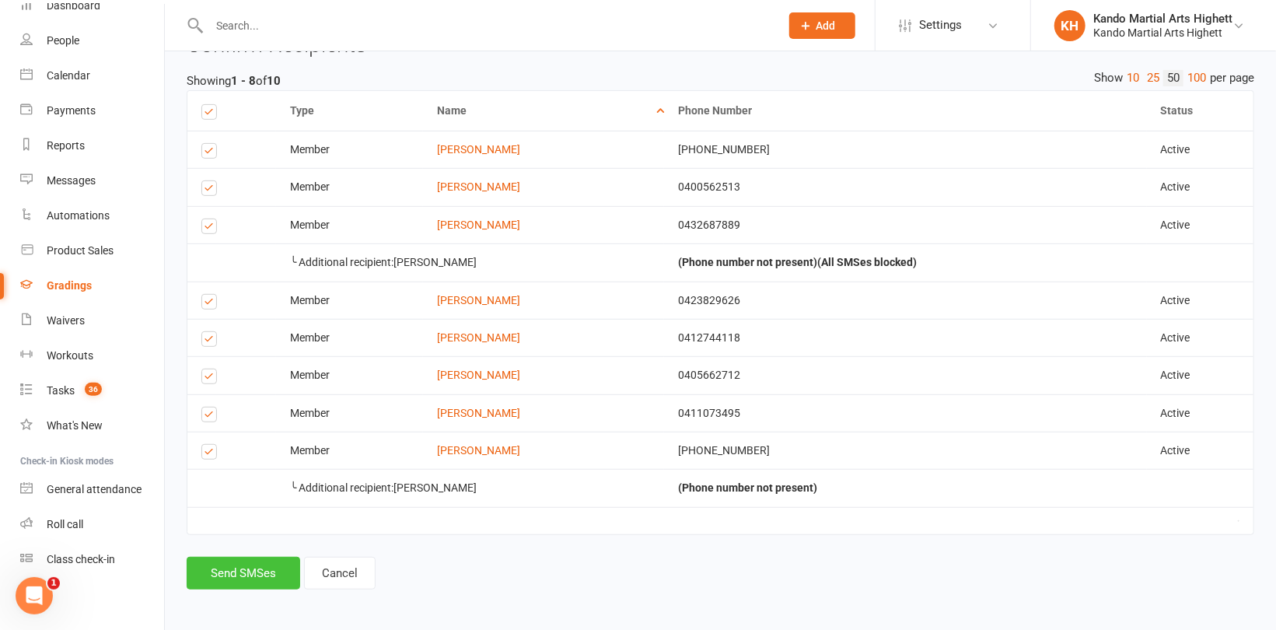
click at [253, 575] on button "Send SMSes" at bounding box center [244, 573] width 114 height 33
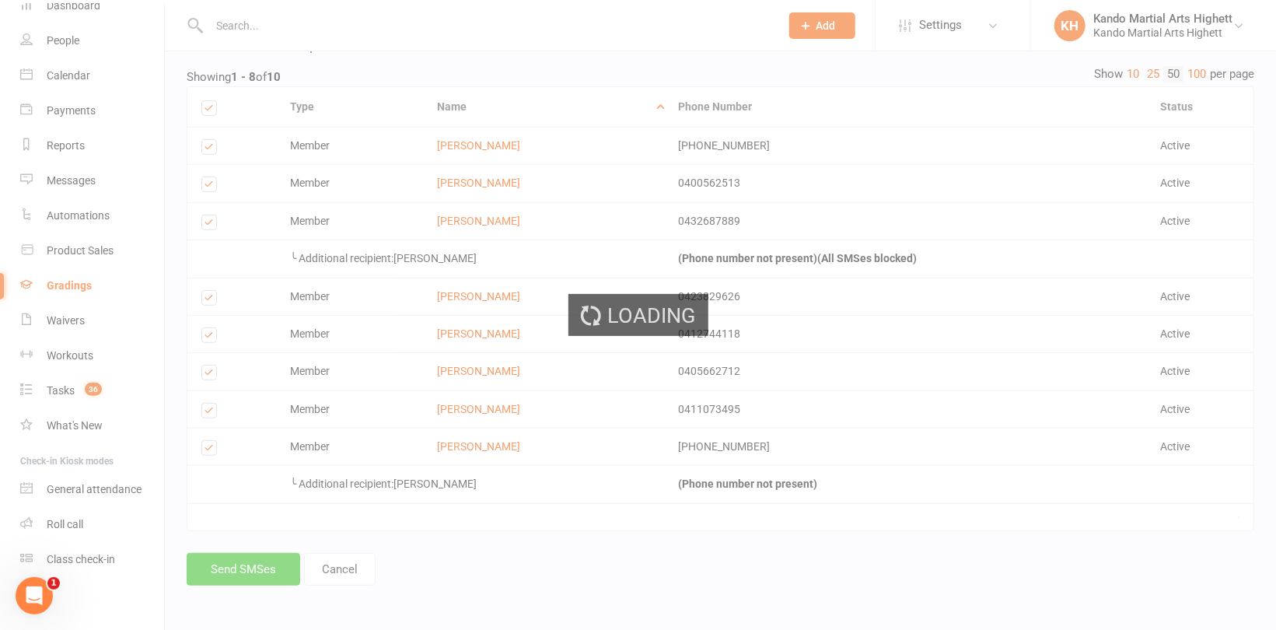
scroll to position [349, 0]
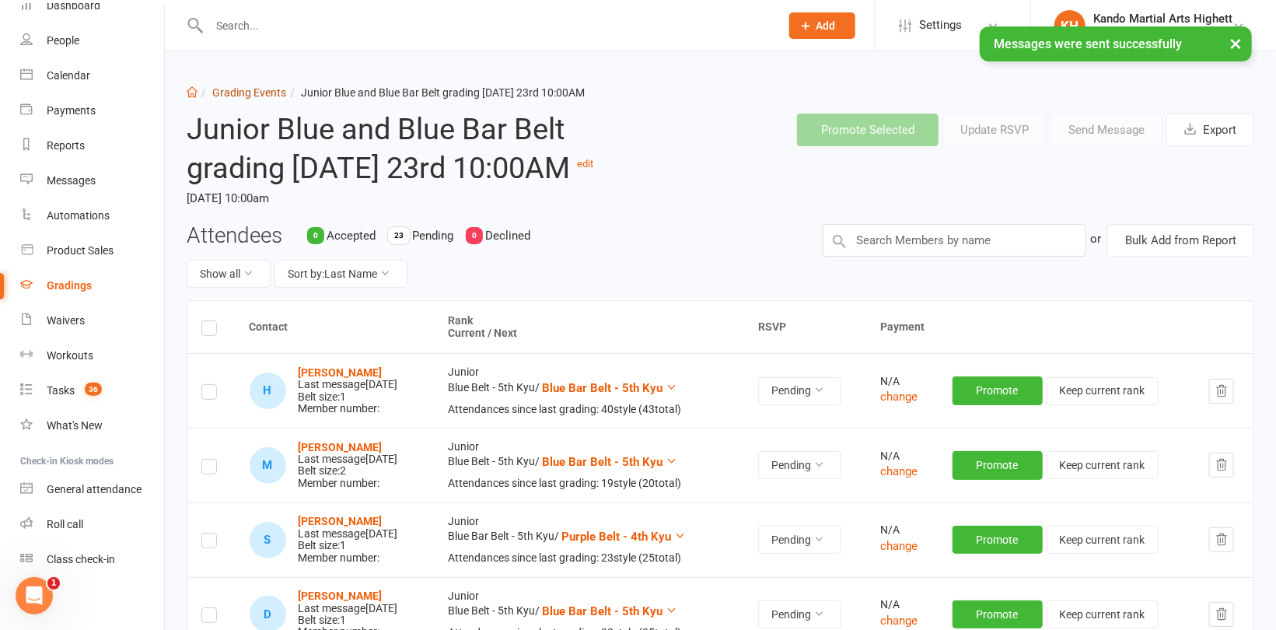
click at [243, 92] on link "Grading Events" at bounding box center [249, 92] width 74 height 12
select select "100"
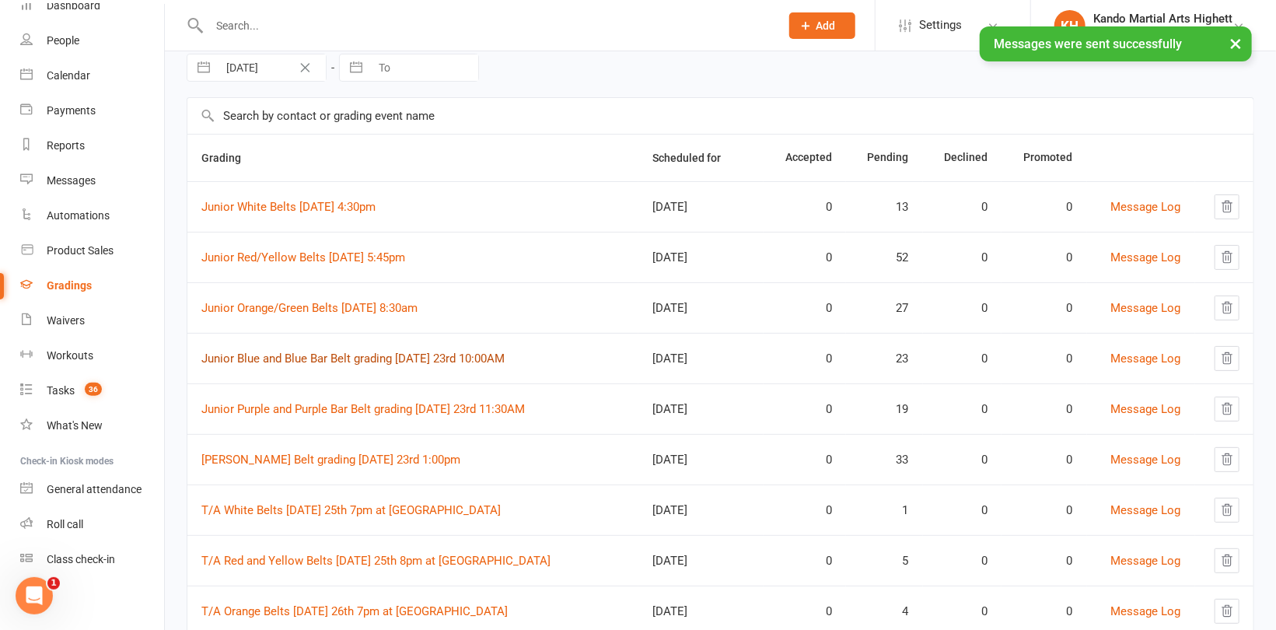
scroll to position [233, 0]
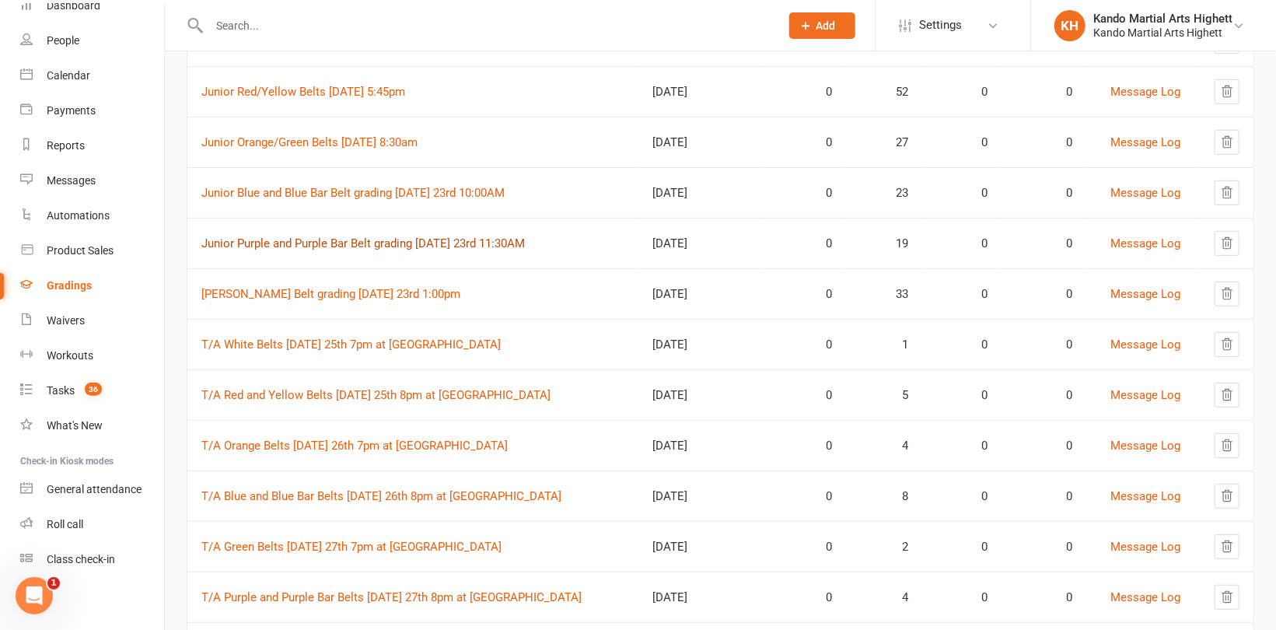
click at [358, 238] on link "Junior Purple and Purple Bar Belt grading [DATE] 23rd 11:30AM" at bounding box center [362, 243] width 323 height 14
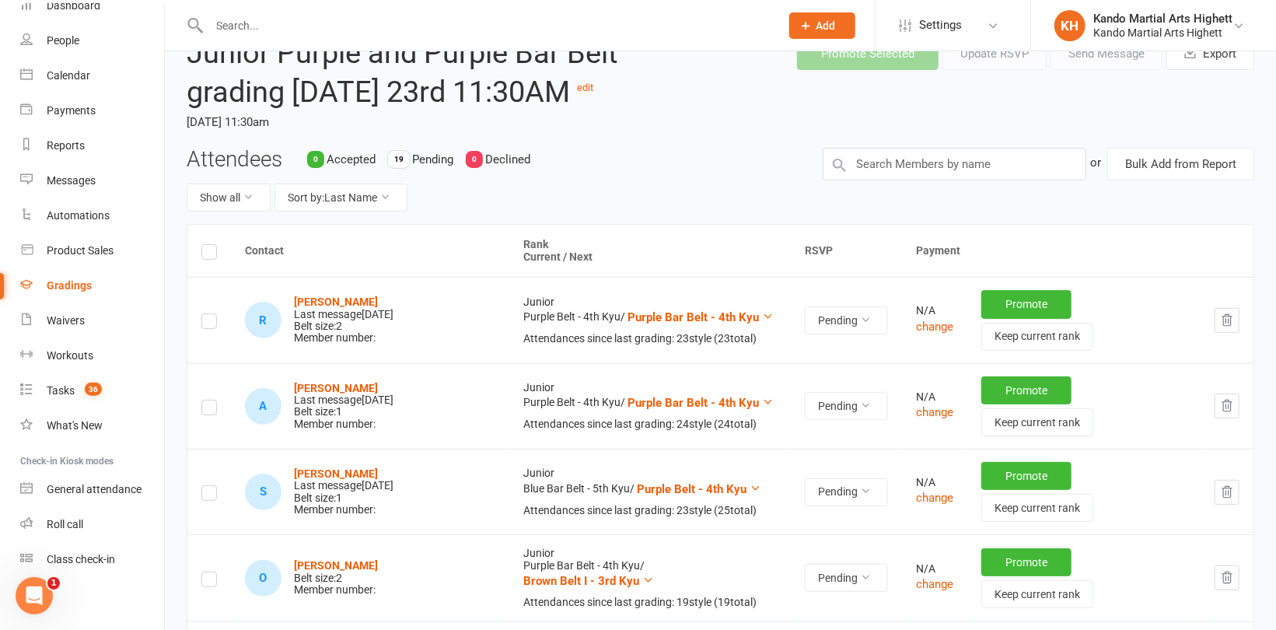
scroll to position [156, 0]
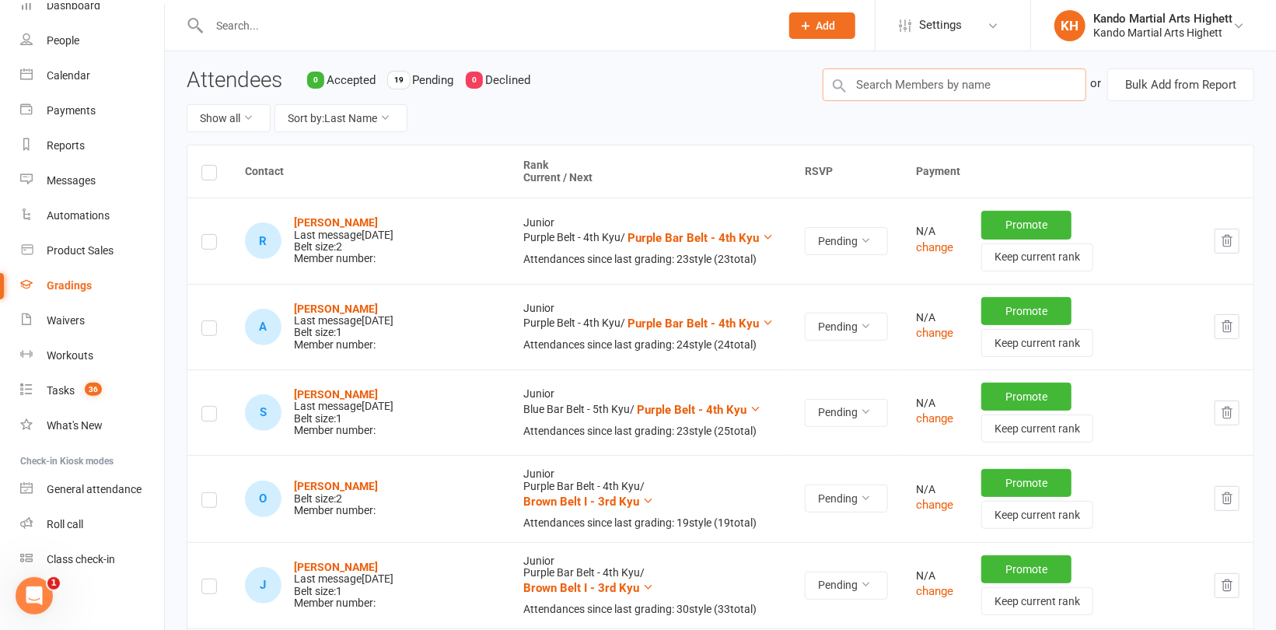
click at [862, 101] on input "text" at bounding box center [955, 84] width 264 height 33
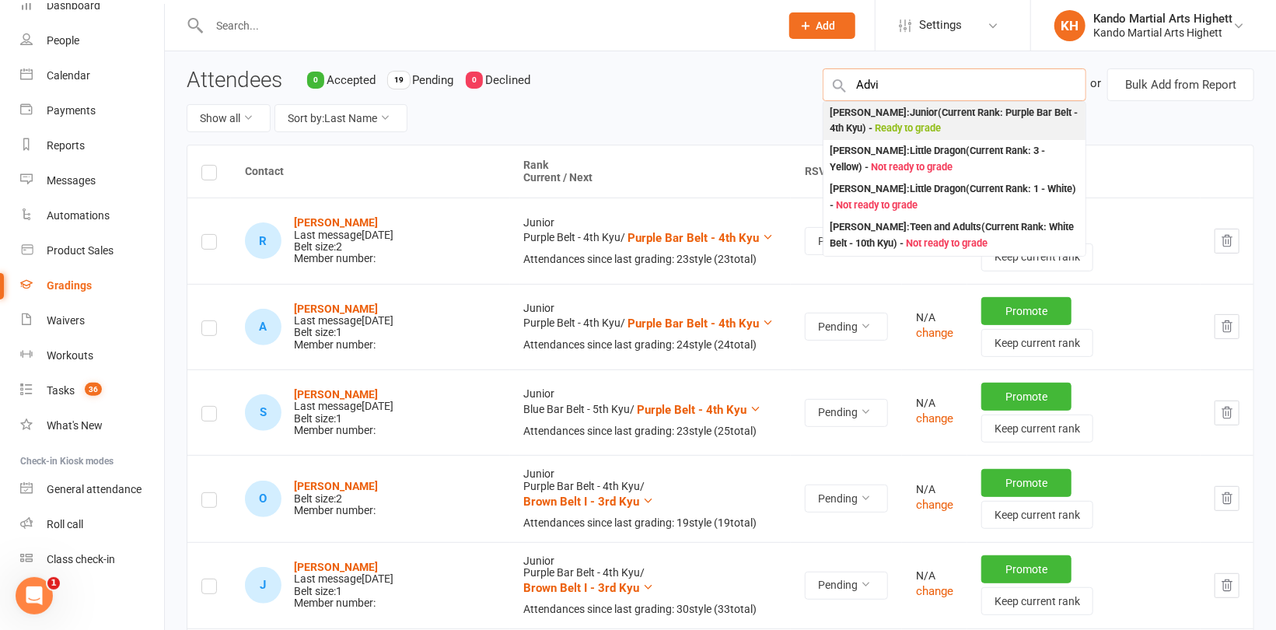
type input "Advi"
click at [865, 137] on div "[PERSON_NAME] : Junior (Current Rank: Purple Bar Belt - 4th Kyu ) - Ready to gr…" at bounding box center [955, 121] width 250 height 32
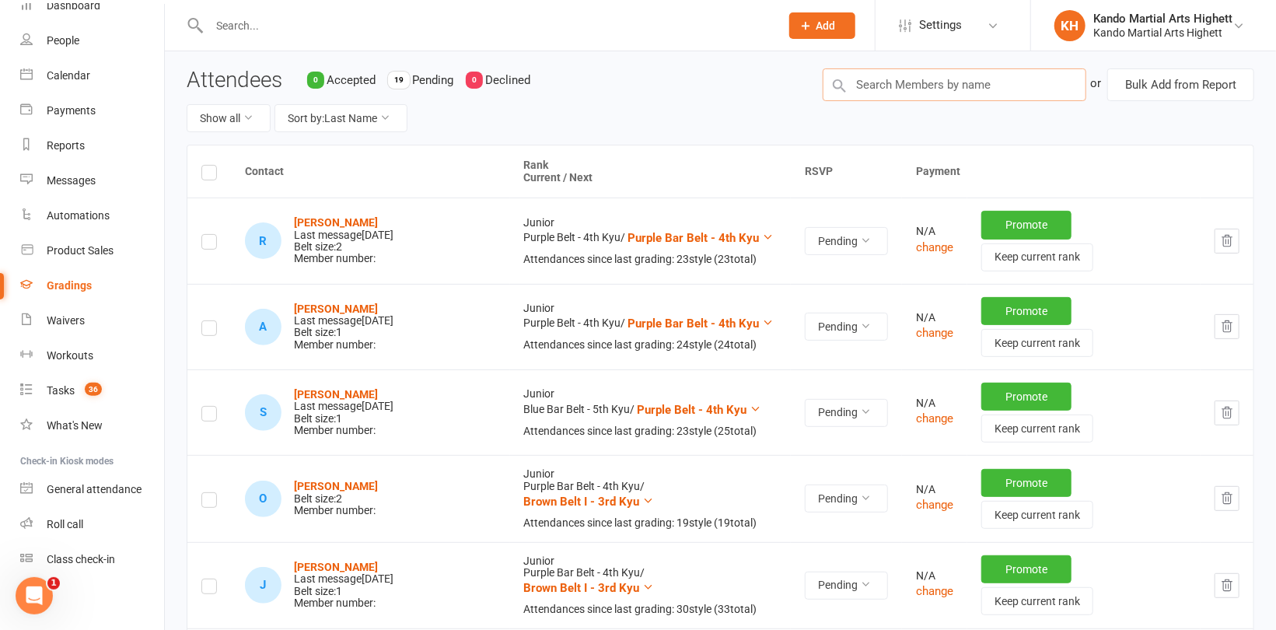
click at [882, 101] on input "text" at bounding box center [955, 84] width 264 height 33
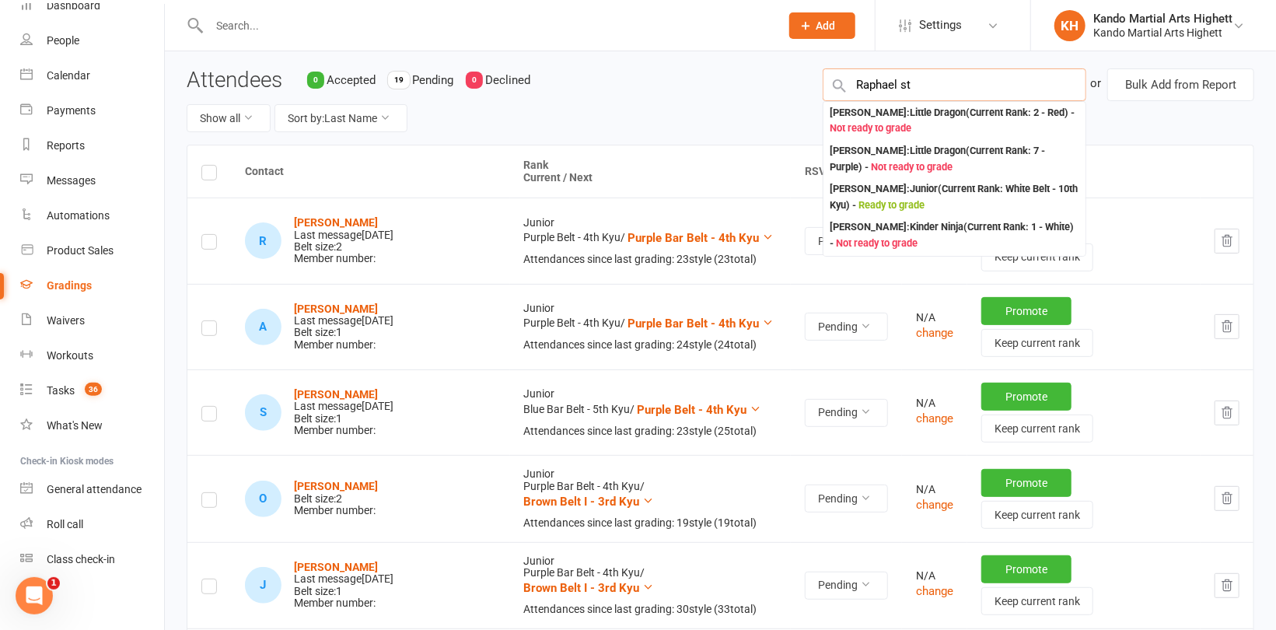
type input "[PERSON_NAME]"
click at [656, 132] on div "Show all Sort by: Last Name" at bounding box center [493, 118] width 613 height 28
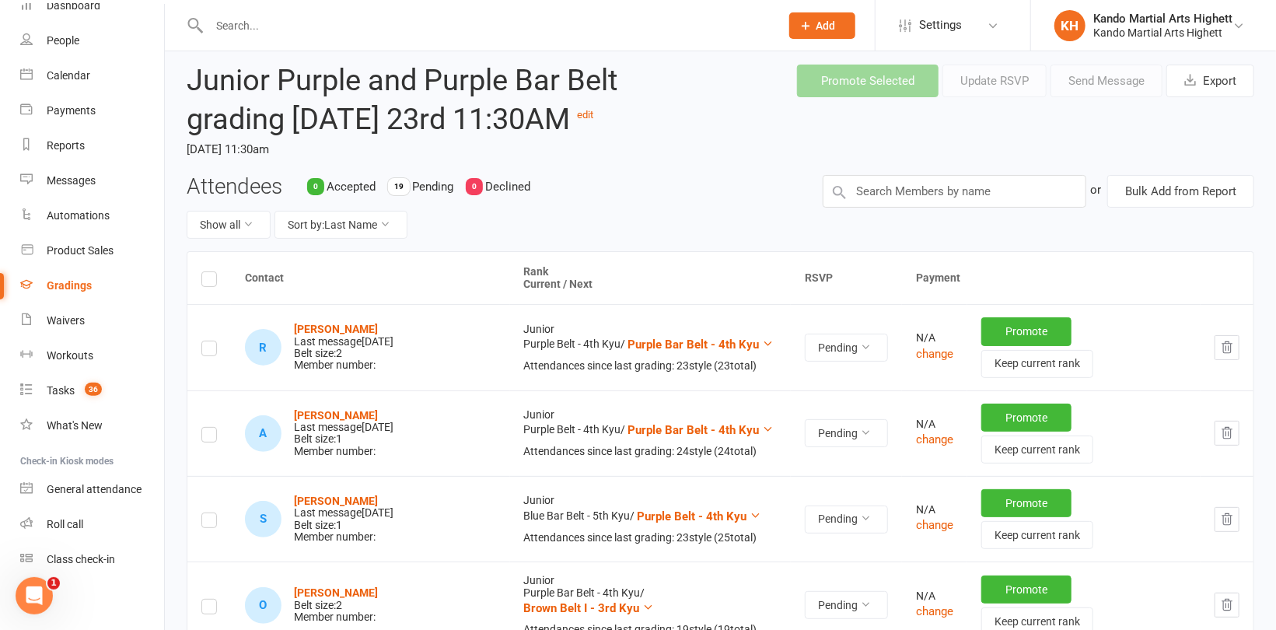
scroll to position [0, 0]
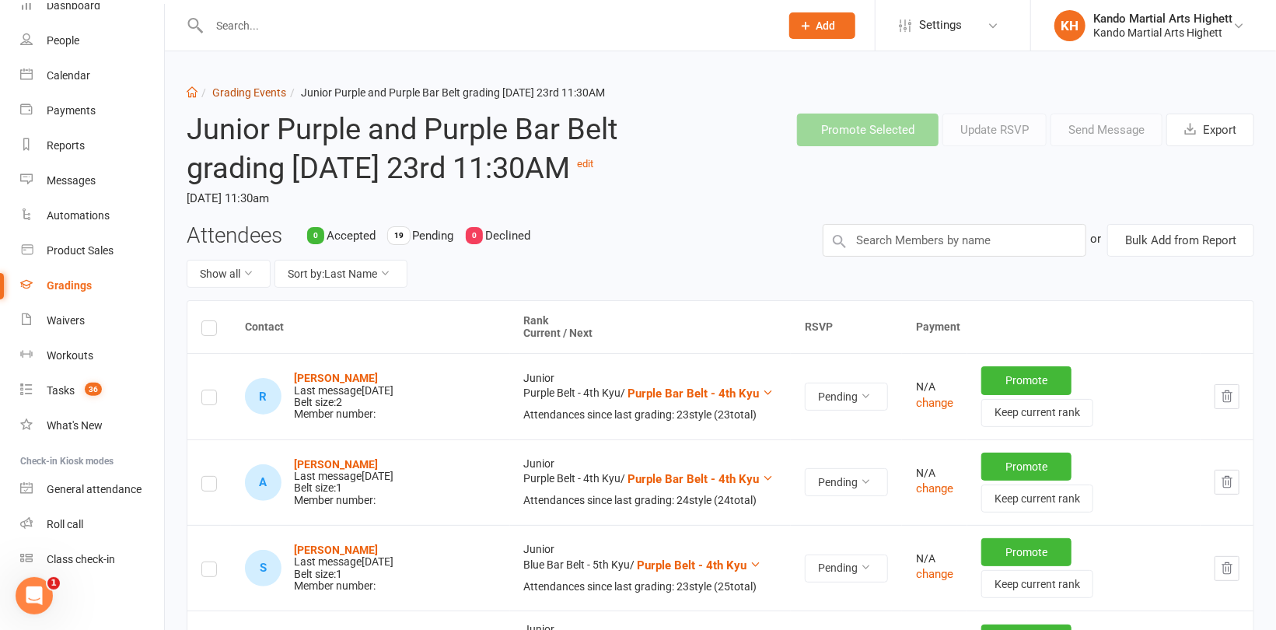
click at [233, 93] on link "Grading Events" at bounding box center [249, 92] width 74 height 12
select select "100"
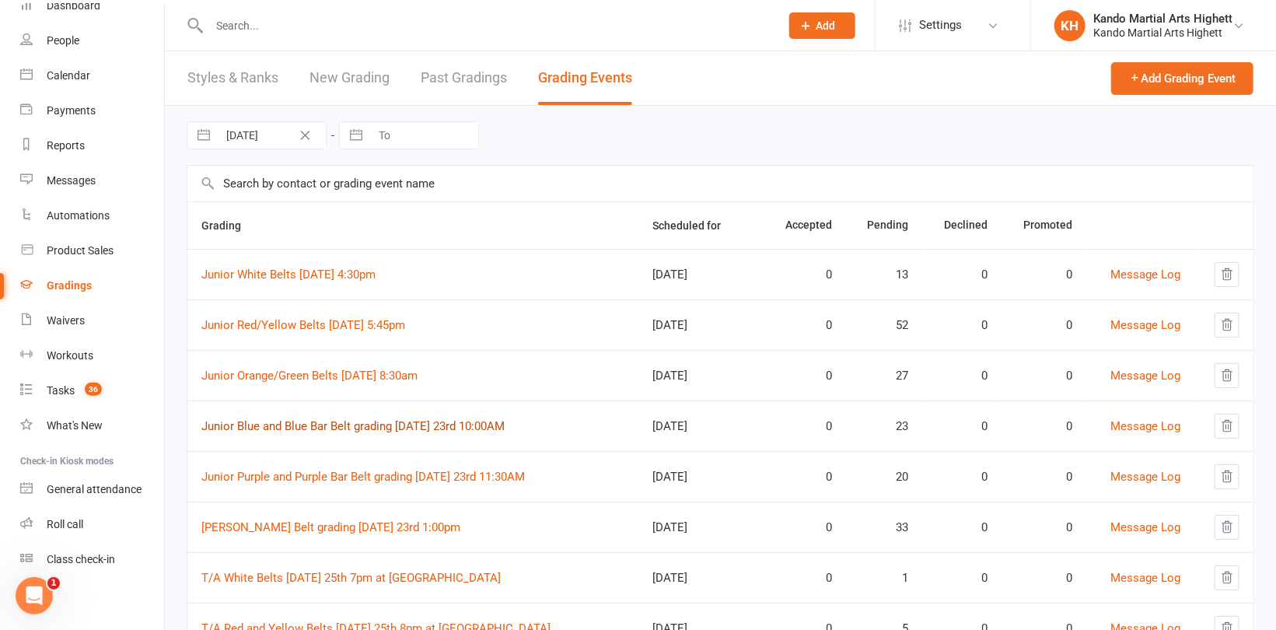
click at [350, 429] on link "Junior Blue and Blue Bar Belt grading [DATE] 23rd 10:00AM" at bounding box center [352, 426] width 303 height 14
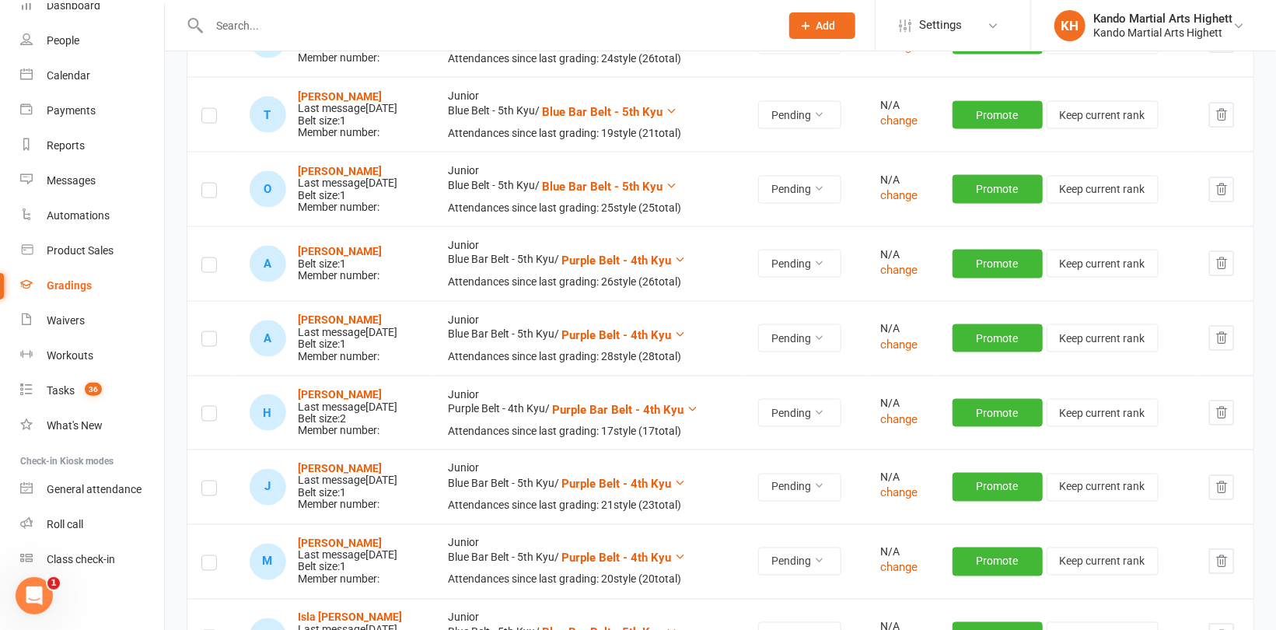
scroll to position [1322, 0]
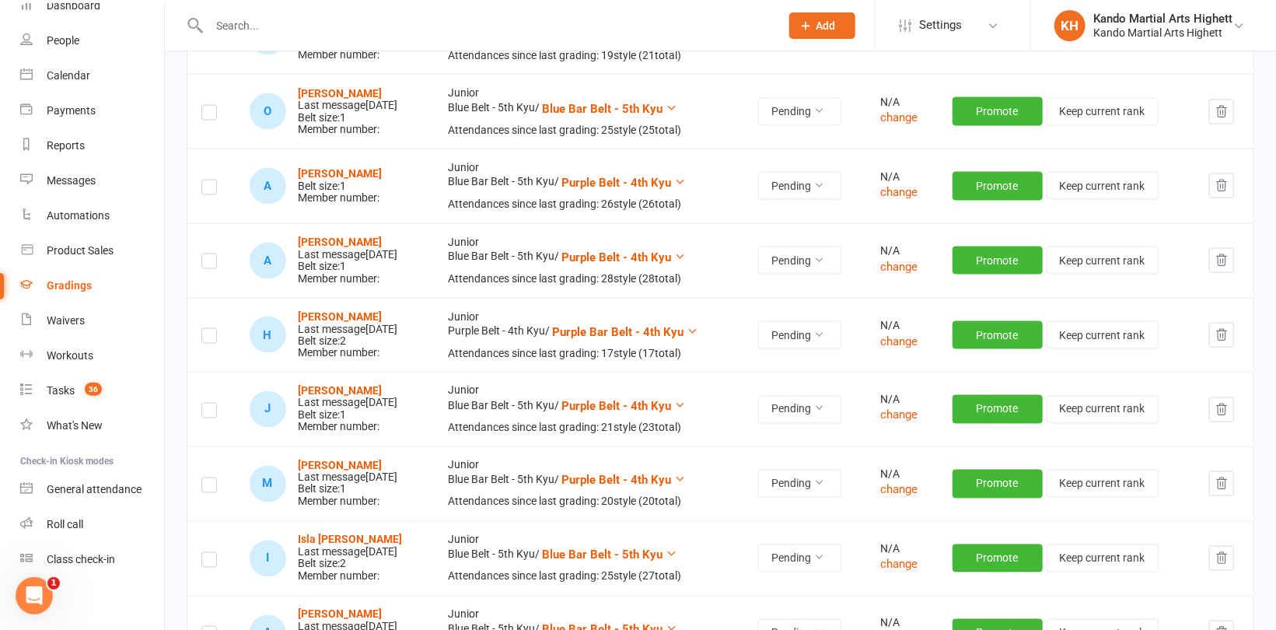
click at [1225, 342] on icon "button" at bounding box center [1221, 335] width 14 height 14
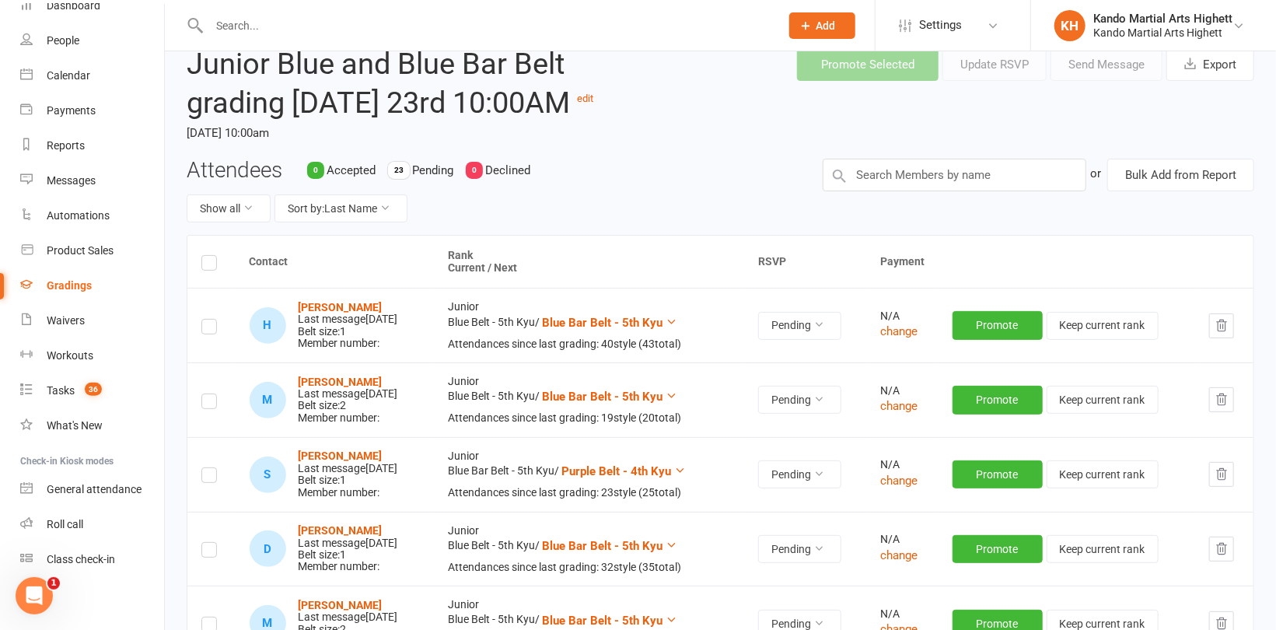
scroll to position [0, 0]
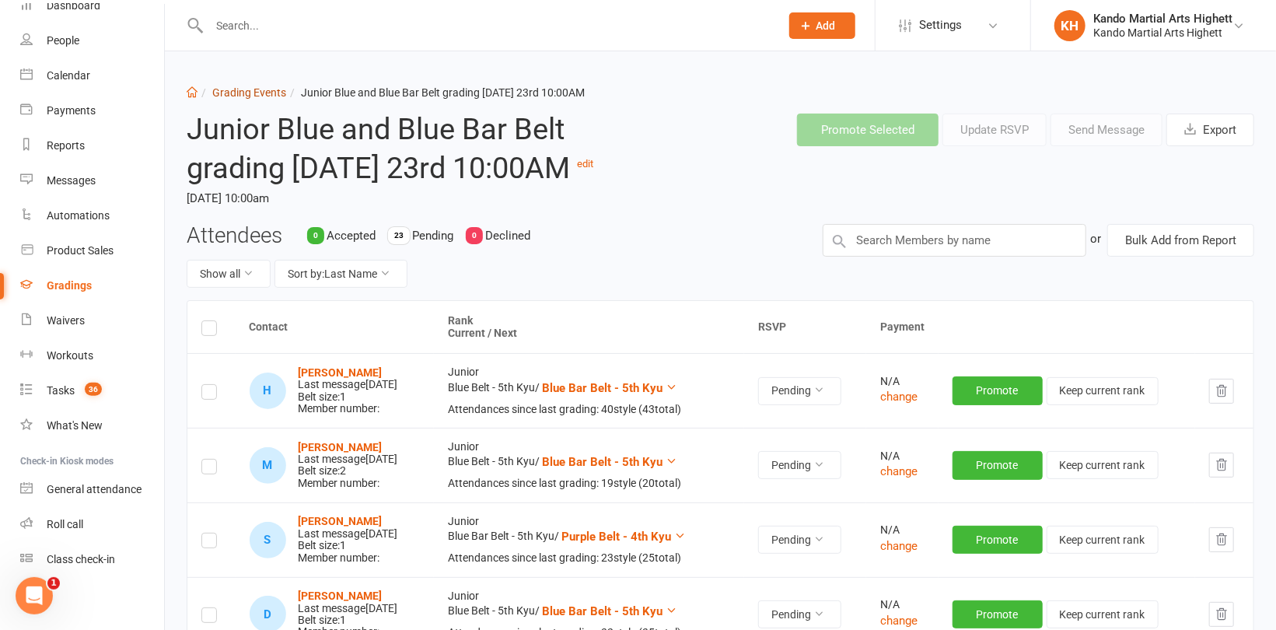
click at [247, 89] on link "Grading Events" at bounding box center [249, 92] width 74 height 12
select select "100"
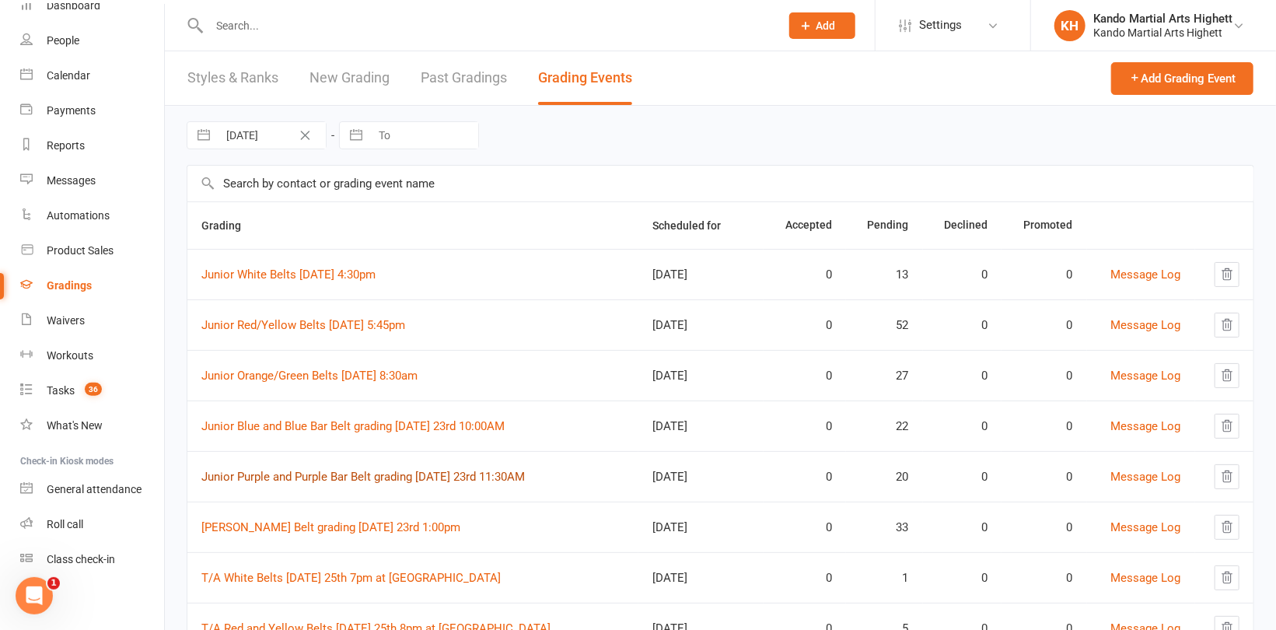
click at [333, 476] on link "Junior Purple and Purple Bar Belt grading [DATE] 23rd 11:30AM" at bounding box center [362, 477] width 323 height 14
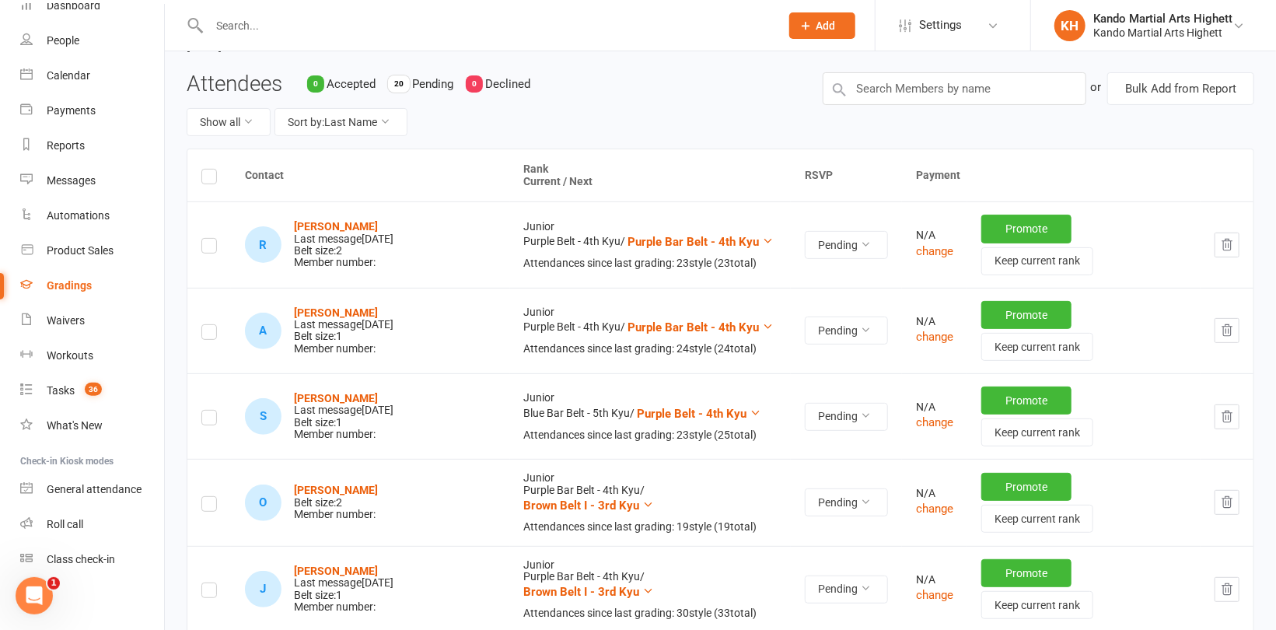
scroll to position [156, 0]
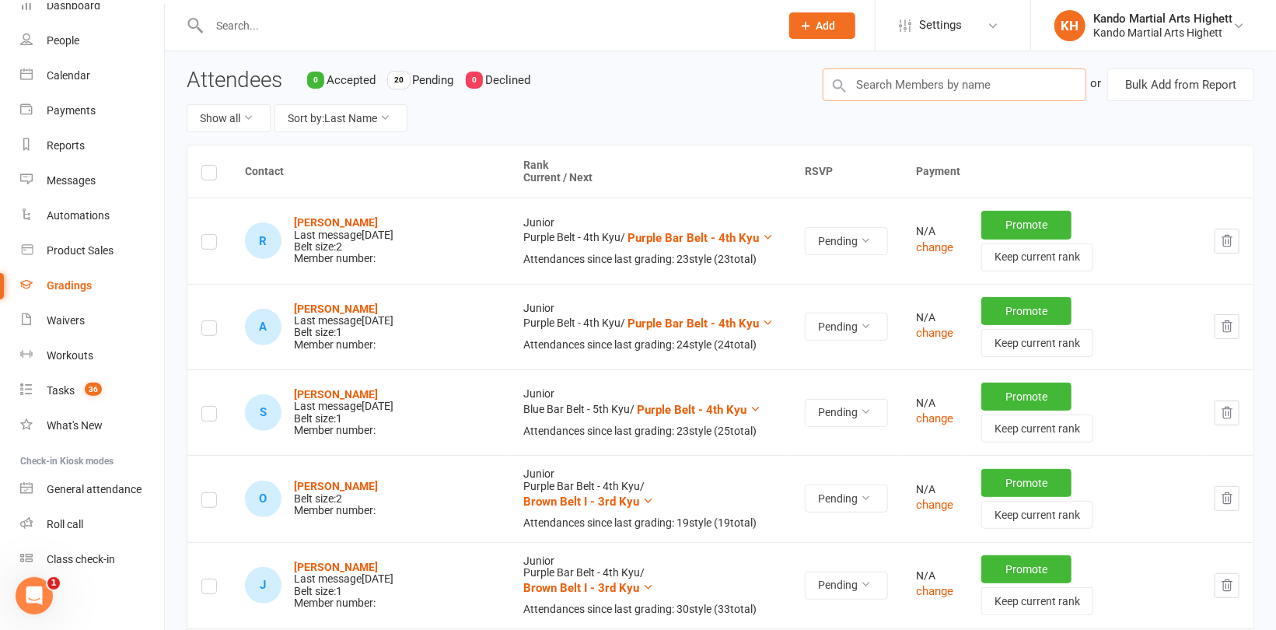
click at [914, 101] on input "text" at bounding box center [955, 84] width 264 height 33
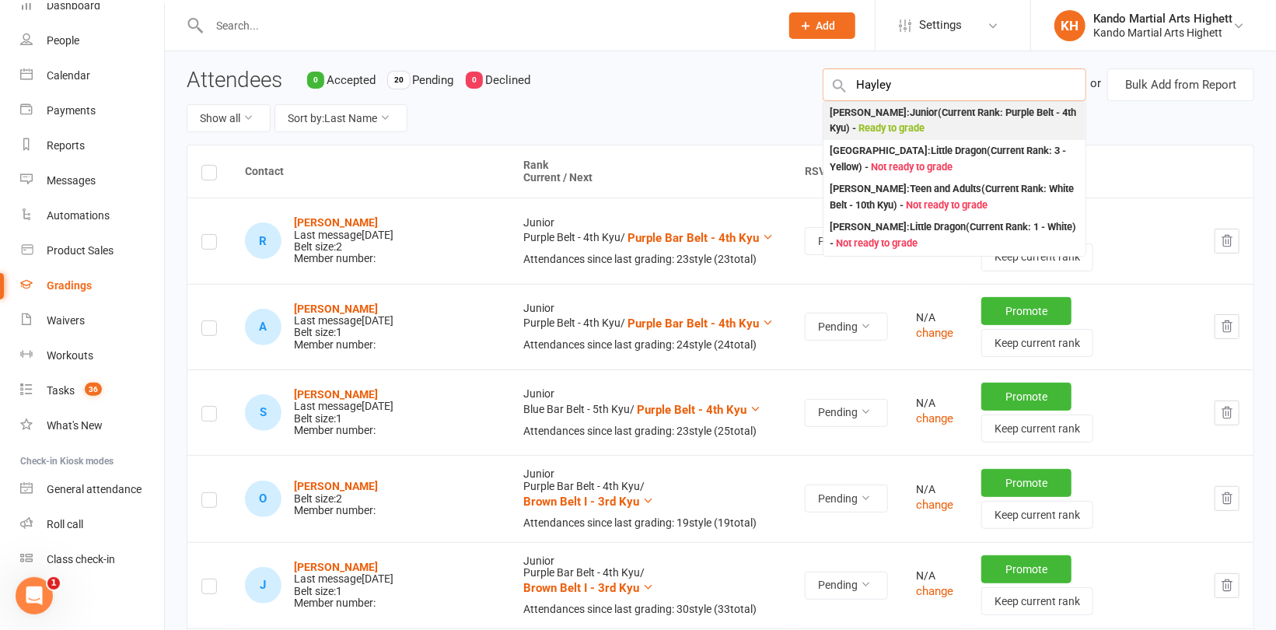
type input "Hayley"
click at [906, 137] on div "[PERSON_NAME] : Junior (Current Rank: Purple Belt - 4th Kyu ) - Ready to grade" at bounding box center [955, 121] width 250 height 32
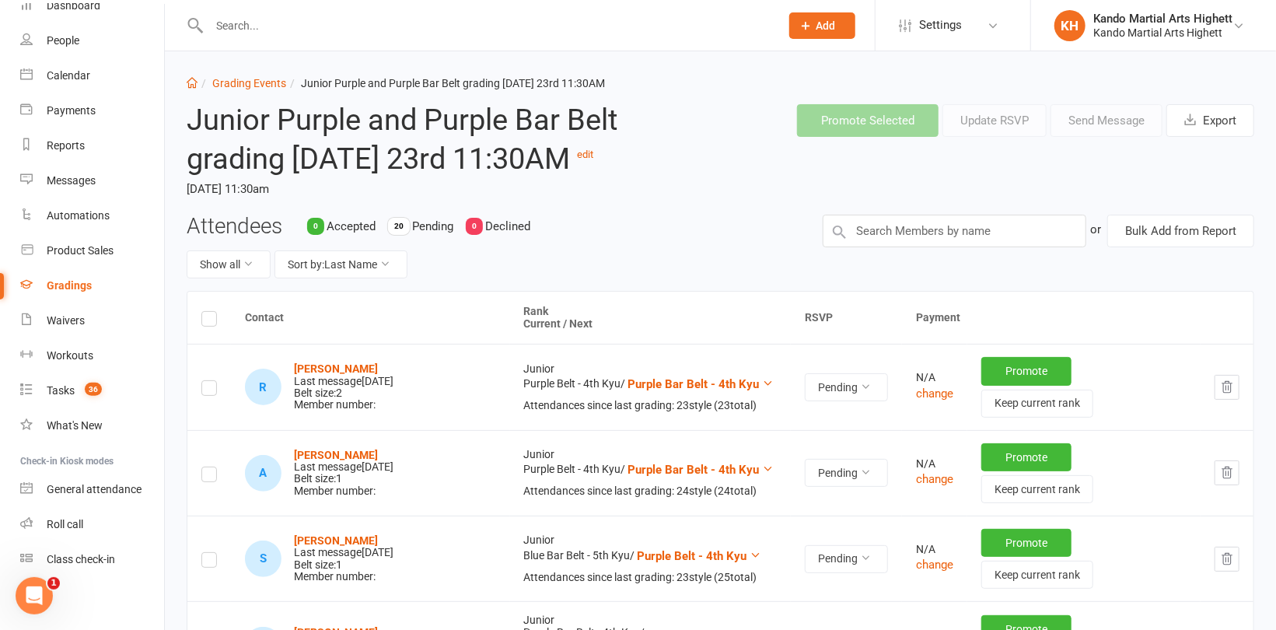
scroll to position [0, 0]
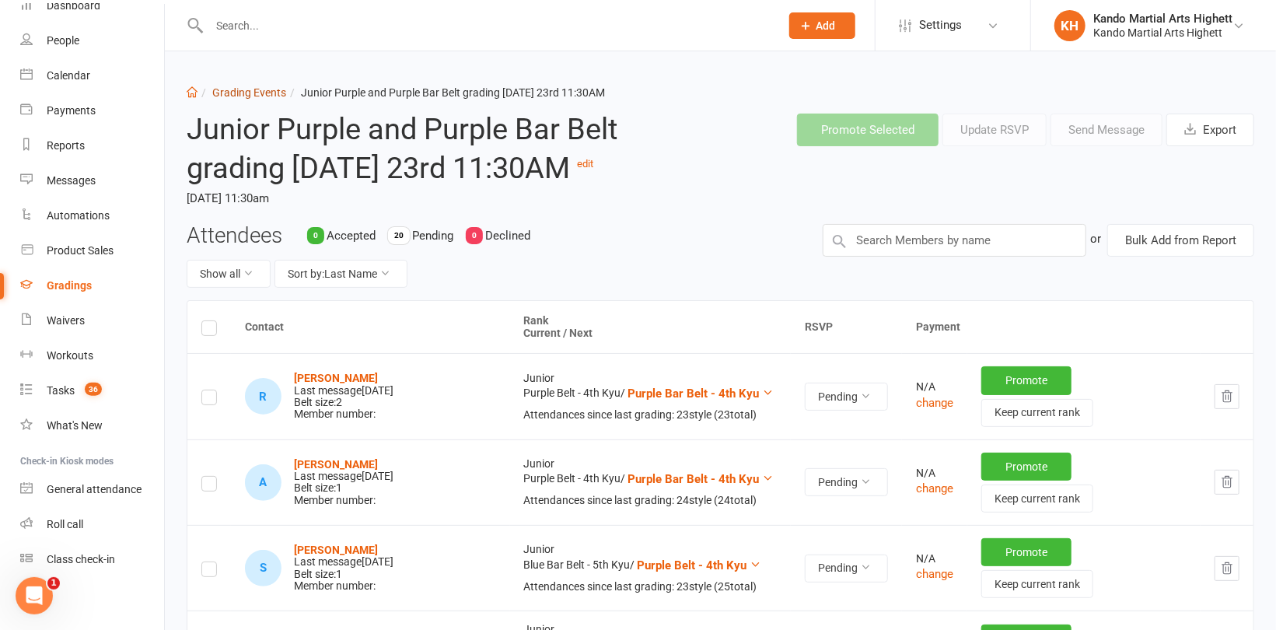
click at [258, 92] on link "Grading Events" at bounding box center [249, 92] width 74 height 12
select select "100"
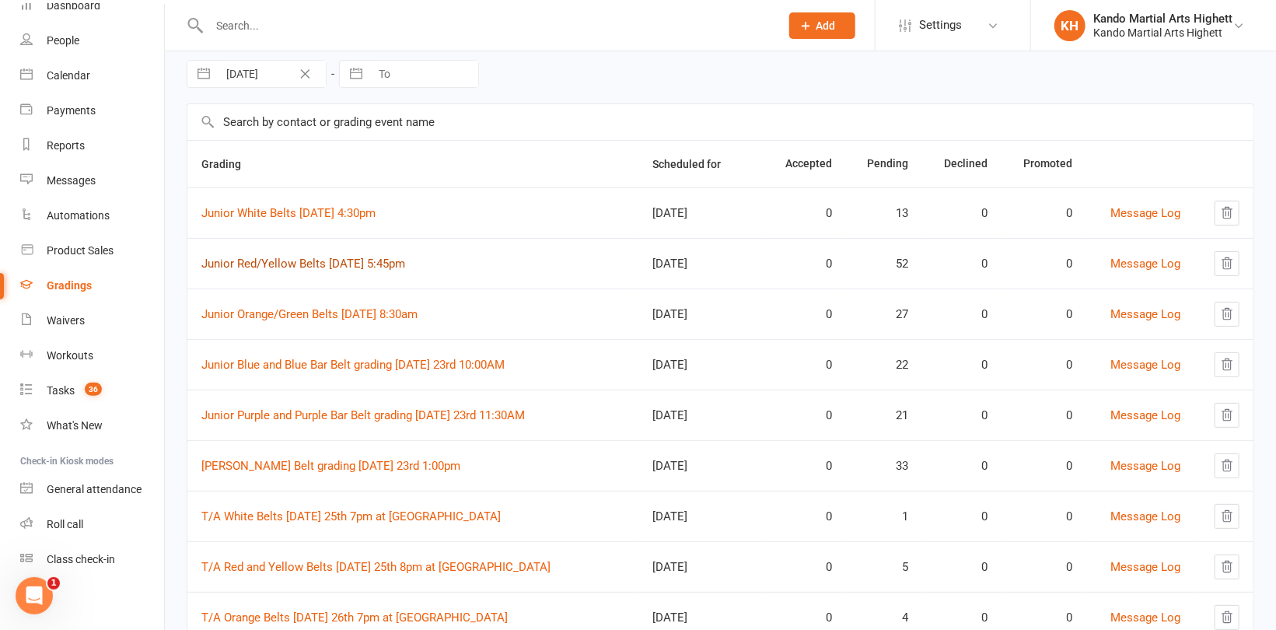
scroll to position [156, 0]
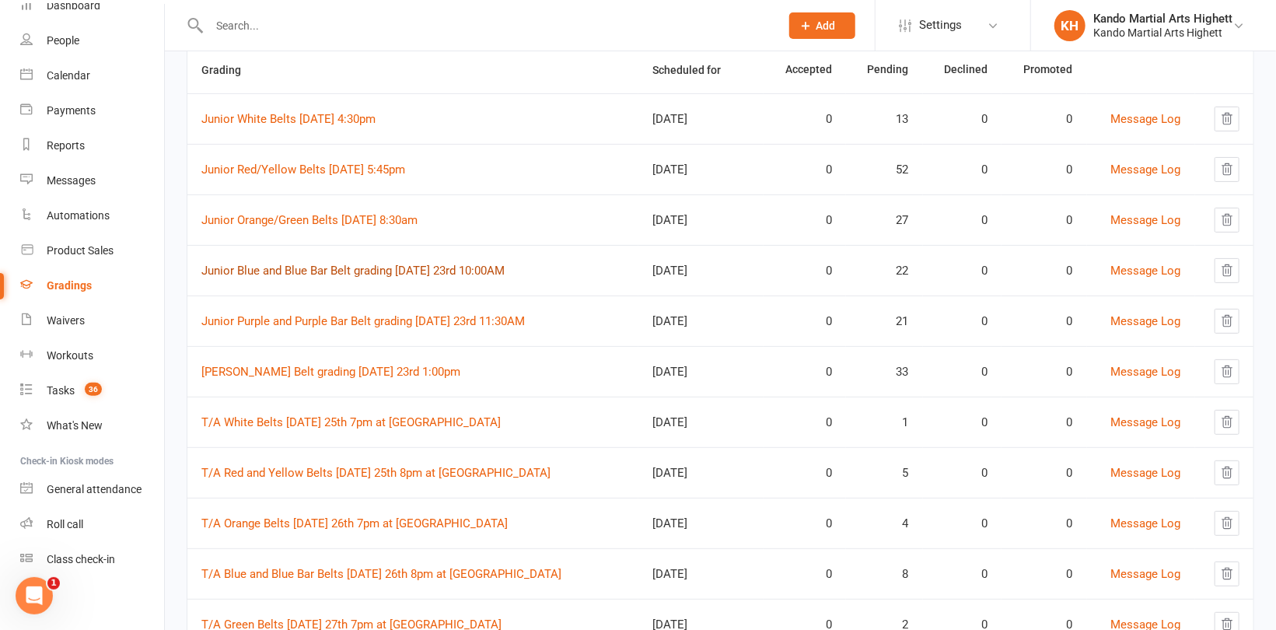
click at [314, 271] on link "Junior Blue and Blue Bar Belt grading [DATE] 23rd 10:00AM" at bounding box center [352, 271] width 303 height 14
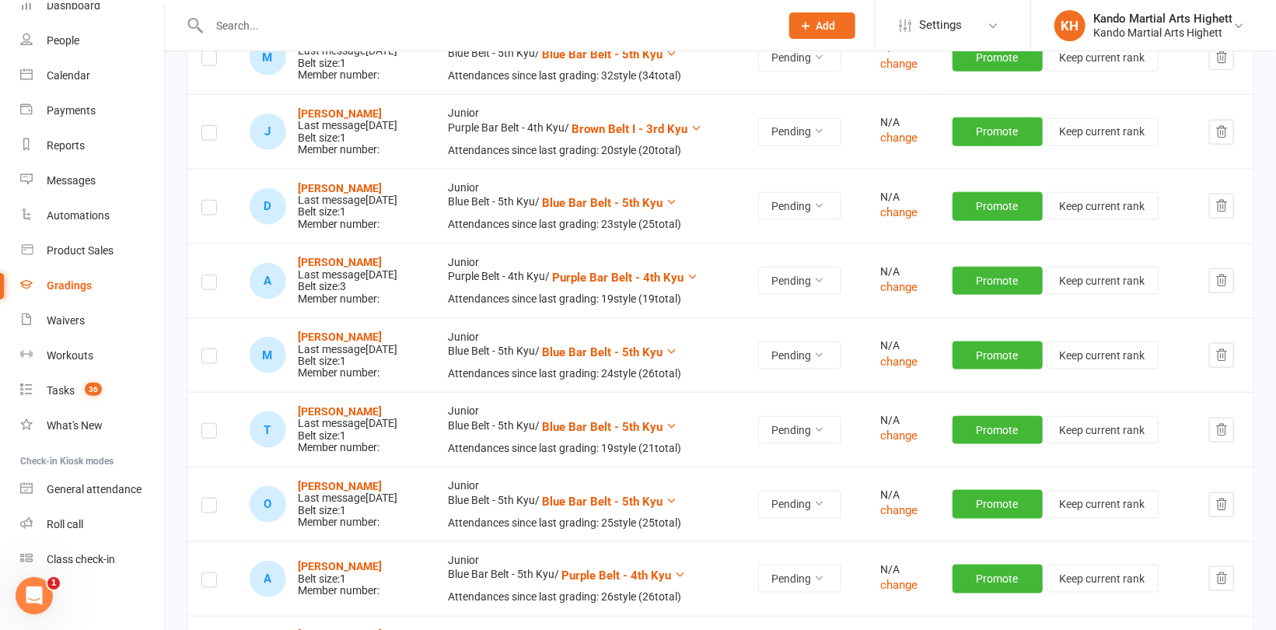
scroll to position [933, 0]
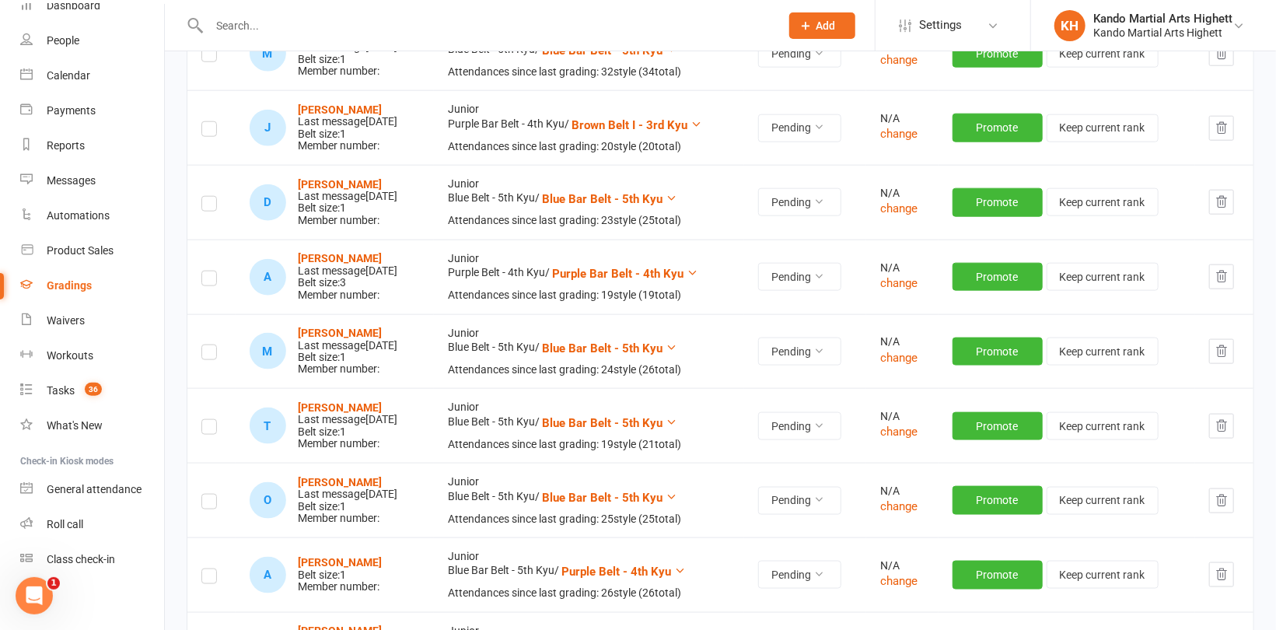
click at [1221, 282] on icon "button" at bounding box center [1222, 276] width 10 height 11
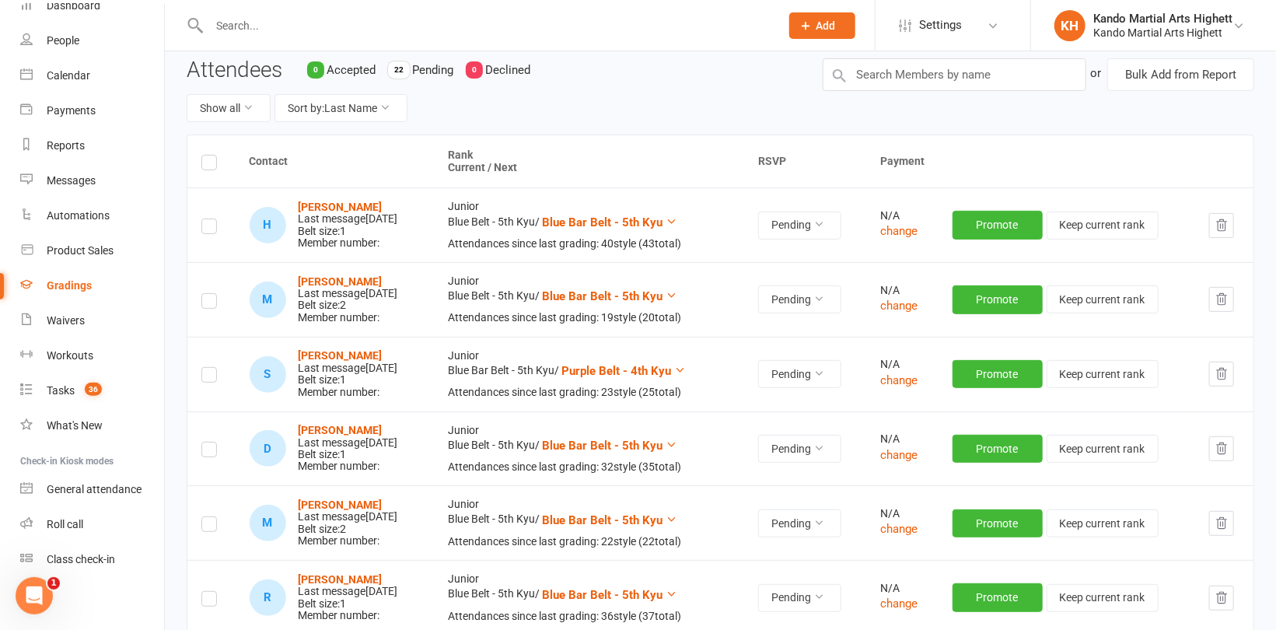
scroll to position [0, 0]
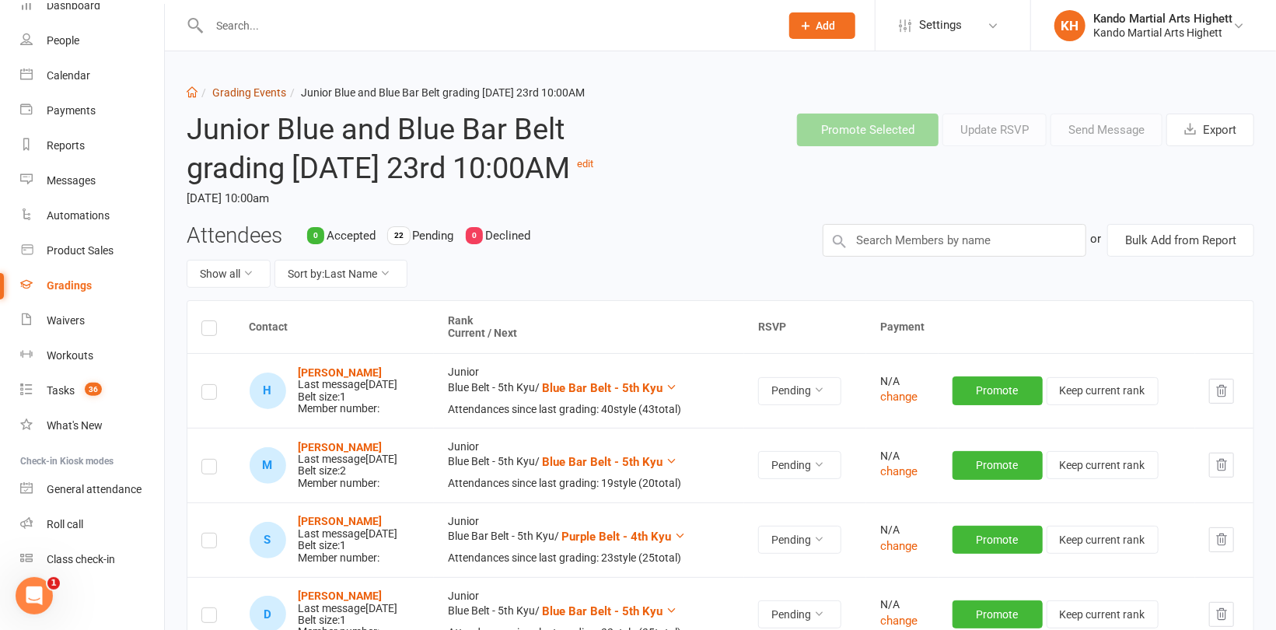
click at [260, 91] on link "Grading Events" at bounding box center [249, 92] width 74 height 12
select select "100"
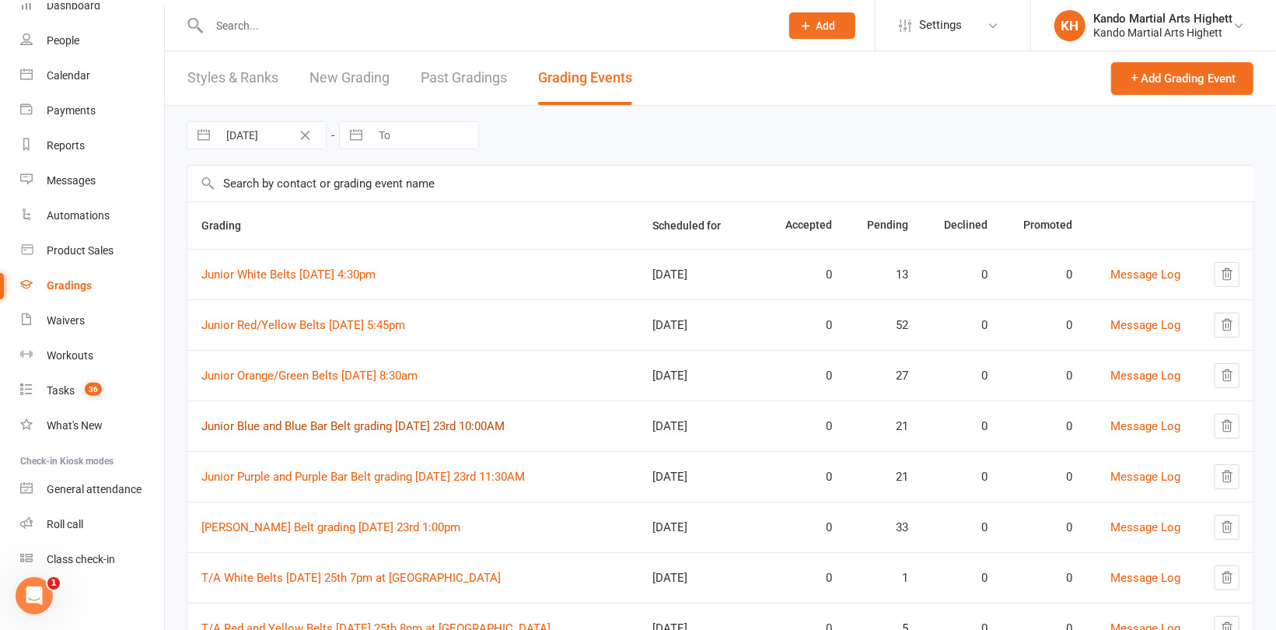
click at [362, 423] on link "Junior Blue and Blue Bar Belt grading [DATE] 23rd 10:00AM" at bounding box center [352, 426] width 303 height 14
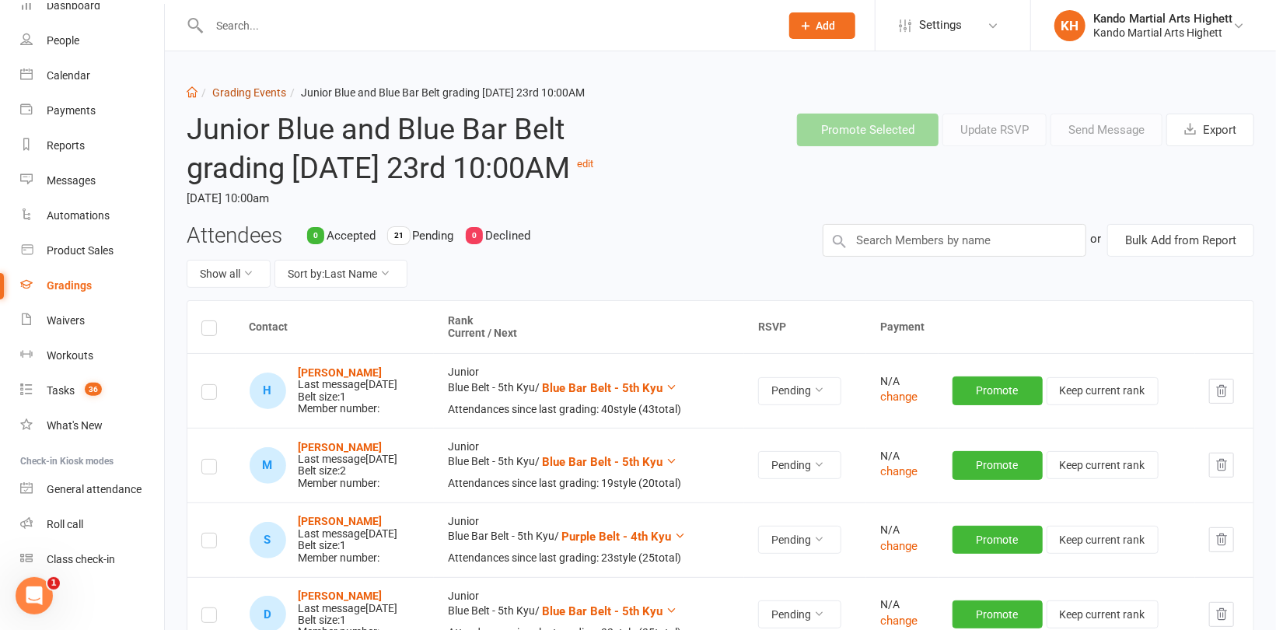
click at [259, 93] on link "Grading Events" at bounding box center [249, 92] width 74 height 12
select select "100"
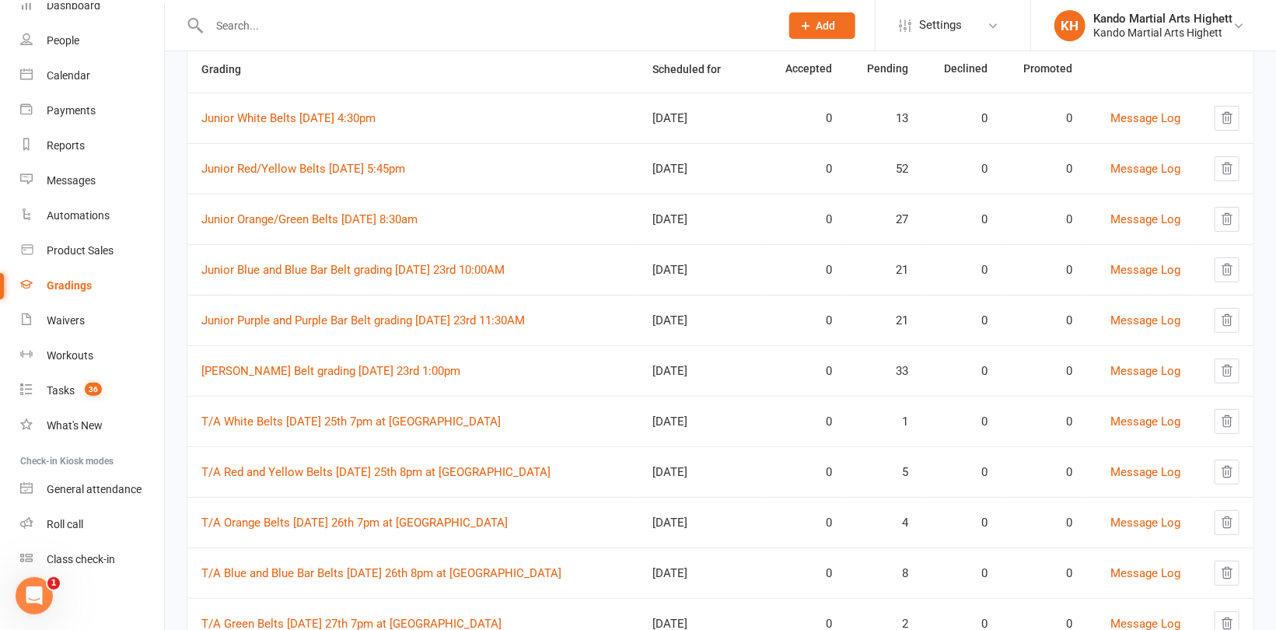
scroll to position [233, 0]
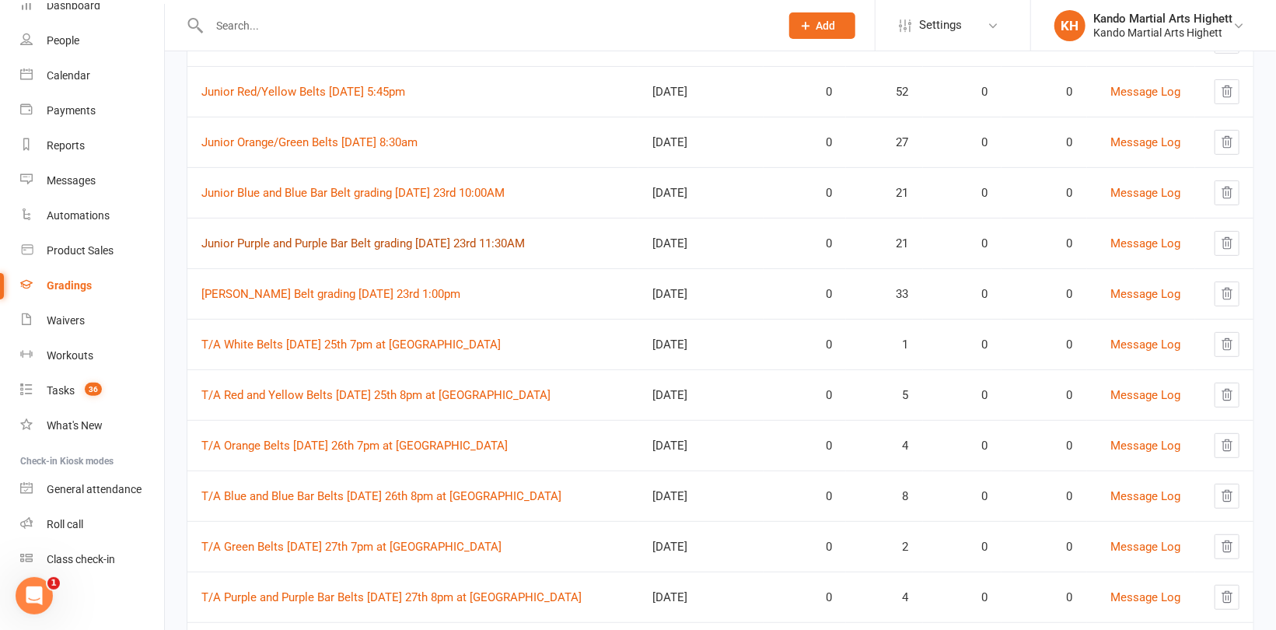
click at [374, 238] on link "Junior Purple and Purple Bar Belt grading [DATE] 23rd 11:30AM" at bounding box center [362, 243] width 323 height 14
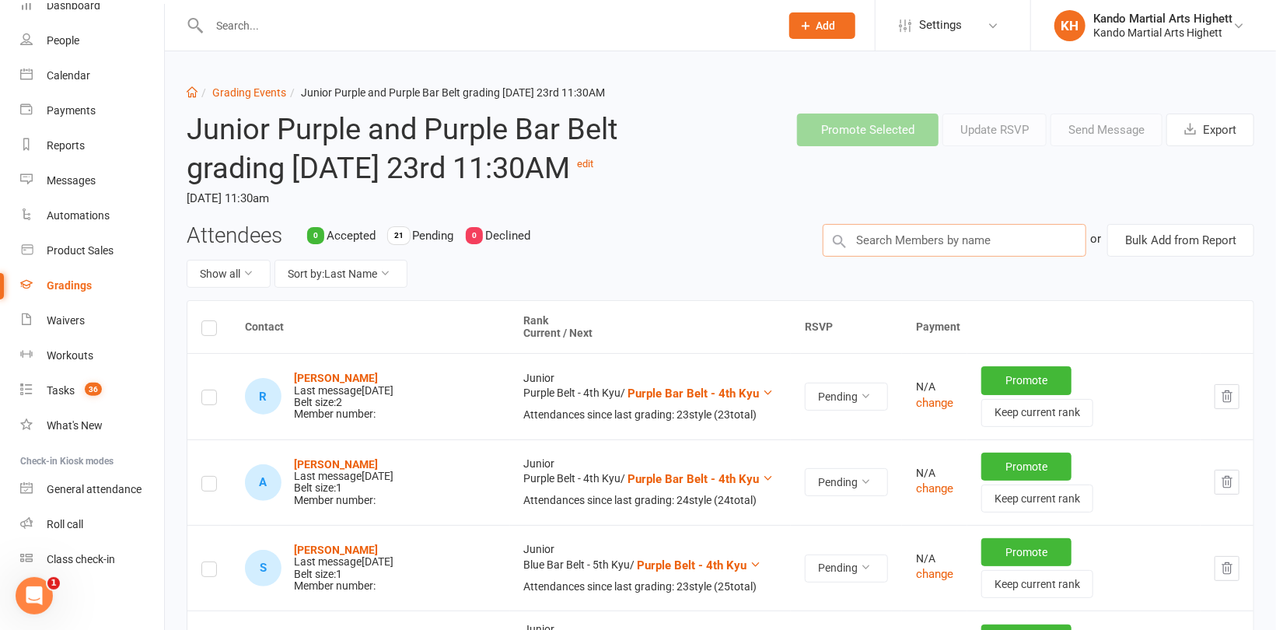
click at [896, 257] on input "text" at bounding box center [955, 240] width 264 height 33
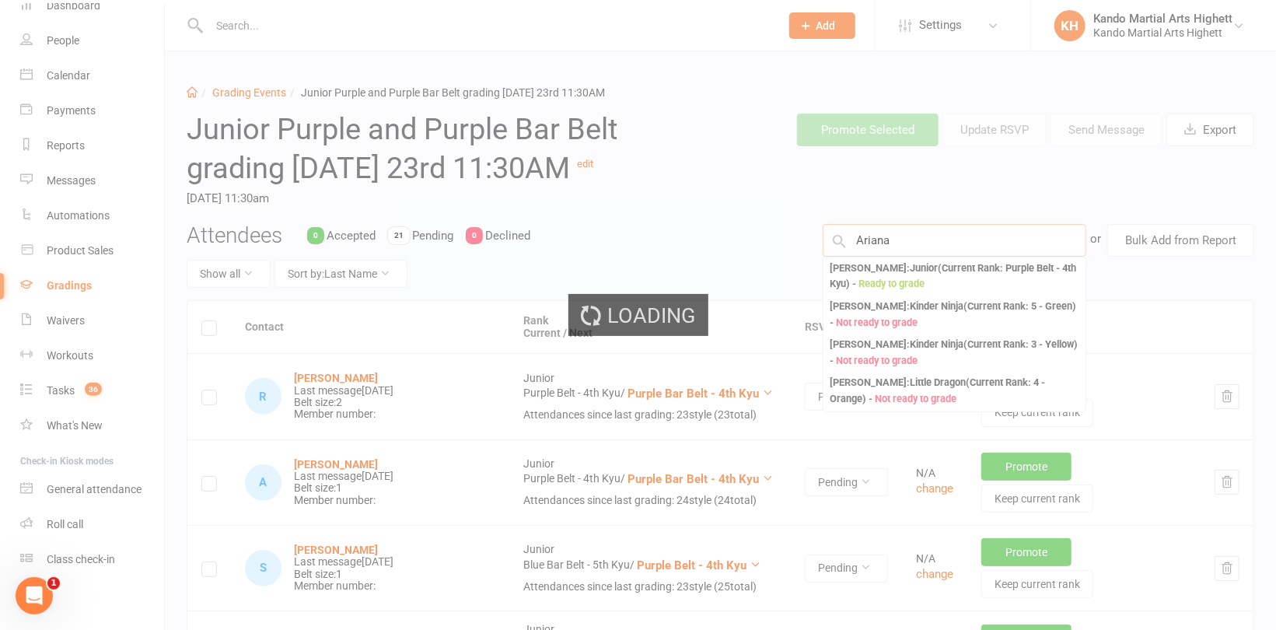
type input "Ariana"
click at [901, 292] on div "[PERSON_NAME] : Junior (Current Rank: Purple Belt - 4th Kyu ) - Ready to grade" at bounding box center [955, 276] width 250 height 32
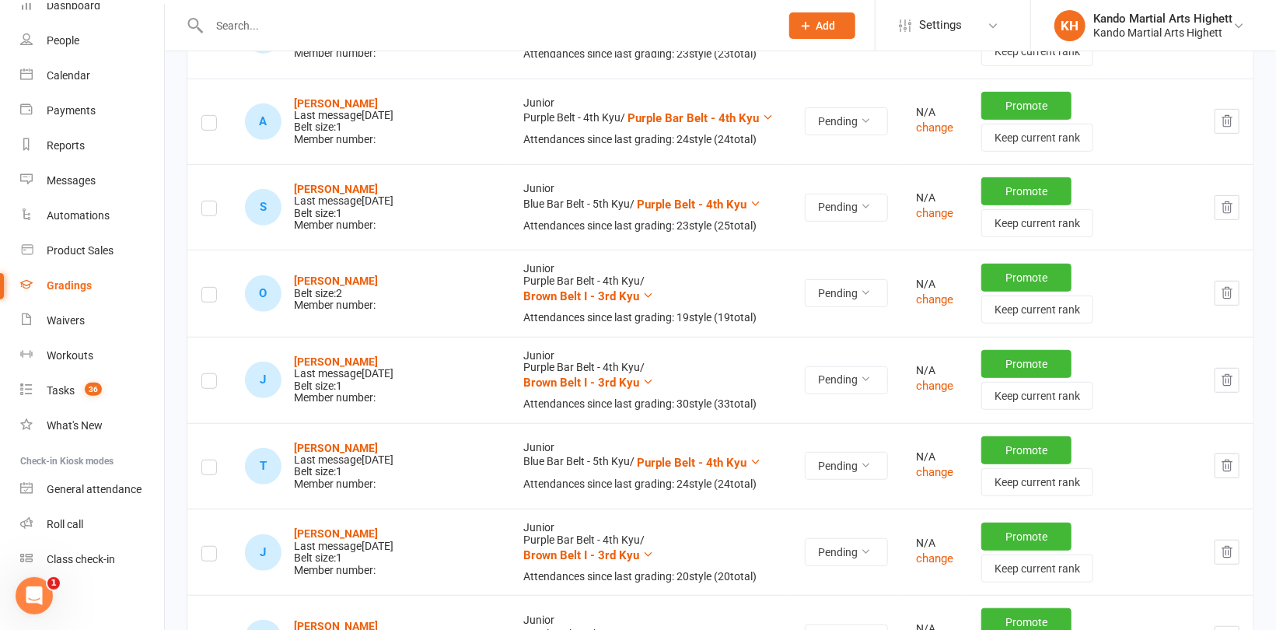
scroll to position [389, 0]
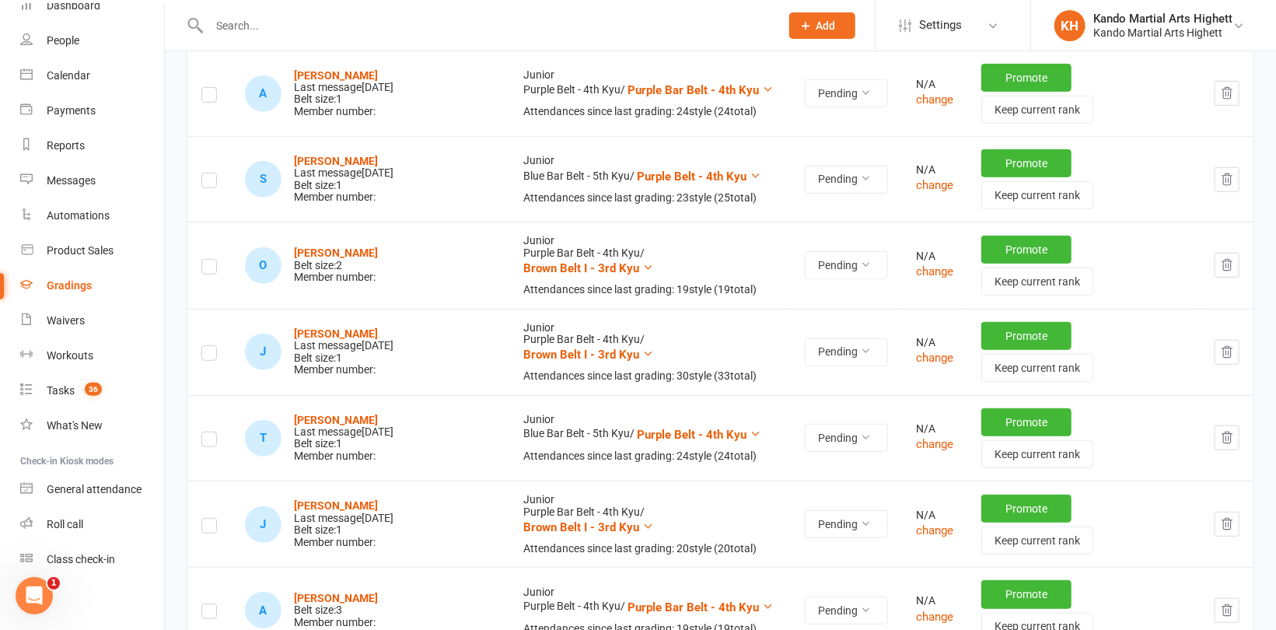
click at [208, 183] on label at bounding box center [209, 183] width 16 height 0
click at [208, 173] on input "checkbox" at bounding box center [209, 173] width 16 height 0
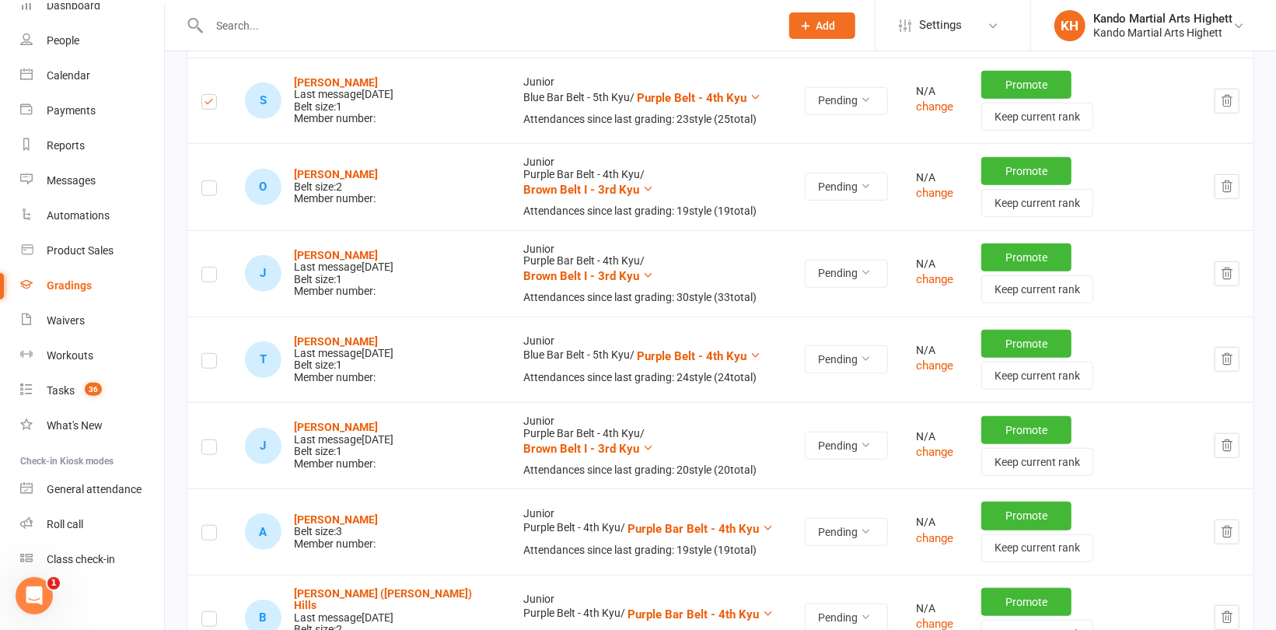
scroll to position [544, 0]
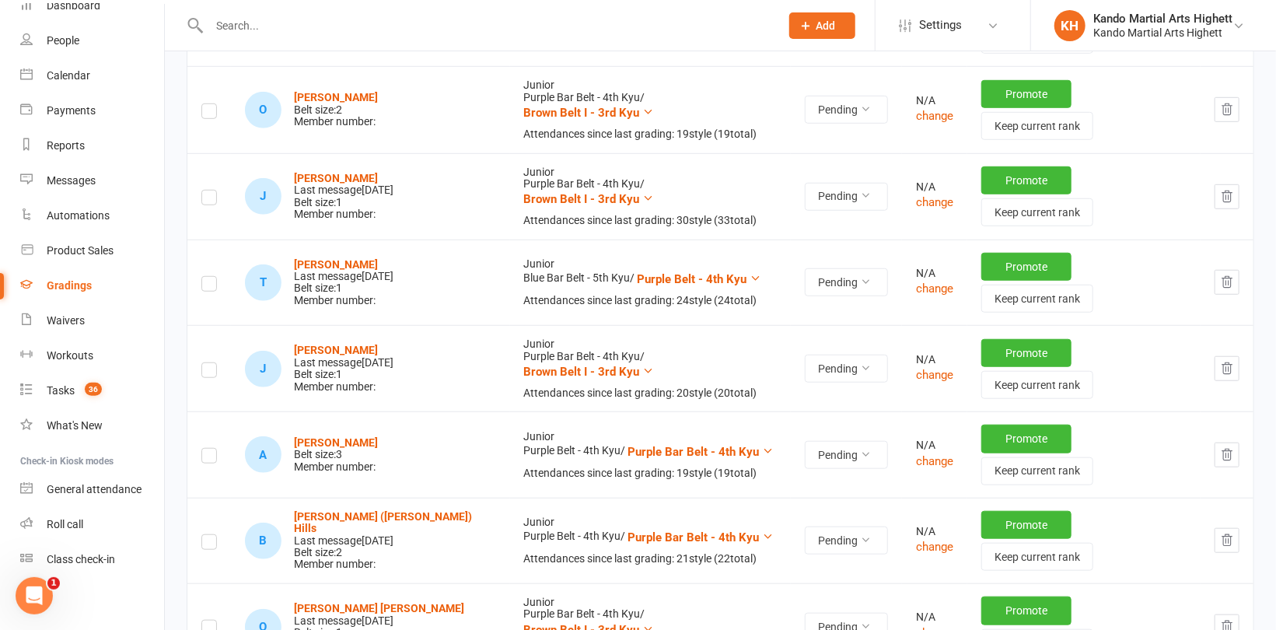
click at [1221, 275] on icon "button" at bounding box center [1227, 282] width 14 height 14
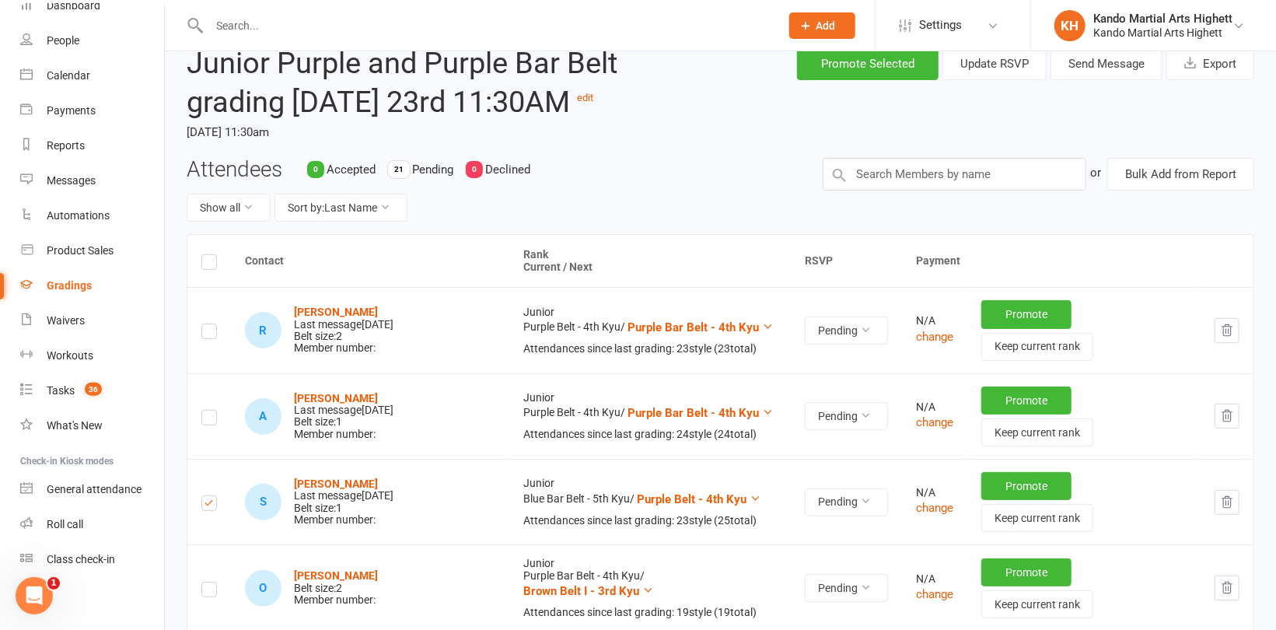
scroll to position [0, 0]
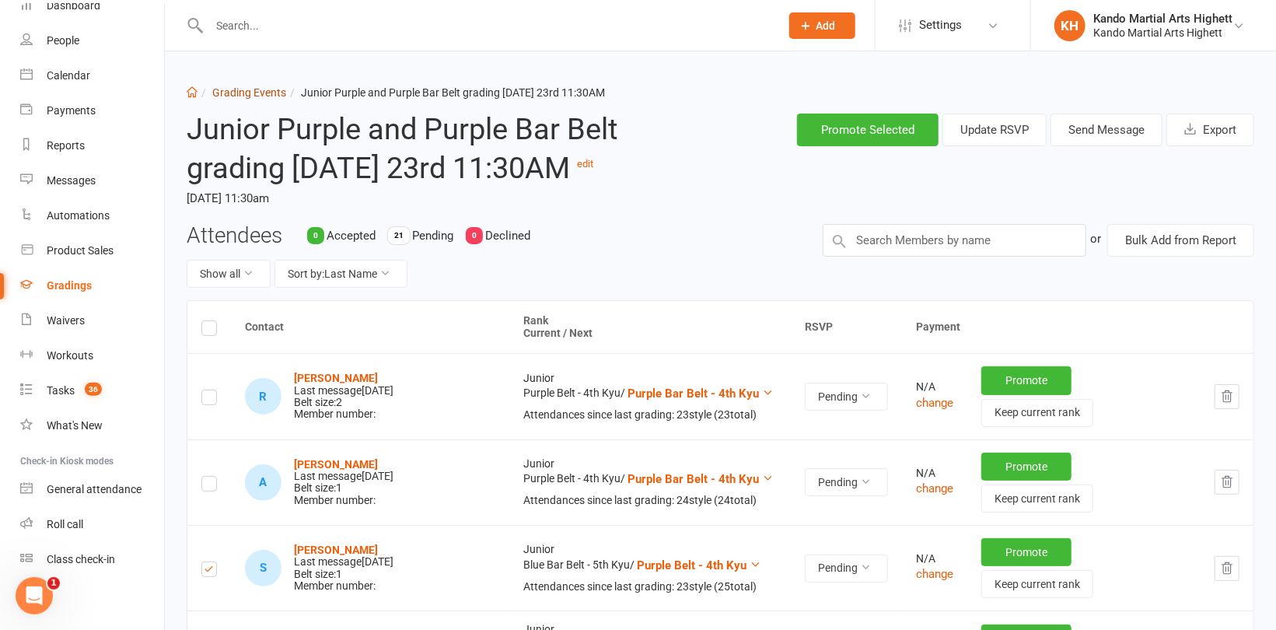
click at [238, 91] on link "Grading Events" at bounding box center [249, 92] width 74 height 12
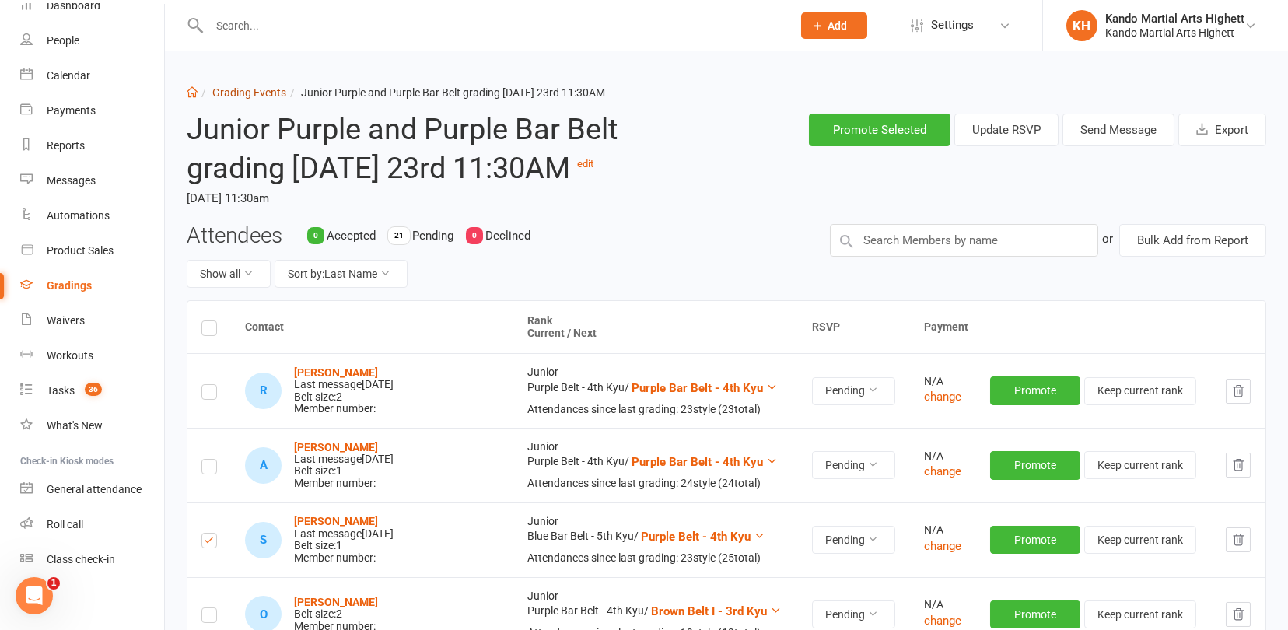
select select "100"
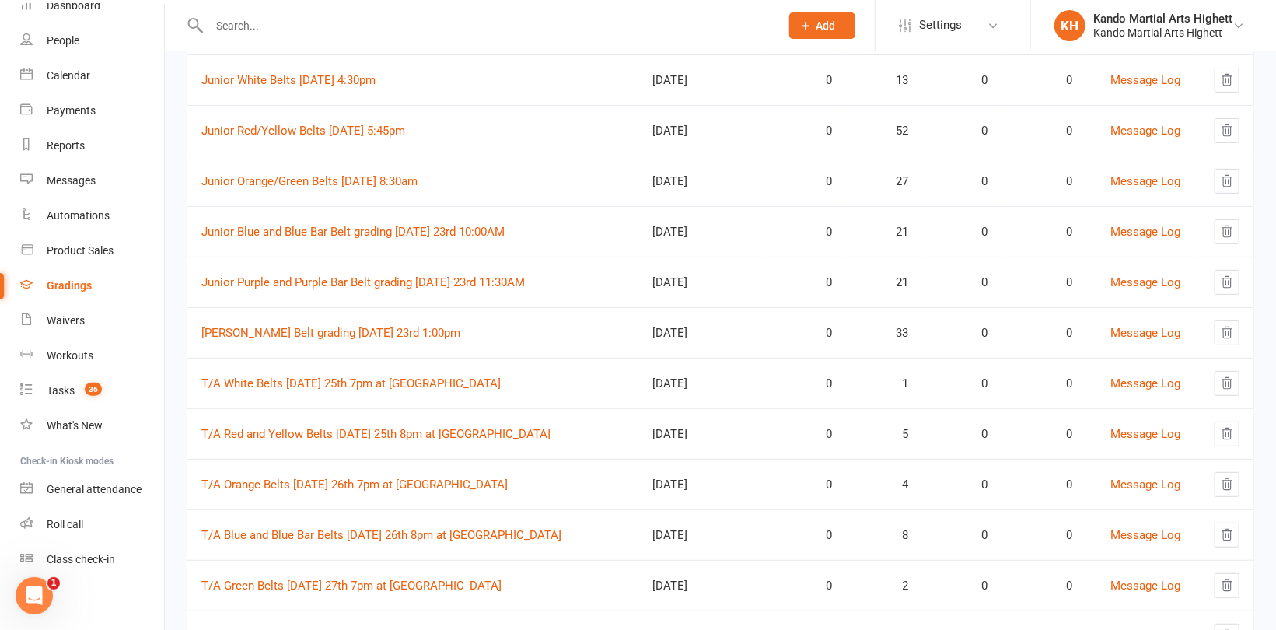
scroll to position [233, 0]
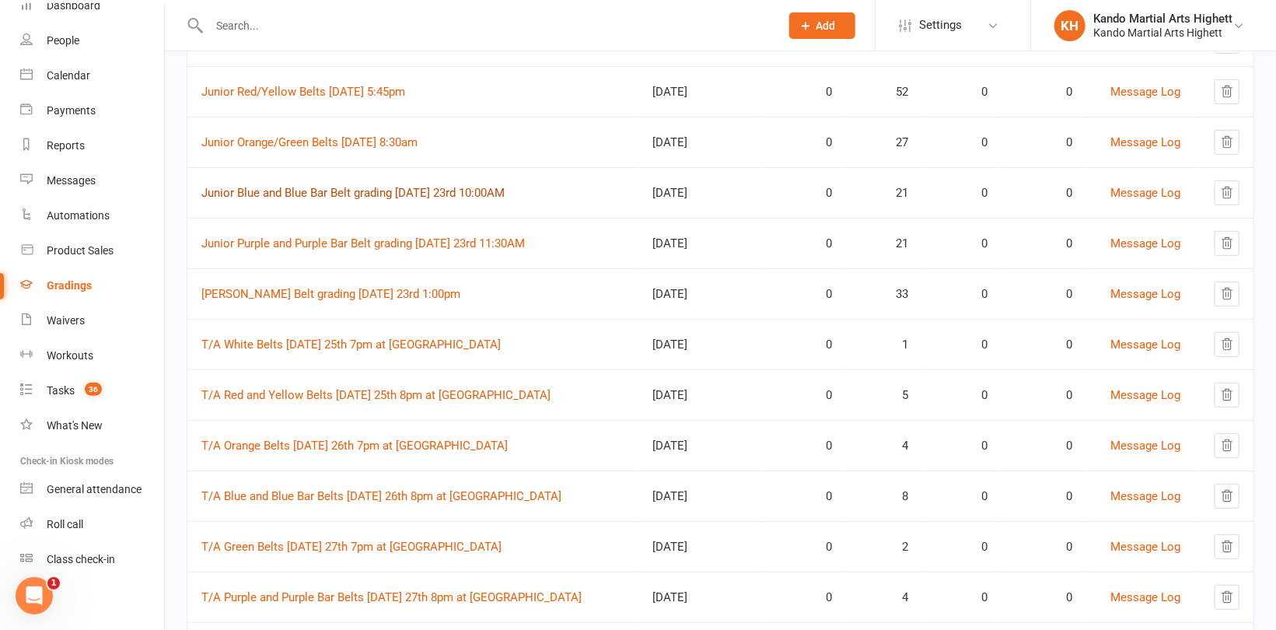
click at [321, 186] on link "Junior Blue and Blue Bar Belt grading [DATE] 23rd 10:00AM" at bounding box center [352, 193] width 303 height 14
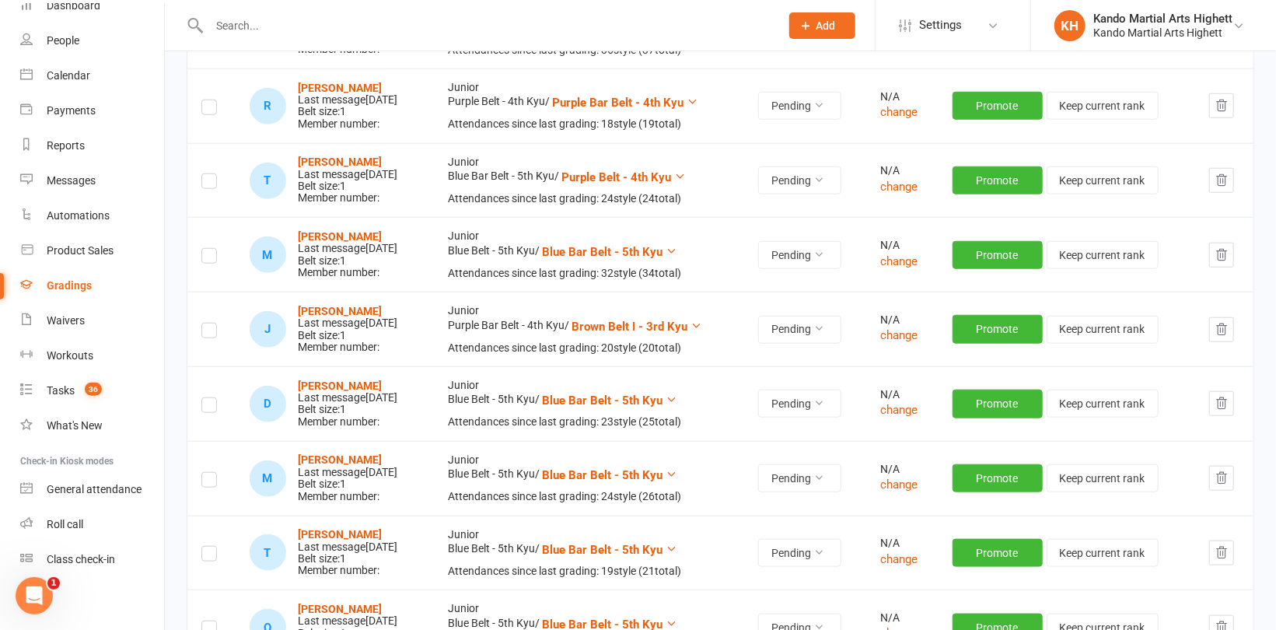
scroll to position [778, 0]
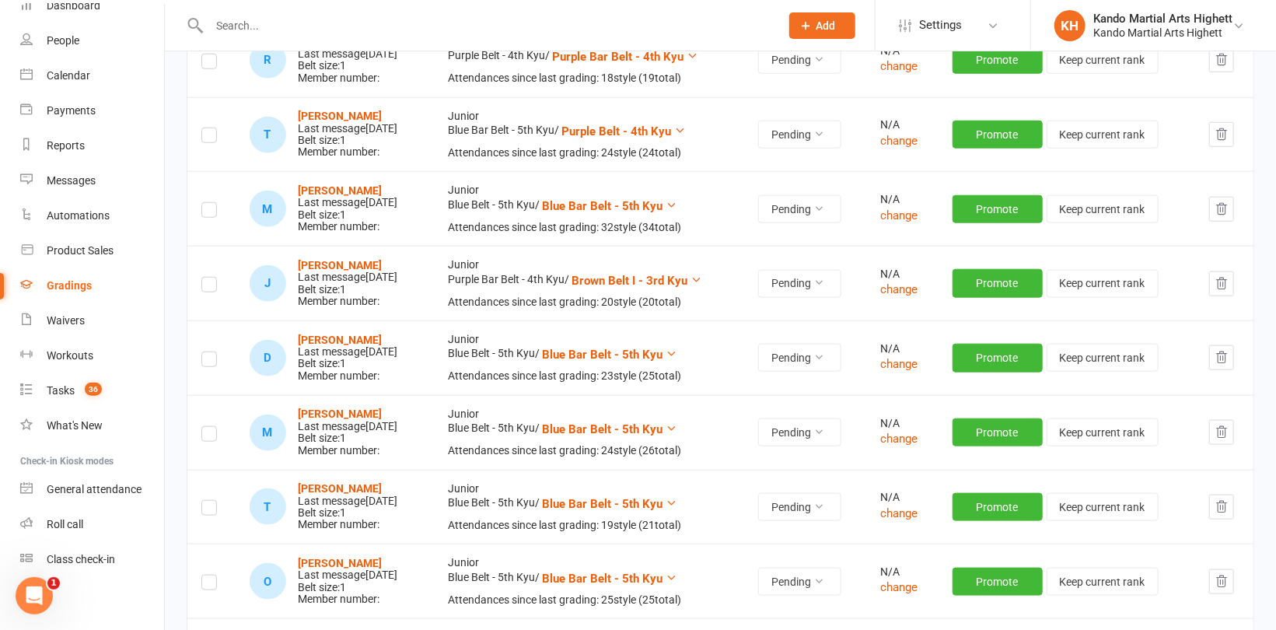
click at [1225, 288] on icon "button" at bounding box center [1222, 283] width 10 height 11
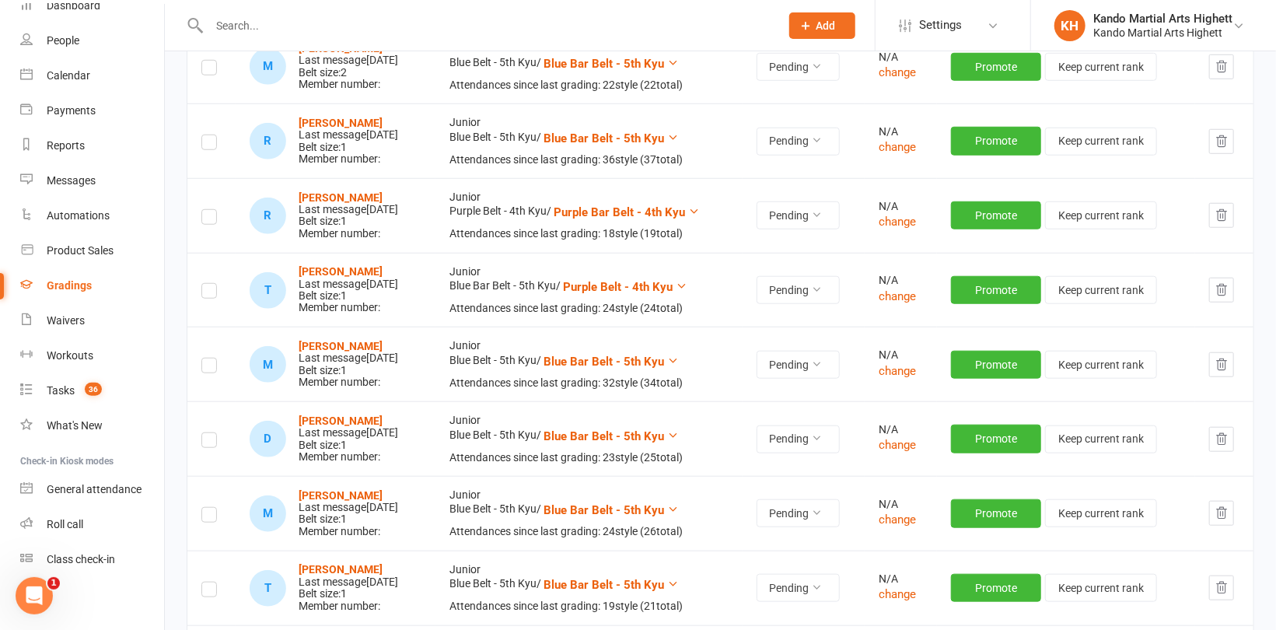
scroll to position [700, 0]
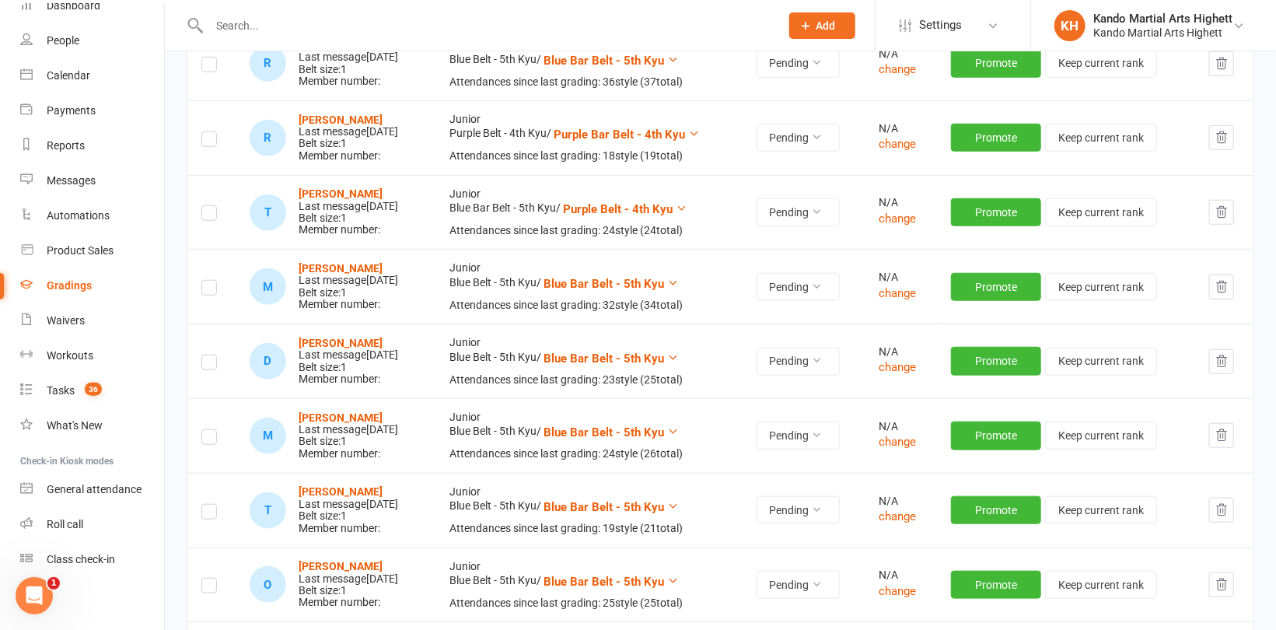
click at [1221, 145] on icon "button" at bounding box center [1221, 138] width 14 height 14
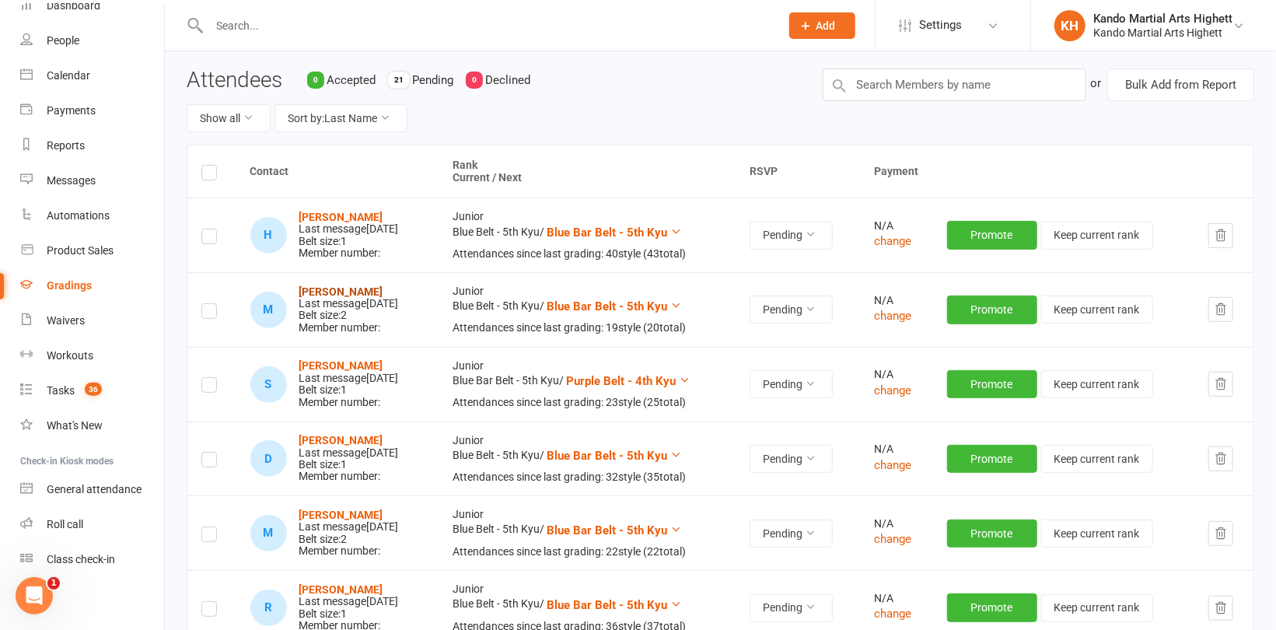
scroll to position [0, 0]
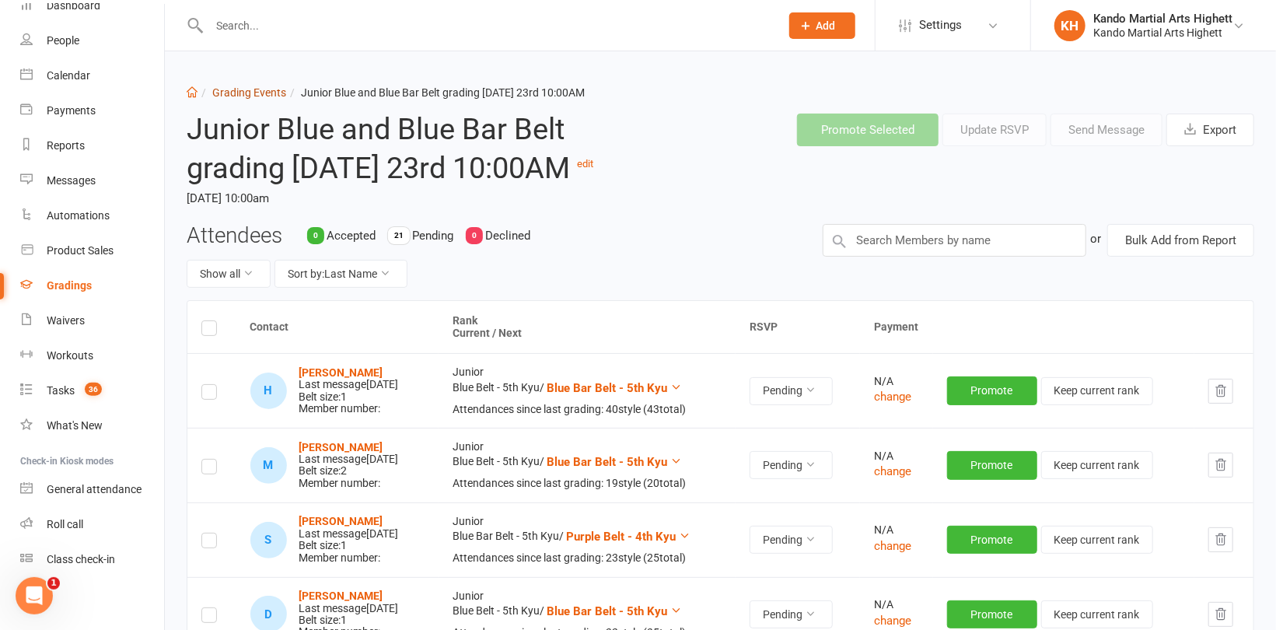
click at [242, 90] on link "Grading Events" at bounding box center [249, 92] width 74 height 12
select select "100"
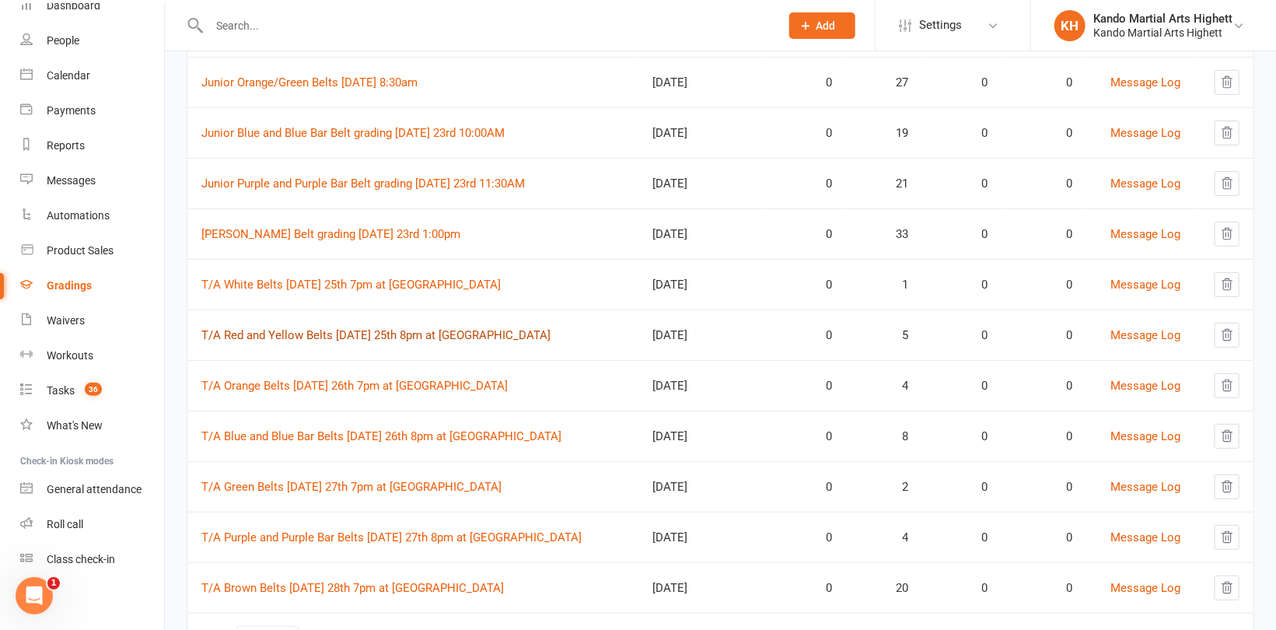
scroll to position [311, 0]
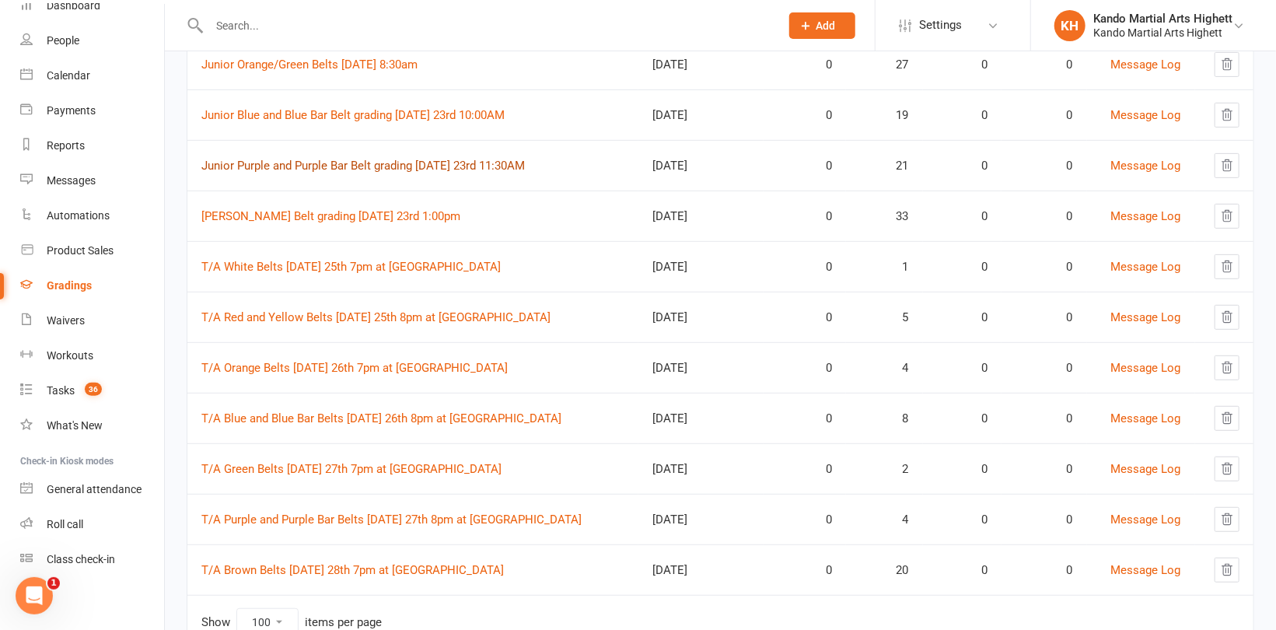
click at [370, 165] on link "Junior Purple and Purple Bar Belt grading [DATE] 23rd 11:30AM" at bounding box center [362, 166] width 323 height 14
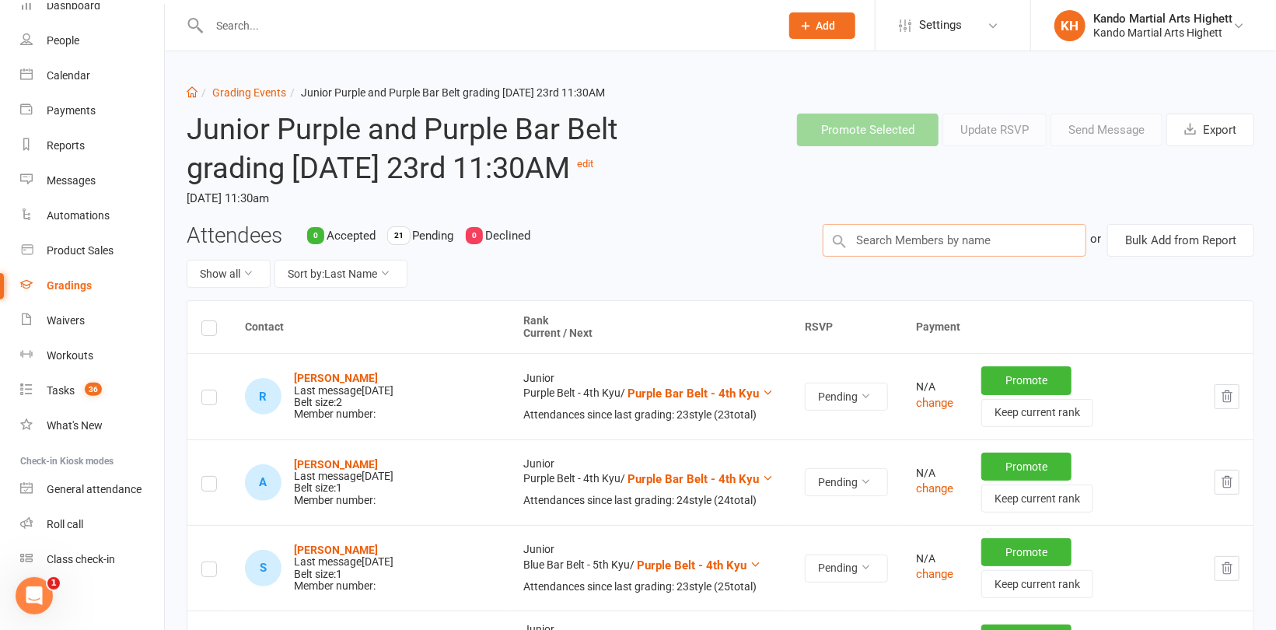
click at [906, 257] on input "text" at bounding box center [955, 240] width 264 height 33
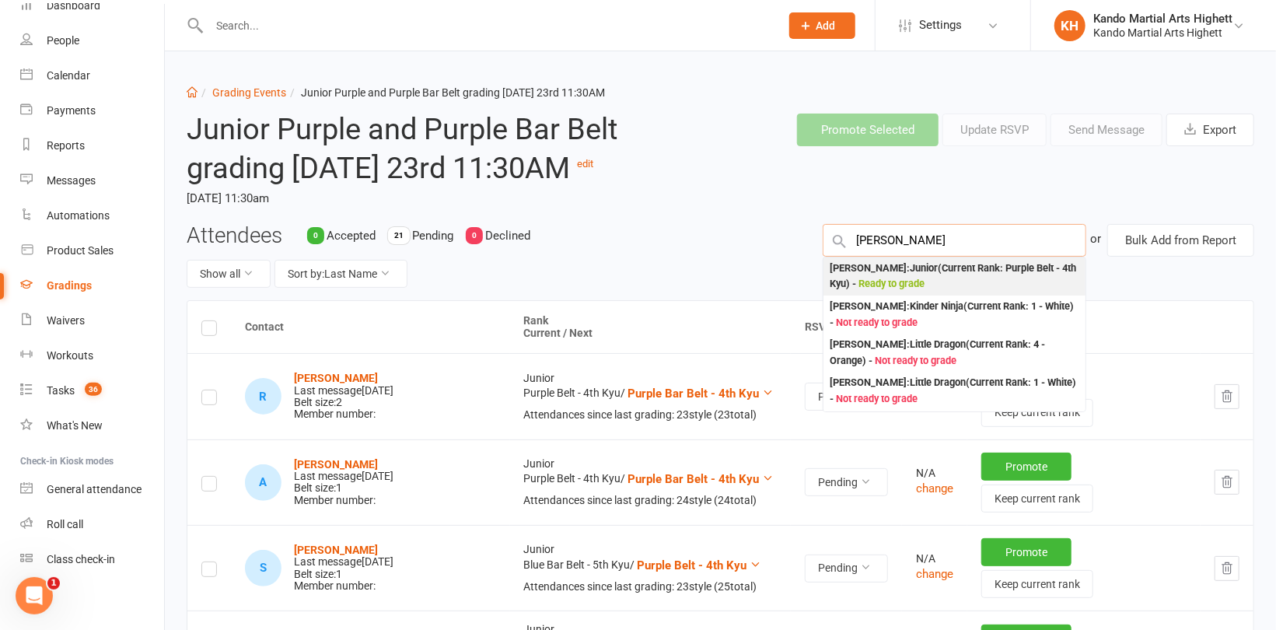
type input "[PERSON_NAME]"
click at [903, 292] on div "[PERSON_NAME] : Junior (Current Rank: Purple Belt - 4th Kyu ) - Ready to grade" at bounding box center [955, 276] width 250 height 32
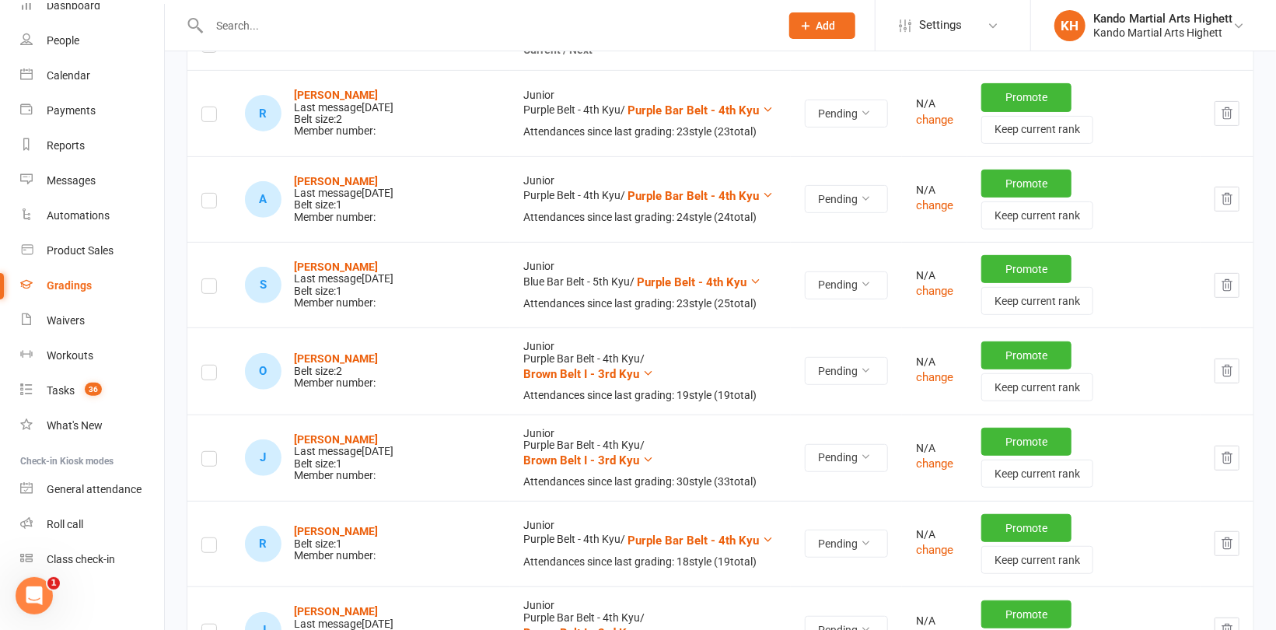
scroll to position [311, 0]
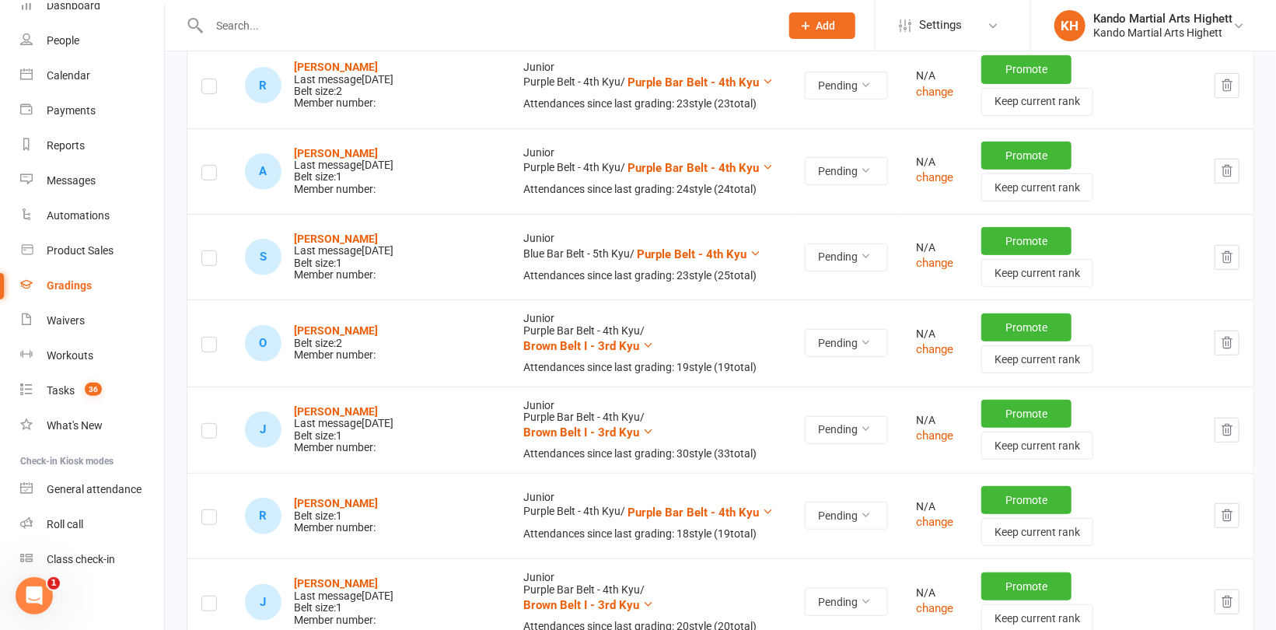
click at [208, 260] on label at bounding box center [209, 260] width 16 height 0
click at [208, 251] on input "checkbox" at bounding box center [209, 251] width 16 height 0
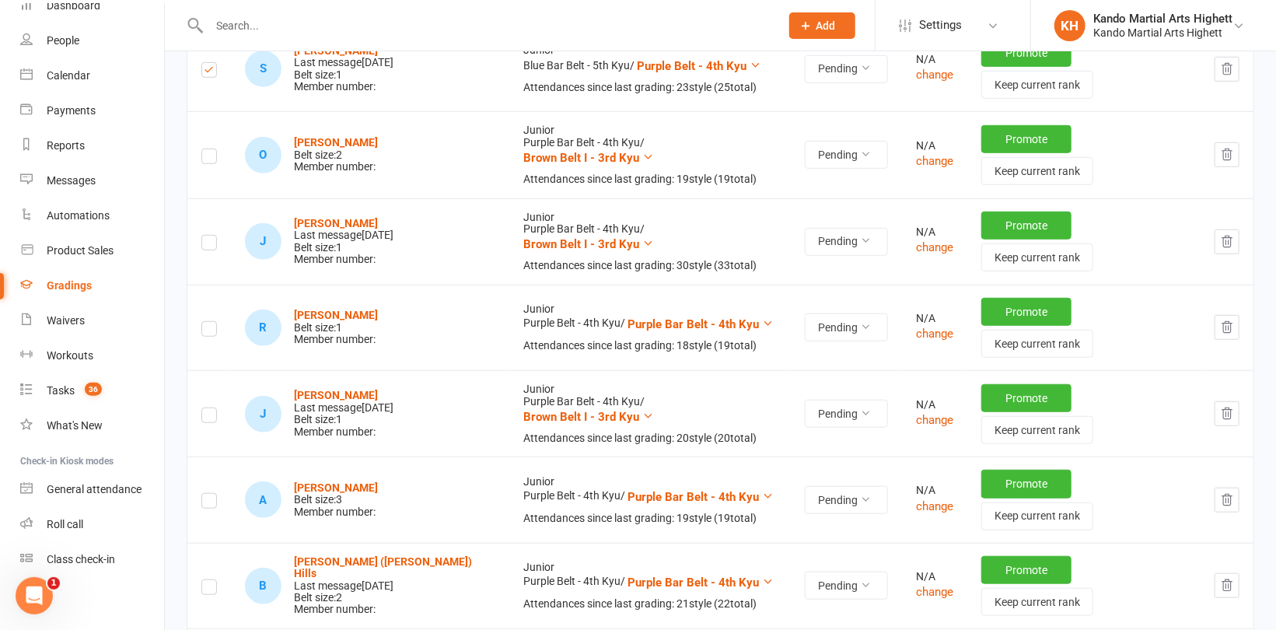
scroll to position [544, 0]
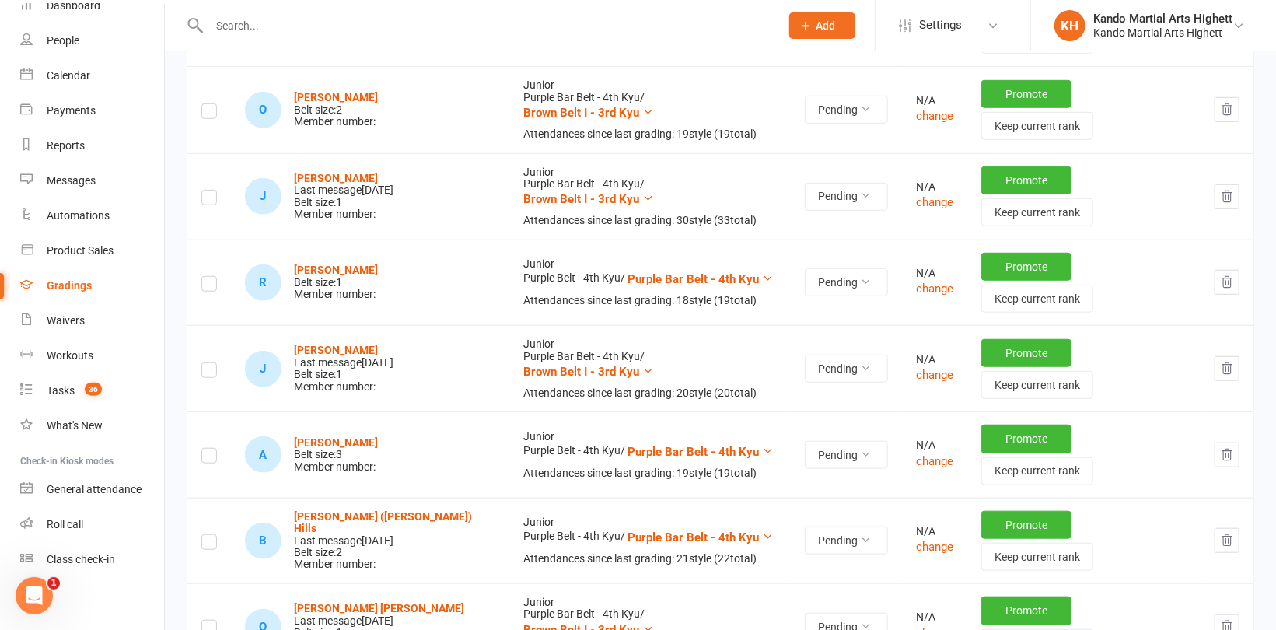
click at [208, 286] on label at bounding box center [209, 286] width 16 height 0
click at [208, 277] on input "checkbox" at bounding box center [209, 277] width 16 height 0
click at [211, 286] on label at bounding box center [209, 286] width 16 height 0
click at [211, 277] on input "checkbox" at bounding box center [209, 277] width 16 height 0
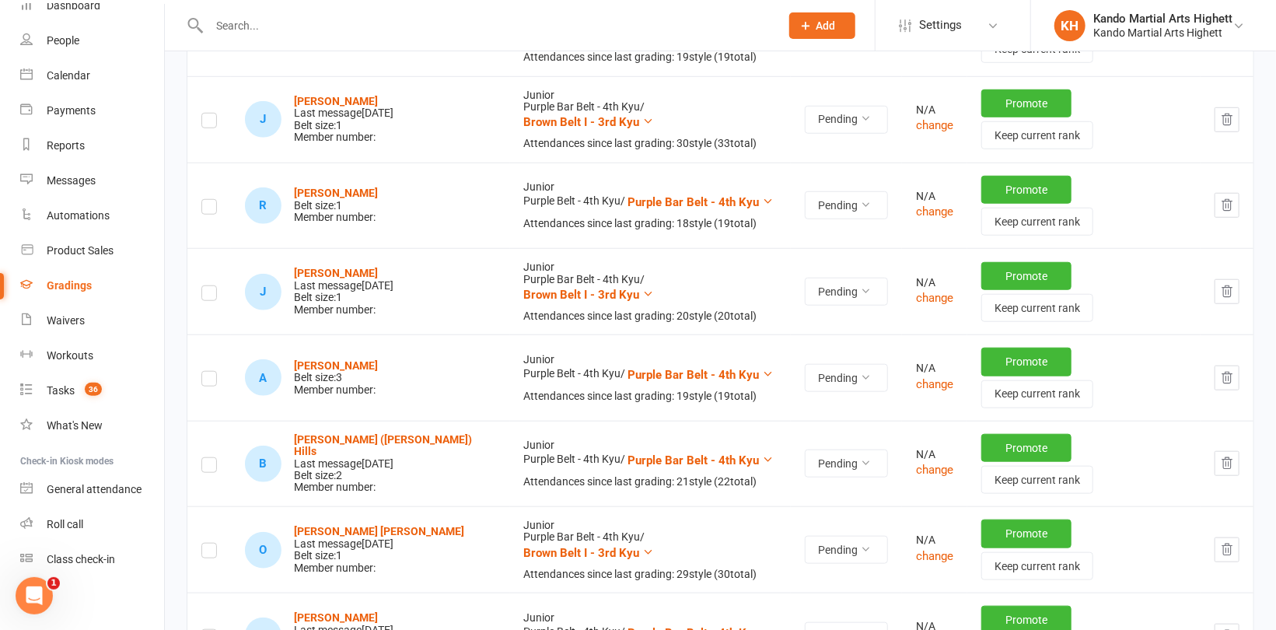
scroll to position [622, 0]
click at [214, 380] on label at bounding box center [209, 380] width 16 height 0
click at [214, 371] on input "checkbox" at bounding box center [209, 371] width 16 height 0
click at [208, 380] on label at bounding box center [209, 380] width 16 height 0
click at [208, 371] on input "checkbox" at bounding box center [209, 371] width 16 height 0
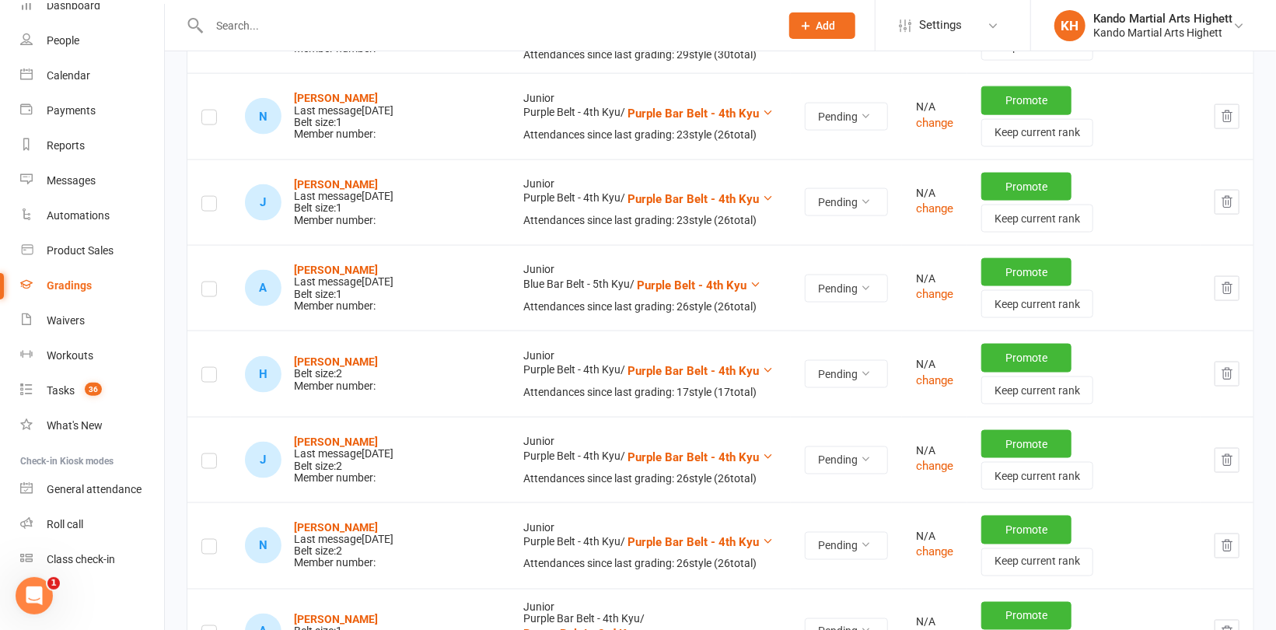
scroll to position [1166, 0]
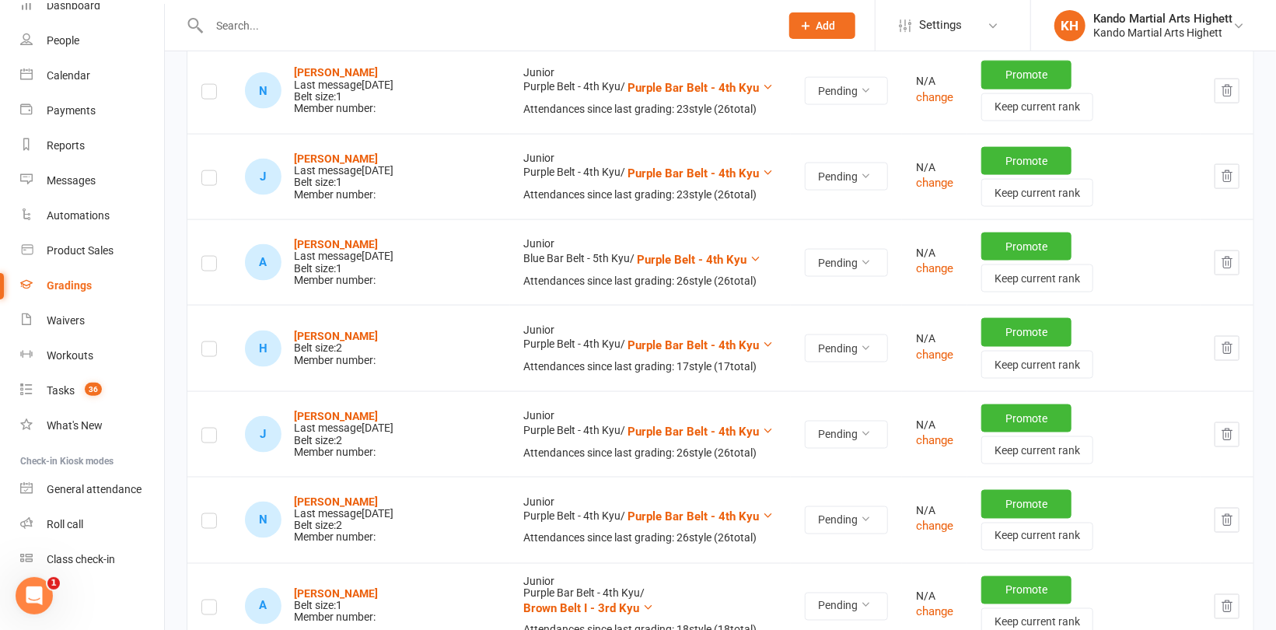
click at [1221, 256] on icon "button" at bounding box center [1227, 263] width 14 height 14
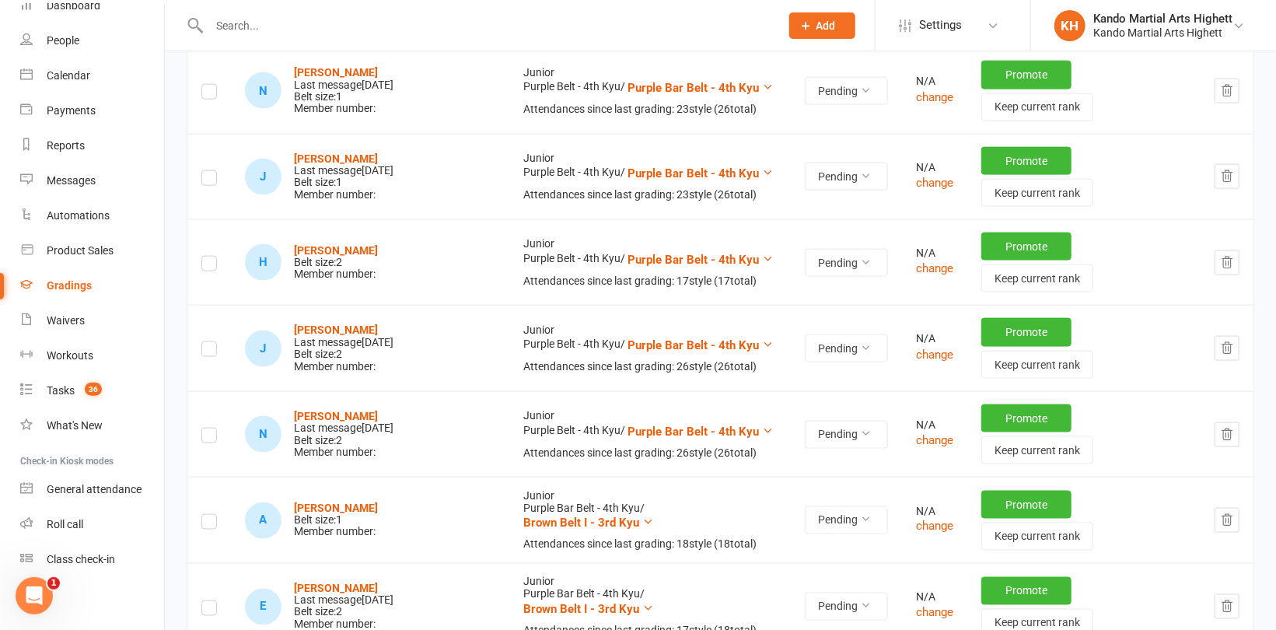
click at [207, 351] on label at bounding box center [209, 351] width 16 height 0
click at [207, 342] on input "checkbox" at bounding box center [209, 342] width 16 height 0
click at [209, 438] on label at bounding box center [209, 438] width 16 height 0
click at [209, 428] on input "checkbox" at bounding box center [209, 428] width 16 height 0
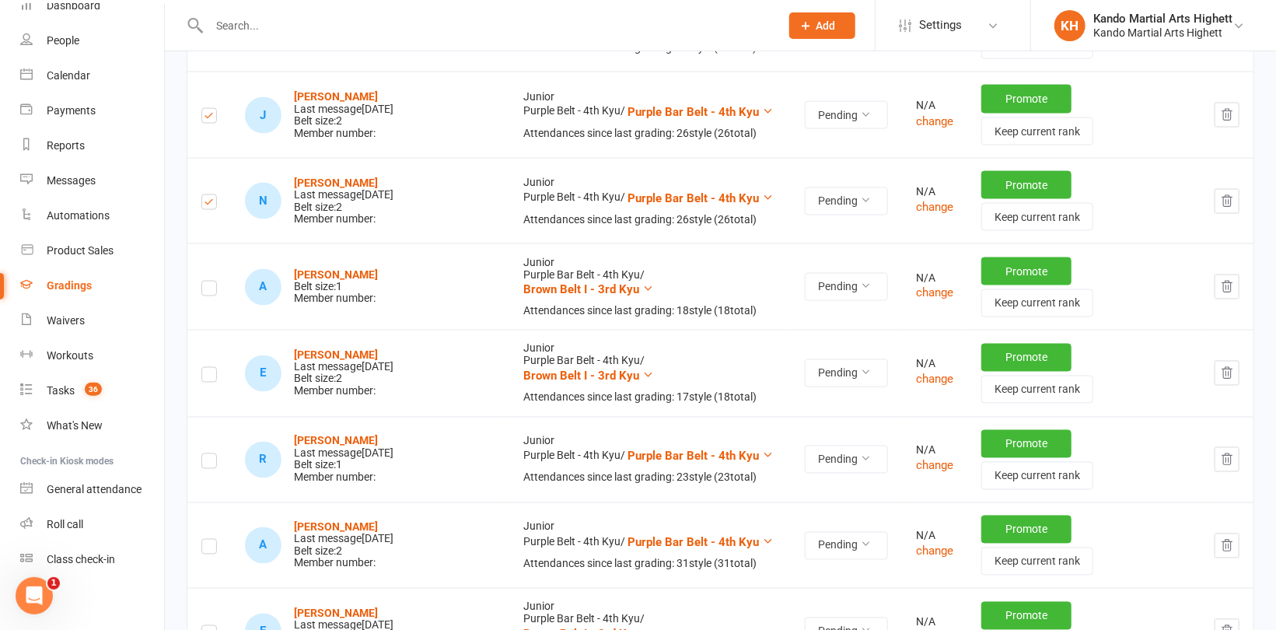
scroll to position [1461, 0]
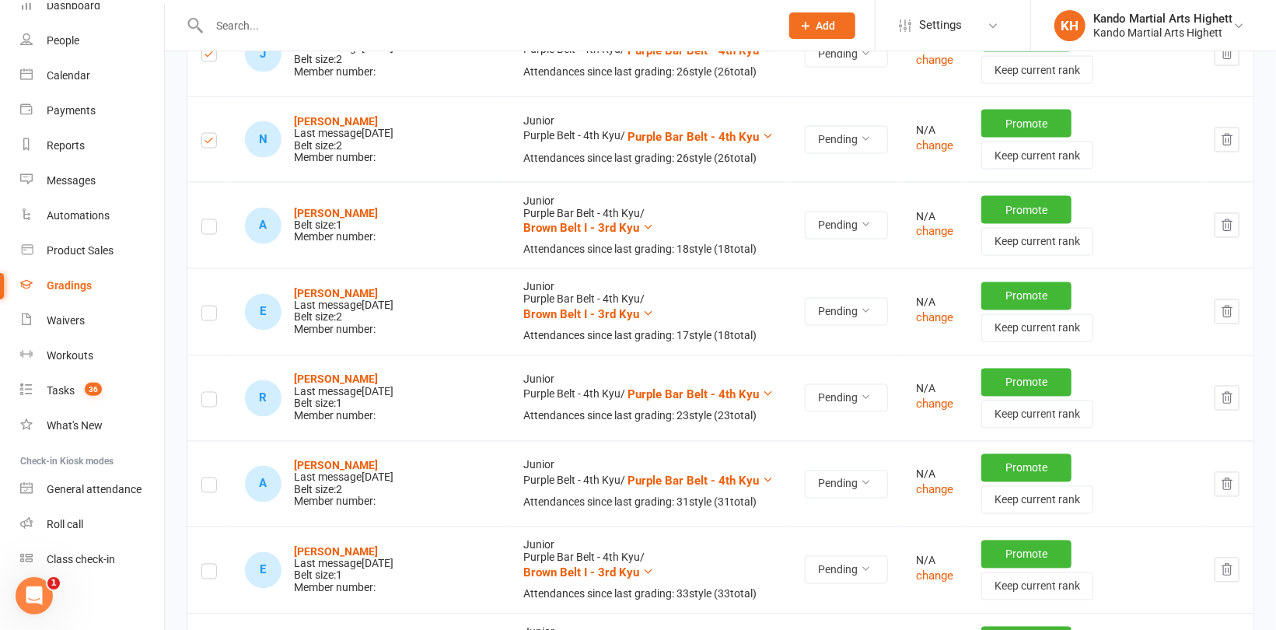
click at [211, 574] on label at bounding box center [209, 574] width 16 height 0
click at [211, 564] on input "checkbox" at bounding box center [209, 564] width 16 height 0
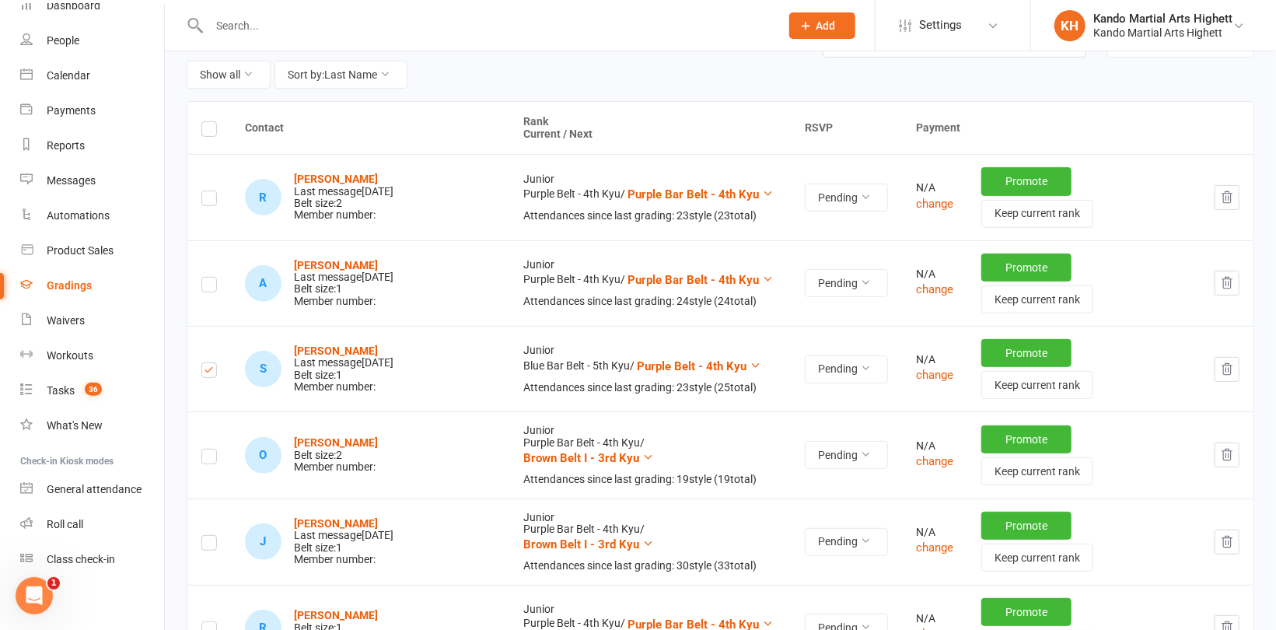
scroll to position [233, 0]
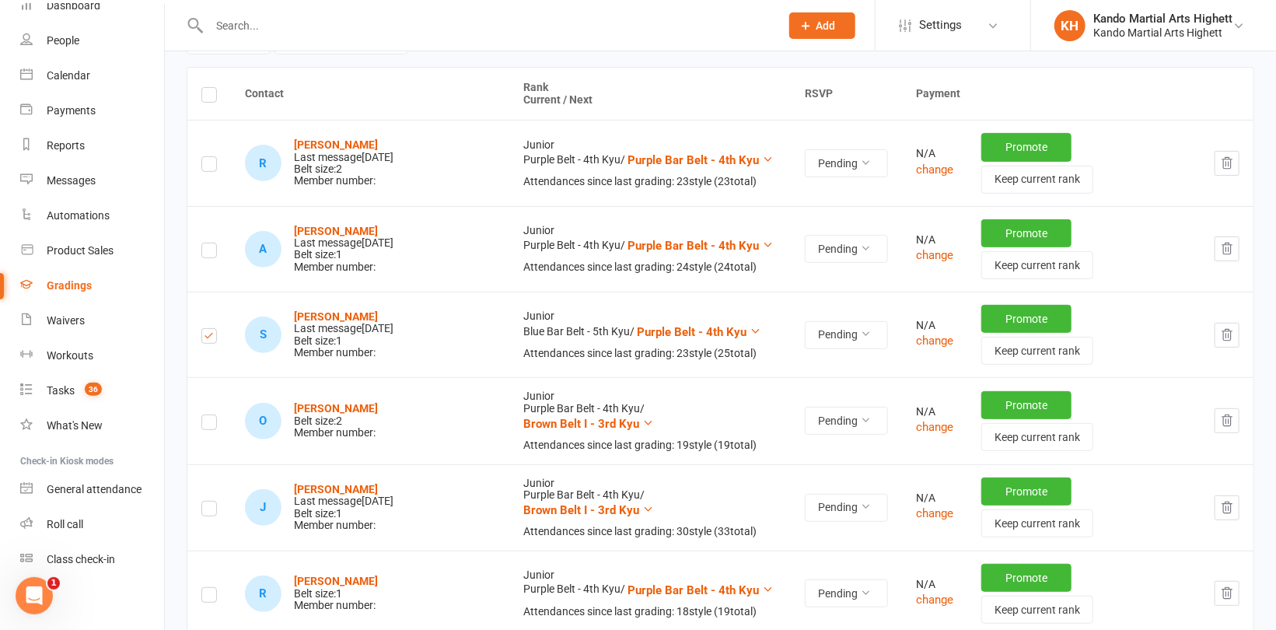
click at [211, 338] on label at bounding box center [209, 338] width 16 height 0
click at [211, 329] on input "checkbox" at bounding box center [209, 329] width 16 height 0
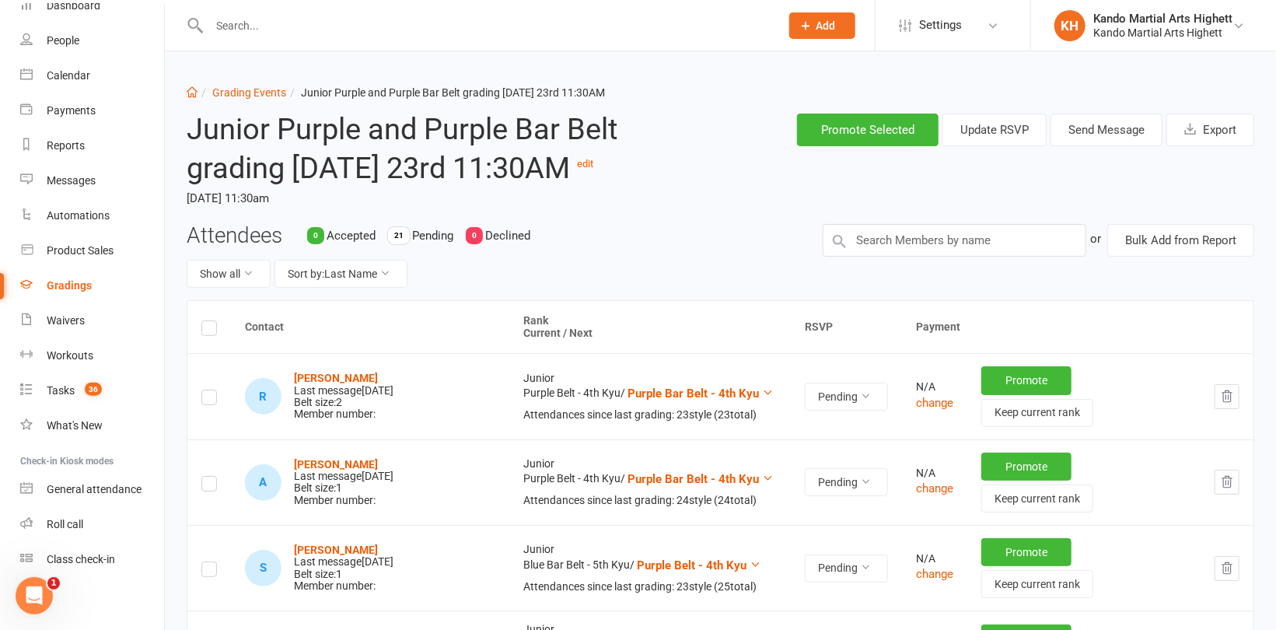
scroll to position [0, 0]
click at [1110, 130] on button "Send Message" at bounding box center [1106, 130] width 112 height 33
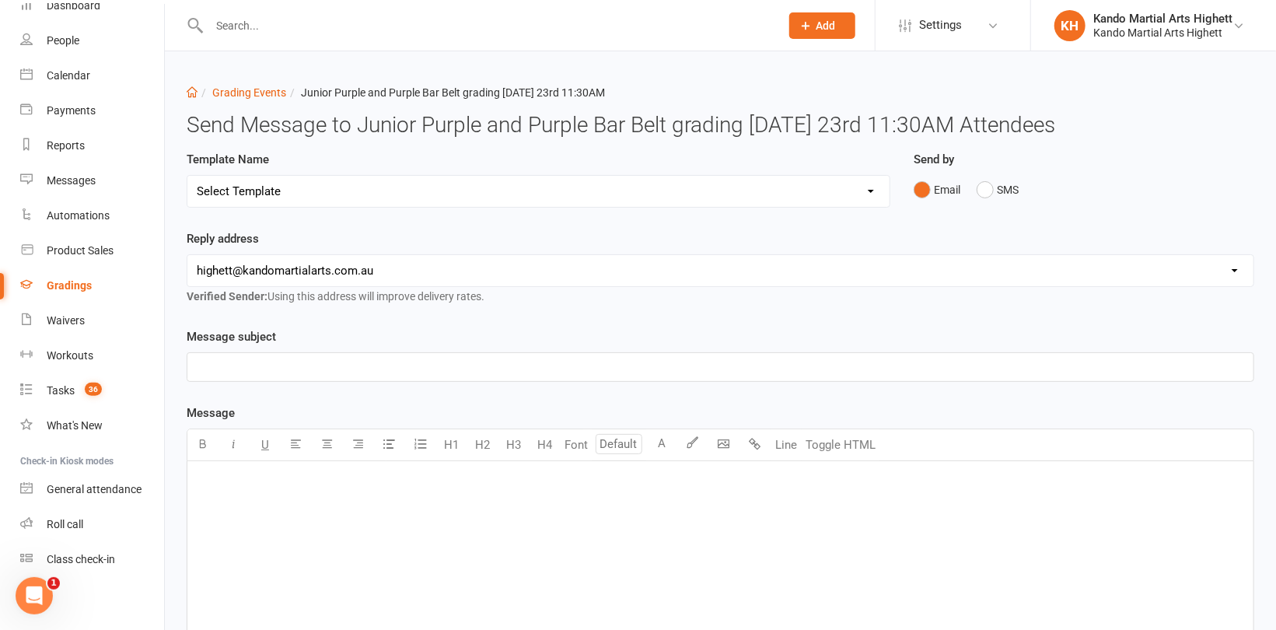
click at [514, 192] on select "Select Template [Email] Black Belt Grading Invitation [Email] Confirmation of S…" at bounding box center [538, 191] width 702 height 31
select select "4"
click at [187, 176] on select "Select Template [Email] Black Belt Grading Invitation [Email] Confirmation of S…" at bounding box center [538, 191] width 702 height 31
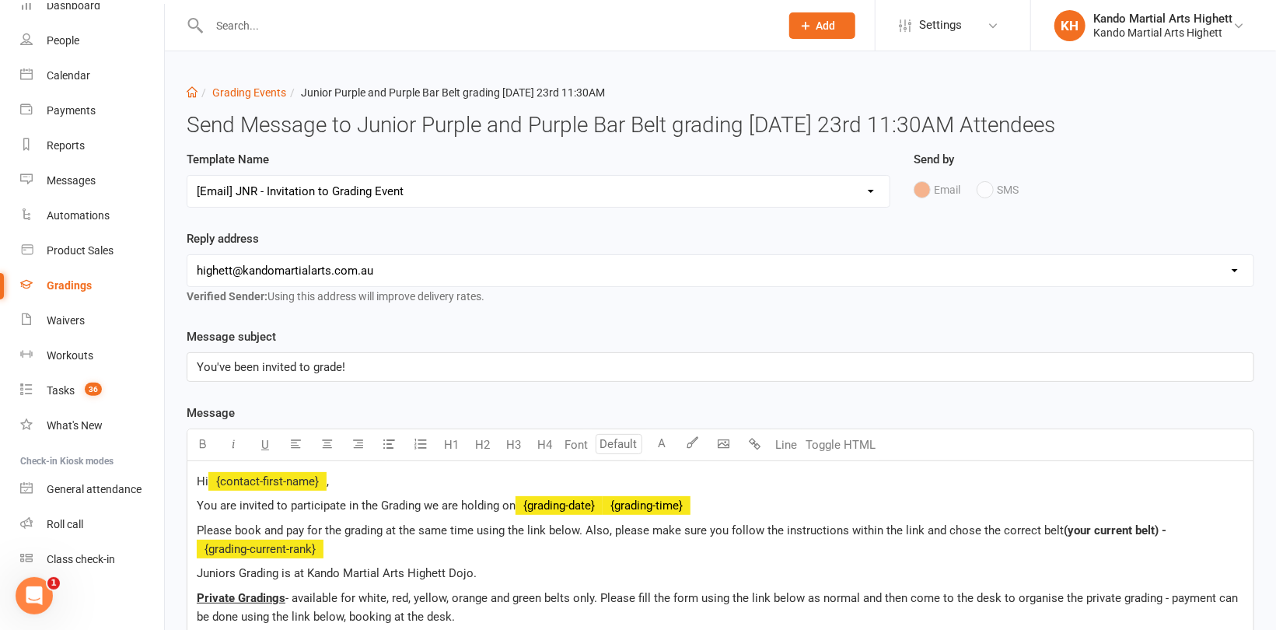
click at [402, 368] on p "You've been invited to grade!" at bounding box center [720, 367] width 1047 height 19
click at [413, 478] on p "Hi ﻿ {contact-first-name} ," at bounding box center [720, 481] width 1047 height 19
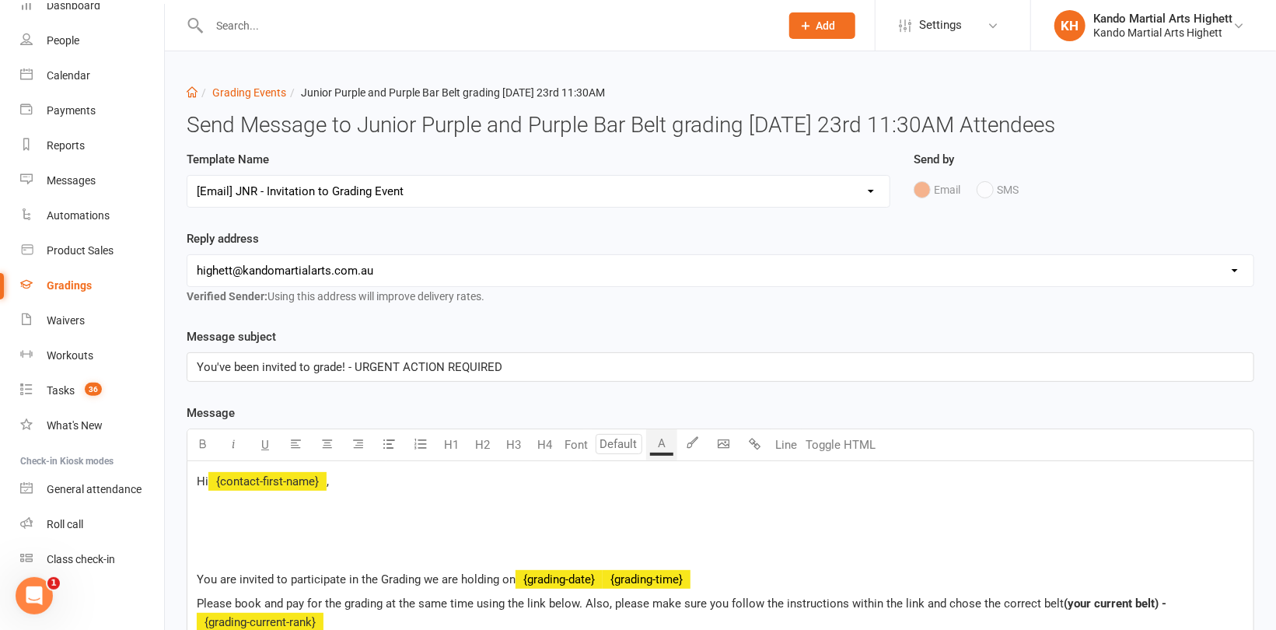
click at [247, 522] on p "﻿" at bounding box center [720, 530] width 1047 height 19
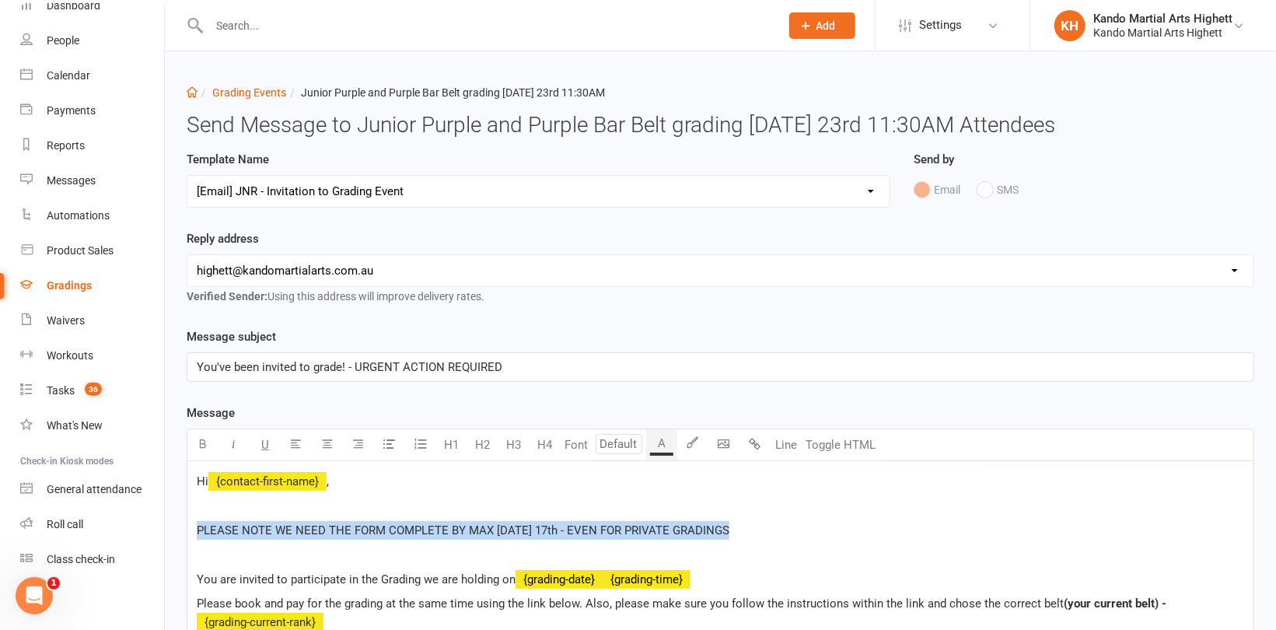
drag, startPoint x: 666, startPoint y: 516, endPoint x: 194, endPoint y: 524, distance: 471.2
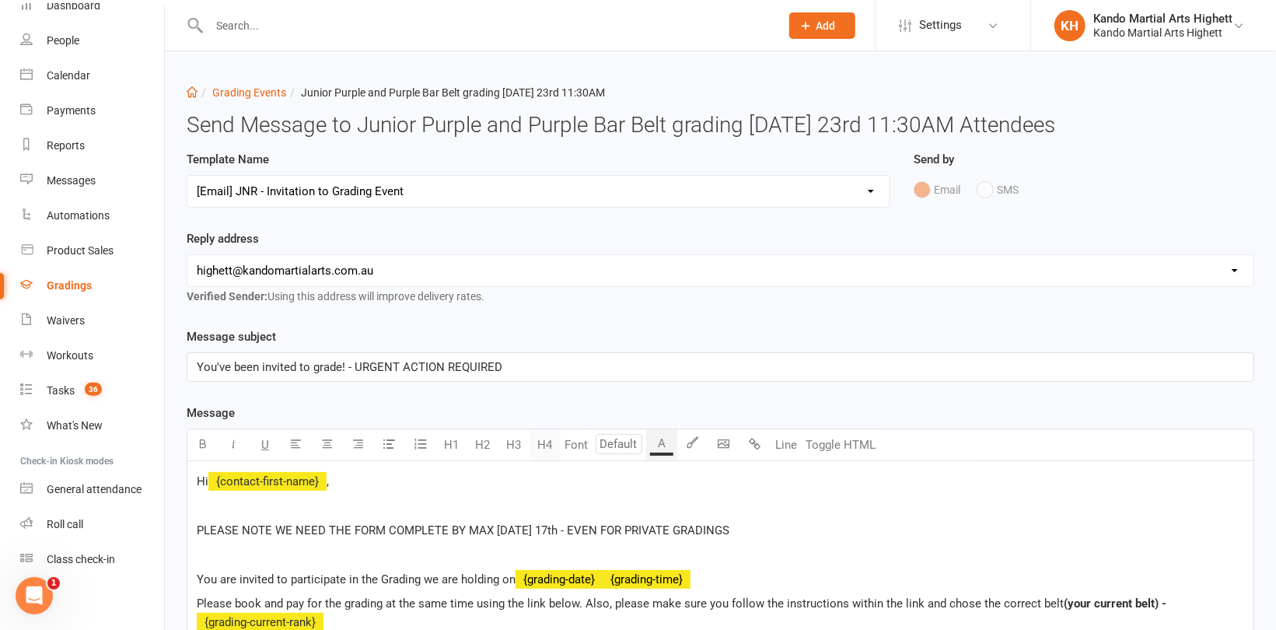
click at [536, 439] on button "H4" at bounding box center [544, 444] width 31 height 31
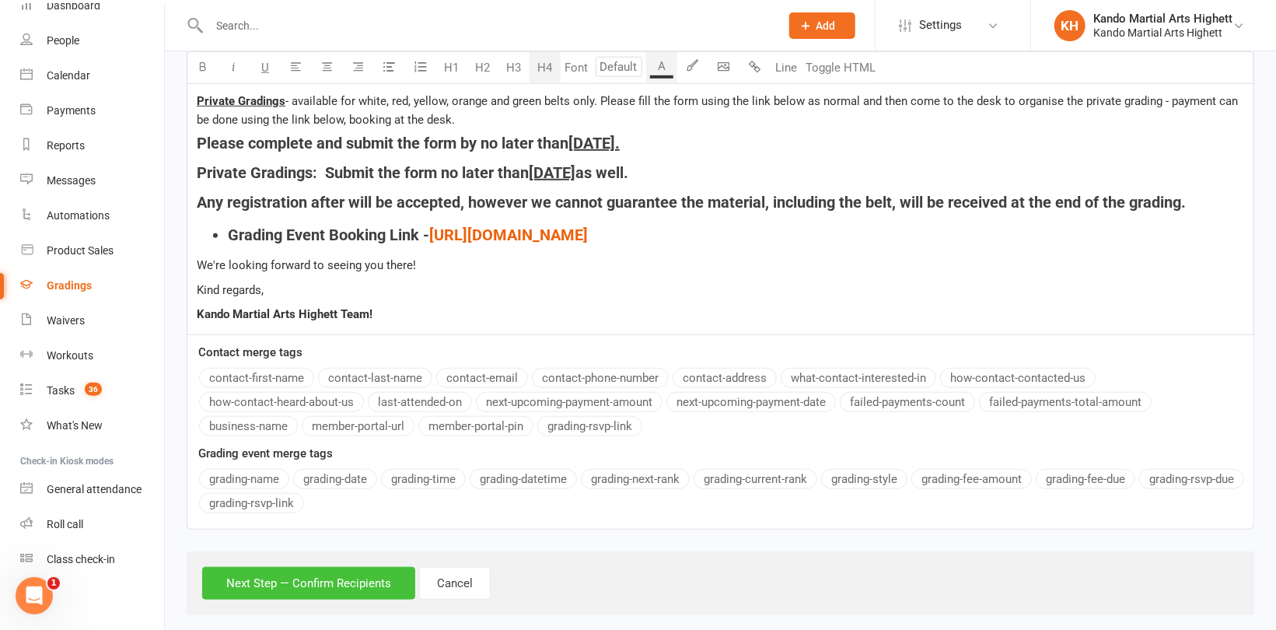
scroll to position [592, 0]
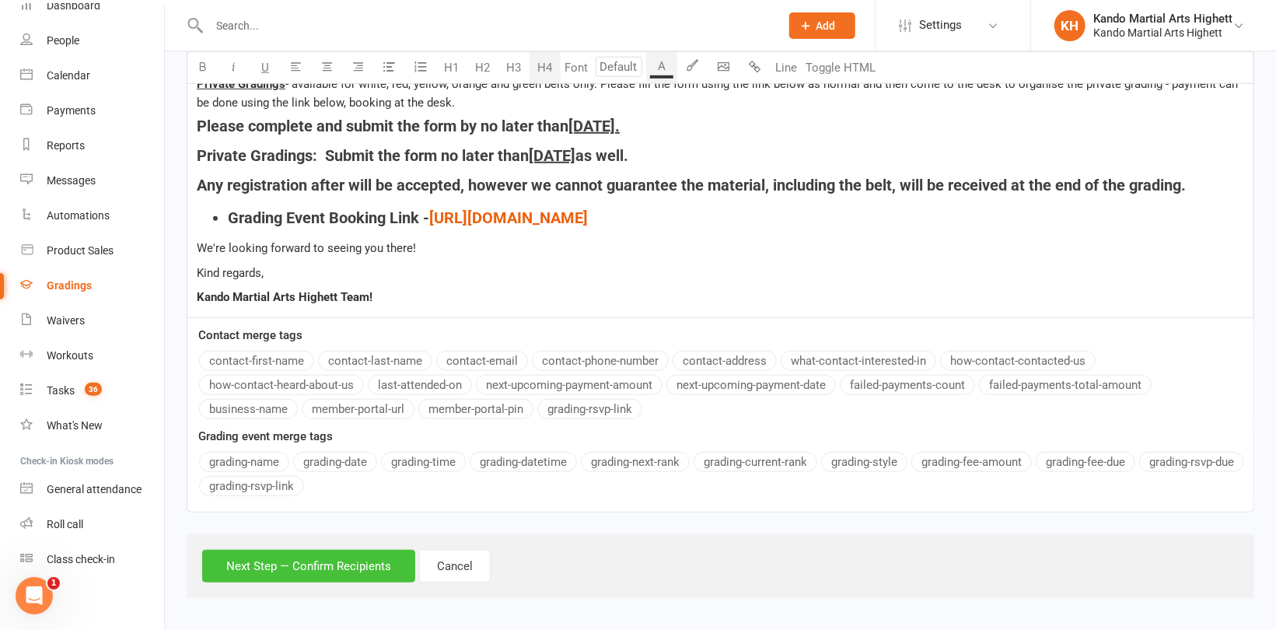
click at [362, 553] on button "Next Step — Confirm Recipients" at bounding box center [308, 566] width 213 height 33
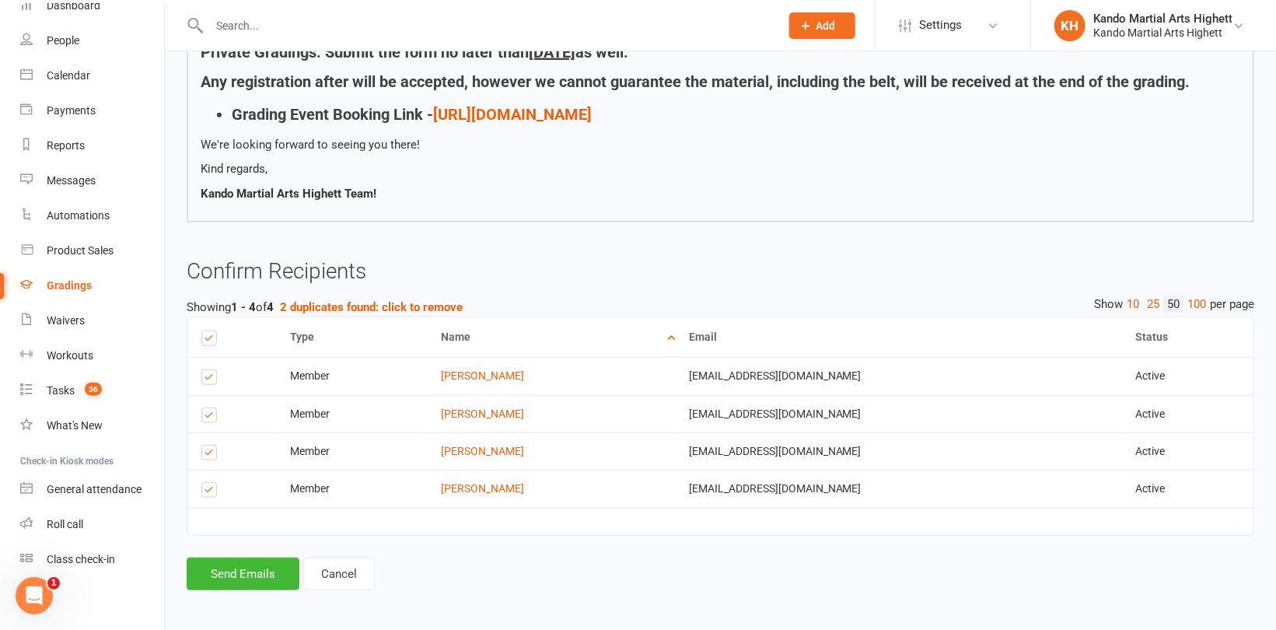
scroll to position [0, 0]
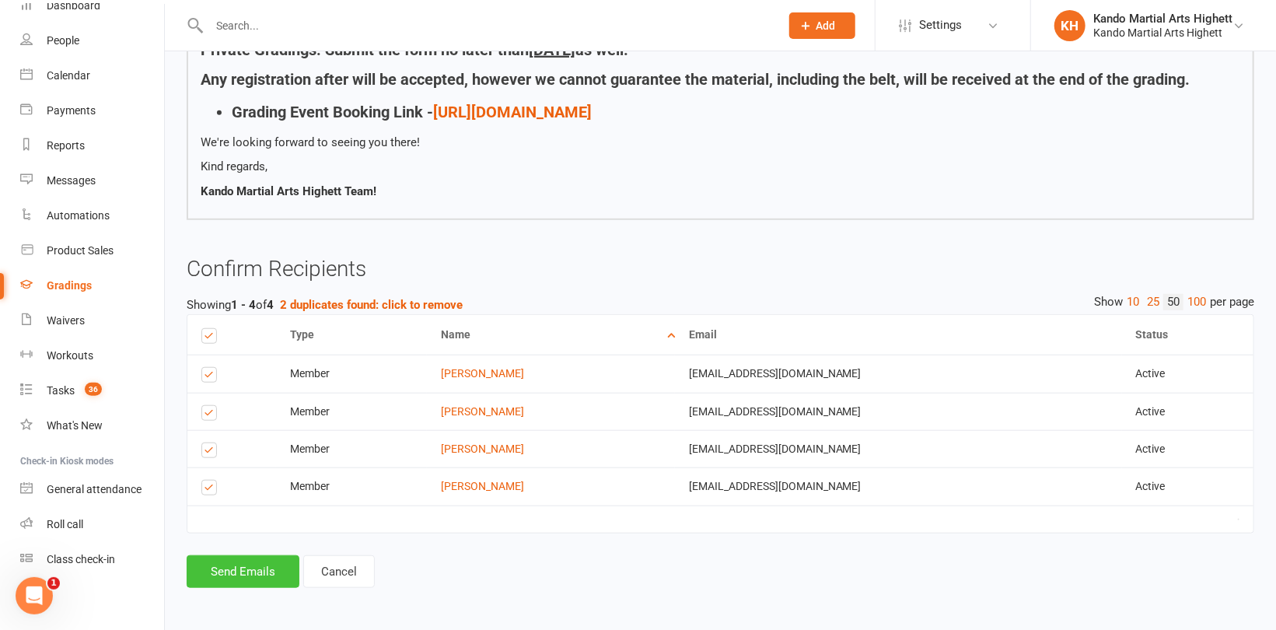
drag, startPoint x: 262, startPoint y: 558, endPoint x: 270, endPoint y: 552, distance: 10.0
click at [263, 558] on button "Send Emails" at bounding box center [243, 571] width 113 height 33
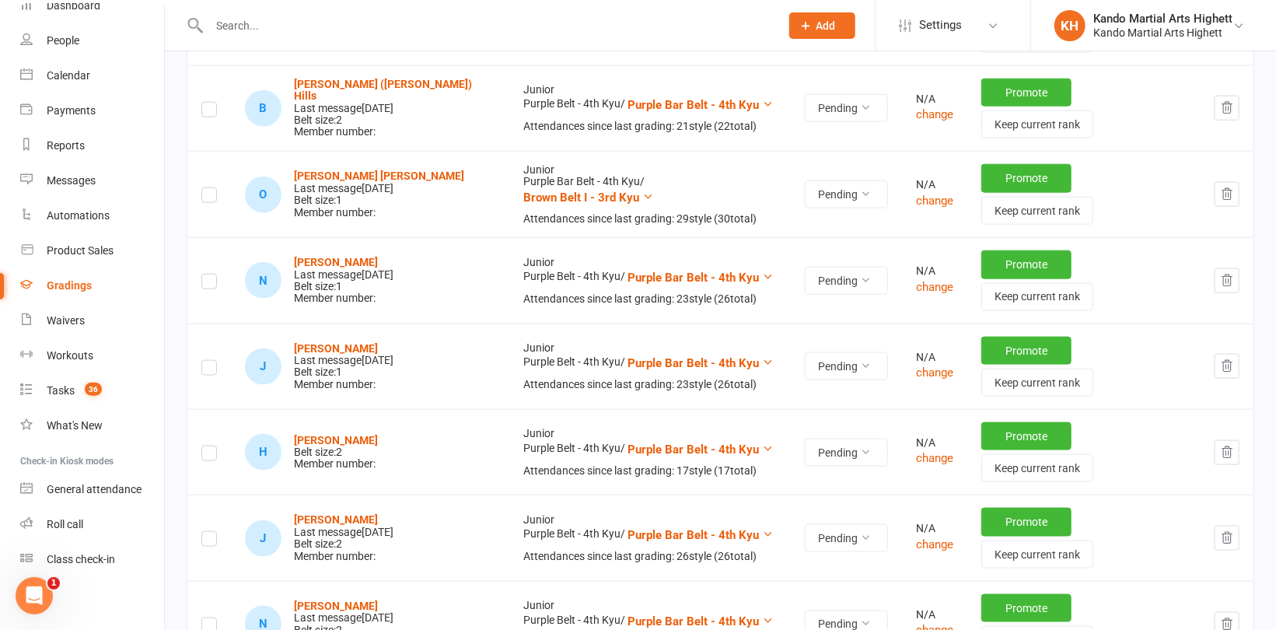
scroll to position [1011, 0]
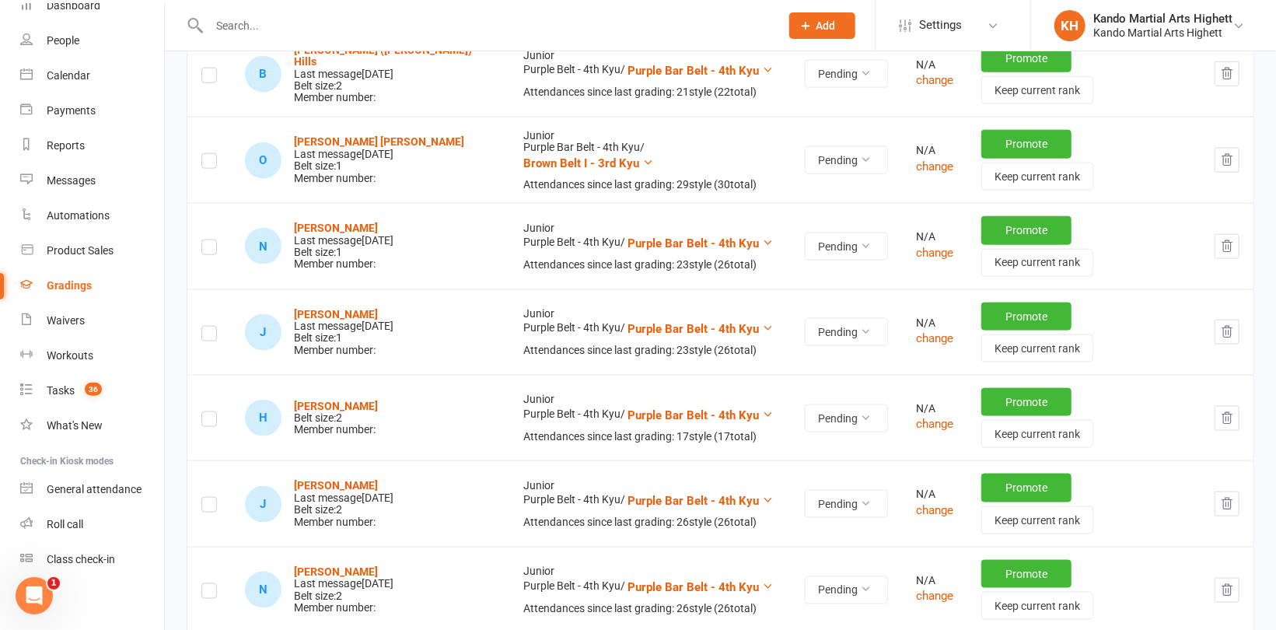
click at [211, 507] on label at bounding box center [209, 507] width 16 height 0
click at [211, 498] on input "checkbox" at bounding box center [209, 498] width 16 height 0
click at [208, 593] on label at bounding box center [209, 593] width 16 height 0
click at [208, 584] on input "checkbox" at bounding box center [209, 584] width 16 height 0
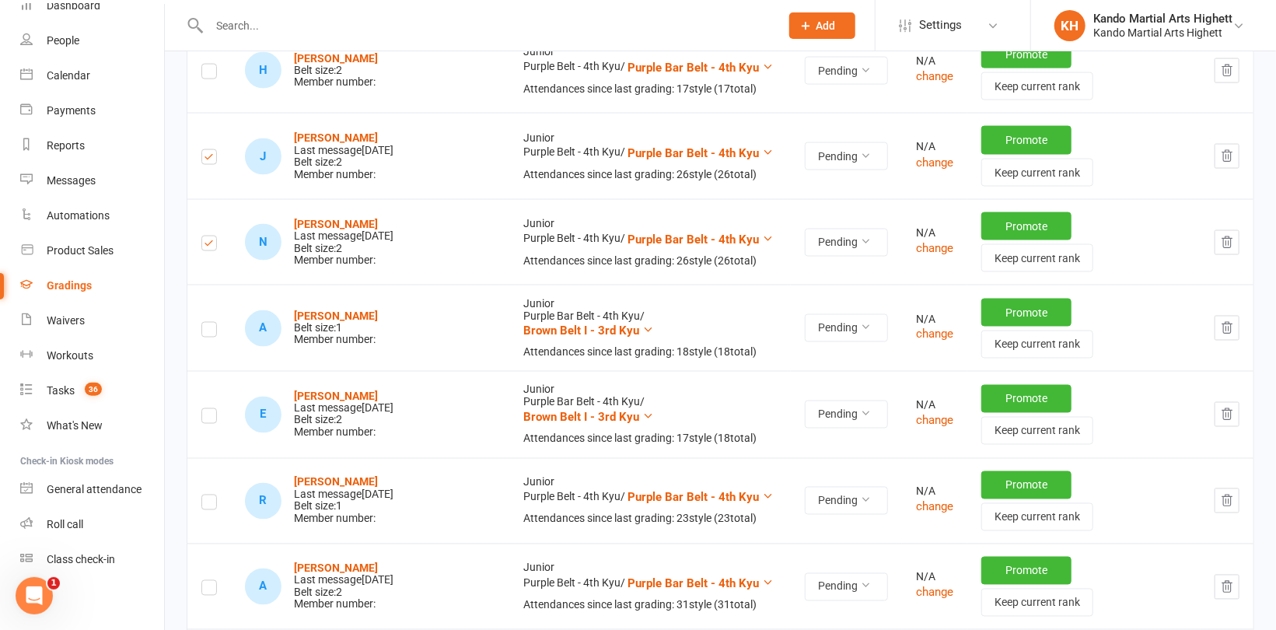
scroll to position [1461, 0]
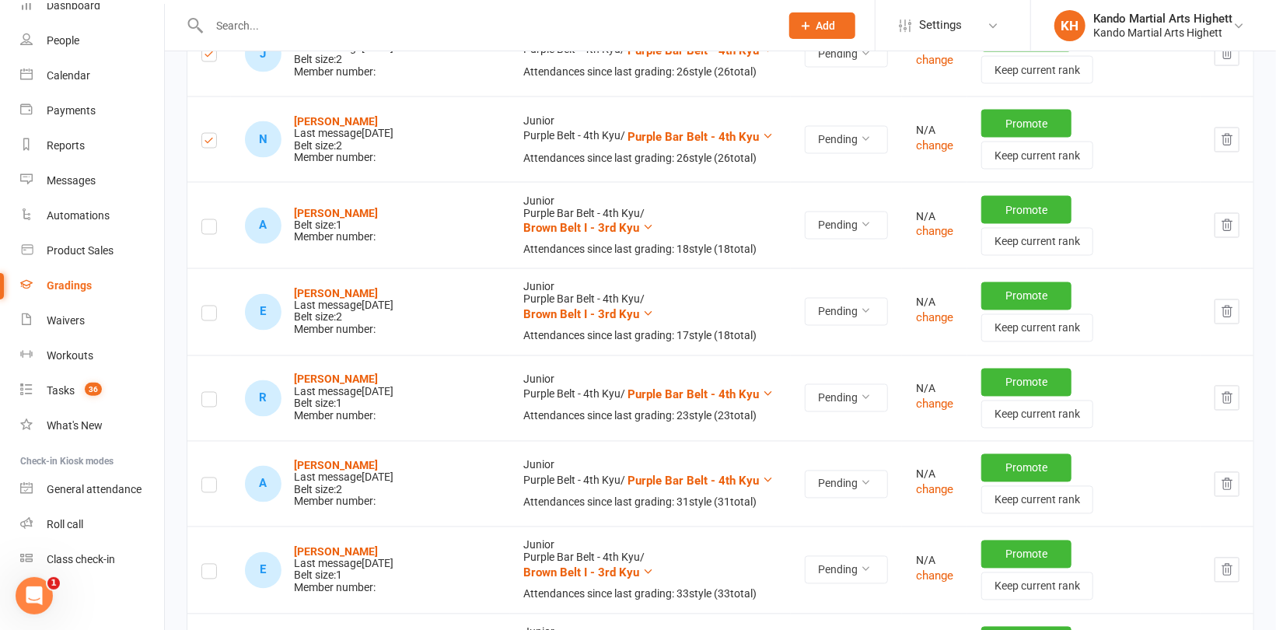
click at [207, 574] on label at bounding box center [209, 574] width 16 height 0
click at [207, 564] on input "checkbox" at bounding box center [209, 564] width 16 height 0
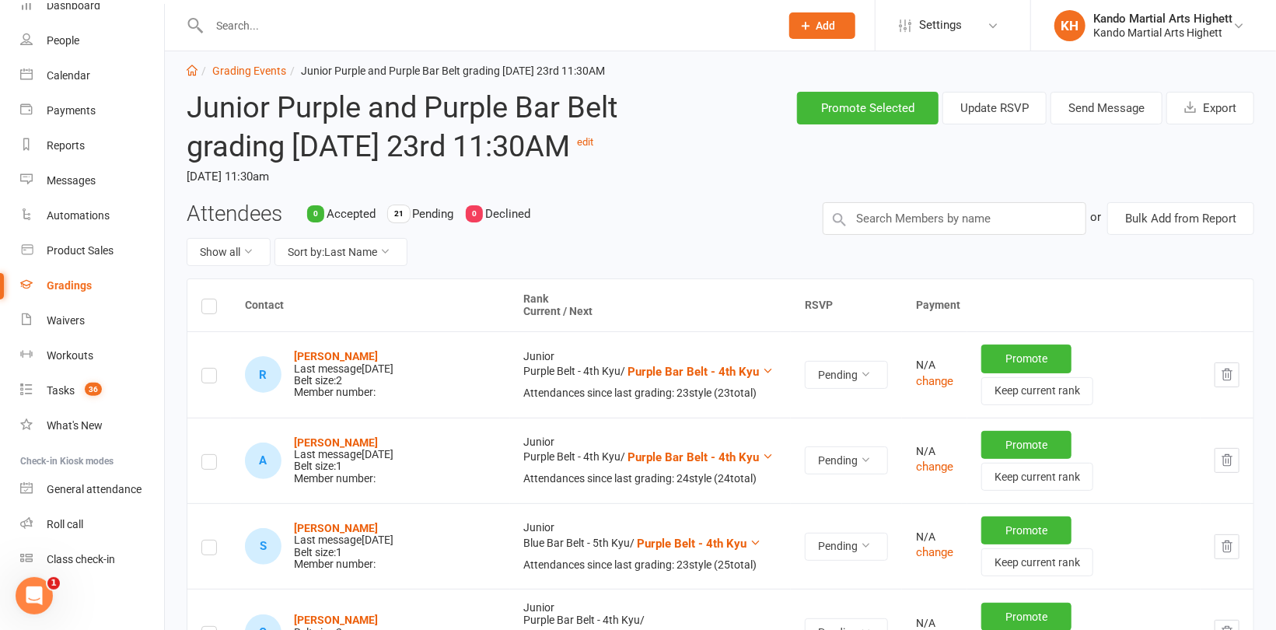
scroll to position [0, 0]
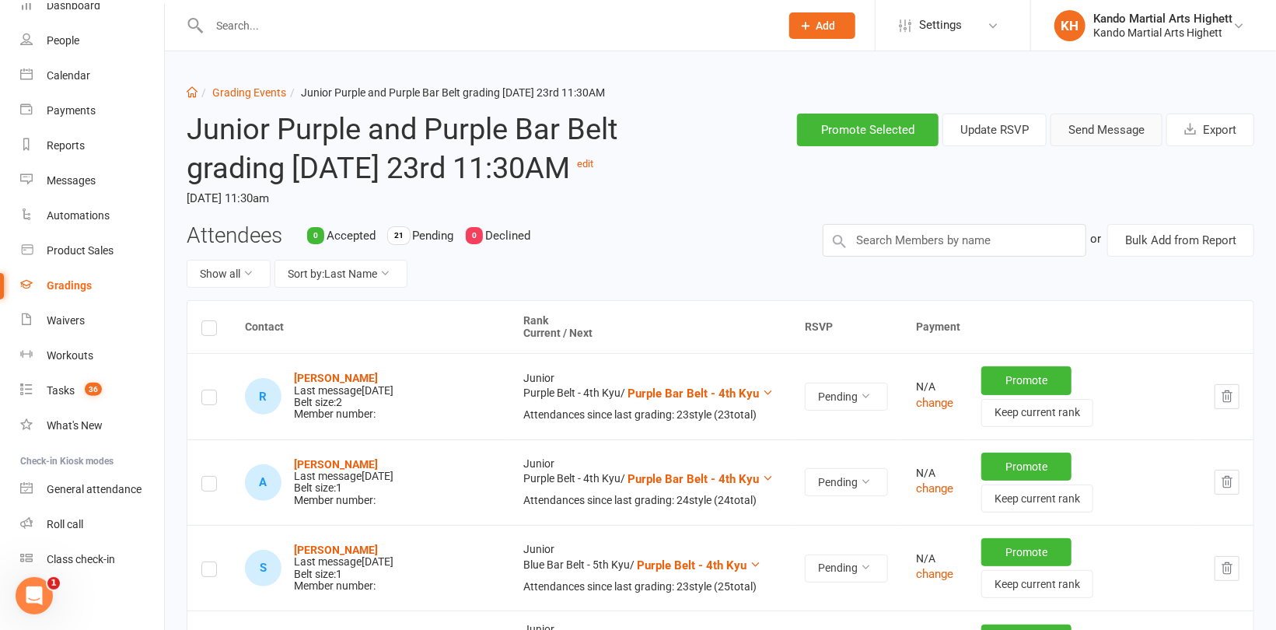
click at [1118, 124] on button "Send Message" at bounding box center [1106, 130] width 112 height 33
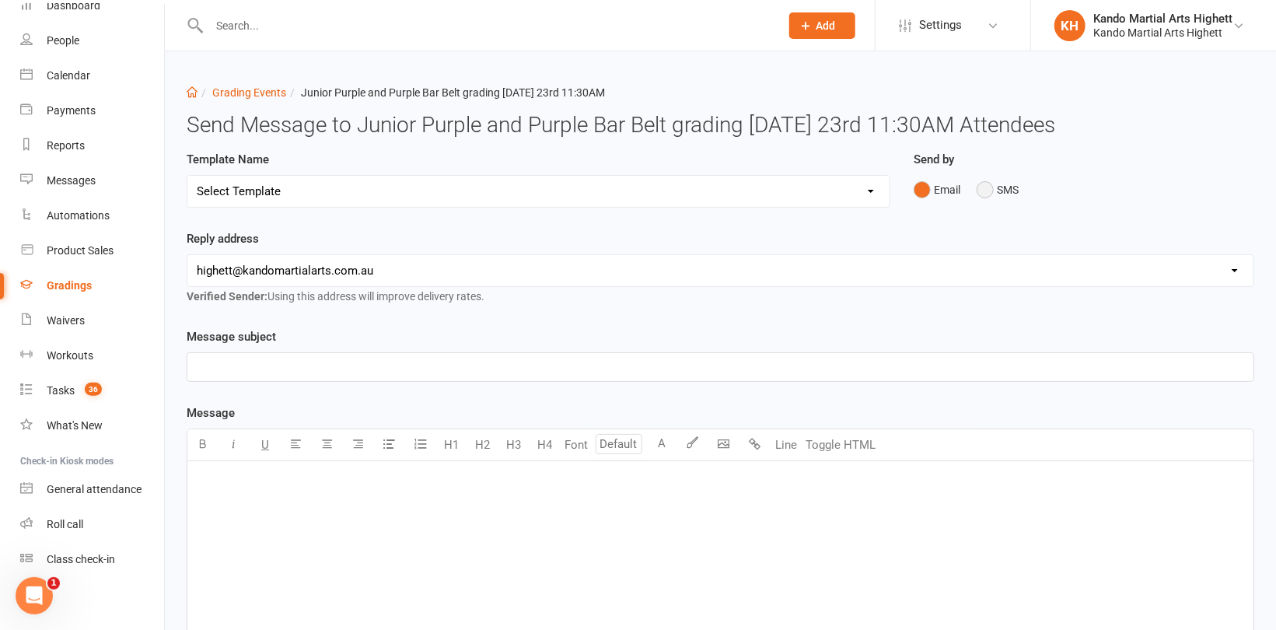
click at [994, 193] on button "SMS" at bounding box center [998, 190] width 42 height 30
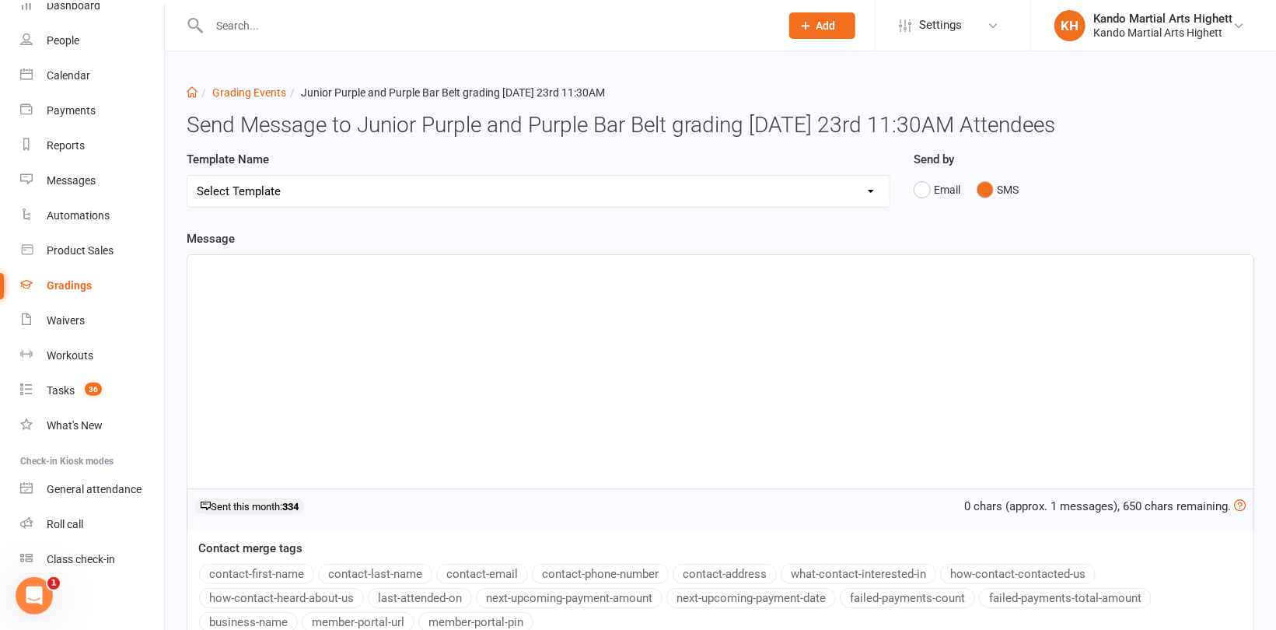
click at [582, 316] on div "﻿" at bounding box center [720, 371] width 1066 height 233
click at [583, 311] on div "﻿" at bounding box center [720, 371] width 1066 height 233
click at [288, 570] on button "contact-first-name" at bounding box center [256, 574] width 115 height 20
click at [356, 271] on p "Hi ﻿ {contact-first-name} ." at bounding box center [720, 269] width 1047 height 19
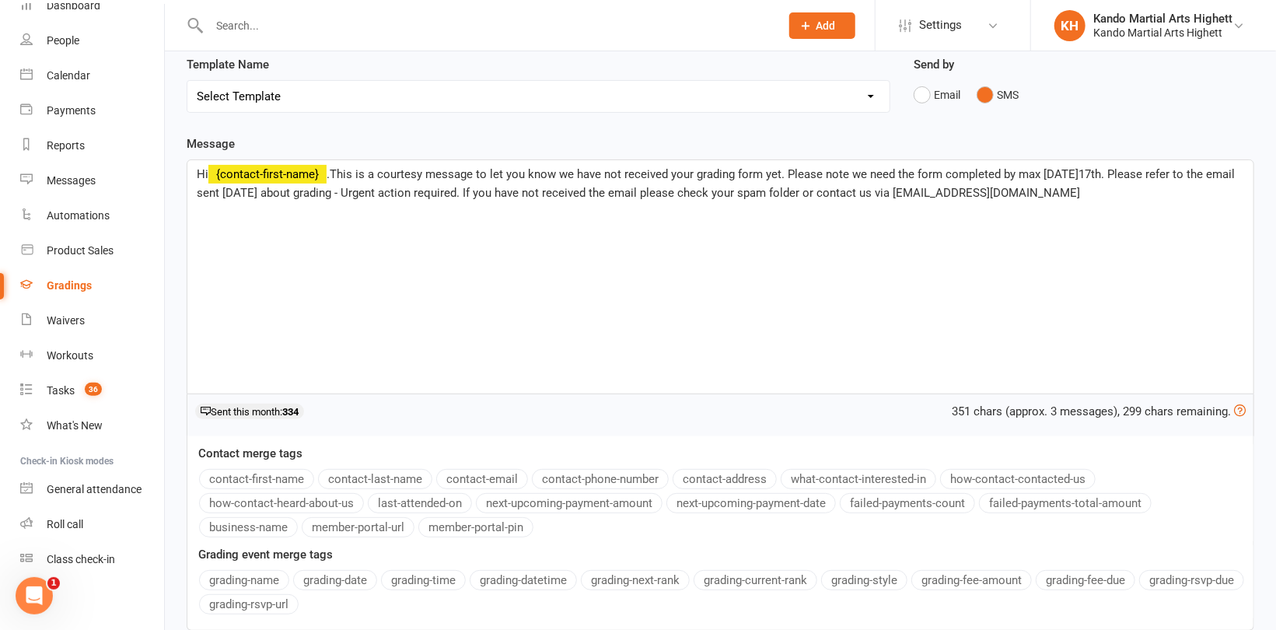
scroll to position [214, 0]
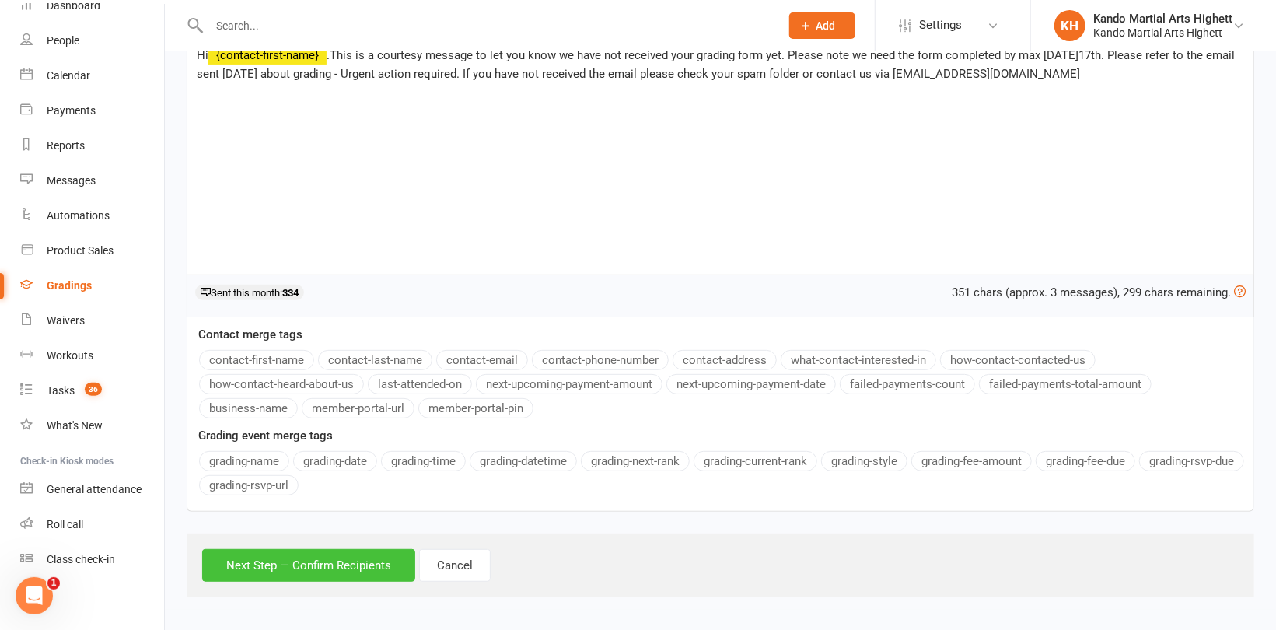
click at [328, 570] on button "Next Step — Confirm Recipients" at bounding box center [308, 565] width 213 height 33
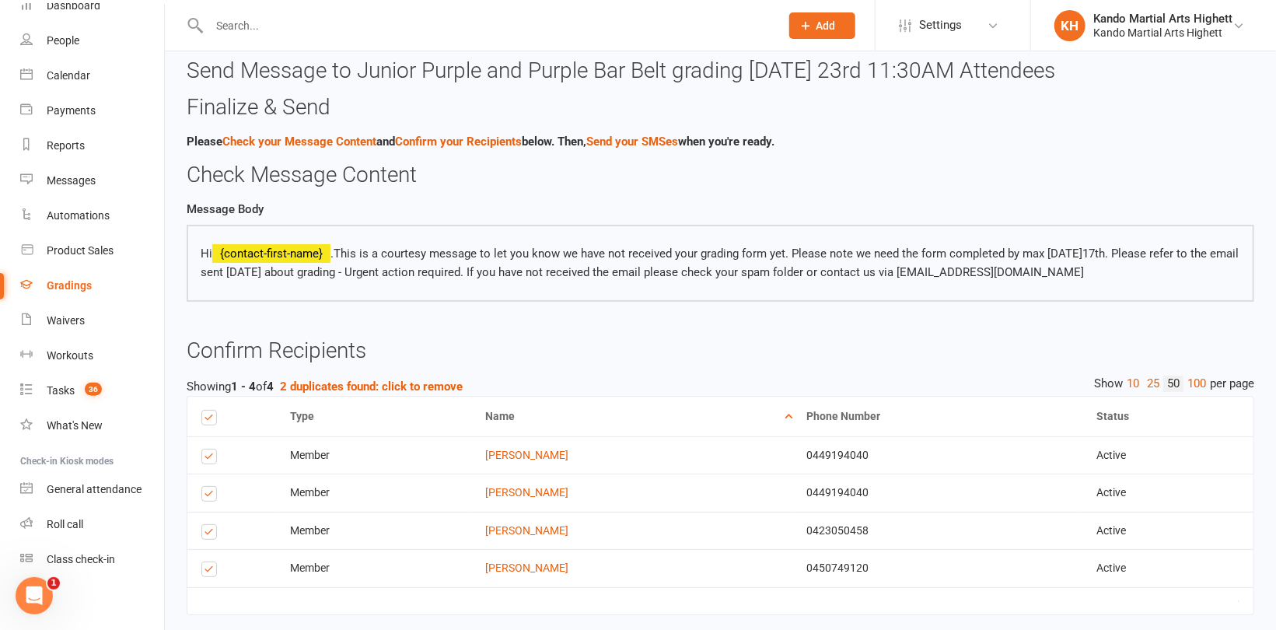
scroll to position [136, 0]
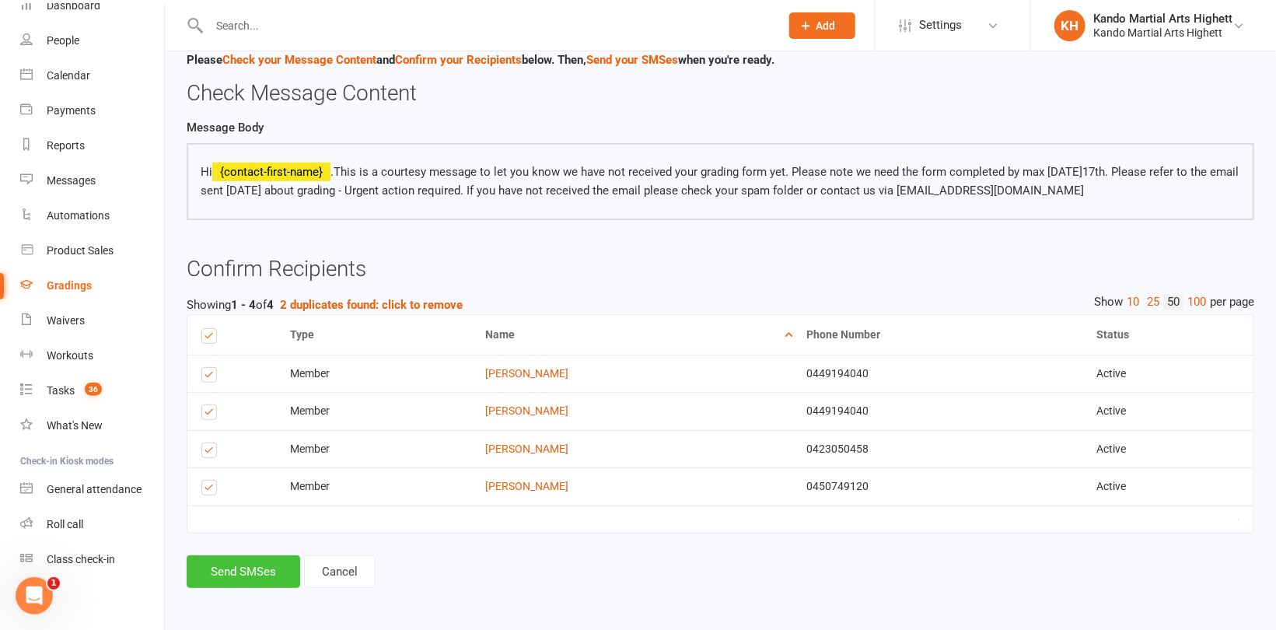
click at [266, 565] on button "Send SMSes" at bounding box center [244, 571] width 114 height 33
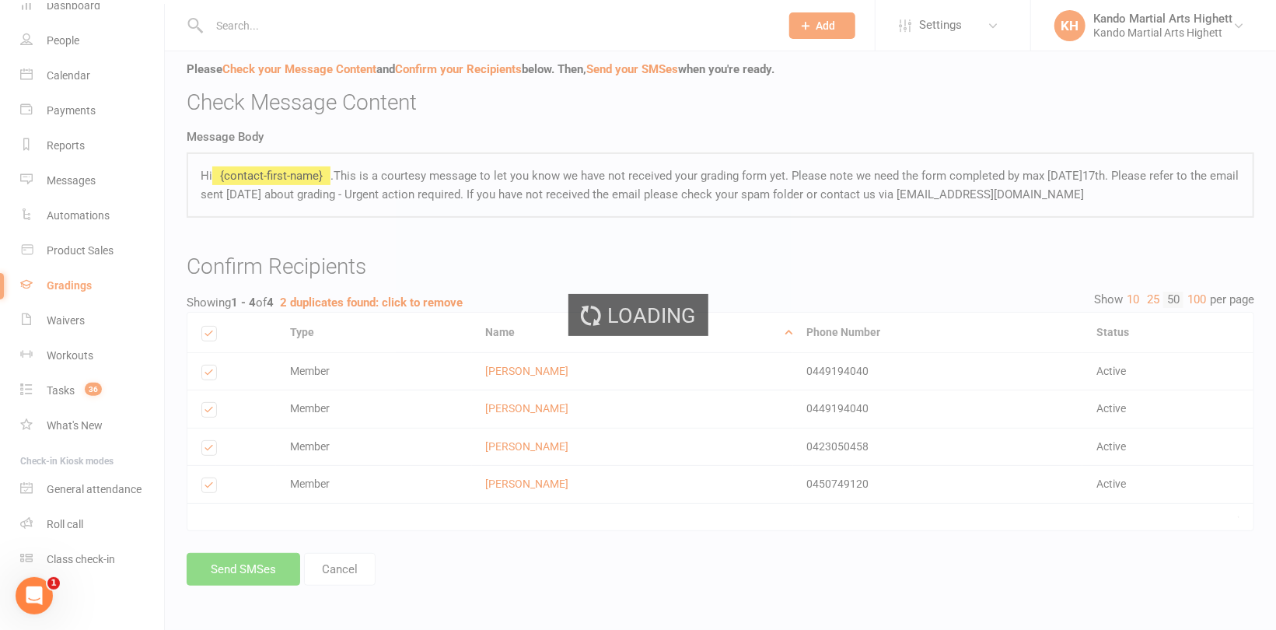
scroll to position [124, 0]
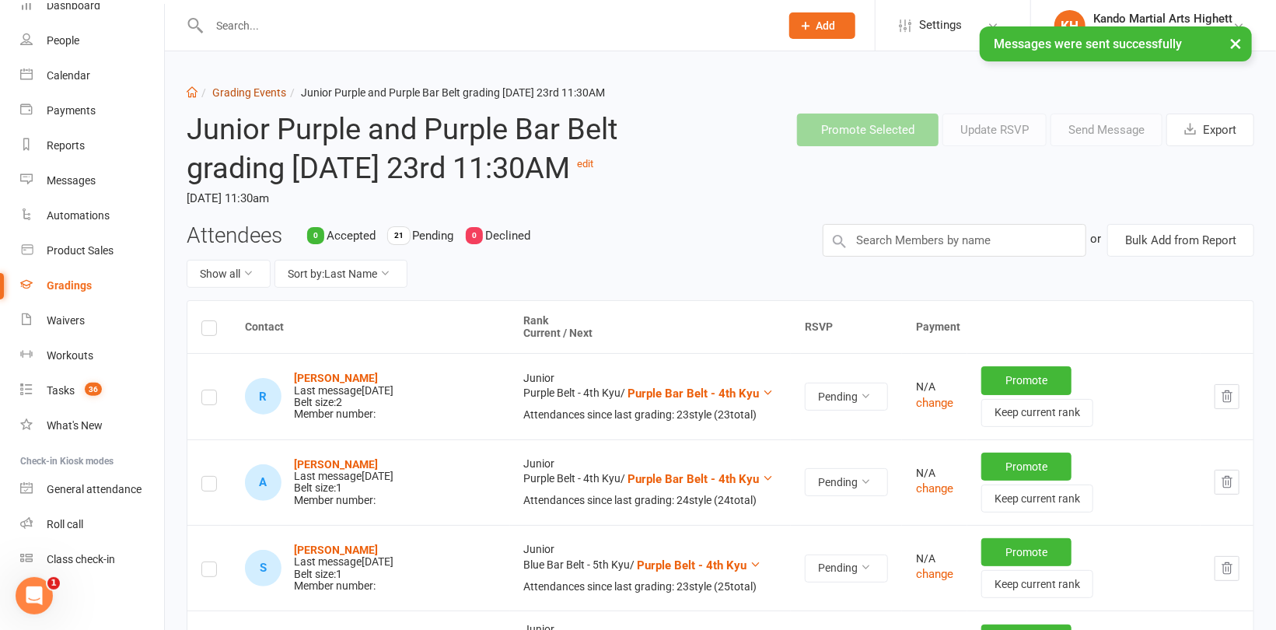
click at [250, 86] on link "Grading Events" at bounding box center [249, 92] width 74 height 12
select select "100"
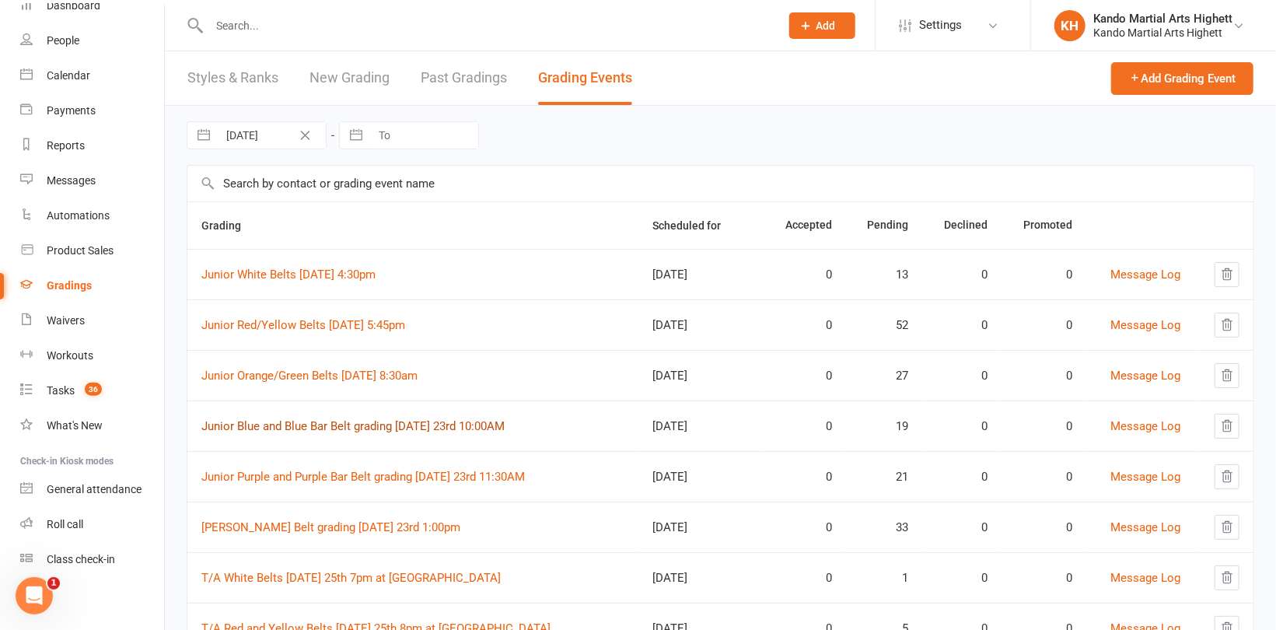
scroll to position [78, 0]
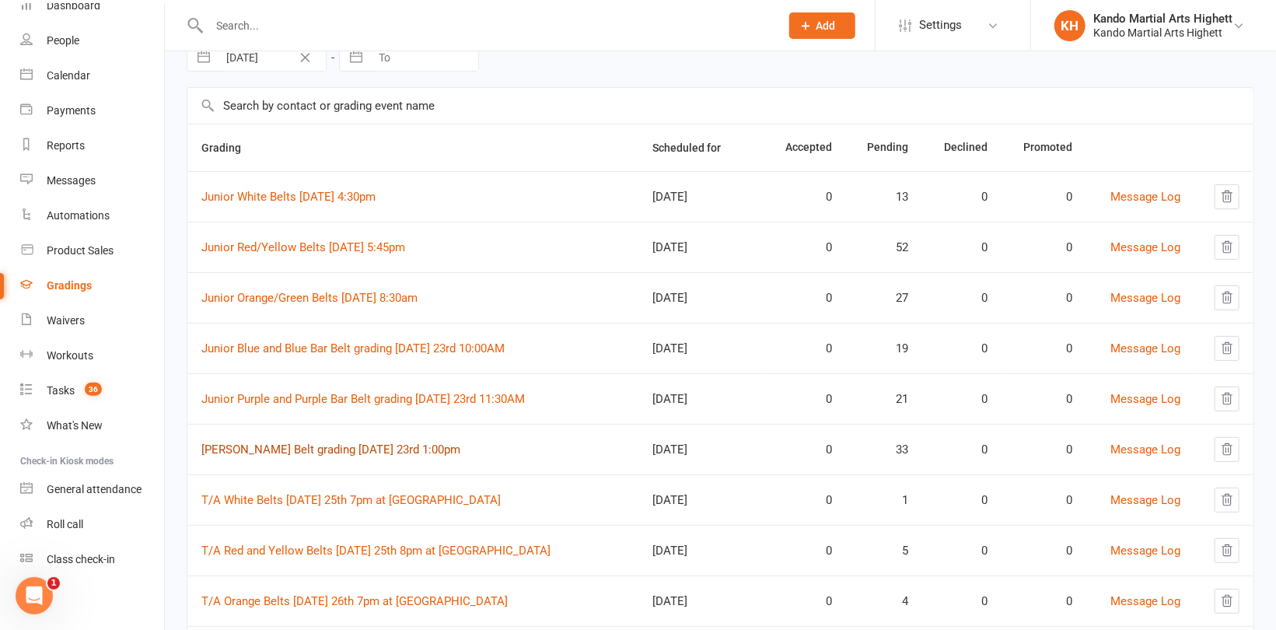
click at [383, 446] on link "[PERSON_NAME] Belt grading [DATE] 23rd 1:00pm" at bounding box center [330, 449] width 259 height 14
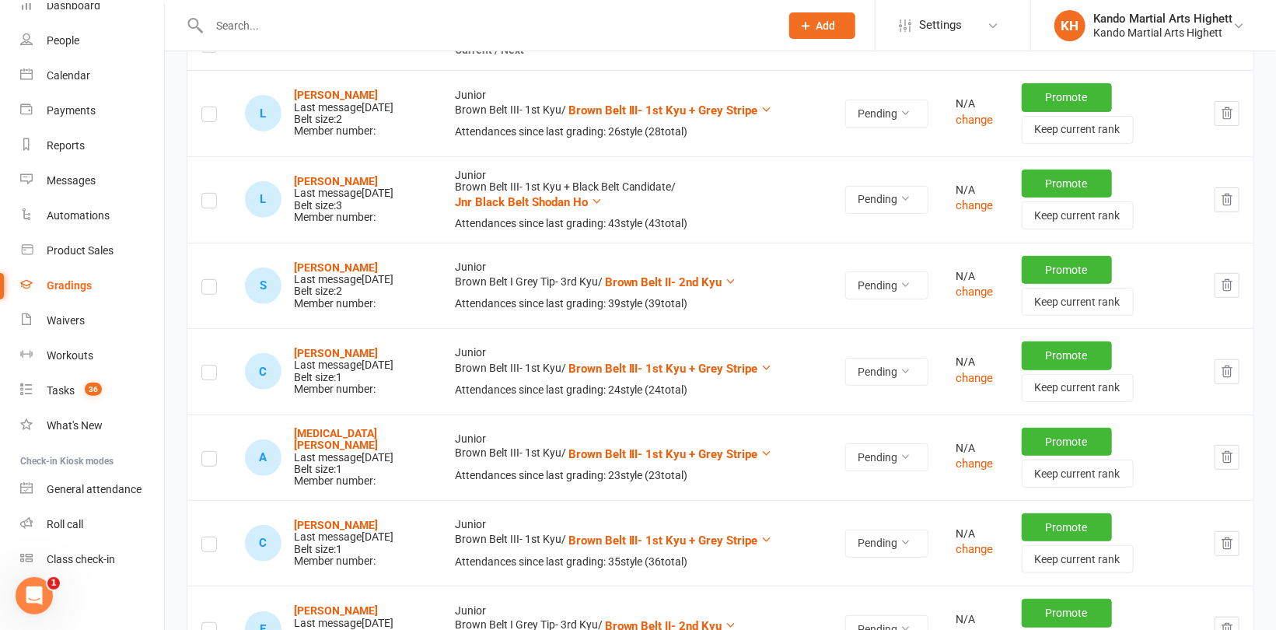
scroll to position [311, 0]
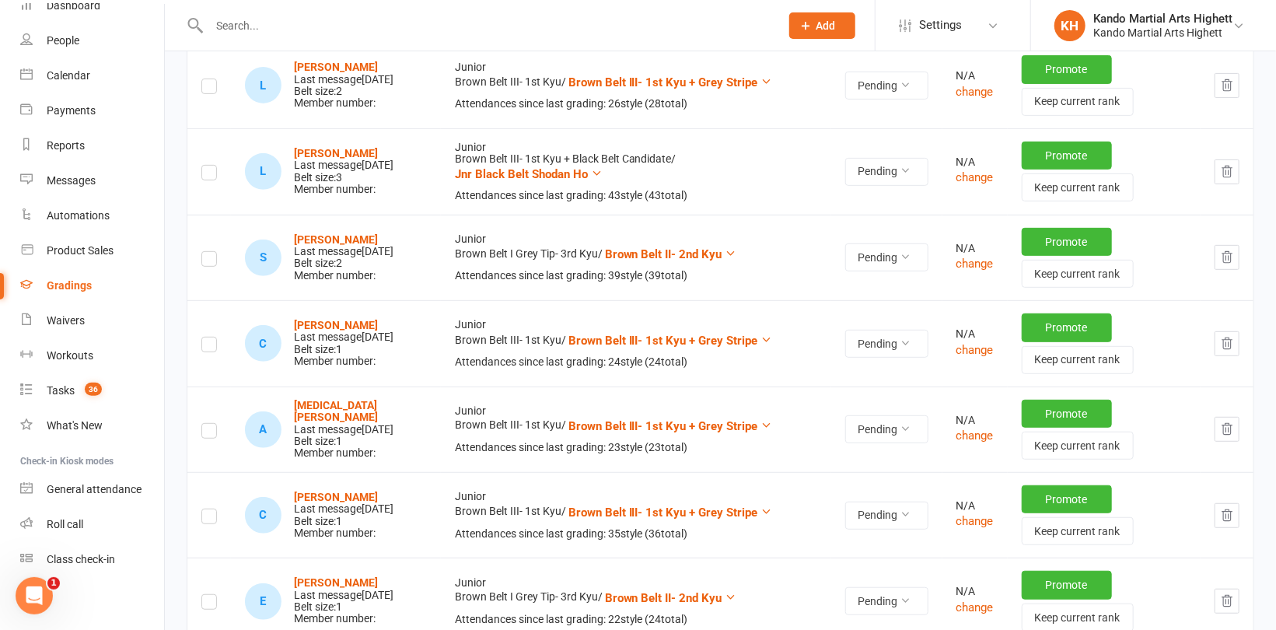
click at [206, 261] on label at bounding box center [209, 261] width 16 height 0
click at [206, 252] on input "checkbox" at bounding box center [209, 252] width 16 height 0
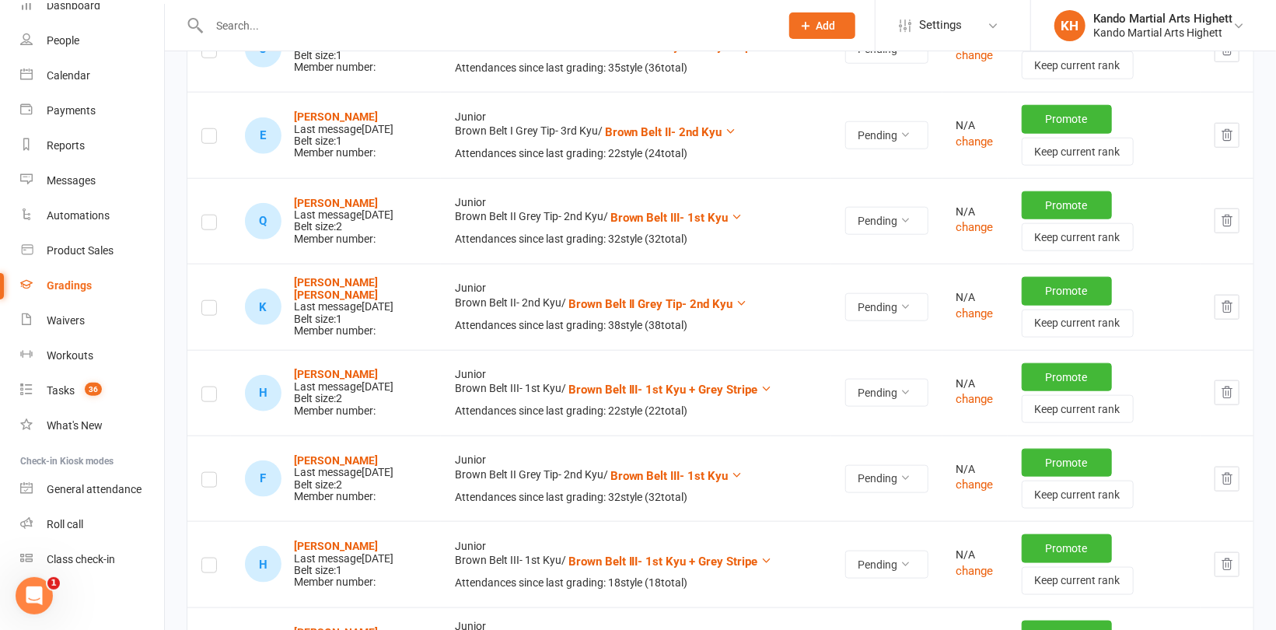
scroll to position [778, 0]
click at [209, 138] on label at bounding box center [209, 138] width 16 height 0
click at [209, 128] on input "checkbox" at bounding box center [209, 128] width 16 height 0
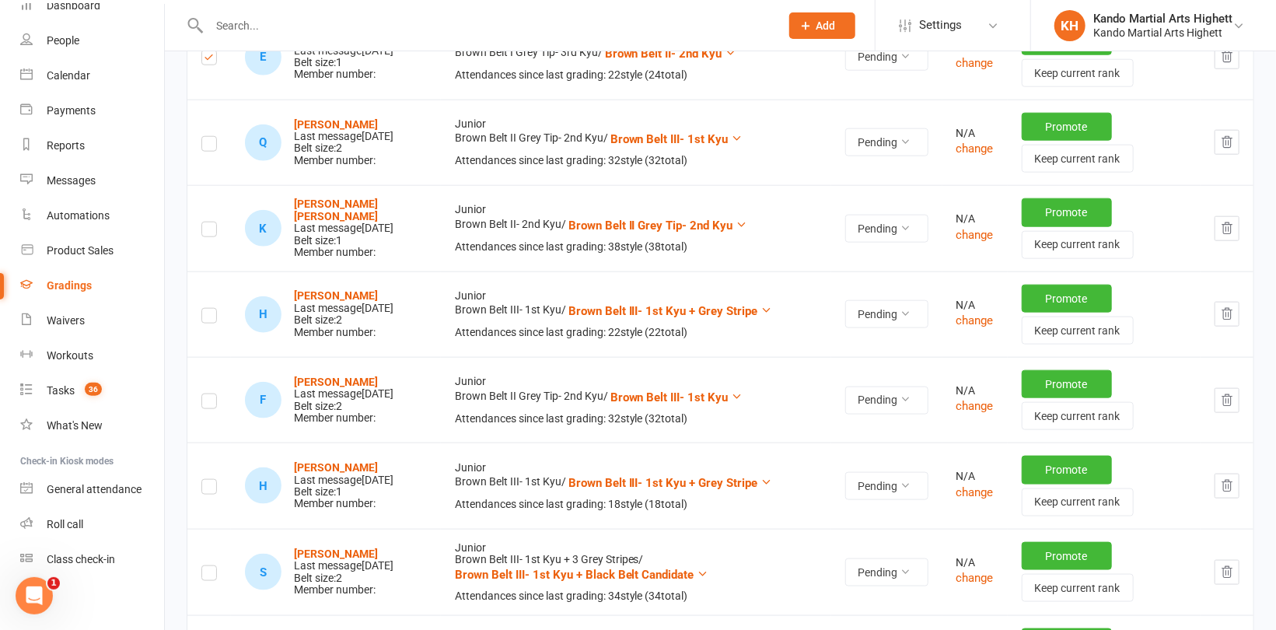
scroll to position [933, 0]
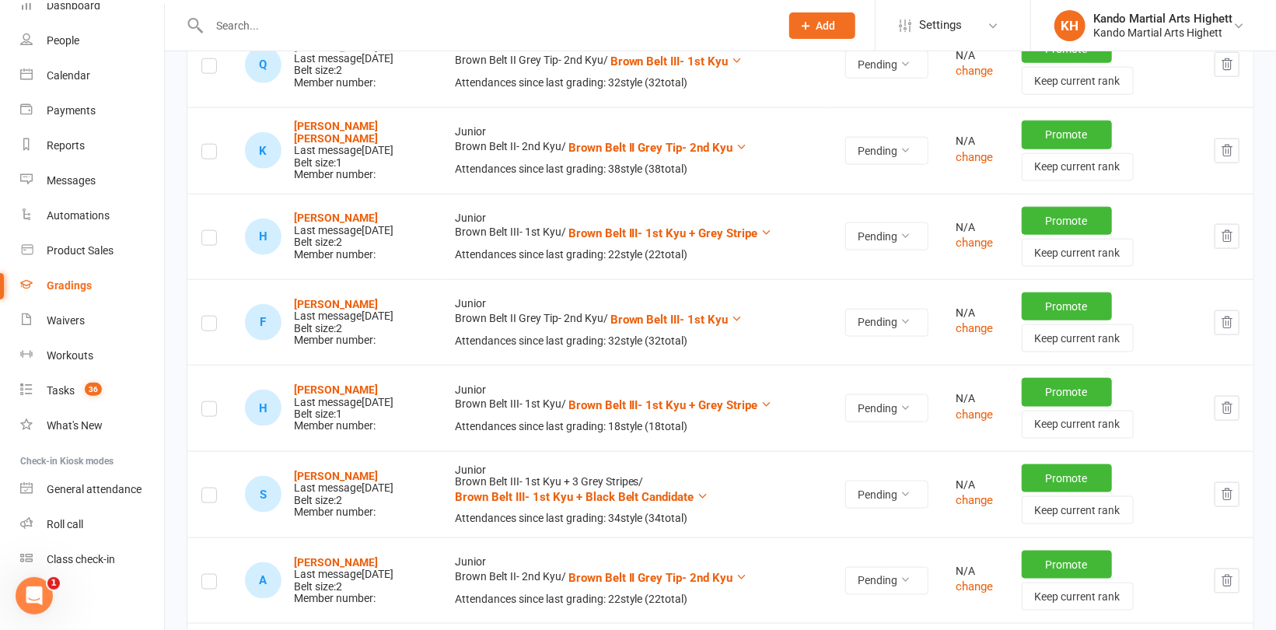
click at [212, 240] on label at bounding box center [209, 240] width 16 height 0
click at [212, 231] on input "checkbox" at bounding box center [209, 231] width 16 height 0
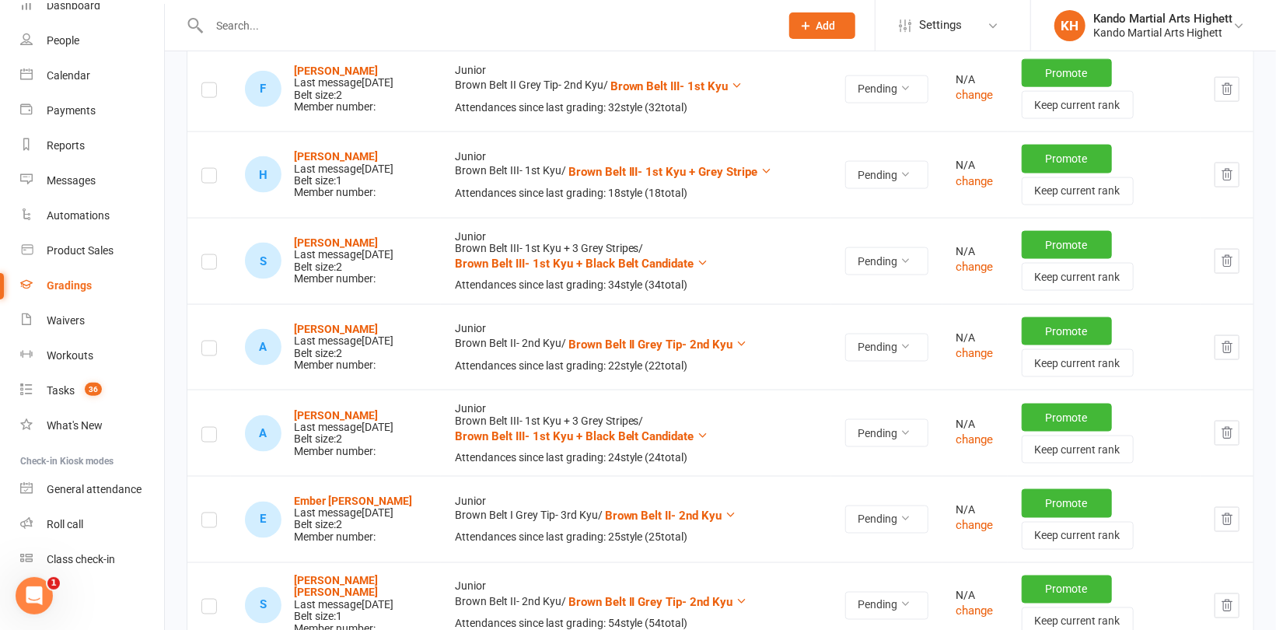
scroll to position [1089, 0]
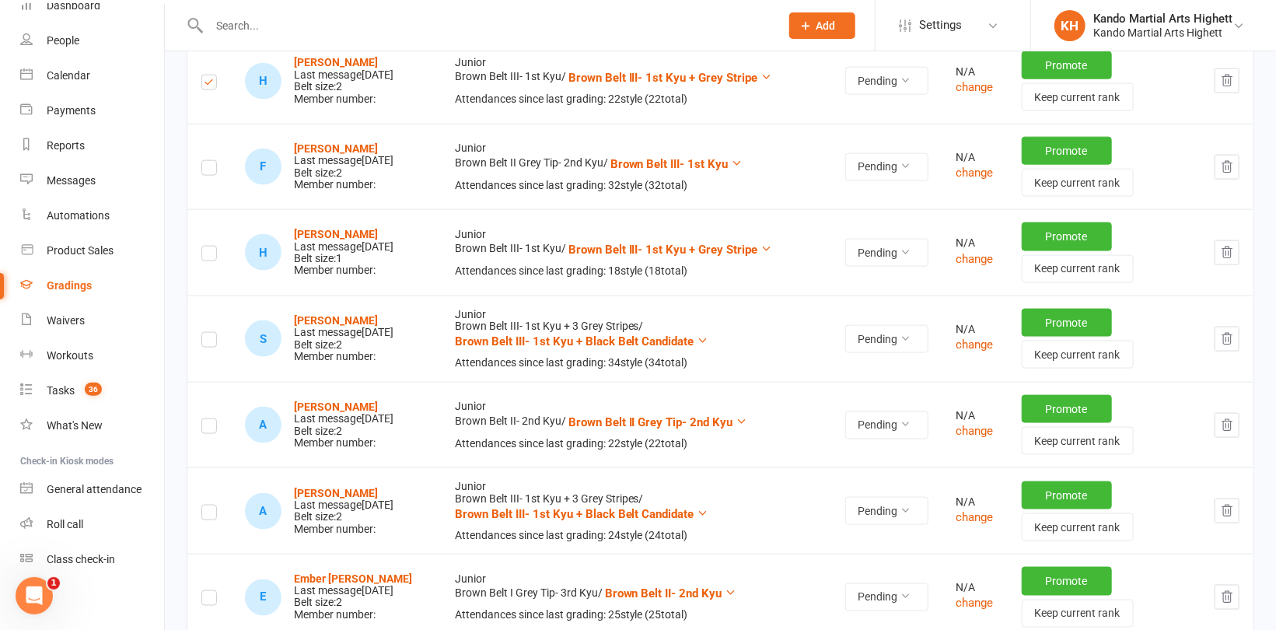
click at [213, 256] on label at bounding box center [209, 256] width 16 height 0
click at [213, 246] on input "checkbox" at bounding box center [209, 246] width 16 height 0
click at [204, 342] on label at bounding box center [209, 342] width 16 height 0
click at [204, 333] on input "checkbox" at bounding box center [209, 333] width 16 height 0
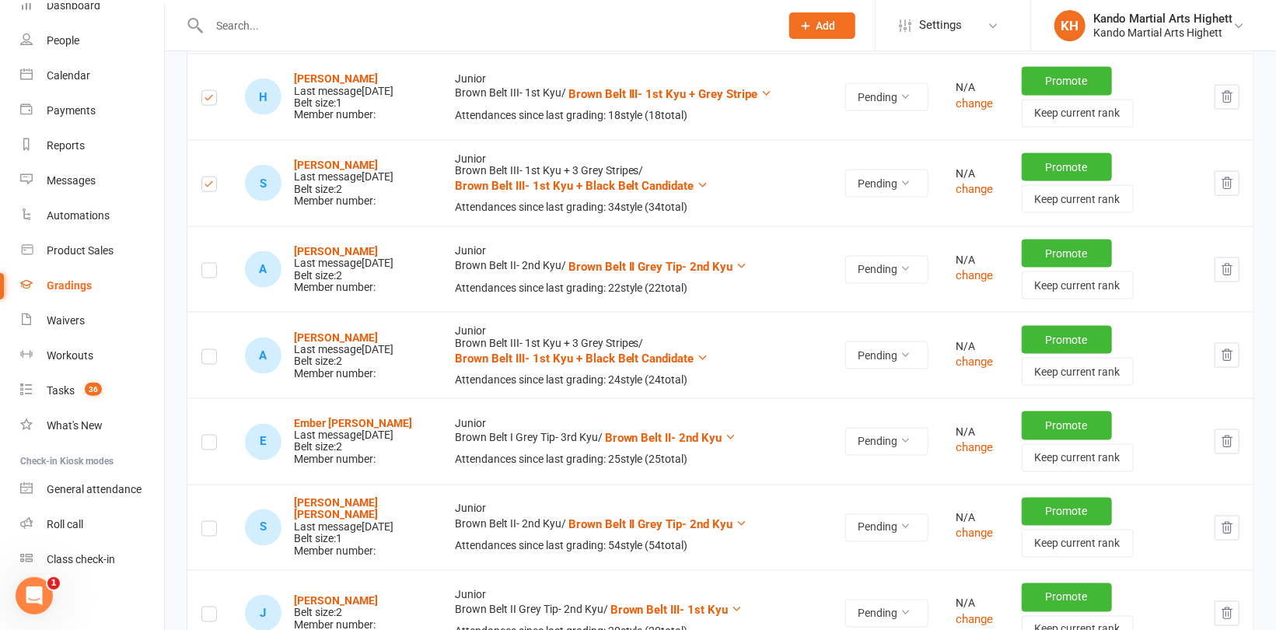
scroll to position [1322, 0]
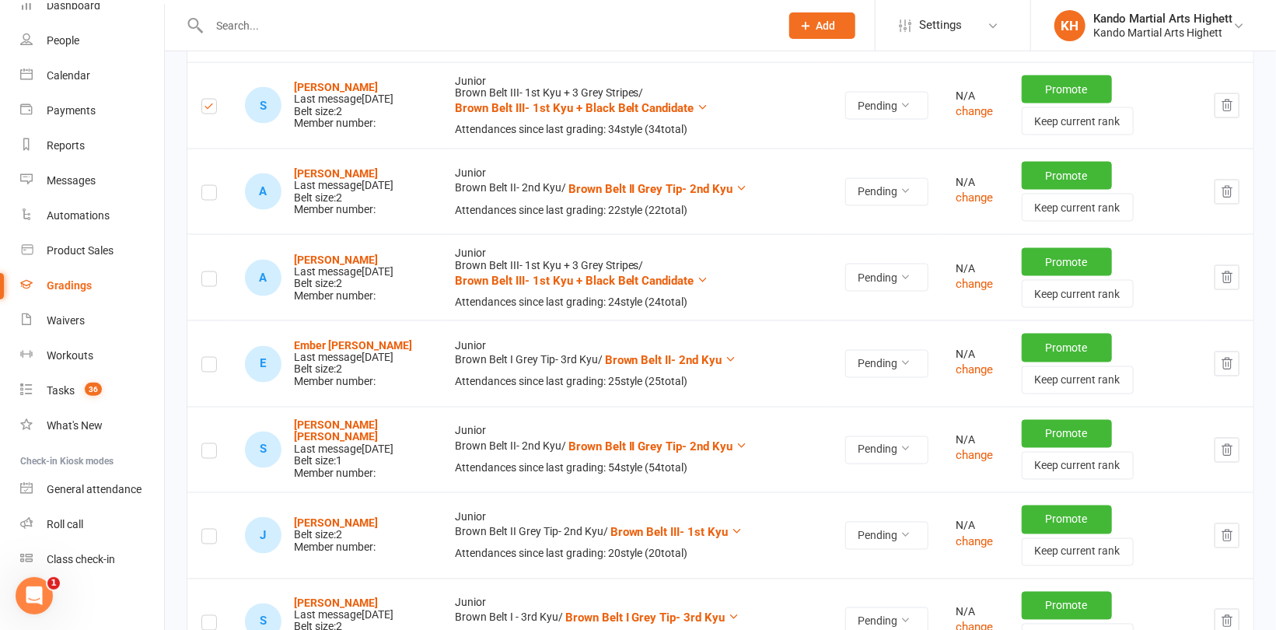
click at [208, 109] on label at bounding box center [209, 109] width 16 height 0
click at [208, 100] on input "checkbox" at bounding box center [209, 100] width 16 height 0
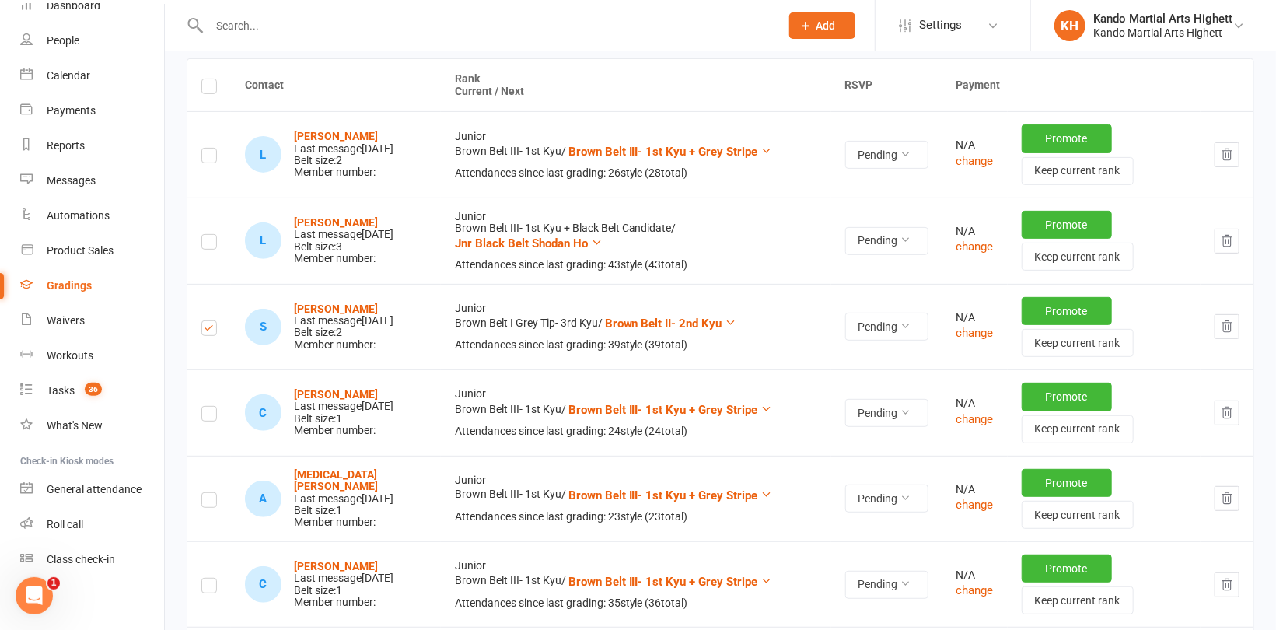
scroll to position [156, 0]
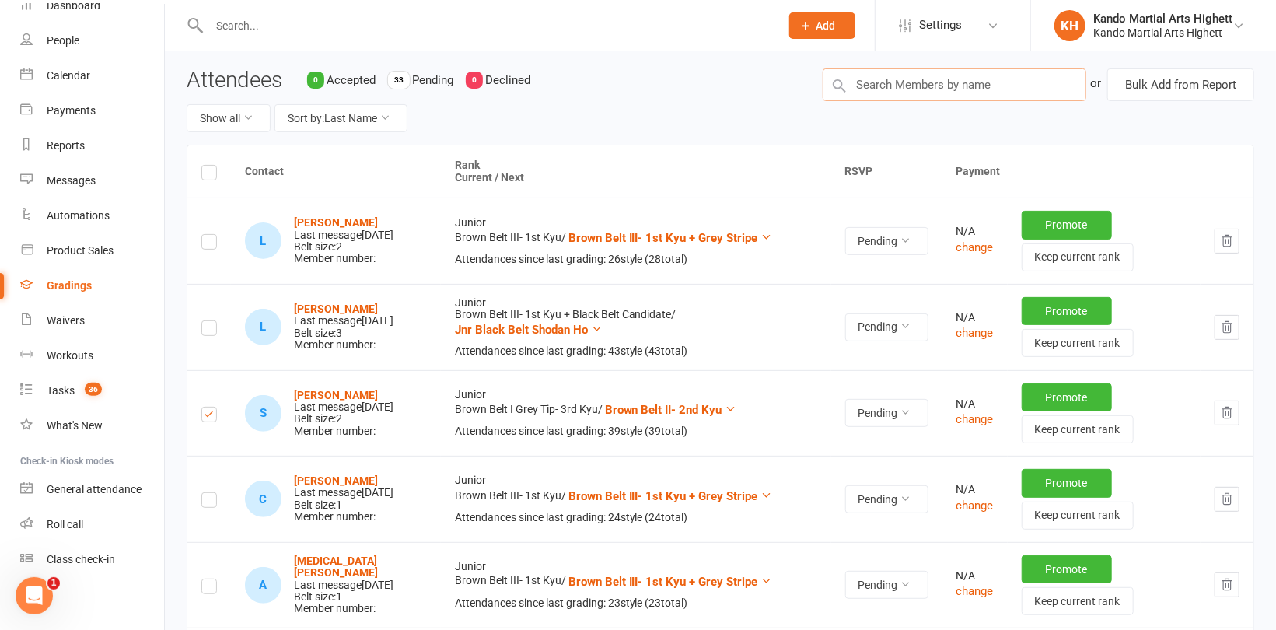
click at [921, 86] on input "text" at bounding box center [955, 84] width 264 height 33
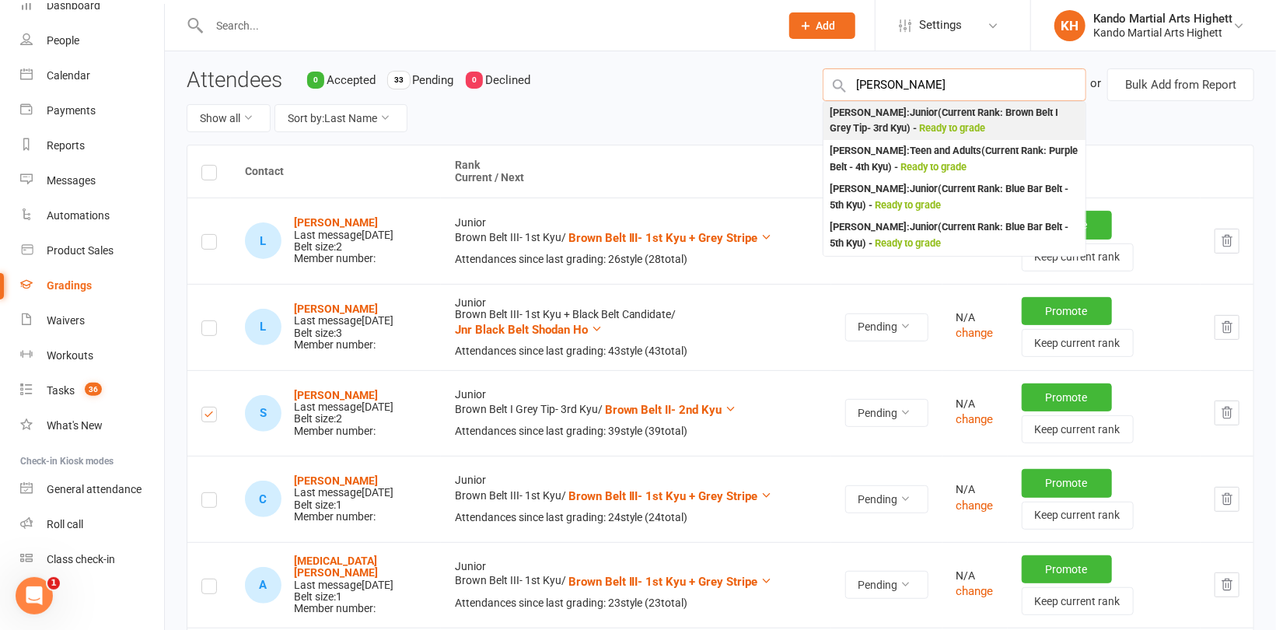
type input "[PERSON_NAME]"
click at [900, 111] on div "[PERSON_NAME] : Junior (Current Rank: Brown Belt I Grey Tip- 3rd Kyu ) - Ready …" at bounding box center [955, 121] width 250 height 32
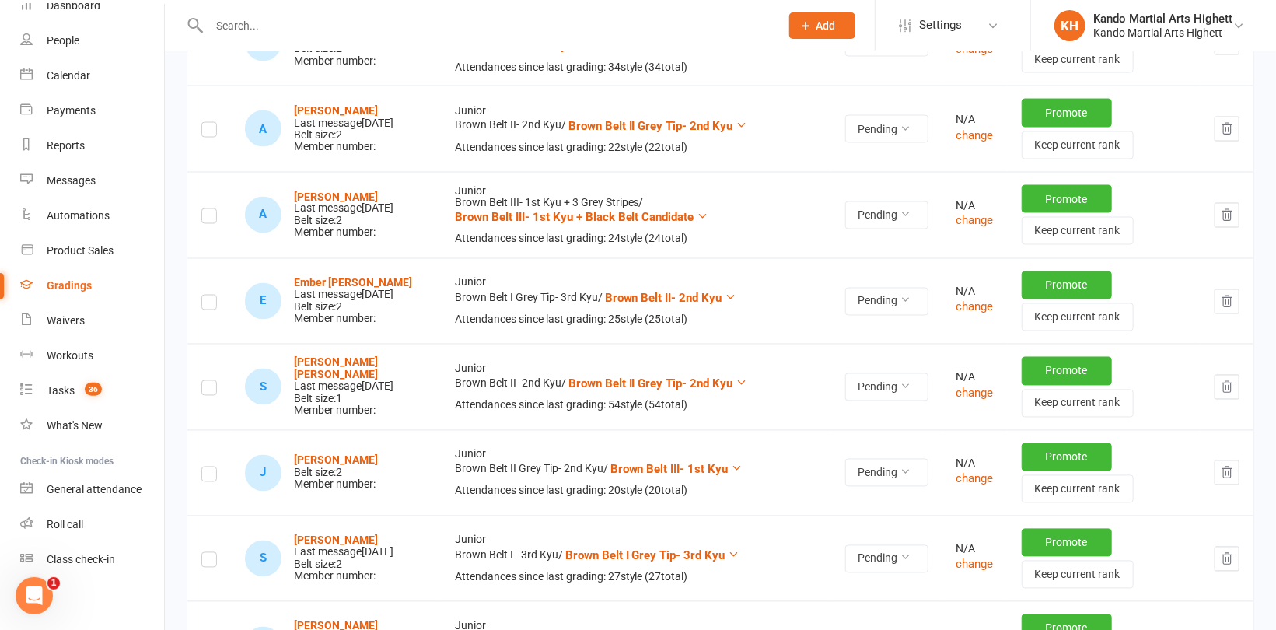
scroll to position [1477, 0]
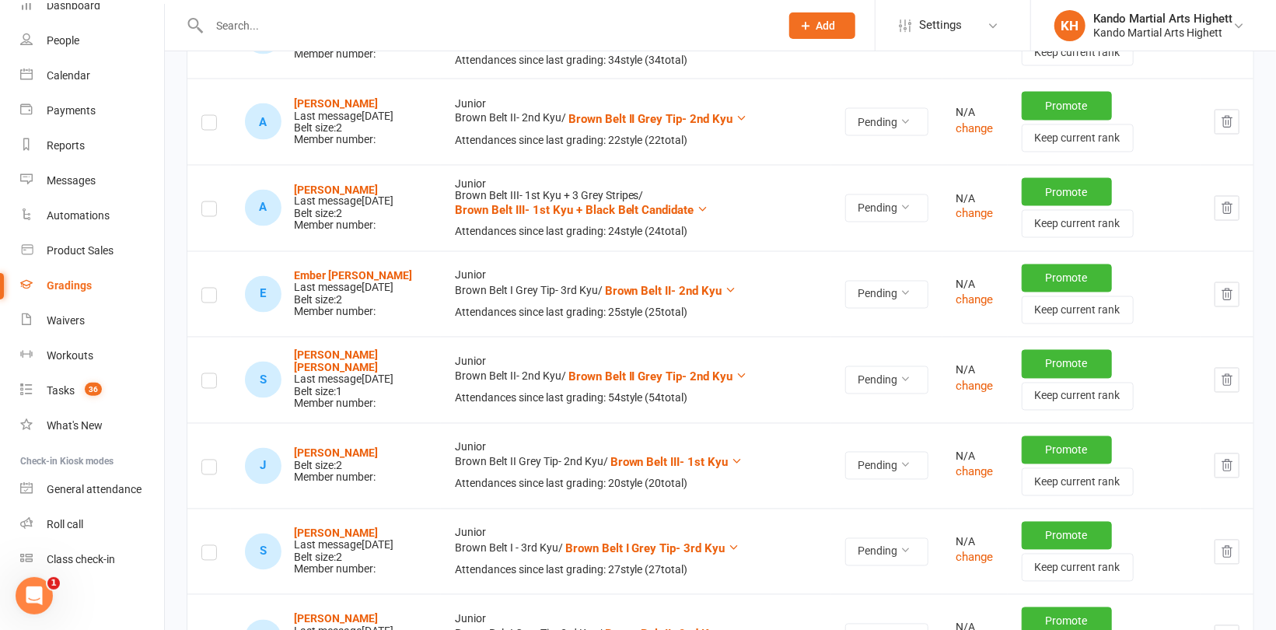
click at [199, 204] on td at bounding box center [209, 208] width 44 height 86
click at [204, 211] on label at bounding box center [209, 211] width 16 height 0
click at [204, 202] on input "checkbox" at bounding box center [209, 202] width 16 height 0
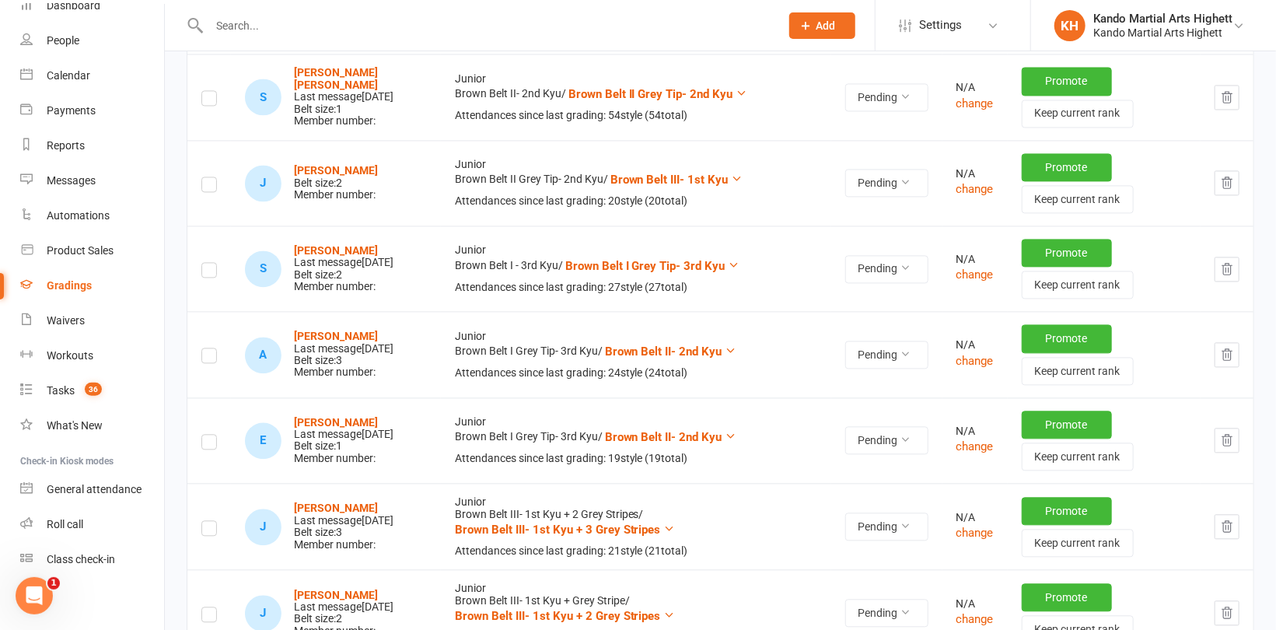
scroll to position [1788, 0]
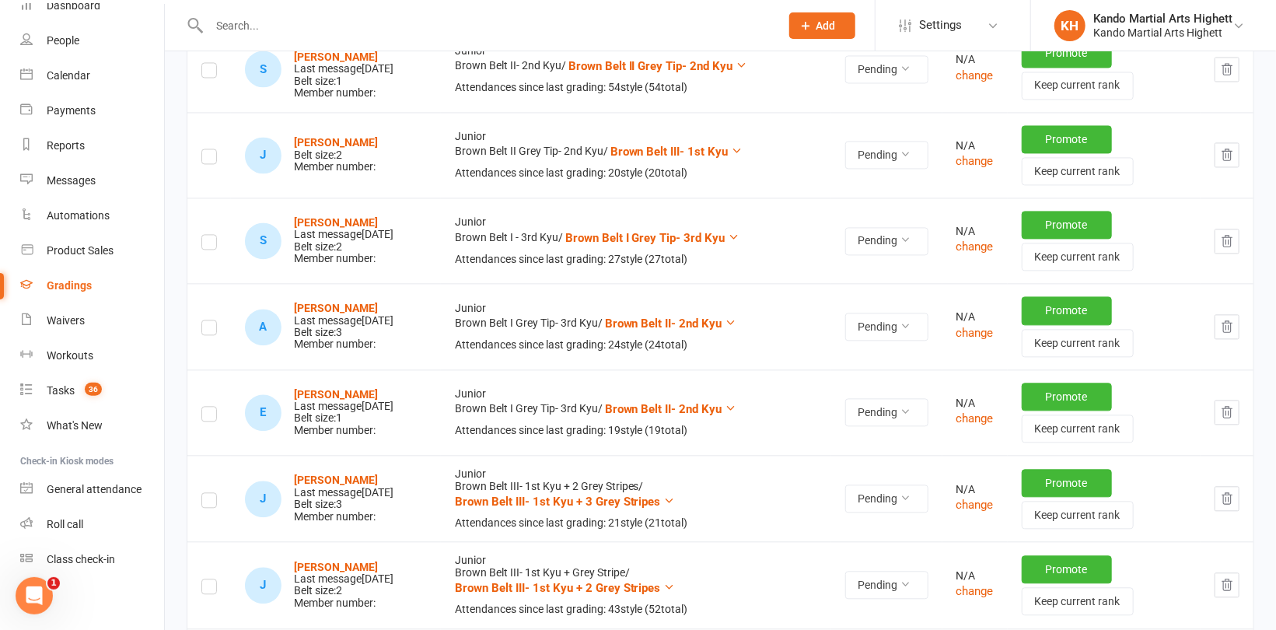
click at [211, 159] on label at bounding box center [209, 159] width 16 height 0
click at [211, 149] on input "checkbox" at bounding box center [209, 149] width 16 height 0
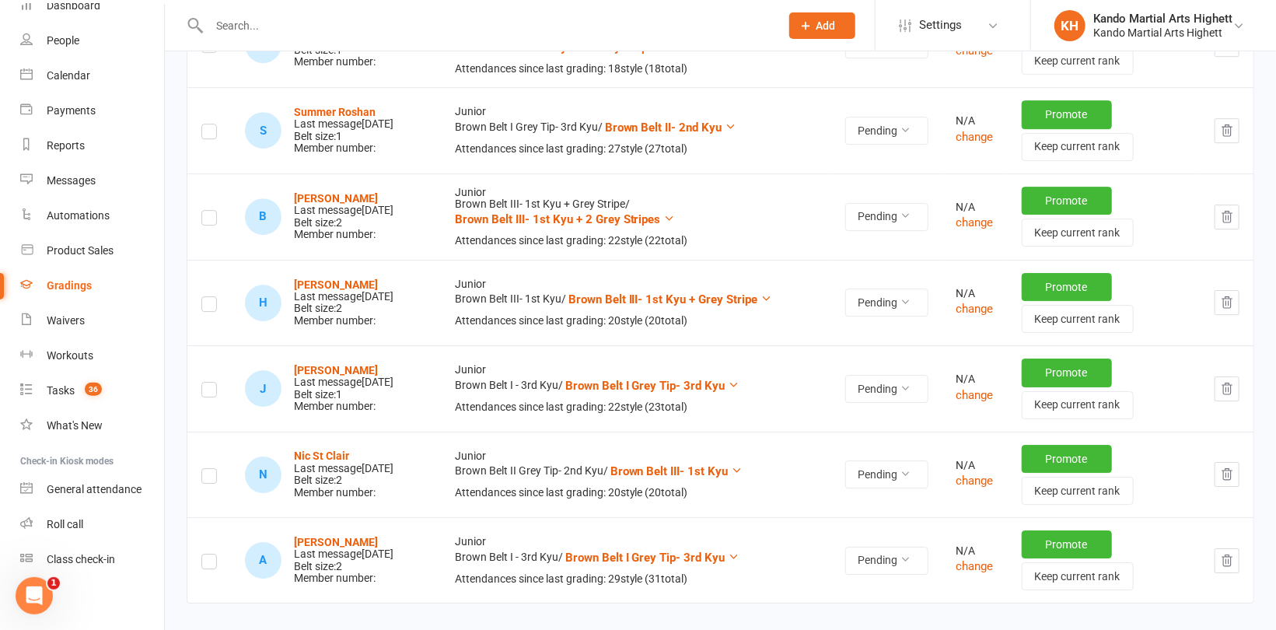
scroll to position [2721, 0]
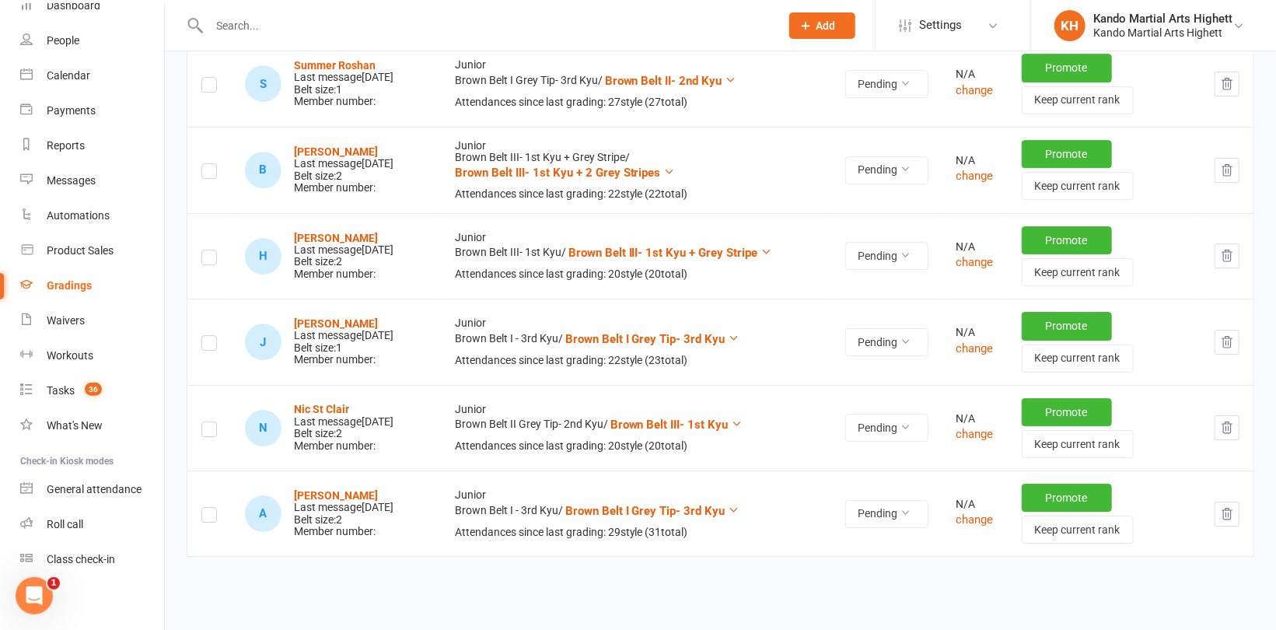
click at [201, 173] on label at bounding box center [209, 173] width 16 height 0
click at [201, 164] on input "checkbox" at bounding box center [209, 164] width 16 height 0
click at [204, 260] on label at bounding box center [209, 260] width 16 height 0
click at [204, 250] on input "checkbox" at bounding box center [209, 250] width 16 height 0
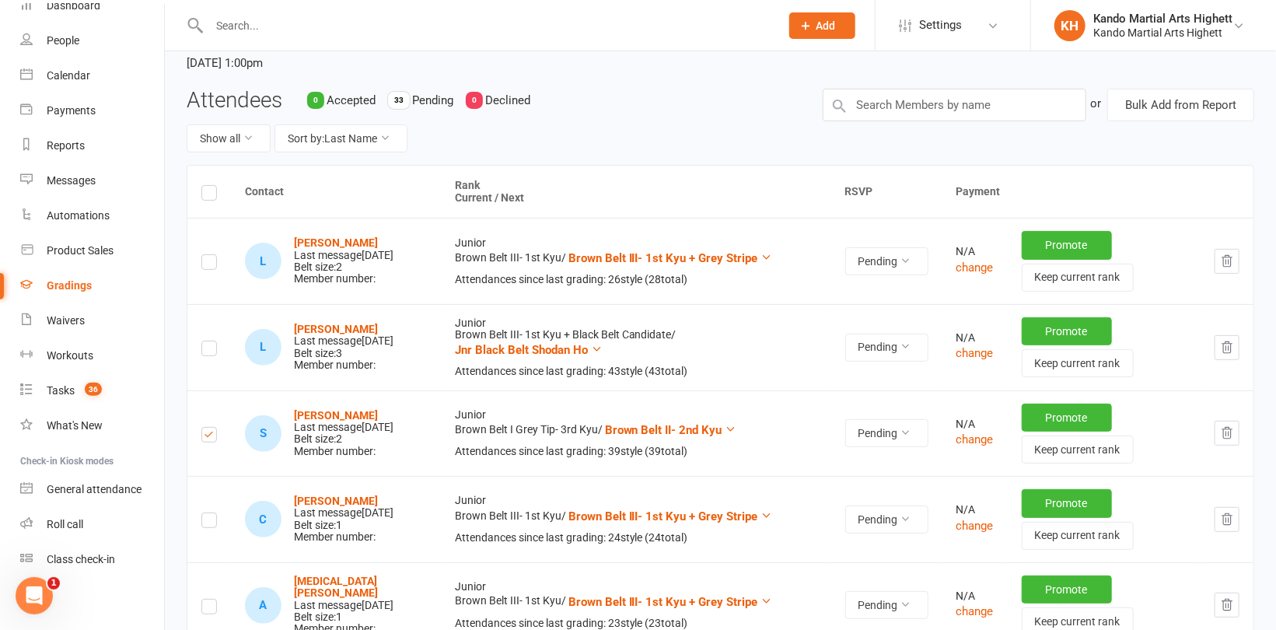
scroll to position [0, 0]
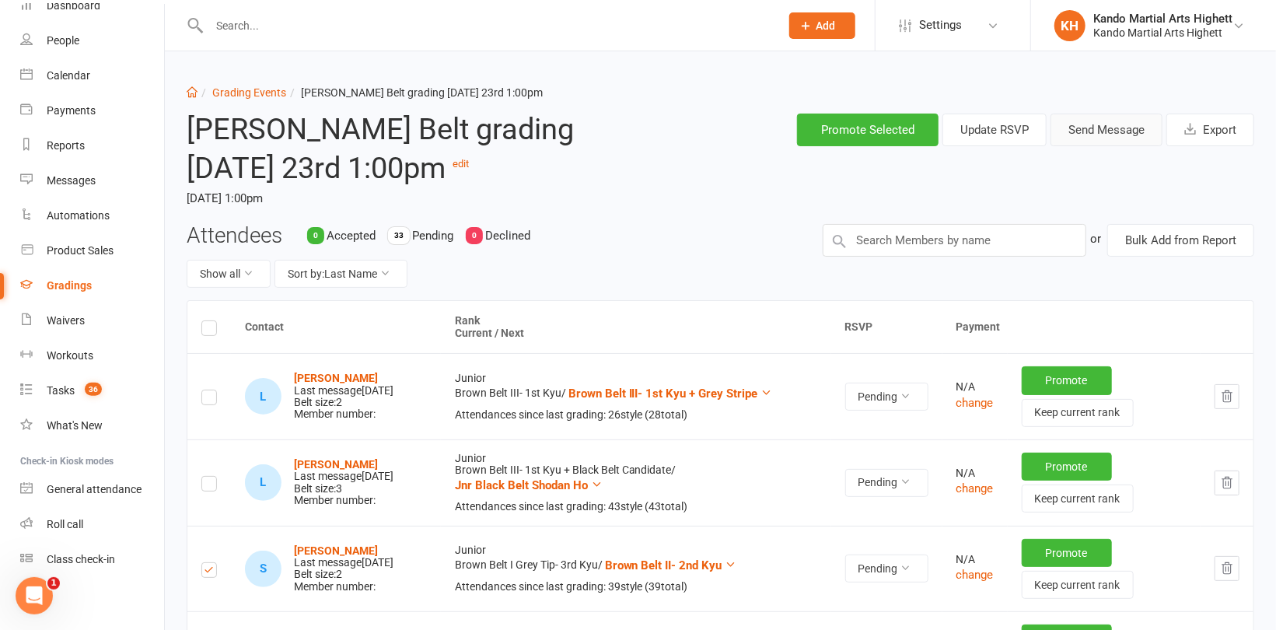
click at [1111, 128] on button "Send Message" at bounding box center [1106, 130] width 112 height 33
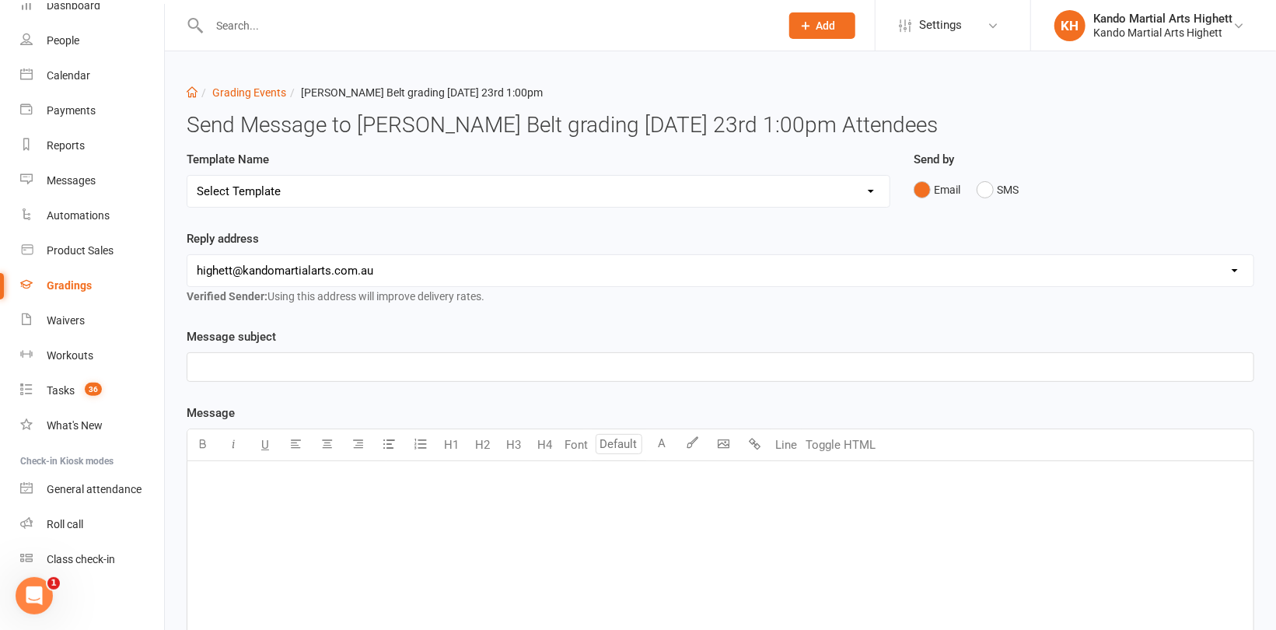
click at [634, 194] on select "Select Template [Email] Black Belt Grading Invitation [Email] Confirmation of S…" at bounding box center [538, 191] width 702 height 31
select select "4"
click at [187, 176] on select "Select Template [Email] Black Belt Grading Invitation [Email] Confirmation of S…" at bounding box center [538, 191] width 702 height 31
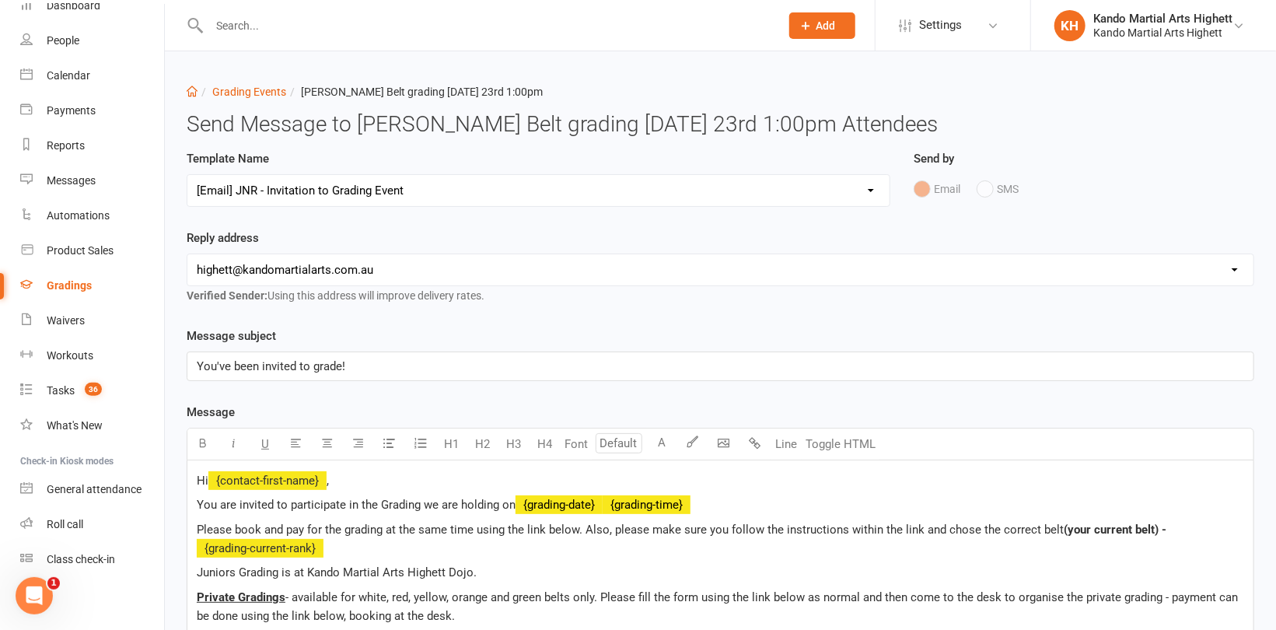
scroll to position [156, 0]
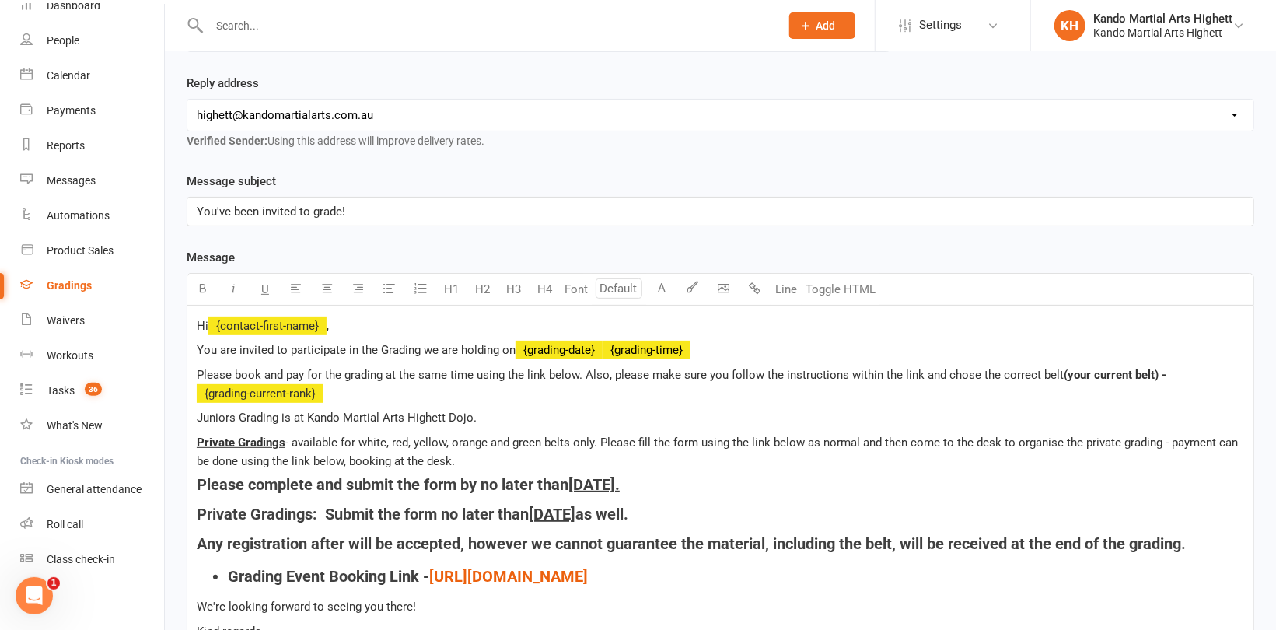
click at [379, 325] on p "Hi ﻿ {contact-first-name} ," at bounding box center [720, 325] width 1047 height 19
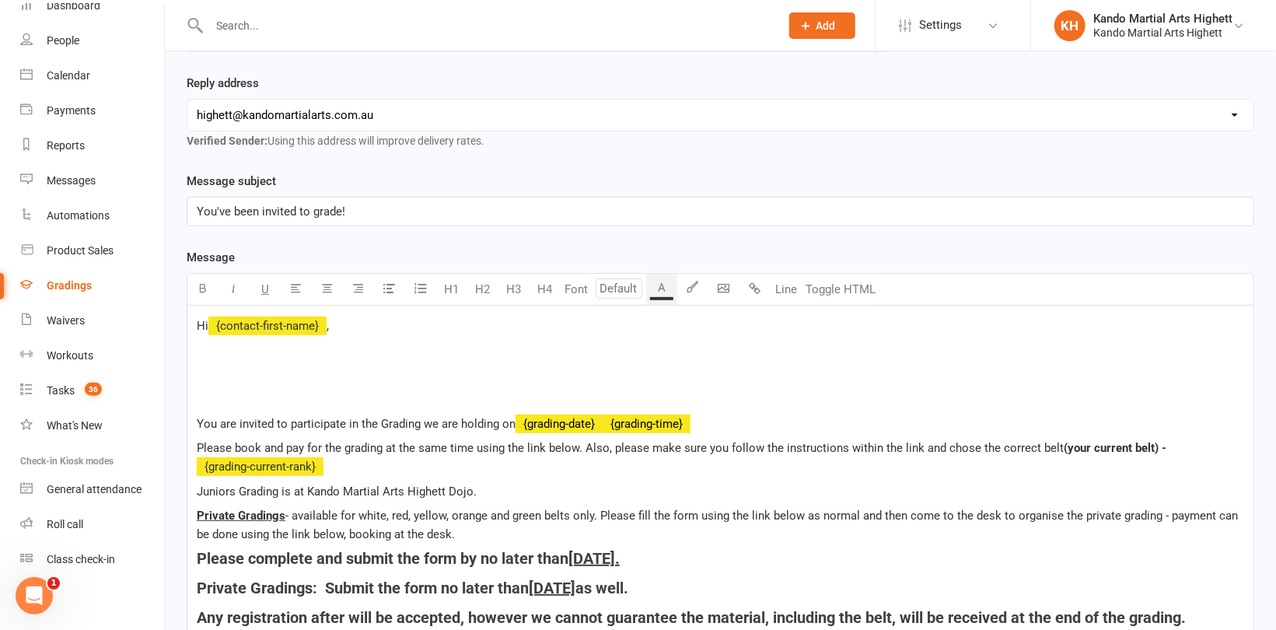
click at [306, 371] on p "﻿" at bounding box center [720, 374] width 1047 height 19
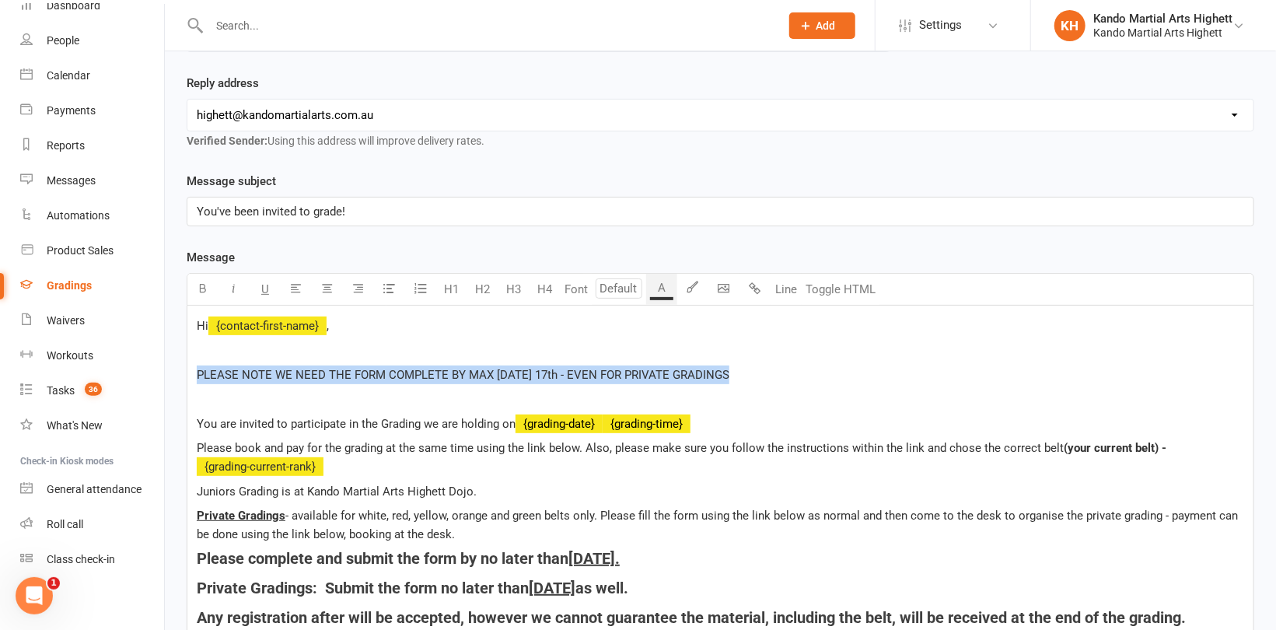
drag, startPoint x: 744, startPoint y: 369, endPoint x: 183, endPoint y: 361, distance: 560.6
click at [183, 361] on div "Template Name Select Template [Email] Black Belt Grading Invitation [Email] Con…" at bounding box center [720, 518] width 1091 height 1047
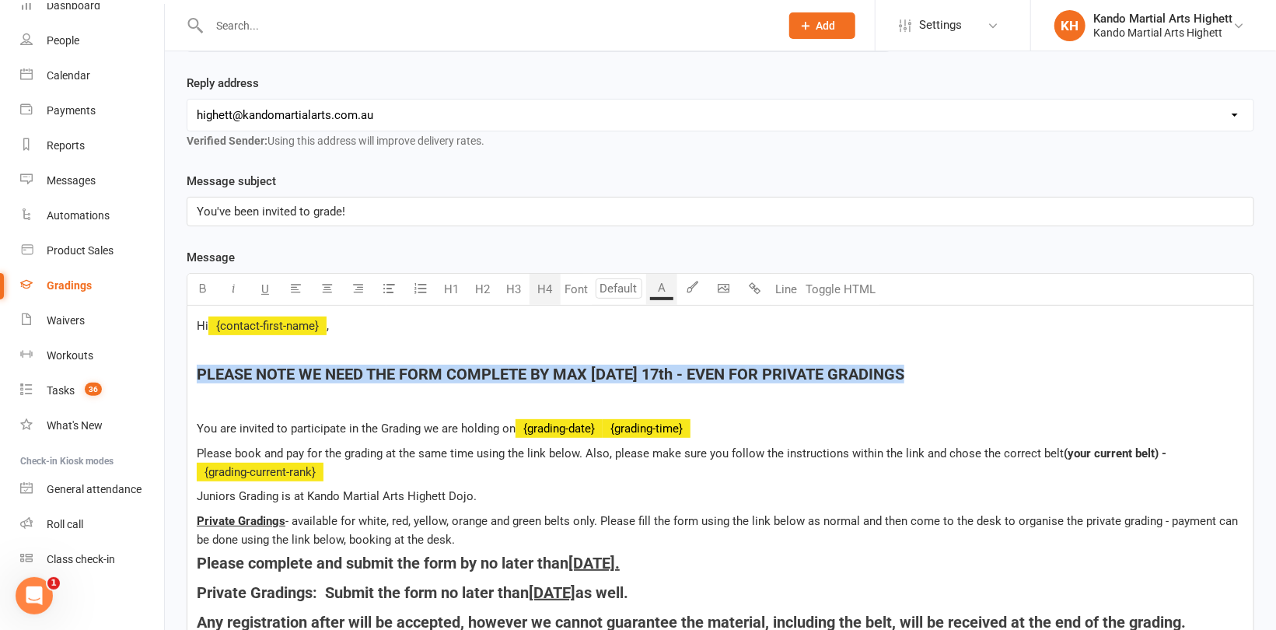
click at [552, 288] on button "H4" at bounding box center [544, 289] width 31 height 31
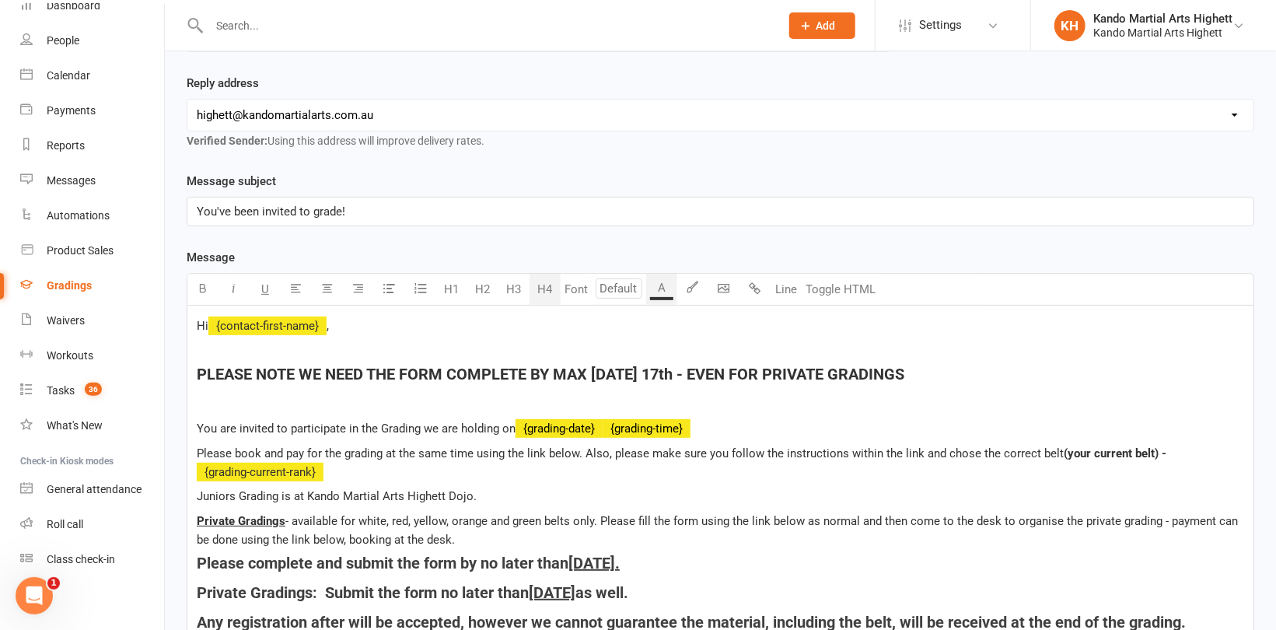
click at [538, 408] on p "﻿" at bounding box center [720, 404] width 1047 height 19
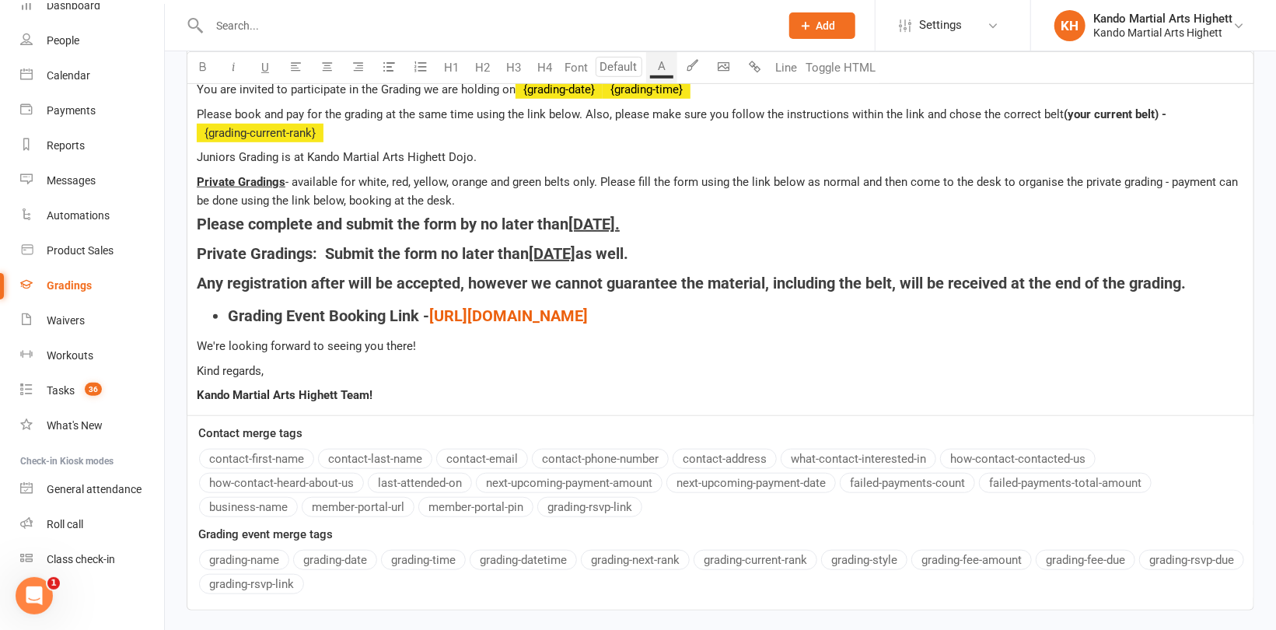
scroll to position [592, 0]
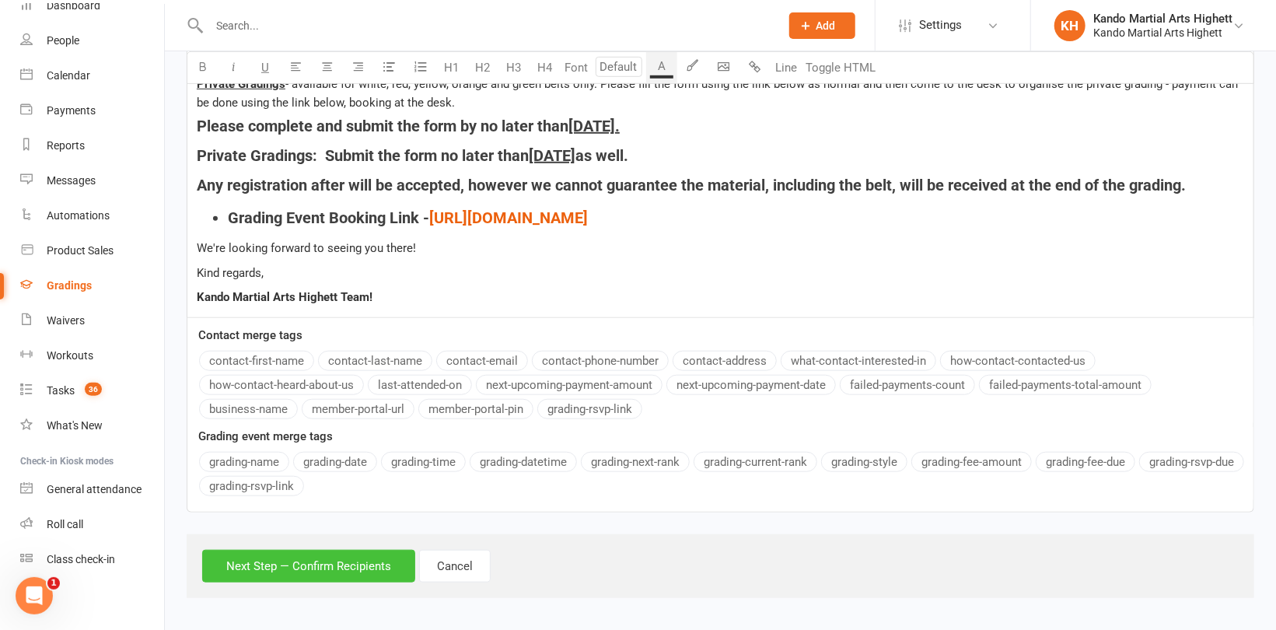
click at [348, 566] on button "Next Step — Confirm Recipients" at bounding box center [308, 566] width 213 height 33
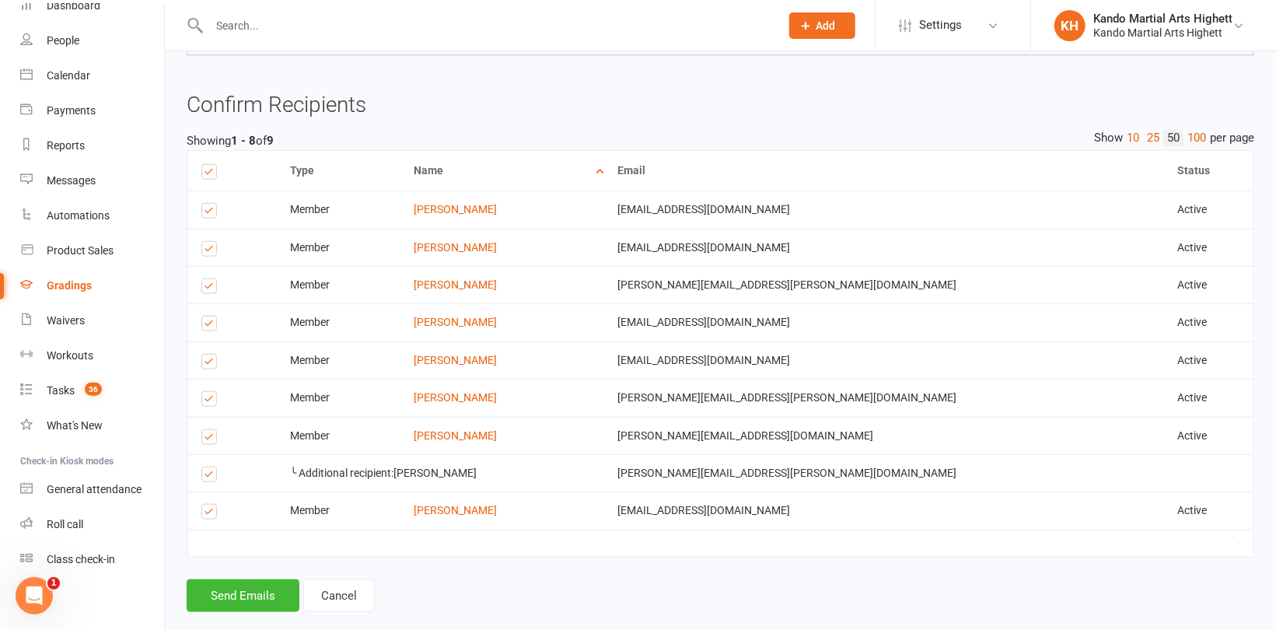
scroll to position [775, 0]
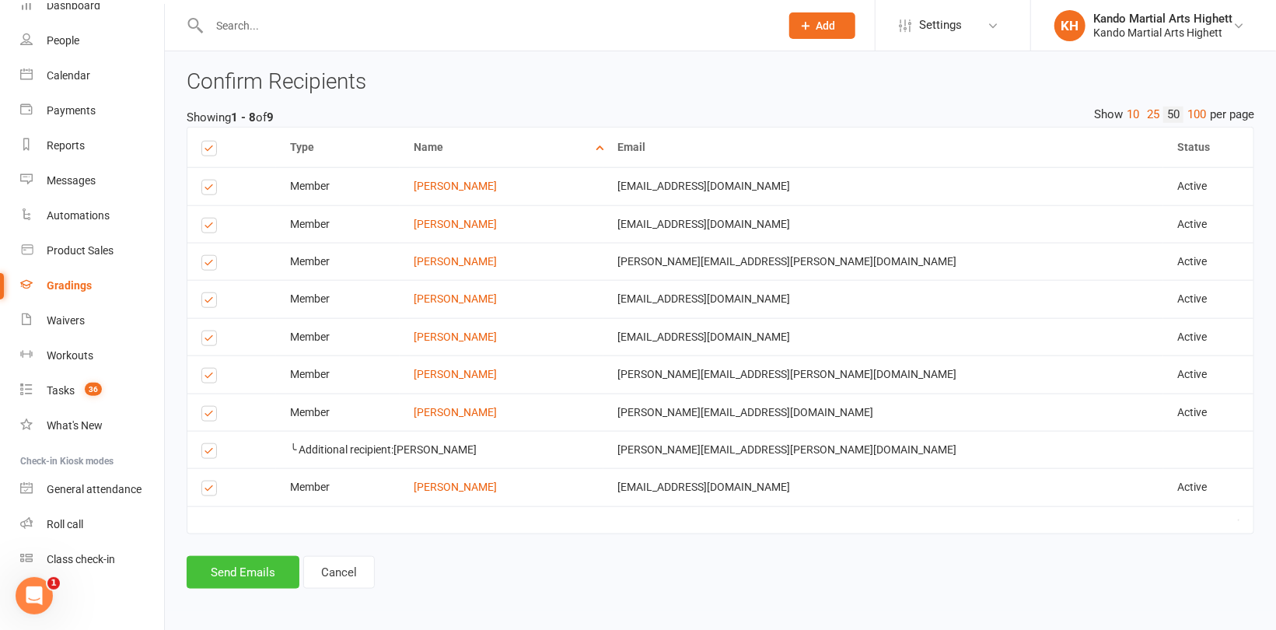
click at [256, 569] on button "Send Emails" at bounding box center [243, 572] width 113 height 33
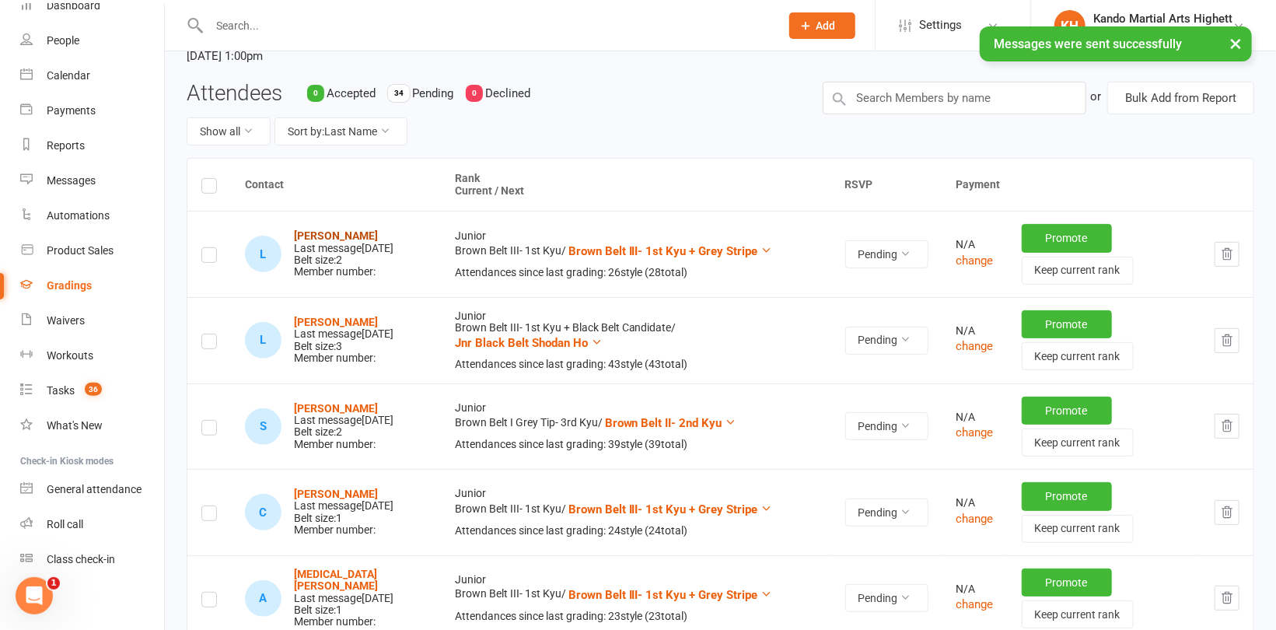
scroll to position [156, 0]
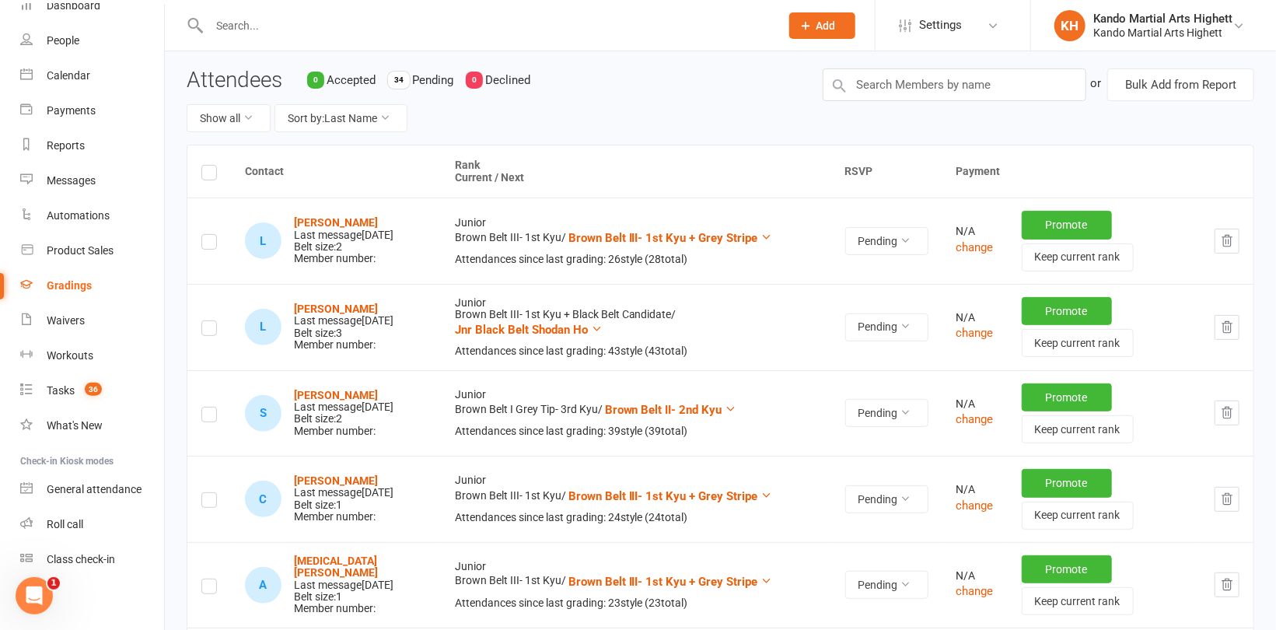
click at [210, 417] on label at bounding box center [209, 417] width 16 height 0
click at [210, 407] on input "checkbox" at bounding box center [209, 407] width 16 height 0
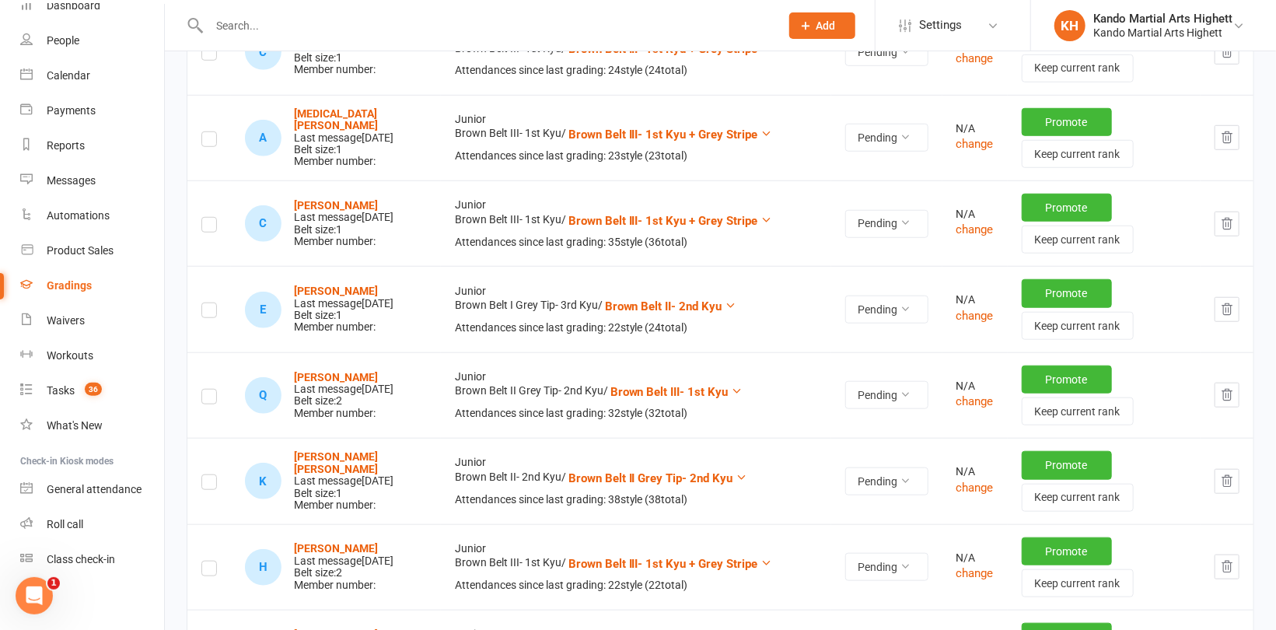
scroll to position [622, 0]
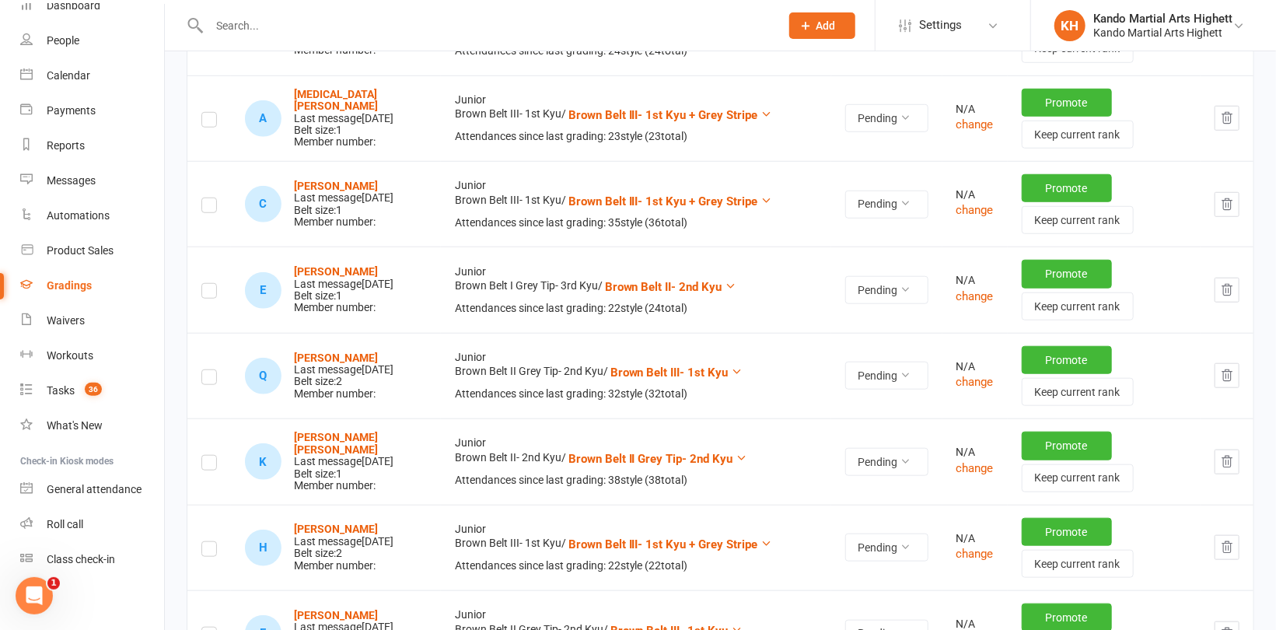
click at [201, 293] on label at bounding box center [209, 293] width 16 height 0
click at [201, 284] on input "checkbox" at bounding box center [209, 284] width 16 height 0
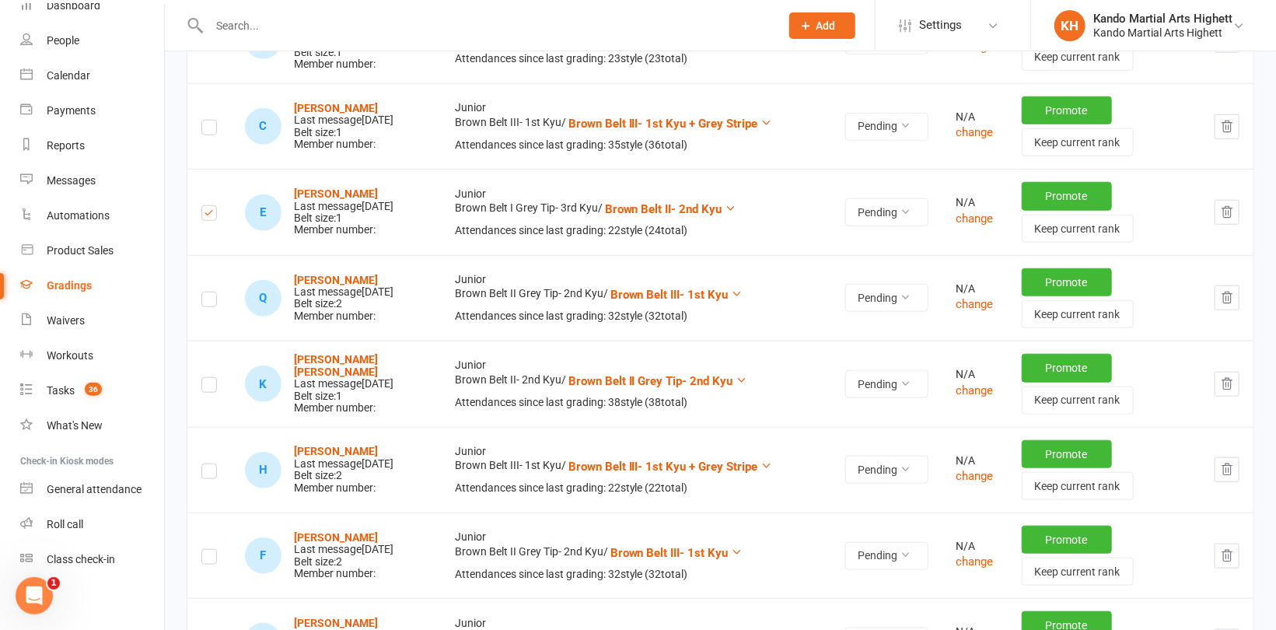
scroll to position [778, 0]
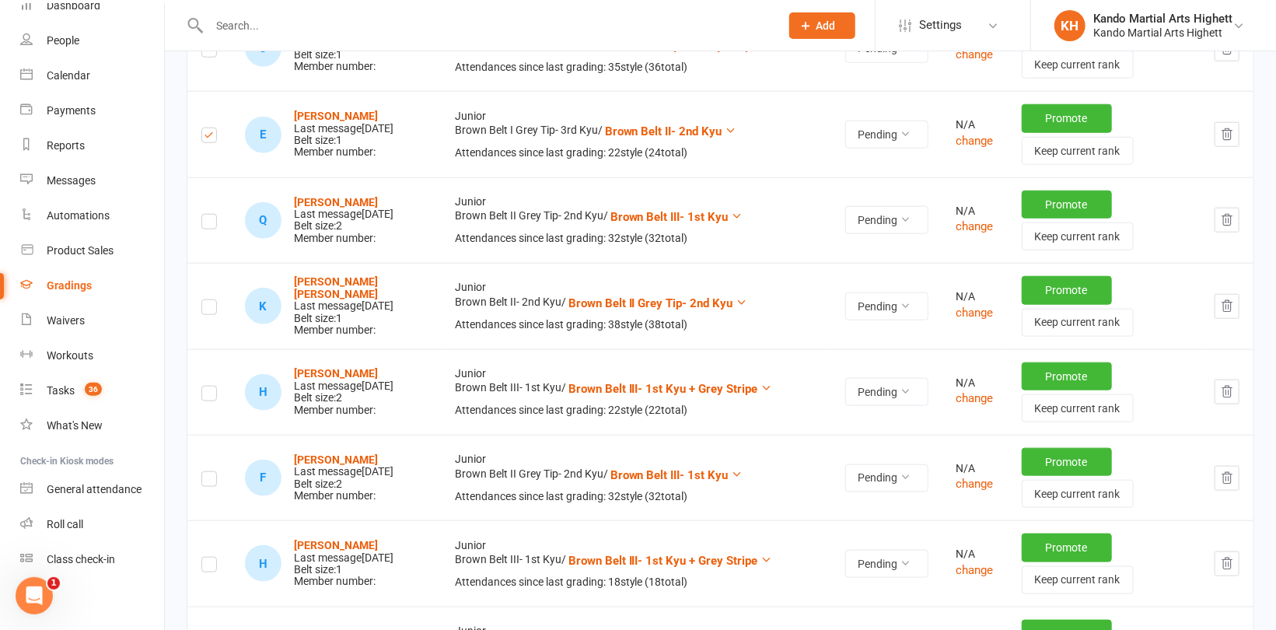
click at [205, 396] on label at bounding box center [209, 396] width 16 height 0
click at [205, 386] on input "checkbox" at bounding box center [209, 386] width 16 height 0
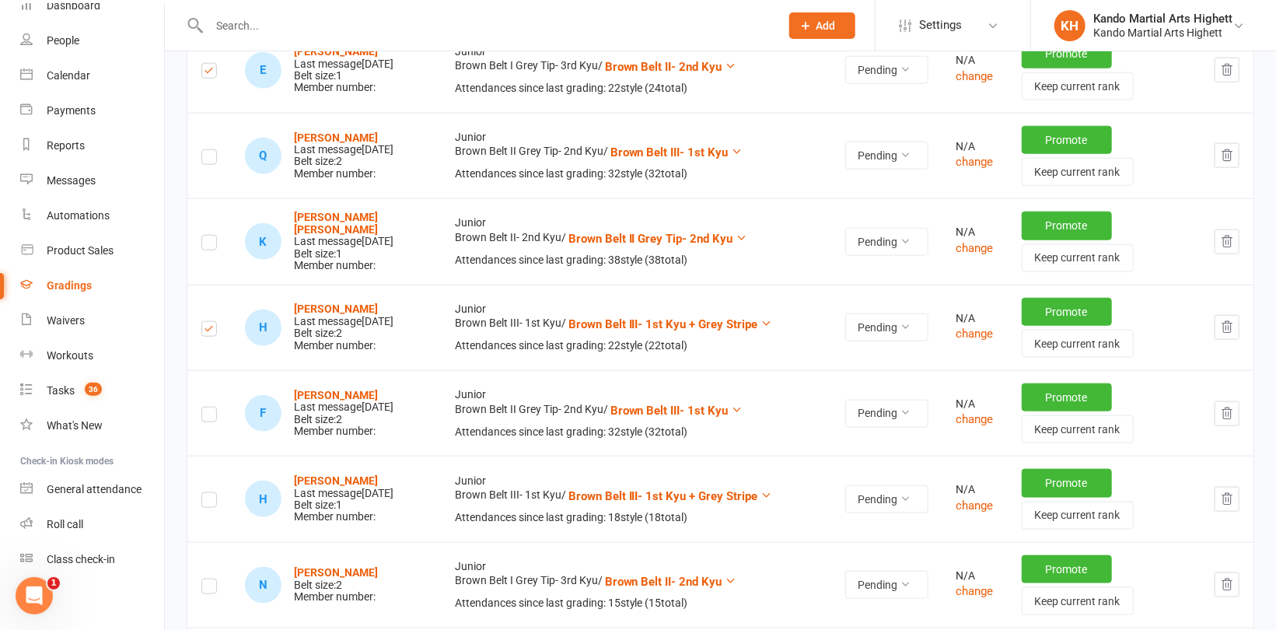
scroll to position [933, 0]
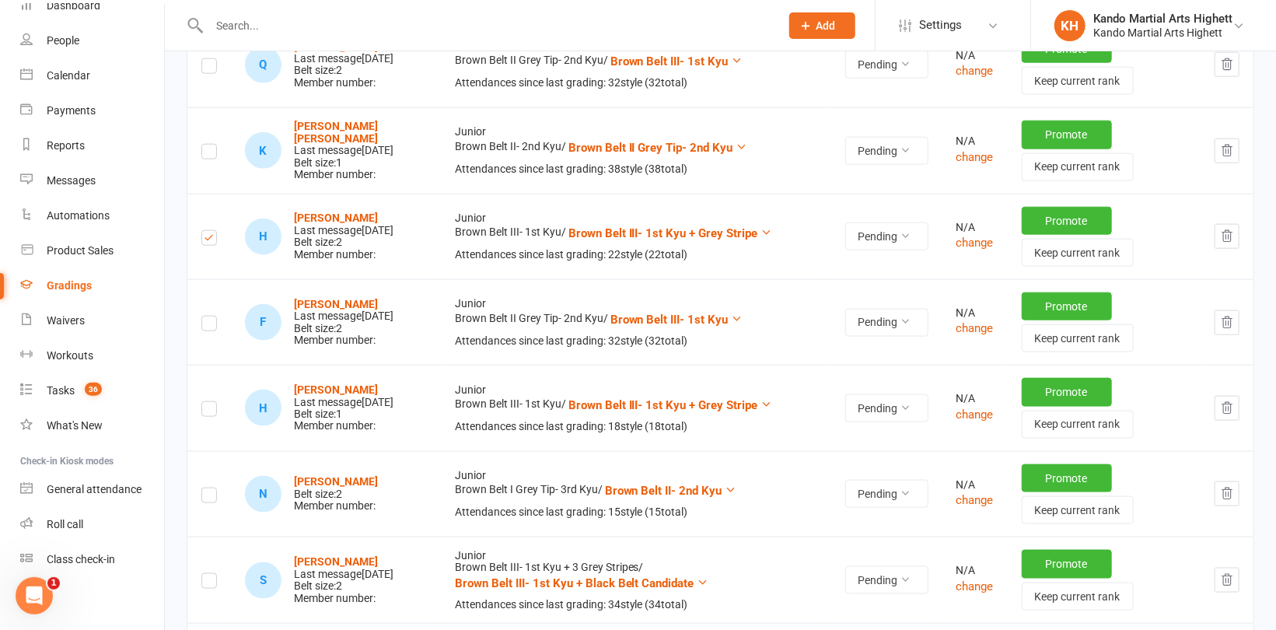
click at [211, 411] on label at bounding box center [209, 411] width 16 height 0
click at [211, 402] on input "checkbox" at bounding box center [209, 402] width 16 height 0
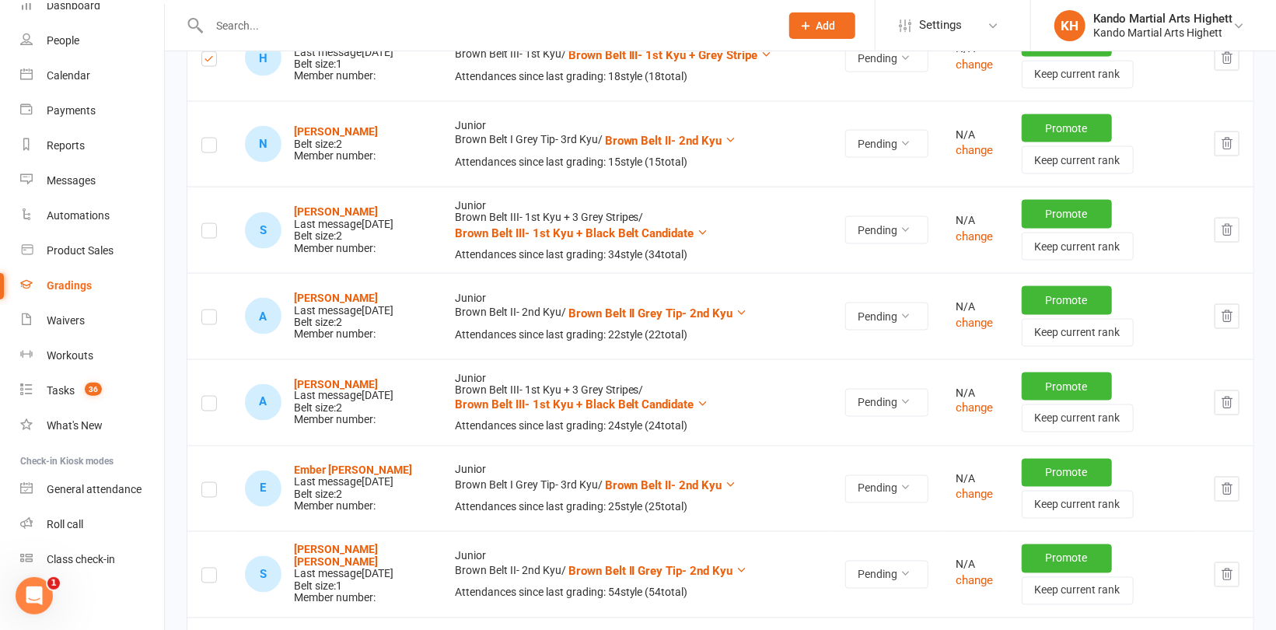
scroll to position [1322, 0]
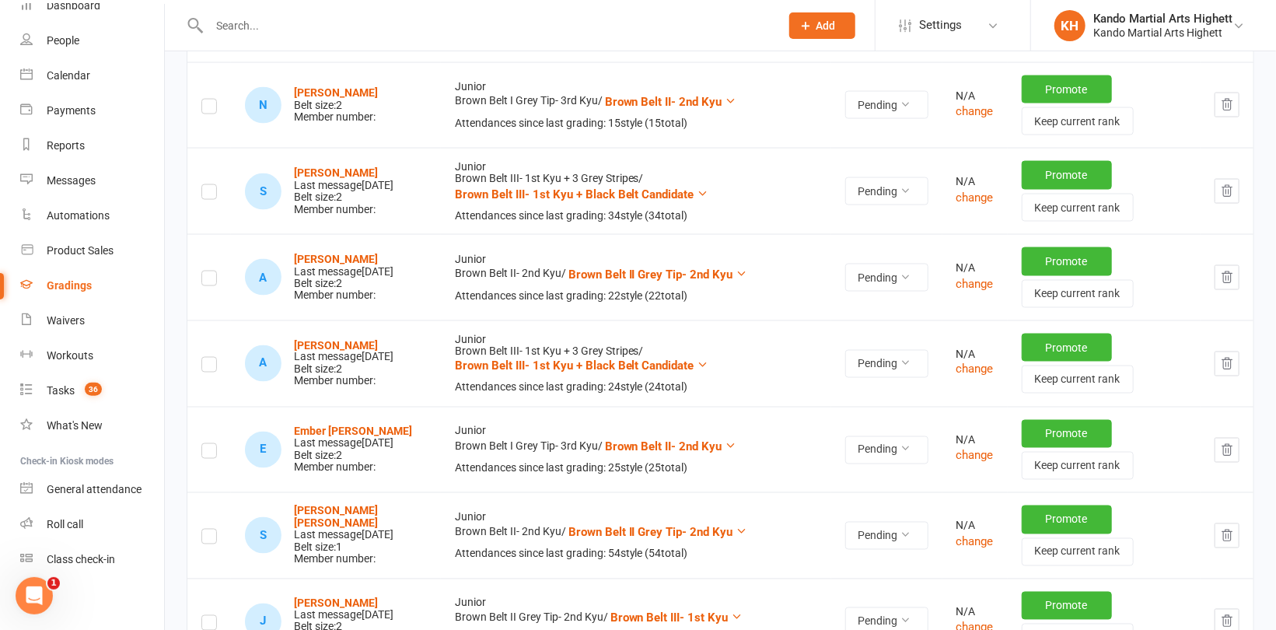
click at [214, 367] on label at bounding box center [209, 367] width 16 height 0
click at [214, 358] on input "checkbox" at bounding box center [209, 358] width 16 height 0
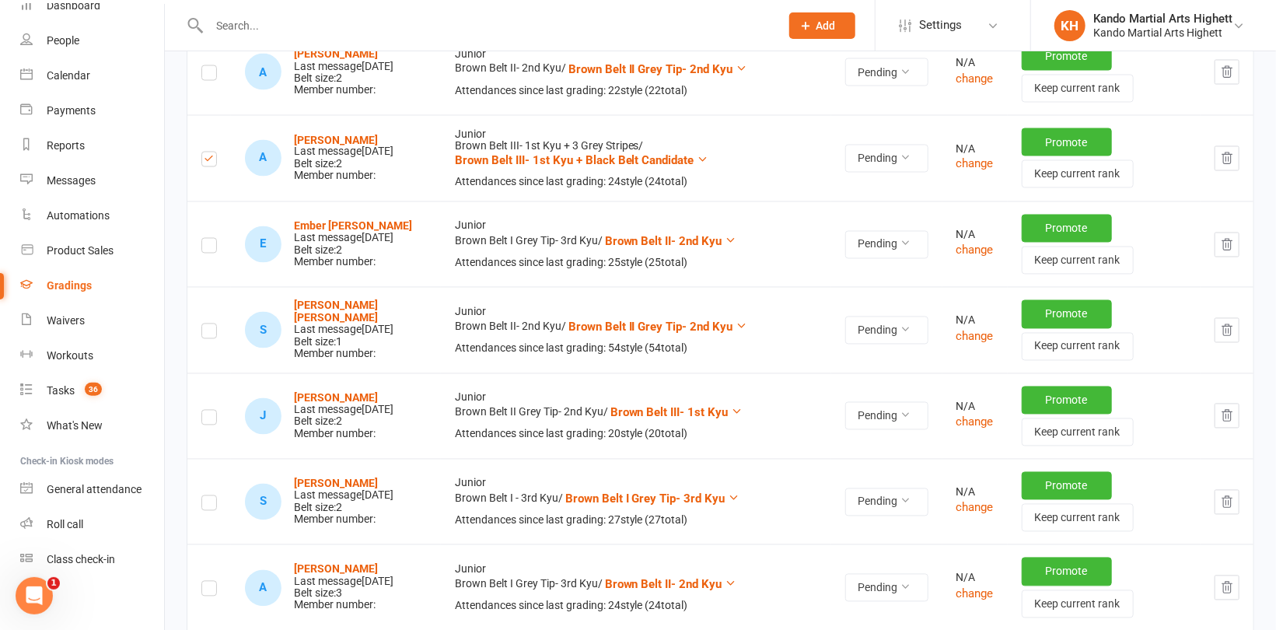
scroll to position [1555, 0]
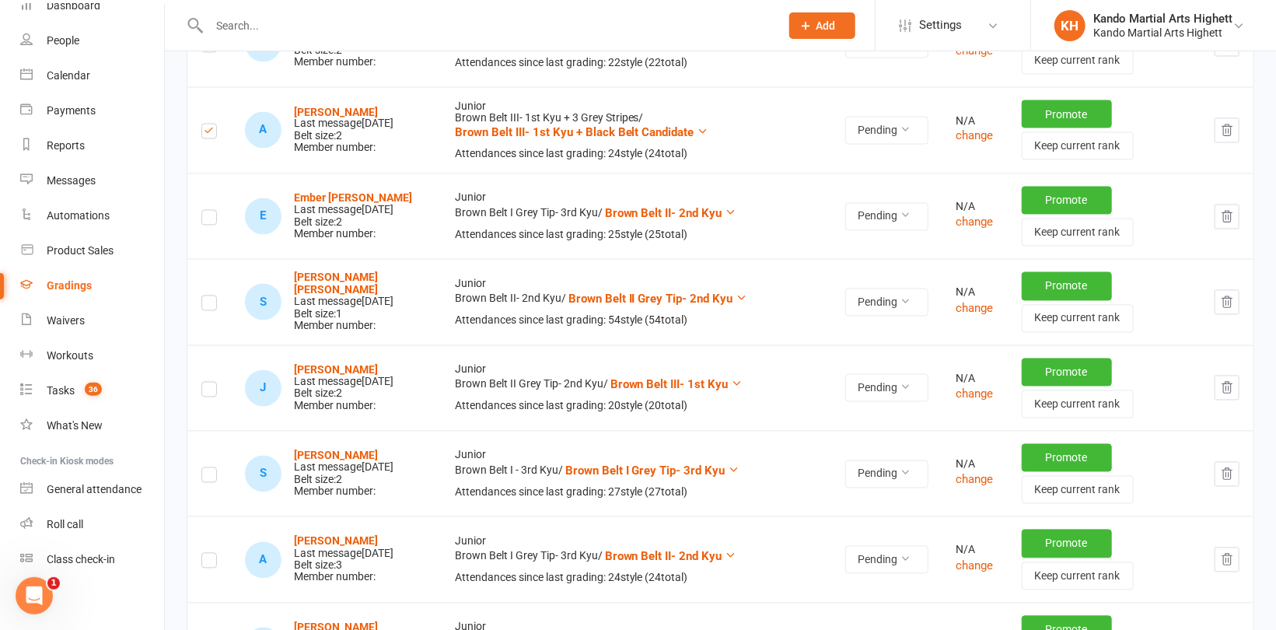
drag, startPoint x: 201, startPoint y: 393, endPoint x: 217, endPoint y: 389, distance: 17.0
click at [201, 392] on label at bounding box center [209, 392] width 16 height 0
click at [201, 383] on input "checkbox" at bounding box center [209, 383] width 16 height 0
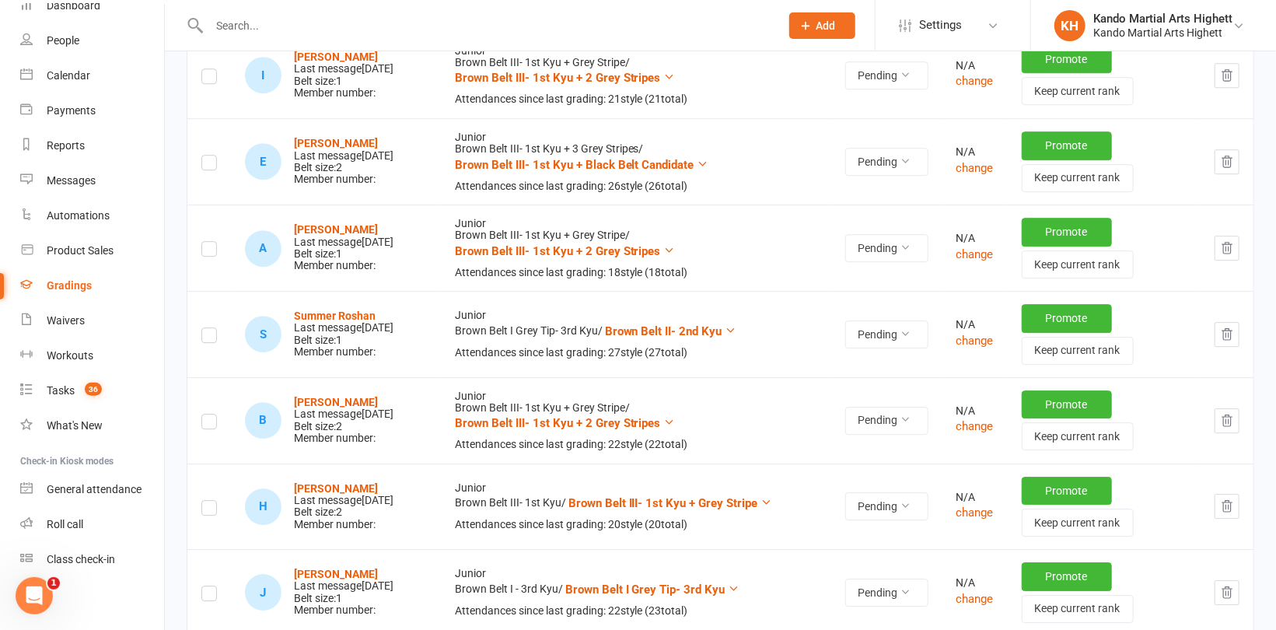
scroll to position [2488, 0]
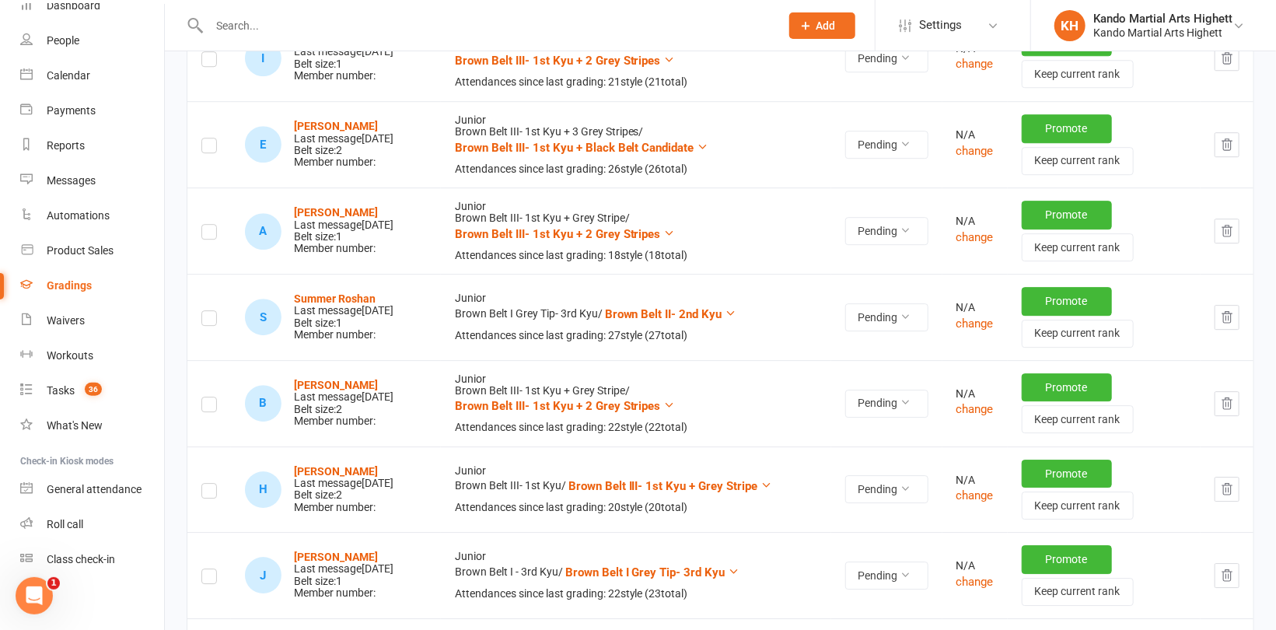
click at [212, 407] on label at bounding box center [209, 407] width 16 height 0
click at [212, 397] on input "checkbox" at bounding box center [209, 397] width 16 height 0
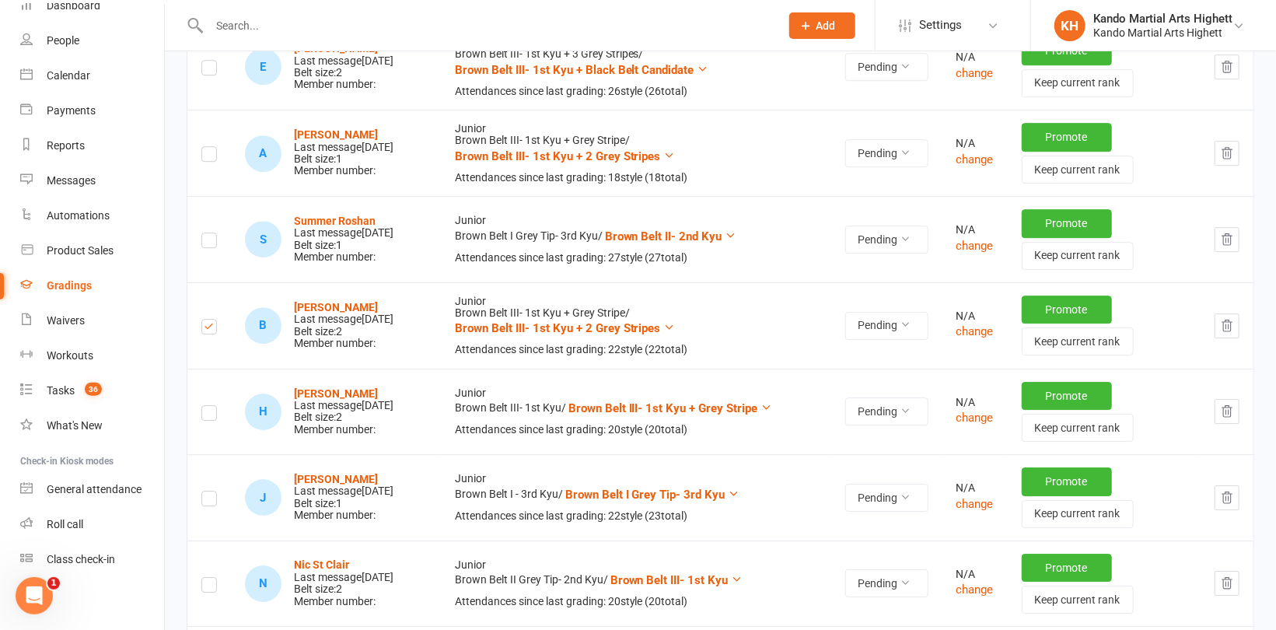
click at [204, 415] on label at bounding box center [209, 415] width 16 height 0
click at [204, 406] on input "checkbox" at bounding box center [209, 406] width 16 height 0
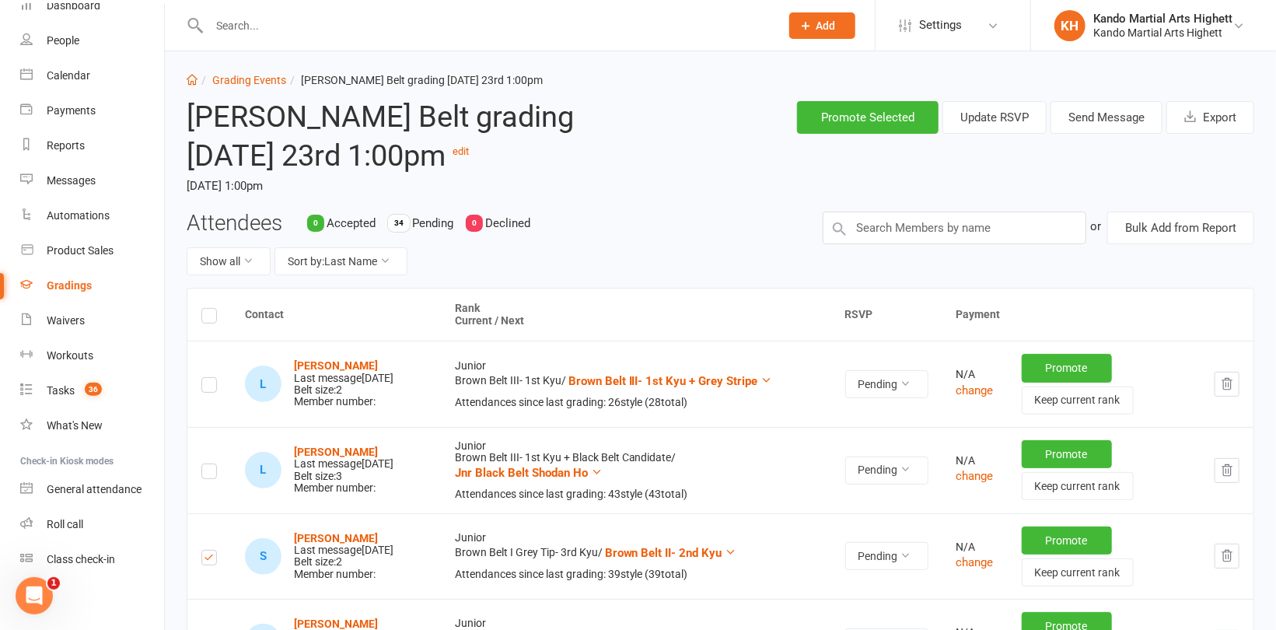
scroll to position [0, 0]
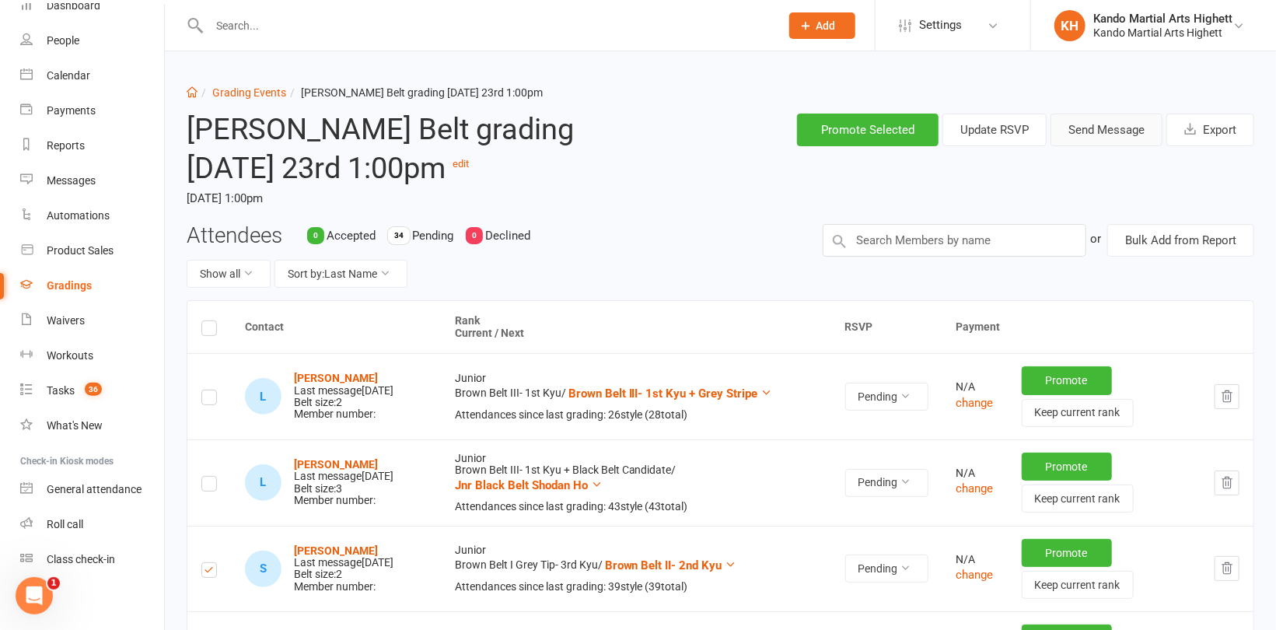
click at [1090, 119] on button "Send Message" at bounding box center [1106, 130] width 112 height 33
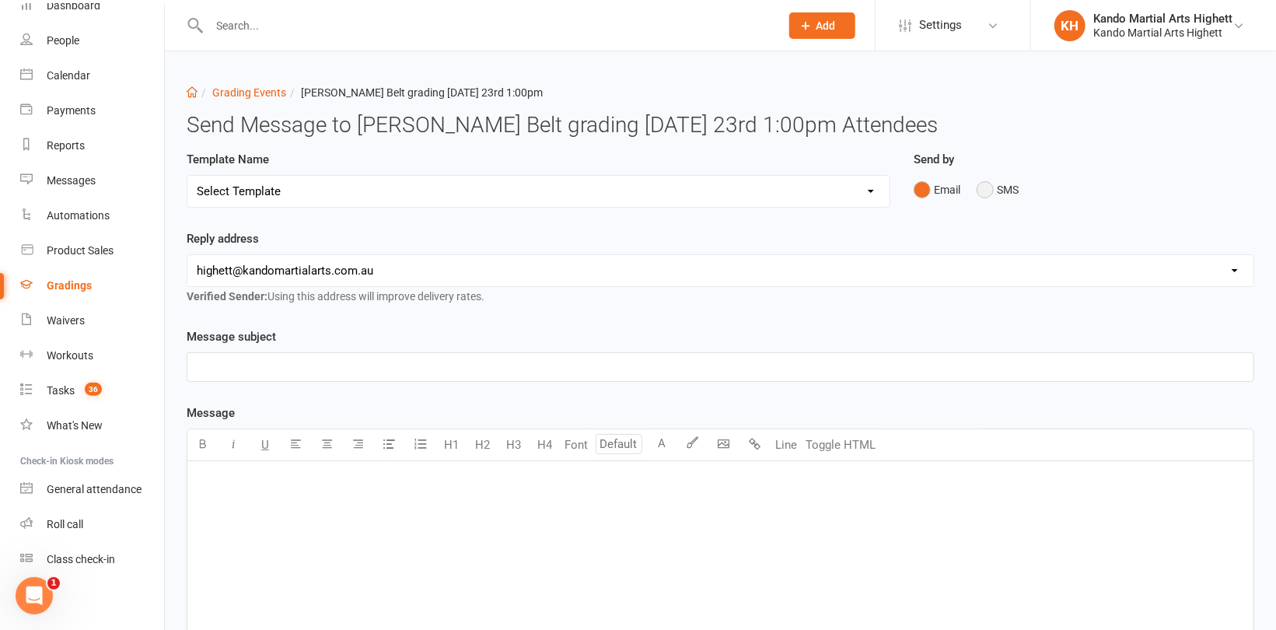
click at [981, 187] on button "SMS" at bounding box center [998, 190] width 42 height 30
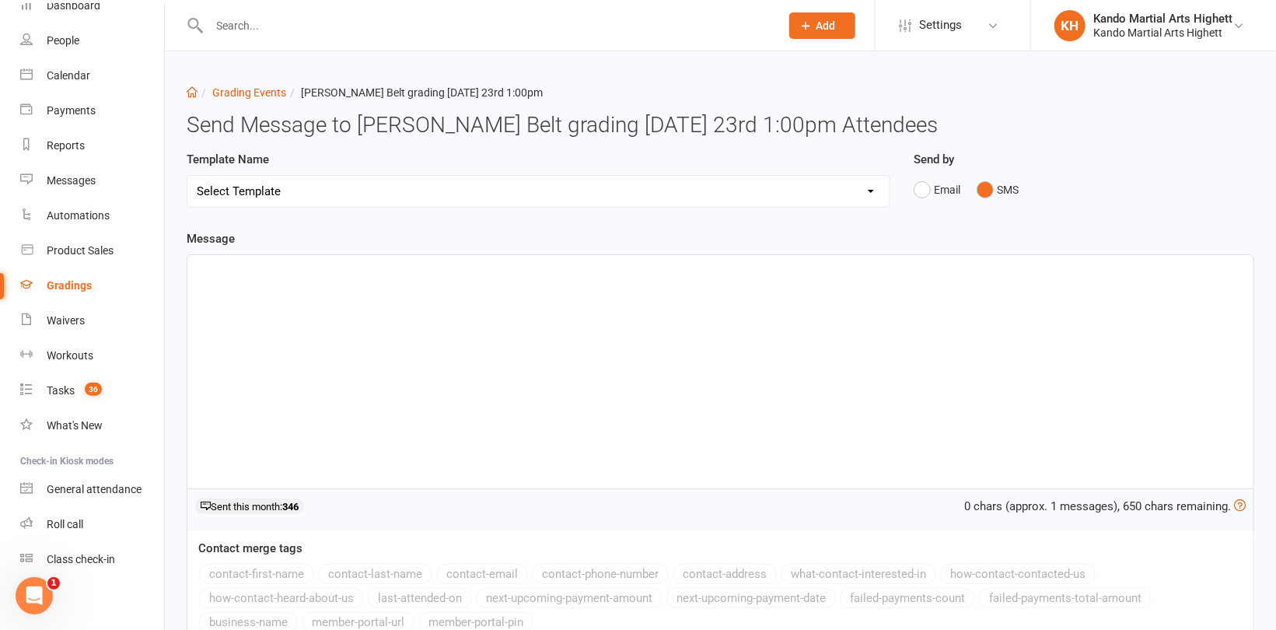
click at [612, 348] on div "﻿" at bounding box center [720, 371] width 1066 height 233
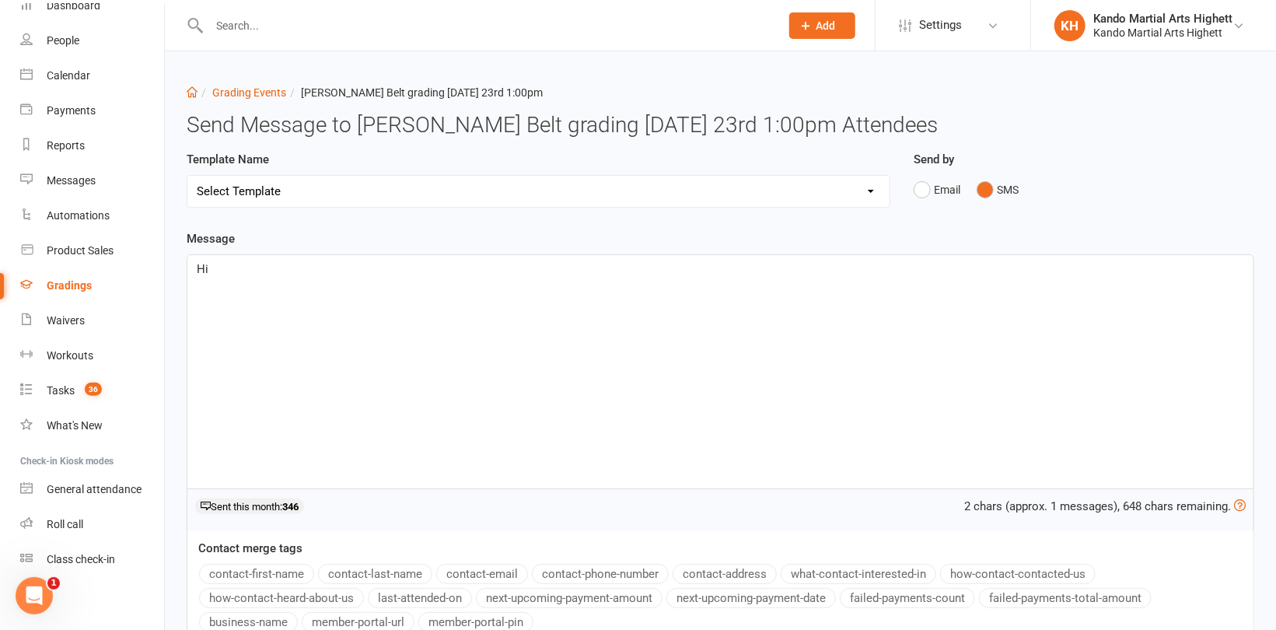
click at [253, 565] on button "contact-first-name" at bounding box center [256, 574] width 115 height 20
click at [410, 263] on p "Hi ﻿ {contact-first-name} ," at bounding box center [720, 269] width 1047 height 19
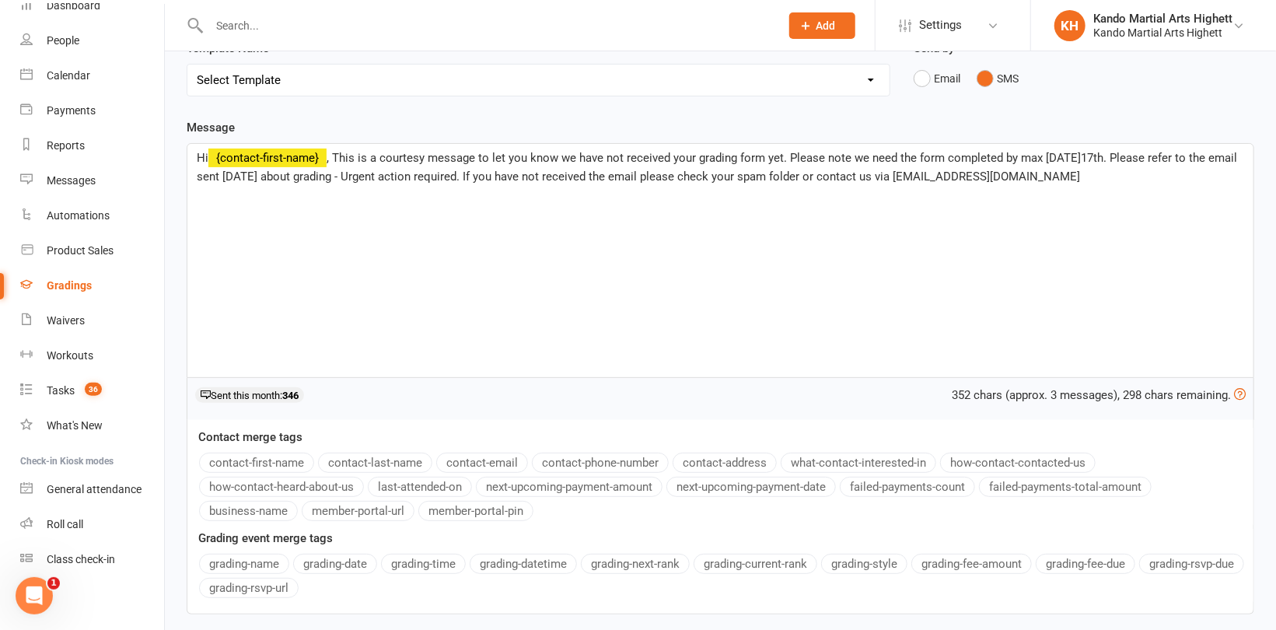
scroll to position [214, 0]
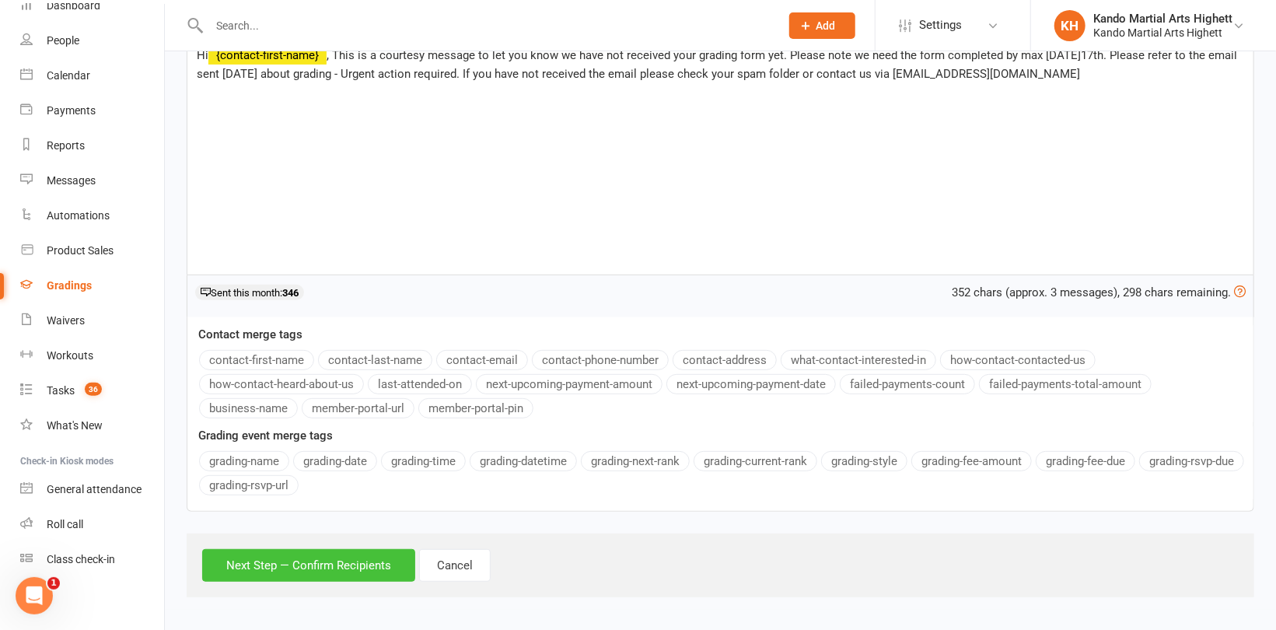
click at [345, 561] on button "Next Step — Confirm Recipients" at bounding box center [308, 565] width 213 height 33
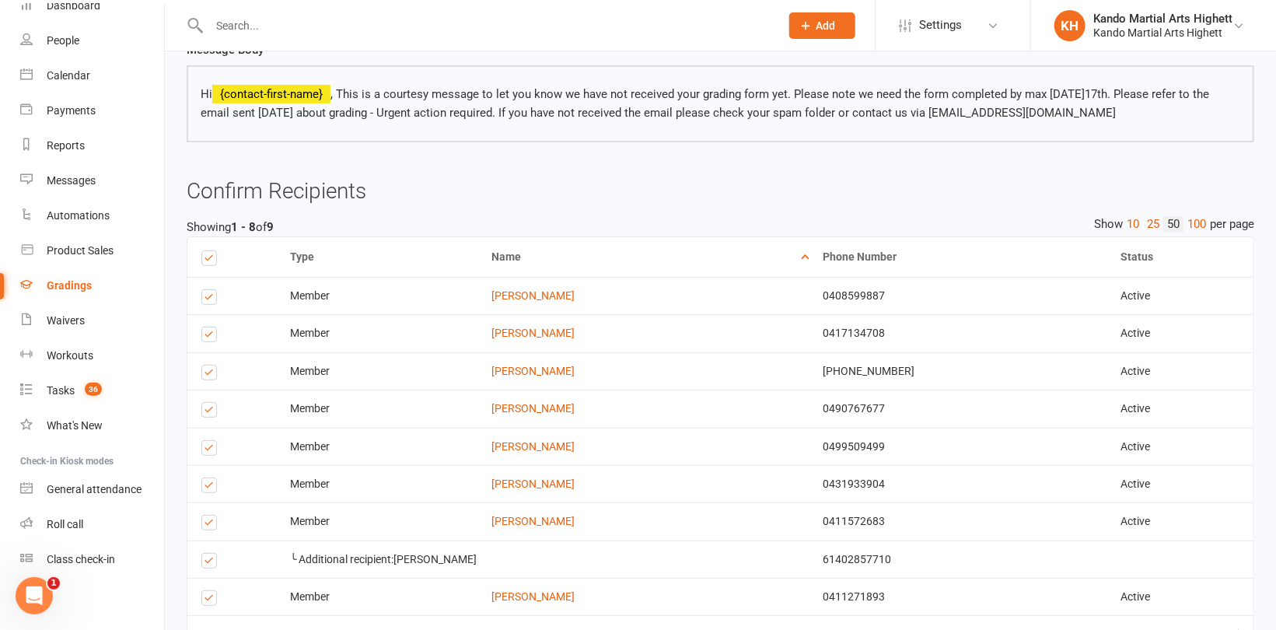
scroll to position [0, 0]
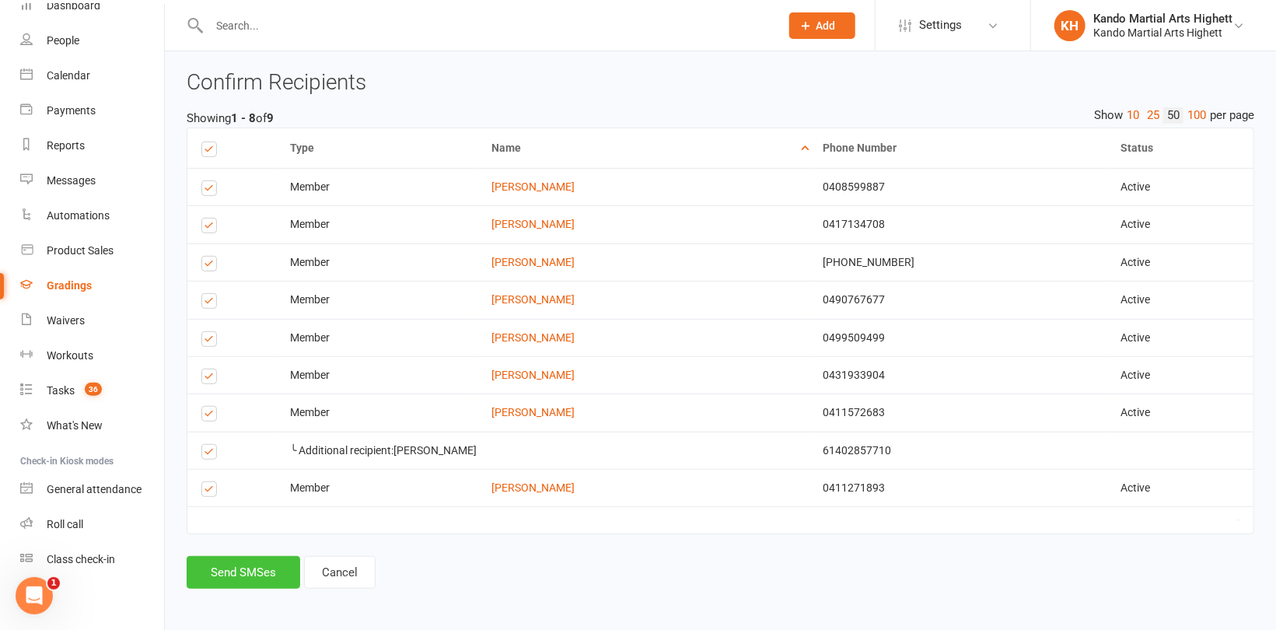
click at [242, 561] on button "Send SMSes" at bounding box center [244, 572] width 114 height 33
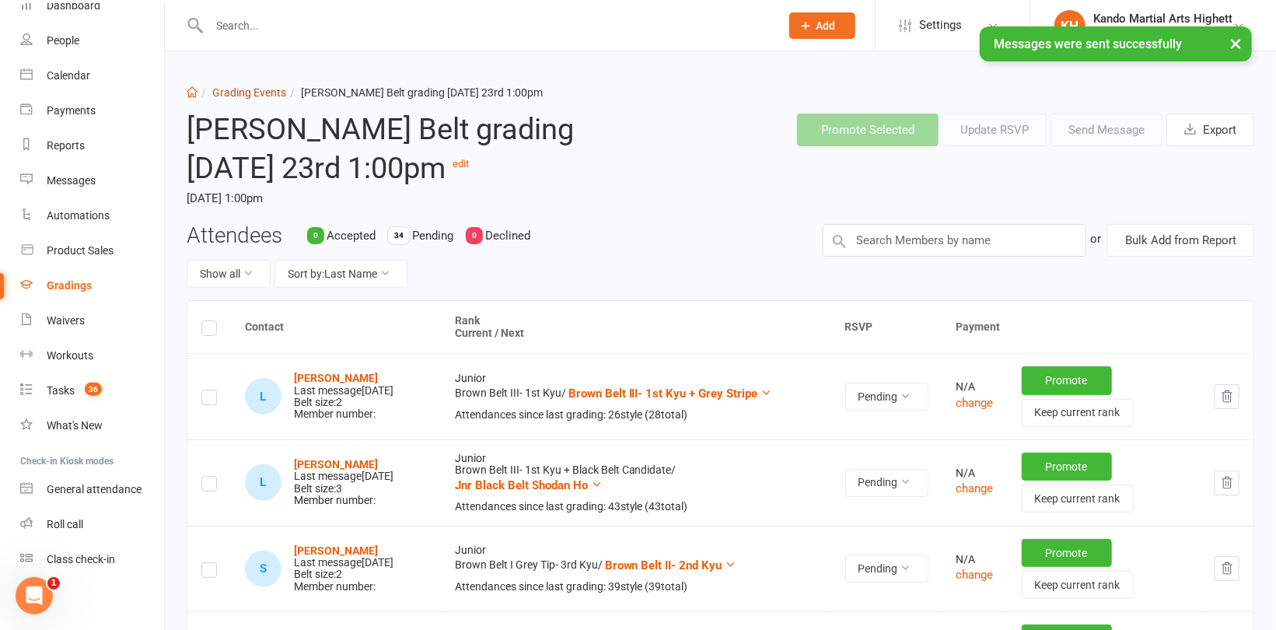
click at [256, 90] on link "Grading Events" at bounding box center [249, 92] width 74 height 12
select select "100"
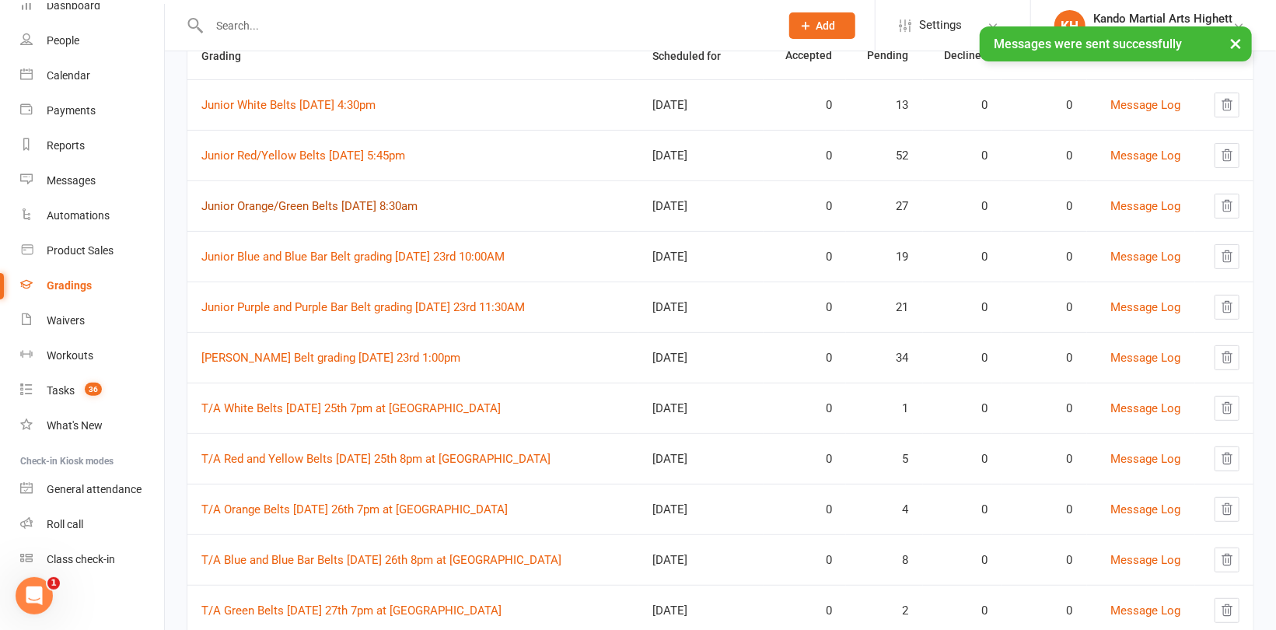
scroll to position [233, 0]
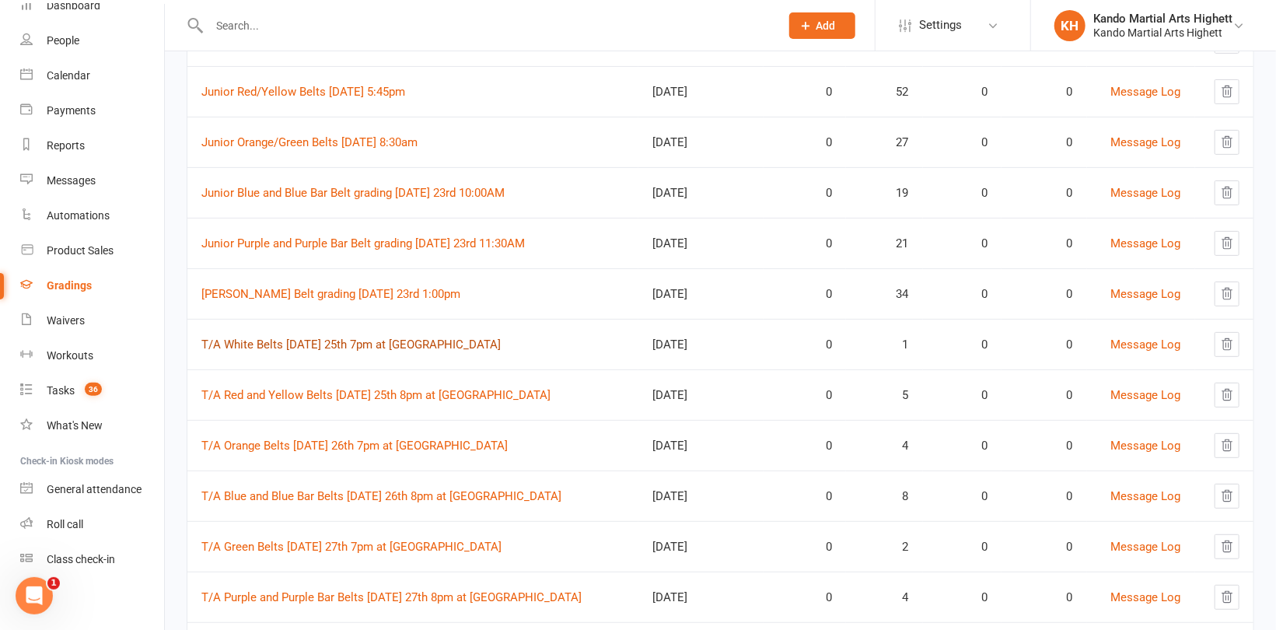
click at [316, 341] on link "T/A White Belts [DATE] 25th 7pm at [GEOGRAPHIC_DATA]" at bounding box center [350, 344] width 299 height 14
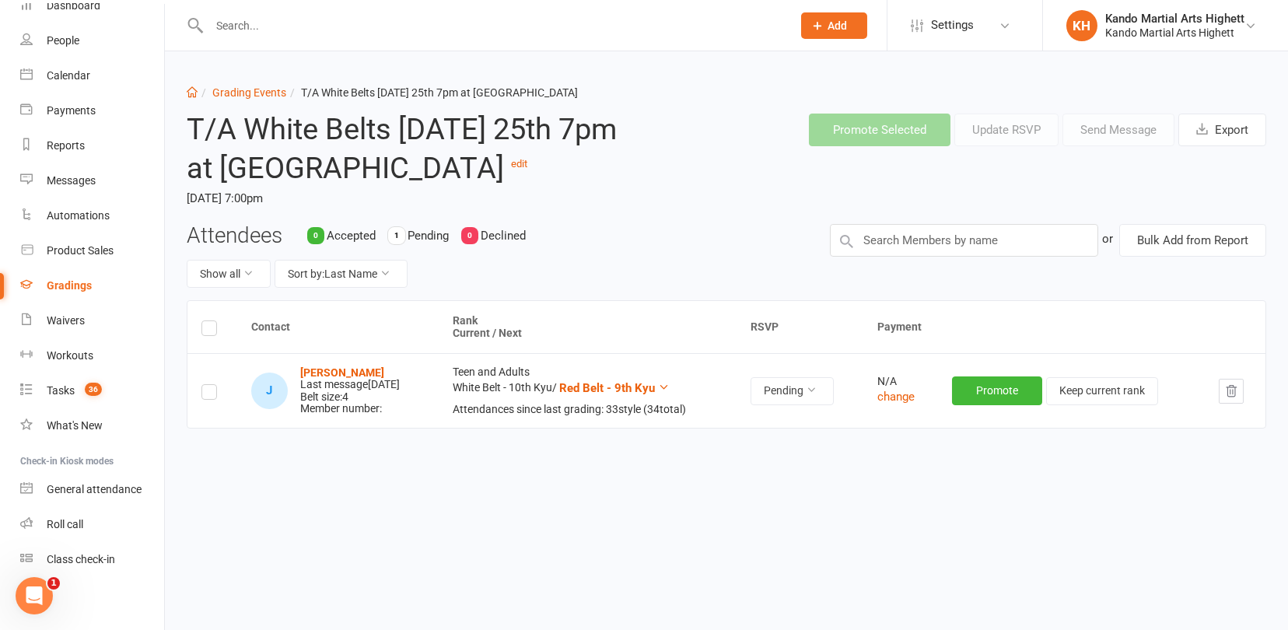
click at [210, 394] on label at bounding box center [209, 394] width 16 height 0
click at [210, 385] on input "checkbox" at bounding box center [209, 385] width 16 height 0
click at [1099, 128] on button "Send Message" at bounding box center [1118, 130] width 112 height 33
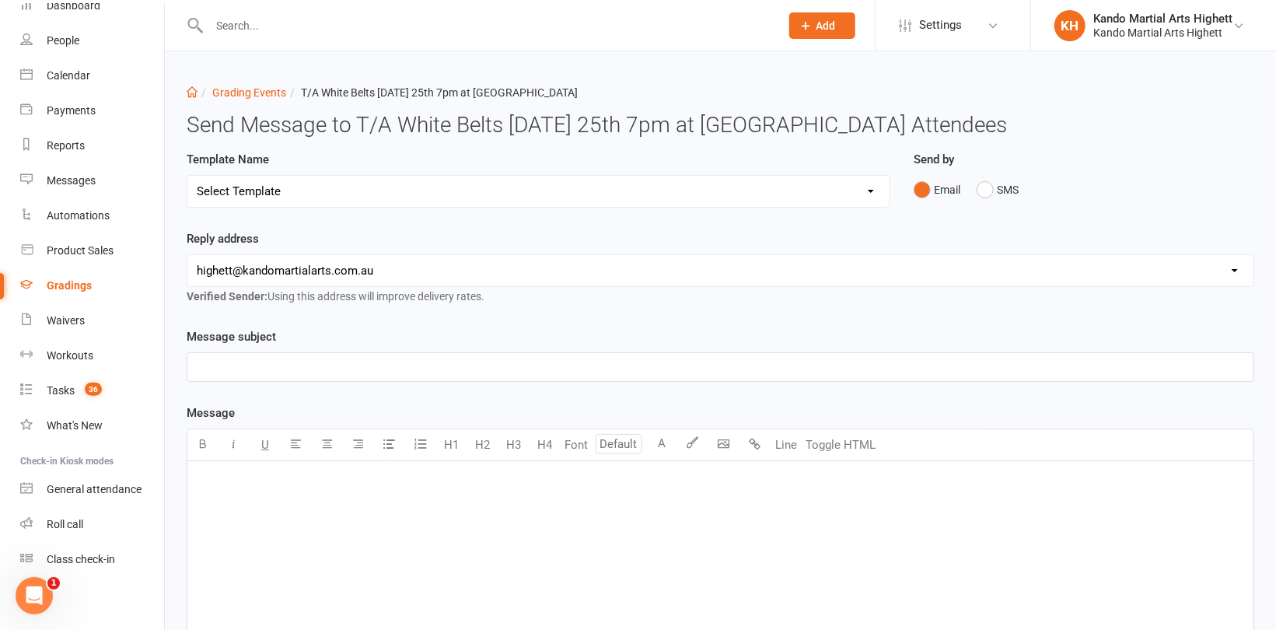
click at [387, 194] on select "Select Template [Email] Black Belt Grading Invitation [Email] Confirmation of S…" at bounding box center [538, 191] width 702 height 31
select select "6"
click at [187, 176] on select "Select Template [Email] Black Belt Grading Invitation [Email] Confirmation of S…" at bounding box center [538, 191] width 702 height 31
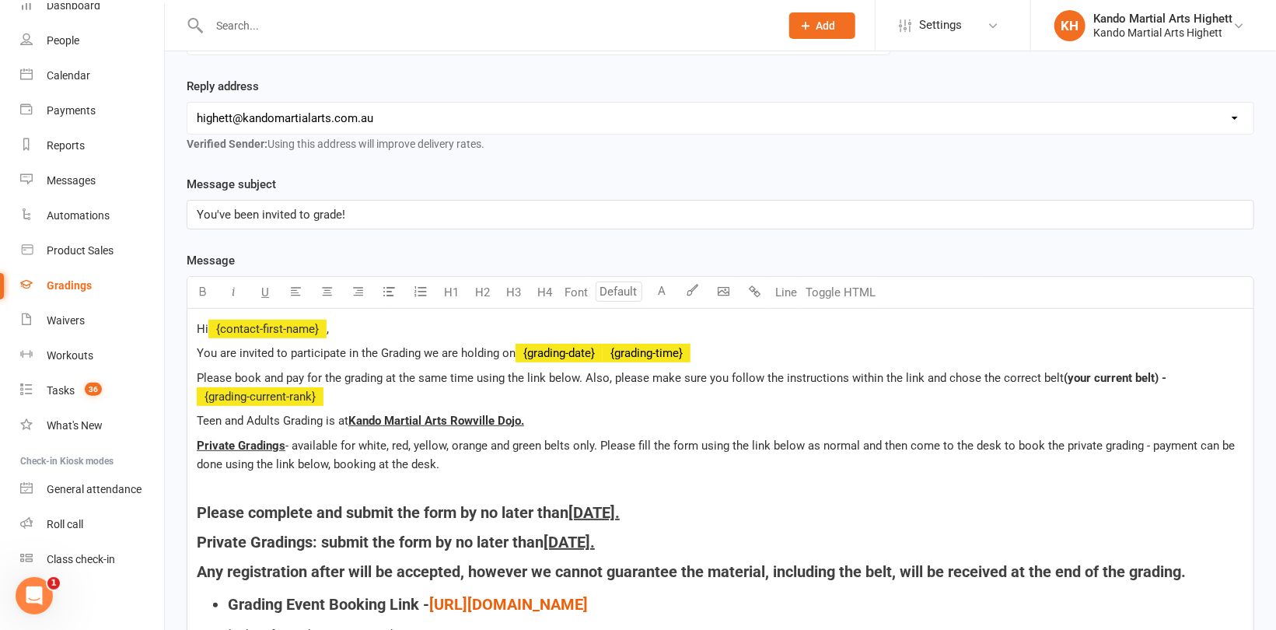
scroll to position [156, 0]
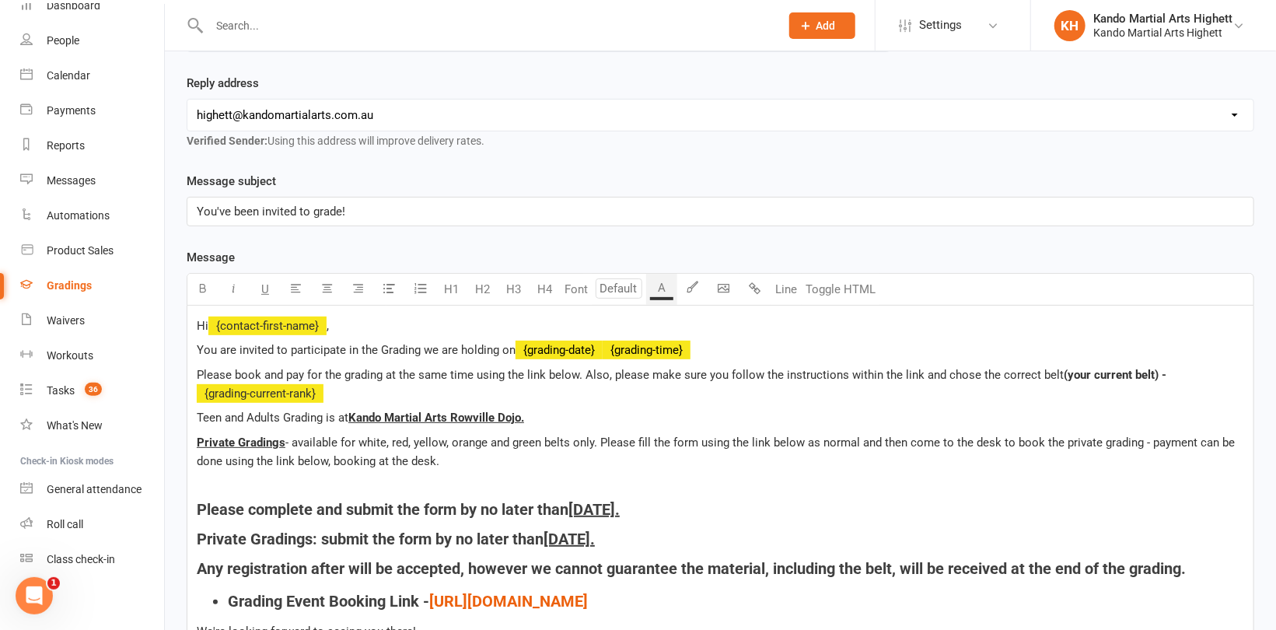
click at [381, 326] on p "Hi ﻿ {contact-first-name} ," at bounding box center [720, 325] width 1047 height 19
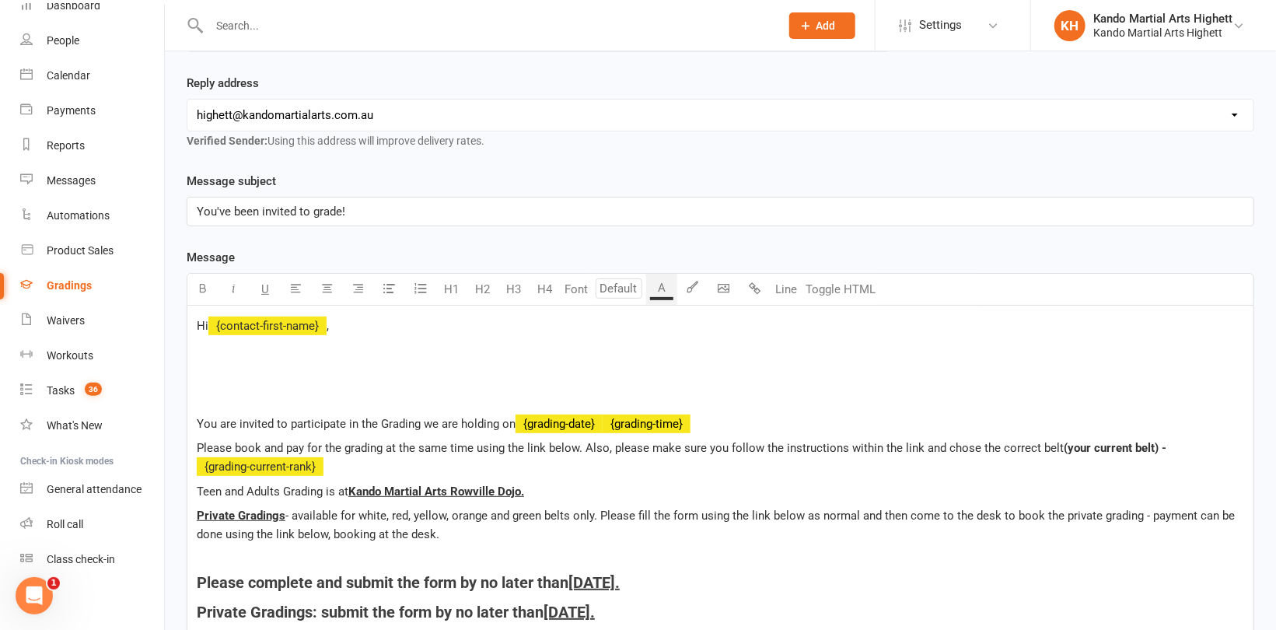
click at [316, 357] on p "﻿" at bounding box center [720, 350] width 1047 height 19
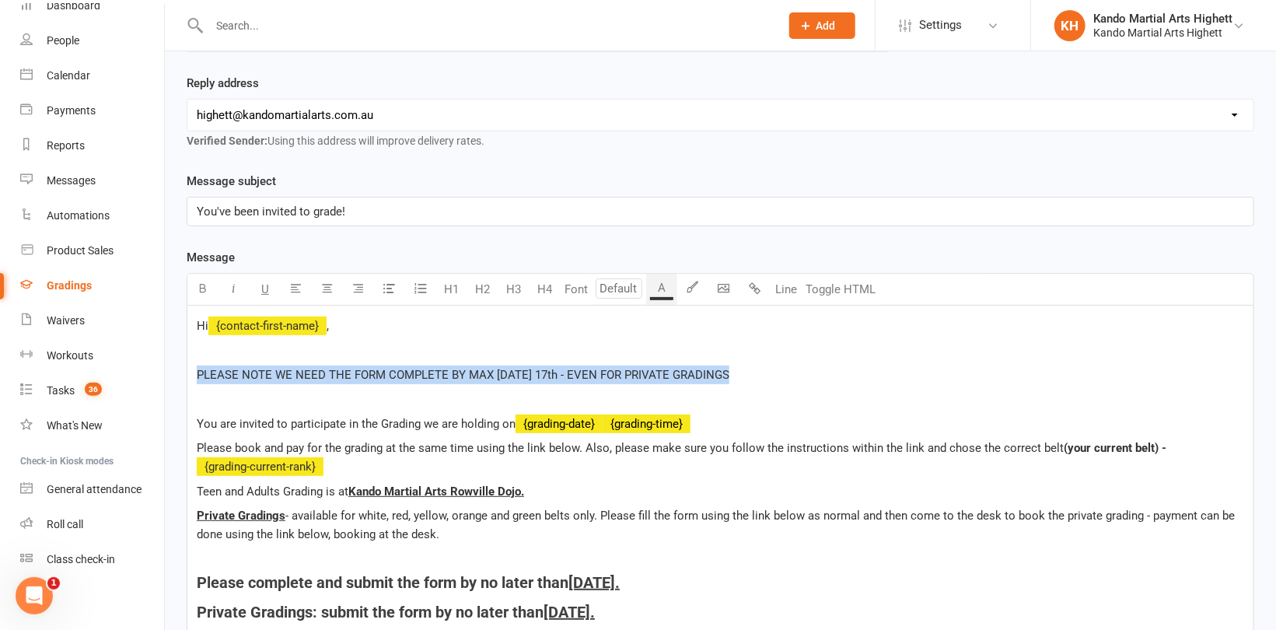
drag, startPoint x: 663, startPoint y: 371, endPoint x: 184, endPoint y: 365, distance: 479.0
click at [184, 365] on div "Template Name Select Template [Email] Black Belt Grading Invitation [Email] Con…" at bounding box center [720, 531] width 1091 height 1072
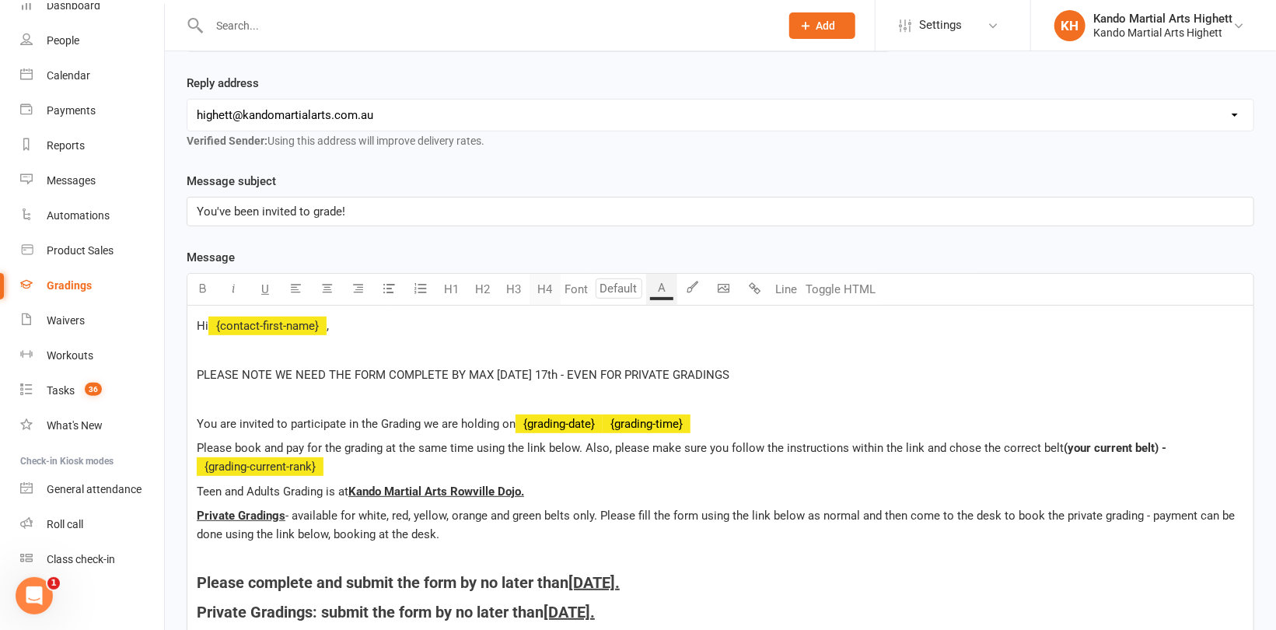
click at [547, 290] on button "H4" at bounding box center [544, 289] width 31 height 31
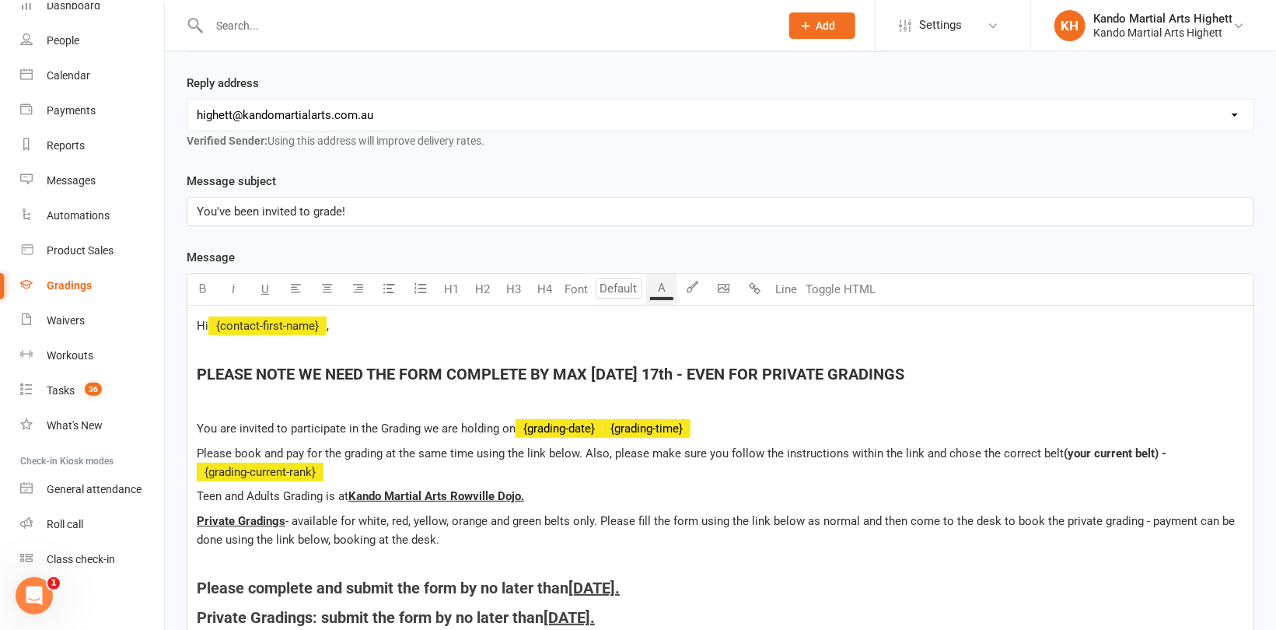
click at [516, 406] on p "﻿" at bounding box center [720, 404] width 1047 height 19
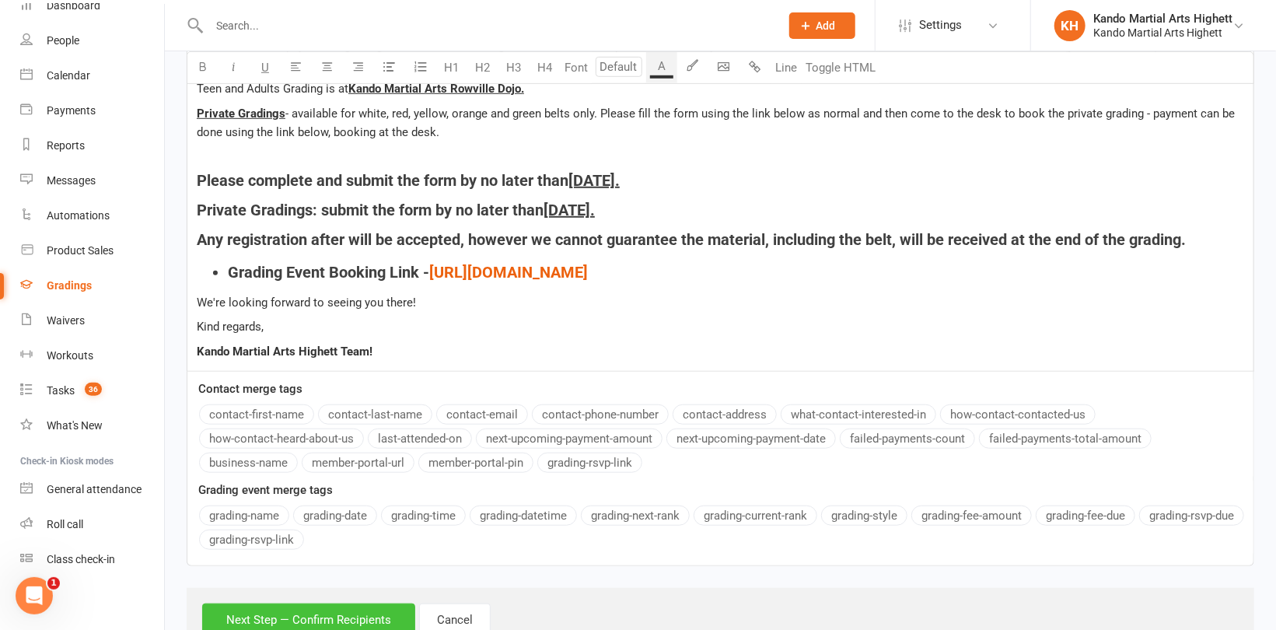
scroll to position [617, 0]
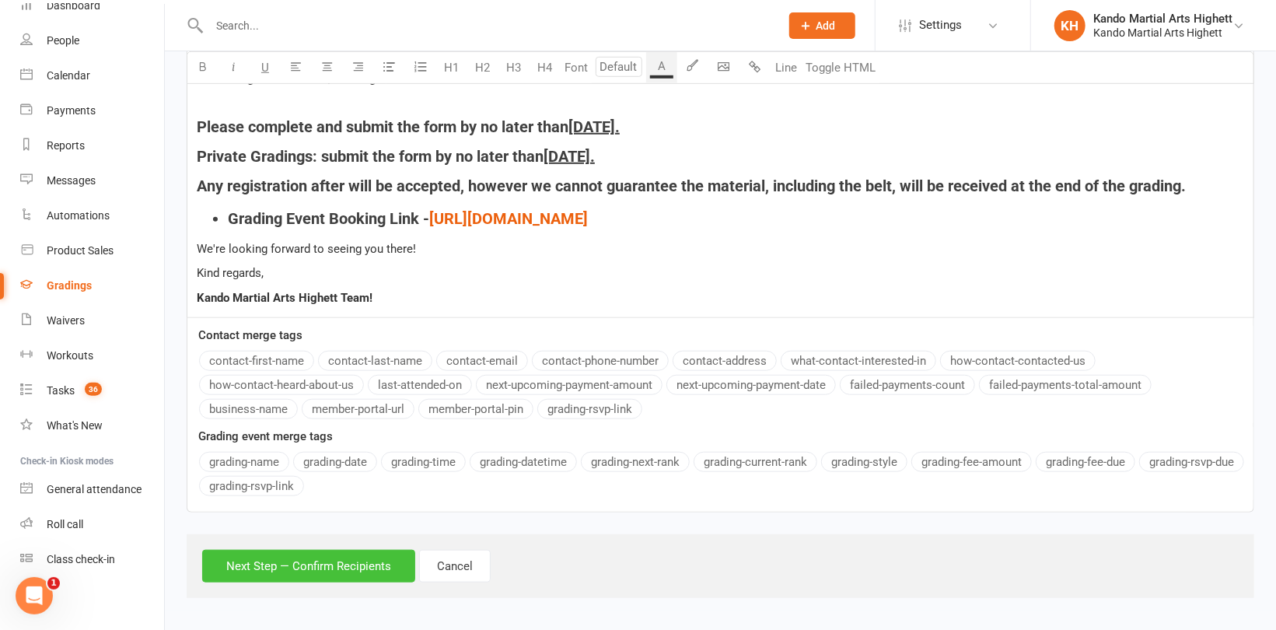
click at [341, 554] on button "Next Step — Confirm Recipients" at bounding box center [308, 566] width 213 height 33
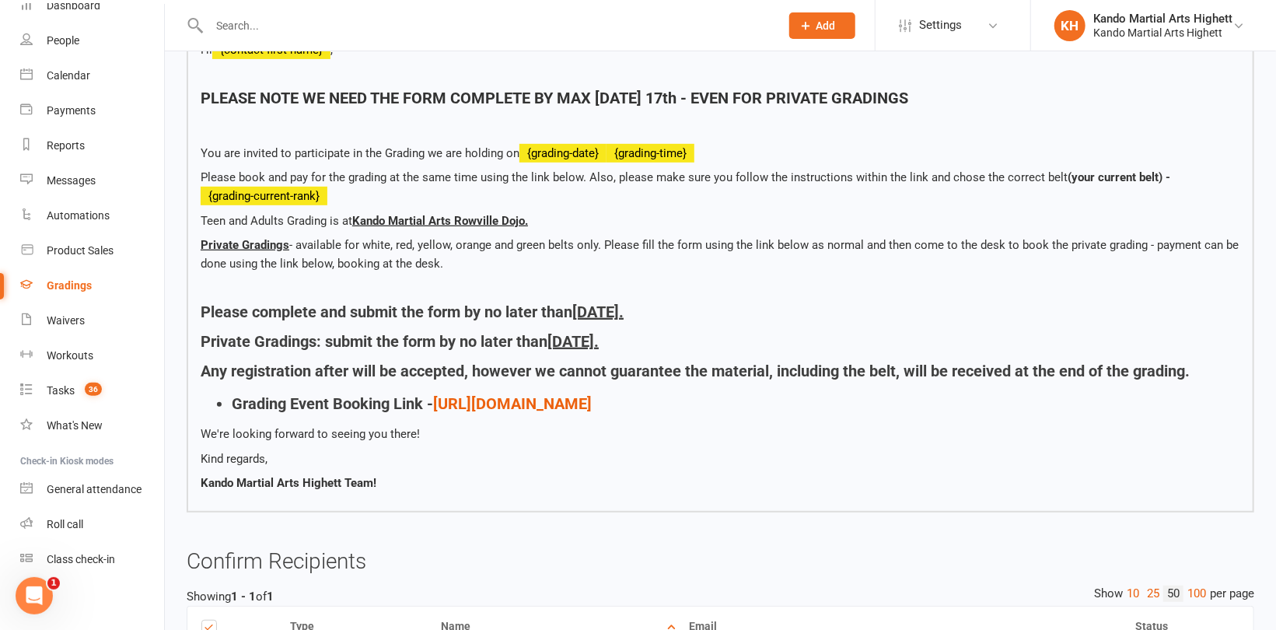
scroll to position [500, 0]
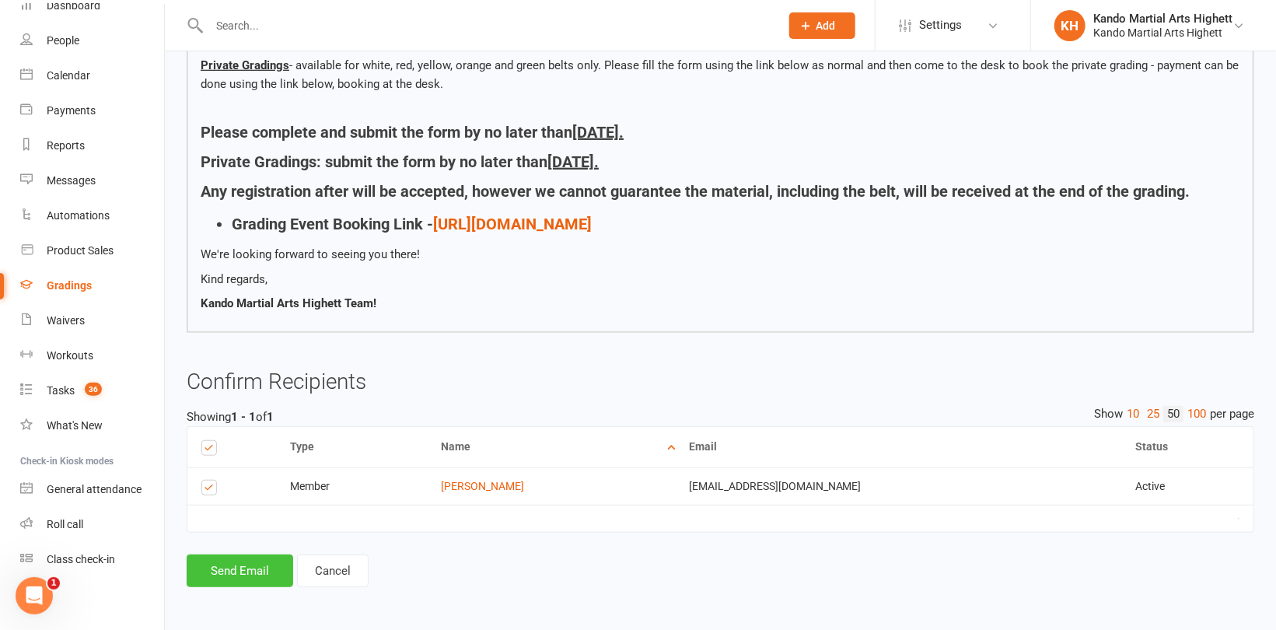
click at [241, 571] on button "Send Email" at bounding box center [240, 570] width 107 height 33
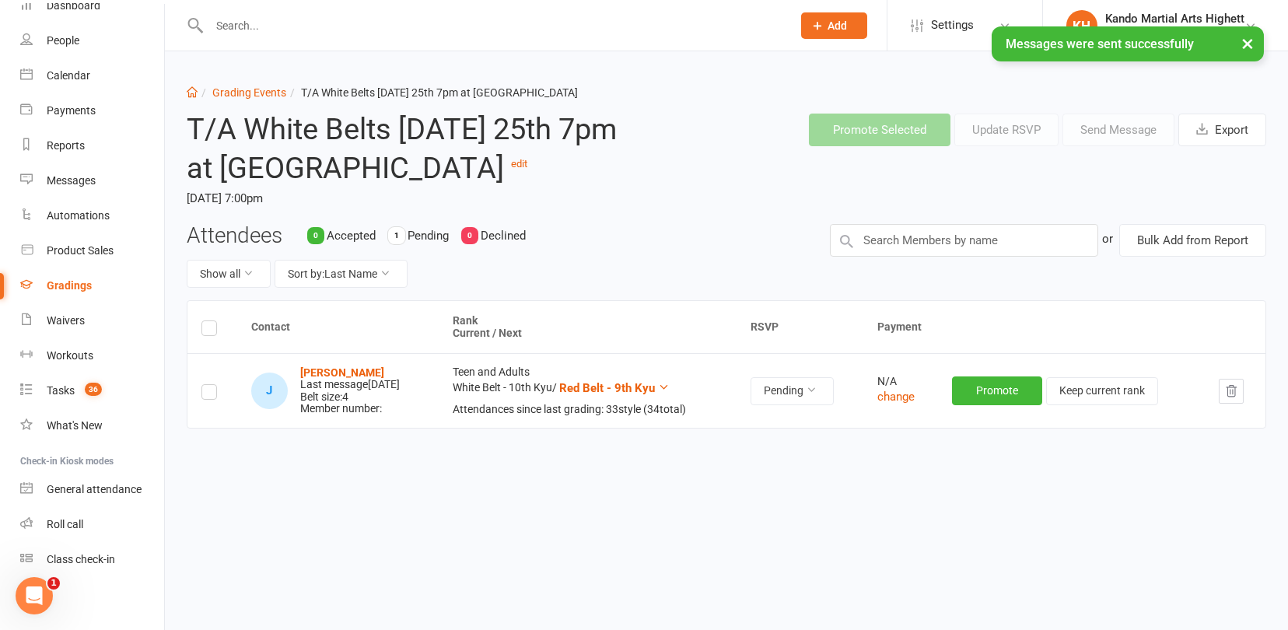
click at [213, 330] on label at bounding box center [209, 330] width 16 height 0
click at [213, 321] on input "checkbox" at bounding box center [209, 321] width 16 height 0
click at [1118, 129] on button "Send Message" at bounding box center [1118, 130] width 112 height 33
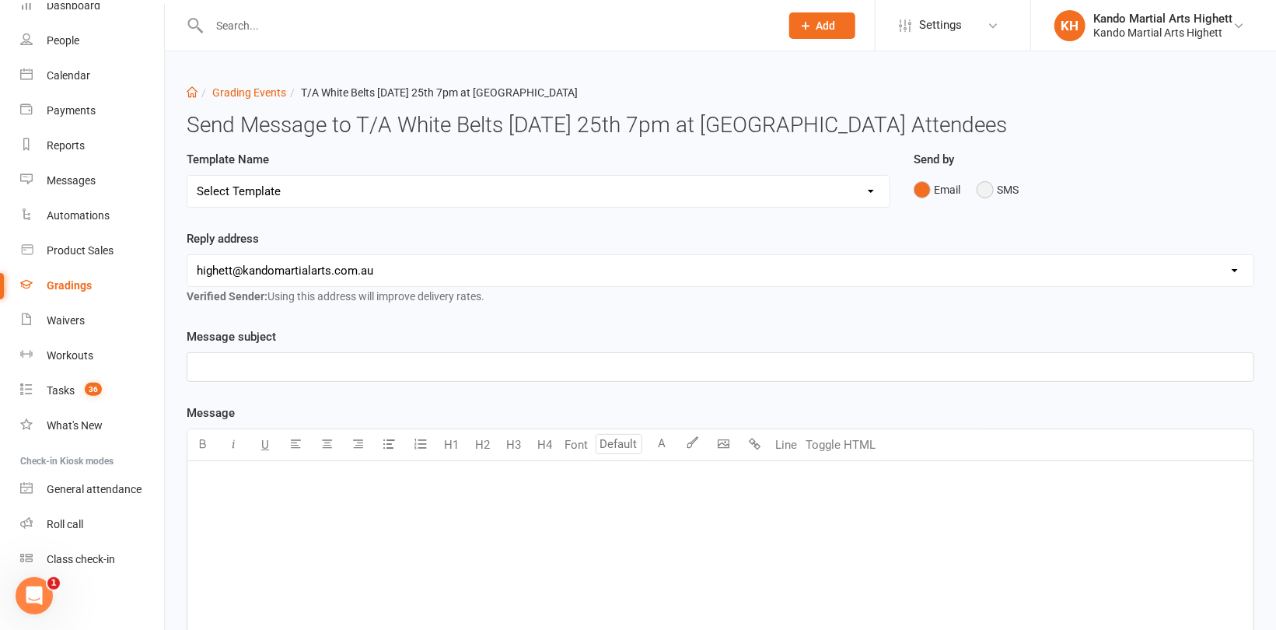
click at [1005, 186] on button "SMS" at bounding box center [998, 190] width 42 height 30
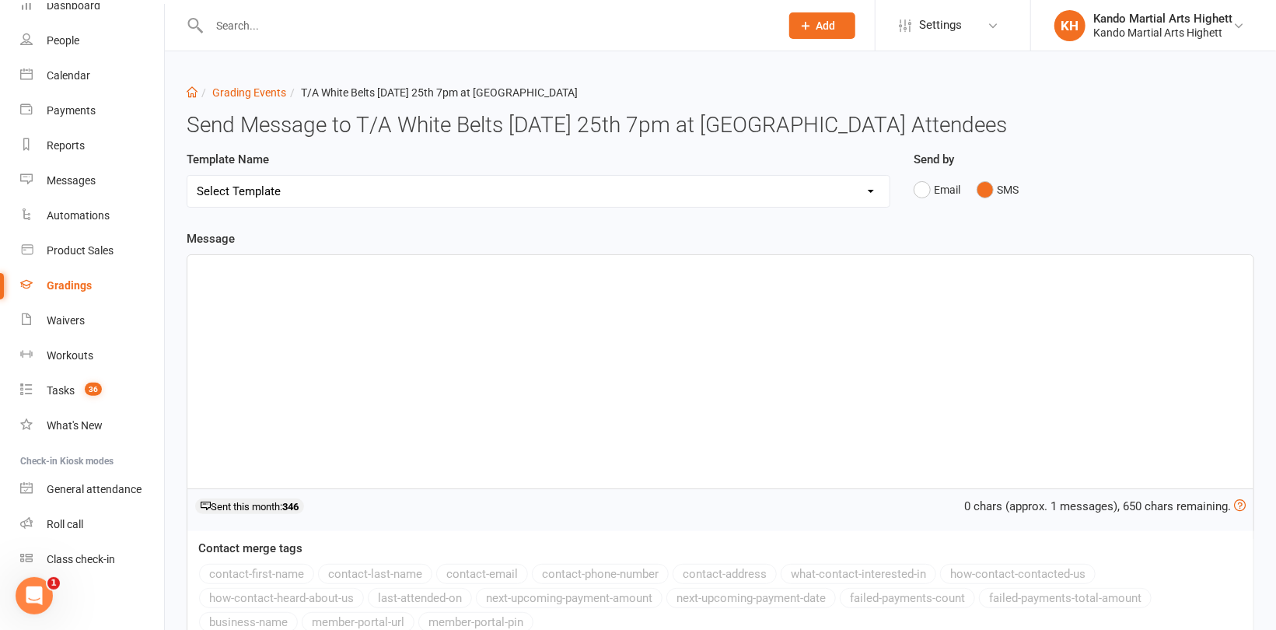
click at [711, 316] on div "﻿" at bounding box center [720, 371] width 1066 height 233
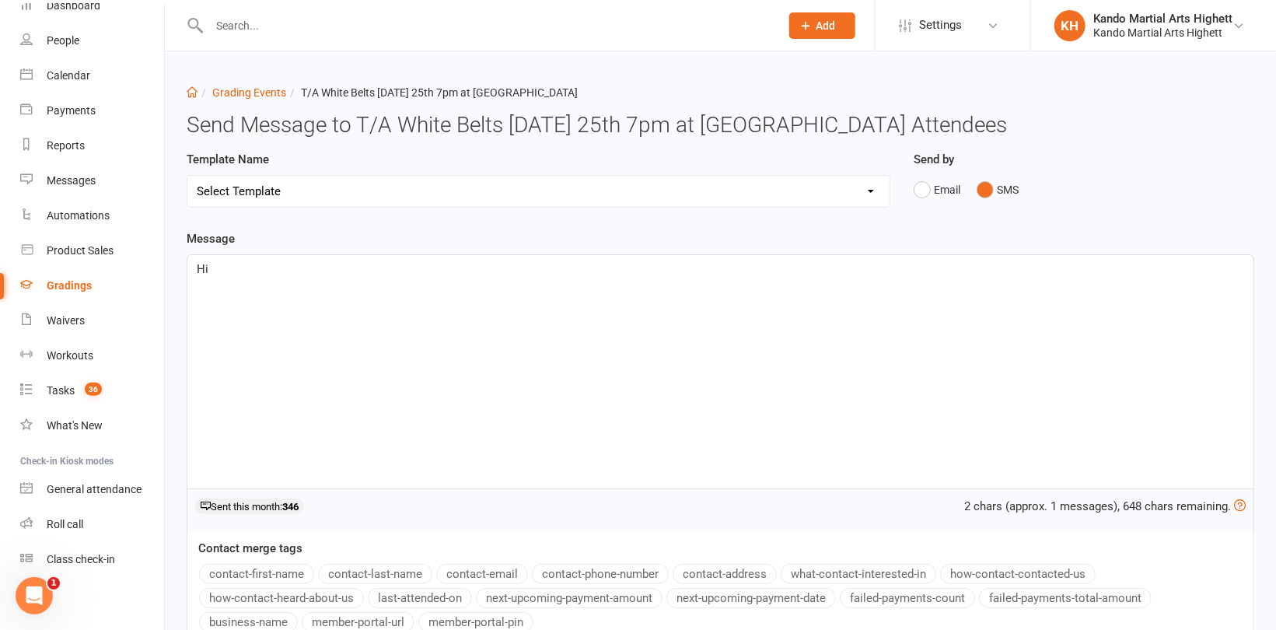
click at [285, 562] on div "Contact merge tags contact-first-name contact-last-name contact-email contact-p…" at bounding box center [720, 587] width 1066 height 97
click at [271, 565] on button "contact-first-name" at bounding box center [256, 574] width 115 height 20
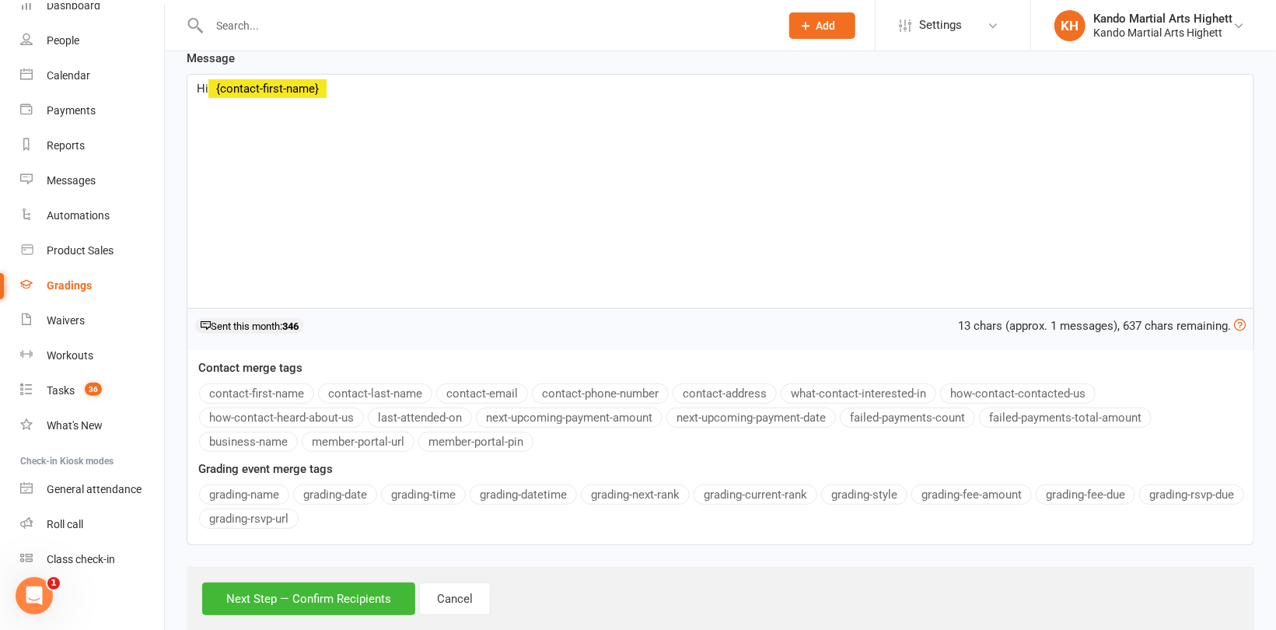
scroll to position [214, 0]
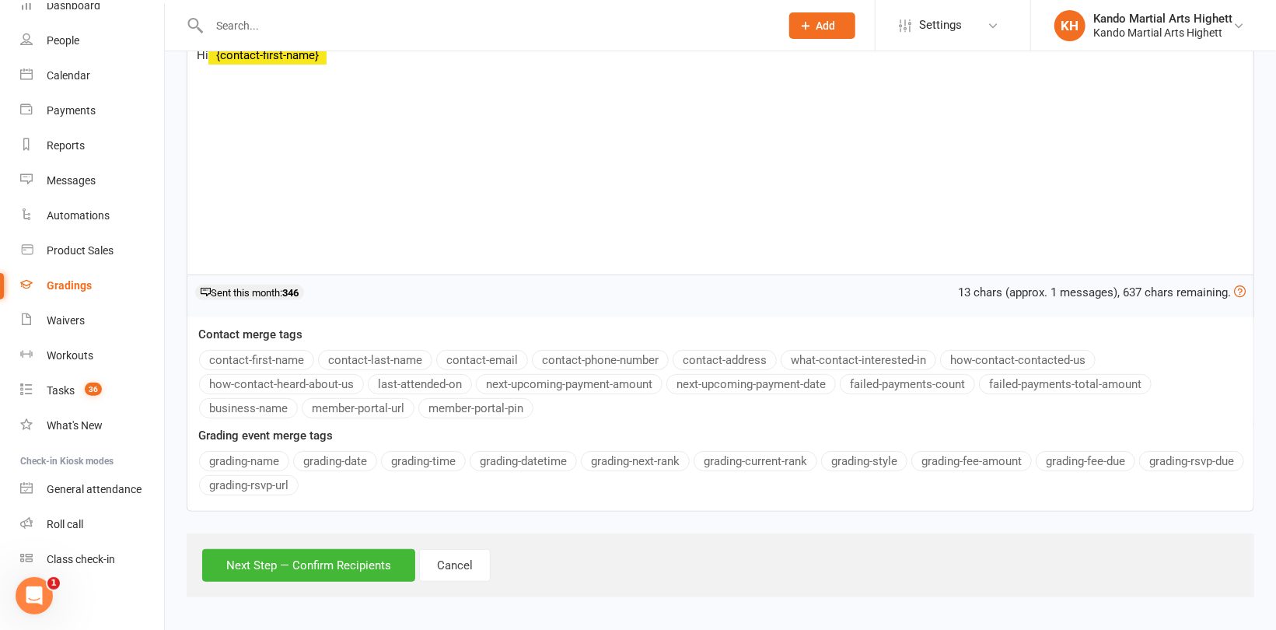
click at [418, 75] on div "Hi ﻿ {contact-first-name}" at bounding box center [720, 157] width 1066 height 233
click at [426, 65] on div "Hi ﻿ {contact-first-name} ," at bounding box center [720, 157] width 1066 height 233
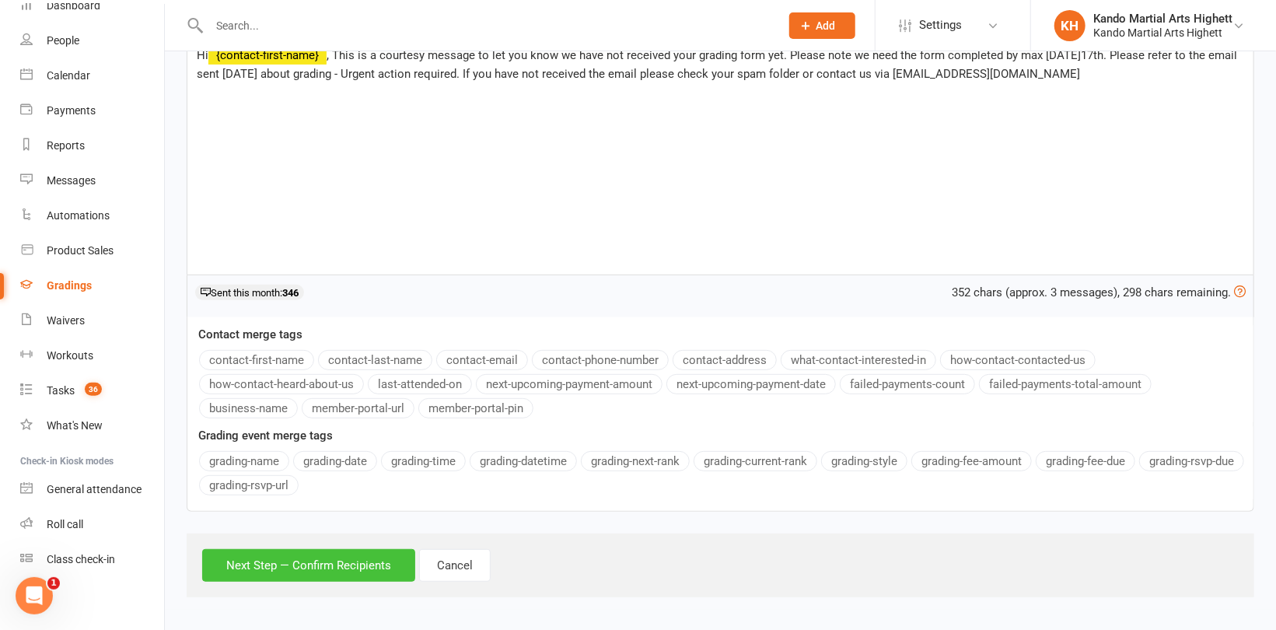
click at [323, 570] on button "Next Step — Confirm Recipients" at bounding box center [308, 565] width 213 height 33
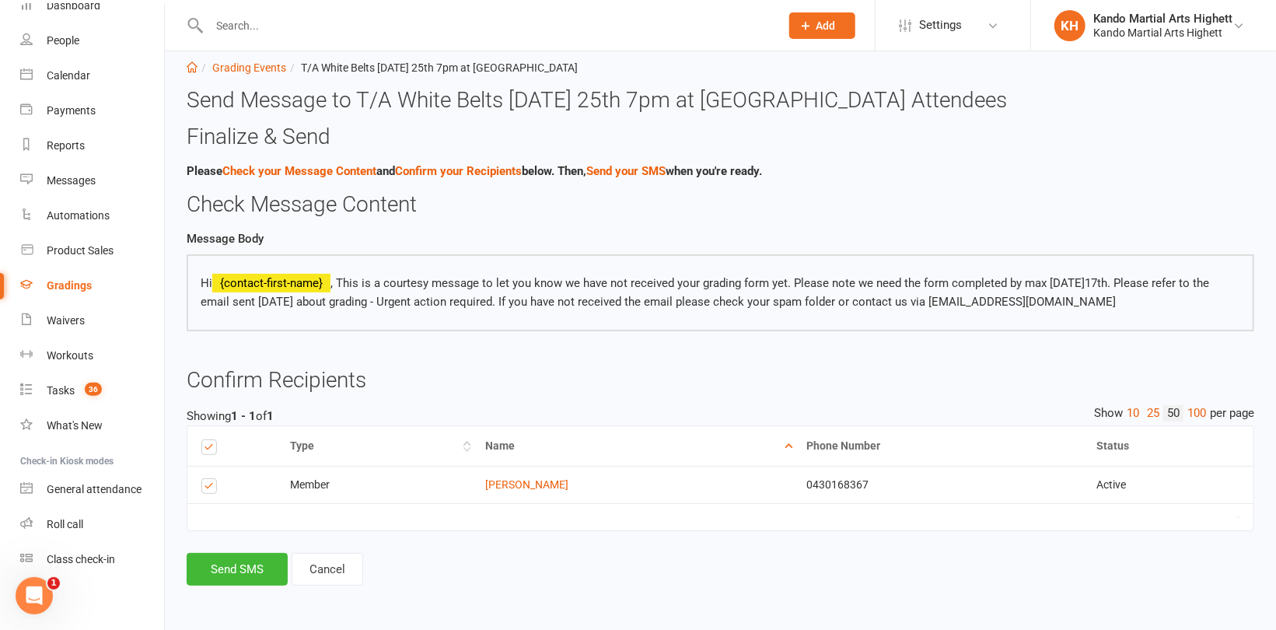
scroll to position [0, 0]
click at [269, 567] on button "Send SMS" at bounding box center [237, 570] width 101 height 33
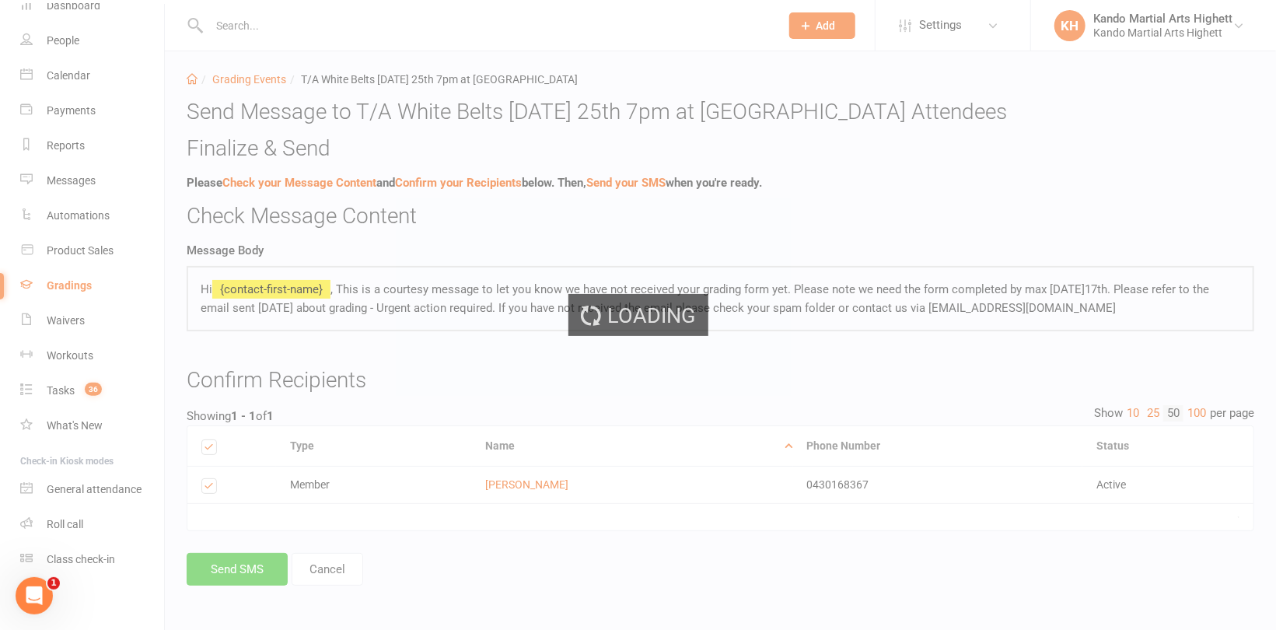
scroll to position [12, 0]
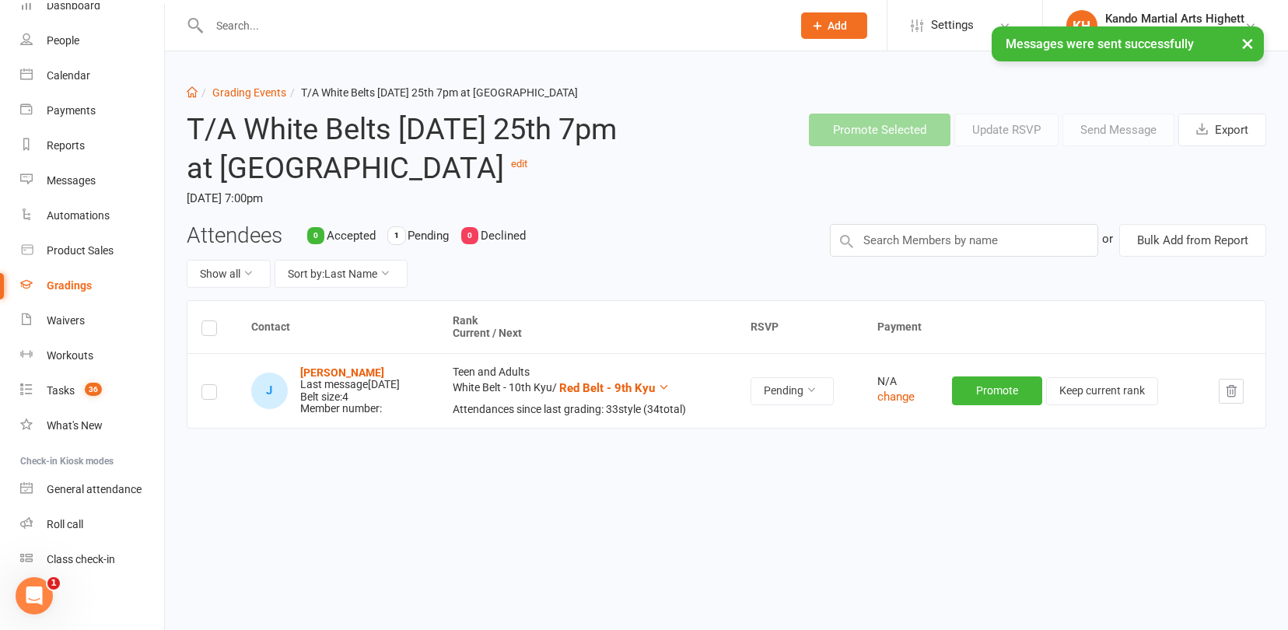
click at [250, 84] on li "Grading Events" at bounding box center [241, 92] width 89 height 17
click at [249, 88] on link "Grading Events" at bounding box center [249, 92] width 74 height 12
select select "100"
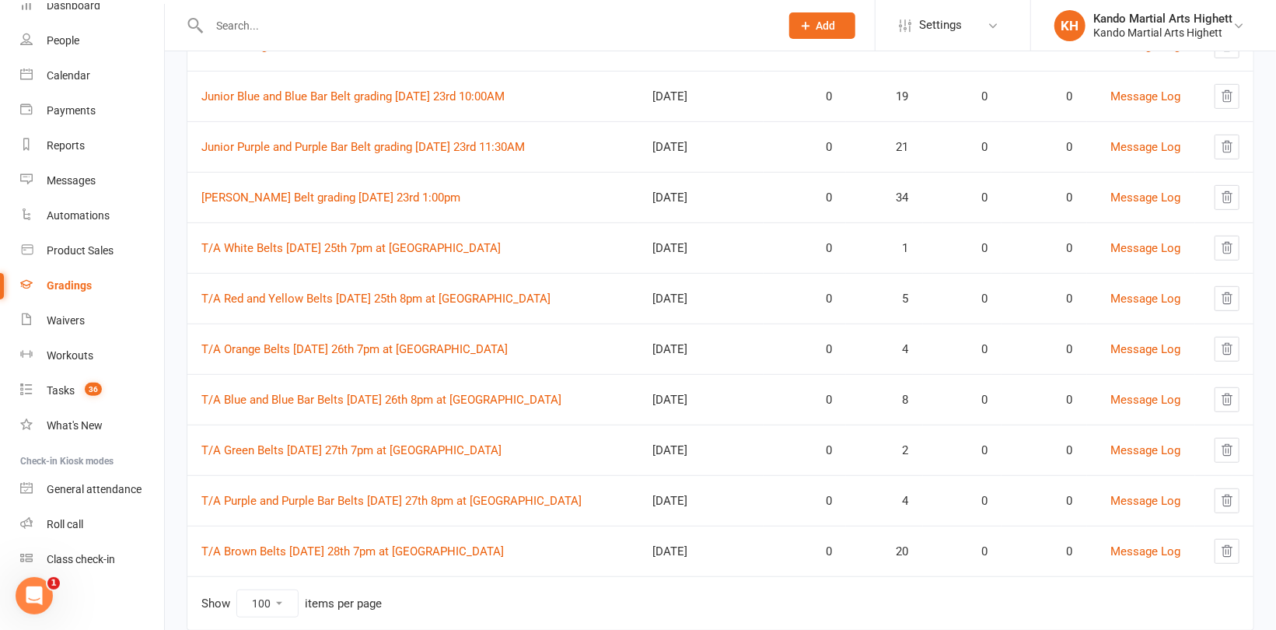
scroll to position [372, 0]
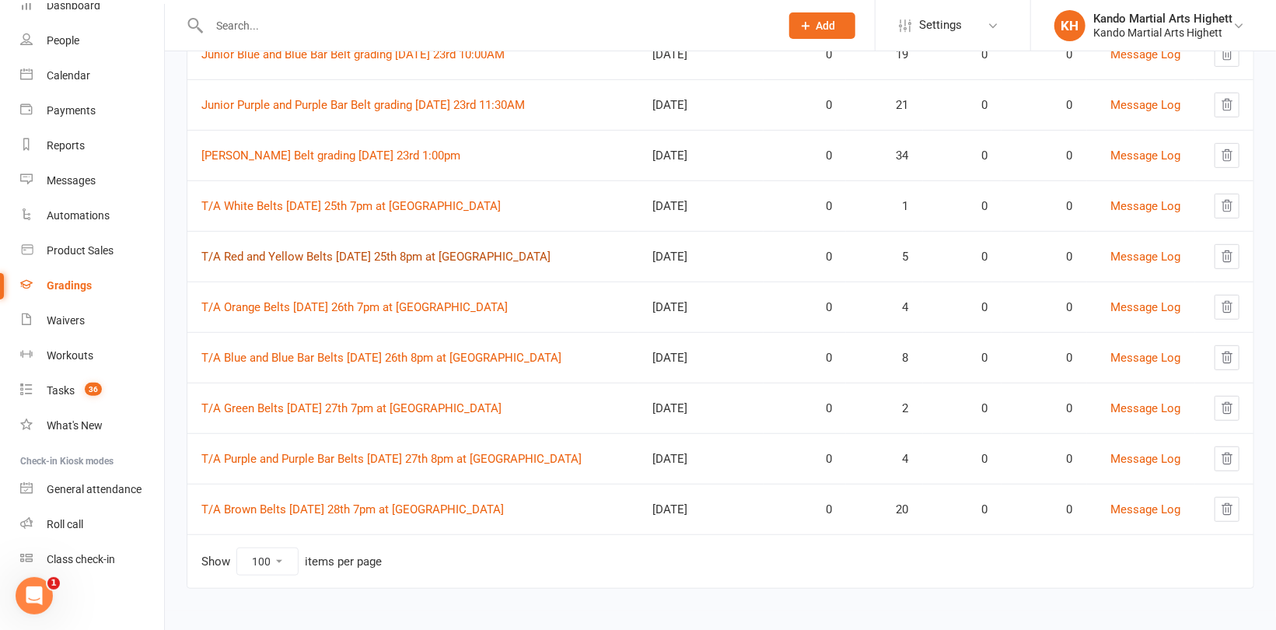
click at [279, 253] on link "T/A Red and Yellow Belts [DATE] 25th 8pm at [GEOGRAPHIC_DATA]" at bounding box center [375, 257] width 349 height 14
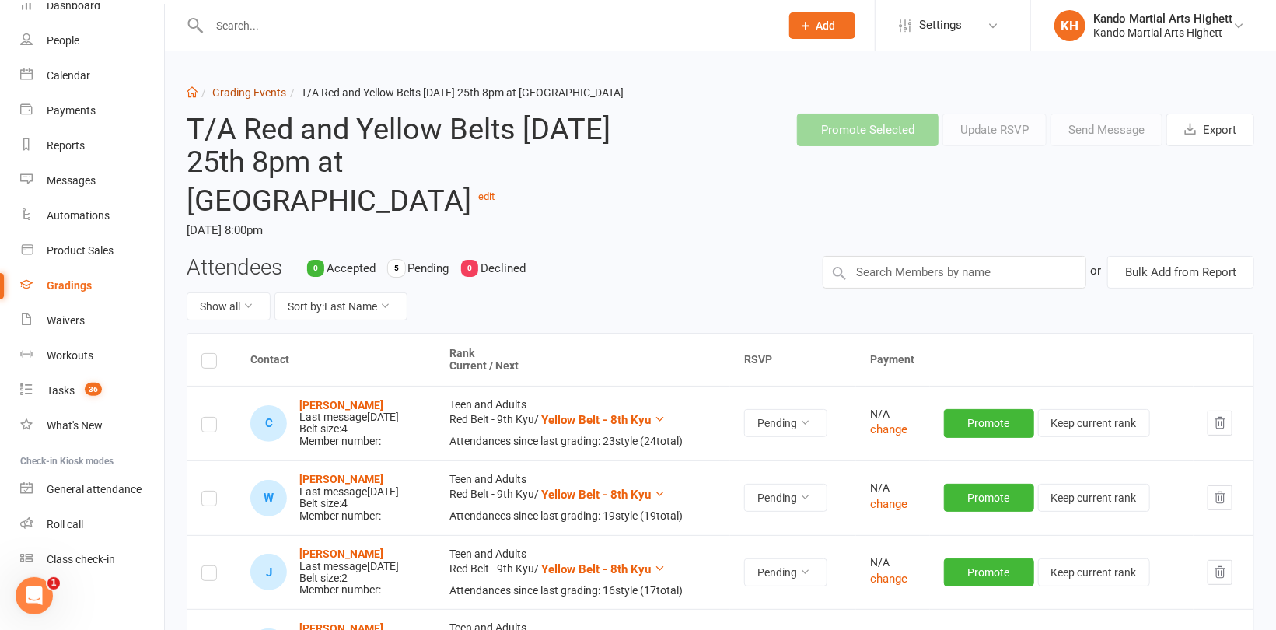
click at [251, 86] on link "Grading Events" at bounding box center [249, 92] width 74 height 12
select select "100"
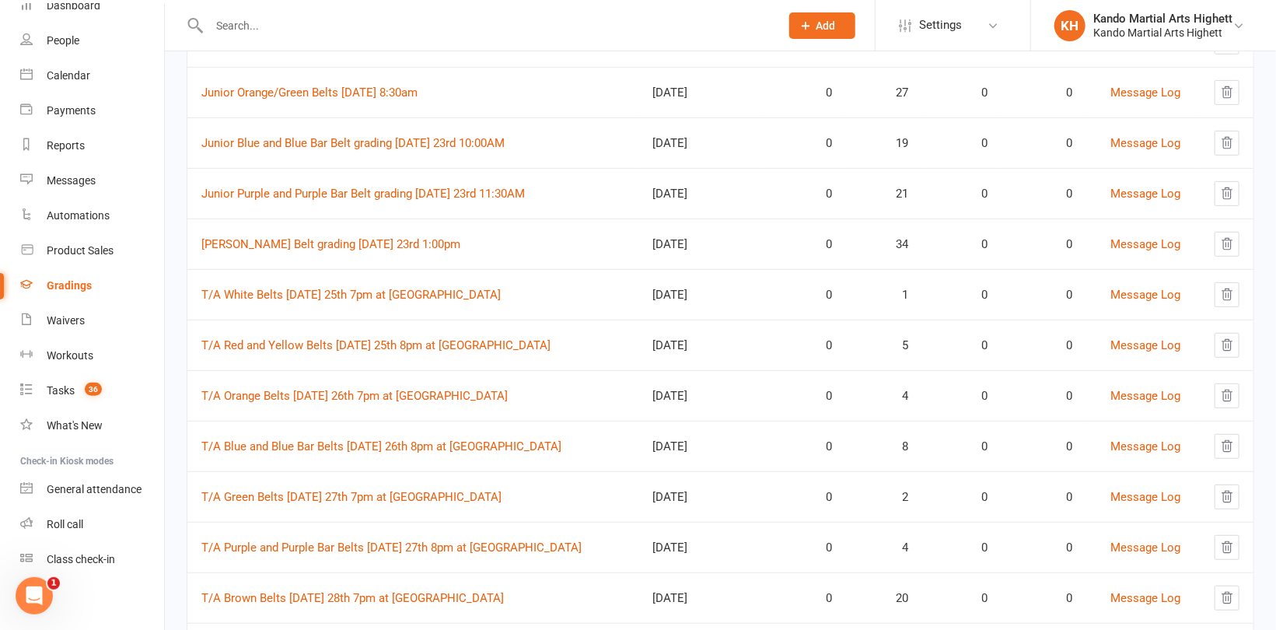
scroll to position [311, 0]
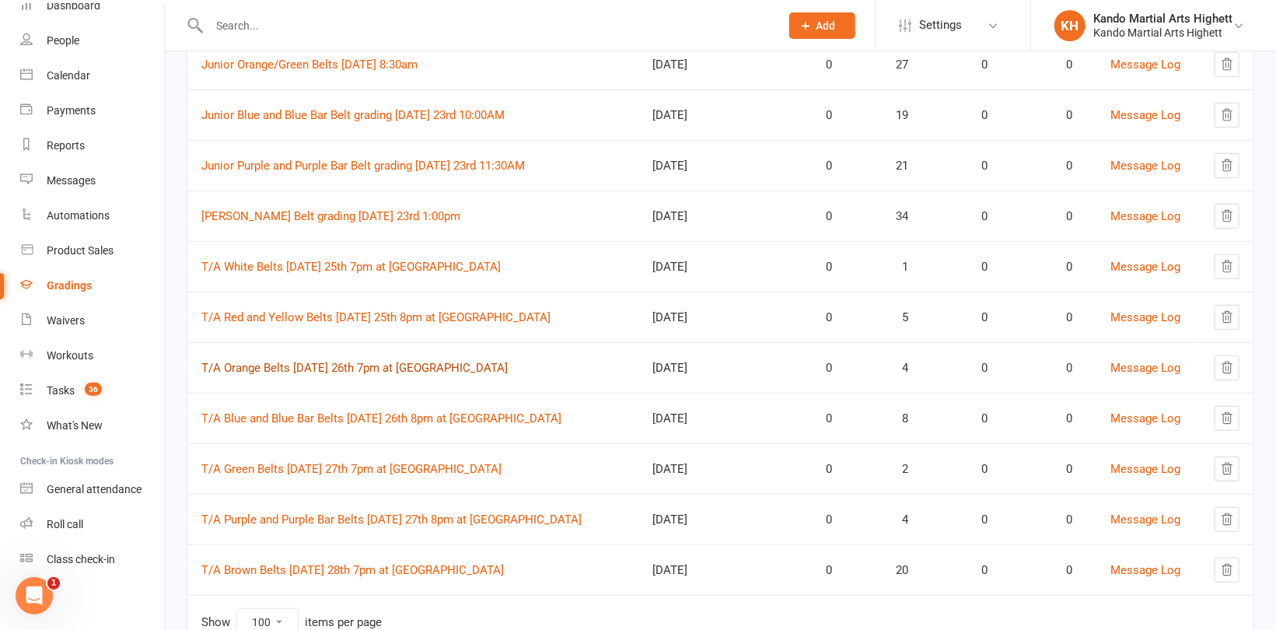
click at [316, 361] on link "T/A Orange Belts [DATE] 26th 7pm at [GEOGRAPHIC_DATA]" at bounding box center [354, 368] width 306 height 14
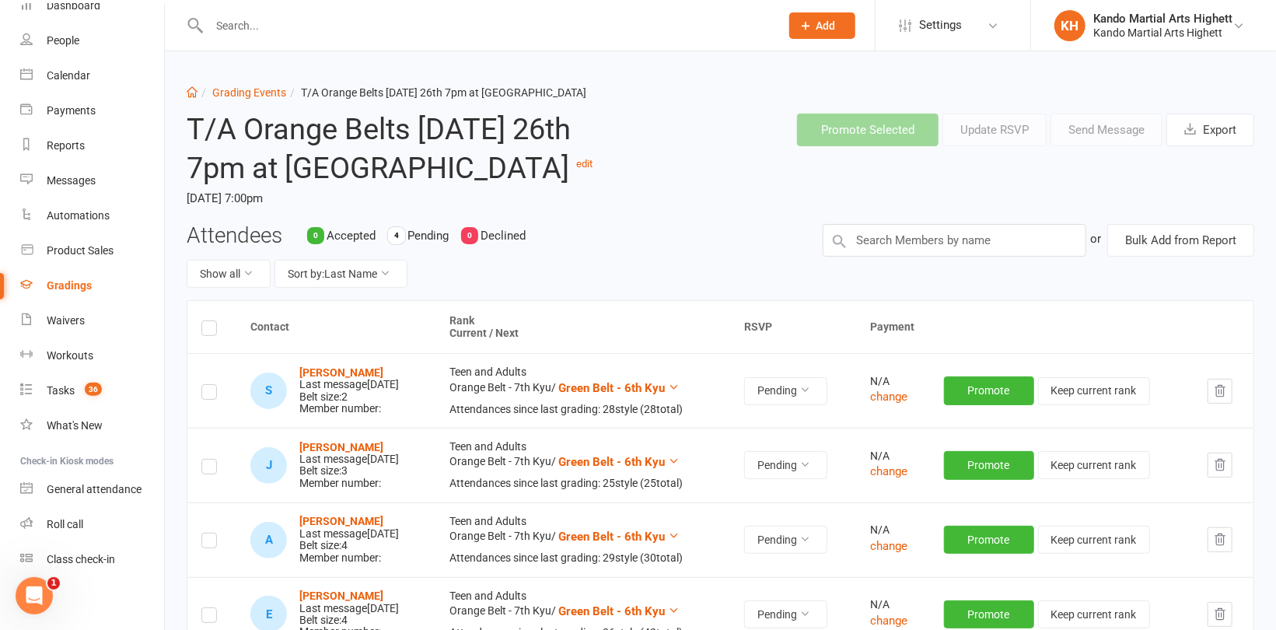
click at [223, 81] on div "Dashboard Grading Events T/A Orange Belts [DATE] 26th 7pm at [GEOGRAPHIC_DATA] …" at bounding box center [720, 412] width 1111 height 722
click at [224, 88] on link "Grading Events" at bounding box center [249, 92] width 74 height 12
select select "100"
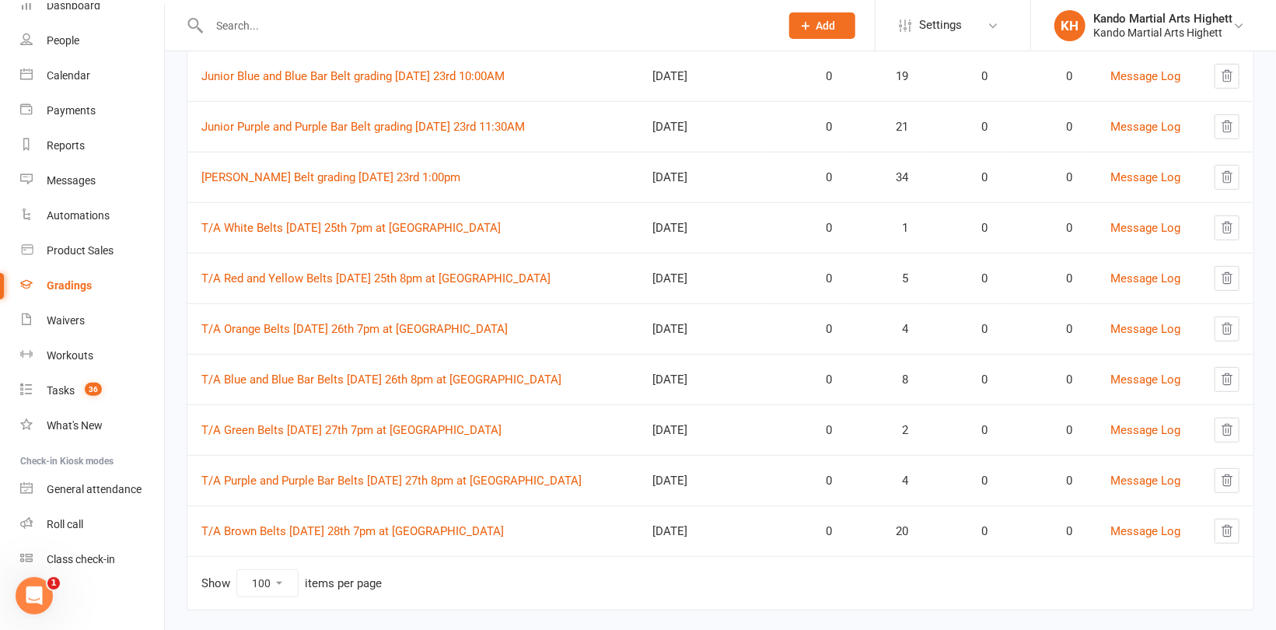
scroll to position [372, 0]
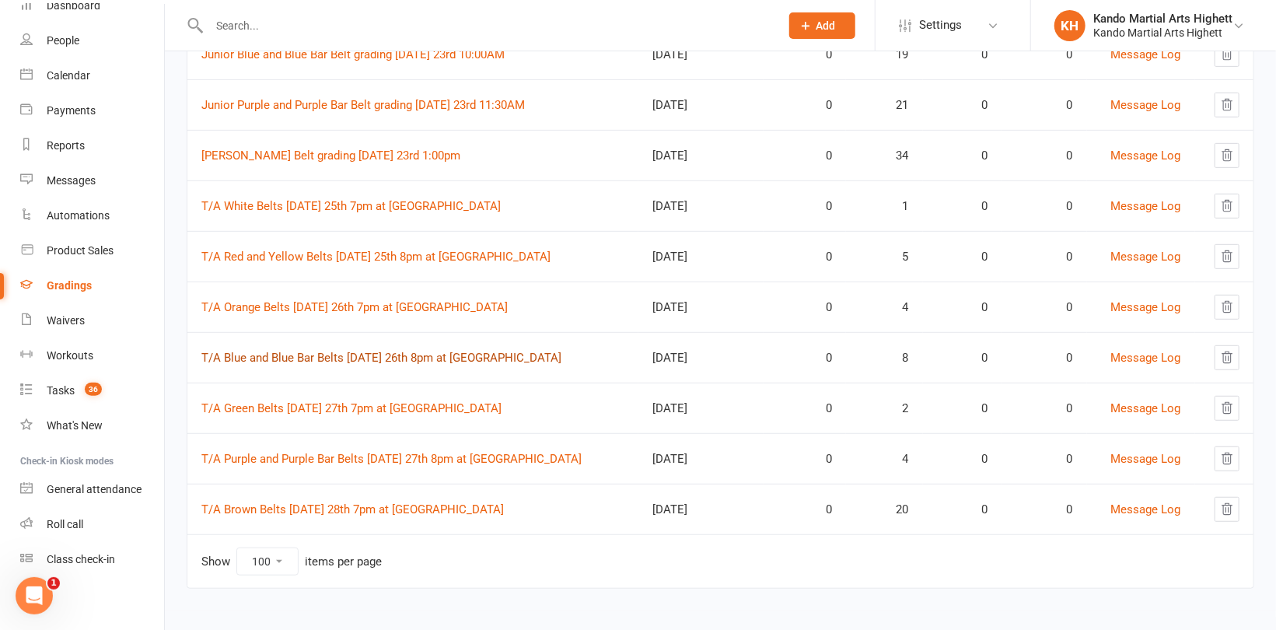
click at [385, 351] on link "T/A Blue and Blue Bar Belts [DATE] 26th 8pm at [GEOGRAPHIC_DATA]" at bounding box center [381, 358] width 360 height 14
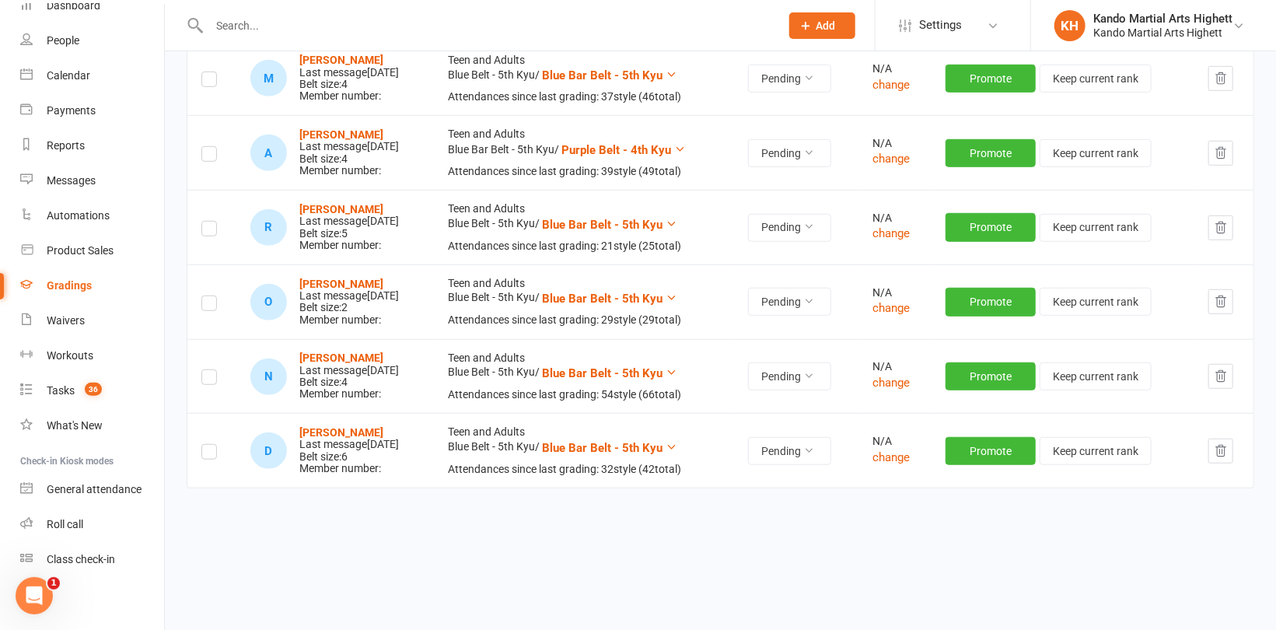
scroll to position [495, 0]
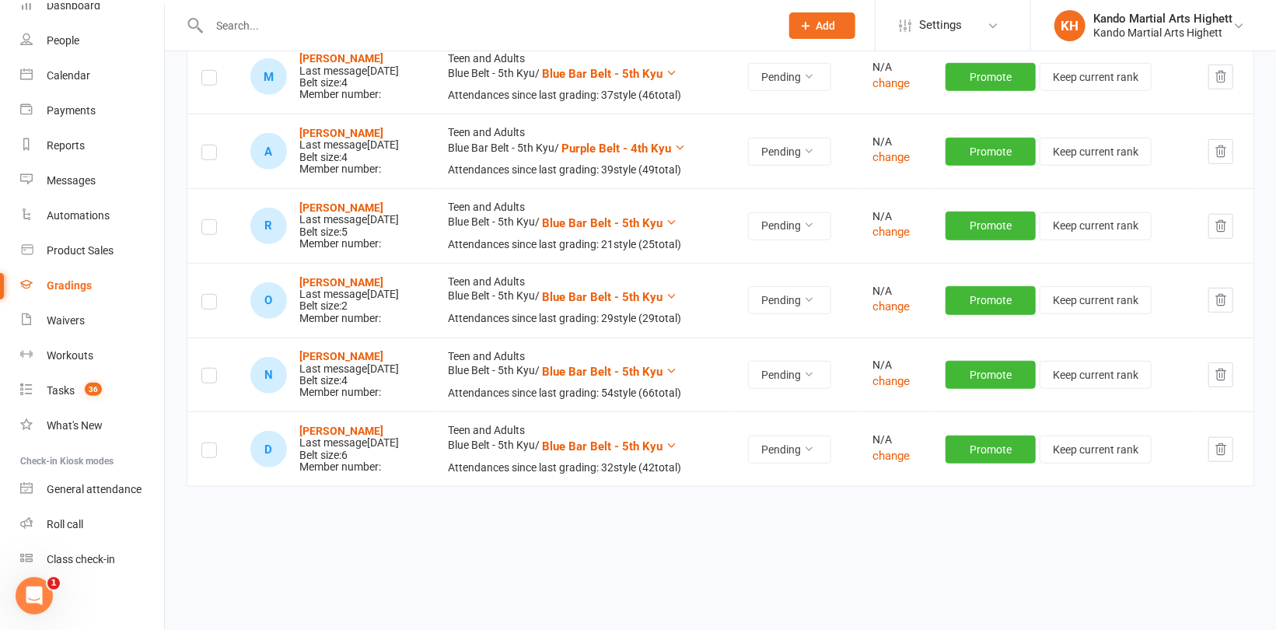
click at [212, 229] on label at bounding box center [209, 229] width 16 height 0
click at [212, 220] on input "checkbox" at bounding box center [209, 220] width 16 height 0
click at [211, 304] on label at bounding box center [209, 304] width 16 height 0
click at [211, 295] on input "checkbox" at bounding box center [209, 295] width 16 height 0
click at [204, 453] on label at bounding box center [209, 453] width 16 height 0
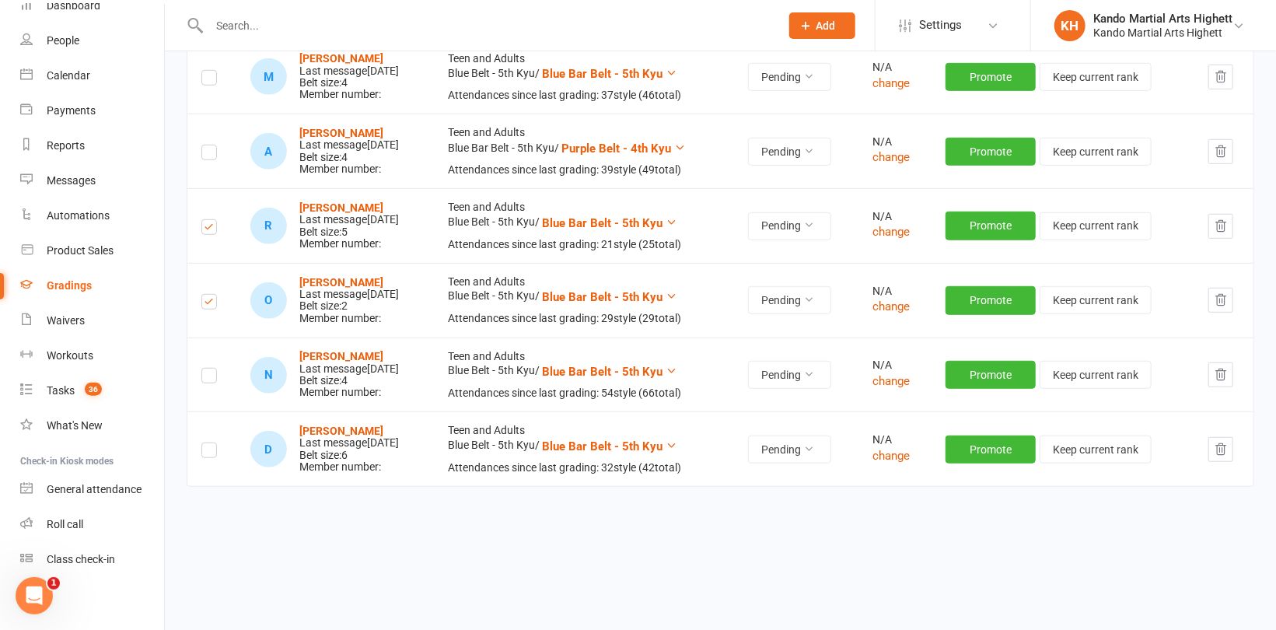
click at [204, 443] on input "checkbox" at bounding box center [209, 443] width 16 height 0
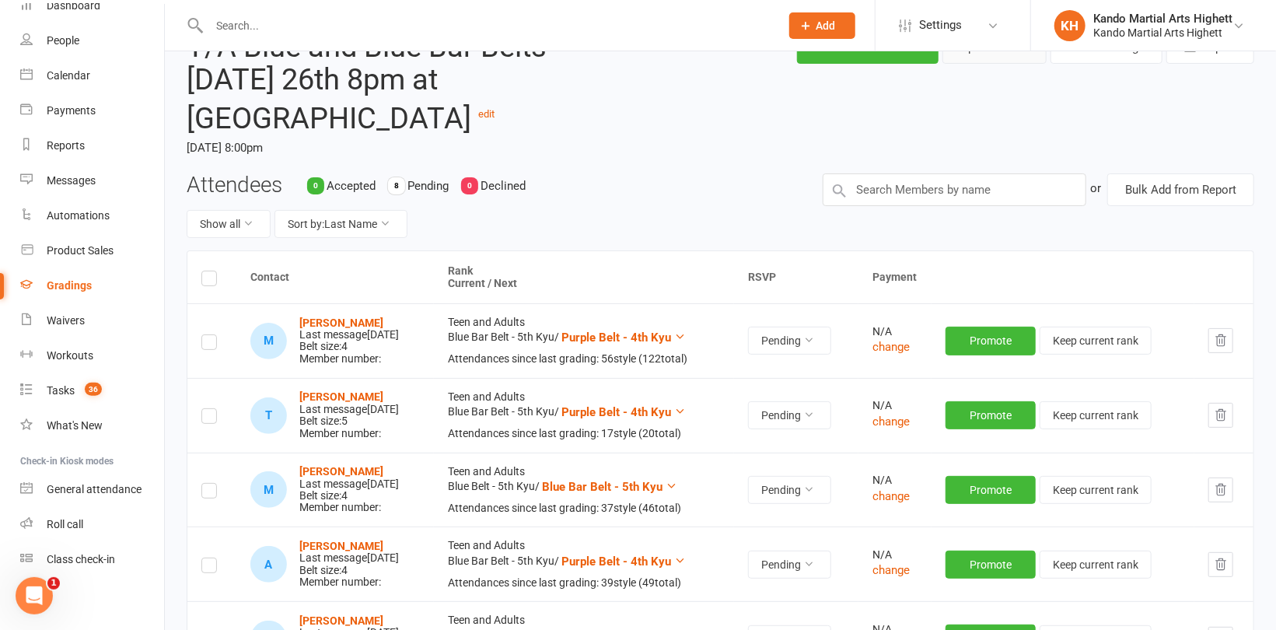
scroll to position [0, 0]
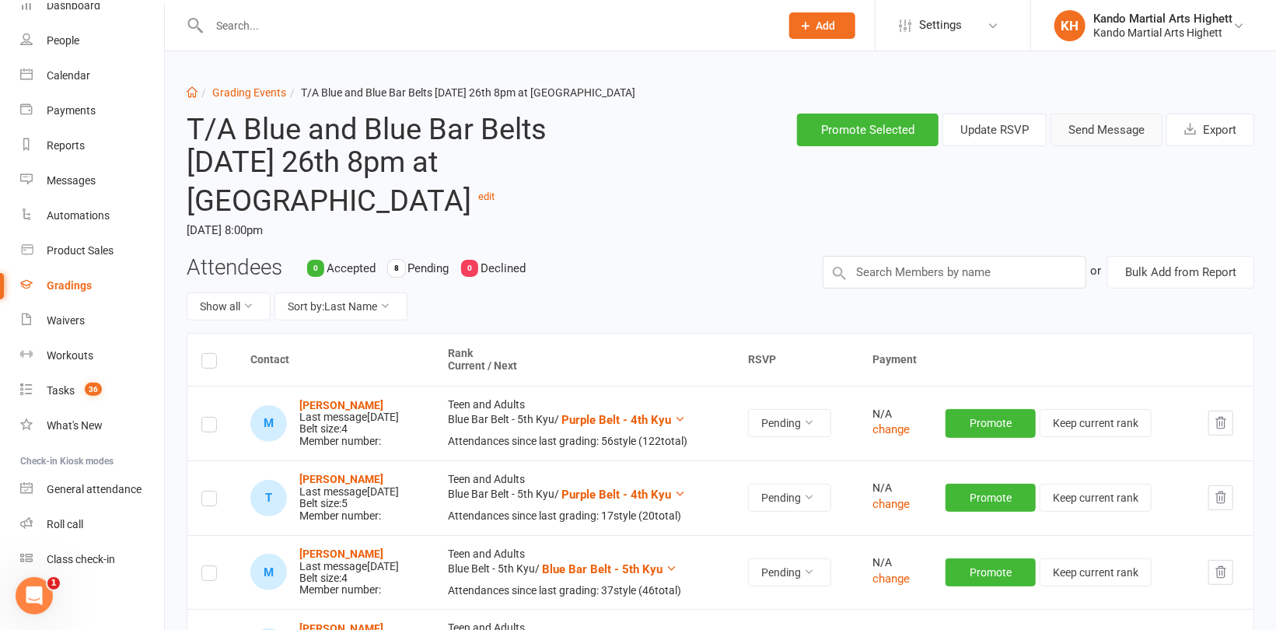
click at [1084, 121] on button "Send Message" at bounding box center [1106, 130] width 112 height 33
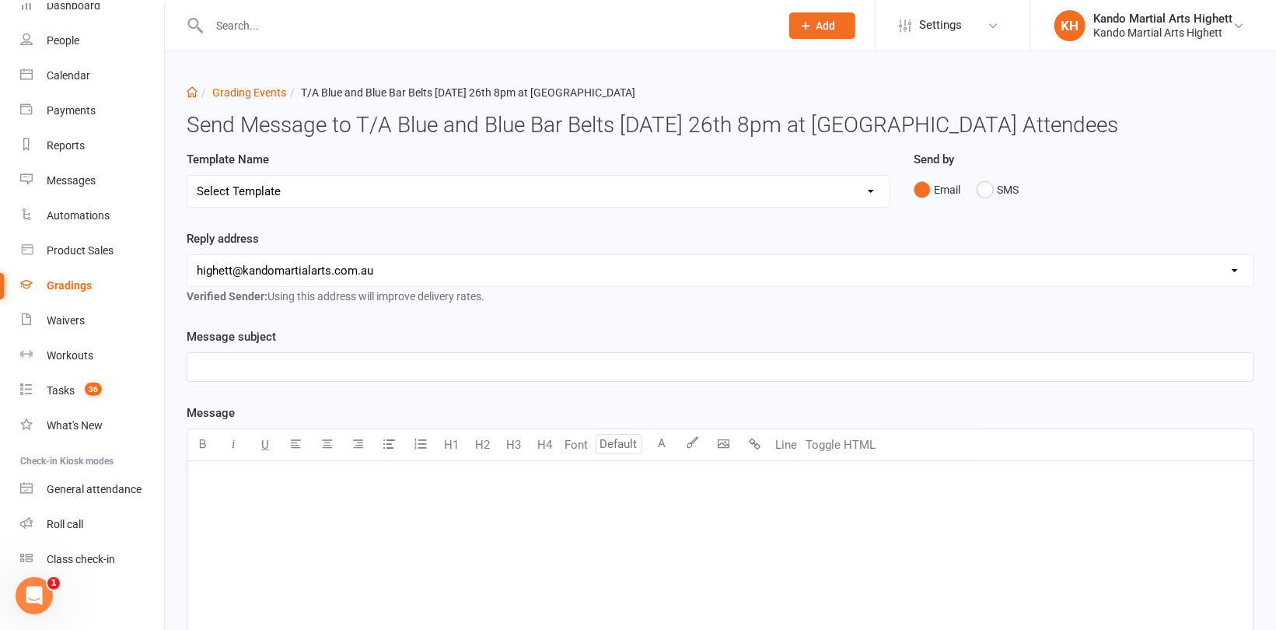
click at [714, 190] on select "Select Template [Email] Black Belt Grading Invitation [Email] Confirmation of S…" at bounding box center [538, 191] width 702 height 31
select select "6"
click at [187, 176] on select "Select Template [Email] Black Belt Grading Invitation [Email] Confirmation of S…" at bounding box center [538, 191] width 702 height 31
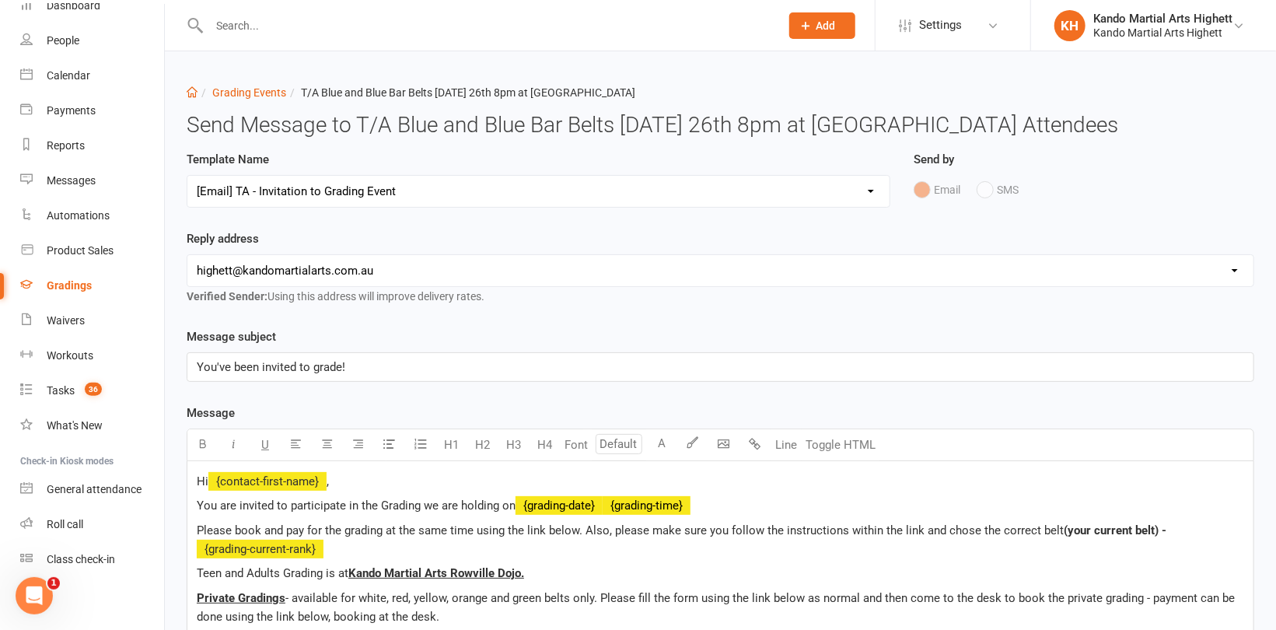
drag, startPoint x: 428, startPoint y: 366, endPoint x: 429, endPoint y: 358, distance: 8.7
click at [428, 365] on p "You've been invited to grade!" at bounding box center [720, 367] width 1047 height 19
click at [418, 488] on p "Hi ﻿ {contact-first-name} ," at bounding box center [720, 481] width 1047 height 19
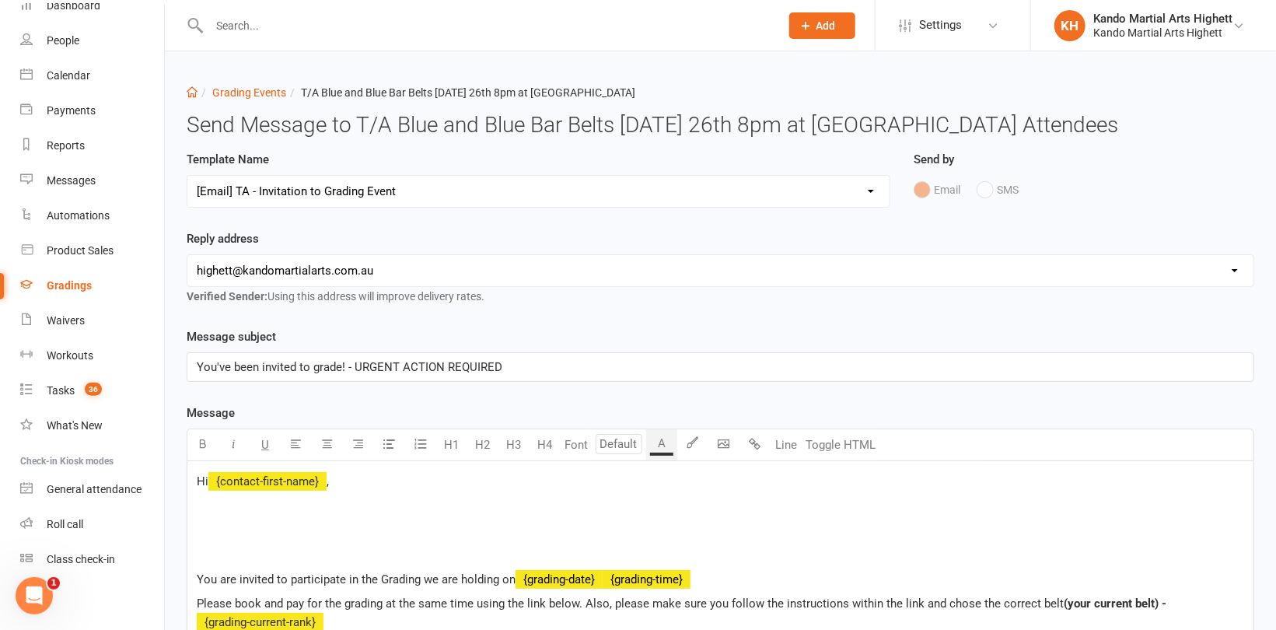
click at [289, 524] on p "﻿" at bounding box center [720, 530] width 1047 height 19
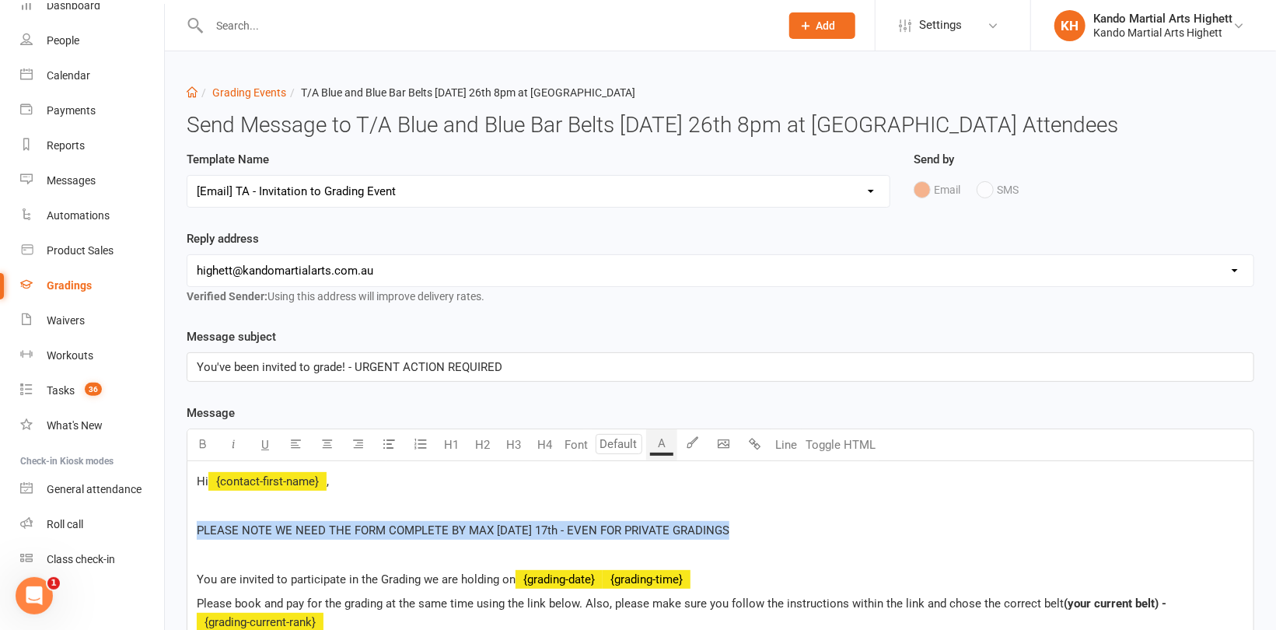
drag, startPoint x: 748, startPoint y: 529, endPoint x: 190, endPoint y: 533, distance: 558.3
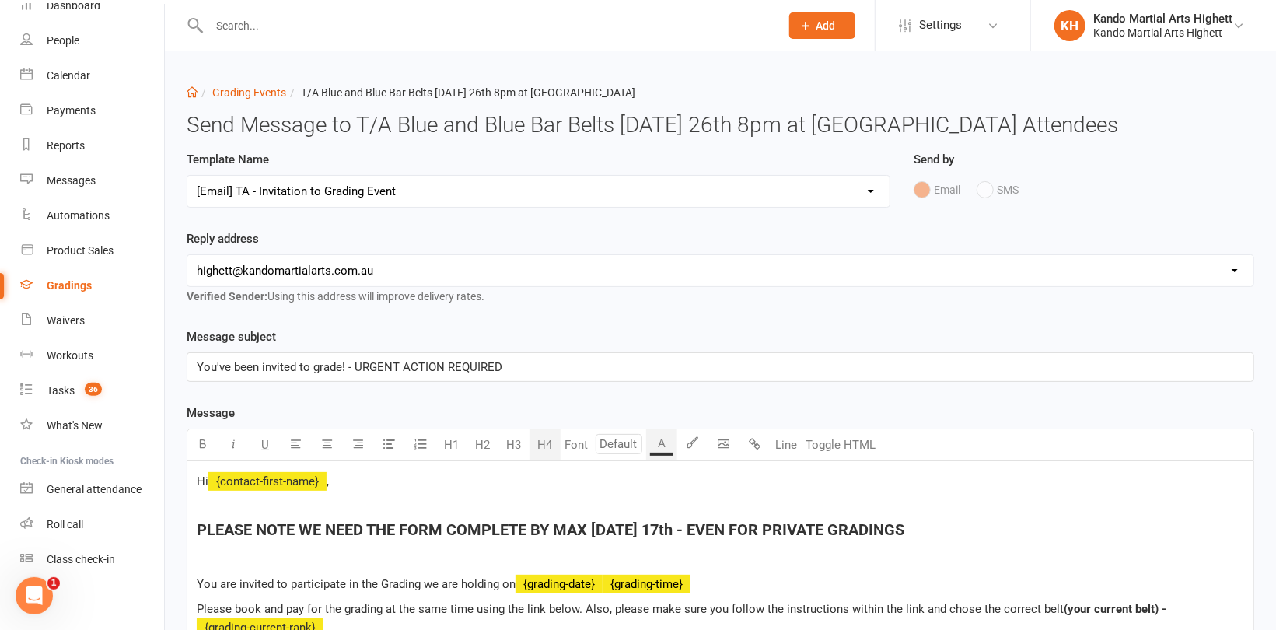
click at [540, 447] on button "H4" at bounding box center [544, 444] width 31 height 31
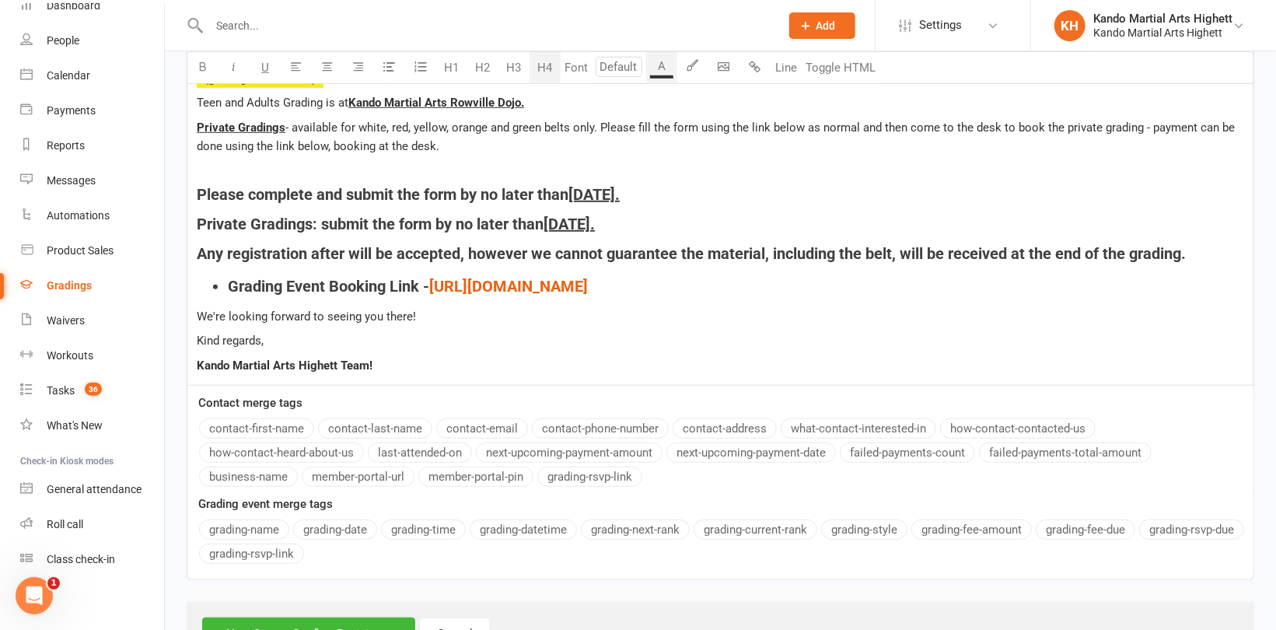
scroll to position [617, 0]
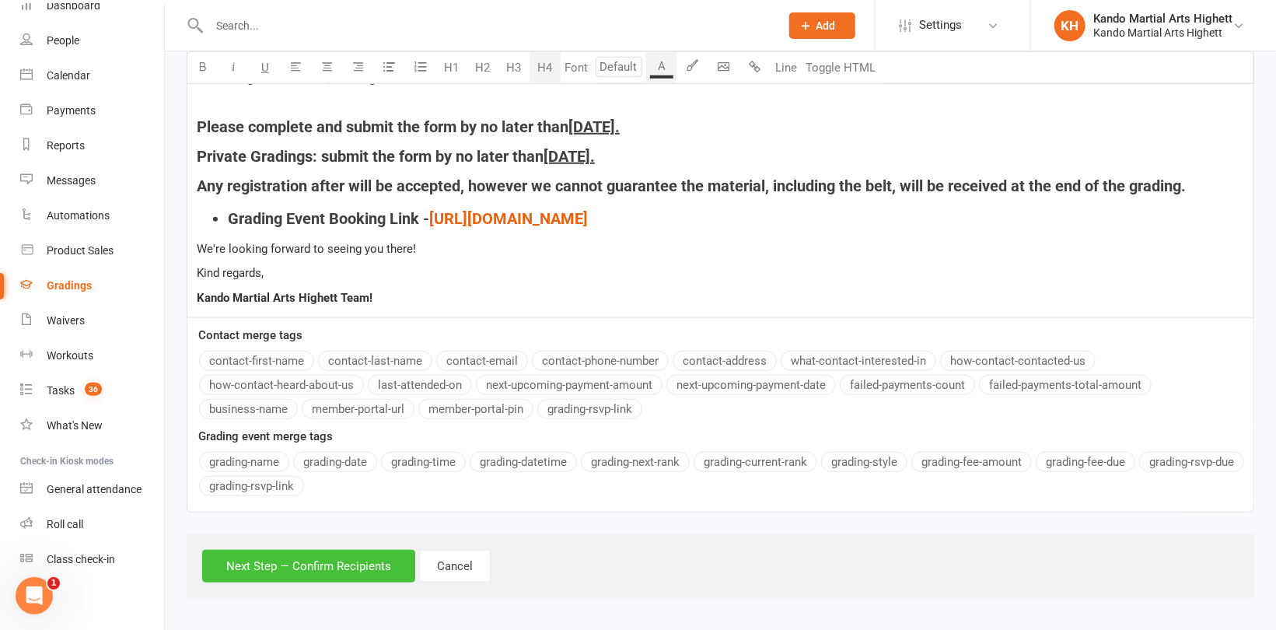
click at [330, 571] on button "Next Step — Confirm Recipients" at bounding box center [308, 566] width 213 height 33
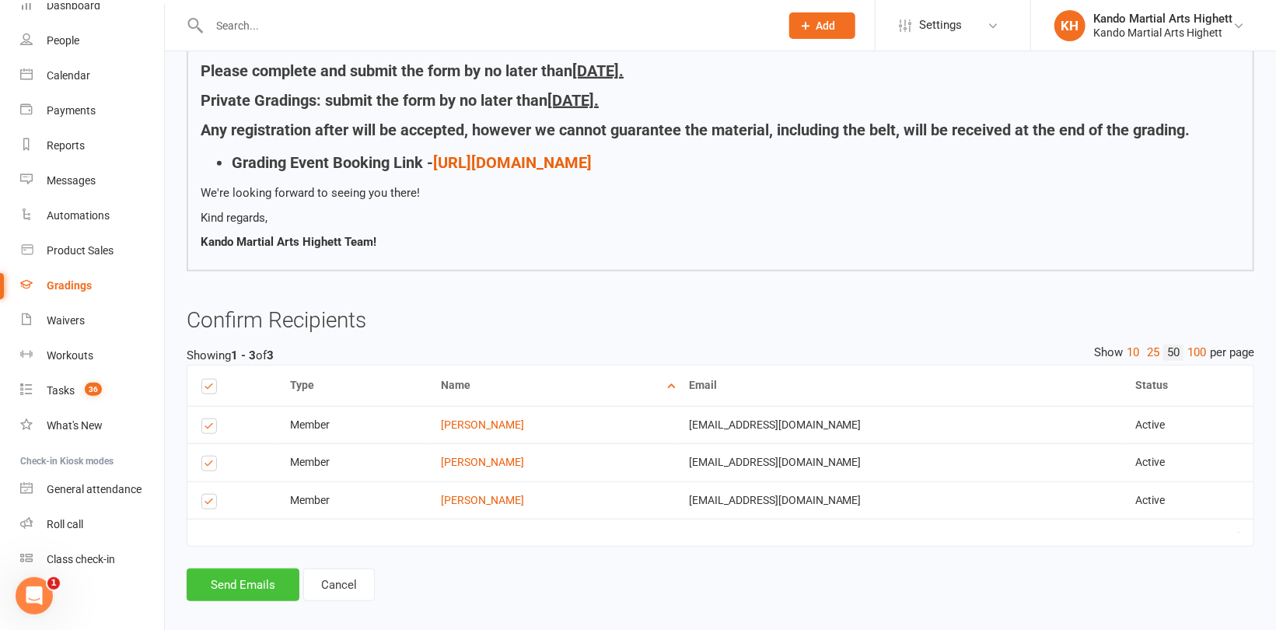
scroll to position [582, 0]
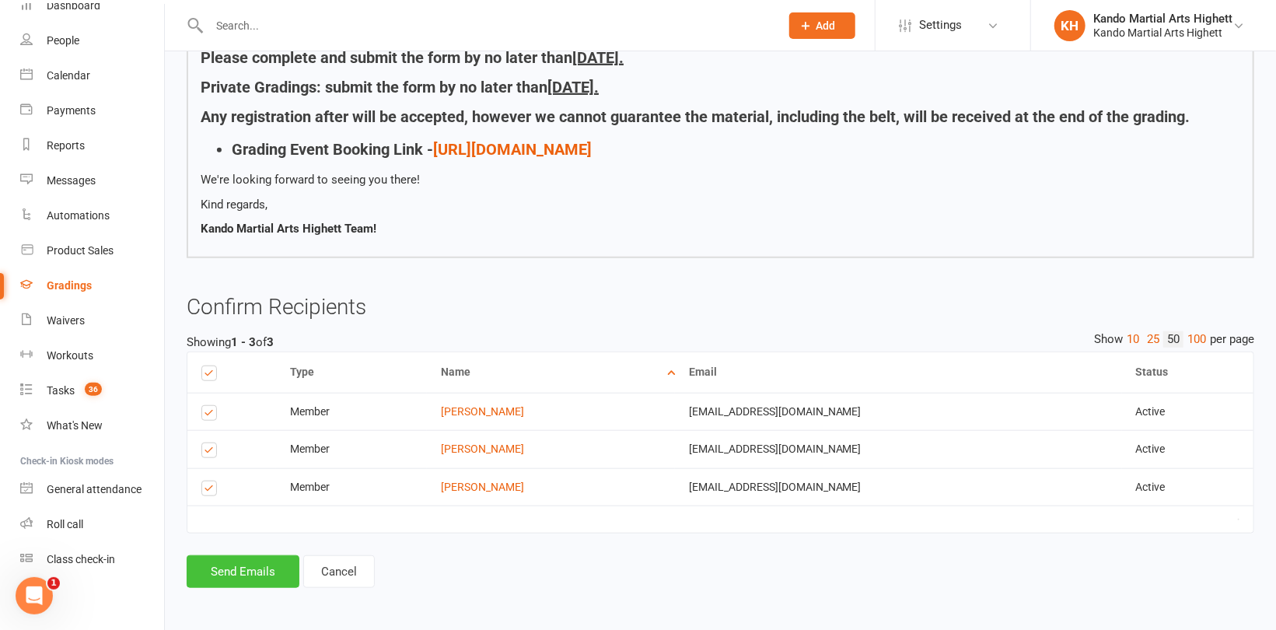
click at [253, 555] on button "Send Emails" at bounding box center [243, 571] width 113 height 33
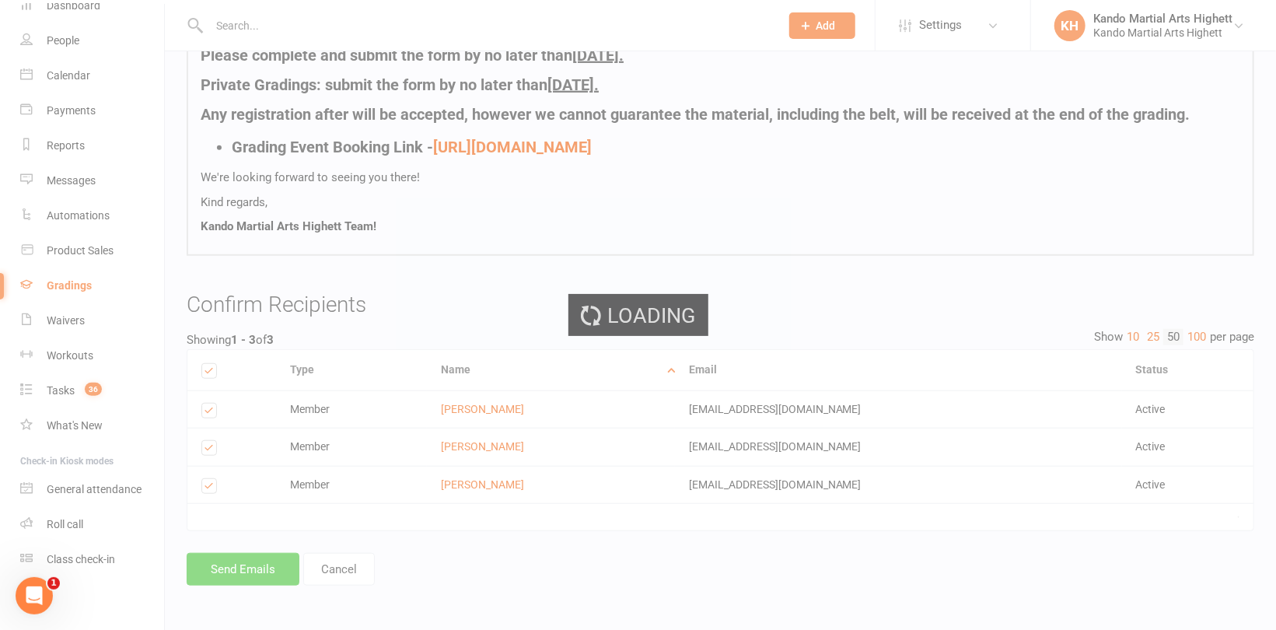
scroll to position [574, 0]
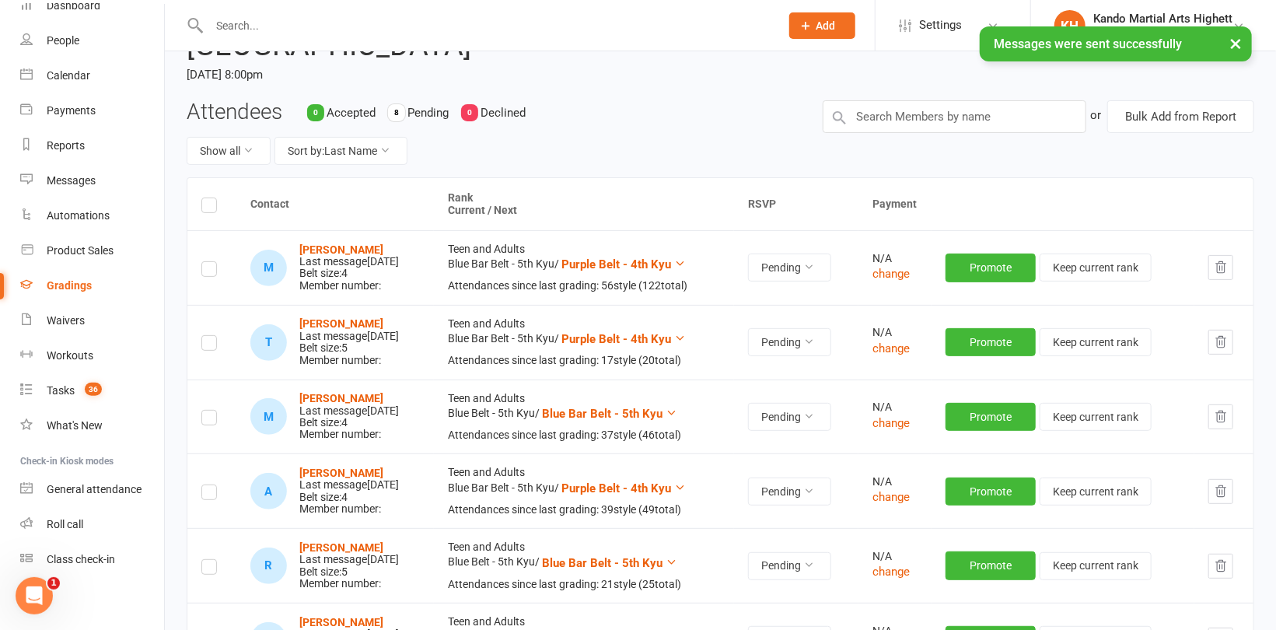
scroll to position [389, 0]
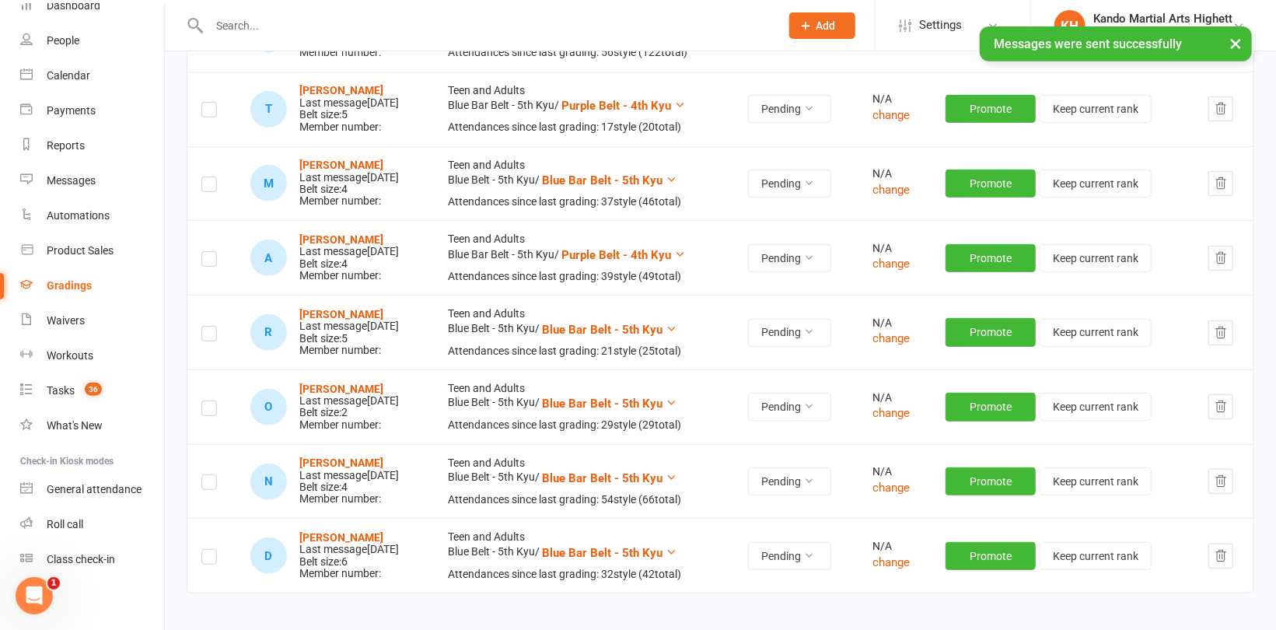
click at [210, 336] on label at bounding box center [209, 336] width 16 height 0
click at [210, 327] on input "checkbox" at bounding box center [209, 327] width 16 height 0
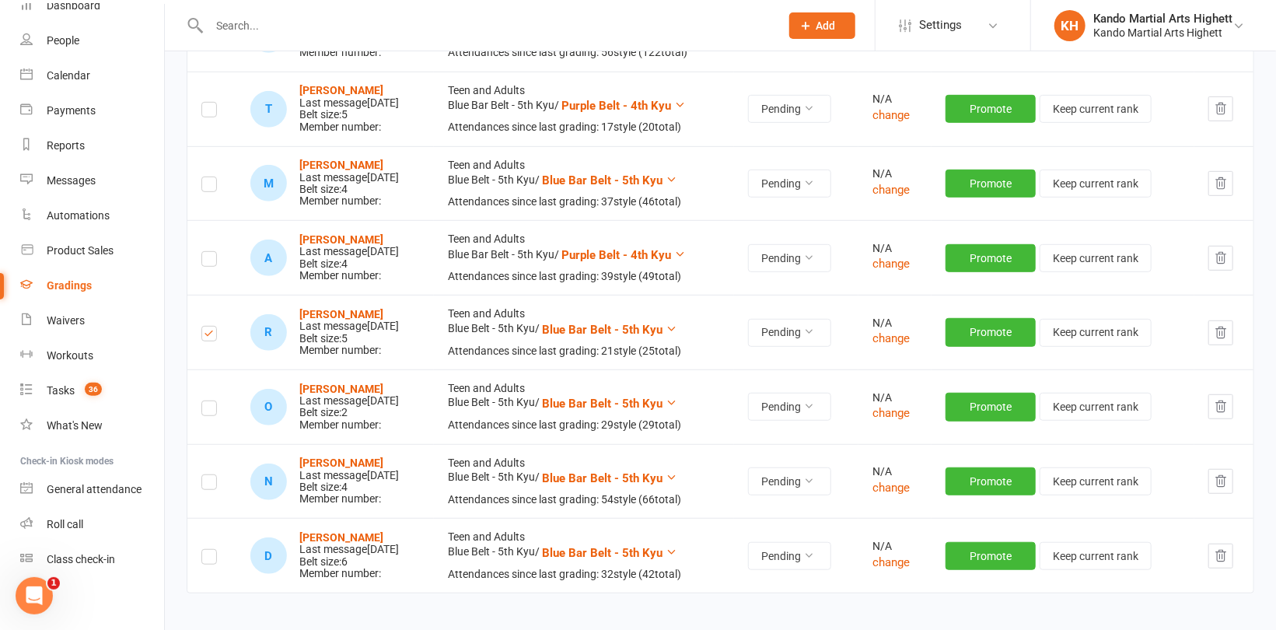
click at [212, 411] on label at bounding box center [209, 411] width 16 height 0
click at [212, 401] on input "checkbox" at bounding box center [209, 401] width 16 height 0
click at [208, 559] on label at bounding box center [209, 559] width 16 height 0
click at [208, 550] on input "checkbox" at bounding box center [209, 550] width 16 height 0
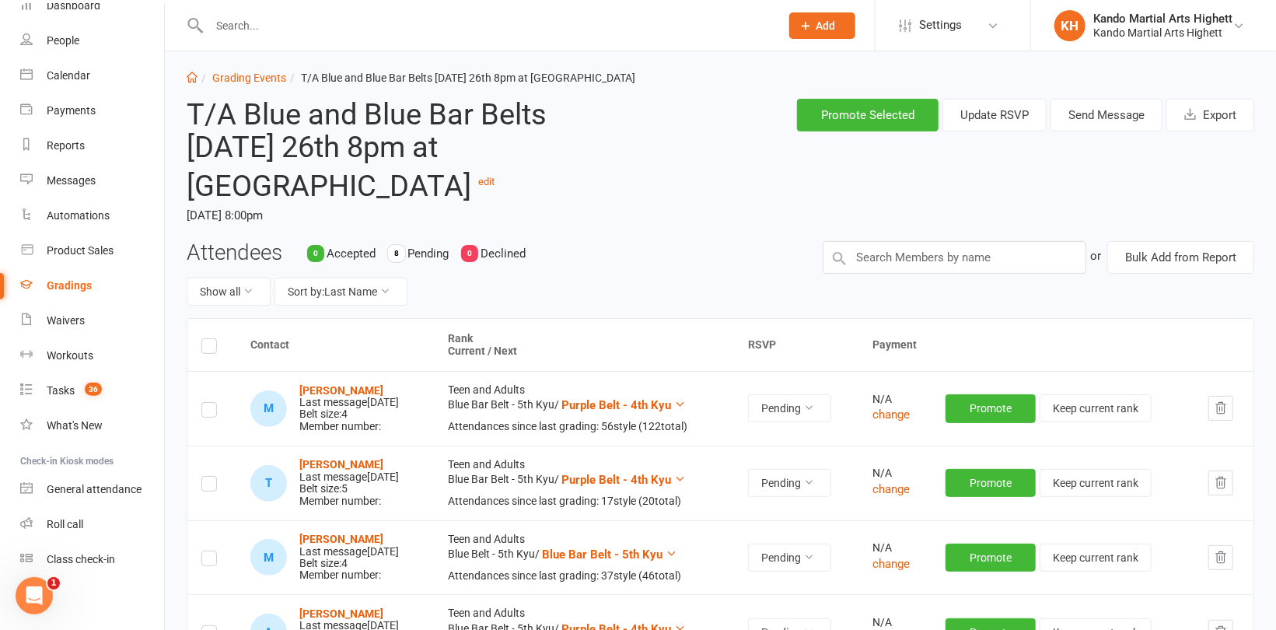
scroll to position [0, 0]
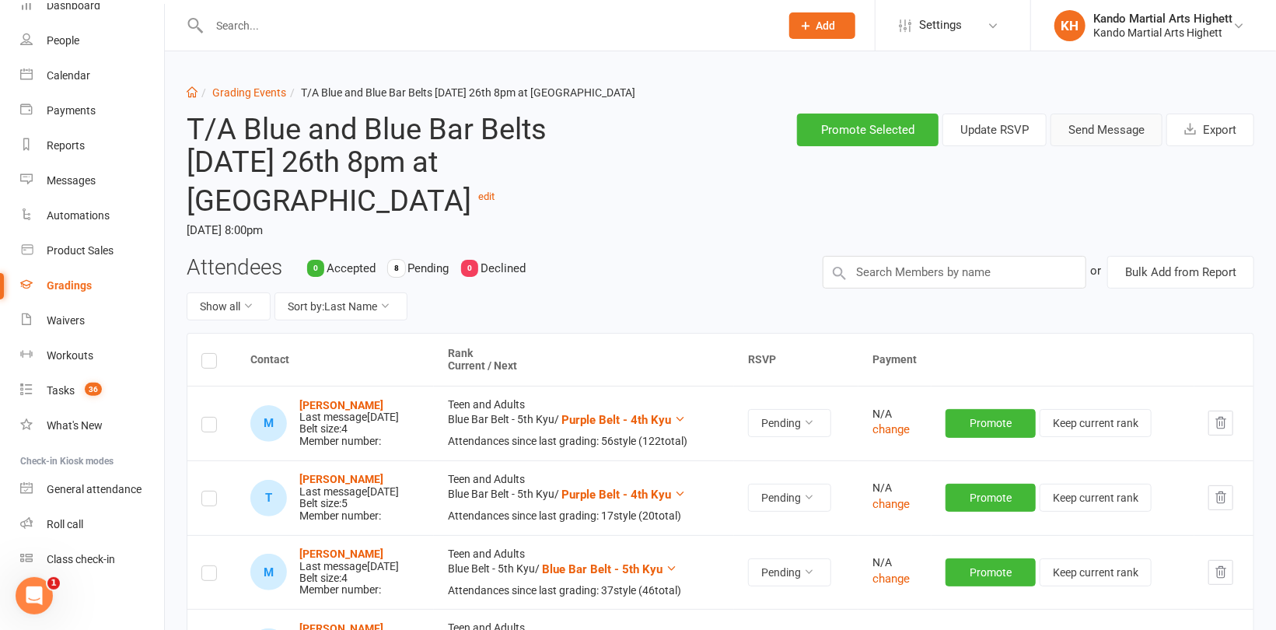
click at [1147, 118] on button "Send Message" at bounding box center [1106, 130] width 112 height 33
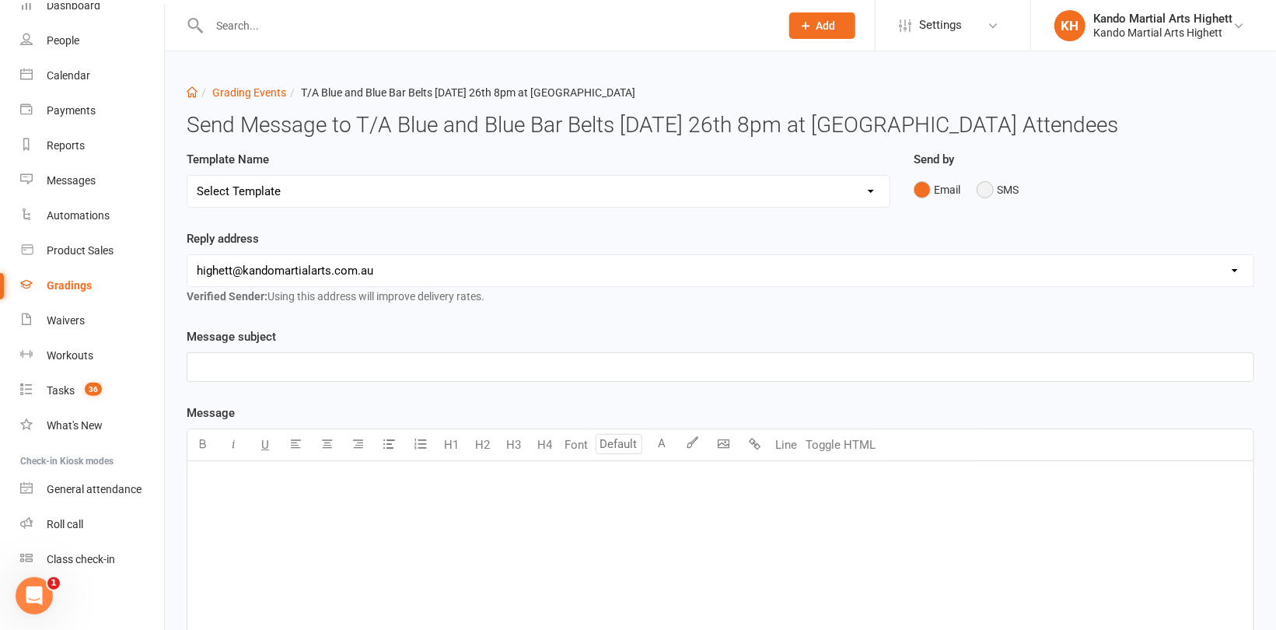
click at [981, 186] on button "SMS" at bounding box center [998, 190] width 42 height 30
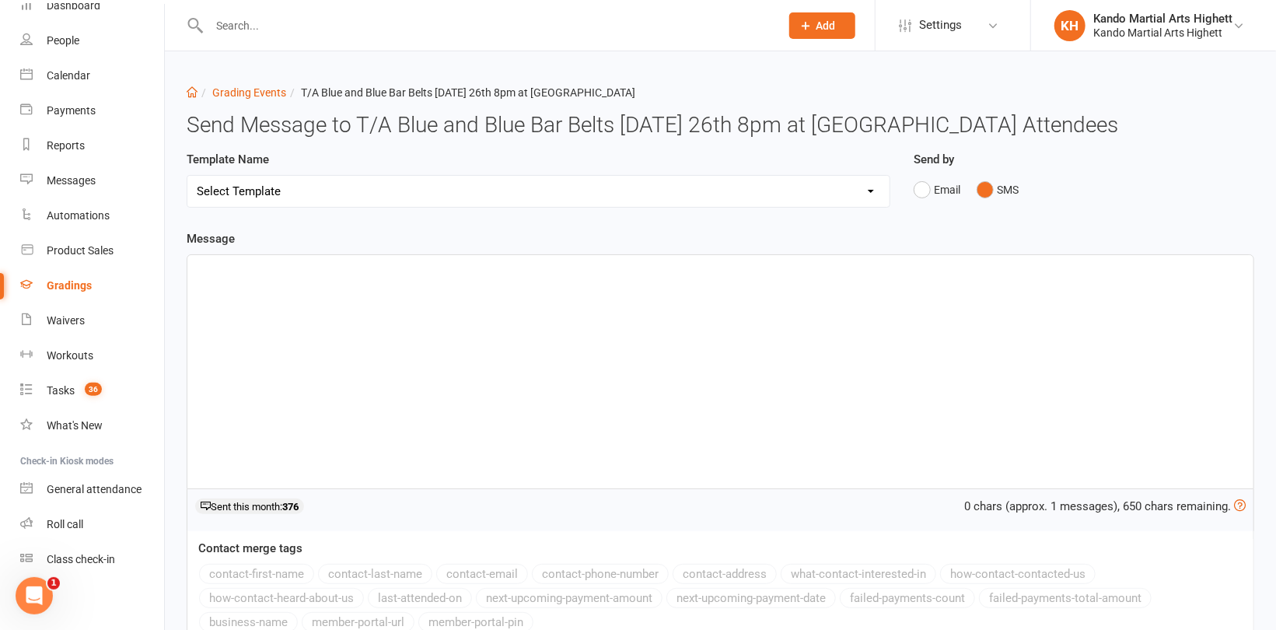
click at [550, 335] on div "﻿" at bounding box center [720, 371] width 1066 height 233
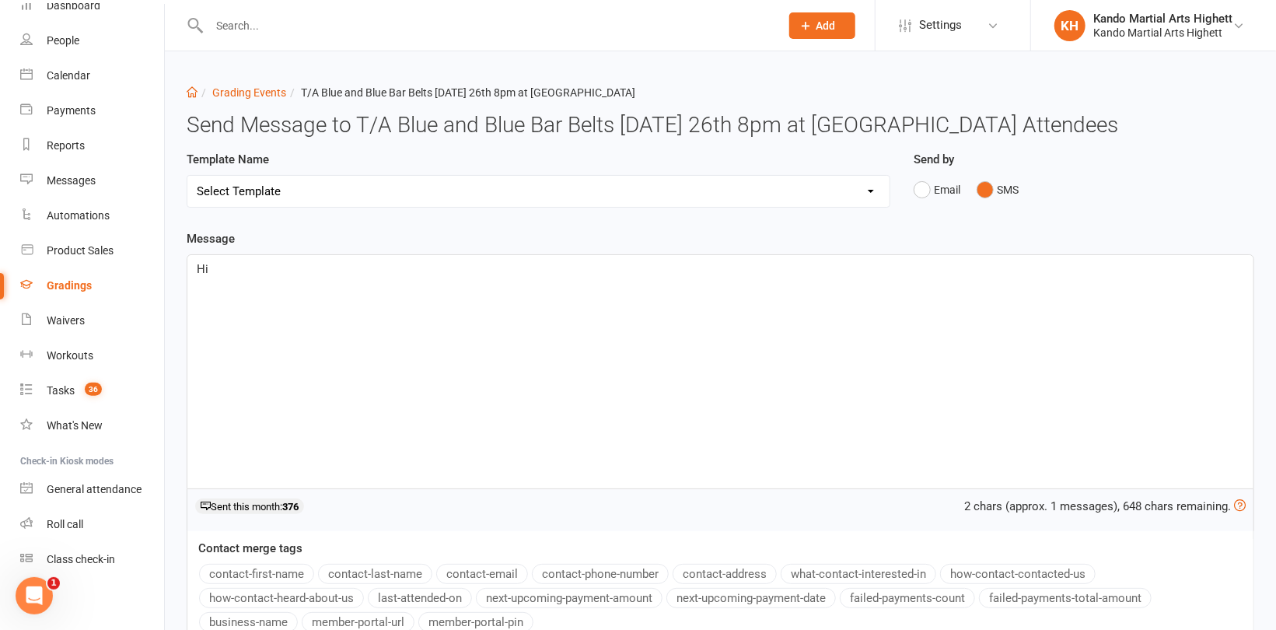
click at [285, 568] on button "contact-first-name" at bounding box center [256, 574] width 115 height 20
click at [373, 270] on p "Hi ﻿ {contact-first-name} ," at bounding box center [720, 269] width 1047 height 19
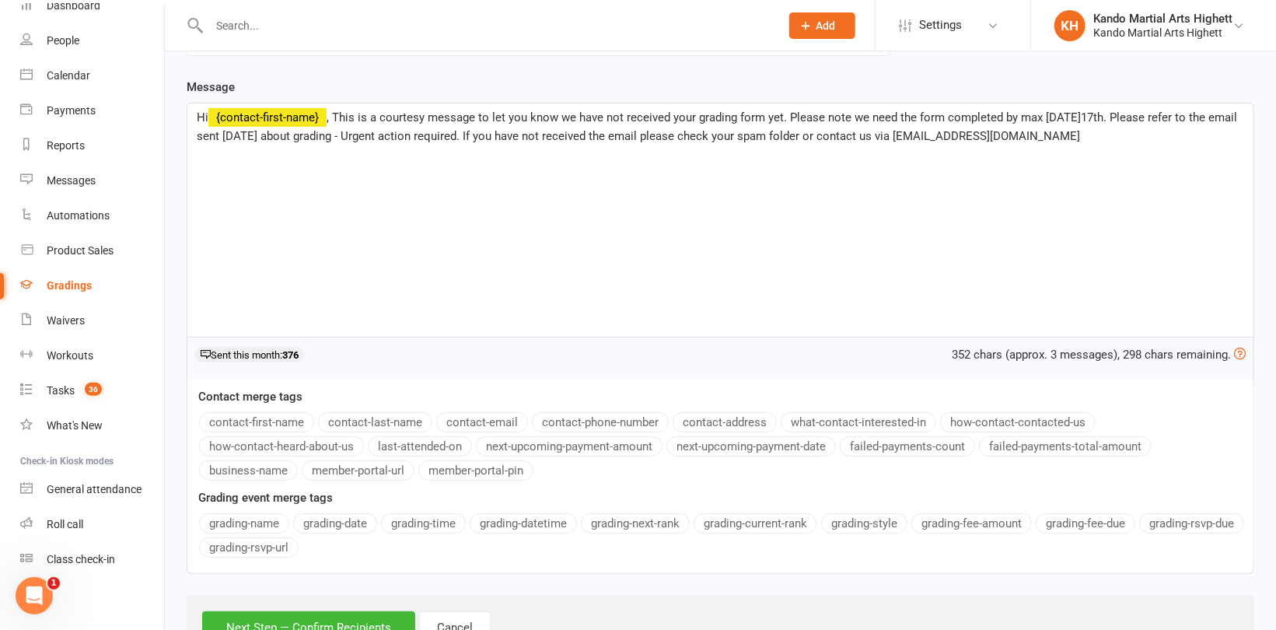
scroll to position [156, 0]
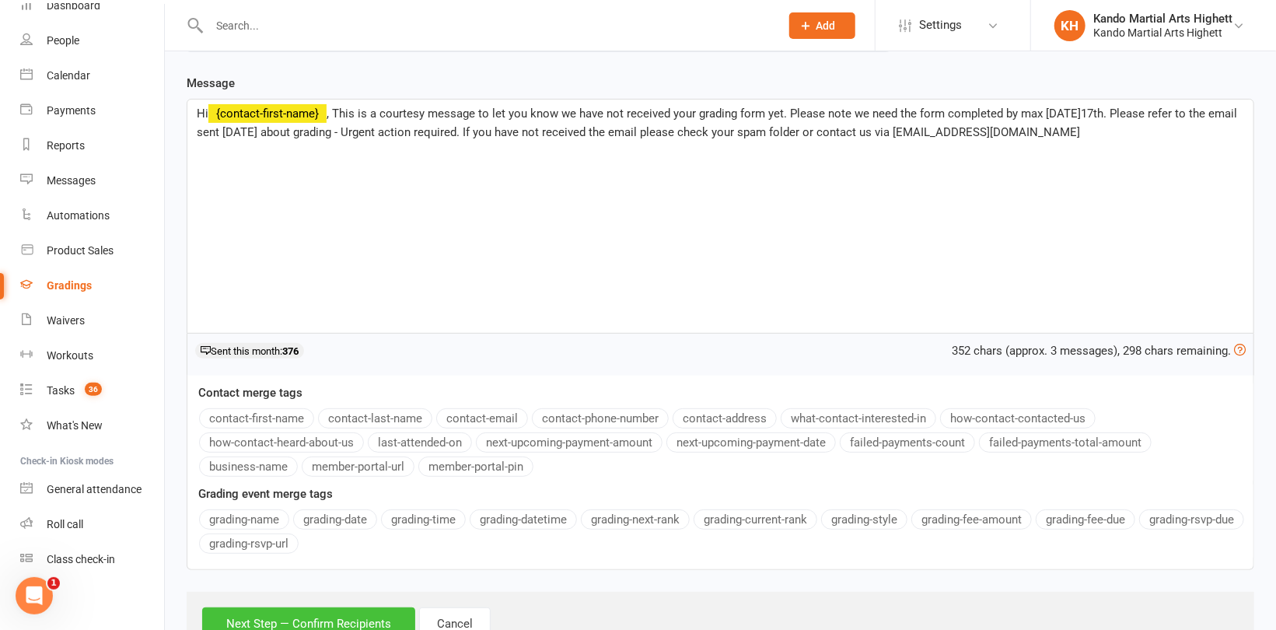
click at [274, 618] on button "Next Step — Confirm Recipients" at bounding box center [308, 623] width 213 height 33
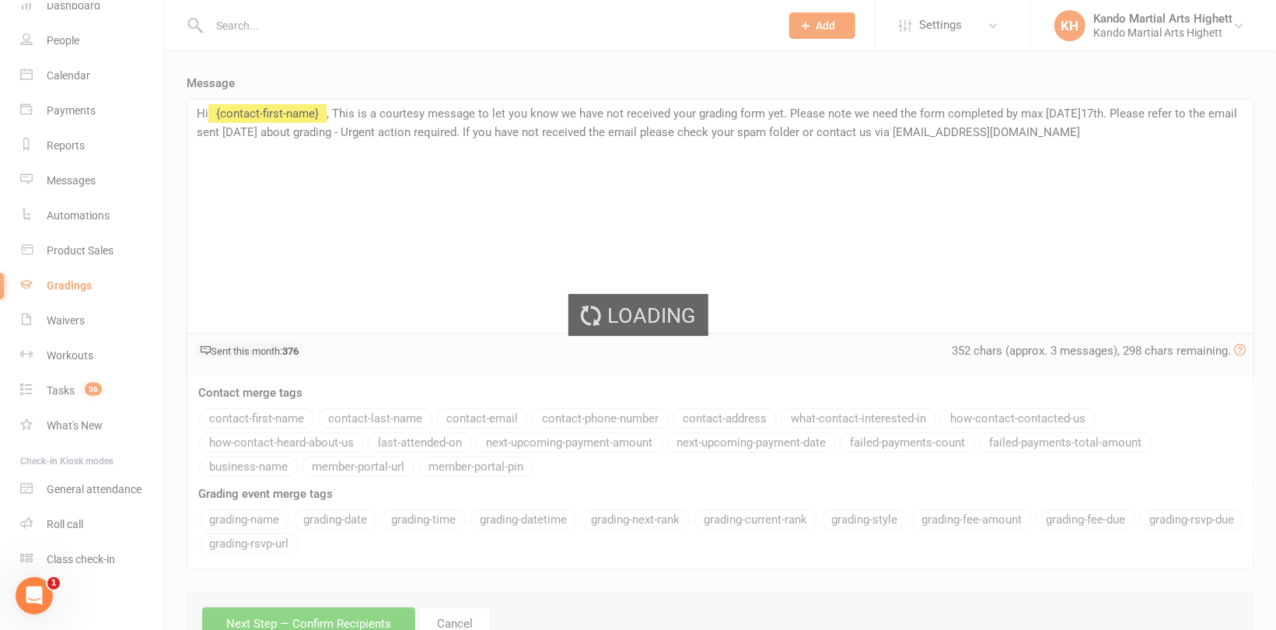
scroll to position [0, 0]
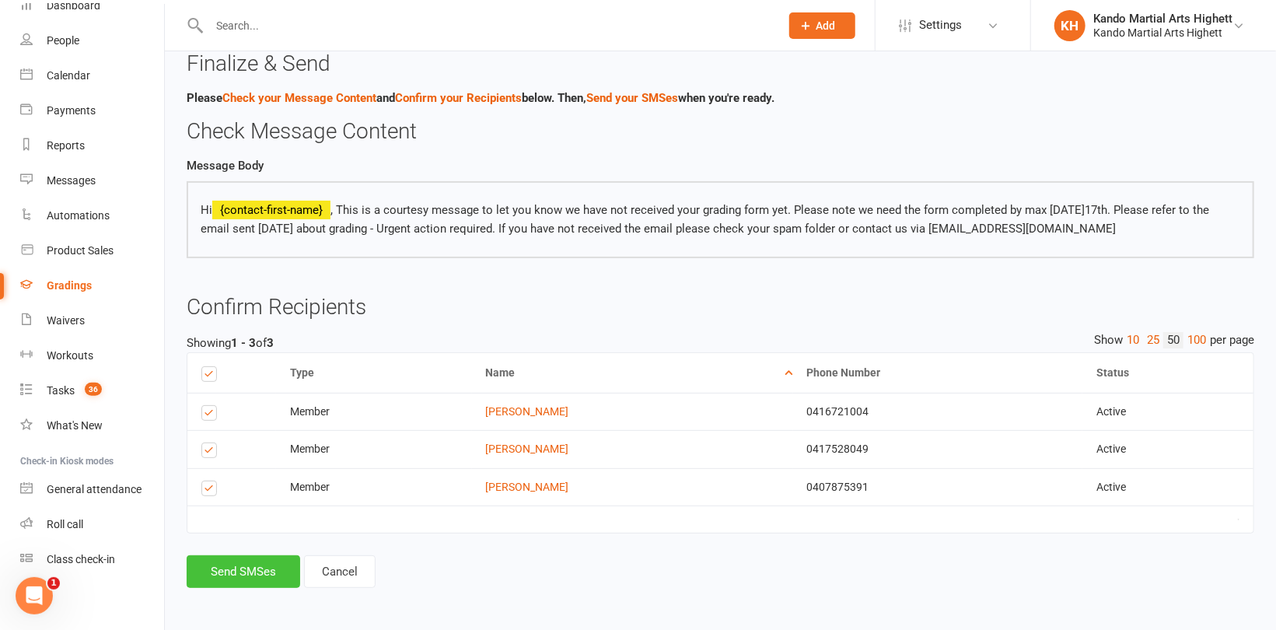
click at [242, 579] on button "Send SMSes" at bounding box center [244, 571] width 114 height 33
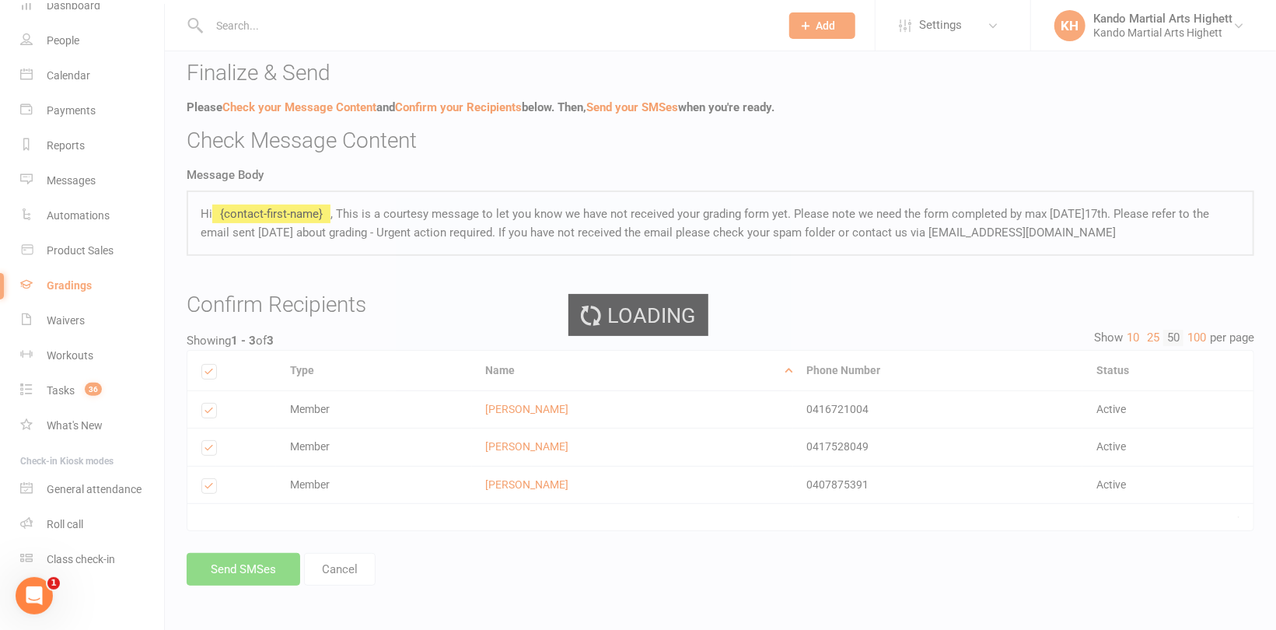
scroll to position [86, 0]
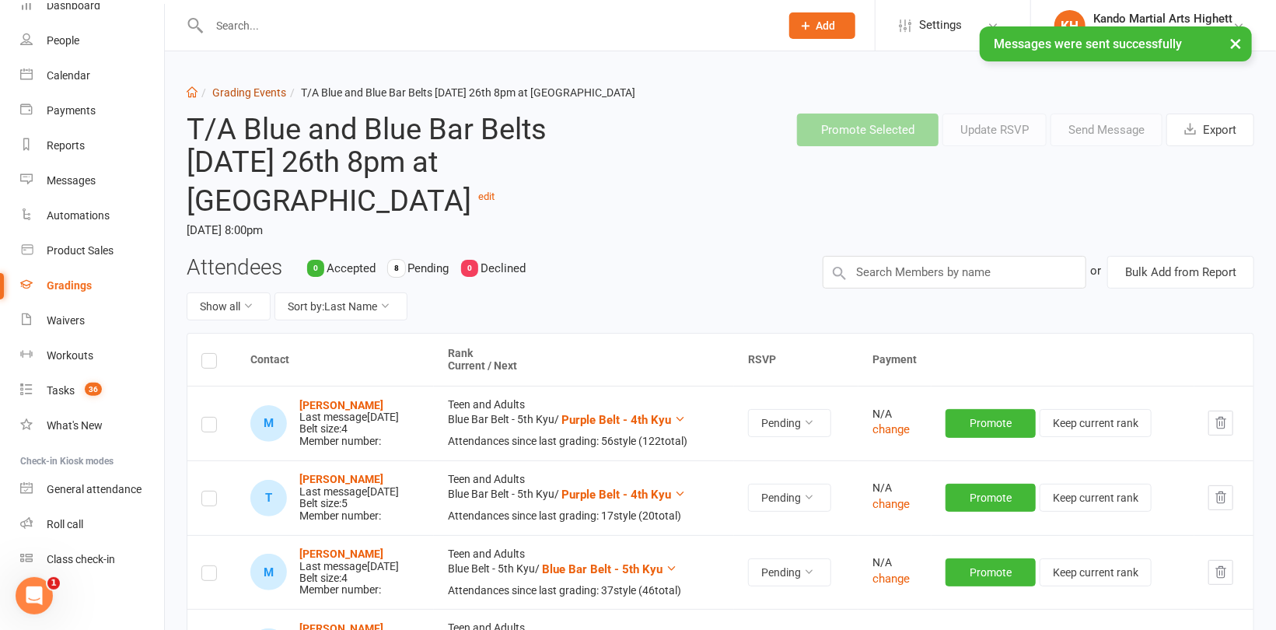
click at [249, 93] on link "Grading Events" at bounding box center [249, 92] width 74 height 12
select select "100"
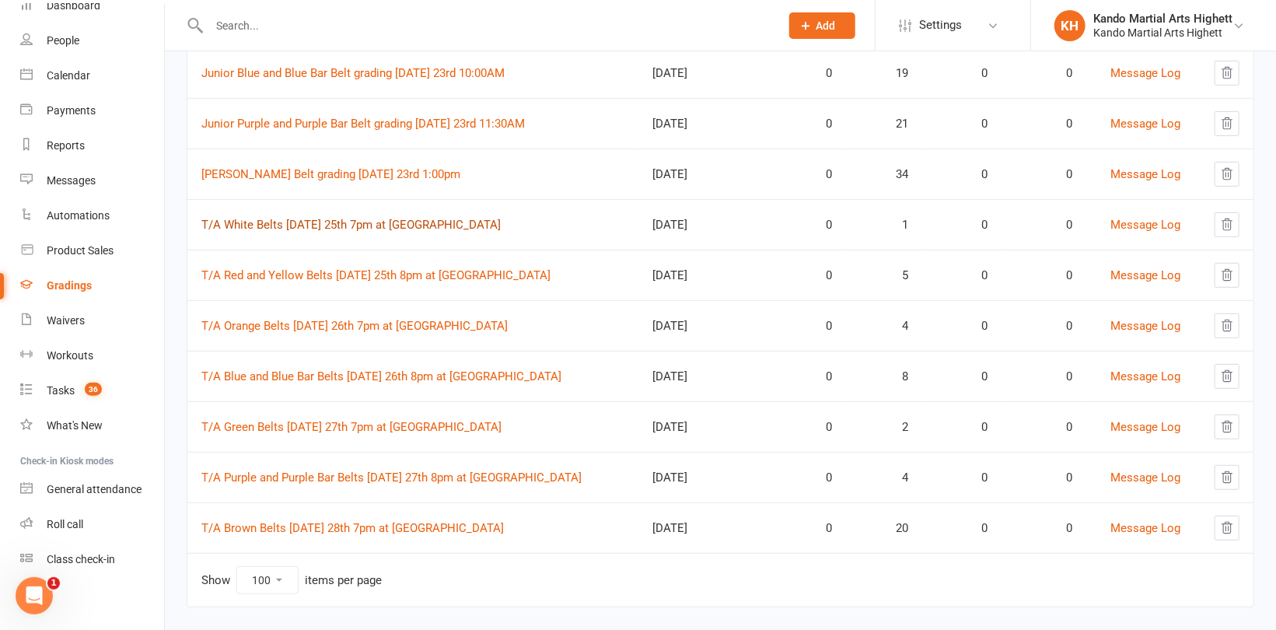
scroll to position [372, 0]
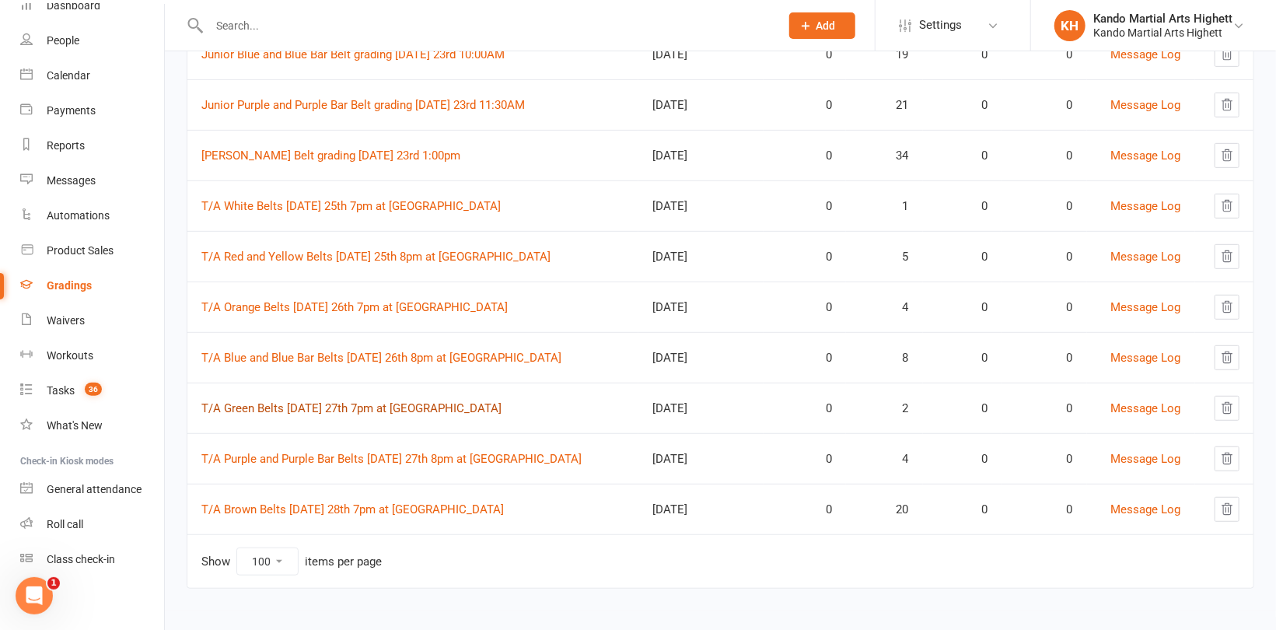
click at [328, 404] on link "T/A Green Belts [DATE] 27th 7pm at [GEOGRAPHIC_DATA]" at bounding box center [351, 408] width 300 height 14
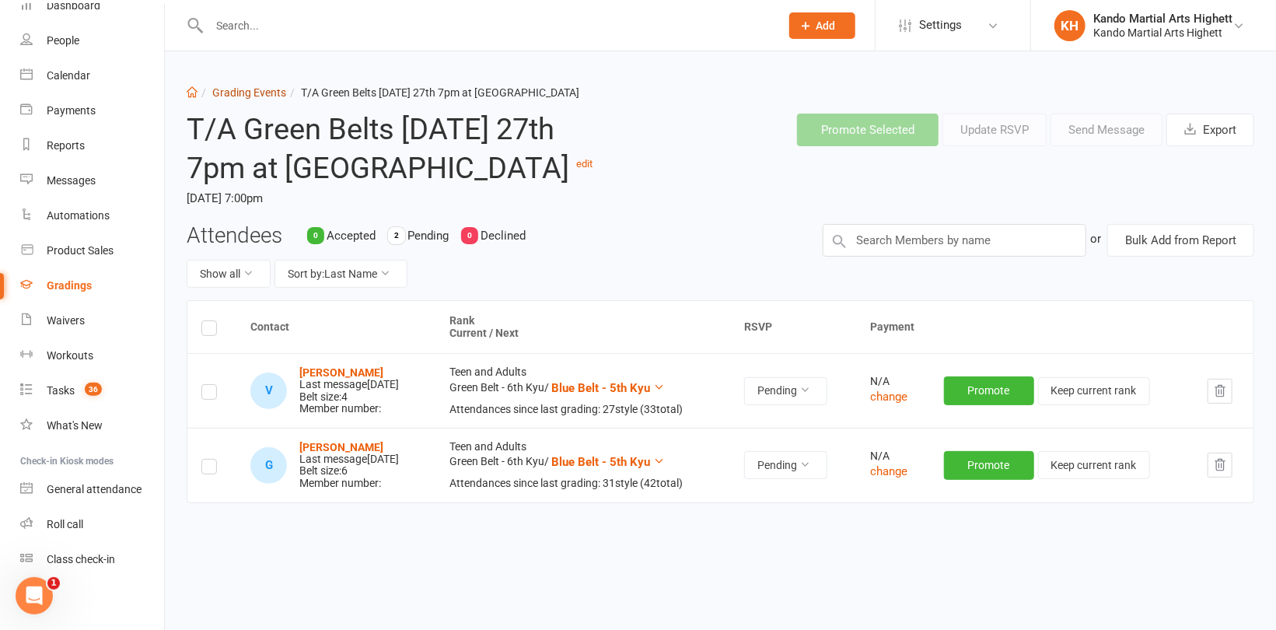
click at [255, 95] on link "Grading Events" at bounding box center [249, 92] width 74 height 12
select select "100"
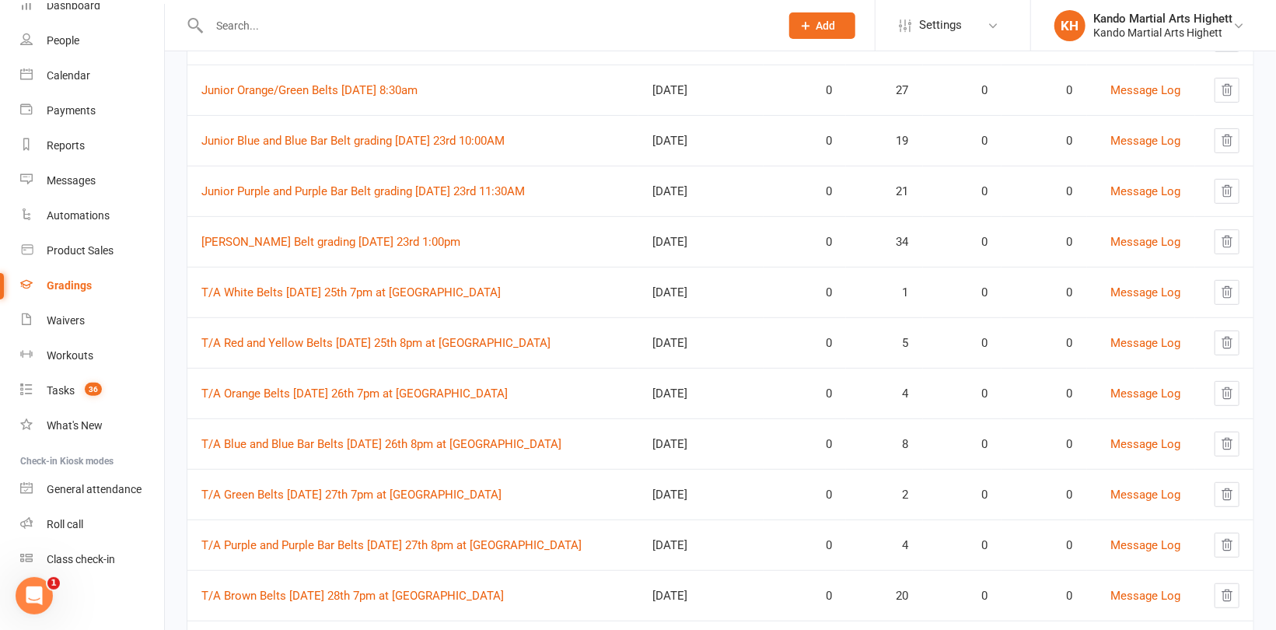
scroll to position [311, 0]
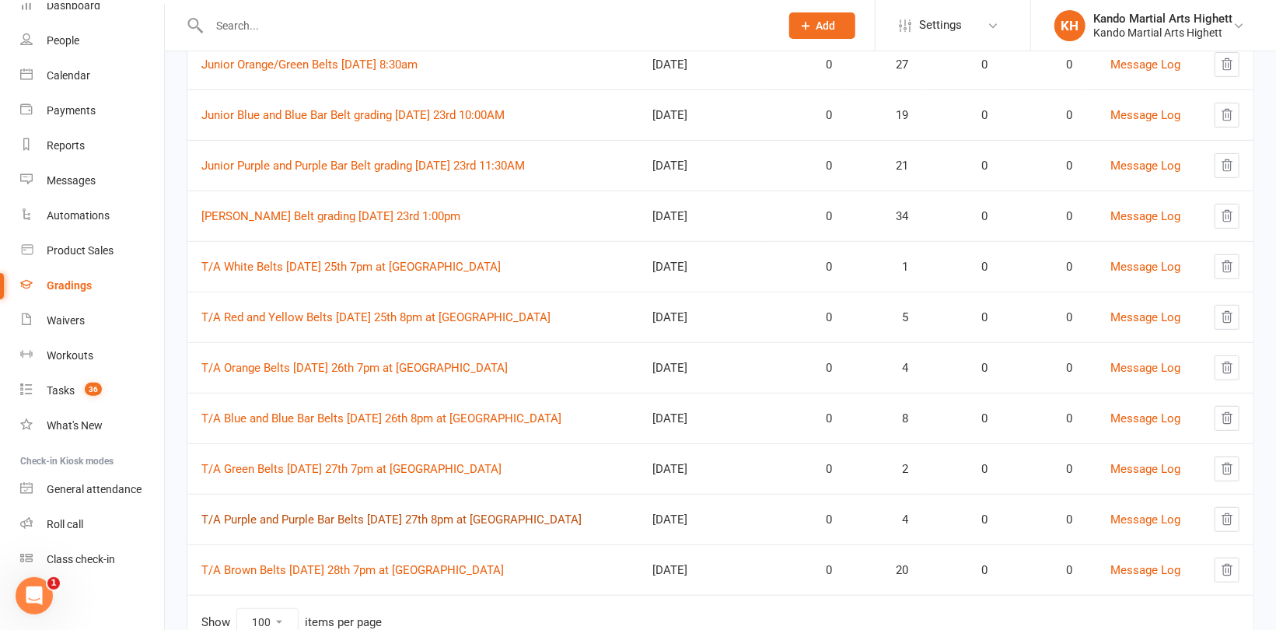
click at [351, 515] on link "T/A Purple and Purple Bar Belts [DATE] 27th 8pm at [GEOGRAPHIC_DATA]" at bounding box center [391, 519] width 380 height 14
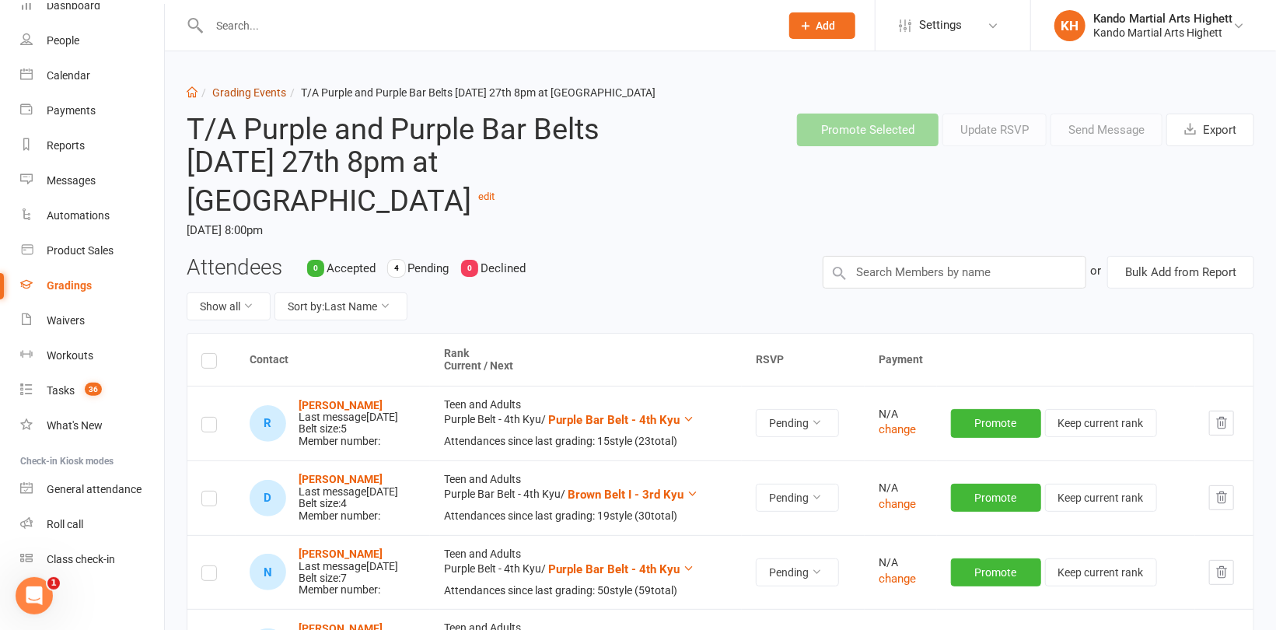
click at [257, 88] on link "Grading Events" at bounding box center [249, 92] width 74 height 12
select select "100"
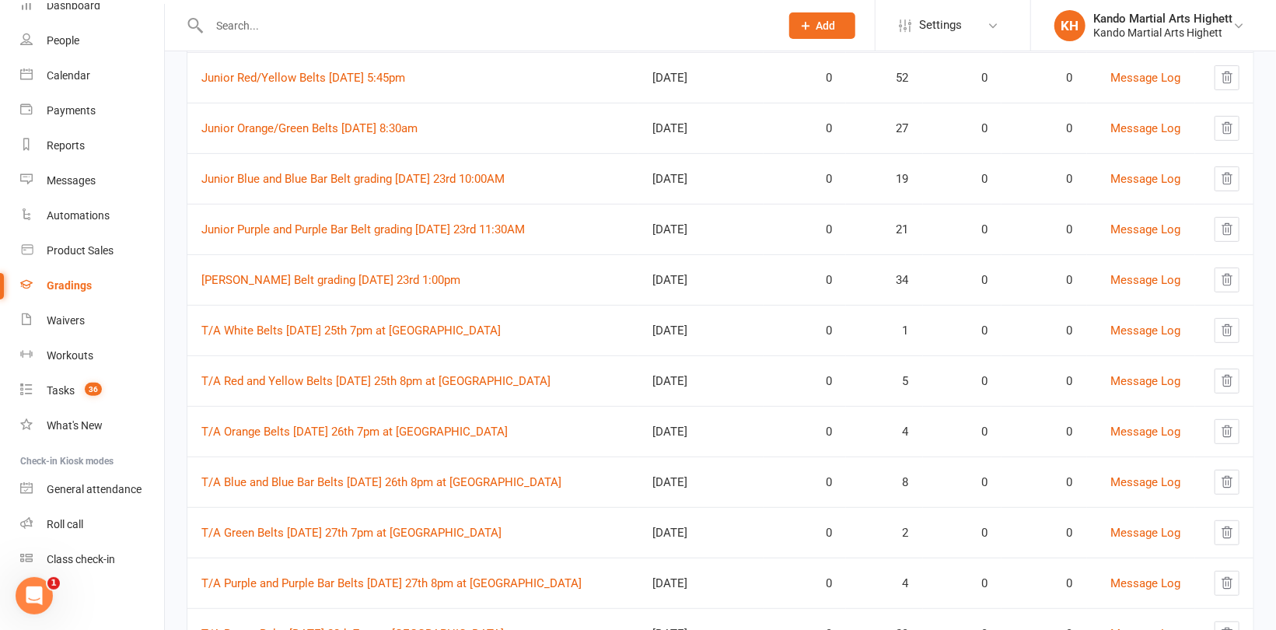
scroll to position [372, 0]
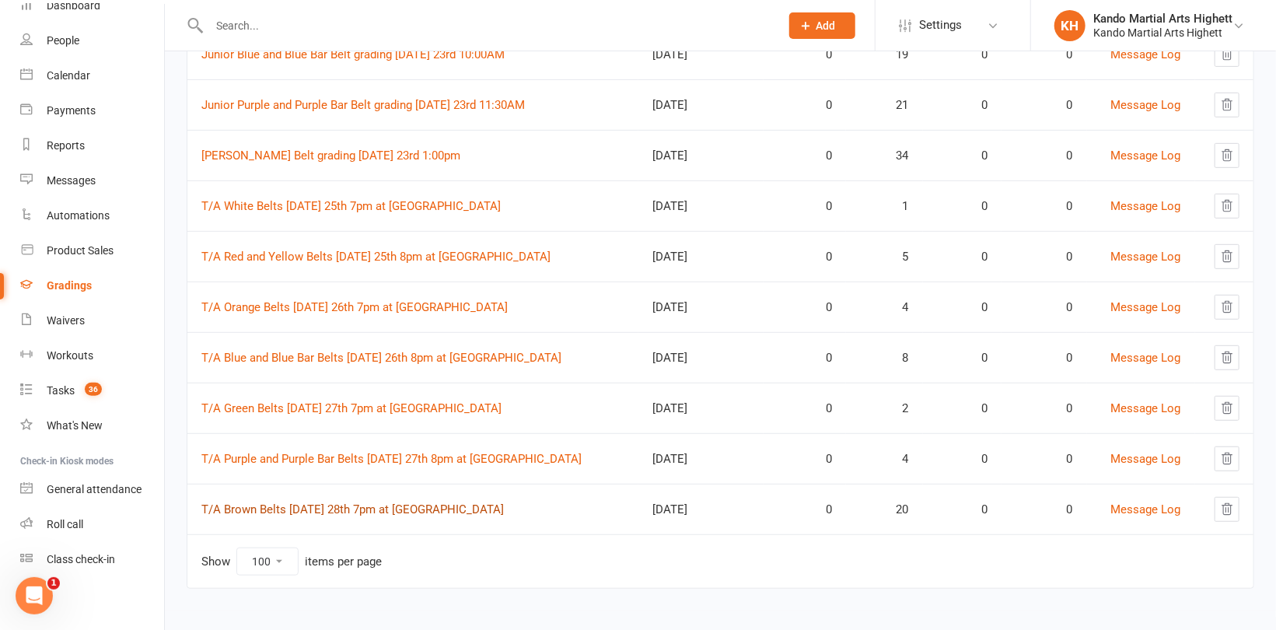
click at [345, 505] on link "T/A Brown Belts [DATE] 28th 7pm at [GEOGRAPHIC_DATA]" at bounding box center [352, 509] width 302 height 14
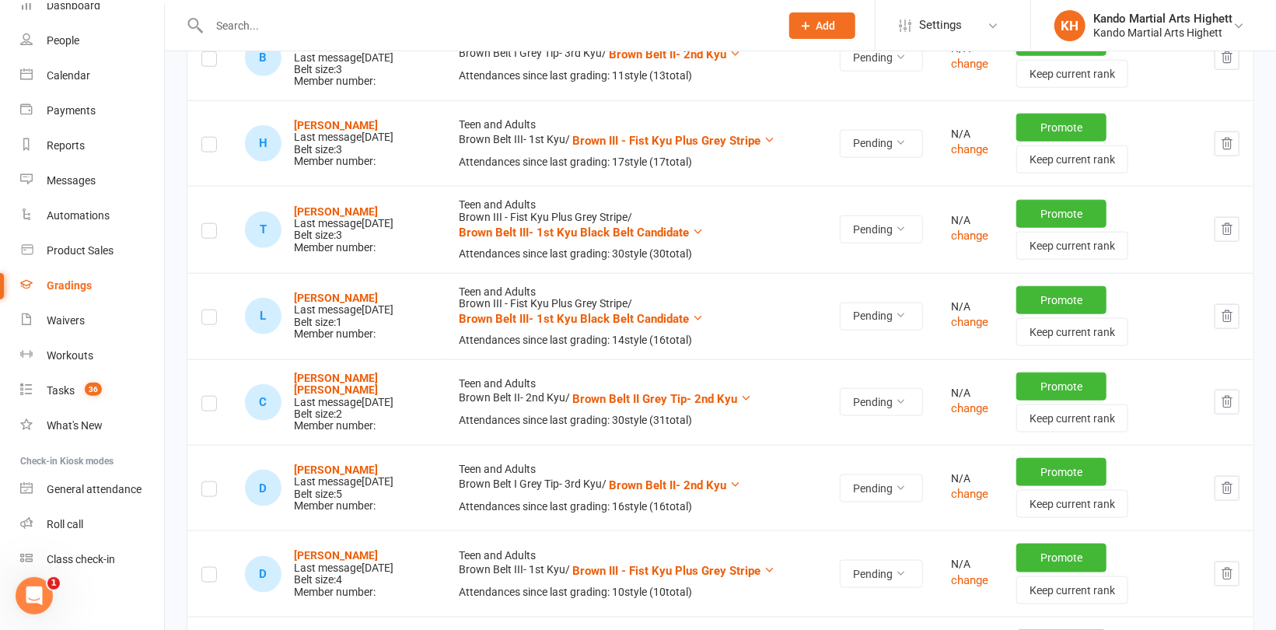
scroll to position [855, 0]
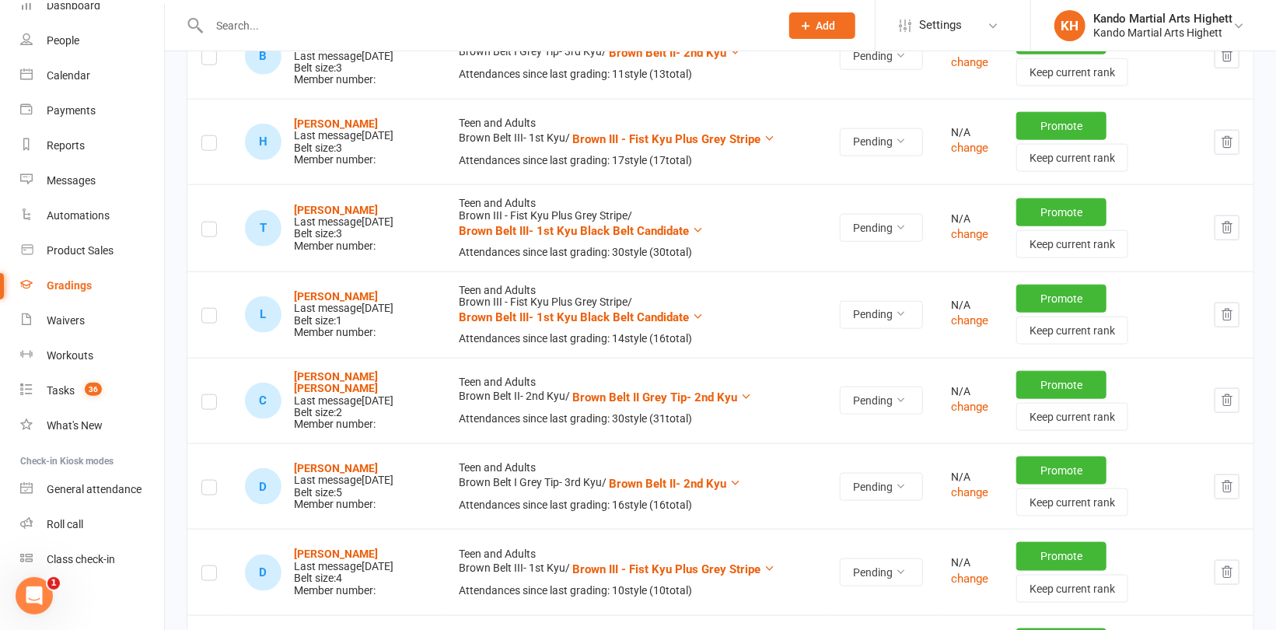
click at [1228, 309] on icon "button" at bounding box center [1227, 314] width 10 height 11
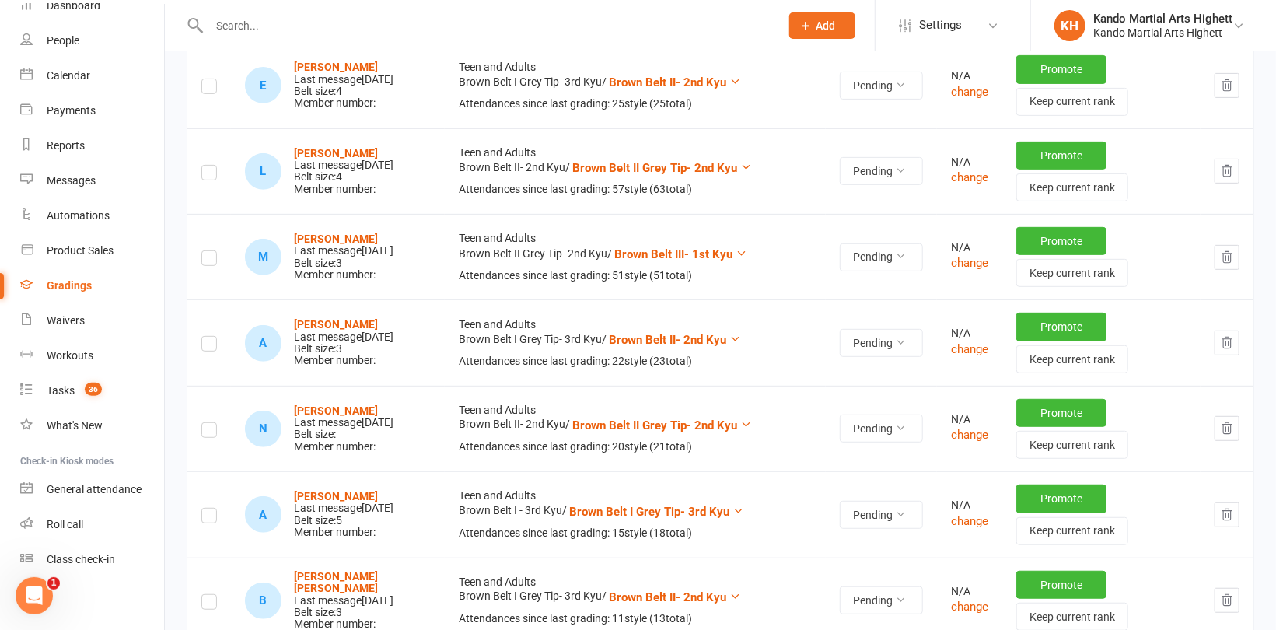
scroll to position [0, 0]
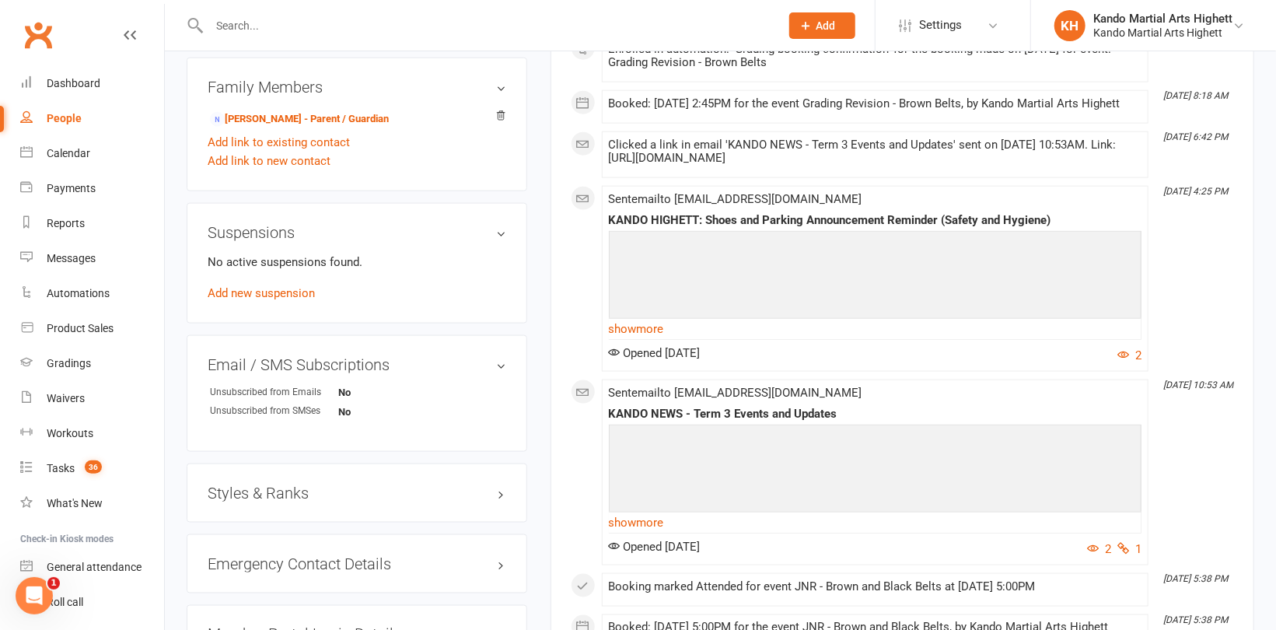
scroll to position [1166, 0]
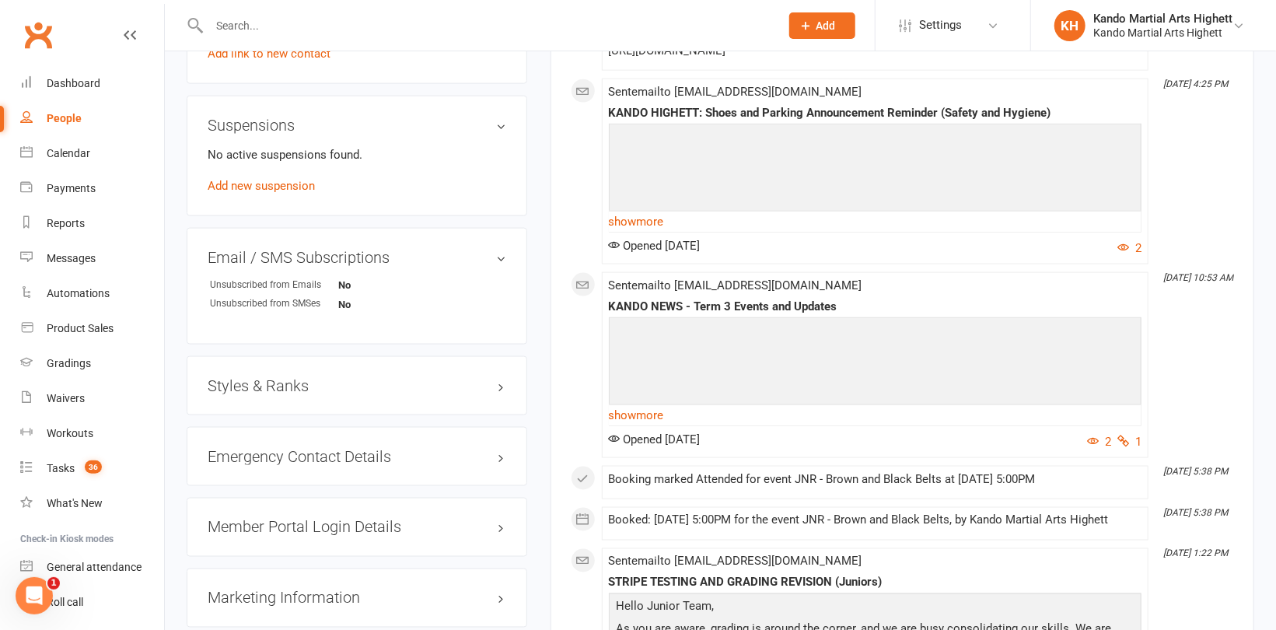
click at [258, 374] on div "Styles & Ranks" at bounding box center [357, 385] width 341 height 59
click at [255, 384] on h3 "Styles & Ranks" at bounding box center [357, 385] width 299 height 17
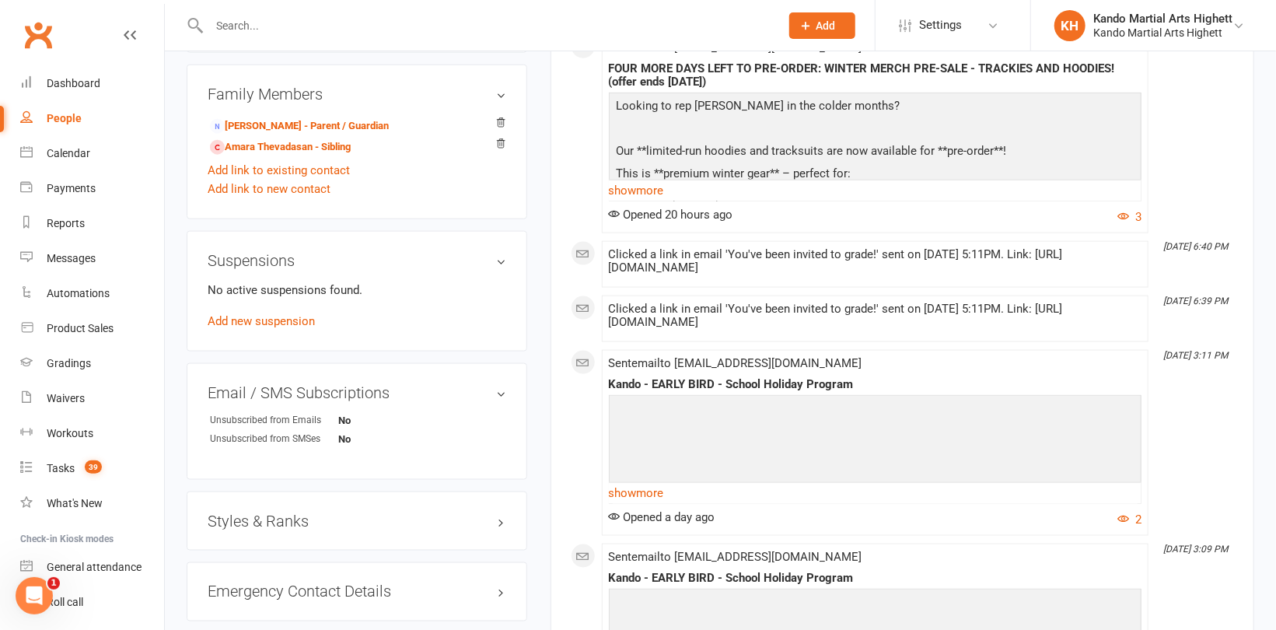
click at [268, 525] on h3 "Styles & Ranks" at bounding box center [357, 520] width 299 height 17
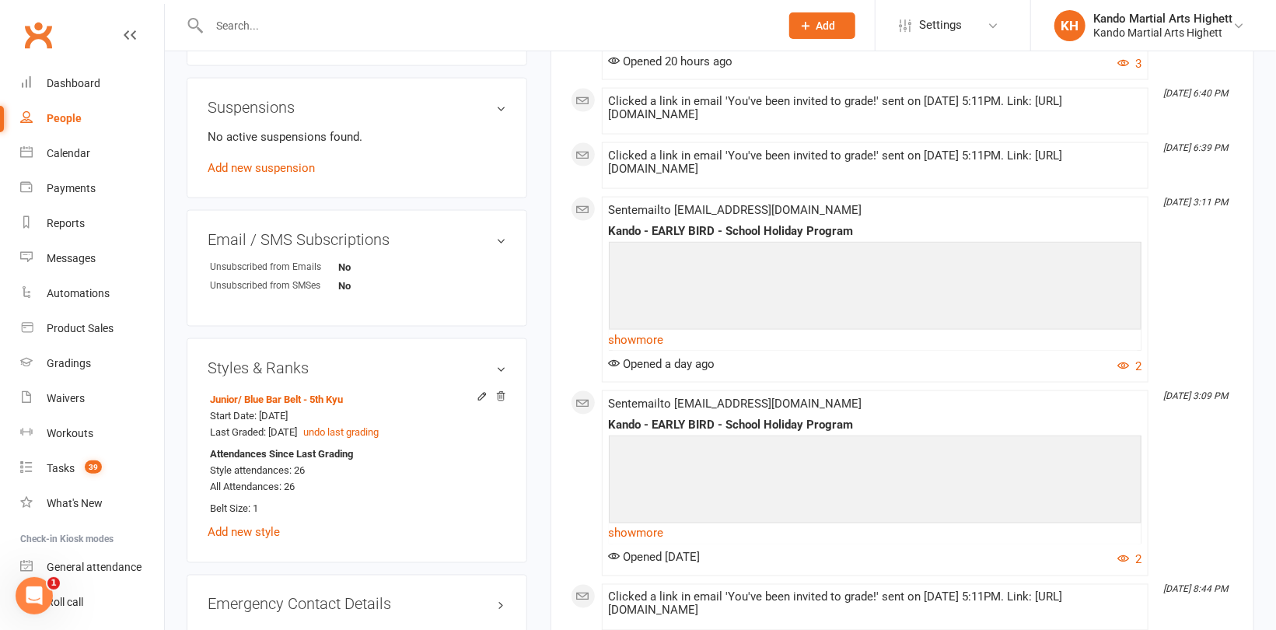
scroll to position [1244, 0]
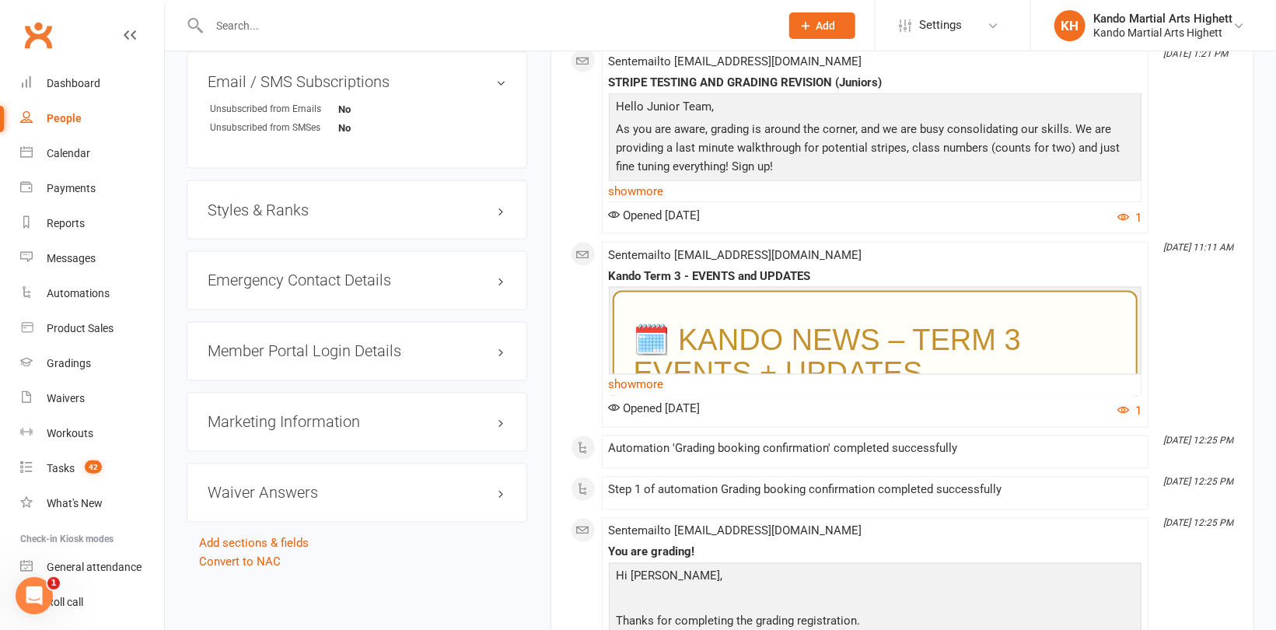
click at [232, 197] on div "Styles & Ranks" at bounding box center [357, 209] width 341 height 59
click at [232, 202] on h3 "Styles & Ranks" at bounding box center [357, 209] width 299 height 17
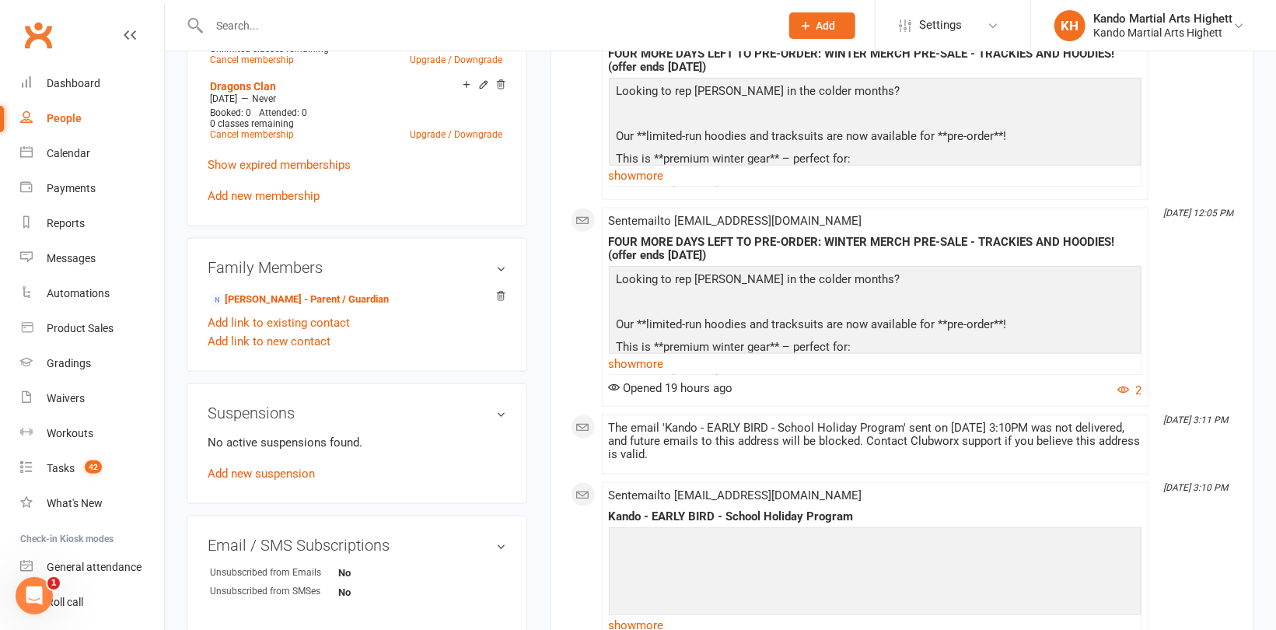
scroll to position [1011, 0]
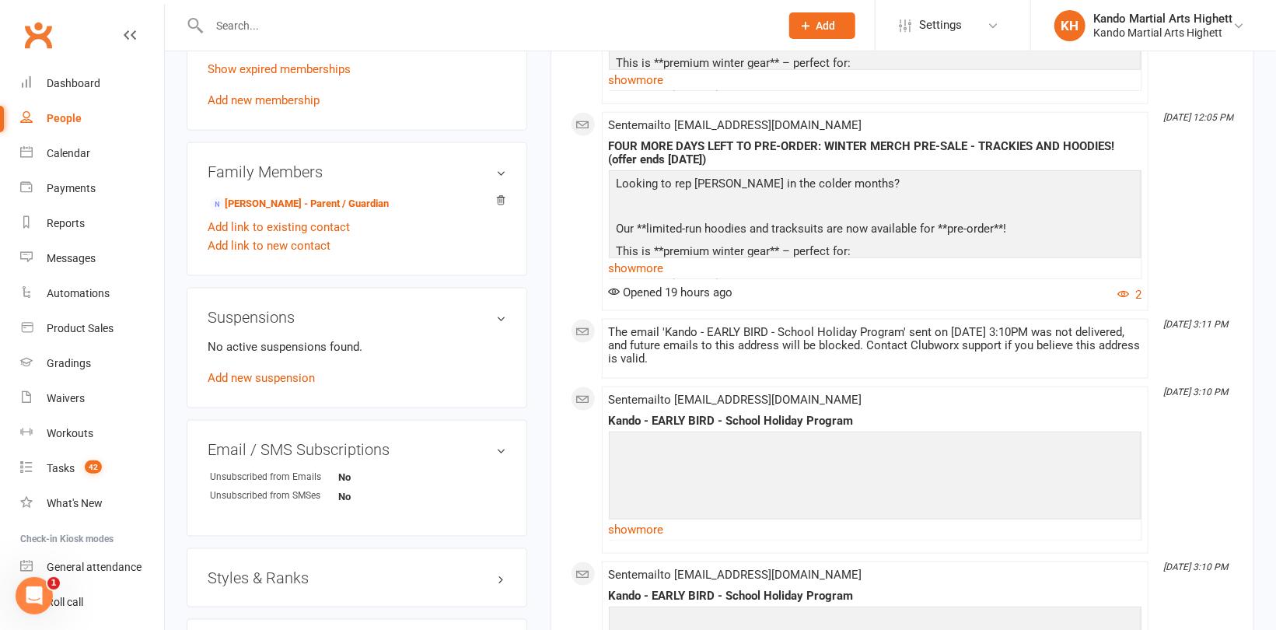
click at [281, 579] on h3 "Styles & Ranks" at bounding box center [357, 577] width 299 height 17
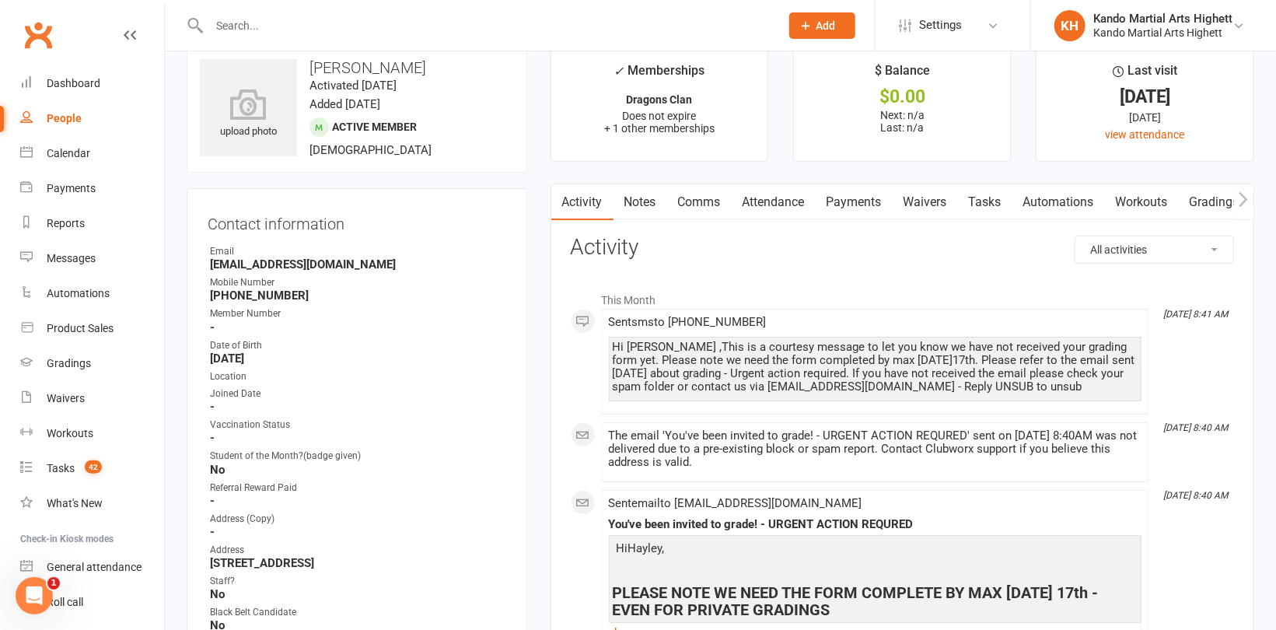
scroll to position [0, 0]
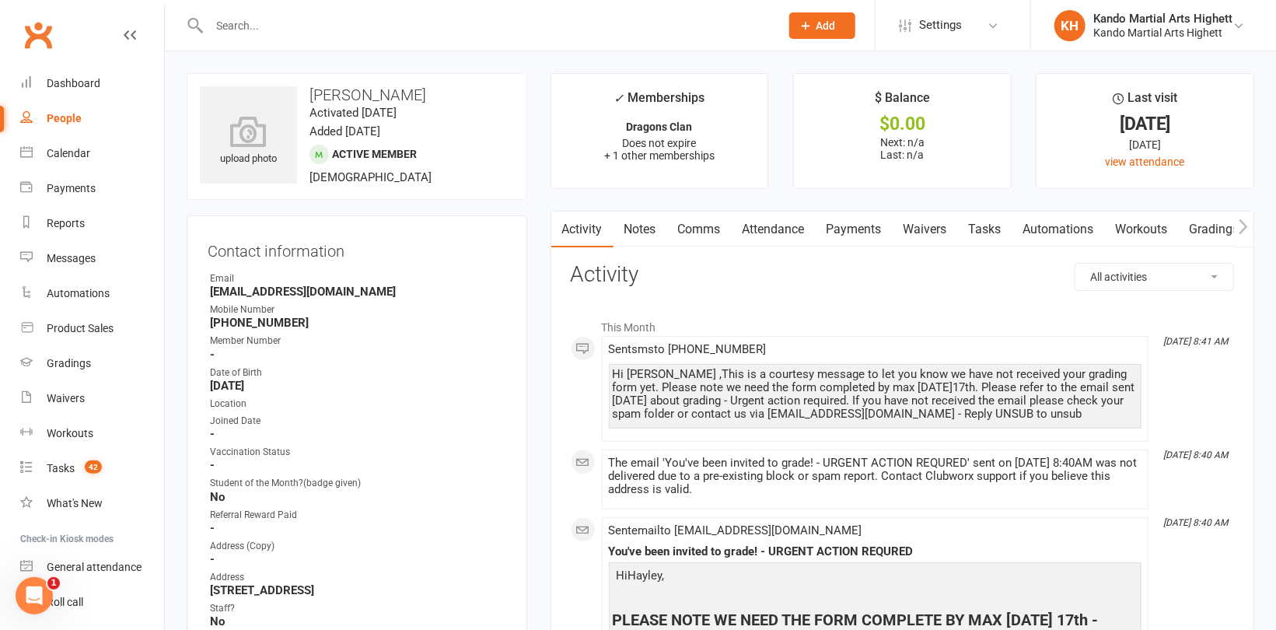
click at [692, 227] on link "Comms" at bounding box center [699, 229] width 65 height 36
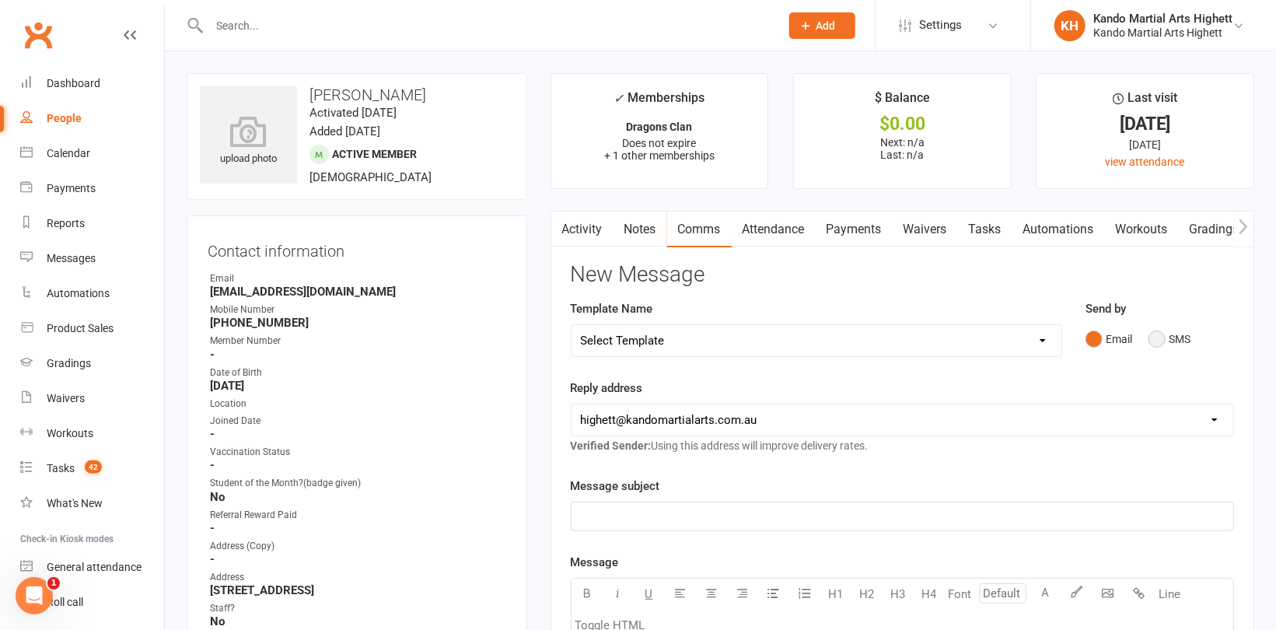
click at [1170, 333] on button "SMS" at bounding box center [1169, 339] width 42 height 30
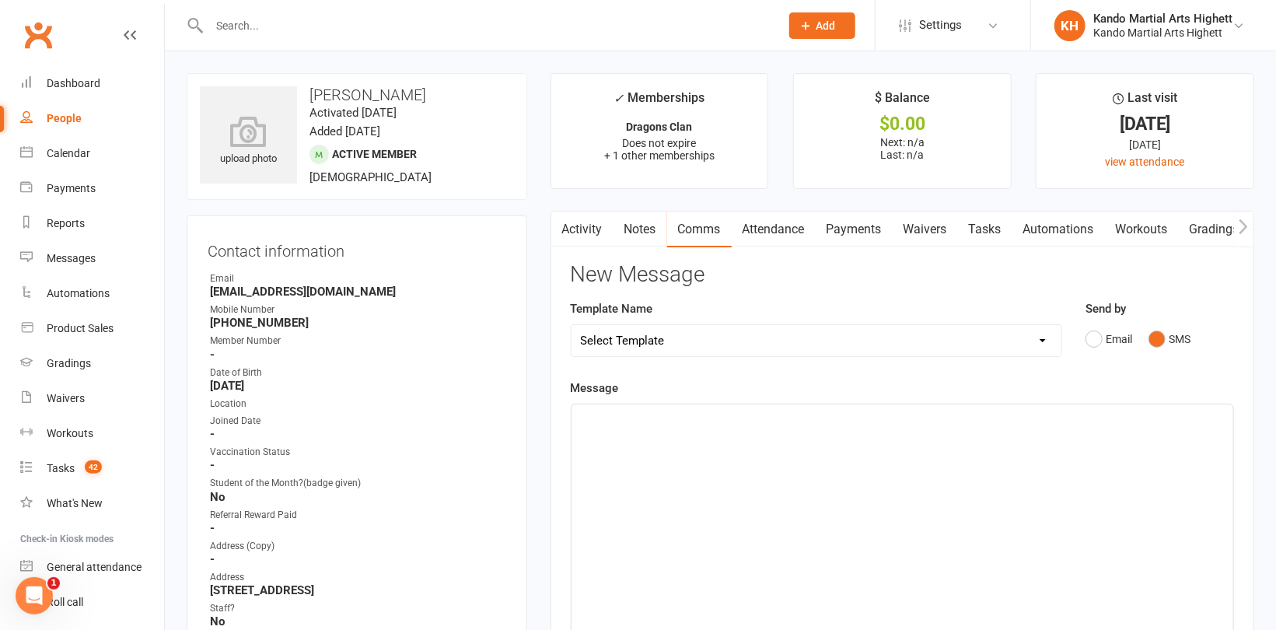
click at [835, 453] on div "﻿" at bounding box center [902, 520] width 662 height 233
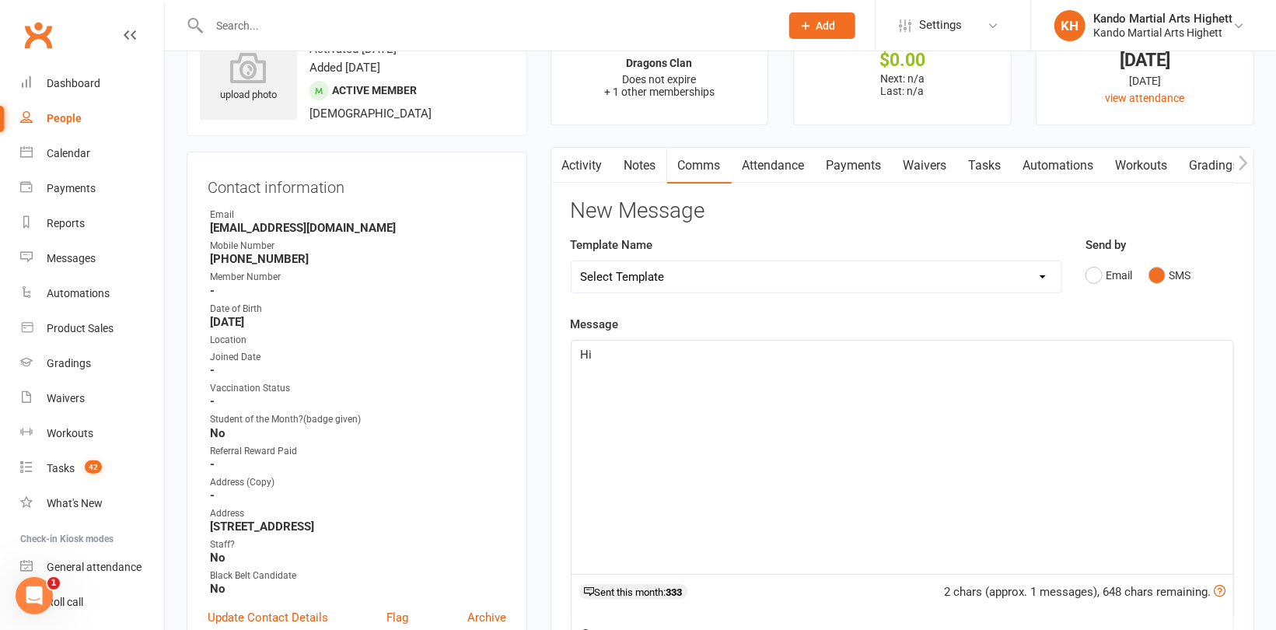
scroll to position [156, 0]
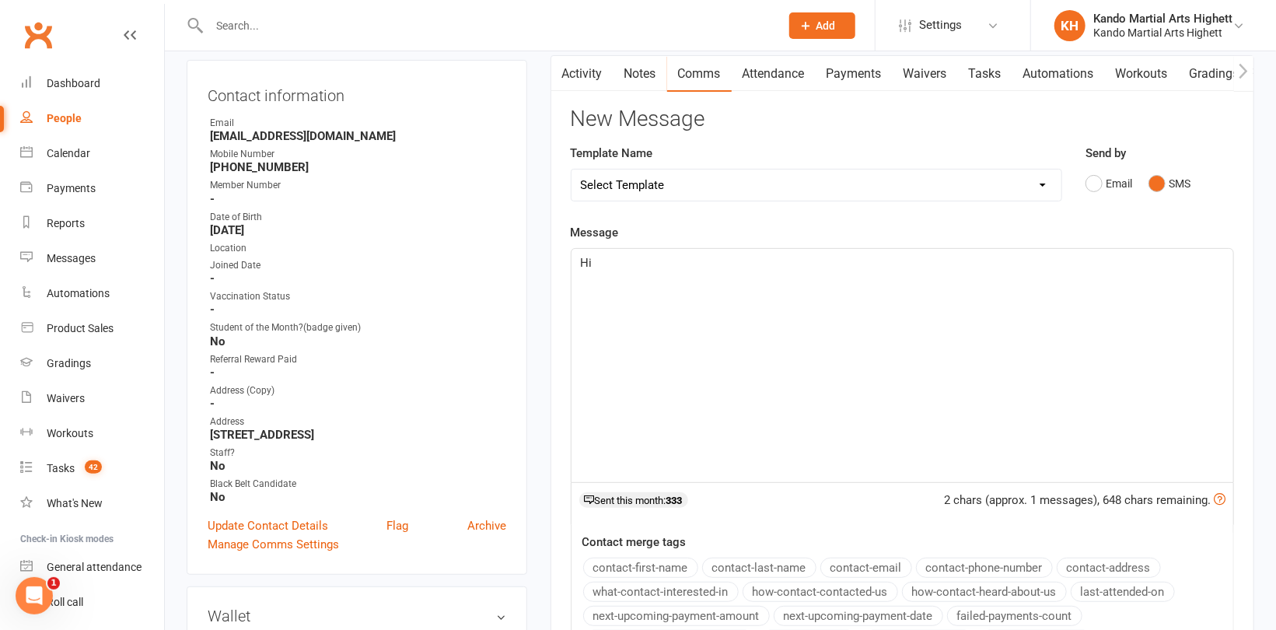
click at [627, 560] on button "contact-first-name" at bounding box center [640, 567] width 115 height 20
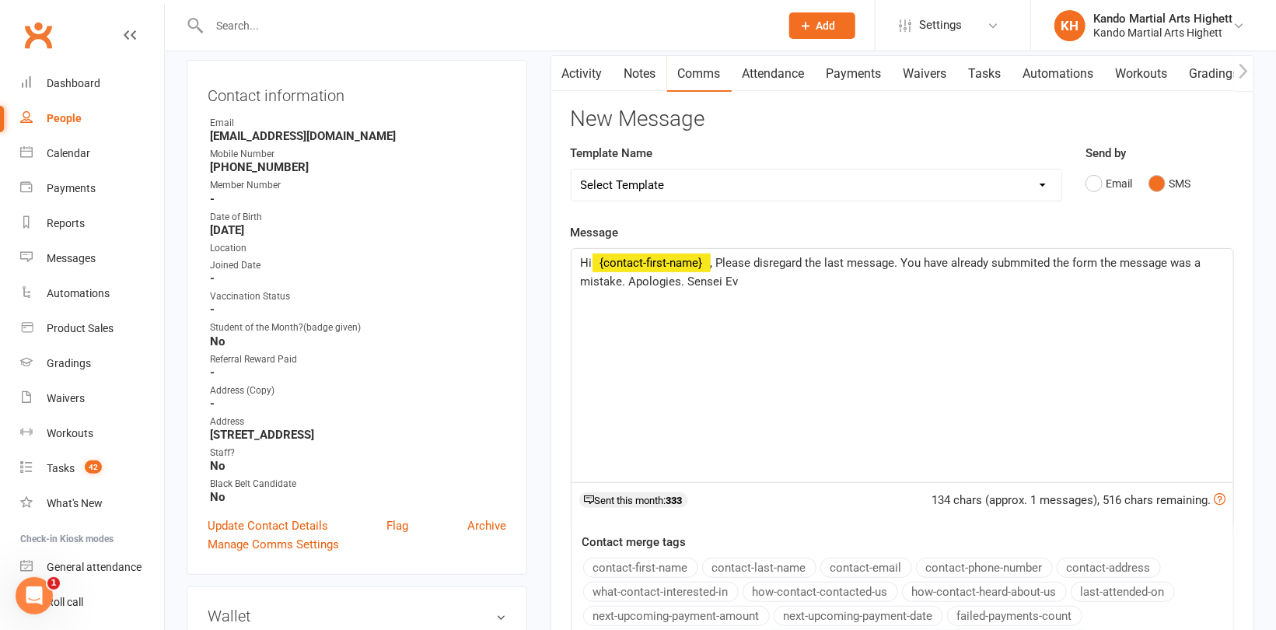
click at [1035, 265] on span ", Please disregard the last message. You have already submmited the form the me…" at bounding box center [893, 272] width 624 height 33
click at [913, 351] on div "Hi ﻿ {contact-first-name} , Please disregard the last message. You have already…" at bounding box center [902, 365] width 662 height 233
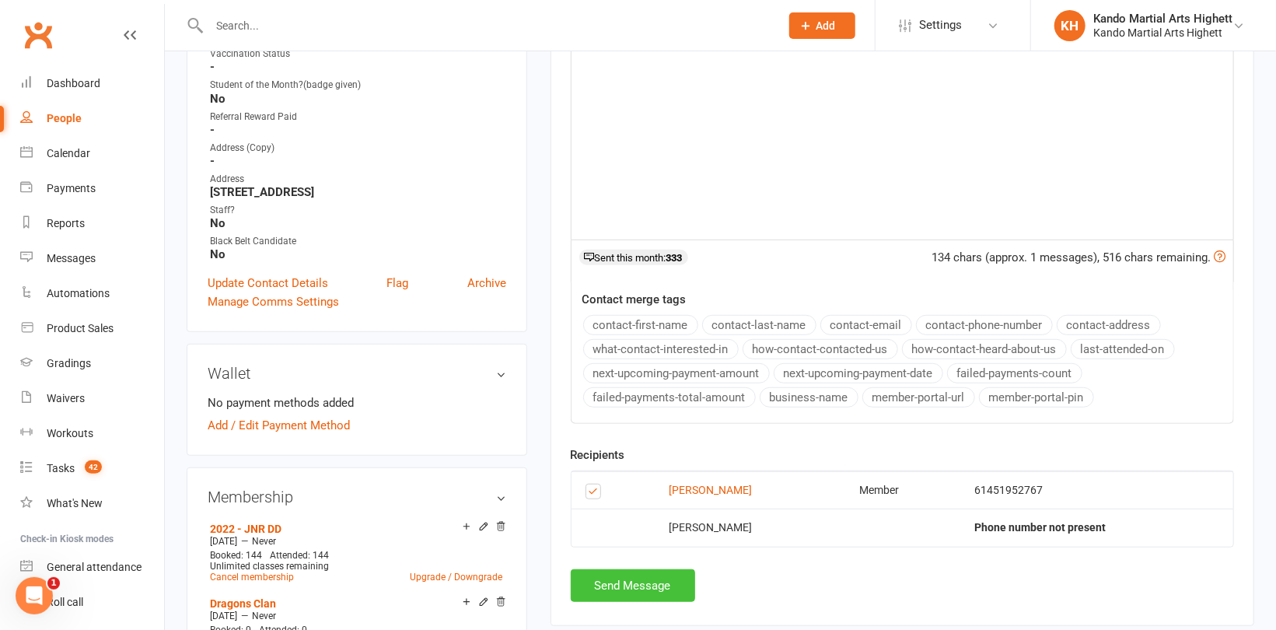
scroll to position [467, 0]
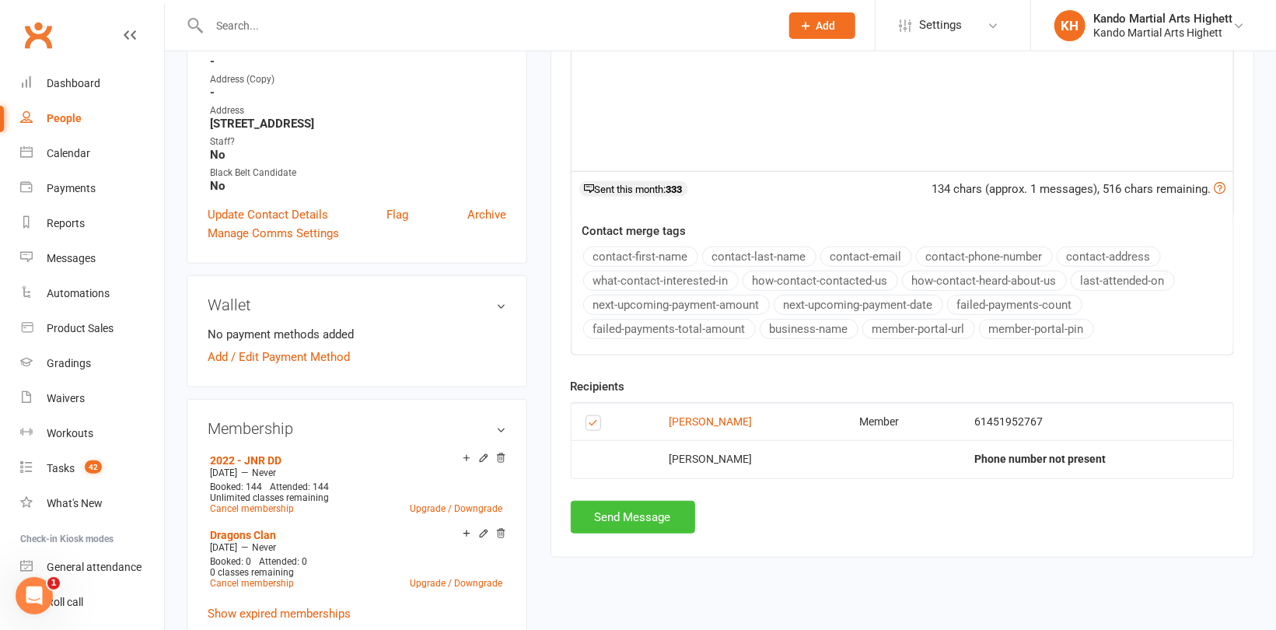
click at [632, 516] on button "Send Message" at bounding box center [633, 517] width 124 height 33
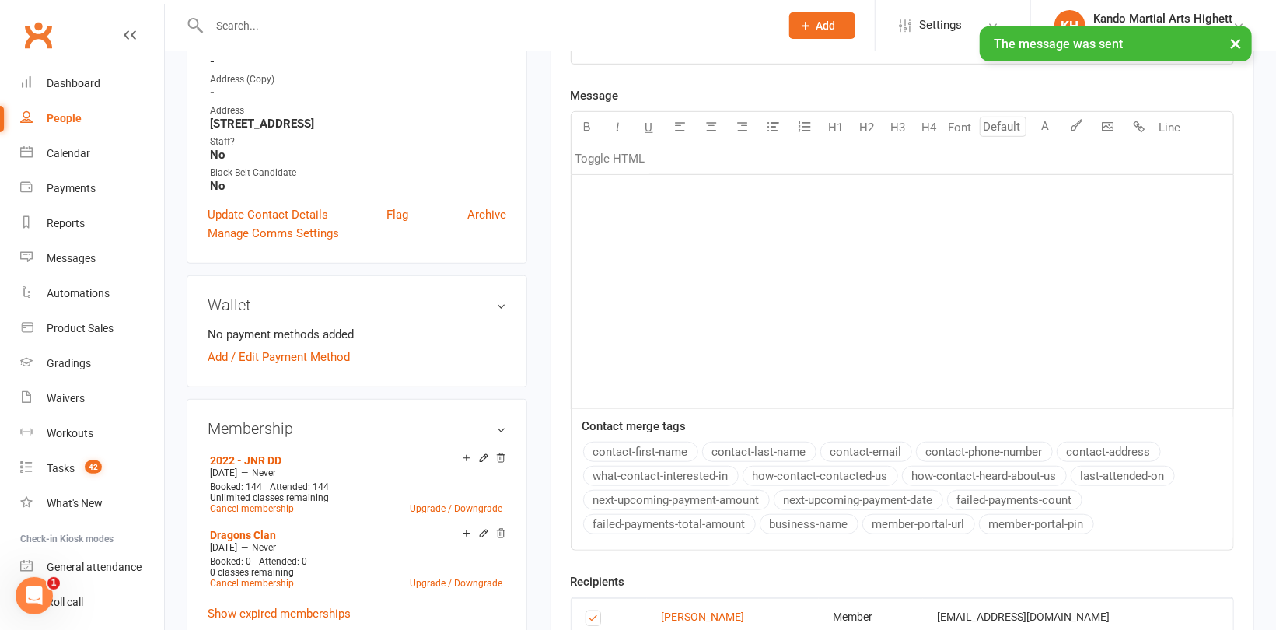
scroll to position [700, 0]
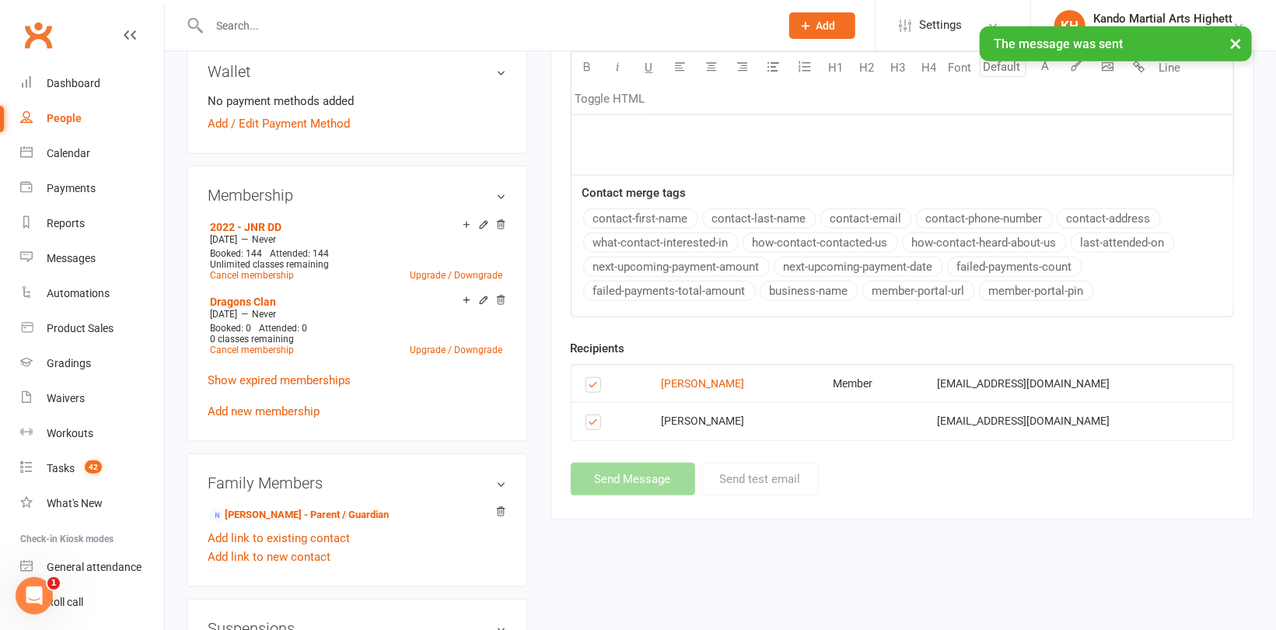
click at [634, 477] on div "New Message Template Name Select Template [Email] 2_Booking Confirmation Requir…" at bounding box center [902, 29] width 663 height 932
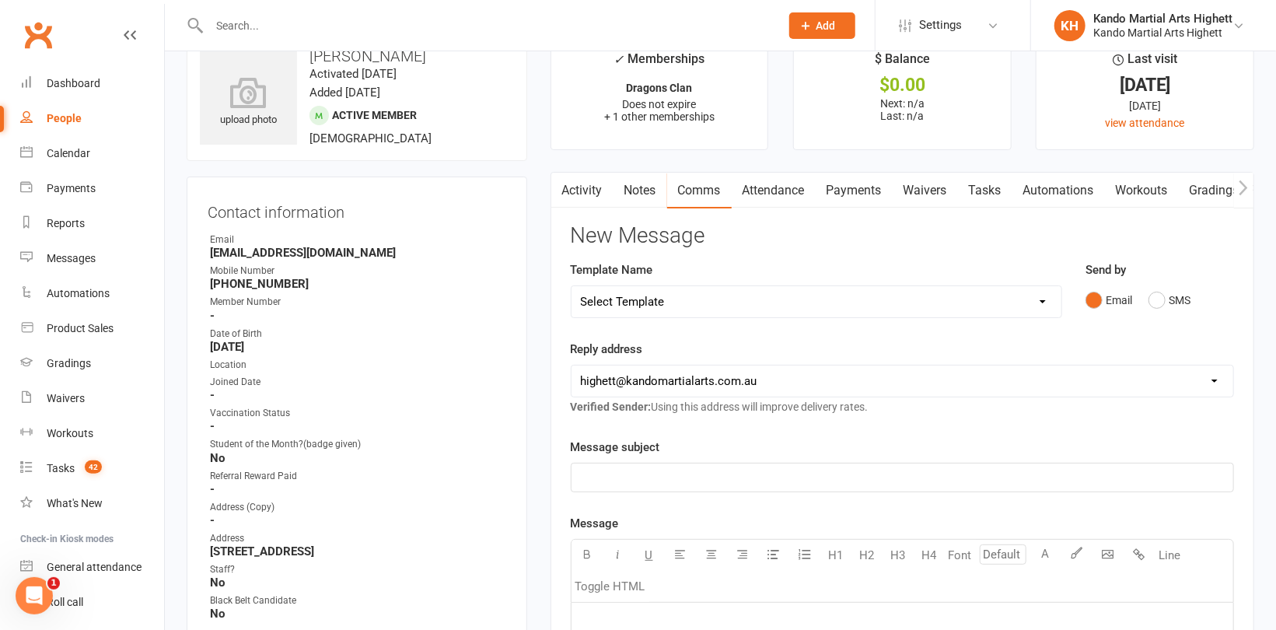
scroll to position [0, 0]
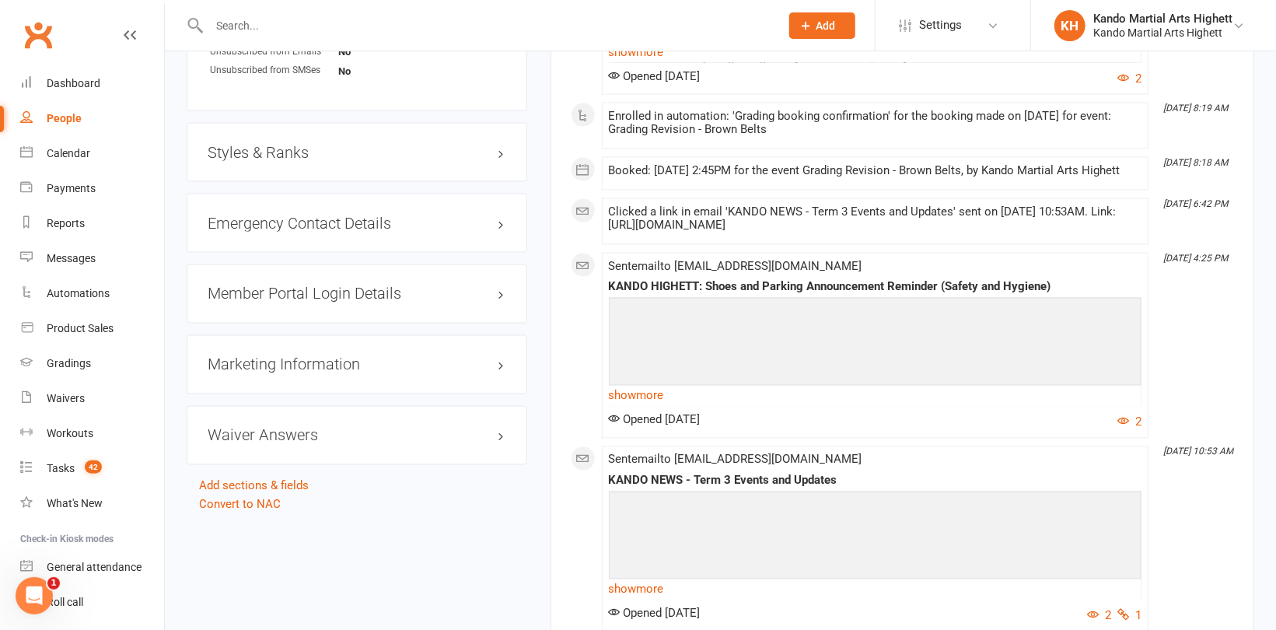
click at [268, 148] on h3 "Styles & Ranks" at bounding box center [357, 152] width 299 height 17
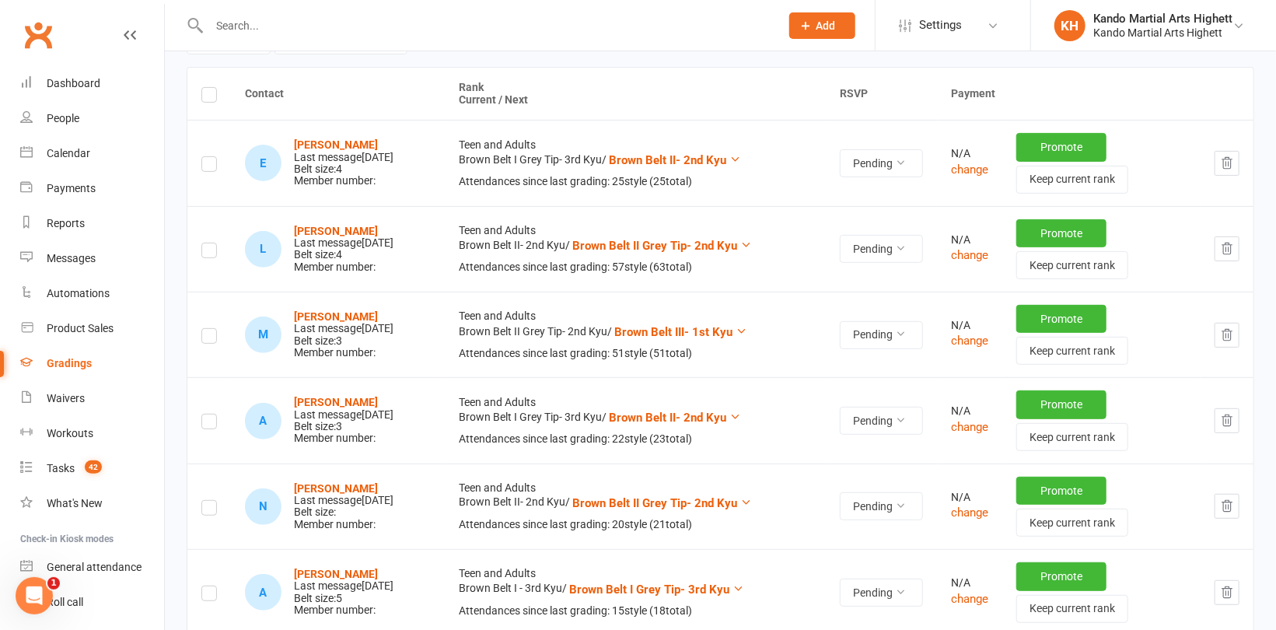
click at [203, 253] on label at bounding box center [209, 253] width 16 height 0
click at [203, 243] on input "checkbox" at bounding box center [209, 243] width 16 height 0
click at [204, 338] on label at bounding box center [209, 338] width 16 height 0
click at [204, 329] on input "checkbox" at bounding box center [209, 329] width 16 height 0
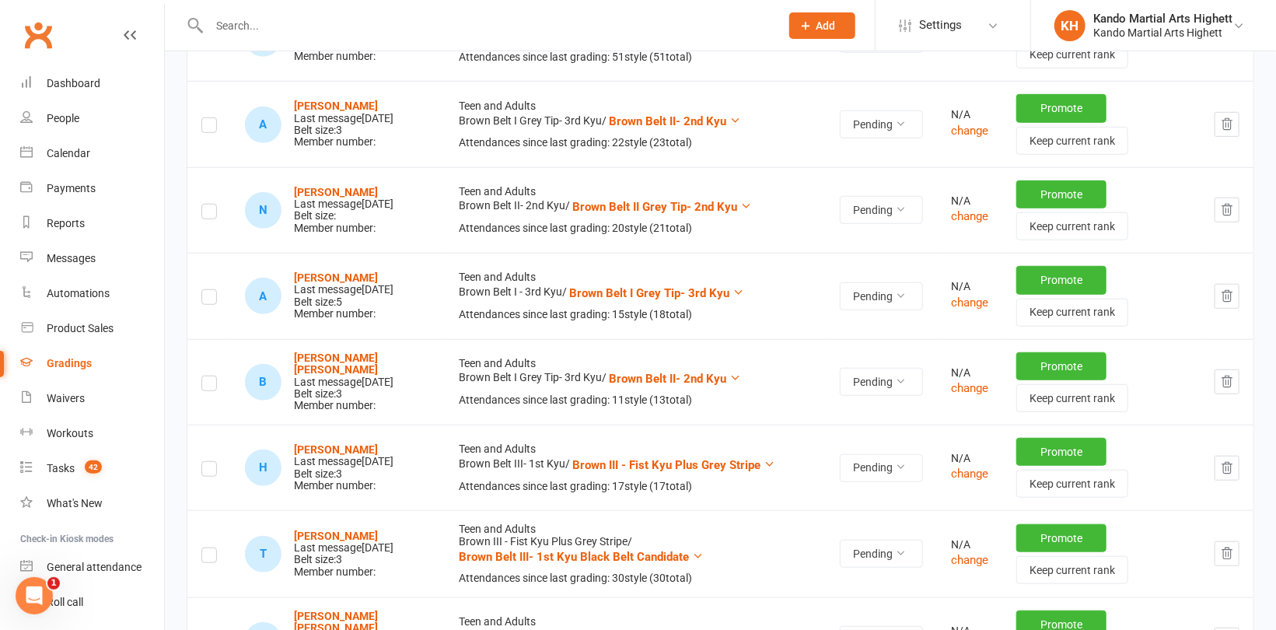
scroll to position [544, 0]
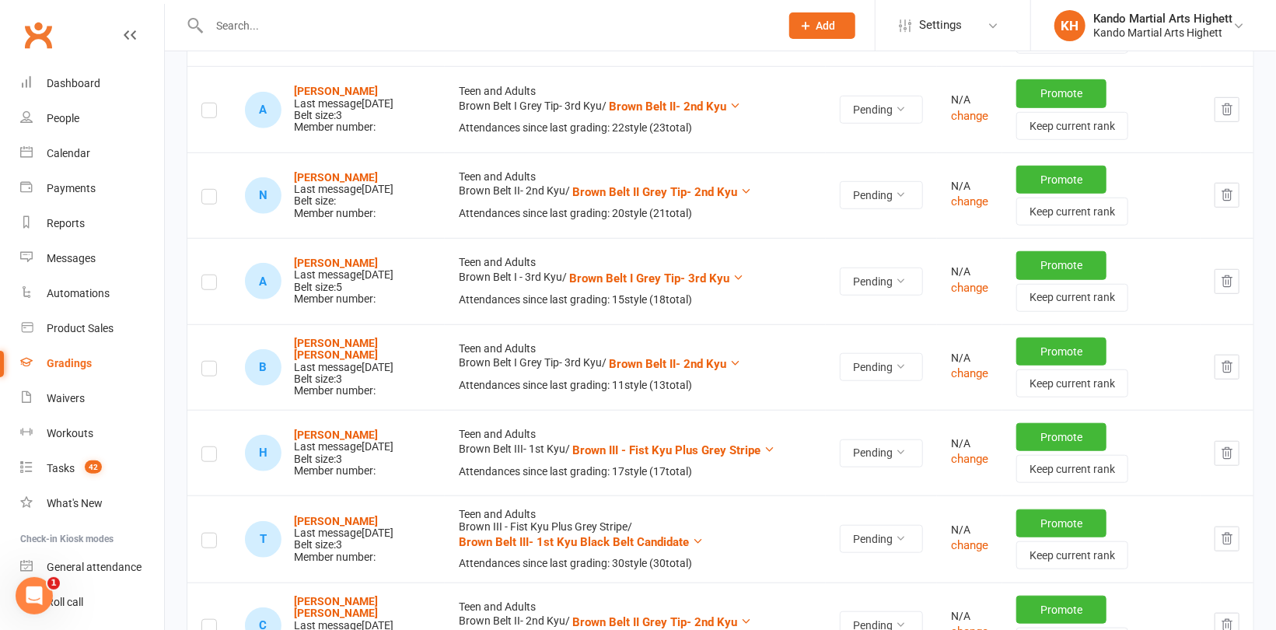
click at [208, 285] on label at bounding box center [209, 285] width 16 height 0
click at [208, 275] on input "checkbox" at bounding box center [209, 275] width 16 height 0
click at [204, 371] on label at bounding box center [209, 371] width 16 height 0
click at [204, 362] on input "checkbox" at bounding box center [209, 362] width 16 height 0
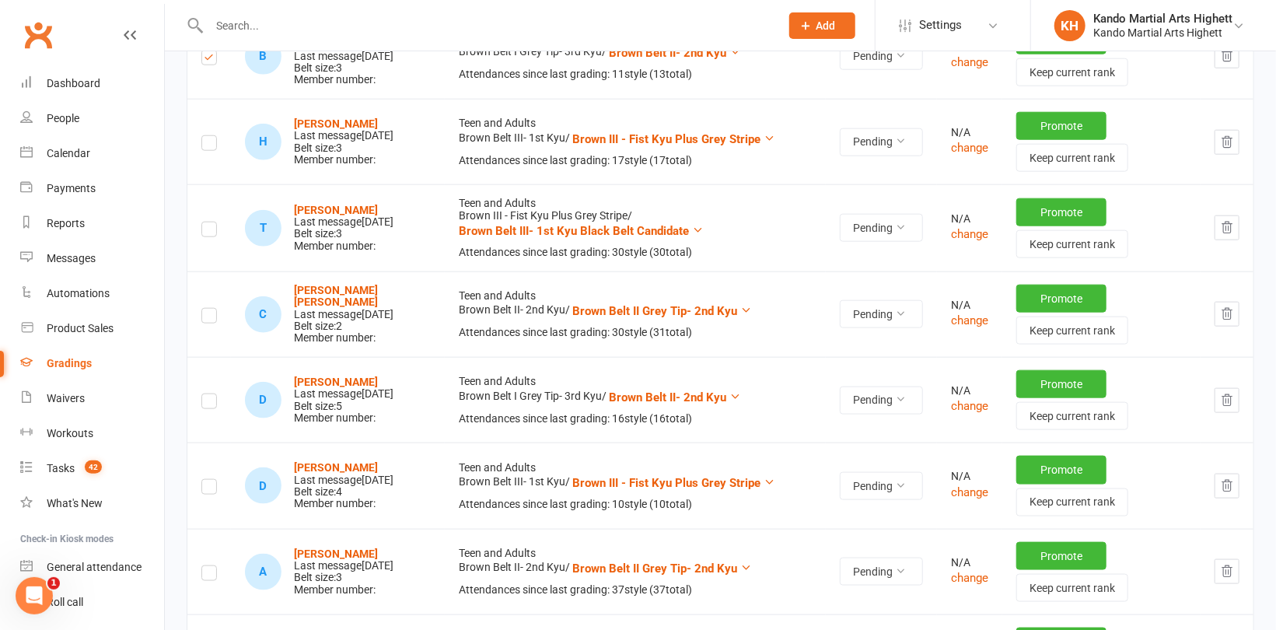
scroll to position [933, 0]
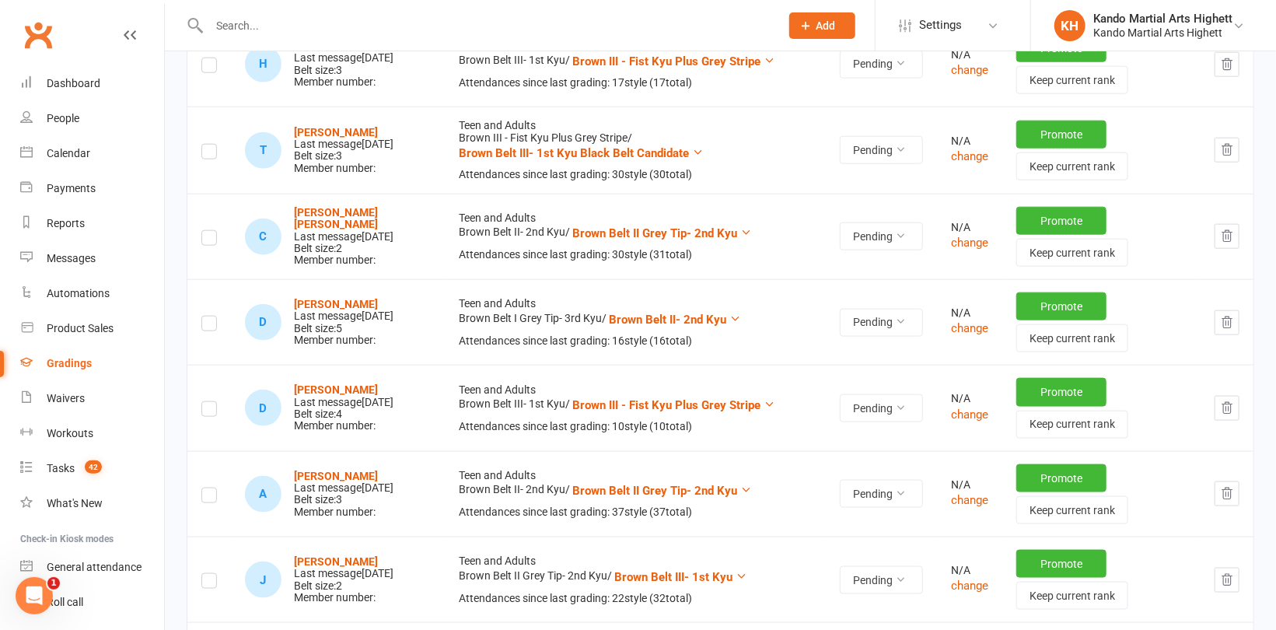
click at [208, 240] on label at bounding box center [209, 240] width 16 height 0
click at [208, 231] on input "checkbox" at bounding box center [209, 231] width 16 height 0
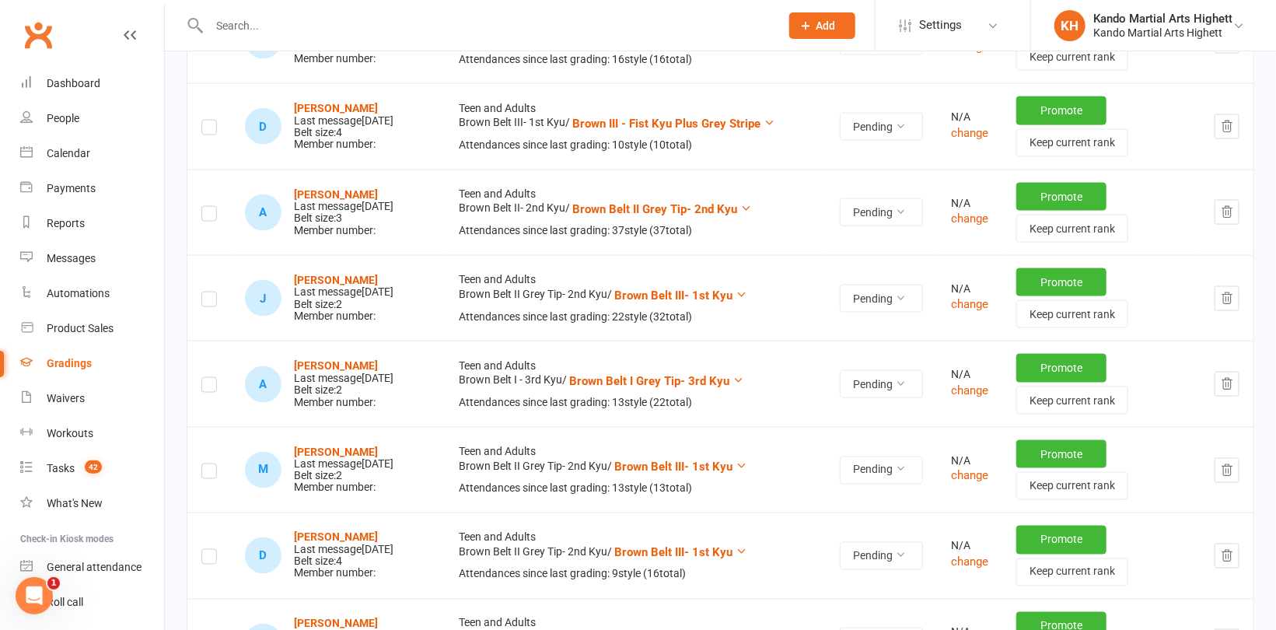
scroll to position [1244, 0]
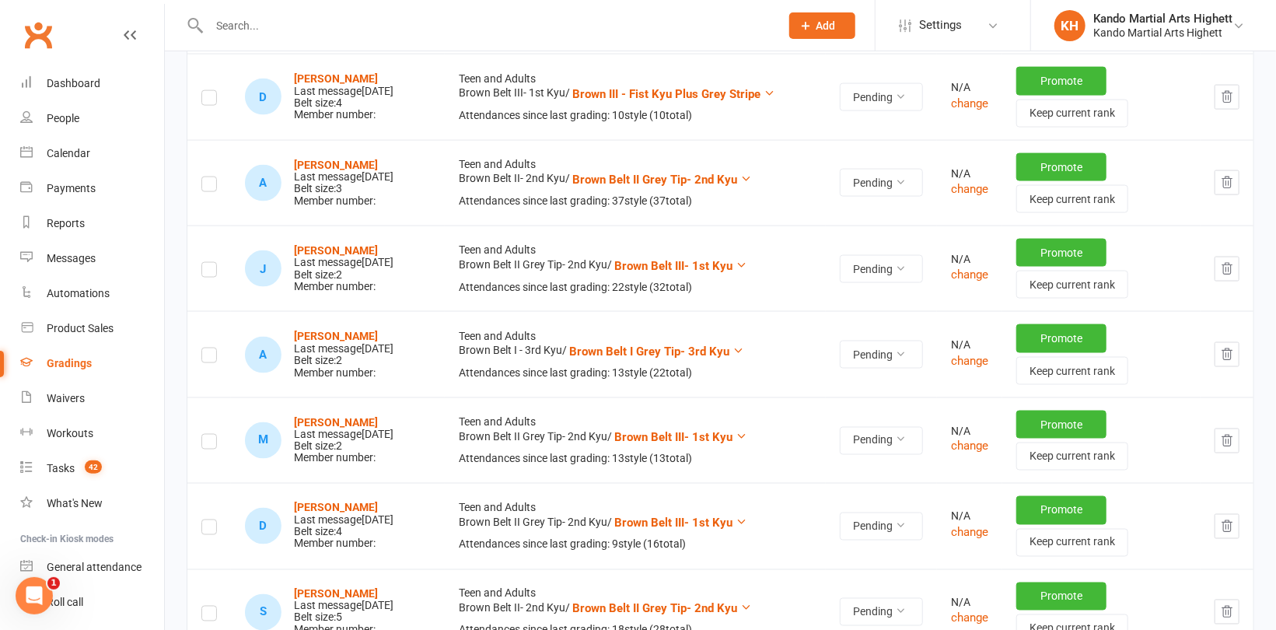
click at [210, 187] on label at bounding box center [209, 187] width 16 height 0
click at [210, 177] on input "checkbox" at bounding box center [209, 177] width 16 height 0
click at [211, 272] on label at bounding box center [209, 272] width 16 height 0
click at [211, 263] on input "checkbox" at bounding box center [209, 263] width 16 height 0
click at [207, 358] on label at bounding box center [209, 358] width 16 height 0
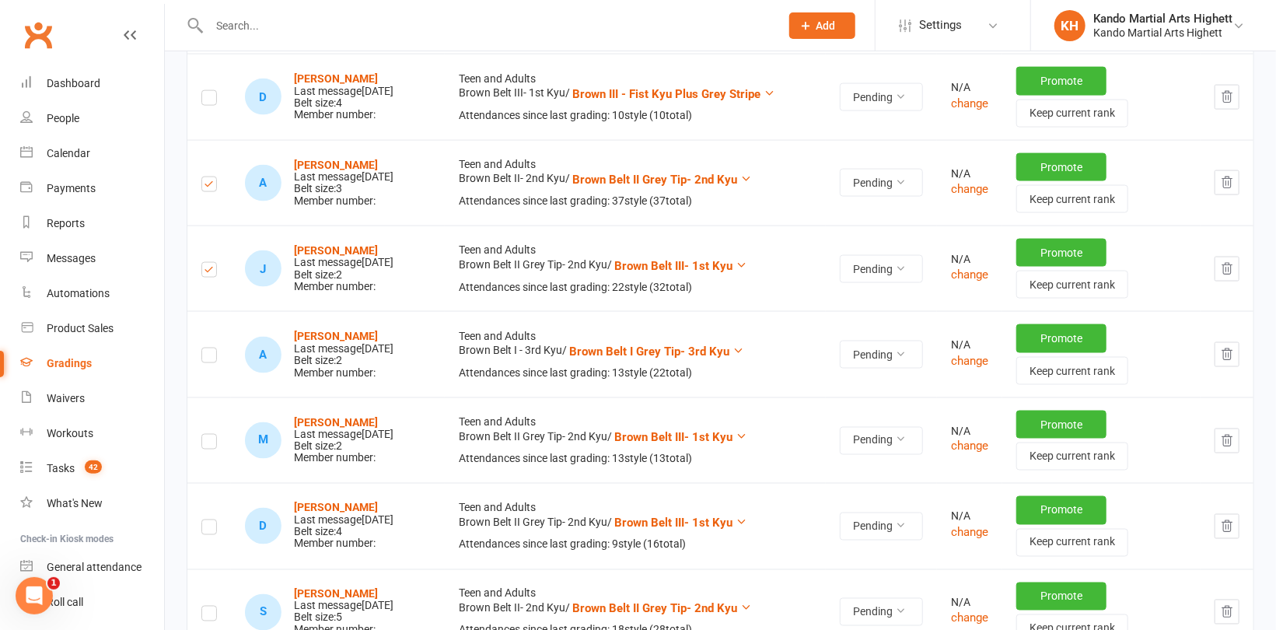
click at [207, 348] on input "checkbox" at bounding box center [209, 348] width 16 height 0
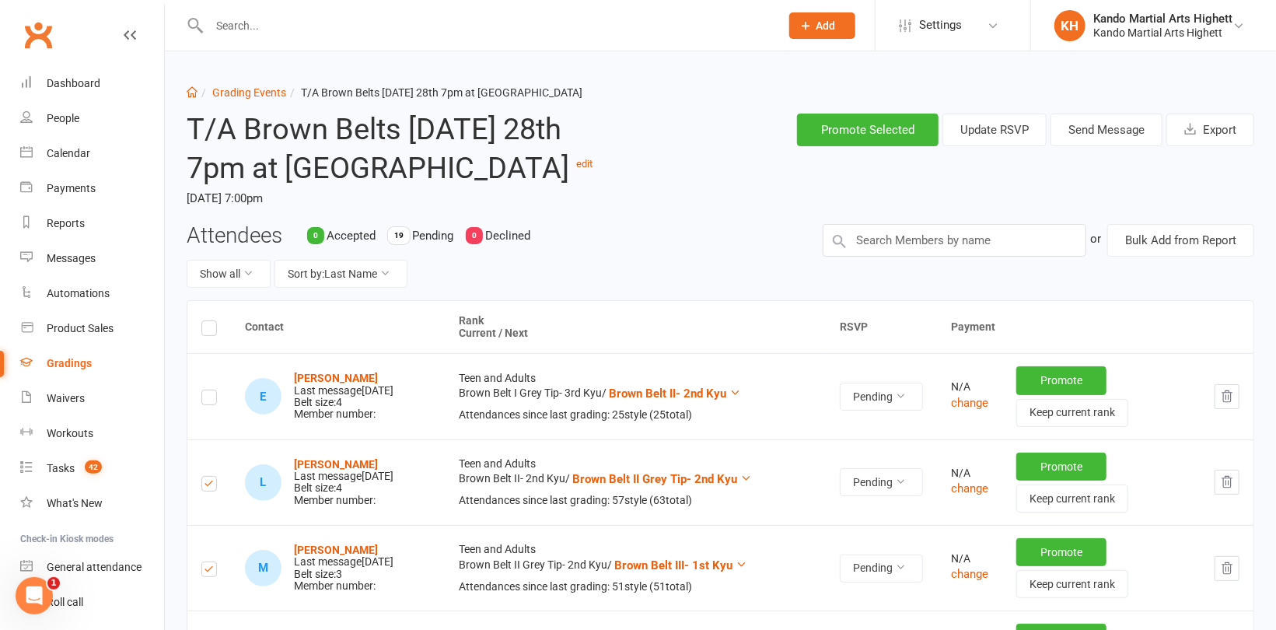
scroll to position [0, 0]
click at [1115, 128] on button "Send Message" at bounding box center [1106, 130] width 112 height 33
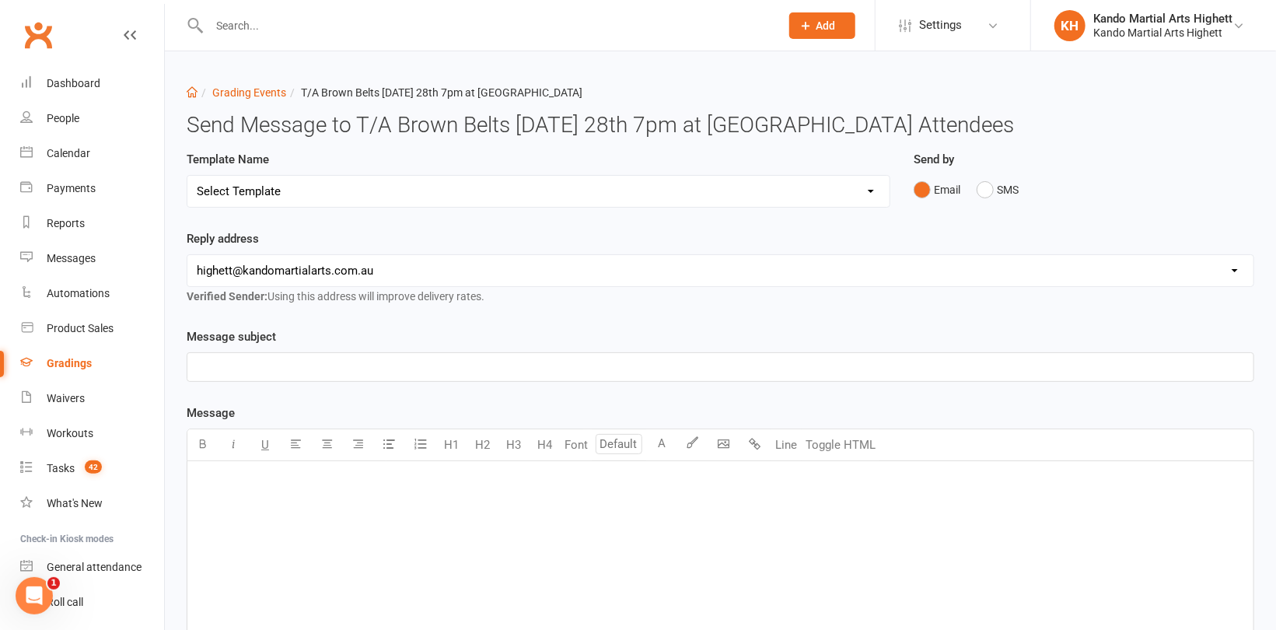
click at [601, 189] on select "Select Template" at bounding box center [538, 191] width 702 height 31
select select "6"
click at [187, 176] on select "Select Template [Email] Black Belt Grading Invitation [Email] Confirmation of S…" at bounding box center [538, 191] width 702 height 31
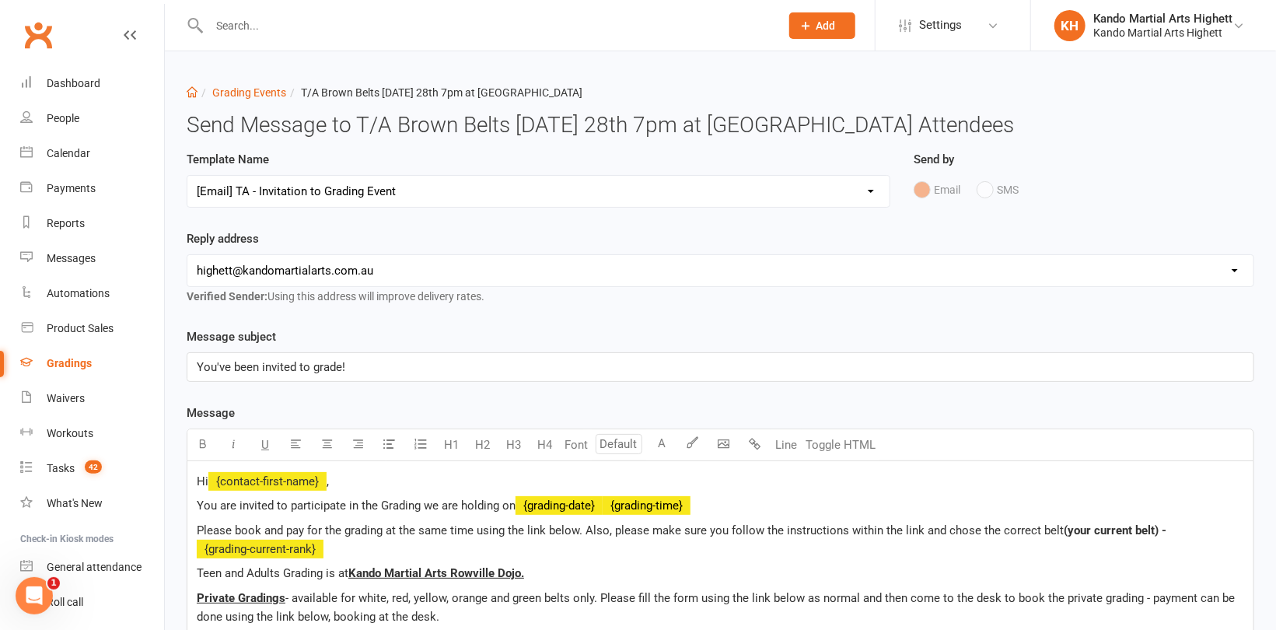
click at [454, 371] on p "You've been invited to grade!" at bounding box center [720, 367] width 1047 height 19
click at [407, 483] on p "Hi ﻿ {contact-first-name} ," at bounding box center [720, 481] width 1047 height 19
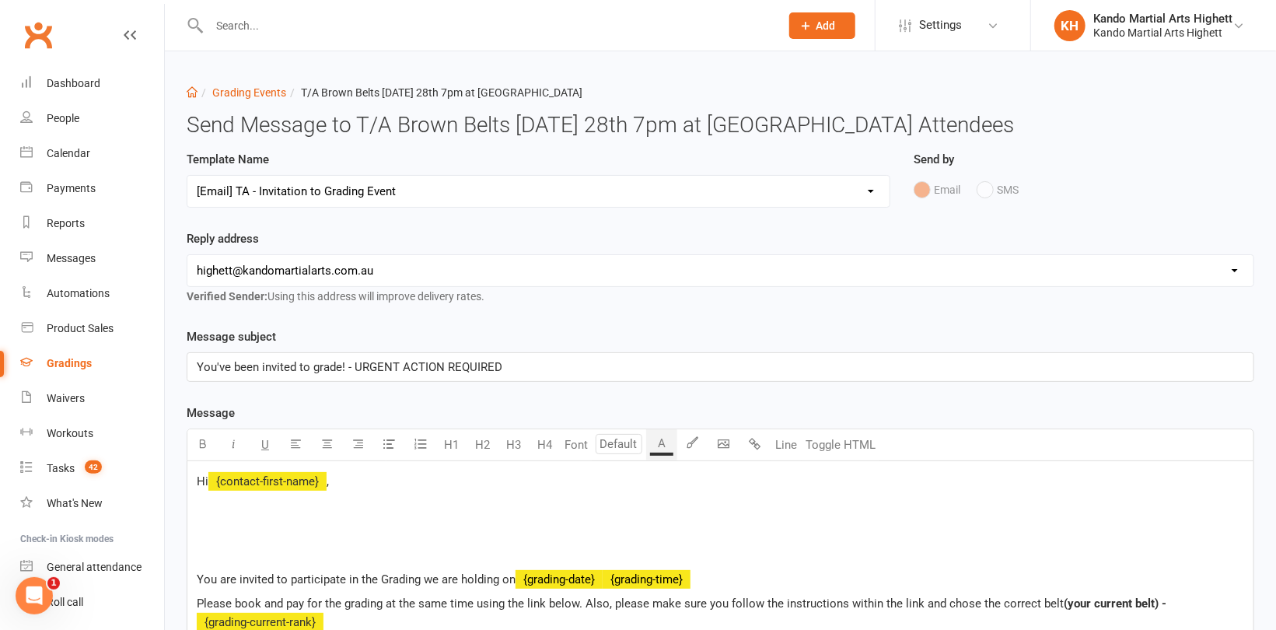
click at [271, 522] on p "﻿" at bounding box center [720, 530] width 1047 height 19
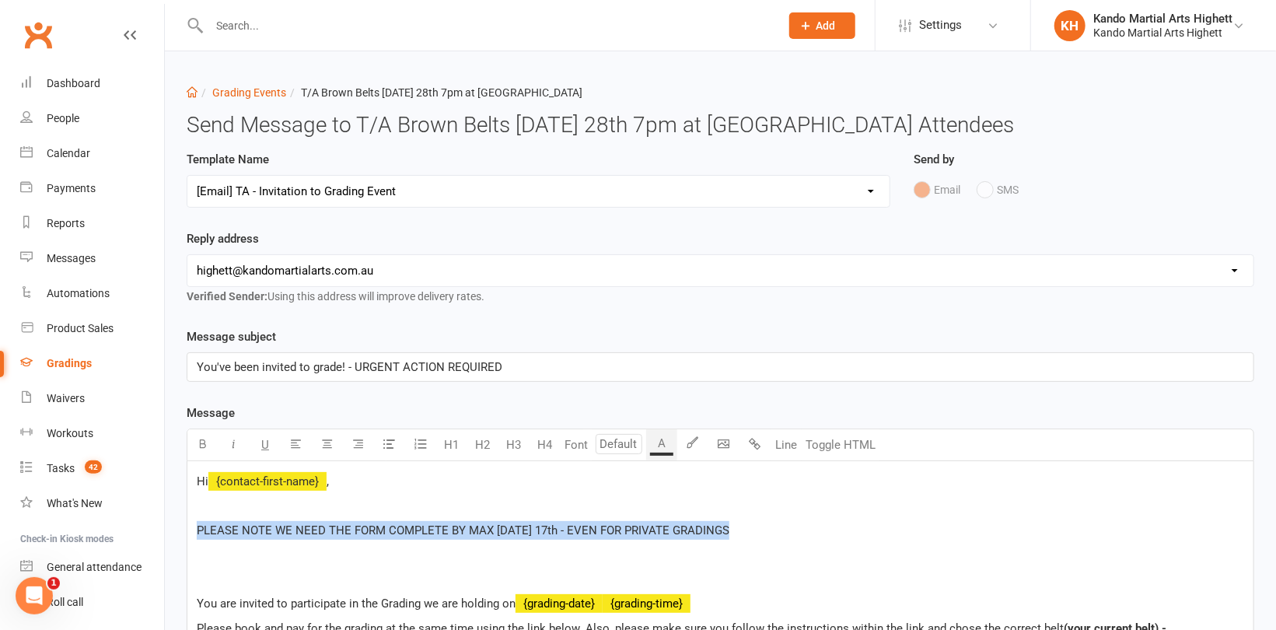
drag, startPoint x: 743, startPoint y: 530, endPoint x: 191, endPoint y: 529, distance: 552.0
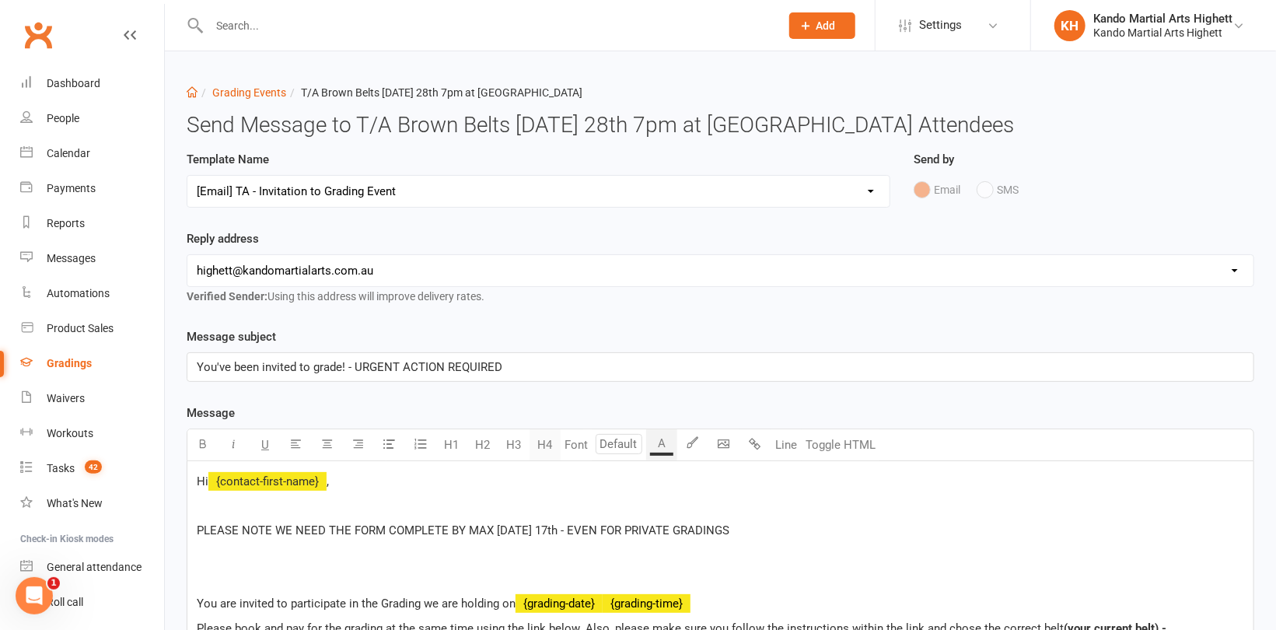
click at [543, 441] on button "H4" at bounding box center [544, 444] width 31 height 31
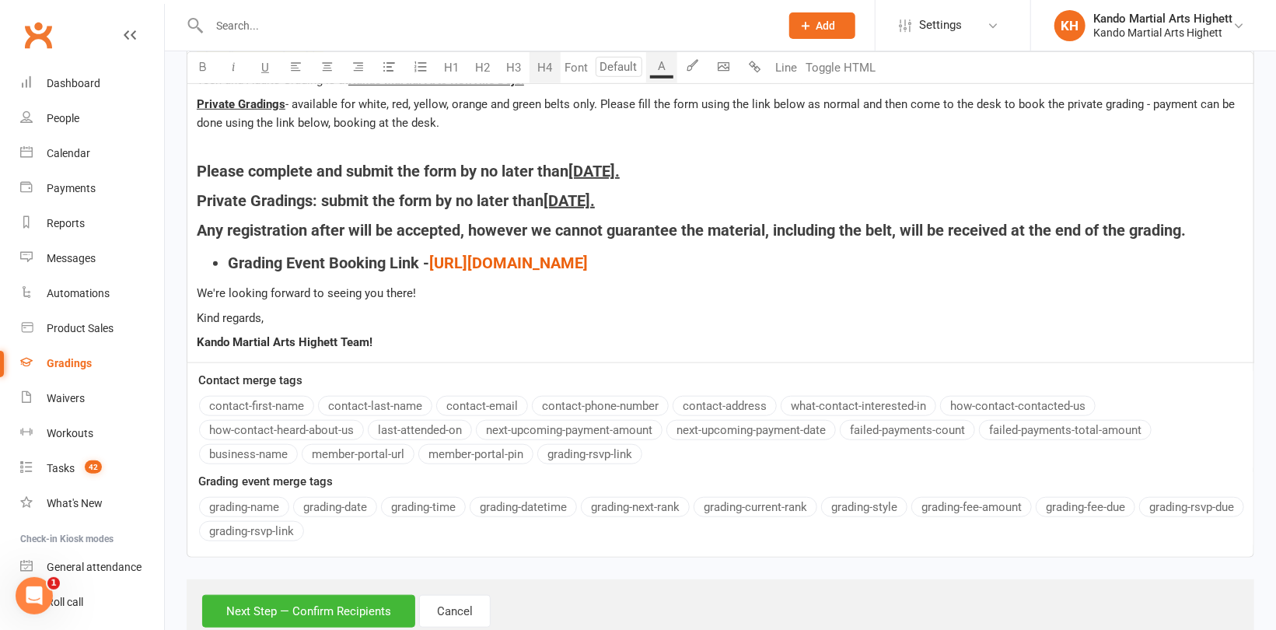
scroll to position [641, 0]
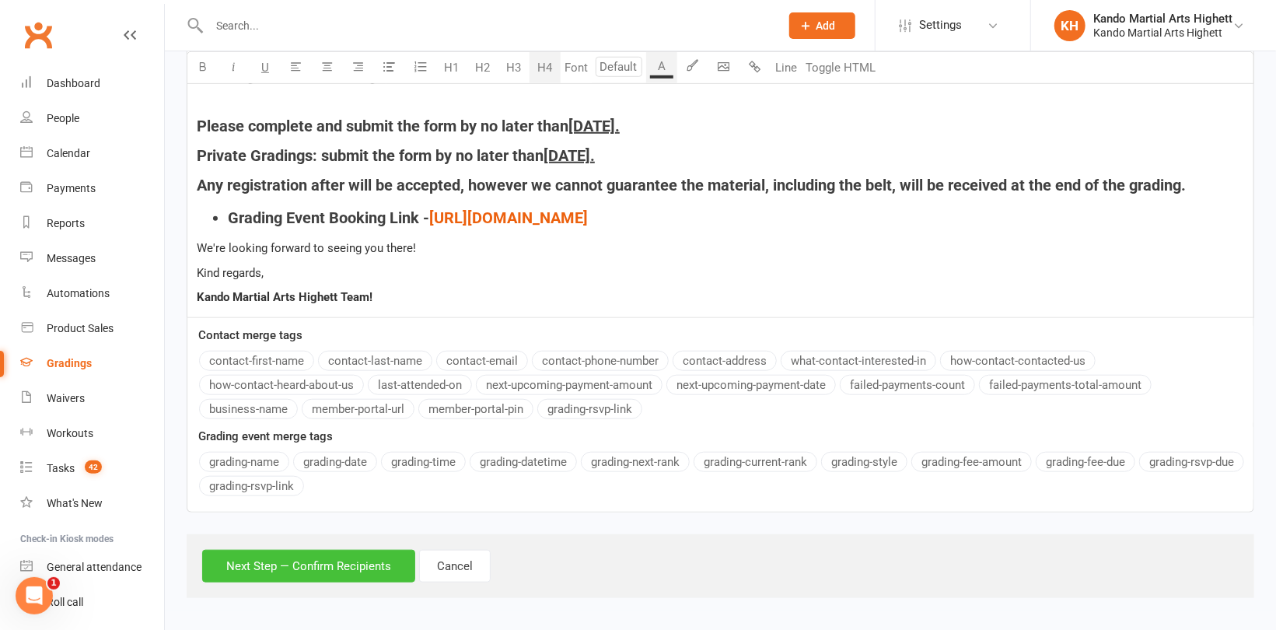
click at [285, 564] on button "Next Step — Confirm Recipients" at bounding box center [308, 566] width 213 height 33
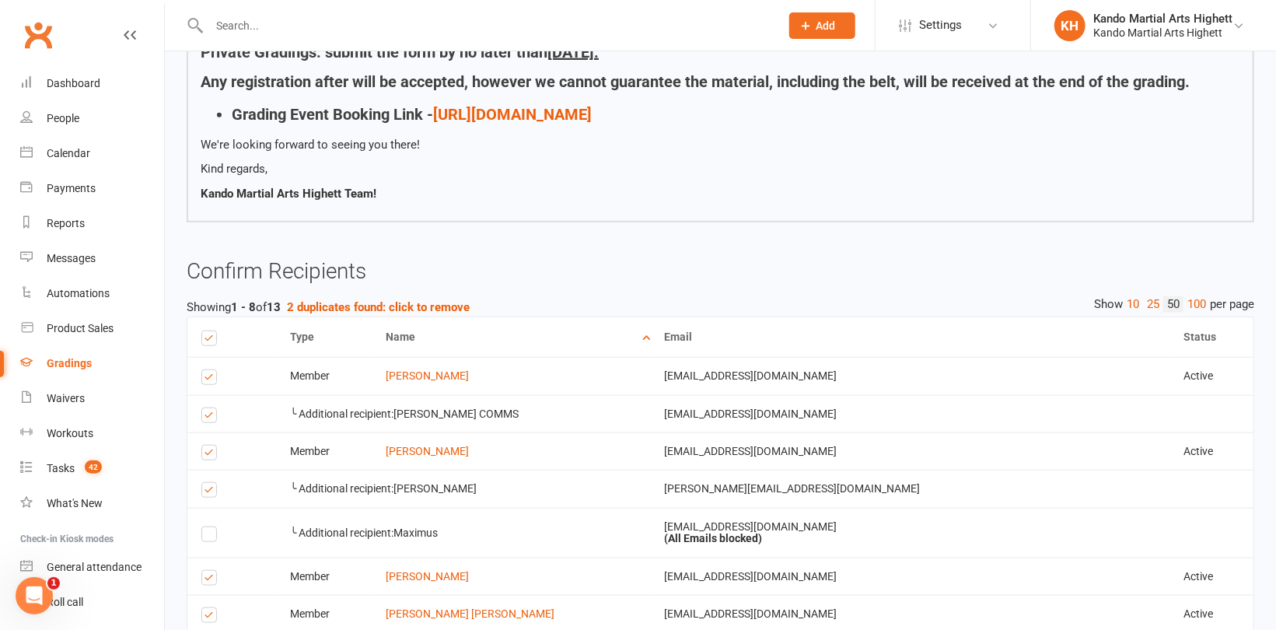
scroll to position [0, 0]
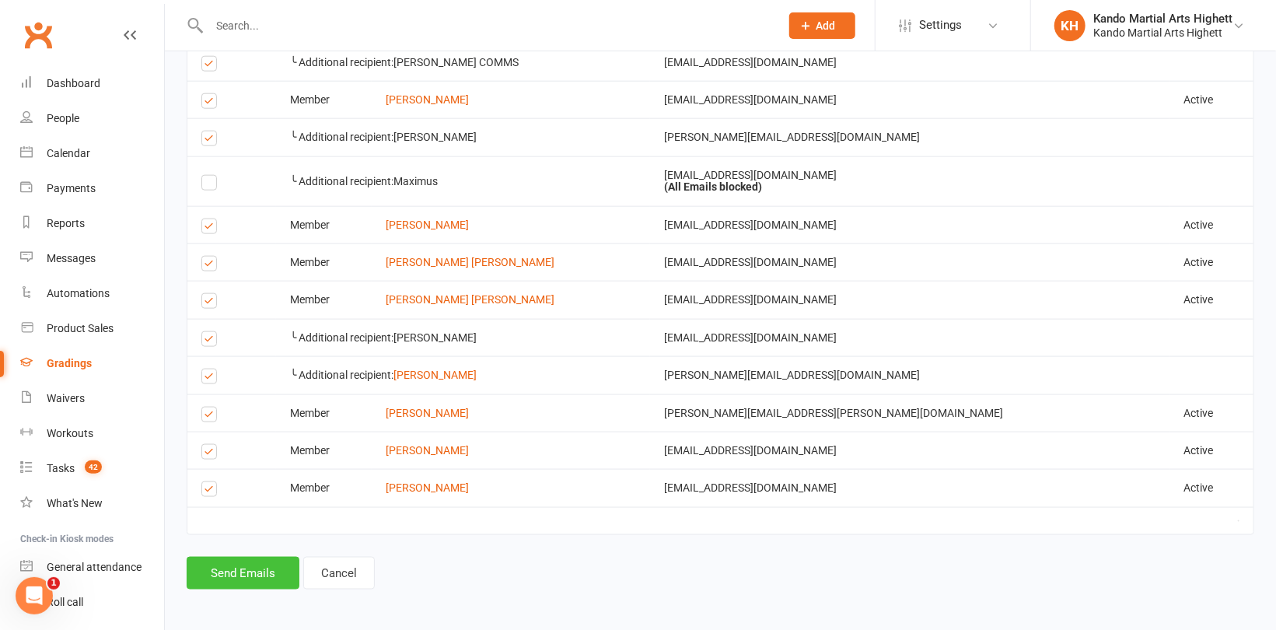
click at [255, 571] on button "Send Emails" at bounding box center [243, 573] width 113 height 33
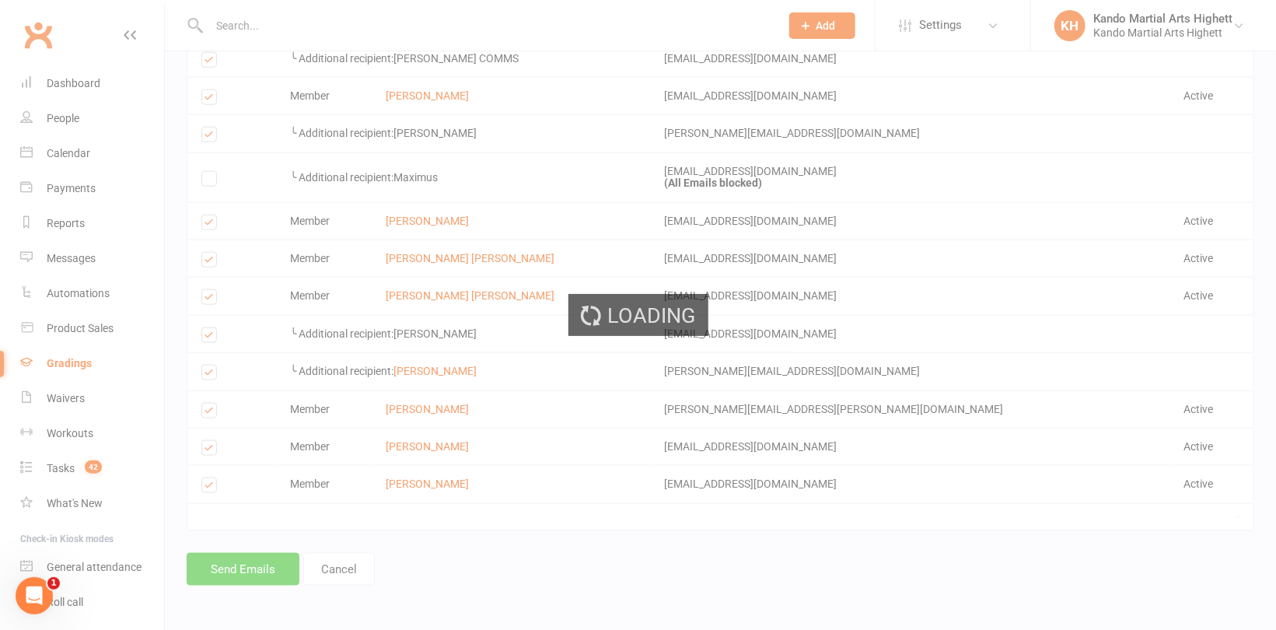
scroll to position [986, 0]
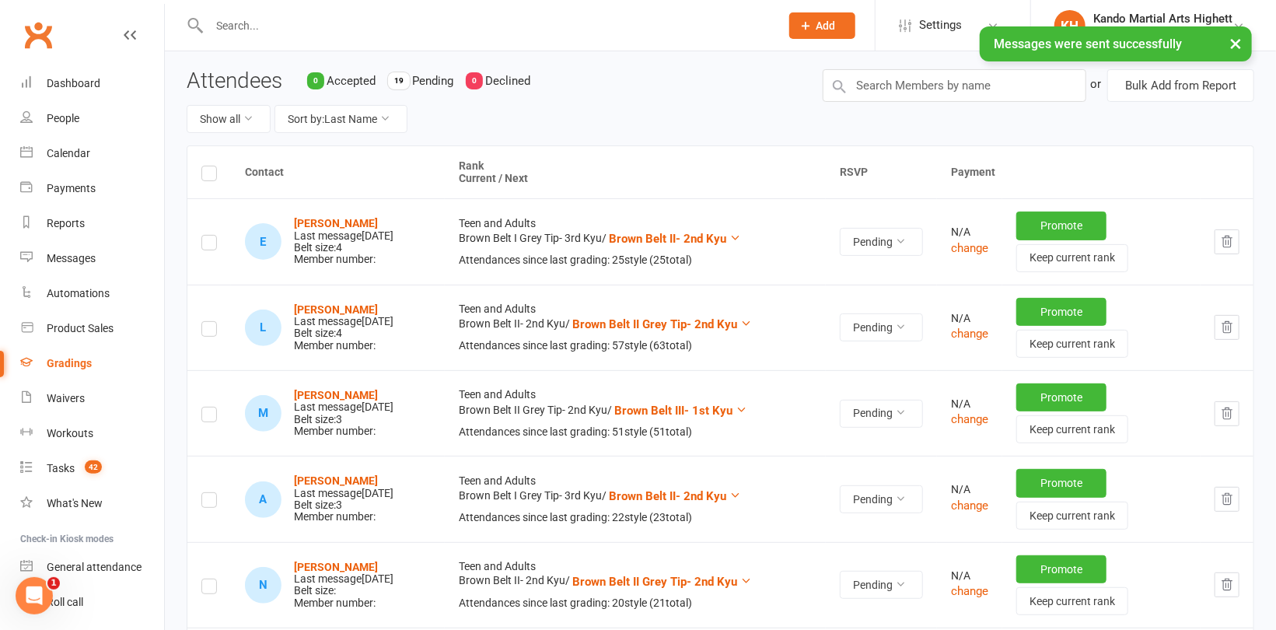
scroll to position [156, 0]
click at [207, 330] on label at bounding box center [209, 330] width 16 height 0
click at [207, 321] on input "checkbox" at bounding box center [209, 321] width 16 height 0
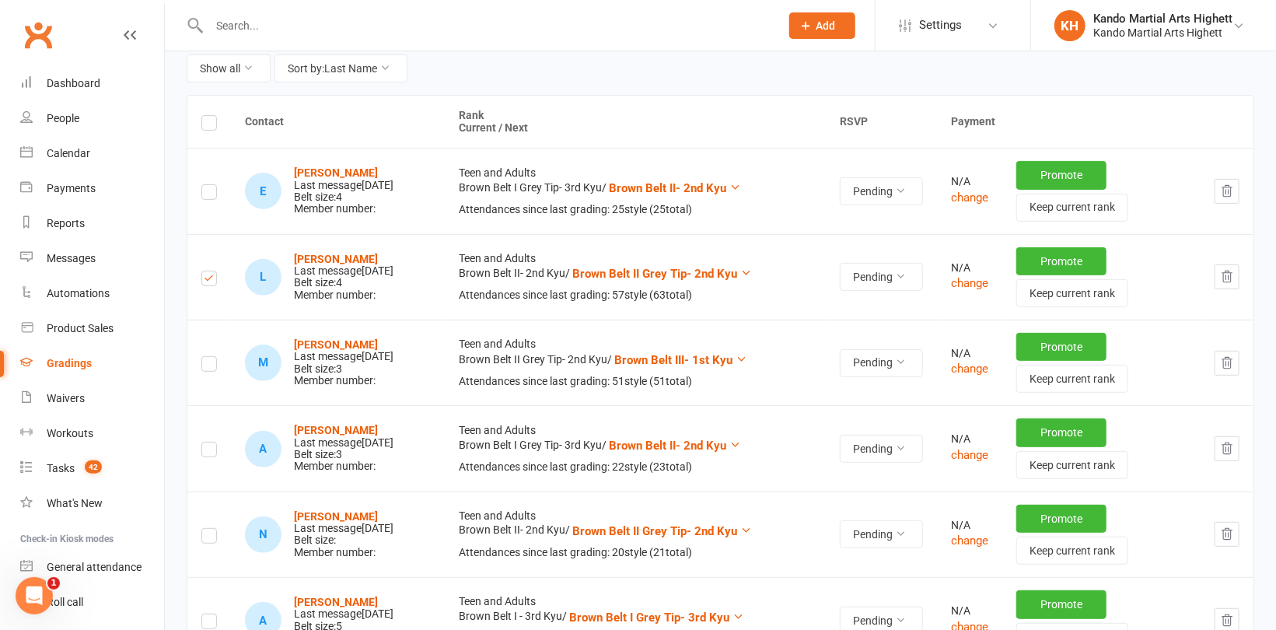
scroll to position [233, 0]
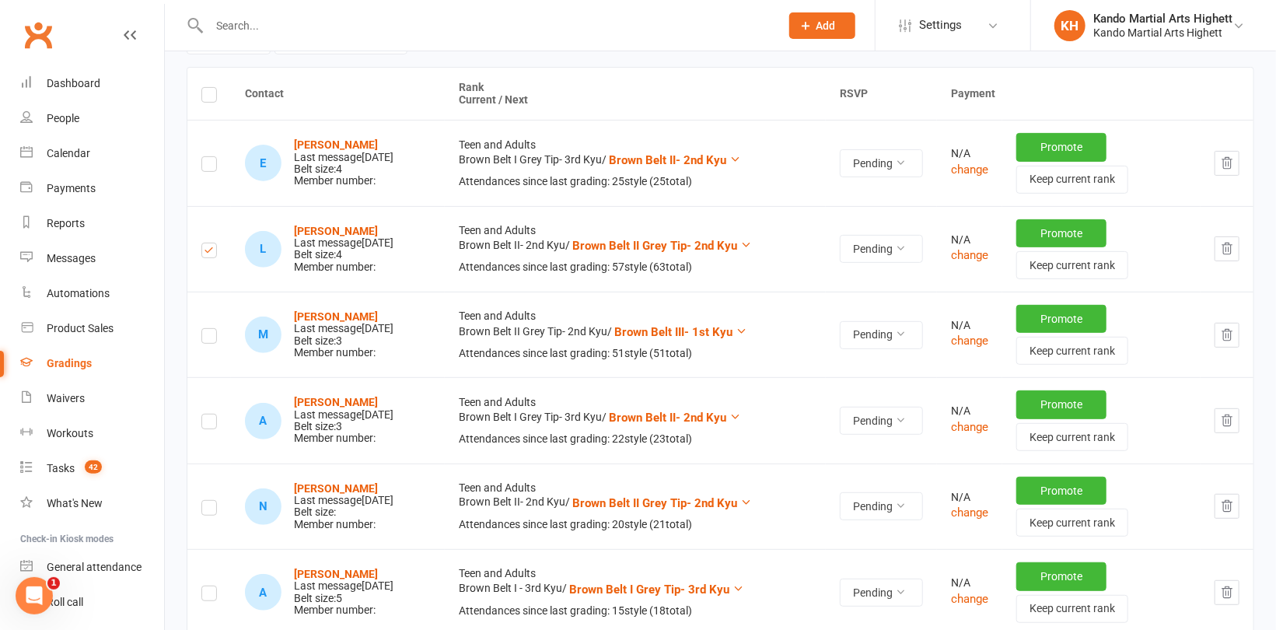
click at [211, 338] on label at bounding box center [209, 338] width 16 height 0
click at [211, 329] on input "checkbox" at bounding box center [209, 329] width 16 height 0
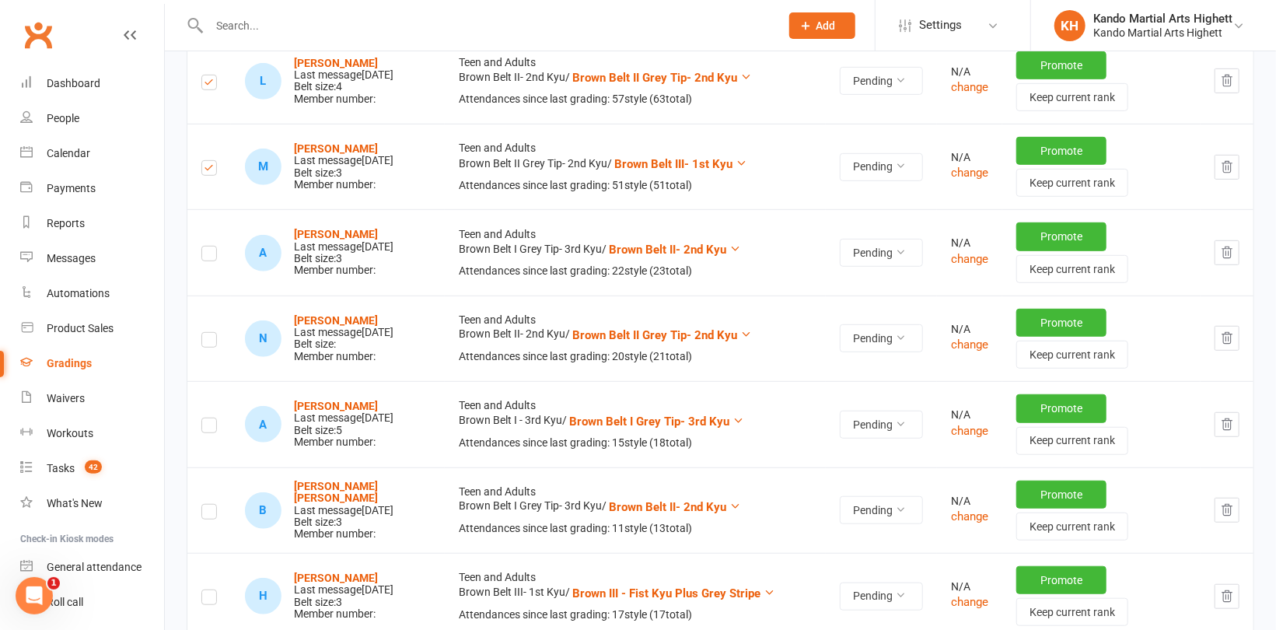
scroll to position [467, 0]
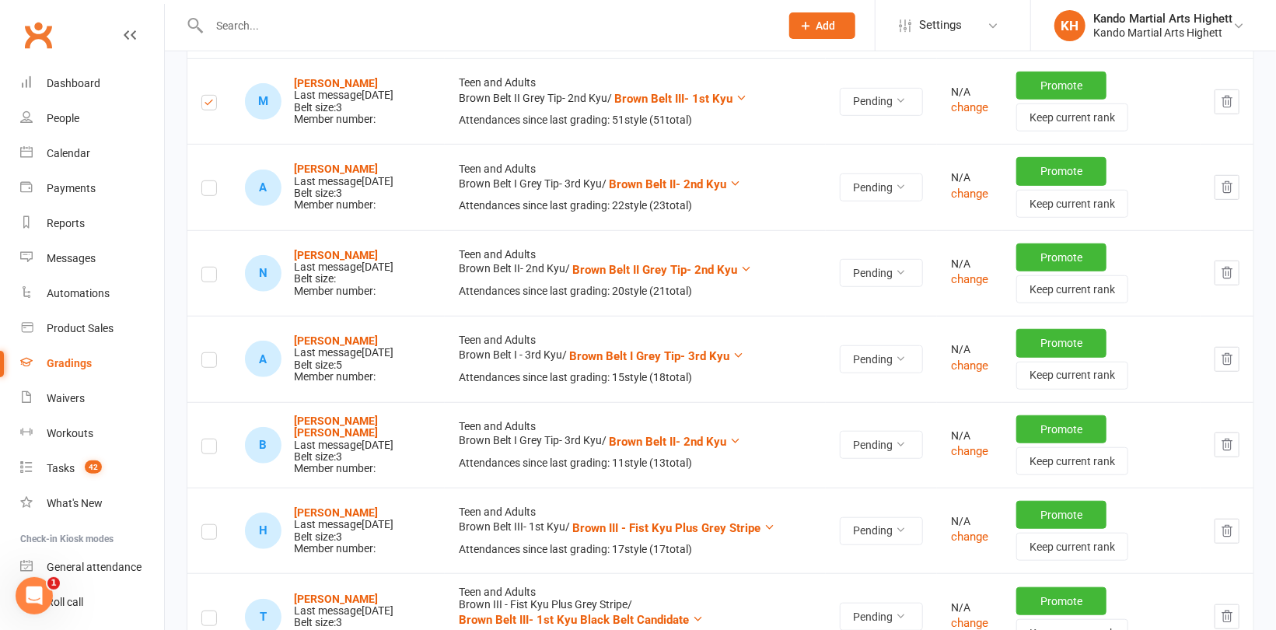
click at [210, 449] on label at bounding box center [209, 449] width 16 height 0
click at [210, 439] on input "checkbox" at bounding box center [209, 439] width 16 height 0
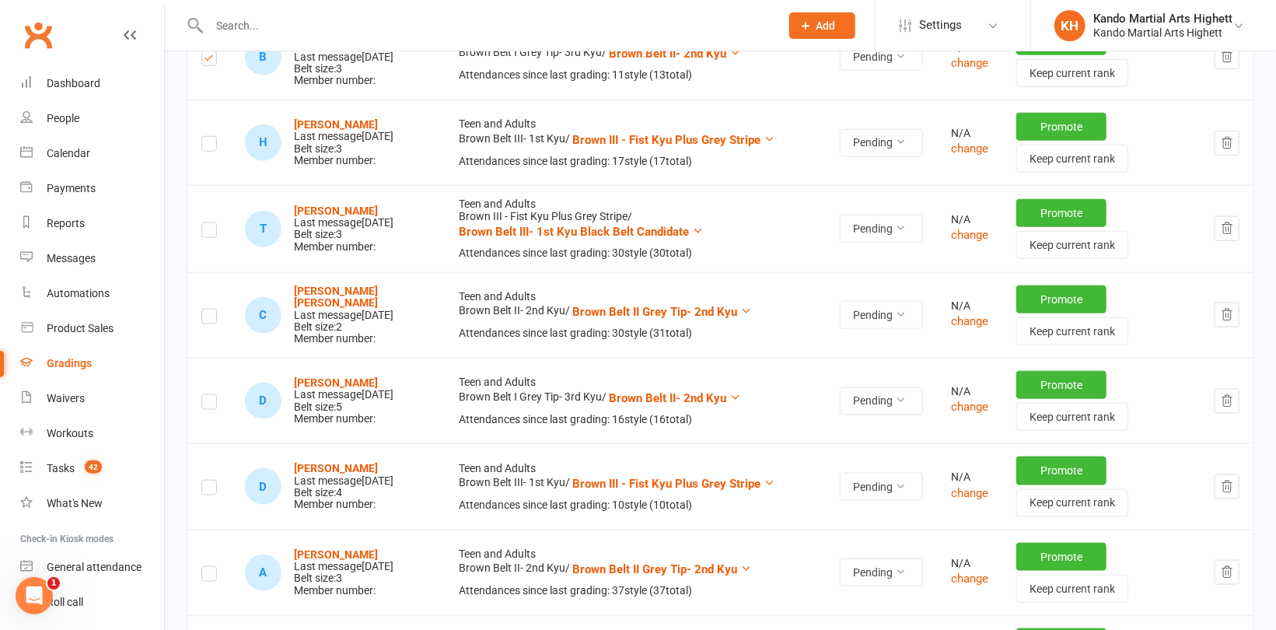
scroll to position [855, 0]
click at [206, 318] on label at bounding box center [209, 318] width 16 height 0
click at [206, 309] on input "checkbox" at bounding box center [209, 309] width 16 height 0
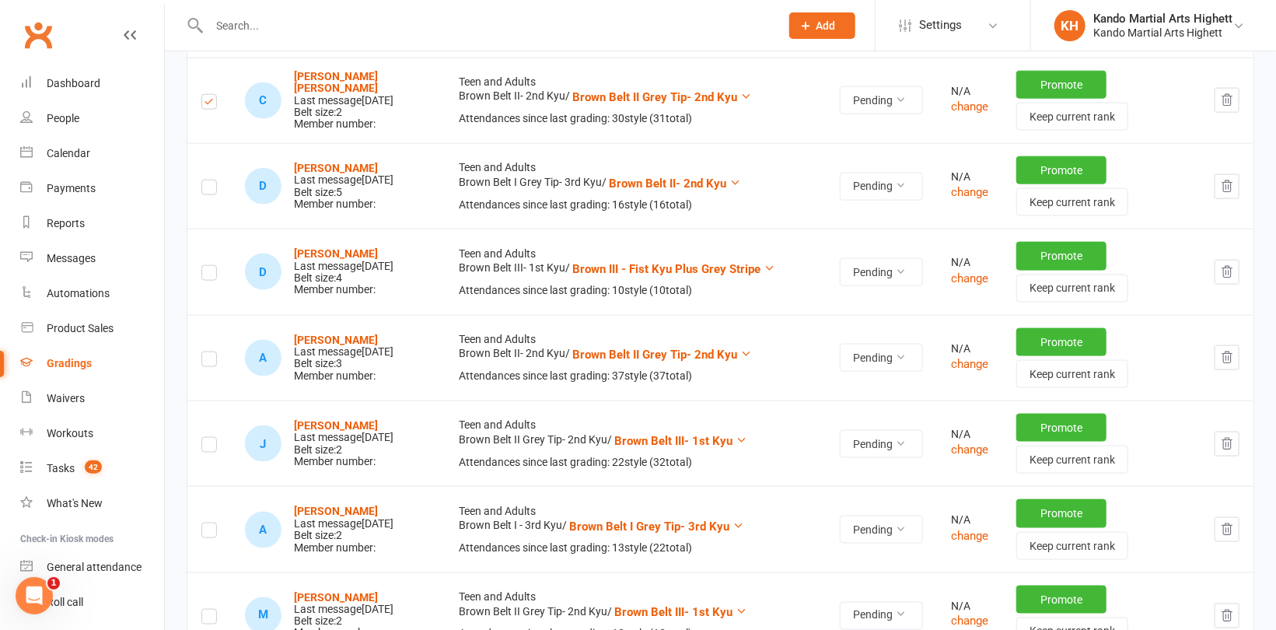
scroll to position [1089, 0]
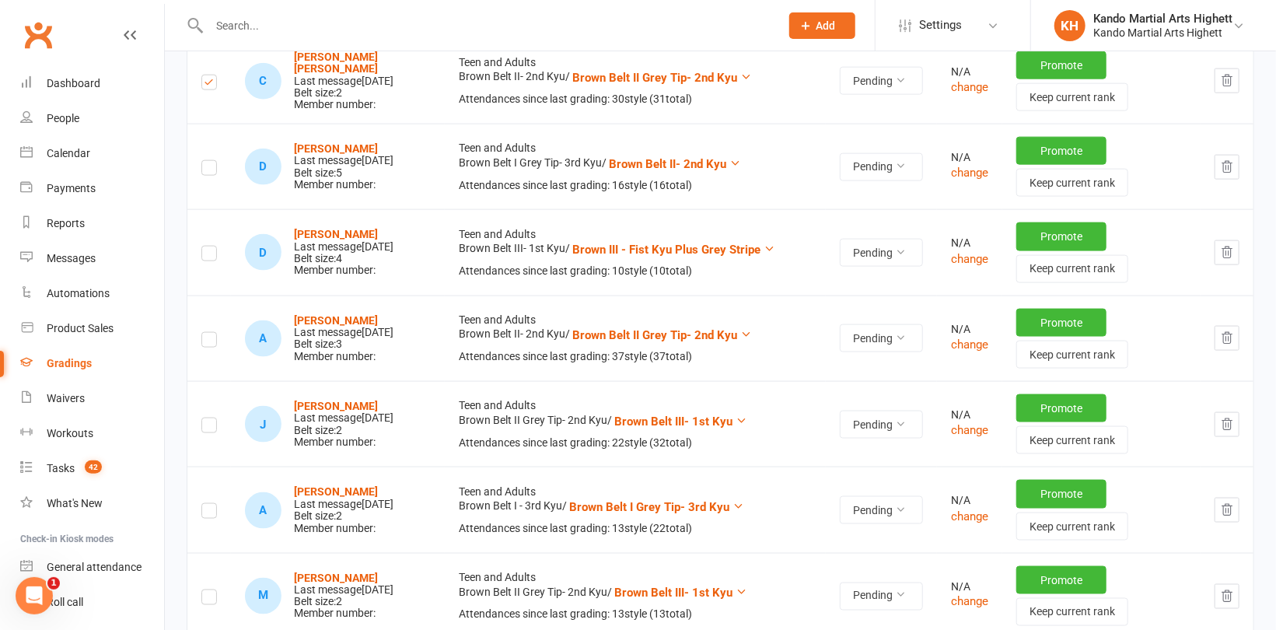
click at [205, 342] on label at bounding box center [209, 342] width 16 height 0
click at [205, 333] on input "checkbox" at bounding box center [209, 333] width 16 height 0
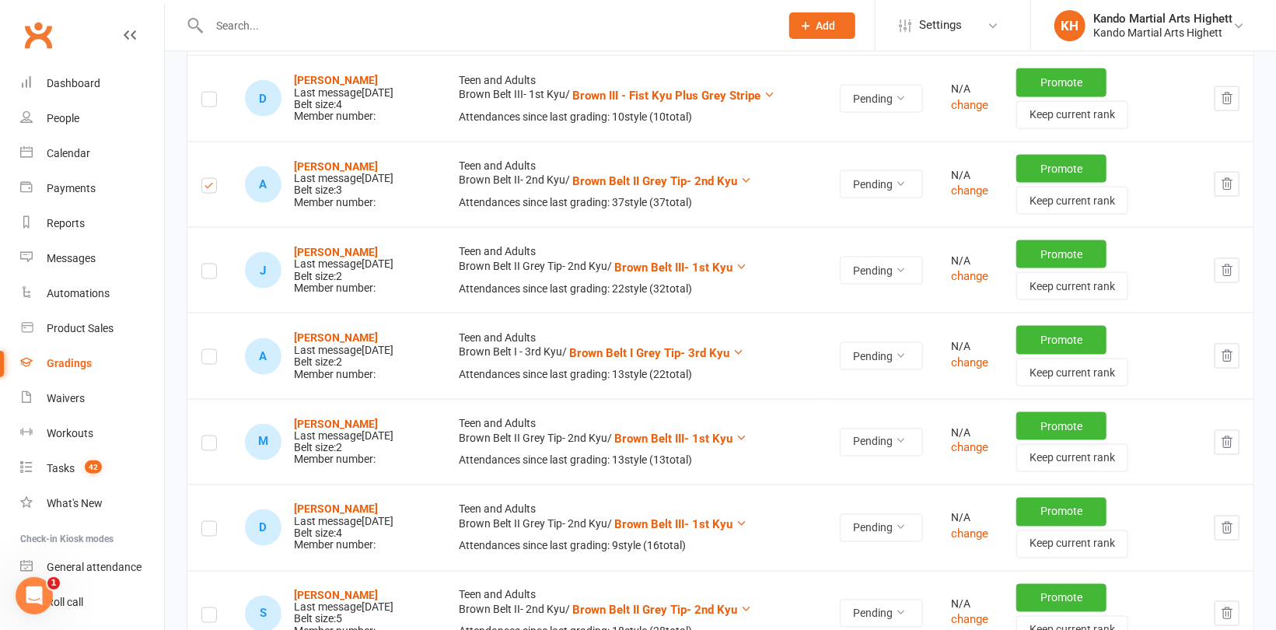
scroll to position [1244, 0]
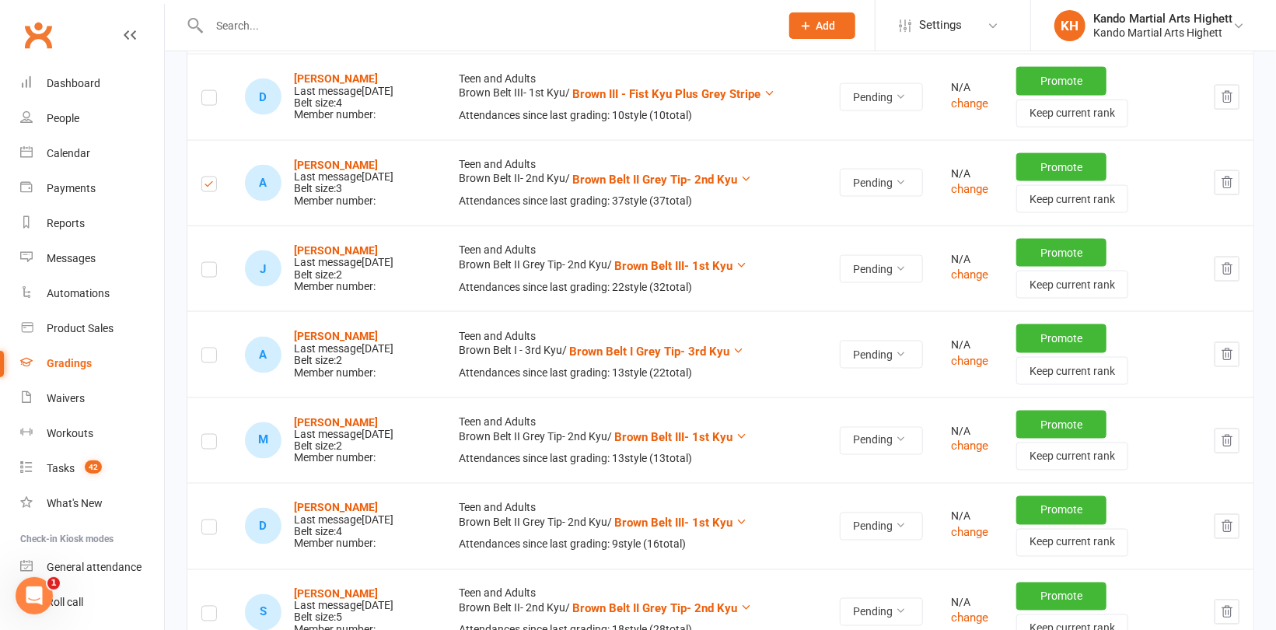
click at [200, 267] on td at bounding box center [209, 268] width 44 height 86
click at [209, 272] on label at bounding box center [209, 272] width 16 height 0
click at [209, 263] on input "checkbox" at bounding box center [209, 263] width 16 height 0
click at [208, 358] on label at bounding box center [209, 358] width 16 height 0
click at [208, 348] on input "checkbox" at bounding box center [209, 348] width 16 height 0
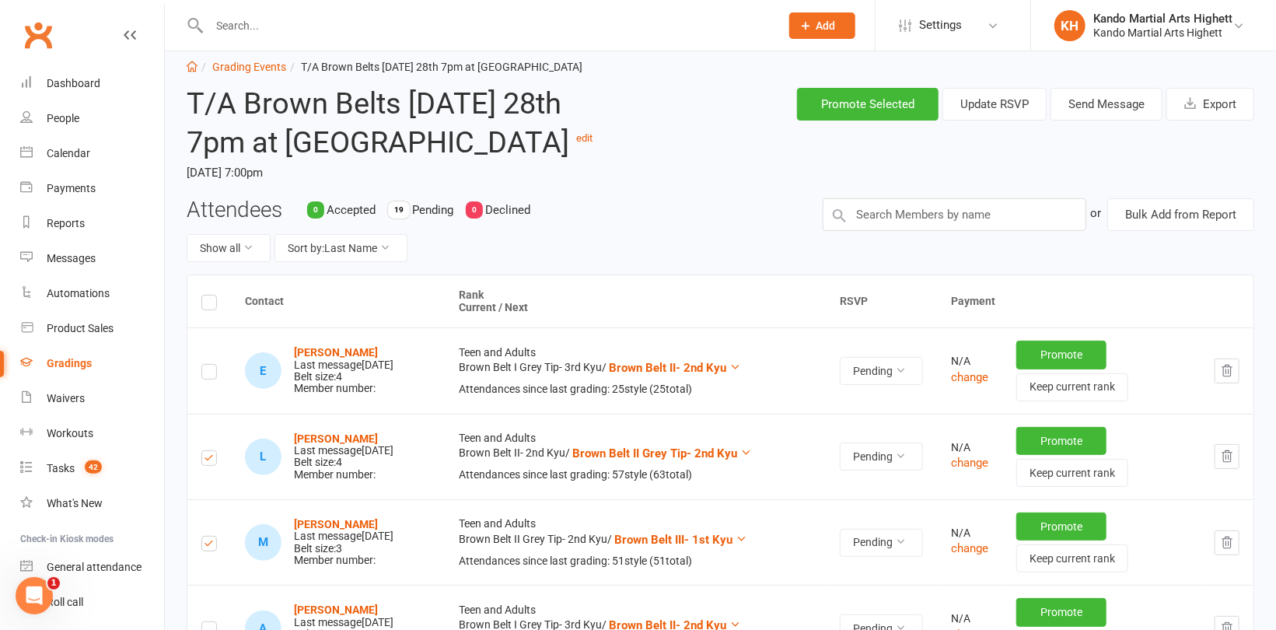
scroll to position [0, 0]
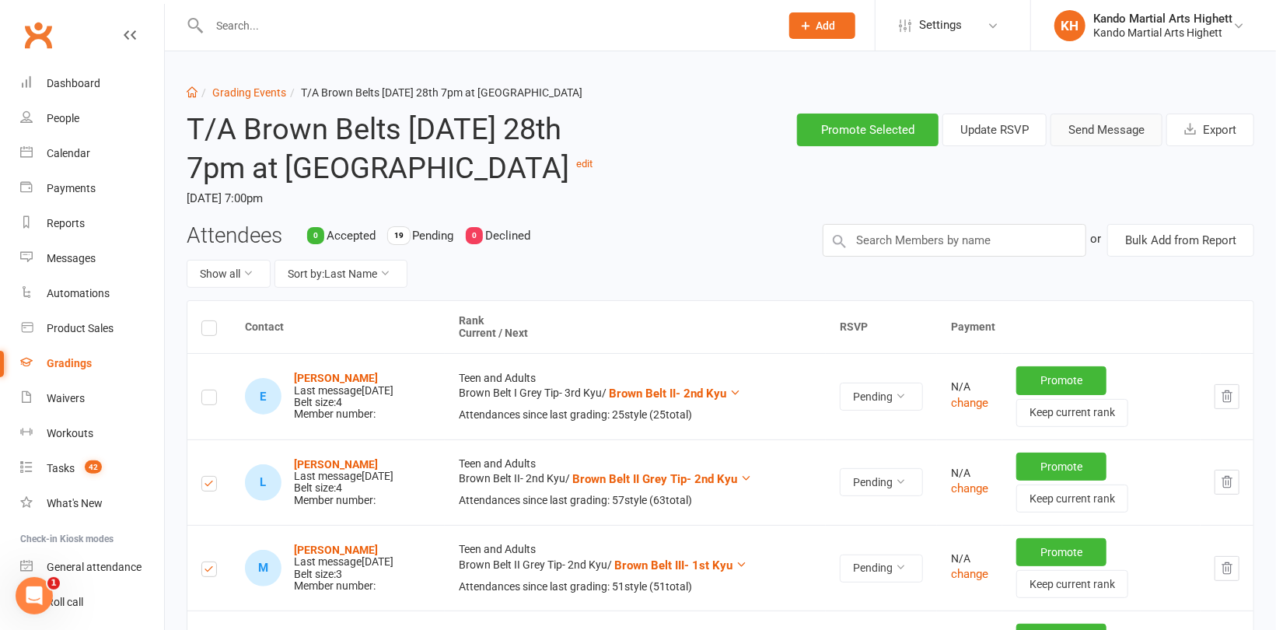
click at [1123, 131] on button "Send Message" at bounding box center [1106, 130] width 112 height 33
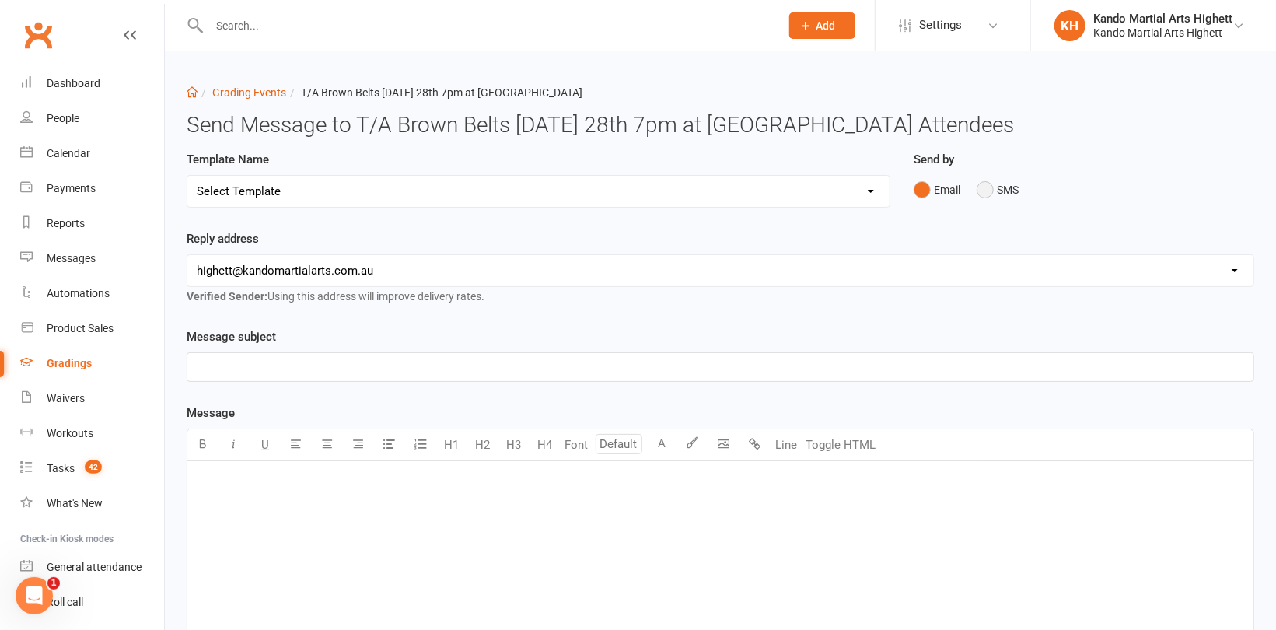
click at [987, 185] on button "SMS" at bounding box center [998, 190] width 42 height 30
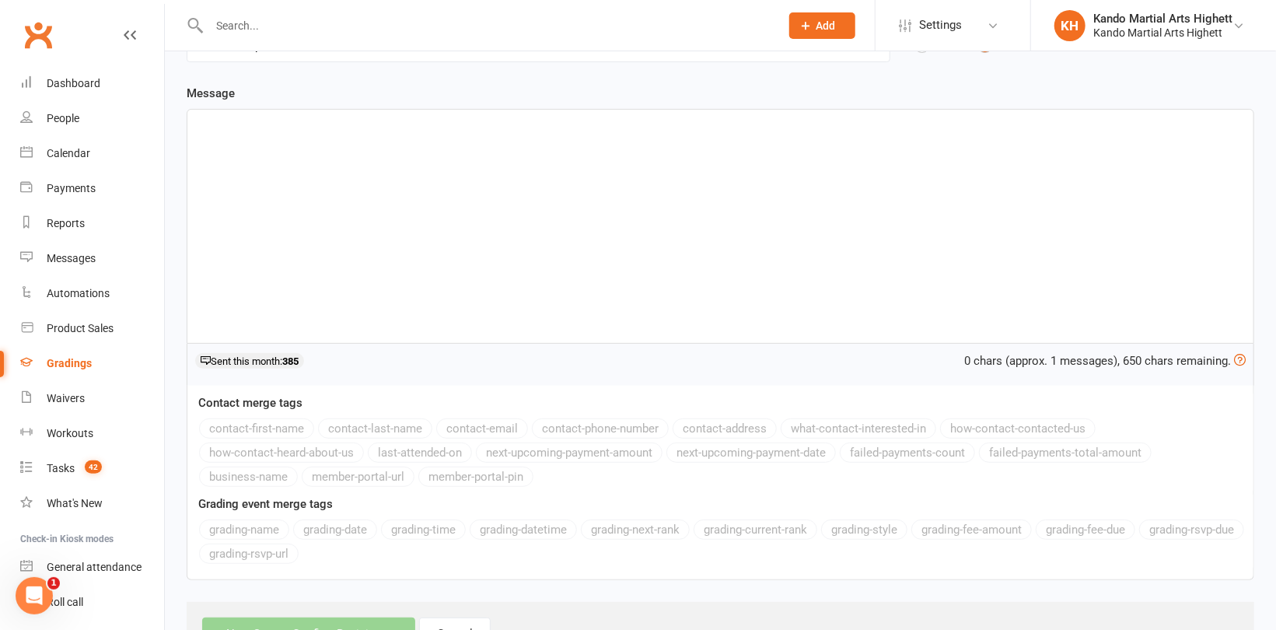
scroll to position [156, 0]
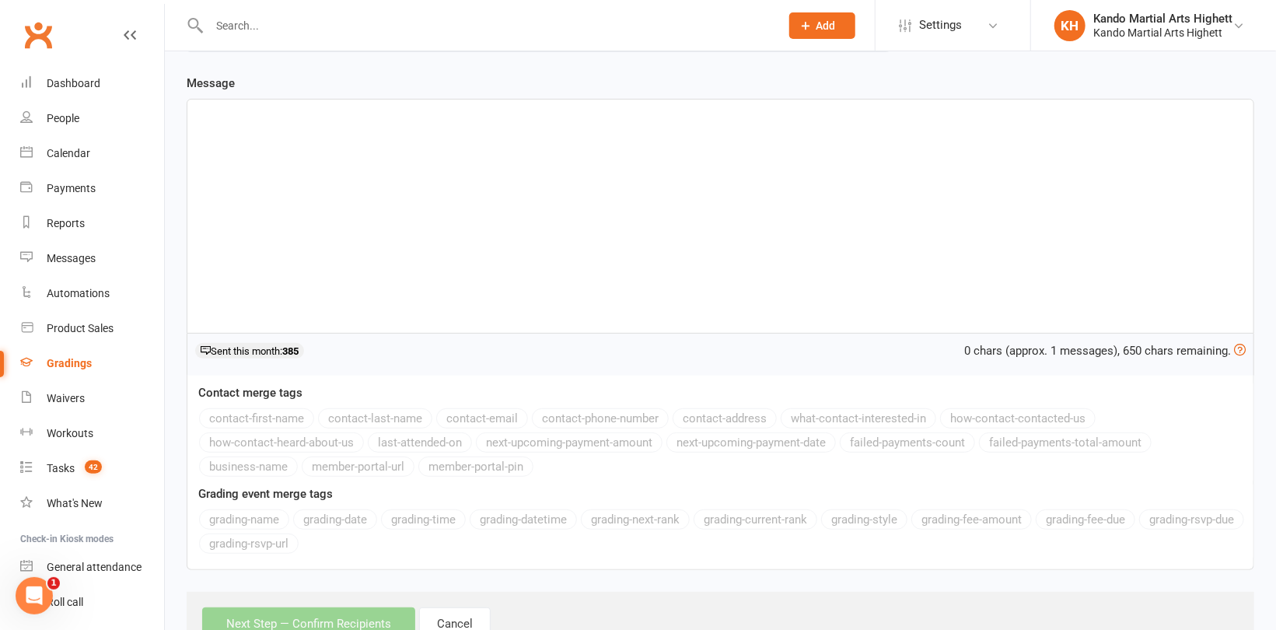
click at [306, 137] on div "﻿" at bounding box center [720, 216] width 1066 height 233
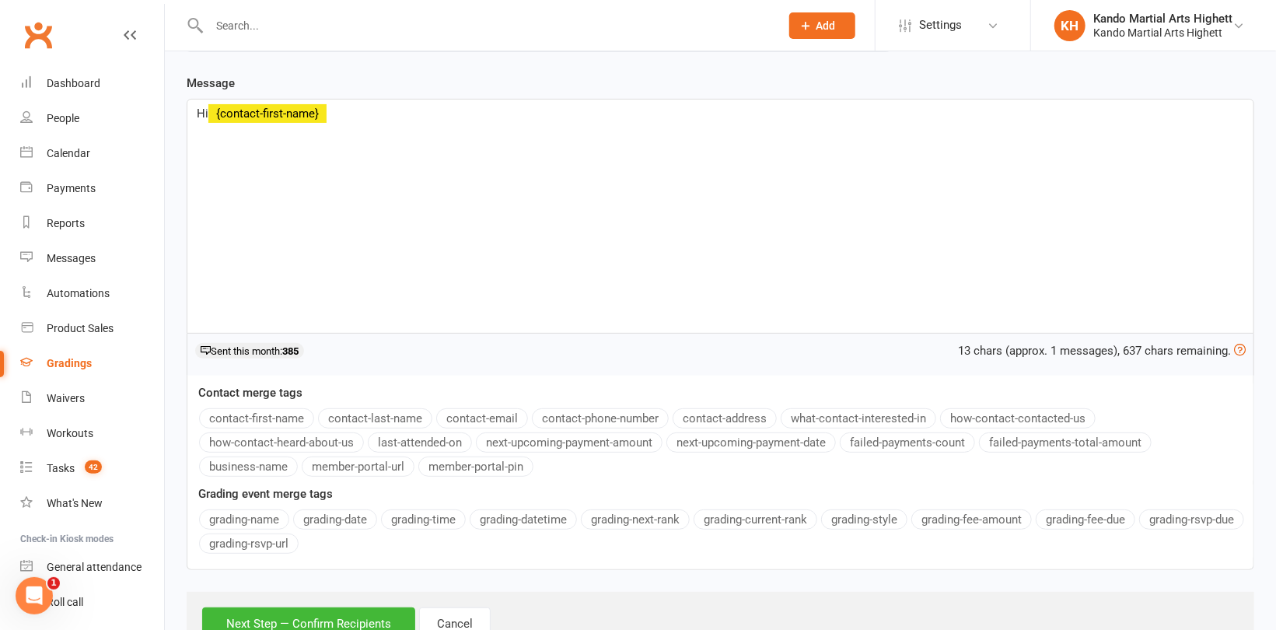
click at [277, 414] on button "contact-first-name" at bounding box center [256, 418] width 115 height 20
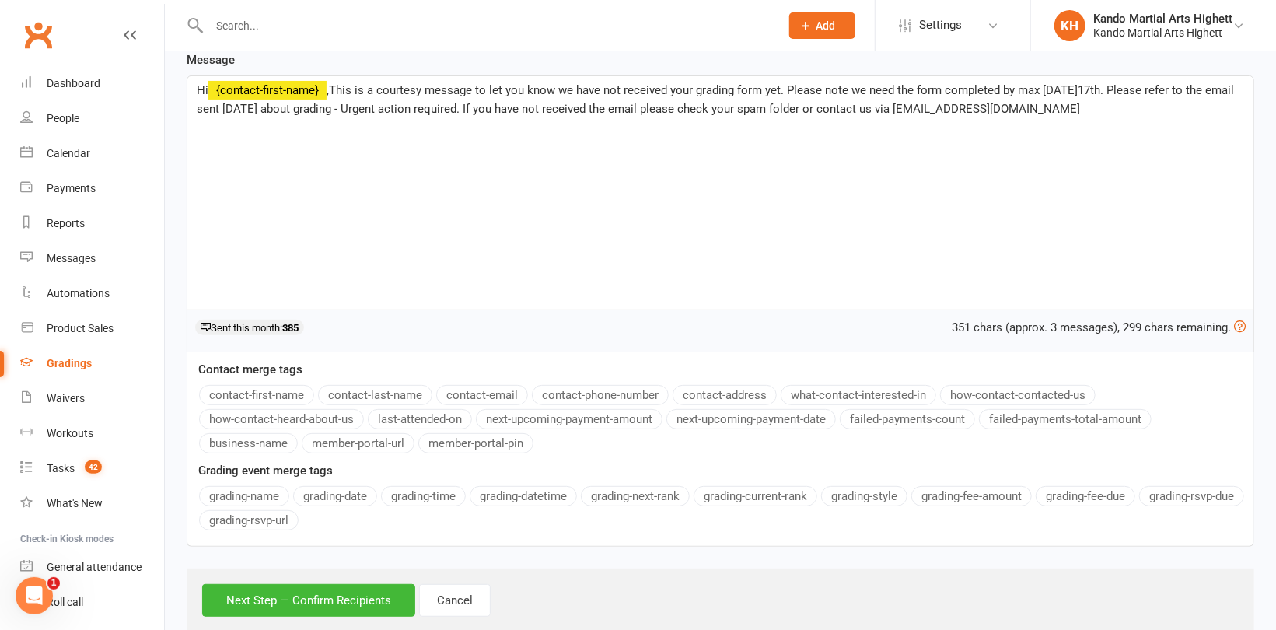
scroll to position [214, 0]
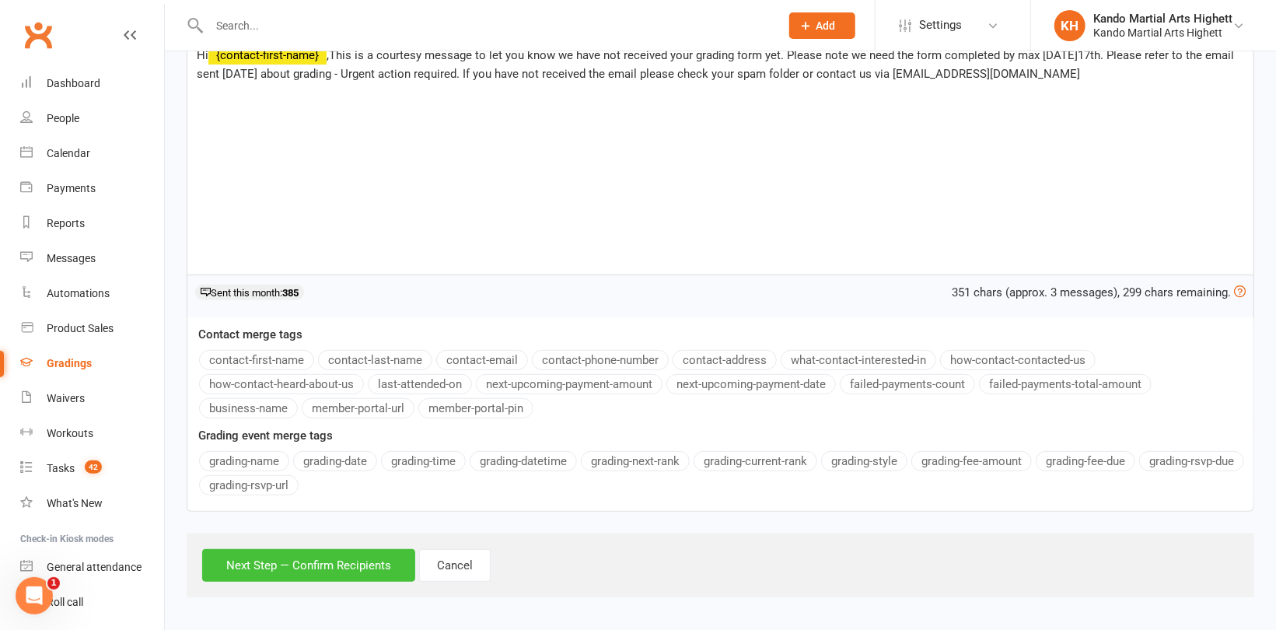
click at [322, 564] on button "Next Step — Confirm Recipients" at bounding box center [308, 565] width 213 height 33
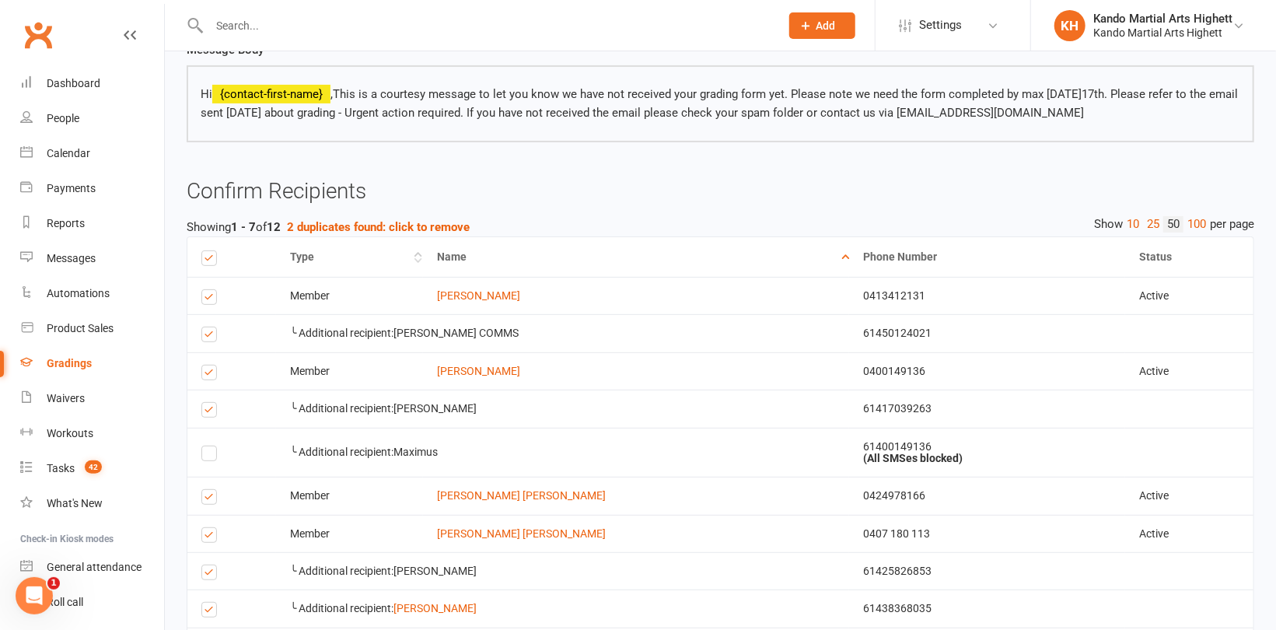
scroll to position [0, 0]
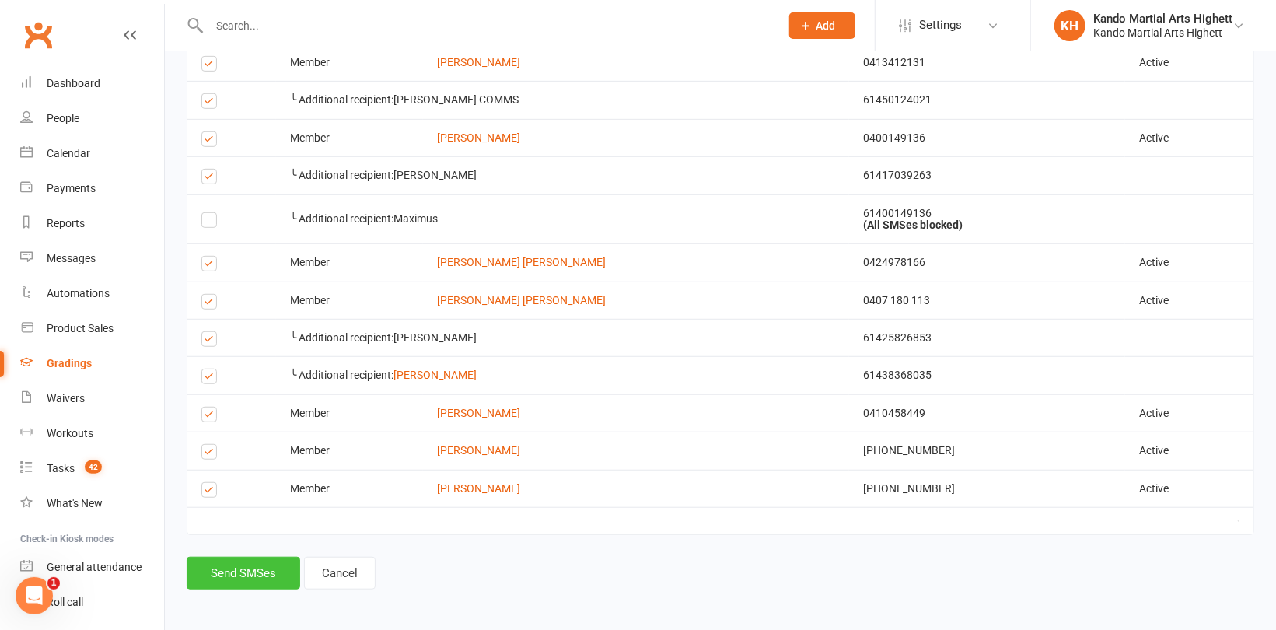
click at [256, 559] on button "Send SMSes" at bounding box center [244, 573] width 114 height 33
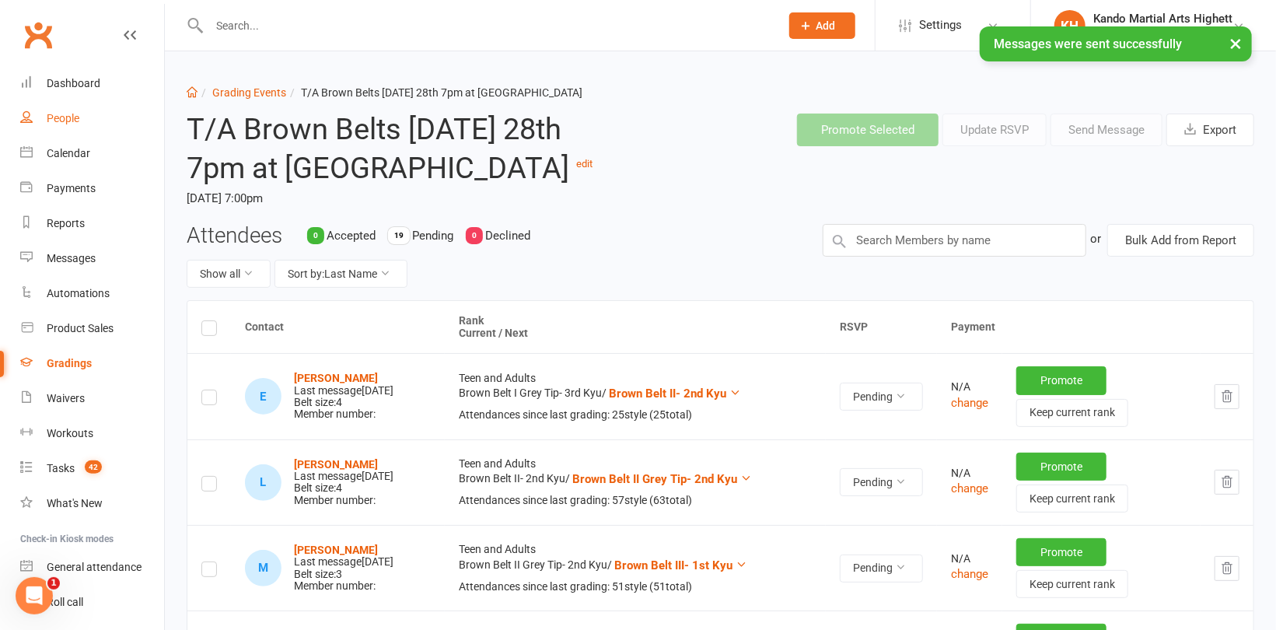
click at [72, 107] on link "People" at bounding box center [92, 118] width 144 height 35
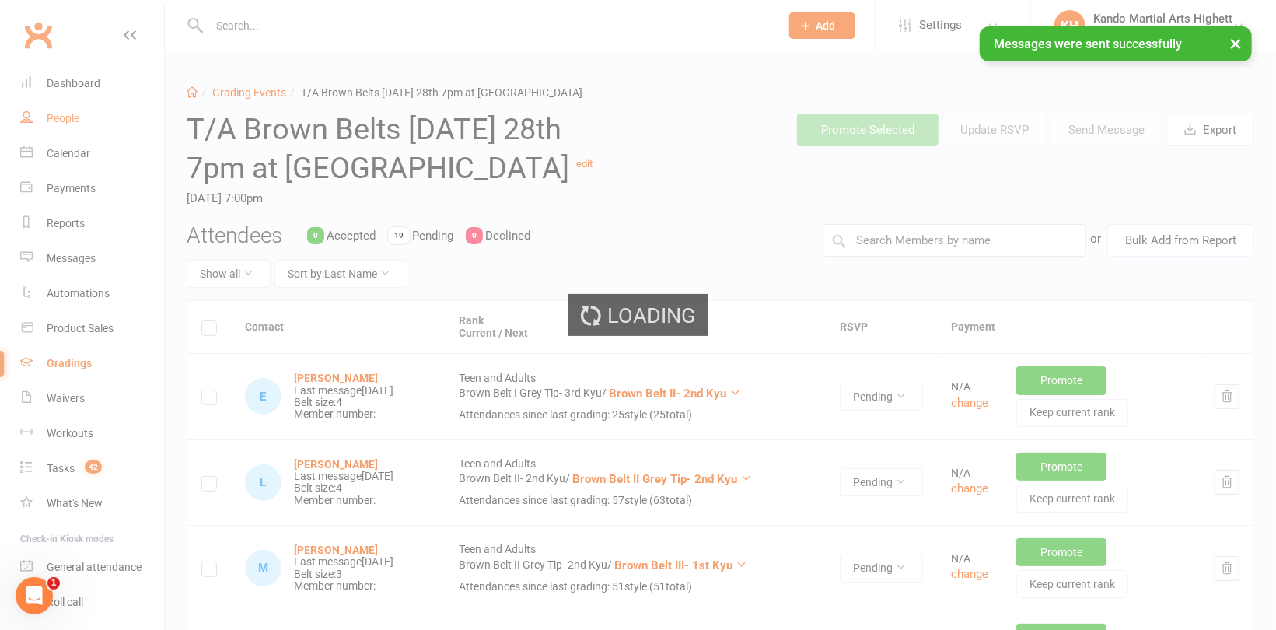
select select "100"
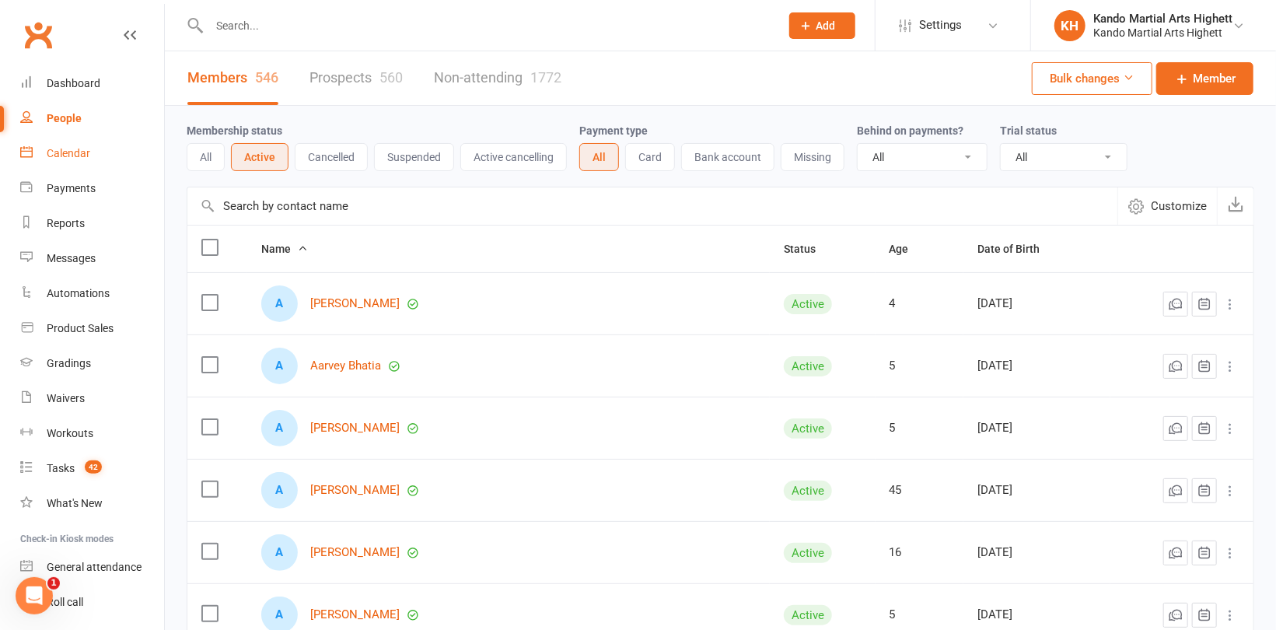
click at [64, 150] on div "Calendar" at bounding box center [69, 153] width 44 height 12
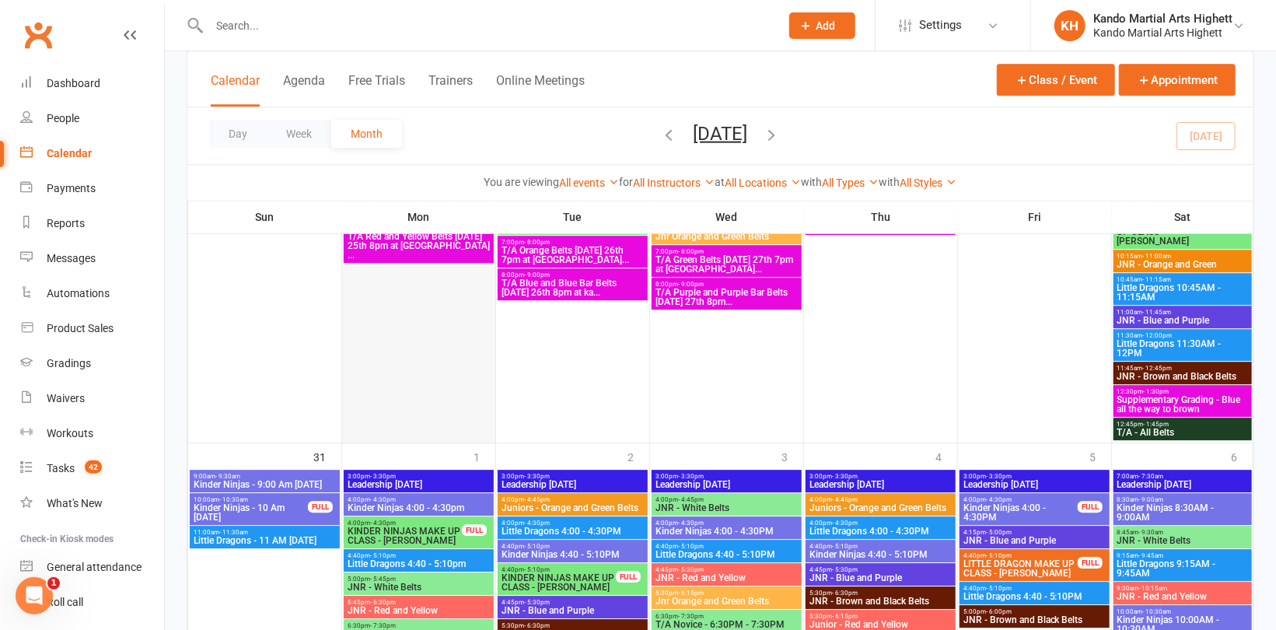
scroll to position [2255, 0]
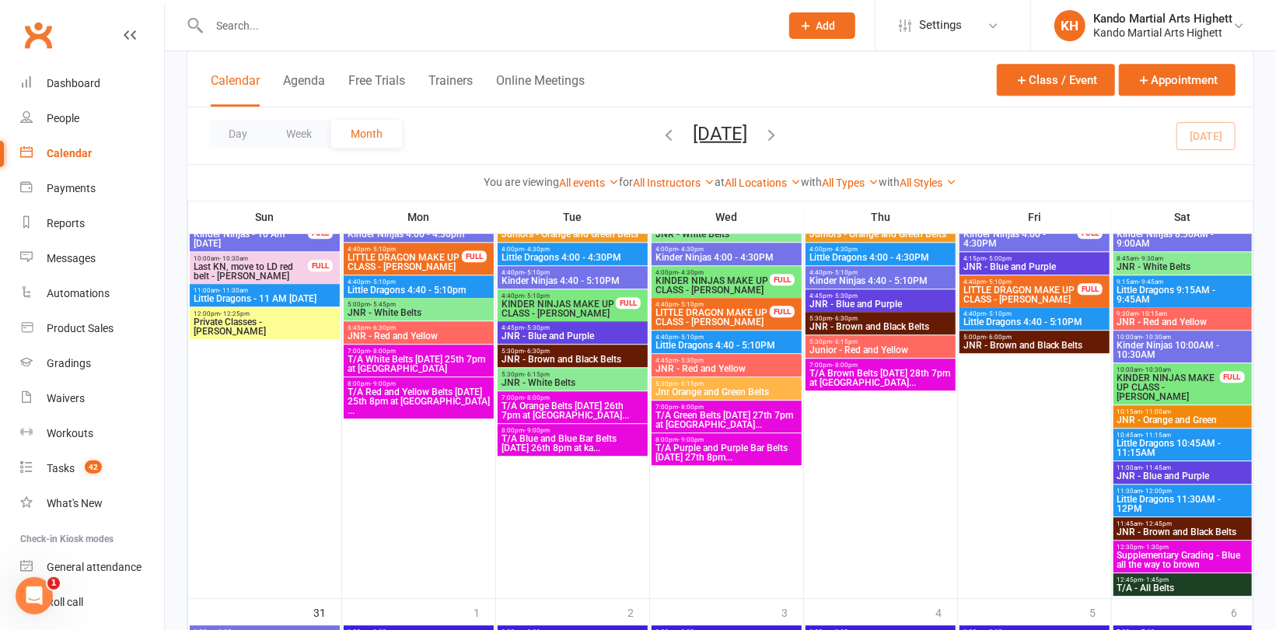
click at [392, 351] on span "- 8:00pm" at bounding box center [383, 351] width 26 height 7
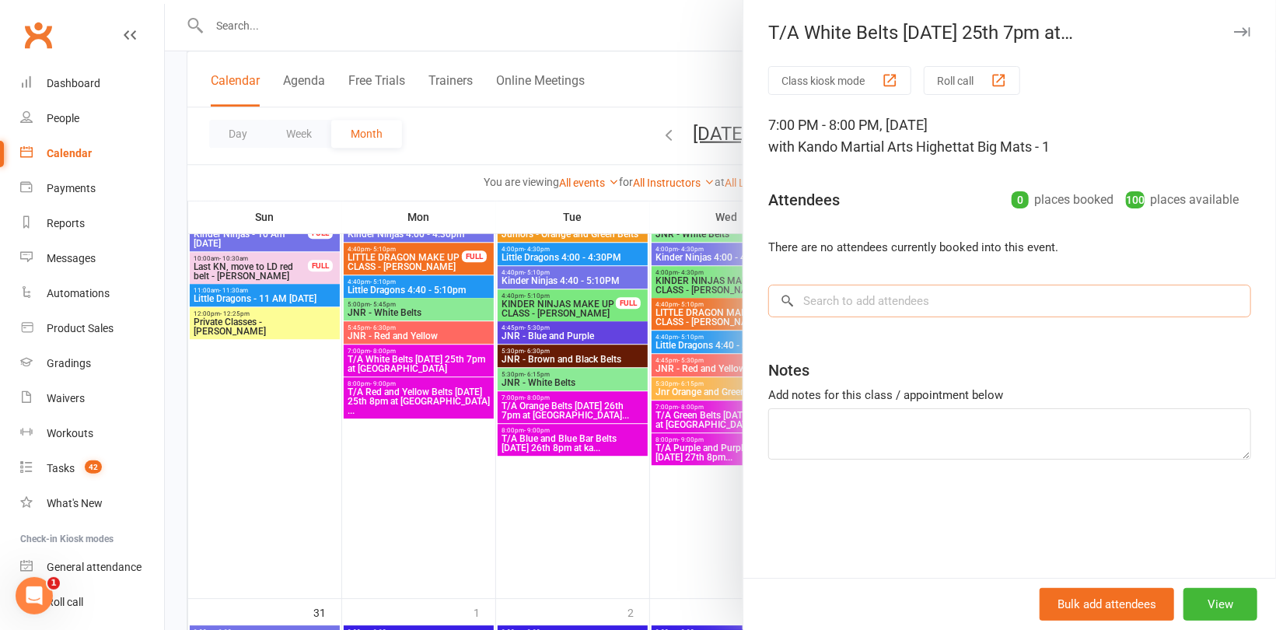
click at [823, 311] on input "search" at bounding box center [1009, 301] width 483 height 33
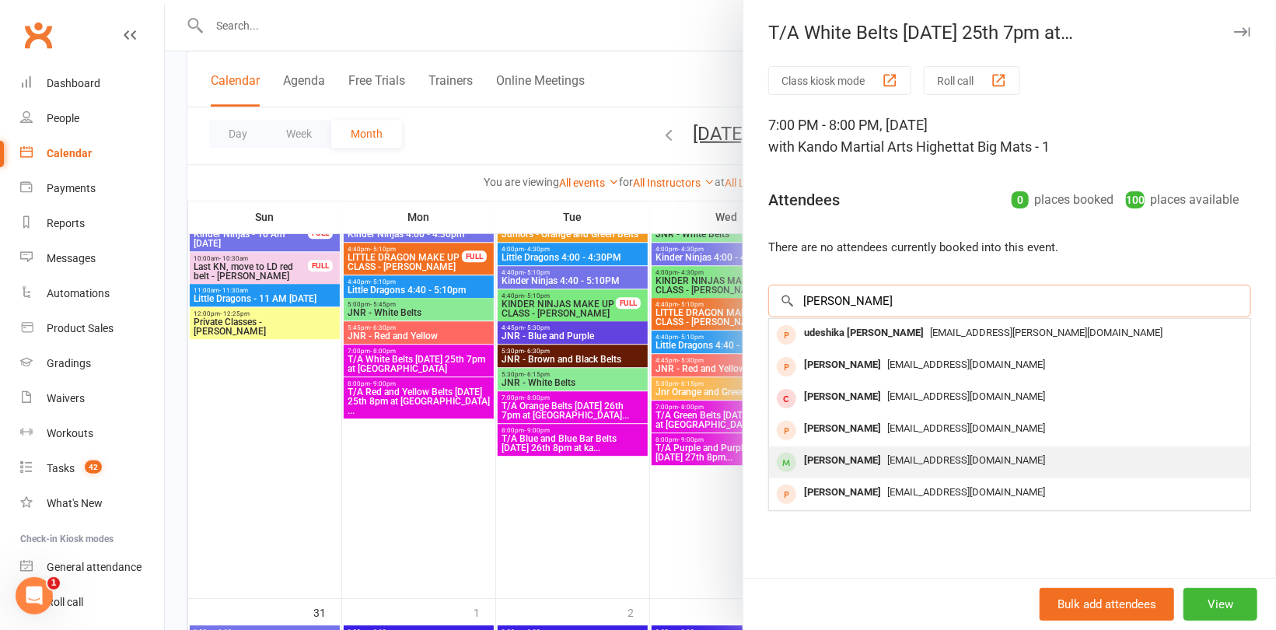
type input "Jay"
drag, startPoint x: 847, startPoint y: 458, endPoint x: 839, endPoint y: 446, distance: 15.1
click at [847, 457] on div "Jay Raichura" at bounding box center [842, 460] width 89 height 23
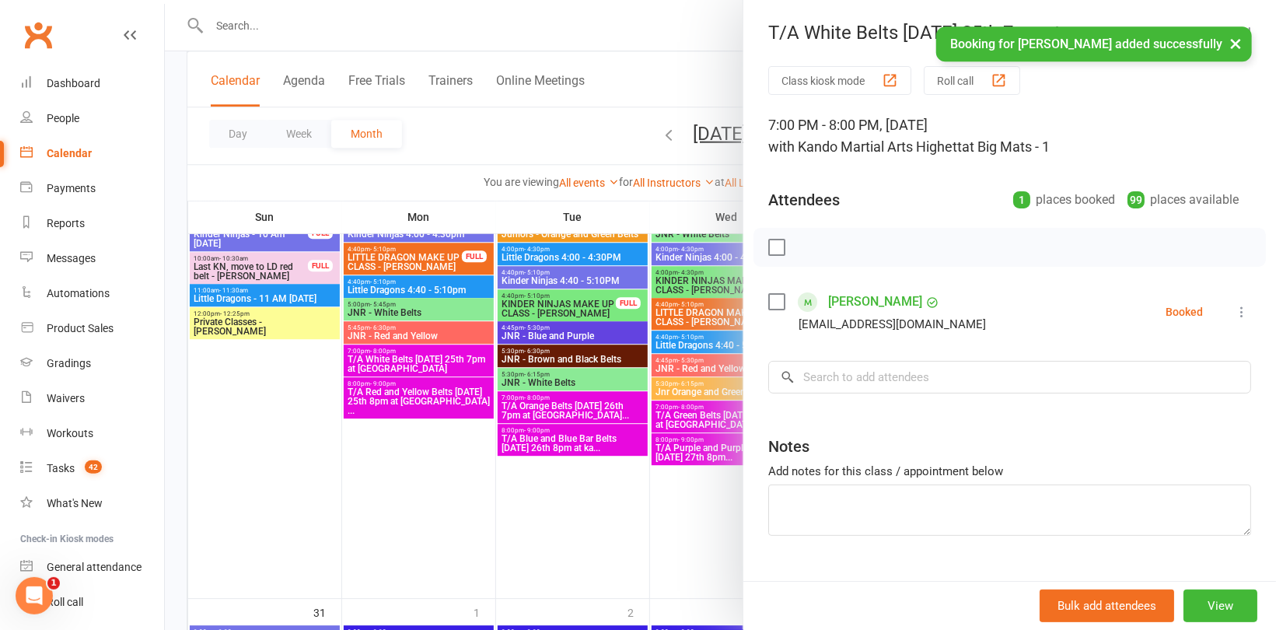
click at [858, 302] on link "Jay Raichura" at bounding box center [875, 301] width 94 height 25
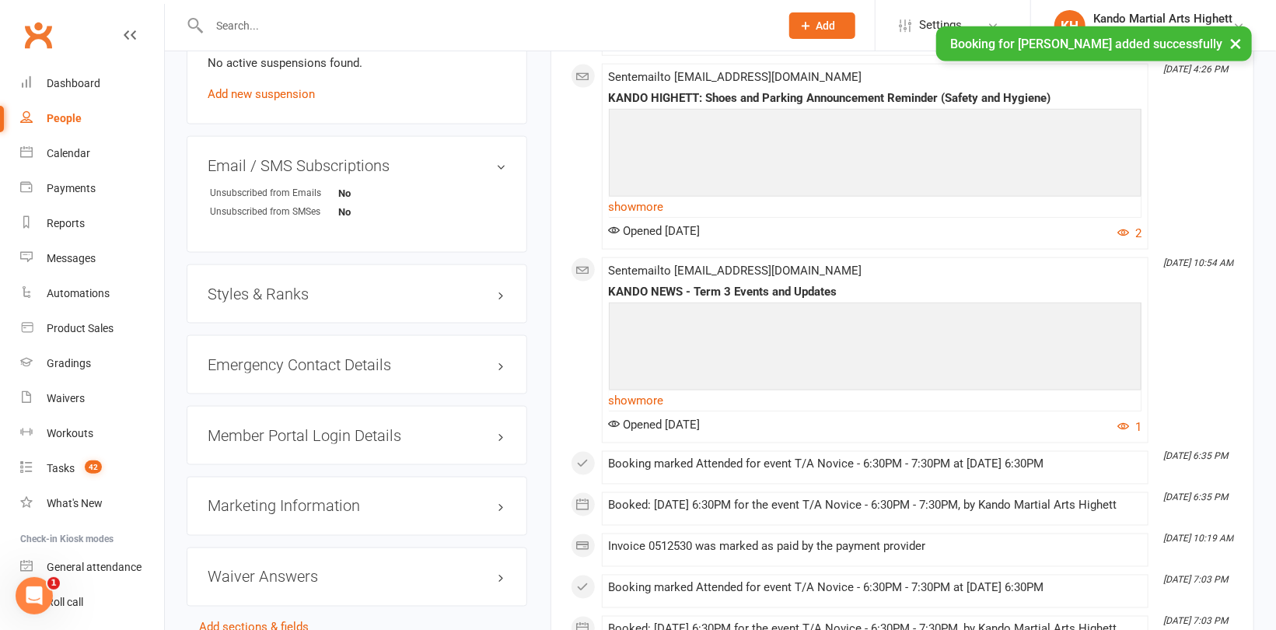
scroll to position [1244, 0]
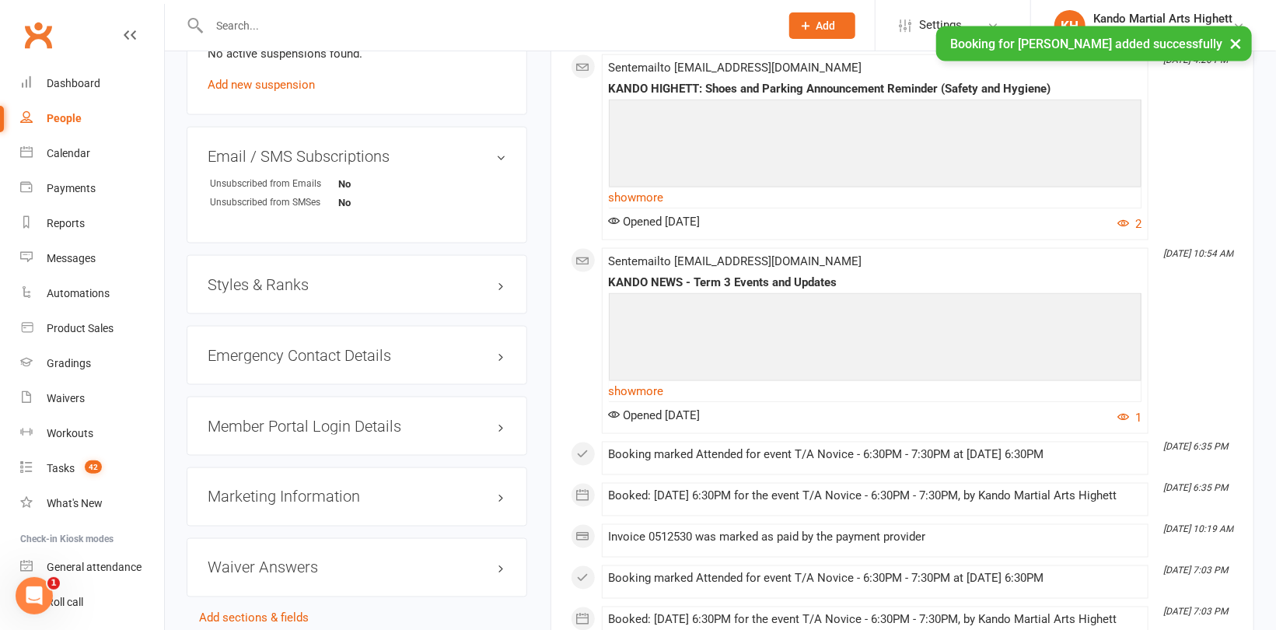
click at [273, 277] on h3 "Styles & Ranks" at bounding box center [357, 284] width 299 height 17
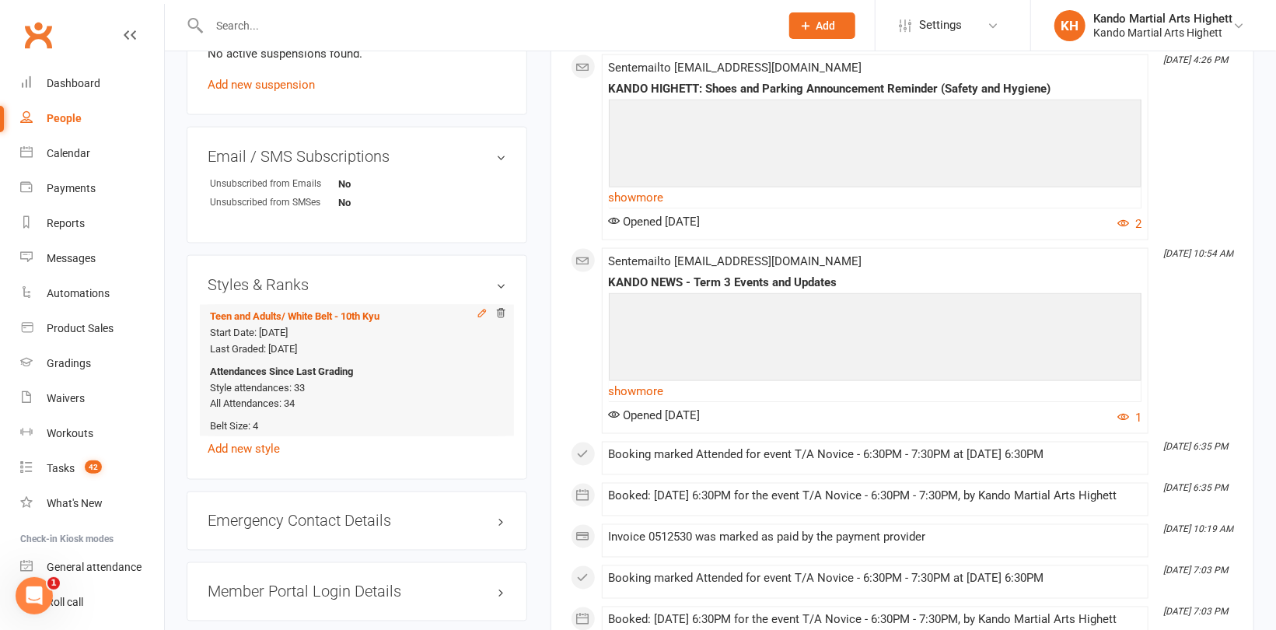
click at [481, 315] on icon at bounding box center [481, 312] width 7 height 7
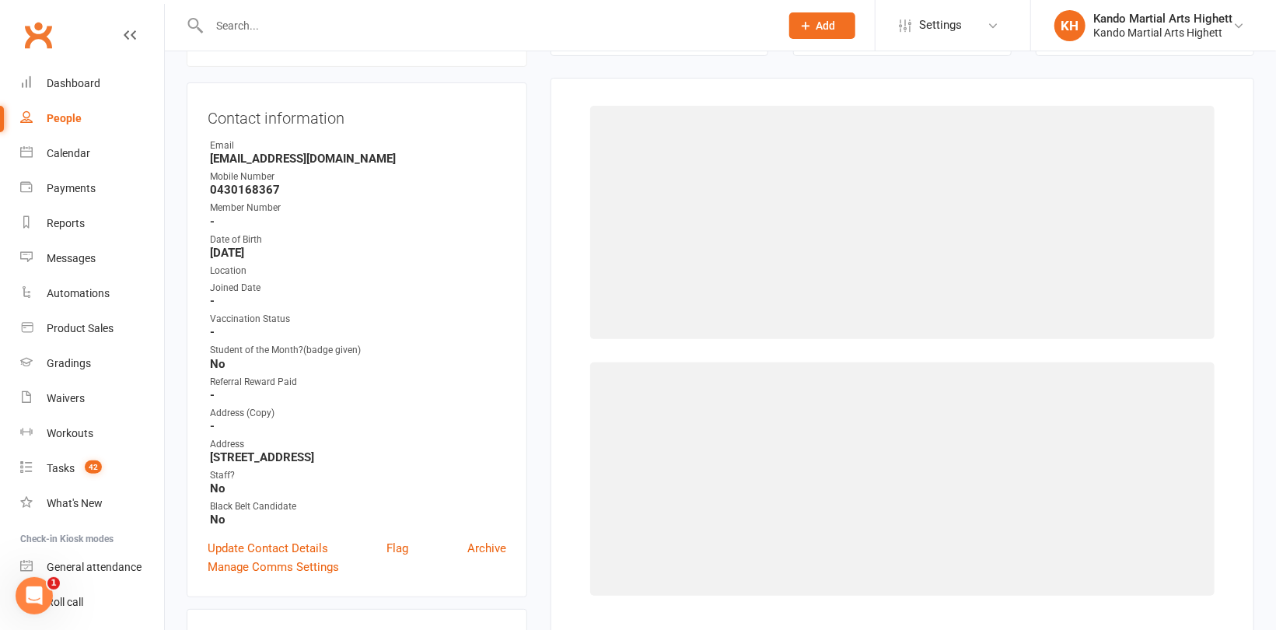
select select "1198"
select select "11461"
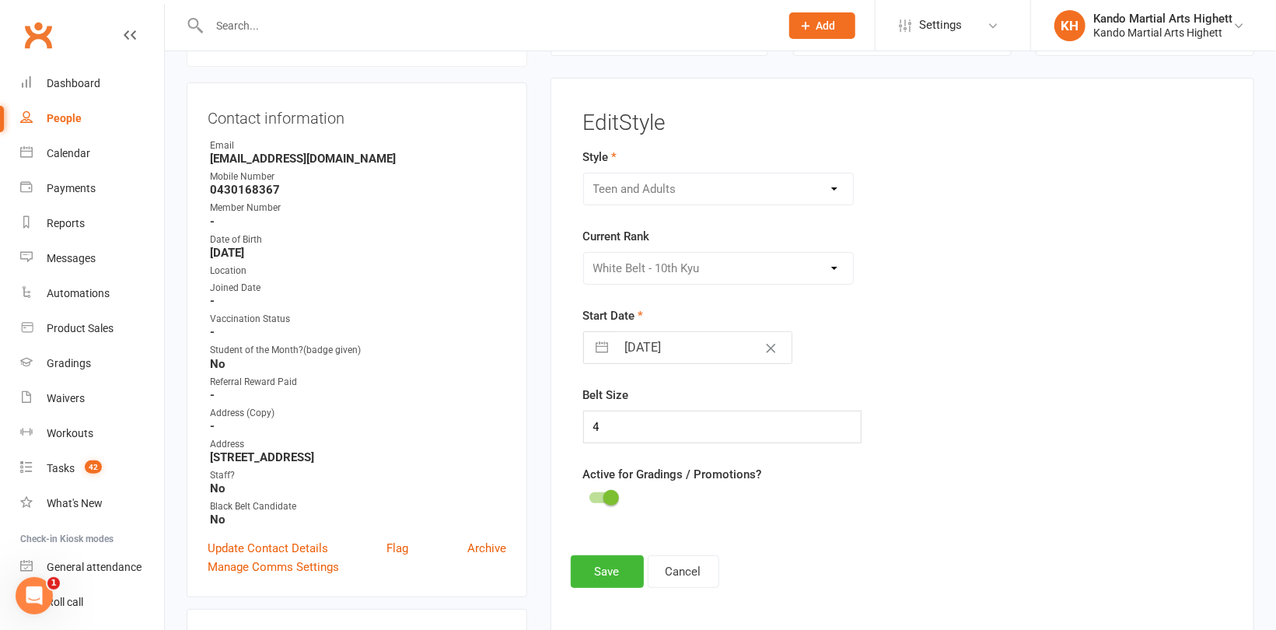
scroll to position [132, 0]
drag, startPoint x: 620, startPoint y: 421, endPoint x: 520, endPoint y: 428, distance: 100.5
type input "5"
click at [596, 571] on button "Save" at bounding box center [607, 572] width 73 height 33
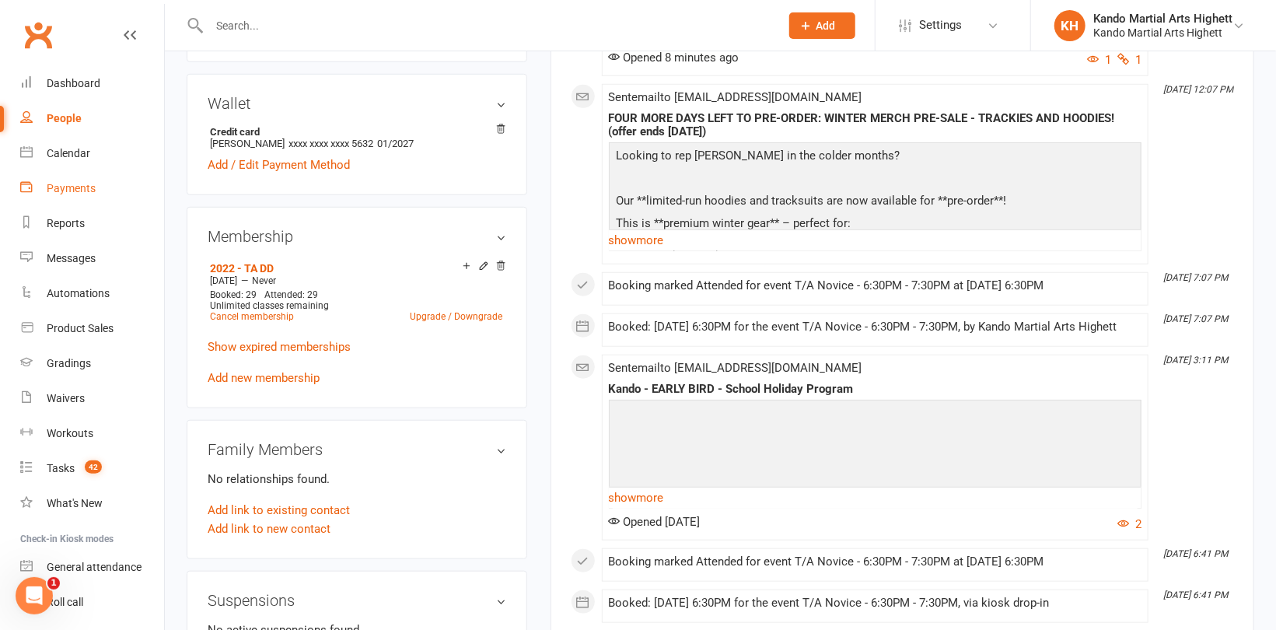
scroll to position [599, 0]
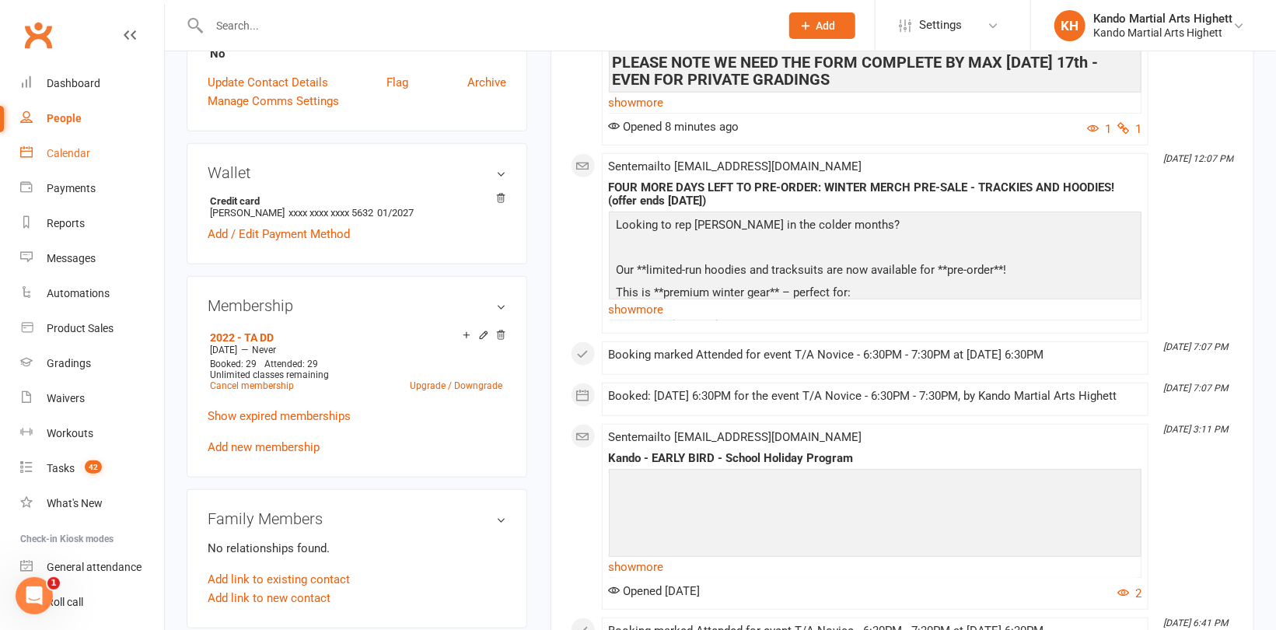
click at [89, 147] on link "Calendar" at bounding box center [92, 153] width 144 height 35
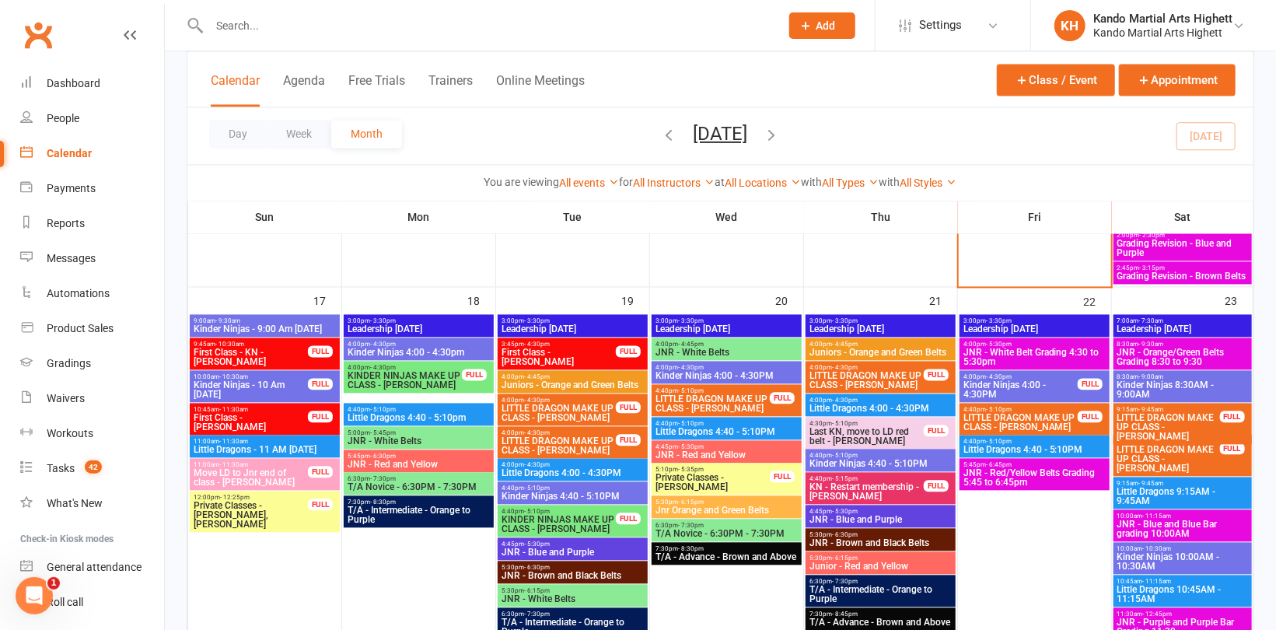
scroll to position [1788, 0]
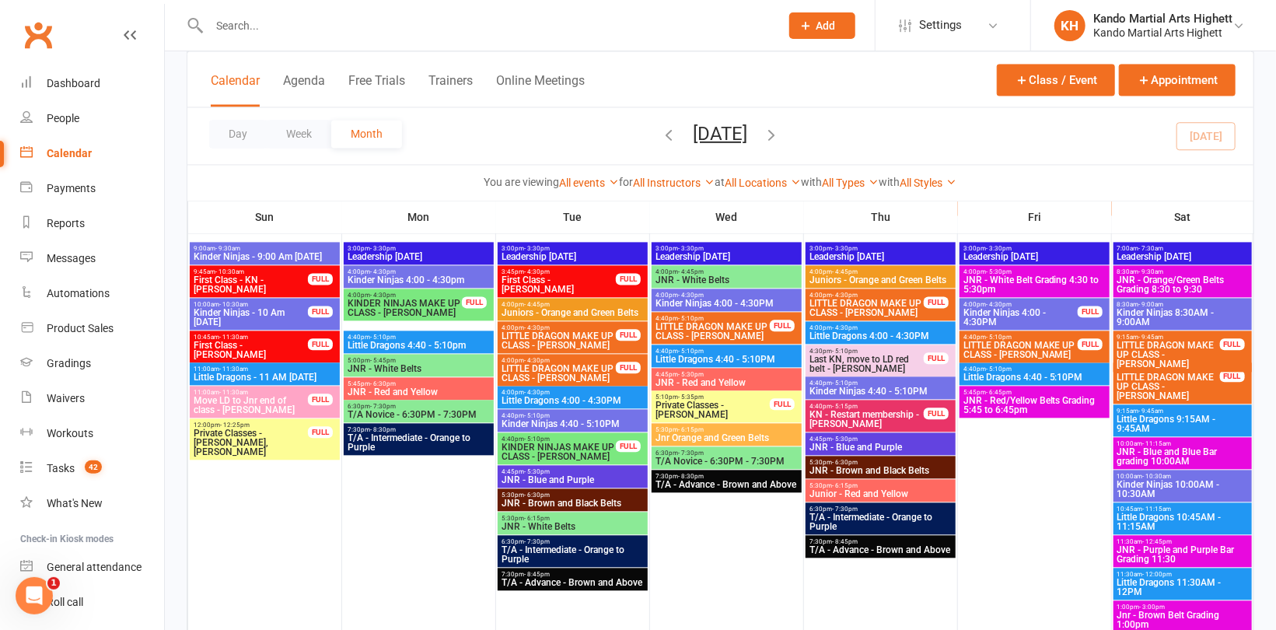
click at [987, 275] on span "JNR - White Belt Grading 4:30 to 5:30pm" at bounding box center [1035, 284] width 144 height 19
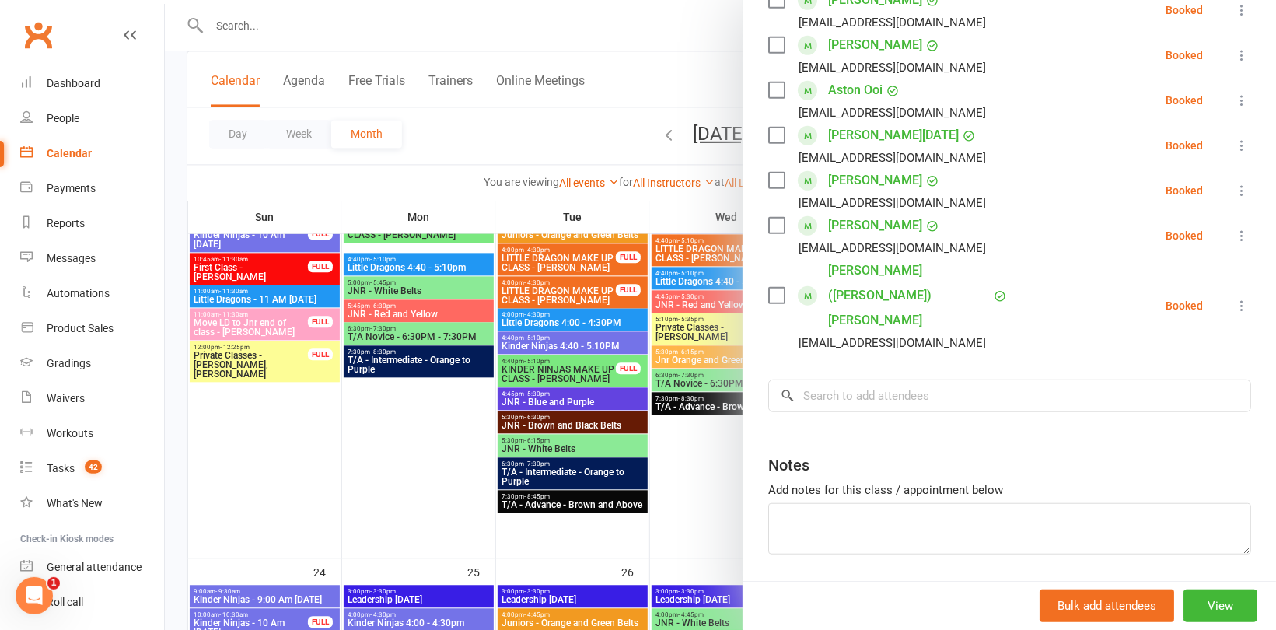
scroll to position [2022, 0]
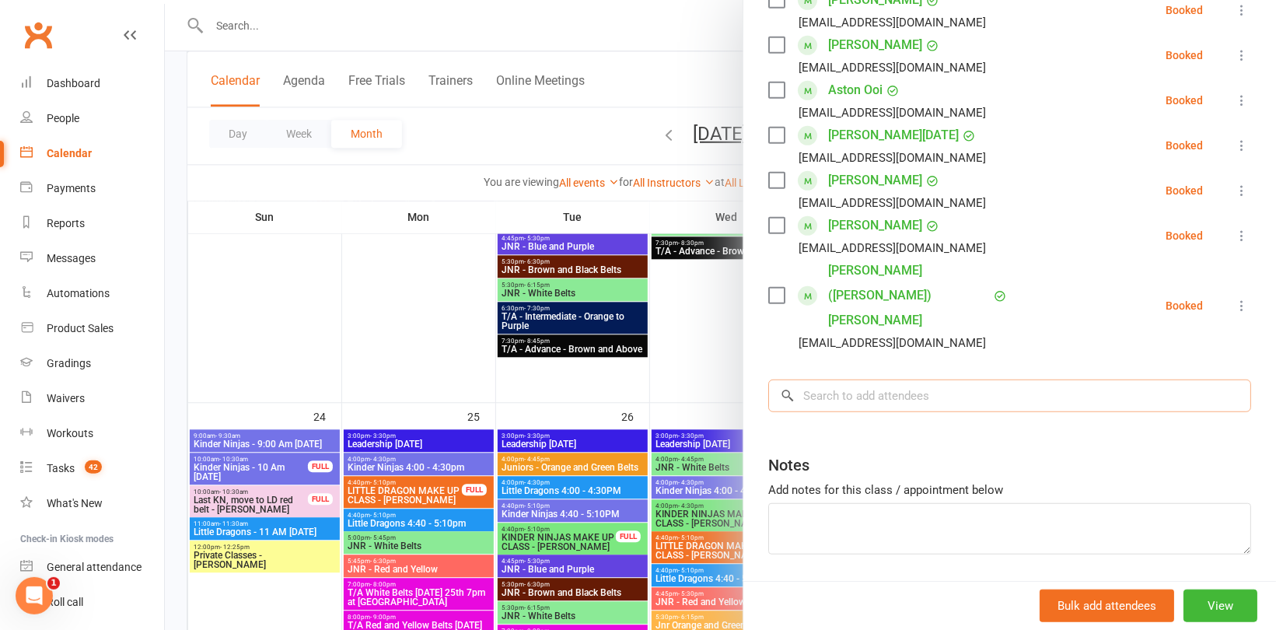
click at [855, 379] on input "search" at bounding box center [1009, 395] width 483 height 33
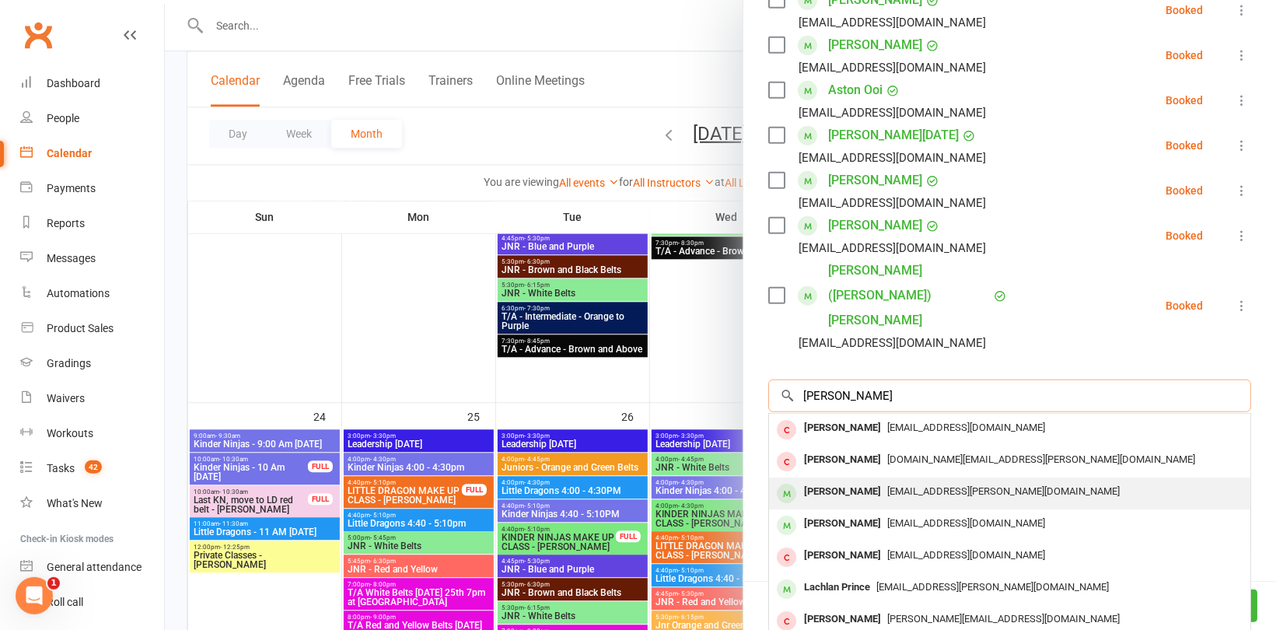
type input "lachlan shant"
click at [887, 480] on div "Lachlan Skanthalingam" at bounding box center [842, 491] width 89 height 23
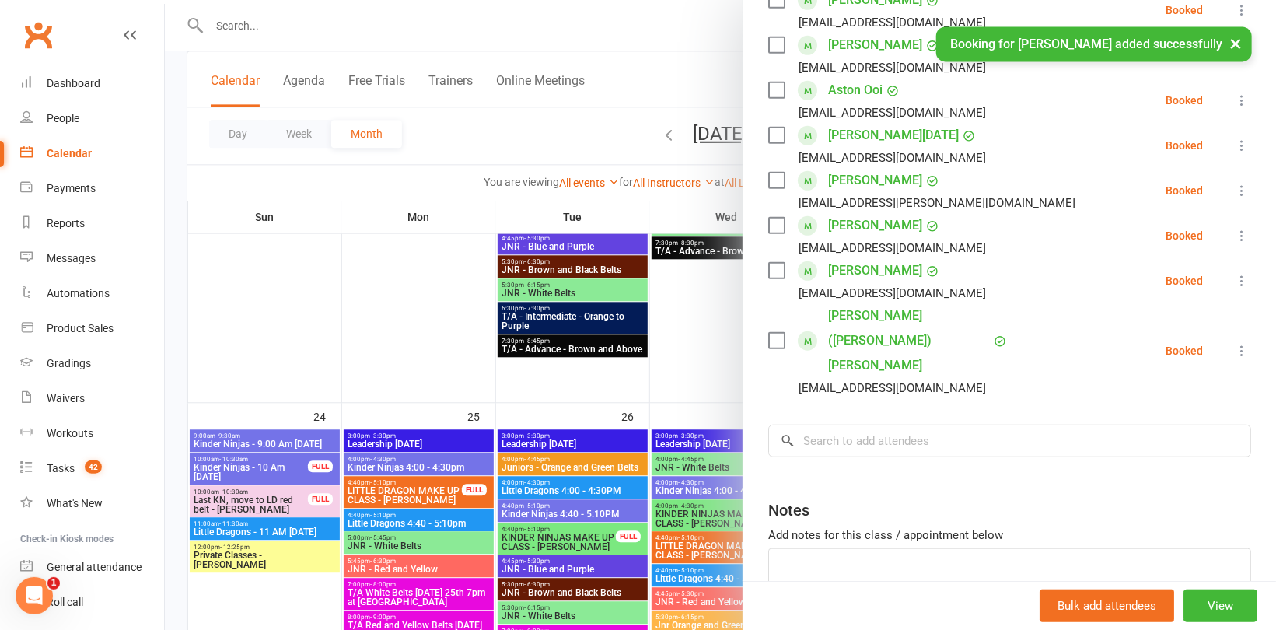
click at [895, 180] on link "Lachlan Skanthalingam" at bounding box center [875, 180] width 94 height 25
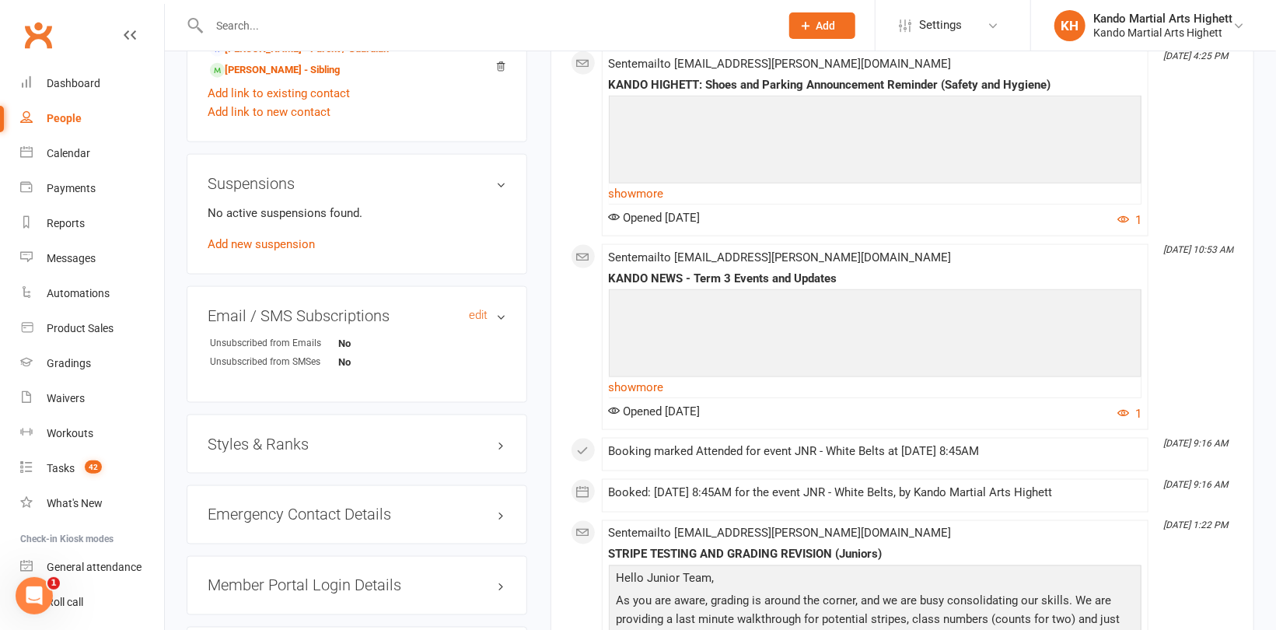
scroll to position [1244, 0]
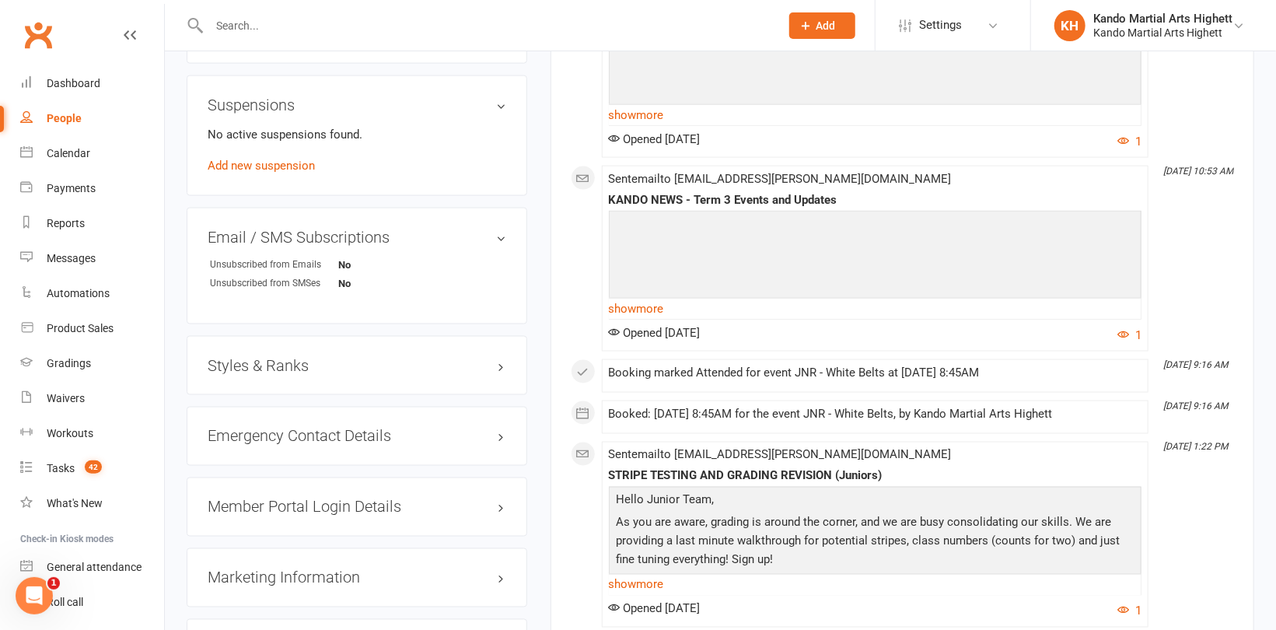
click at [290, 359] on h3 "Styles & Ranks" at bounding box center [357, 365] width 299 height 17
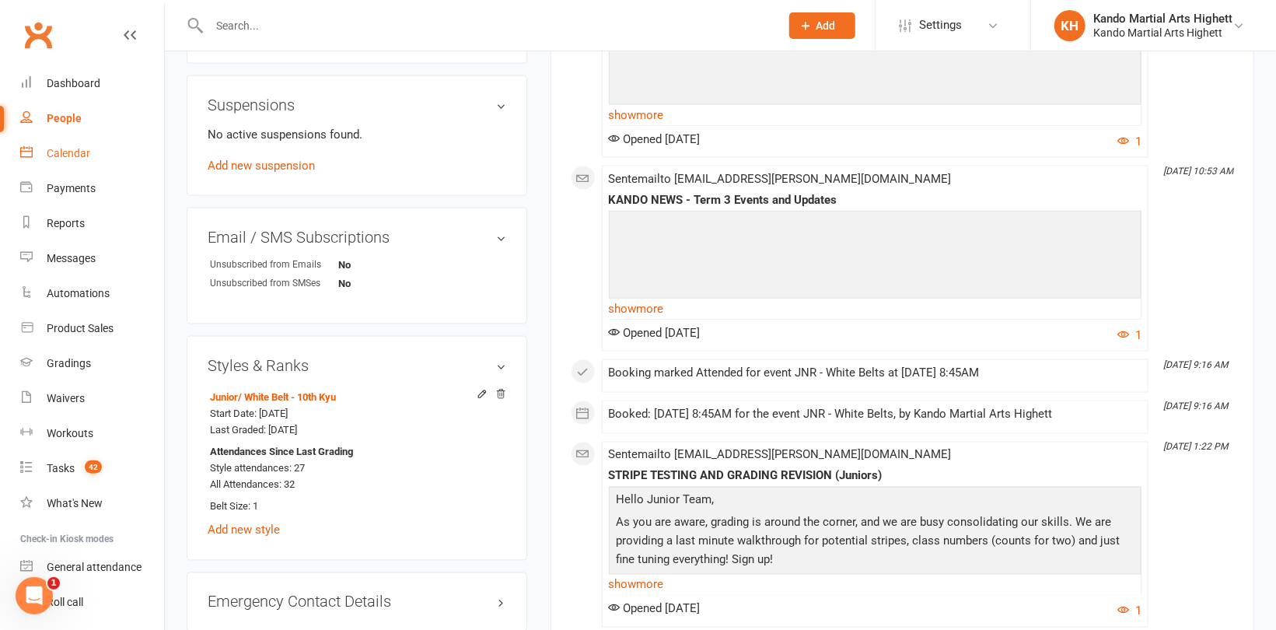
click at [87, 154] on div "Calendar" at bounding box center [69, 153] width 44 height 12
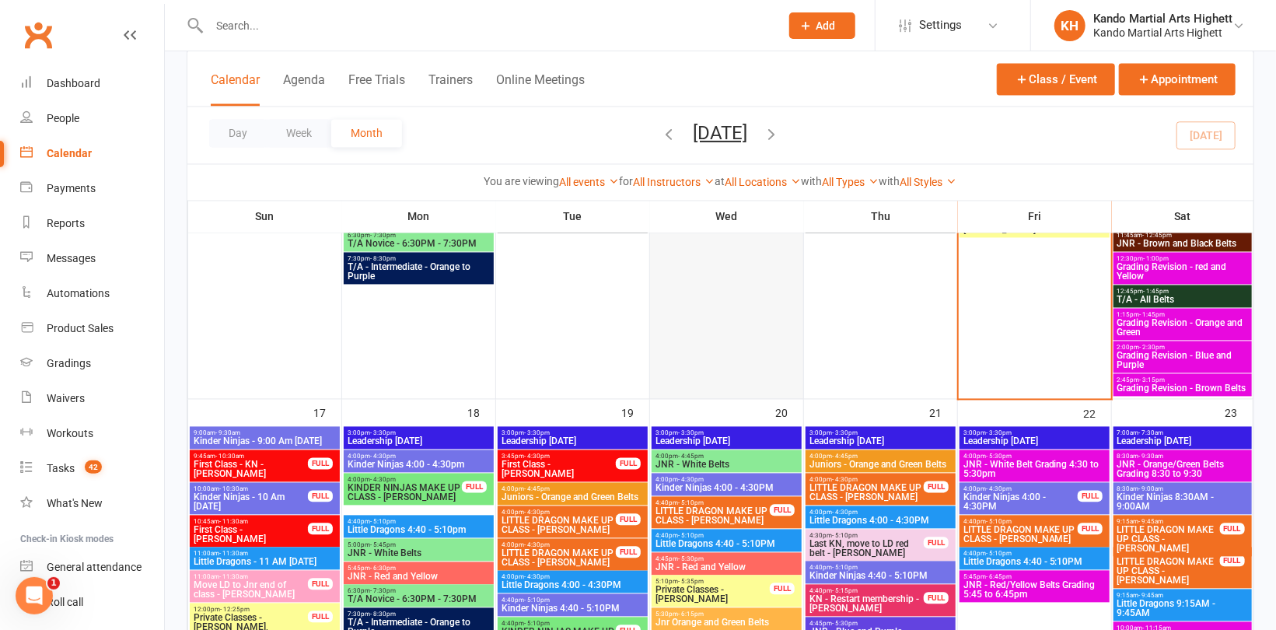
scroll to position [1711, 0]
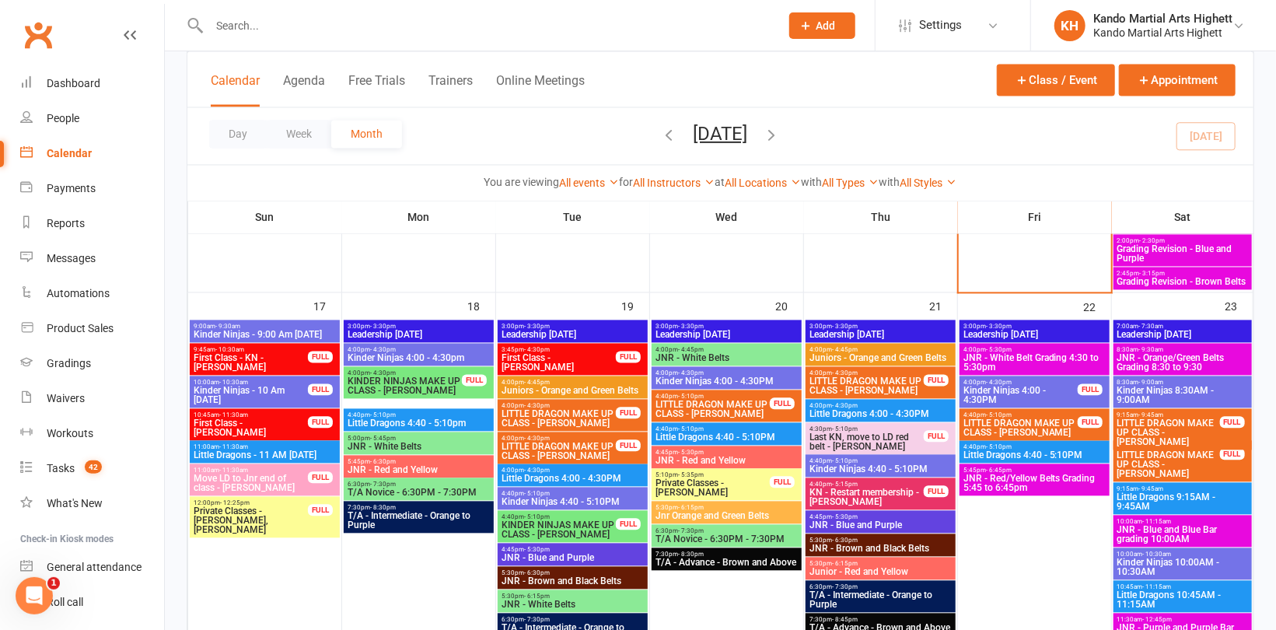
click at [1045, 477] on span "JNR - Red/Yellow Belts Grading 5:45 to 6:45pm" at bounding box center [1035, 482] width 144 height 19
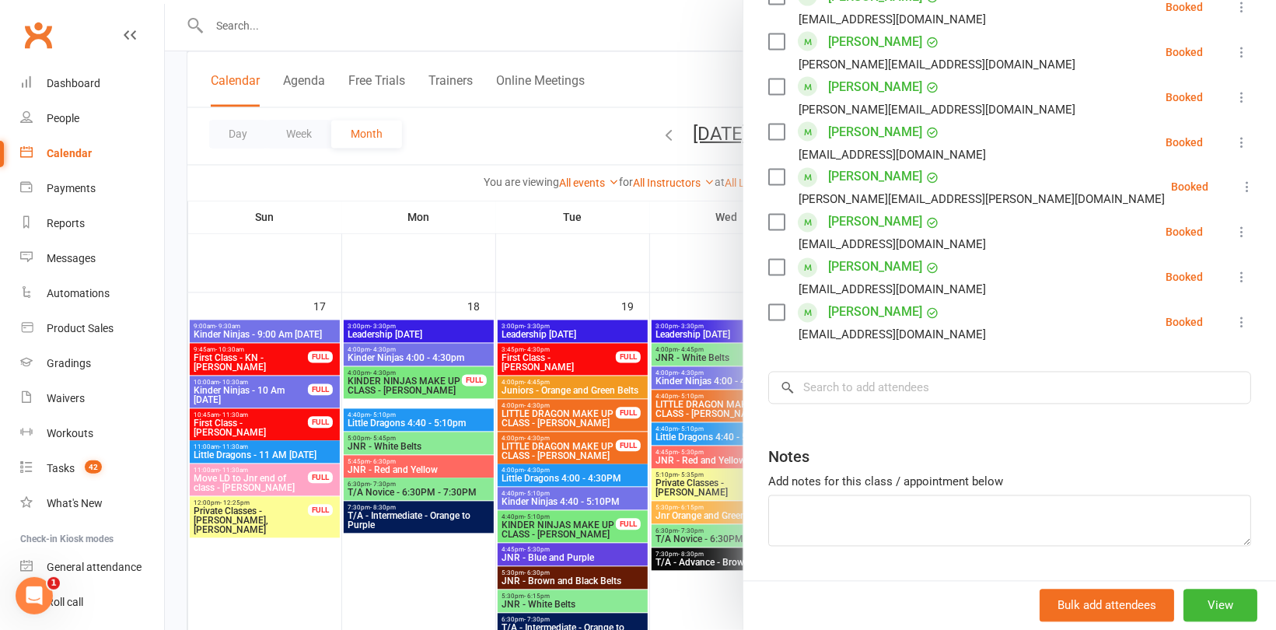
scroll to position [1564, 0]
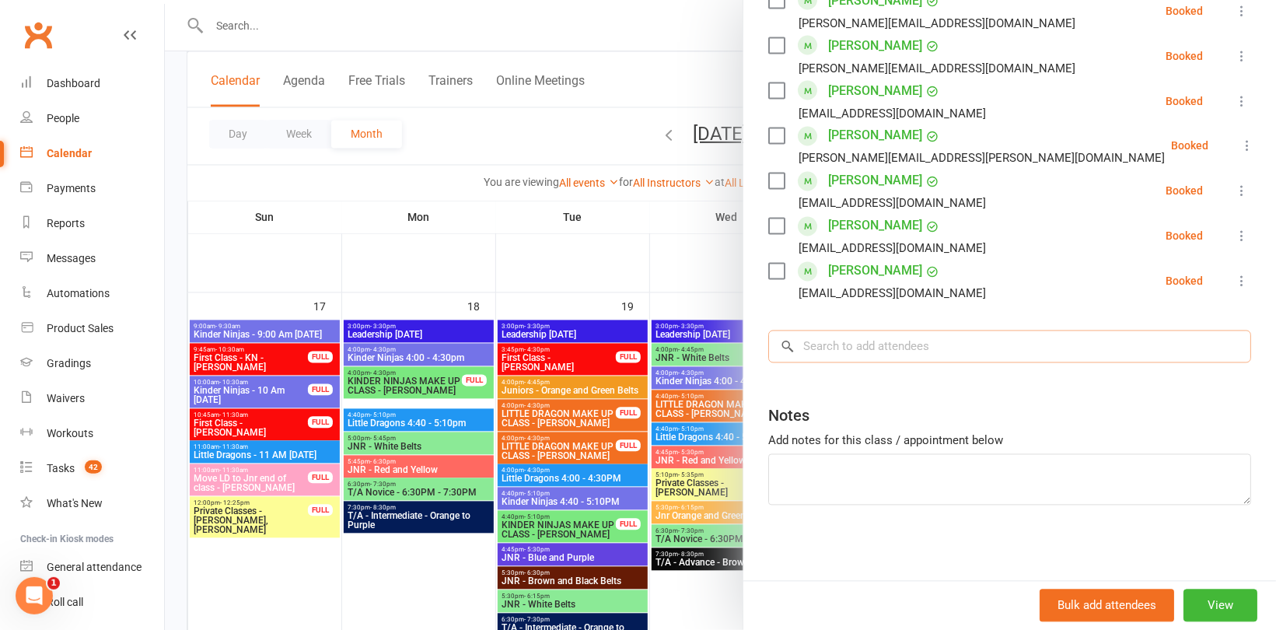
click at [859, 340] on input "search" at bounding box center [1009, 346] width 483 height 33
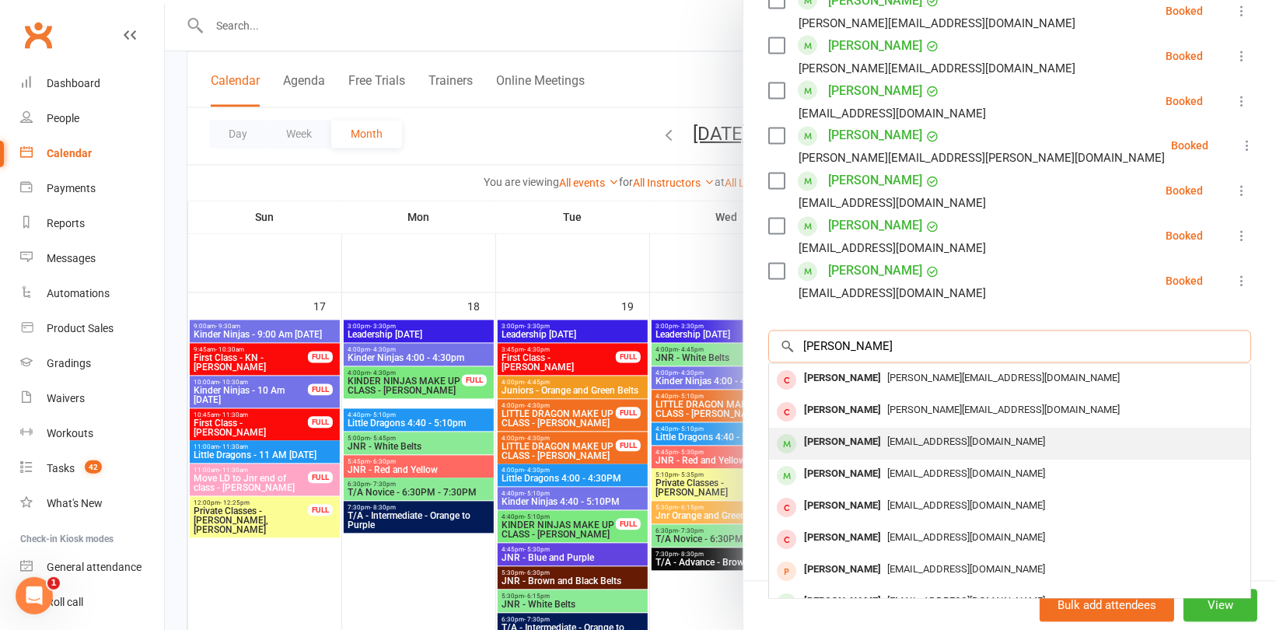
type input "ethan ch"
click at [875, 436] on div "Ethan Changsan" at bounding box center [842, 443] width 89 height 23
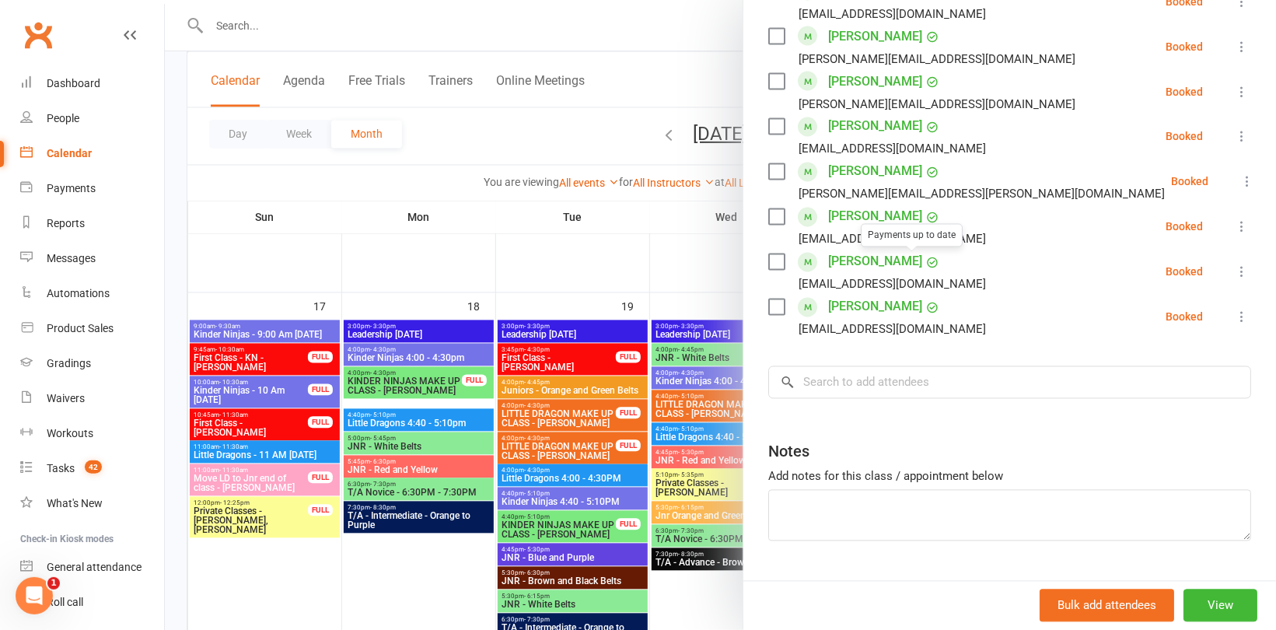
scroll to position [1610, 0]
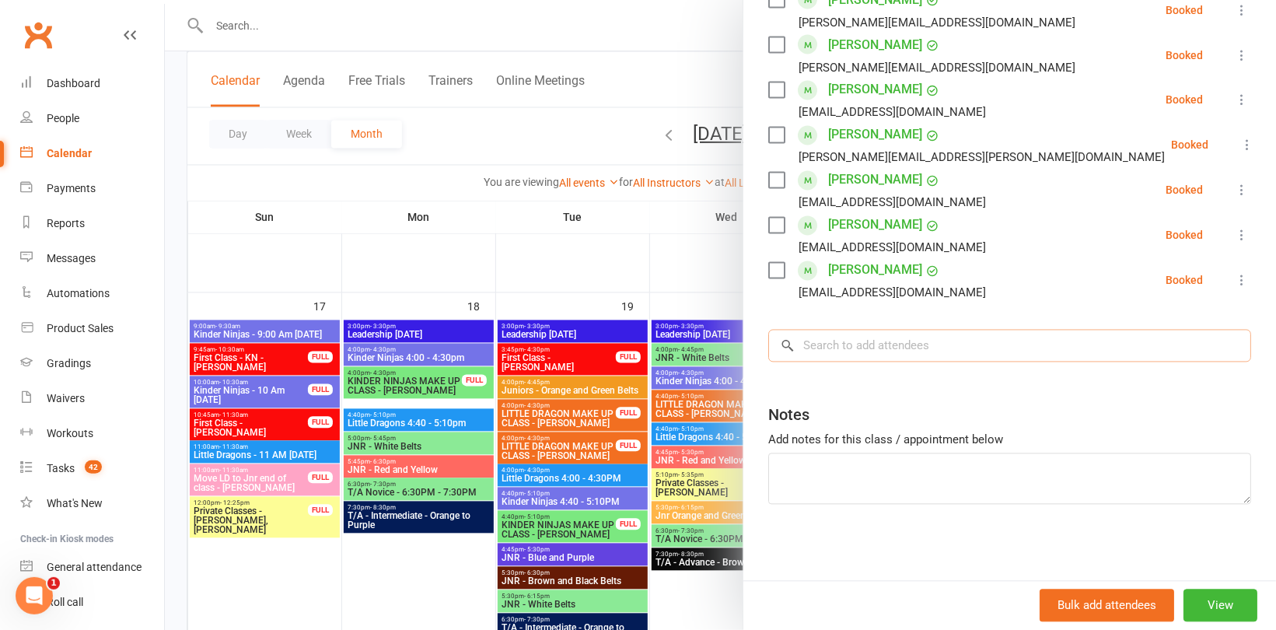
click at [829, 344] on input "search" at bounding box center [1009, 346] width 483 height 33
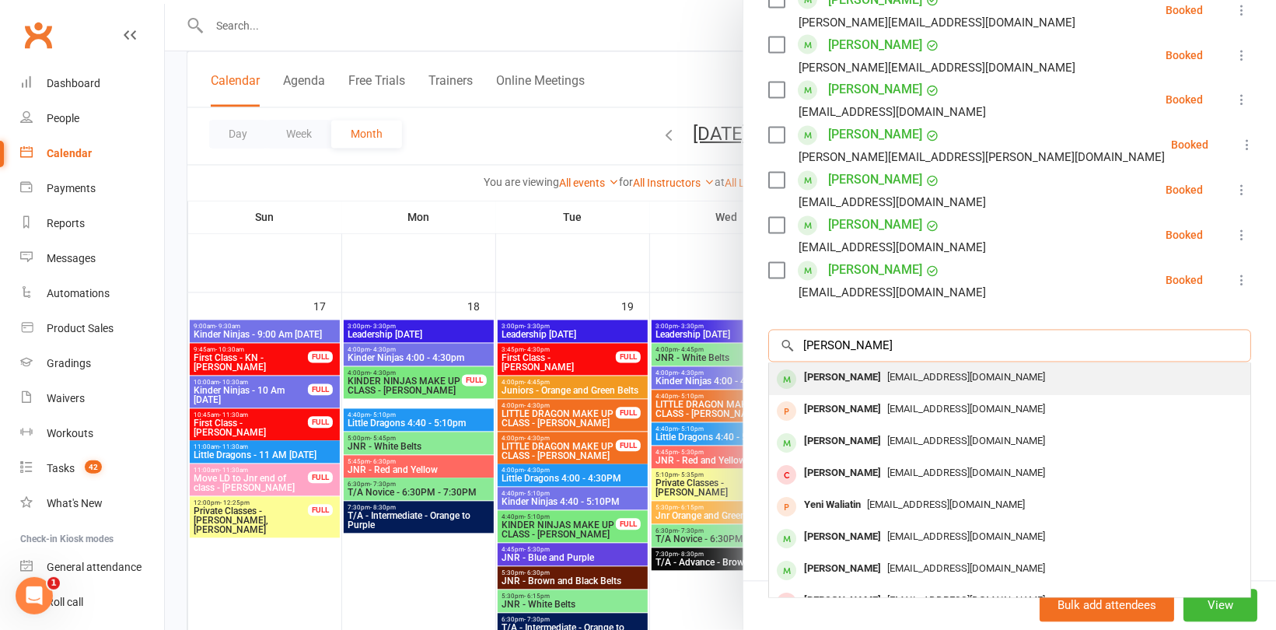
type input "charles wal"
click at [855, 375] on div "Charles Walker-Hyer" at bounding box center [842, 378] width 89 height 23
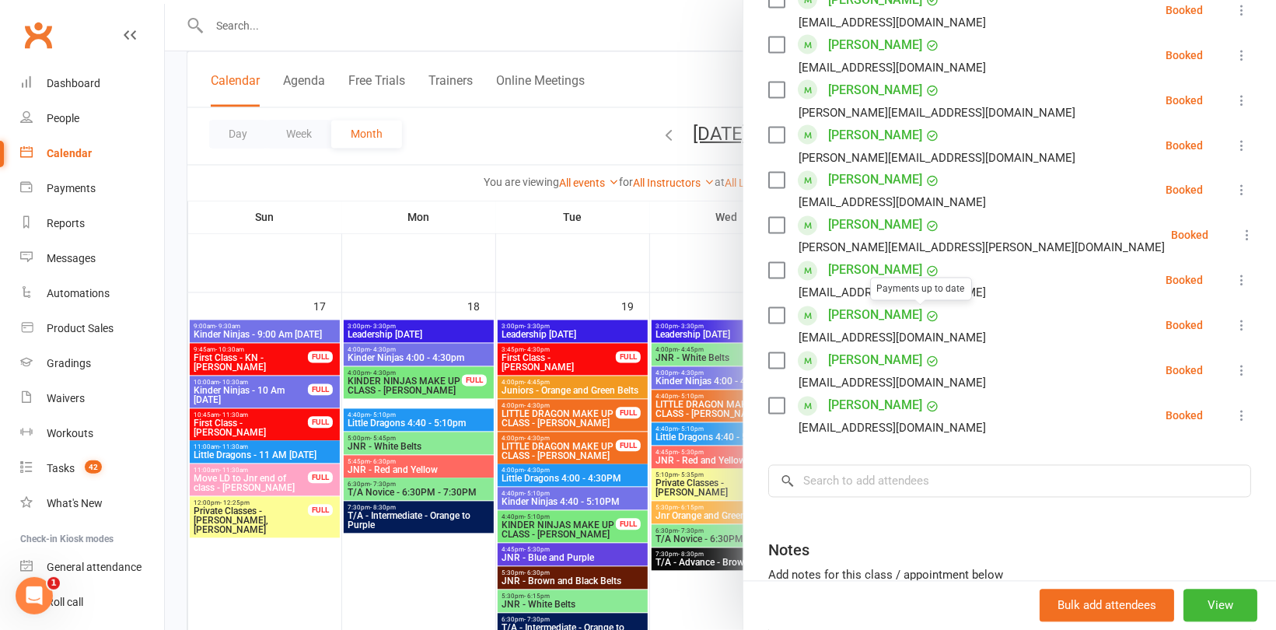
scroll to position [1655, 0]
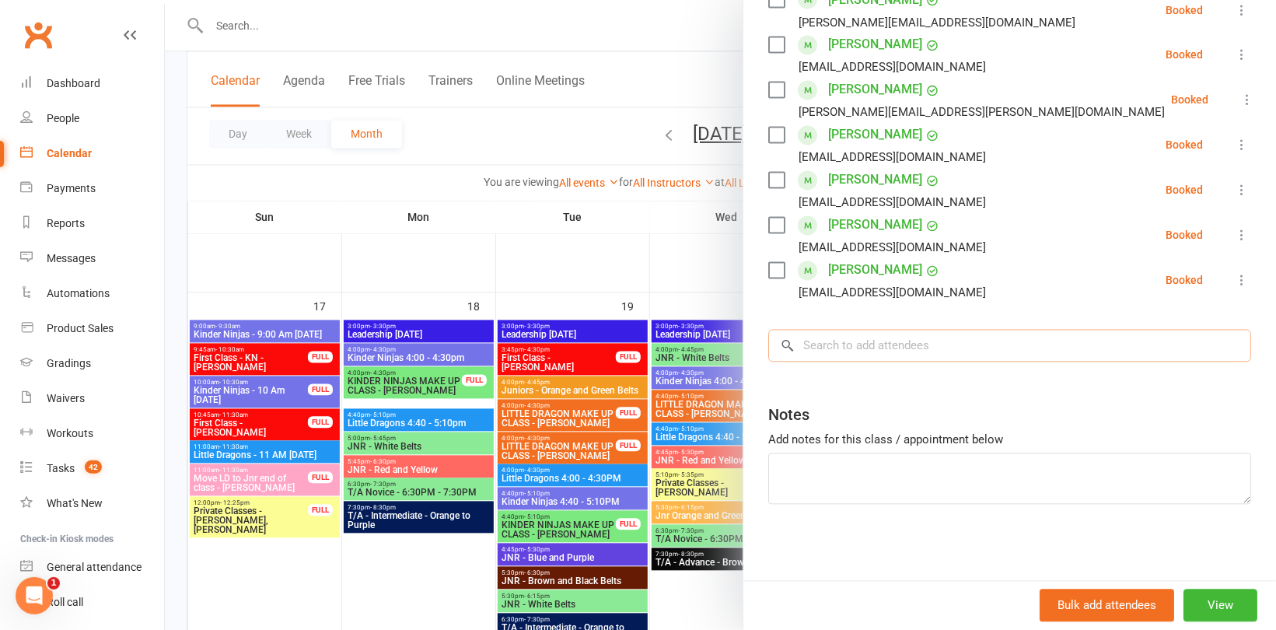
click at [860, 336] on input "search" at bounding box center [1009, 346] width 483 height 33
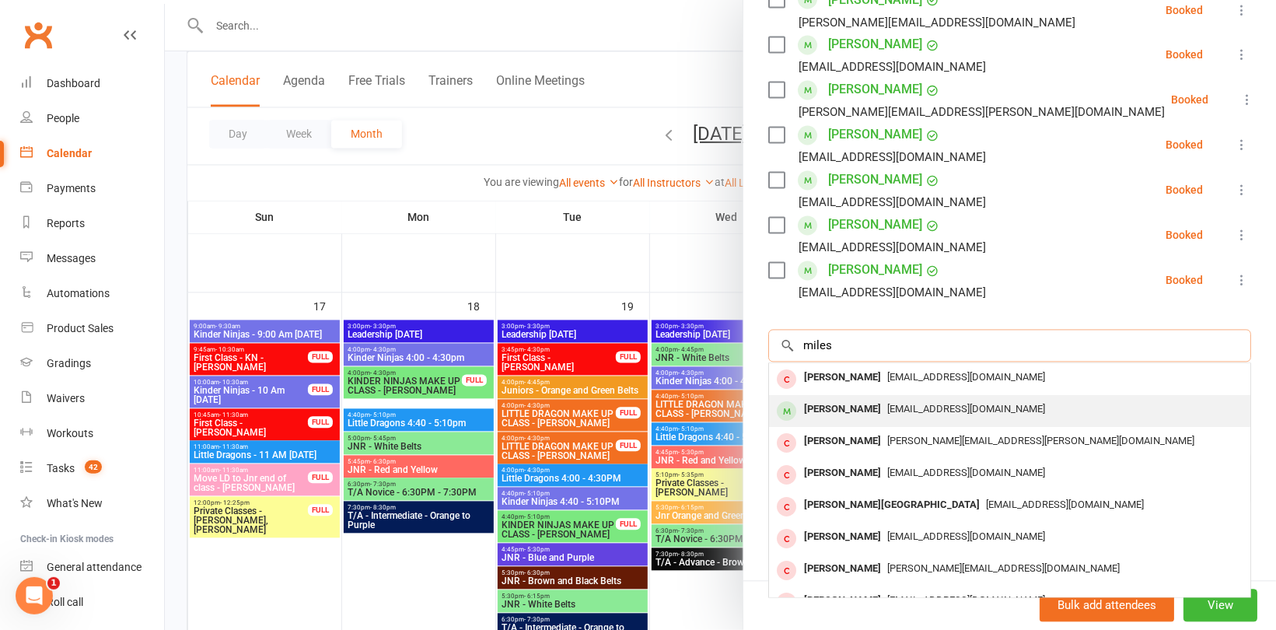
type input "miles"
click at [845, 411] on div "Miles Rose" at bounding box center [842, 410] width 89 height 23
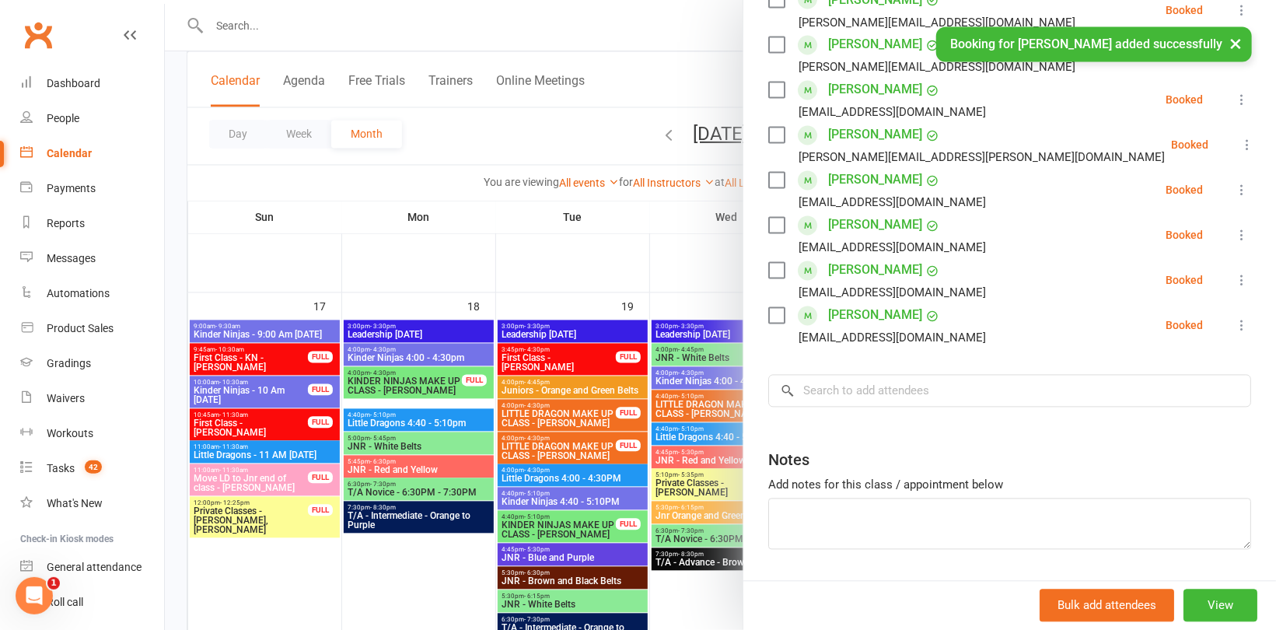
scroll to position [1700, 0]
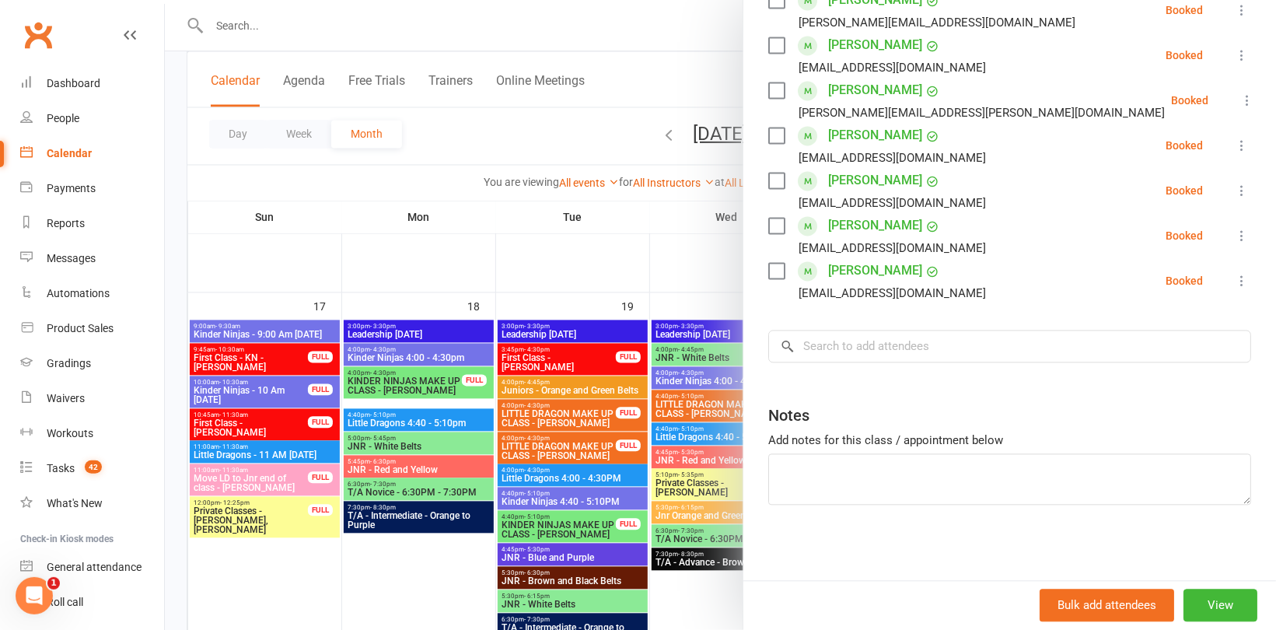
click at [583, 224] on div at bounding box center [720, 315] width 1111 height 630
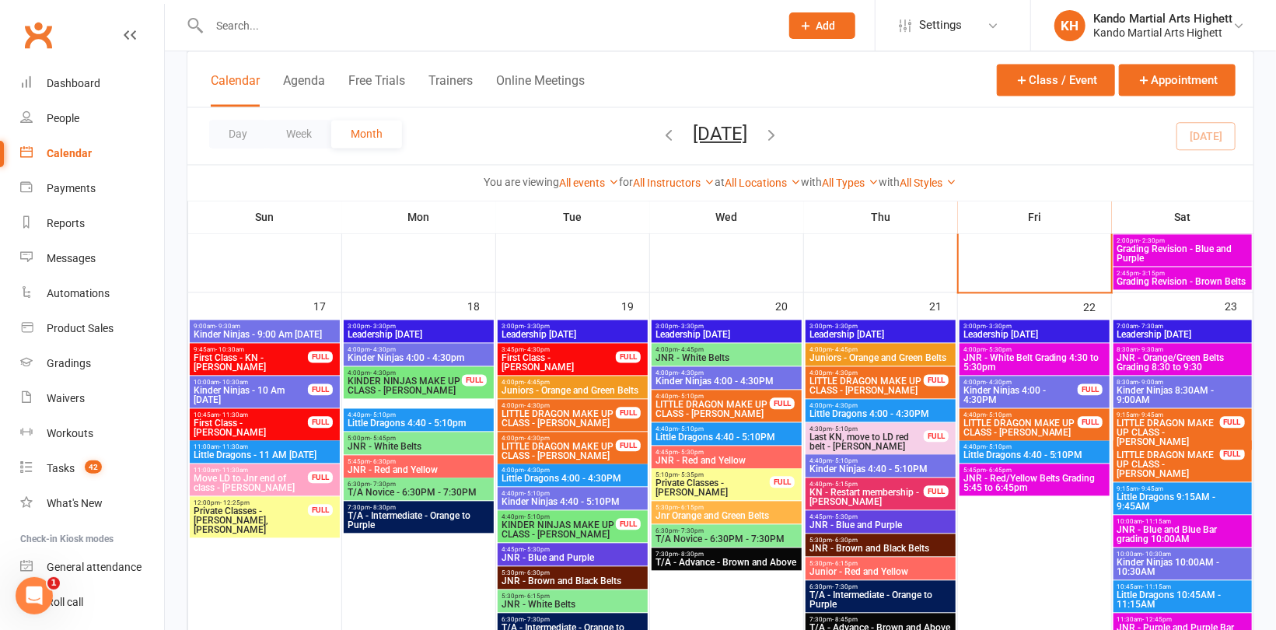
click at [1183, 357] on span "JNR - Orange/Green Belts Grading 8:30 to 9:30" at bounding box center [1182, 362] width 132 height 19
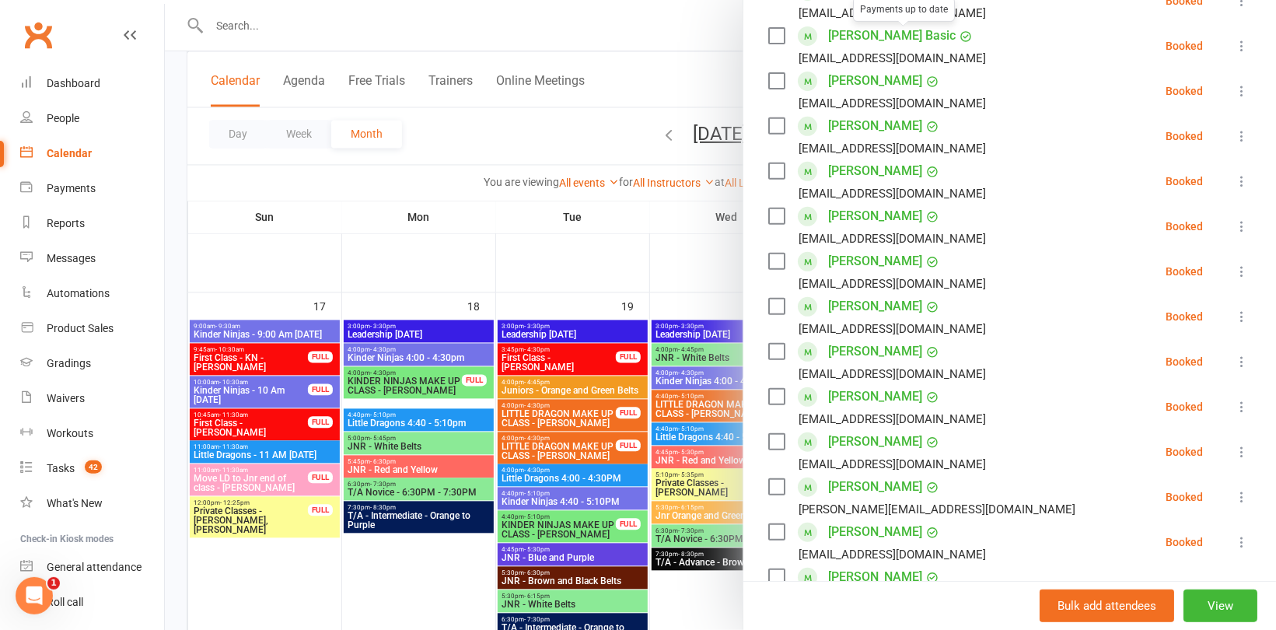
scroll to position [467, 0]
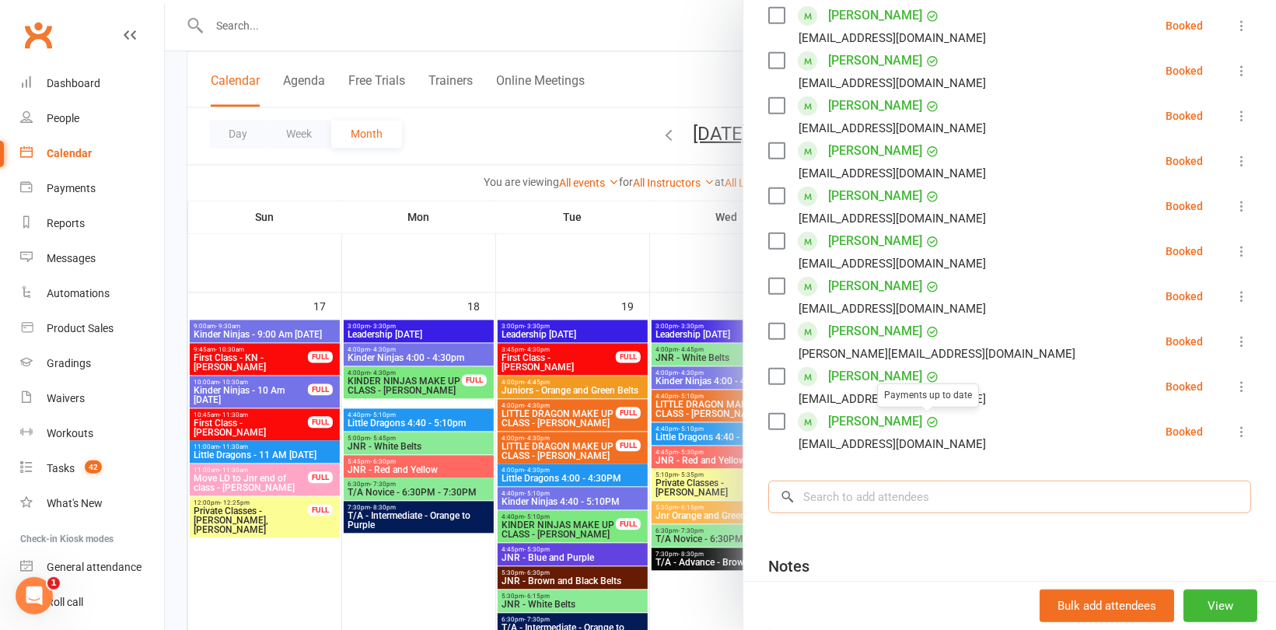
click at [888, 494] on input "search" at bounding box center [1009, 496] width 483 height 33
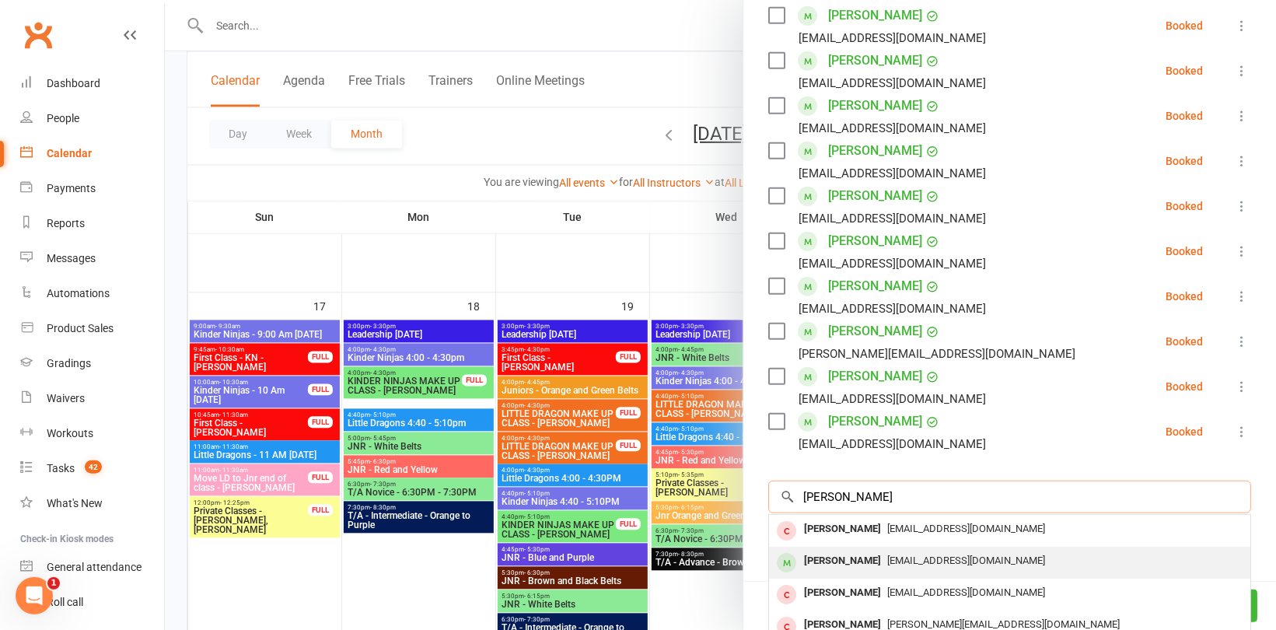
type input "benjamin p"
click at [871, 567] on div "megaresik1980@gmail.com" at bounding box center [1009, 561] width 469 height 23
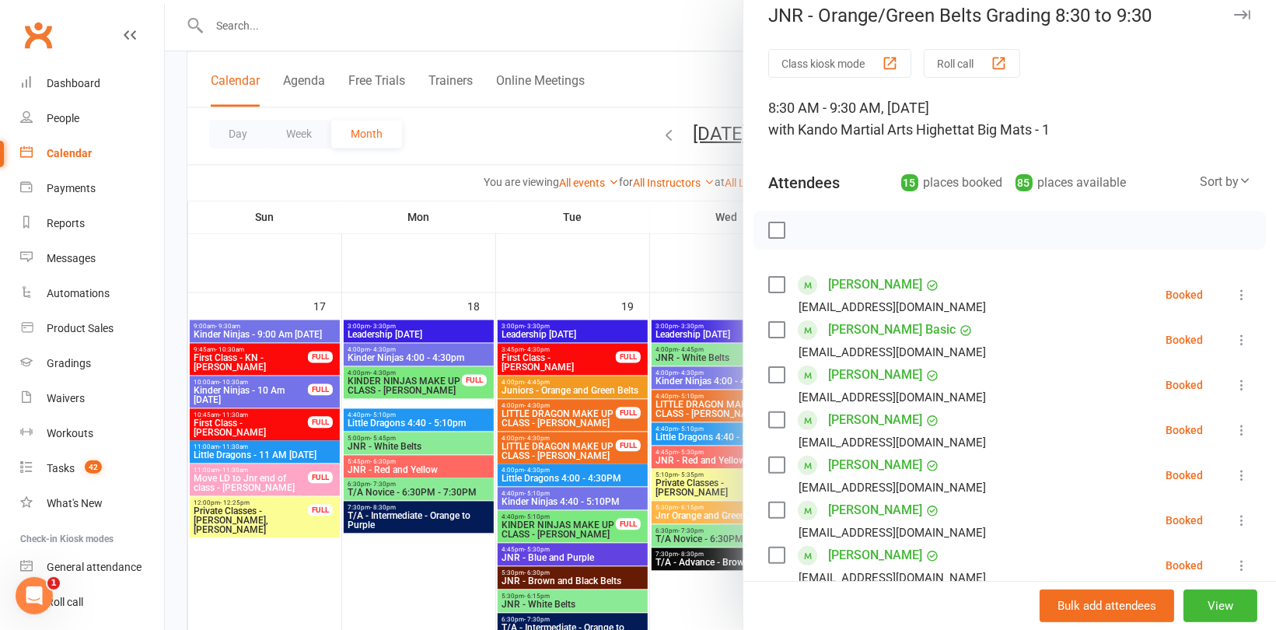
scroll to position [0, 0]
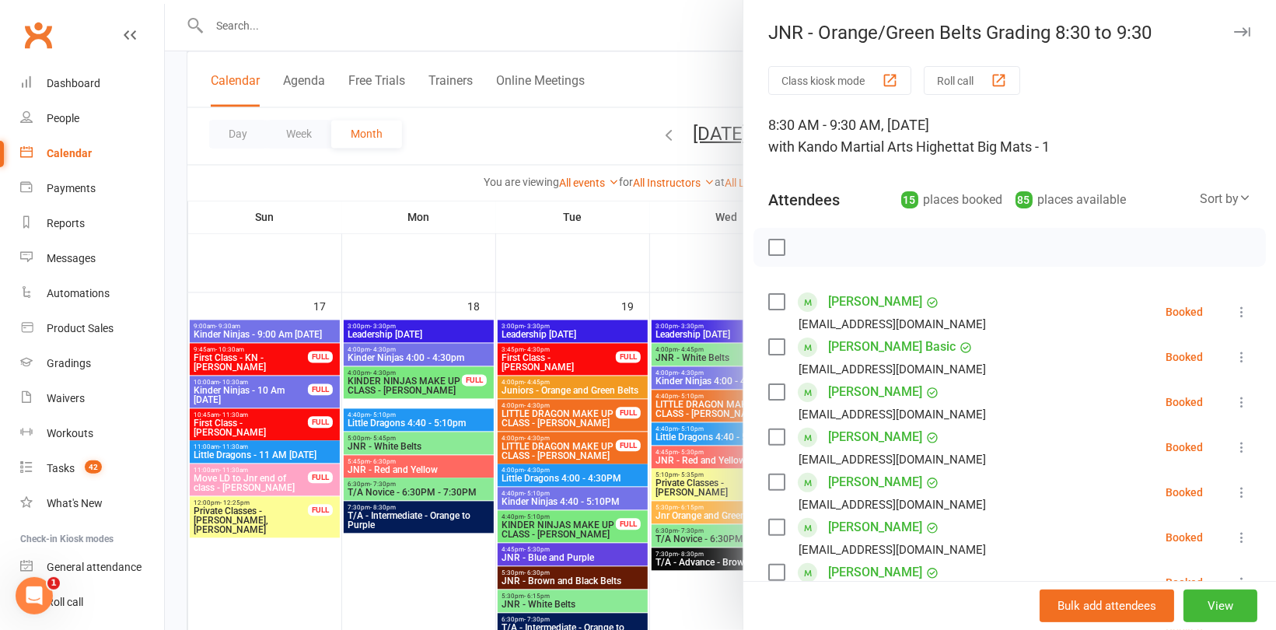
click at [564, 268] on div at bounding box center [720, 315] width 1111 height 630
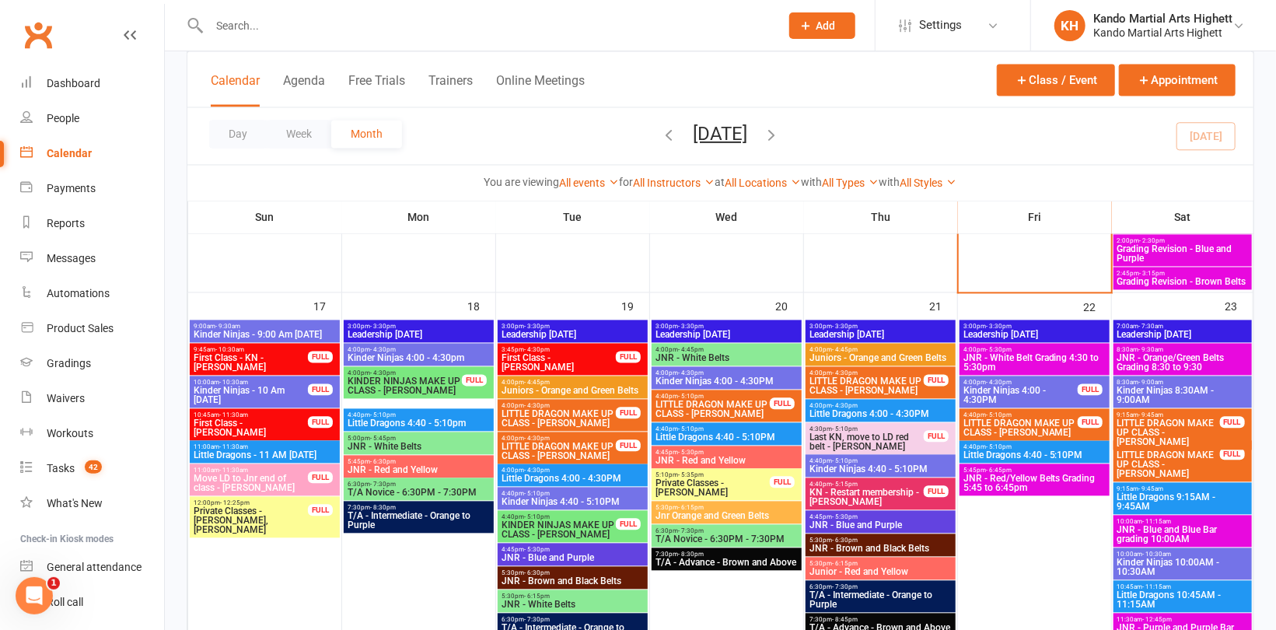
click at [1036, 480] on span "JNR - Red/Yellow Belts Grading 5:45 to 6:45pm" at bounding box center [1035, 482] width 144 height 19
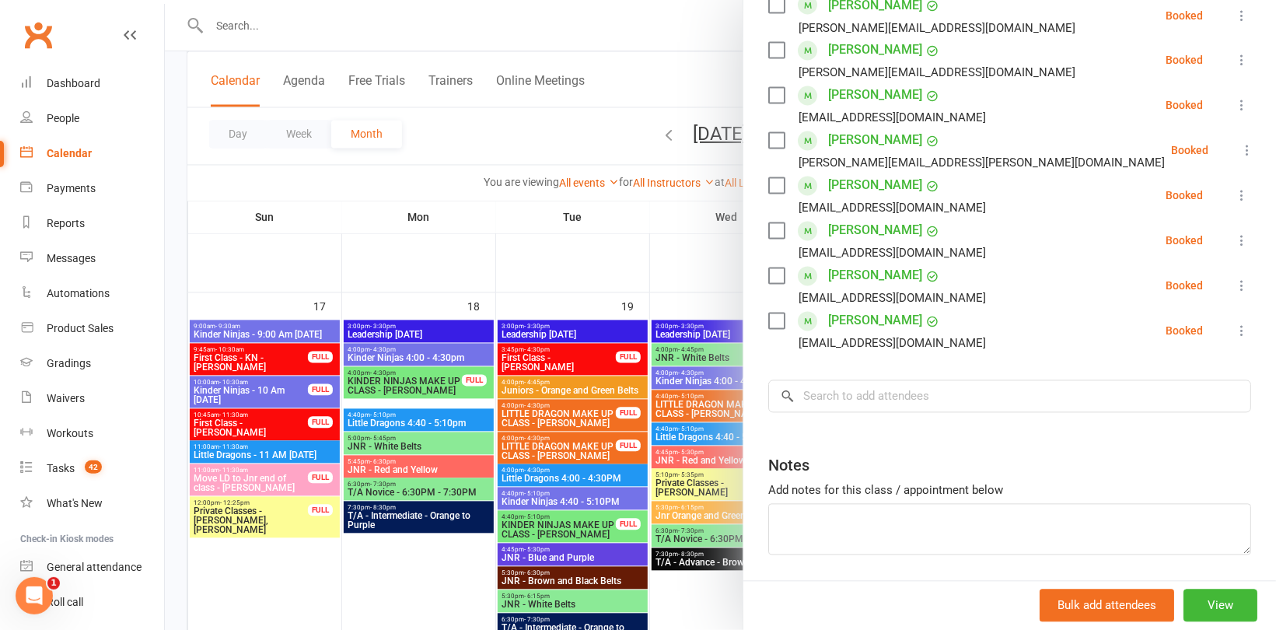
scroll to position [1700, 0]
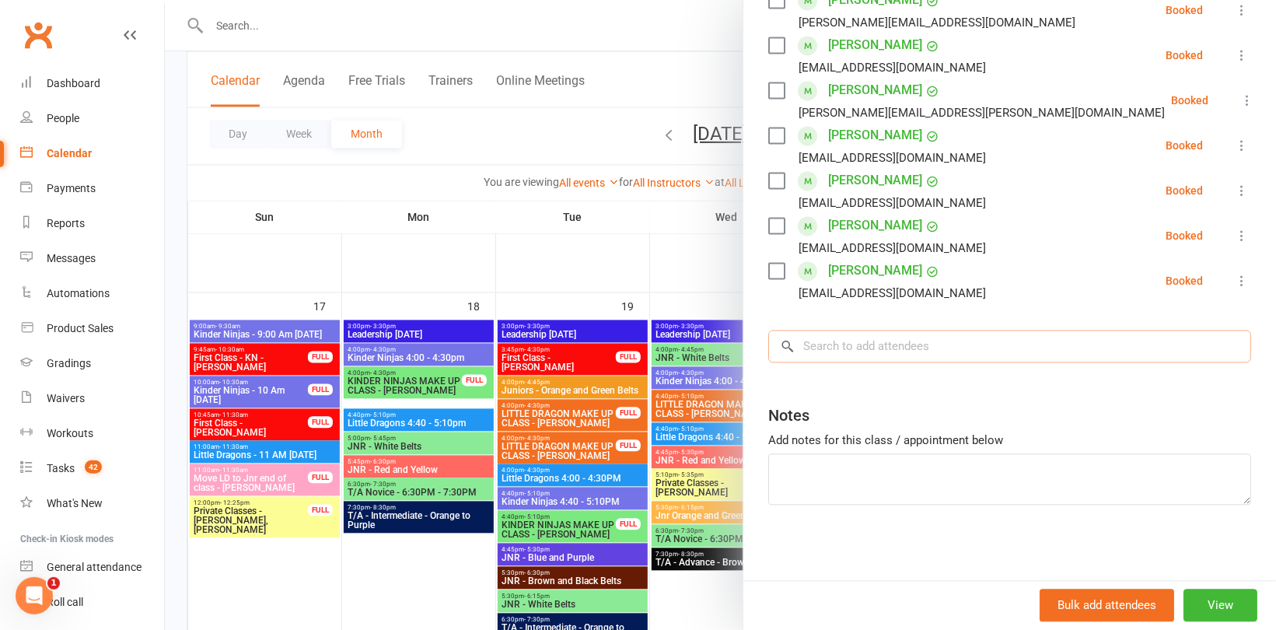
click at [872, 349] on input "search" at bounding box center [1009, 346] width 483 height 33
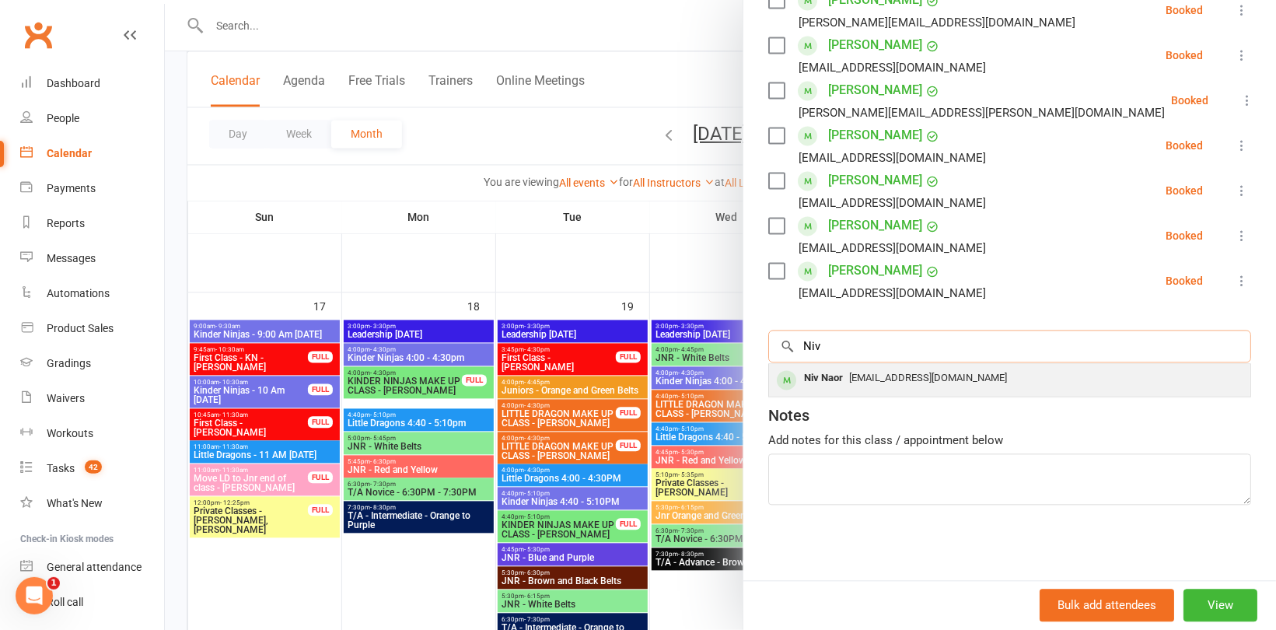
type input "Niv"
click at [853, 372] on span "shani.levy77@gmail.com" at bounding box center [928, 378] width 158 height 12
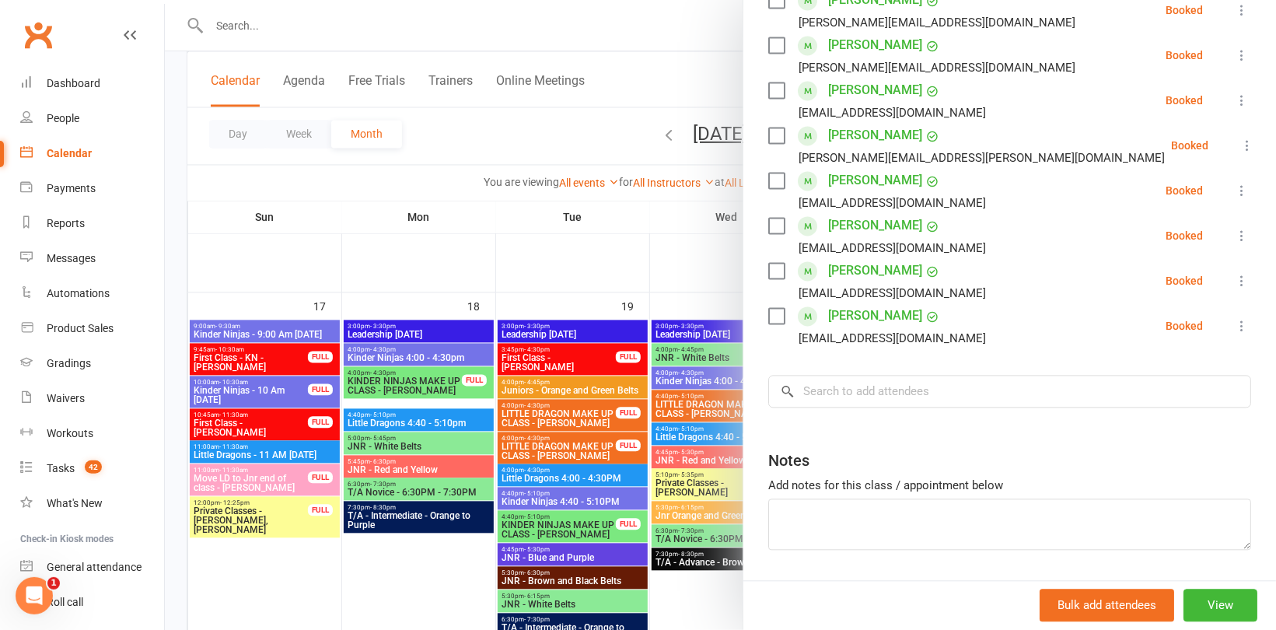
scroll to position [1745, 0]
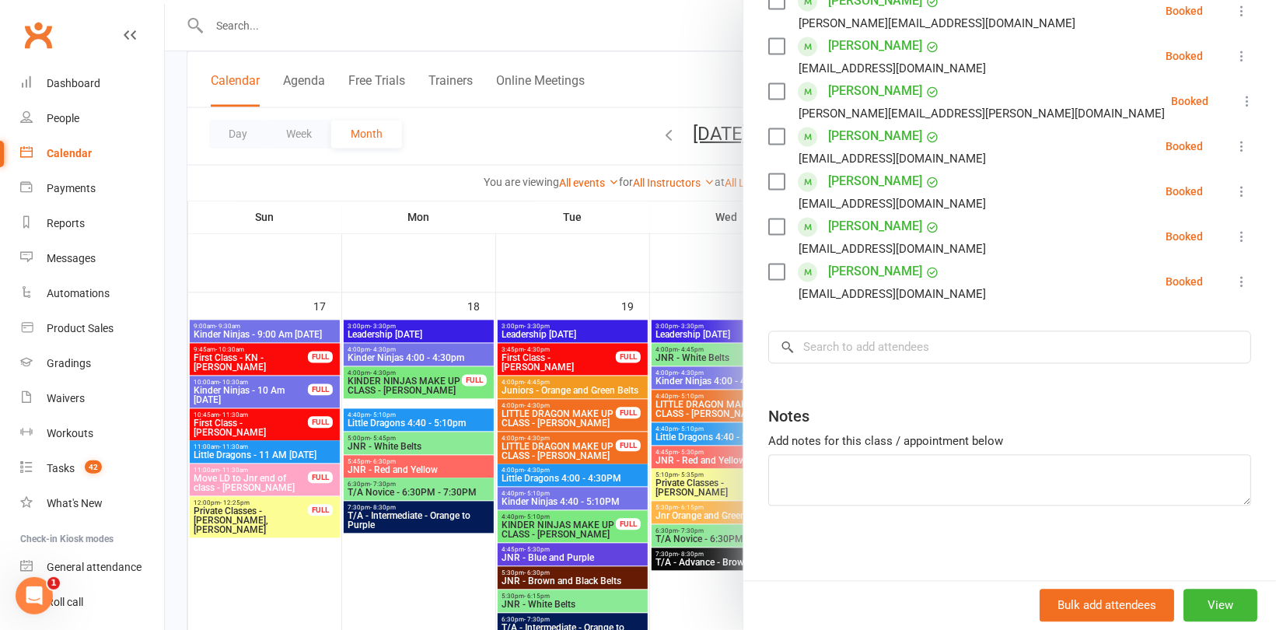
click at [624, 244] on div at bounding box center [720, 315] width 1111 height 630
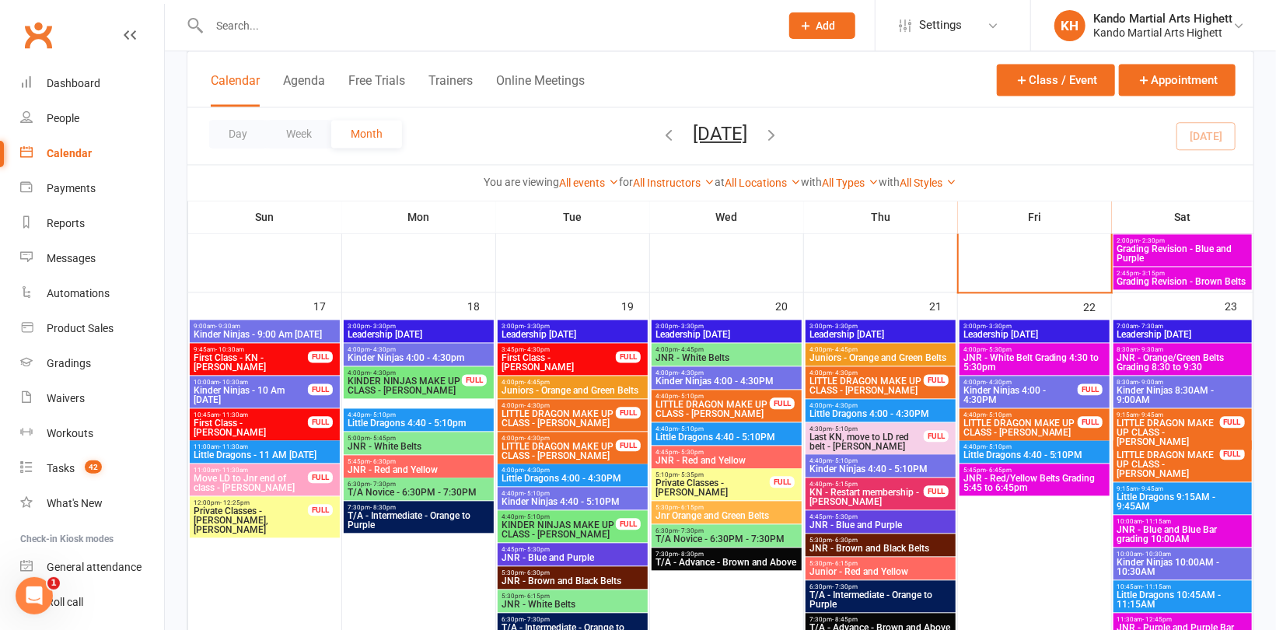
click at [1029, 353] on span "JNR - White Belt Grading 4:30 to 5:30pm" at bounding box center [1035, 362] width 144 height 19
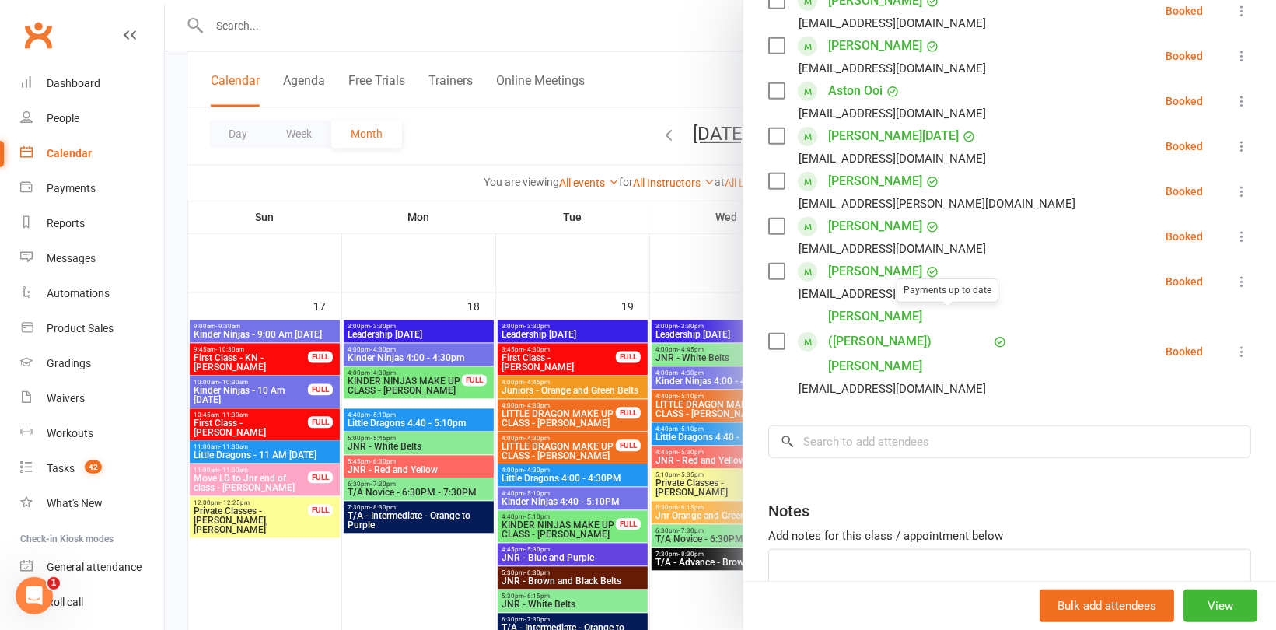
scroll to position [482, 0]
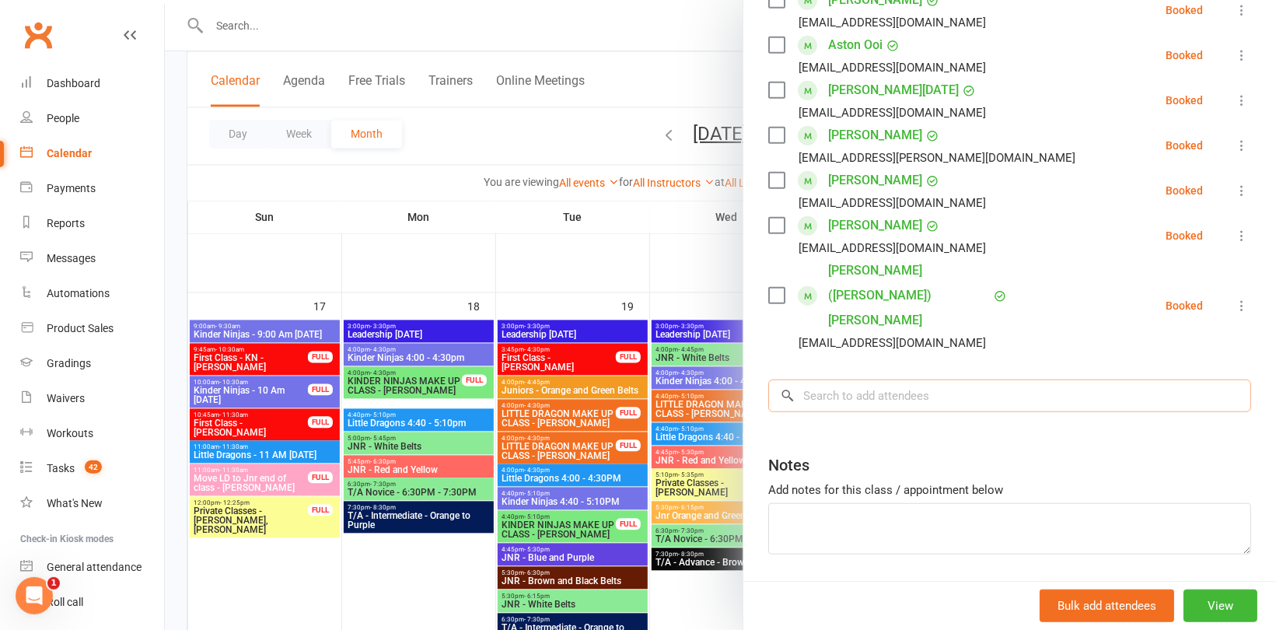
click at [888, 379] on input "search" at bounding box center [1009, 395] width 483 height 33
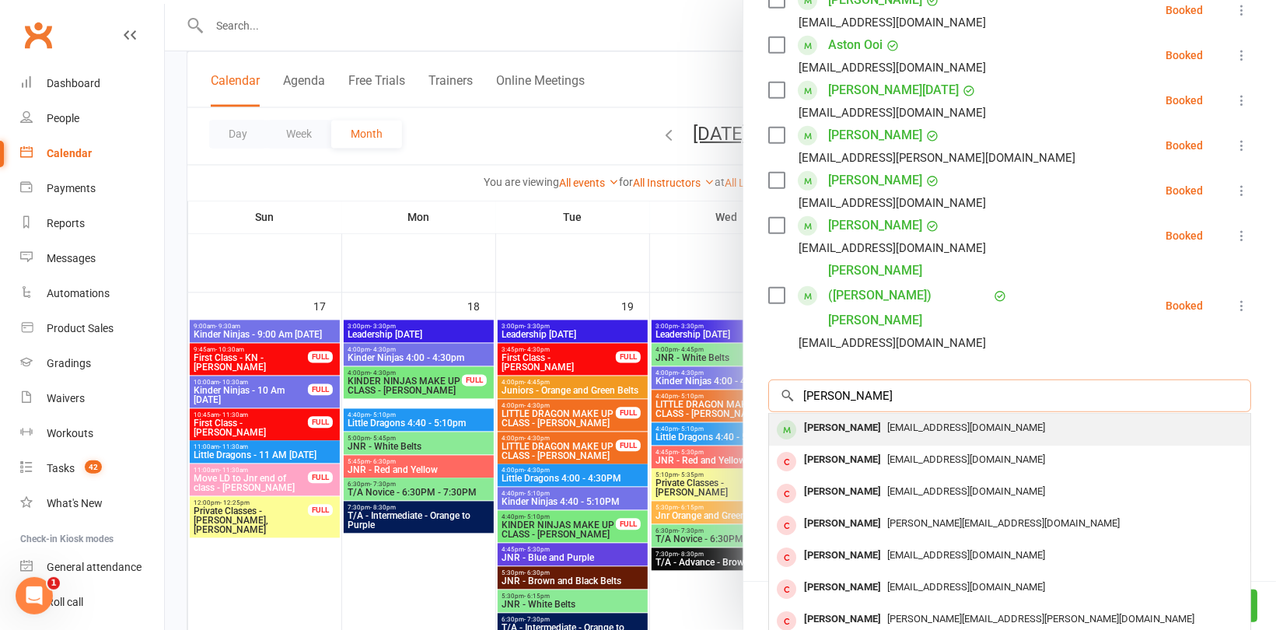
type input "SAmuel ch"
click at [887, 421] on span "[EMAIL_ADDRESS][DOMAIN_NAME]" at bounding box center [966, 427] width 158 height 12
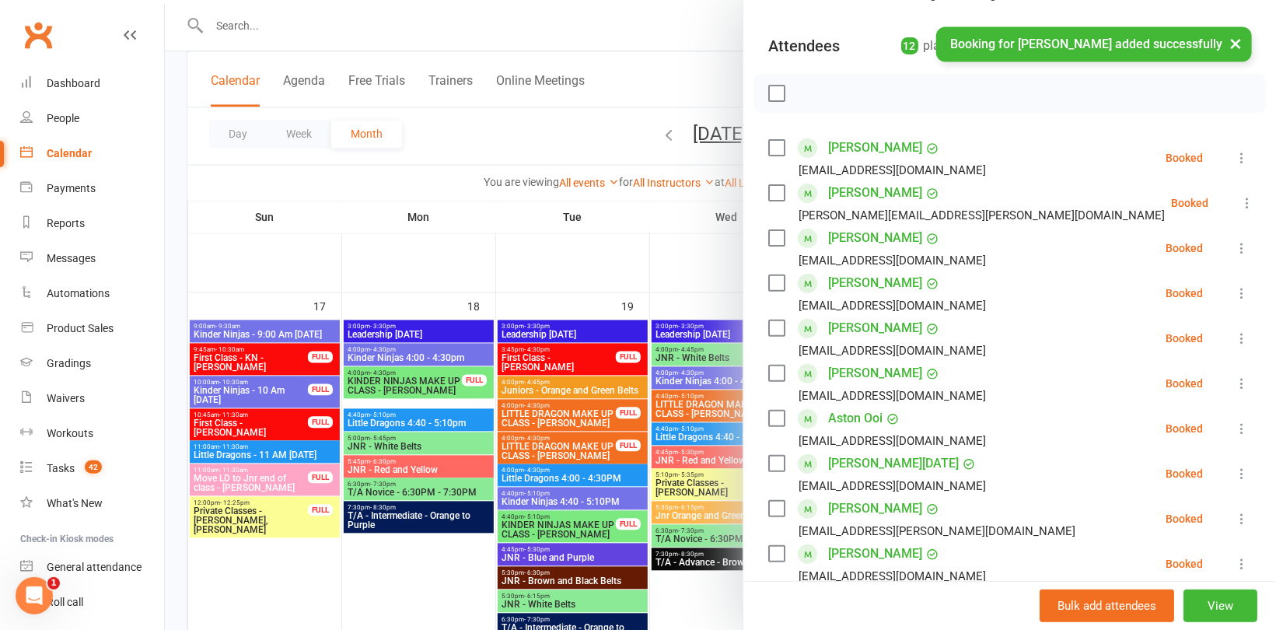
scroll to position [138, 0]
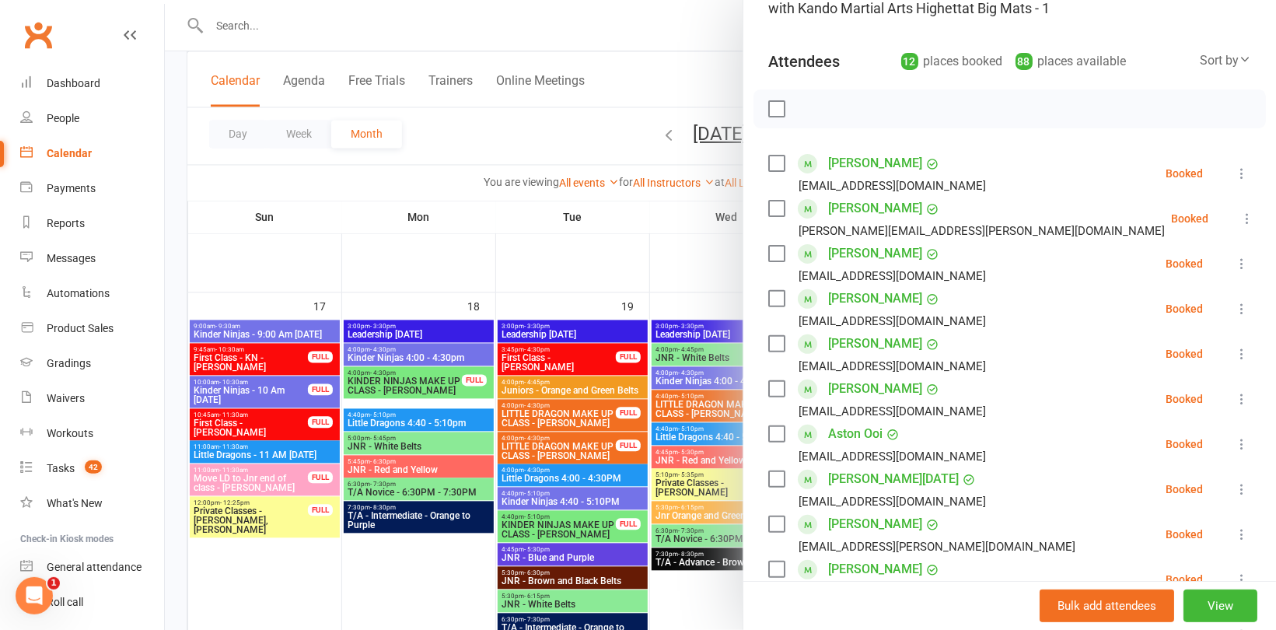
click at [561, 152] on div at bounding box center [720, 315] width 1111 height 630
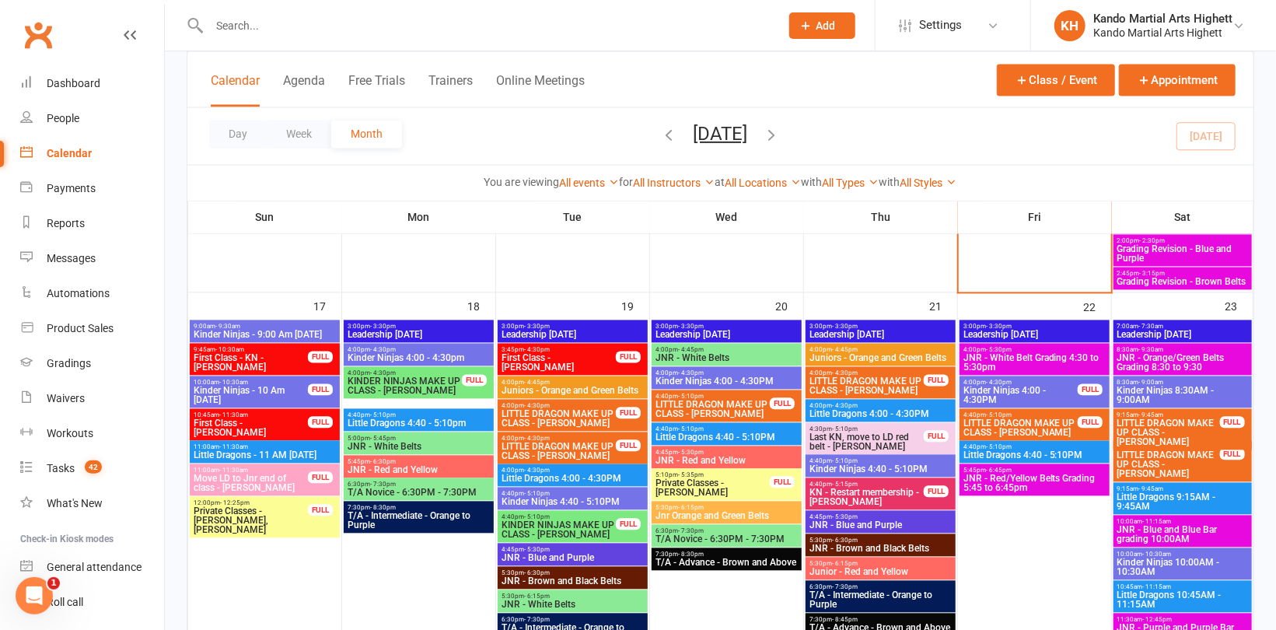
click at [1190, 360] on span "JNR - Orange/Green Belts Grading 8:30 to 9:30" at bounding box center [1182, 362] width 132 height 19
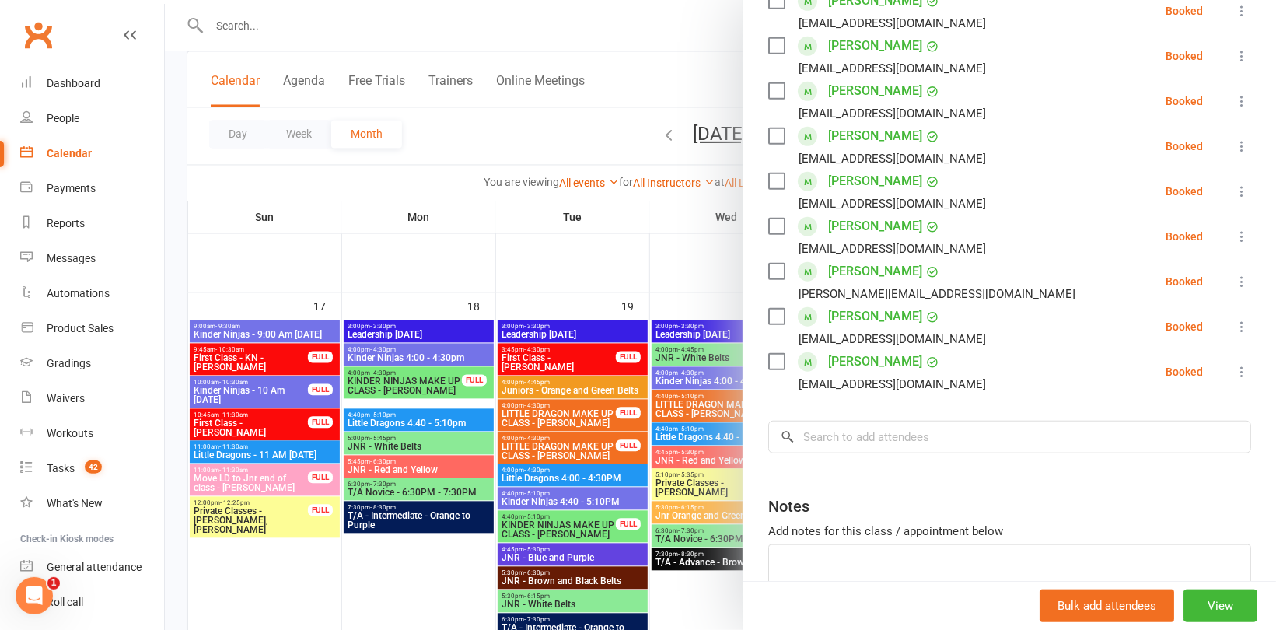
scroll to position [622, 0]
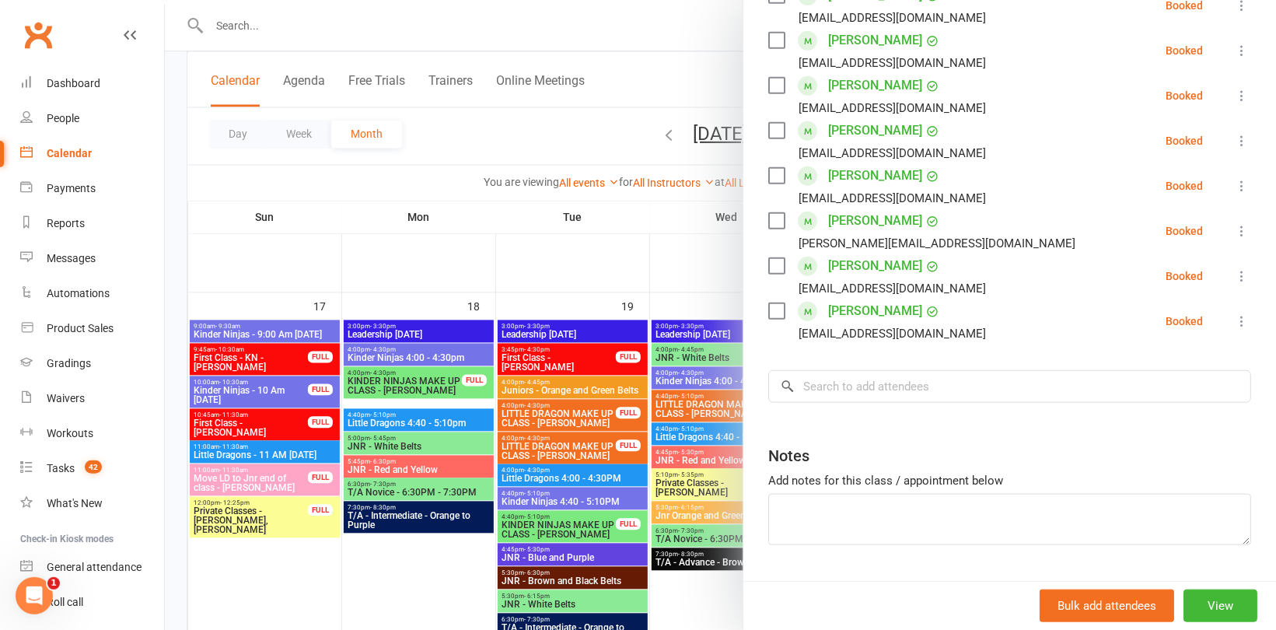
click at [875, 367] on div "Class kiosk mode Roll call 8:30 AM - 9:30 AM, Saturday, August, 23, 2025 with K…" at bounding box center [1009, 33] width 533 height 1179
click at [889, 386] on input "search" at bounding box center [1009, 386] width 483 height 33
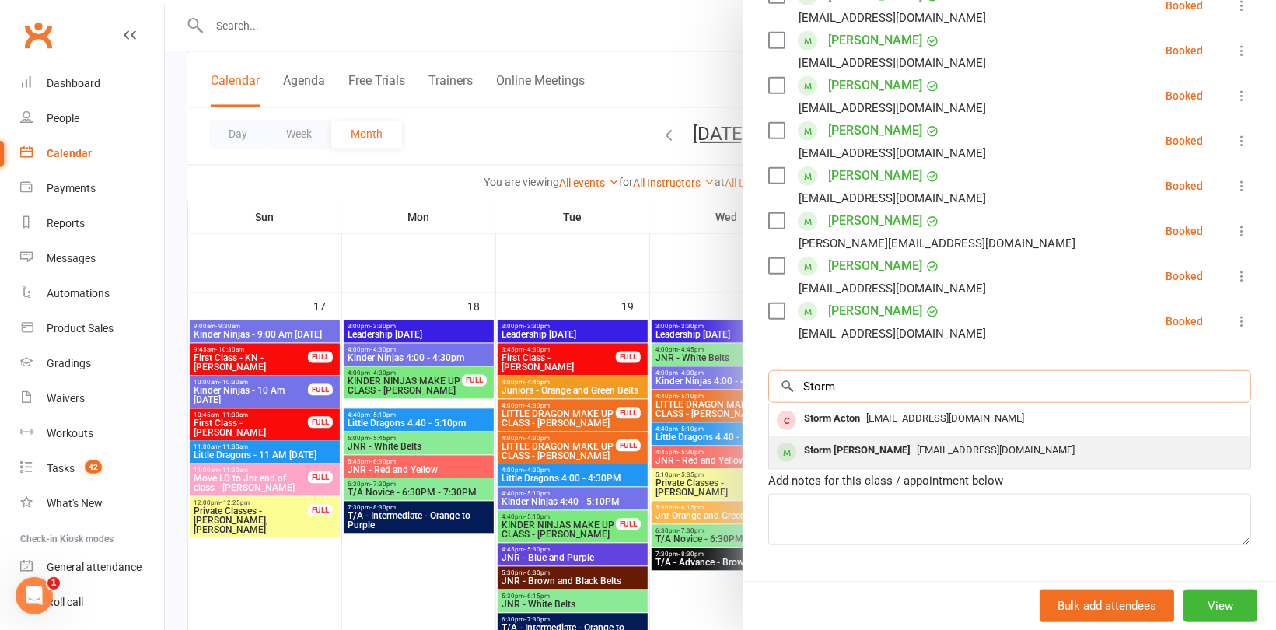
type input "Storm"
click at [917, 452] on span "allyacton@icloud.com" at bounding box center [996, 450] width 158 height 12
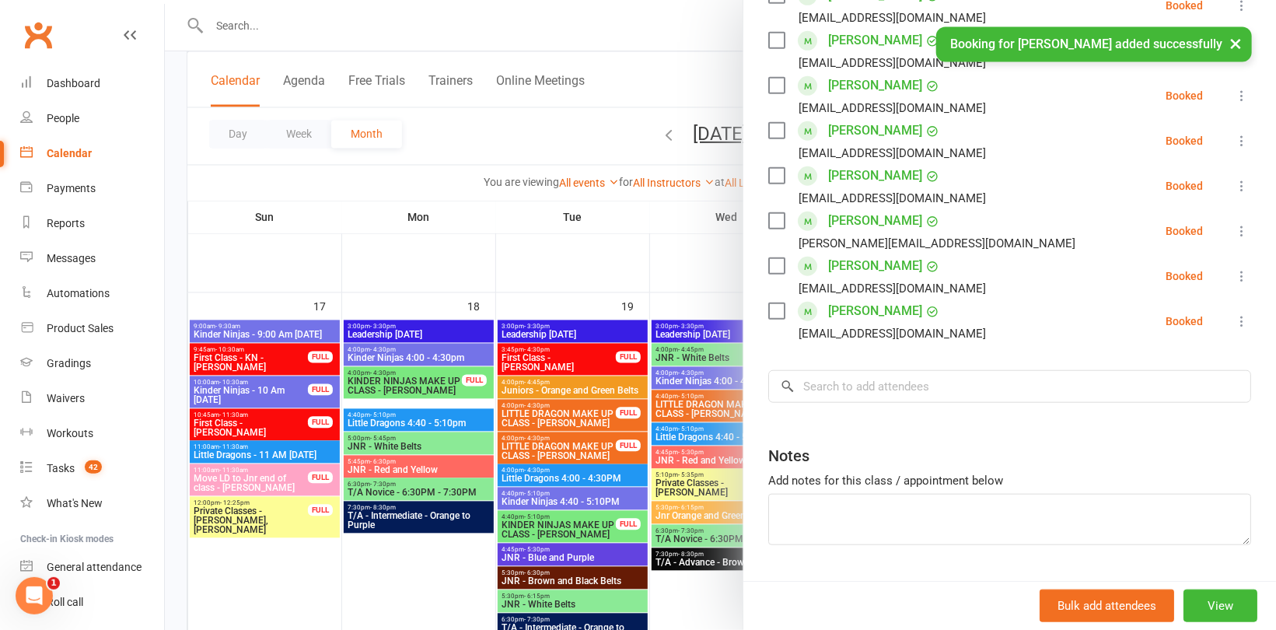
scroll to position [666, 0]
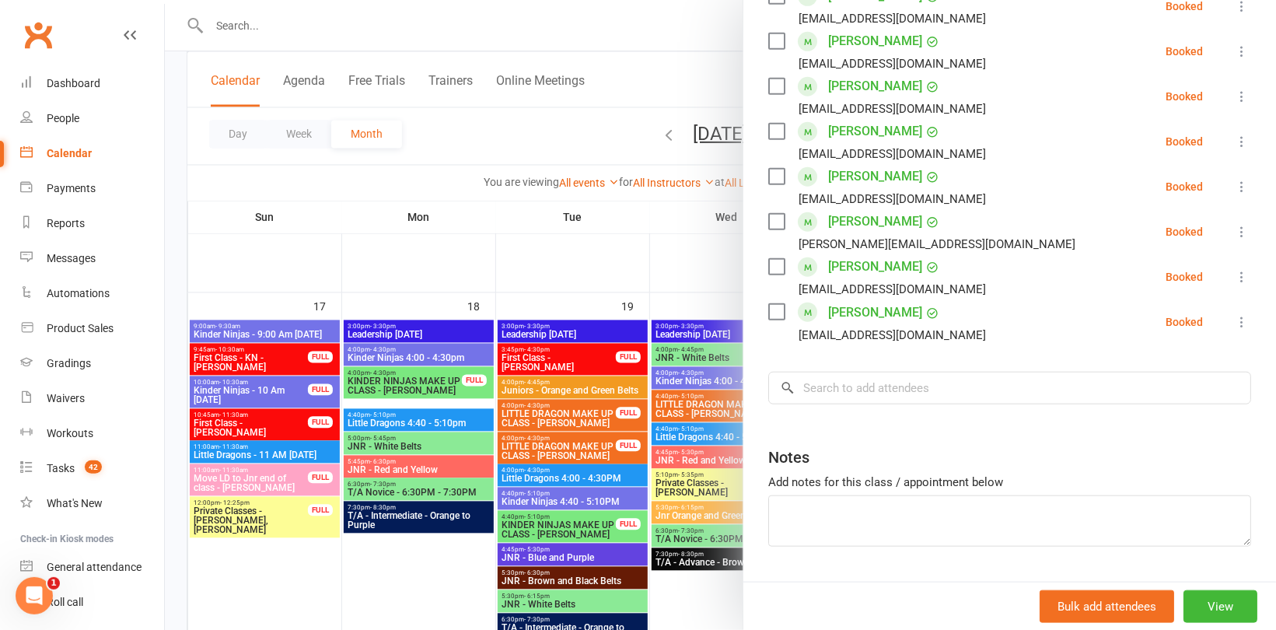
click at [477, 281] on div at bounding box center [720, 315] width 1111 height 630
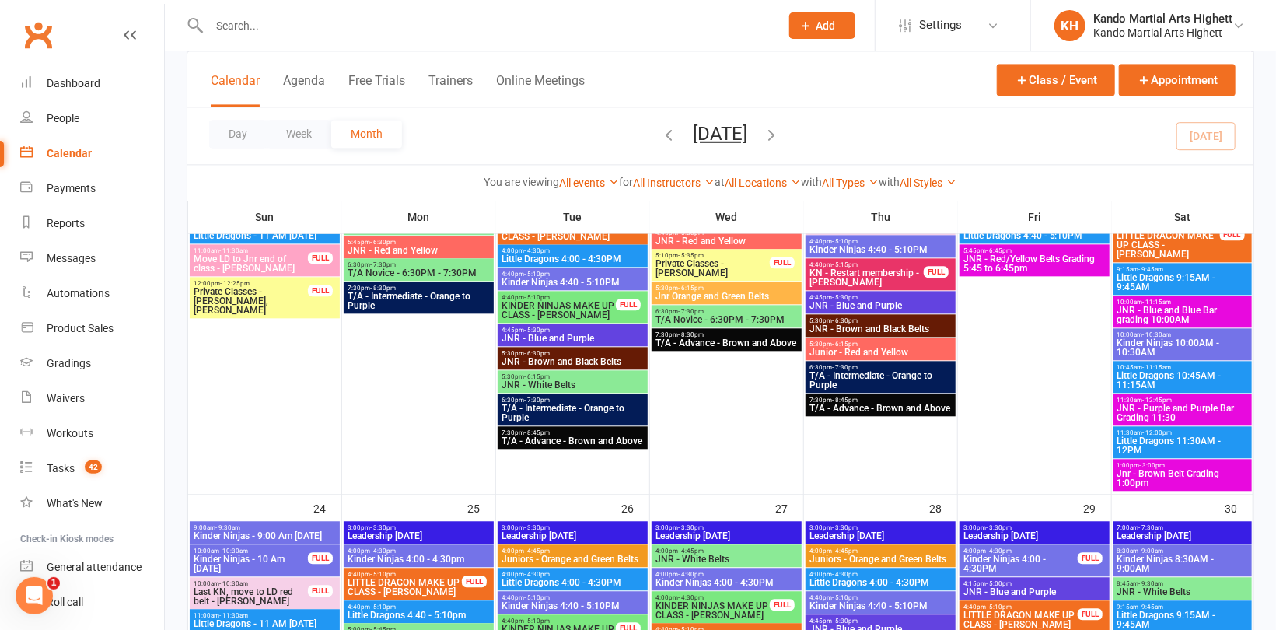
scroll to position [1944, 0]
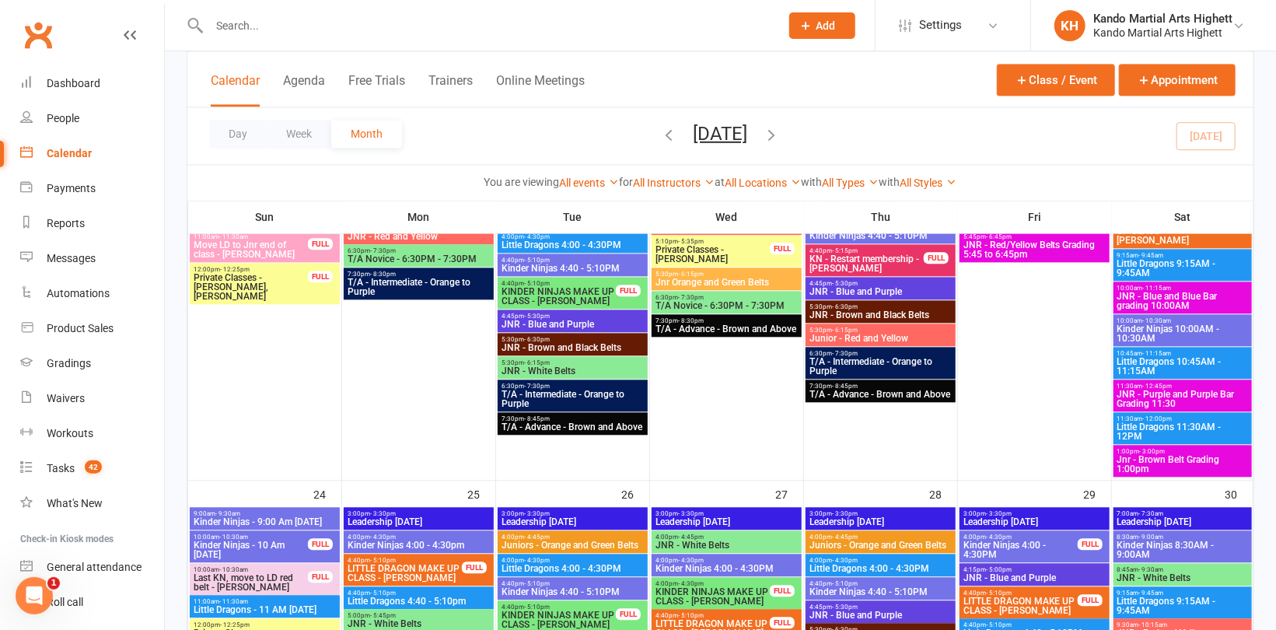
click at [1186, 300] on span "JNR - Blue and Blue Bar grading 10:00AM" at bounding box center [1182, 301] width 132 height 19
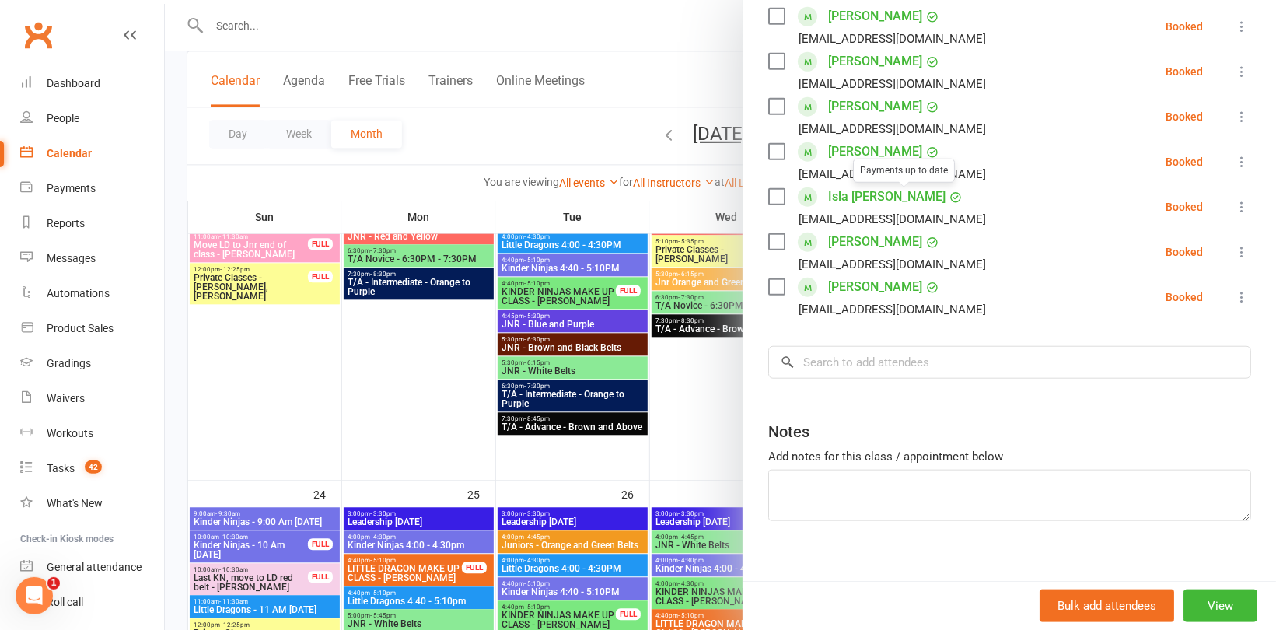
scroll to position [662, 0]
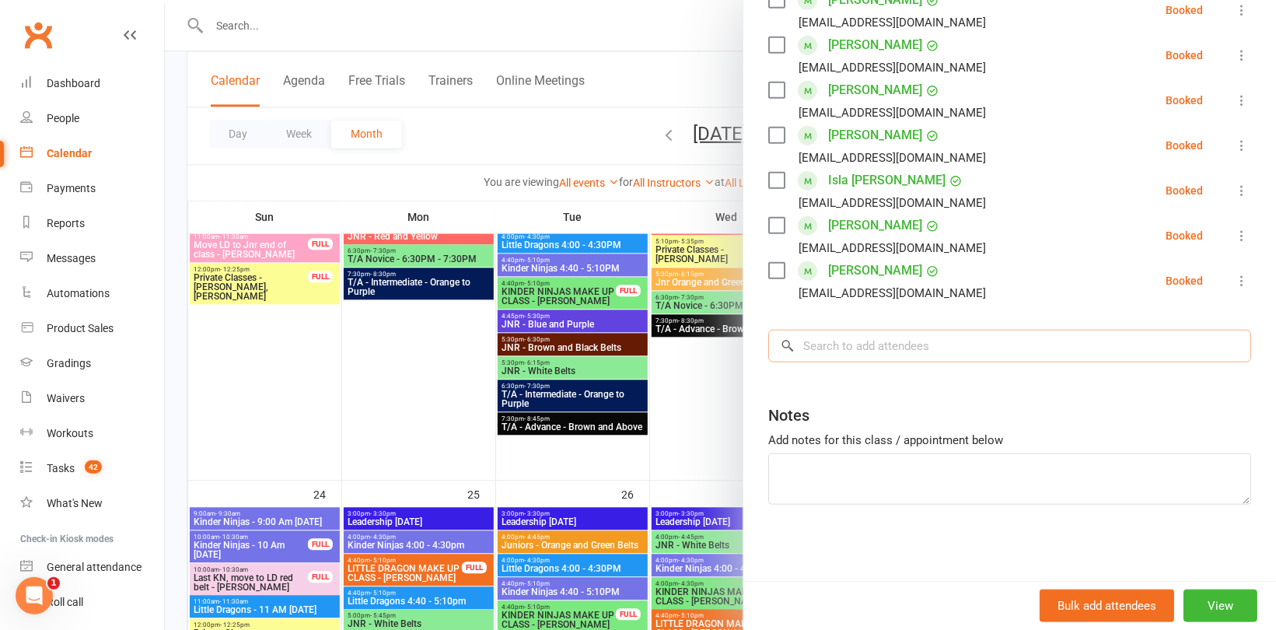
click at [903, 348] on input "search" at bounding box center [1009, 346] width 483 height 33
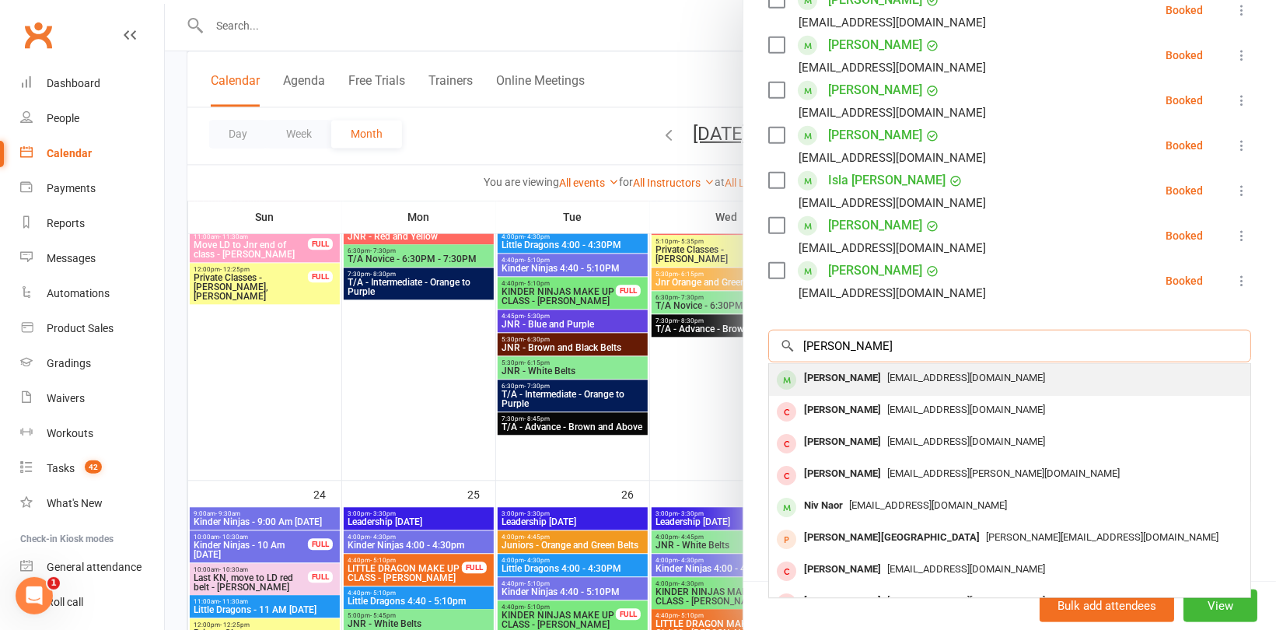
type input "Shanay"
click at [882, 379] on div "Shanaya Chaudhary" at bounding box center [842, 378] width 89 height 23
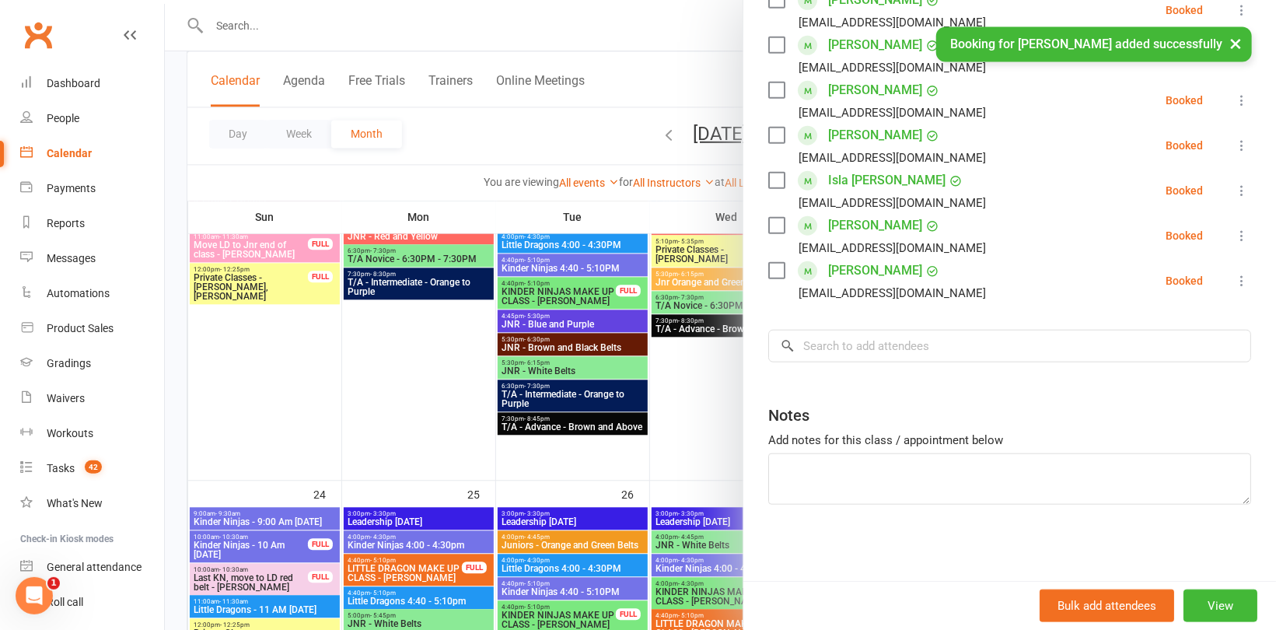
scroll to position [708, 0]
click at [64, 362] on div "Gradings" at bounding box center [69, 363] width 44 height 12
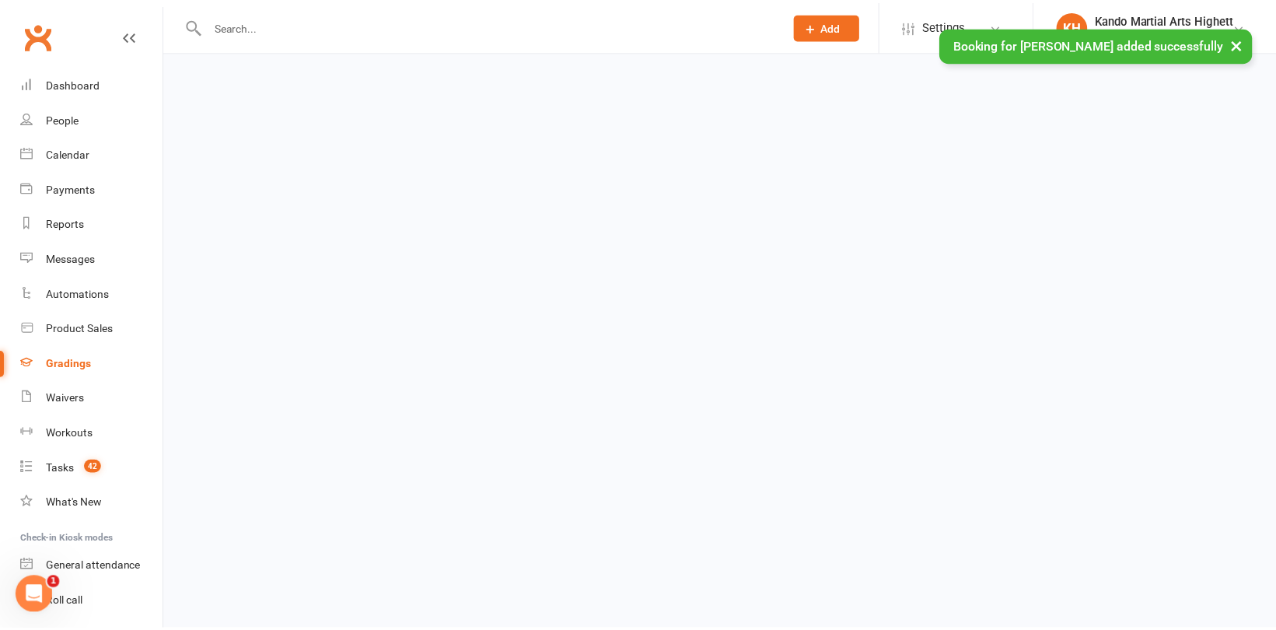
scroll to position [708, 0]
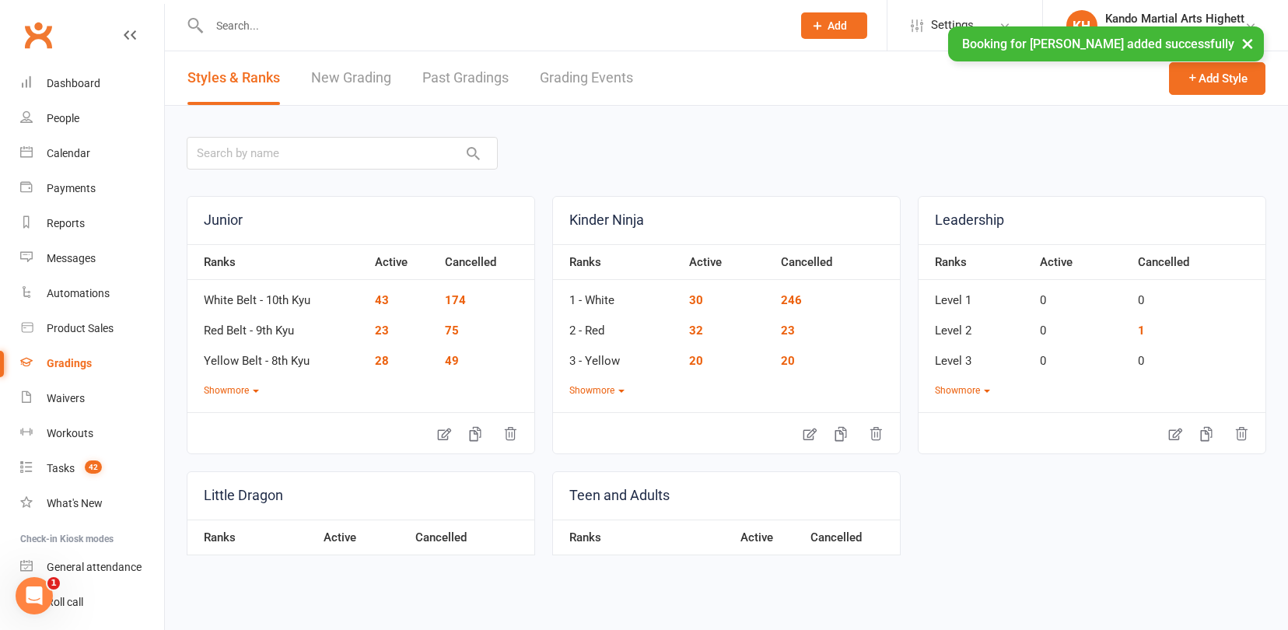
click at [588, 79] on link "Grading Events" at bounding box center [586, 78] width 93 height 54
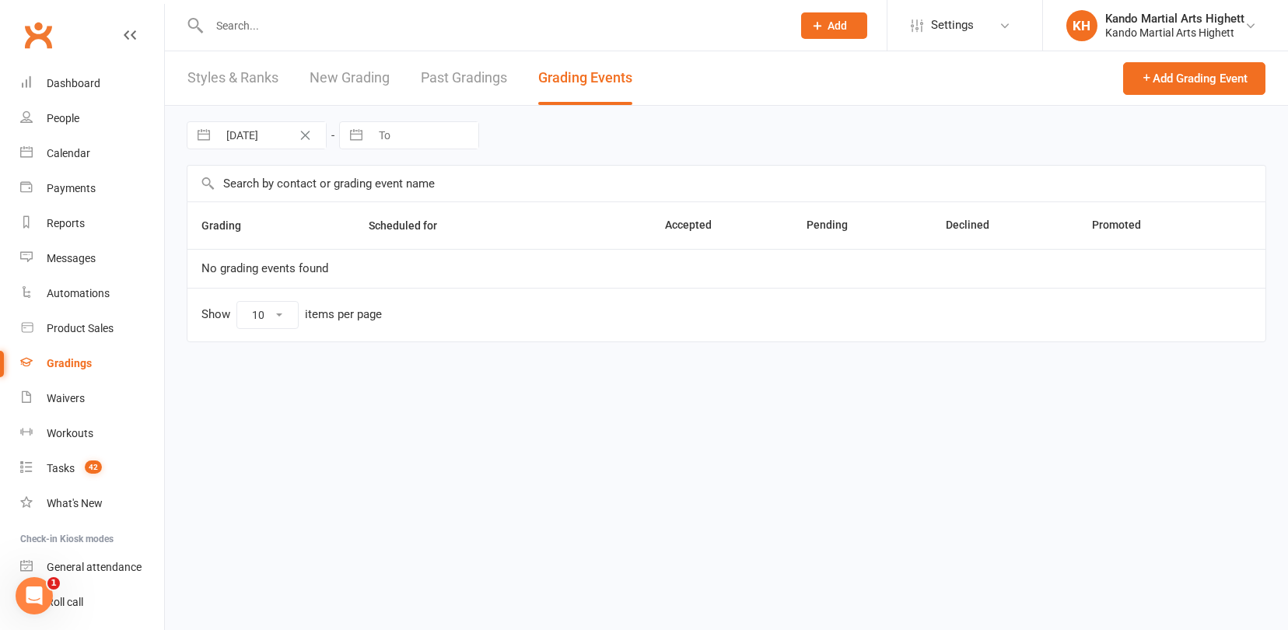
select select "100"
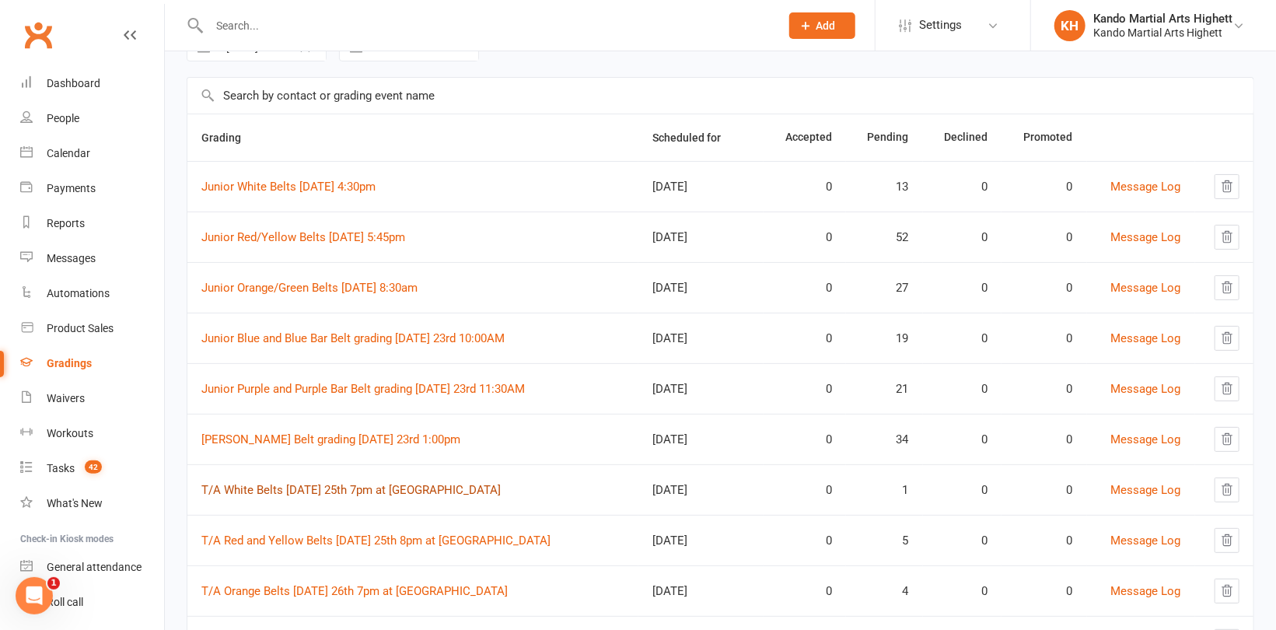
scroll to position [233, 0]
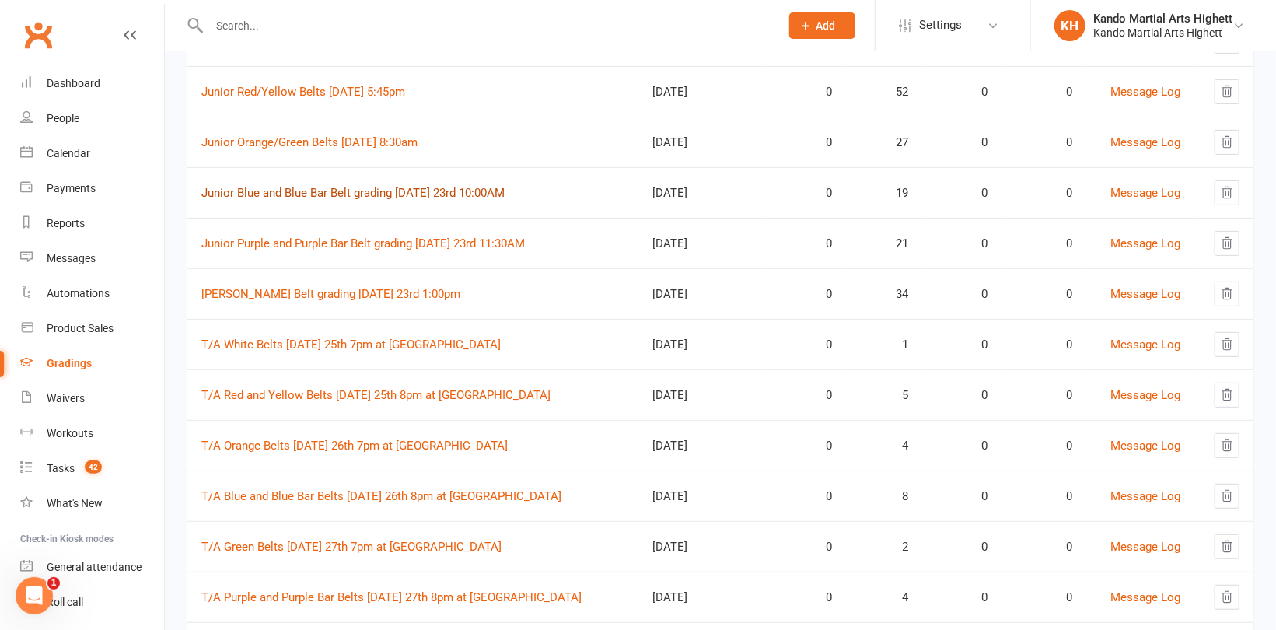
click at [350, 187] on link "Junior Blue and Blue Bar Belt grading Saturday 23rd 10:00AM" at bounding box center [352, 193] width 303 height 14
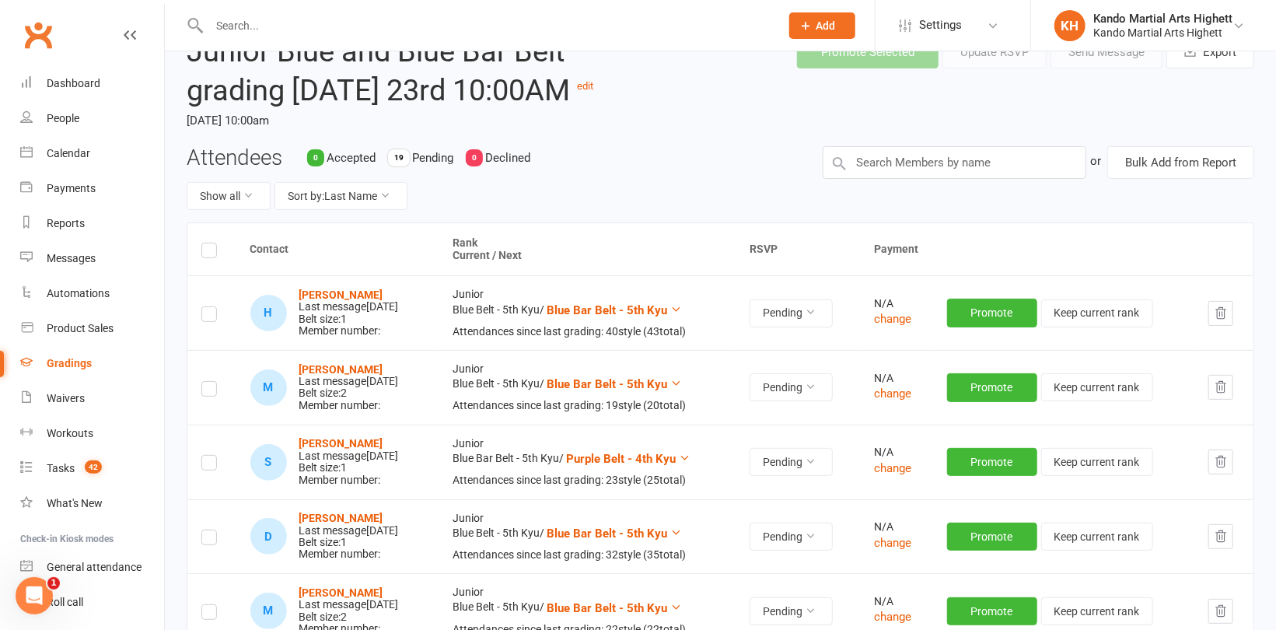
scroll to position [78, 0]
click at [65, 159] on div "Calendar" at bounding box center [69, 153] width 44 height 12
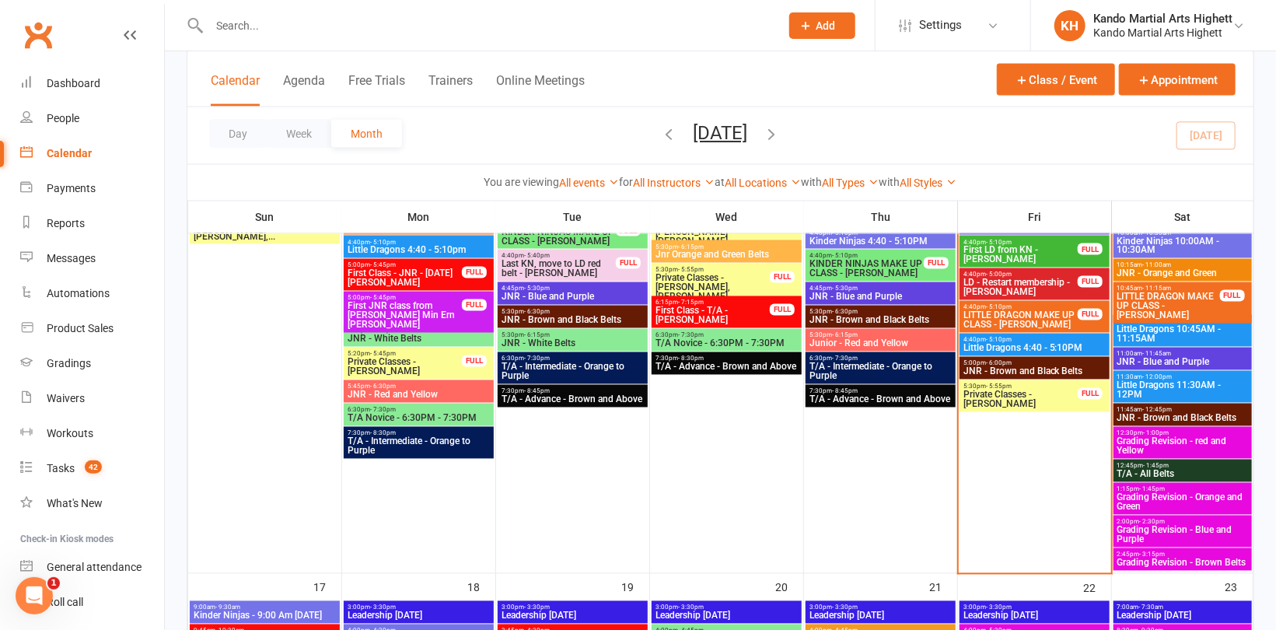
scroll to position [1456, 0]
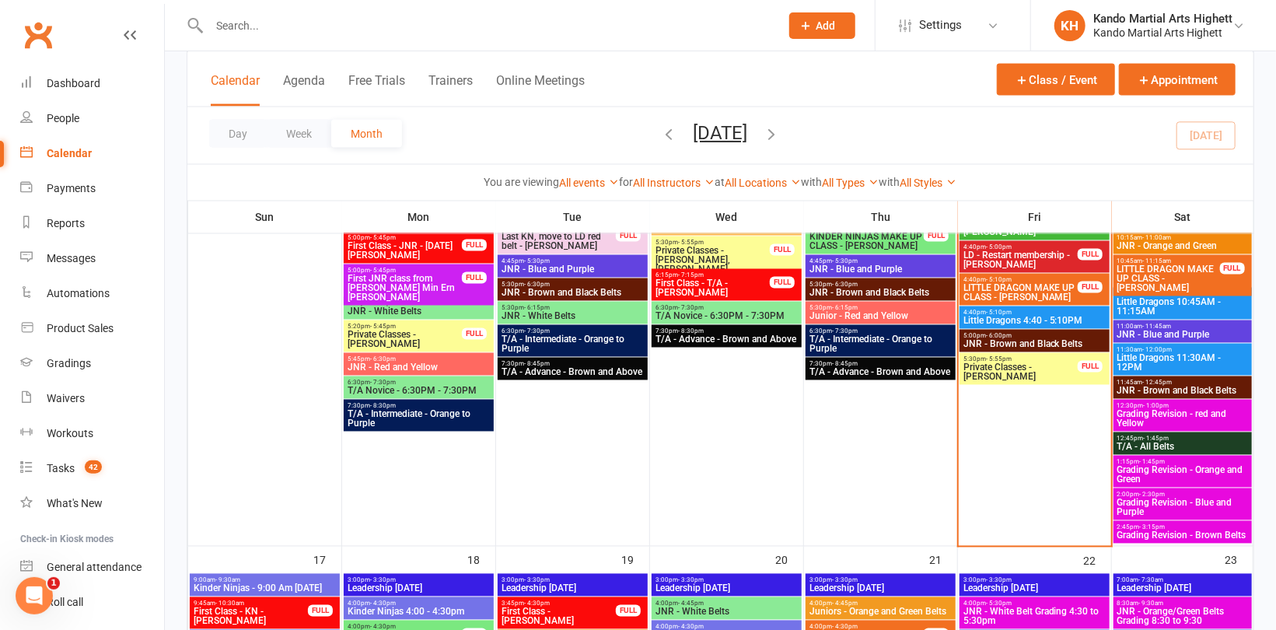
click at [1013, 372] on span "Private Classes - Jacob Martinez" at bounding box center [1021, 372] width 116 height 19
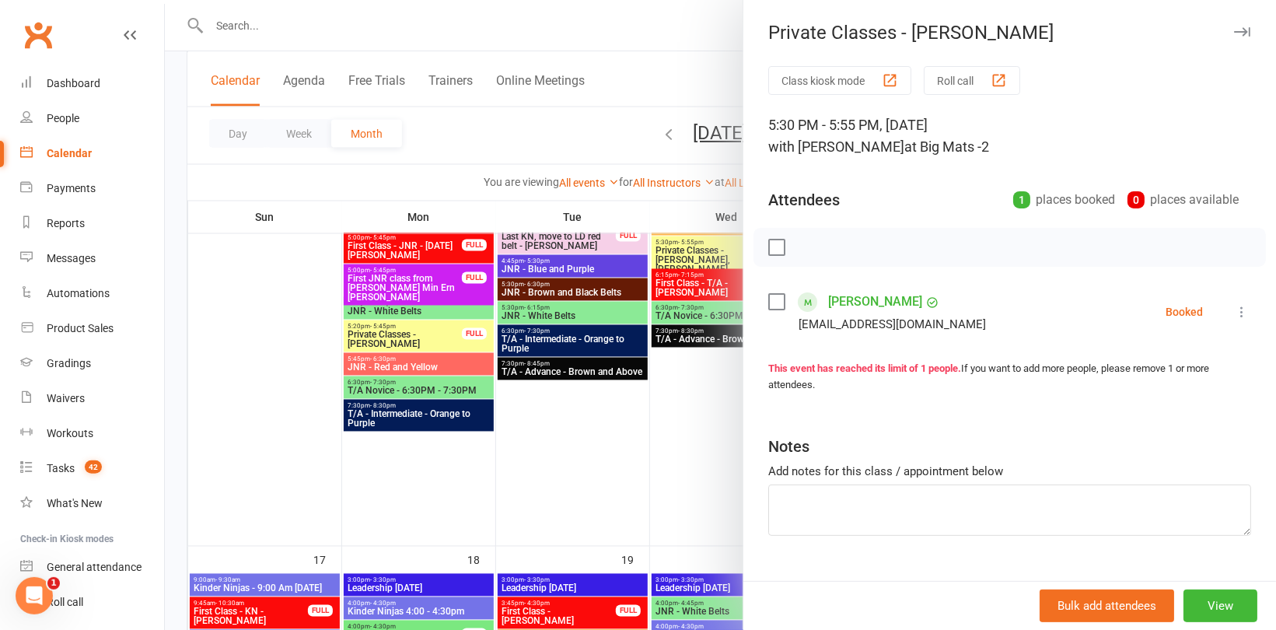
click at [649, 439] on div at bounding box center [720, 315] width 1111 height 630
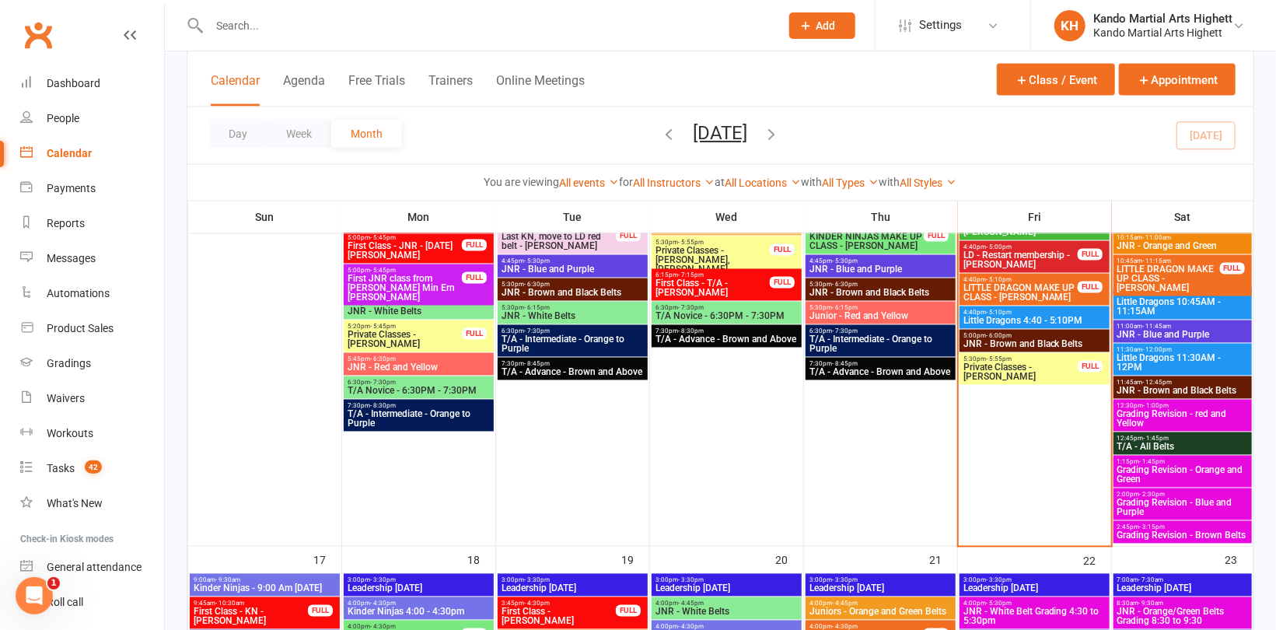
click at [452, 333] on span "Private Classes - Benjamin Pita" at bounding box center [405, 339] width 116 height 19
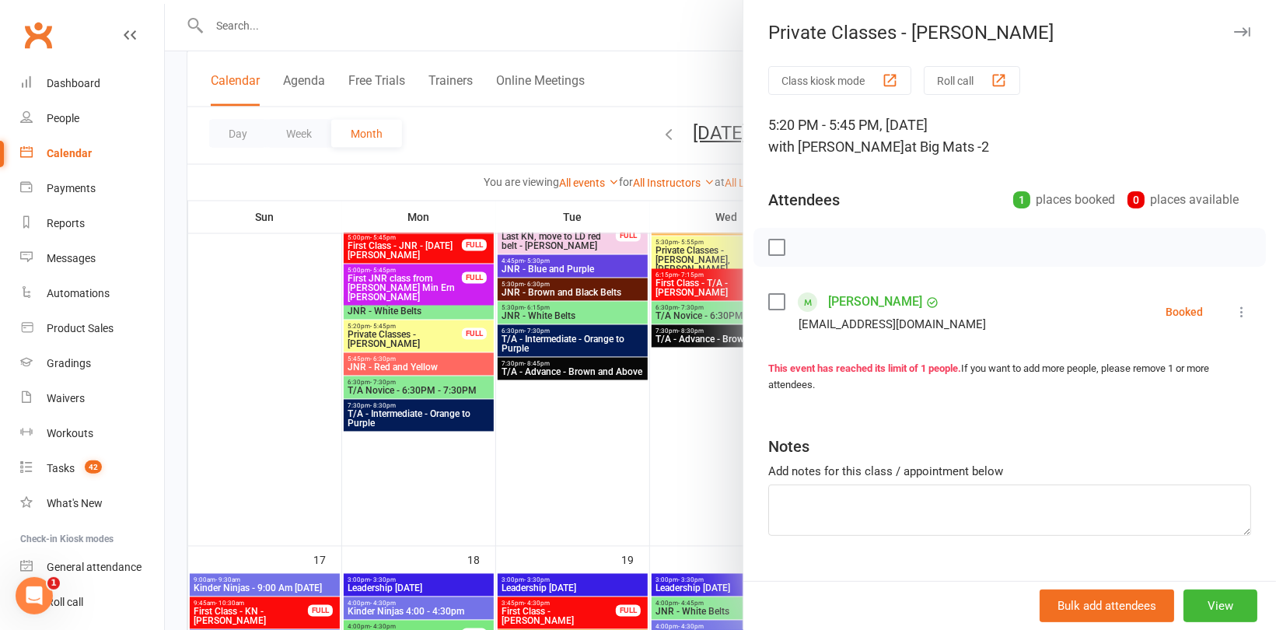
click at [456, 488] on div at bounding box center [720, 315] width 1111 height 630
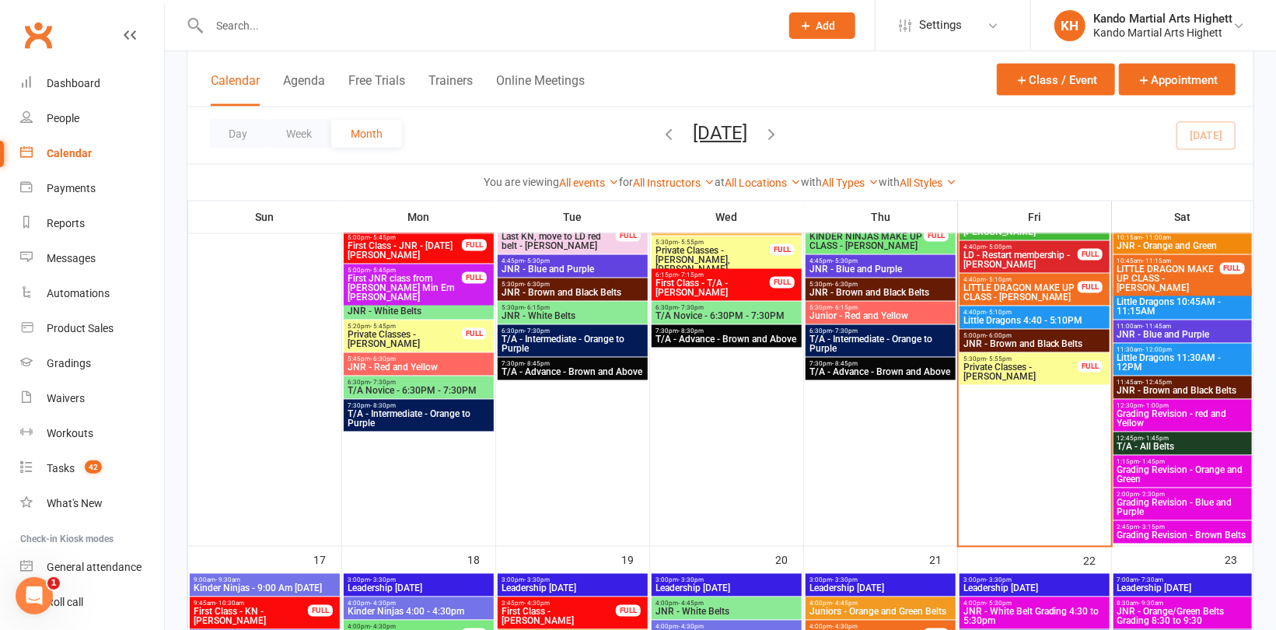
click at [1032, 371] on span "Private Classes - Jacob Martinez" at bounding box center [1021, 372] width 116 height 19
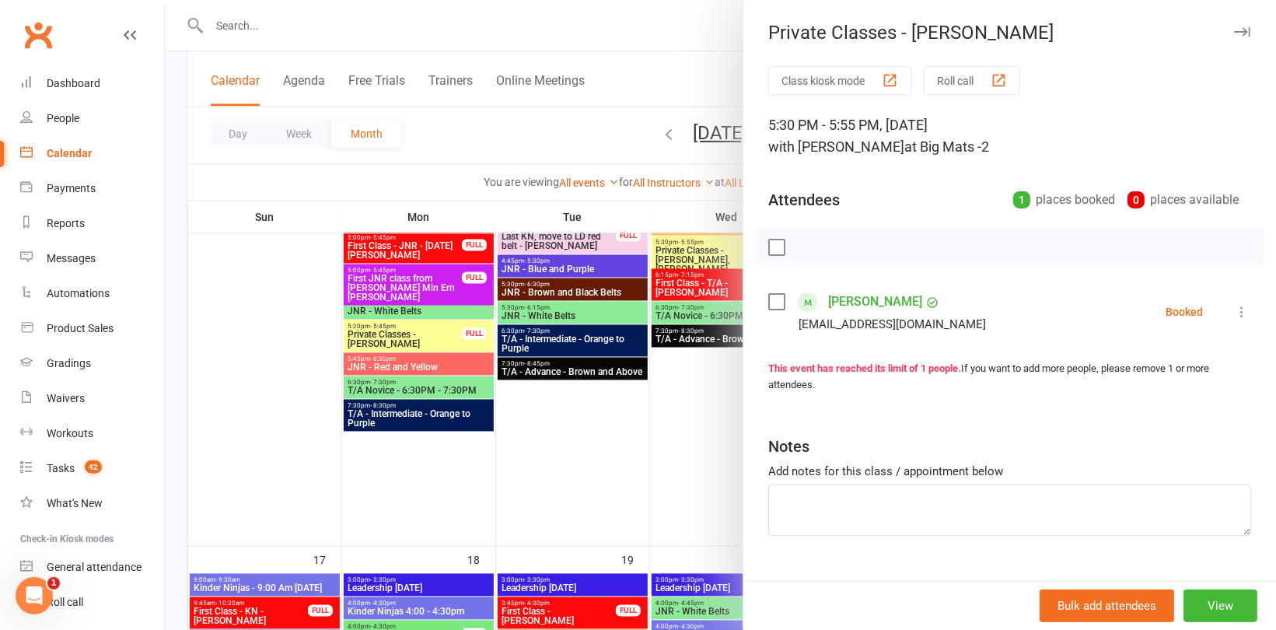
click at [246, 21] on div at bounding box center [720, 315] width 1111 height 630
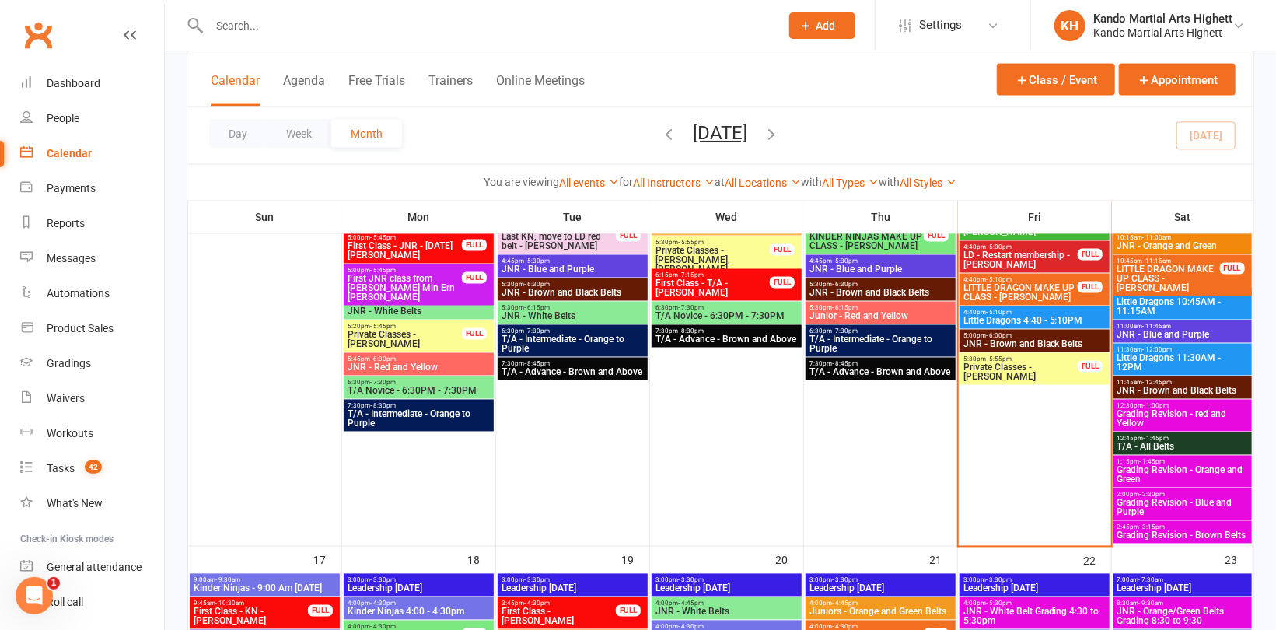
click at [243, 30] on div at bounding box center [720, 315] width 1111 height 630
click at [250, 30] on input "text" at bounding box center [486, 26] width 564 height 22
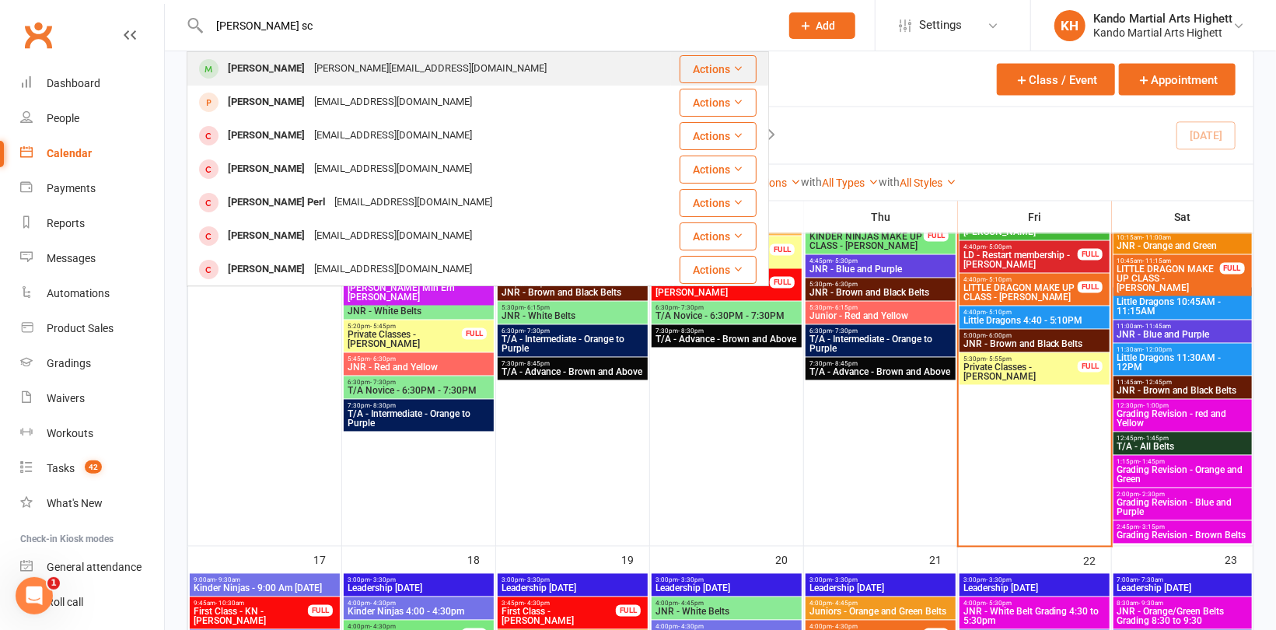
type input "Asher sc"
click at [288, 69] on div "Asher Scales" at bounding box center [266, 69] width 86 height 23
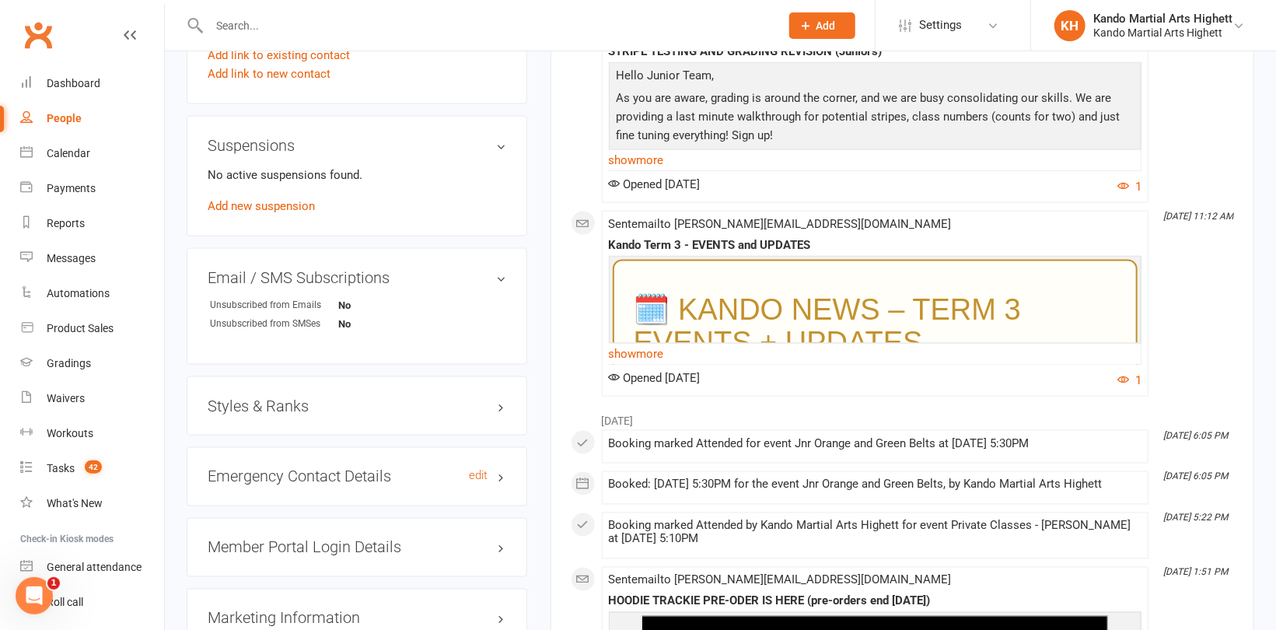
scroll to position [1244, 0]
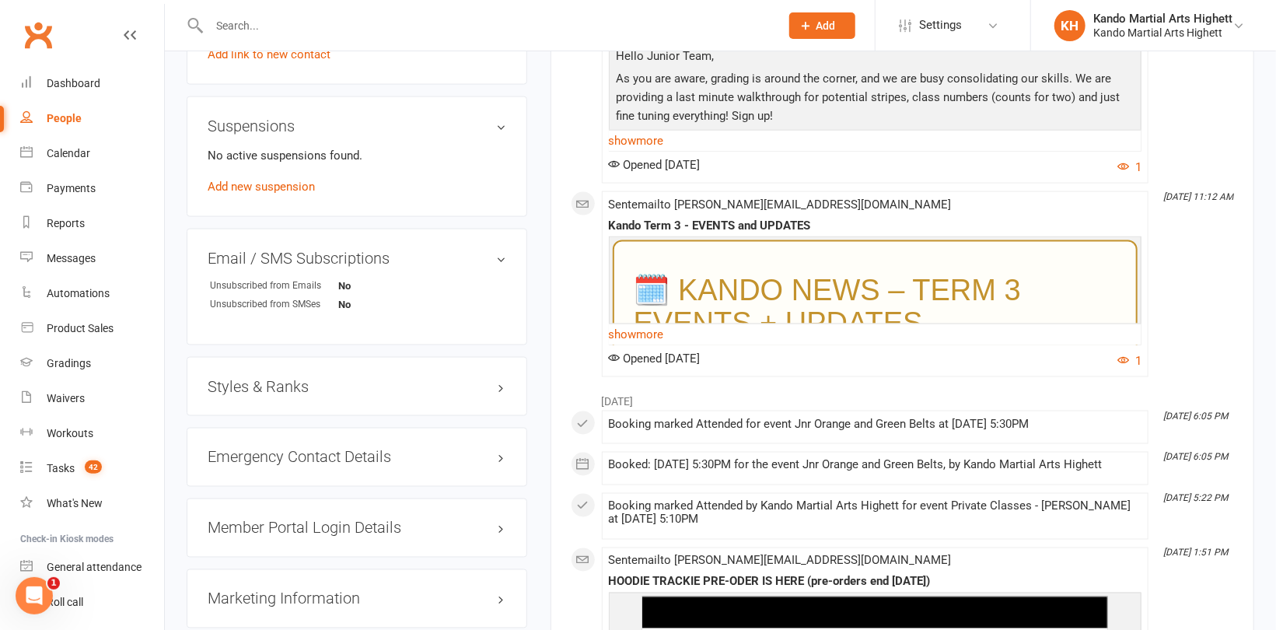
click at [273, 389] on h3 "Styles & Ranks" at bounding box center [357, 386] width 299 height 17
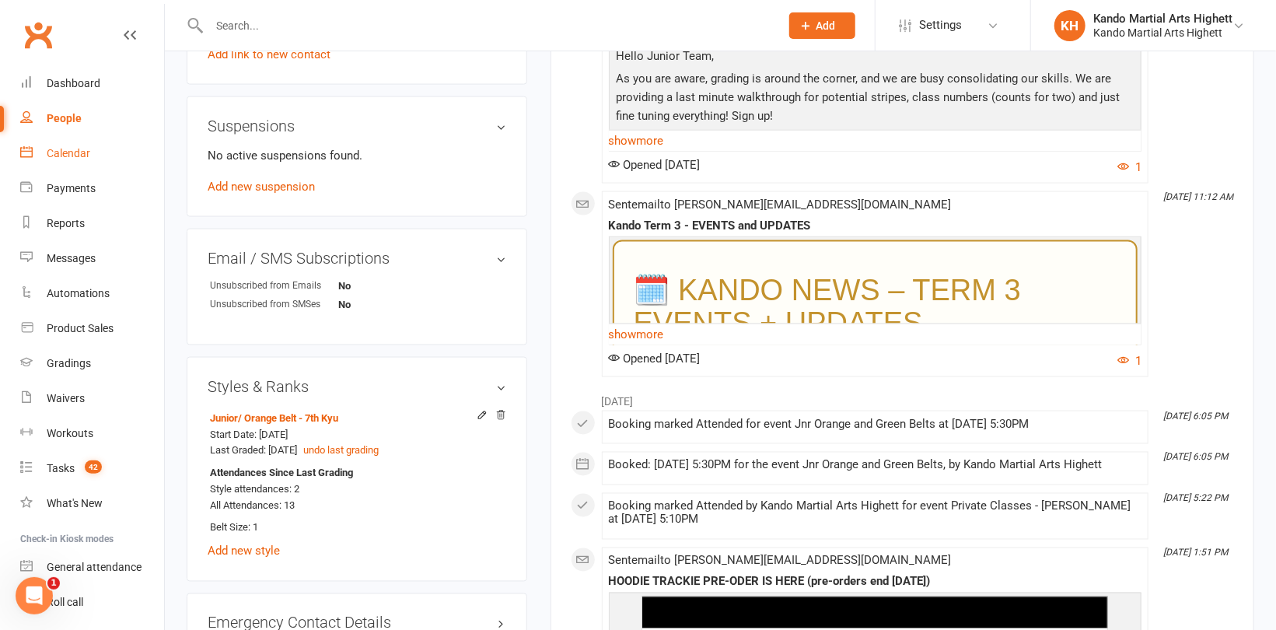
click at [58, 161] on link "Calendar" at bounding box center [92, 153] width 144 height 35
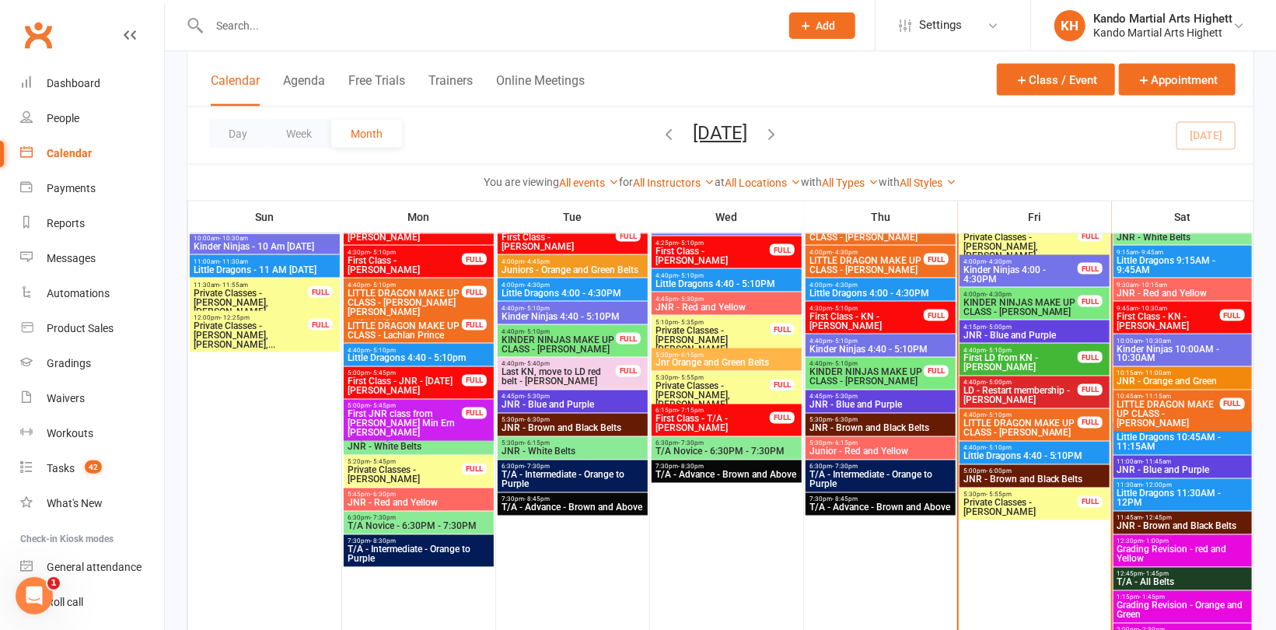
scroll to position [1322, 0]
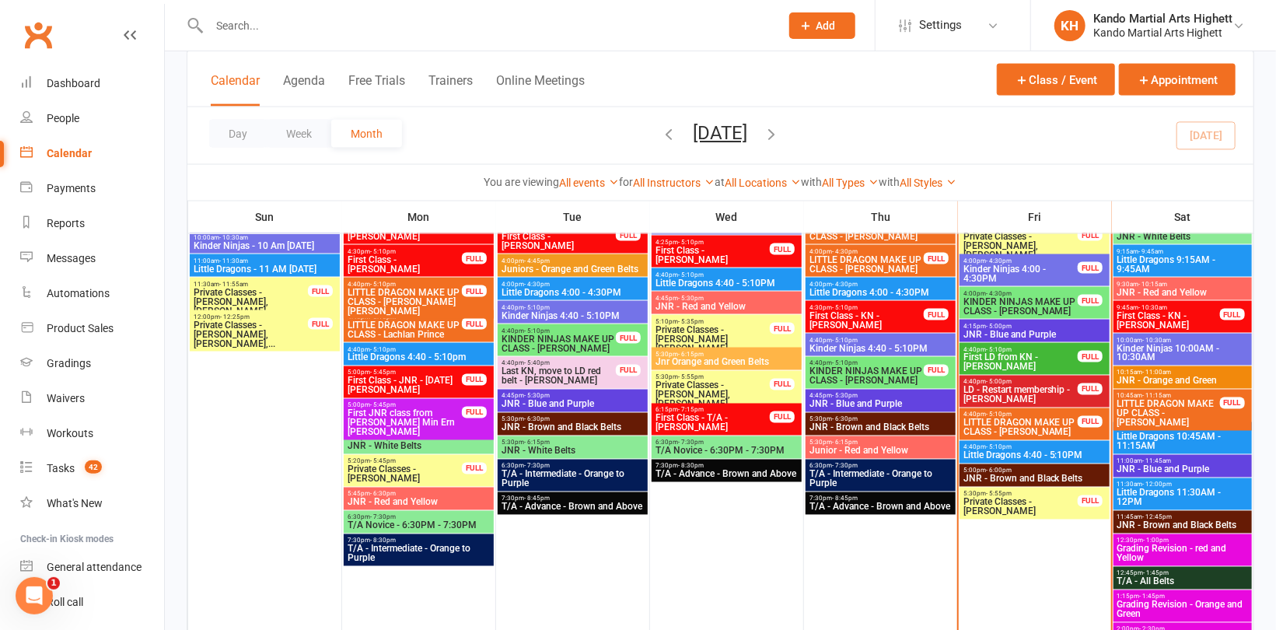
click at [1028, 512] on span "Private Classes - Jacob Martinez" at bounding box center [1021, 507] width 116 height 19
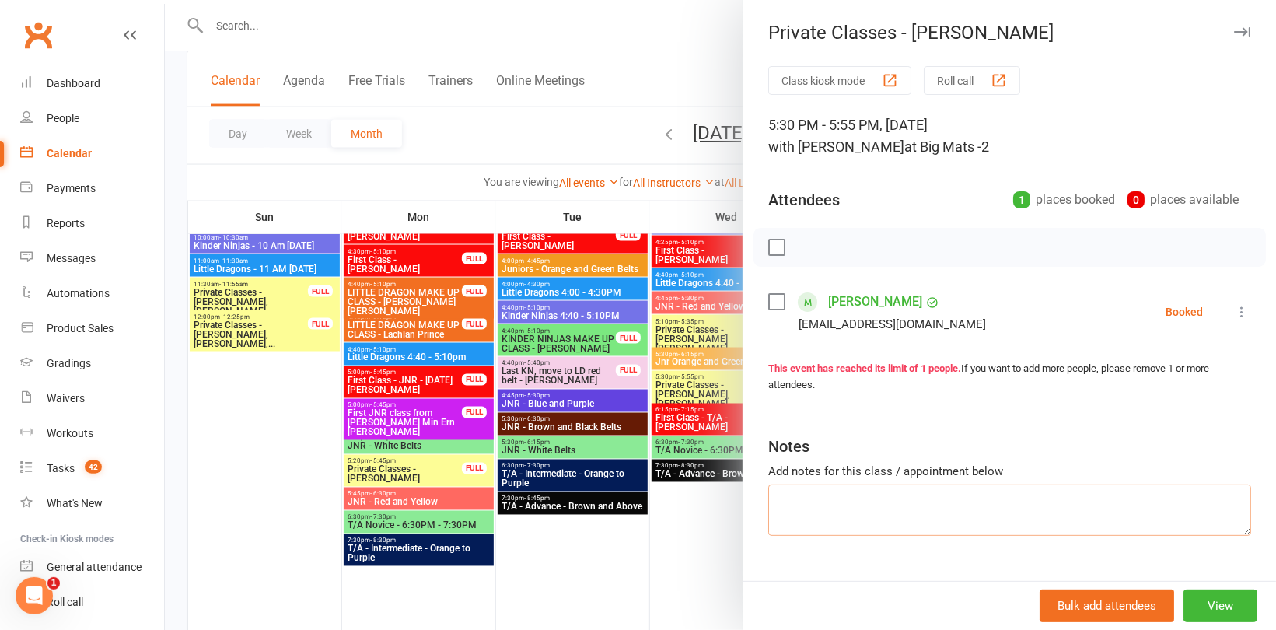
click at [904, 492] on textarea at bounding box center [1009, 509] width 483 height 51
type textarea "David Taking the provate"
click at [917, 428] on div "Notes" at bounding box center [1009, 443] width 483 height 38
click at [1206, 593] on button "View" at bounding box center [1220, 605] width 74 height 33
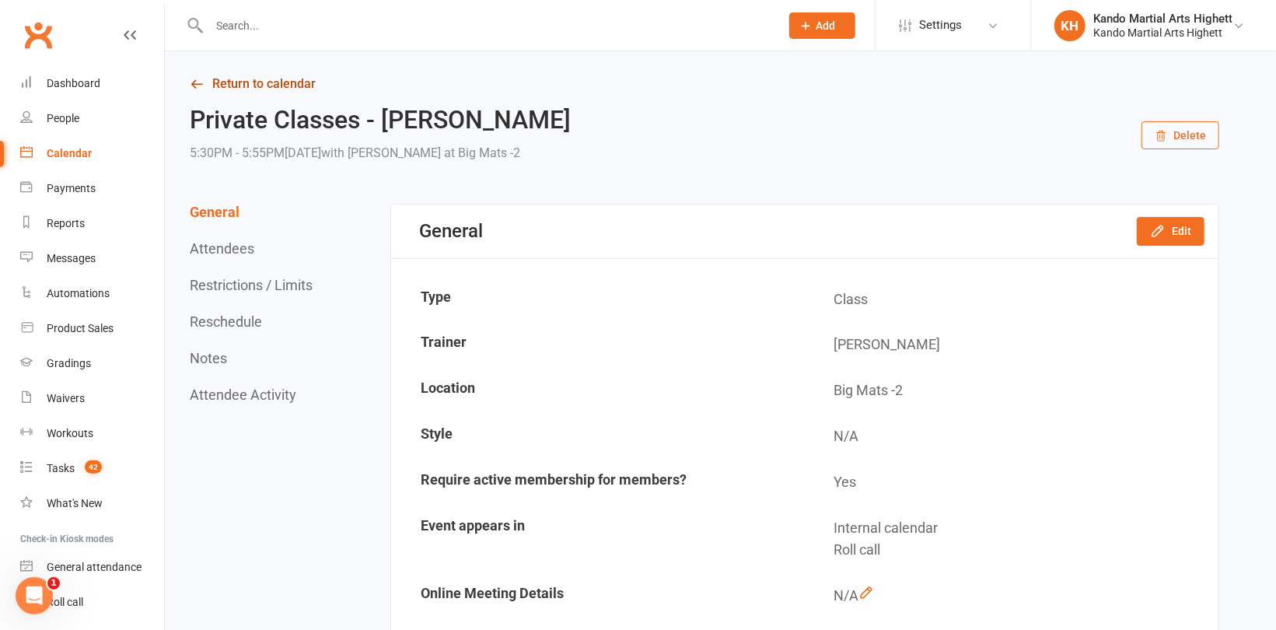
click at [248, 84] on link "Return to calendar" at bounding box center [704, 84] width 1029 height 22
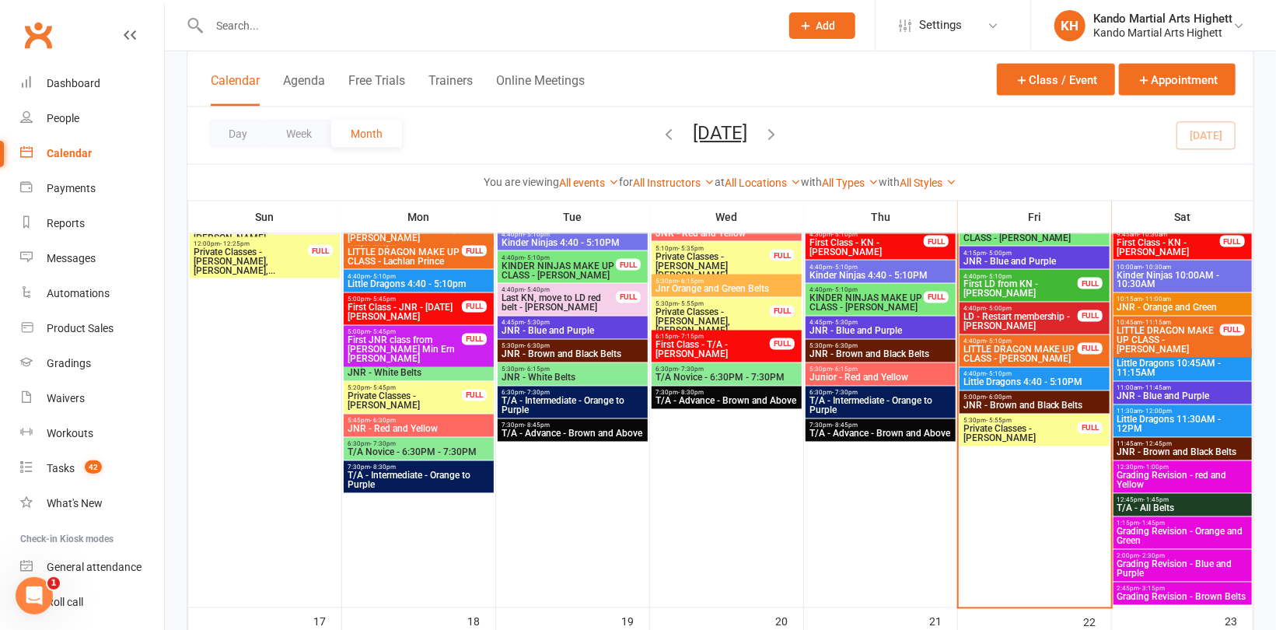
scroll to position [1400, 0]
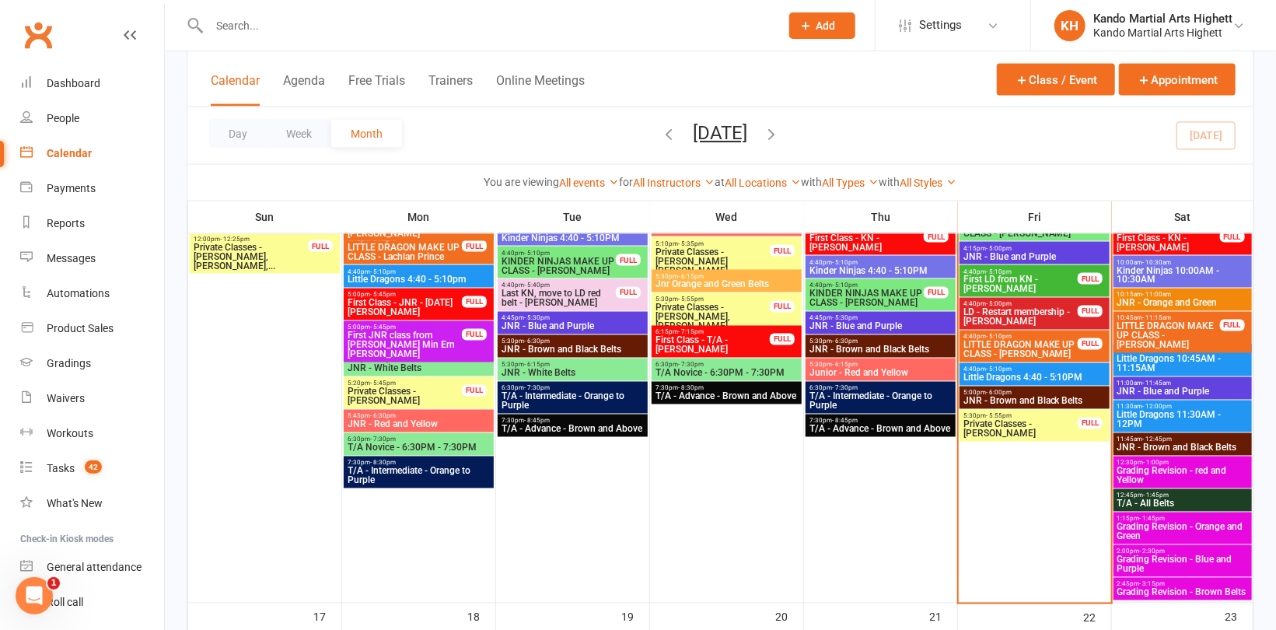
click at [990, 435] on span "Private Classes - Jacob Martinez" at bounding box center [1021, 429] width 116 height 19
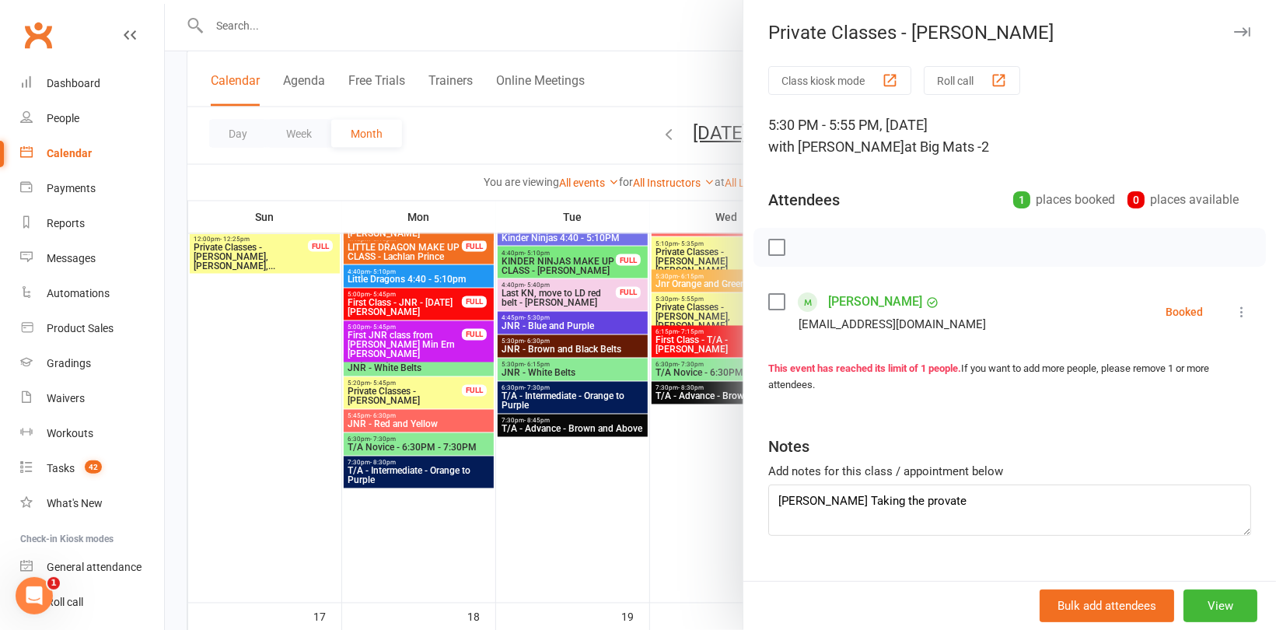
drag, startPoint x: 631, startPoint y: 210, endPoint x: 689, endPoint y: 229, distance: 60.5
click at [632, 210] on div at bounding box center [720, 315] width 1111 height 630
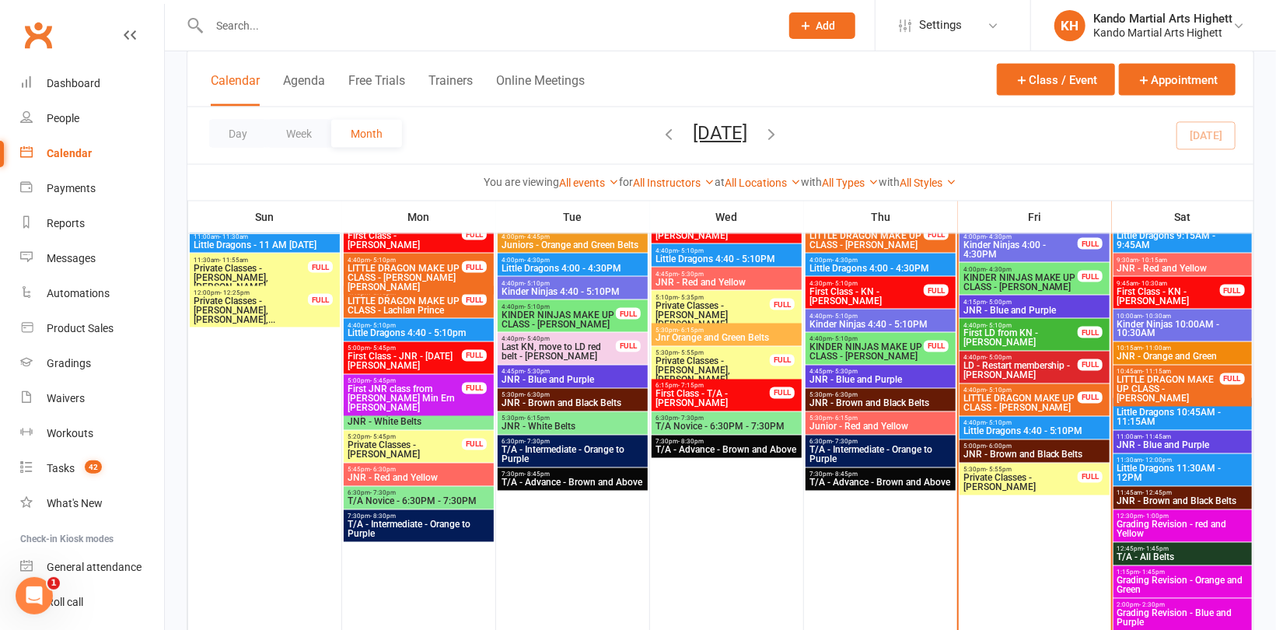
scroll to position [1322, 0]
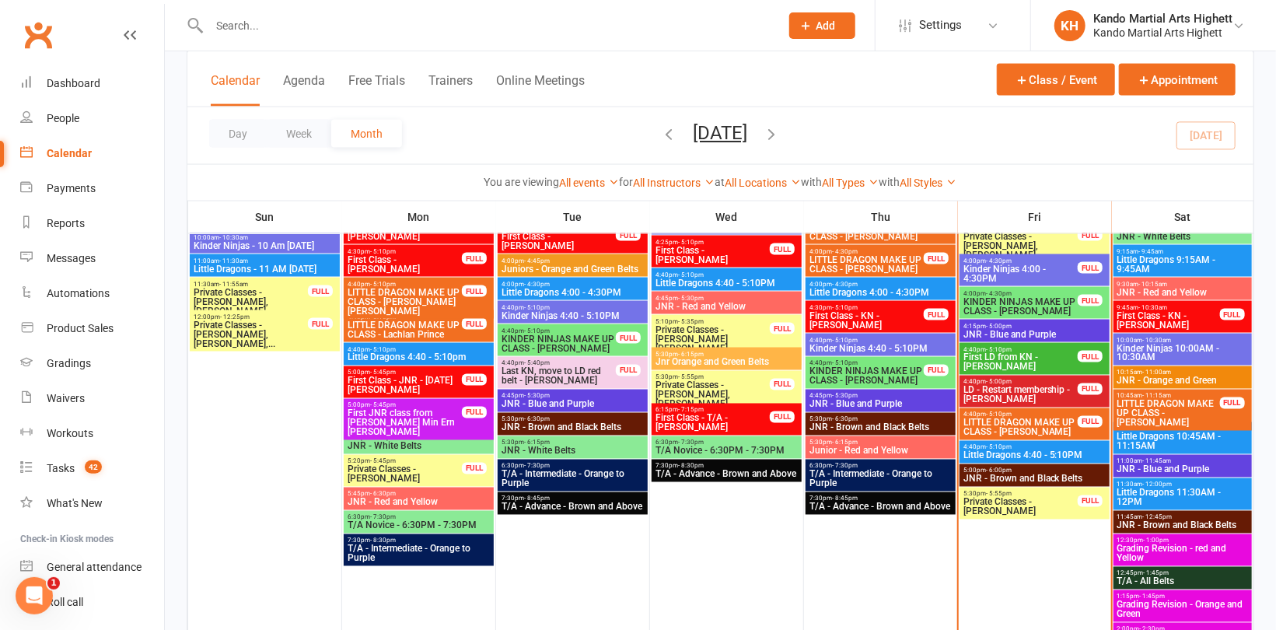
click at [1036, 241] on span "Private Classes - Evandro Bittarello, Daniel Sheld..." at bounding box center [1021, 246] width 116 height 28
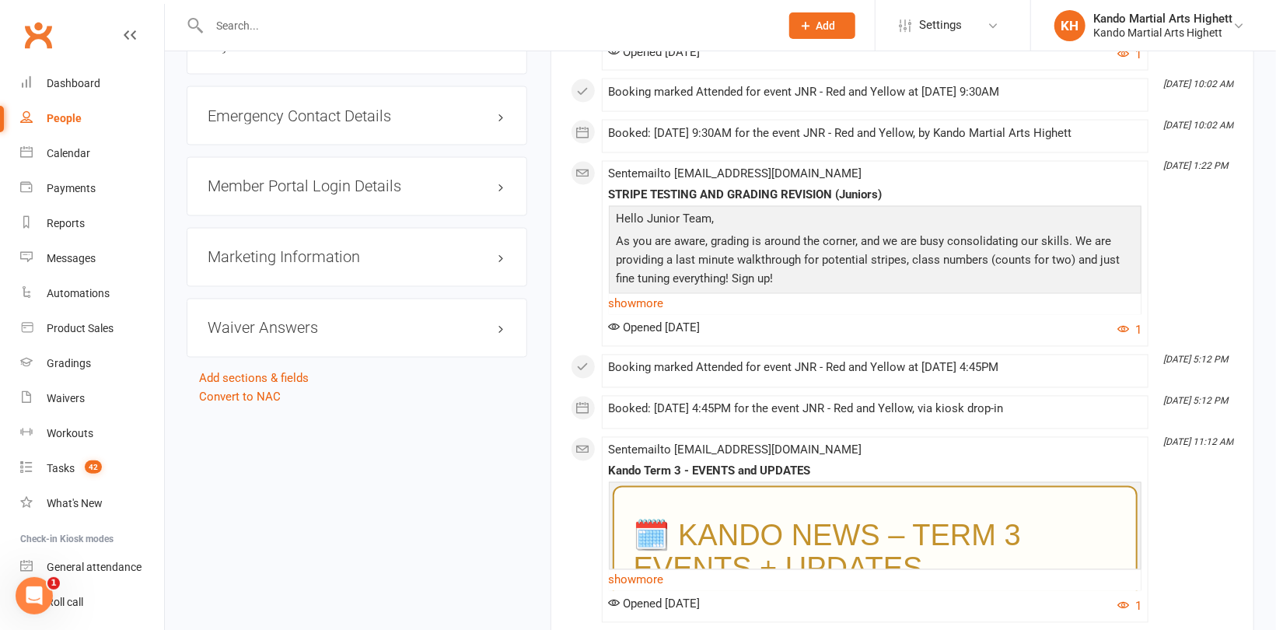
scroll to position [1477, 0]
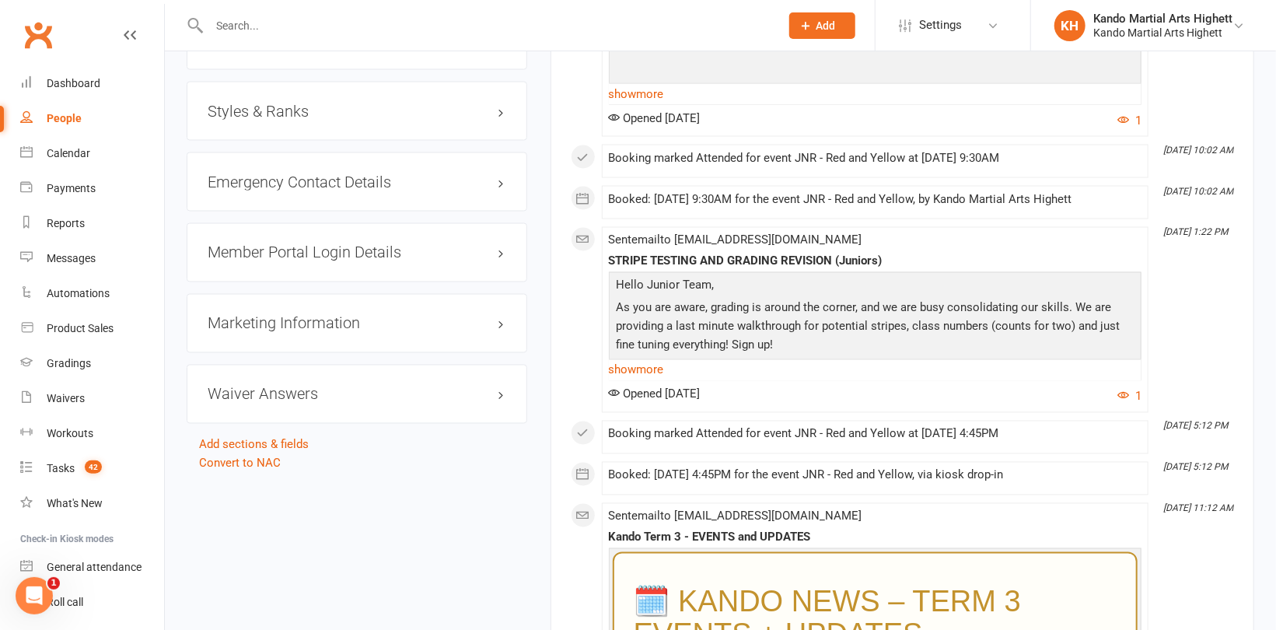
click at [270, 106] on h3 "Styles & Ranks" at bounding box center [357, 111] width 299 height 17
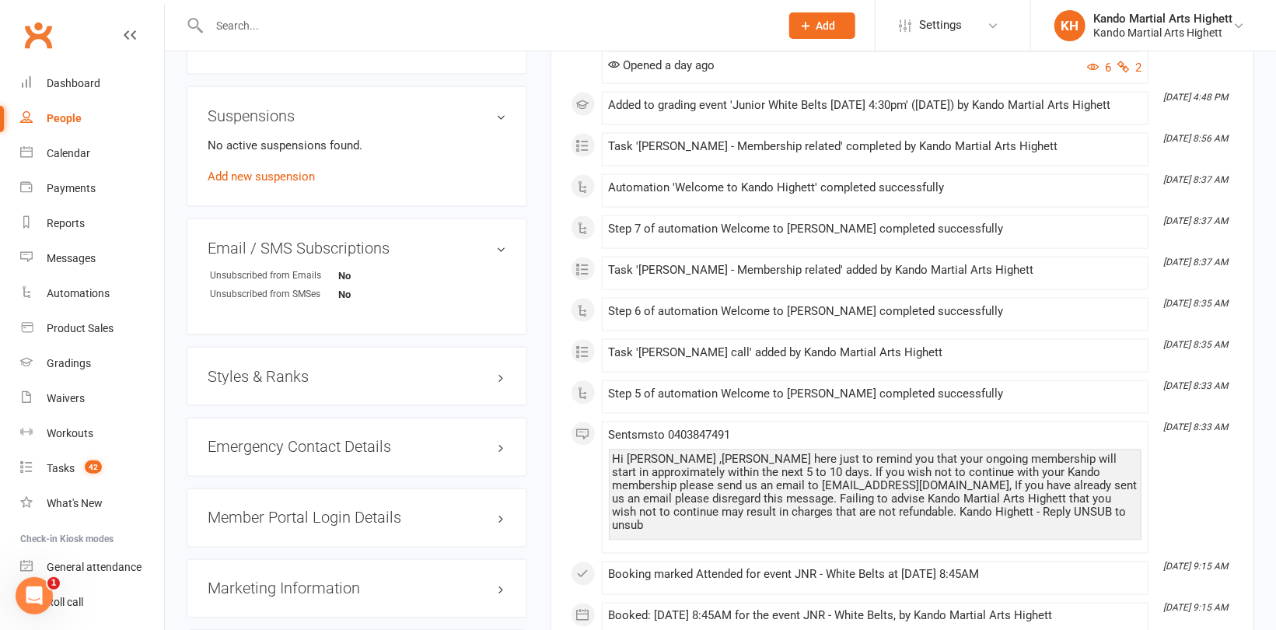
scroll to position [1244, 0]
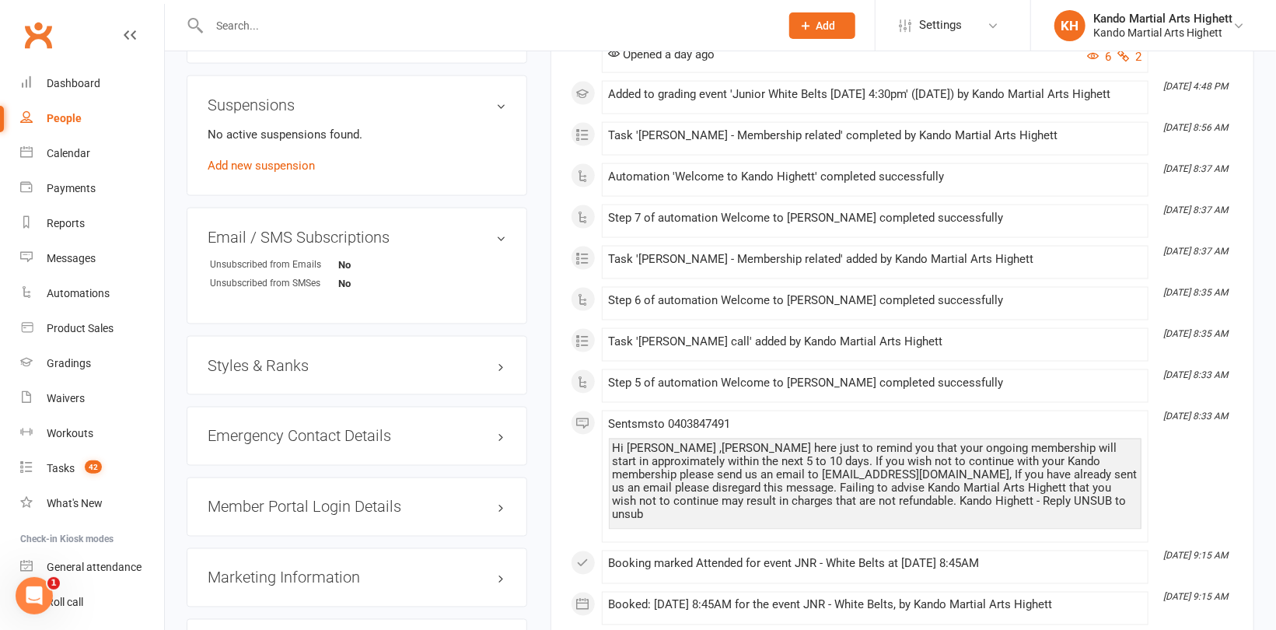
click at [256, 374] on div "Styles & Ranks" at bounding box center [357, 365] width 341 height 59
click at [257, 364] on h3 "Styles & Ranks" at bounding box center [357, 365] width 299 height 17
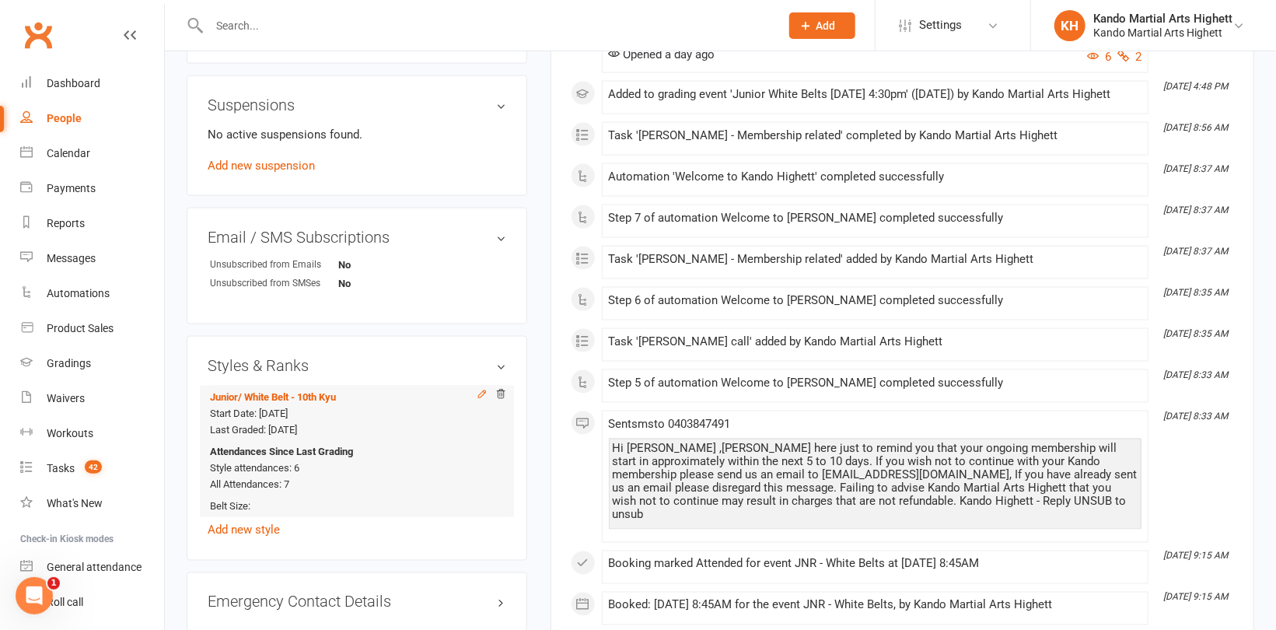
click at [476, 389] on div at bounding box center [487, 396] width 37 height 14
click at [484, 391] on icon at bounding box center [481, 394] width 7 height 7
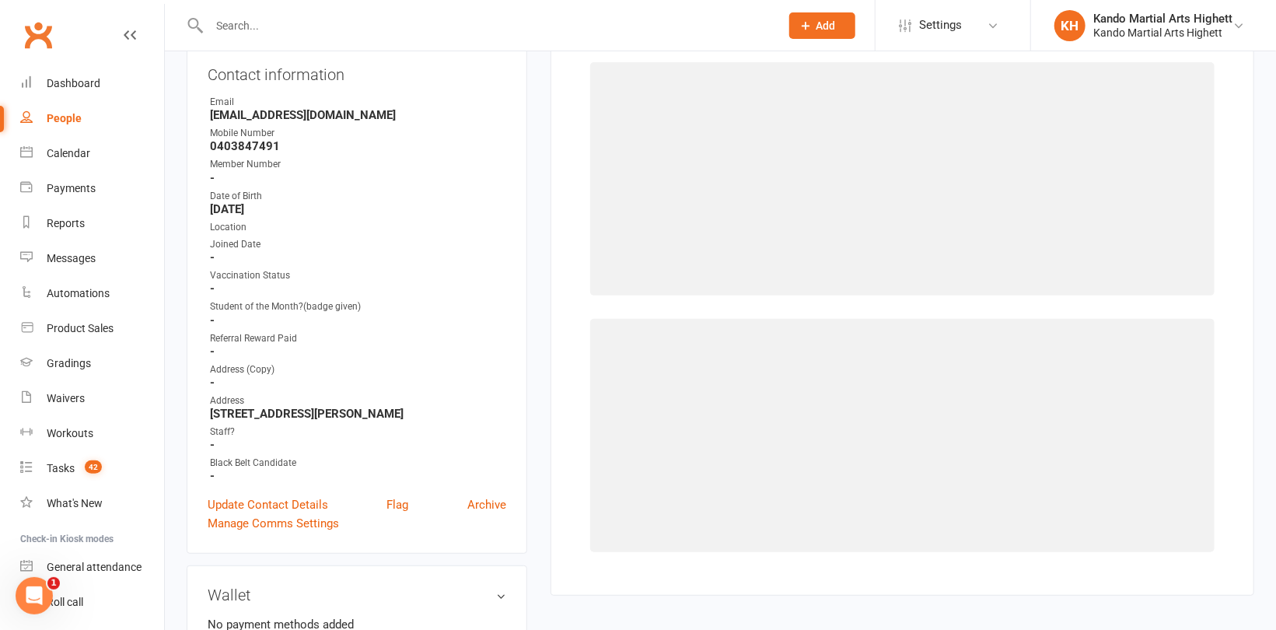
select select "11440"
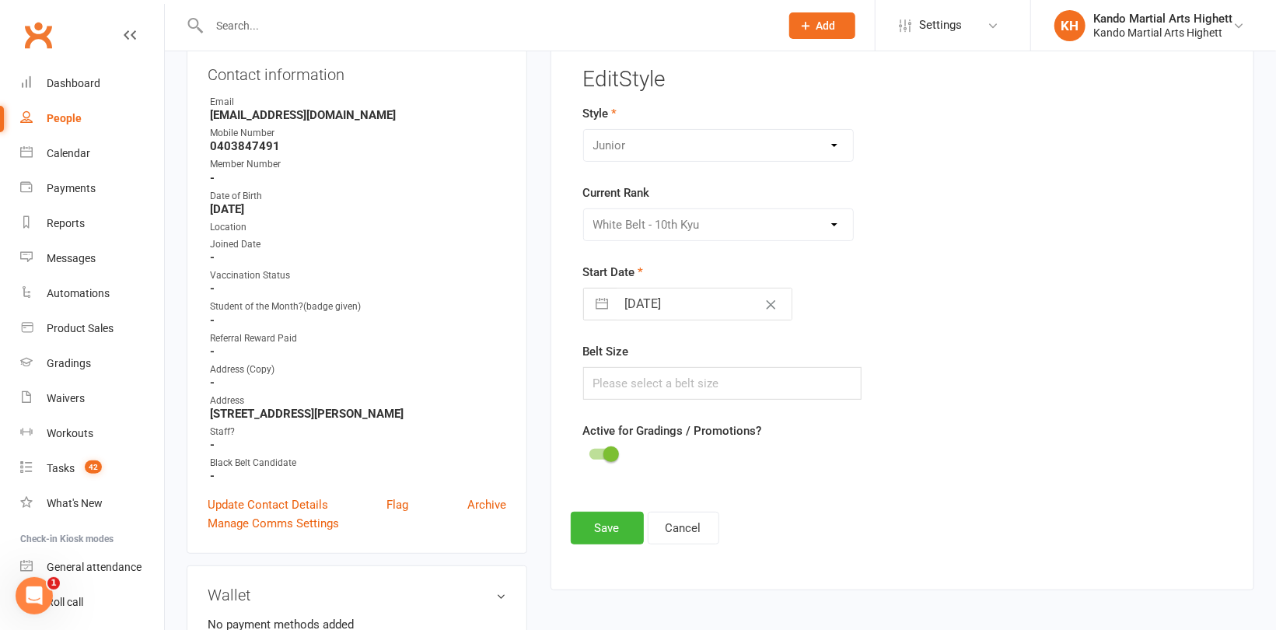
scroll to position [132, 0]
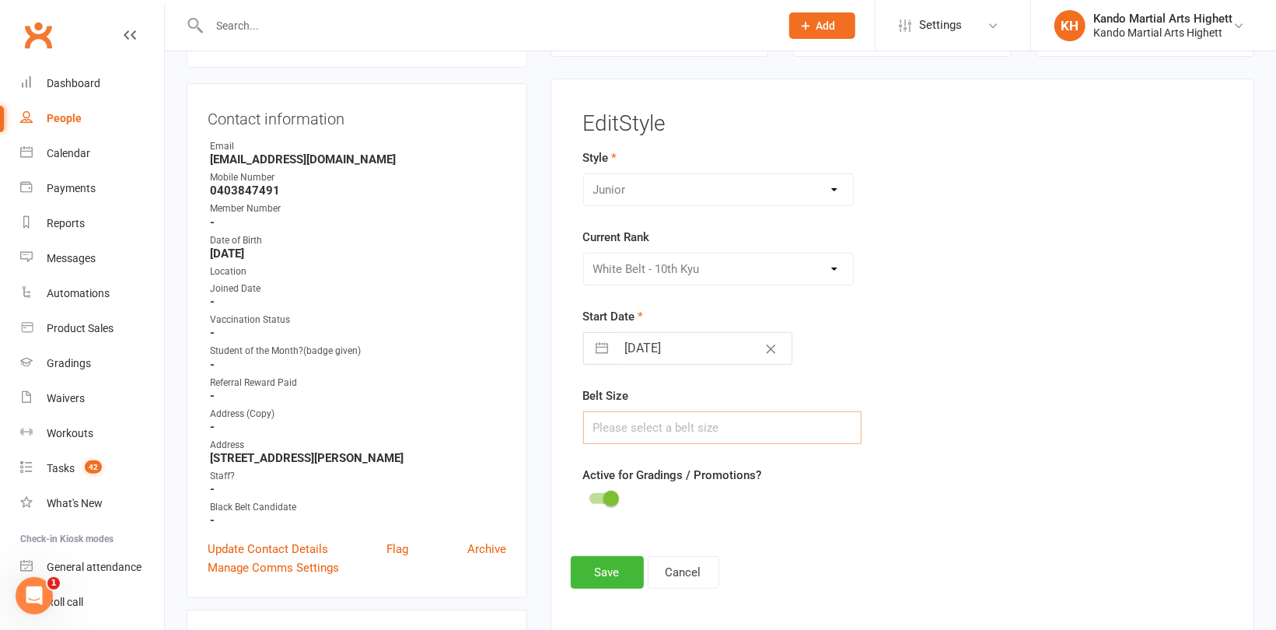
click at [624, 425] on input "text" at bounding box center [722, 427] width 278 height 33
type input "2"
click at [610, 561] on button "Save" at bounding box center [607, 572] width 73 height 33
